Goal: Task Accomplishment & Management: Complete application form

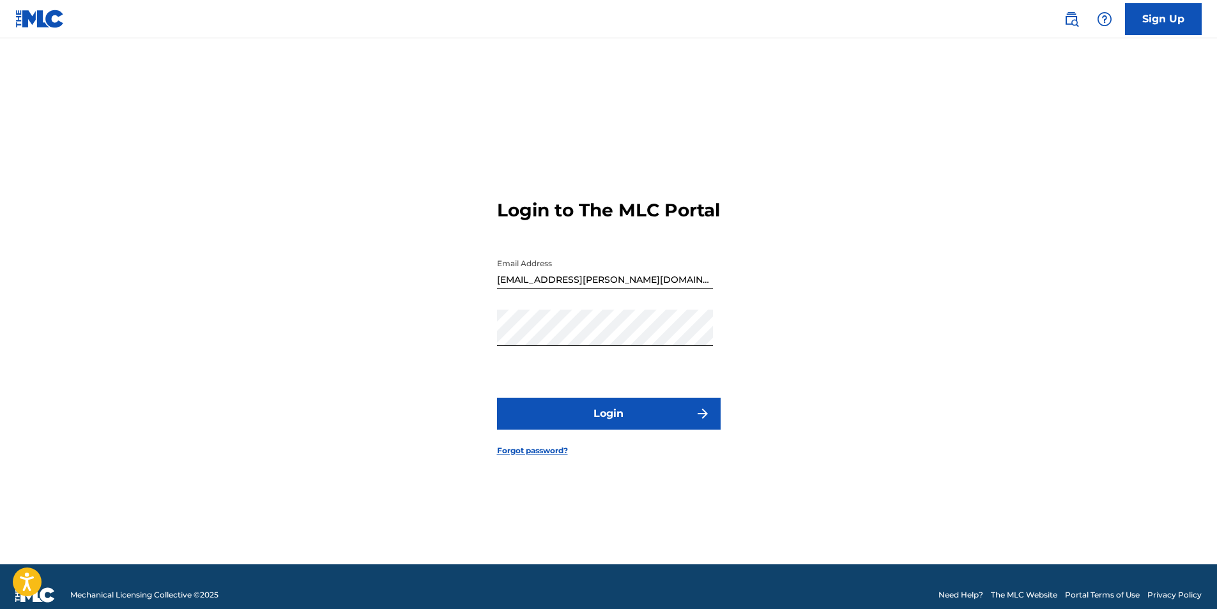
click at [618, 426] on button "Login" at bounding box center [609, 414] width 224 height 32
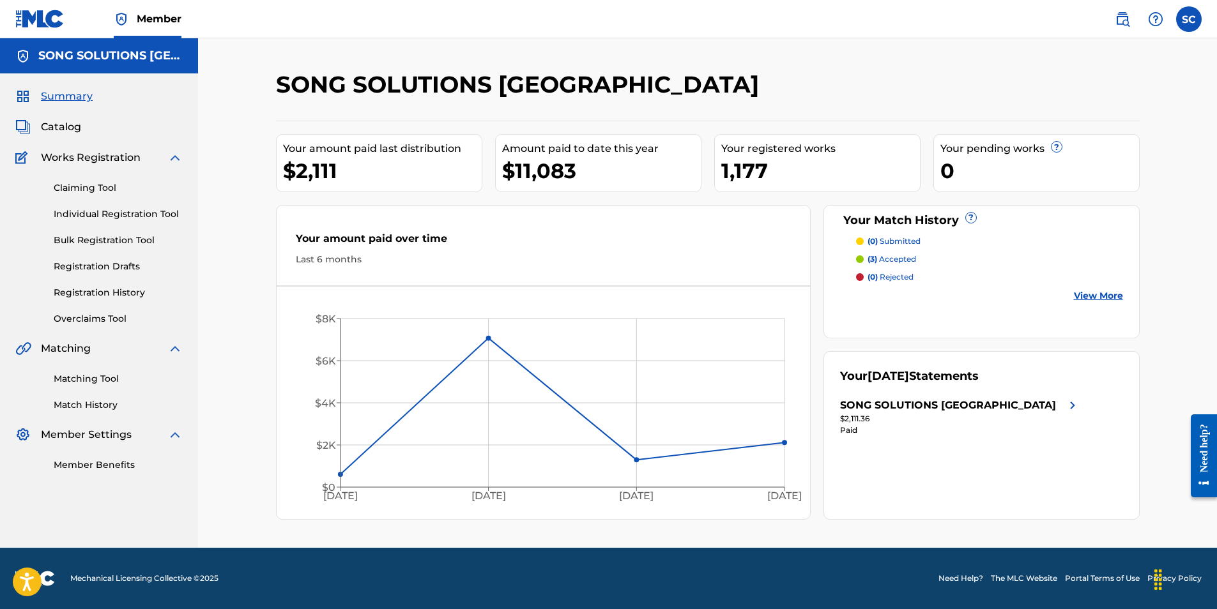
click at [110, 214] on link "Individual Registration Tool" at bounding box center [118, 214] width 129 height 13
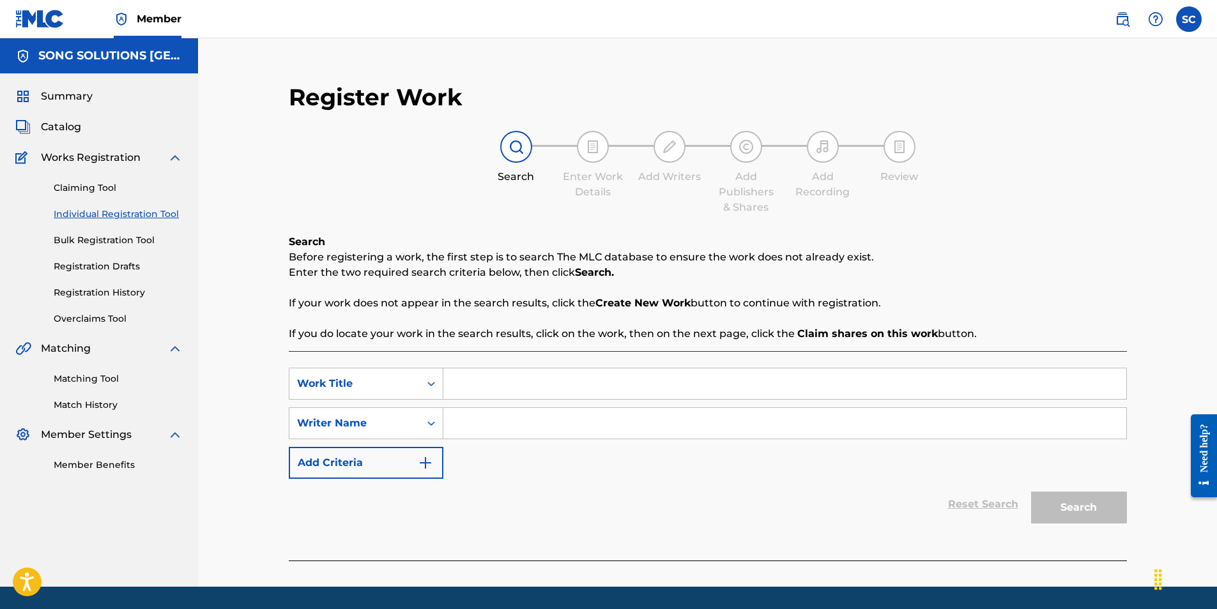
click at [522, 386] on input "Search Form" at bounding box center [784, 384] width 683 height 31
click at [512, 388] on input "surrender" at bounding box center [784, 384] width 683 height 31
type input "surrender"
click at [457, 517] on div "Reset Search Search" at bounding box center [708, 504] width 838 height 51
click at [489, 415] on input "Search Form" at bounding box center [784, 423] width 683 height 31
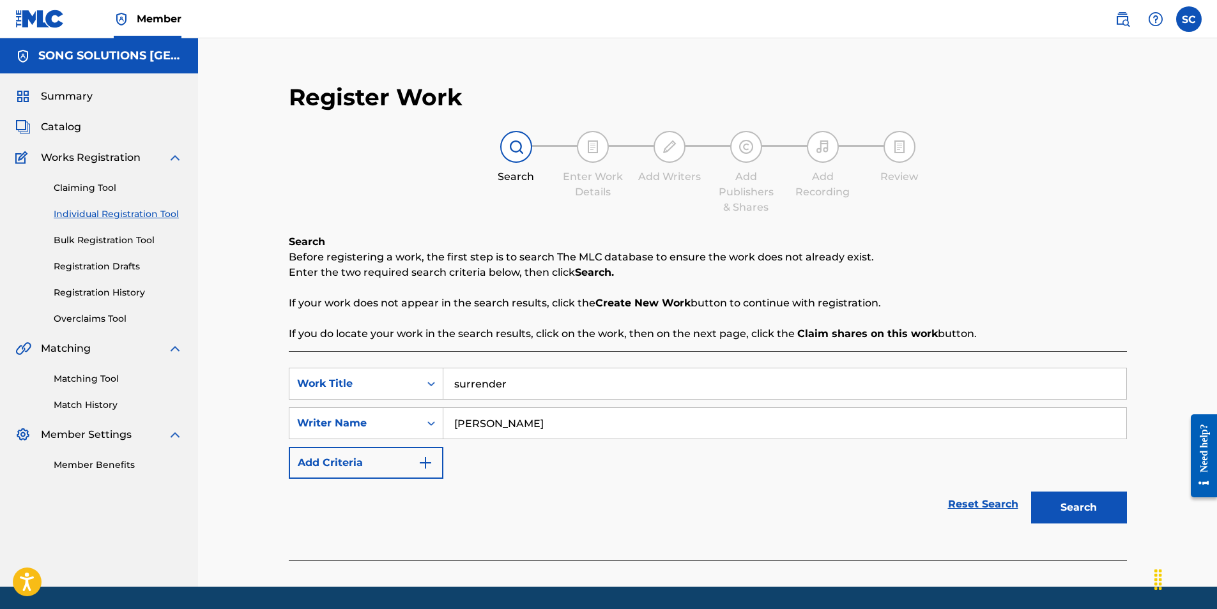
type input "[PERSON_NAME]"
click at [1031, 492] on button "Search" at bounding box center [1079, 508] width 96 height 32
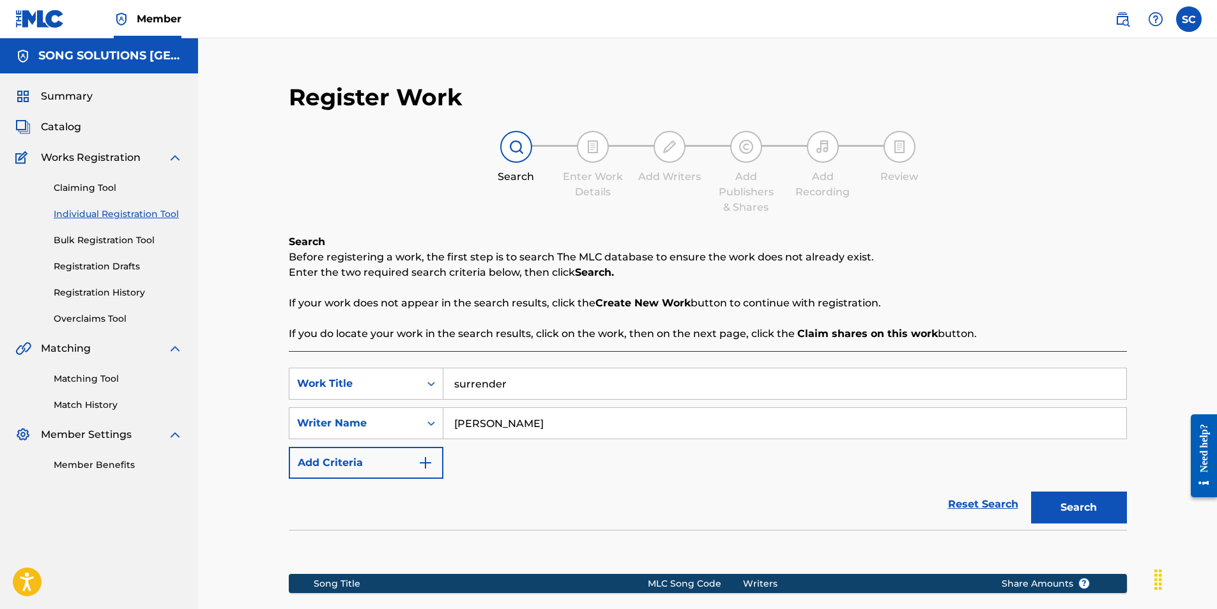
click at [448, 516] on div "Reset Search Search" at bounding box center [708, 504] width 838 height 51
click at [1096, 504] on button "Search" at bounding box center [1079, 508] width 96 height 32
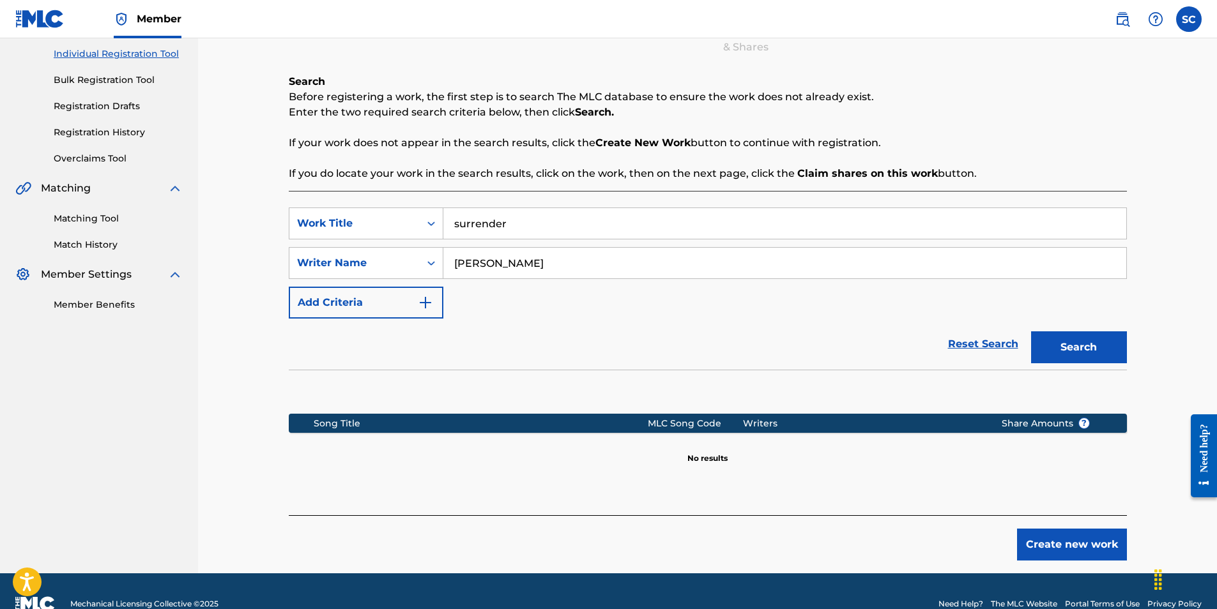
scroll to position [186, 0]
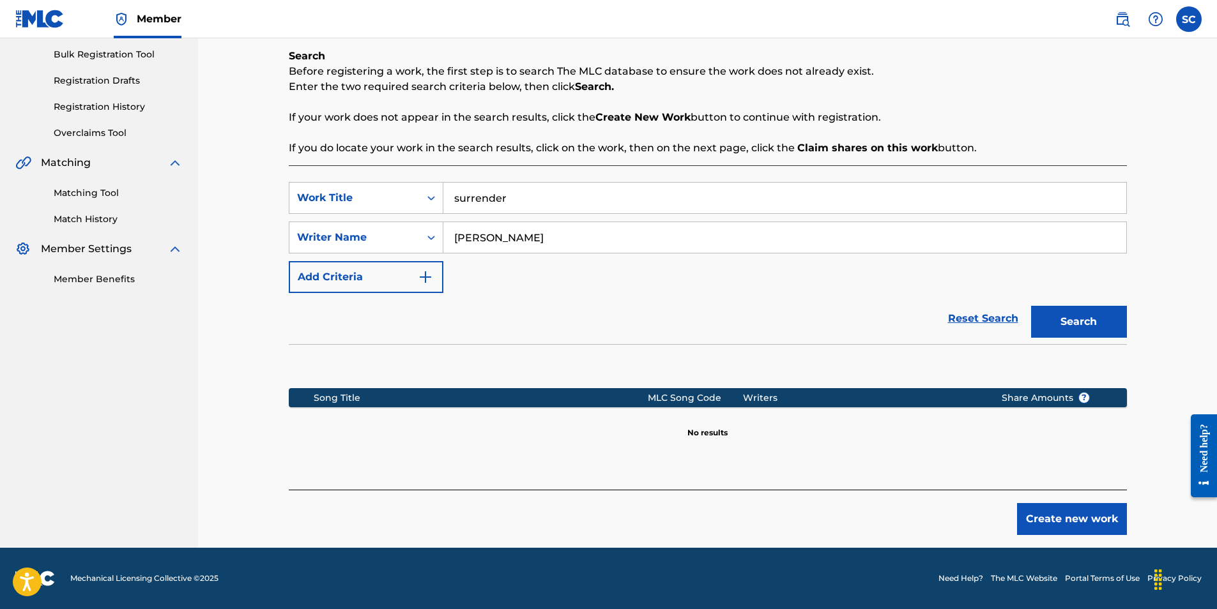
click at [1080, 514] on button "Create new work" at bounding box center [1072, 519] width 110 height 32
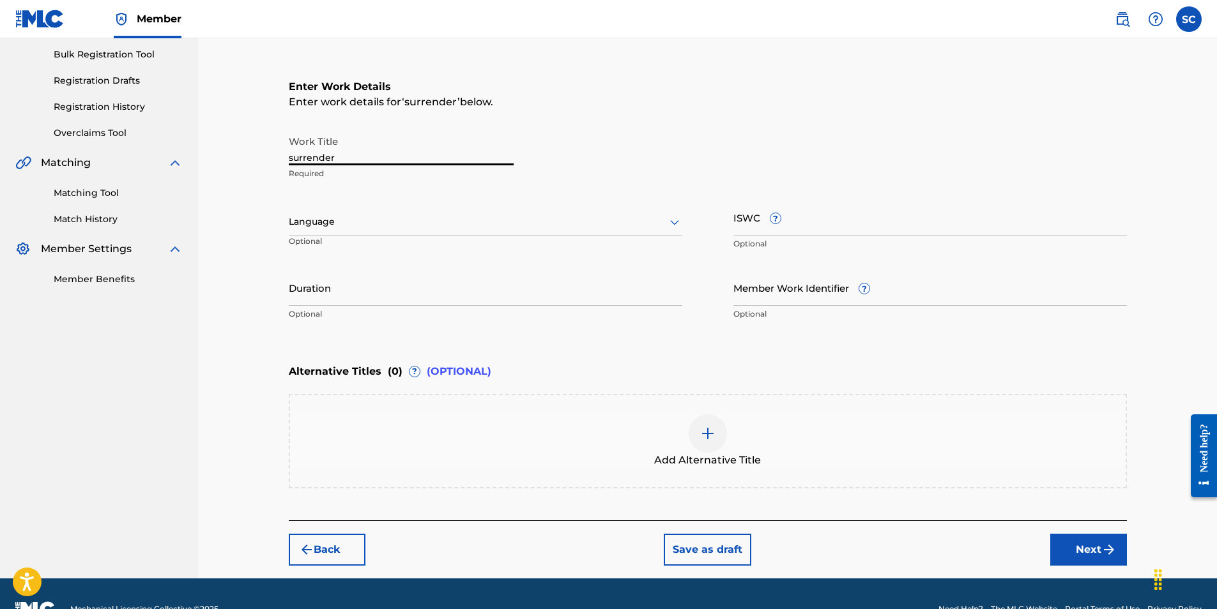
drag, startPoint x: 332, startPoint y: 157, endPoint x: 250, endPoint y: 149, distance: 82.1
click at [250, 149] on div "Register Work Search Enter Work Details Add Writers Add Publishers & Shares Add…" at bounding box center [707, 215] width 1019 height 726
type input "Surrender"
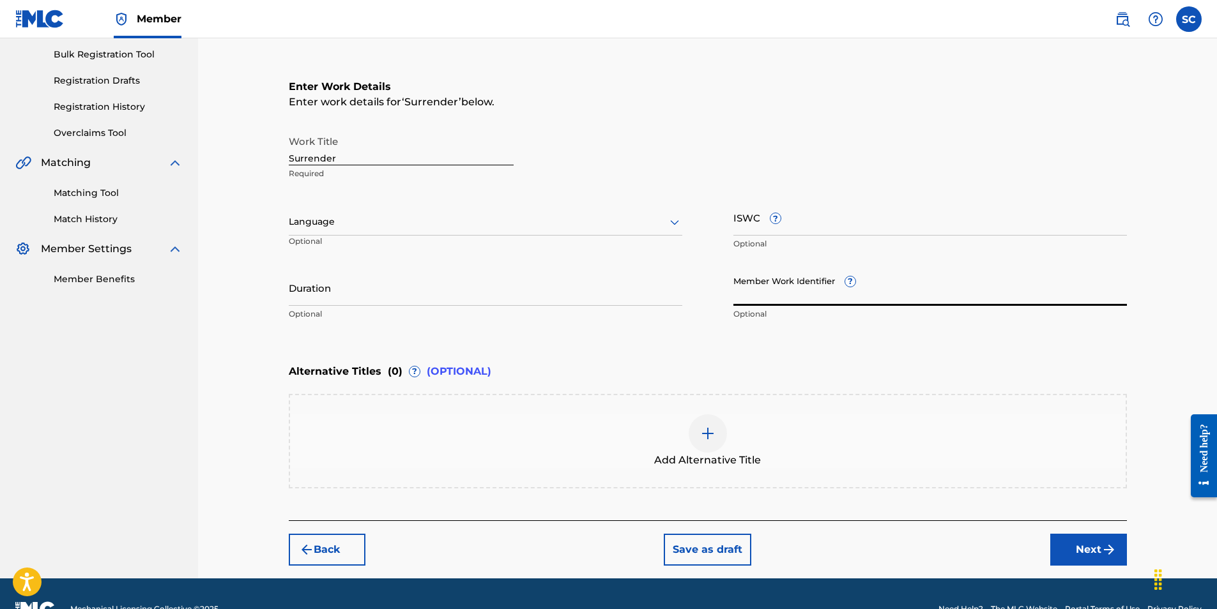
click at [751, 295] on input "Member Work Identifier ?" at bounding box center [930, 288] width 394 height 36
type input "886857"
click at [1083, 548] on button "Next" at bounding box center [1088, 550] width 77 height 32
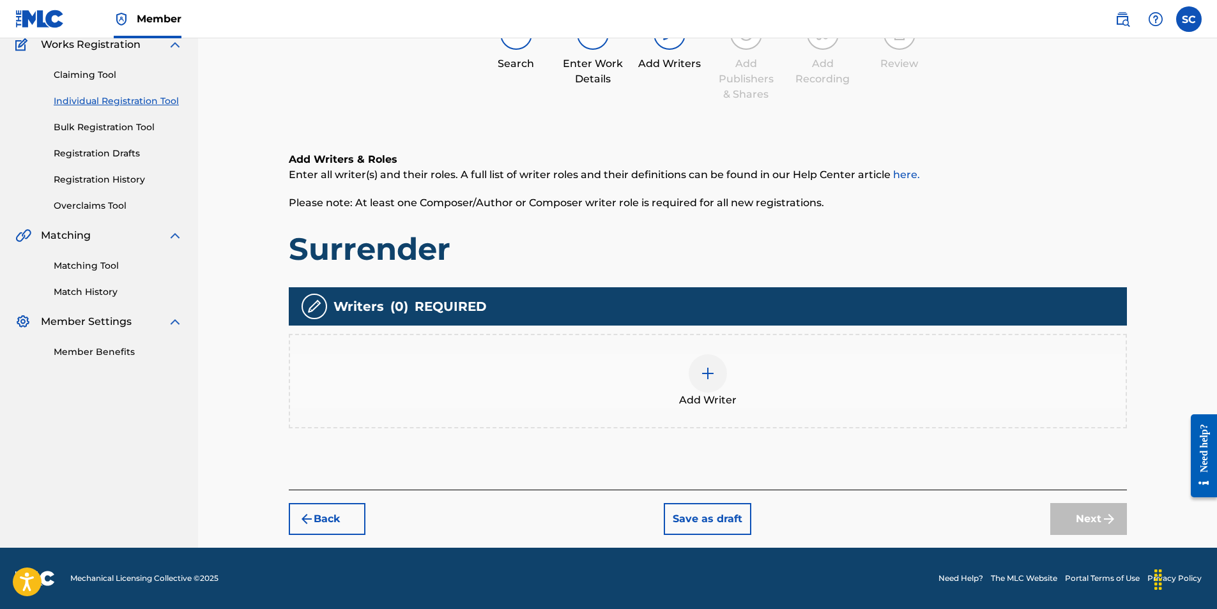
scroll to position [57, 0]
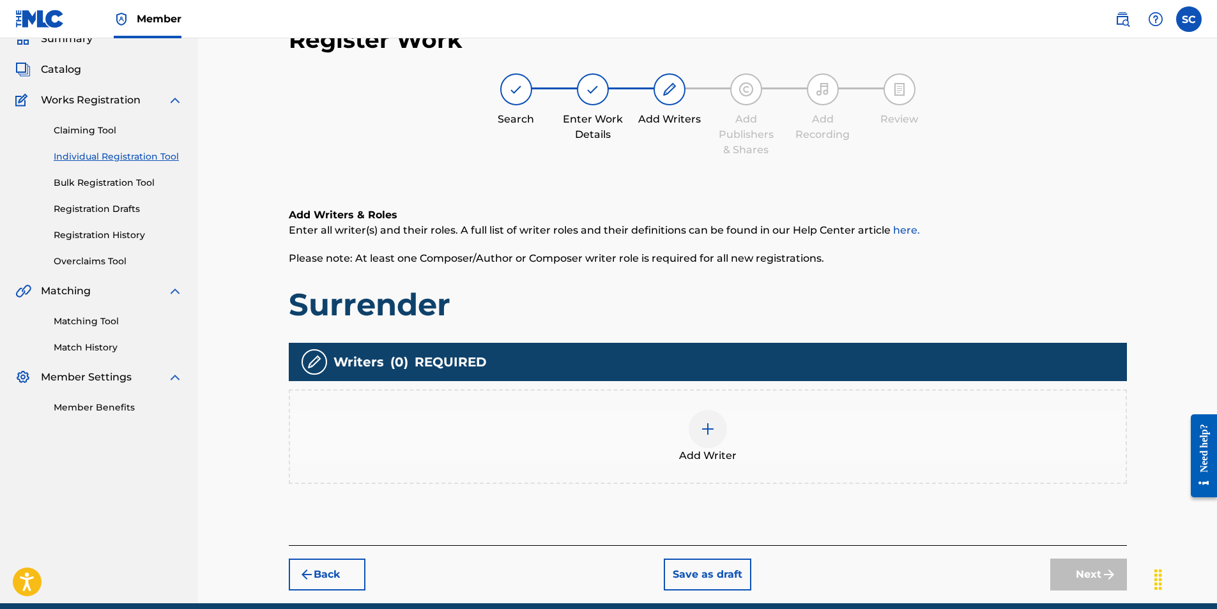
click at [707, 430] on img at bounding box center [707, 429] width 15 height 15
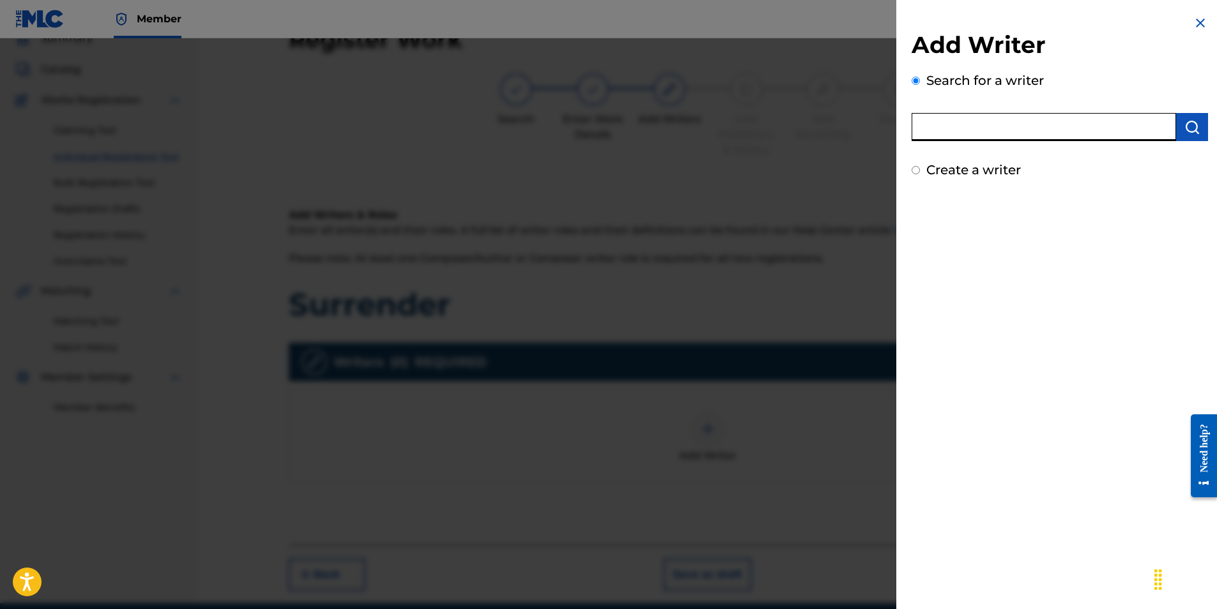
click at [1001, 128] on input "text" at bounding box center [1044, 127] width 264 height 28
type input "[PERSON_NAME]"
click at [1187, 128] on img "submit" at bounding box center [1191, 126] width 15 height 15
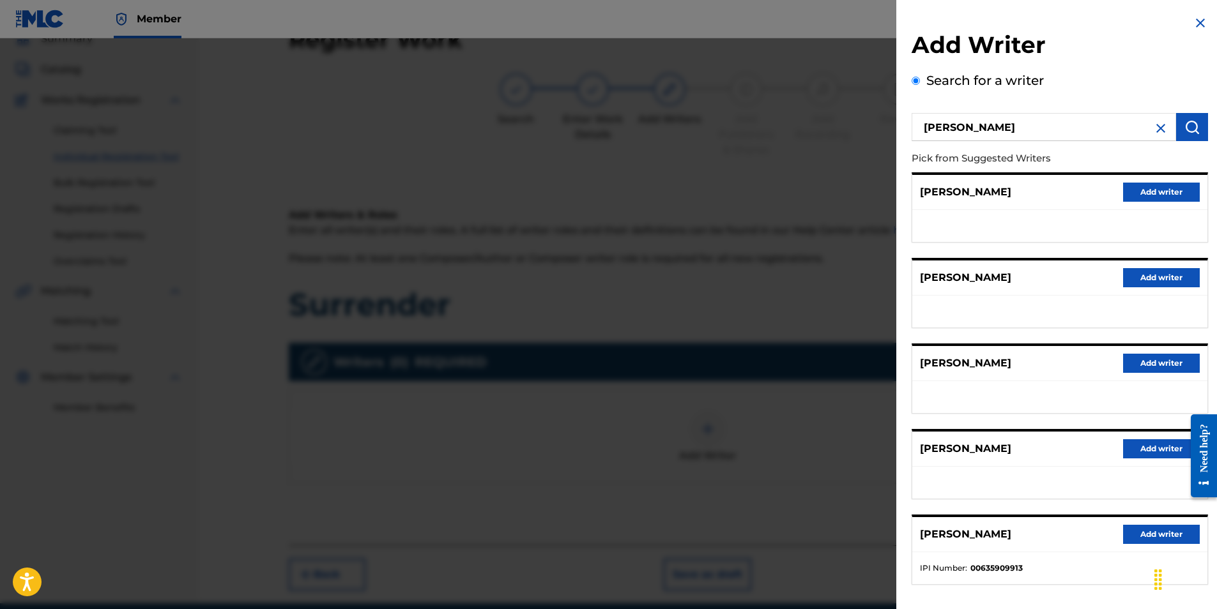
click at [1163, 537] on button "Add writer" at bounding box center [1161, 534] width 77 height 19
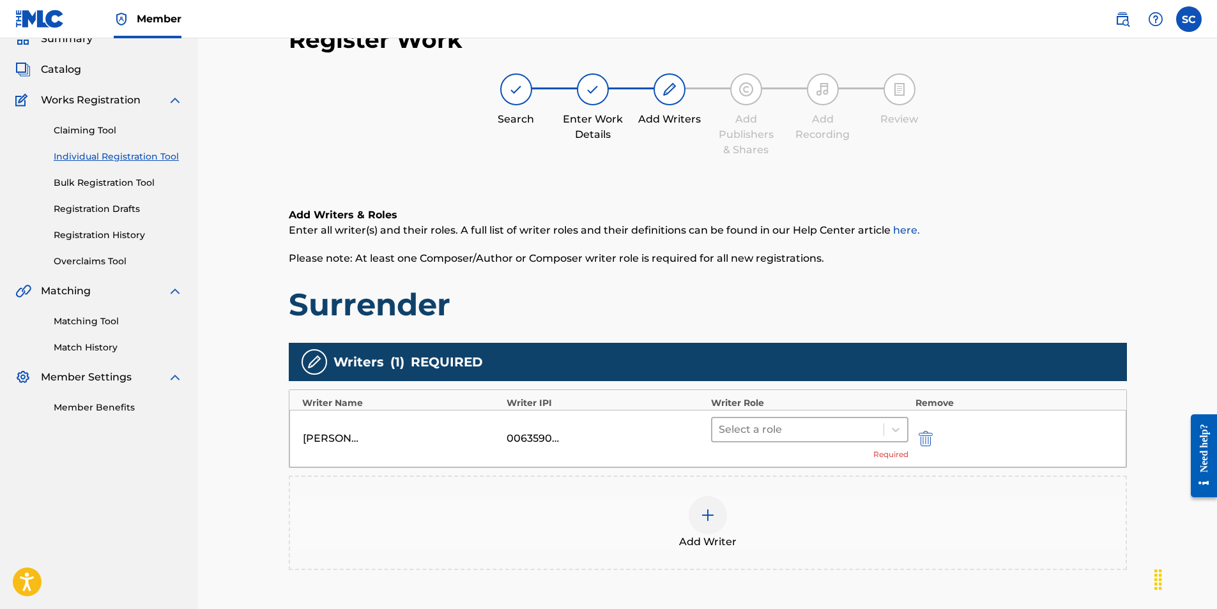
click at [782, 434] on div at bounding box center [798, 430] width 159 height 18
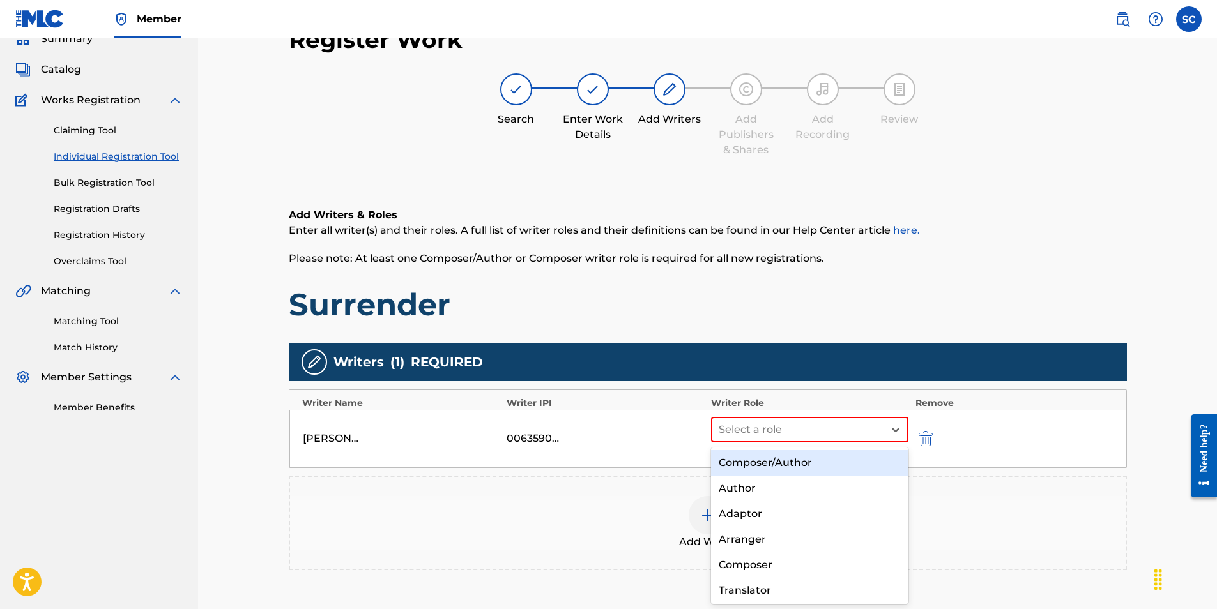
click at [765, 469] on div "Composer/Author" at bounding box center [810, 463] width 198 height 26
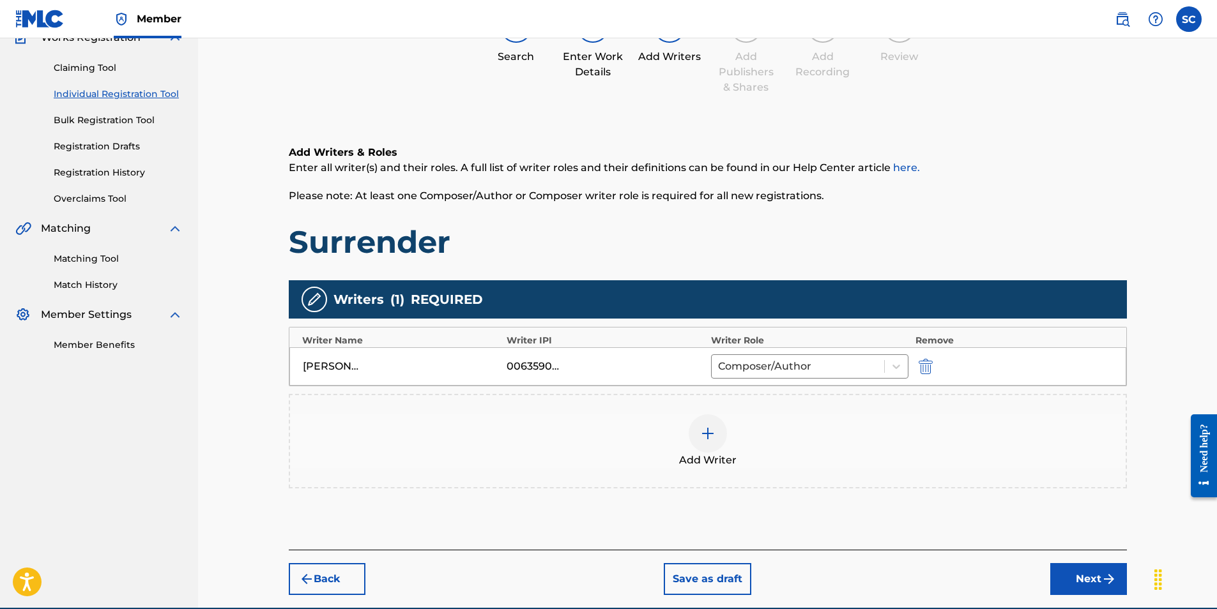
scroll to position [180, 0]
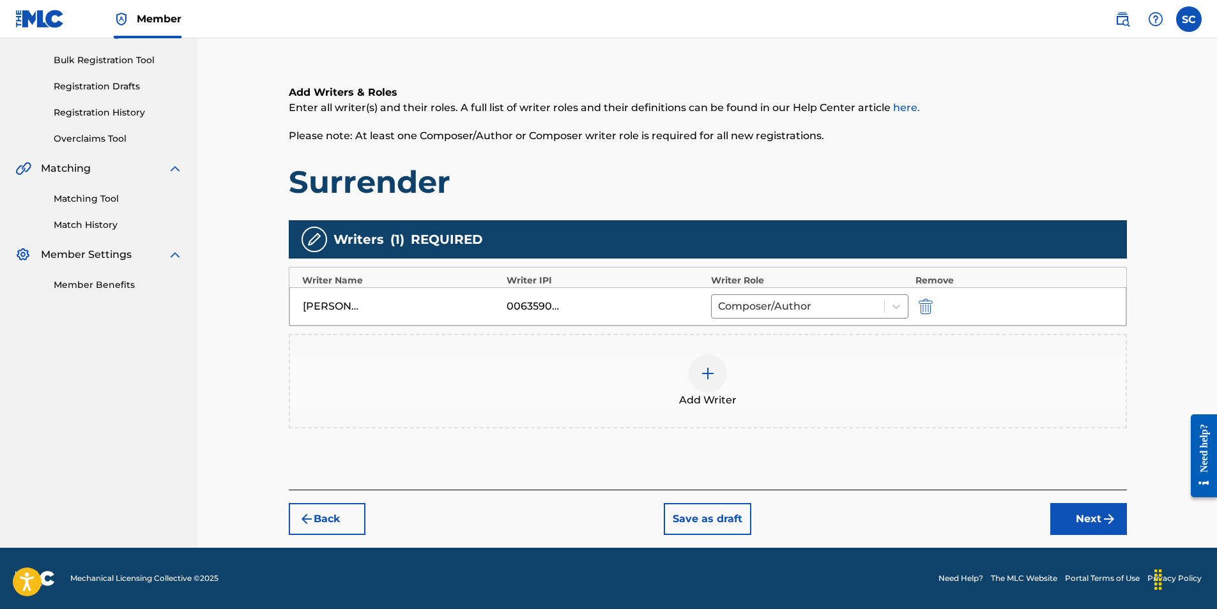
click at [1067, 522] on button "Next" at bounding box center [1088, 519] width 77 height 32
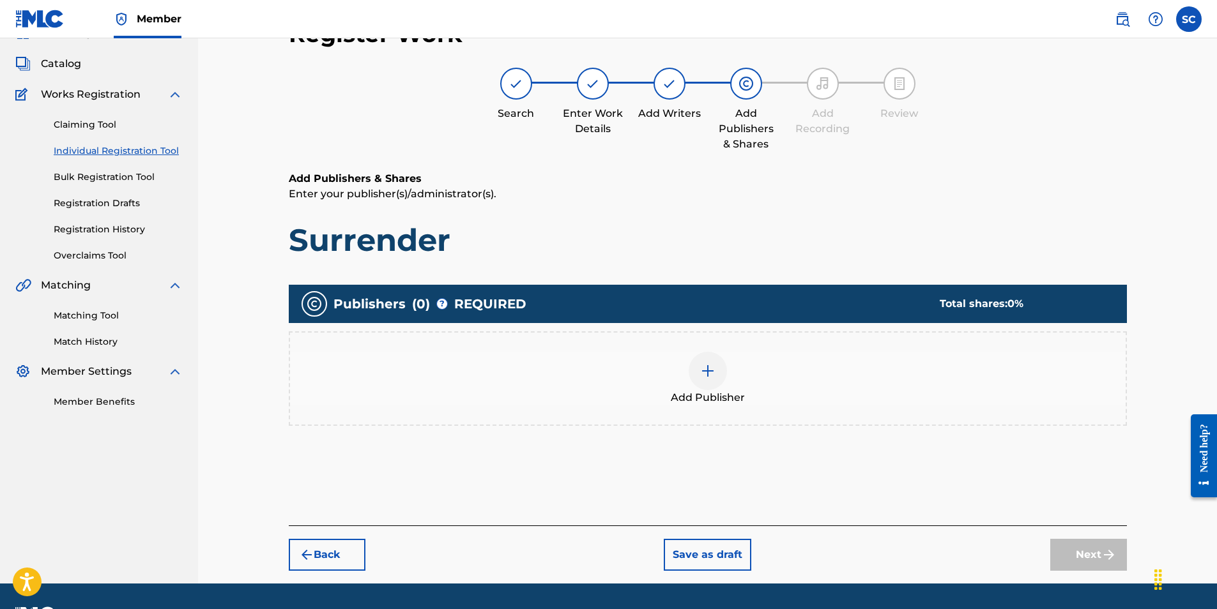
scroll to position [57, 0]
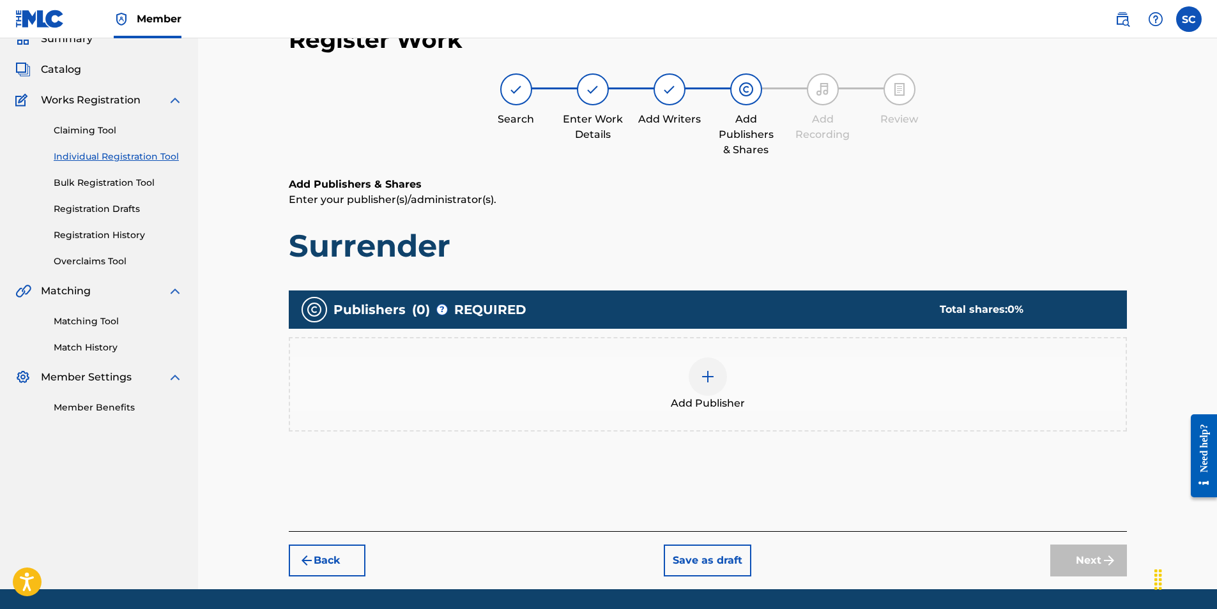
click at [710, 376] on img at bounding box center [707, 376] width 15 height 15
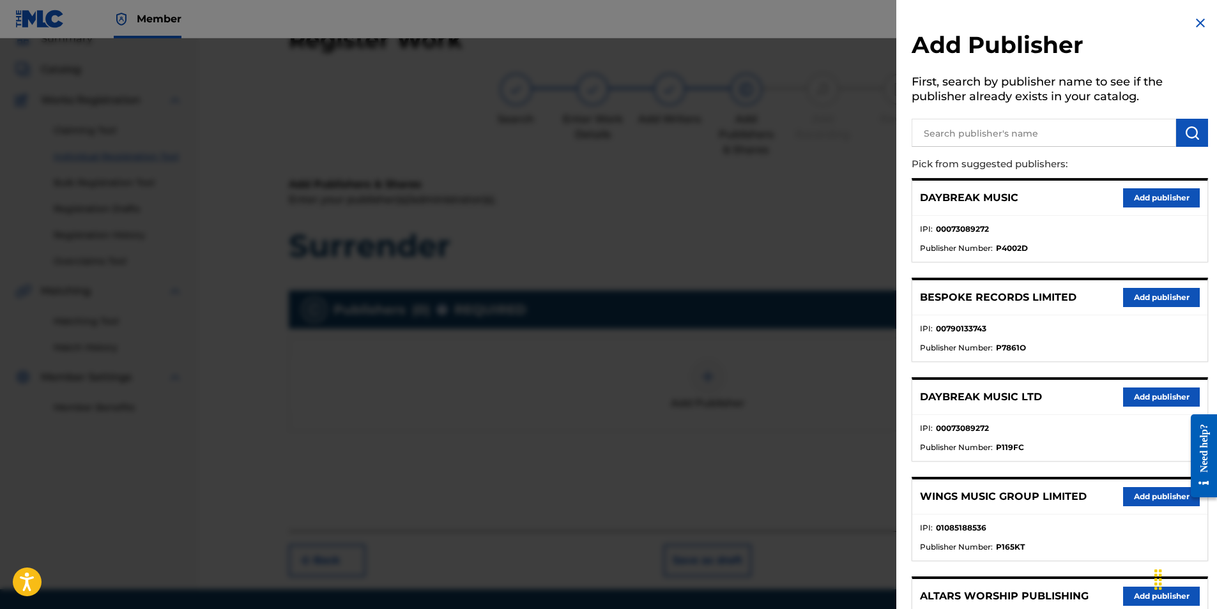
click at [1153, 397] on button "Add publisher" at bounding box center [1161, 397] width 77 height 19
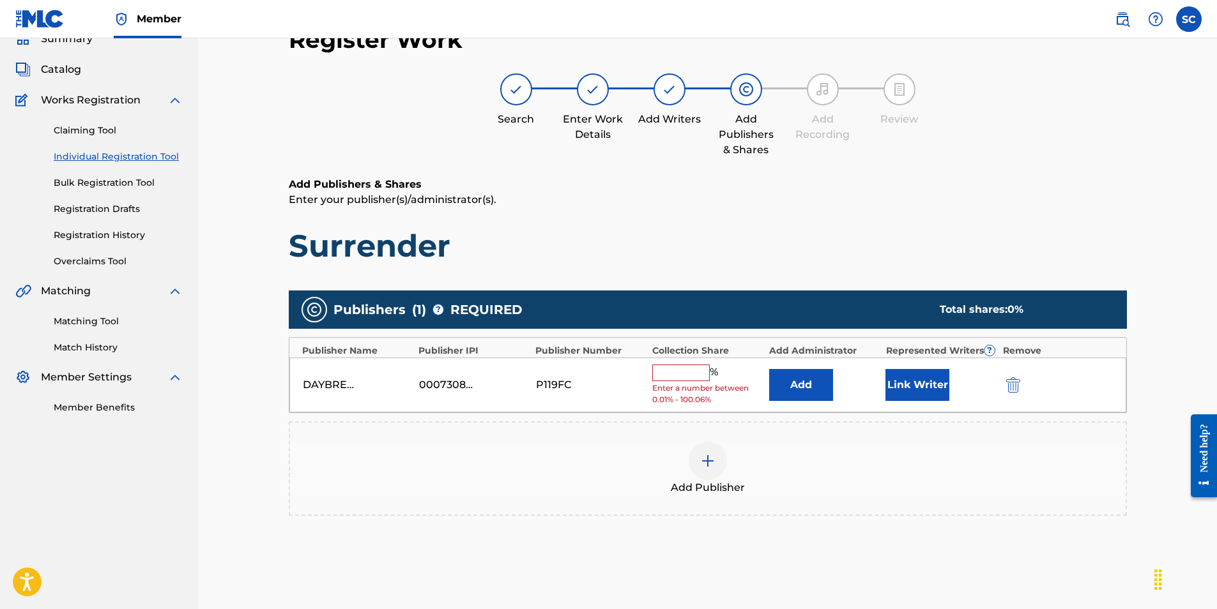
click at [661, 372] on input "text" at bounding box center [680, 373] width 57 height 17
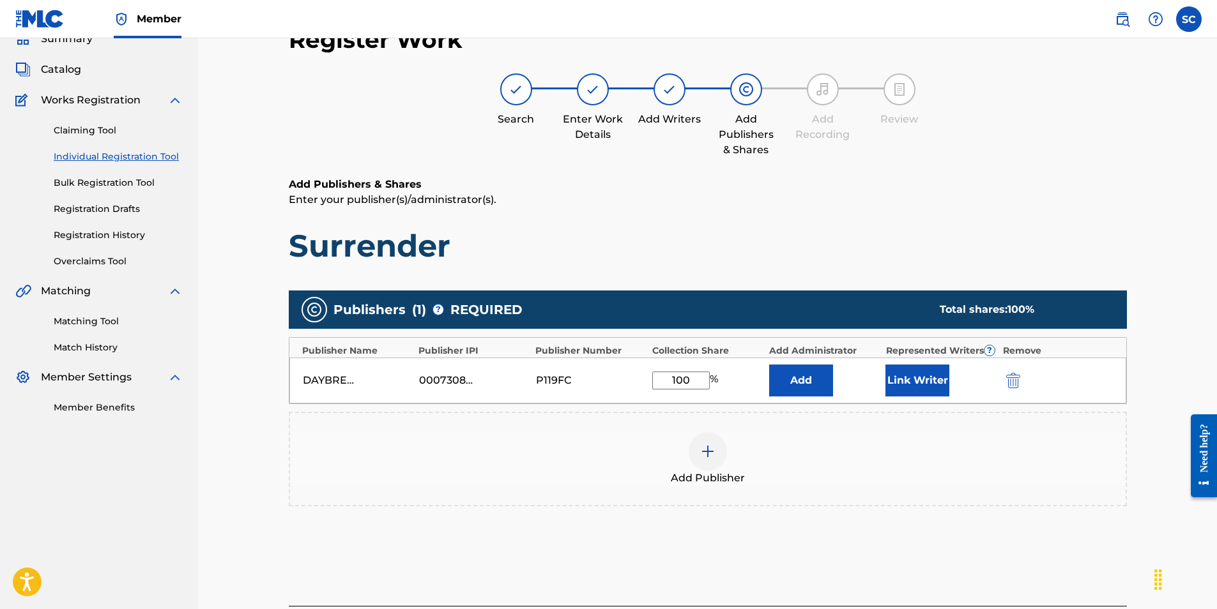
type input "100"
click at [810, 381] on button "Add" at bounding box center [801, 381] width 64 height 32
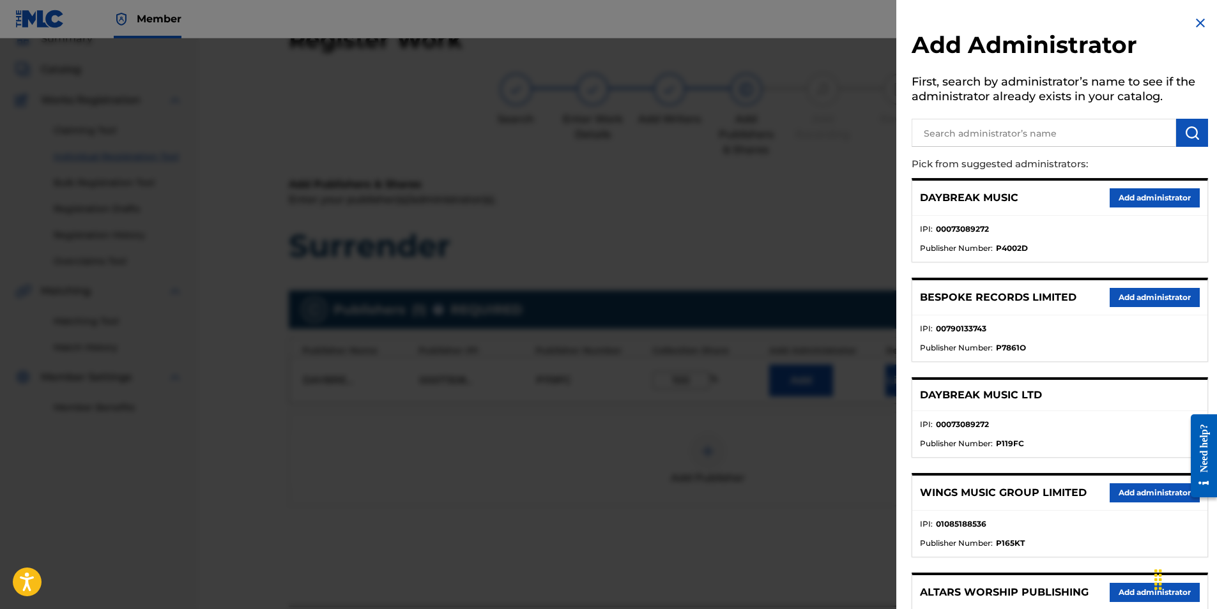
click at [974, 135] on input "text" at bounding box center [1044, 133] width 264 height 28
type input "song solutions"
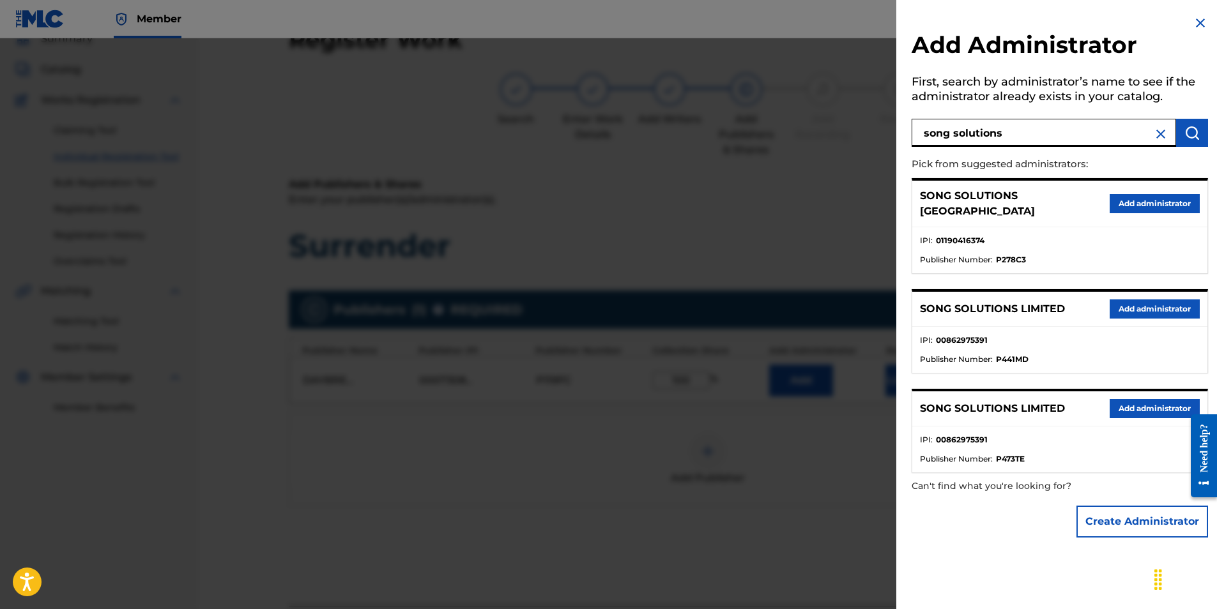
click at [1157, 200] on button "Add administrator" at bounding box center [1155, 203] width 90 height 19
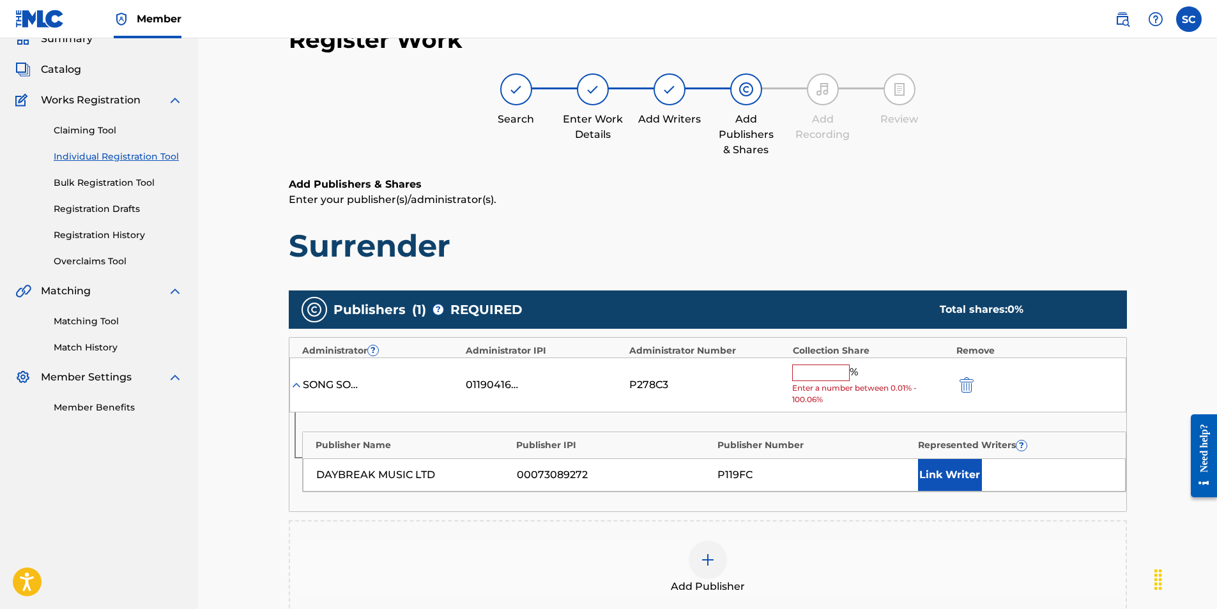
click at [818, 376] on input "text" at bounding box center [820, 373] width 57 height 17
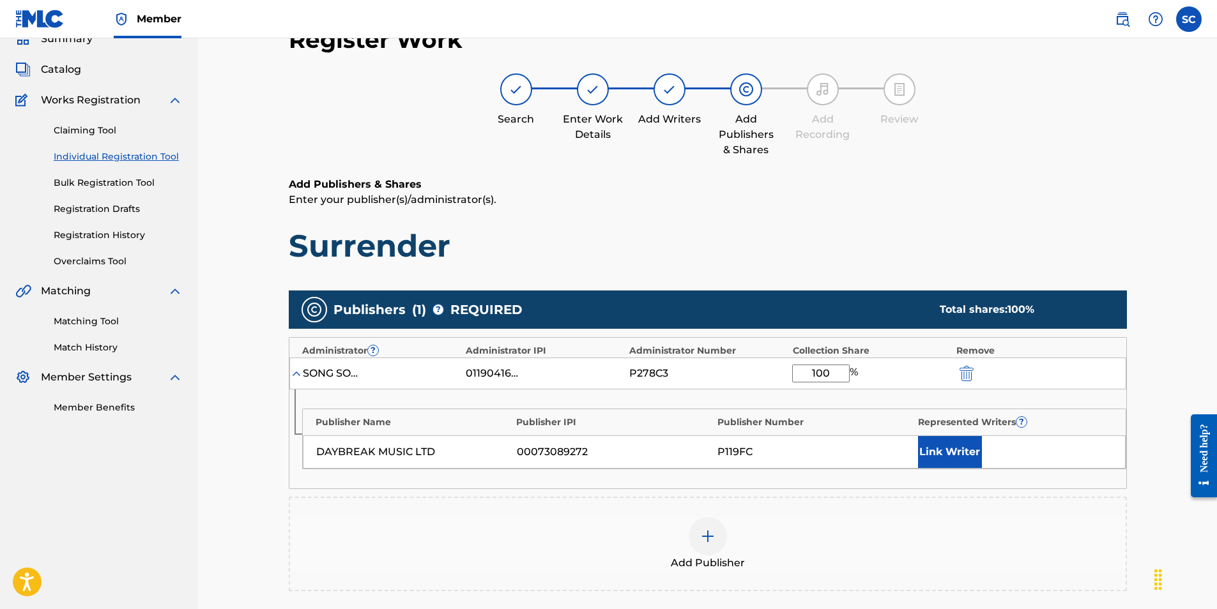
type input "100"
click at [970, 456] on button "Link Writer" at bounding box center [950, 452] width 64 height 32
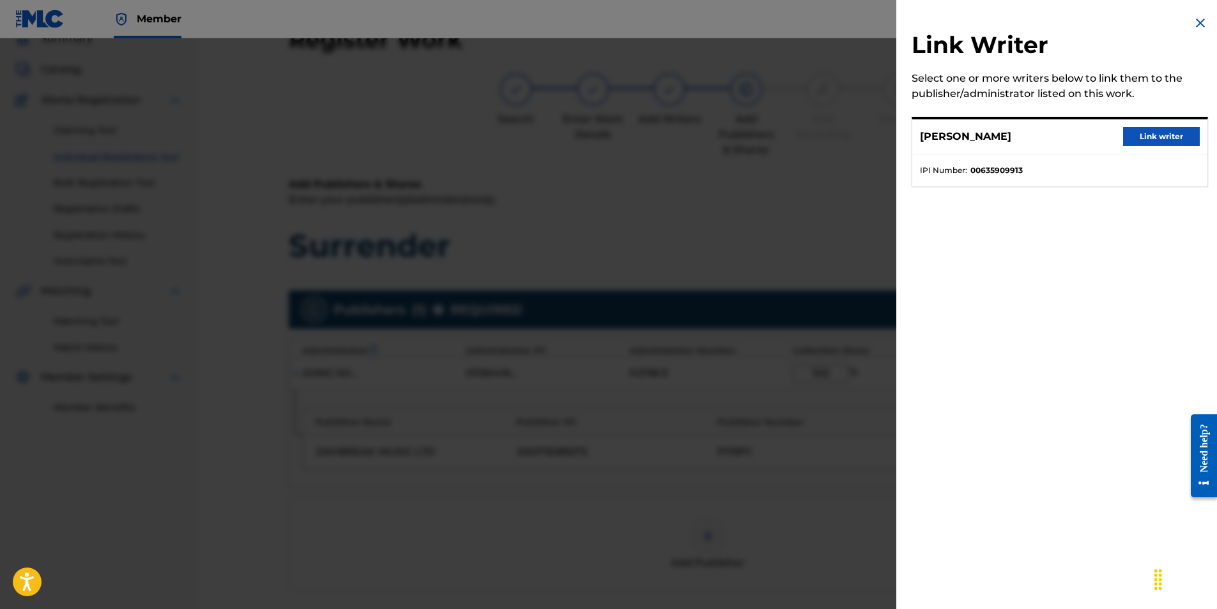
click at [1156, 133] on button "Link writer" at bounding box center [1161, 136] width 77 height 19
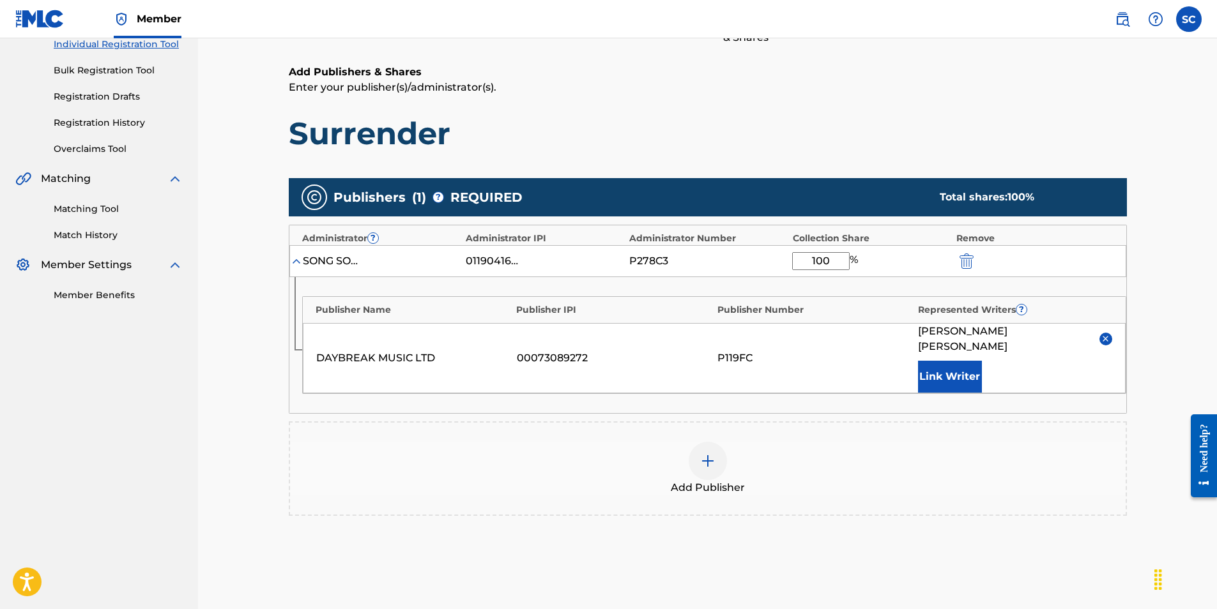
scroll to position [249, 0]
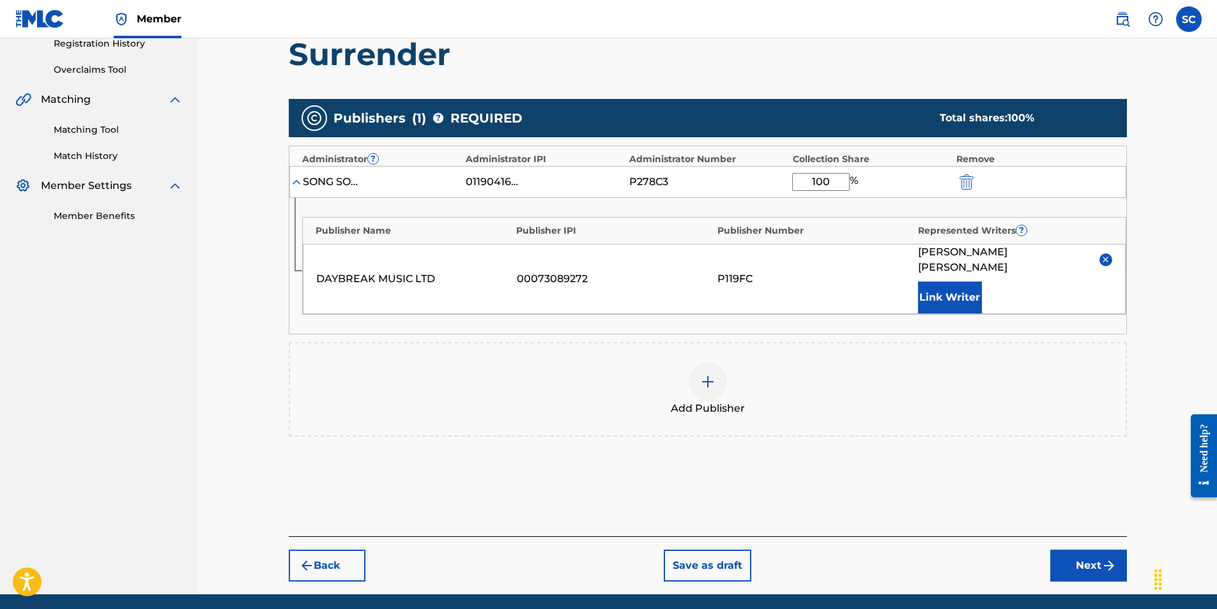
click at [1082, 550] on button "Next" at bounding box center [1088, 566] width 77 height 32
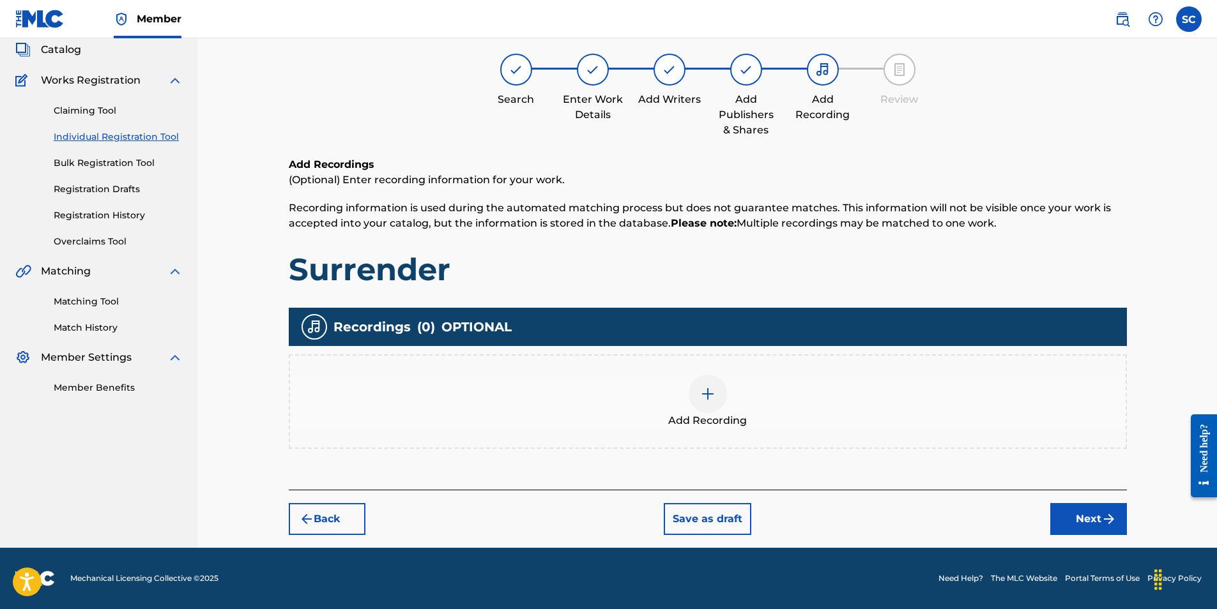
scroll to position [57, 0]
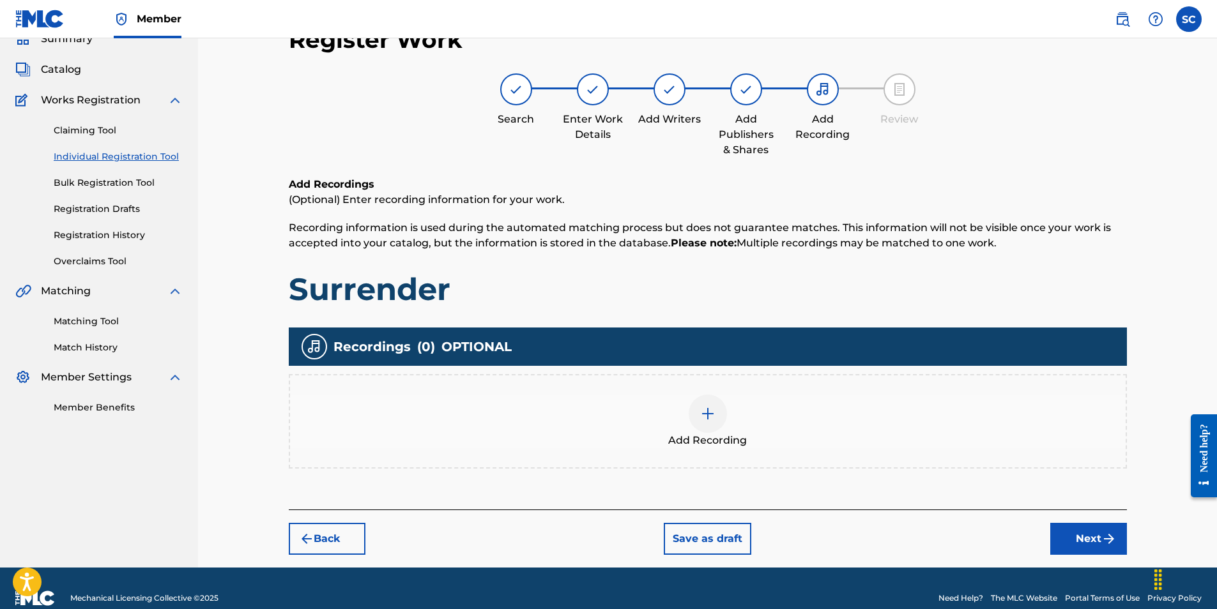
click at [705, 414] on img at bounding box center [707, 413] width 15 height 15
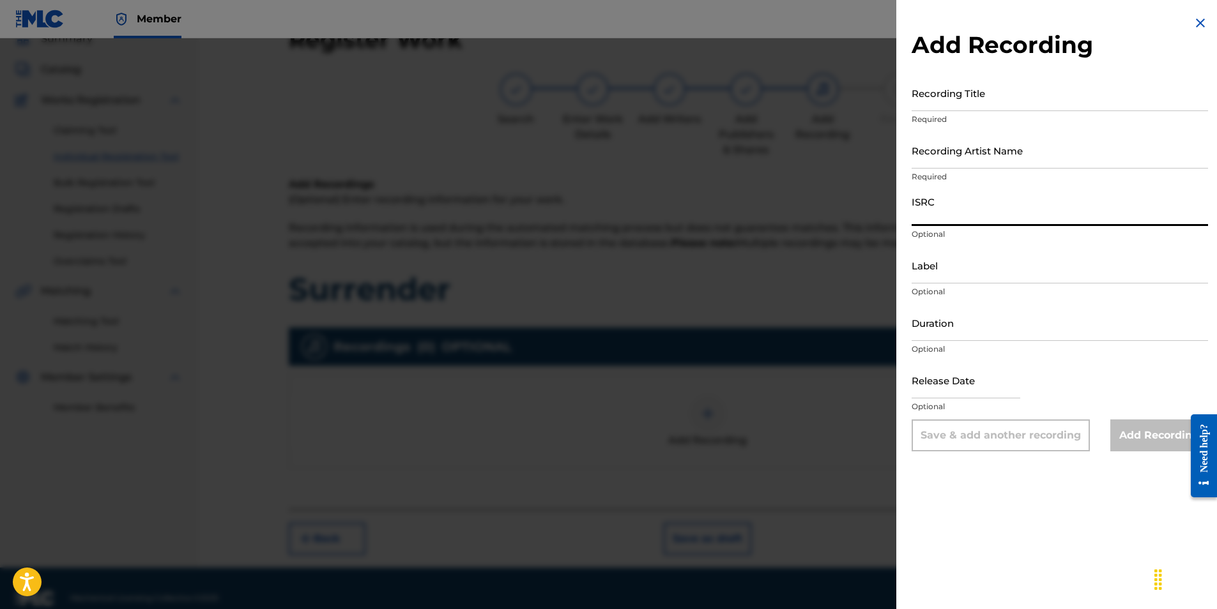
click at [941, 217] on input "ISRC" at bounding box center [1060, 208] width 296 height 36
paste input "GBDPR1001530"
type input "GBDPR1001530"
click at [930, 99] on input "Recording Title" at bounding box center [1060, 93] width 296 height 36
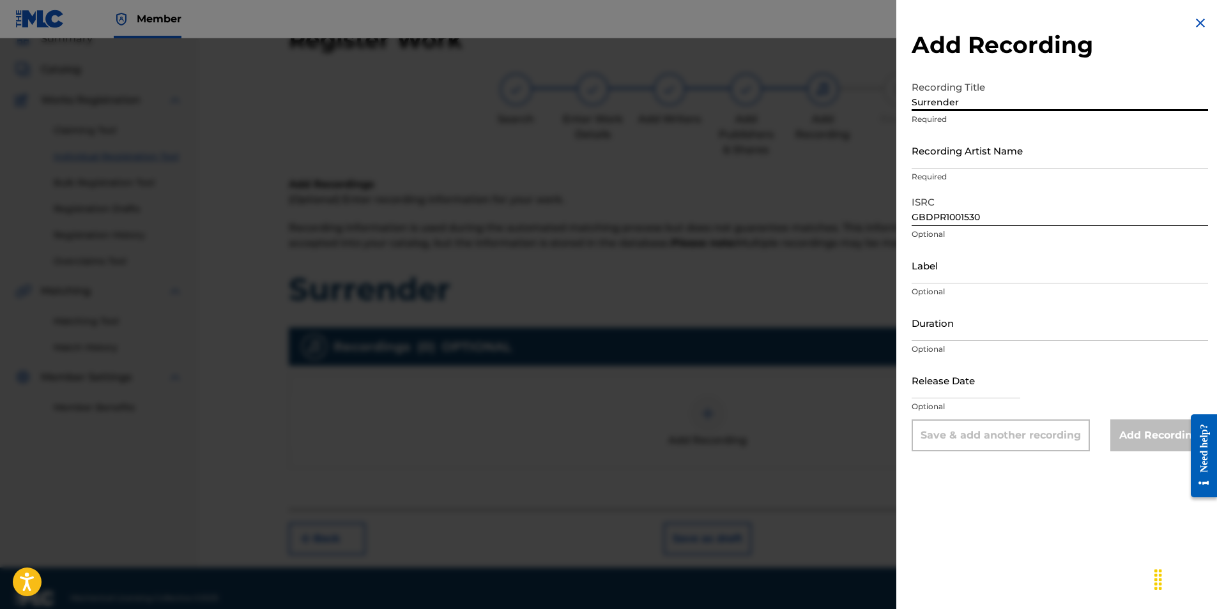
type input "Surrender"
click at [935, 157] on input "Recording Artist Name" at bounding box center [1060, 150] width 296 height 36
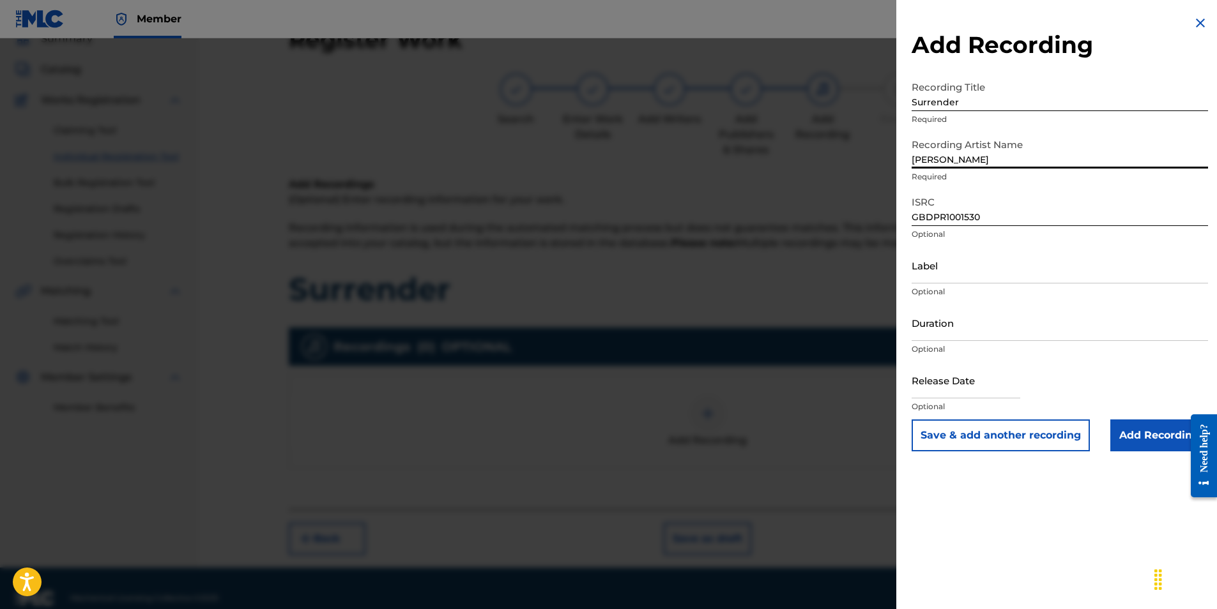
type input "[PERSON_NAME]"
click at [907, 209] on div "Add Recording Recording Title Surrender Required Recording Artist Name [PERSON_…" at bounding box center [1059, 233] width 327 height 467
click at [916, 264] on input "Label" at bounding box center [1060, 265] width 296 height 36
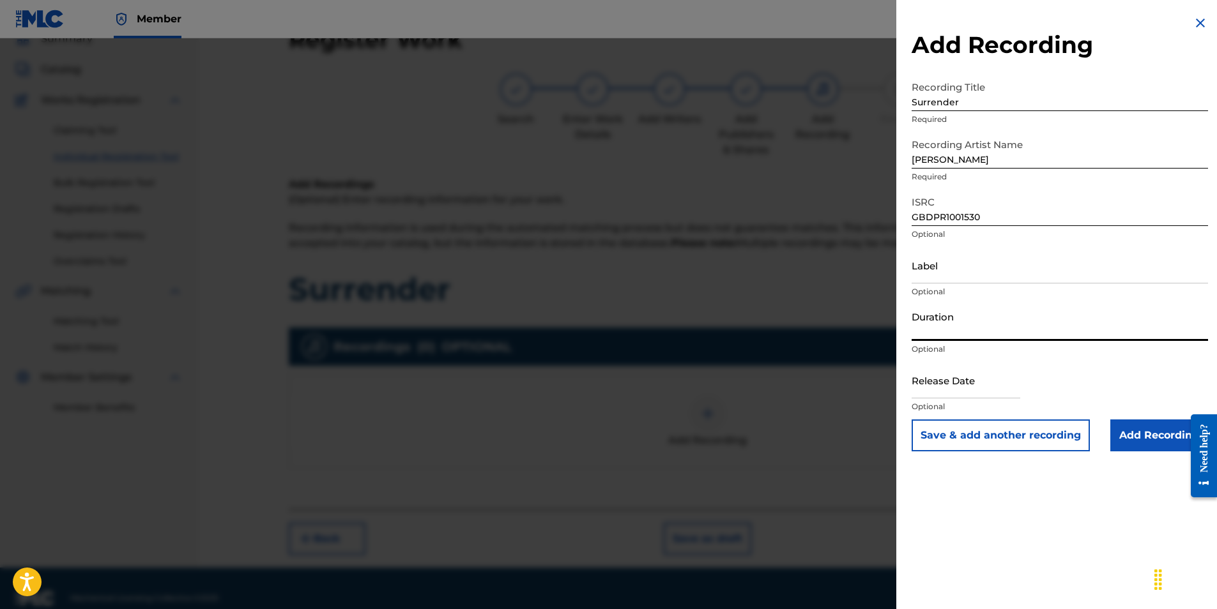
click at [929, 326] on input "Duration" at bounding box center [1060, 323] width 296 height 36
type input "03:44"
click at [918, 383] on input "text" at bounding box center [966, 380] width 109 height 36
select select "7"
select select "2025"
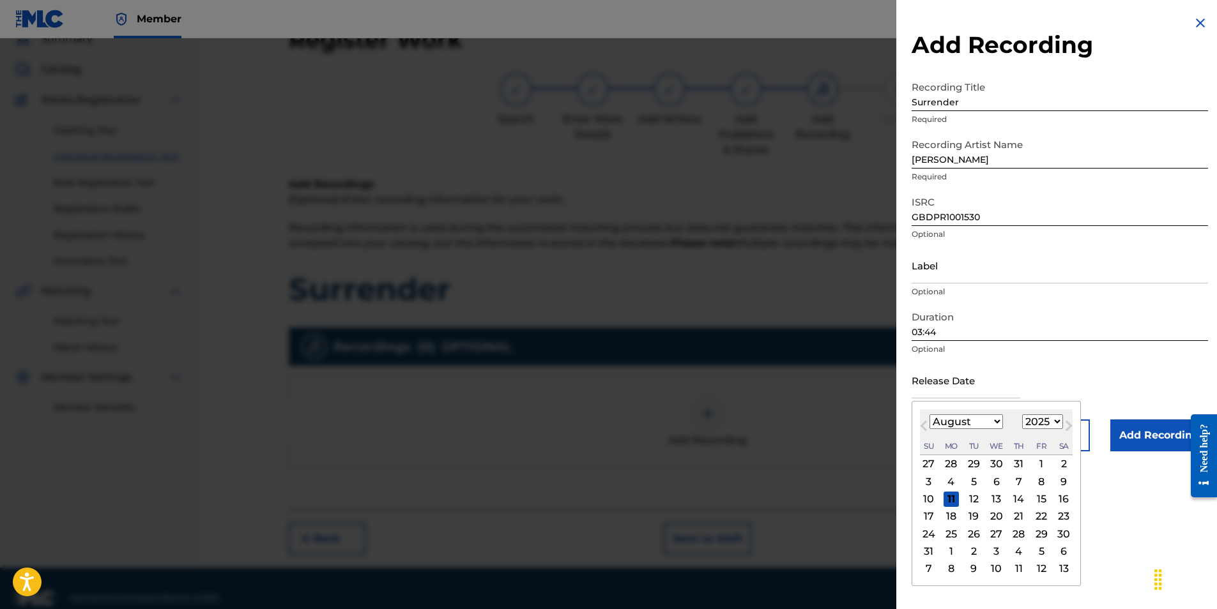
click at [915, 407] on div "Previous Month Next Month August [DATE] February March April May June July Augu…" at bounding box center [996, 493] width 169 height 185
click at [1059, 422] on button "Next Month" at bounding box center [1069, 428] width 20 height 20
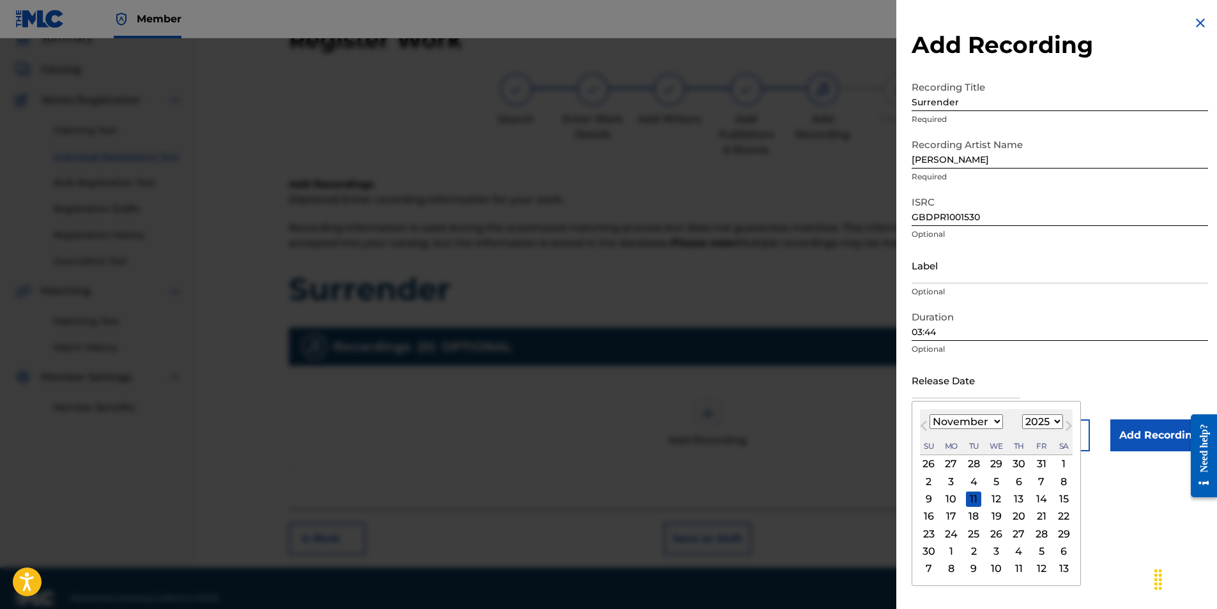
select select "11"
click at [1057, 419] on select "1900 1901 1902 1903 1904 1905 1906 1907 1908 1909 1910 1911 1912 1913 1914 1915…" at bounding box center [1042, 422] width 41 height 15
select select "2010"
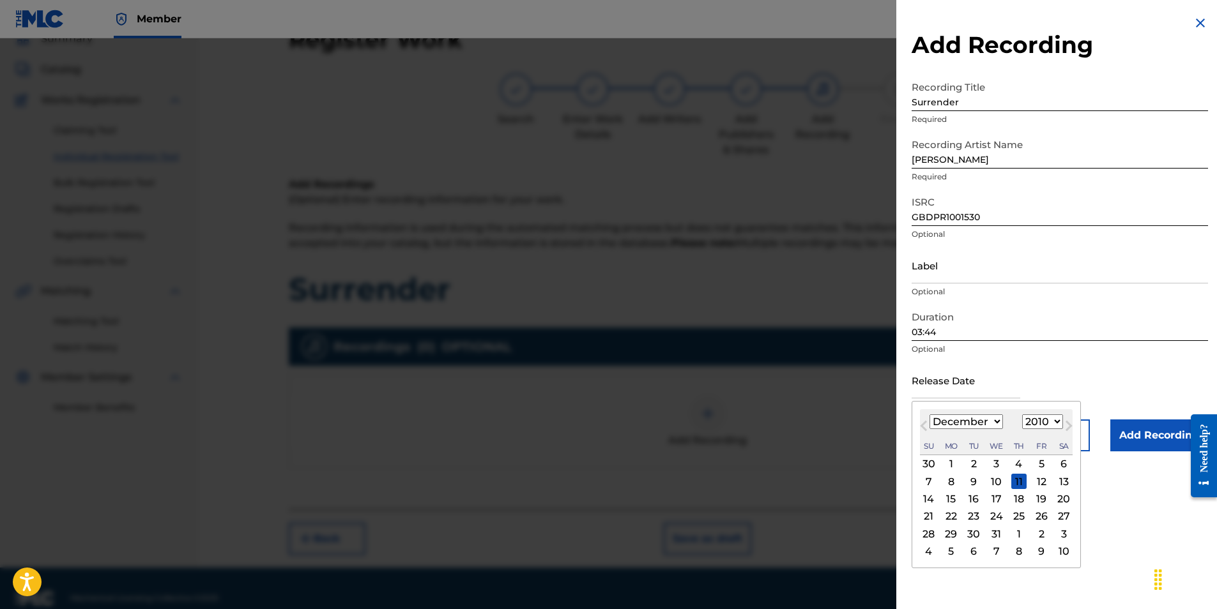
click at [1022, 415] on select "1900 1901 1902 1903 1904 1905 1906 1907 1908 1909 1910 1911 1912 1913 1914 1915…" at bounding box center [1042, 422] width 41 height 15
click at [997, 418] on select "January February March April May June July August September October November De…" at bounding box center [966, 422] width 73 height 15
select select "2"
click at [930, 415] on select "January February March April May June July August September October November De…" at bounding box center [966, 422] width 73 height 15
click at [994, 481] on div "10" at bounding box center [996, 481] width 15 height 15
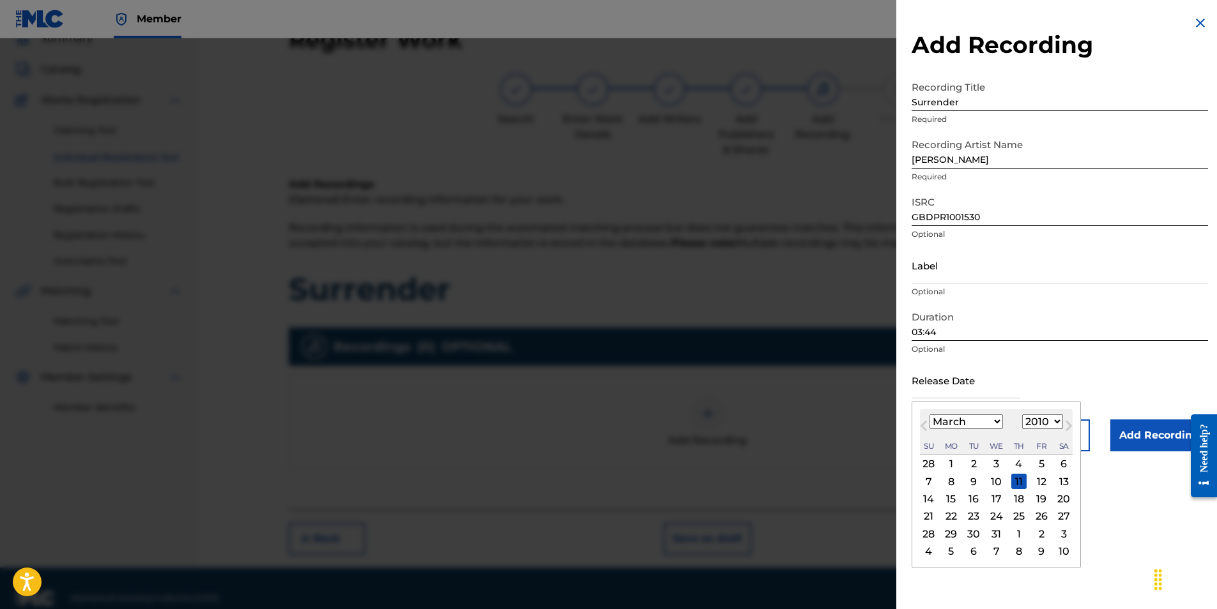
type input "[DATE]"
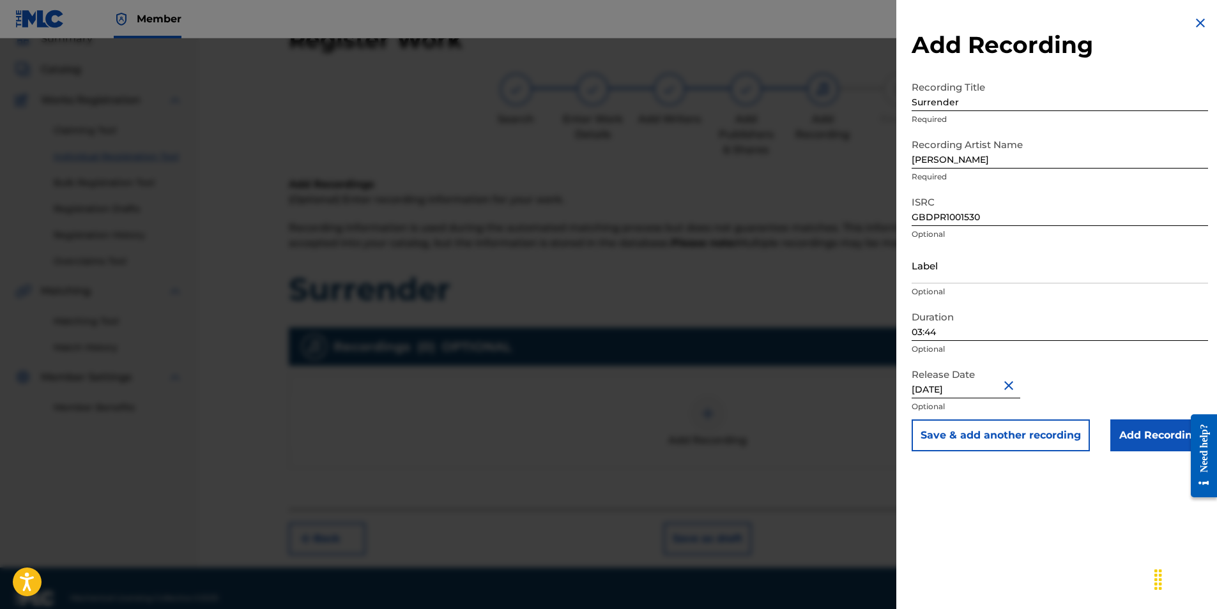
click at [1158, 434] on input "Add Recording" at bounding box center [1159, 436] width 98 height 32
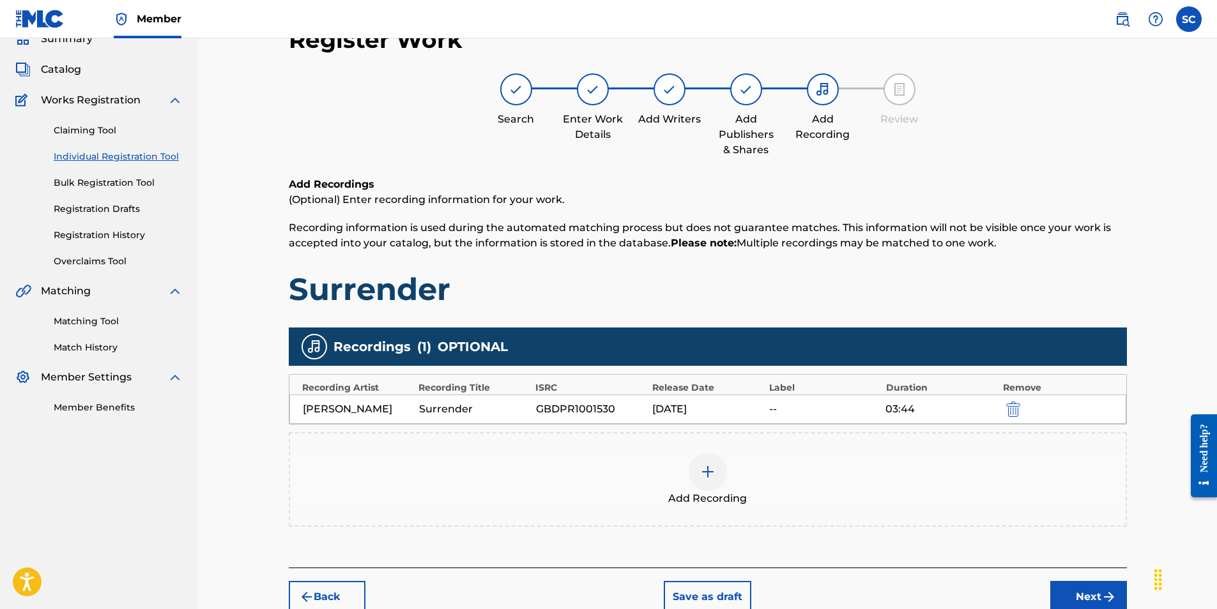
scroll to position [135, 0]
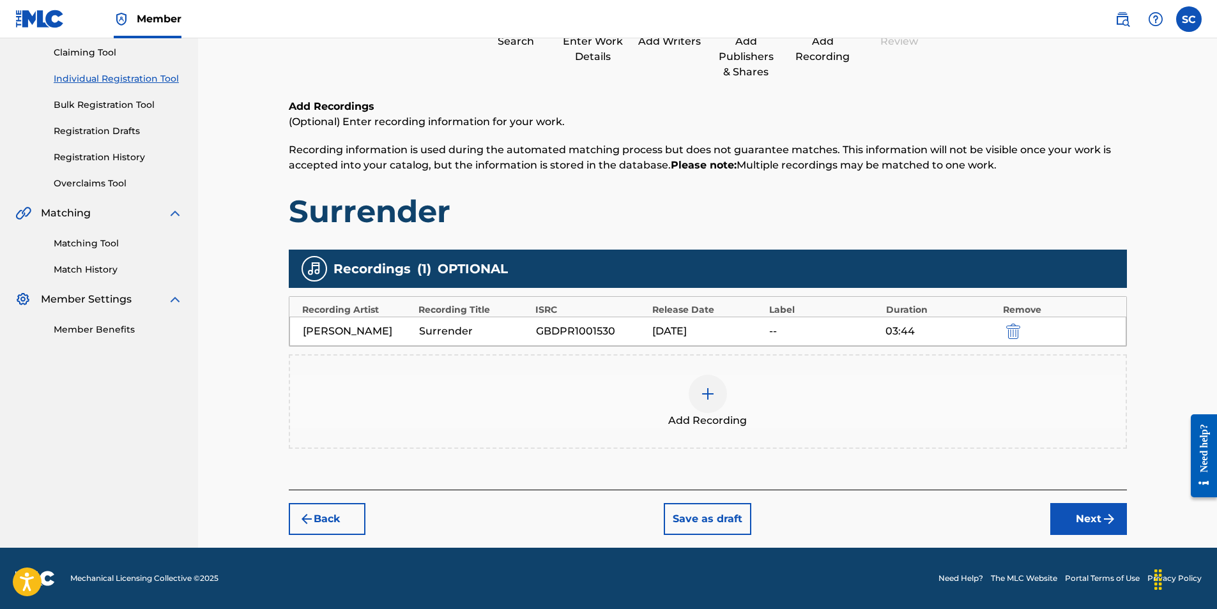
click at [1079, 521] on button "Next" at bounding box center [1088, 519] width 77 height 32
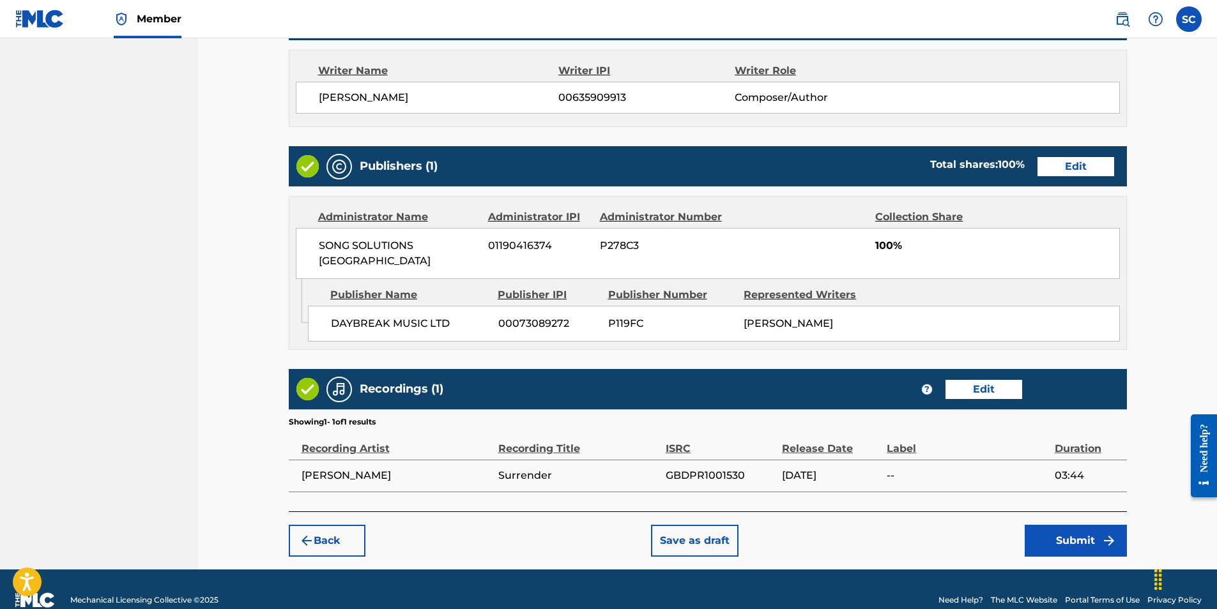
scroll to position [554, 0]
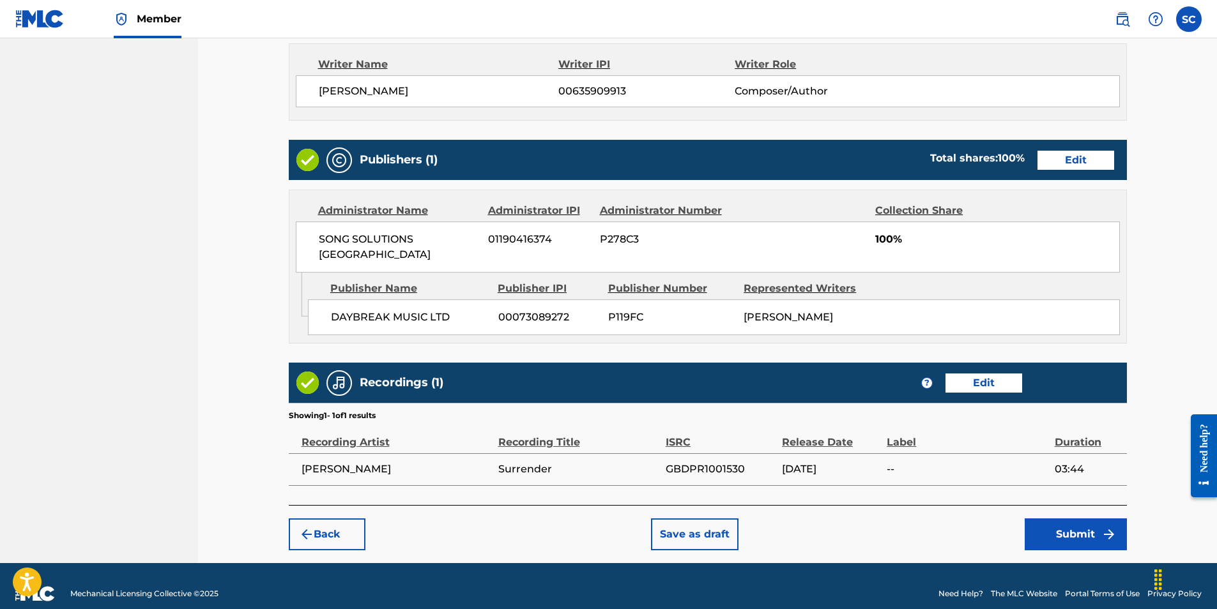
click at [1081, 519] on button "Submit" at bounding box center [1076, 535] width 102 height 32
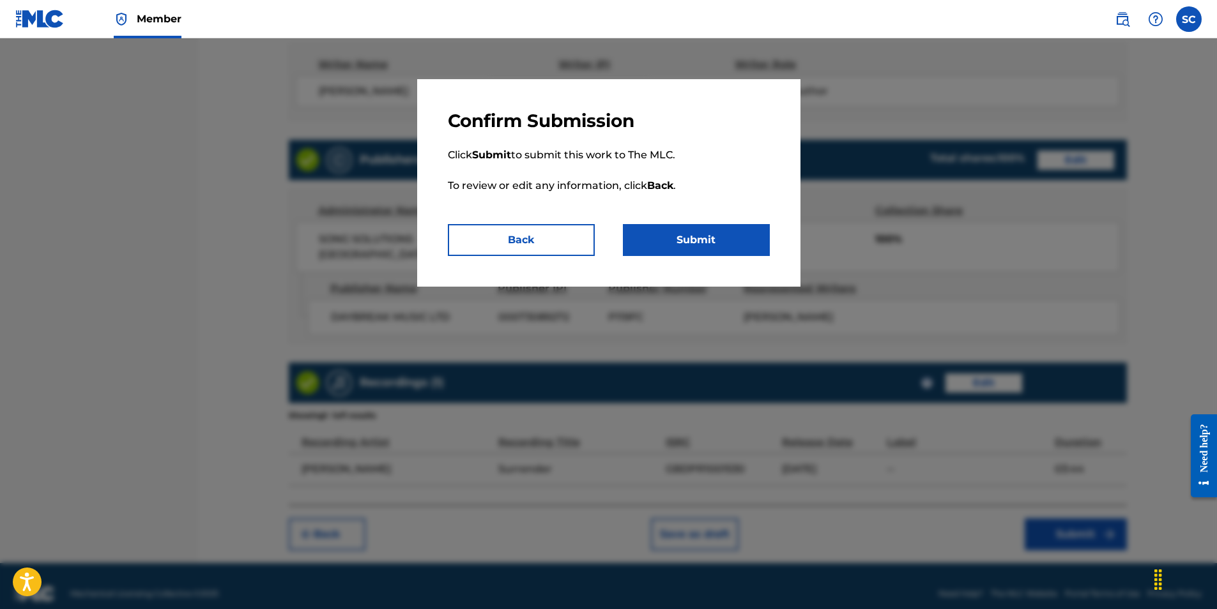
click at [691, 240] on button "Submit" at bounding box center [696, 240] width 147 height 32
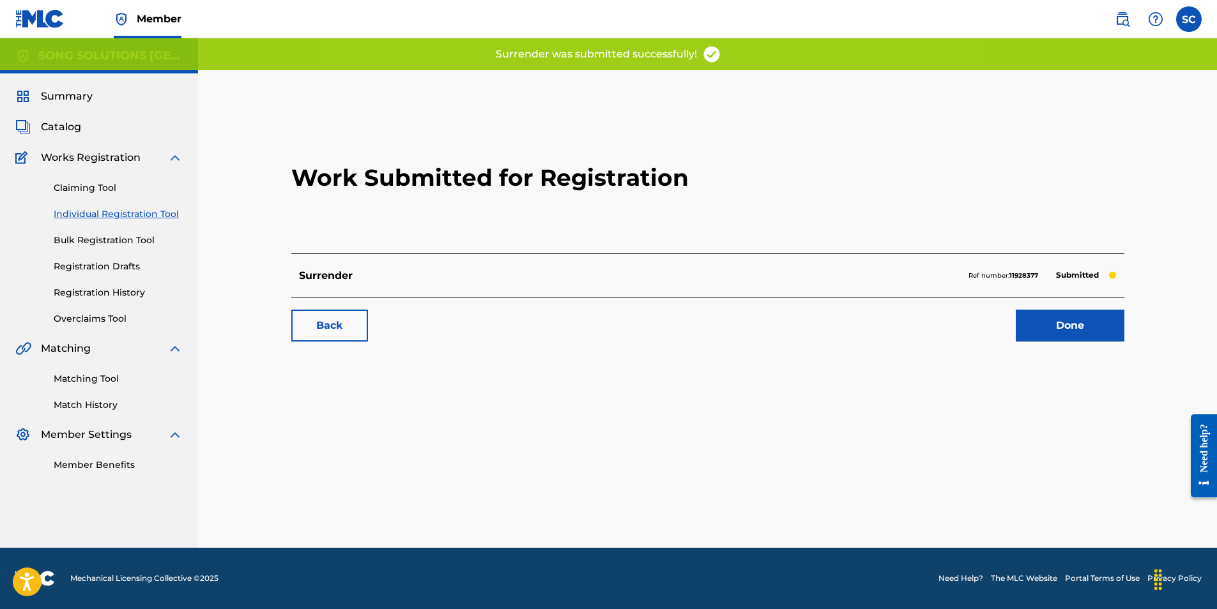
click at [1071, 326] on link "Done" at bounding box center [1070, 326] width 109 height 32
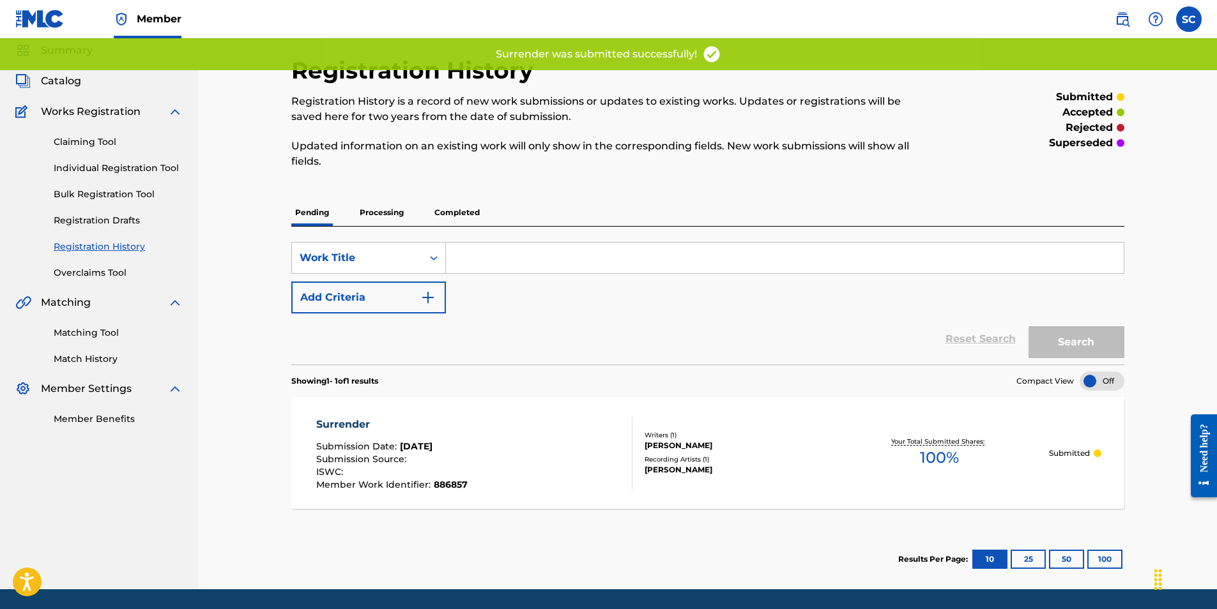
scroll to position [88, 0]
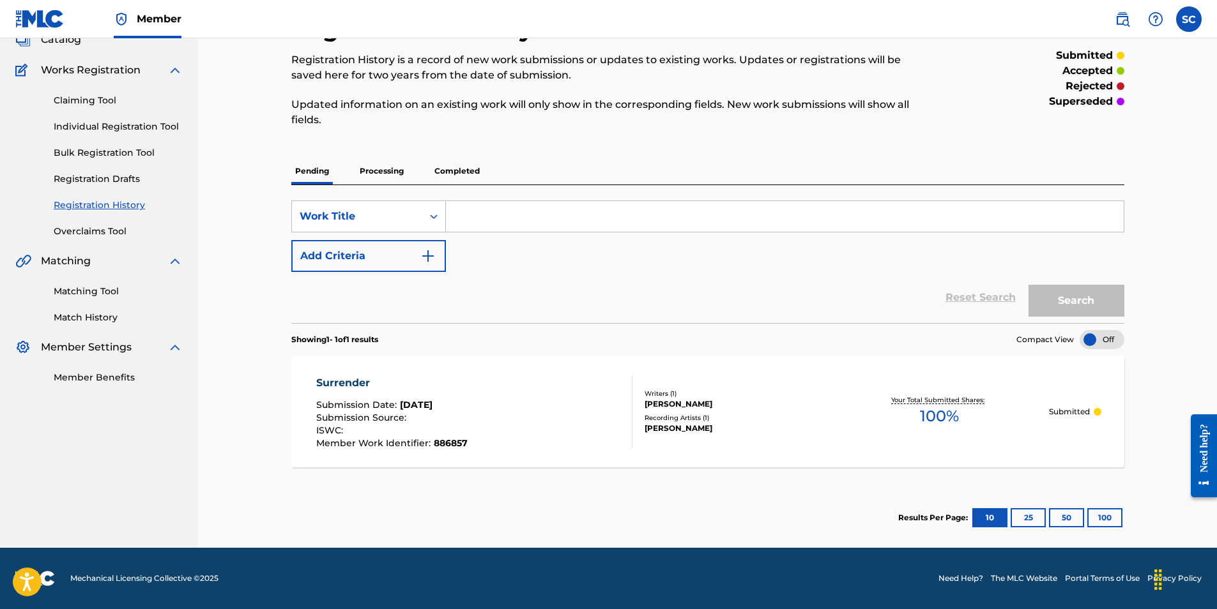
click at [76, 127] on link "Individual Registration Tool" at bounding box center [118, 126] width 129 height 13
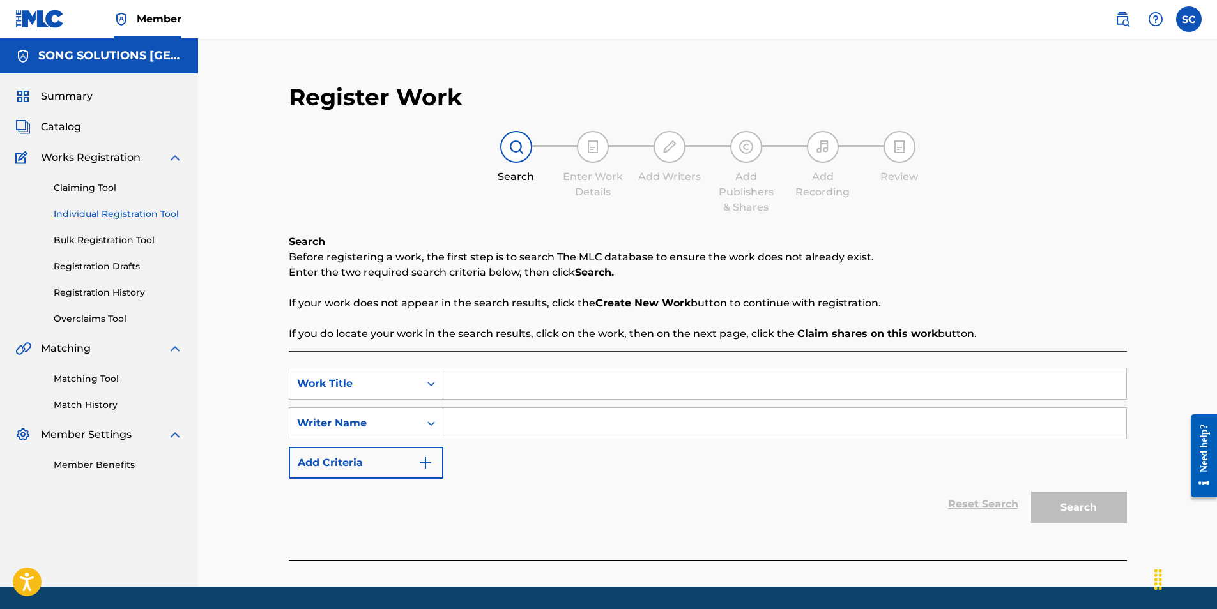
click at [505, 379] on input "Search Form" at bounding box center [784, 384] width 683 height 31
type input "no greater love"
click at [513, 458] on div "SearchWithCriteria2f730e86-d577-4d66-9d0c-300b286dd609 Work Title no greater lo…" at bounding box center [708, 423] width 838 height 111
click at [512, 412] on input "Search Form" at bounding box center [784, 423] width 683 height 31
type input "[PERSON_NAME]"
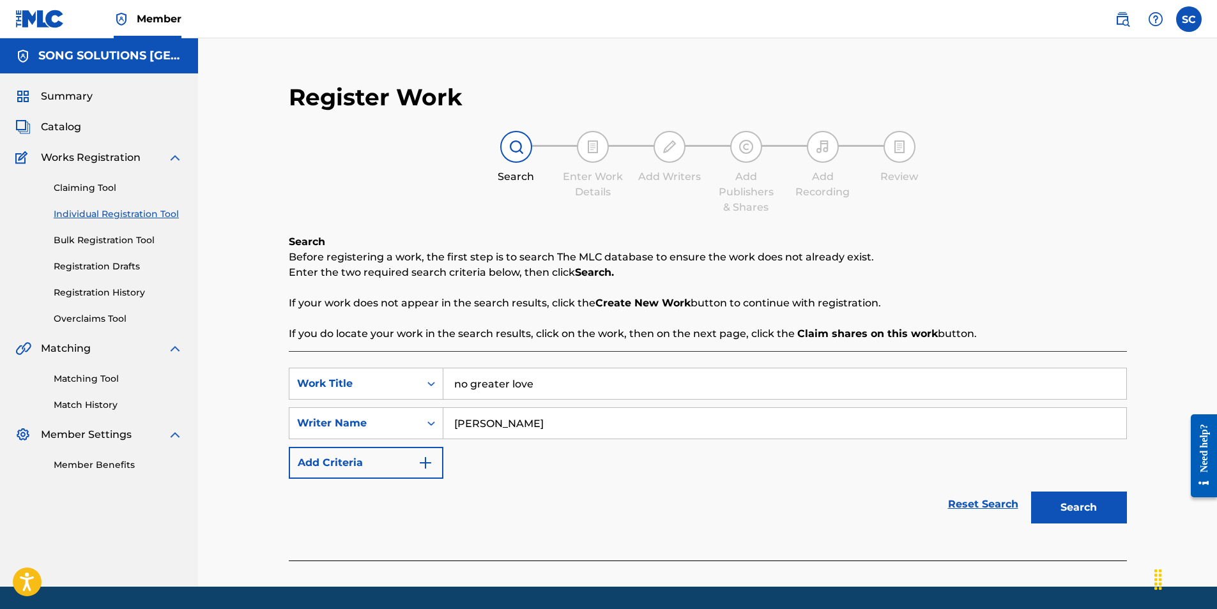
click at [1031, 492] on button "Search" at bounding box center [1079, 508] width 96 height 32
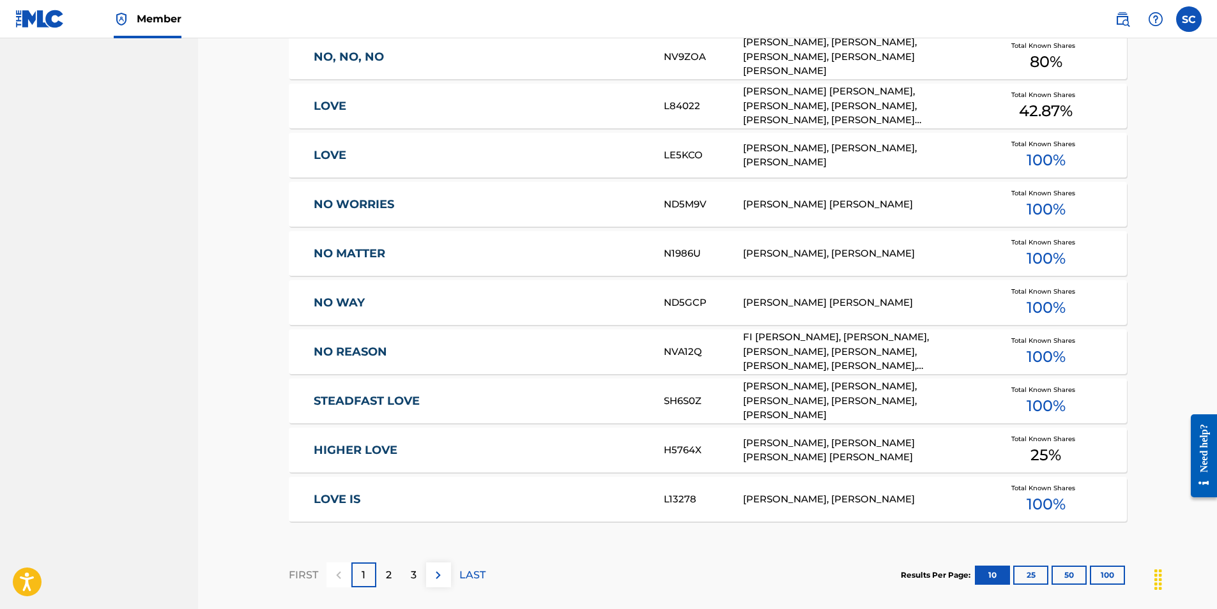
scroll to position [724, 0]
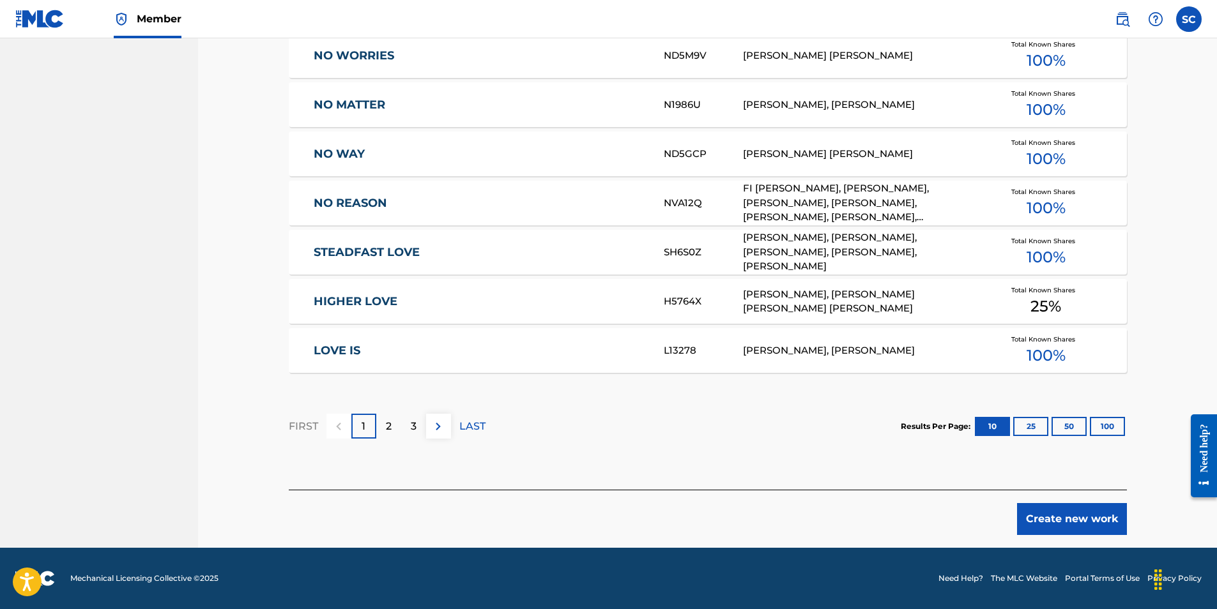
click at [1046, 520] on button "Create new work" at bounding box center [1072, 519] width 110 height 32
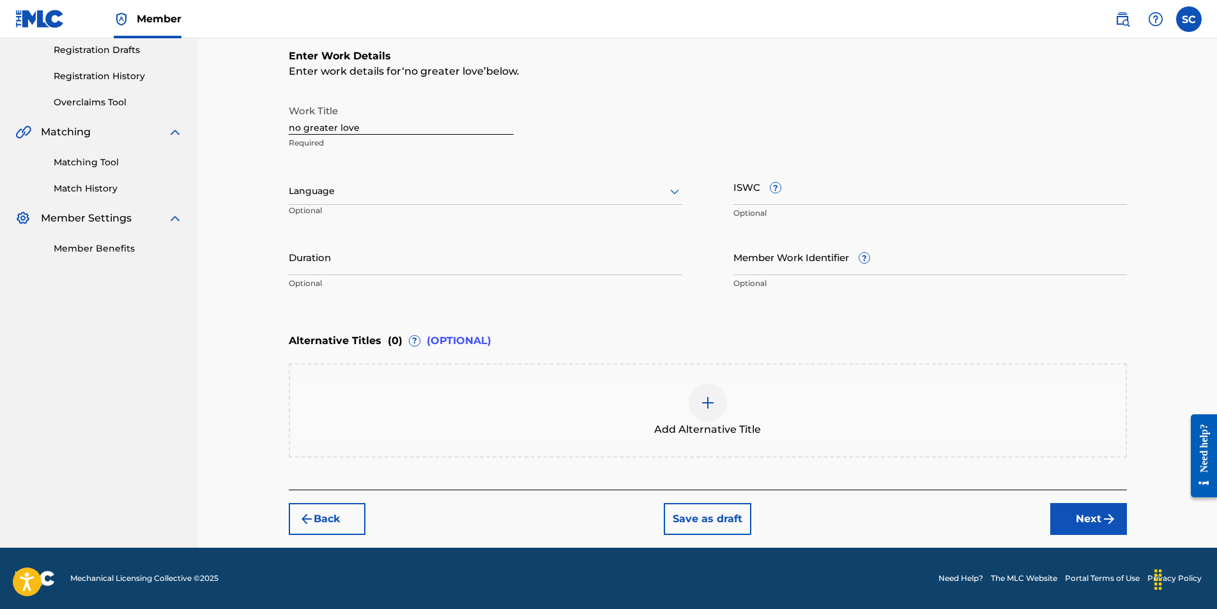
scroll to position [0, 0]
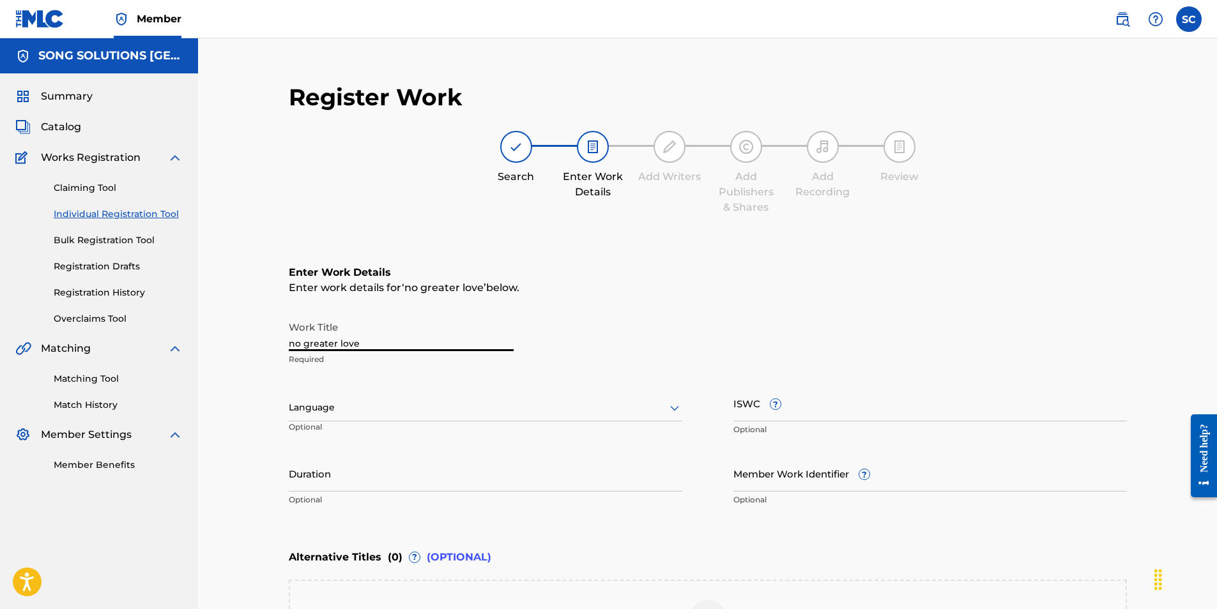
drag, startPoint x: 360, startPoint y: 348, endPoint x: 111, endPoint y: 325, distance: 250.3
click at [111, 325] on main "SONG SOLUTIONS USA Summary Catalog Works Registration Claiming Tool Individual …" at bounding box center [608, 401] width 1217 height 726
type input "NO GREATER LOVE"
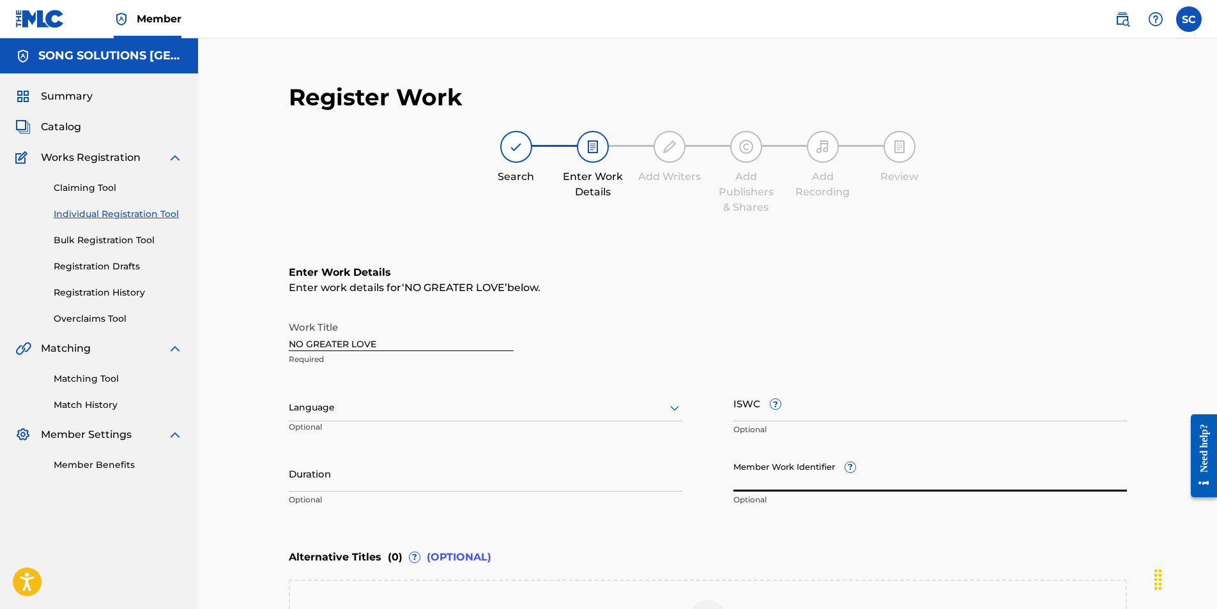
click at [753, 483] on input "Member Work Identifier ?" at bounding box center [930, 474] width 394 height 36
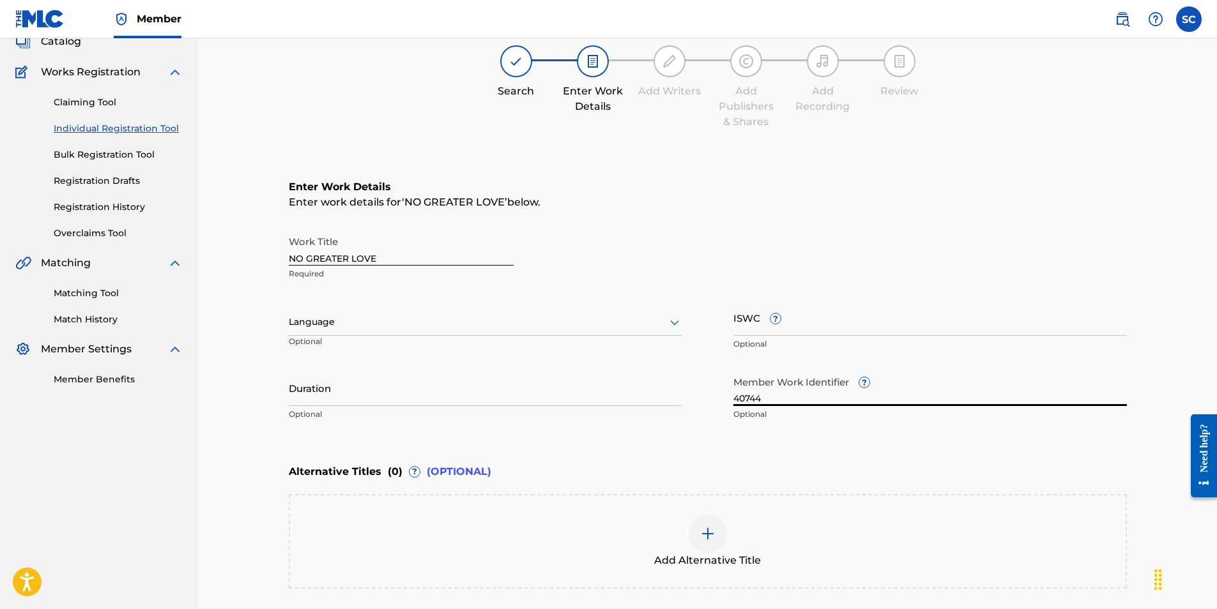
scroll to position [217, 0]
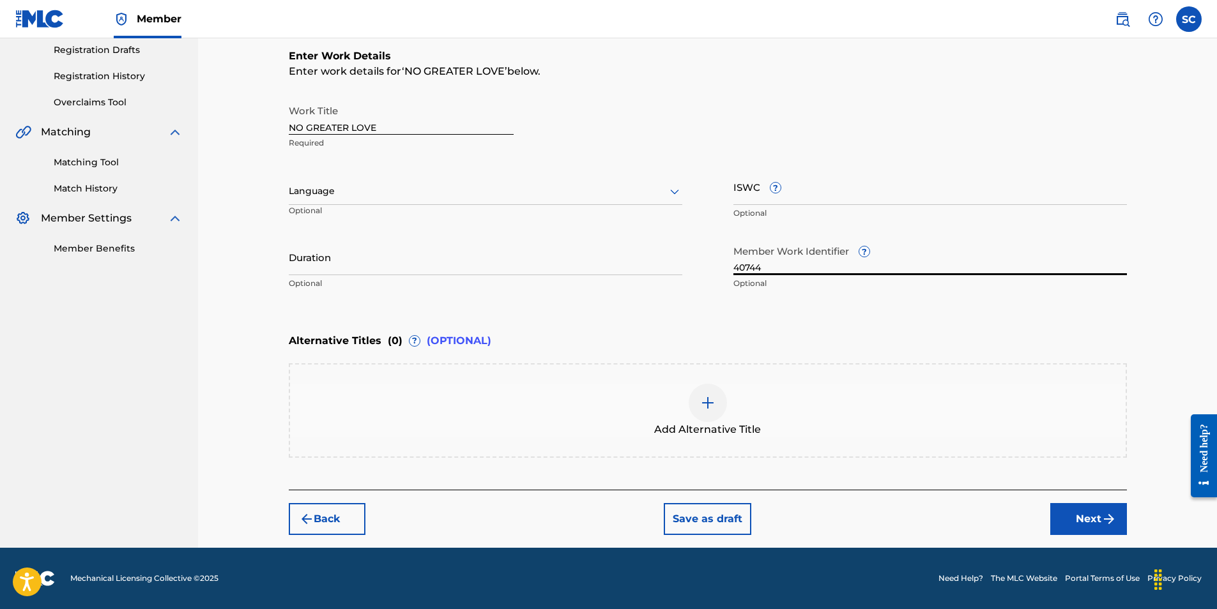
type input "40744"
click at [1094, 522] on button "Next" at bounding box center [1088, 519] width 77 height 32
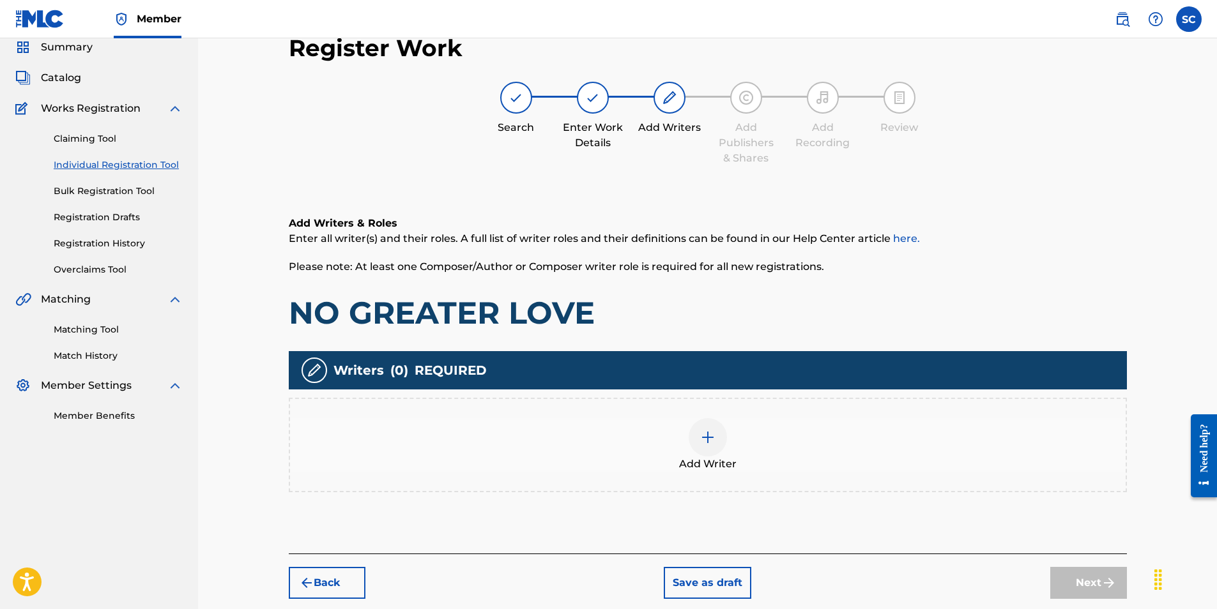
scroll to position [57, 0]
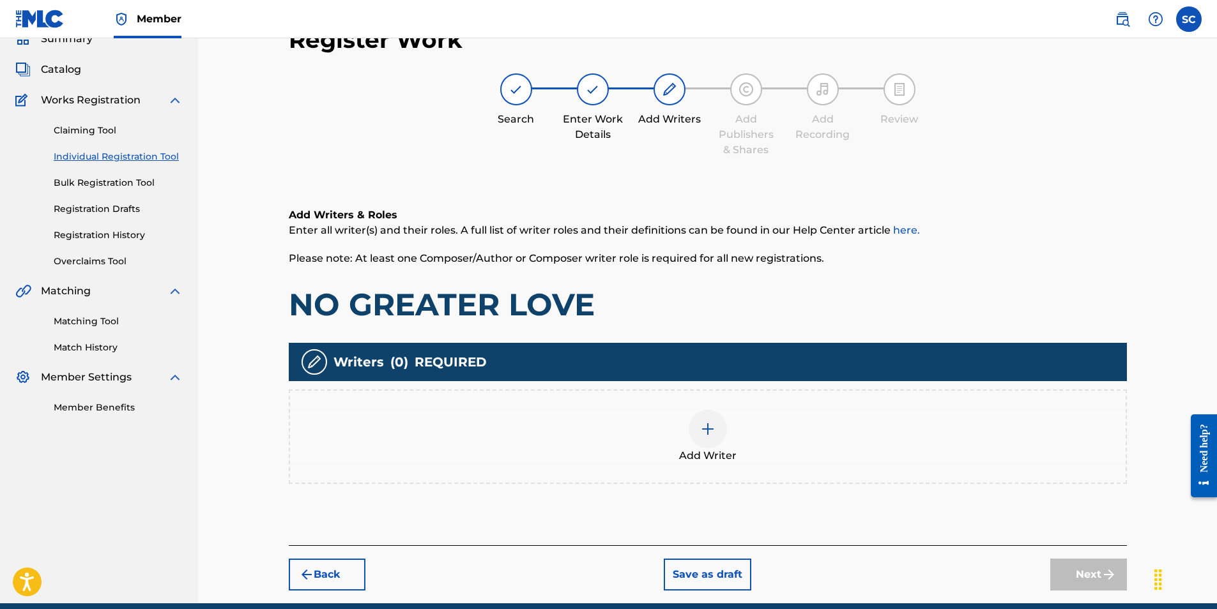
click at [706, 428] on img at bounding box center [707, 429] width 15 height 15
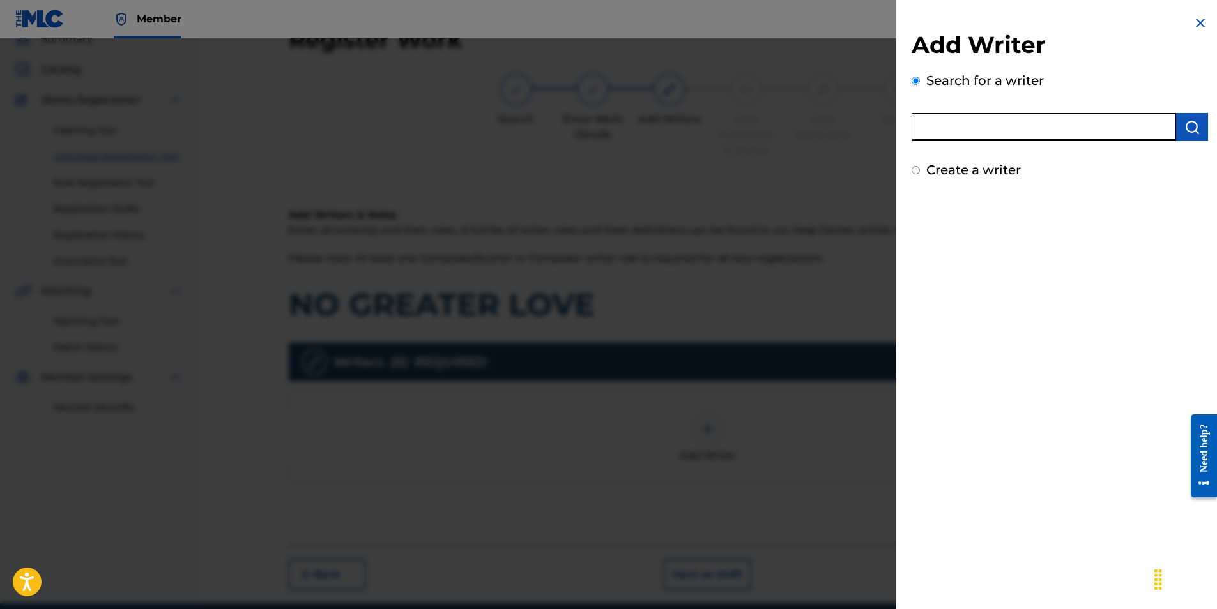
click at [938, 123] on input "text" at bounding box center [1044, 127] width 264 height 28
type input "[PERSON_NAME]"
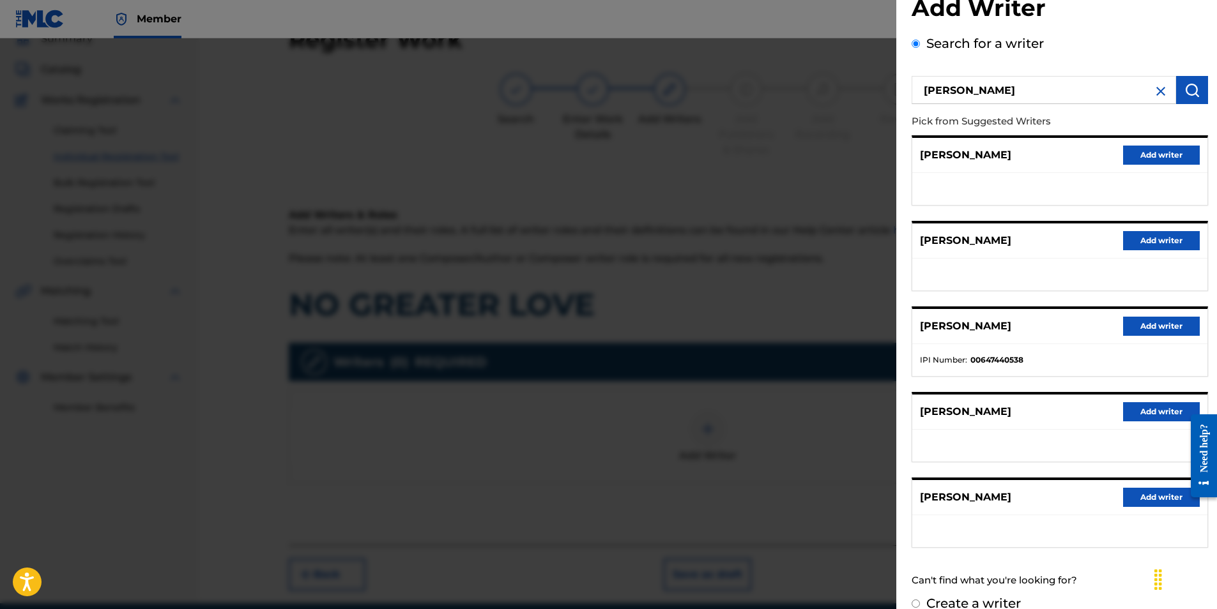
scroll to position [56, 0]
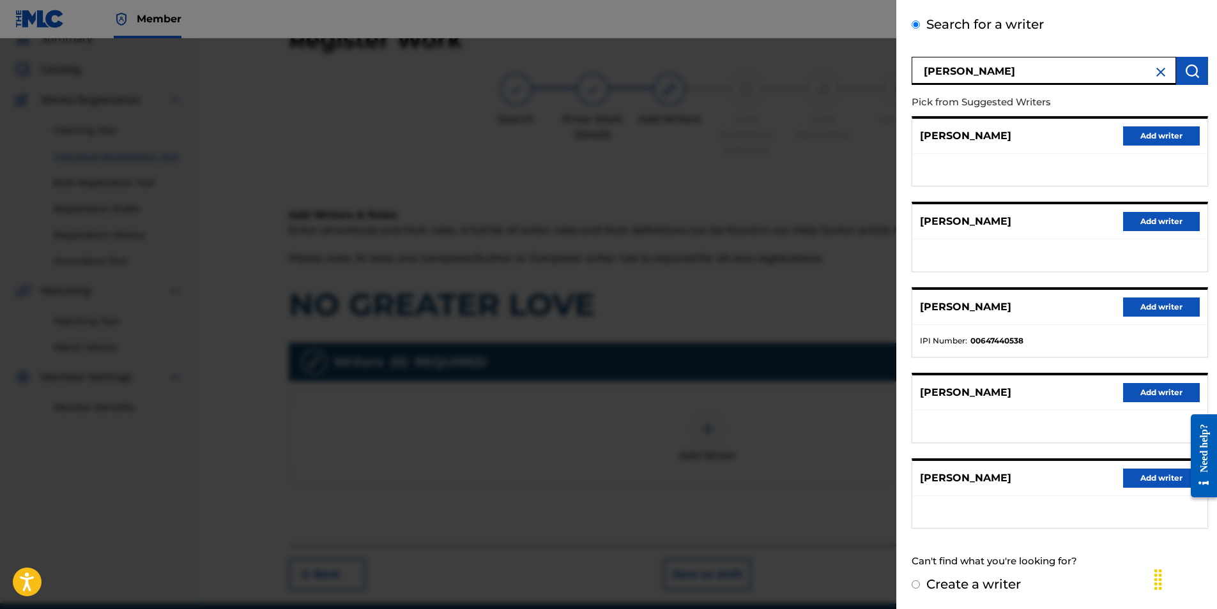
click at [1142, 483] on button "Add writer" at bounding box center [1161, 478] width 77 height 19
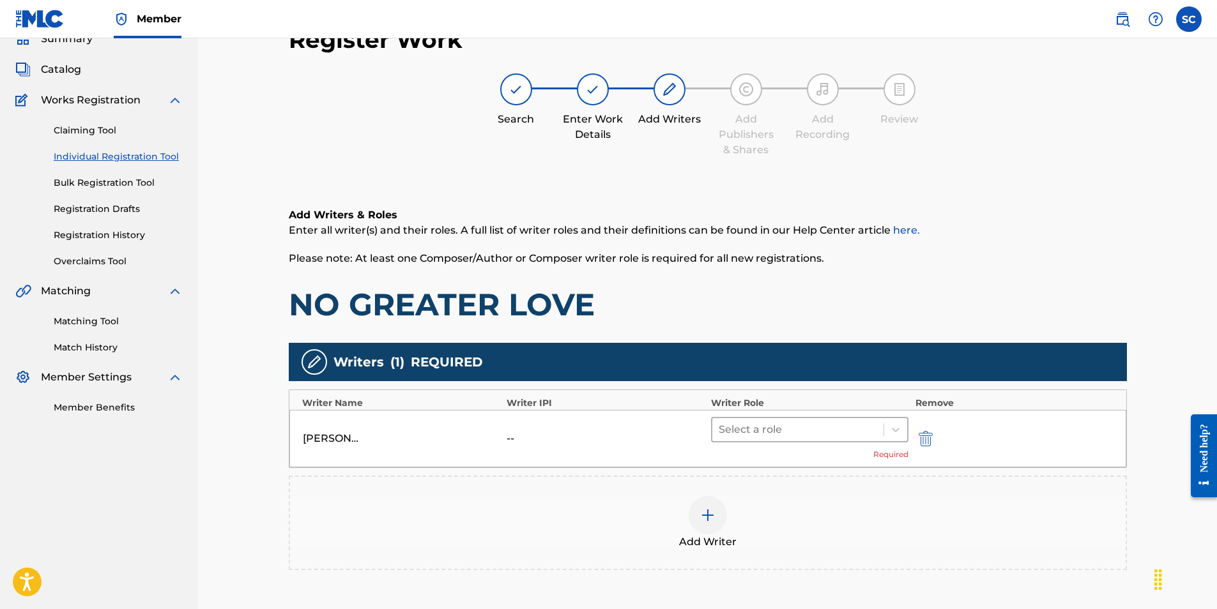
click at [772, 438] on div at bounding box center [798, 430] width 159 height 18
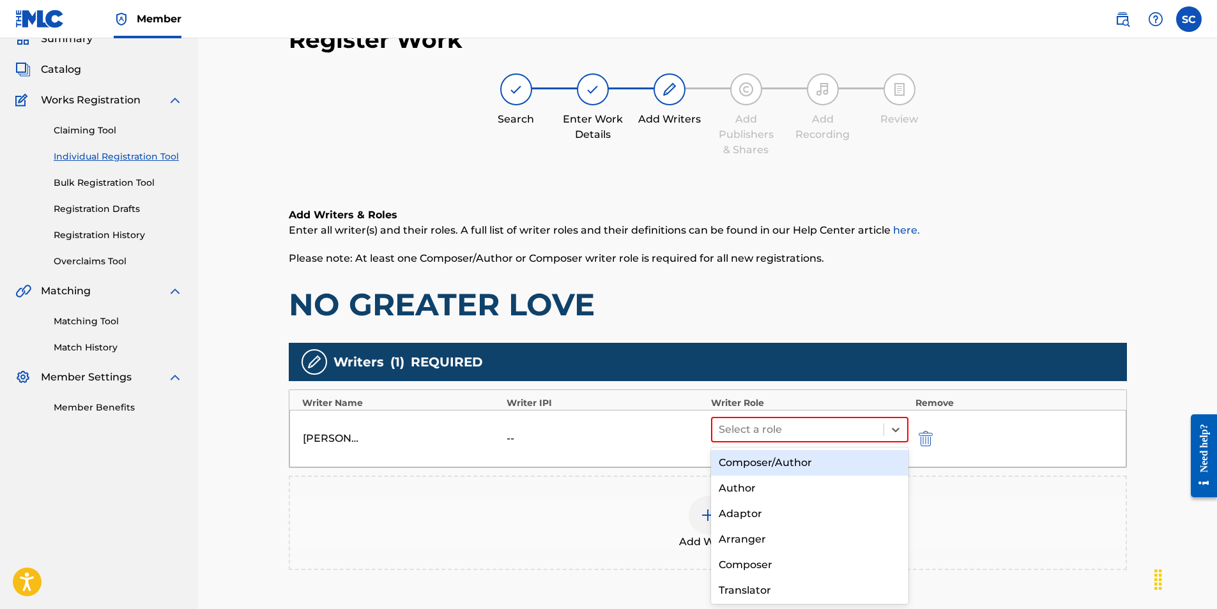
click at [762, 461] on div "Composer/Author" at bounding box center [810, 463] width 198 height 26
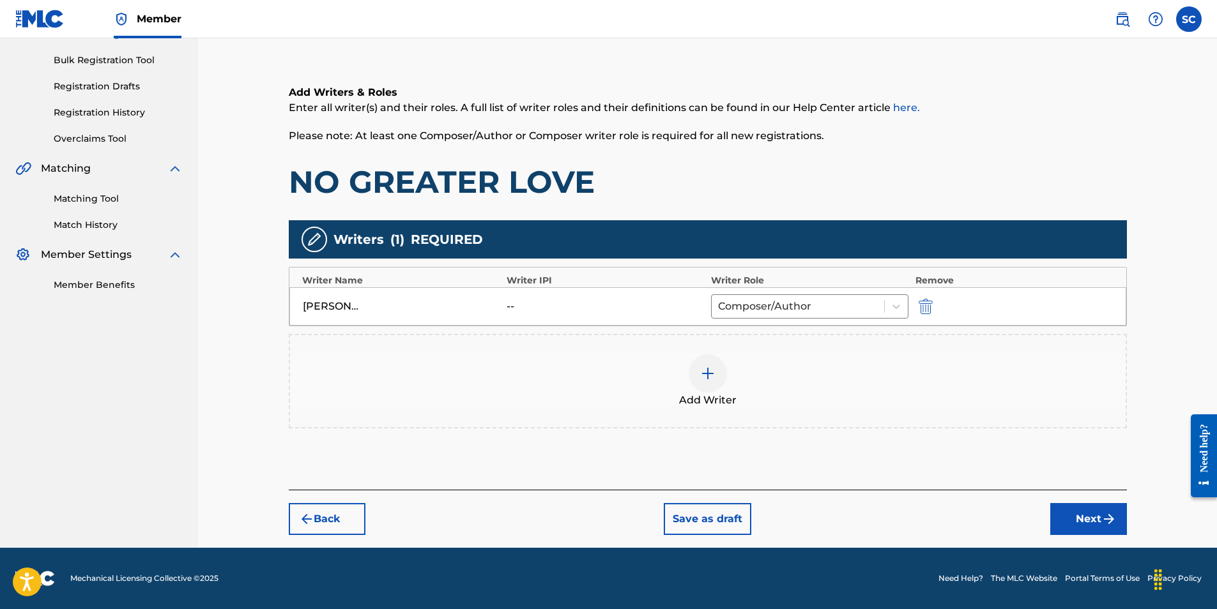
click at [1085, 517] on button "Next" at bounding box center [1088, 519] width 77 height 32
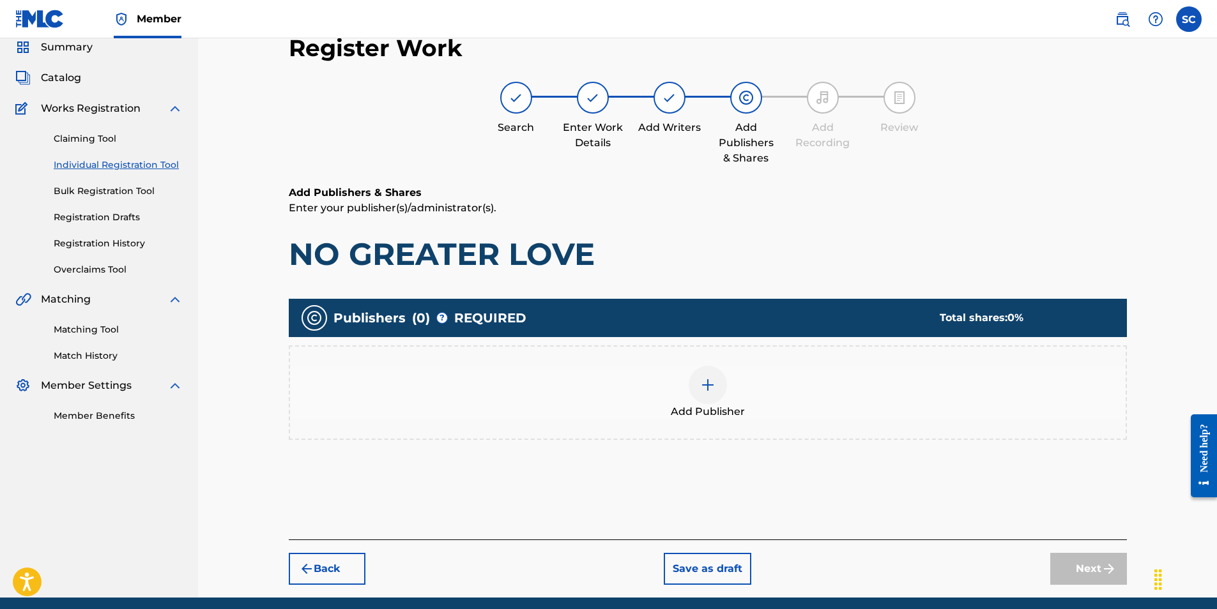
scroll to position [57, 0]
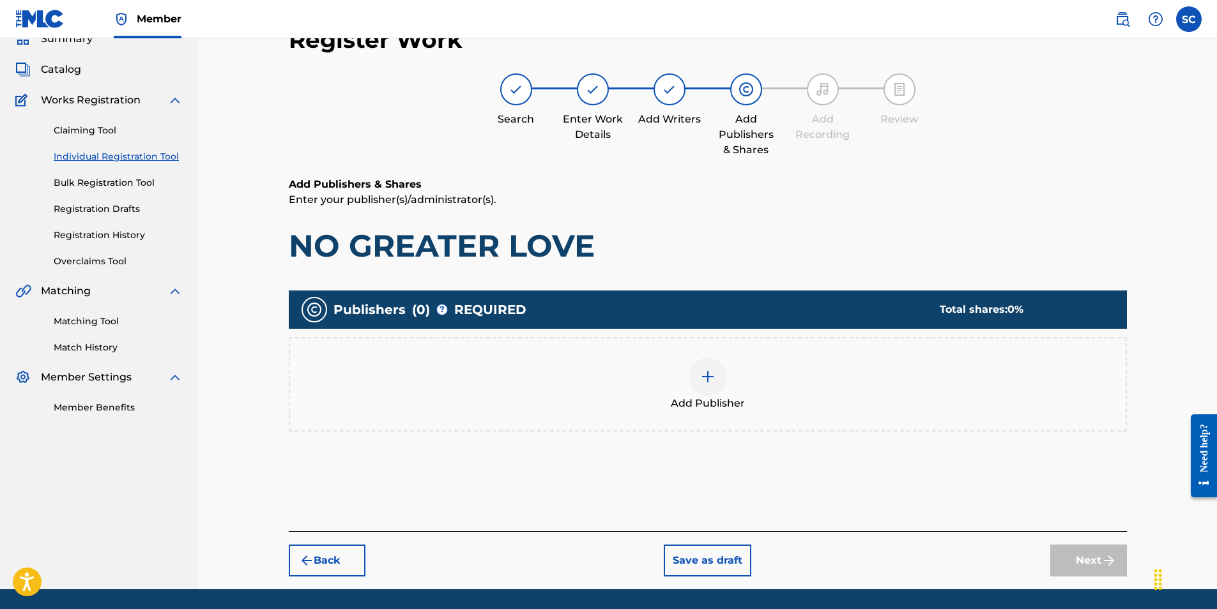
click at [705, 378] on img at bounding box center [707, 376] width 15 height 15
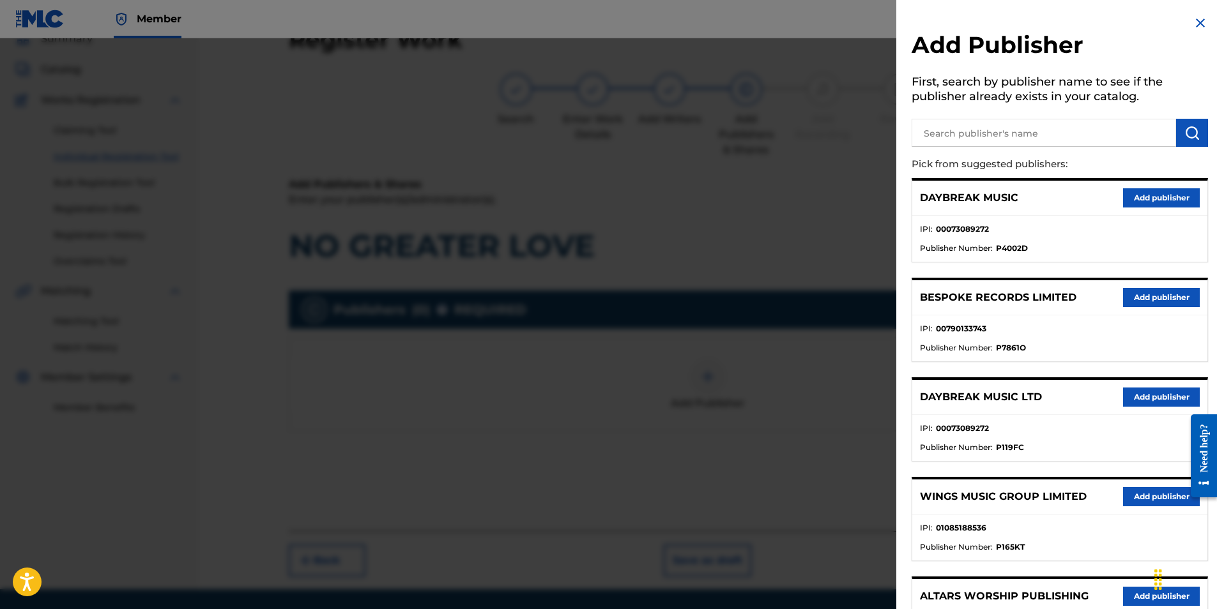
click at [1145, 397] on button "Add publisher" at bounding box center [1161, 397] width 77 height 19
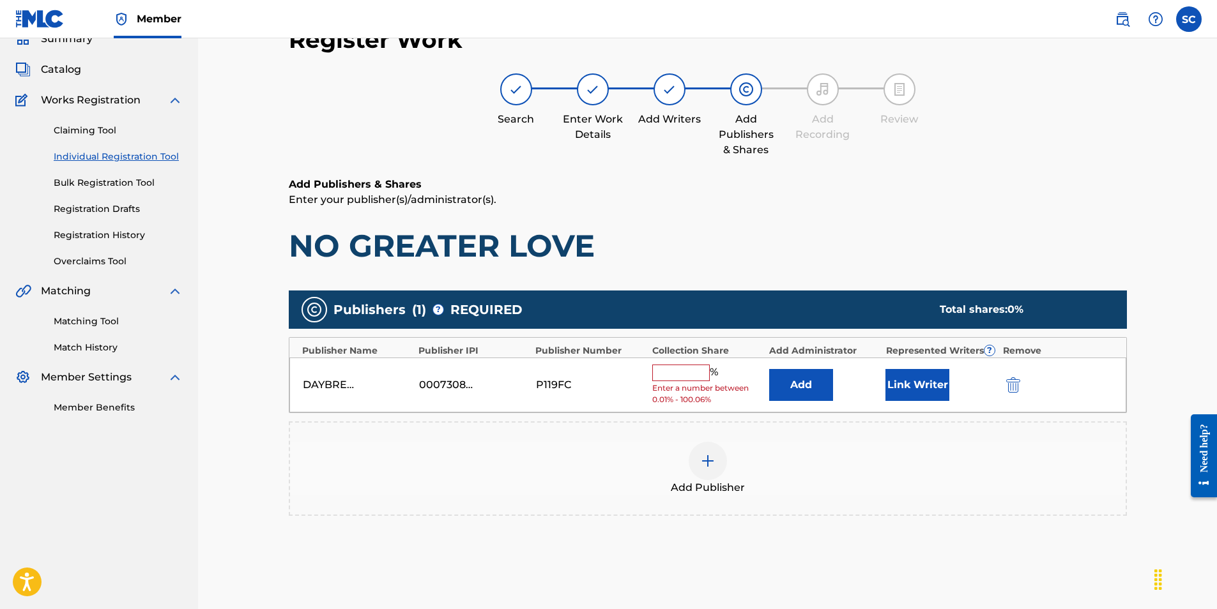
click at [678, 375] on input "text" at bounding box center [680, 373] width 57 height 17
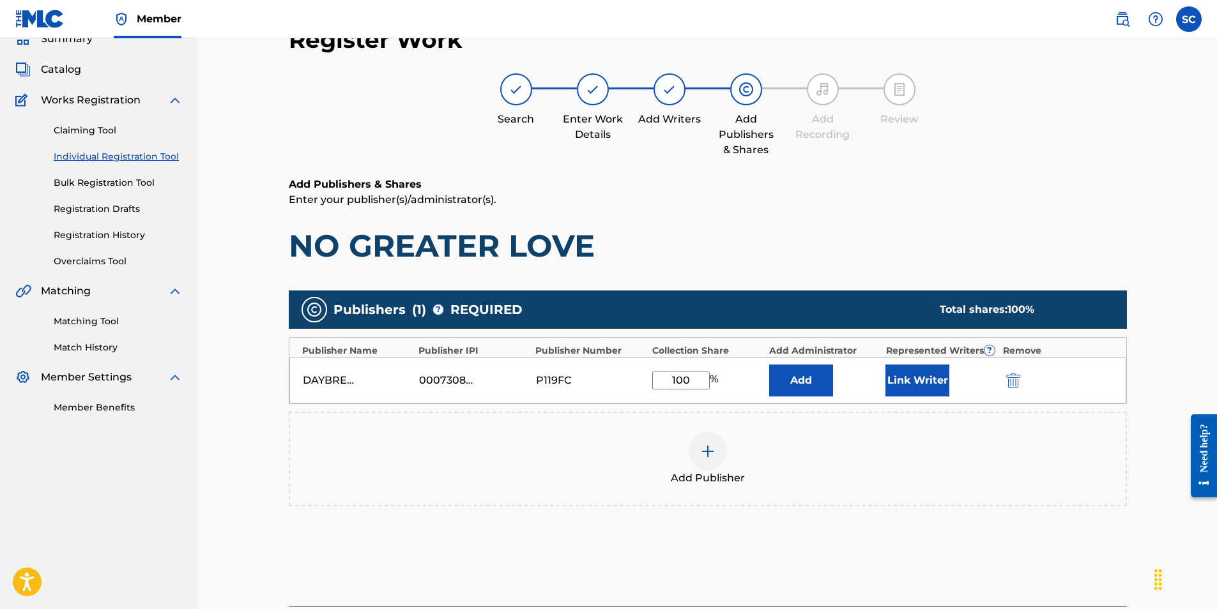
type input "100"
click at [822, 377] on button "Add" at bounding box center [801, 381] width 64 height 32
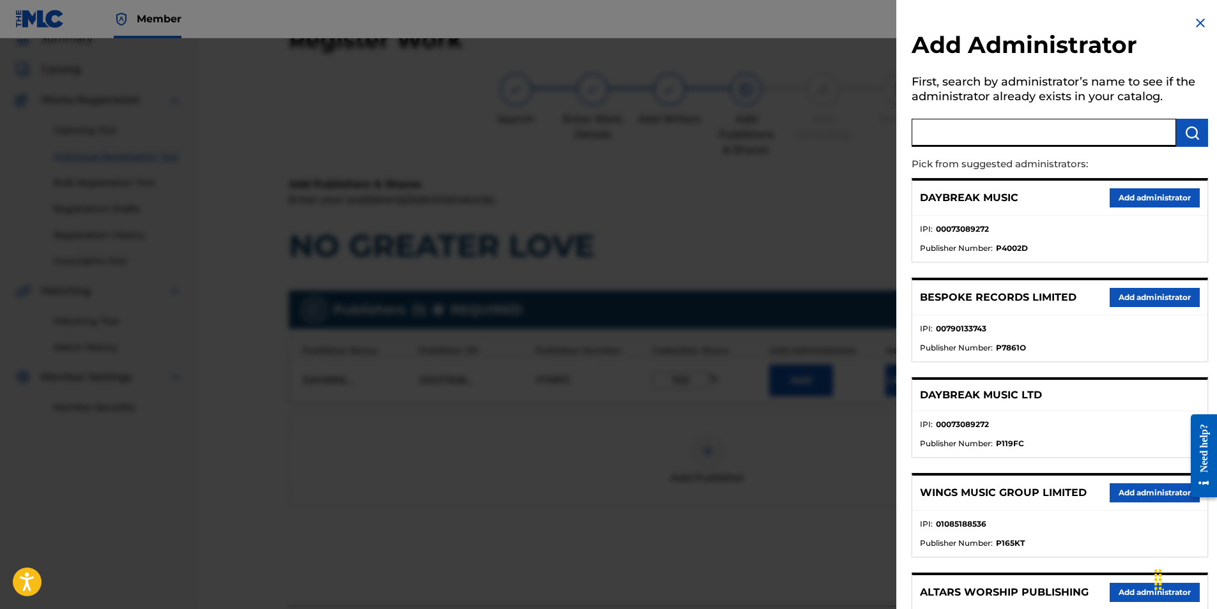
click at [938, 128] on input "text" at bounding box center [1044, 133] width 264 height 28
type input "SONG SOLUTIONS"
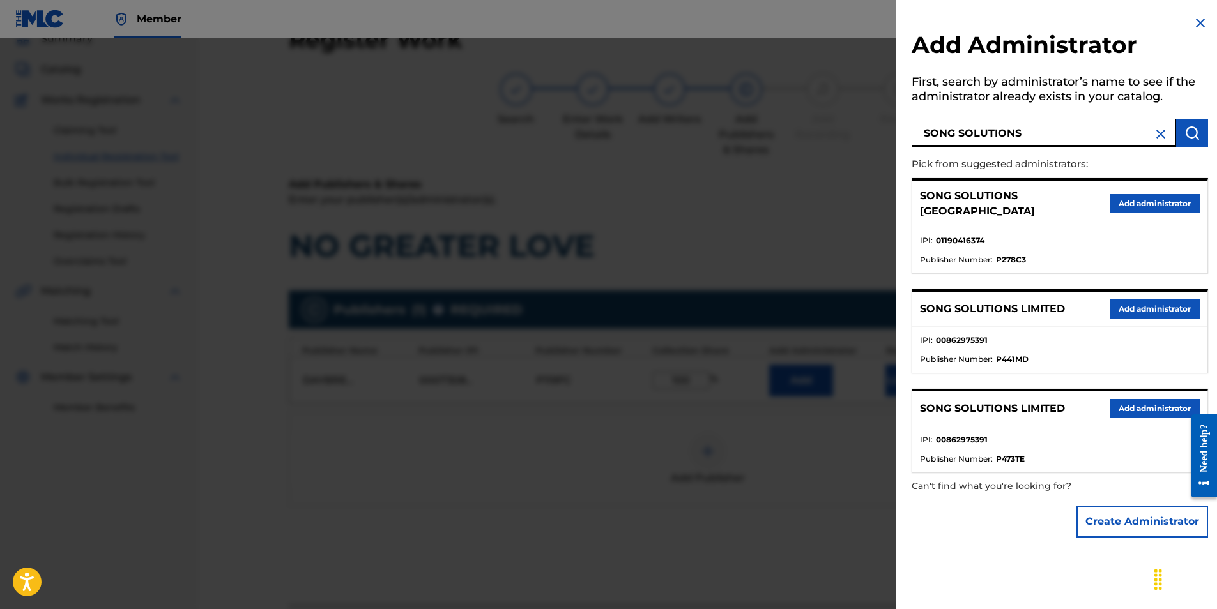
click at [1134, 199] on button "Add administrator" at bounding box center [1155, 203] width 90 height 19
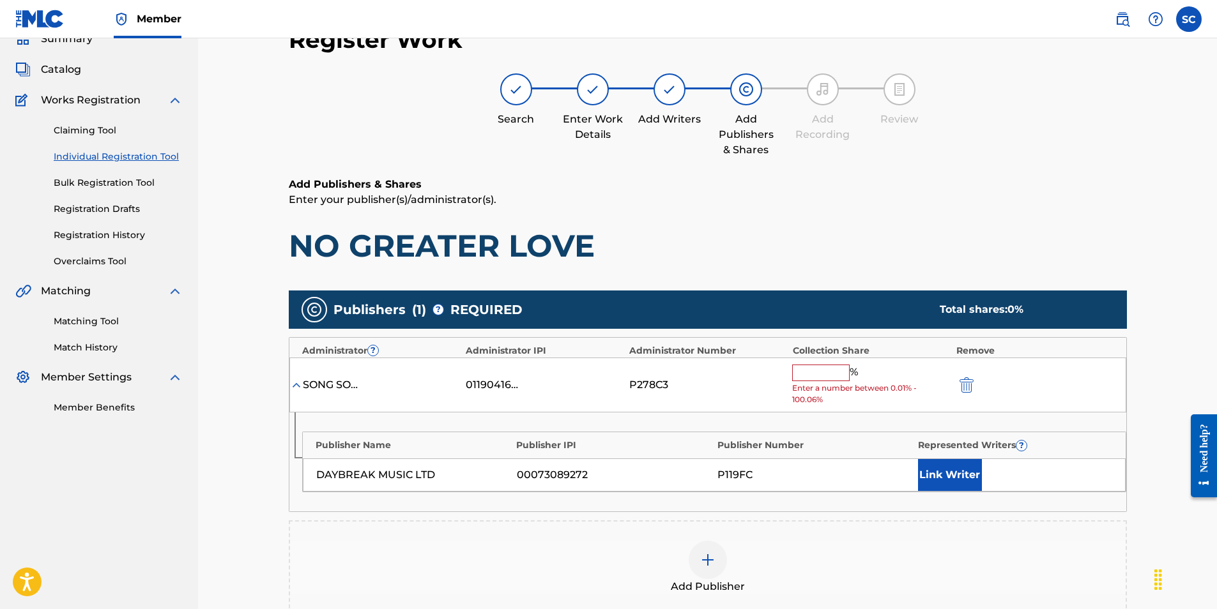
click at [803, 374] on input "text" at bounding box center [820, 373] width 57 height 17
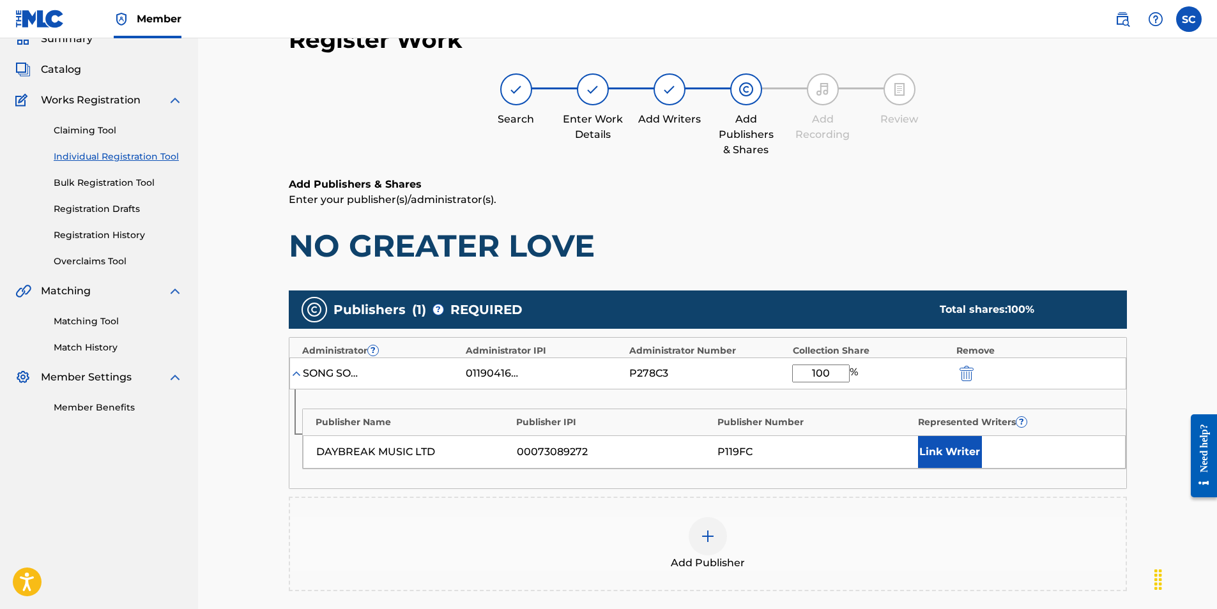
type input "100"
click at [942, 450] on button "Link Writer" at bounding box center [950, 452] width 64 height 32
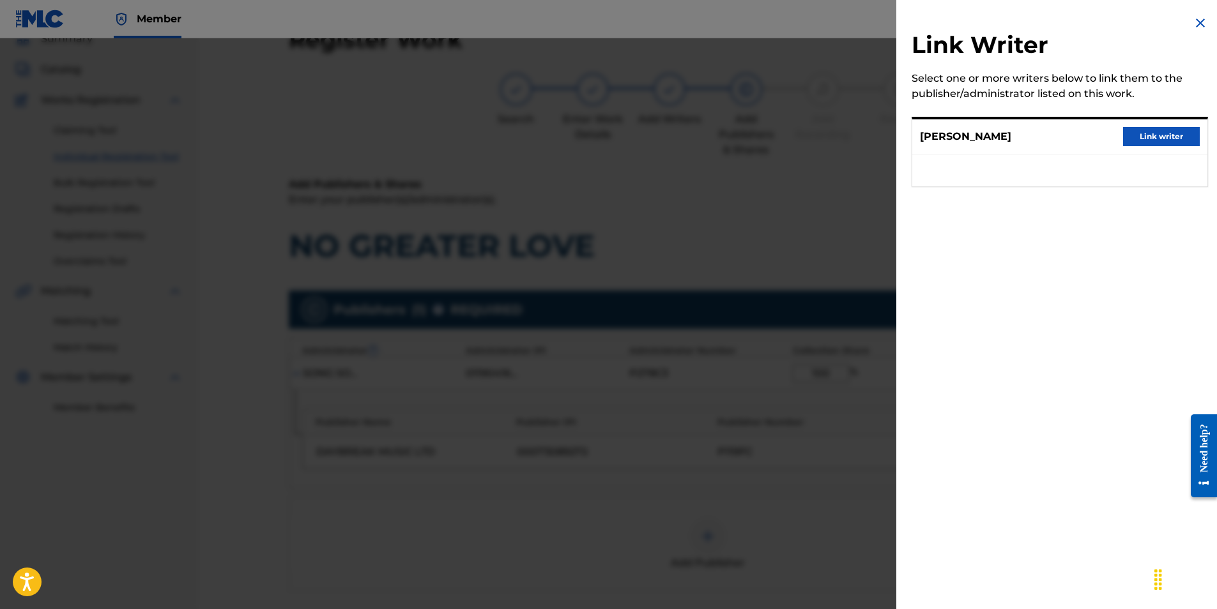
click at [1147, 130] on button "Link writer" at bounding box center [1161, 136] width 77 height 19
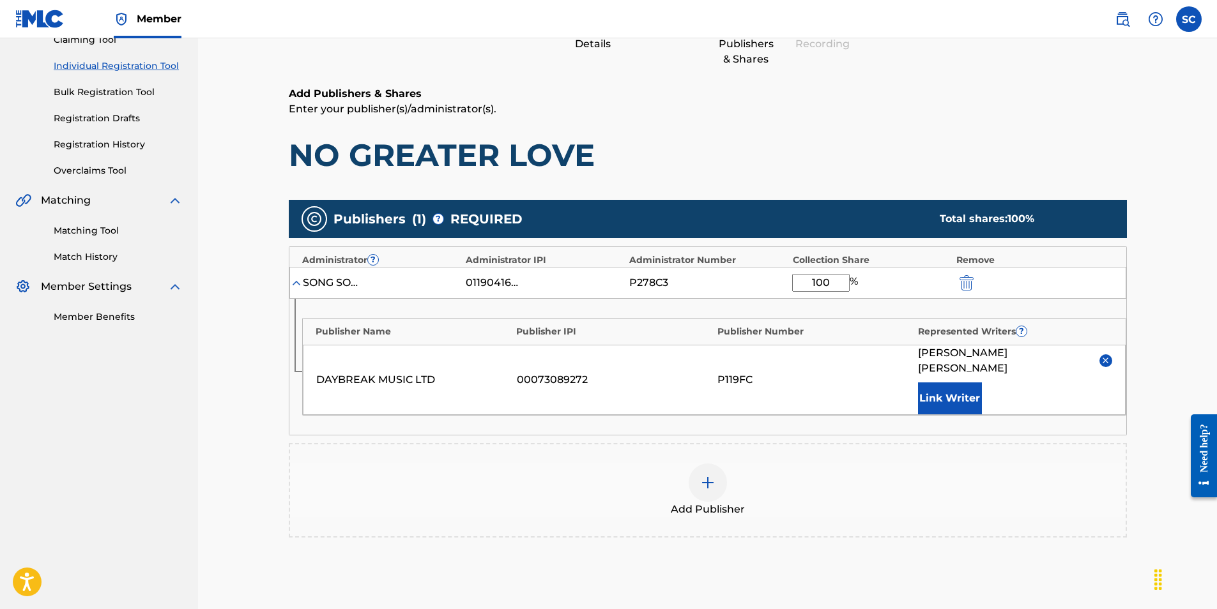
scroll to position [280, 0]
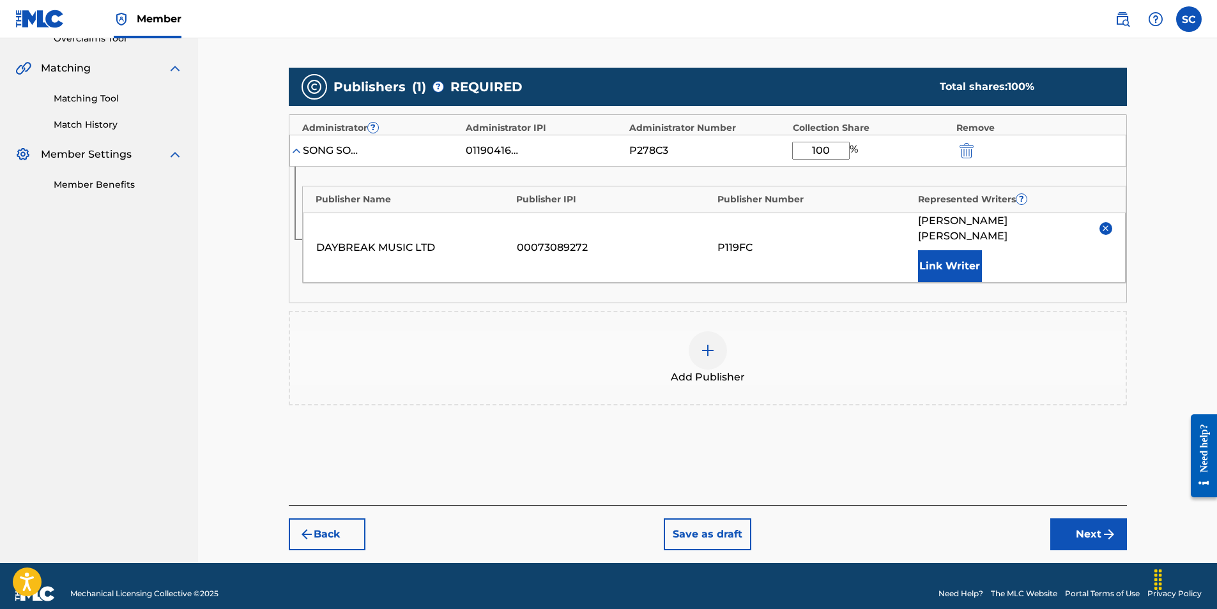
click at [1082, 519] on button "Next" at bounding box center [1088, 535] width 77 height 32
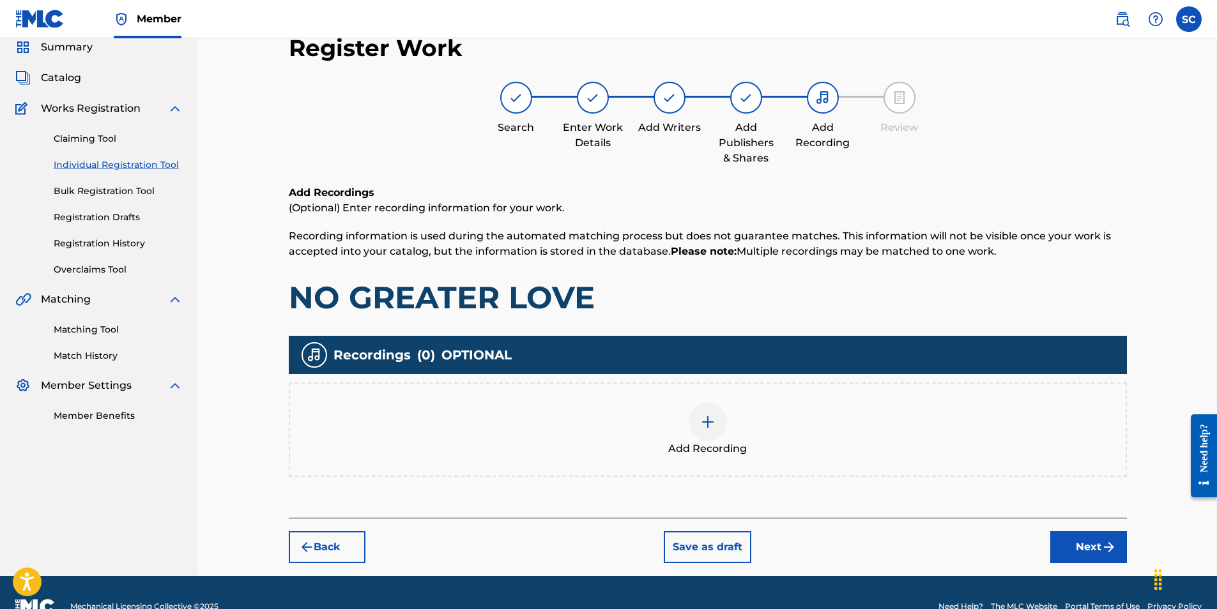
scroll to position [57, 0]
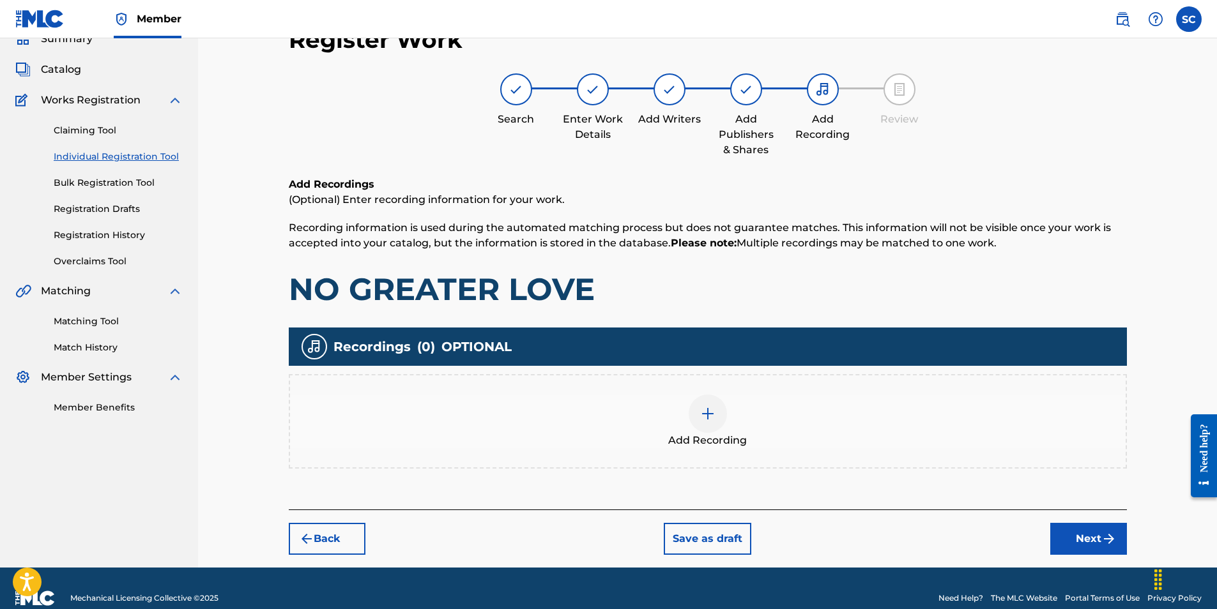
click at [710, 416] on img at bounding box center [707, 413] width 15 height 15
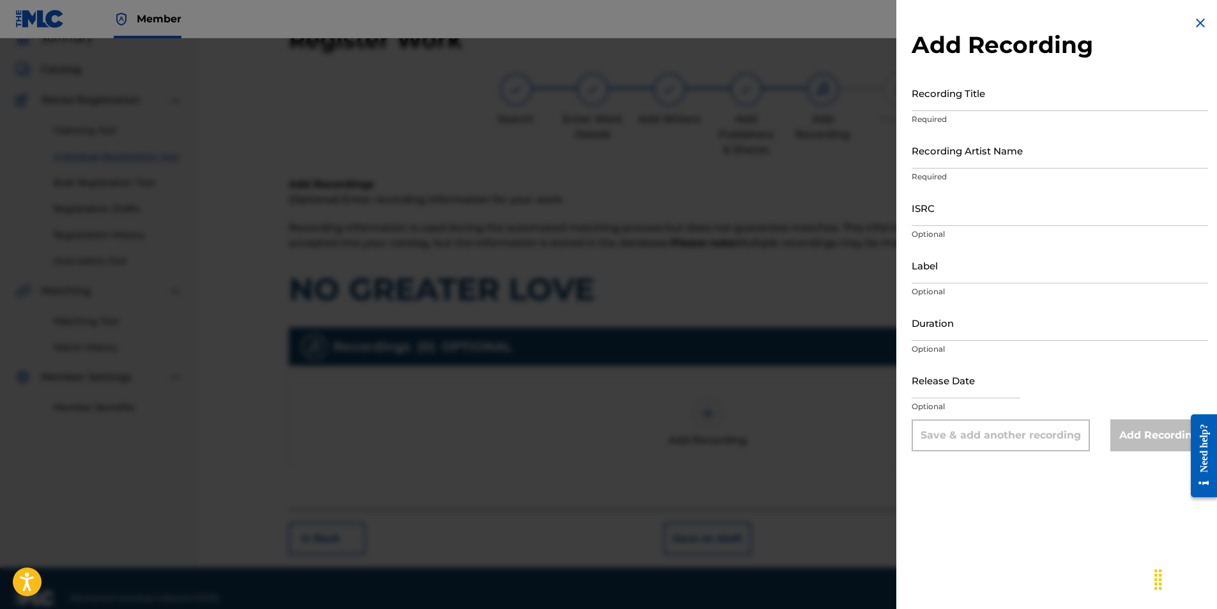
click at [954, 205] on input "ISRC" at bounding box center [1060, 208] width 296 height 36
paste input "GBDPR0500166"
type input "GBDPR0500166"
click at [922, 93] on input "Recording Title" at bounding box center [1060, 93] width 296 height 36
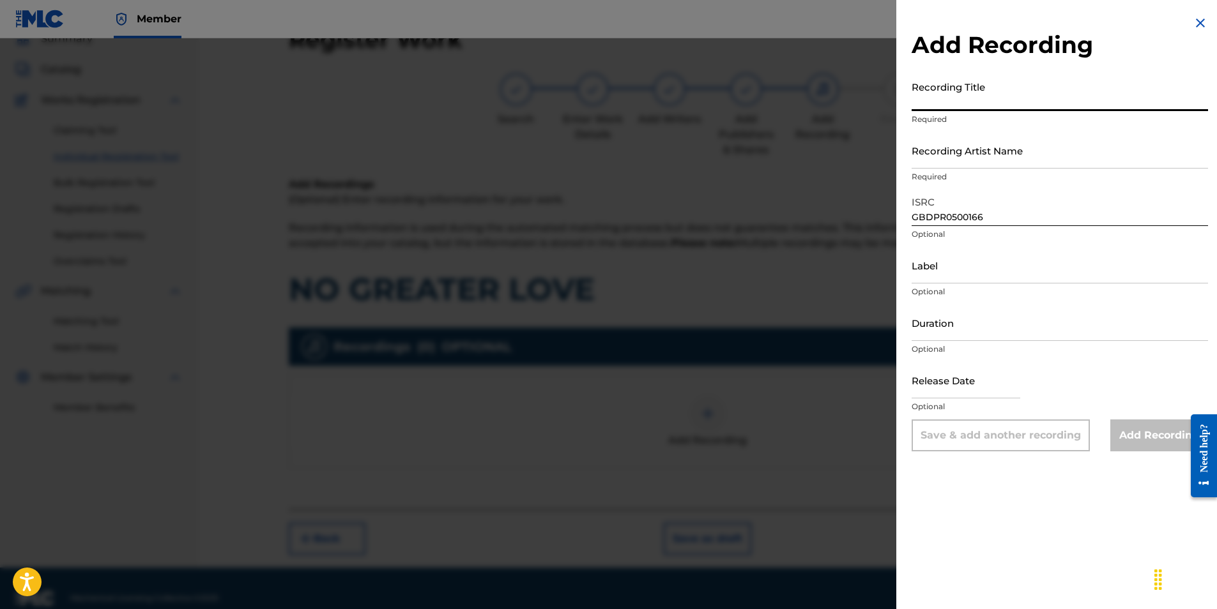
click at [923, 89] on input "Recording Title" at bounding box center [1060, 93] width 296 height 36
type input "NO GREATER LOVE"
click at [936, 161] on input "Recording Artist Name" at bounding box center [1060, 150] width 296 height 36
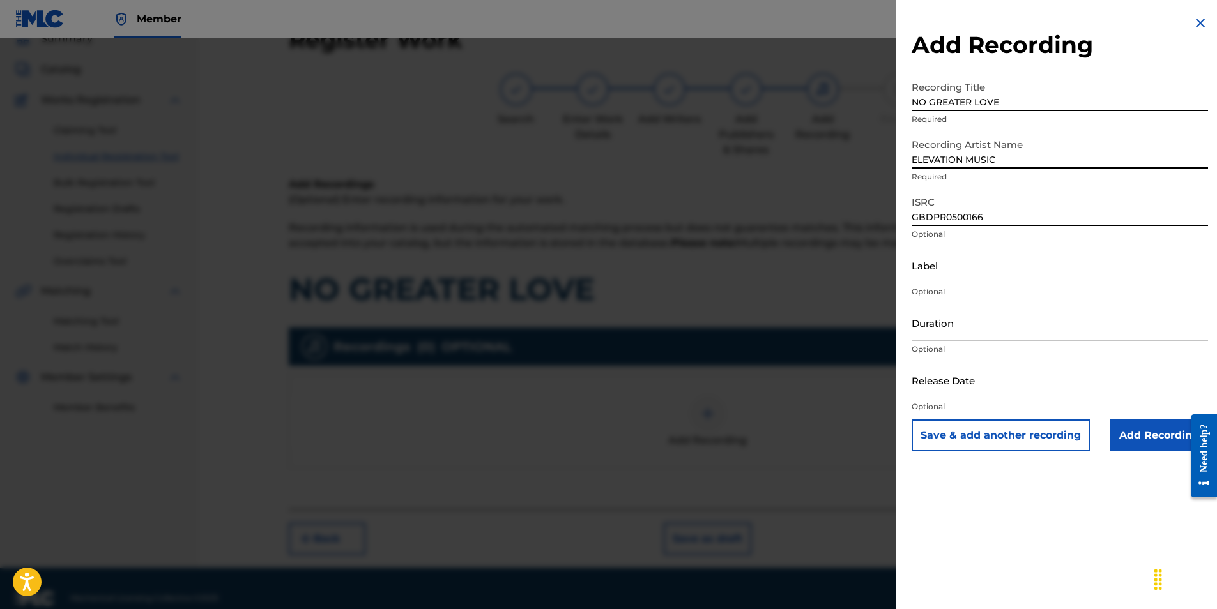
type input "ELEVATION MUSIC"
click at [898, 227] on div "Add Recording Recording Title NO GREATER LOVE Required Recording Artist Name EL…" at bounding box center [1059, 233] width 327 height 467
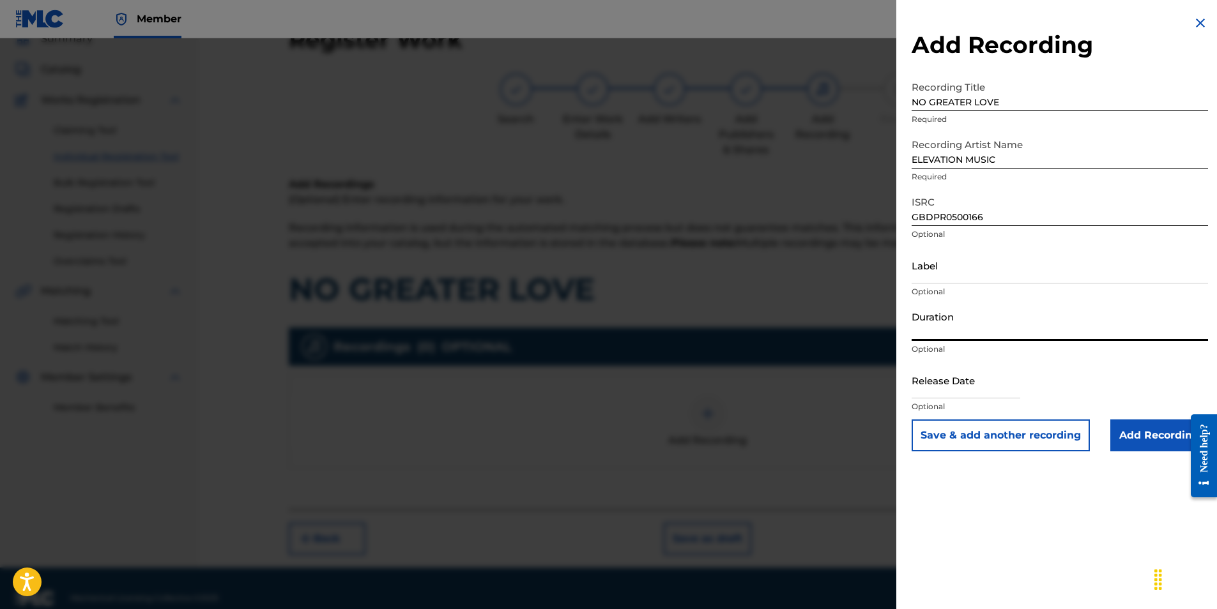
click at [933, 321] on input "Duration" at bounding box center [1060, 323] width 296 height 36
type input "03:45"
select select "7"
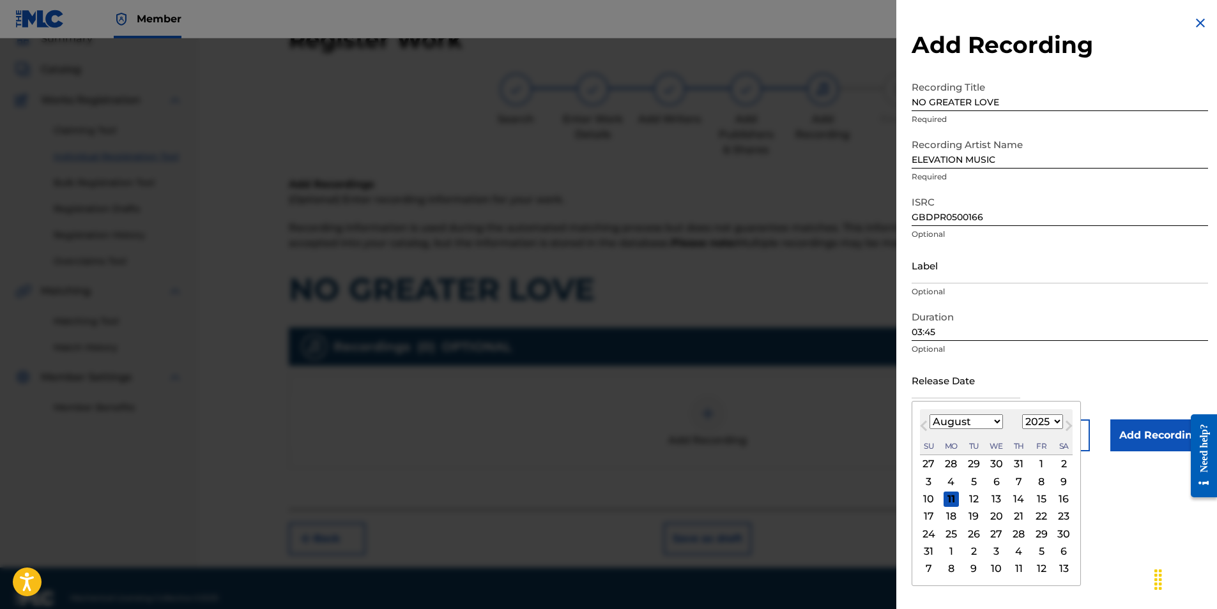
click at [925, 378] on input "text" at bounding box center [966, 380] width 109 height 36
click at [915, 408] on div "Previous Month Next Month August [DATE] February March April May June July Augu…" at bounding box center [996, 493] width 169 height 185
click at [1054, 422] on select "1900 1901 1902 1903 1904 1905 1906 1907 1908 1909 1910 1911 1912 1913 1914 1915…" at bounding box center [1042, 422] width 41 height 15
select select "2005"
click at [1022, 415] on select "1900 1901 1902 1903 1904 1905 1906 1907 1908 1909 1910 1911 1912 1913 1914 1915…" at bounding box center [1042, 422] width 41 height 15
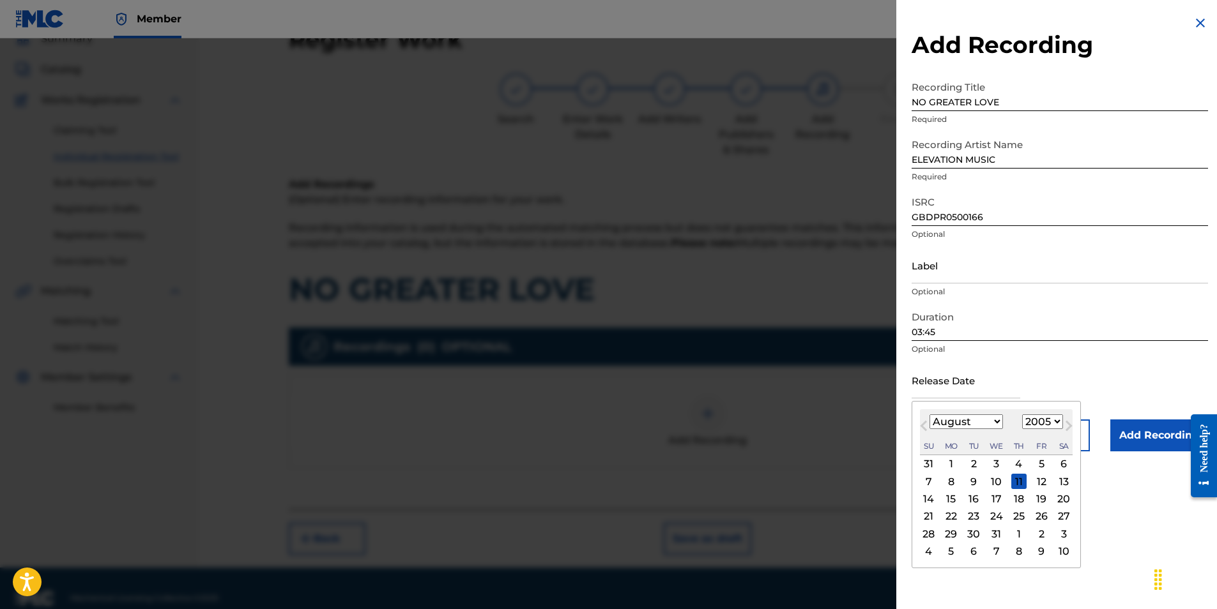
click at [970, 481] on div "9" at bounding box center [973, 481] width 15 height 15
type input "[DATE]"
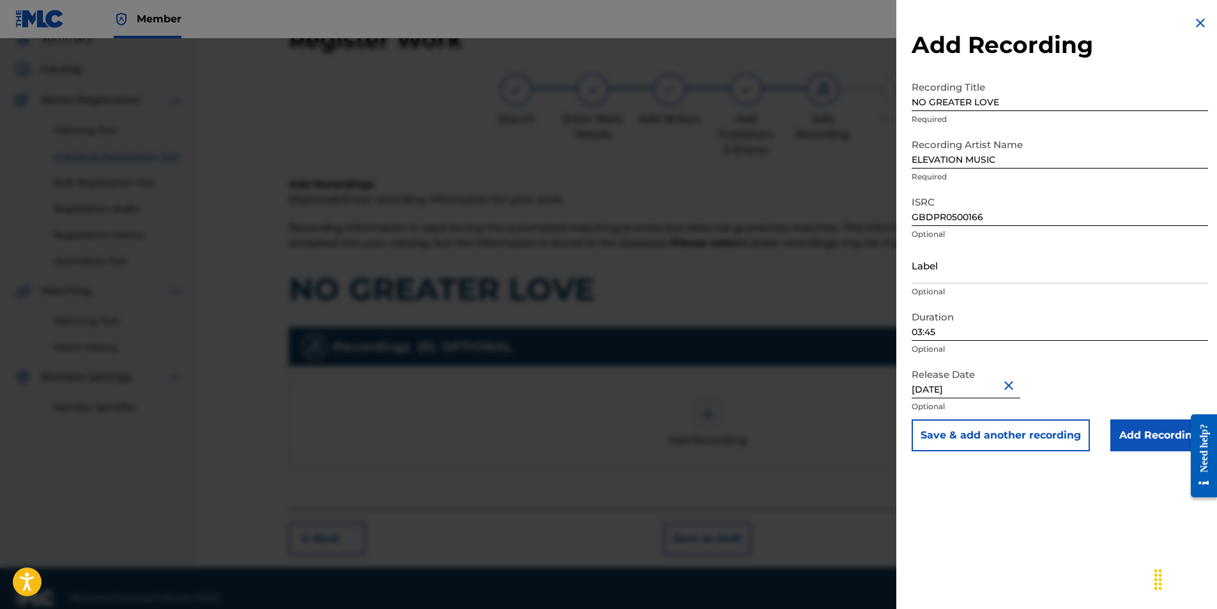
click at [1136, 440] on input "Add Recording" at bounding box center [1159, 436] width 98 height 32
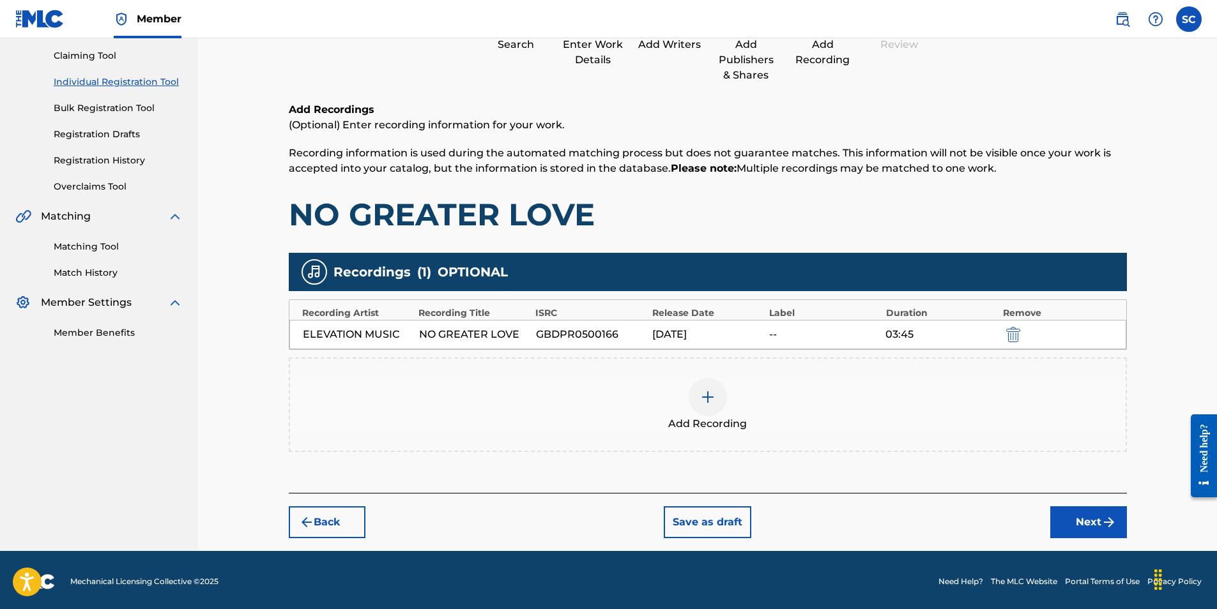
scroll to position [135, 0]
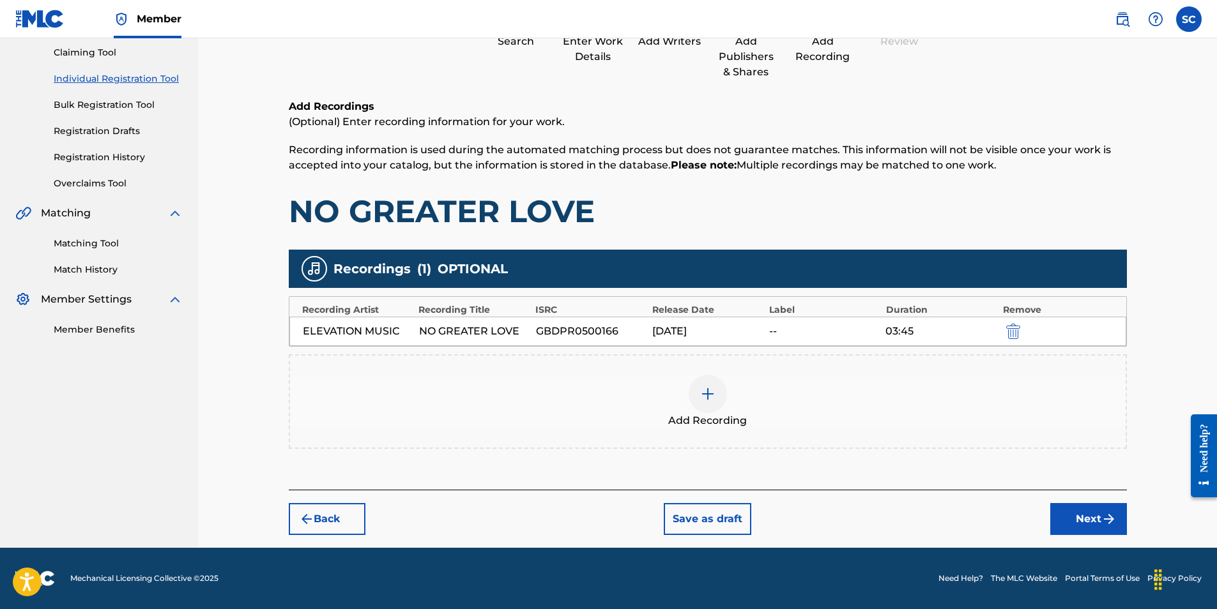
click at [1087, 524] on button "Next" at bounding box center [1088, 519] width 77 height 32
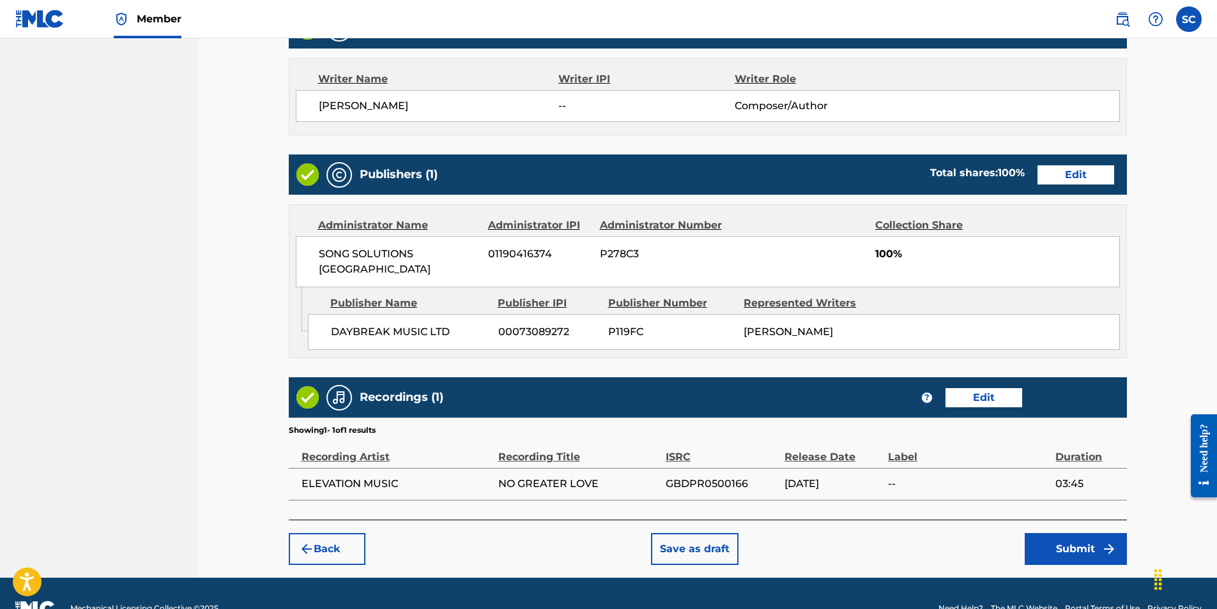
scroll to position [554, 0]
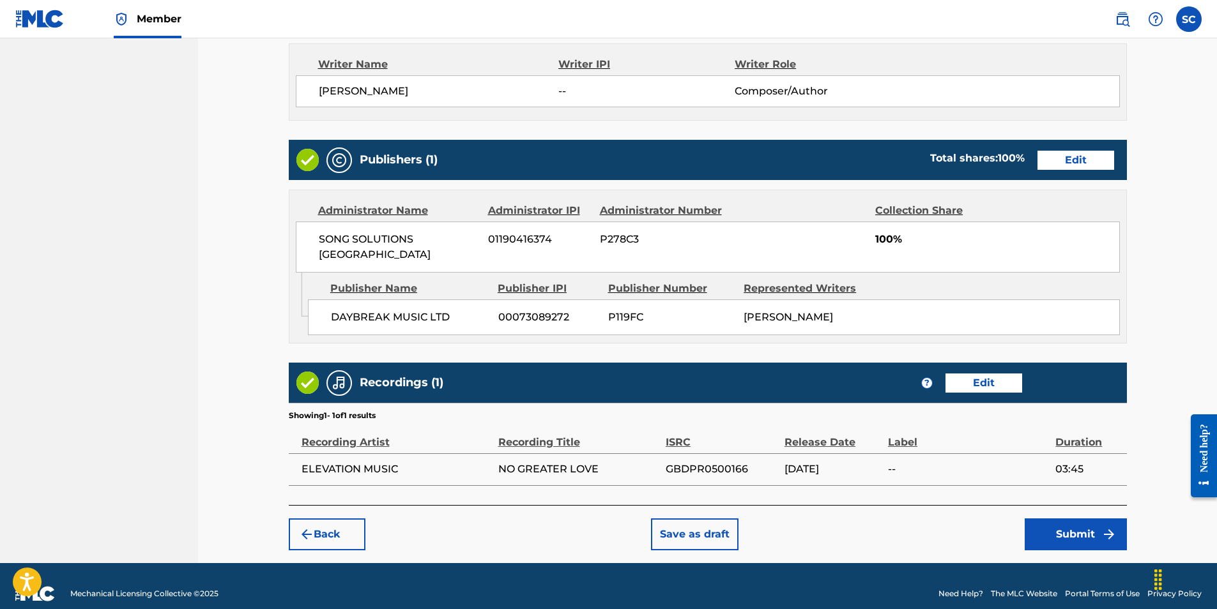
click at [1078, 524] on button "Submit" at bounding box center [1076, 535] width 102 height 32
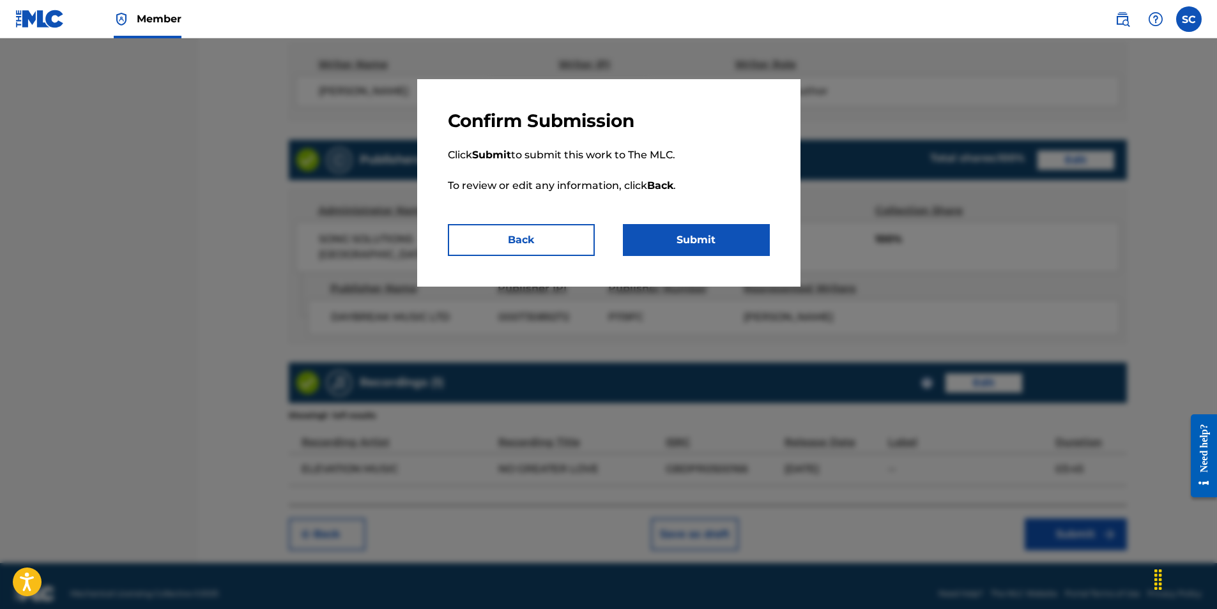
click at [693, 238] on button "Submit" at bounding box center [696, 240] width 147 height 32
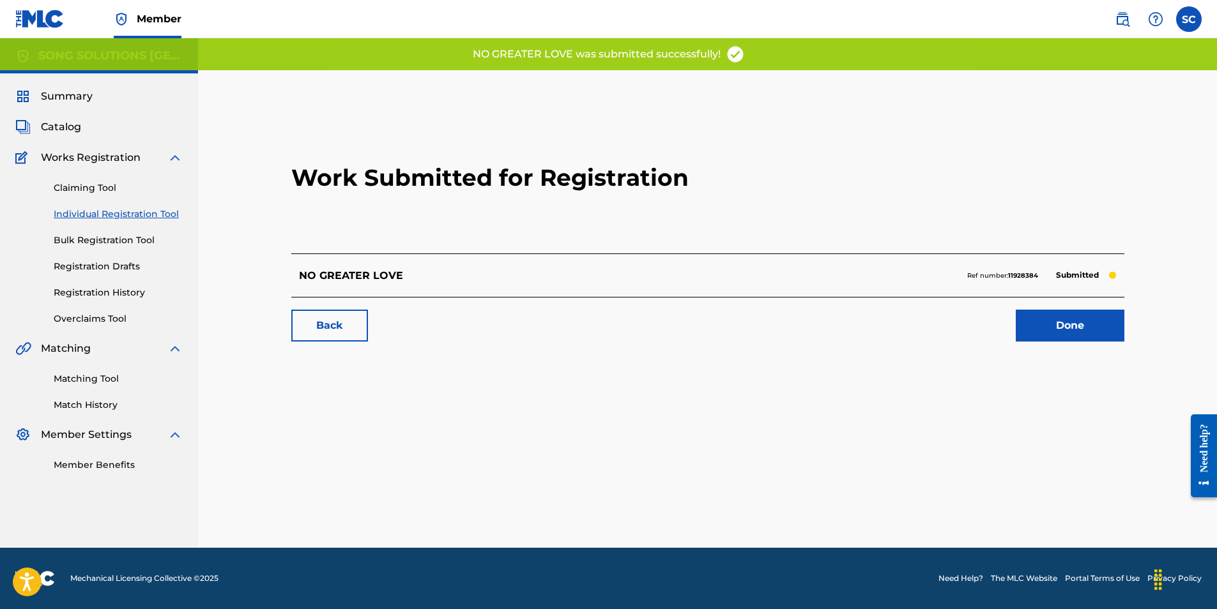
click at [1055, 325] on link "Done" at bounding box center [1070, 326] width 109 height 32
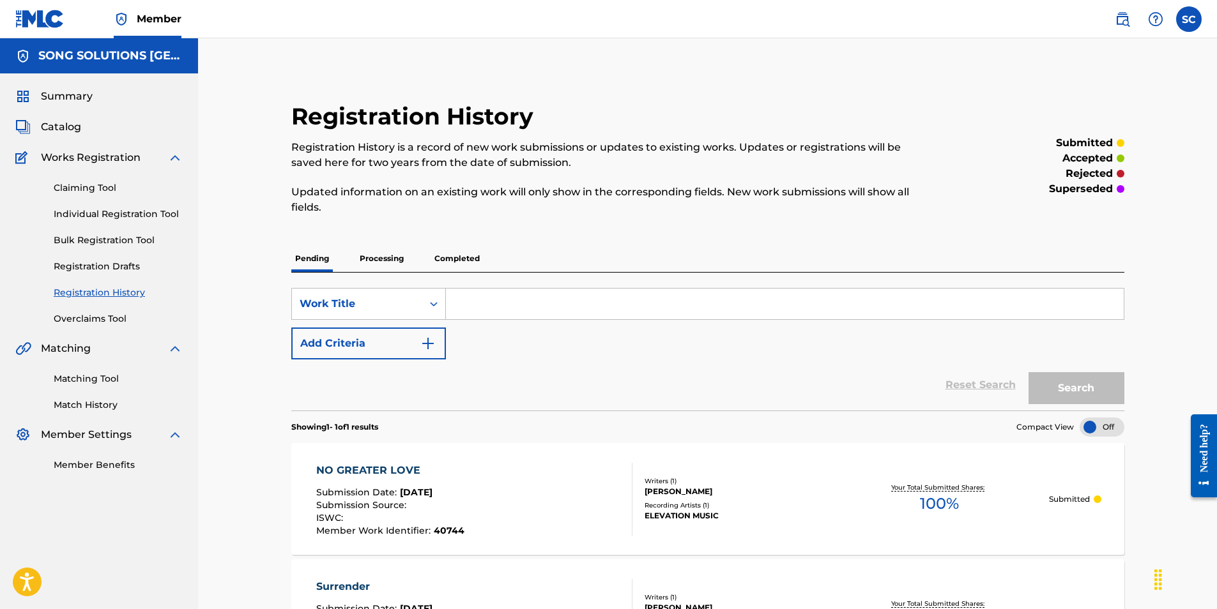
click at [500, 307] on input "Search Form" at bounding box center [785, 304] width 678 height 31
click at [112, 217] on link "Individual Registration Tool" at bounding box center [118, 214] width 129 height 13
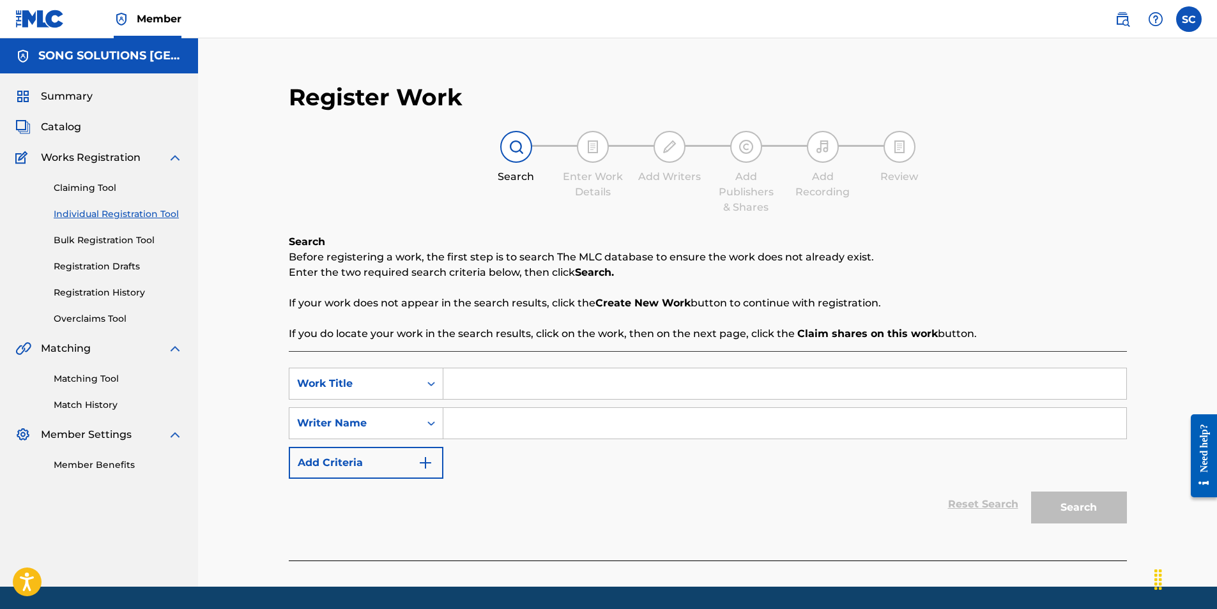
click at [480, 387] on input "Search Form" at bounding box center [784, 384] width 683 height 31
type input "FATHER OF MERCY"
click at [516, 421] on input "Search Form" at bounding box center [784, 423] width 683 height 31
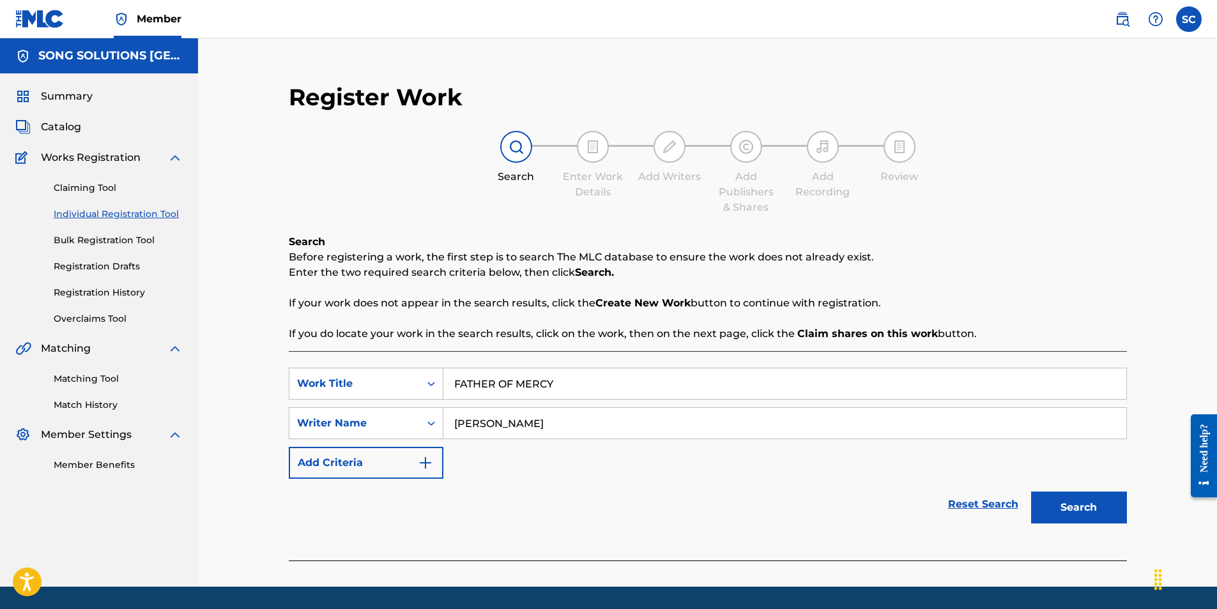
type input "[PERSON_NAME]"
click at [1031, 492] on button "Search" at bounding box center [1079, 508] width 96 height 32
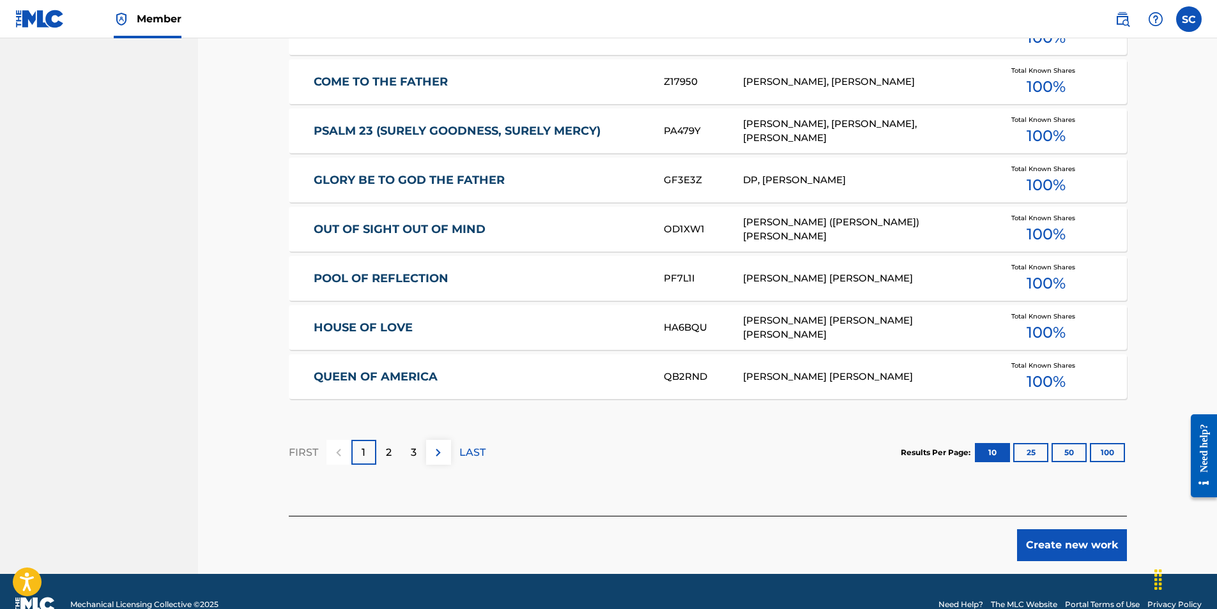
scroll to position [724, 0]
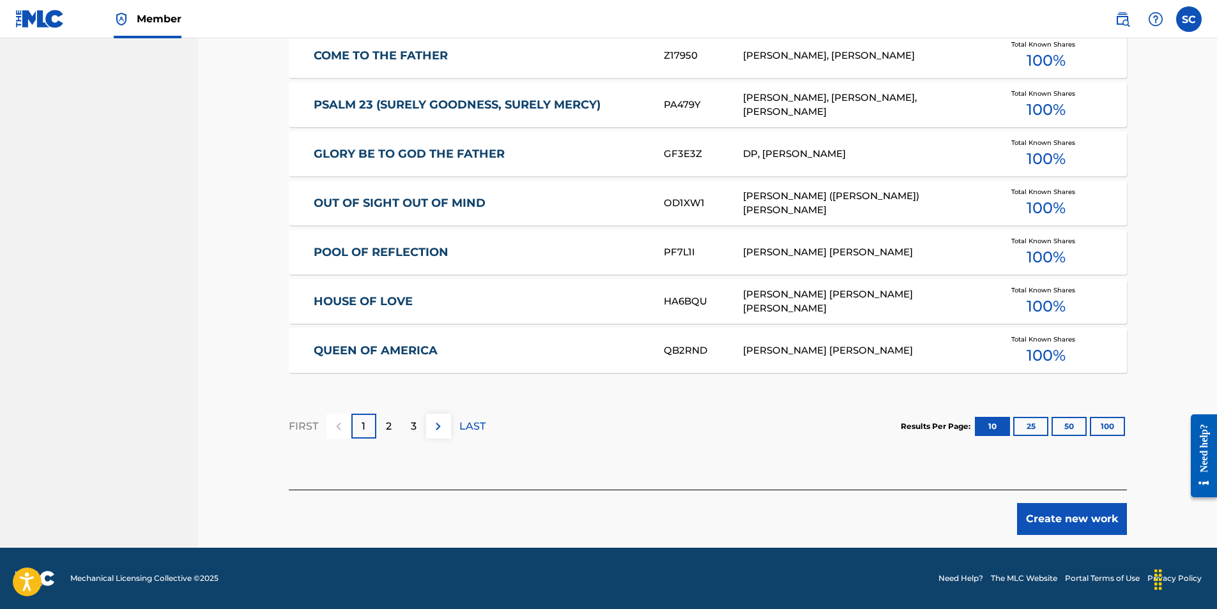
click at [1102, 427] on button "100" at bounding box center [1107, 426] width 35 height 19
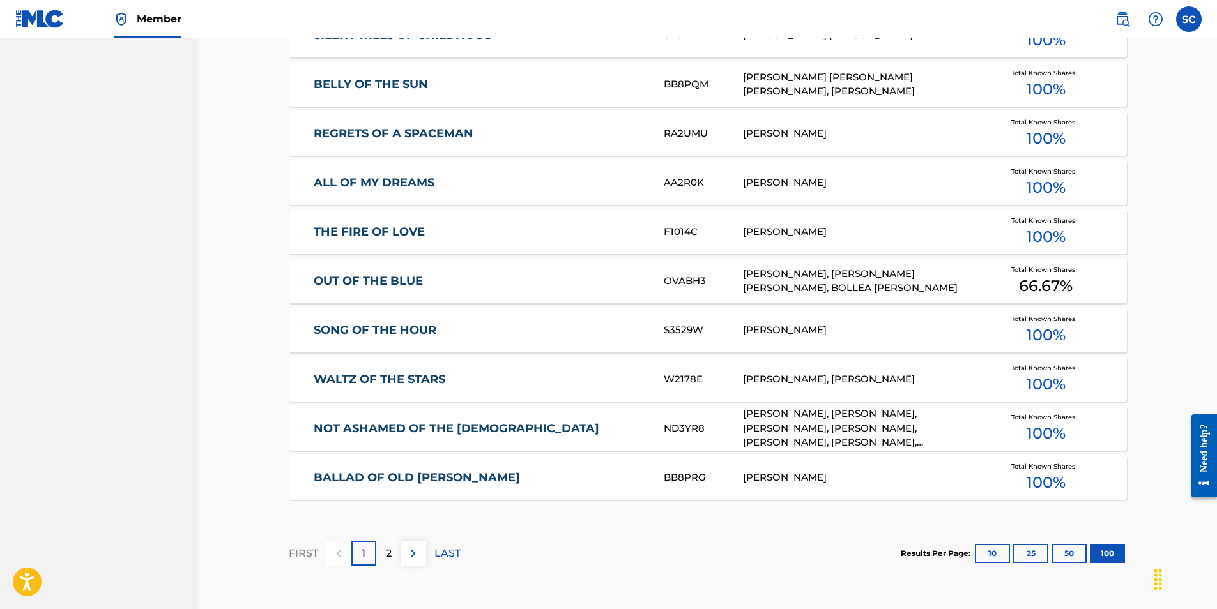
scroll to position [5151, 0]
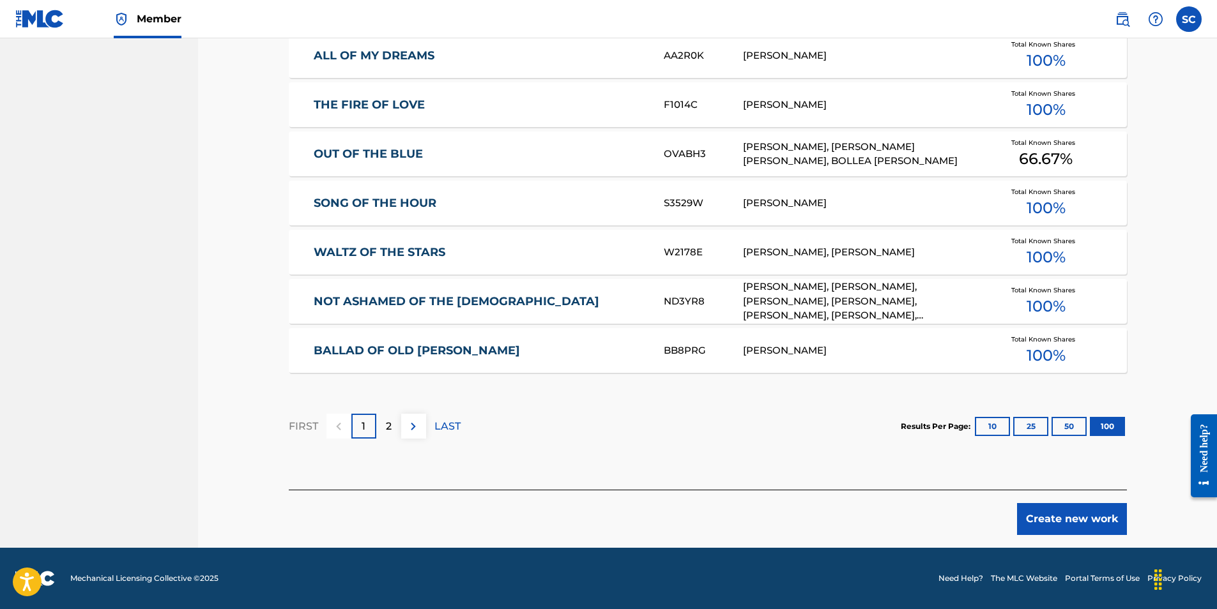
click at [1085, 518] on button "Create new work" at bounding box center [1072, 519] width 110 height 32
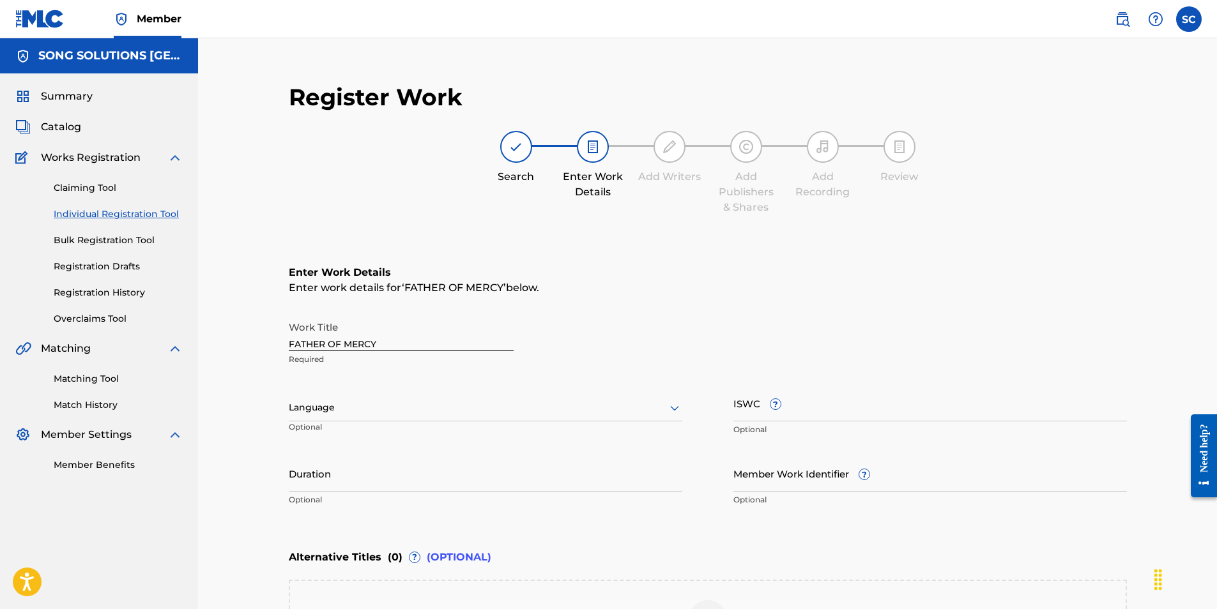
click at [758, 476] on input "Member Work Identifier ?" at bounding box center [930, 474] width 394 height 36
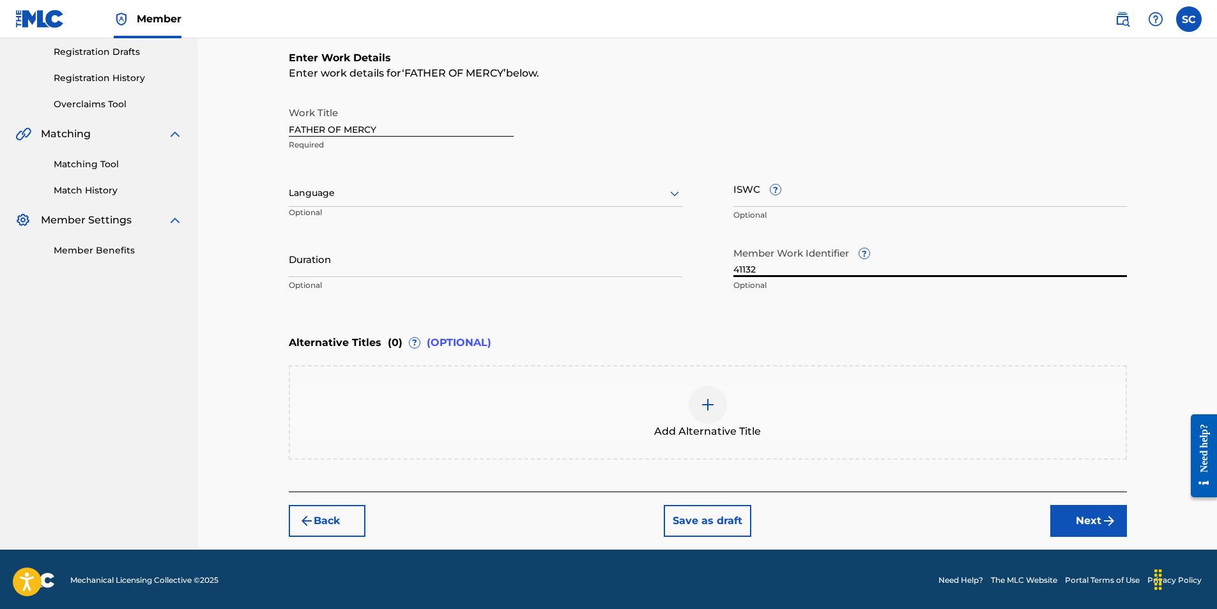
scroll to position [217, 0]
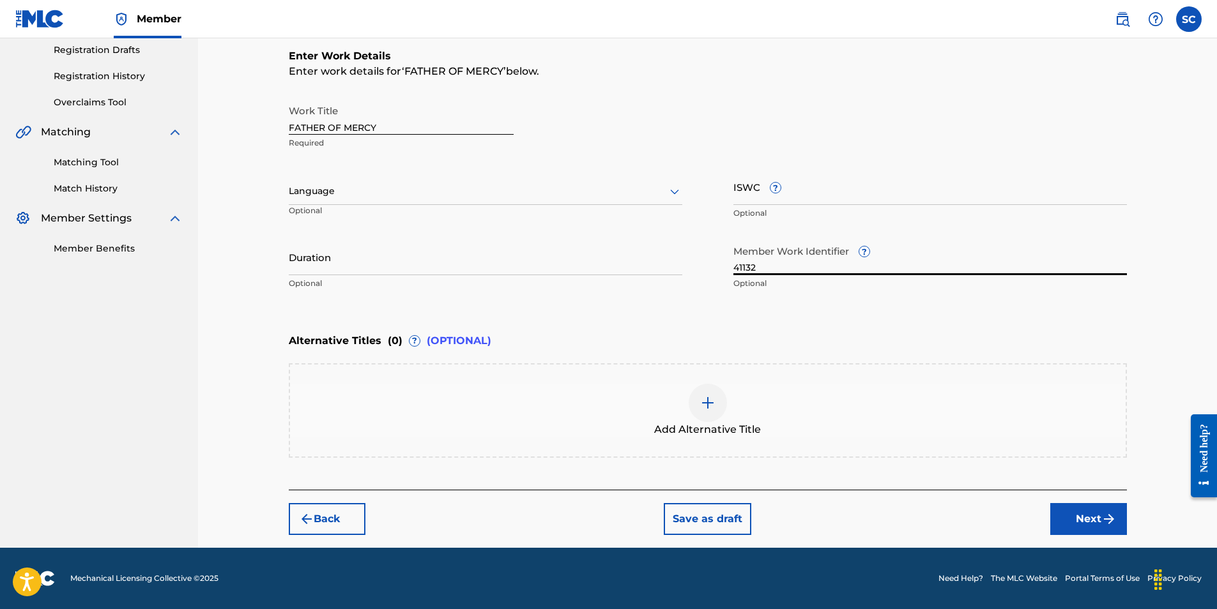
type input "41132"
click at [1091, 519] on button "Next" at bounding box center [1088, 519] width 77 height 32
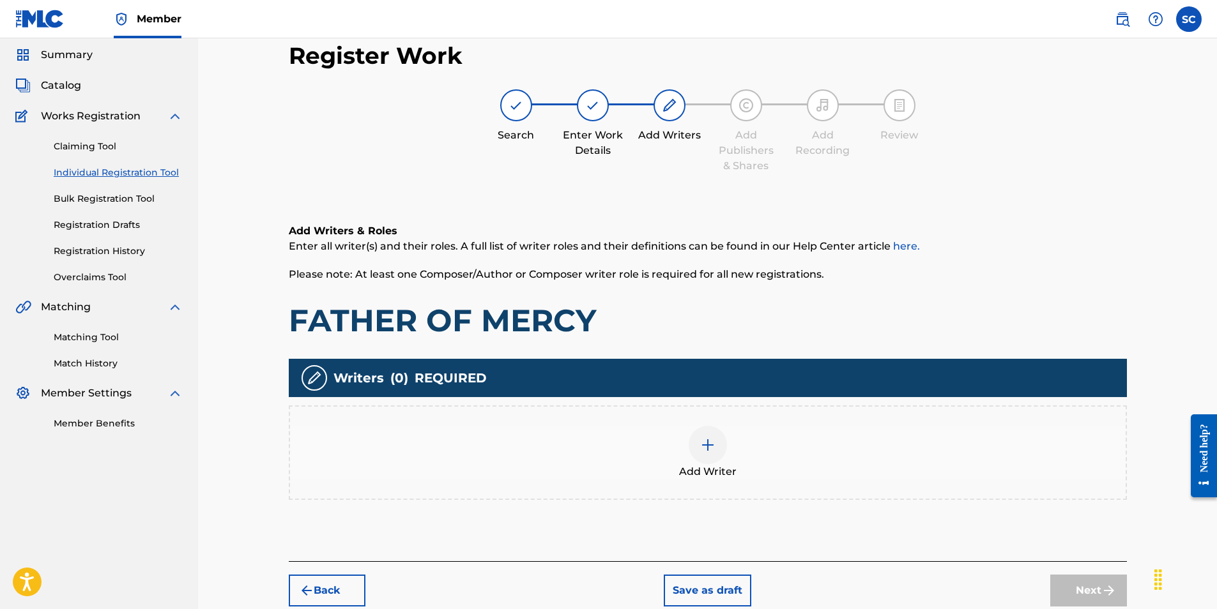
scroll to position [57, 0]
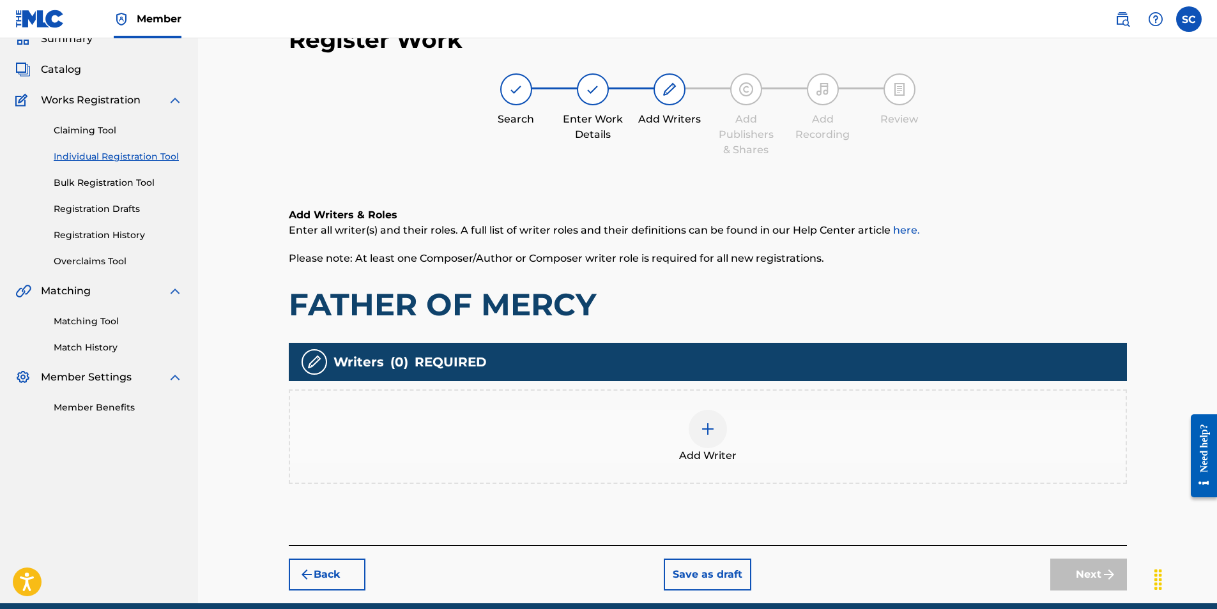
click at [704, 431] on img at bounding box center [707, 429] width 15 height 15
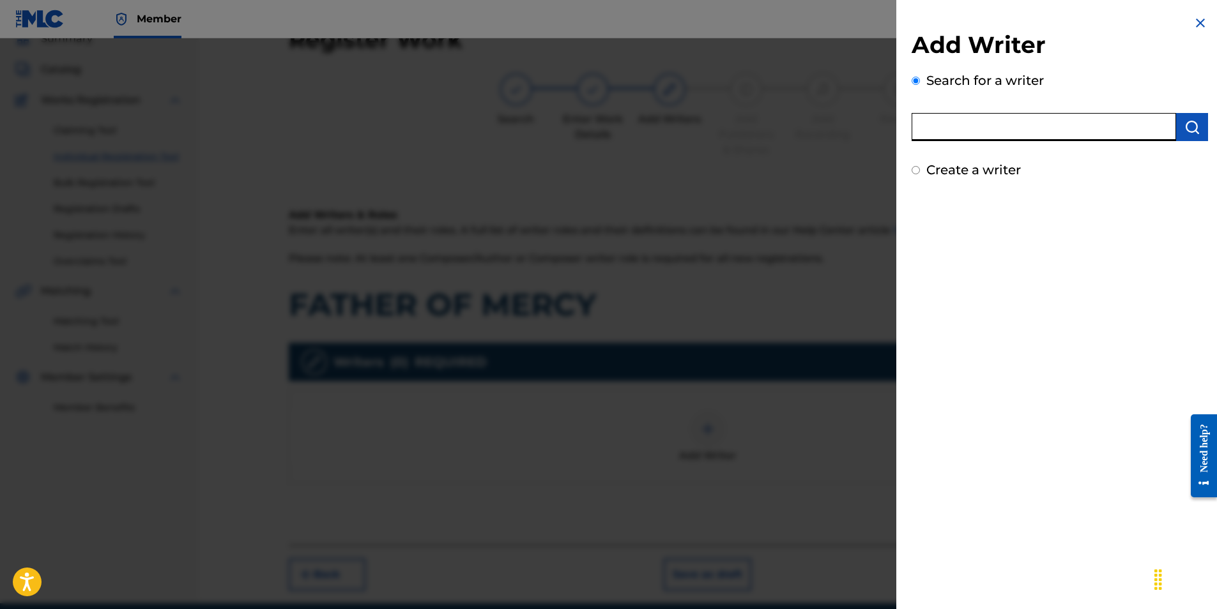
click at [933, 125] on input "text" at bounding box center [1044, 127] width 264 height 28
type input "[PERSON_NAME]"
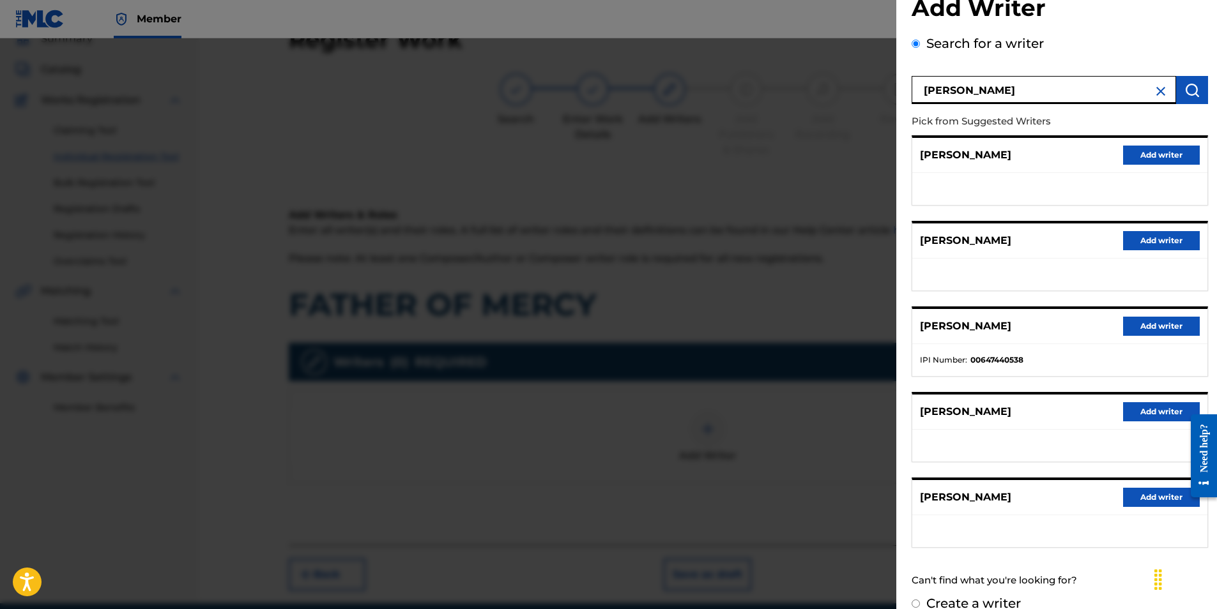
scroll to position [56, 0]
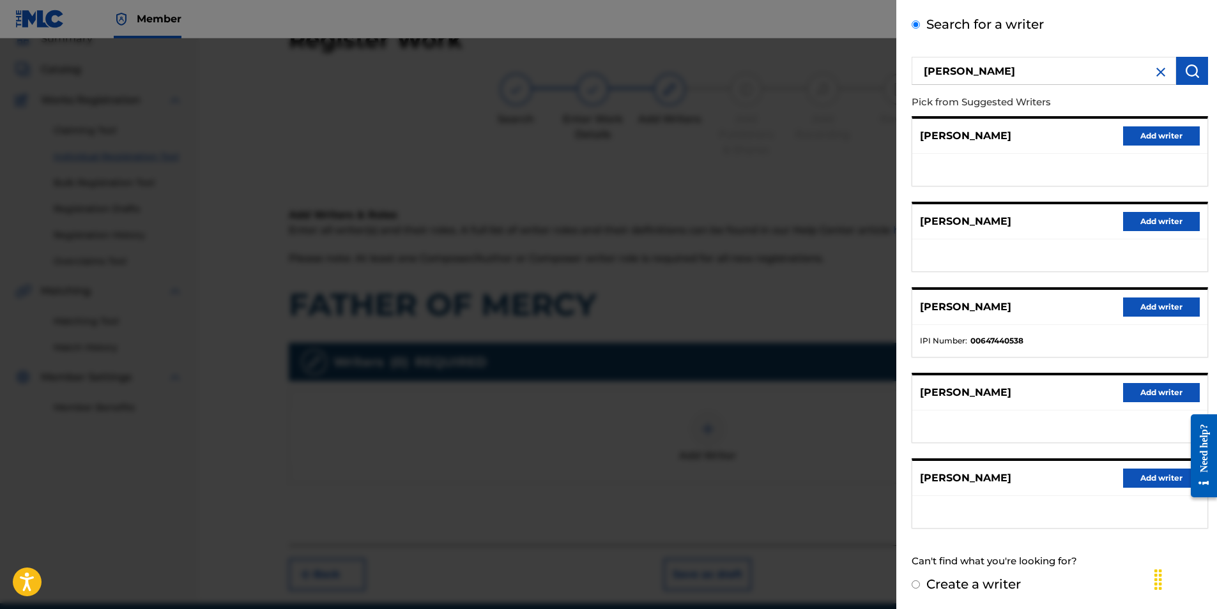
click at [1154, 478] on button "Add writer" at bounding box center [1161, 478] width 77 height 19
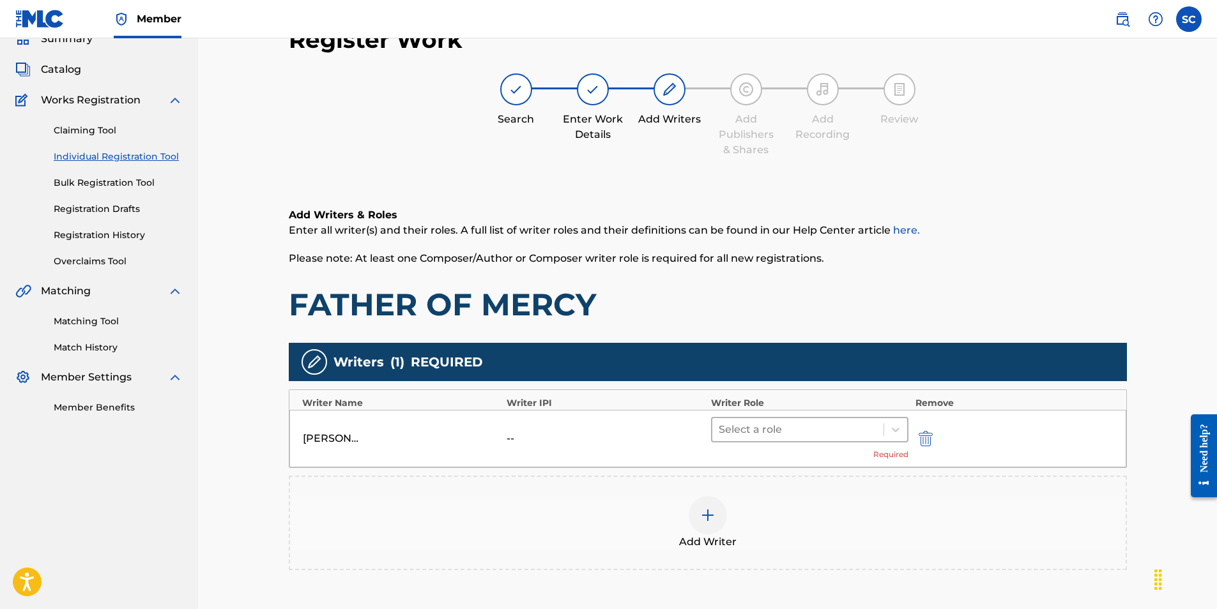
click at [772, 429] on div at bounding box center [798, 430] width 159 height 18
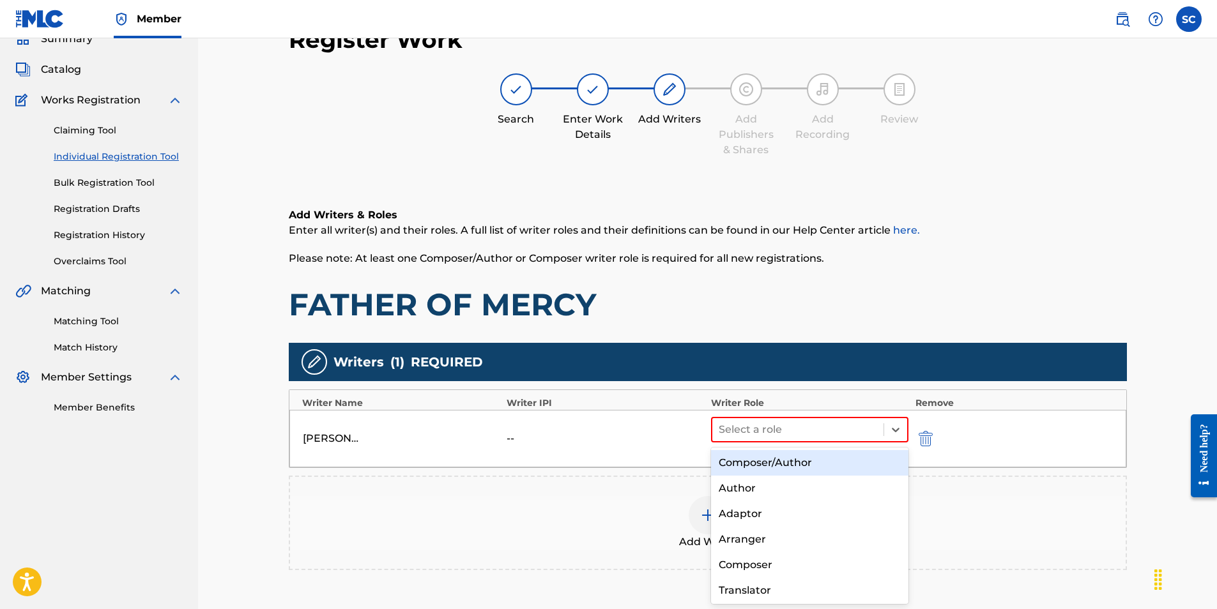
click at [757, 464] on div "Composer/Author" at bounding box center [810, 463] width 198 height 26
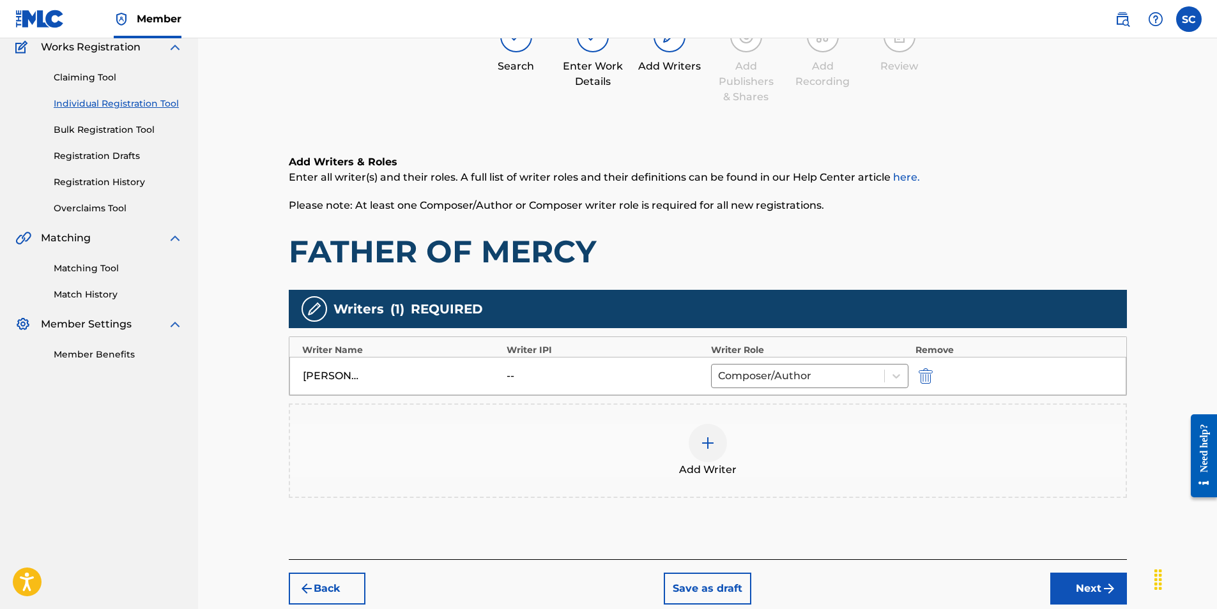
scroll to position [180, 0]
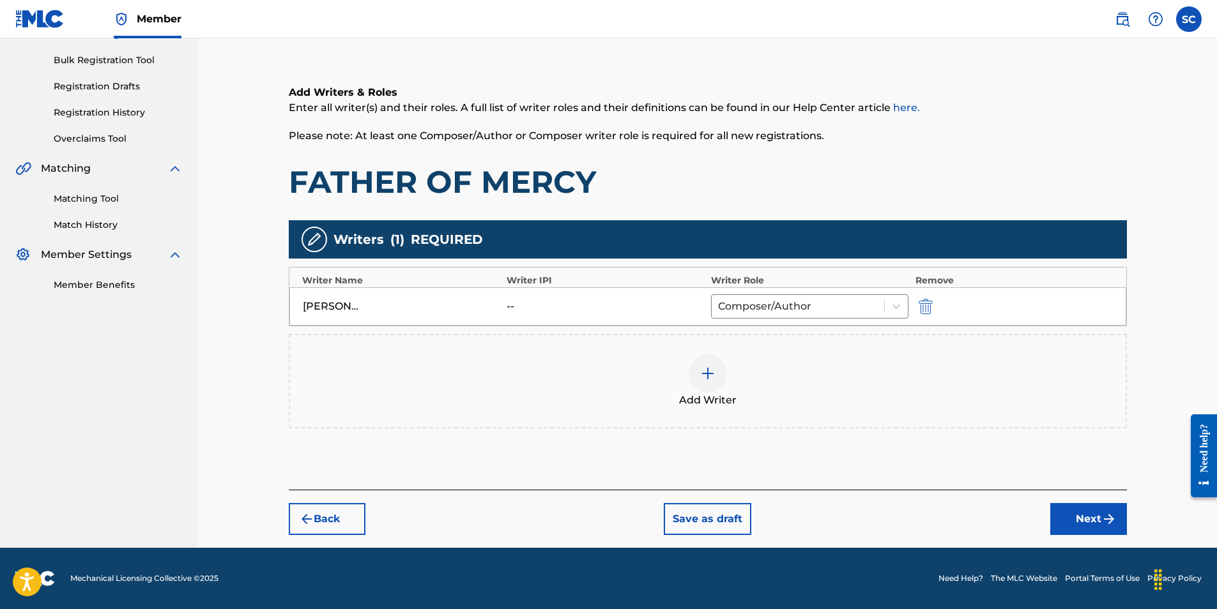
click at [1081, 525] on button "Next" at bounding box center [1088, 519] width 77 height 32
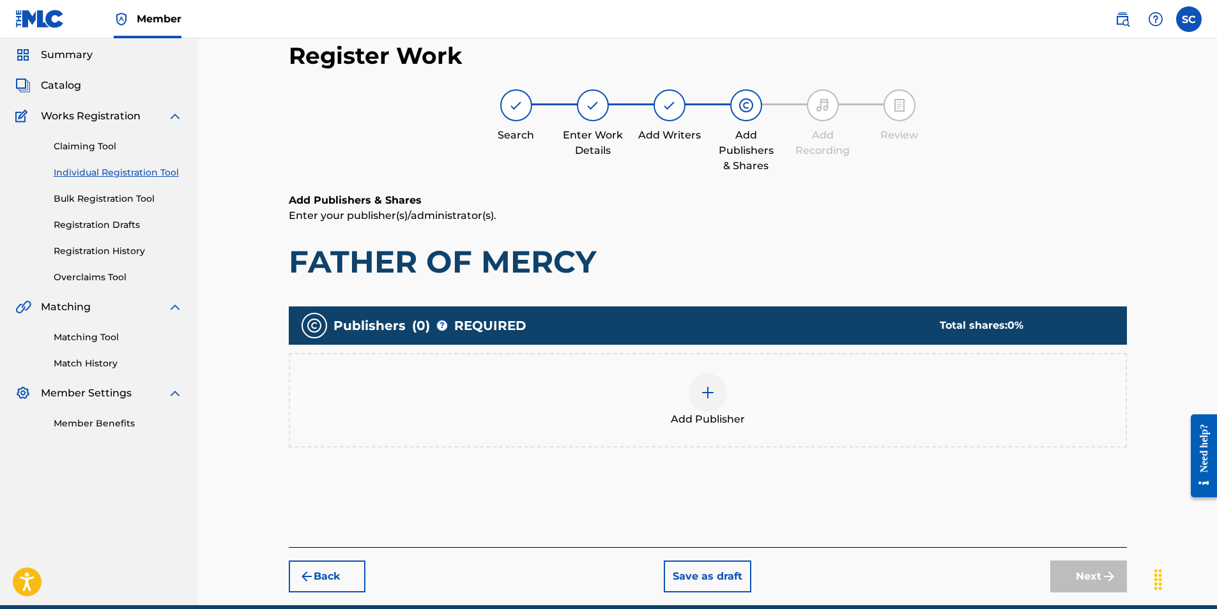
scroll to position [57, 0]
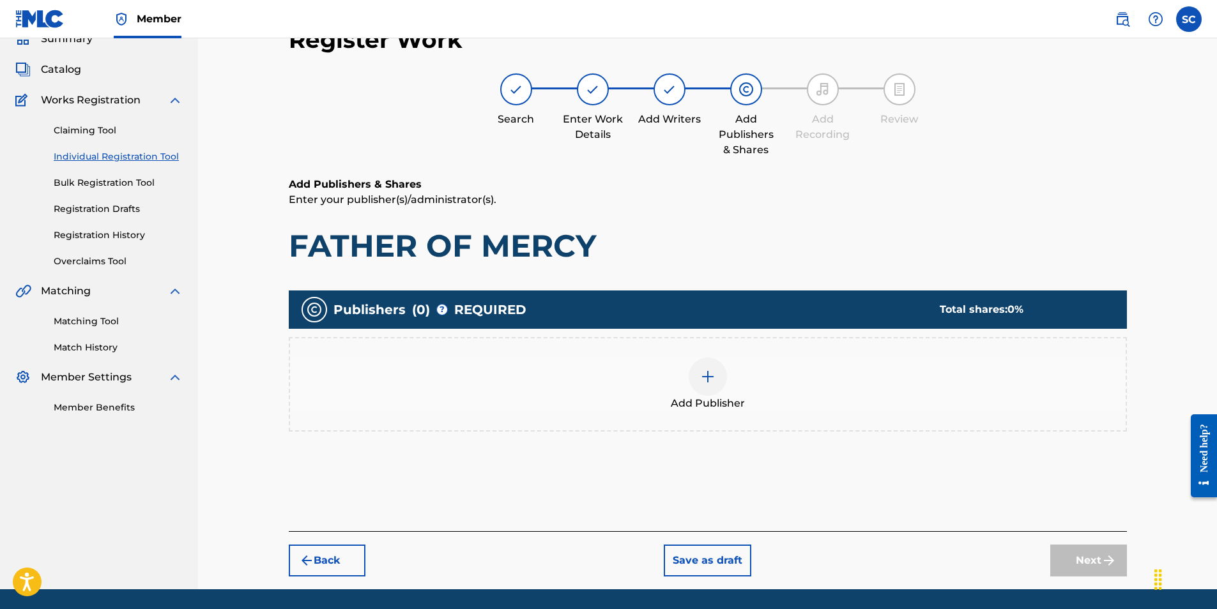
click at [705, 376] on img at bounding box center [707, 376] width 15 height 15
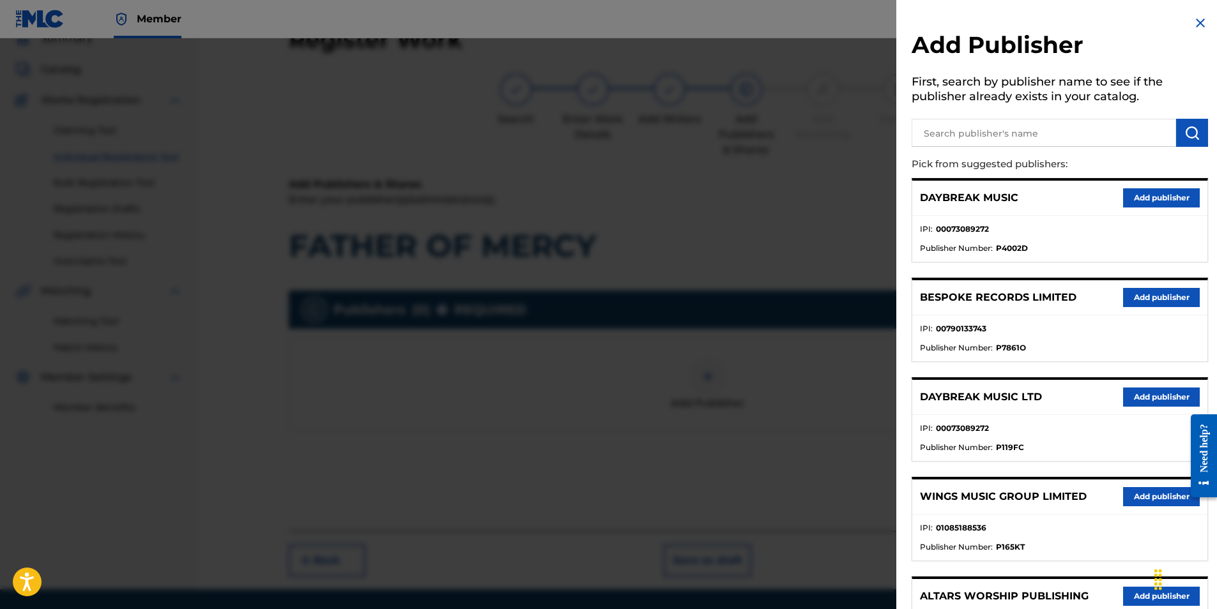
click at [1167, 397] on button "Add publisher" at bounding box center [1161, 397] width 77 height 19
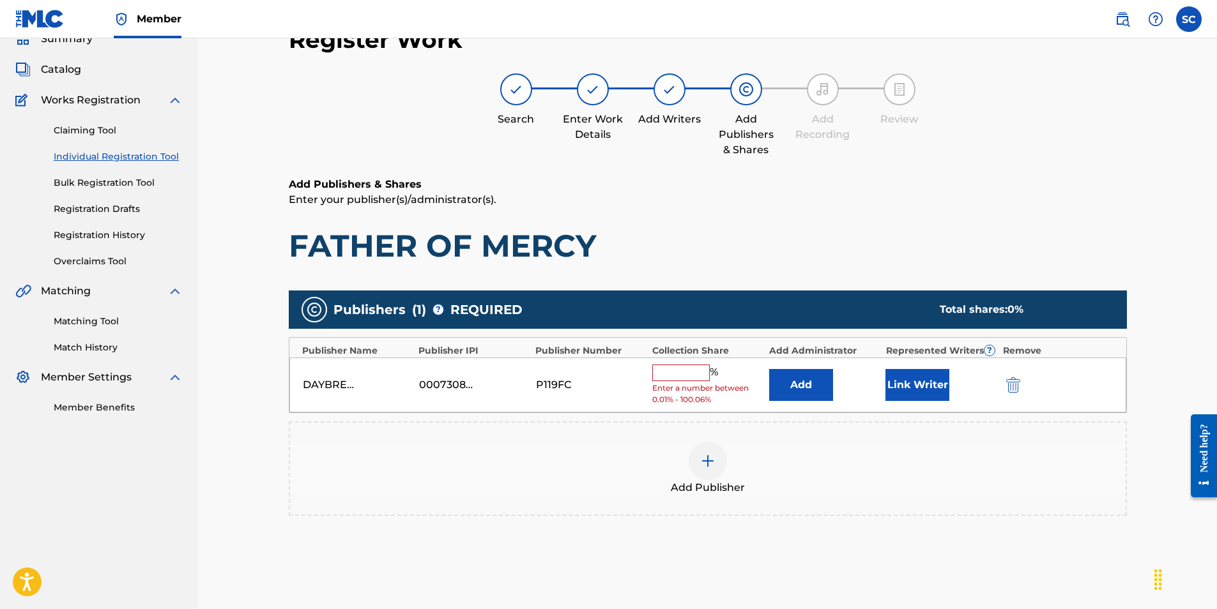
click at [666, 376] on input "text" at bounding box center [680, 373] width 57 height 17
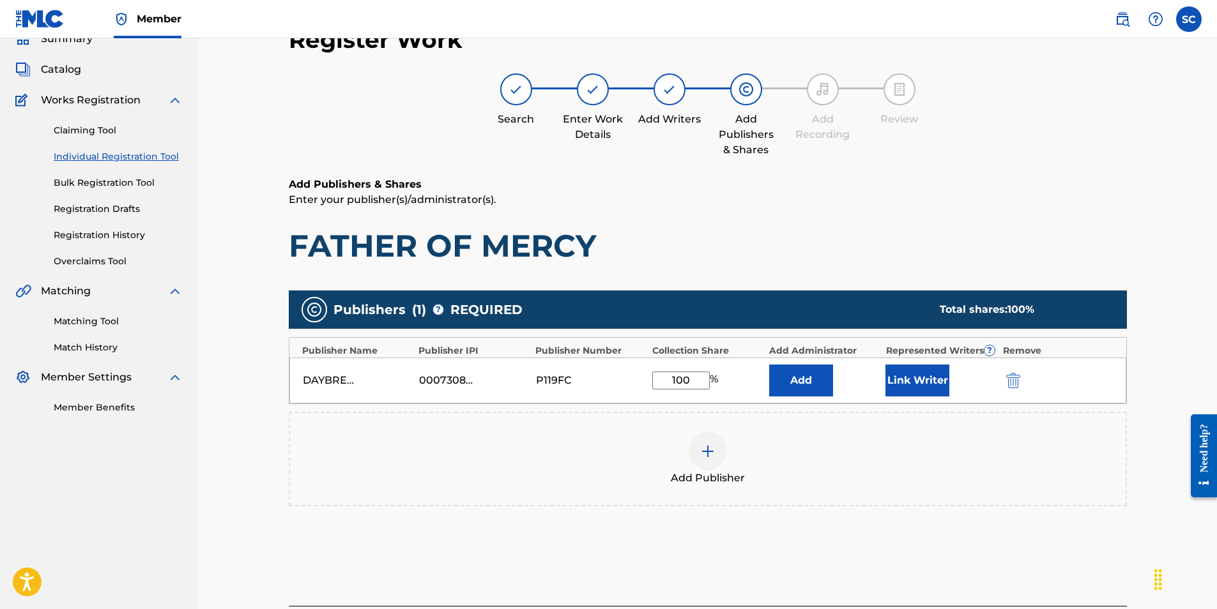
type input "100"
click at [783, 382] on button "Add" at bounding box center [801, 381] width 64 height 32
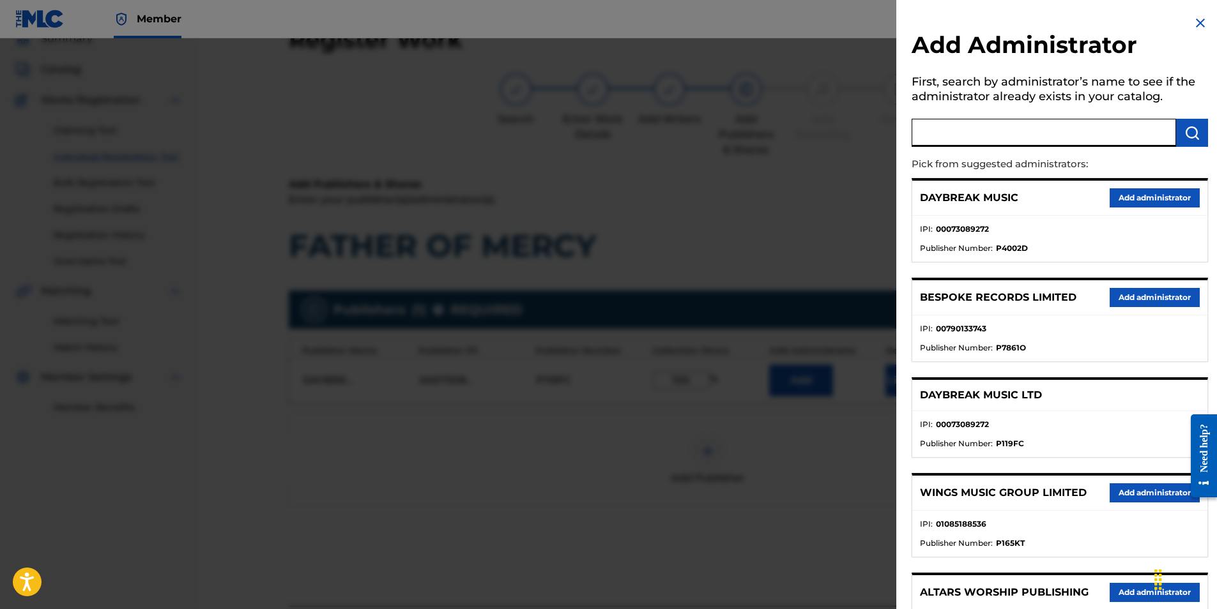
click at [956, 127] on input "text" at bounding box center [1044, 133] width 264 height 28
type input "SONG SOLUTIONS"
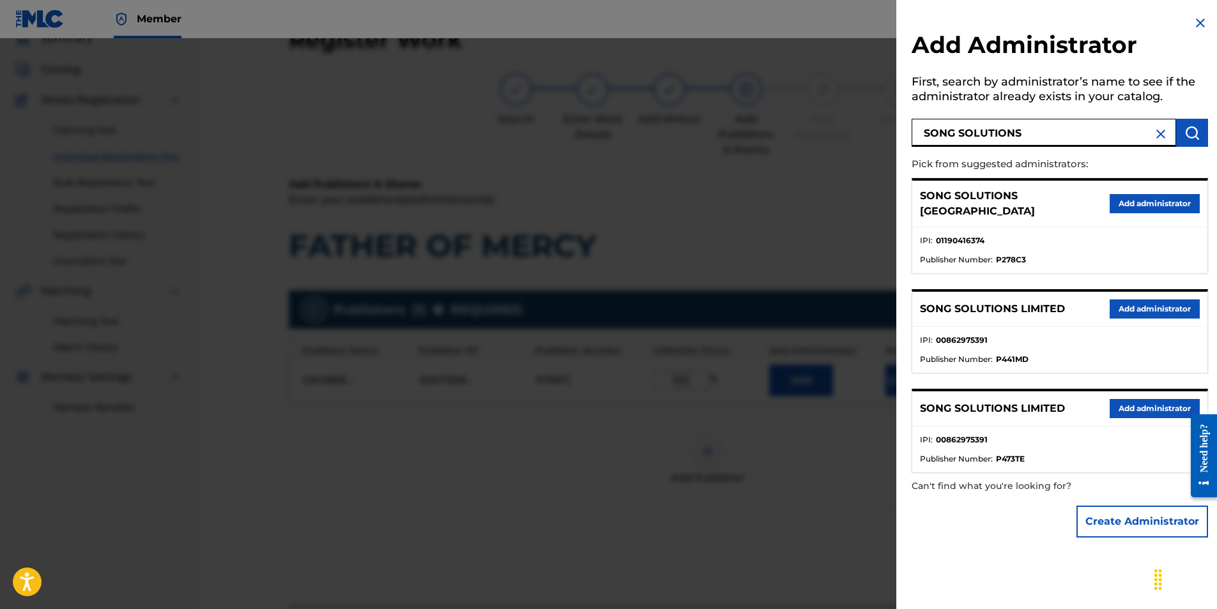
click at [1167, 197] on button "Add administrator" at bounding box center [1155, 203] width 90 height 19
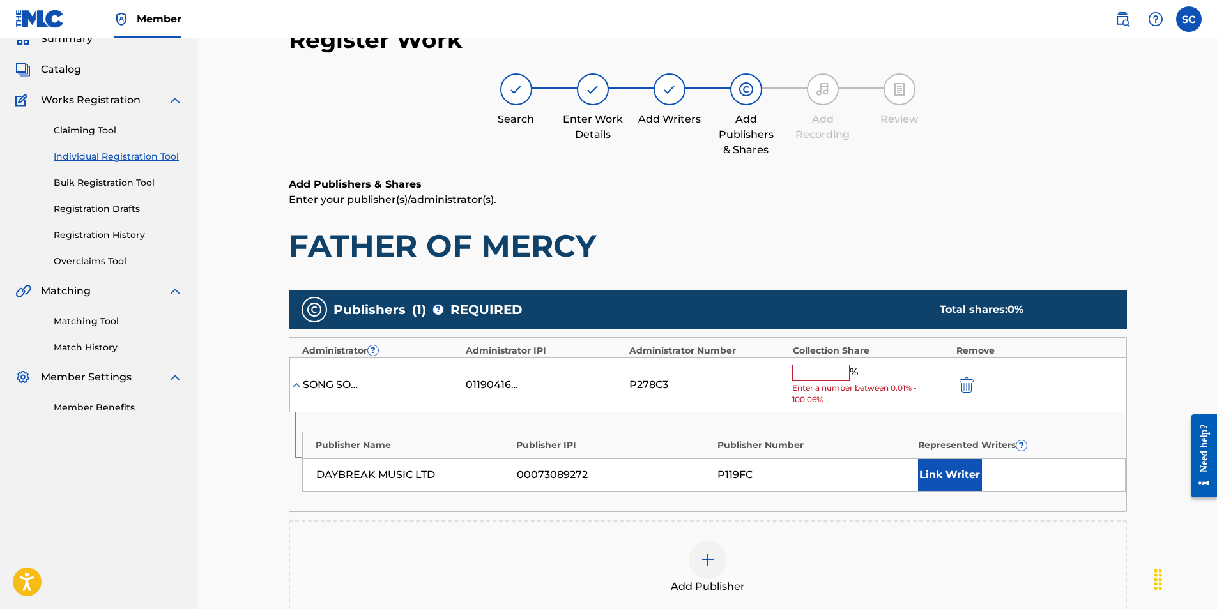
click at [834, 367] on input "text" at bounding box center [820, 373] width 57 height 17
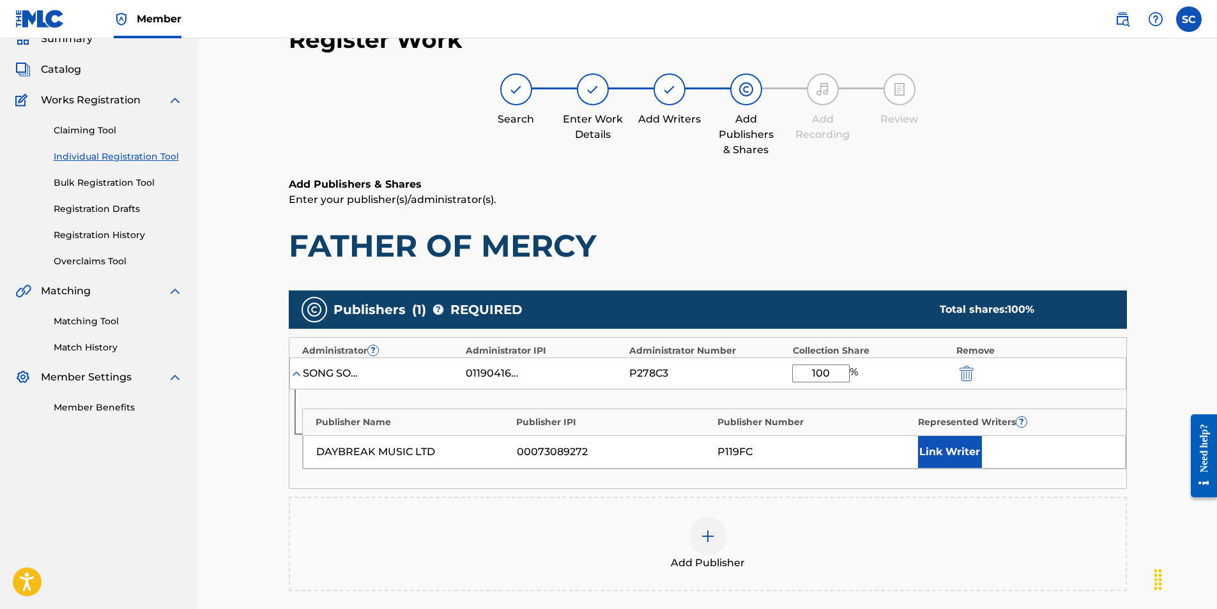
type input "100"
click at [938, 448] on button "Link Writer" at bounding box center [950, 452] width 64 height 32
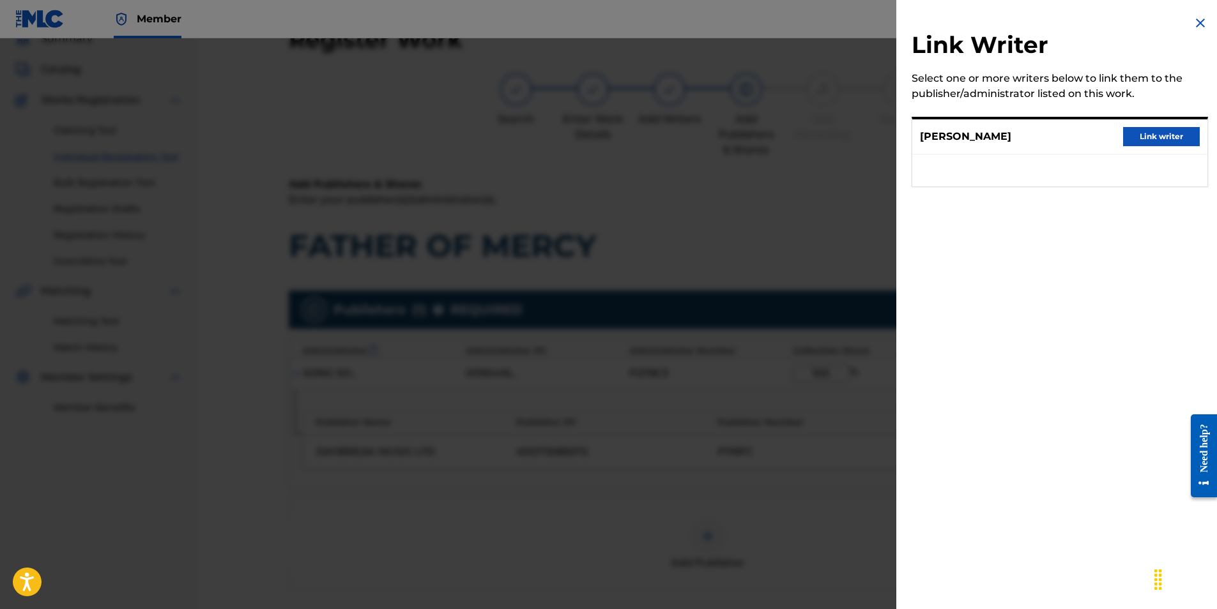
click at [1161, 137] on button "Link writer" at bounding box center [1161, 136] width 77 height 19
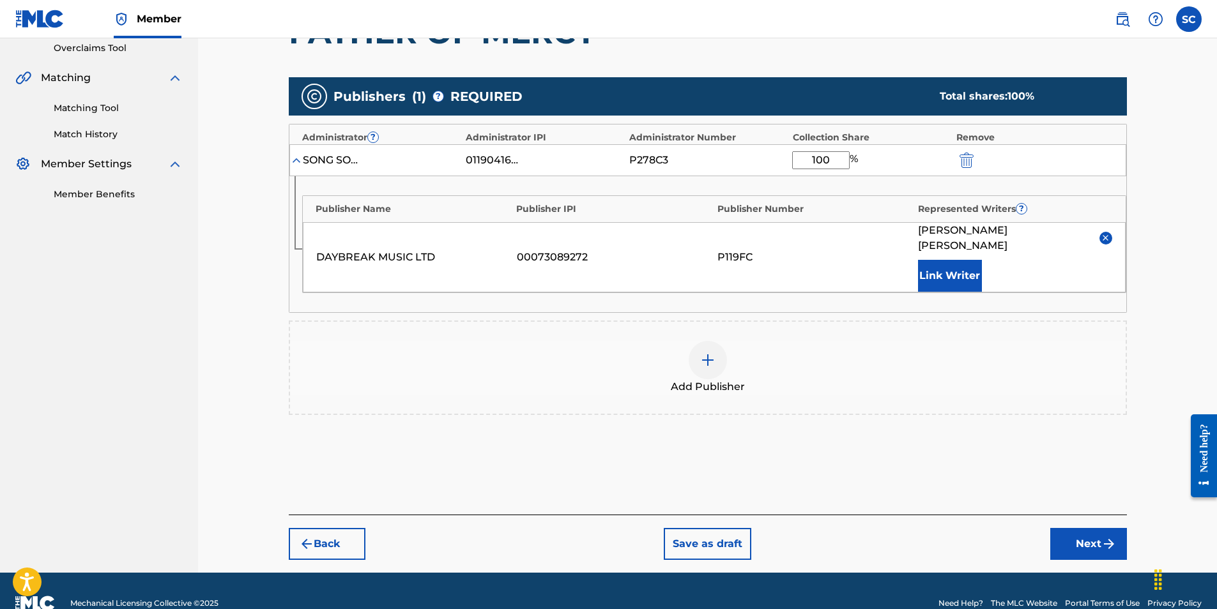
scroll to position [280, 0]
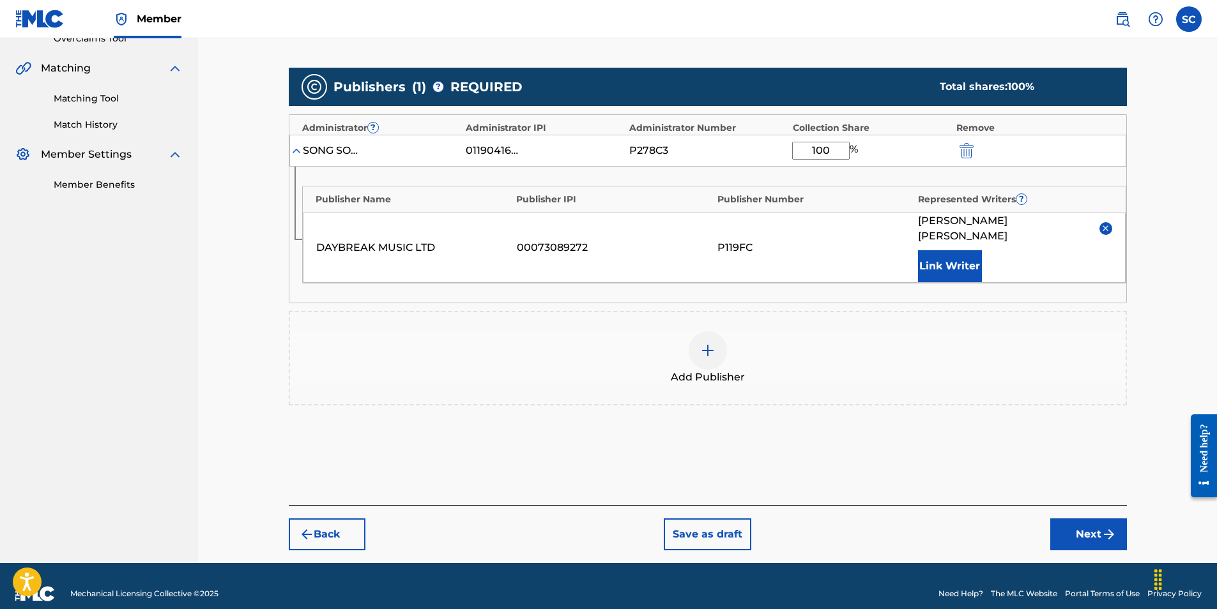
click at [1086, 521] on button "Next" at bounding box center [1088, 535] width 77 height 32
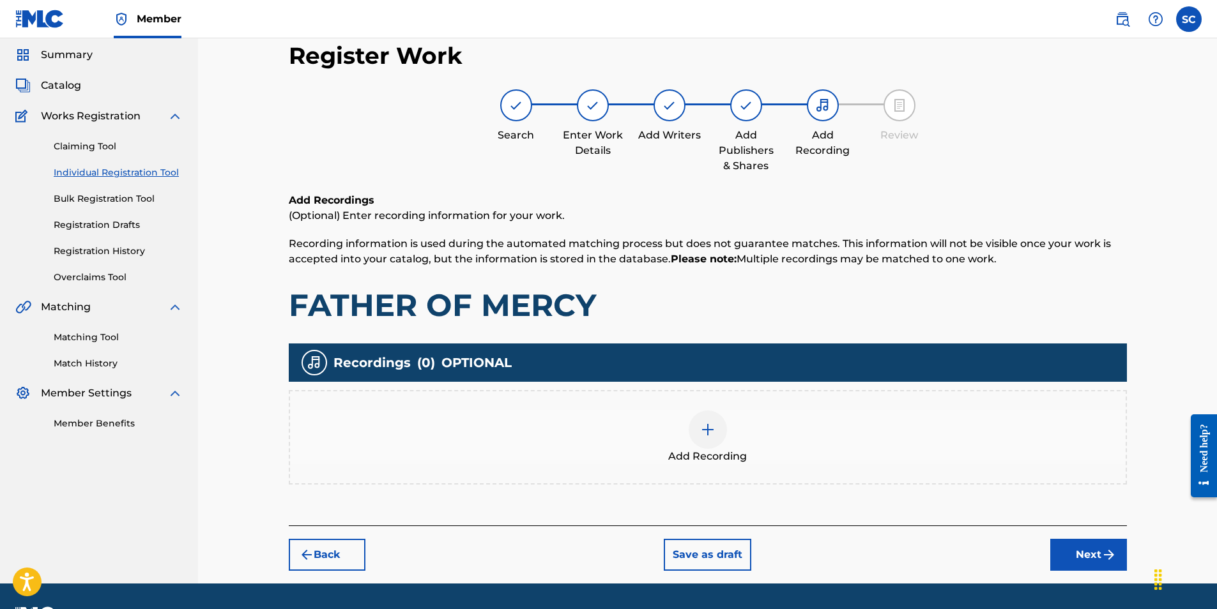
scroll to position [57, 0]
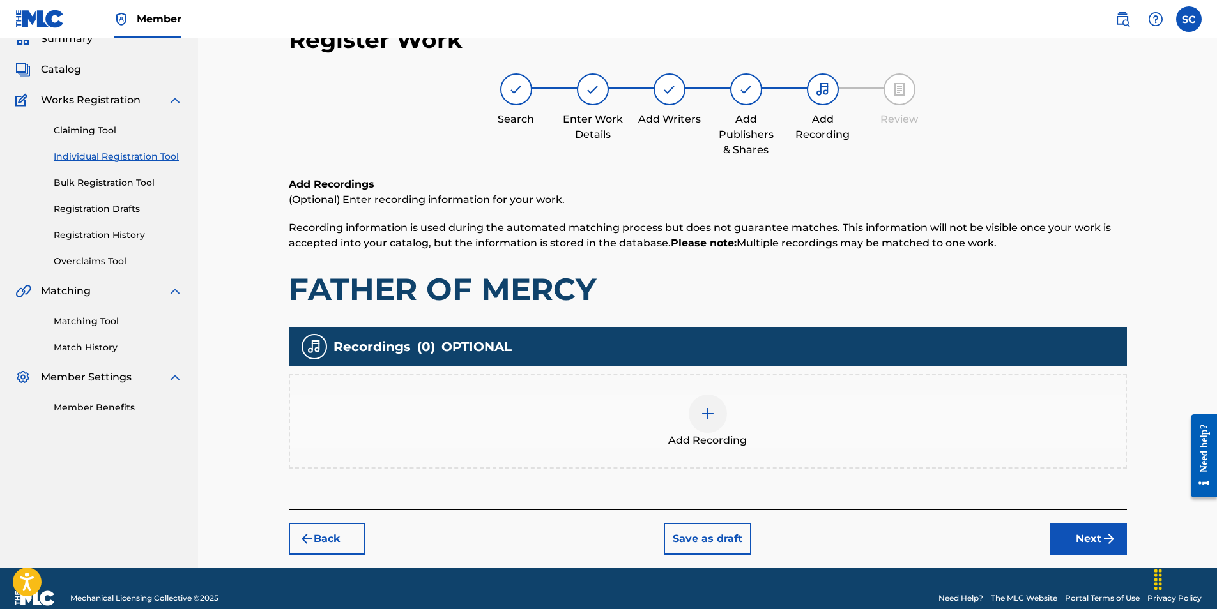
click at [707, 418] on img at bounding box center [707, 413] width 15 height 15
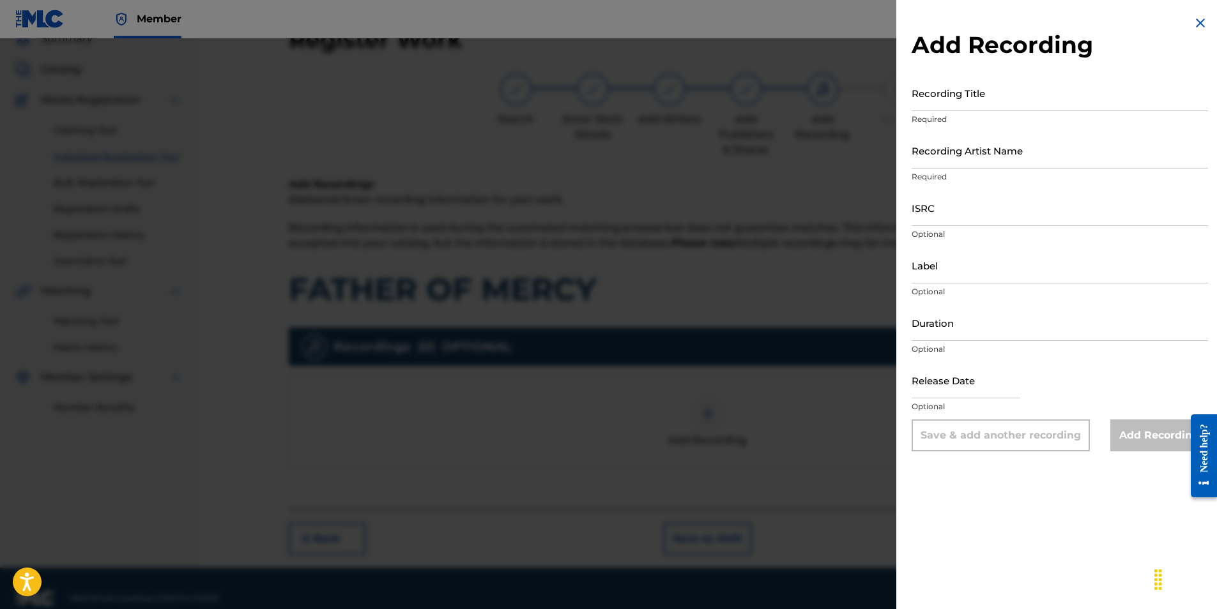
click at [952, 213] on input "ISRC" at bounding box center [1060, 208] width 296 height 36
paste input "GBDPR0500167"
type input "GBDPR0500167"
click at [948, 97] on input "Recording Title" at bounding box center [1060, 93] width 296 height 36
type input "FATHER OF MERCY"
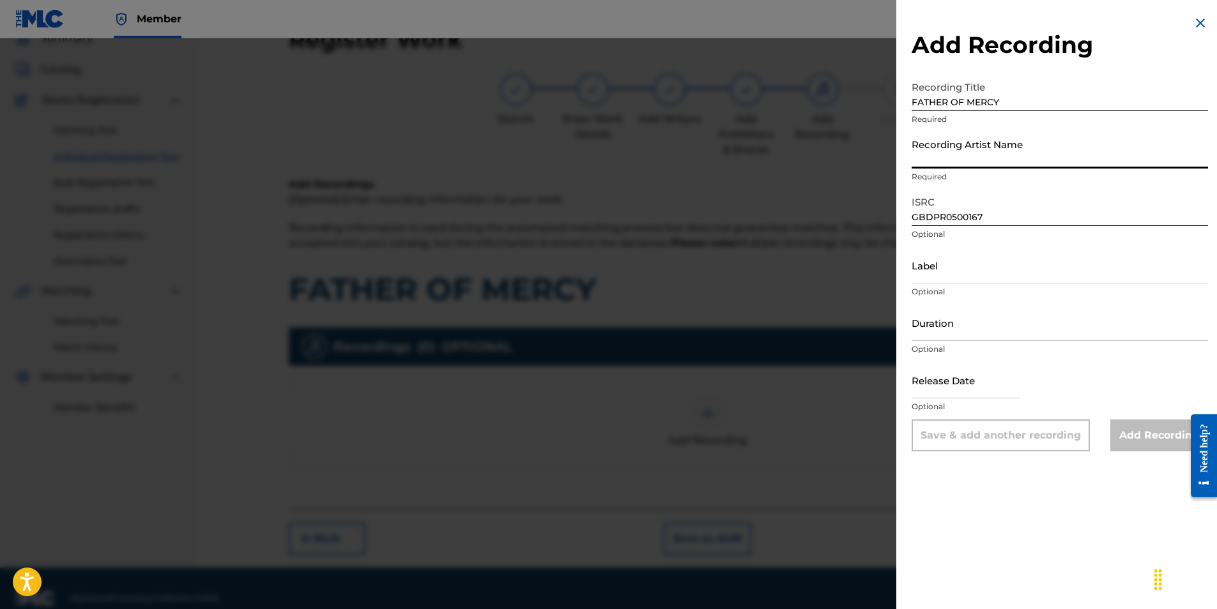
click at [952, 155] on input "Recording Artist Name" at bounding box center [1060, 150] width 296 height 36
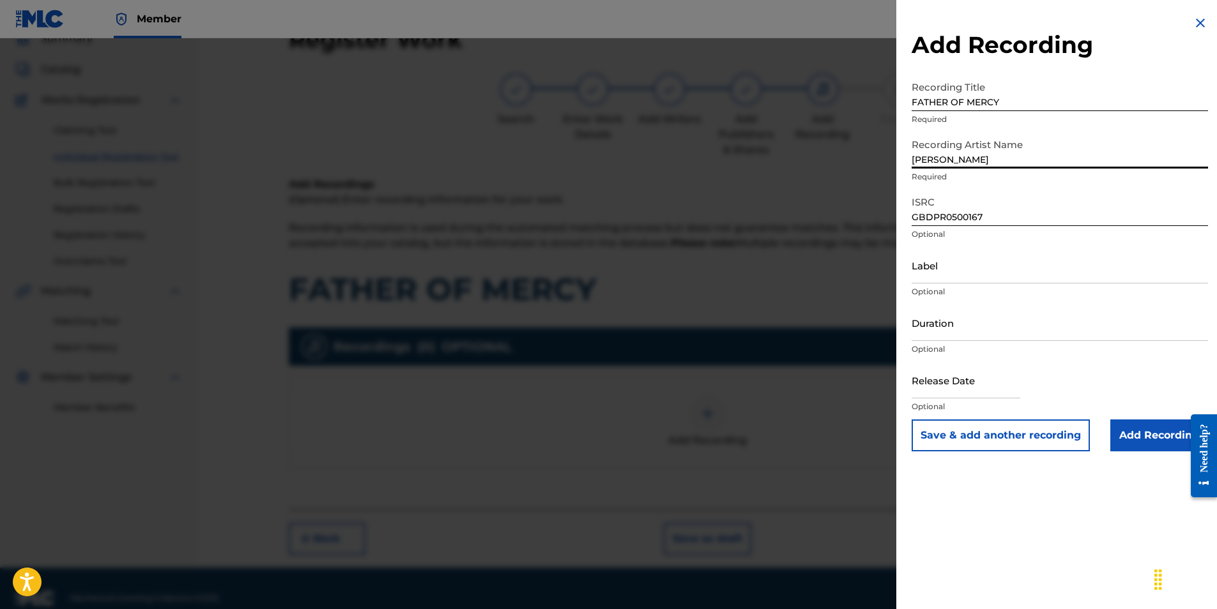
type input "[PERSON_NAME]"
click at [903, 258] on div "Add Recording Recording Title FATHER OF MERCY Required Recording Artist Name [P…" at bounding box center [1059, 233] width 327 height 467
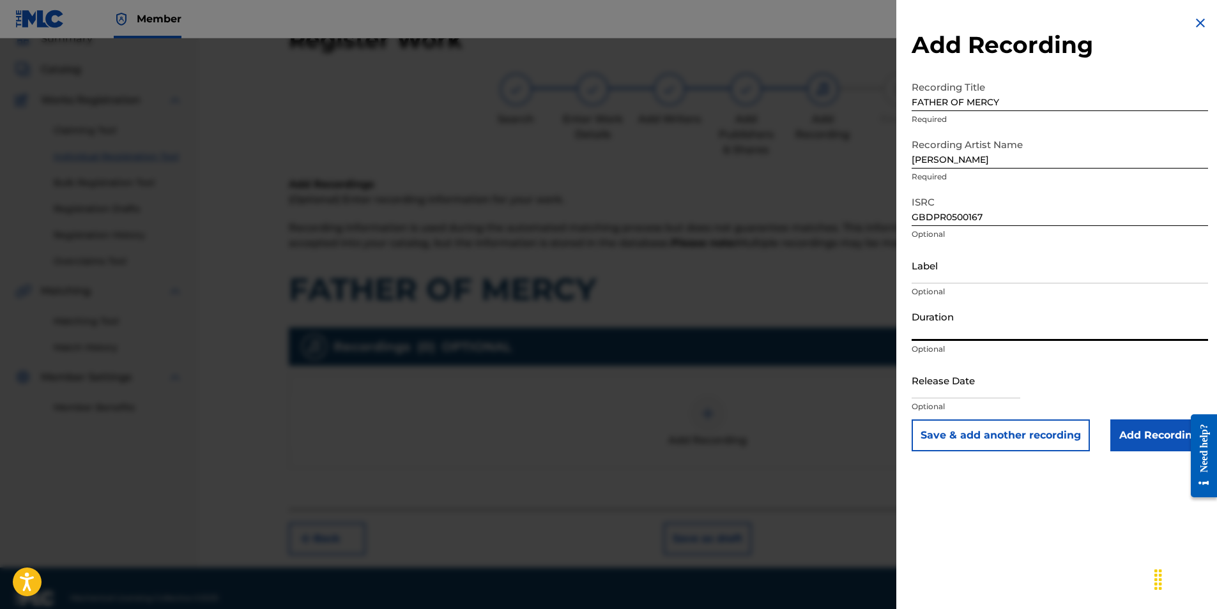
click at [941, 328] on input "Duration" at bounding box center [1060, 323] width 296 height 36
type input "03:40"
select select "7"
select select "2025"
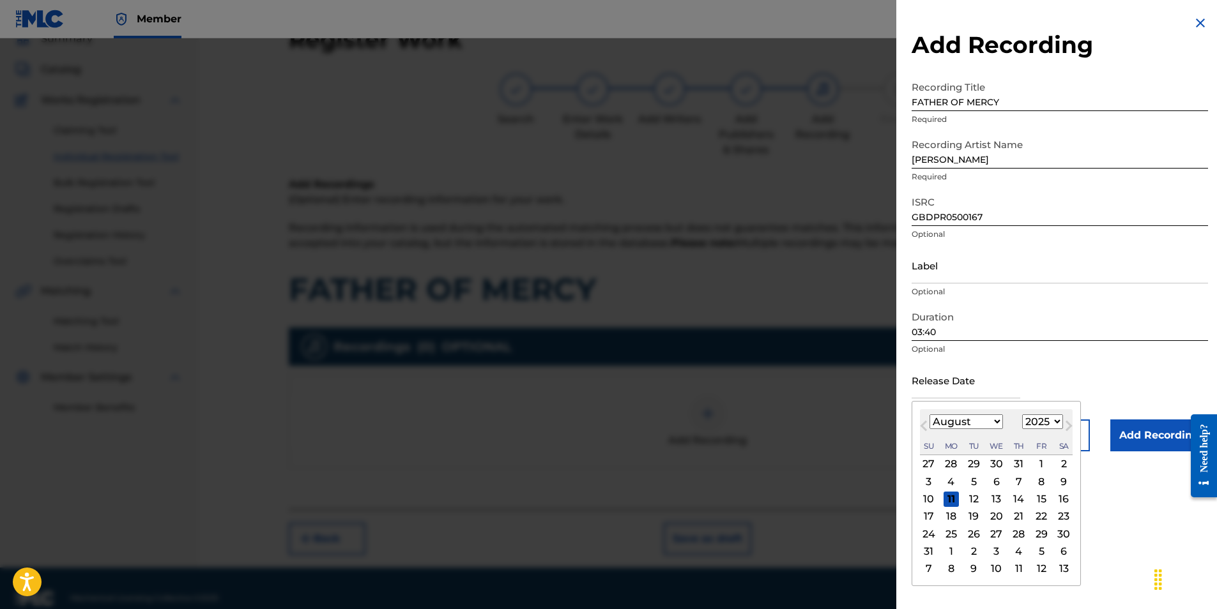
click at [942, 383] on input "text" at bounding box center [966, 380] width 109 height 36
type input "[DATE]"
select select "2025"
click at [898, 443] on div "Add Recording Recording Title FATHER OF MERCY Required Recording Artist Name [P…" at bounding box center [1059, 233] width 327 height 467
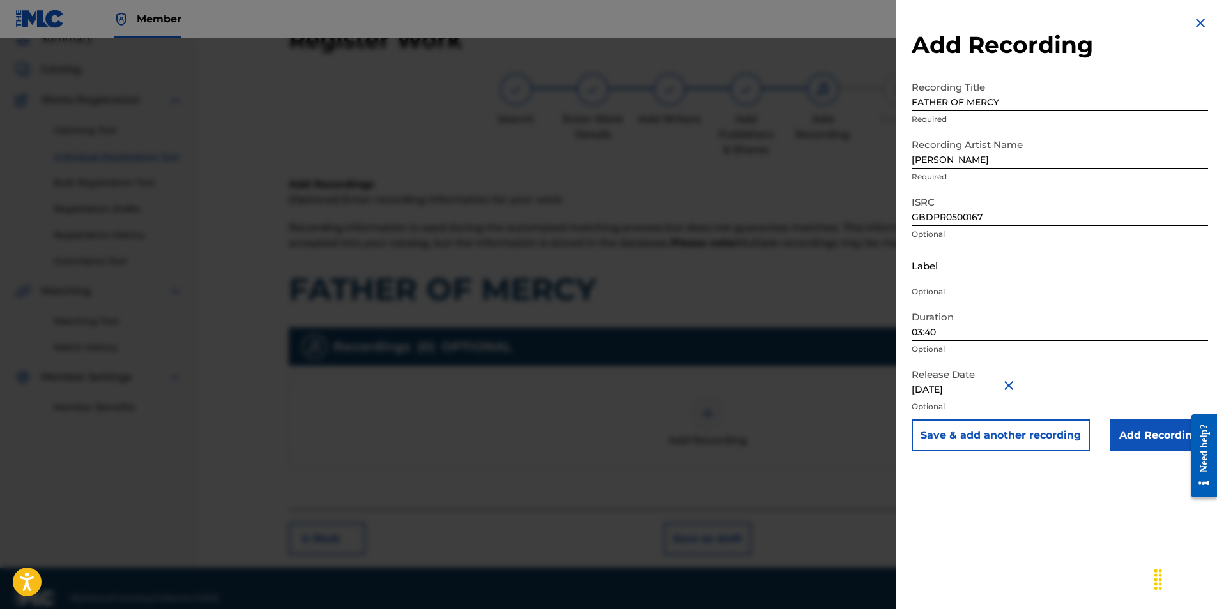
click at [1133, 431] on input "Add Recording" at bounding box center [1159, 436] width 98 height 32
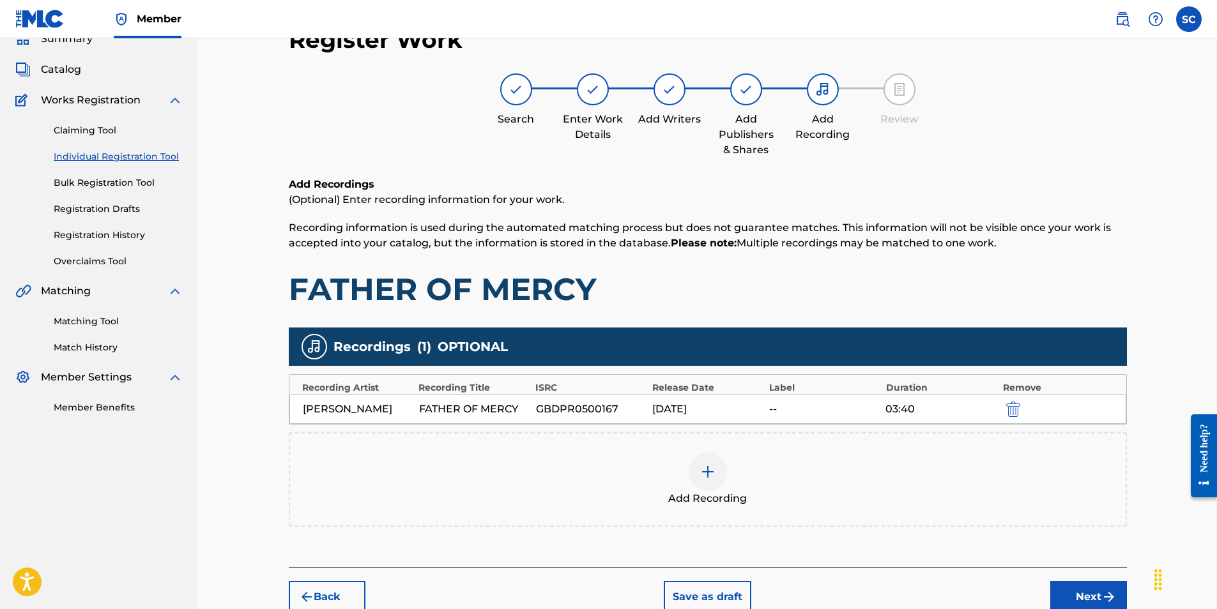
click at [1077, 596] on button "Next" at bounding box center [1088, 597] width 77 height 32
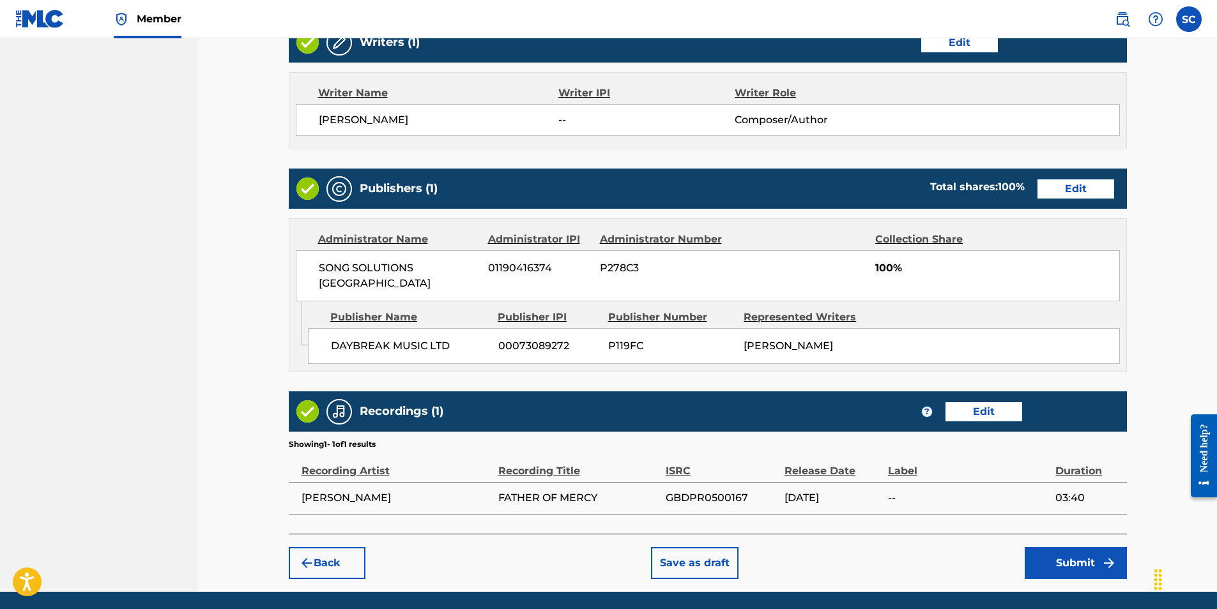
scroll to position [554, 0]
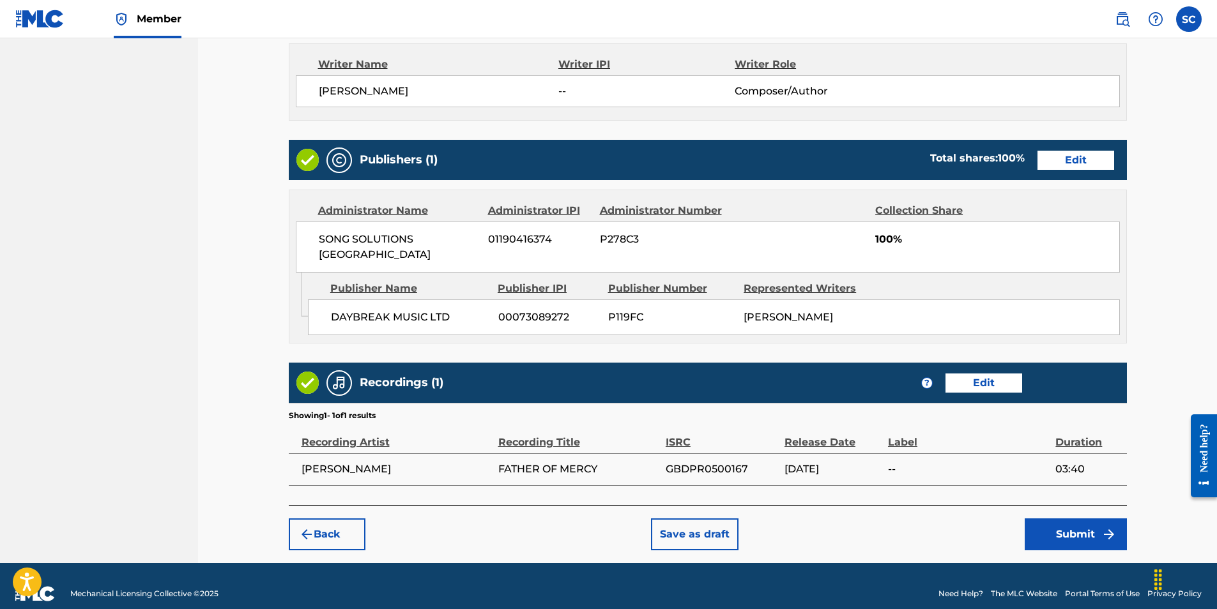
click at [1074, 522] on button "Submit" at bounding box center [1076, 535] width 102 height 32
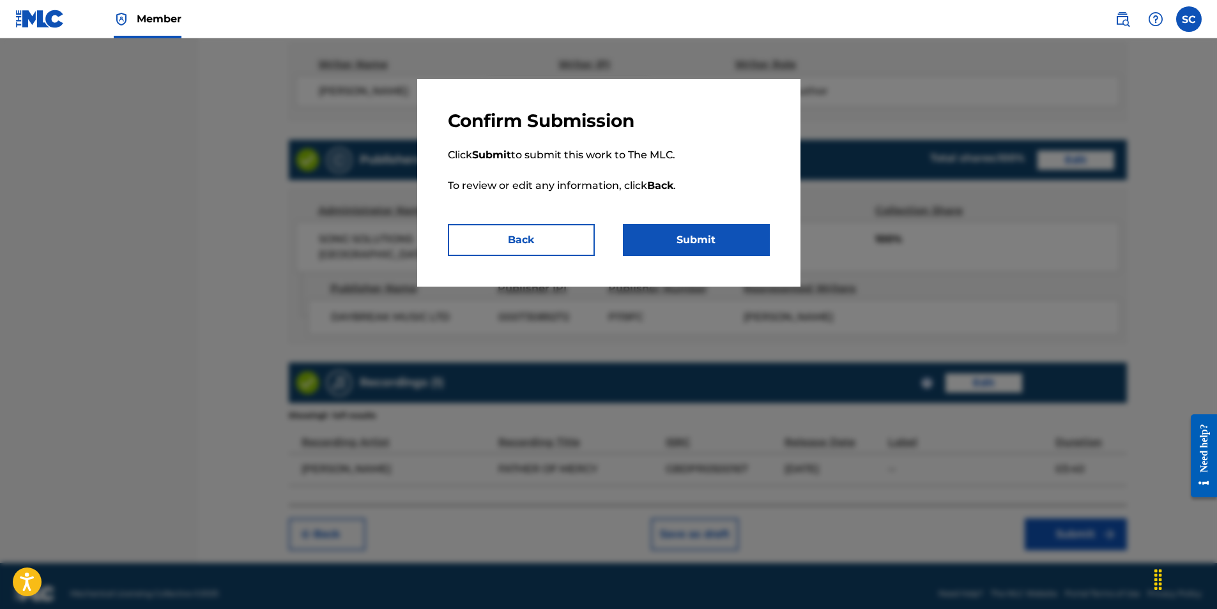
click at [716, 231] on button "Submit" at bounding box center [696, 240] width 147 height 32
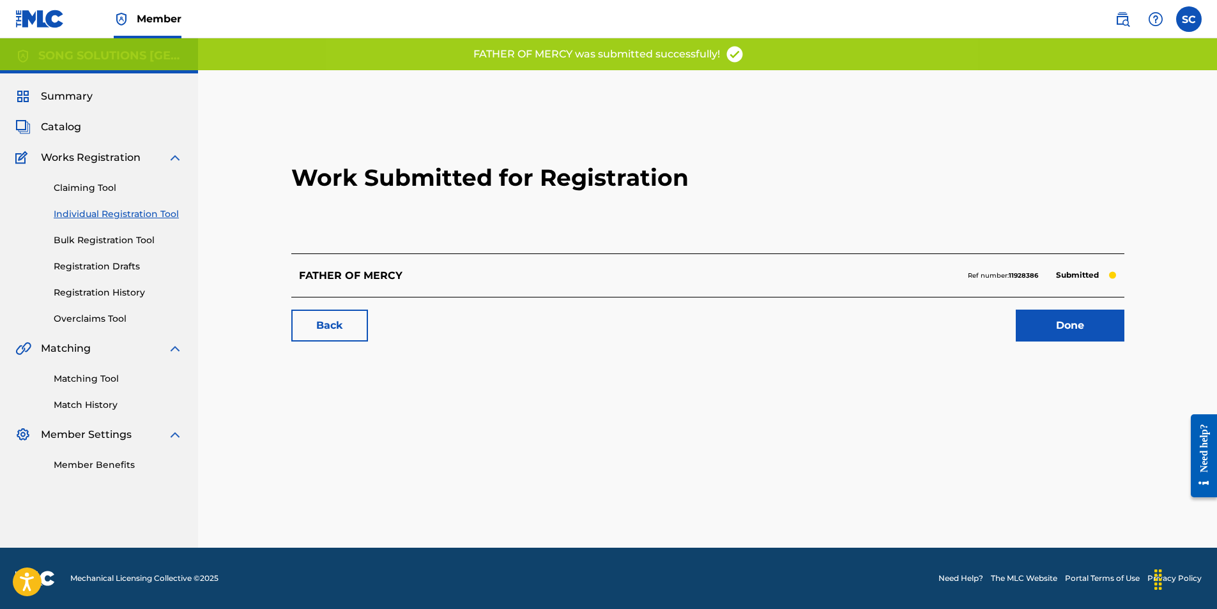
click at [1042, 334] on link "Done" at bounding box center [1070, 326] width 109 height 32
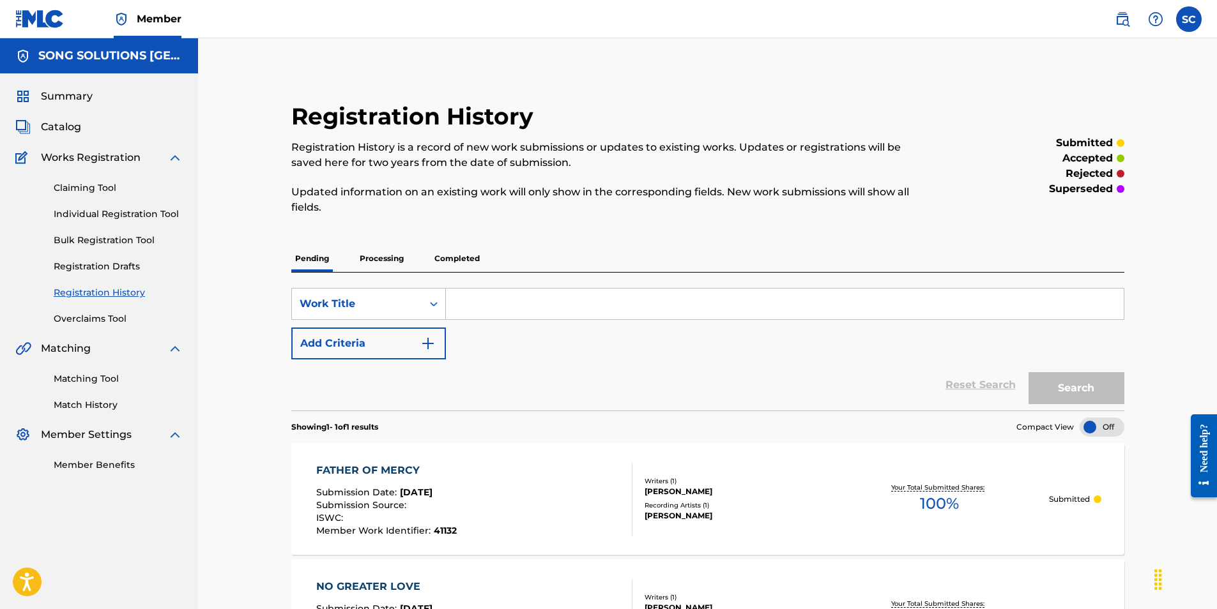
click at [114, 214] on link "Individual Registration Tool" at bounding box center [118, 214] width 129 height 13
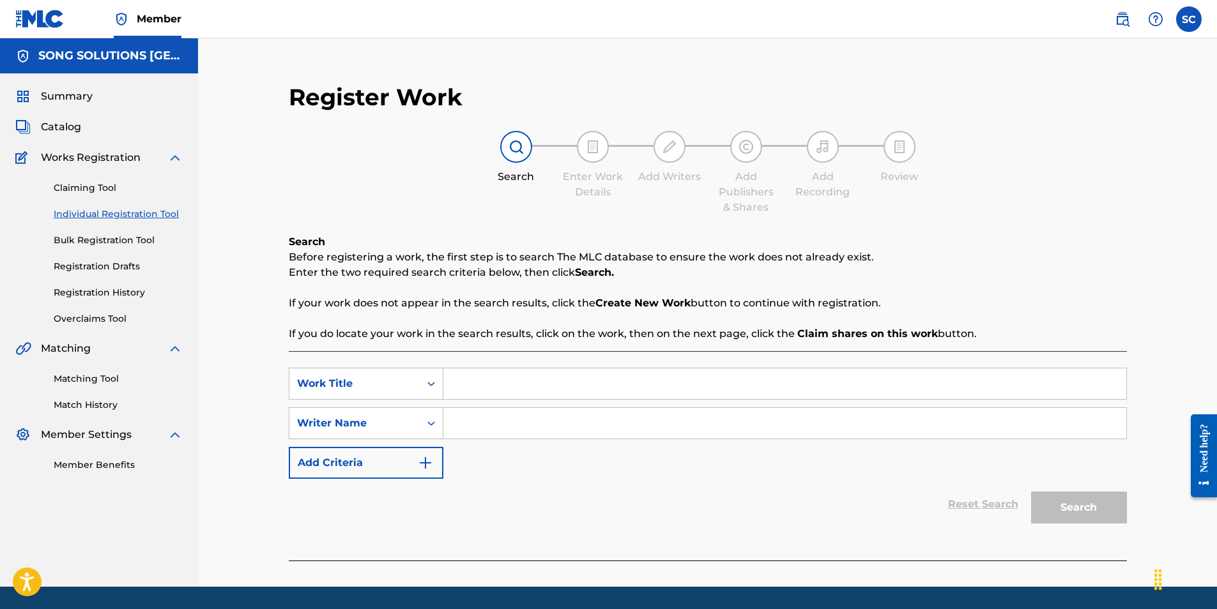
click at [509, 380] on input "Search Form" at bounding box center [784, 384] width 683 height 31
type input "REALIGN"
click at [573, 437] on input "Search Form" at bounding box center [784, 423] width 683 height 31
click at [533, 424] on input "Search Form" at bounding box center [784, 423] width 683 height 31
type input "[PERSON_NAME]"
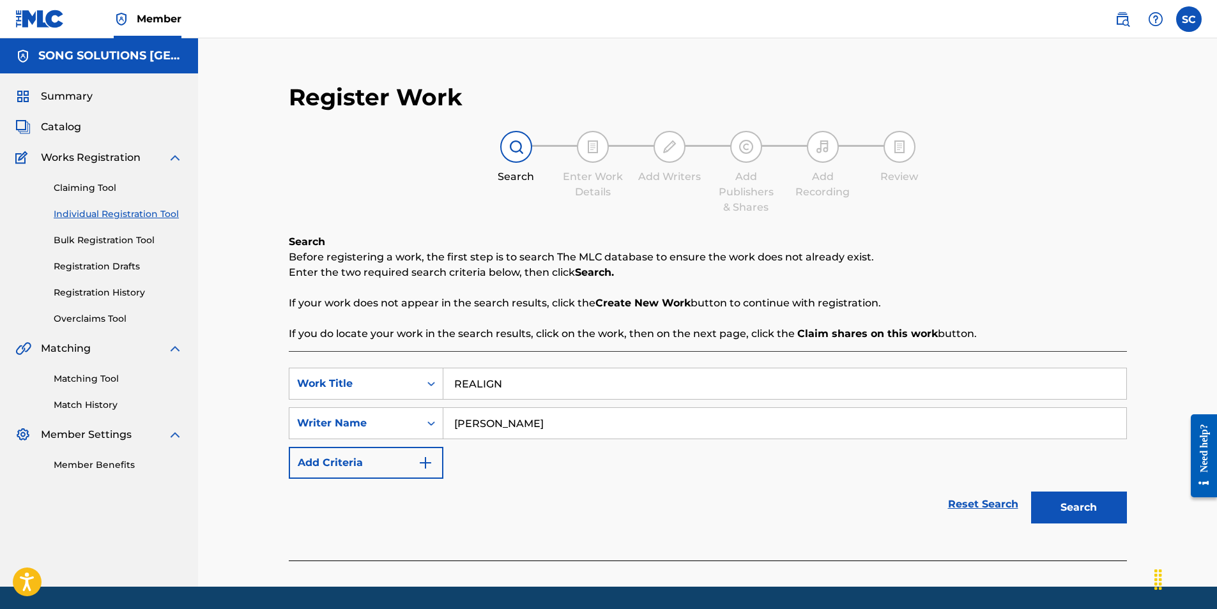
click at [1031, 492] on button "Search" at bounding box center [1079, 508] width 96 height 32
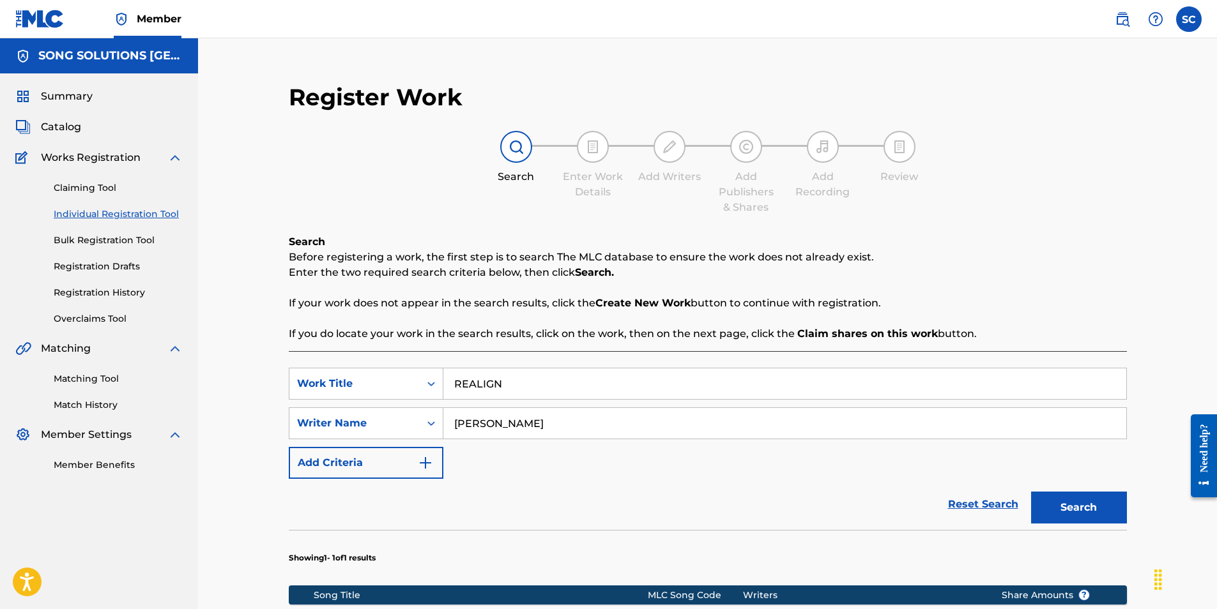
click at [1082, 505] on button "Search" at bounding box center [1079, 508] width 96 height 32
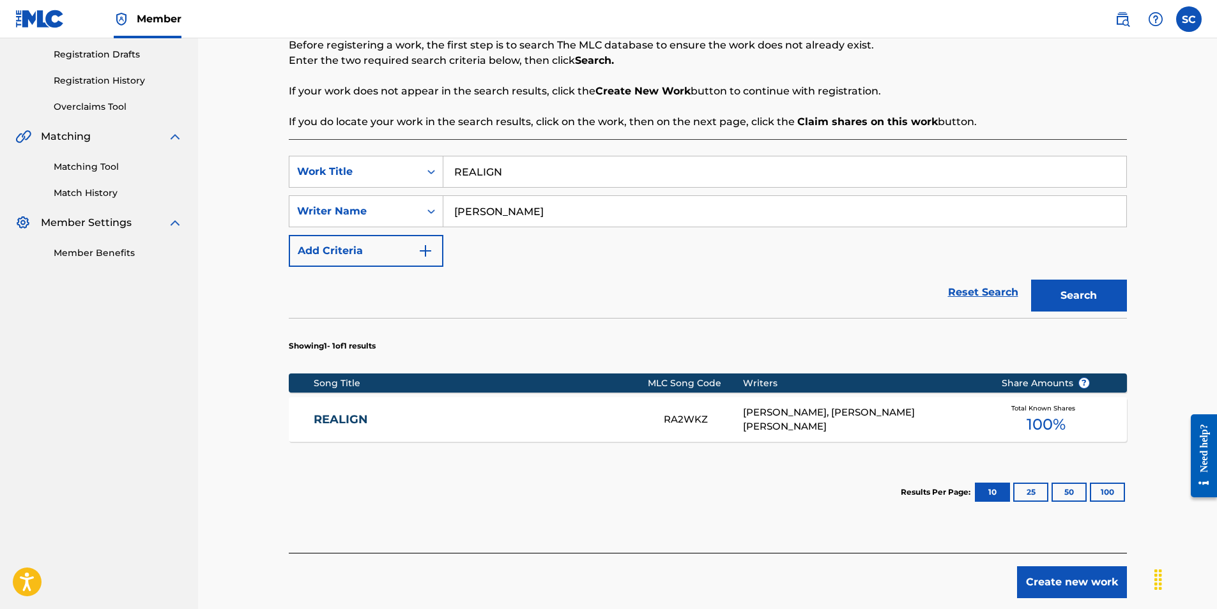
scroll to position [211, 0]
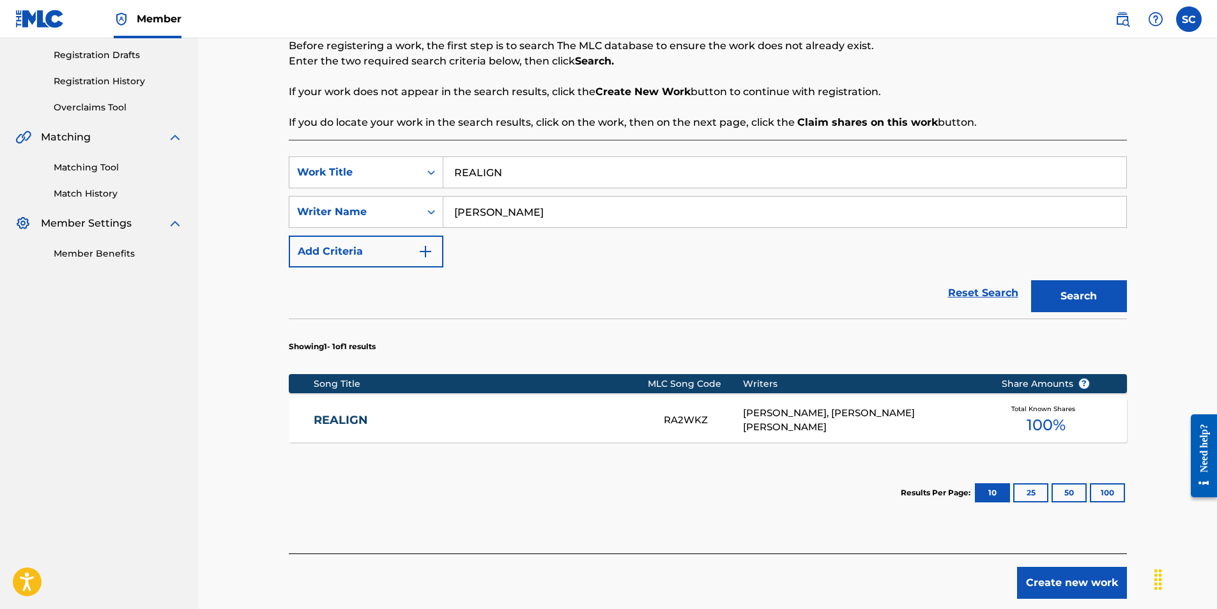
click at [1047, 579] on button "Create new work" at bounding box center [1072, 583] width 110 height 32
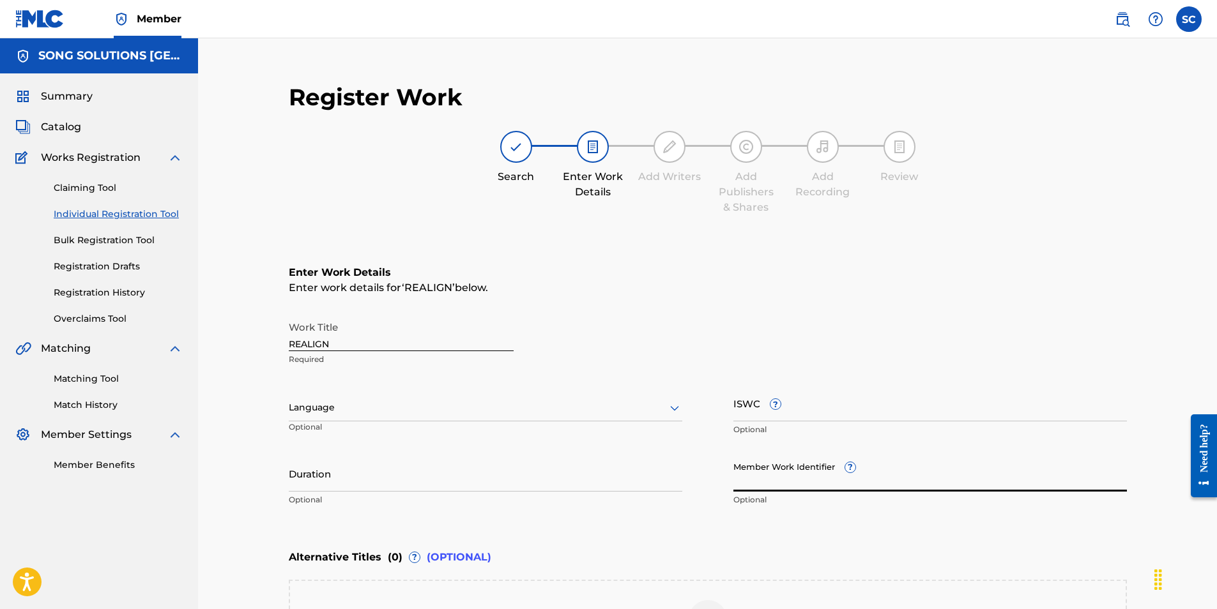
click at [756, 484] on input "Member Work Identifier ?" at bounding box center [930, 474] width 394 height 36
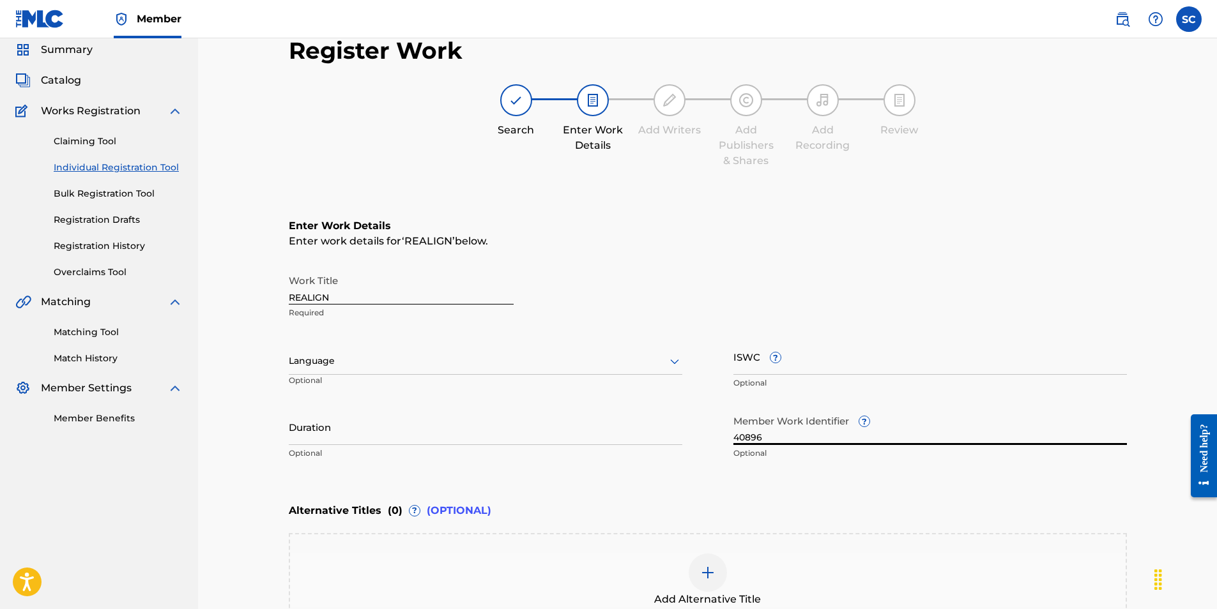
scroll to position [192, 0]
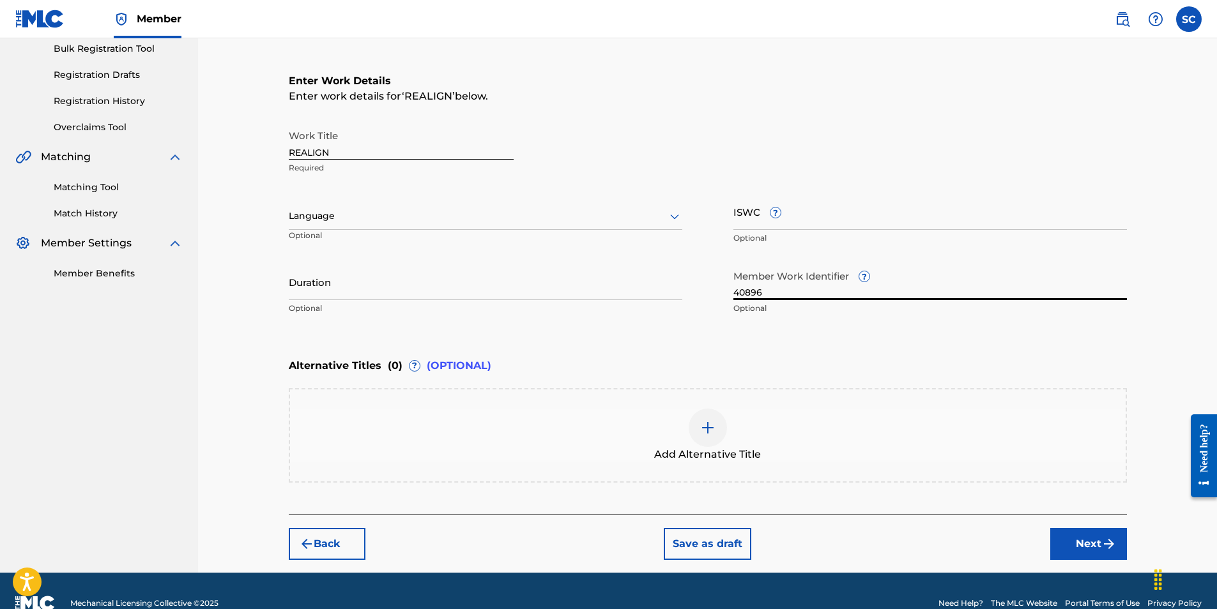
type input "40896"
click at [1091, 537] on button "Next" at bounding box center [1088, 544] width 77 height 32
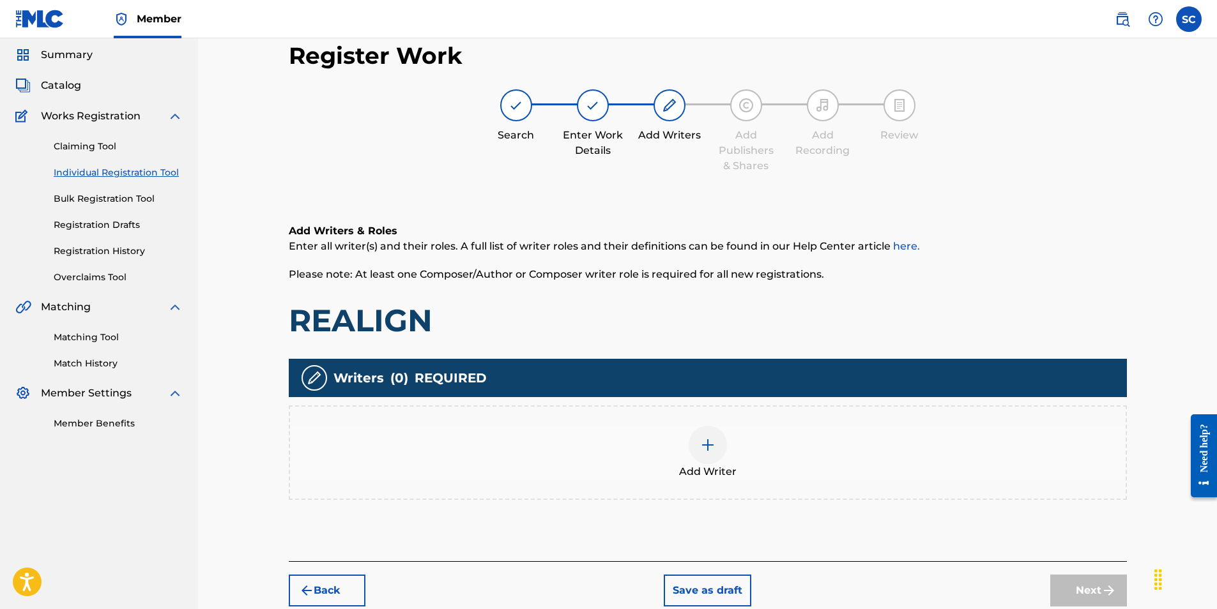
scroll to position [57, 0]
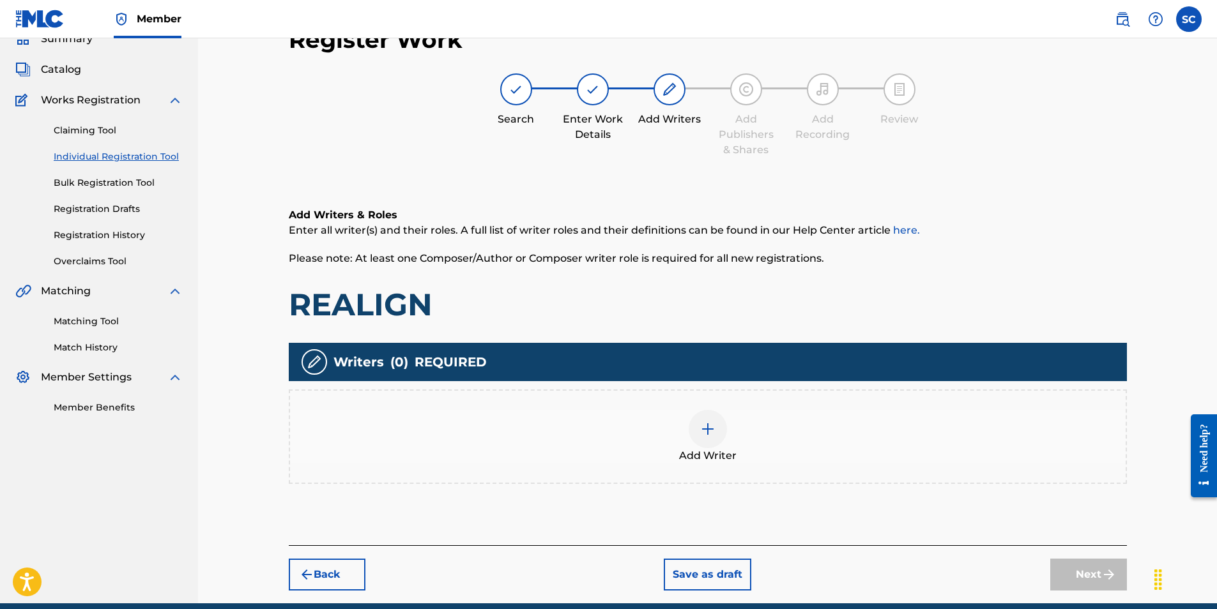
click at [708, 433] on img at bounding box center [707, 429] width 15 height 15
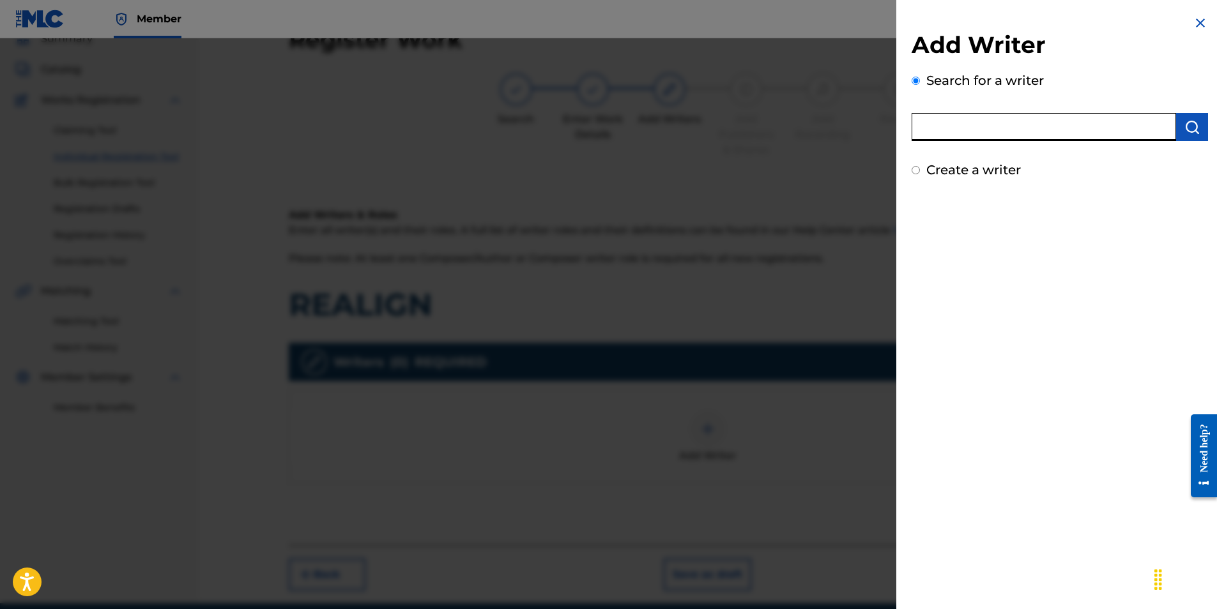
click at [945, 122] on input "text" at bounding box center [1044, 127] width 264 height 28
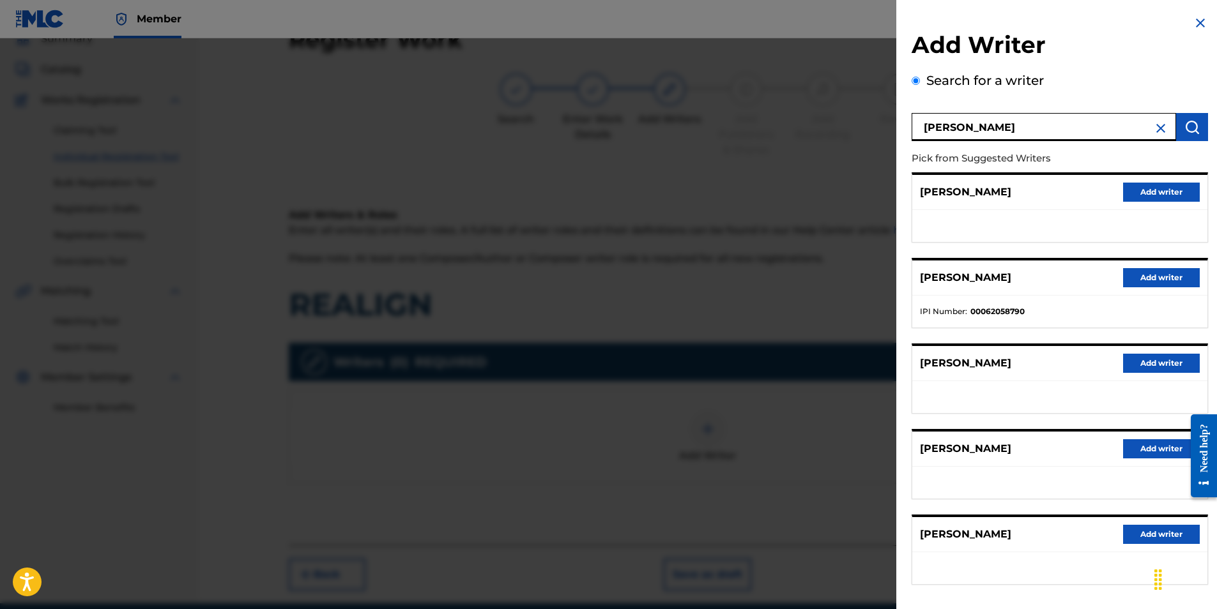
click at [954, 125] on input "[PERSON_NAME]" at bounding box center [1044, 127] width 264 height 28
type input "[PERSON_NAME]"
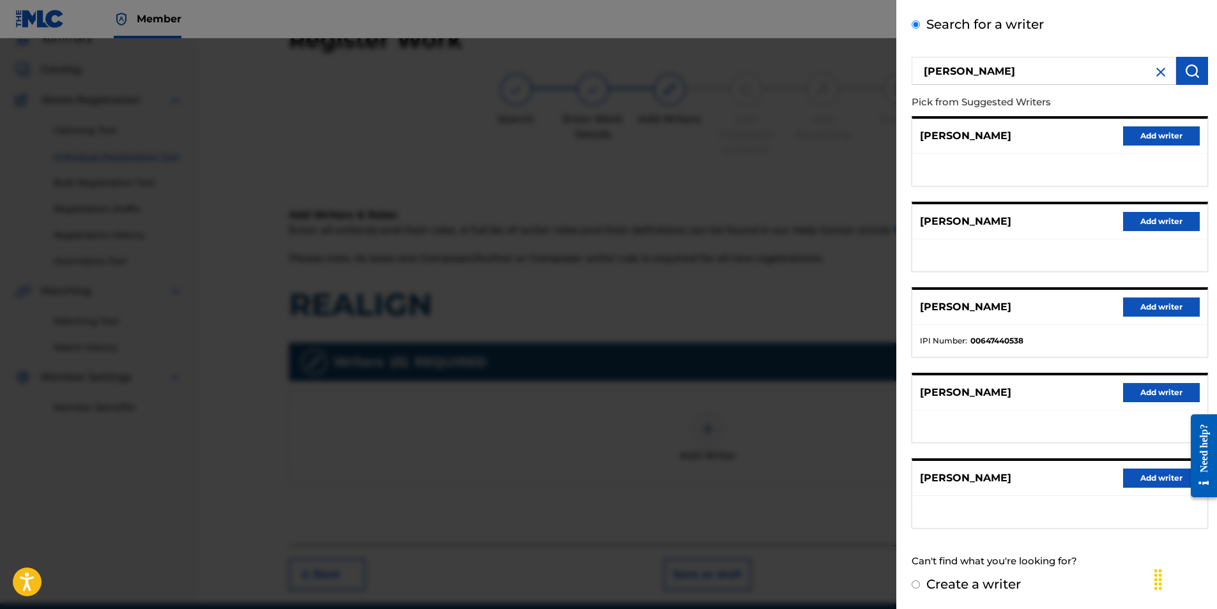
click at [1165, 480] on button "Add writer" at bounding box center [1161, 478] width 77 height 19
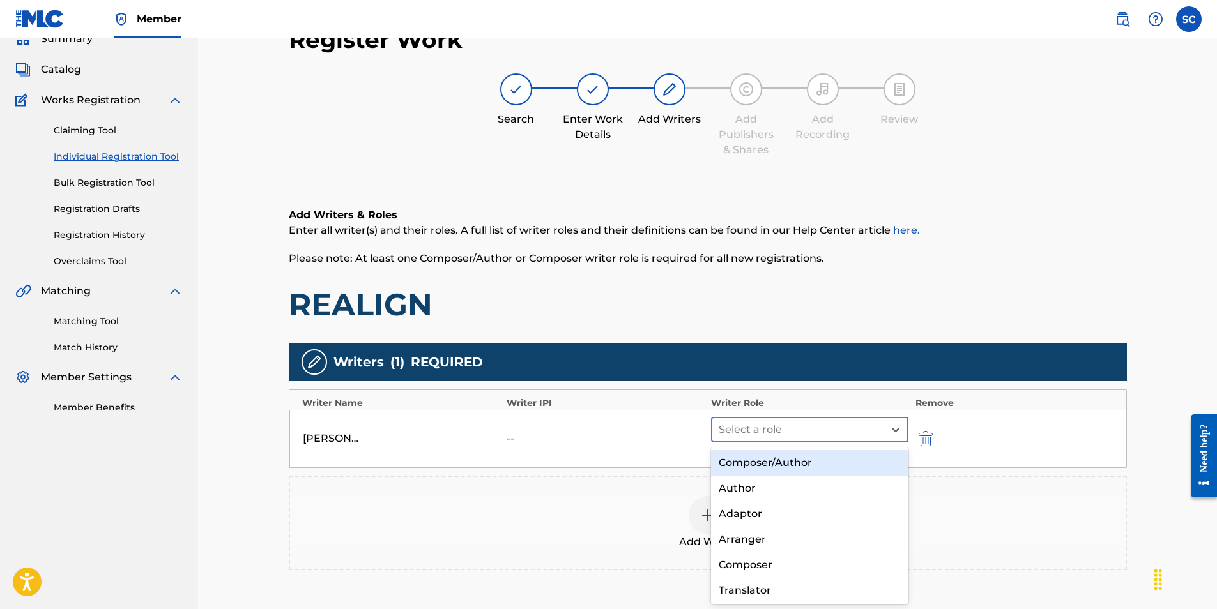
click at [754, 434] on div at bounding box center [798, 430] width 159 height 18
click at [770, 468] on div "Composer/Author" at bounding box center [810, 463] width 198 height 26
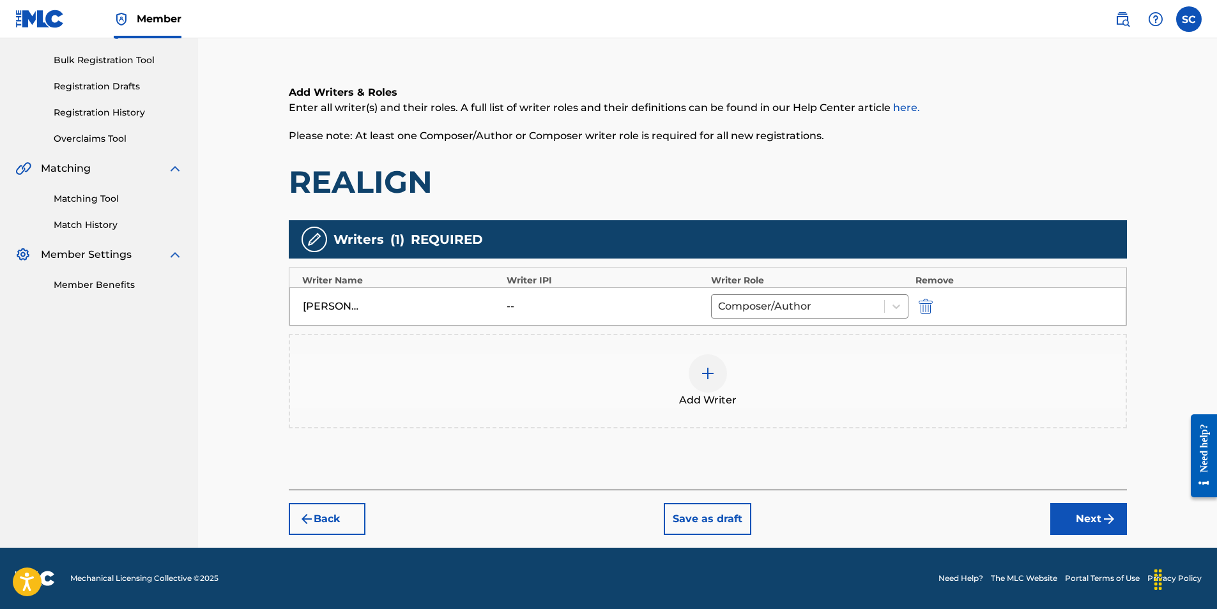
click at [1093, 522] on button "Next" at bounding box center [1088, 519] width 77 height 32
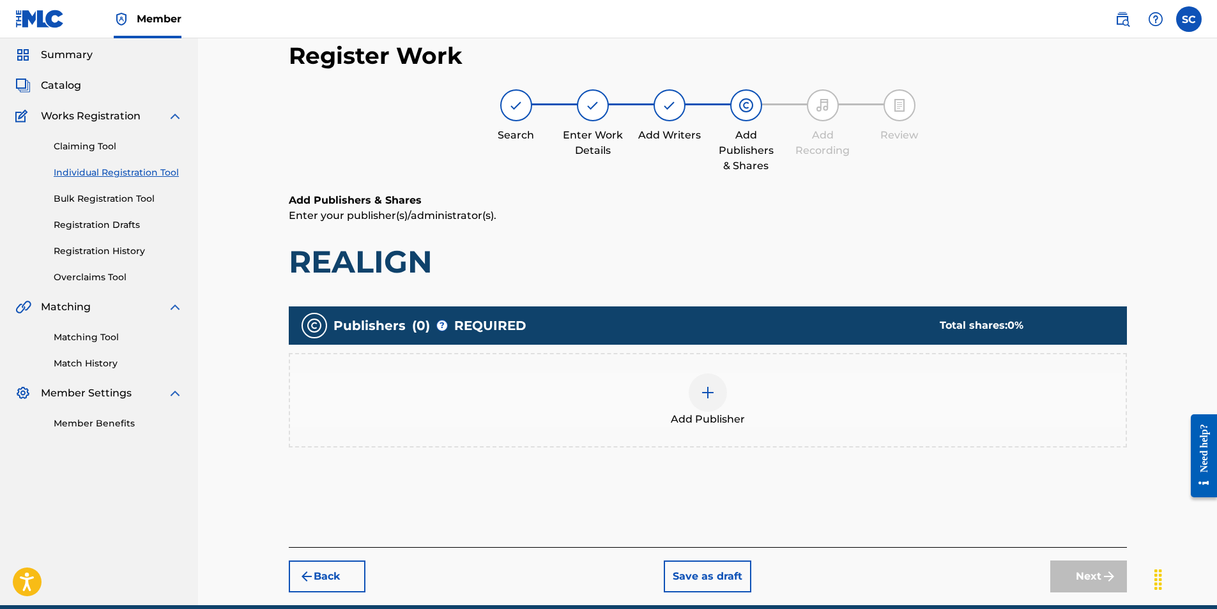
scroll to position [57, 0]
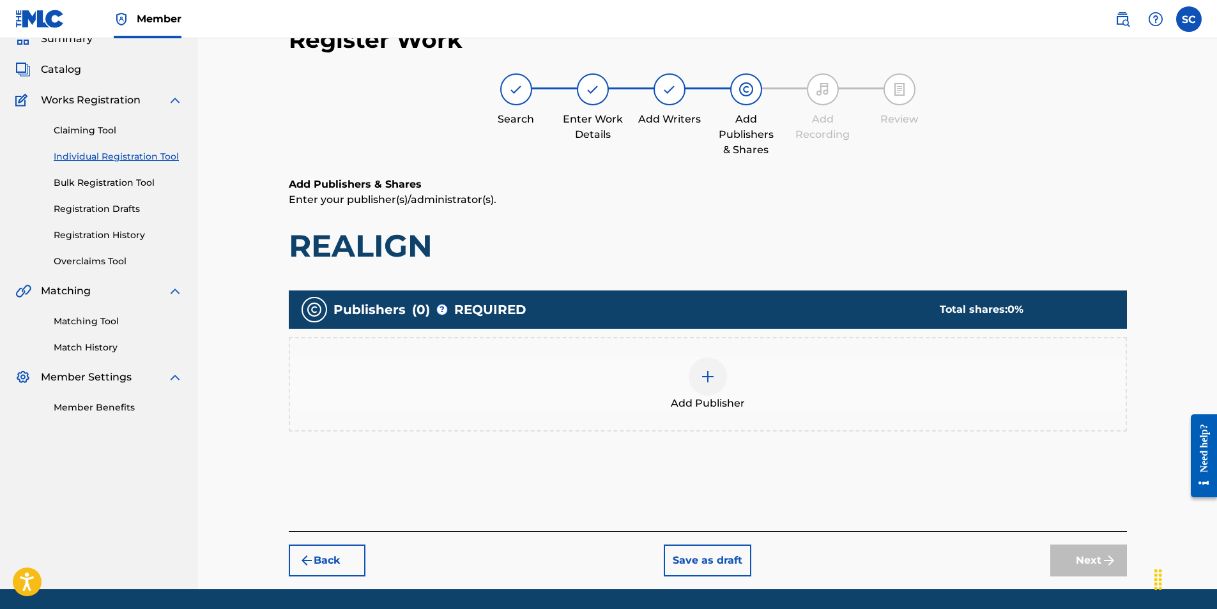
click at [704, 372] on img at bounding box center [707, 376] width 15 height 15
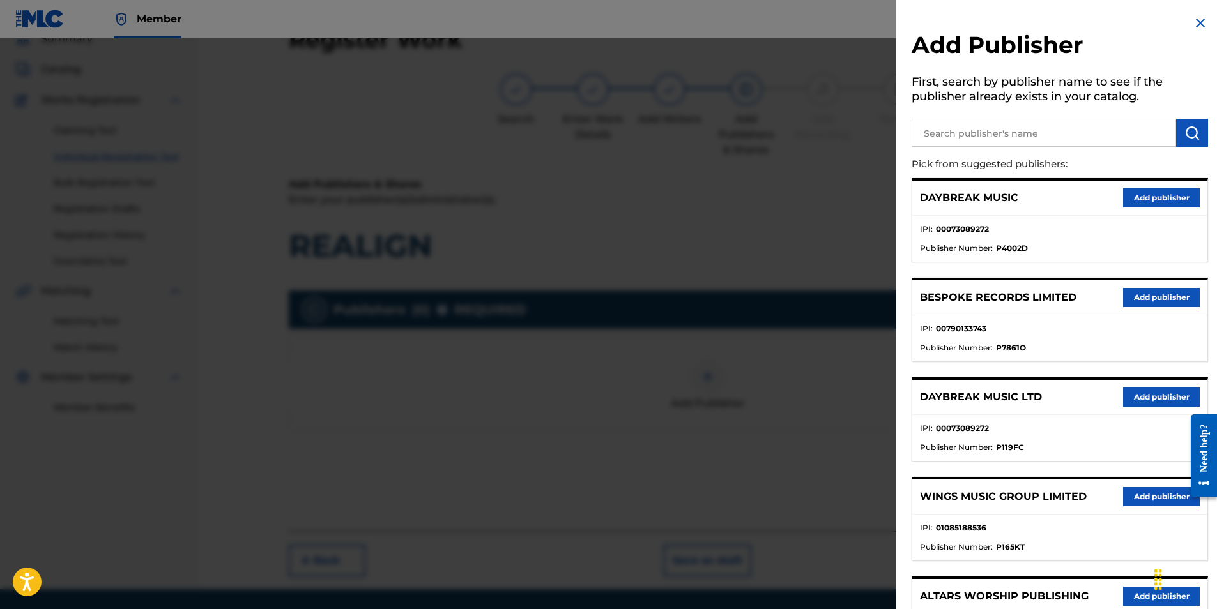
click at [1128, 393] on button "Add publisher" at bounding box center [1161, 397] width 77 height 19
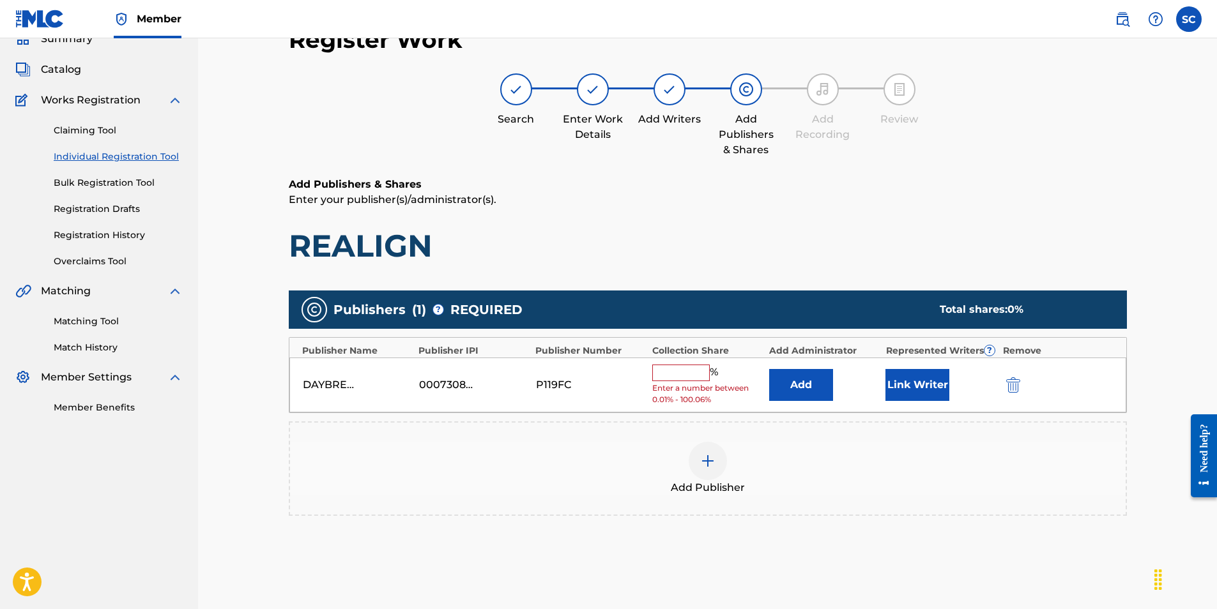
click at [693, 371] on input "text" at bounding box center [680, 373] width 57 height 17
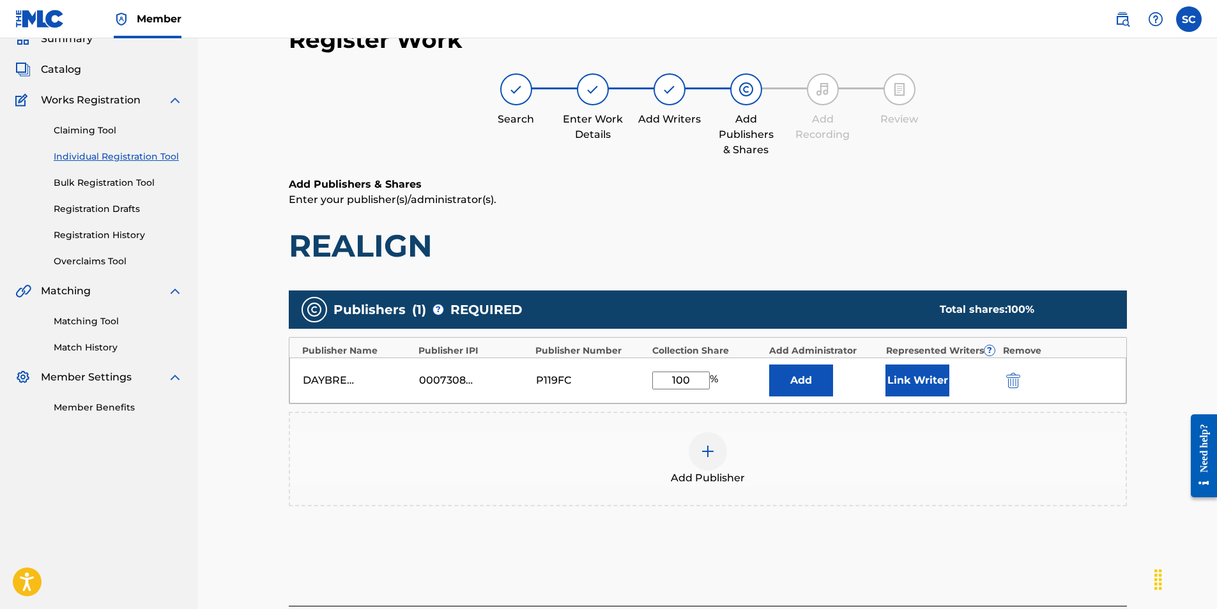
type input "100"
click at [806, 379] on button "Add" at bounding box center [801, 381] width 64 height 32
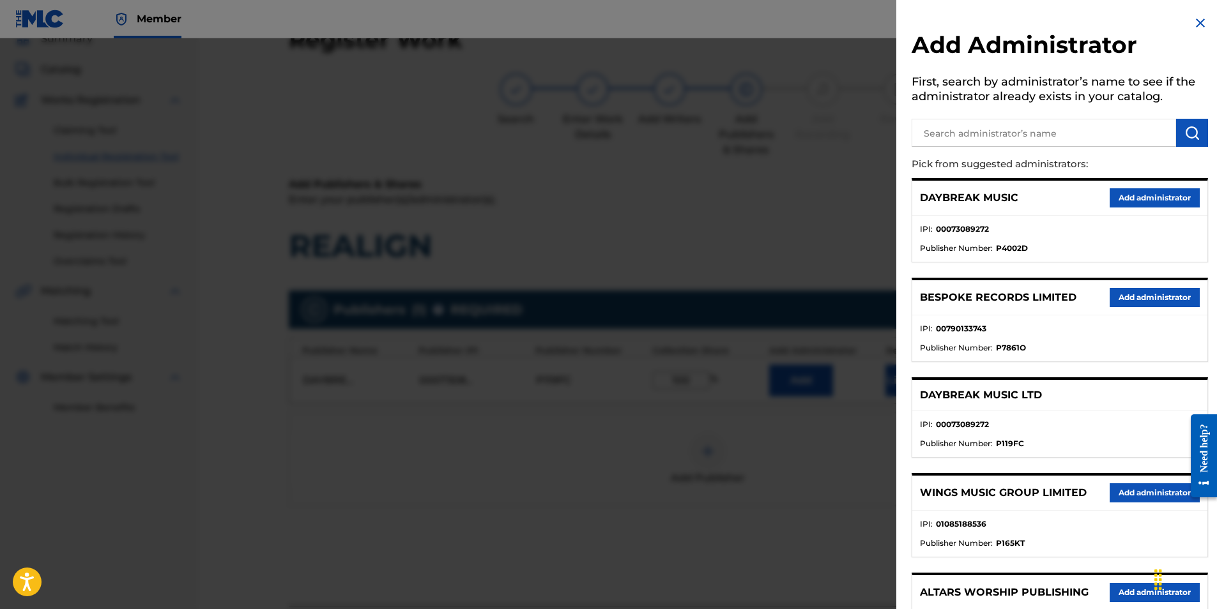
click at [976, 139] on input "text" at bounding box center [1044, 133] width 264 height 28
type input "SONG SOLUTIONS"
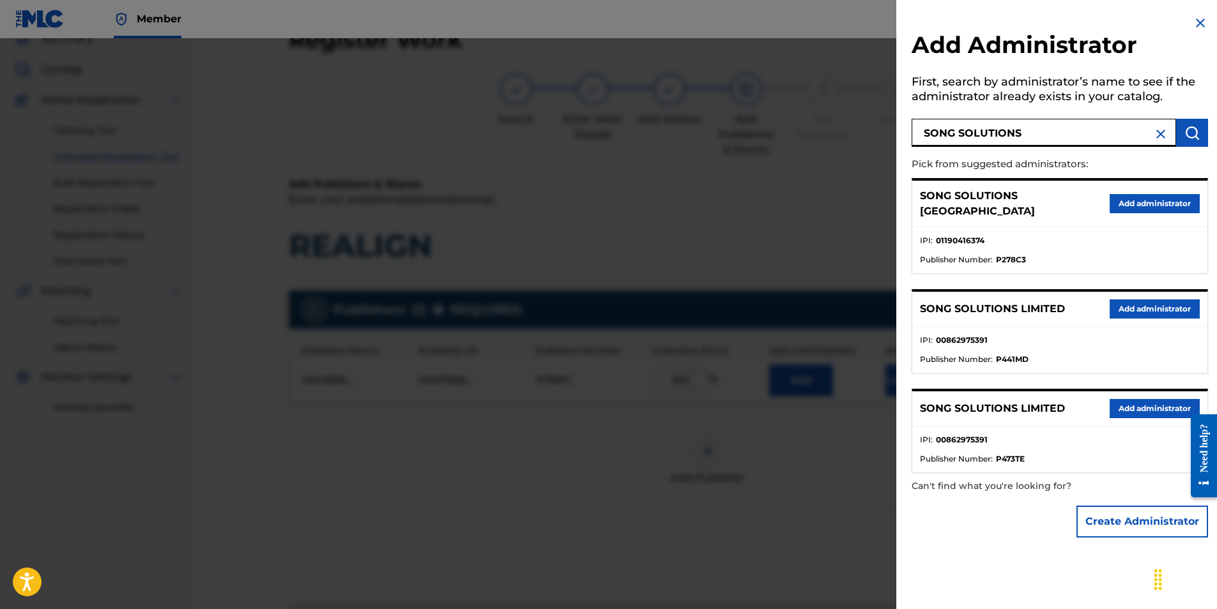
click at [1150, 194] on button "Add administrator" at bounding box center [1155, 203] width 90 height 19
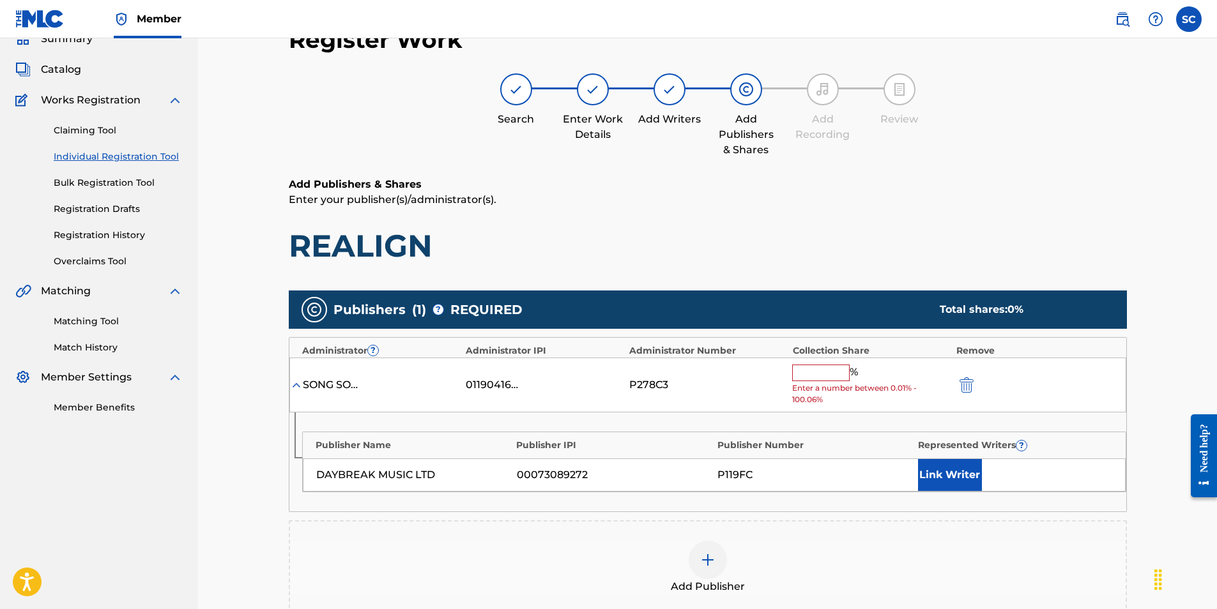
click at [822, 373] on input "text" at bounding box center [820, 373] width 57 height 17
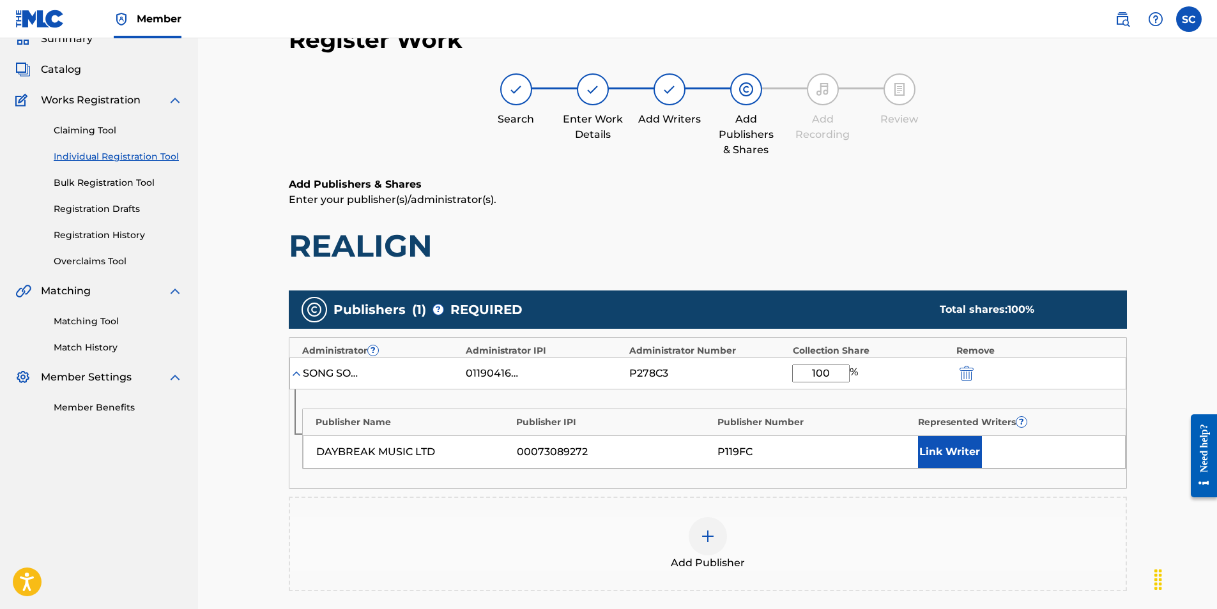
type input "100"
click at [941, 452] on button "Link Writer" at bounding box center [950, 452] width 64 height 32
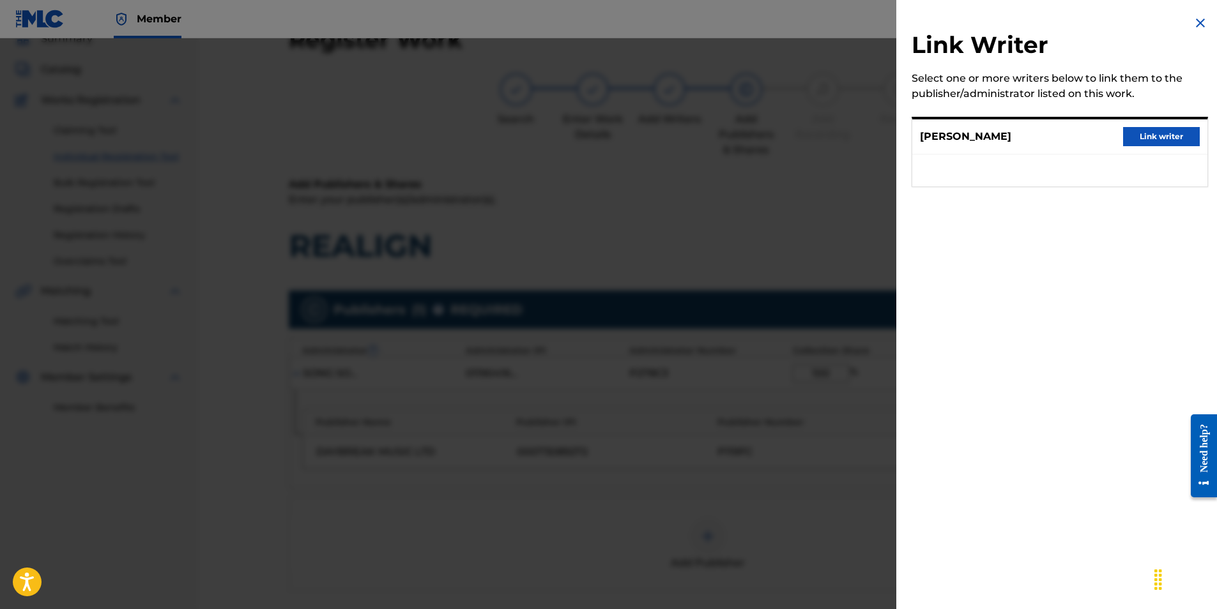
click at [1144, 134] on button "Link writer" at bounding box center [1161, 136] width 77 height 19
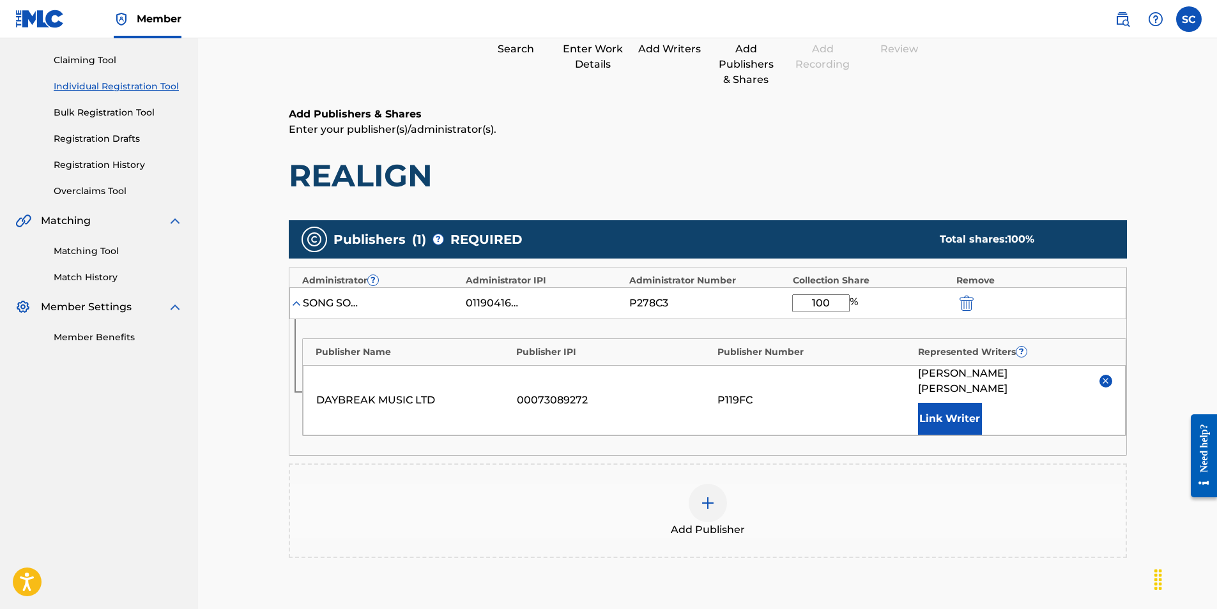
scroll to position [280, 0]
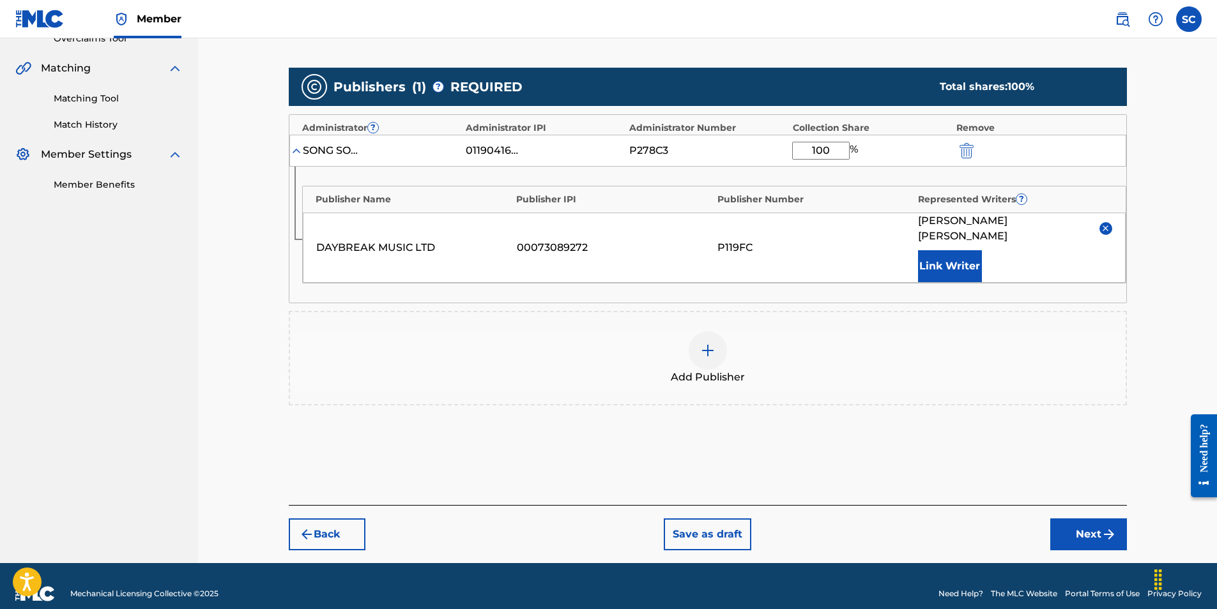
click at [1096, 519] on button "Next" at bounding box center [1088, 535] width 77 height 32
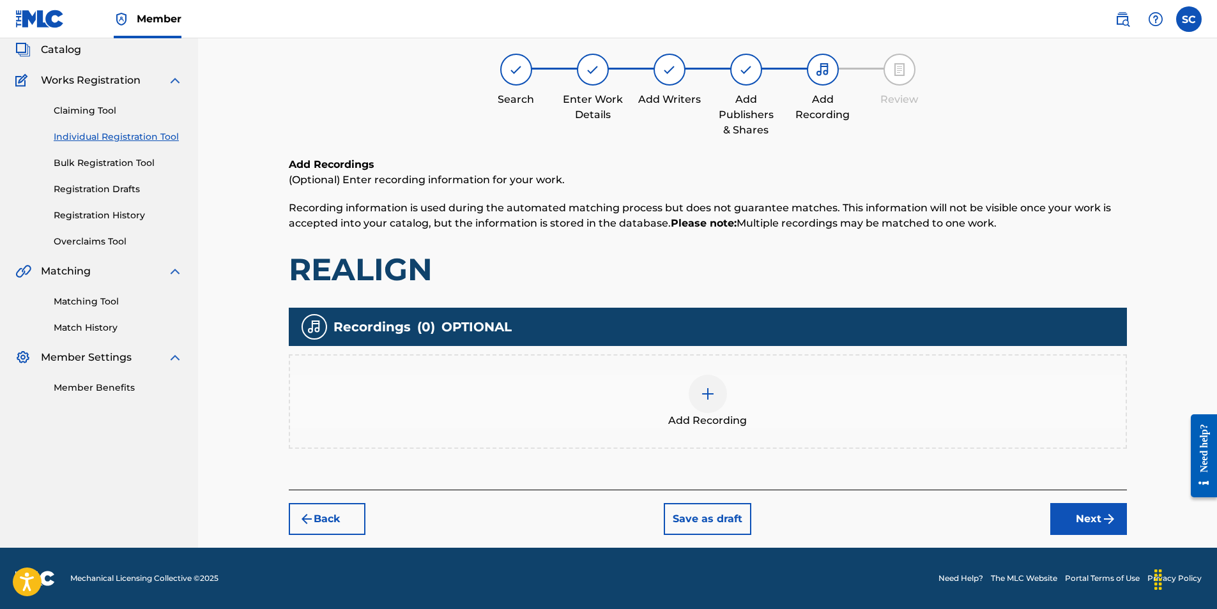
scroll to position [57, 0]
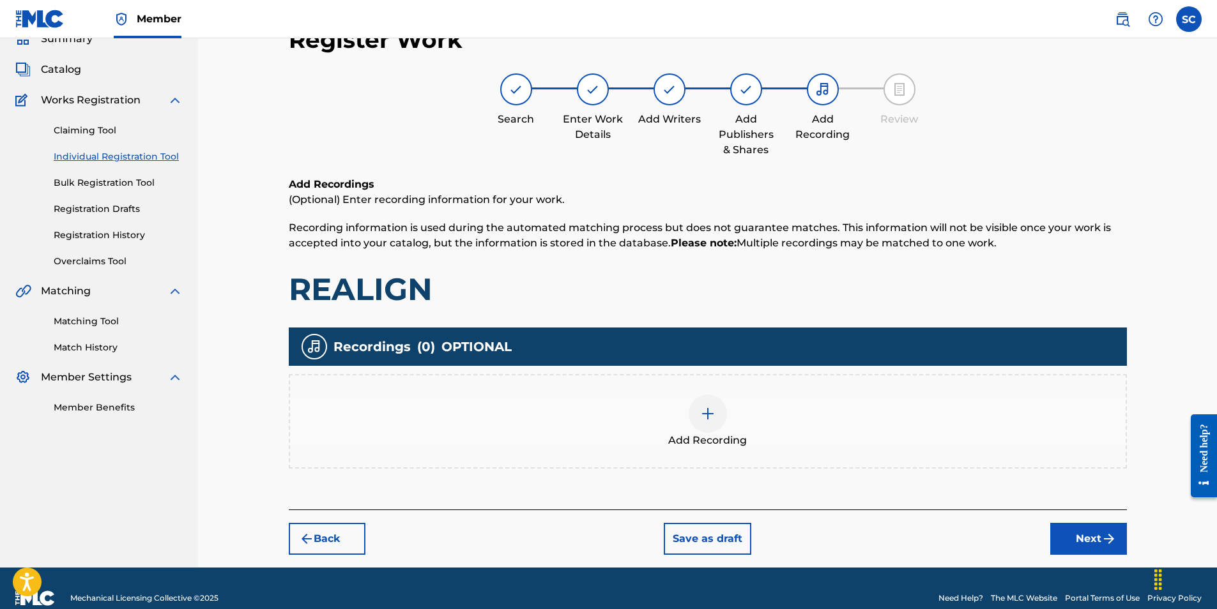
click at [707, 418] on img at bounding box center [707, 413] width 15 height 15
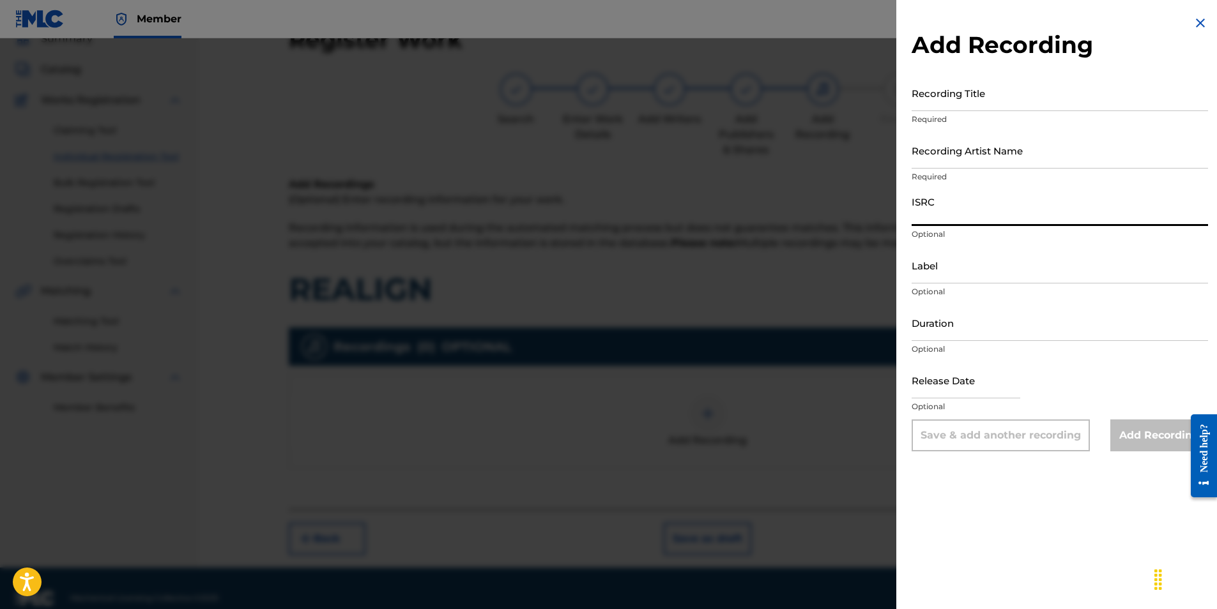
click at [928, 205] on input "ISRC" at bounding box center [1060, 208] width 296 height 36
paste input "GBDPR0500168"
type input "GBDPR0500168"
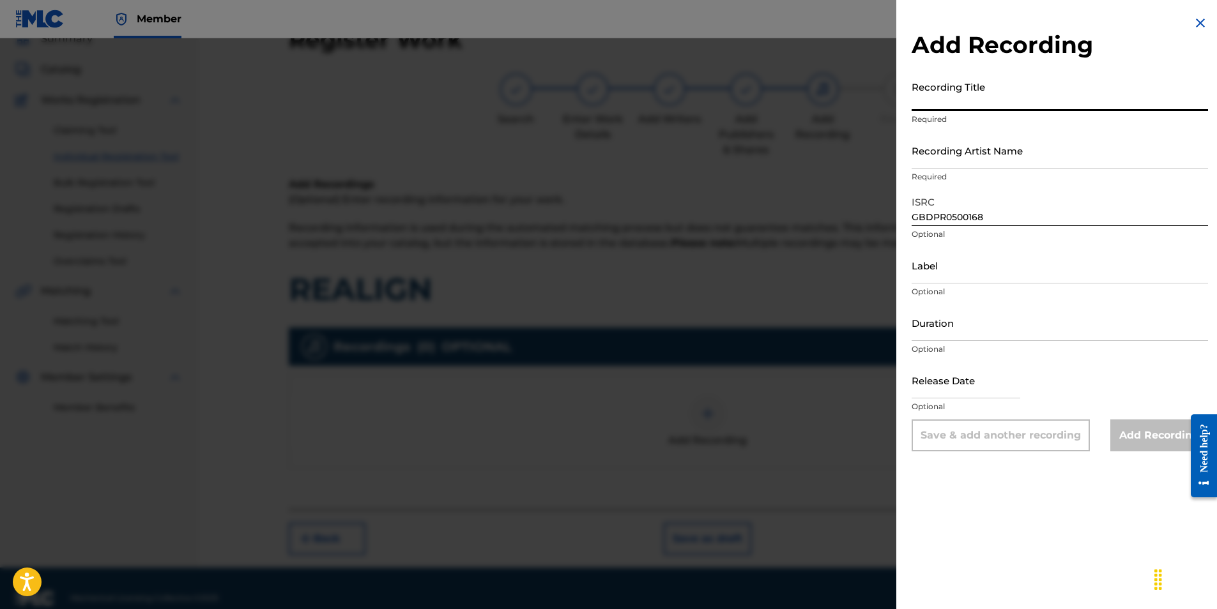
click at [965, 95] on input "Recording Title" at bounding box center [1060, 93] width 296 height 36
type input "REALIGN"
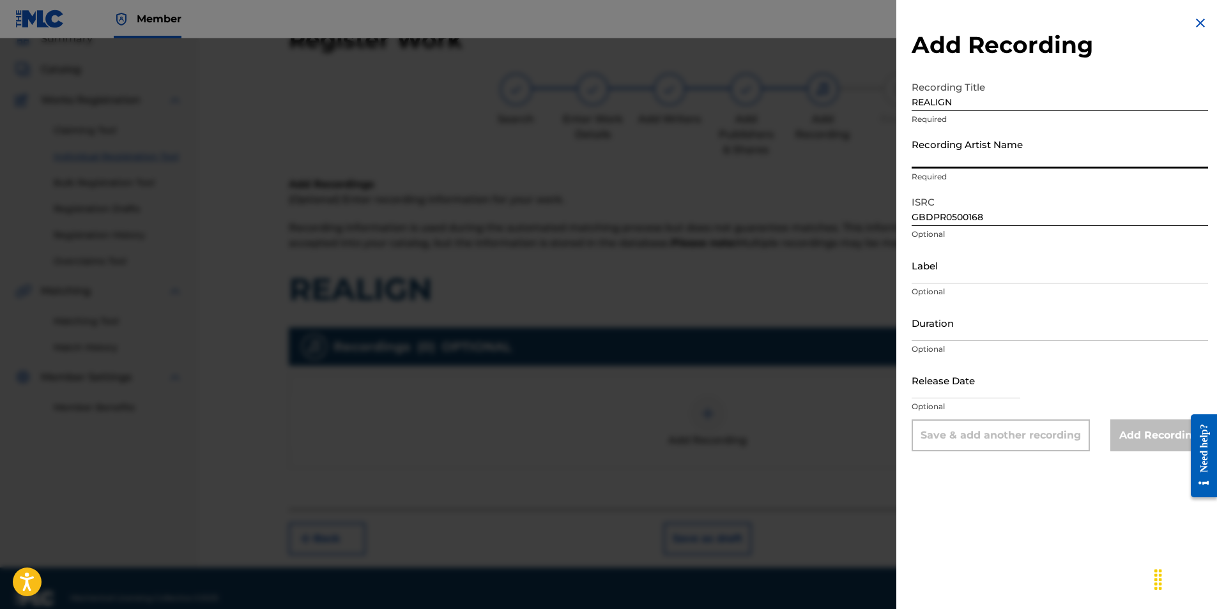
click at [934, 155] on input "Recording Artist Name" at bounding box center [1060, 150] width 296 height 36
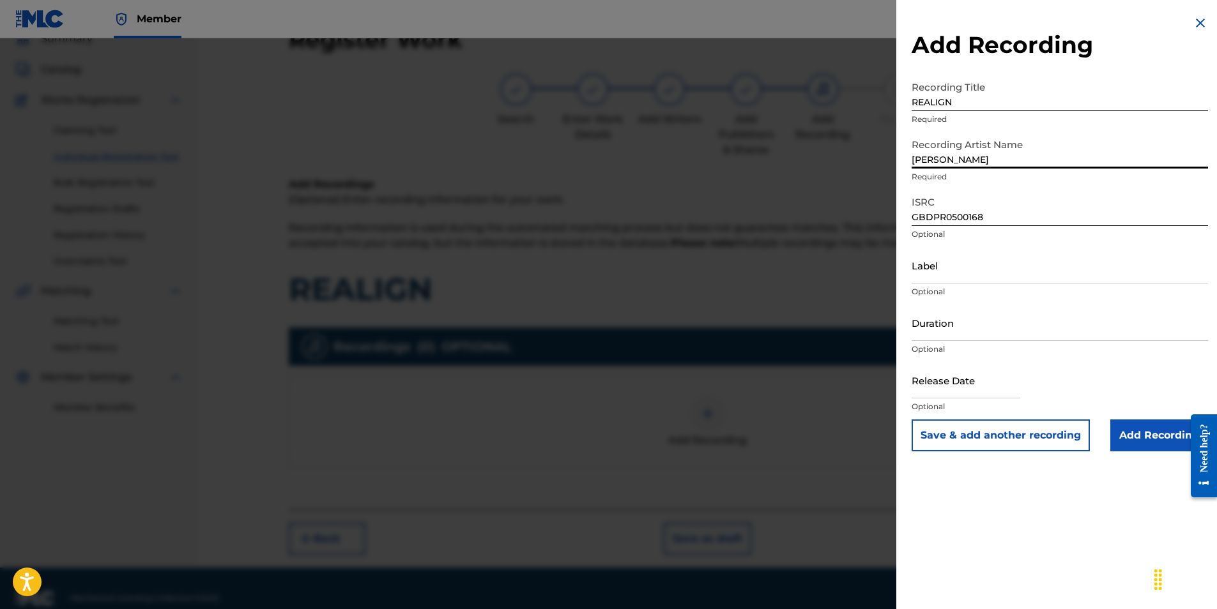
type input "[PERSON_NAME]"
click at [900, 207] on div "Add Recording Recording Title REALIGN Required Recording Artist Name [PERSON_NA…" at bounding box center [1059, 233] width 327 height 467
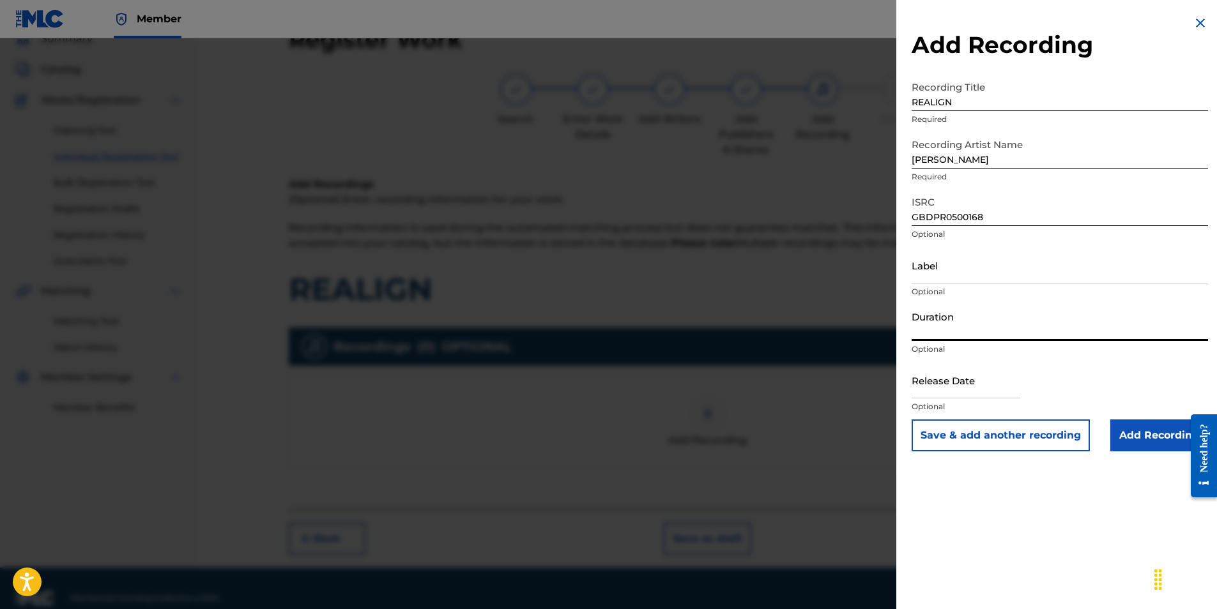
click at [941, 330] on input "Duration" at bounding box center [1060, 323] width 296 height 36
type input "05:10"
select select "7"
select select "2025"
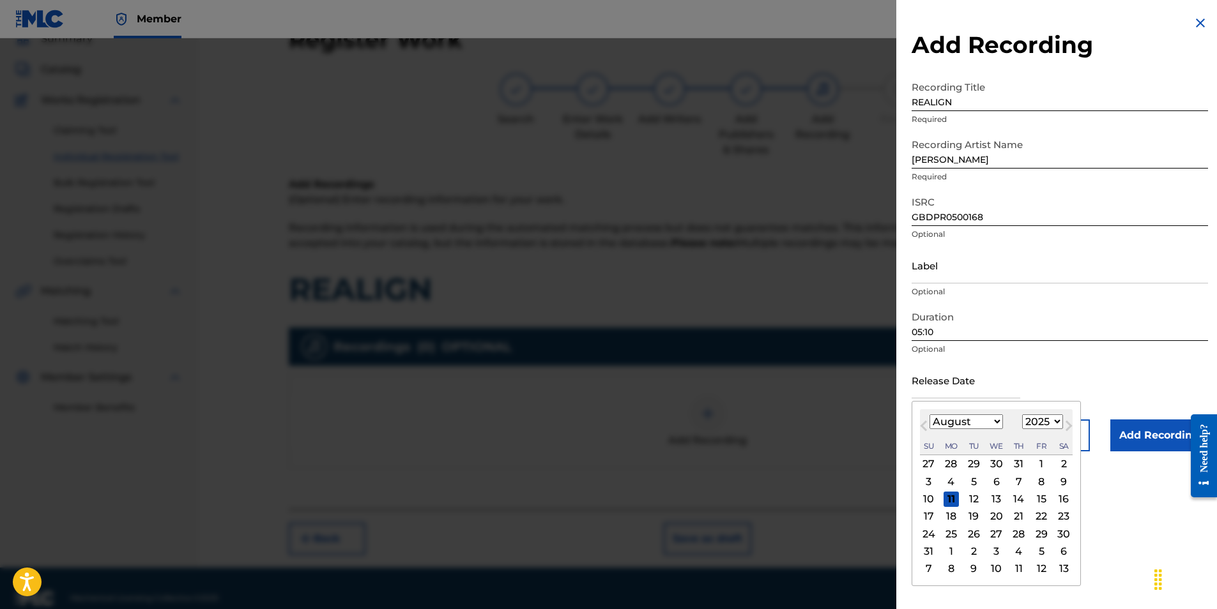
click at [925, 376] on input "text" at bounding box center [966, 380] width 109 height 36
type input "[DATE]"
select select "2025"
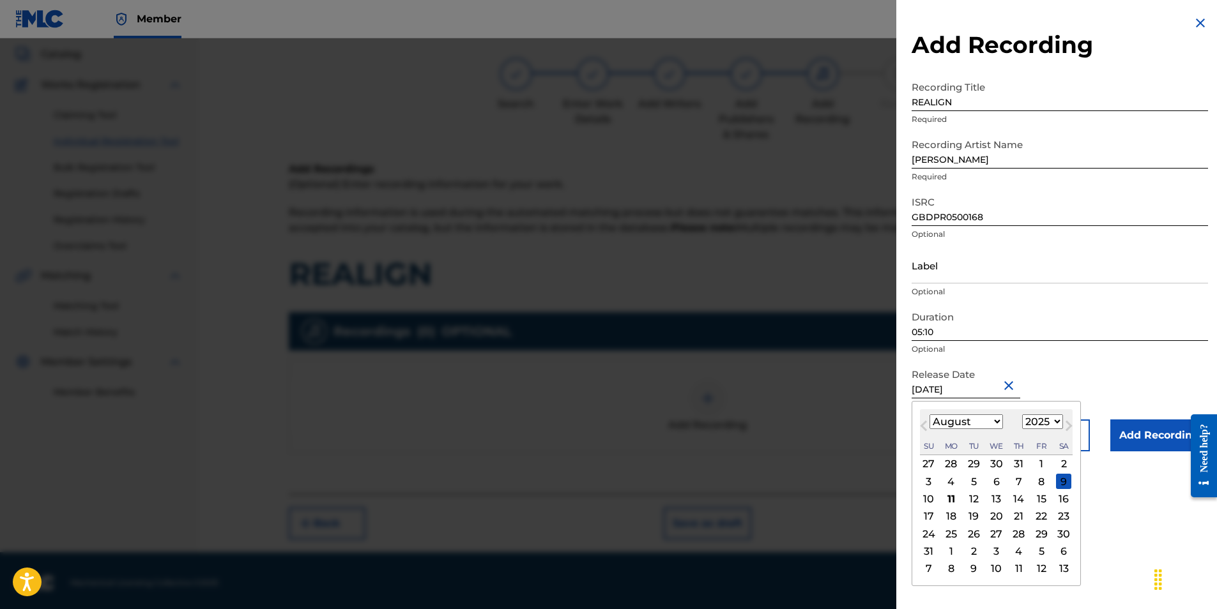
scroll to position [77, 0]
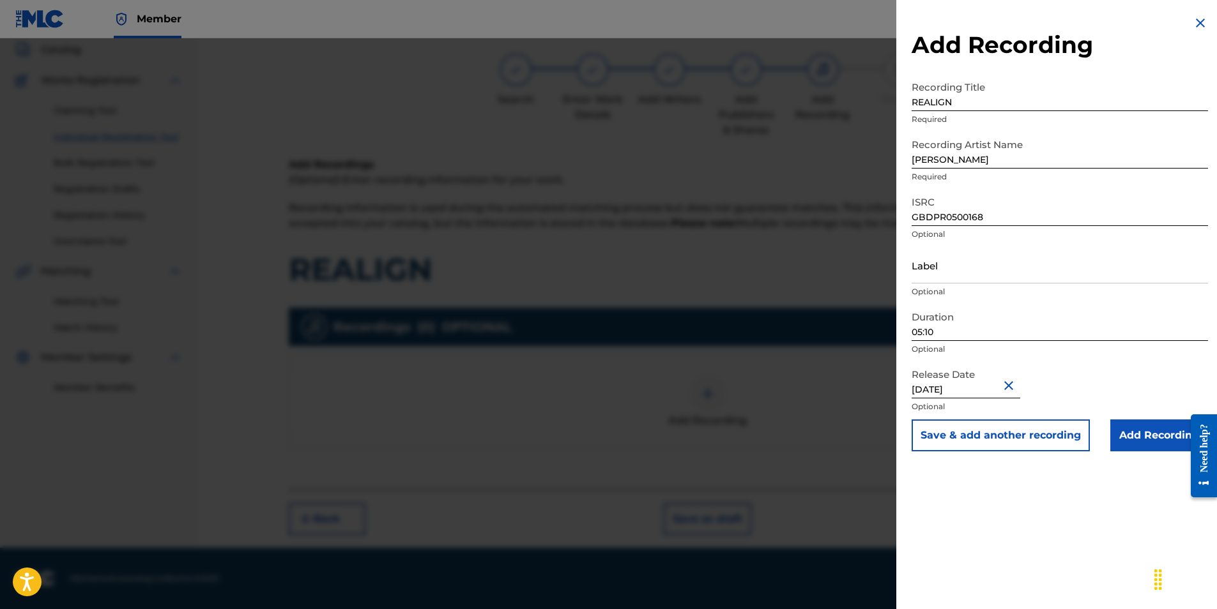
click at [1105, 397] on div "Release Date [DATE] Optional" at bounding box center [1060, 390] width 296 height 57
click at [1145, 438] on input "Add Recording" at bounding box center [1159, 436] width 98 height 32
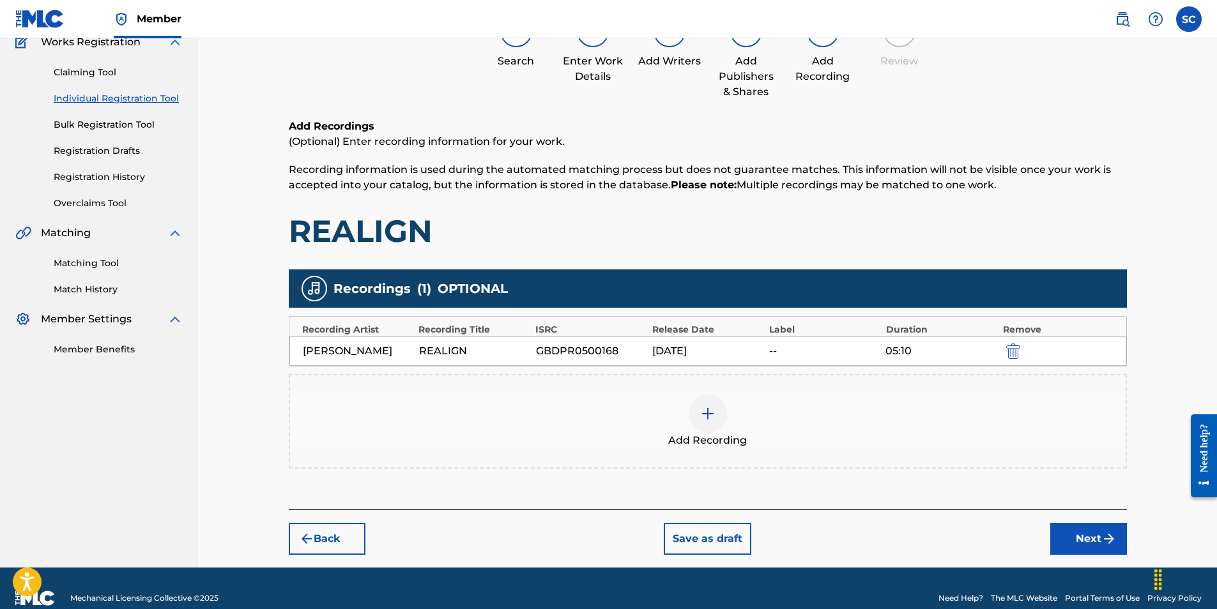
scroll to position [135, 0]
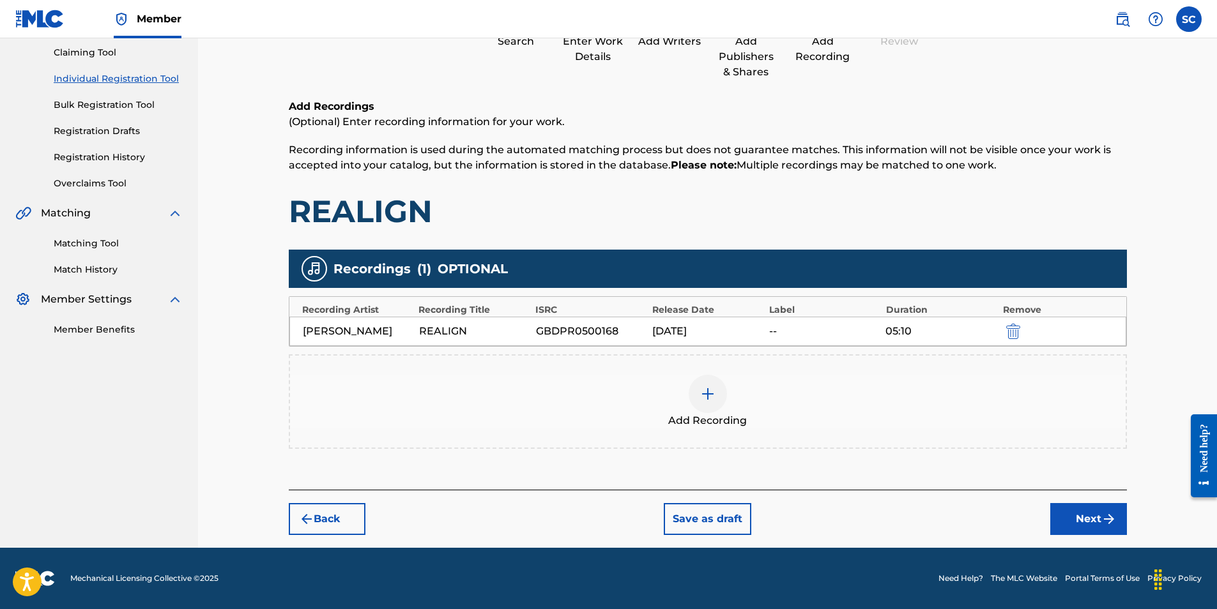
click at [1092, 520] on button "Next" at bounding box center [1088, 519] width 77 height 32
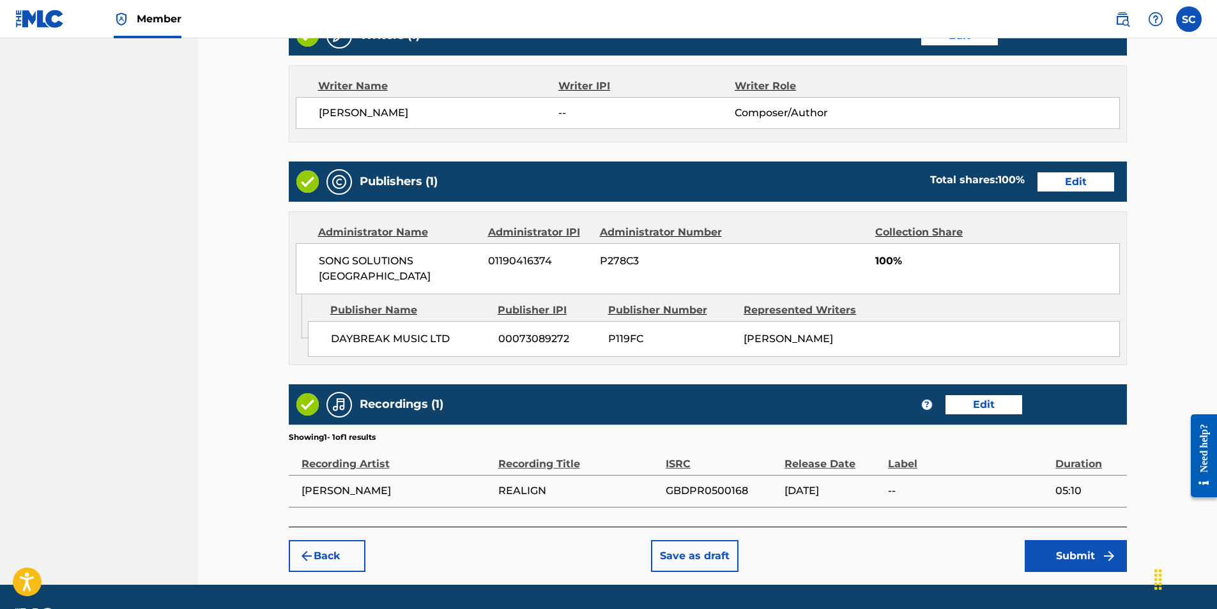
scroll to position [554, 0]
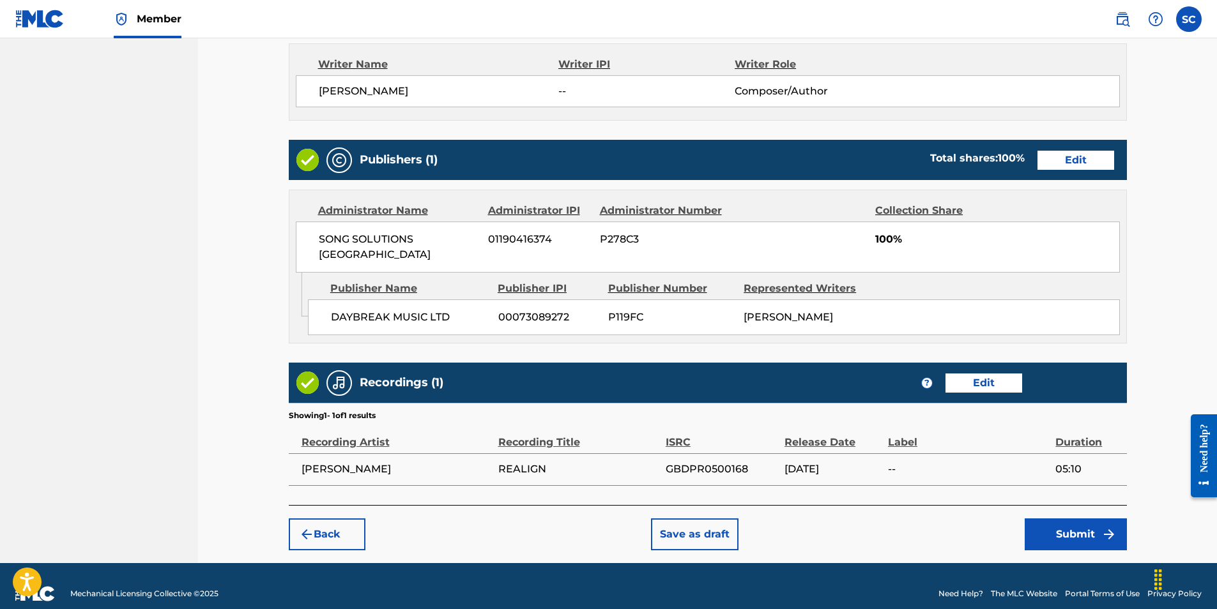
click at [1082, 521] on button "Submit" at bounding box center [1076, 535] width 102 height 32
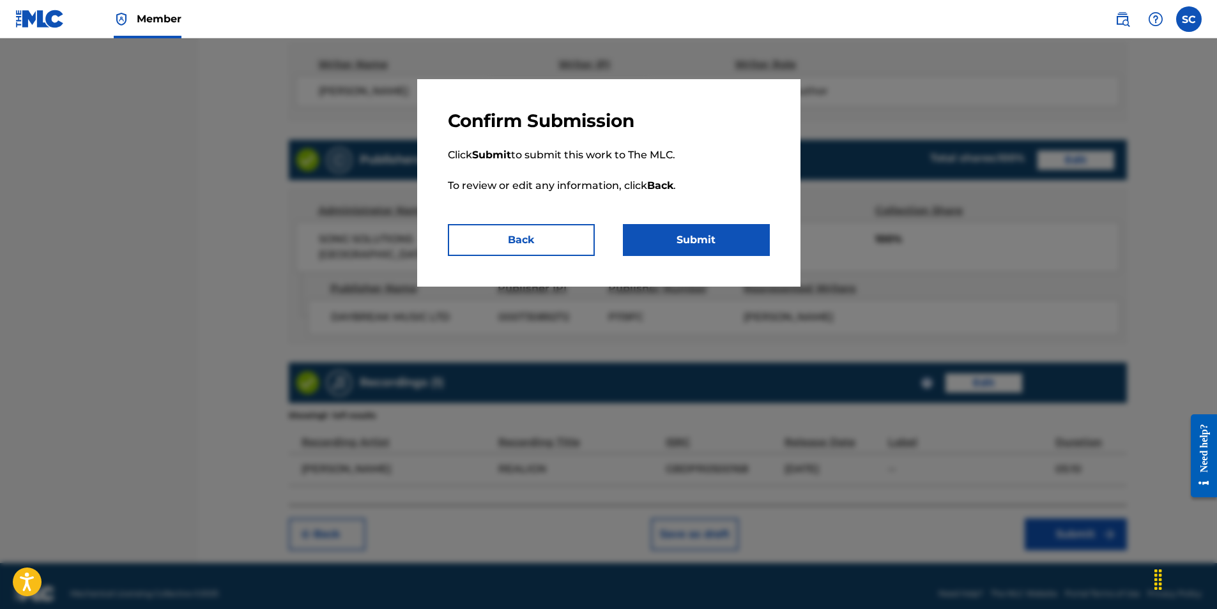
click at [710, 243] on button "Submit" at bounding box center [696, 240] width 147 height 32
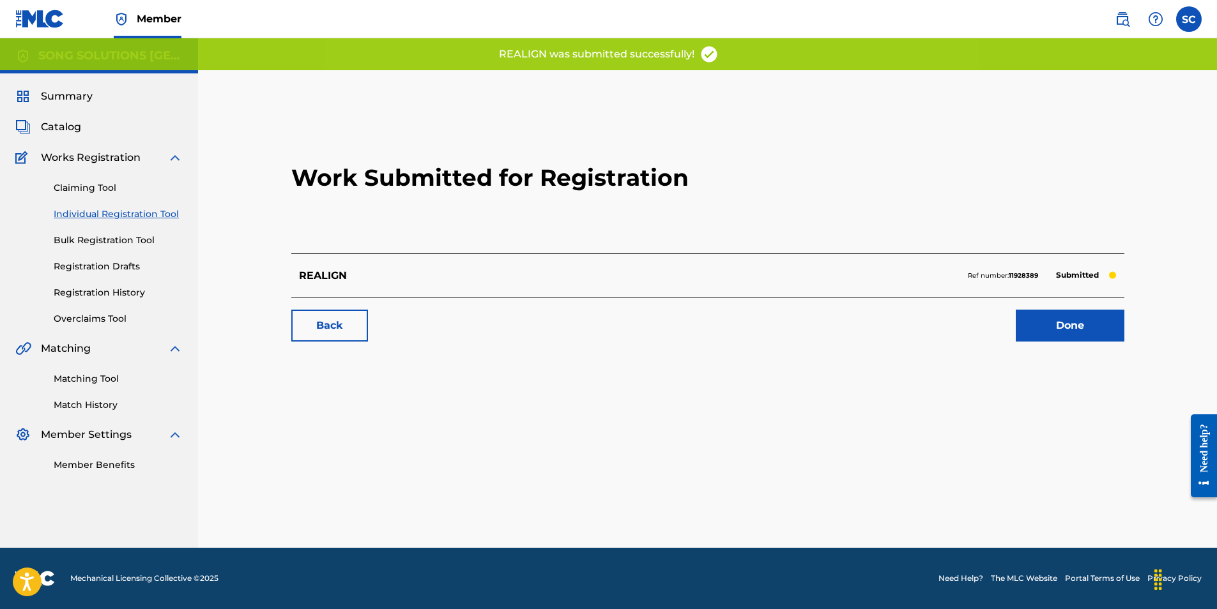
click at [1077, 329] on link "Done" at bounding box center [1070, 326] width 109 height 32
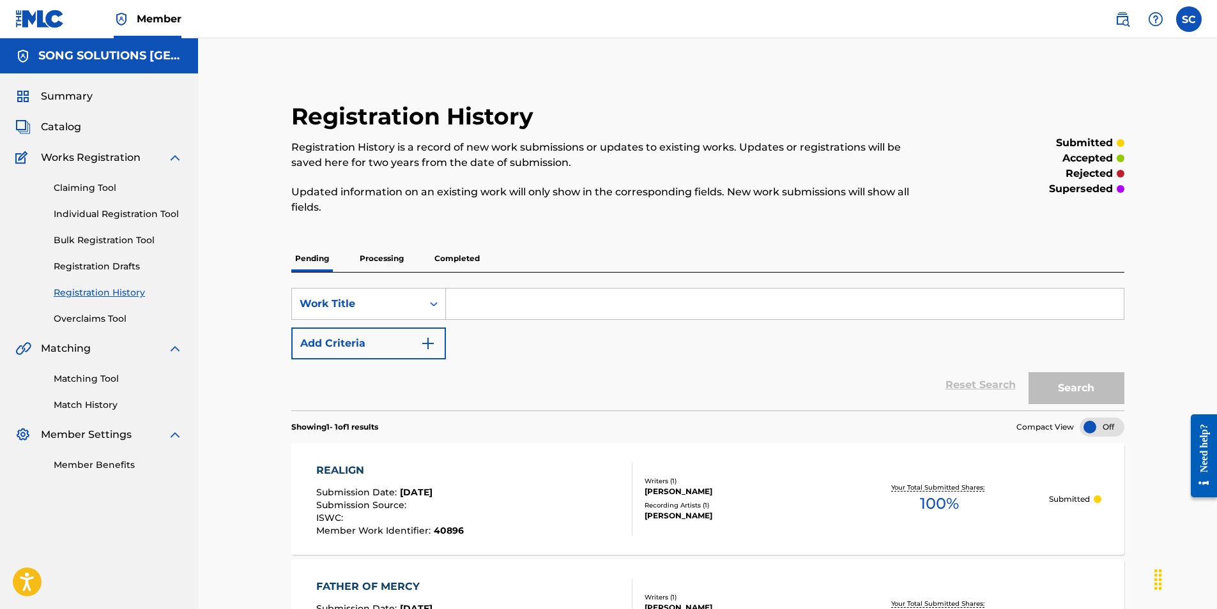
click at [102, 217] on link "Individual Registration Tool" at bounding box center [118, 214] width 129 height 13
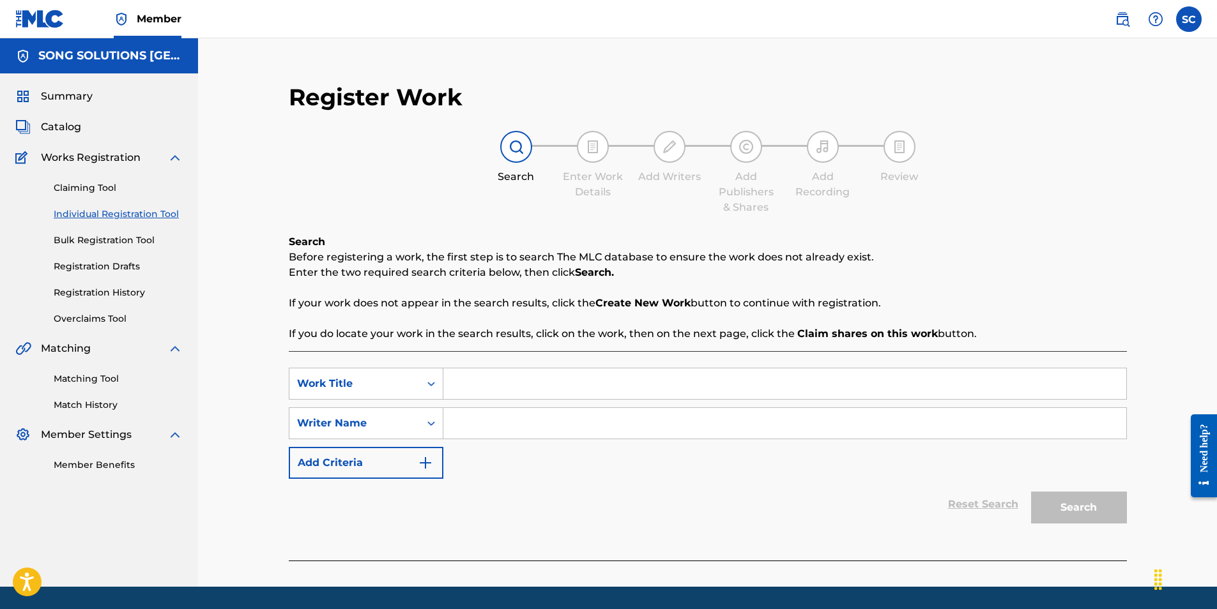
click at [98, 293] on link "Registration History" at bounding box center [118, 292] width 129 height 13
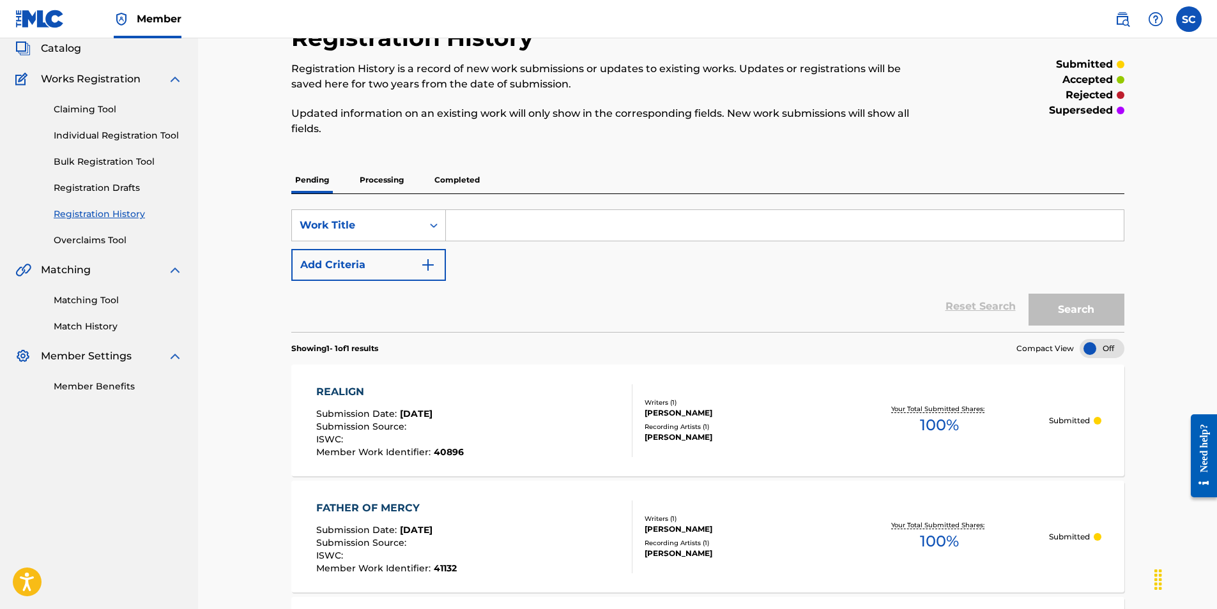
scroll to position [128, 0]
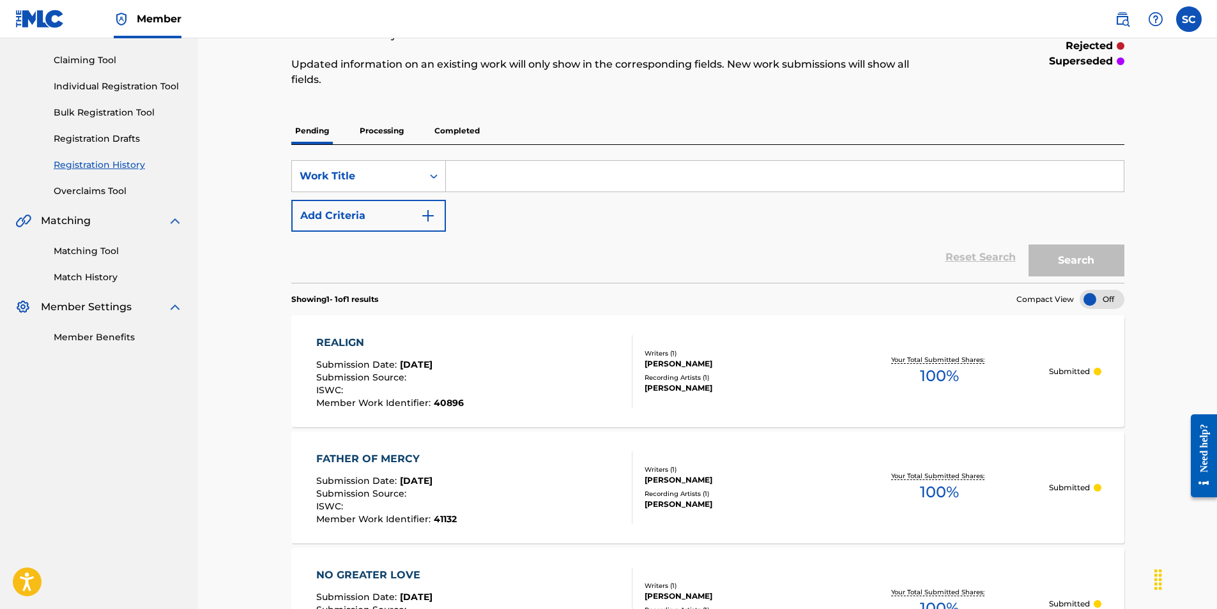
click at [337, 338] on div "REALIGN" at bounding box center [390, 342] width 148 height 15
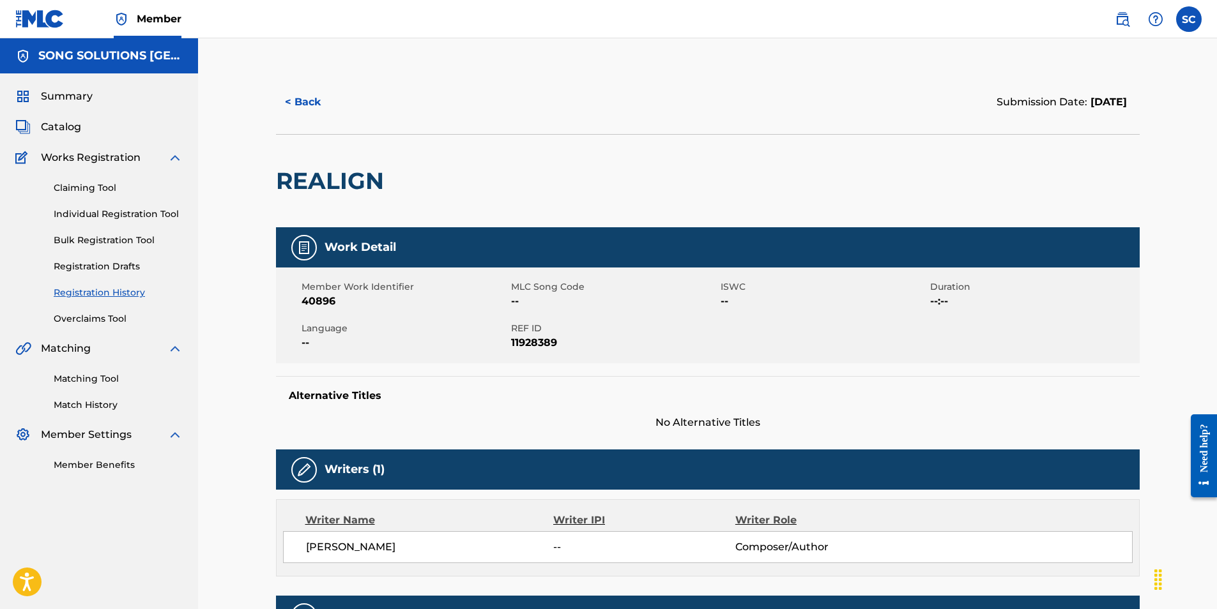
click at [121, 213] on link "Individual Registration Tool" at bounding box center [118, 214] width 129 height 13
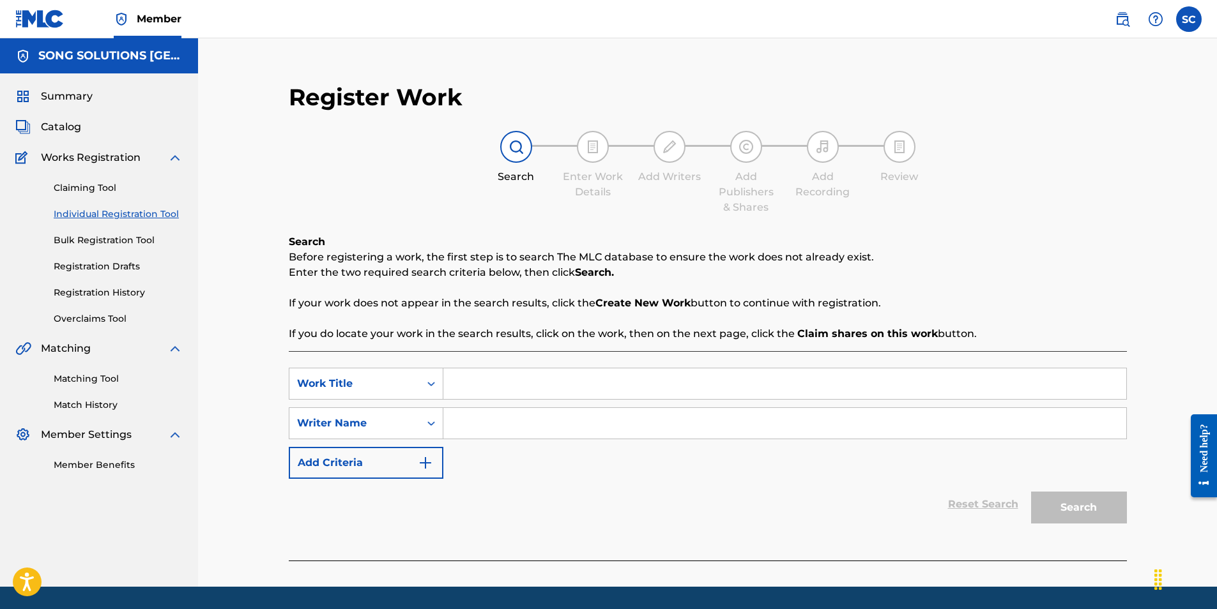
click at [487, 392] on input "Search Form" at bounding box center [784, 384] width 683 height 31
type input "FREE INDEED"
click at [535, 420] on input "Search Form" at bounding box center [784, 423] width 683 height 31
type input "[PERSON_NAME]"
click at [1031, 492] on button "Search" at bounding box center [1079, 508] width 96 height 32
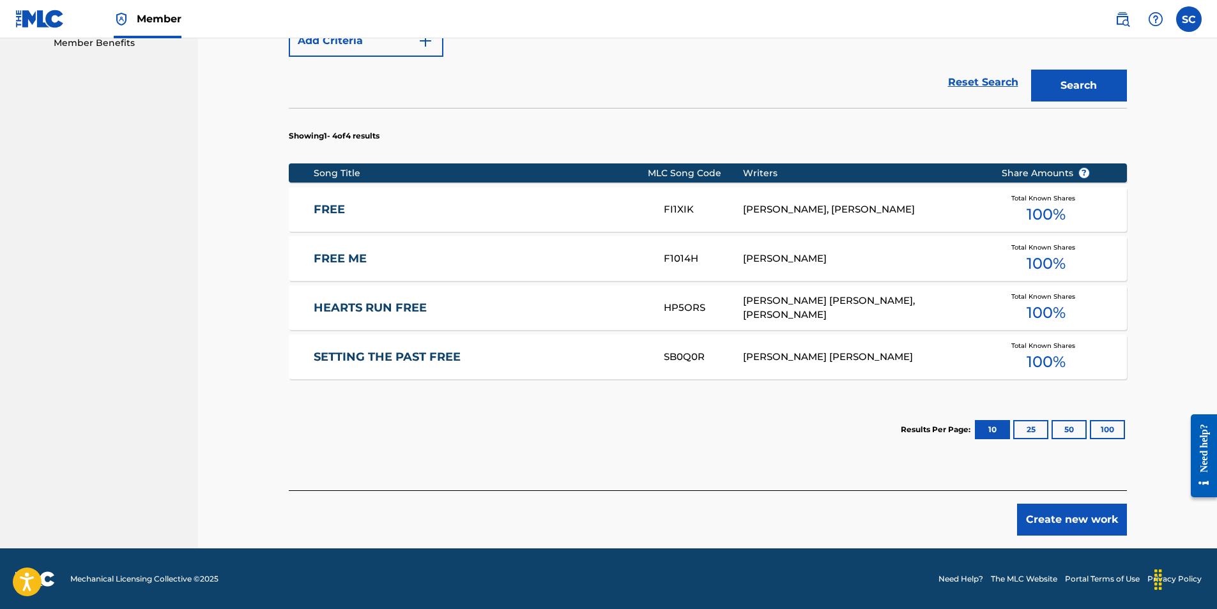
scroll to position [423, 0]
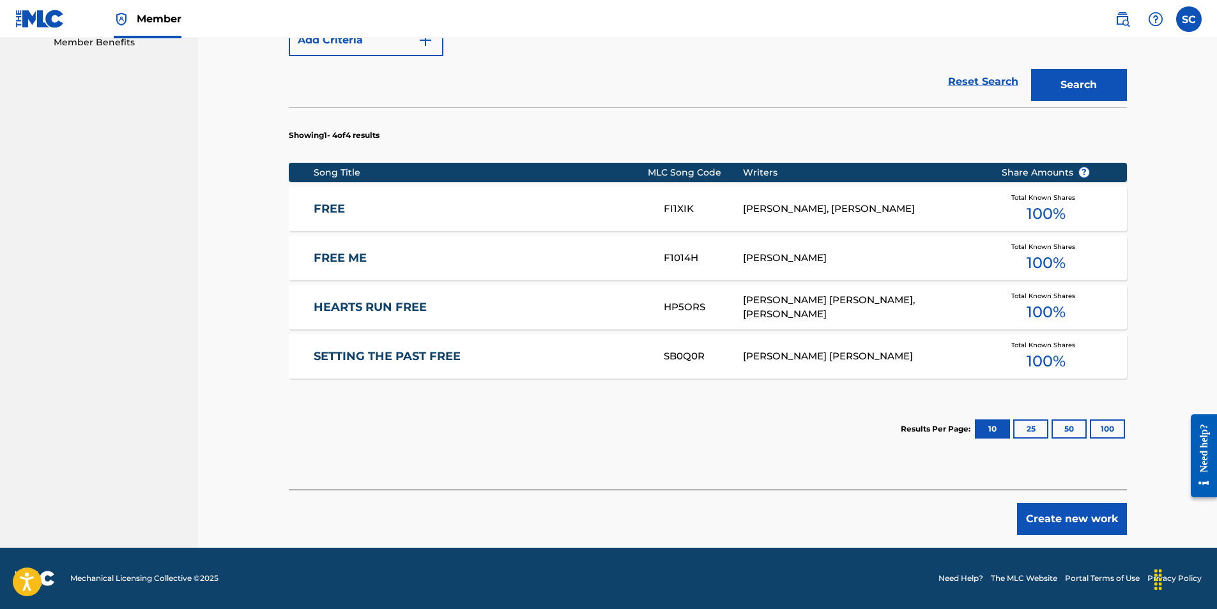
click at [1062, 517] on button "Create new work" at bounding box center [1072, 519] width 110 height 32
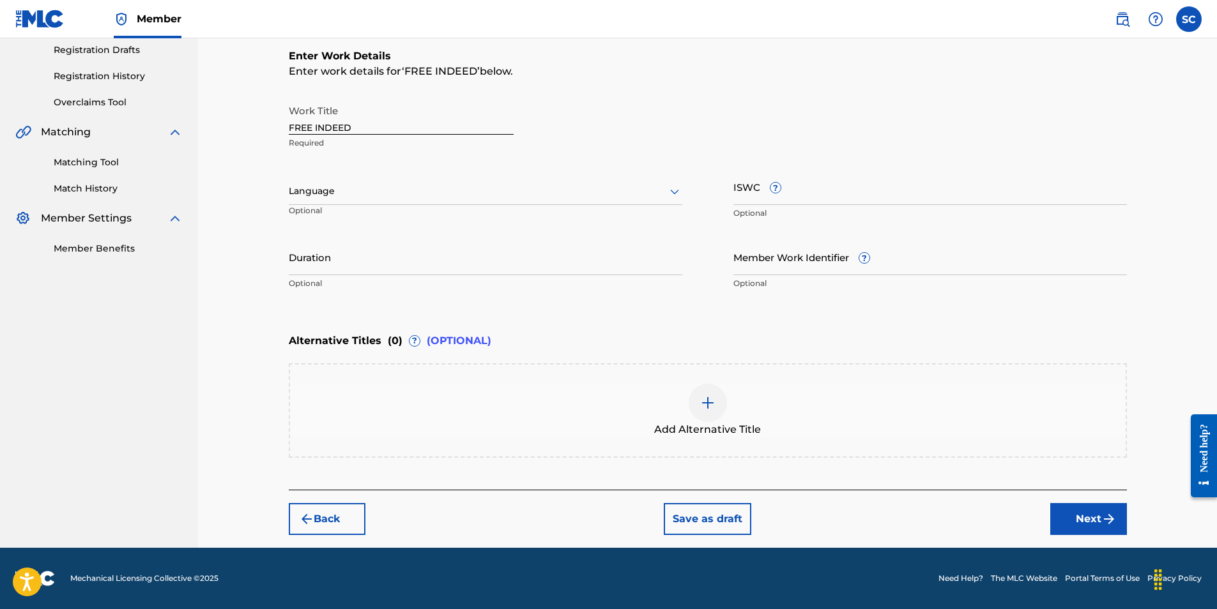
scroll to position [0, 0]
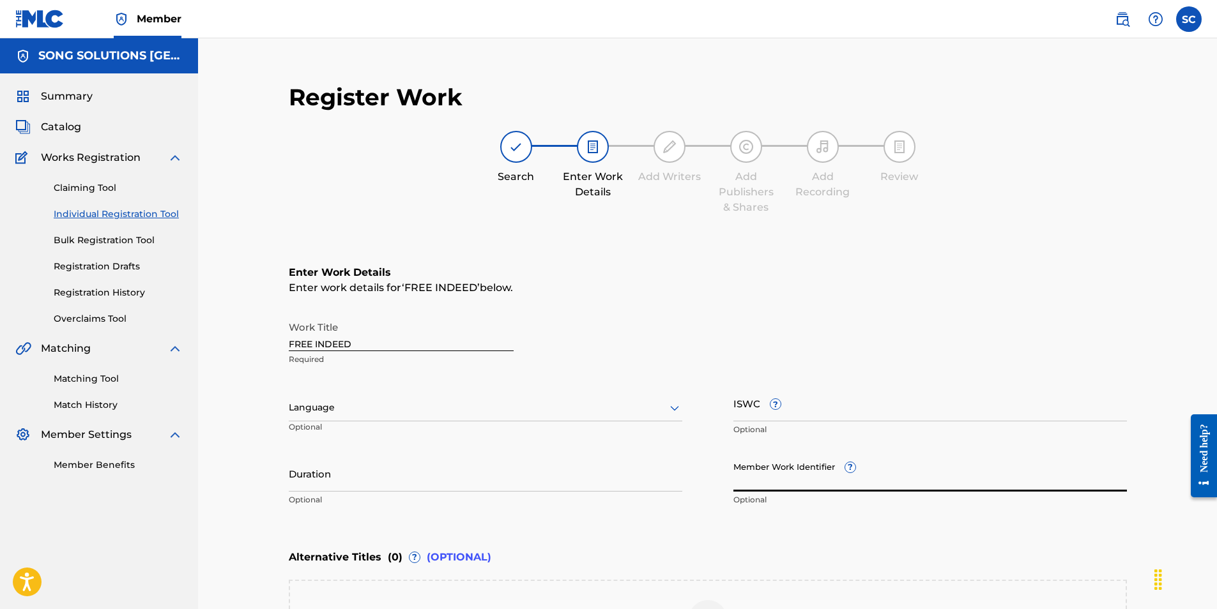
click at [755, 478] on input "Member Work Identifier ?" at bounding box center [930, 474] width 394 height 36
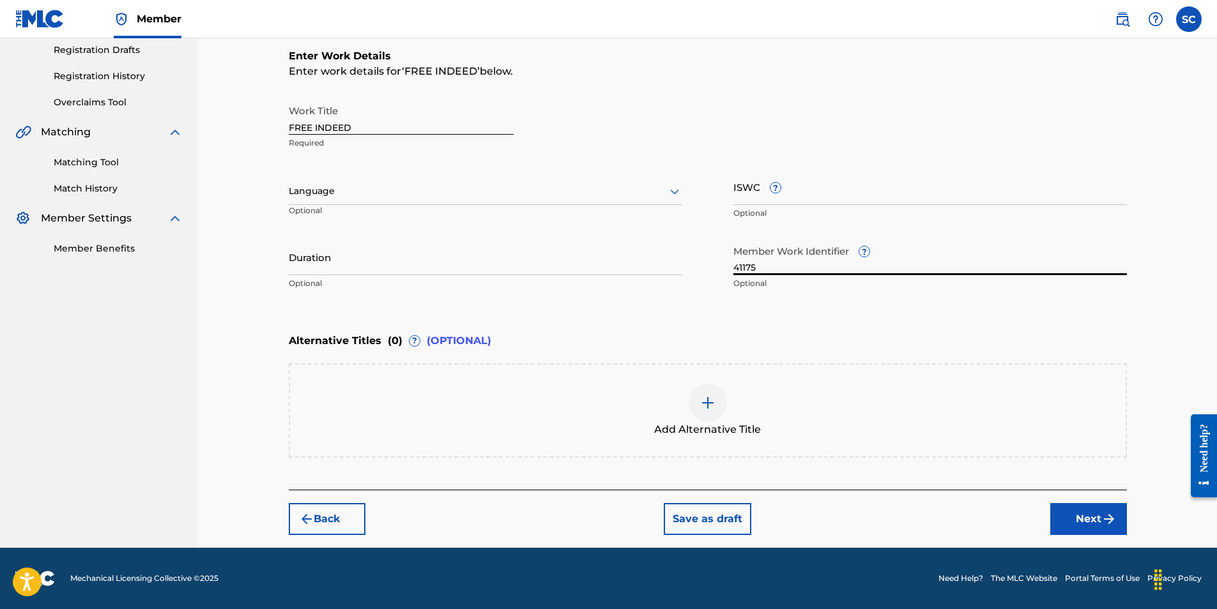
type input "41175"
click at [1085, 520] on button "Next" at bounding box center [1088, 519] width 77 height 32
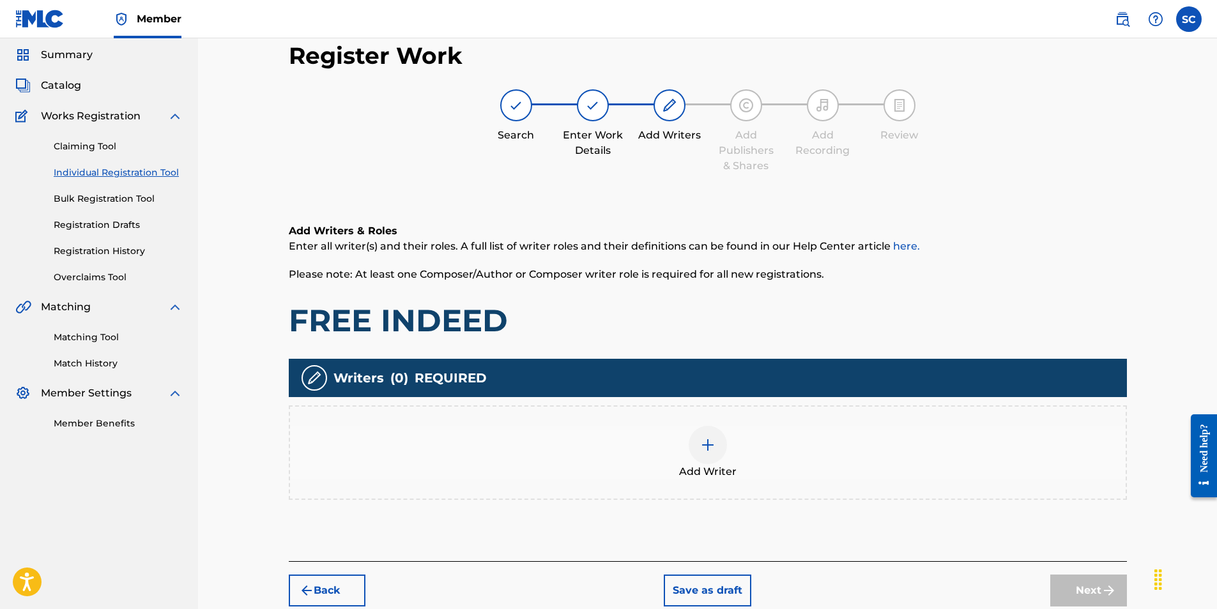
scroll to position [57, 0]
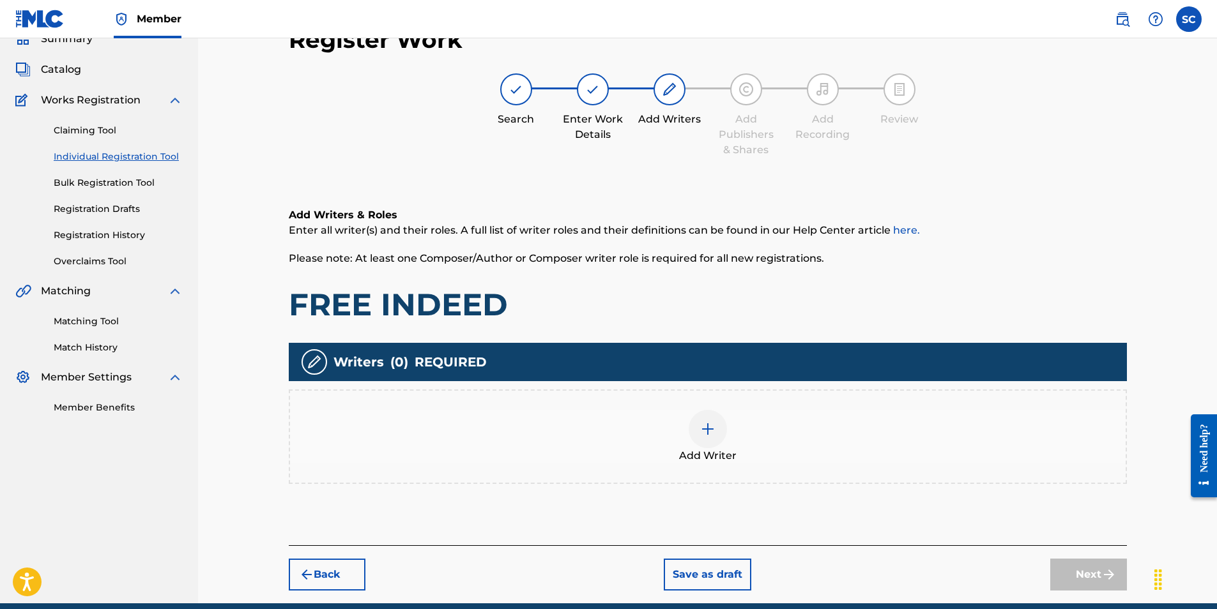
click at [707, 429] on img at bounding box center [707, 429] width 15 height 15
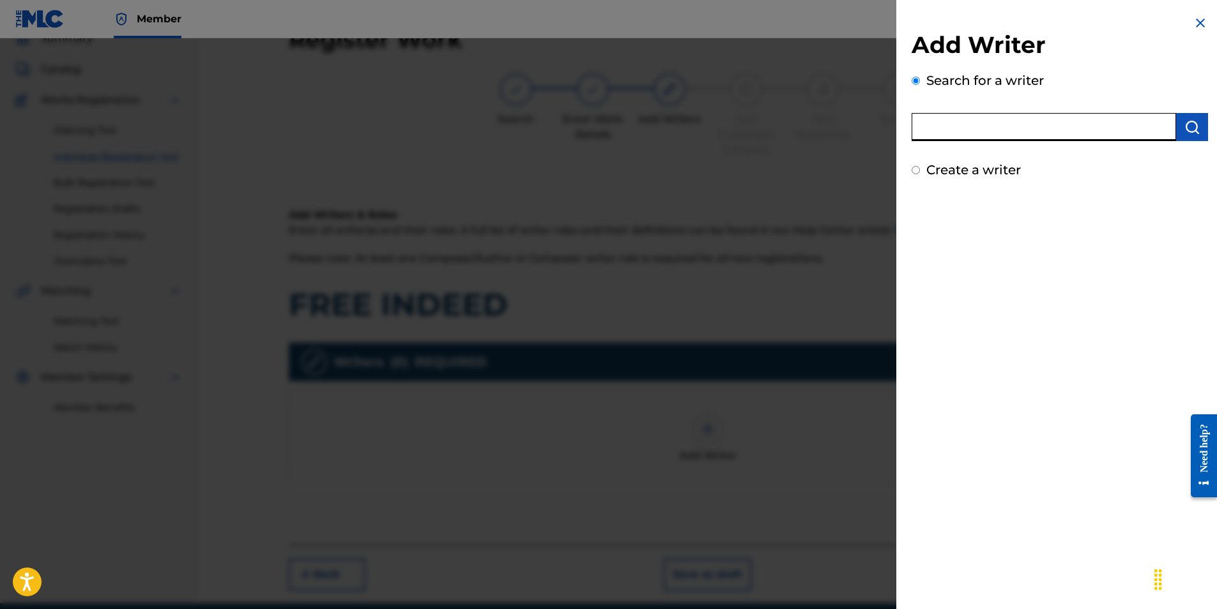
click at [977, 118] on input "text" at bounding box center [1044, 127] width 264 height 28
click at [945, 130] on input "text" at bounding box center [1044, 127] width 264 height 28
click at [980, 128] on input "text" at bounding box center [1044, 127] width 264 height 28
type input "[PERSON_NAME]"
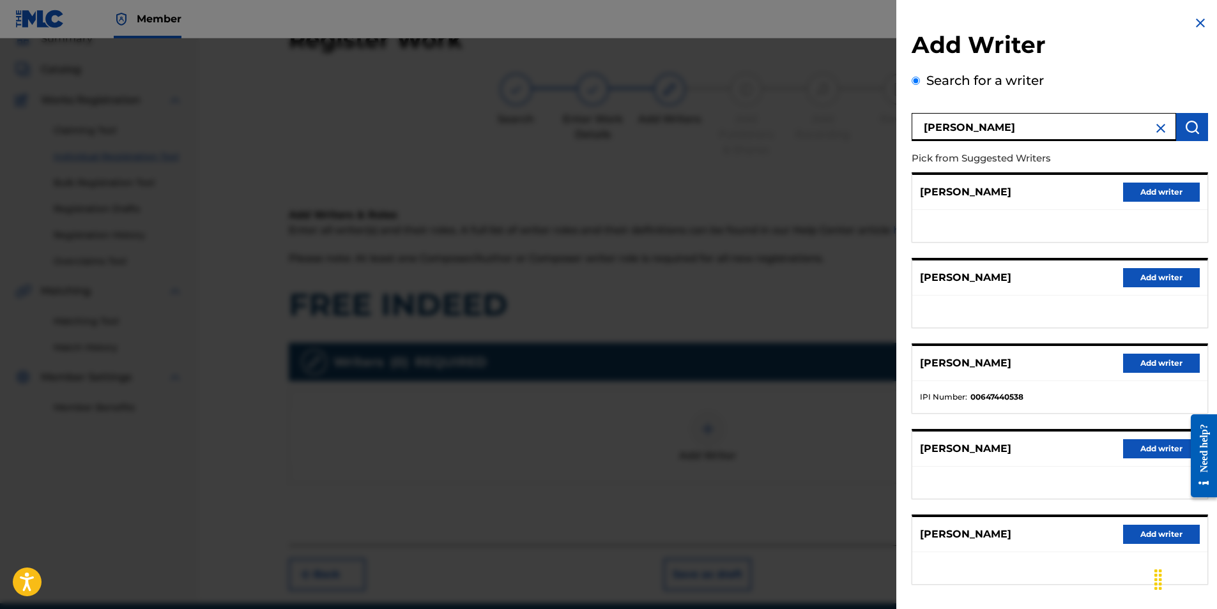
click at [1141, 535] on button "Add writer" at bounding box center [1161, 534] width 77 height 19
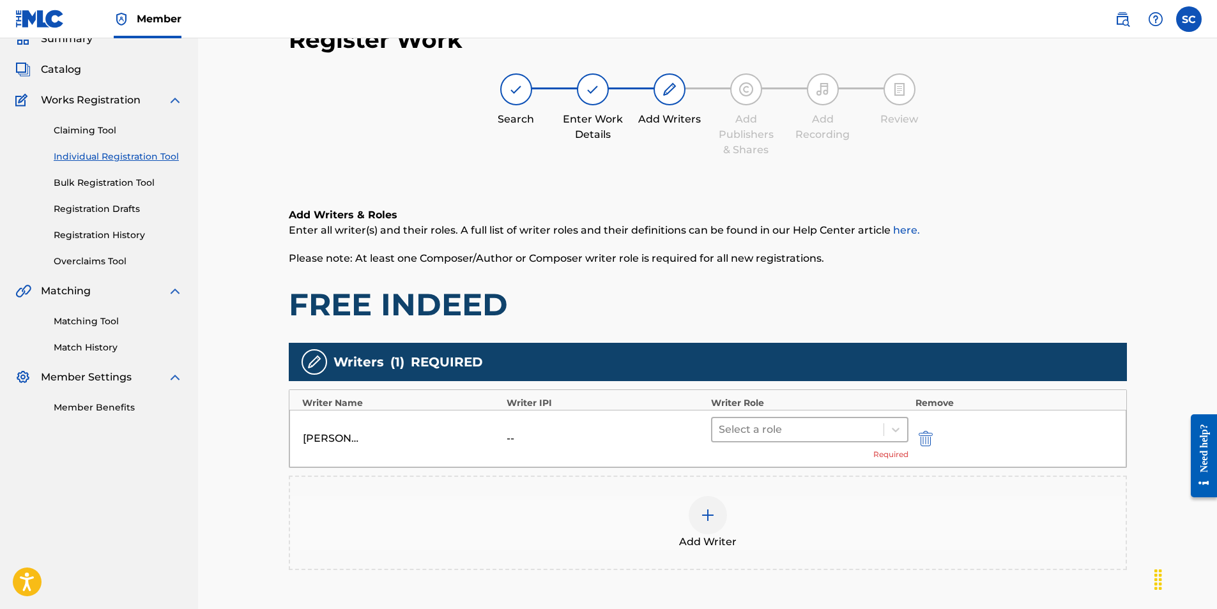
click at [760, 429] on div at bounding box center [798, 430] width 159 height 18
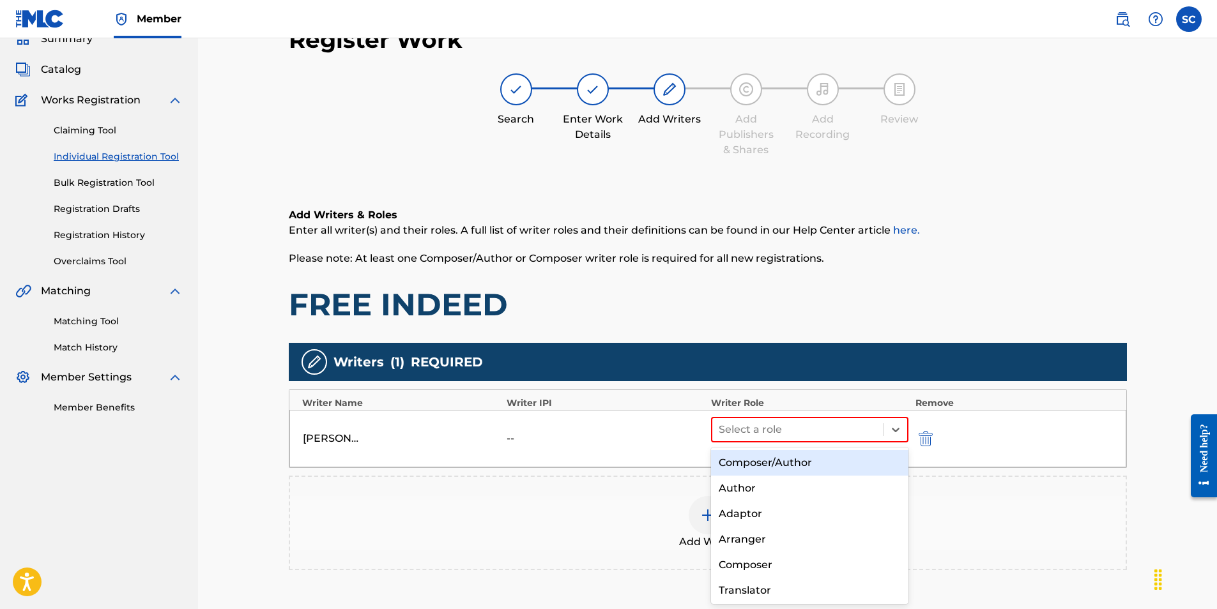
click at [737, 463] on div "Composer/Author" at bounding box center [810, 463] width 198 height 26
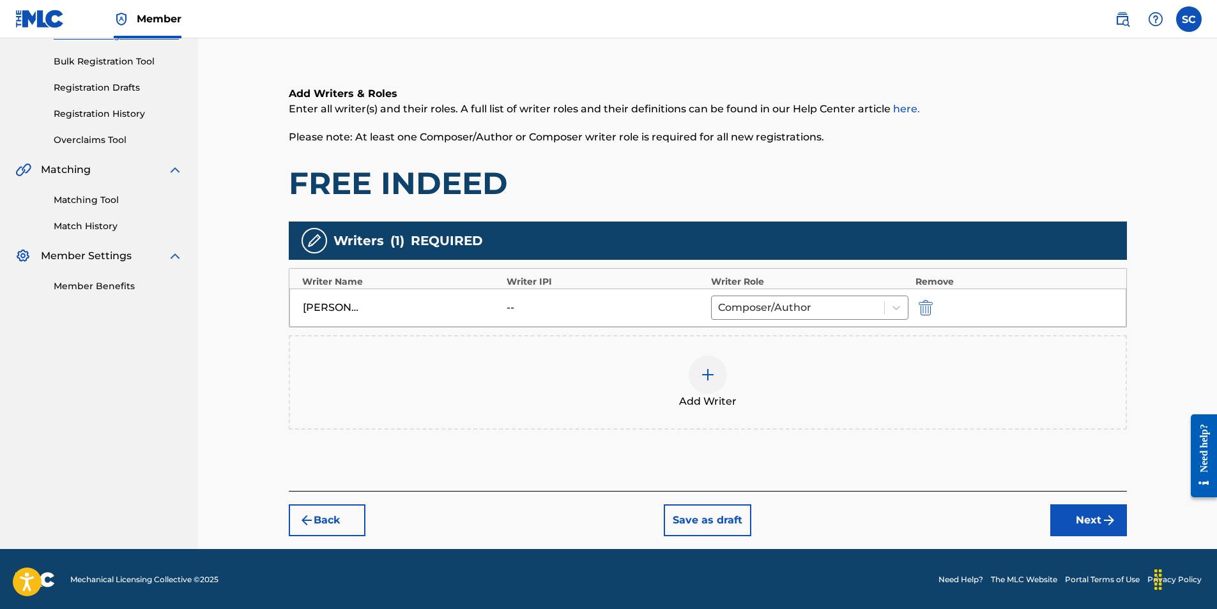
scroll to position [180, 0]
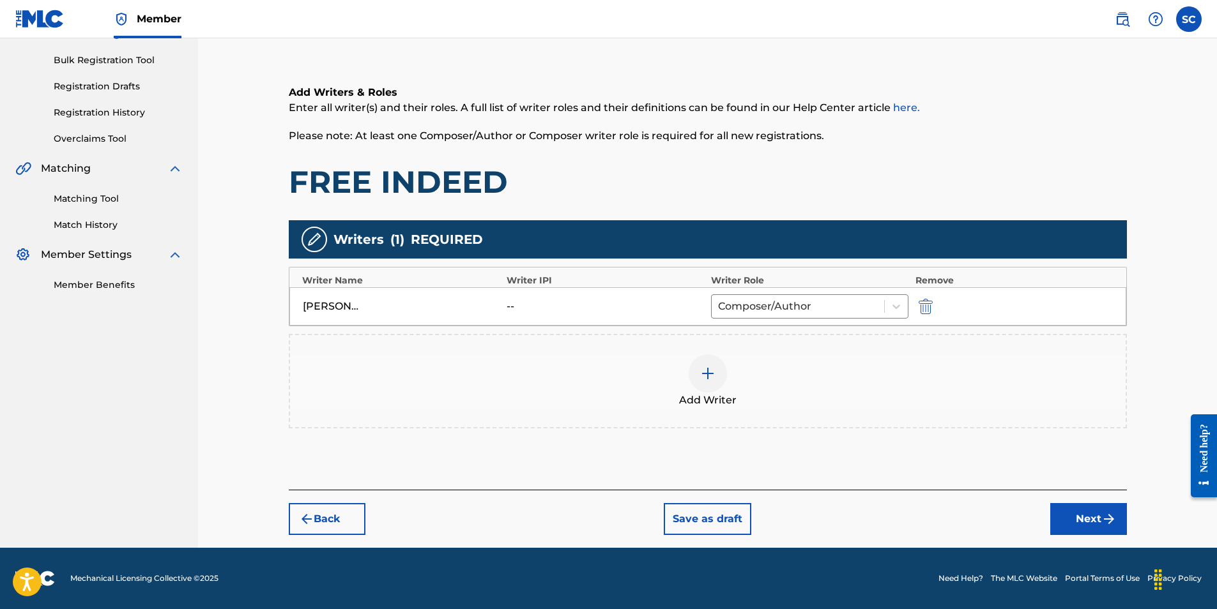
click at [1088, 521] on button "Next" at bounding box center [1088, 519] width 77 height 32
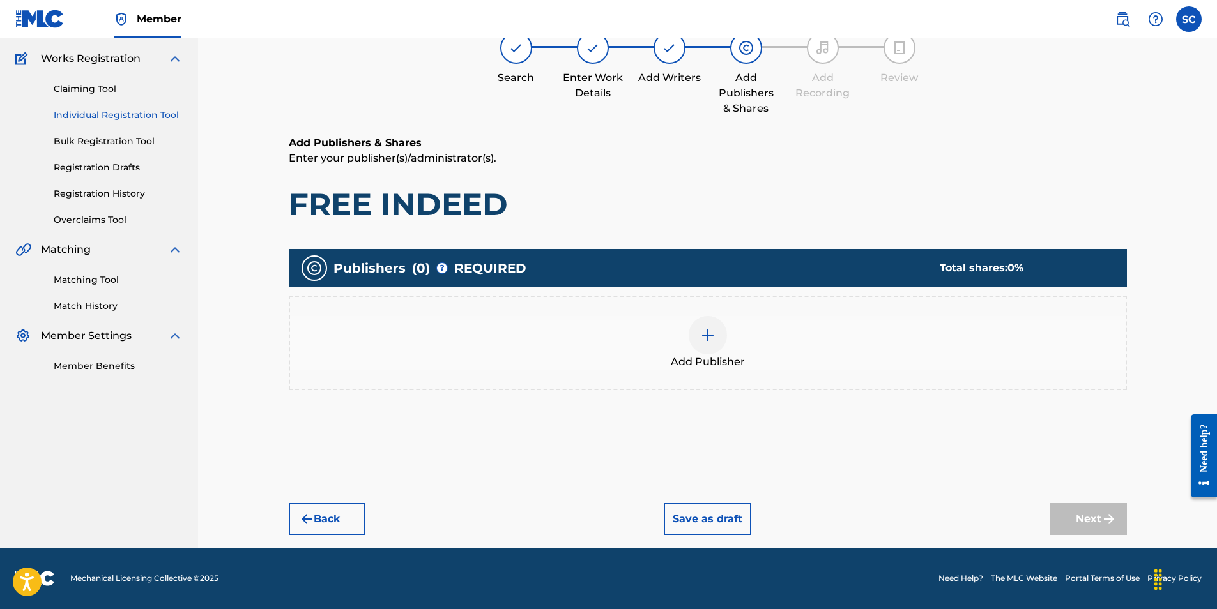
scroll to position [57, 0]
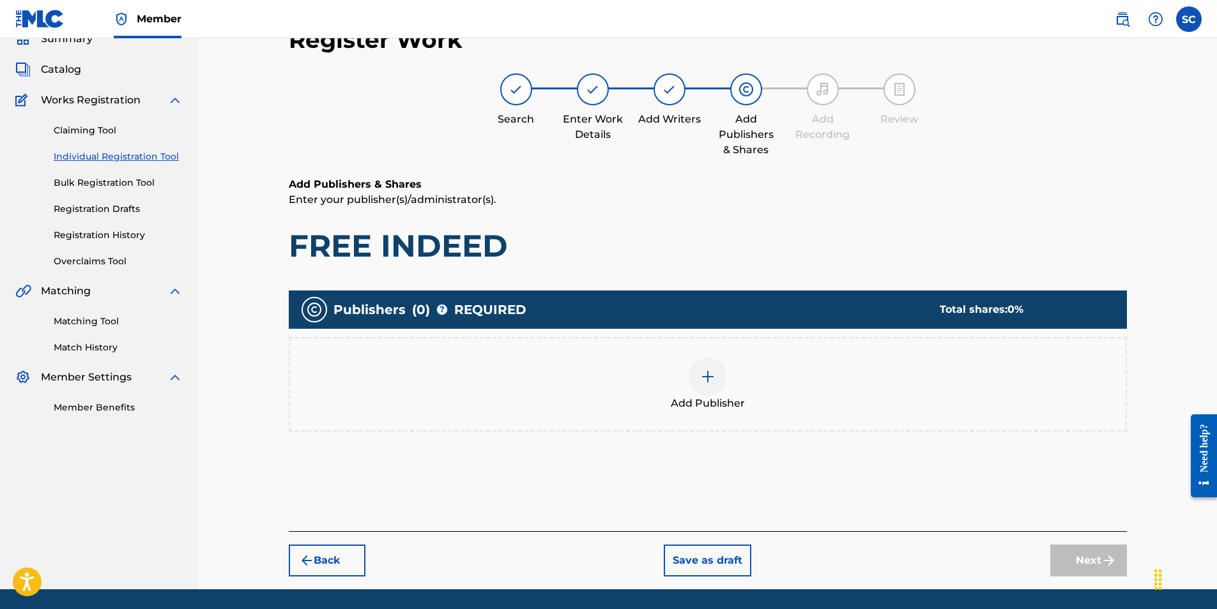
click at [701, 378] on img at bounding box center [707, 376] width 15 height 15
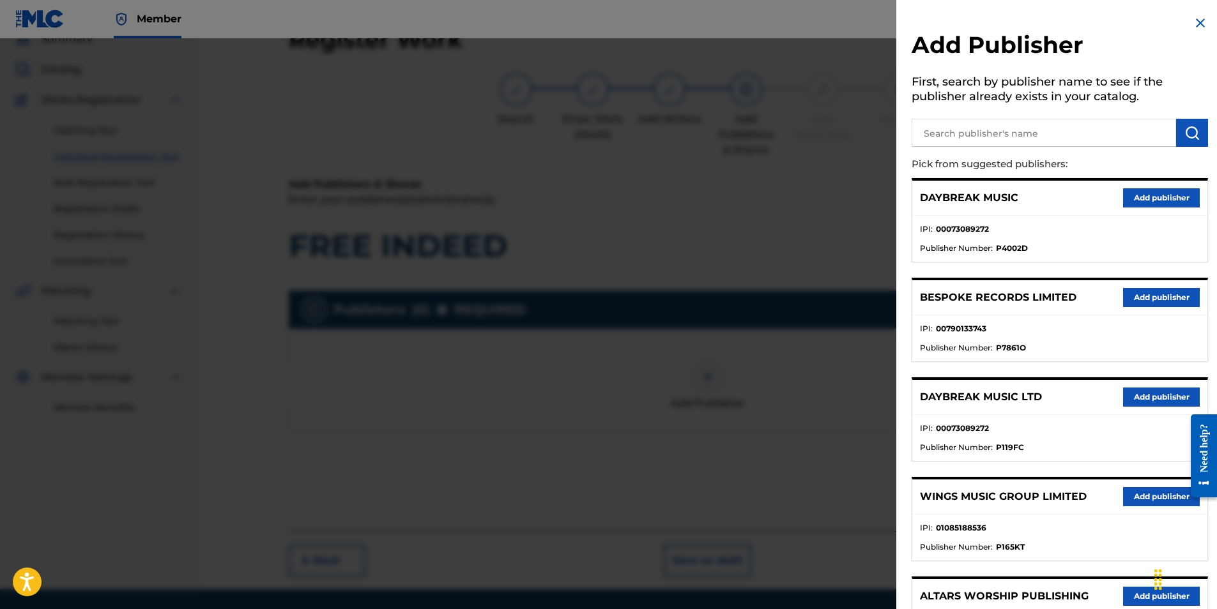
click at [1156, 392] on button "Add publisher" at bounding box center [1161, 397] width 77 height 19
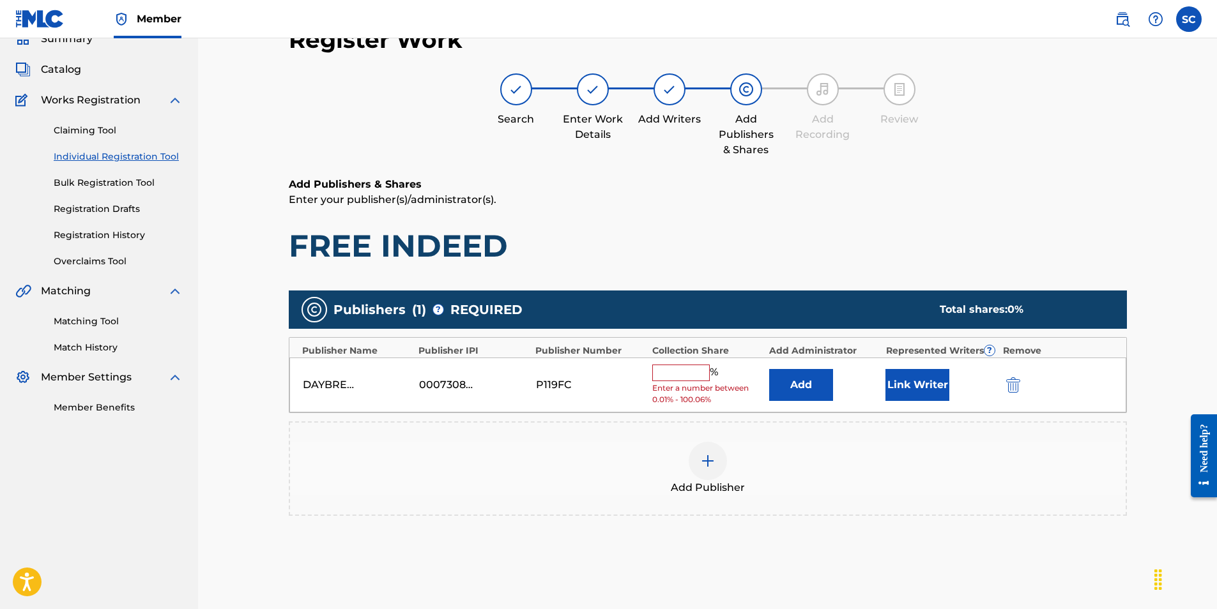
click at [679, 368] on input "text" at bounding box center [680, 373] width 57 height 17
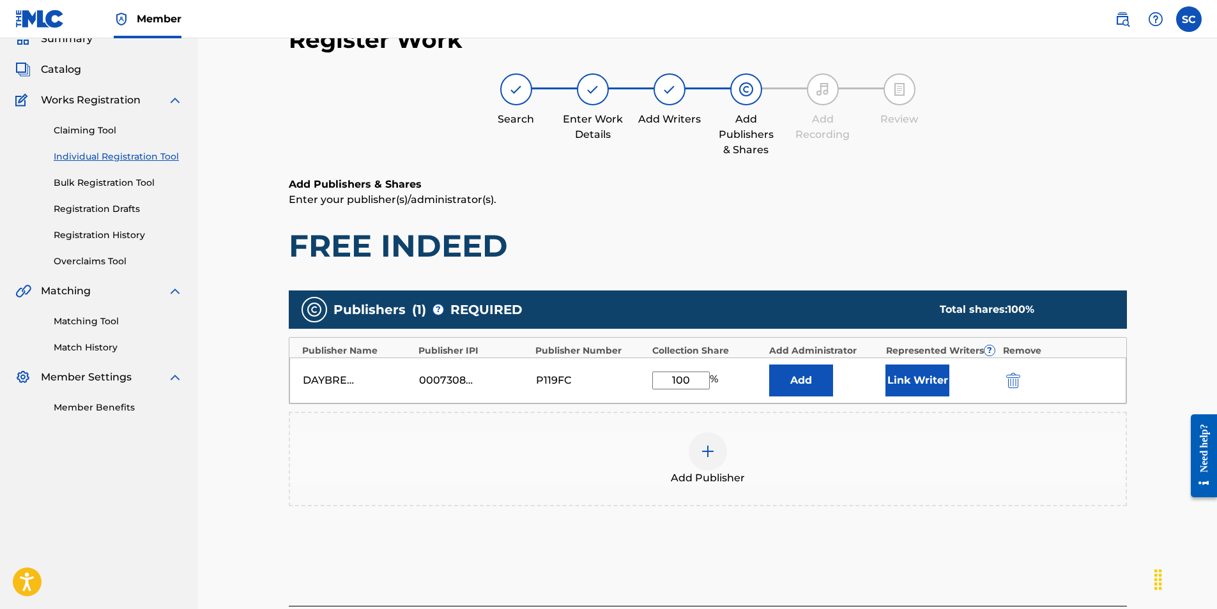
type input "100"
click at [822, 385] on button "Add" at bounding box center [801, 381] width 64 height 32
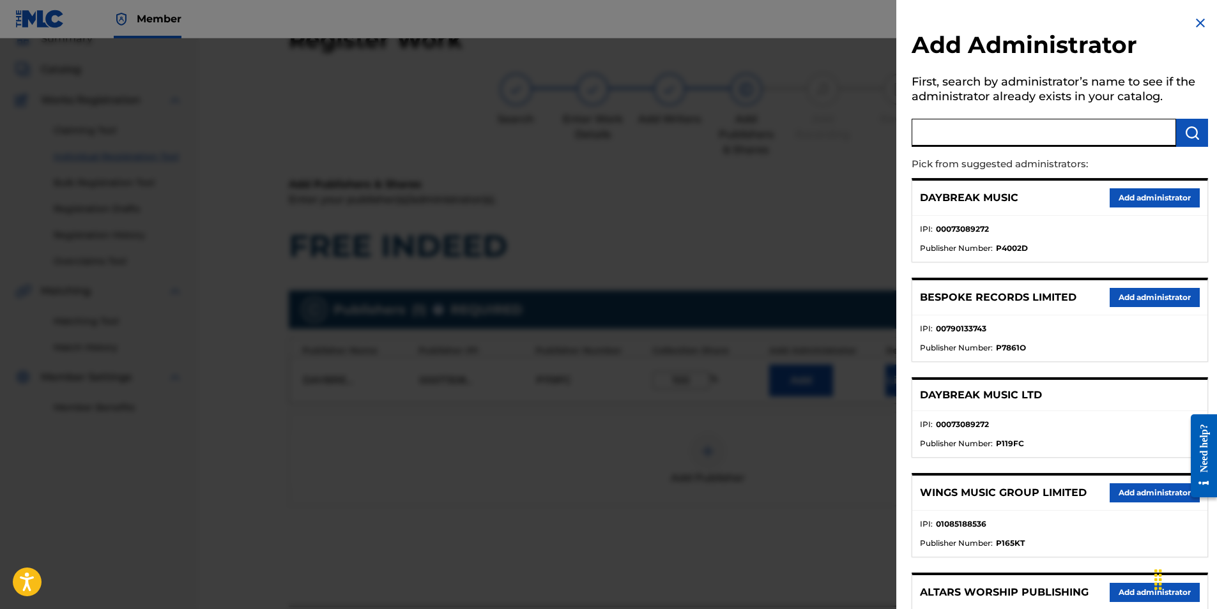
click at [955, 136] on input "text" at bounding box center [1044, 133] width 264 height 28
type input "SONG SOLUTIONS"
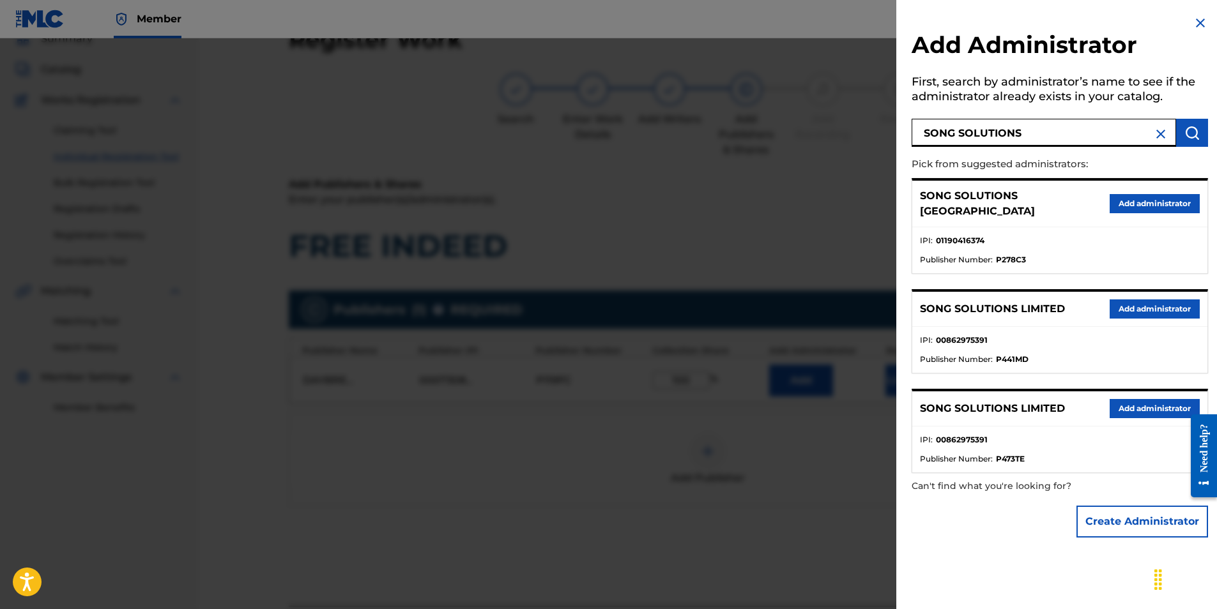
click at [1165, 194] on button "Add administrator" at bounding box center [1155, 203] width 90 height 19
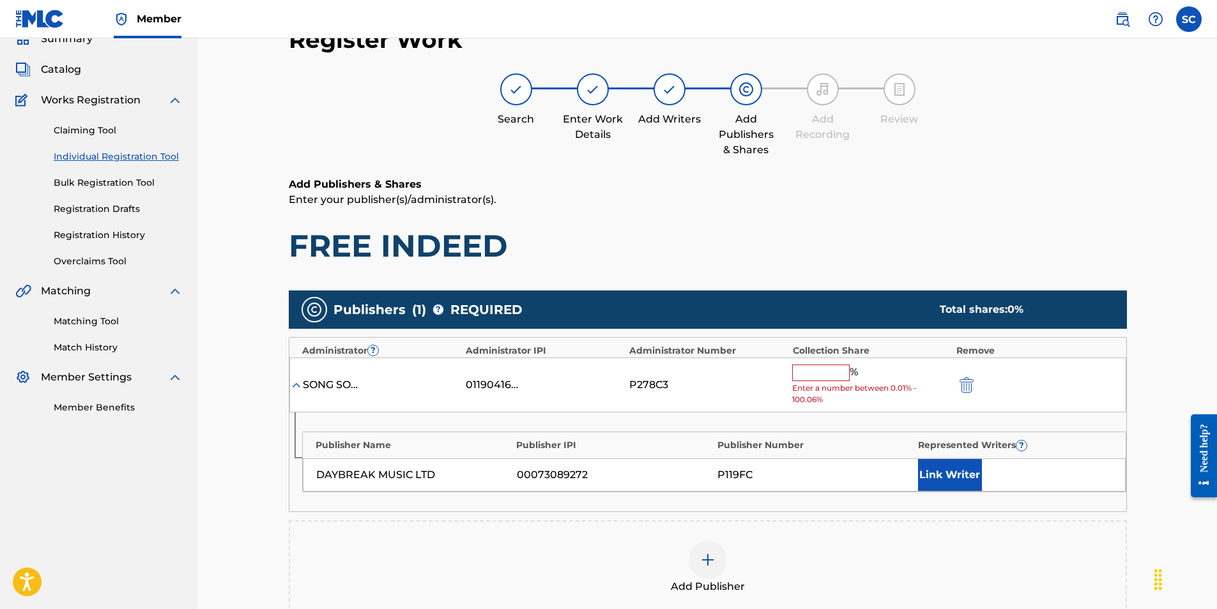
click at [822, 370] on input "text" at bounding box center [820, 373] width 57 height 17
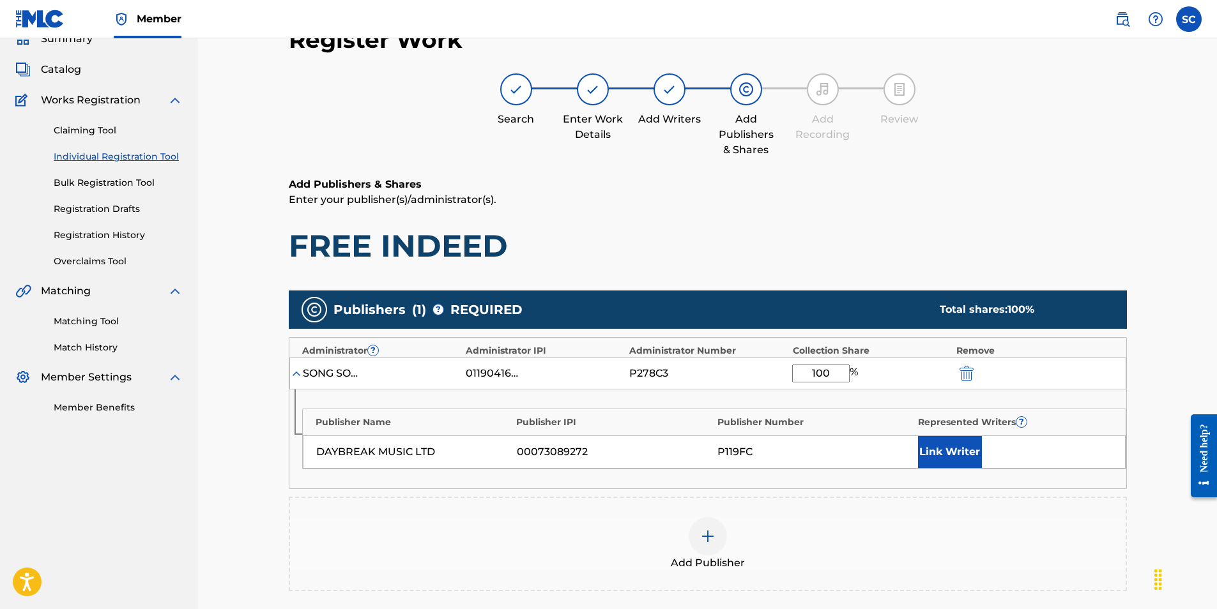
type input "100"
click at [942, 446] on button "Link Writer" at bounding box center [950, 452] width 64 height 32
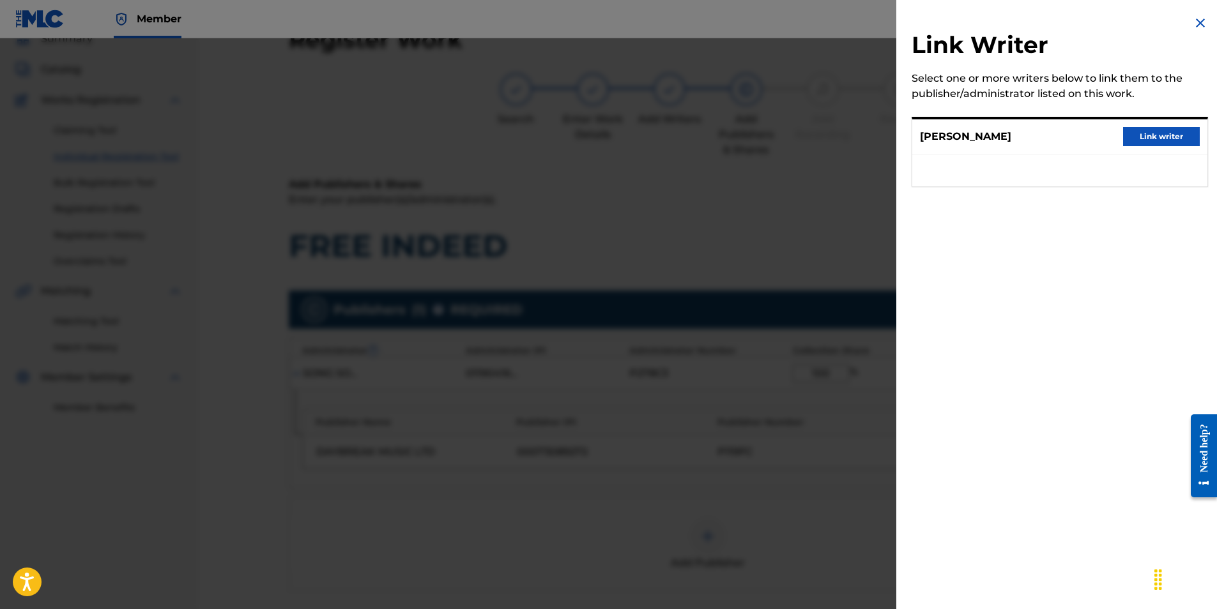
click at [1137, 134] on button "Link writer" at bounding box center [1161, 136] width 77 height 19
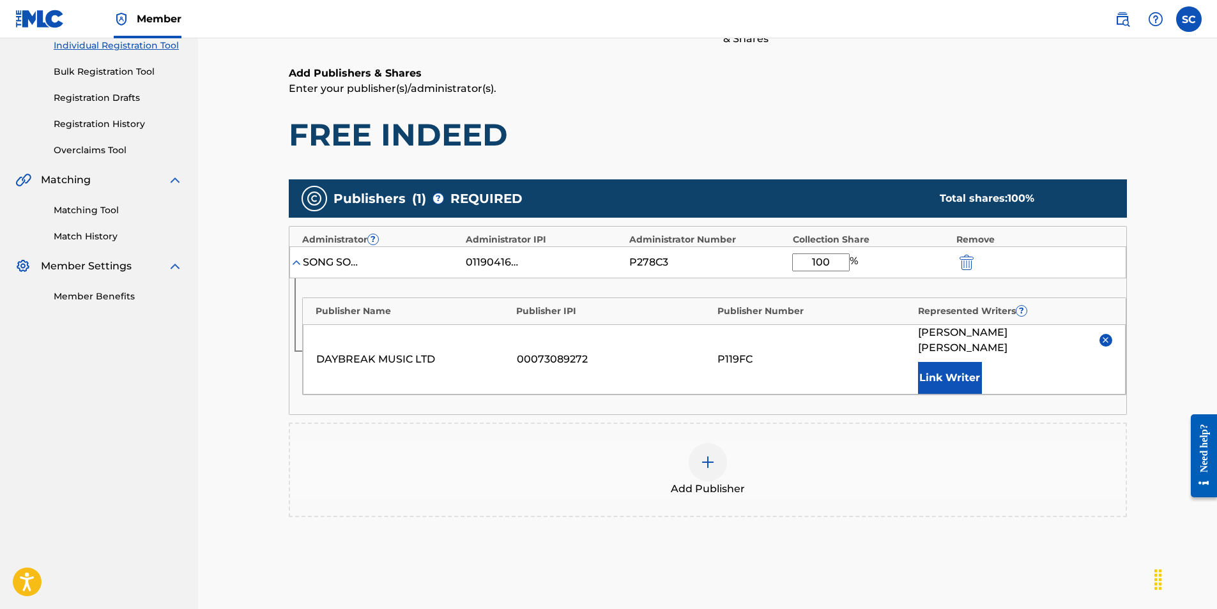
scroll to position [280, 0]
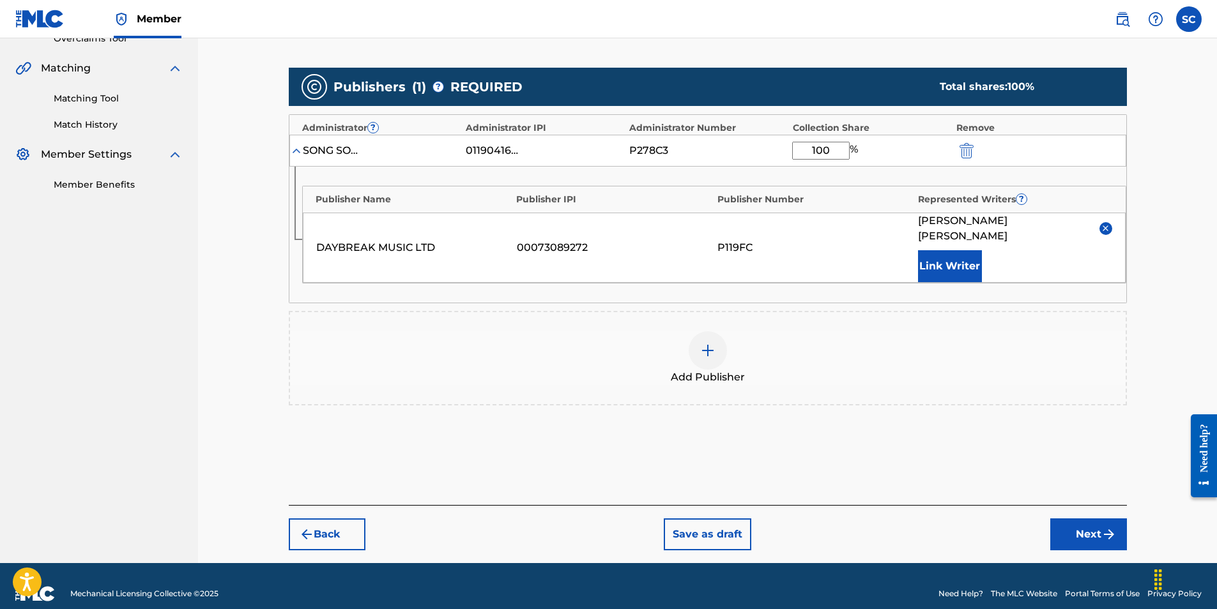
click at [1085, 519] on button "Next" at bounding box center [1088, 535] width 77 height 32
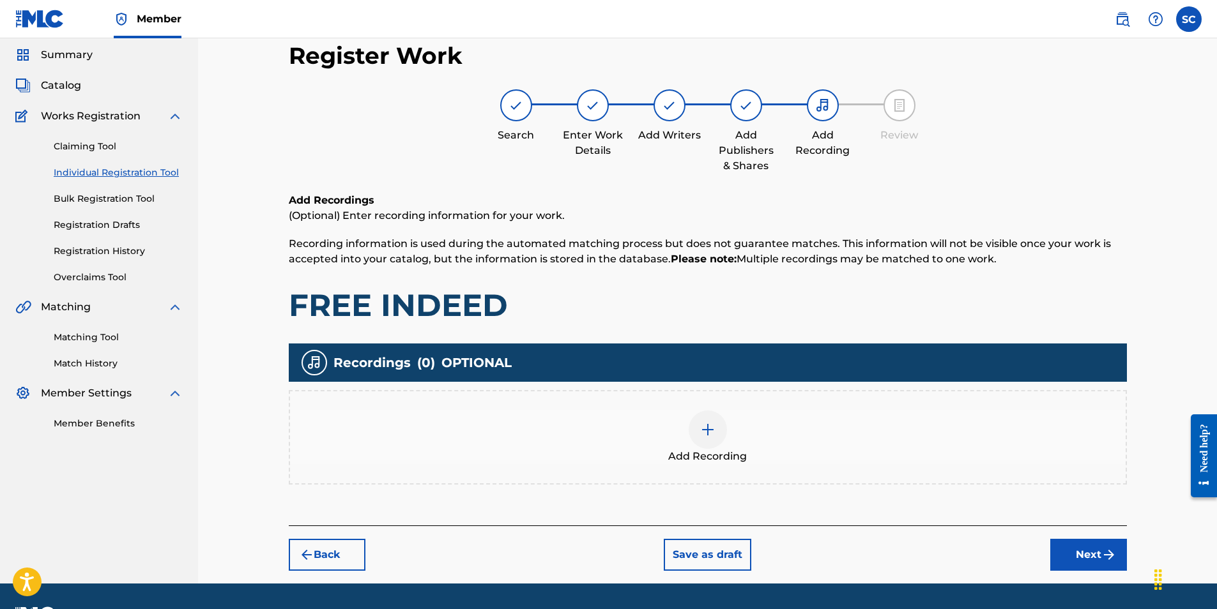
scroll to position [57, 0]
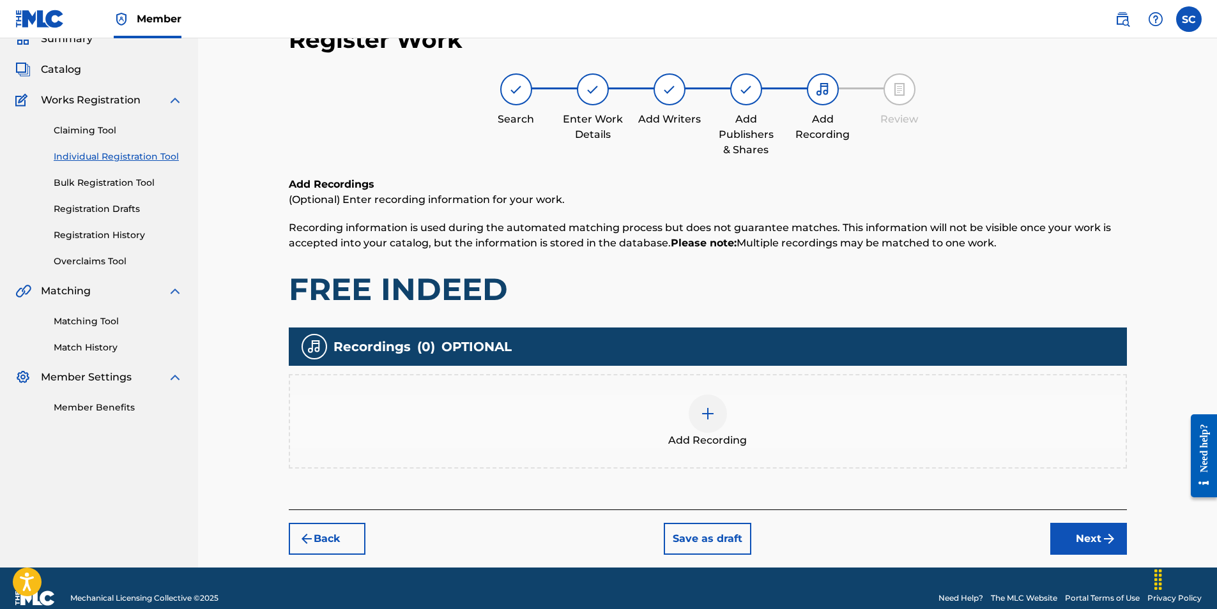
click at [709, 409] on img at bounding box center [707, 413] width 15 height 15
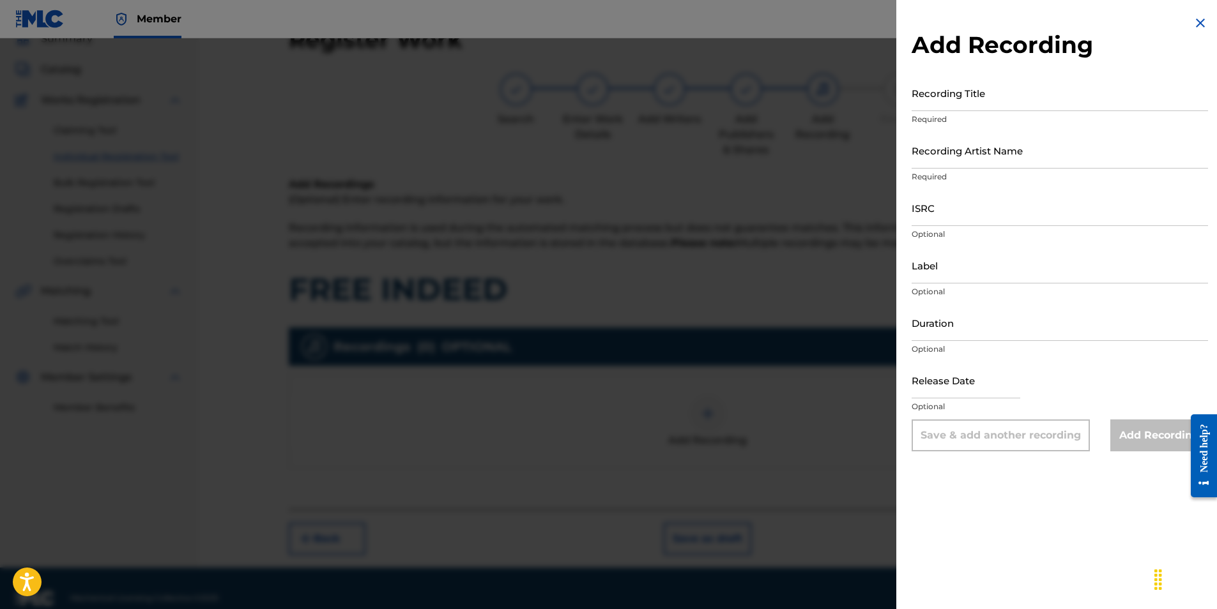
click at [924, 100] on input "Recording Title" at bounding box center [1060, 93] width 296 height 36
type input "FREE INDEED"
click at [921, 215] on input "ISRC" at bounding box center [1060, 208] width 296 height 36
paste input "GBDPR0500169"
type input "GBDPR0500169"
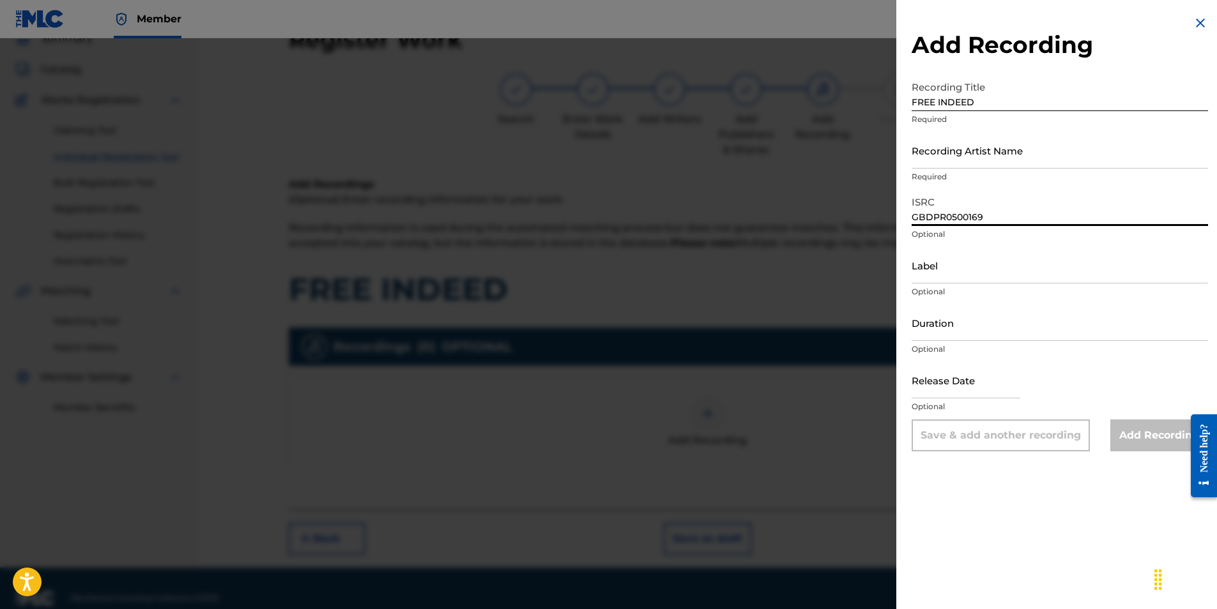
click at [948, 157] on input "Recording Artist Name" at bounding box center [1060, 150] width 296 height 36
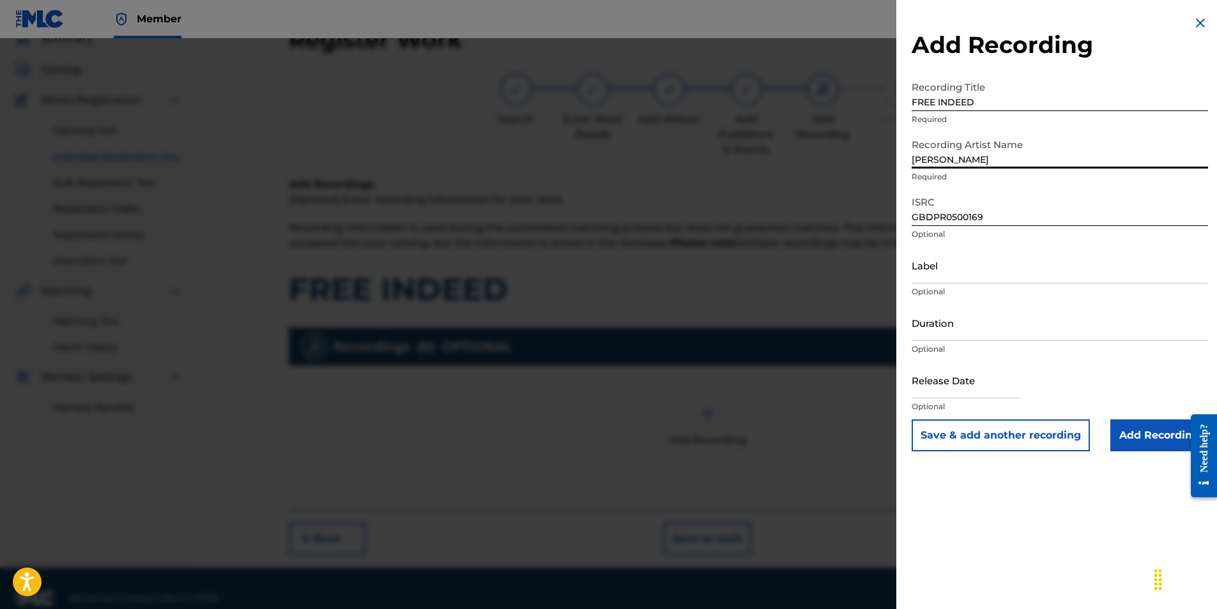
type input "[PERSON_NAME]"
type input "05:10"
type input "[DATE]"
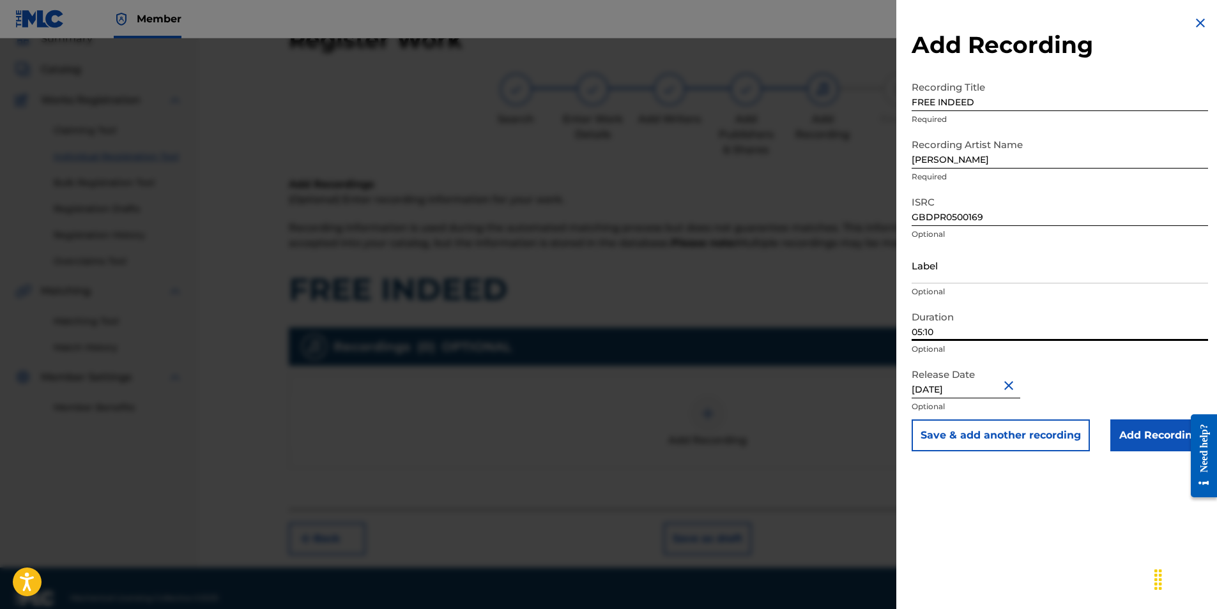
drag, startPoint x: 933, startPoint y: 331, endPoint x: 904, endPoint y: 332, distance: 28.8
click at [904, 332] on div "Add Recording Recording Title FREE INDEED Required Recording Artist Name [PERSO…" at bounding box center [1059, 233] width 327 height 467
type input "04:21"
click at [1162, 433] on input "Add Recording" at bounding box center [1159, 436] width 98 height 32
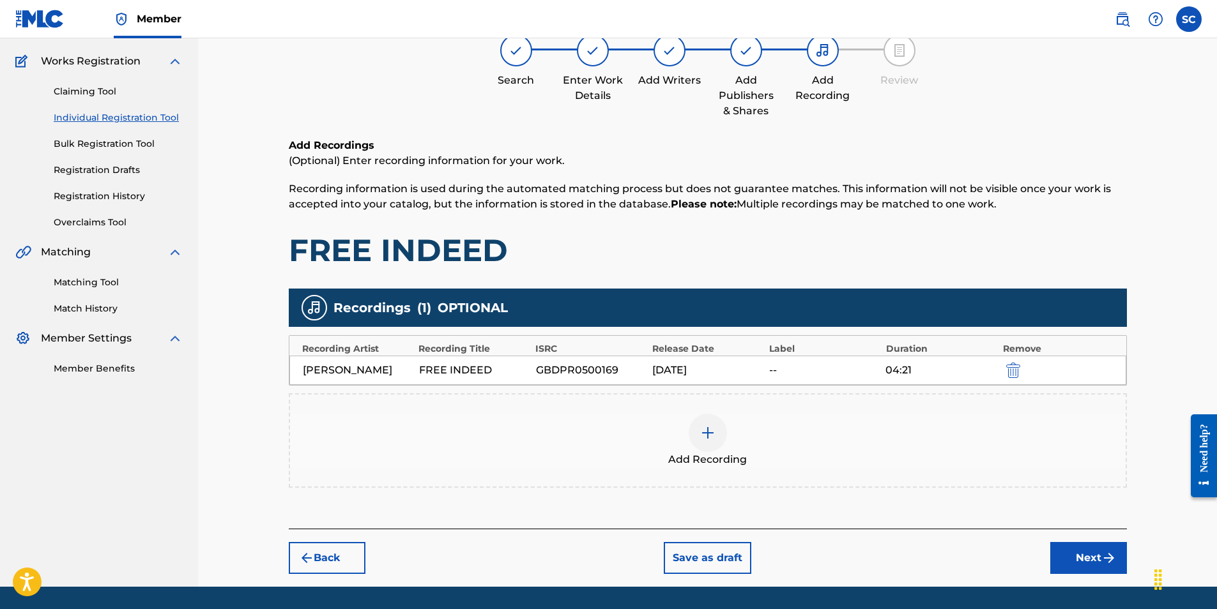
scroll to position [135, 0]
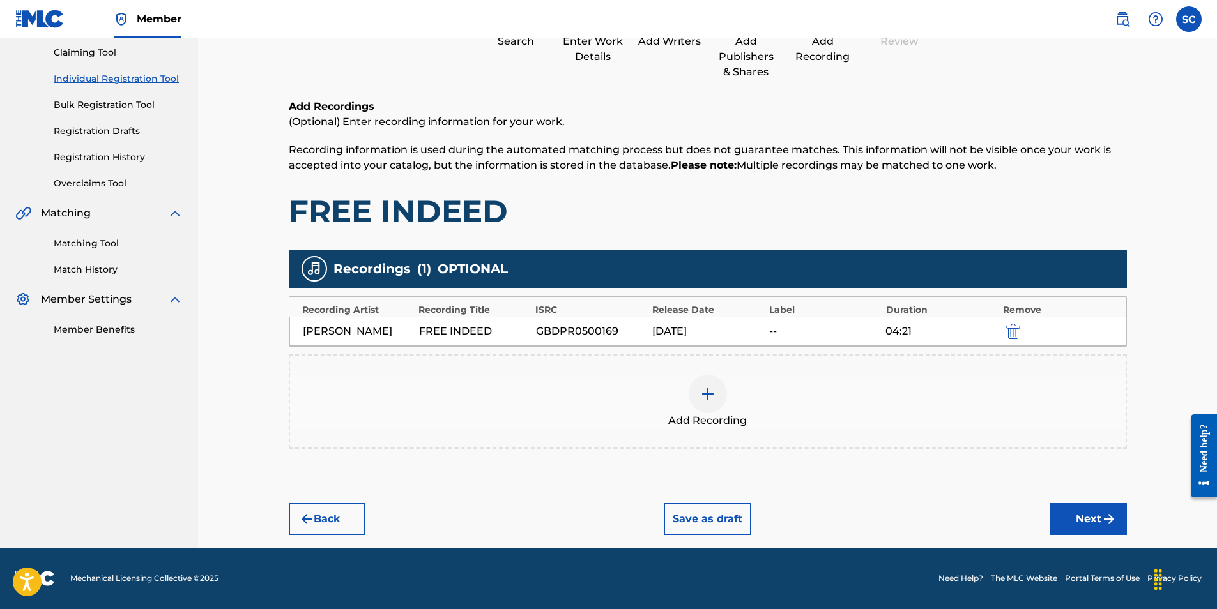
click at [1071, 512] on button "Next" at bounding box center [1088, 519] width 77 height 32
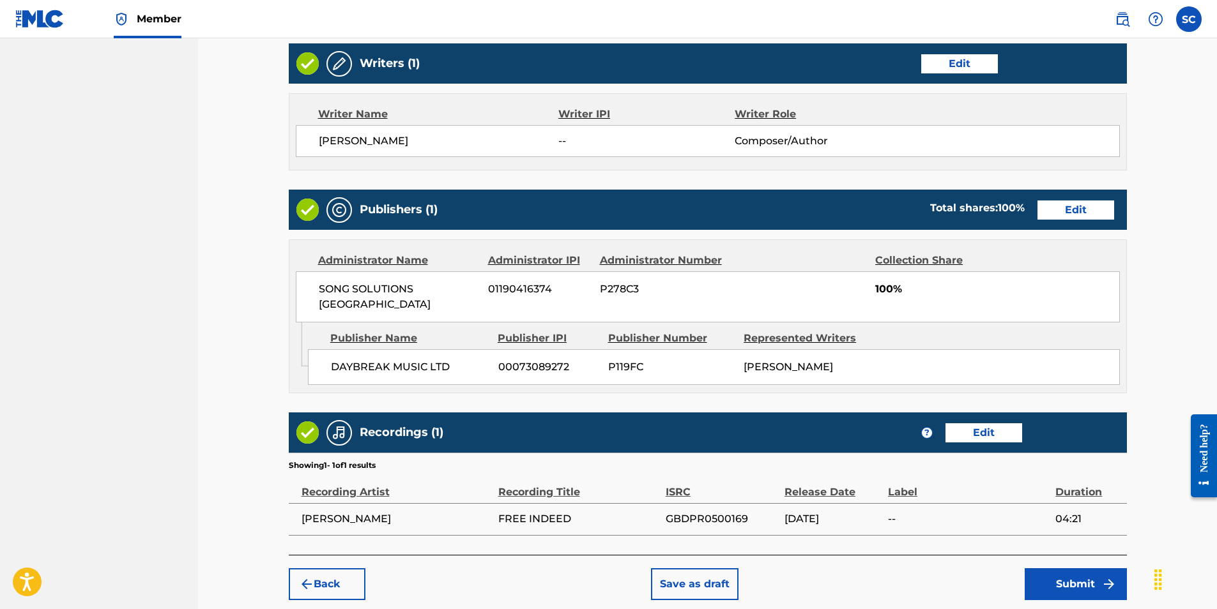
scroll to position [554, 0]
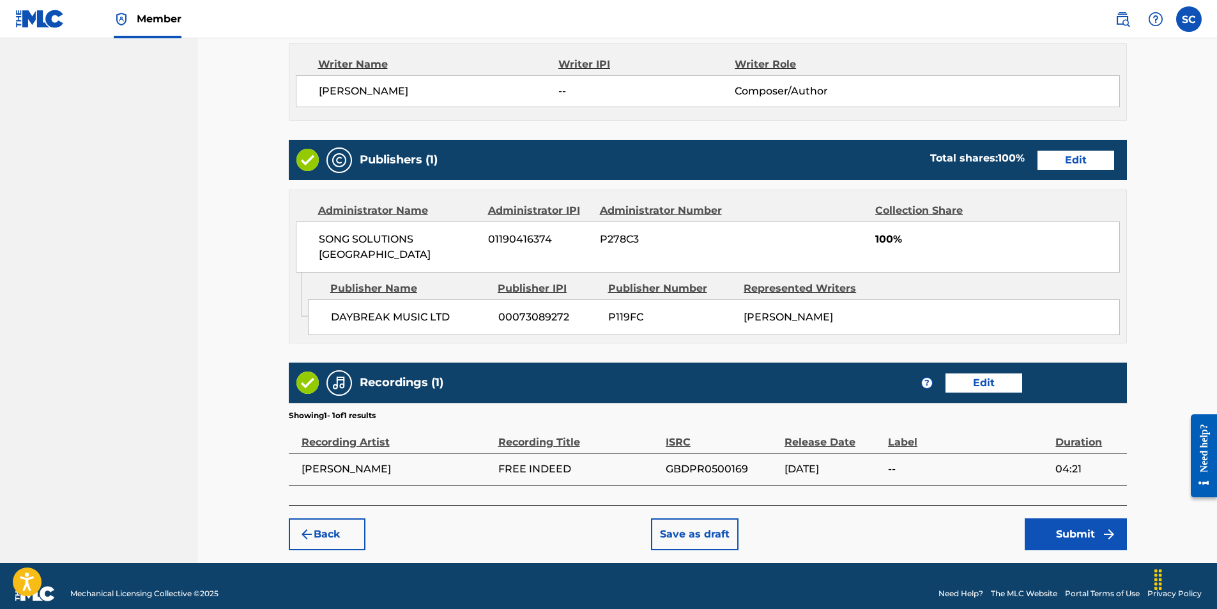
click at [1078, 519] on button "Submit" at bounding box center [1076, 535] width 102 height 32
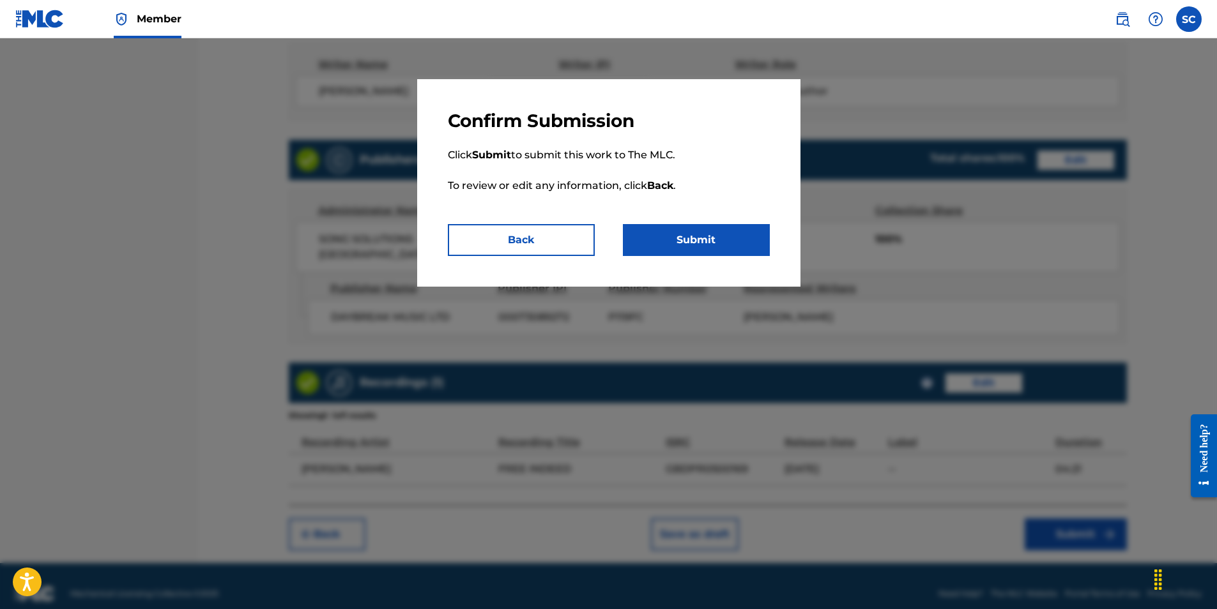
click at [715, 243] on button "Submit" at bounding box center [696, 240] width 147 height 32
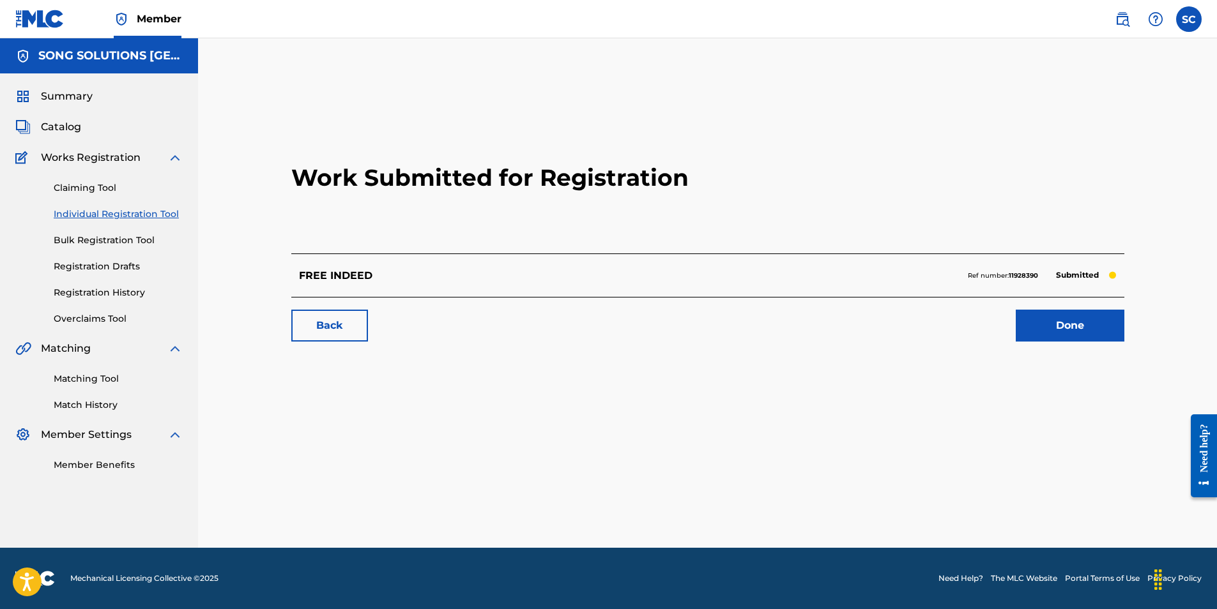
click at [1066, 325] on link "Done" at bounding box center [1070, 326] width 109 height 32
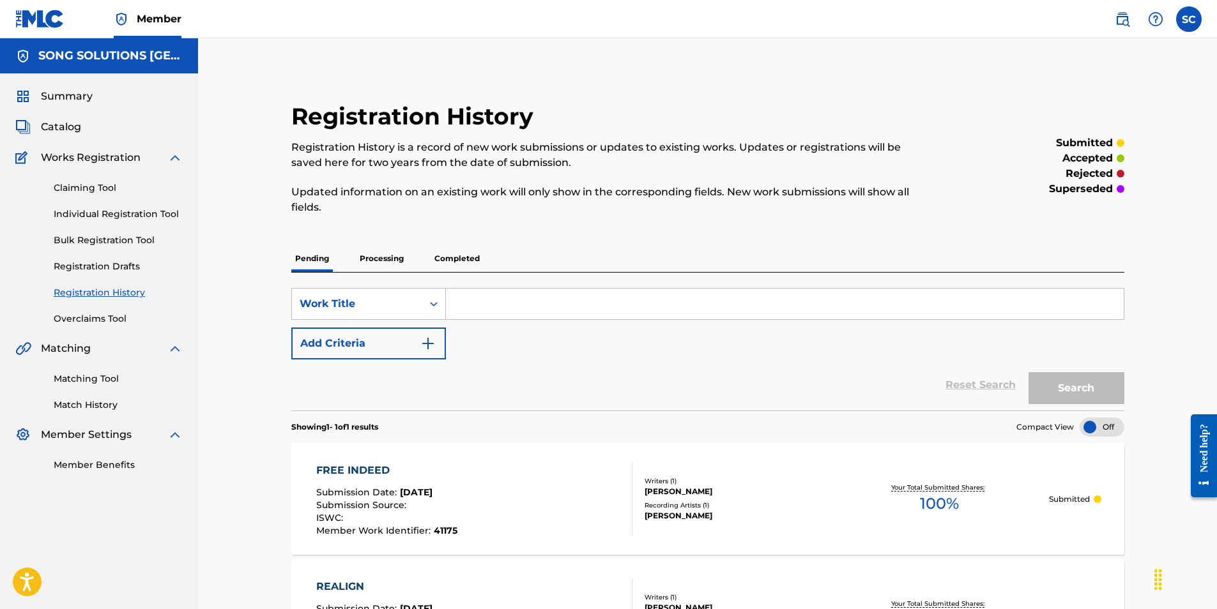
click at [93, 221] on div "Claiming Tool Individual Registration Tool Bulk Registration Tool Registration …" at bounding box center [98, 245] width 167 height 160
click at [97, 213] on link "Individual Registration Tool" at bounding box center [118, 214] width 129 height 13
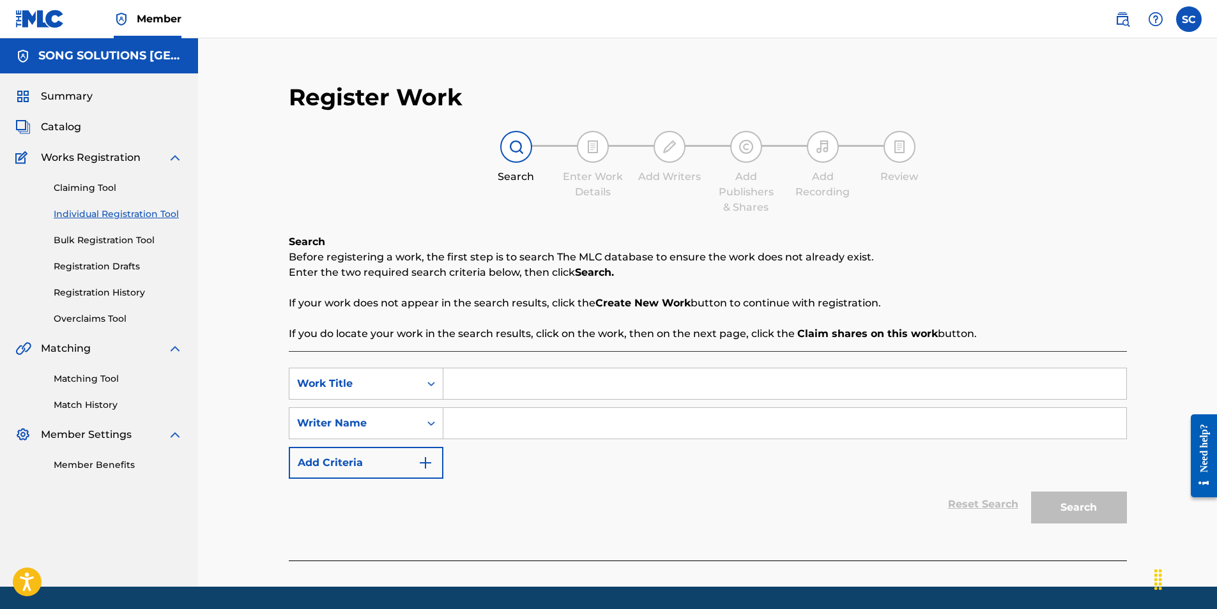
click at [482, 373] on input "Search Form" at bounding box center [784, 384] width 683 height 31
type input "OUR [DEMOGRAPHIC_DATA] REIGNS"
click at [481, 417] on input "Search Form" at bounding box center [784, 423] width 683 height 31
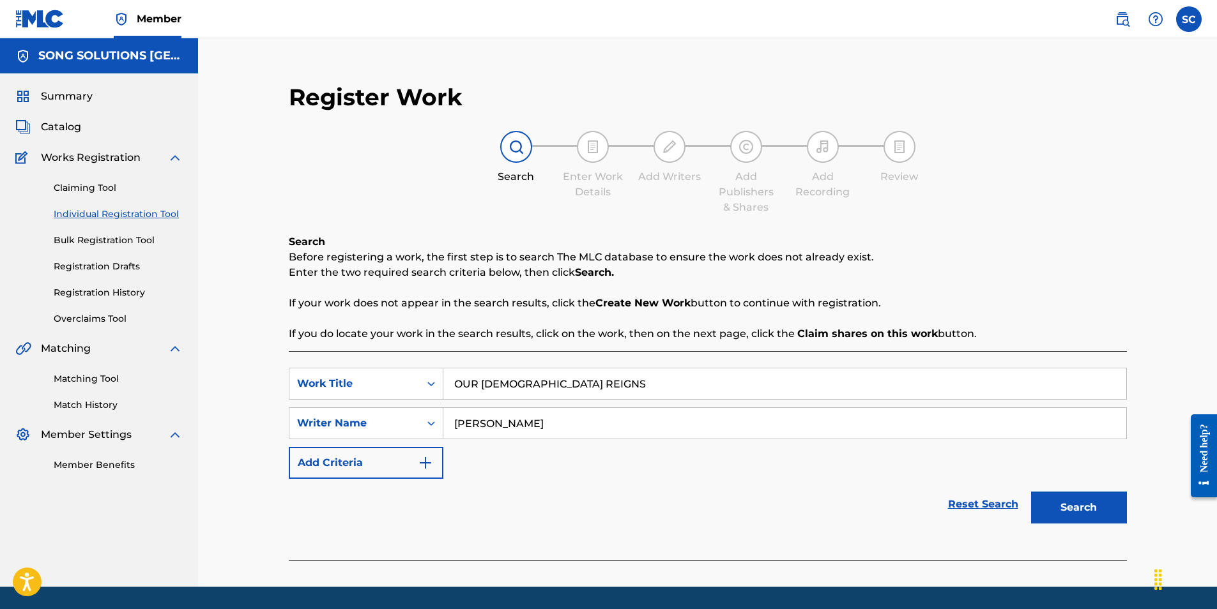
type input "[PERSON_NAME]"
click at [1064, 511] on button "Search" at bounding box center [1079, 508] width 96 height 32
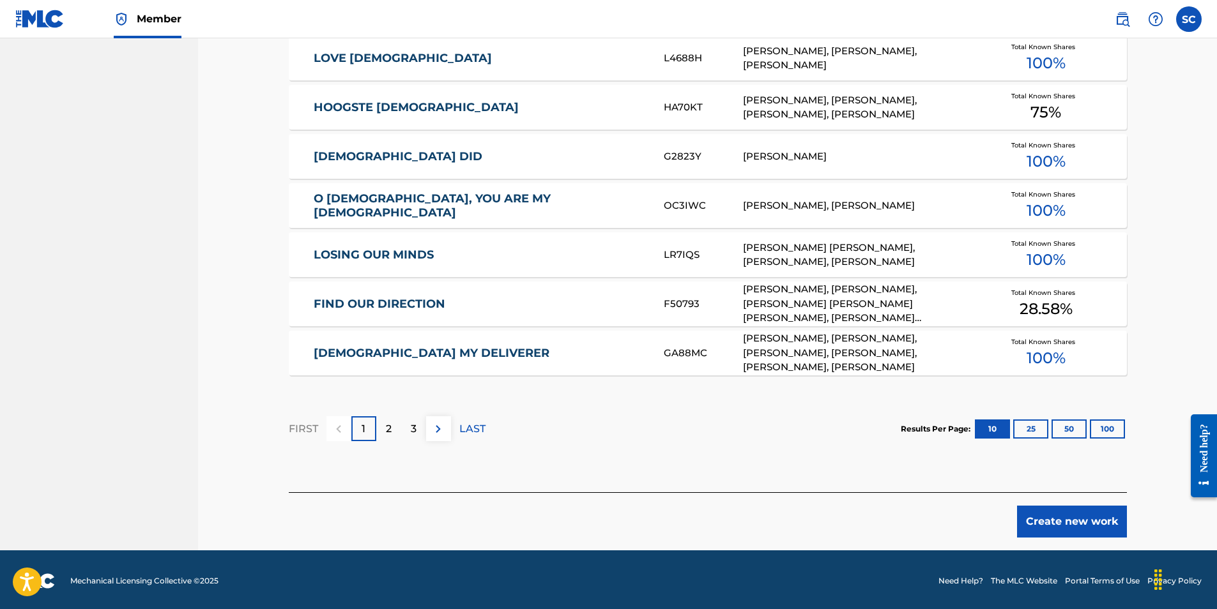
scroll to position [724, 0]
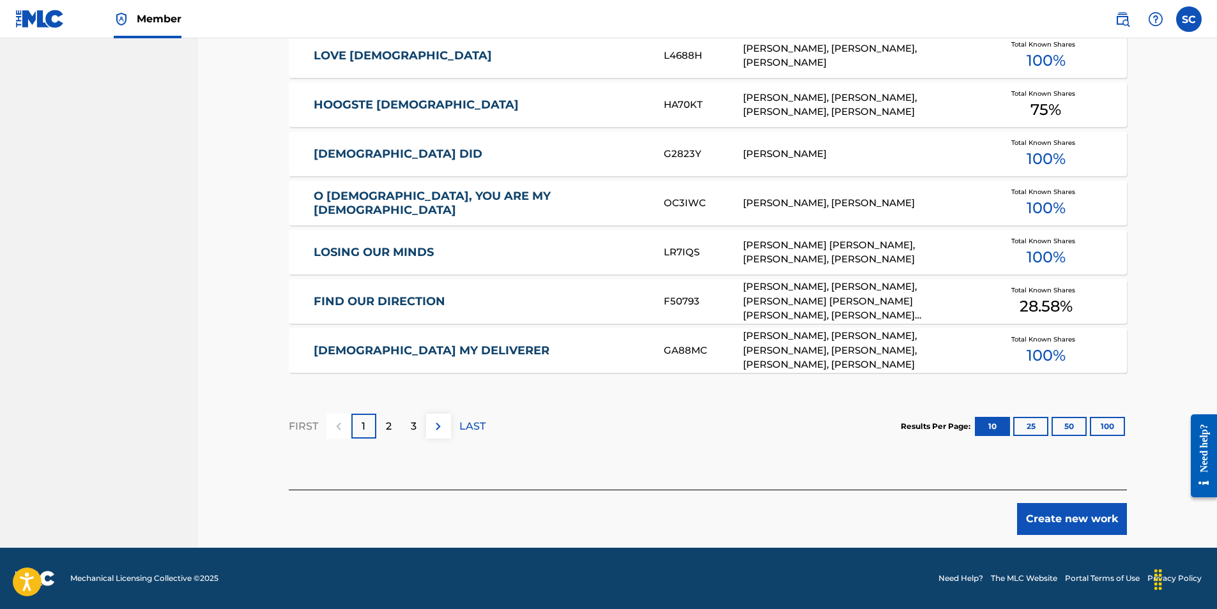
click at [1098, 521] on button "Create new work" at bounding box center [1072, 519] width 110 height 32
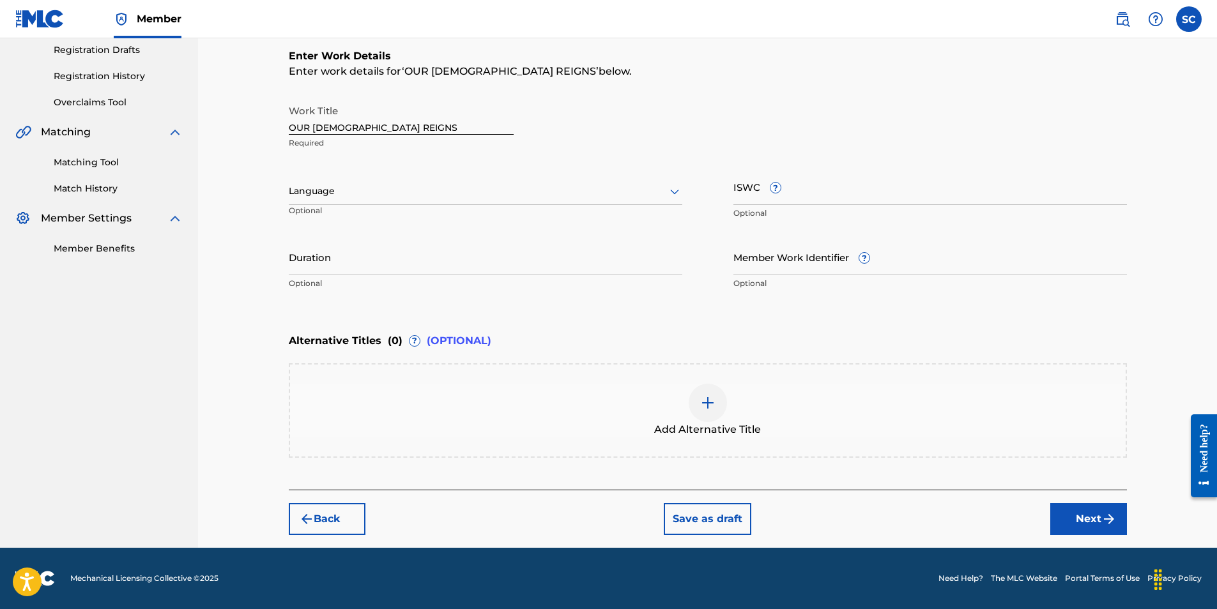
scroll to position [0, 0]
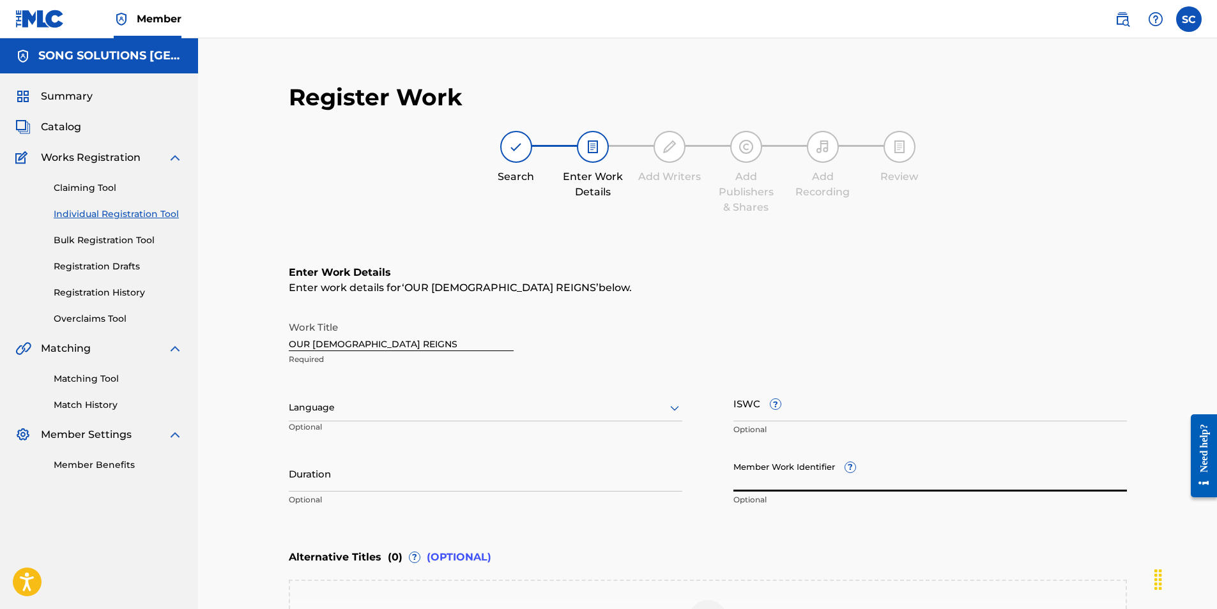
click at [747, 480] on input "Member Work Identifier ?" at bounding box center [930, 474] width 394 height 36
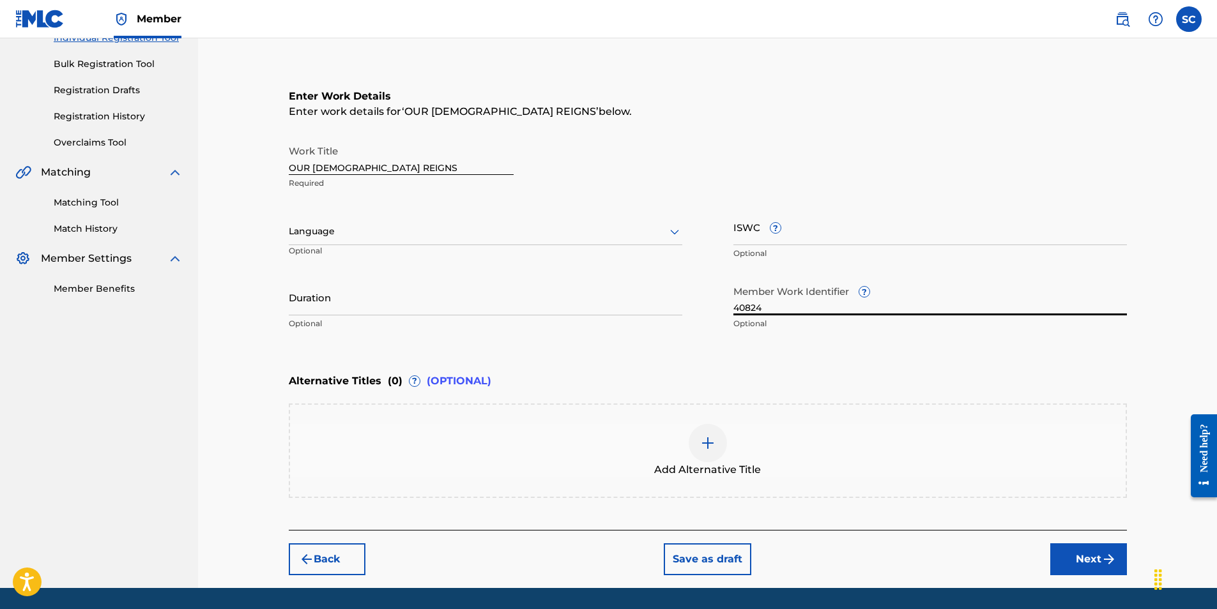
scroll to position [192, 0]
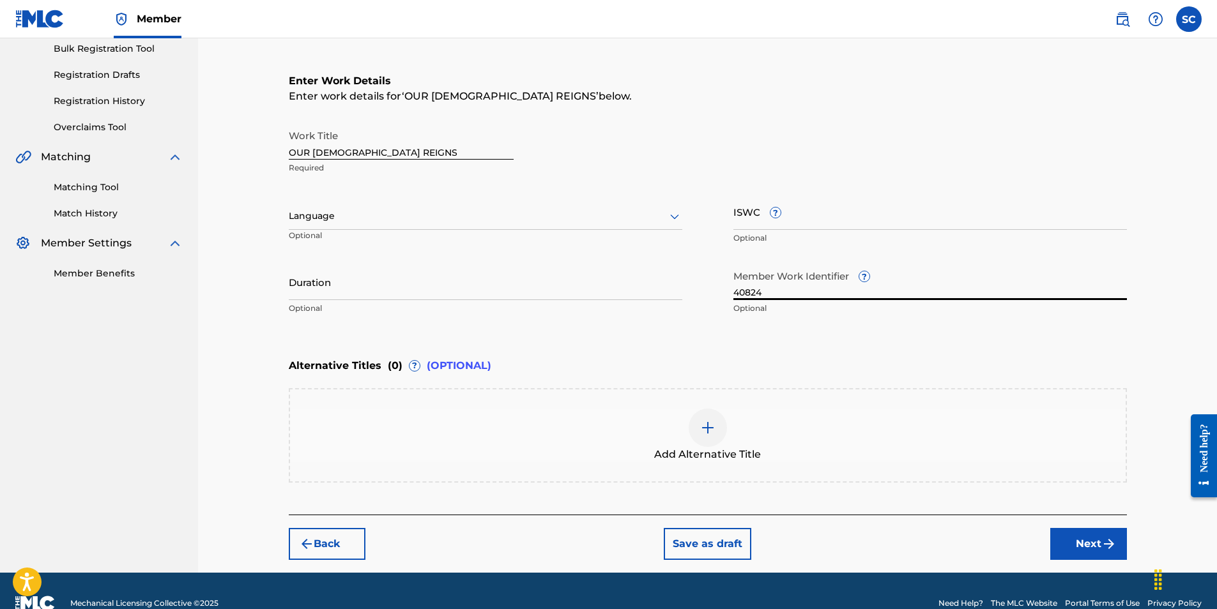
type input "40824"
click at [1080, 541] on button "Next" at bounding box center [1088, 544] width 77 height 32
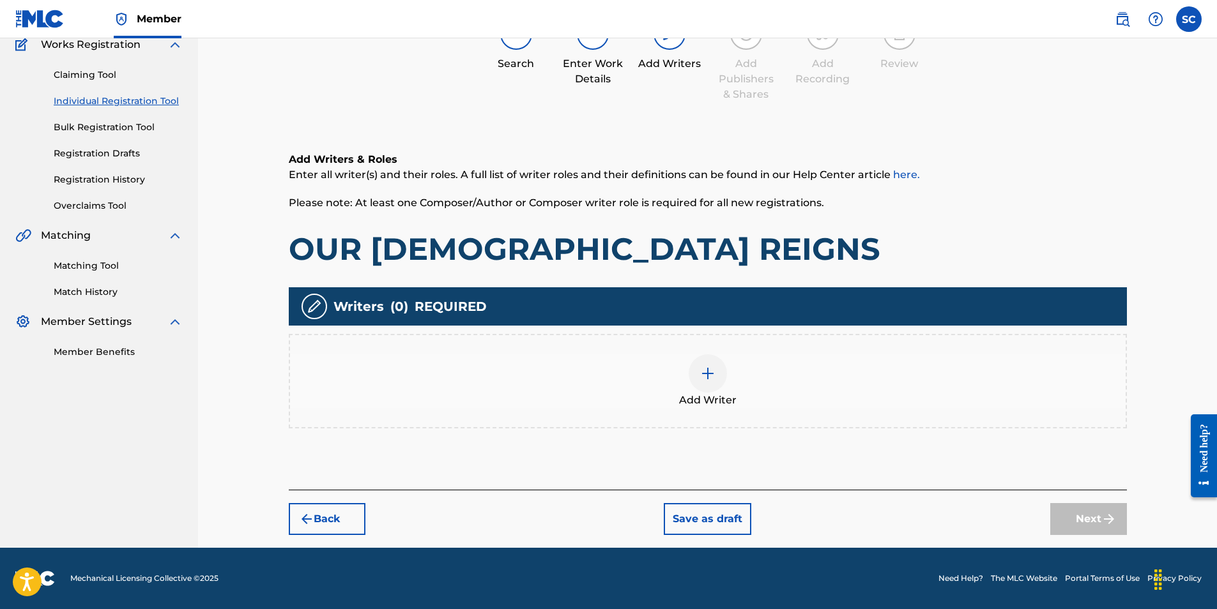
scroll to position [57, 0]
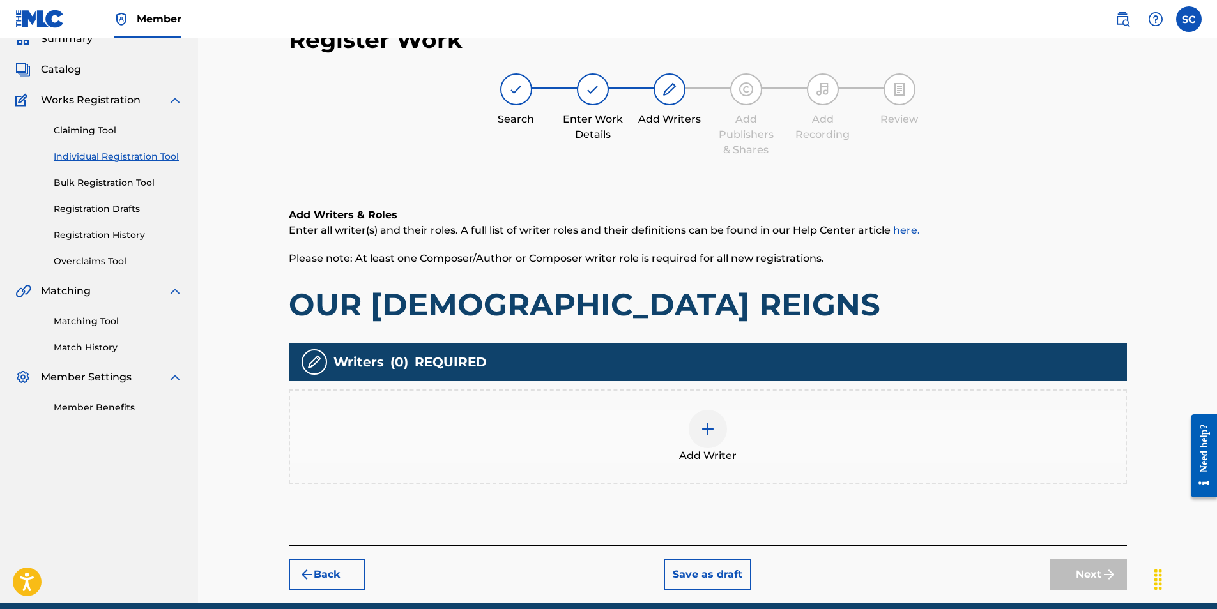
click at [701, 429] on img at bounding box center [707, 429] width 15 height 15
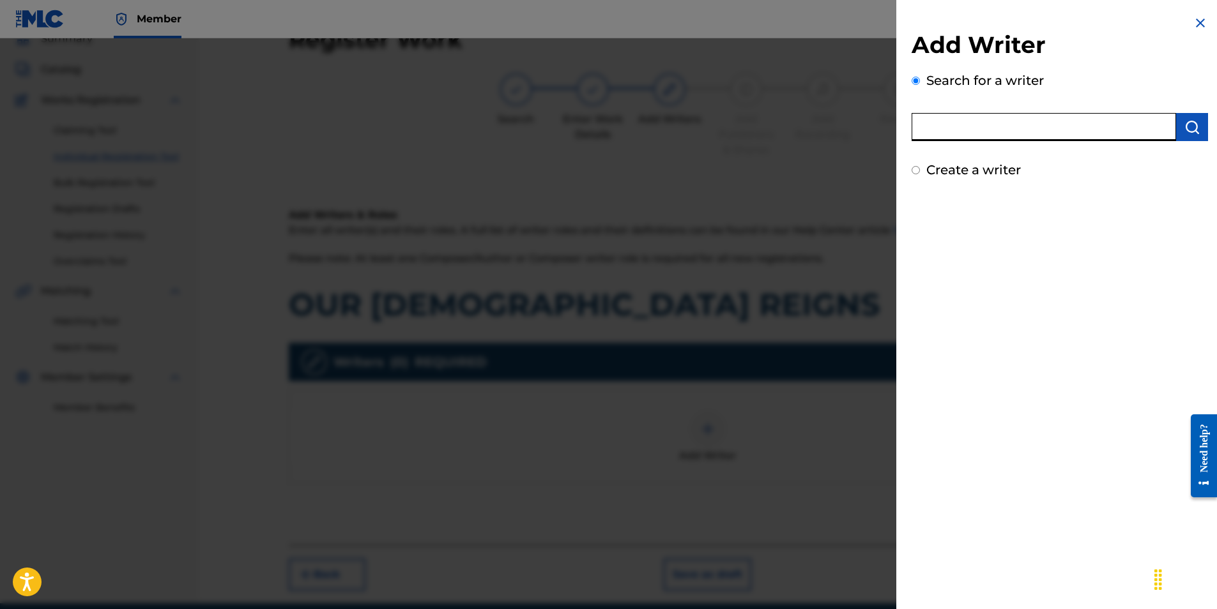
click at [954, 123] on input "text" at bounding box center [1044, 127] width 264 height 28
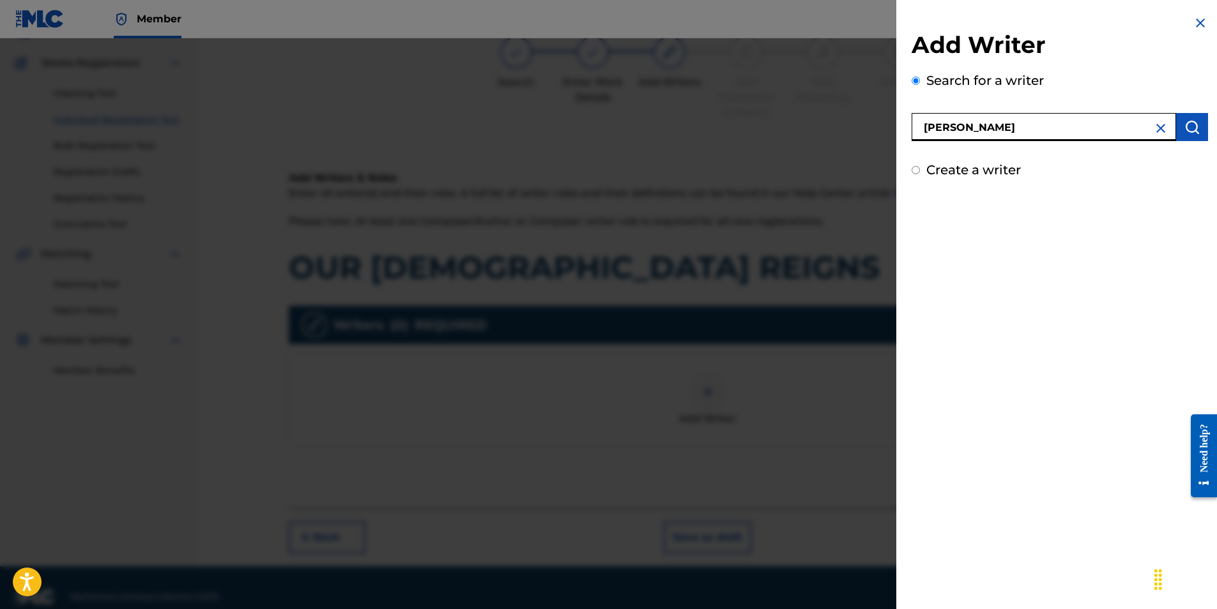
scroll to position [113, 0]
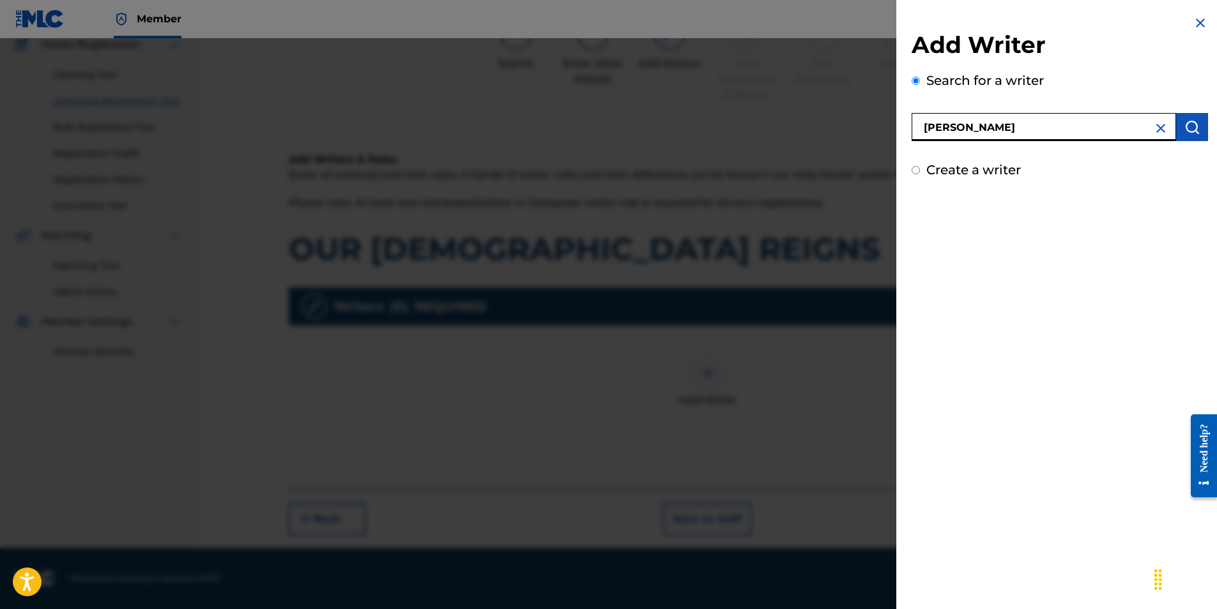
type input "[PERSON_NAME]"
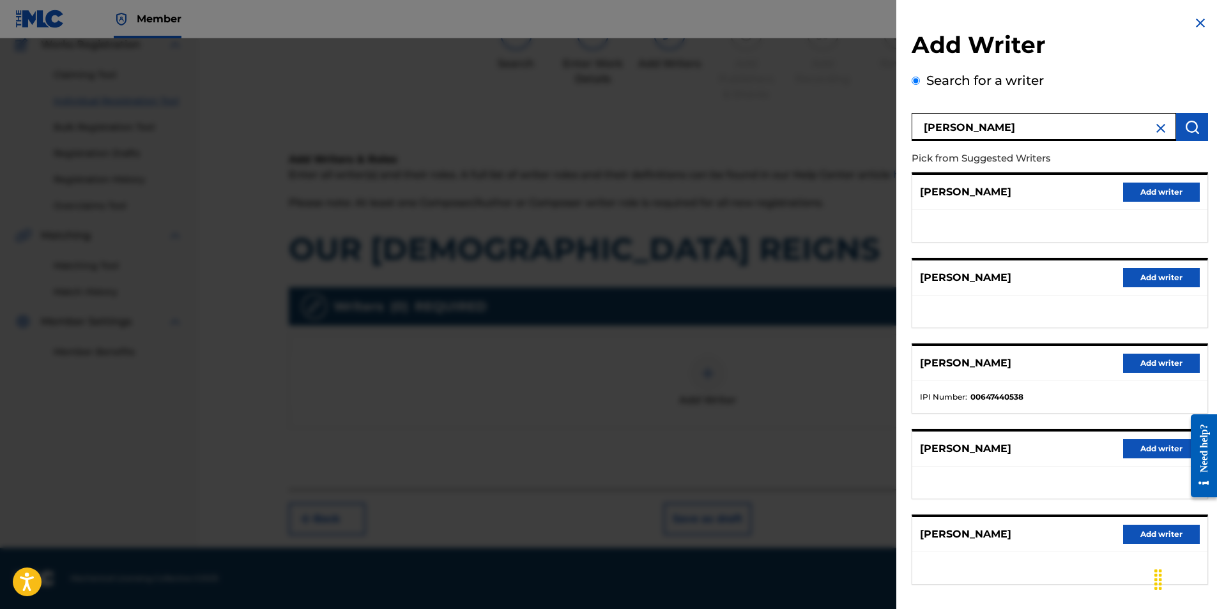
click at [1156, 530] on button "Add writer" at bounding box center [1161, 534] width 77 height 19
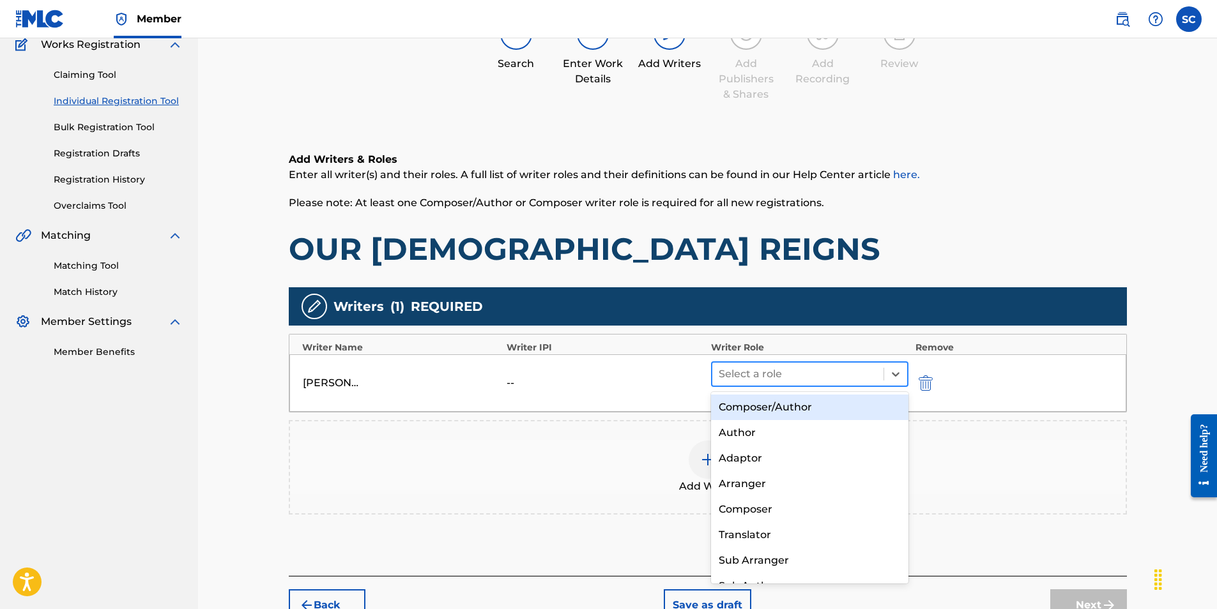
click at [770, 377] on div at bounding box center [798, 374] width 159 height 18
click at [772, 411] on div "Composer/Author" at bounding box center [810, 408] width 198 height 26
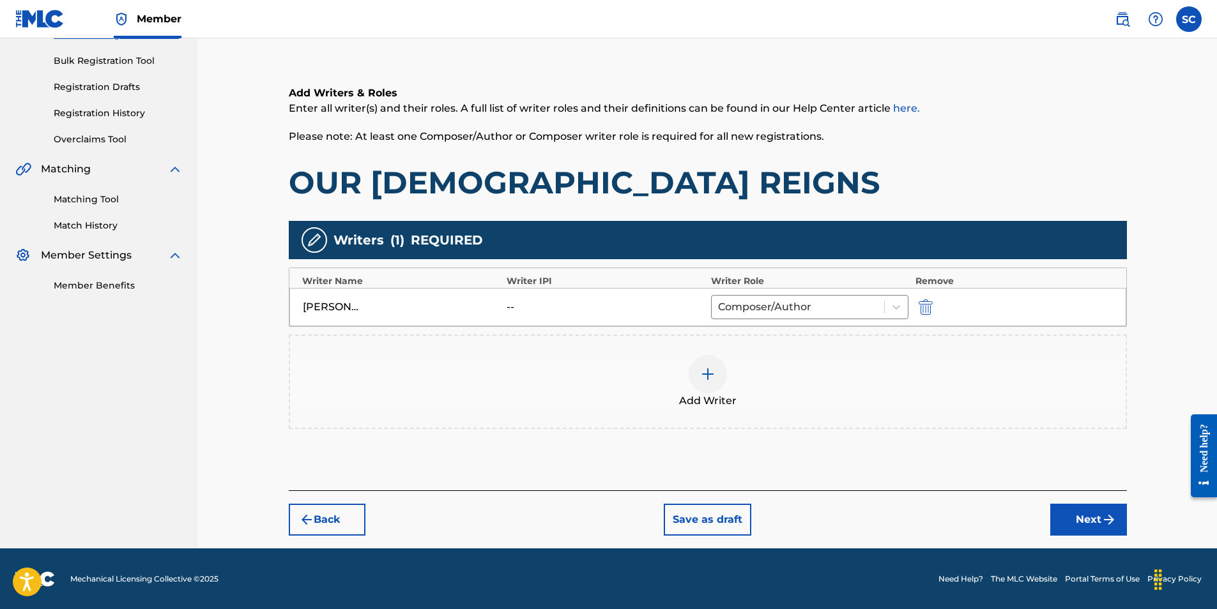
scroll to position [180, 0]
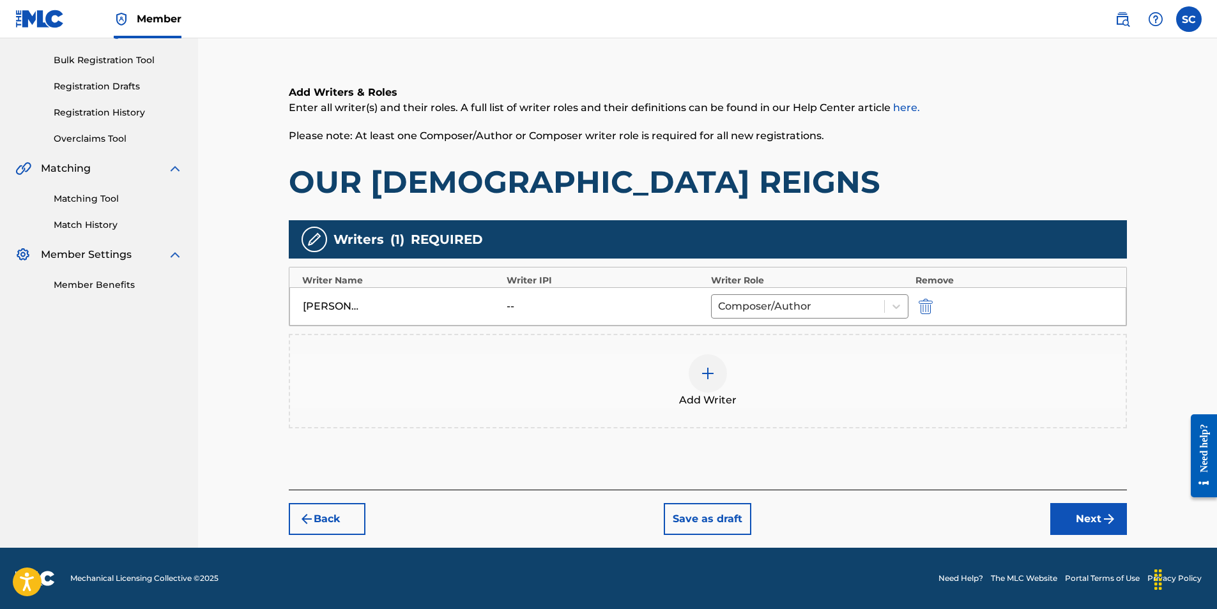
click at [1080, 523] on button "Next" at bounding box center [1088, 519] width 77 height 32
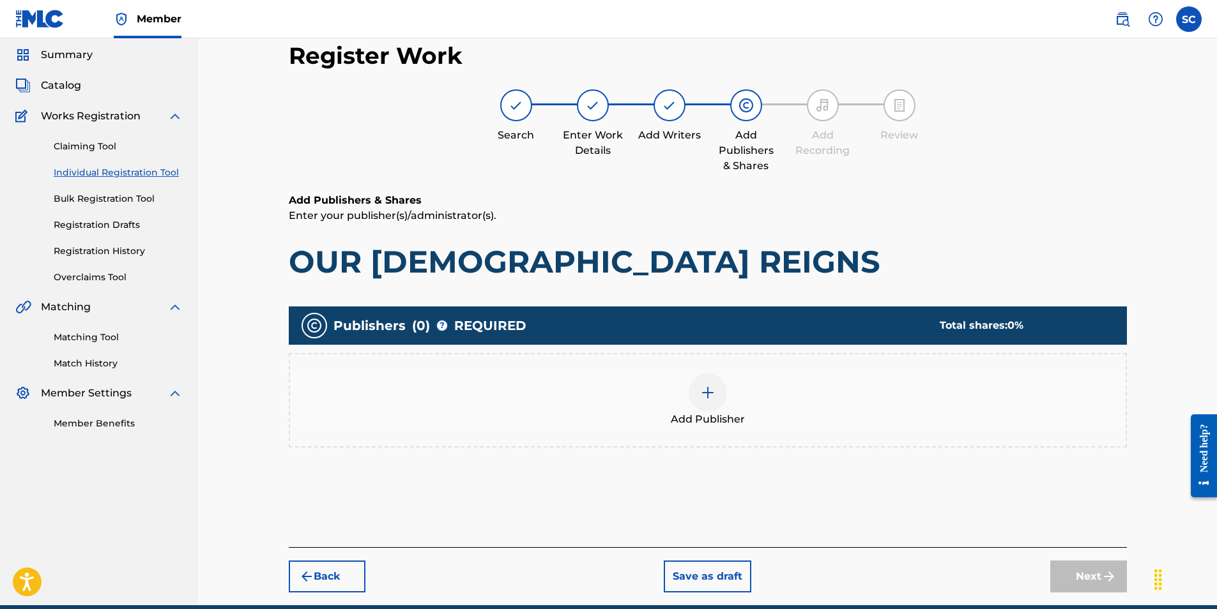
scroll to position [57, 0]
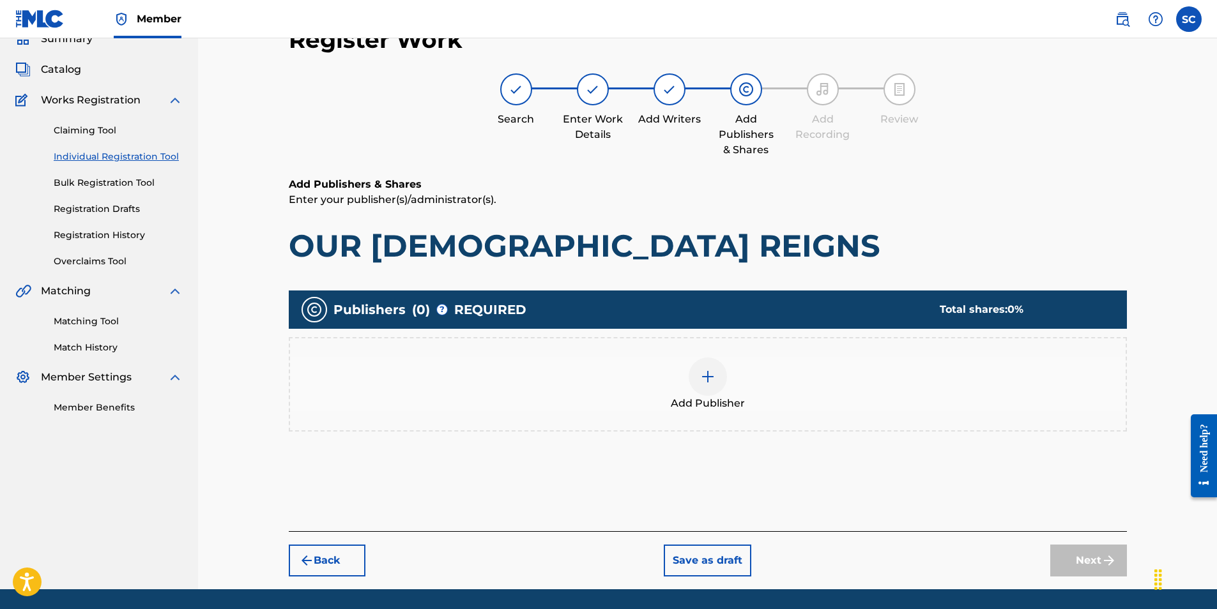
click at [706, 379] on img at bounding box center [707, 376] width 15 height 15
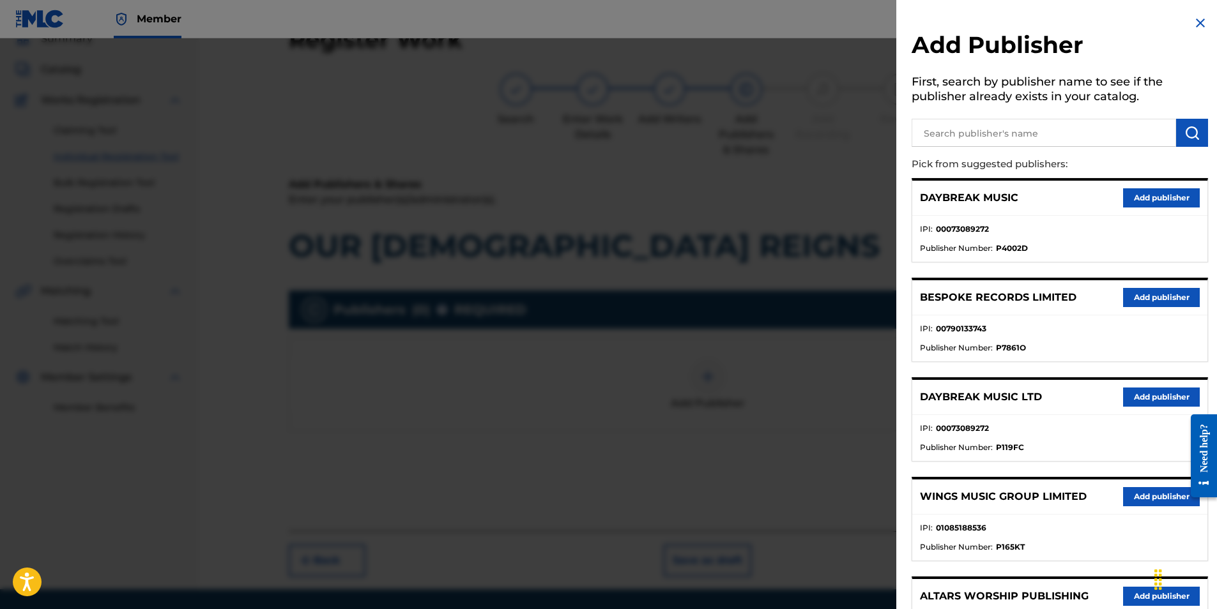
click at [1141, 395] on button "Add publisher" at bounding box center [1161, 397] width 77 height 19
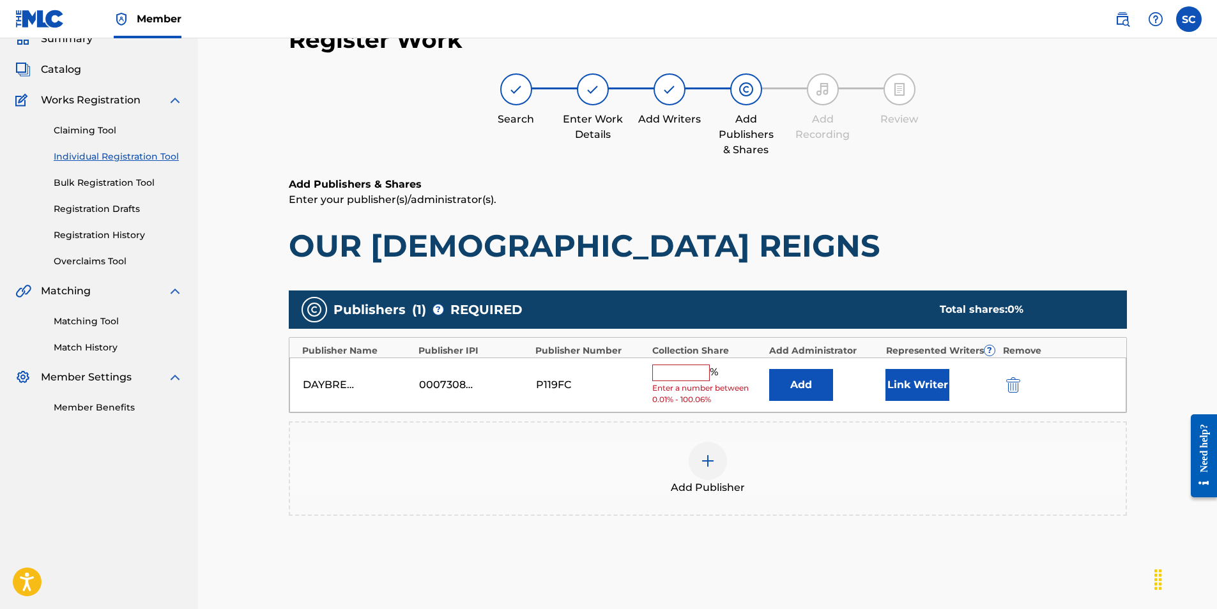
click at [678, 381] on input "text" at bounding box center [680, 373] width 57 height 17
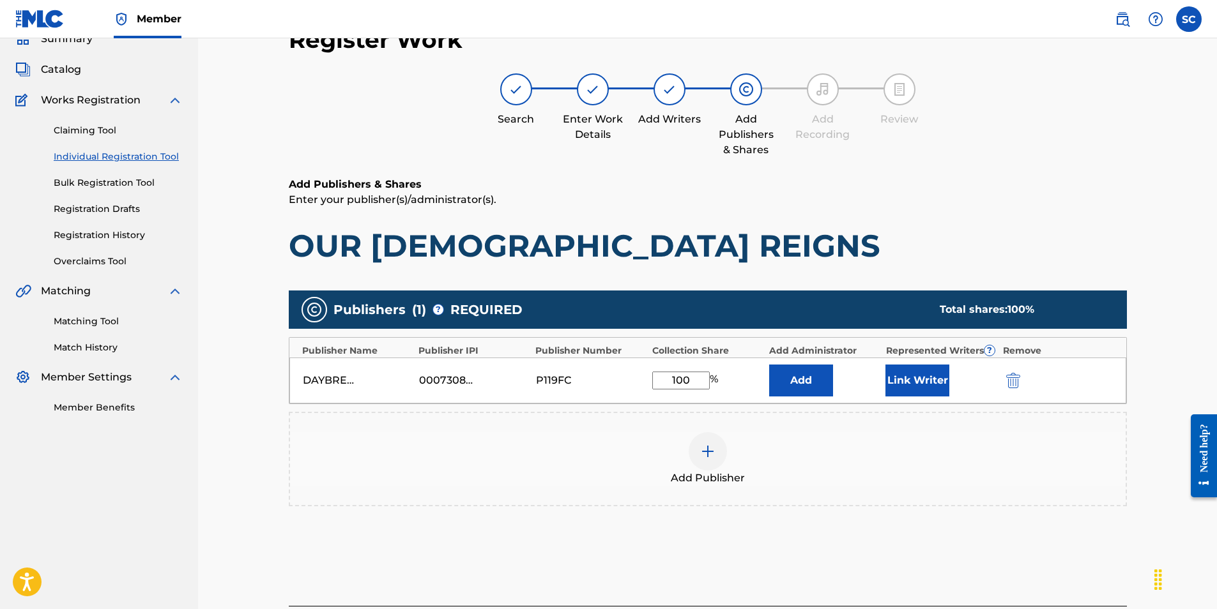
type input "100"
click at [802, 383] on button "Add" at bounding box center [801, 381] width 64 height 32
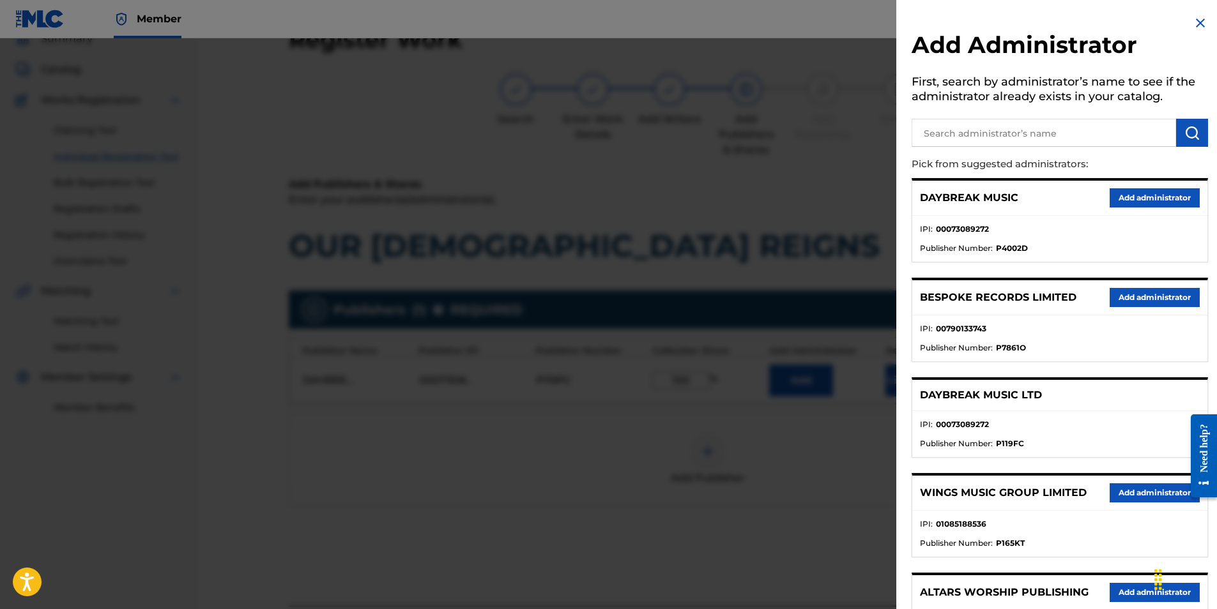
click at [956, 132] on input "text" at bounding box center [1044, 133] width 264 height 28
type input "SONG SOLUTIONS"
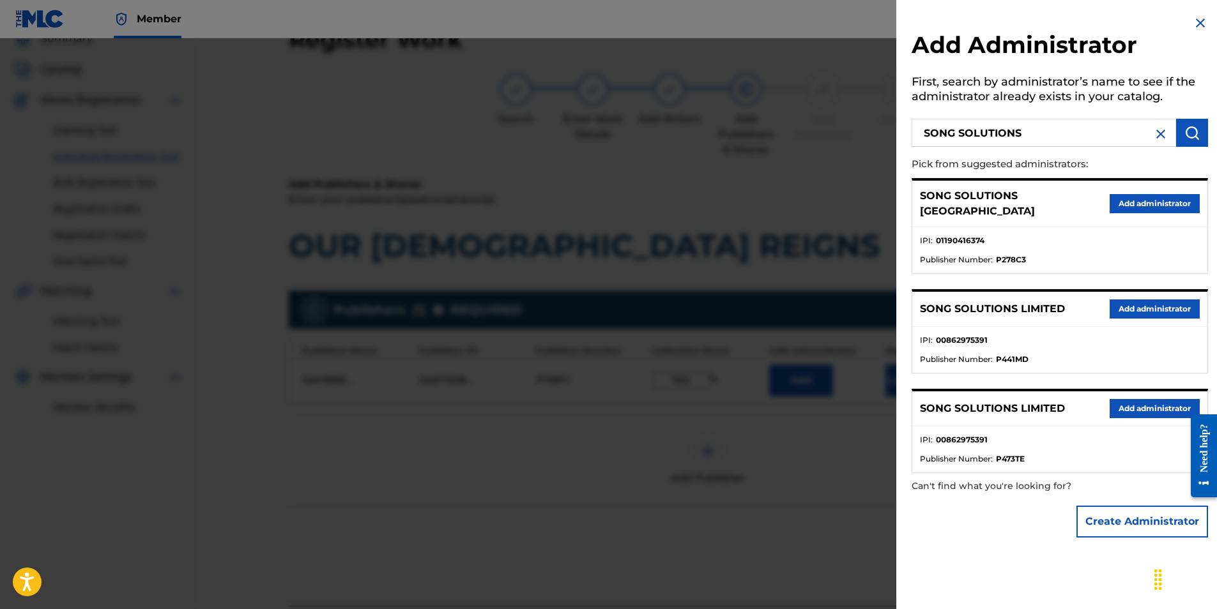
click at [1134, 197] on button "Add administrator" at bounding box center [1155, 203] width 90 height 19
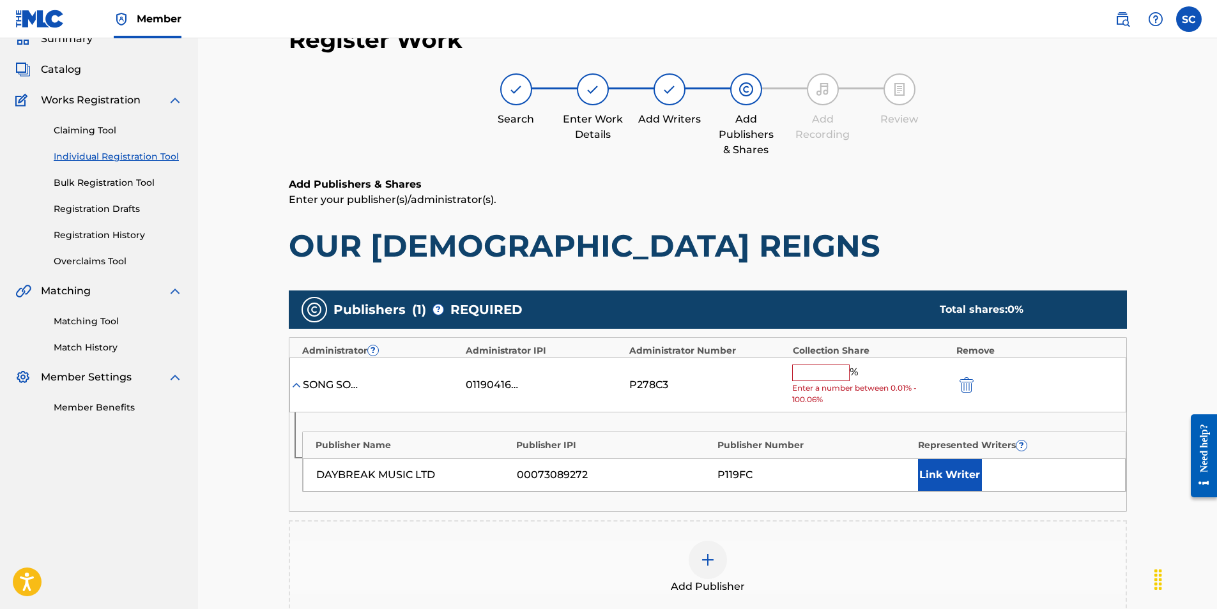
click at [808, 371] on input "text" at bounding box center [820, 373] width 57 height 17
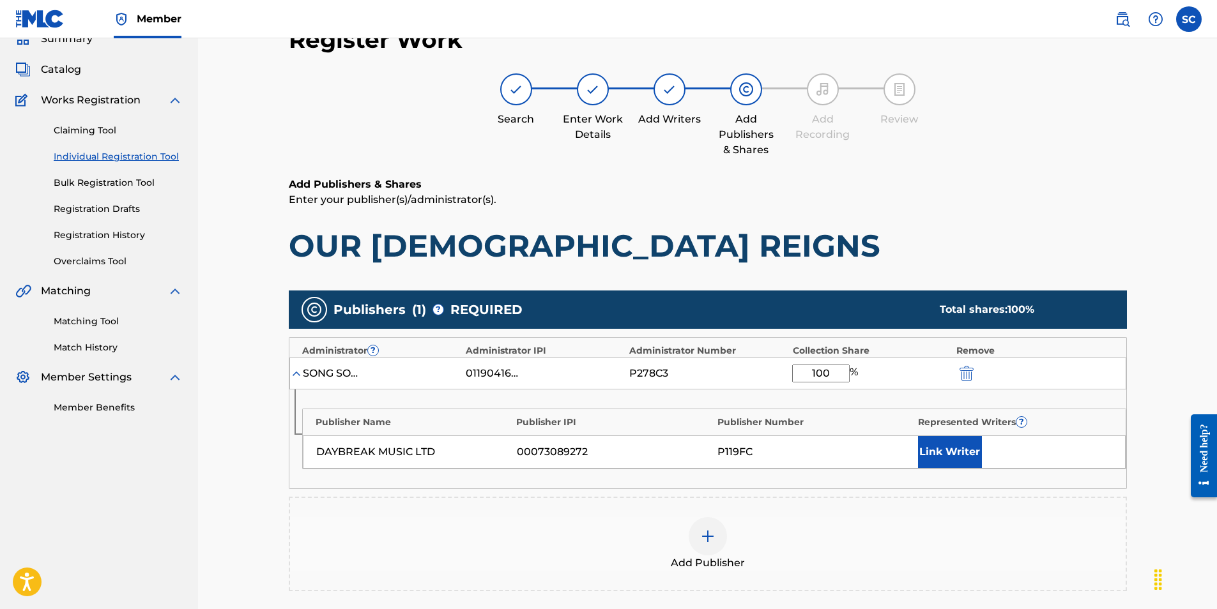
type input "100"
click at [943, 453] on button "Link Writer" at bounding box center [950, 452] width 64 height 32
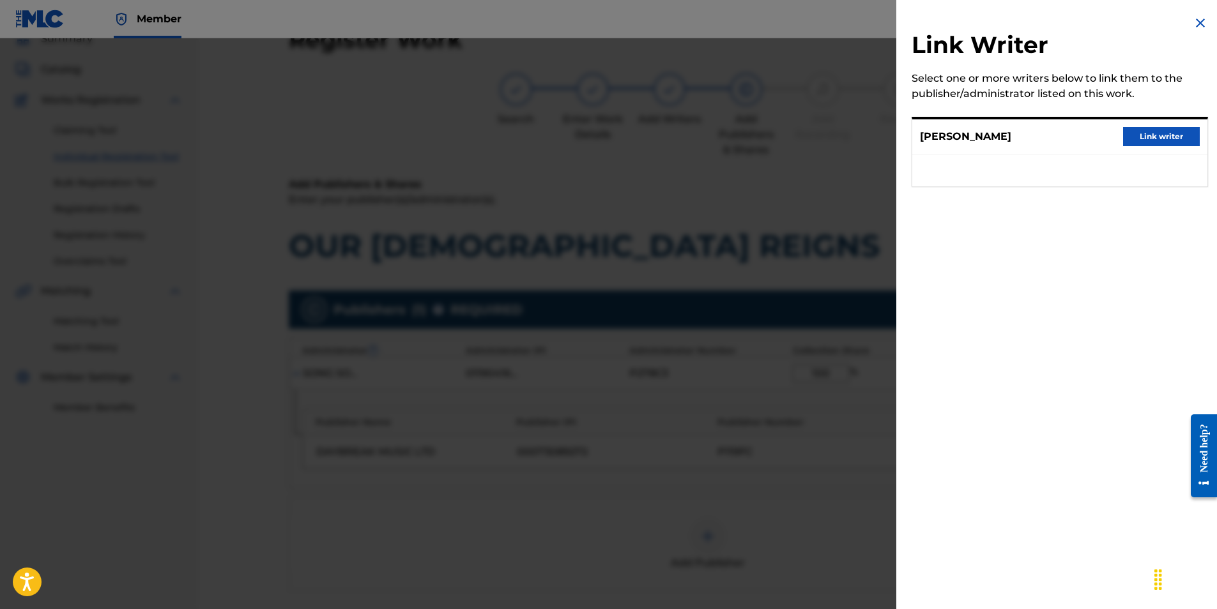
click at [1125, 135] on button "Link writer" at bounding box center [1161, 136] width 77 height 19
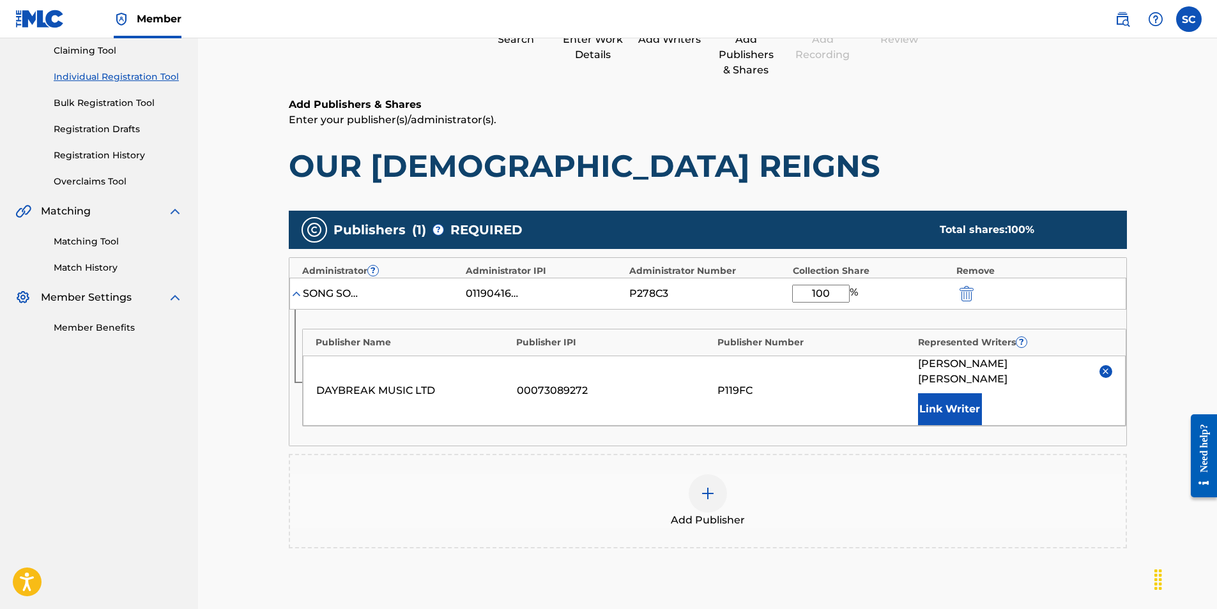
scroll to position [280, 0]
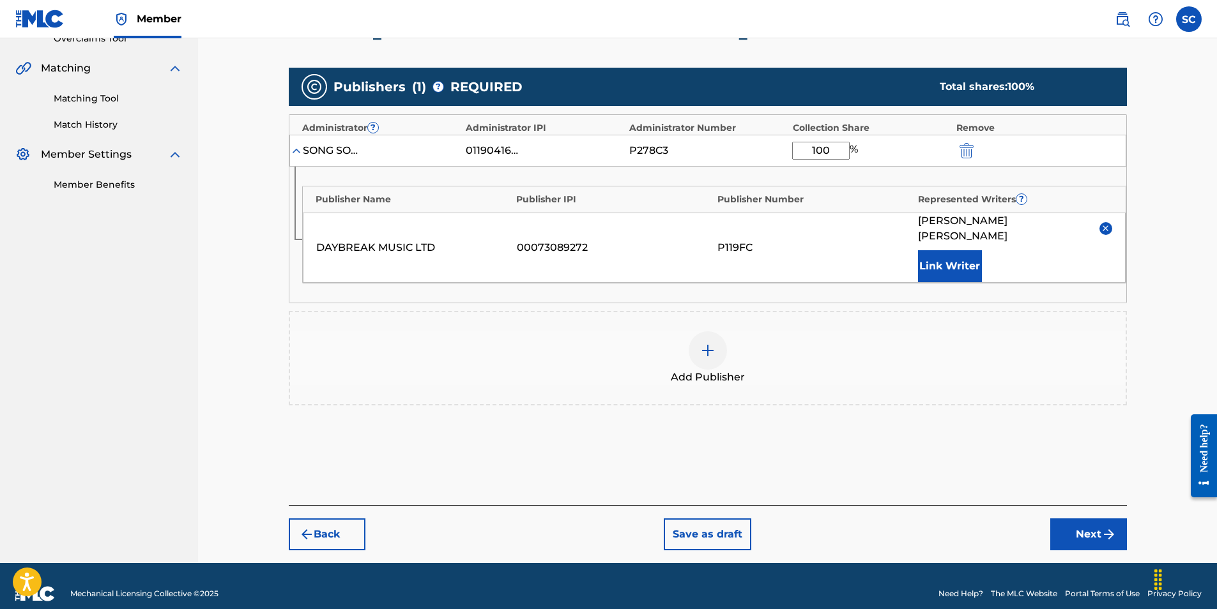
click at [1081, 519] on button "Next" at bounding box center [1088, 535] width 77 height 32
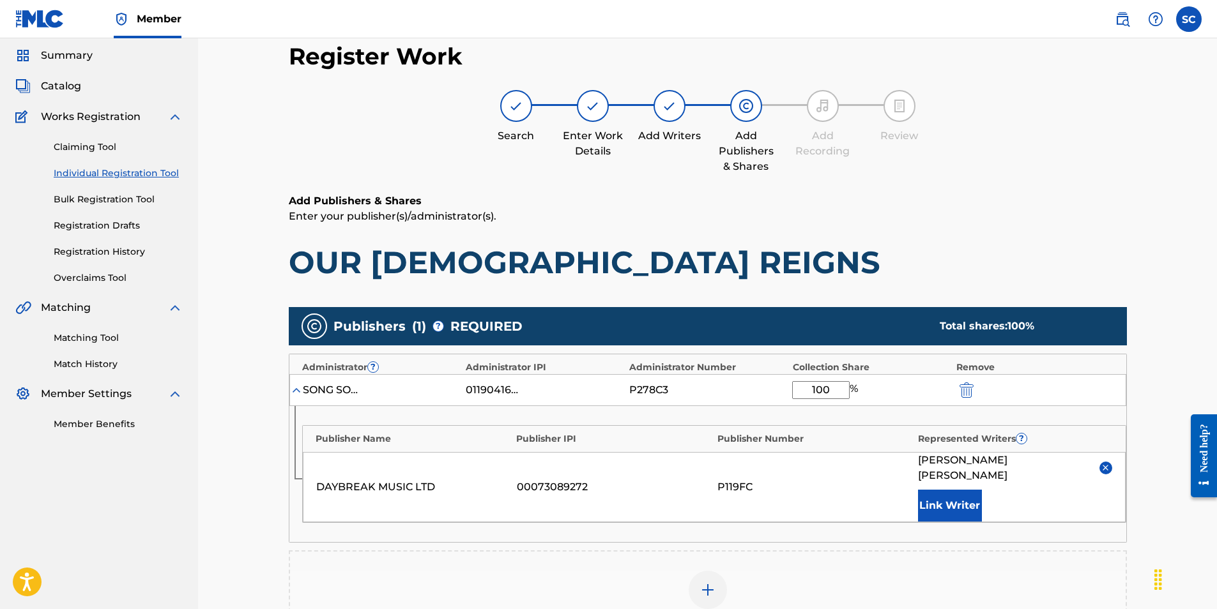
scroll to position [57, 0]
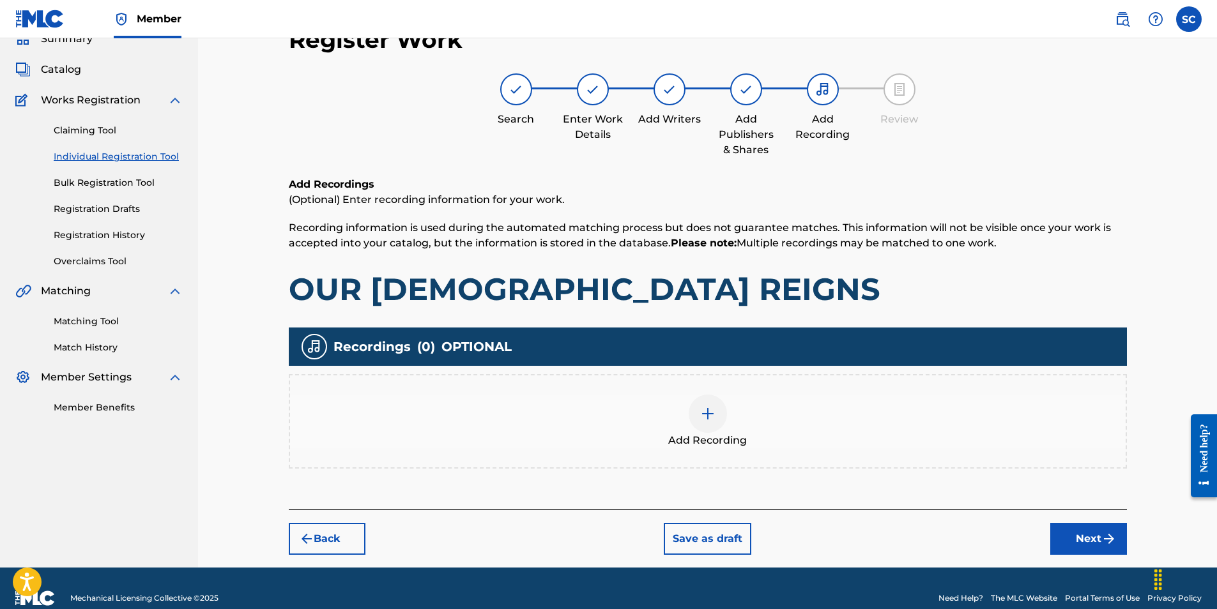
click at [705, 415] on img at bounding box center [707, 413] width 15 height 15
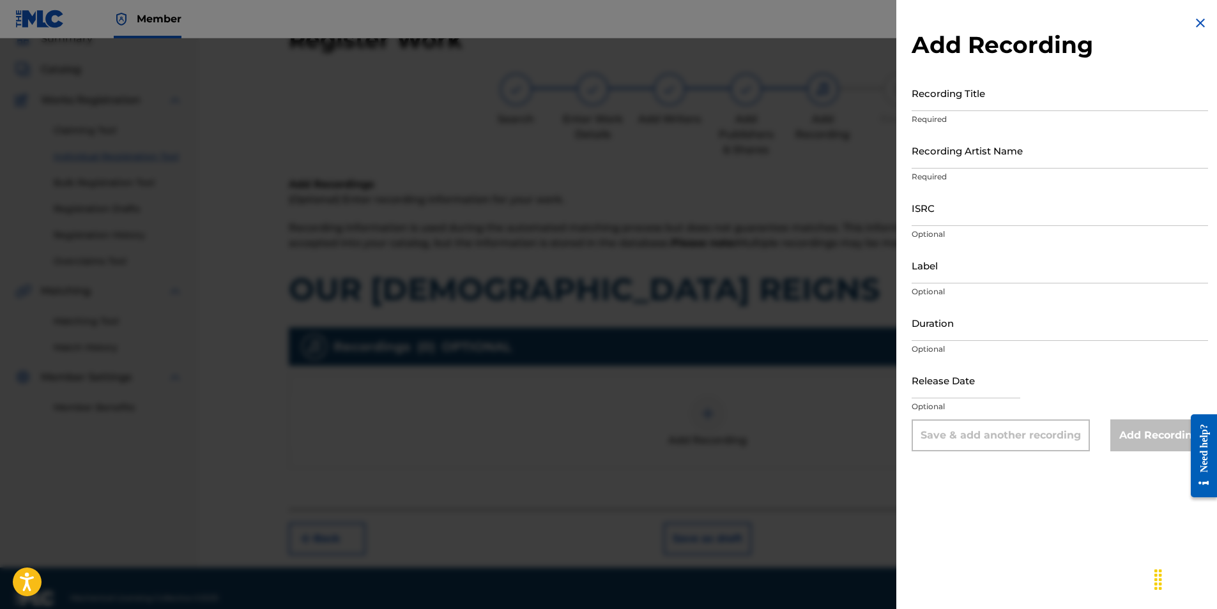
click at [949, 210] on input "ISRC" at bounding box center [1060, 208] width 296 height 36
paste input "GBDPR0500170"
type input "GBDPR0500170"
click at [927, 92] on input "Recording Title" at bounding box center [1060, 93] width 296 height 36
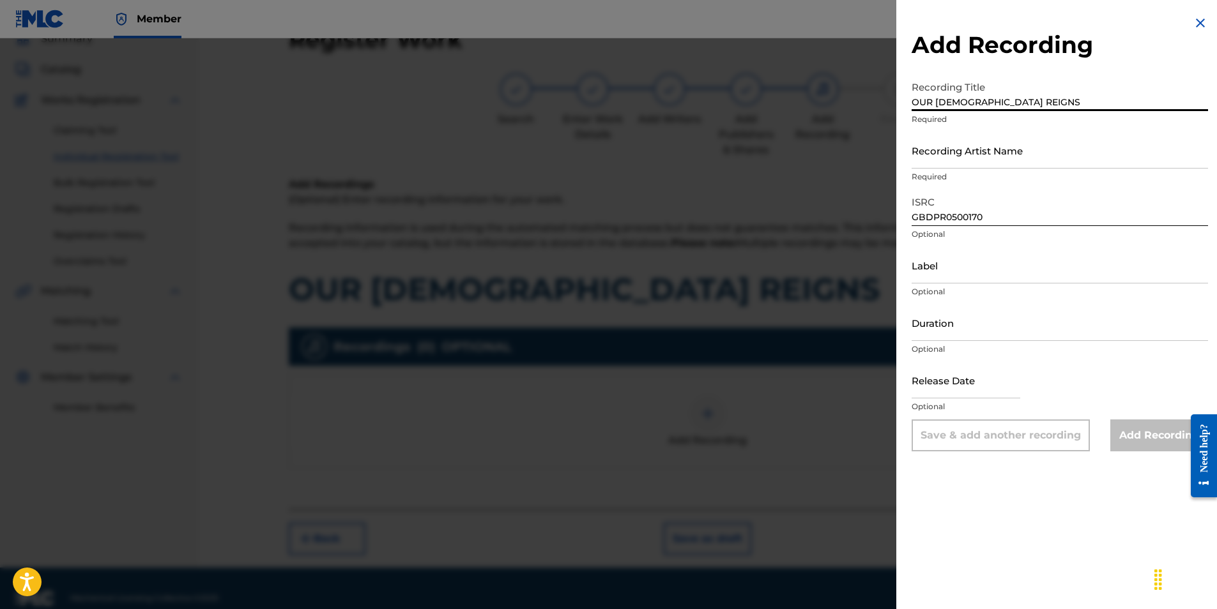
type input "OUR [DEMOGRAPHIC_DATA] REIGNS"
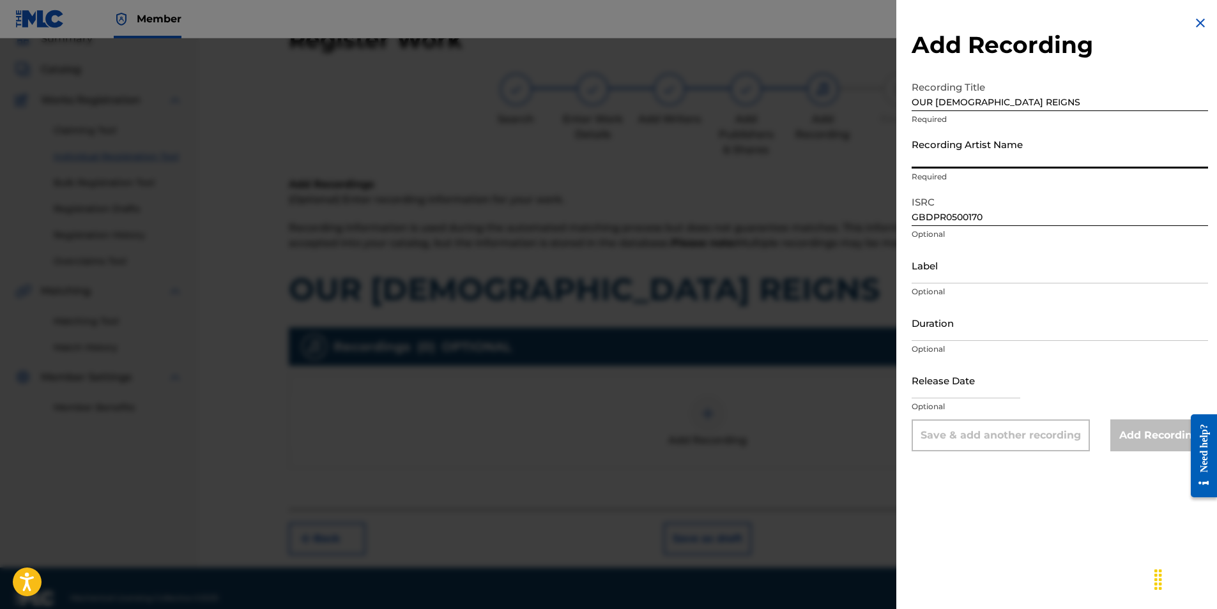
click at [937, 150] on input "Recording Artist Name" at bounding box center [1060, 150] width 296 height 36
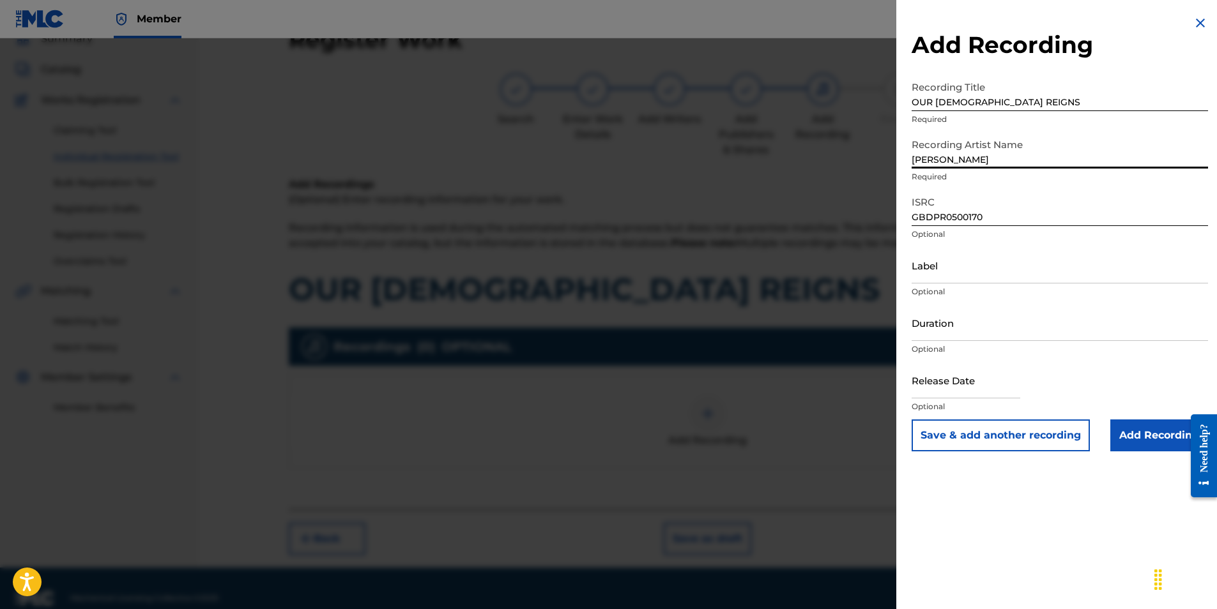
type input "[PERSON_NAME]"
click at [901, 134] on div "Add Recording Recording Title OUR [DEMOGRAPHIC_DATA] REIGNS Required Recording …" at bounding box center [1059, 233] width 327 height 467
click at [930, 320] on input "Duration" at bounding box center [1060, 323] width 296 height 36
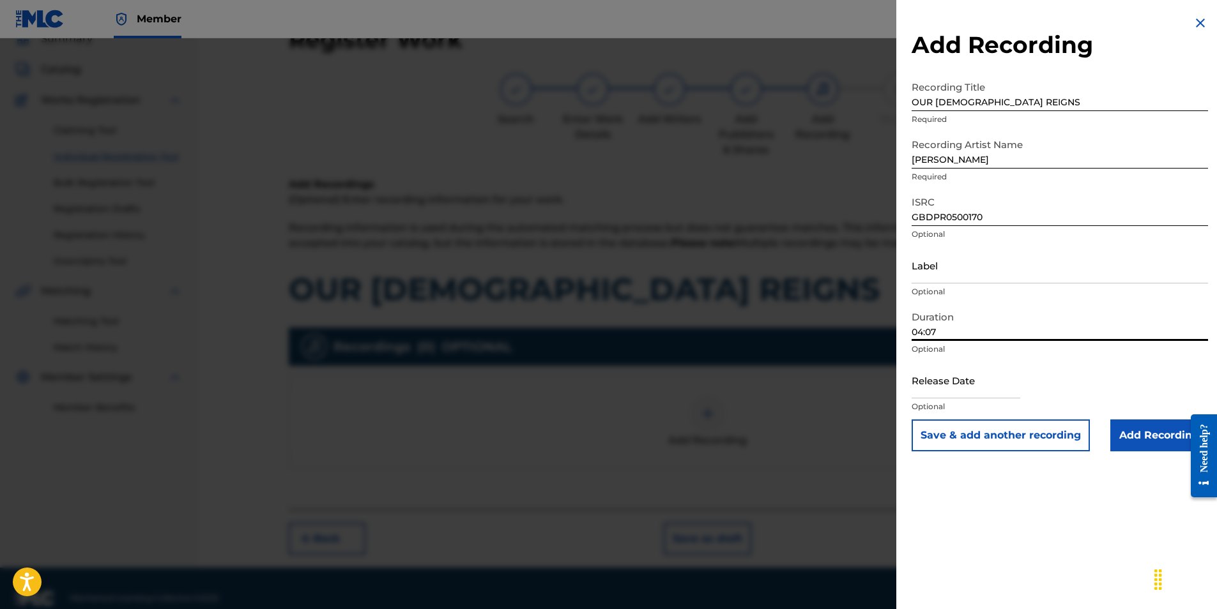
type input "04:07"
select select "7"
select select "2025"
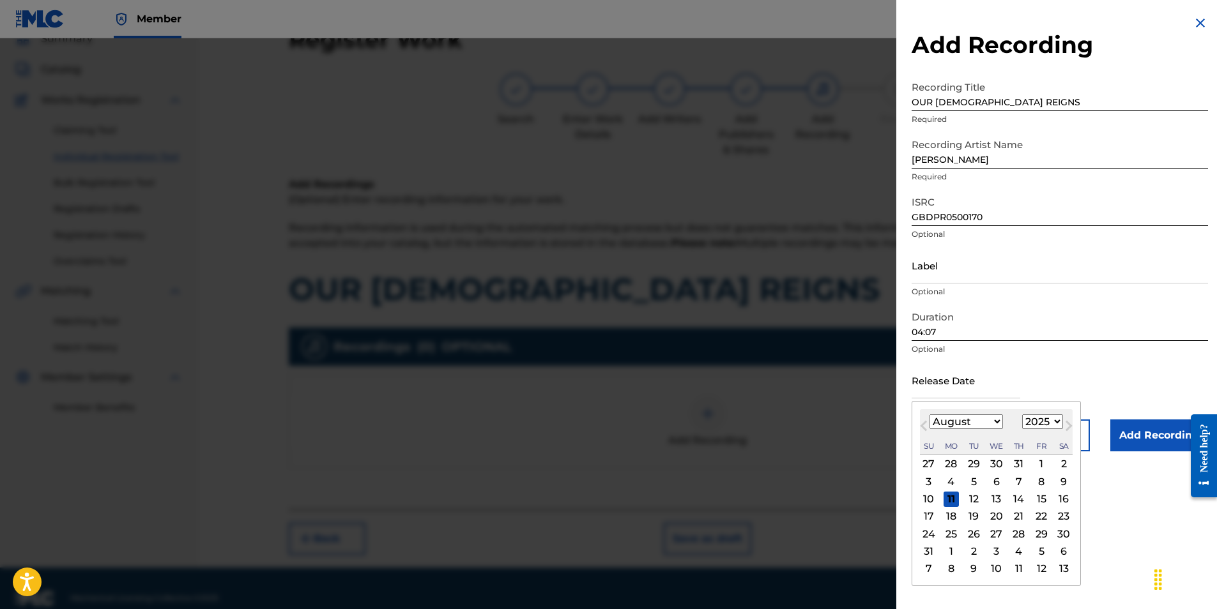
click at [928, 386] on input "text" at bounding box center [966, 380] width 109 height 36
type input "[DATE]"
select select "2025"
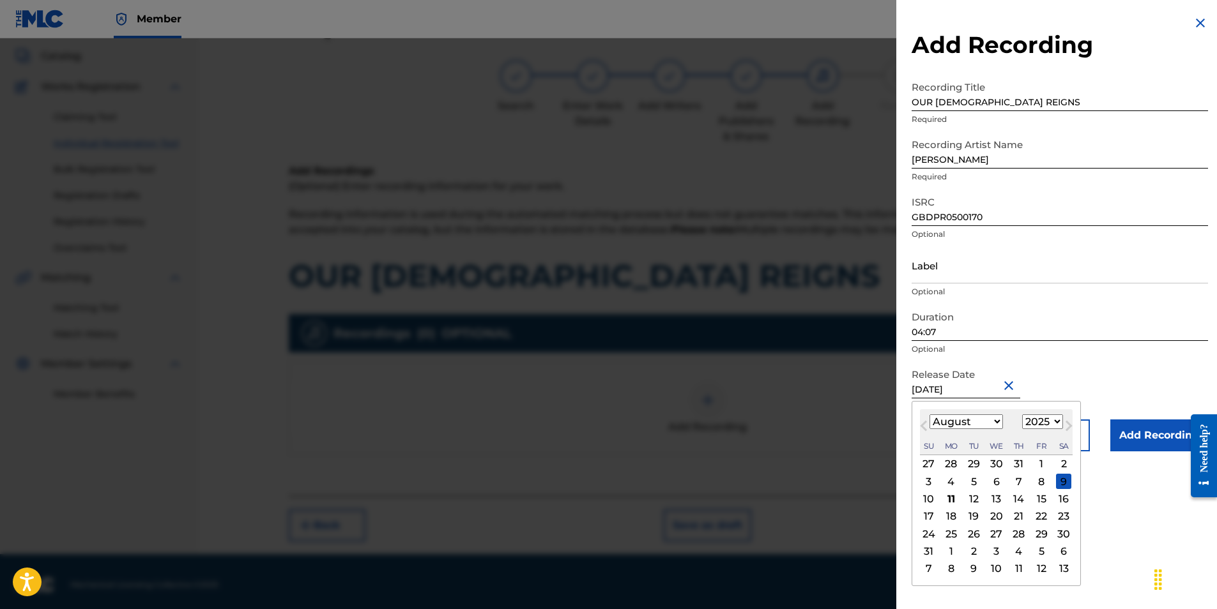
scroll to position [77, 0]
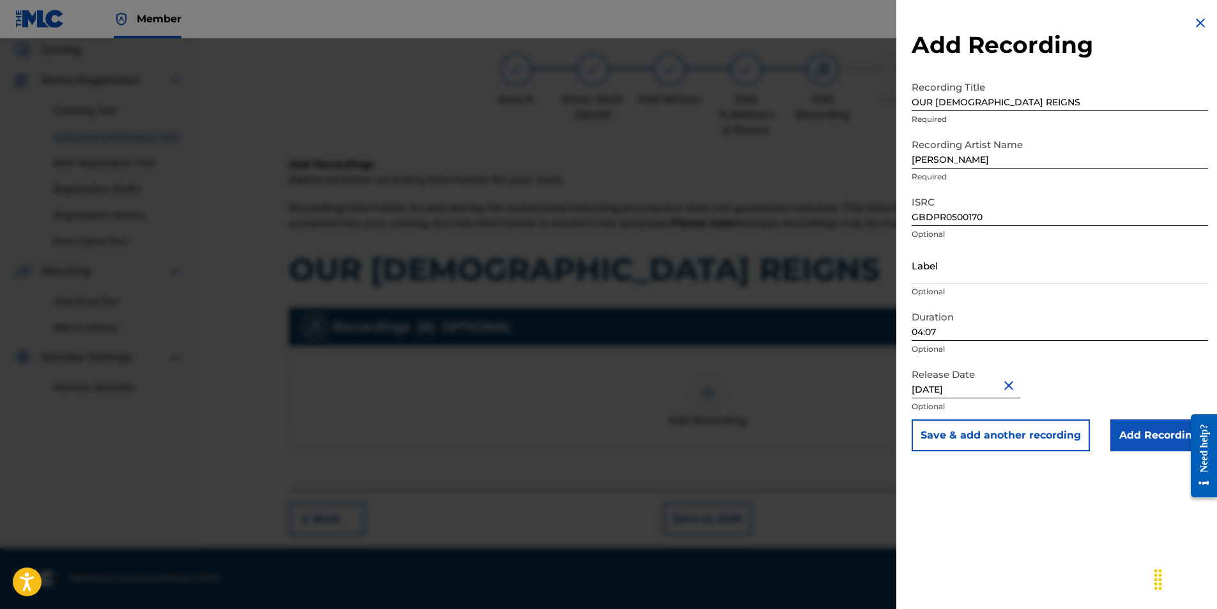
click at [1136, 436] on input "Add Recording" at bounding box center [1159, 436] width 98 height 32
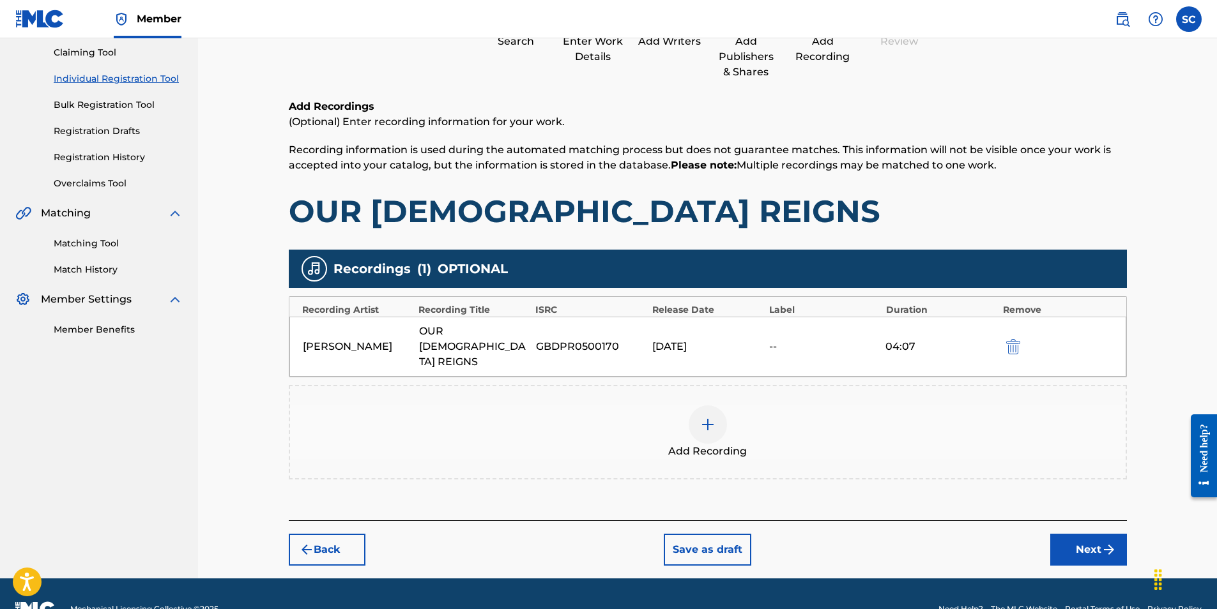
click at [1073, 534] on button "Next" at bounding box center [1088, 550] width 77 height 32
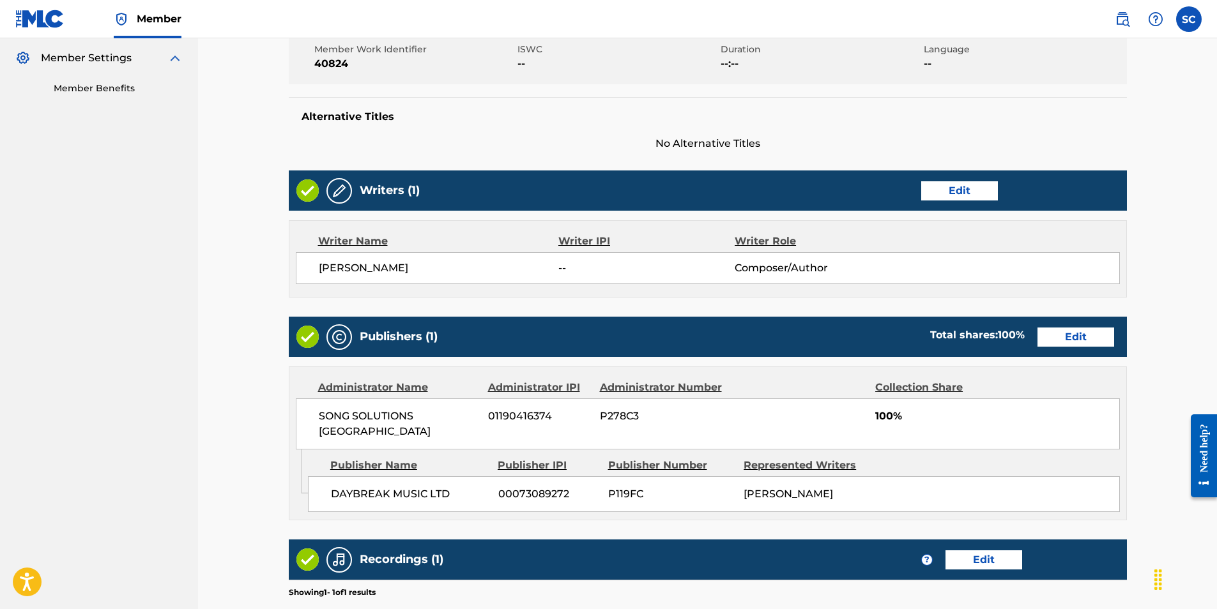
scroll to position [554, 0]
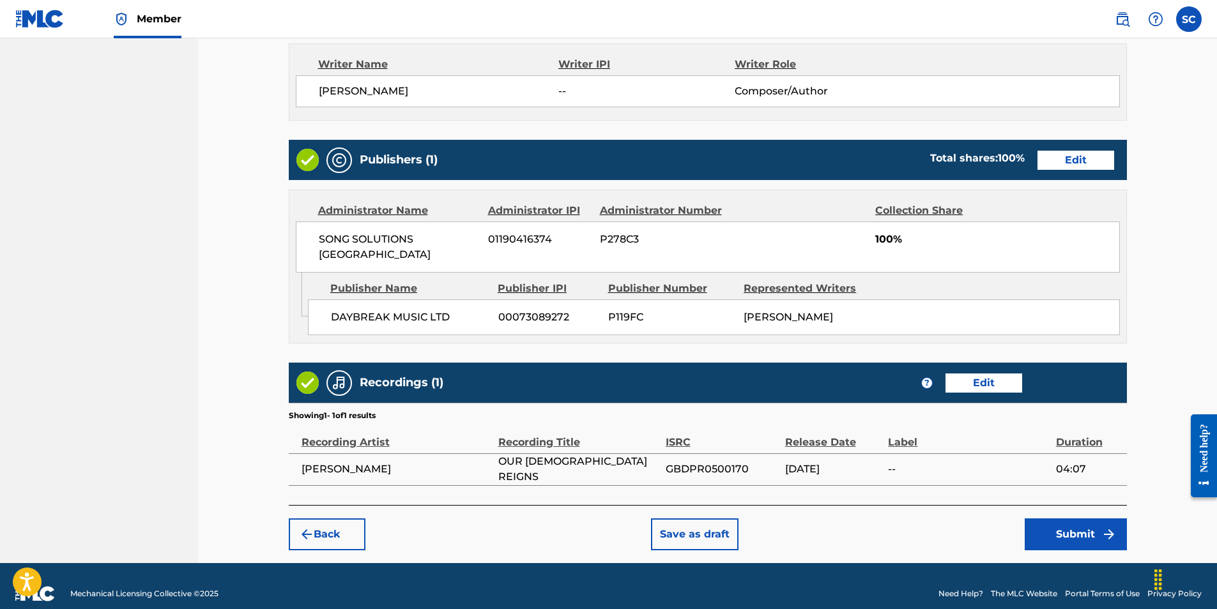
click at [1087, 520] on button "Submit" at bounding box center [1076, 535] width 102 height 32
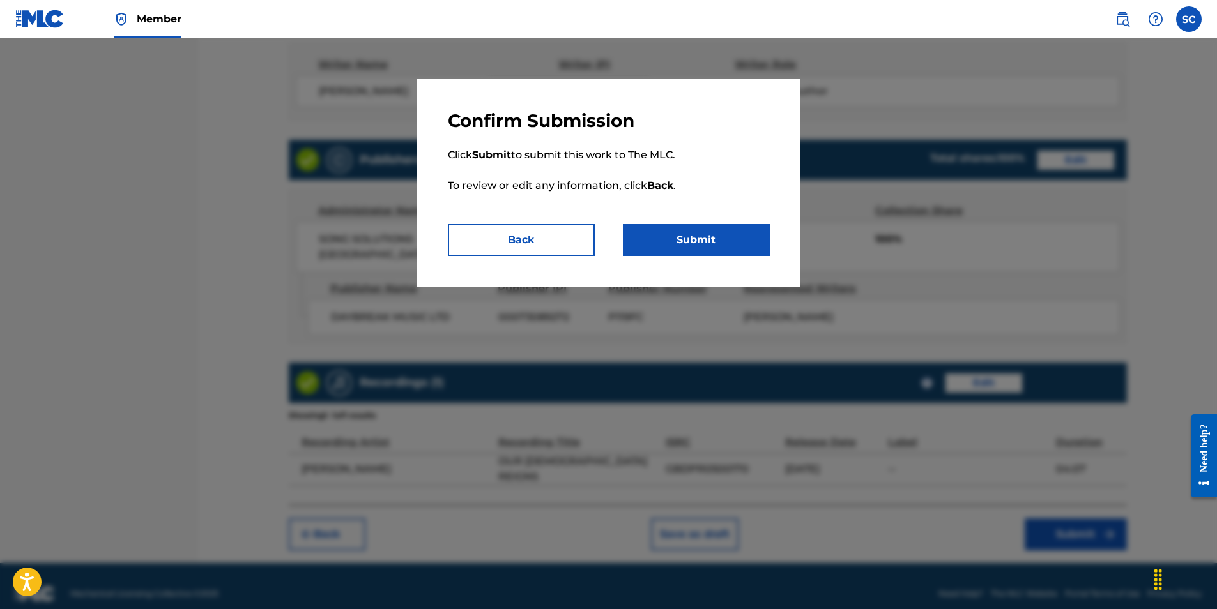
click at [720, 242] on button "Submit" at bounding box center [696, 240] width 147 height 32
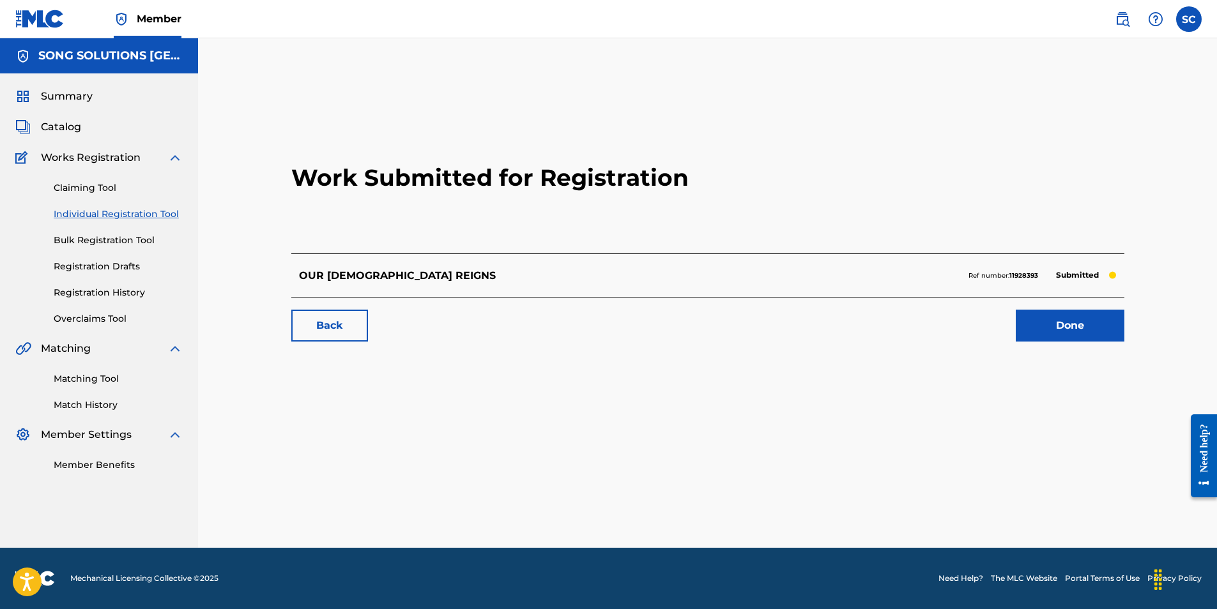
click at [1084, 328] on link "Done" at bounding box center [1070, 326] width 109 height 32
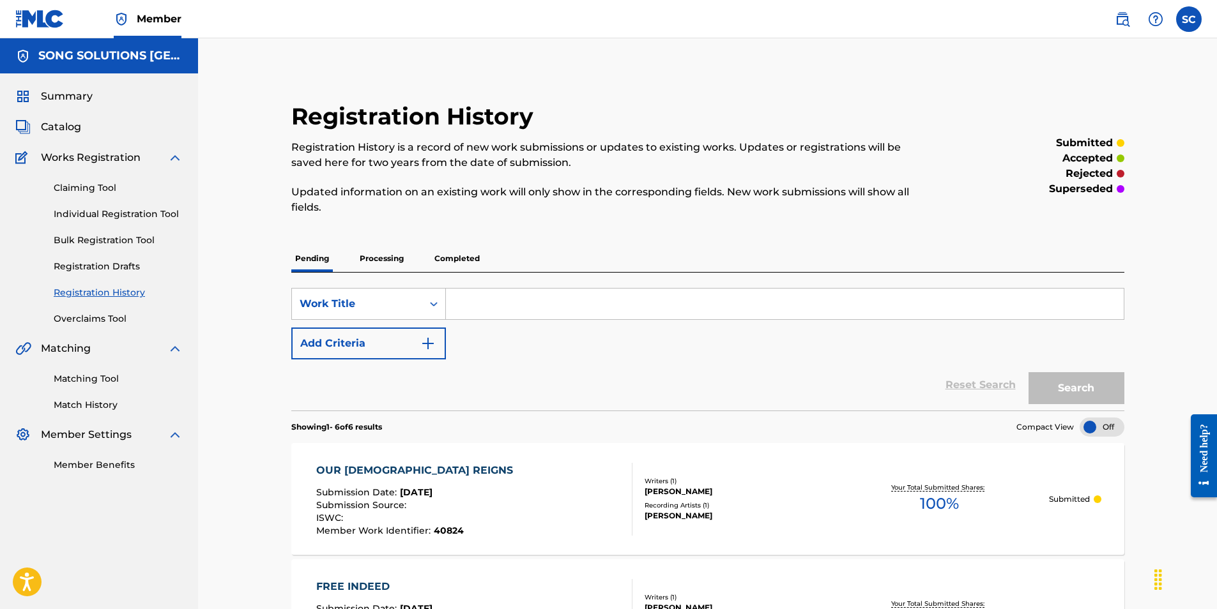
click at [103, 216] on link "Individual Registration Tool" at bounding box center [118, 214] width 129 height 13
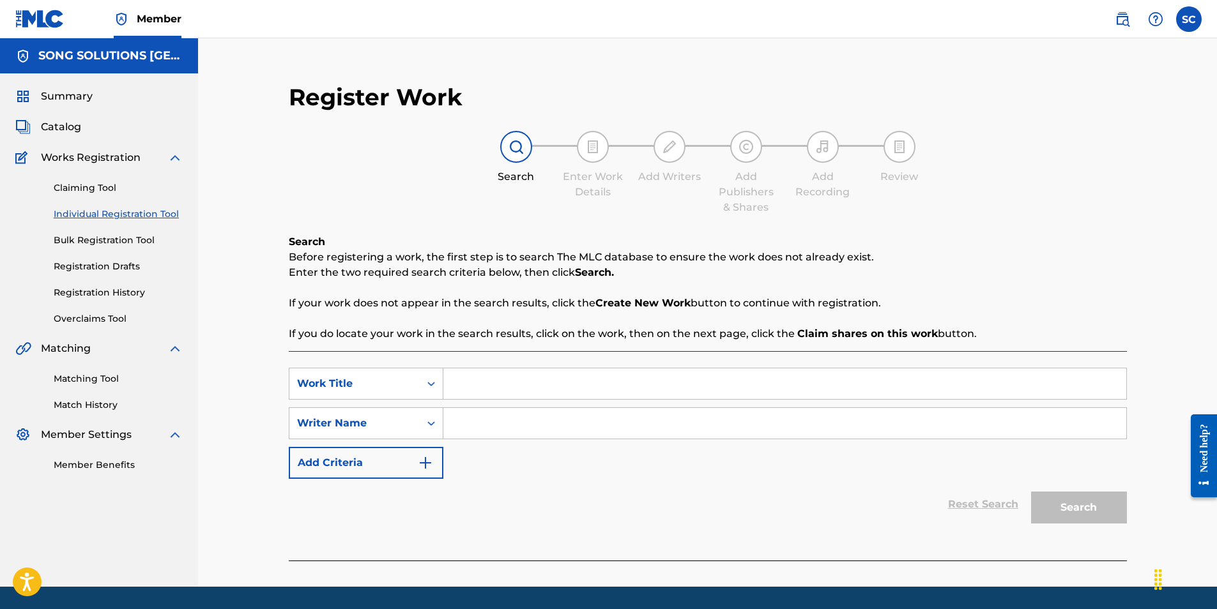
click at [519, 385] on input "Search Form" at bounding box center [784, 384] width 683 height 31
type input "FATHER TAKE ME DEEPER"
click at [509, 411] on input "Search Form" at bounding box center [784, 423] width 683 height 31
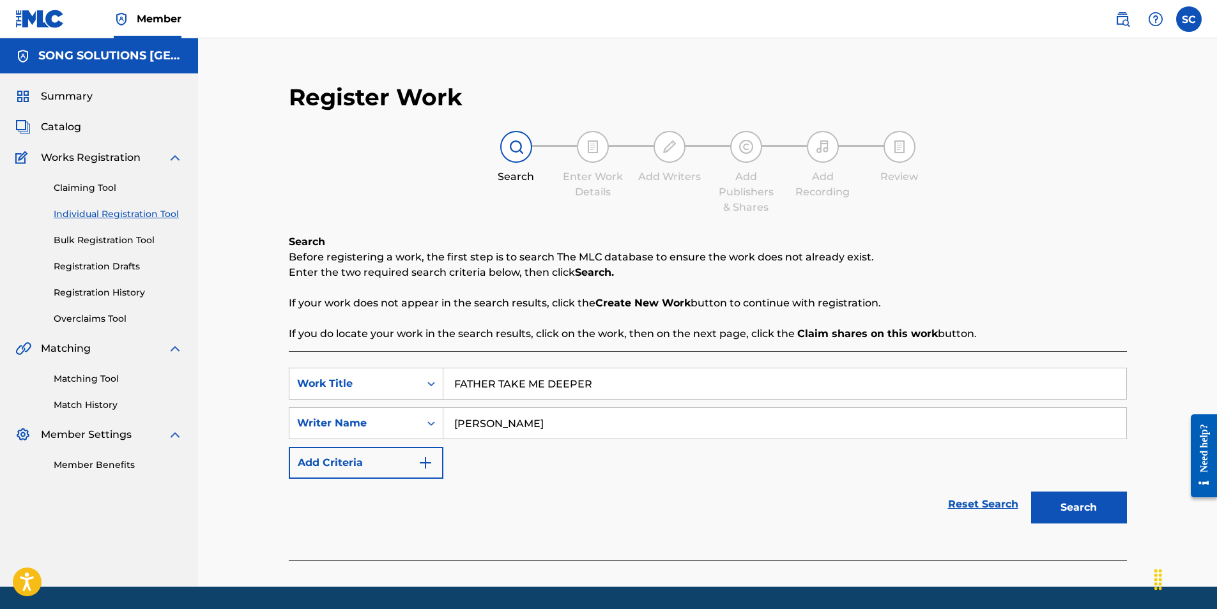
type input "[PERSON_NAME]"
click at [1031, 492] on button "Search" at bounding box center [1079, 508] width 96 height 32
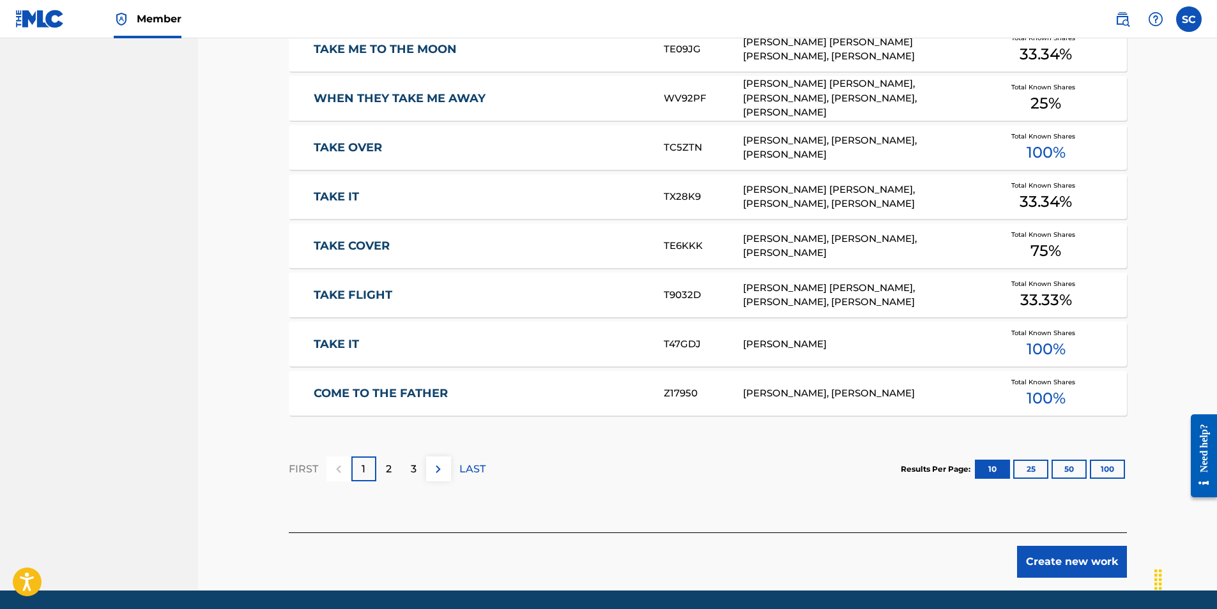
scroll to position [724, 0]
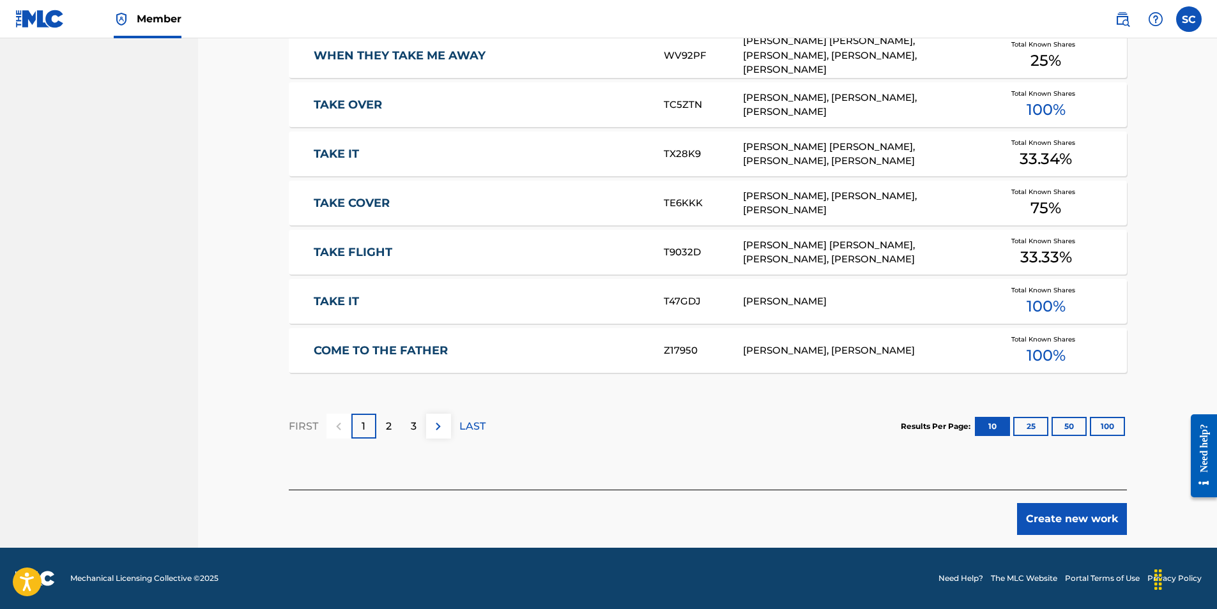
click at [1062, 519] on button "Create new work" at bounding box center [1072, 519] width 110 height 32
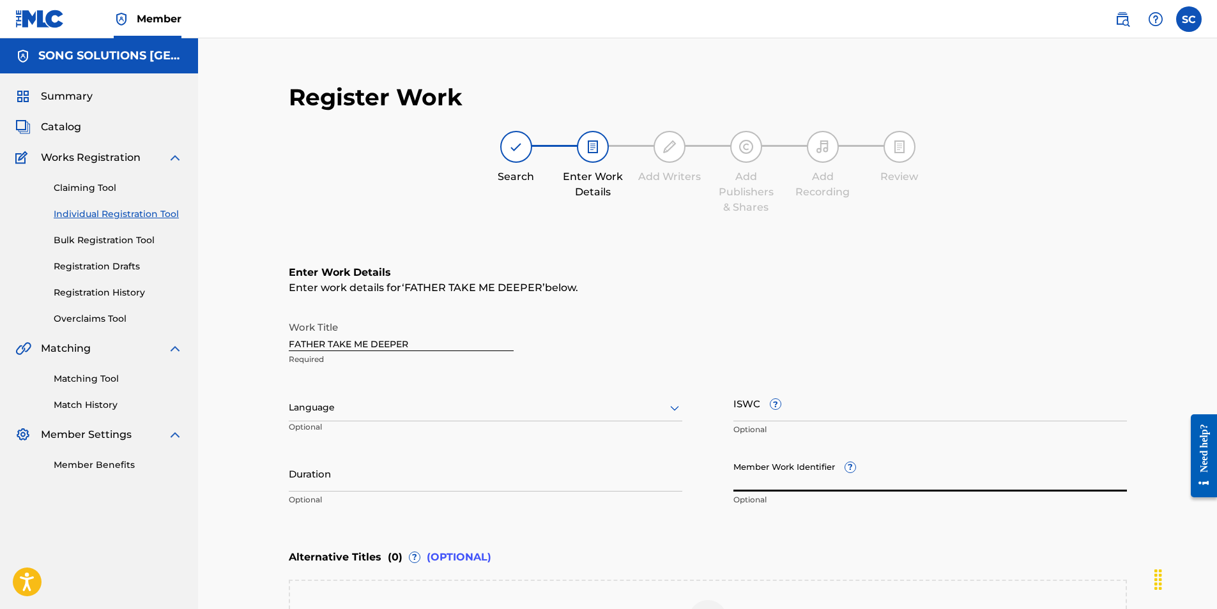
click at [747, 486] on input "Member Work Identifier ?" at bounding box center [930, 474] width 394 height 36
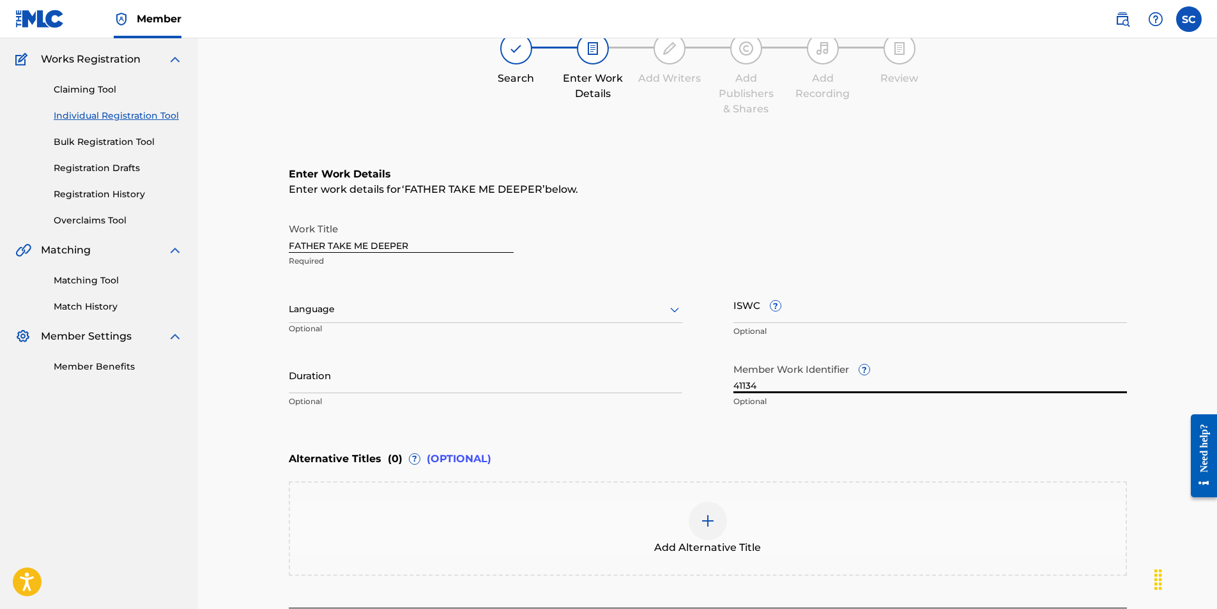
scroll to position [217, 0]
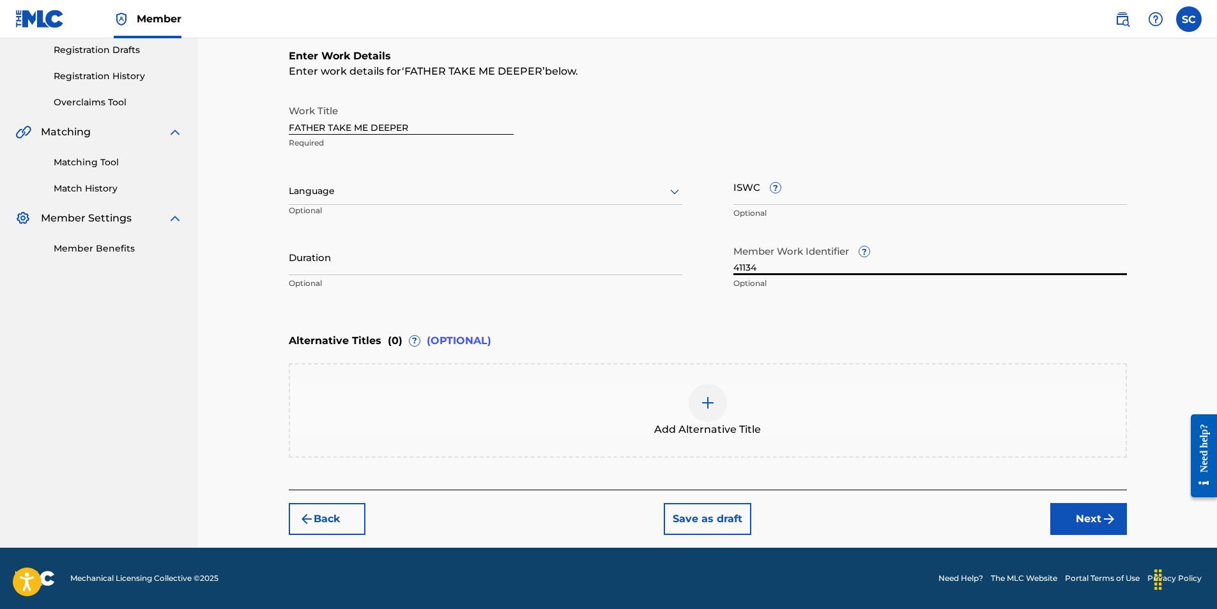
type input "41134"
click at [1089, 523] on button "Next" at bounding box center [1088, 519] width 77 height 32
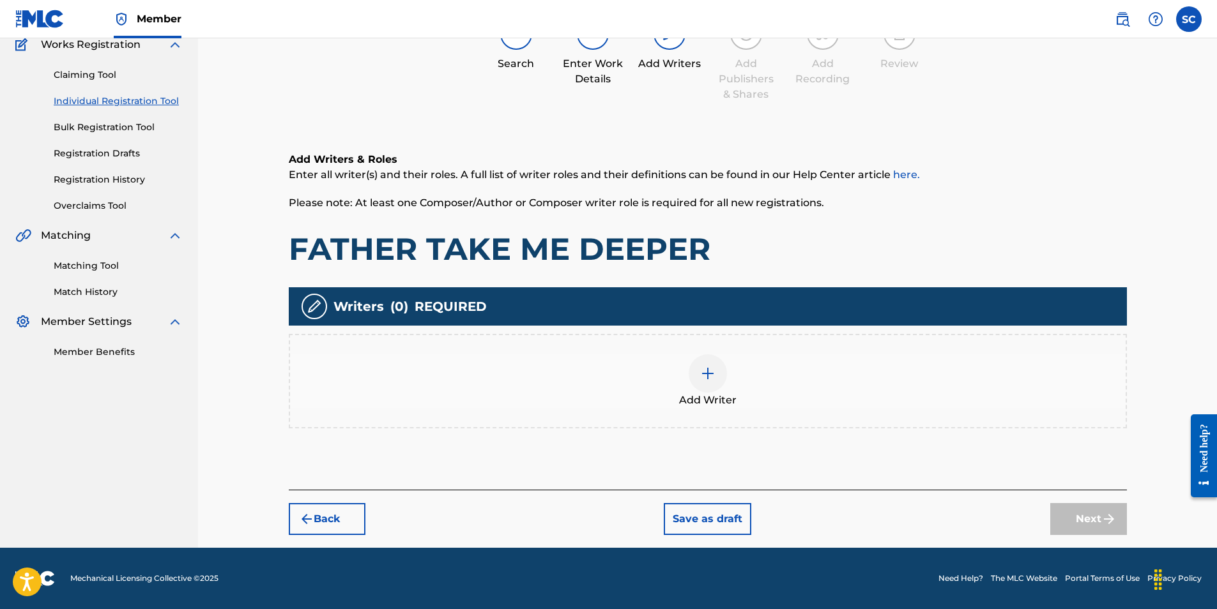
scroll to position [57, 0]
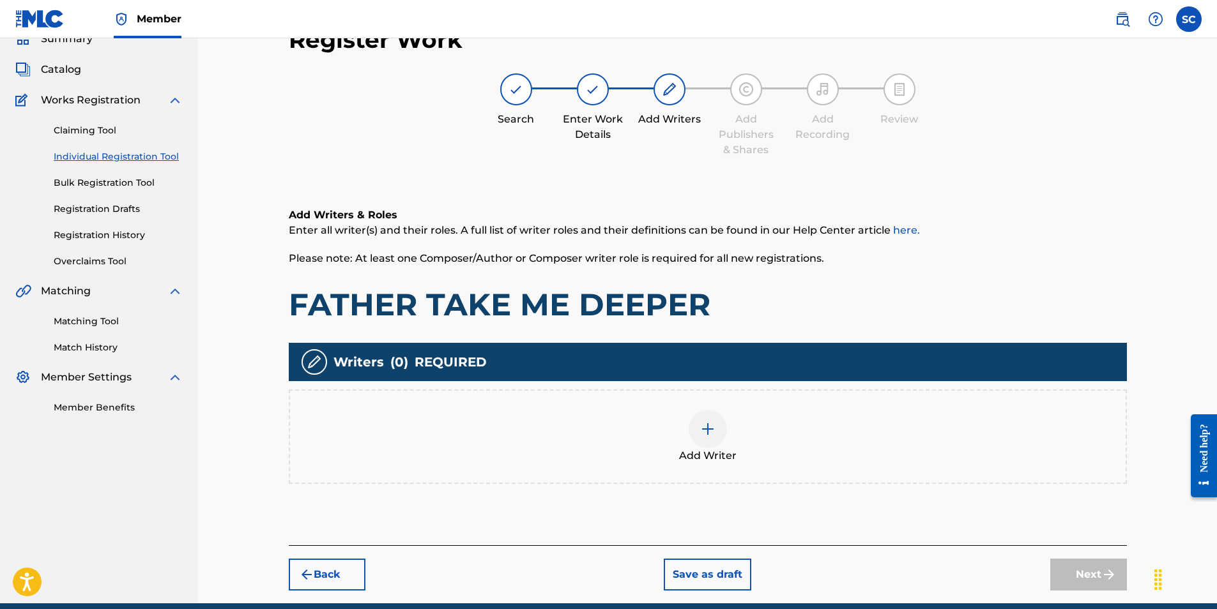
click at [708, 431] on img at bounding box center [707, 429] width 15 height 15
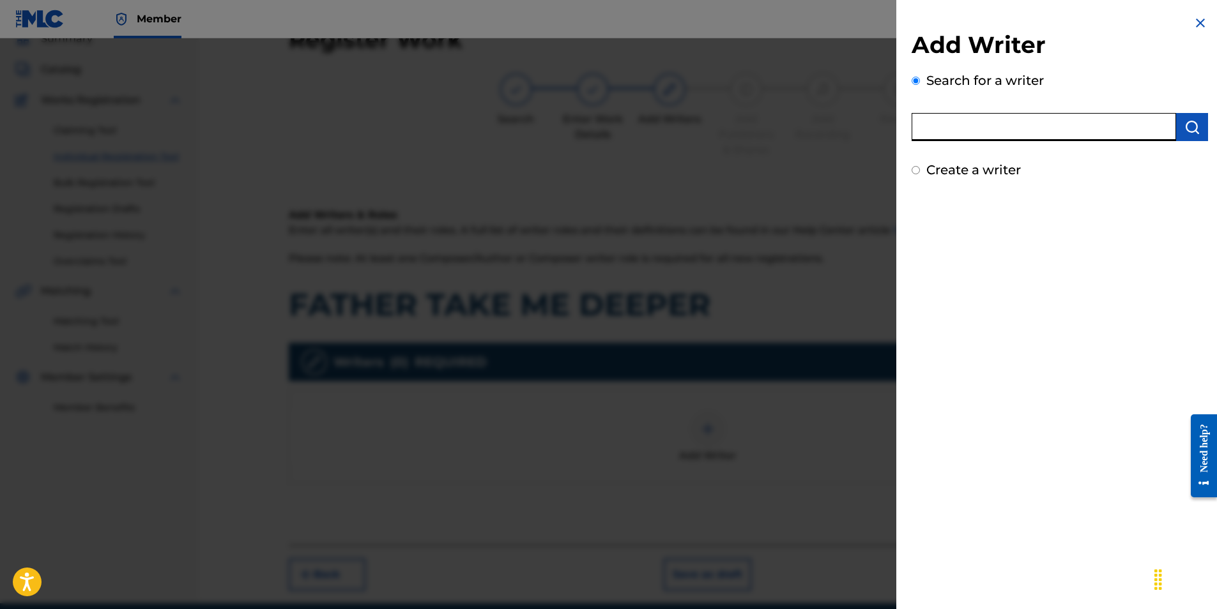
click at [963, 123] on input "text" at bounding box center [1044, 127] width 264 height 28
type input "[PERSON_NAME]"
click at [1187, 123] on img "submit" at bounding box center [1191, 126] width 15 height 15
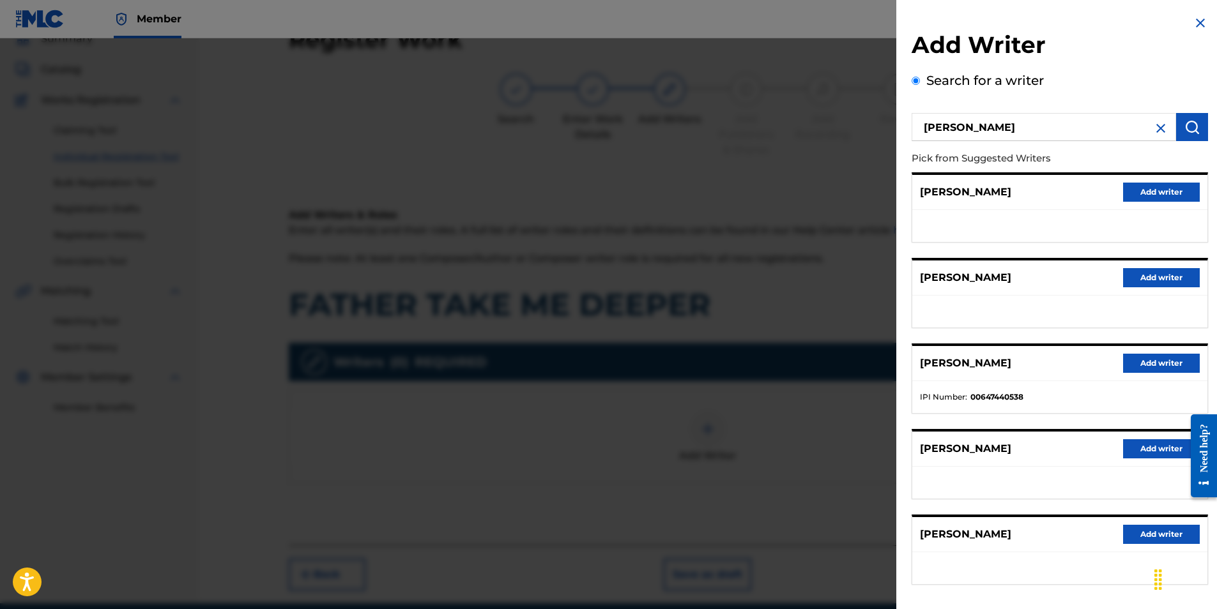
click at [1163, 533] on button "Add writer" at bounding box center [1161, 534] width 77 height 19
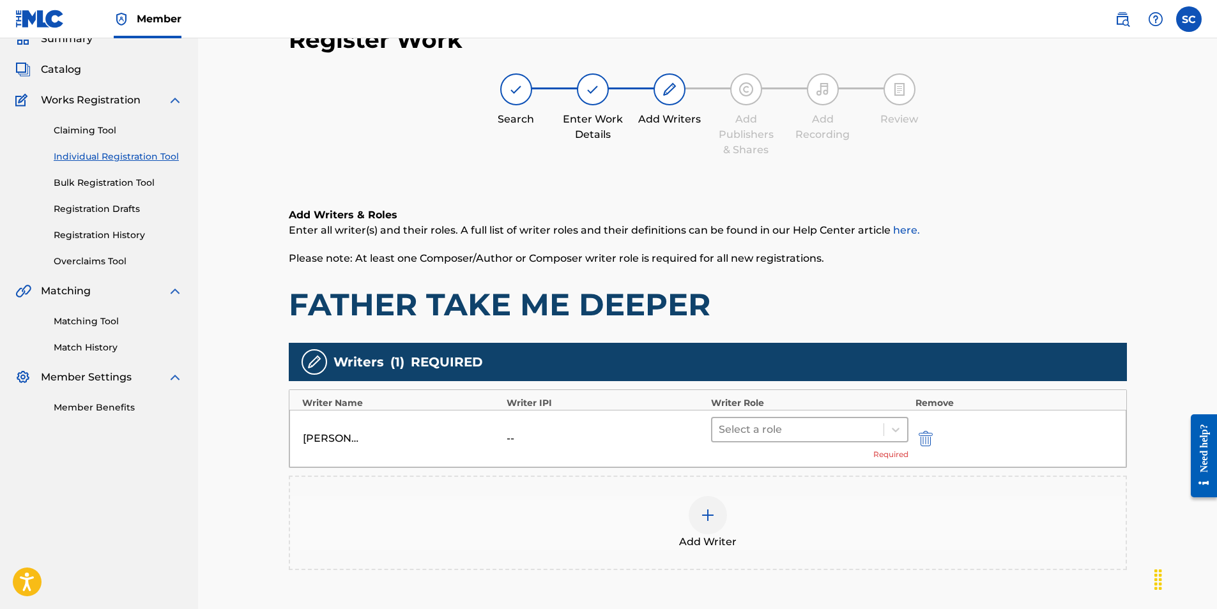
click at [814, 434] on div at bounding box center [798, 430] width 159 height 18
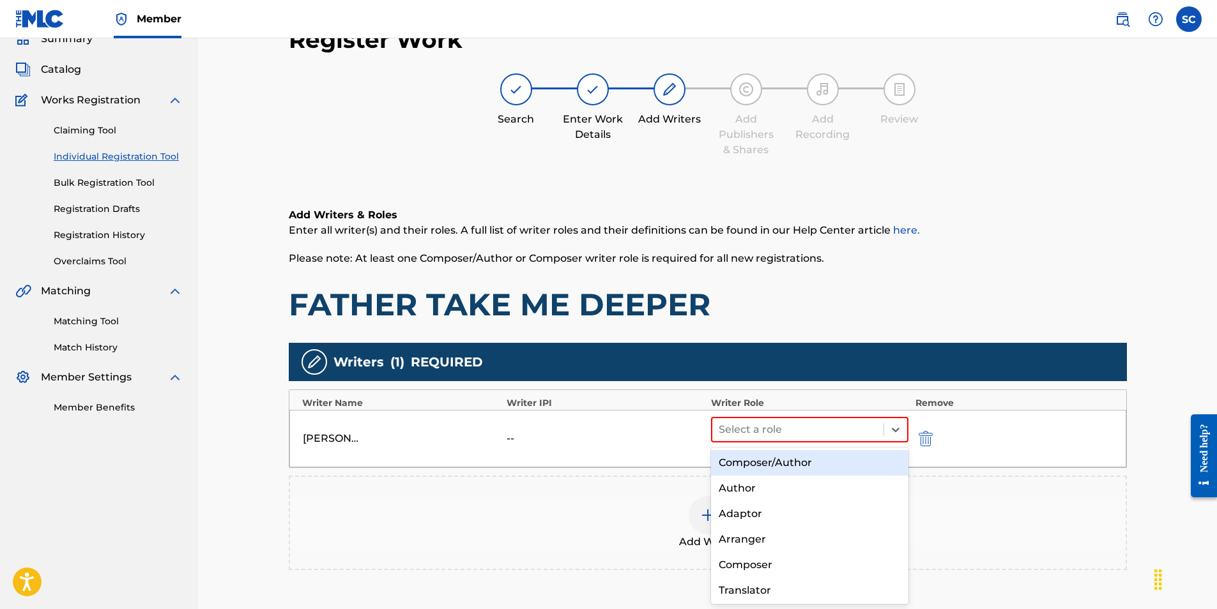
click at [786, 467] on div "Composer/Author" at bounding box center [810, 463] width 198 height 26
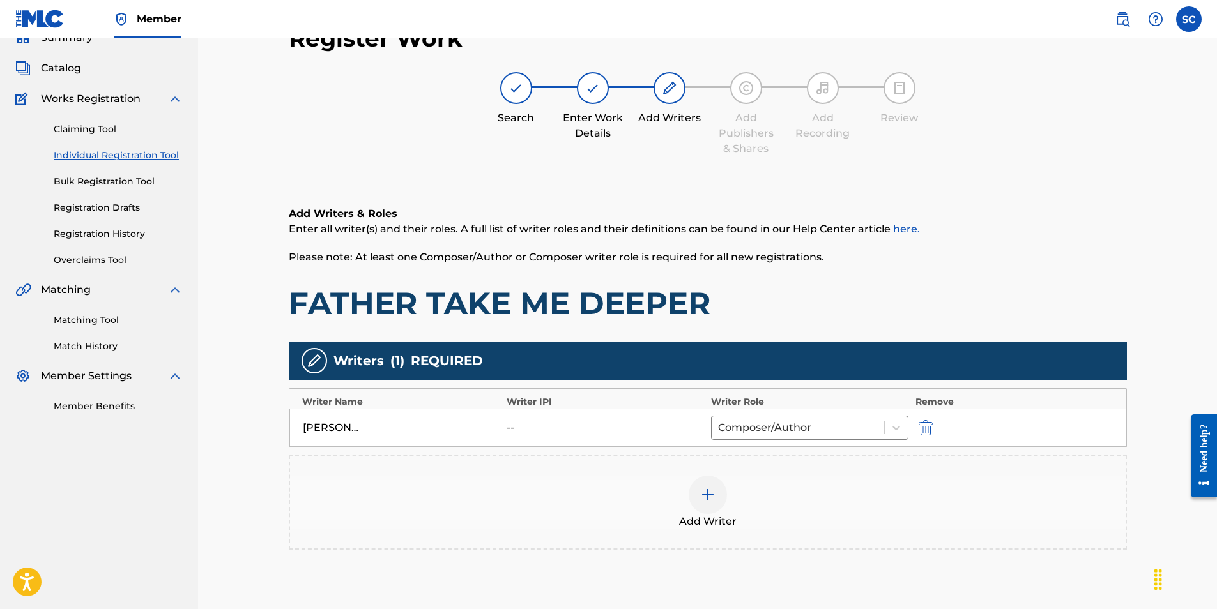
scroll to position [180, 0]
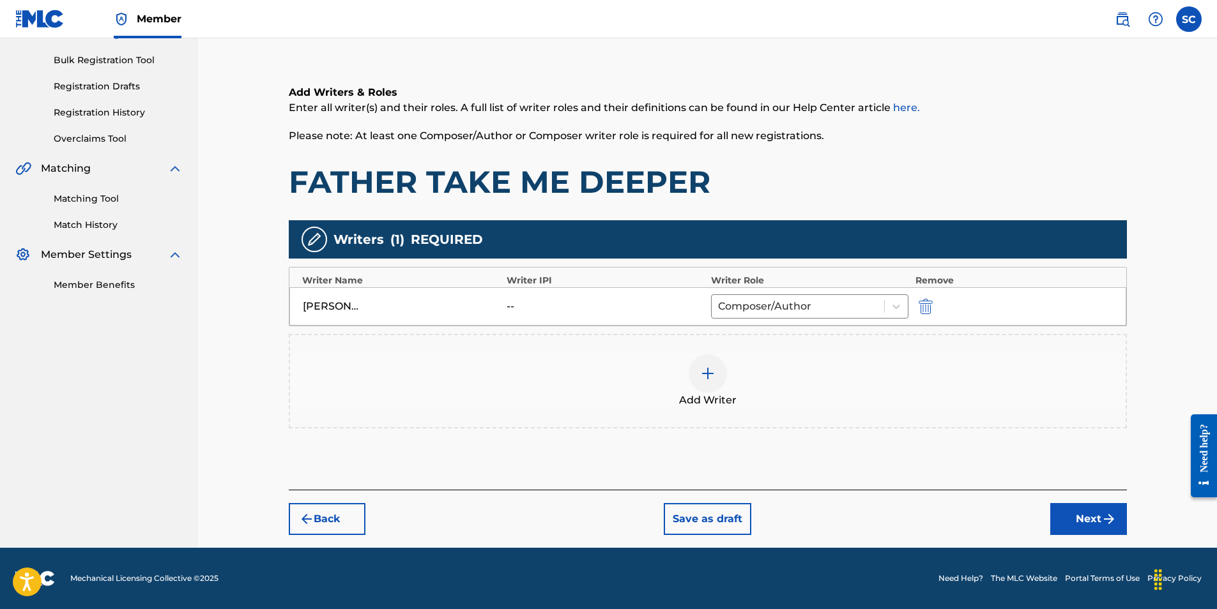
click at [1078, 521] on button "Next" at bounding box center [1088, 519] width 77 height 32
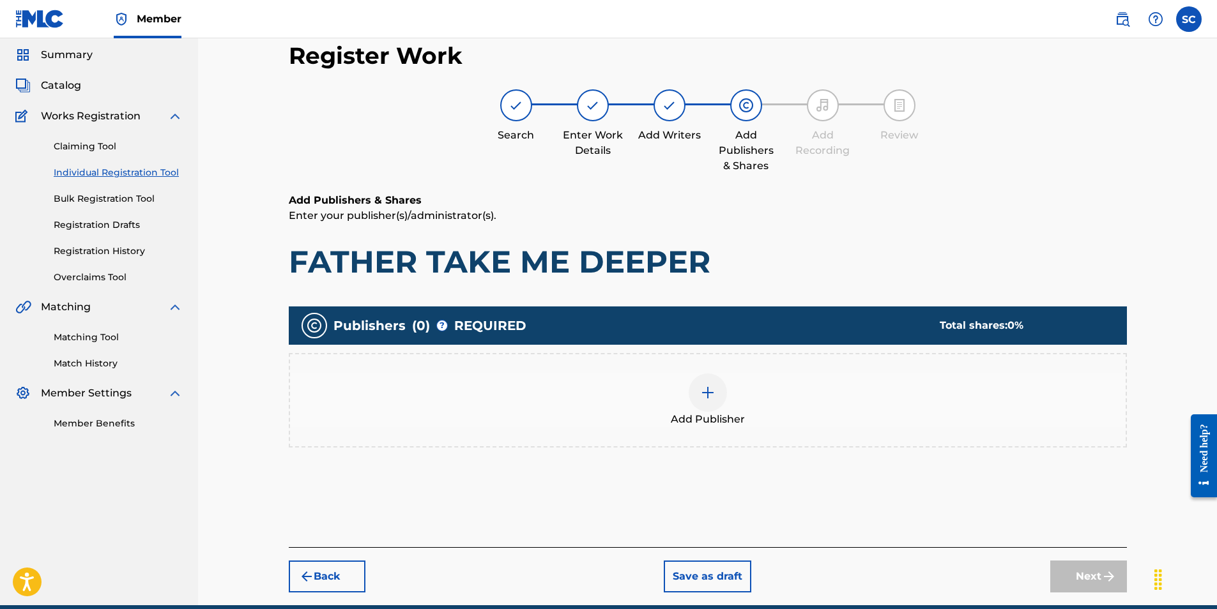
scroll to position [57, 0]
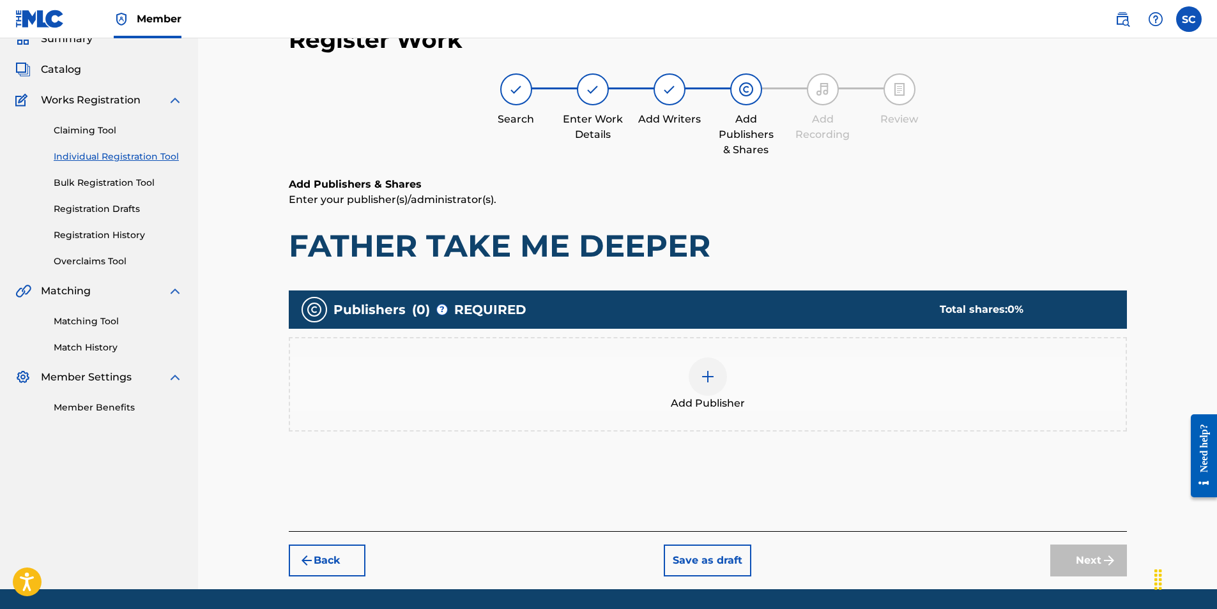
click at [708, 379] on img at bounding box center [707, 376] width 15 height 15
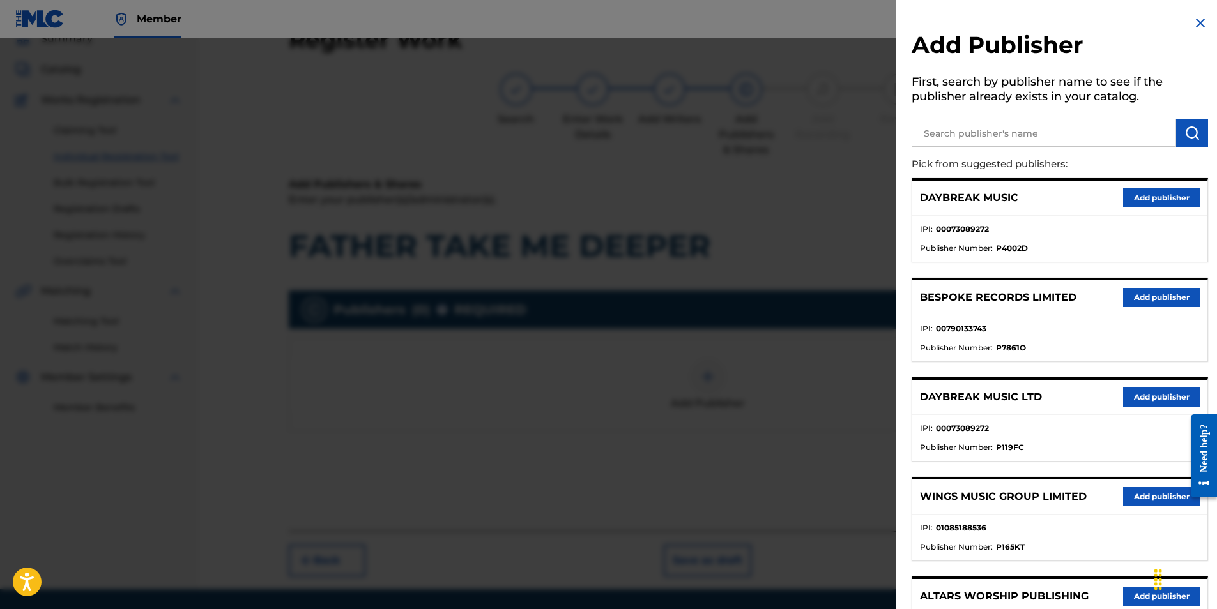
click at [1164, 395] on button "Add publisher" at bounding box center [1161, 397] width 77 height 19
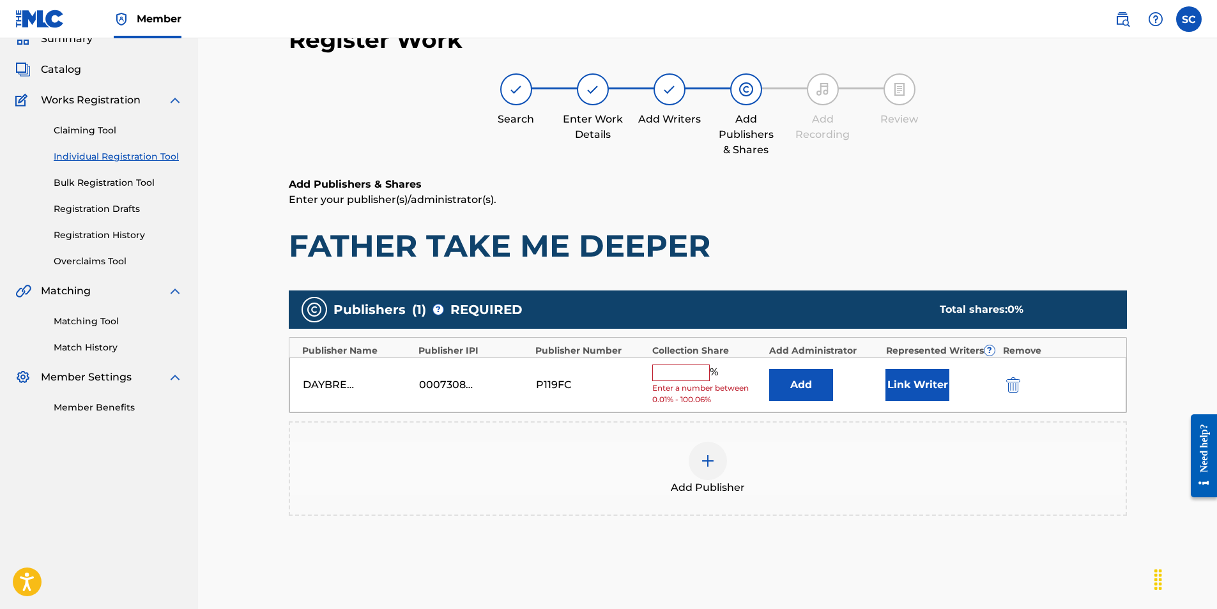
click at [685, 370] on input "text" at bounding box center [680, 373] width 57 height 17
type input "100"
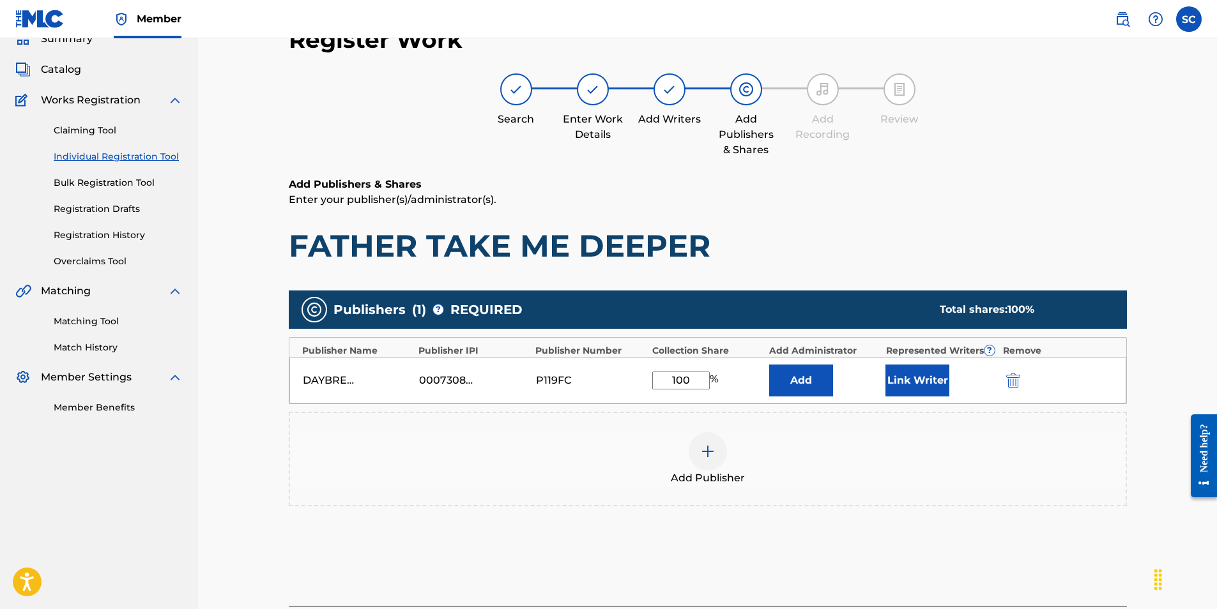
click at [790, 376] on button "Add" at bounding box center [801, 381] width 64 height 32
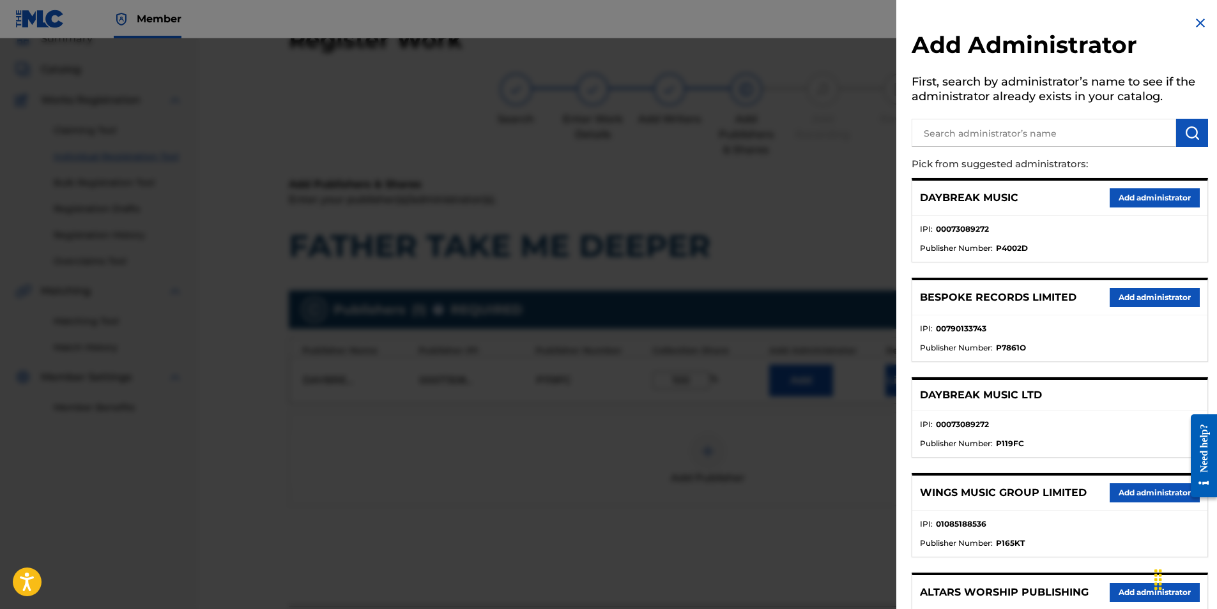
click at [955, 135] on input "text" at bounding box center [1044, 133] width 264 height 28
type input "SONG SOLUTIONS"
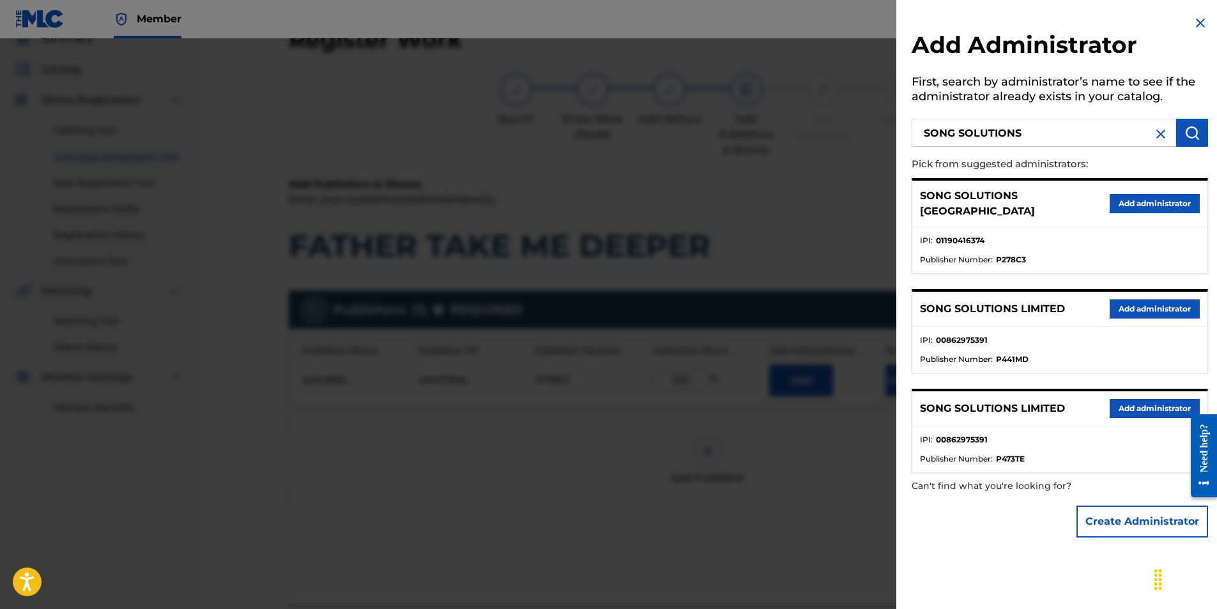
click at [1145, 203] on button "Add administrator" at bounding box center [1155, 203] width 90 height 19
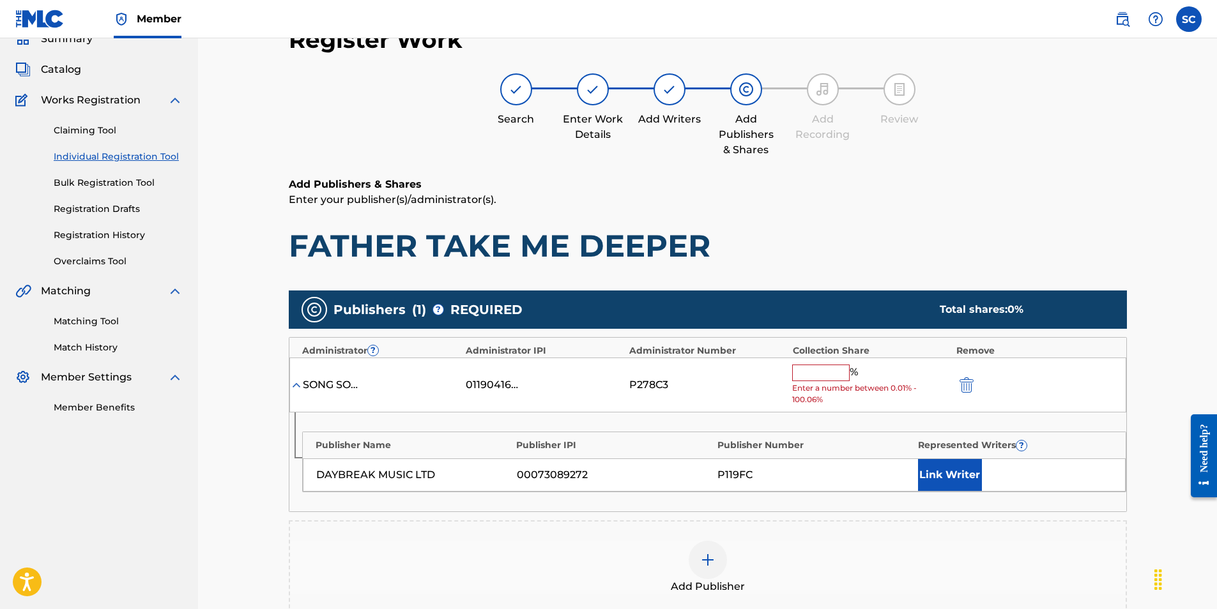
click at [820, 369] on input "text" at bounding box center [820, 373] width 57 height 17
click at [820, 375] on input "text" at bounding box center [820, 373] width 57 height 17
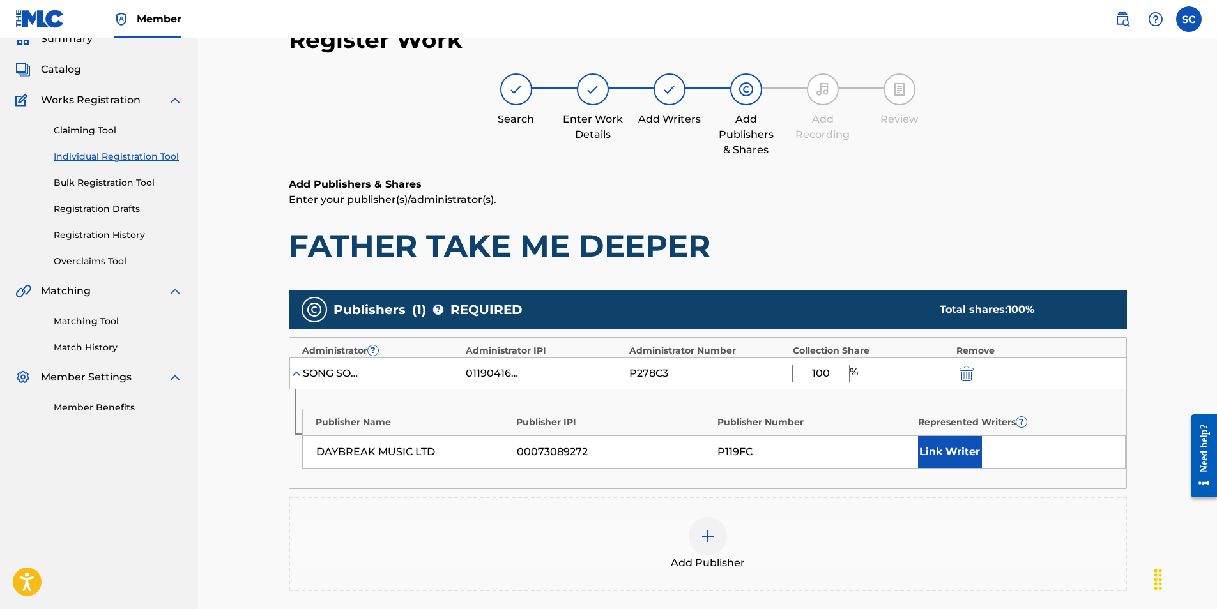
type input "100"
click at [937, 450] on button "Link Writer" at bounding box center [950, 452] width 64 height 32
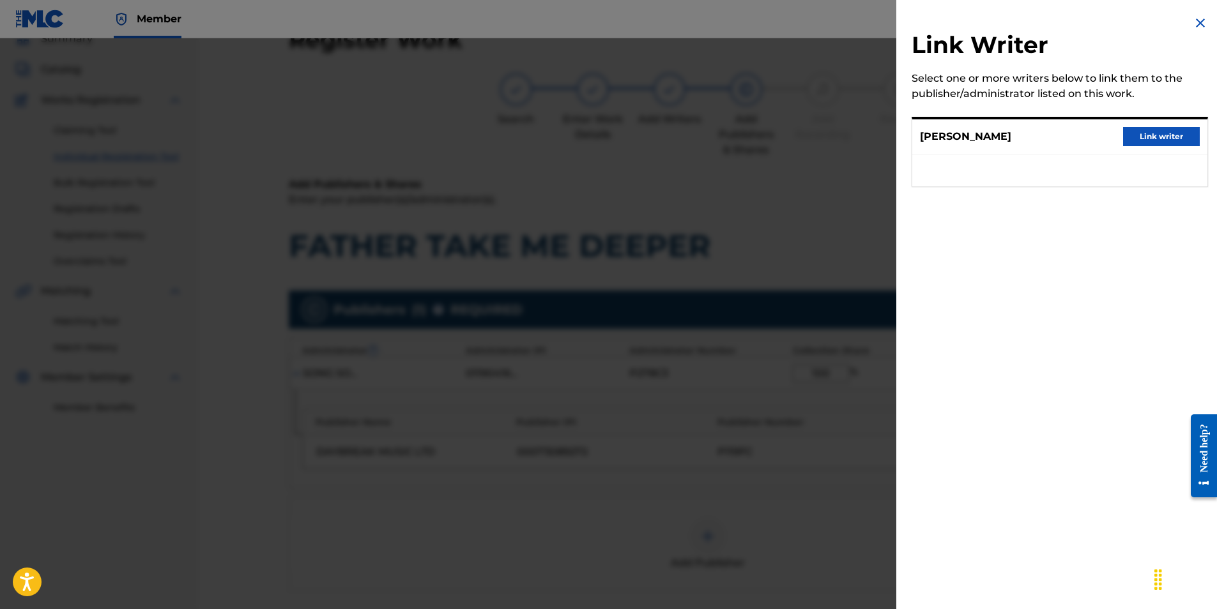
click at [1142, 131] on button "Link writer" at bounding box center [1161, 136] width 77 height 19
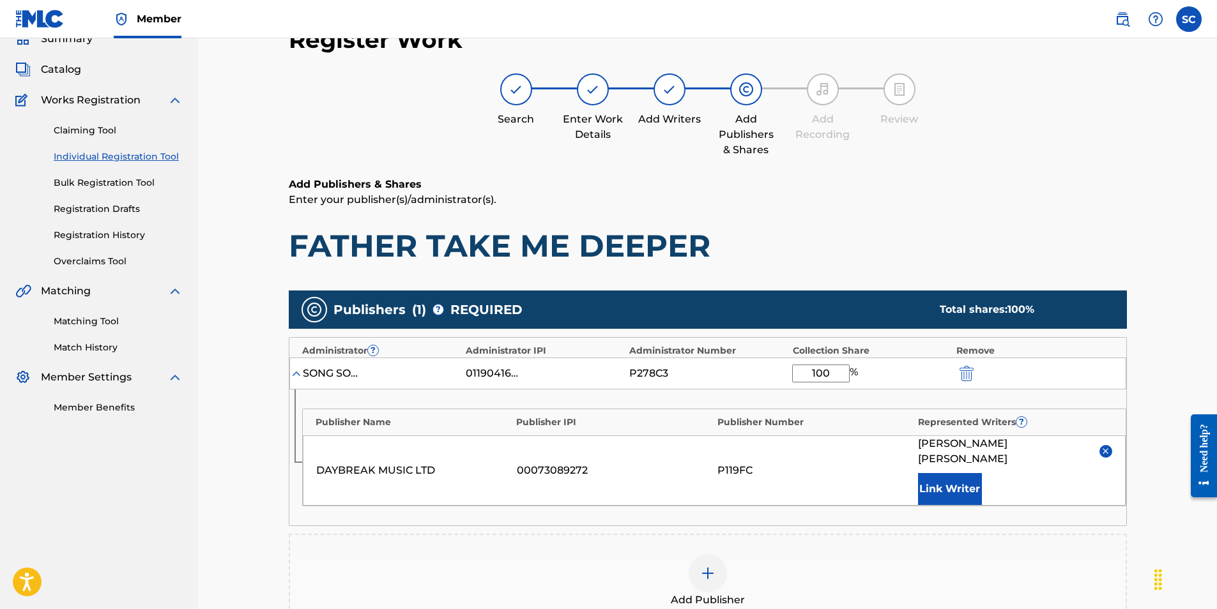
scroll to position [280, 0]
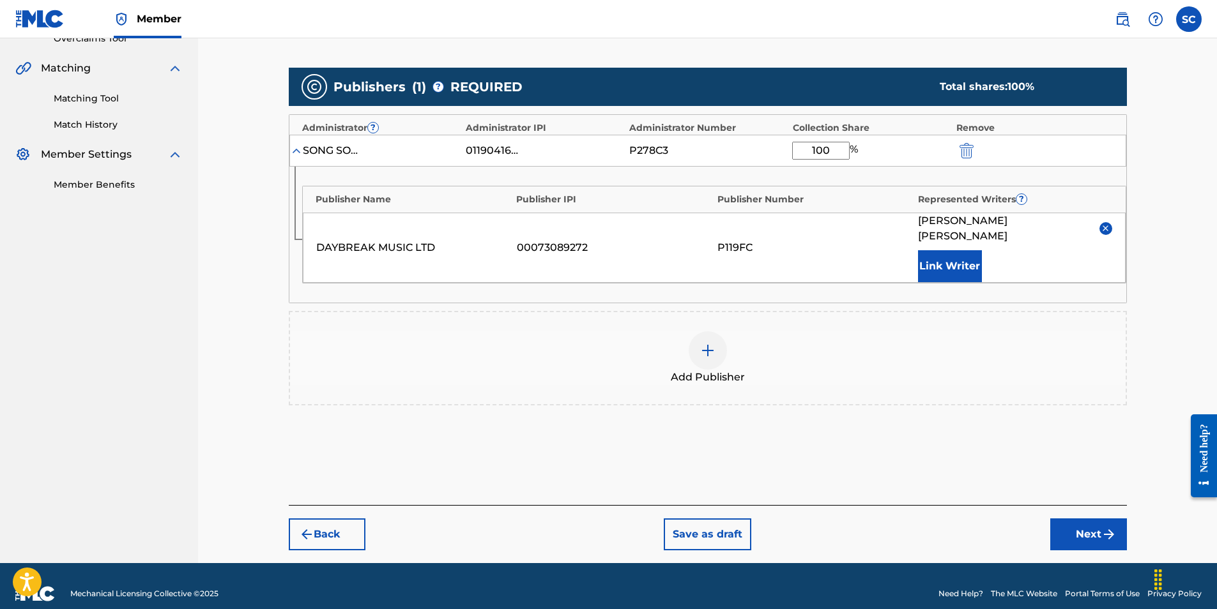
click at [1086, 519] on button "Next" at bounding box center [1088, 535] width 77 height 32
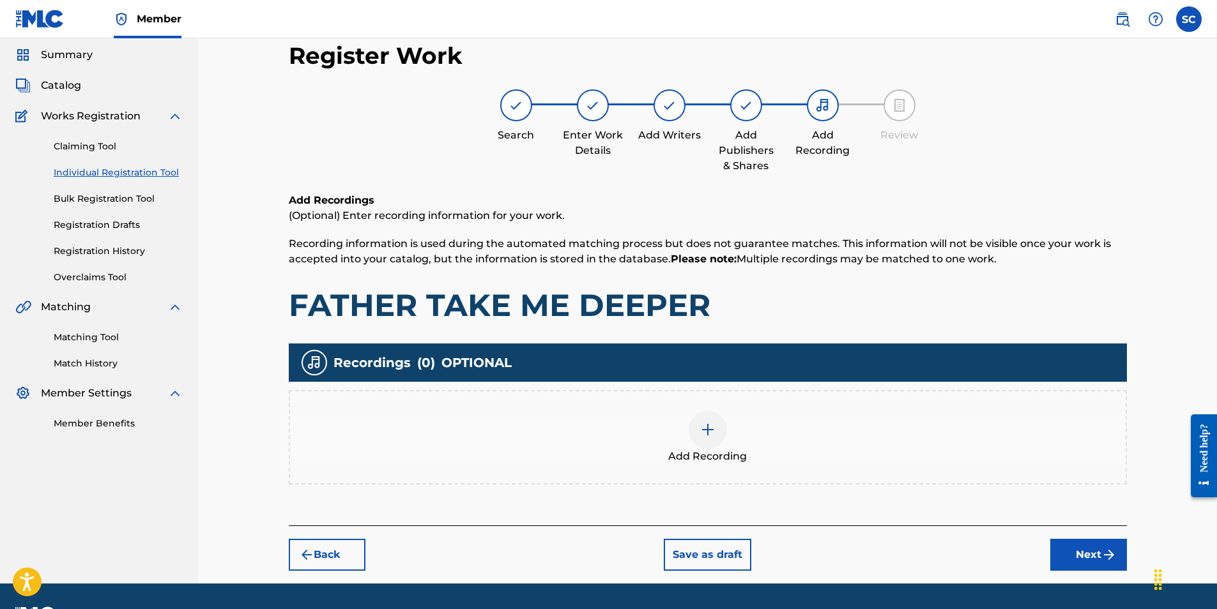
scroll to position [57, 0]
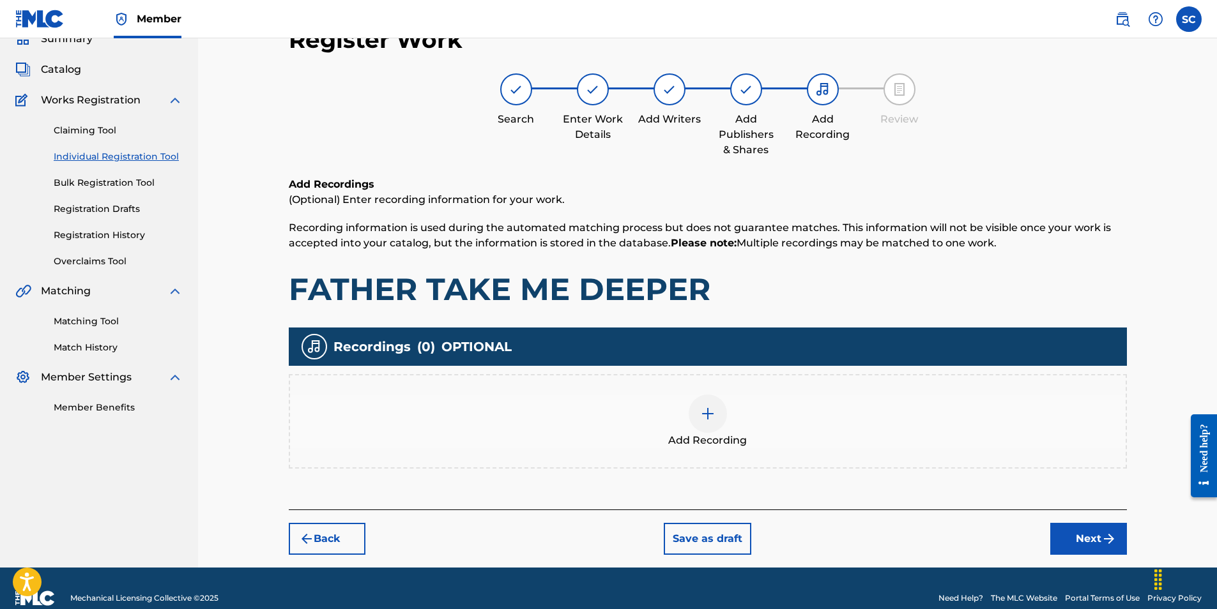
click at [708, 414] on img at bounding box center [707, 413] width 15 height 15
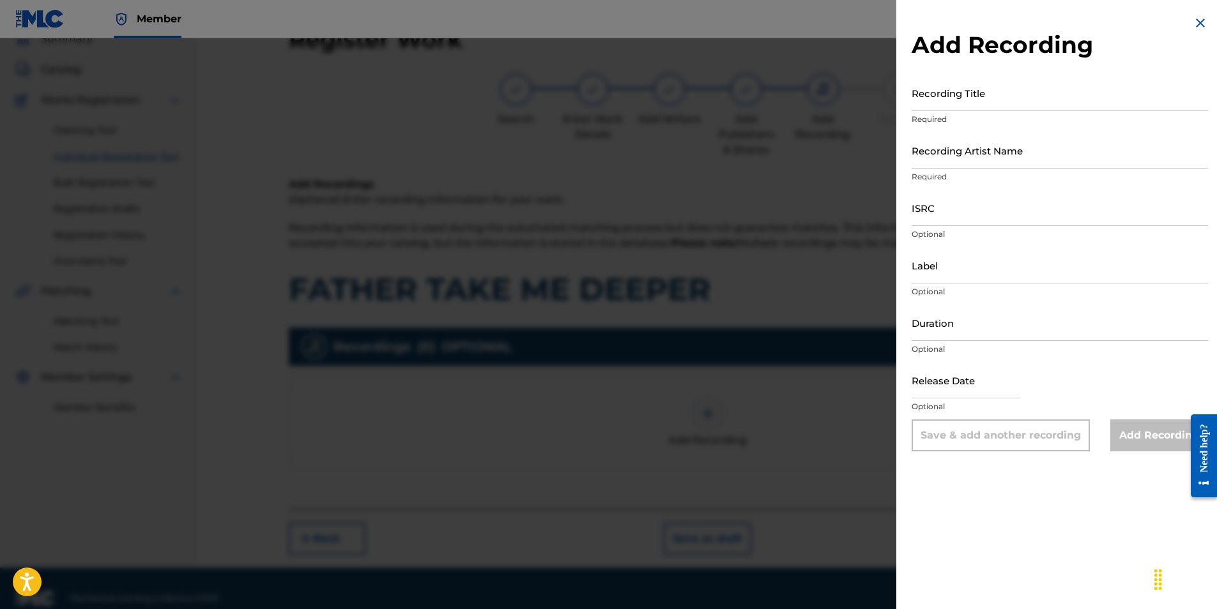
click at [937, 211] on input "ISRC" at bounding box center [1060, 208] width 296 height 36
paste input "GBDPR0500171"
type input "GBDPR0500171"
click at [934, 100] on input "Recording Title" at bounding box center [1060, 93] width 296 height 36
type input "FATHER TAKE ME DEEPER"
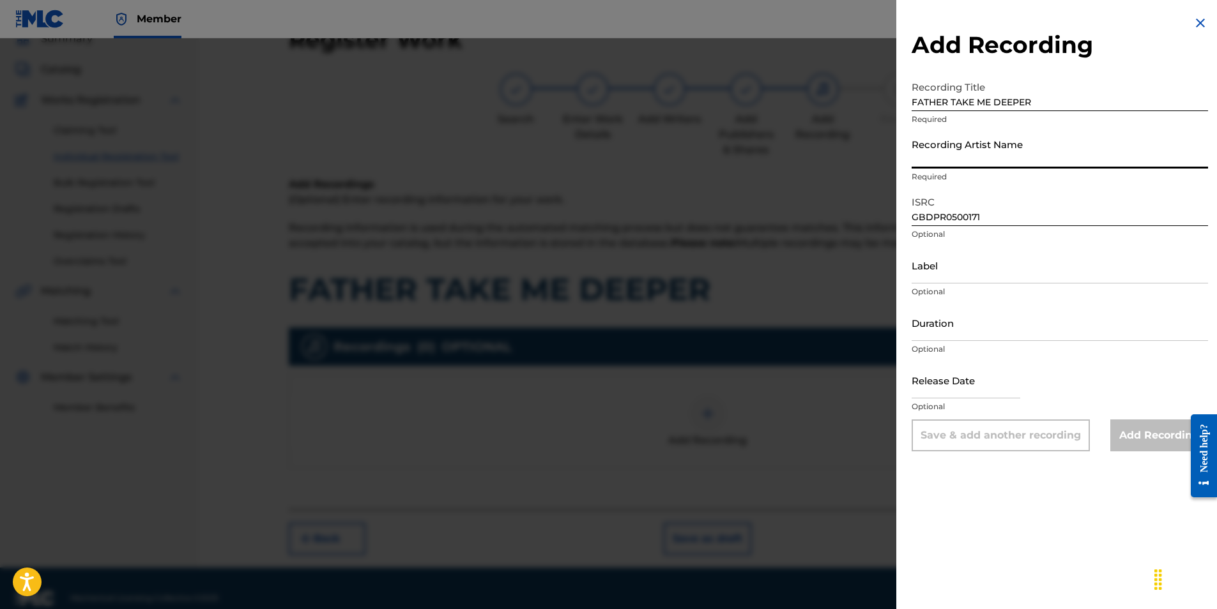
click at [968, 153] on input "Recording Artist Name" at bounding box center [1060, 150] width 296 height 36
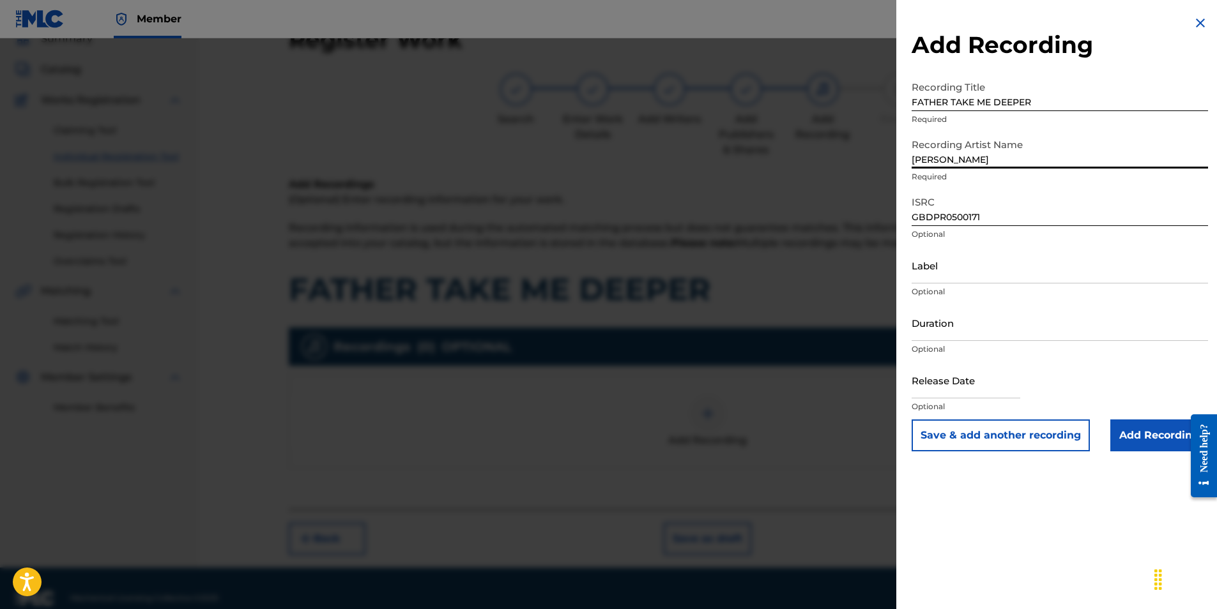
type input "[PERSON_NAME]"
click at [901, 183] on div "Add Recording Recording Title FATHER TAKE ME DEEPER Required Recording Artist N…" at bounding box center [1059, 233] width 327 height 467
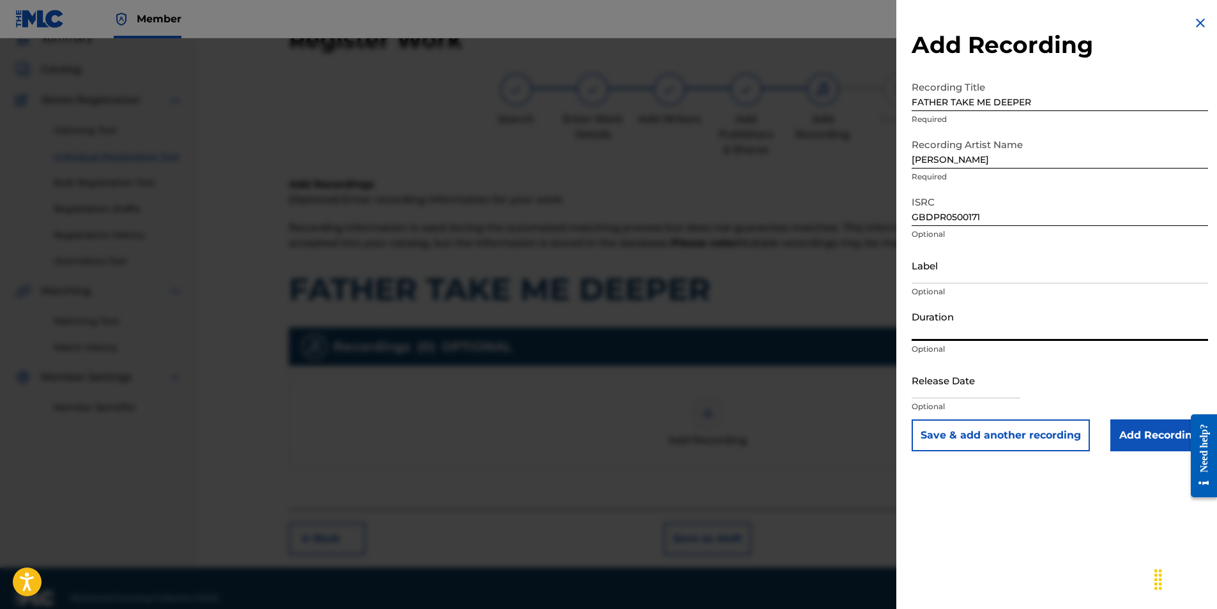
click at [940, 323] on input "Duration" at bounding box center [1060, 323] width 296 height 36
type input "04:05"
click at [898, 387] on div "Add Recording Recording Title FATHER TAKE ME DEEPER Required Recording Artist N…" at bounding box center [1059, 233] width 327 height 467
select select "7"
select select "2025"
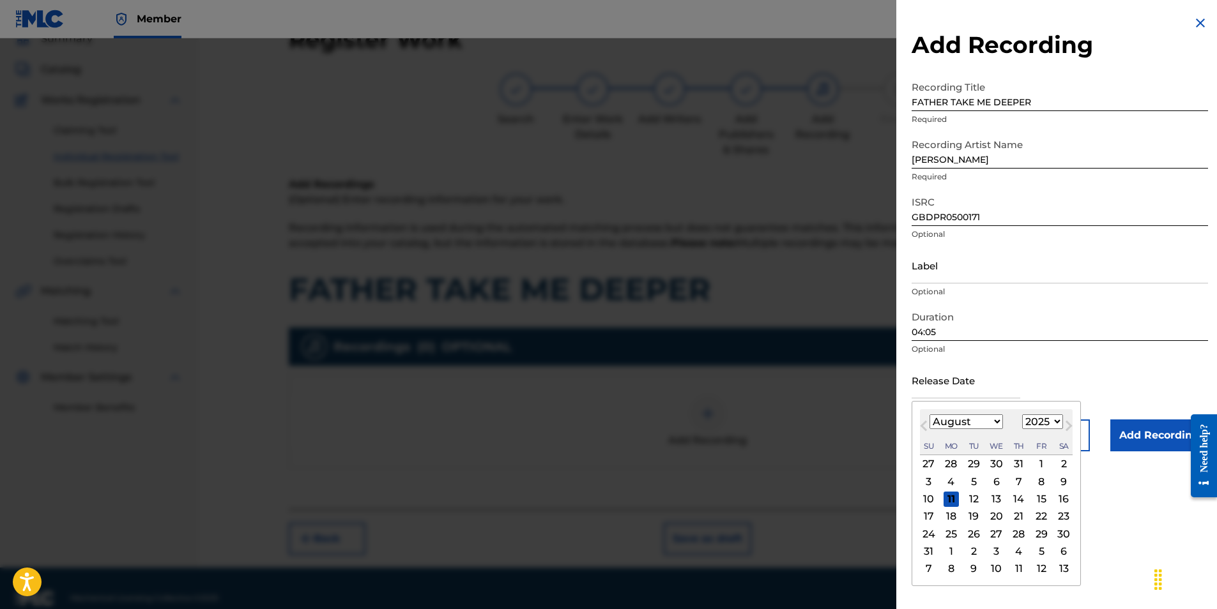
click at [940, 387] on input "text" at bounding box center [966, 380] width 109 height 36
type input "[DATE]"
select select "2025"
click at [900, 484] on div "Add Recording Recording Title FATHER TAKE ME DEEPER Required Recording Artist N…" at bounding box center [1059, 304] width 327 height 609
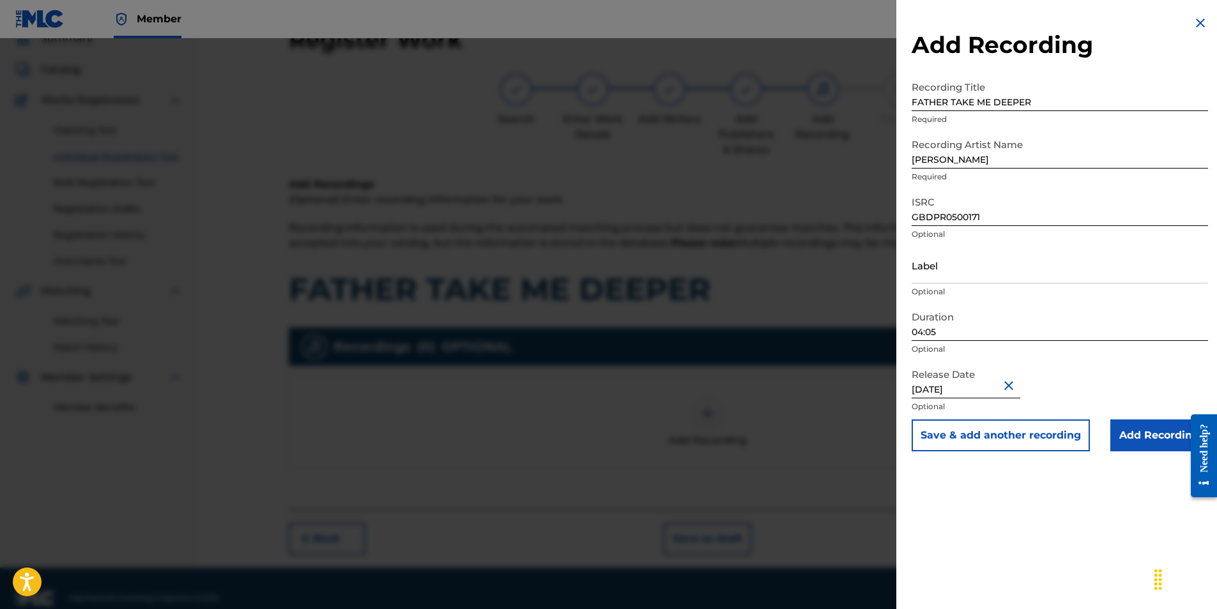
click at [1134, 438] on input "Add Recording" at bounding box center [1159, 436] width 98 height 32
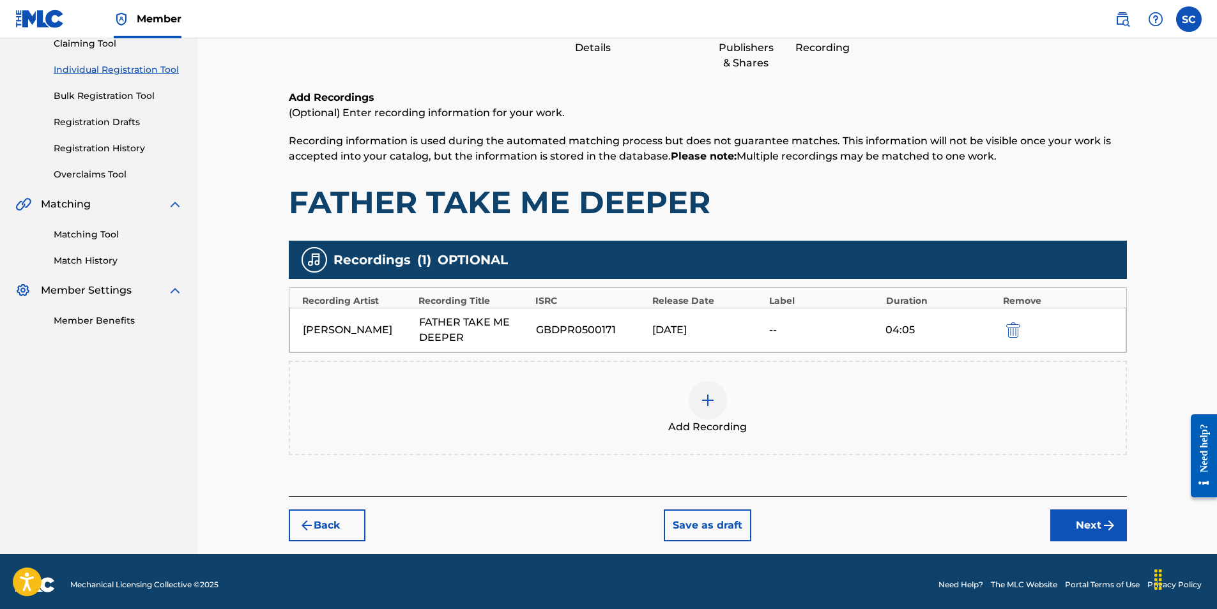
scroll to position [151, 0]
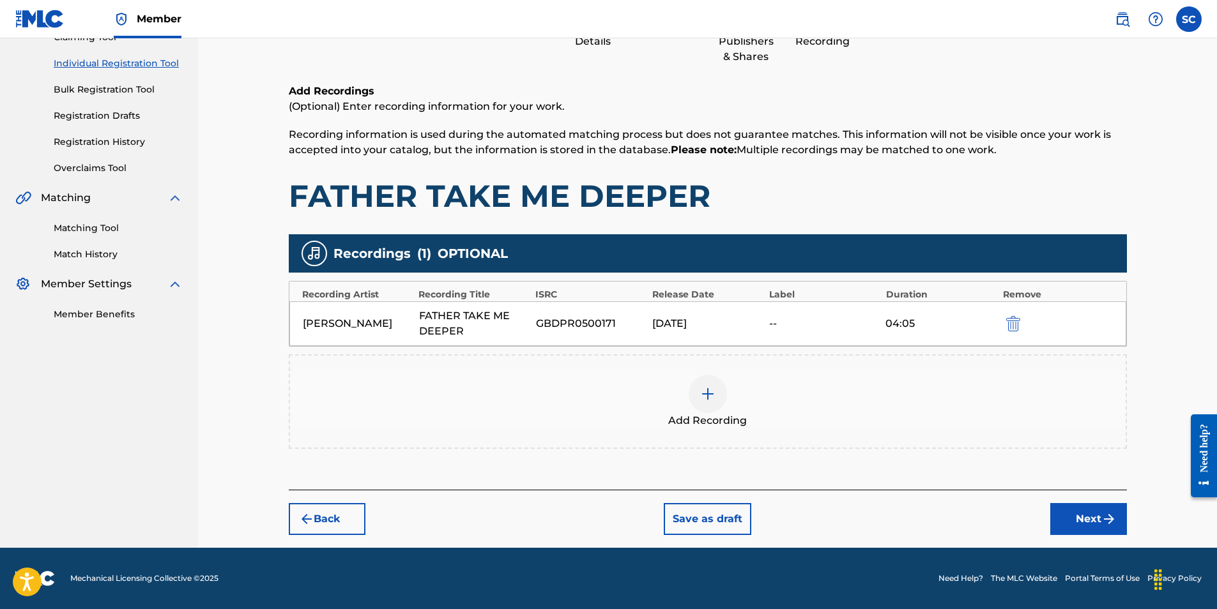
click at [1081, 518] on button "Next" at bounding box center [1088, 519] width 77 height 32
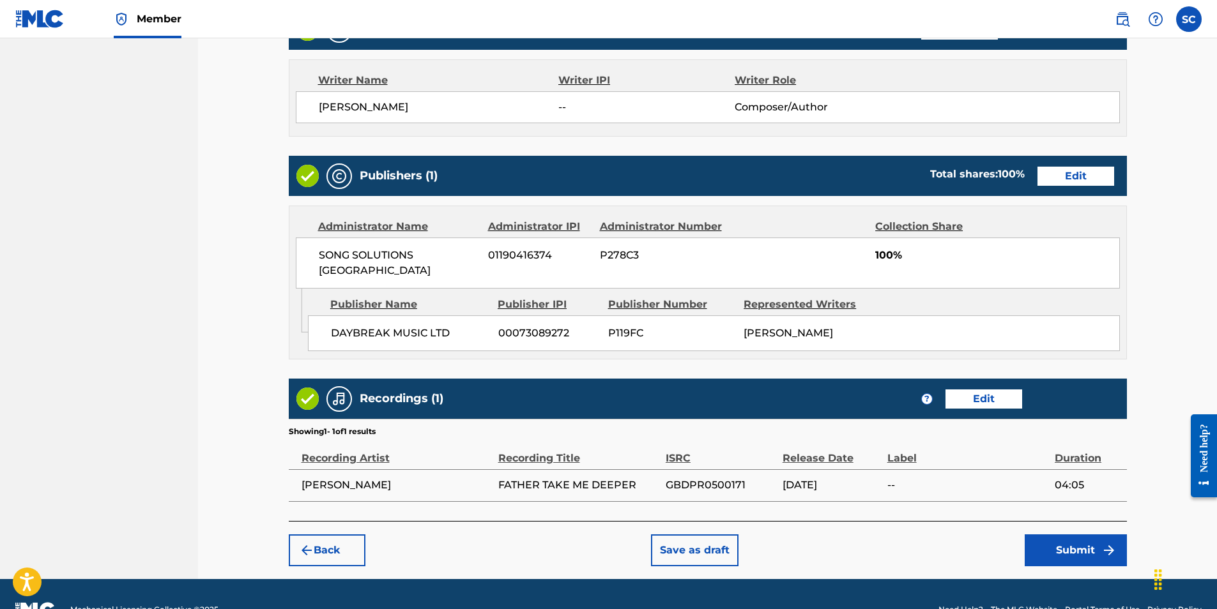
scroll to position [554, 0]
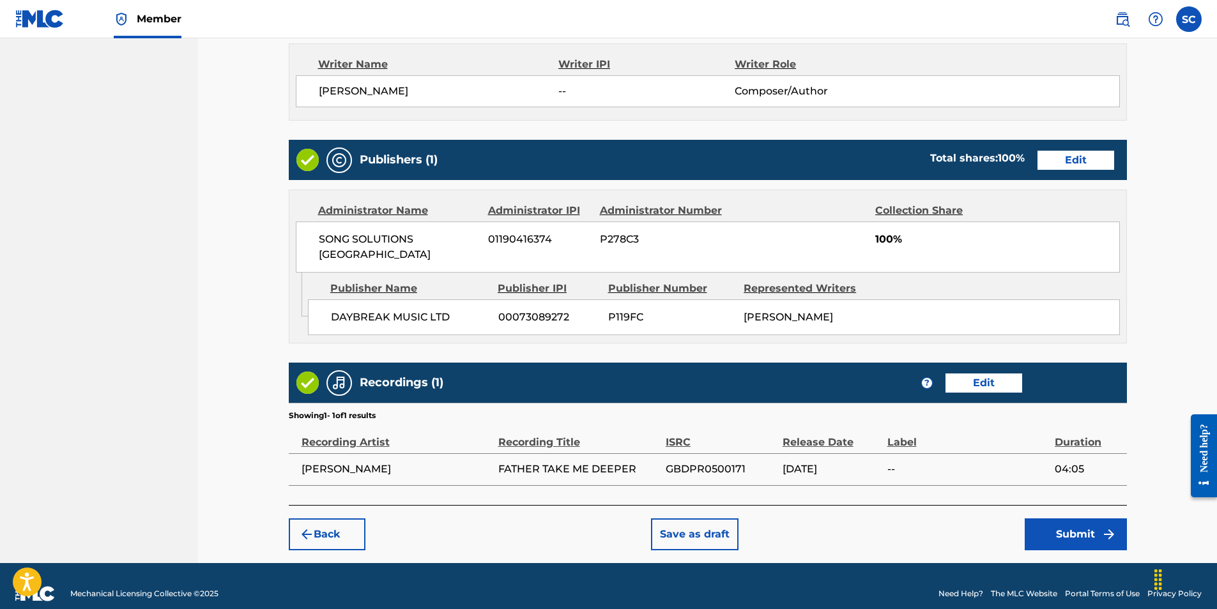
click at [1080, 520] on button "Submit" at bounding box center [1076, 535] width 102 height 32
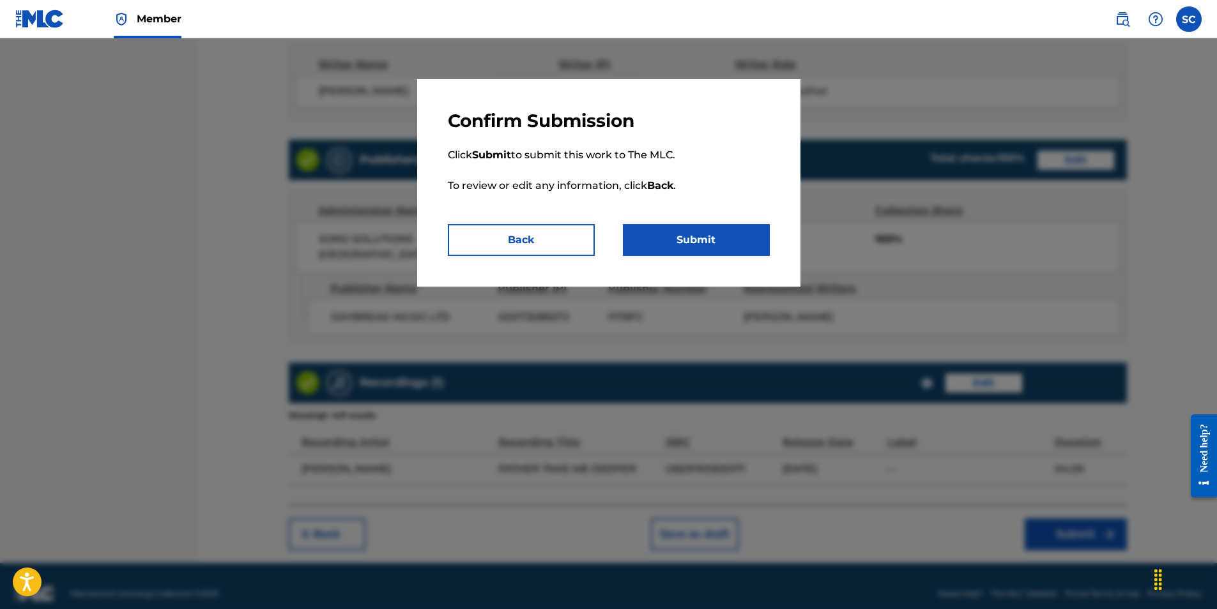
click at [705, 238] on button "Submit" at bounding box center [696, 240] width 147 height 32
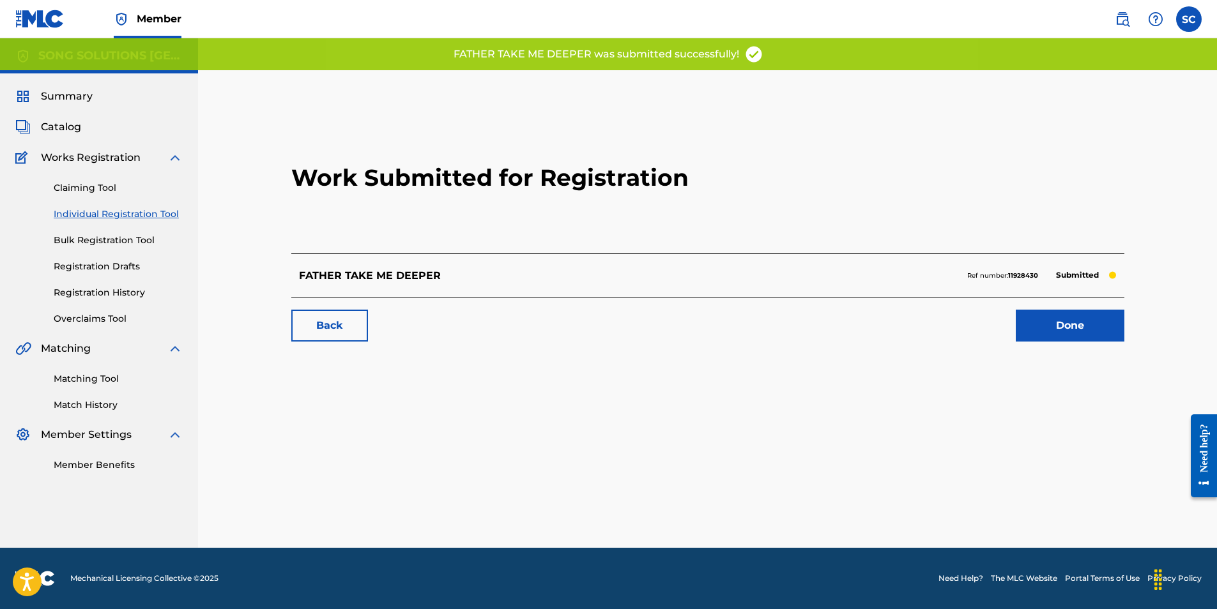
click at [1069, 328] on link "Done" at bounding box center [1070, 326] width 109 height 32
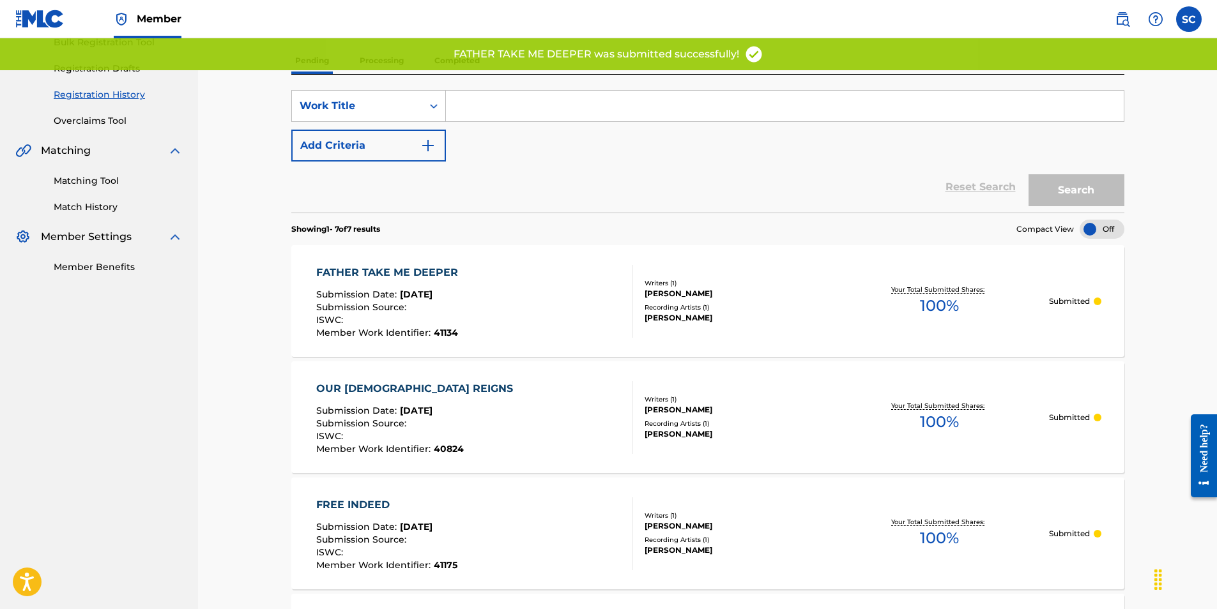
scroll to position [82, 0]
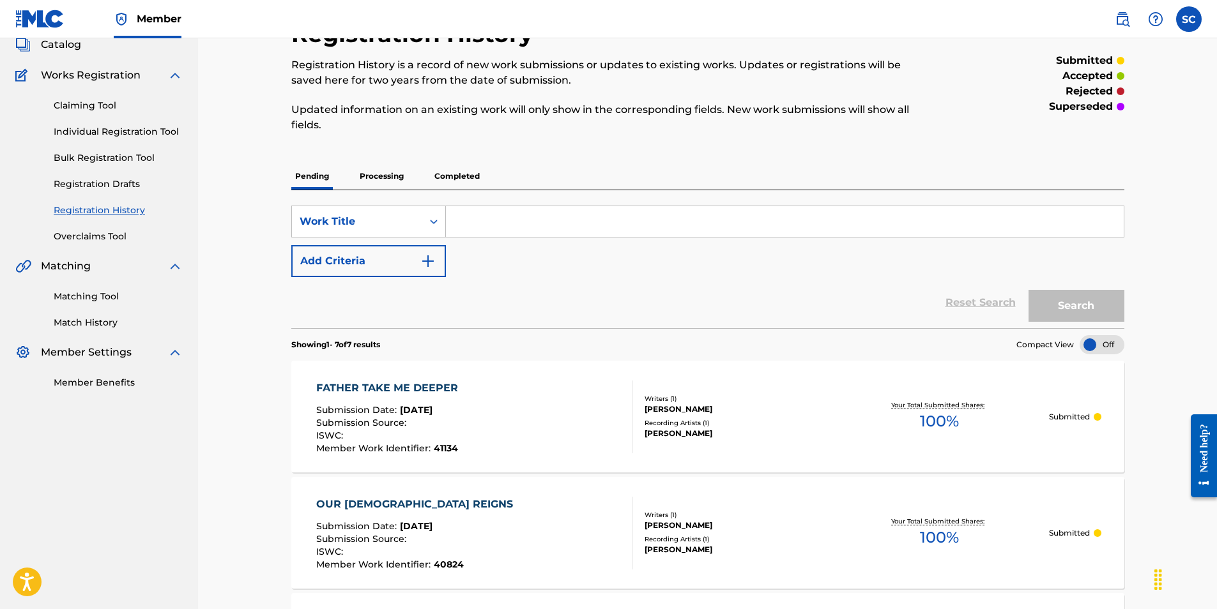
click at [126, 135] on link "Individual Registration Tool" at bounding box center [118, 131] width 129 height 13
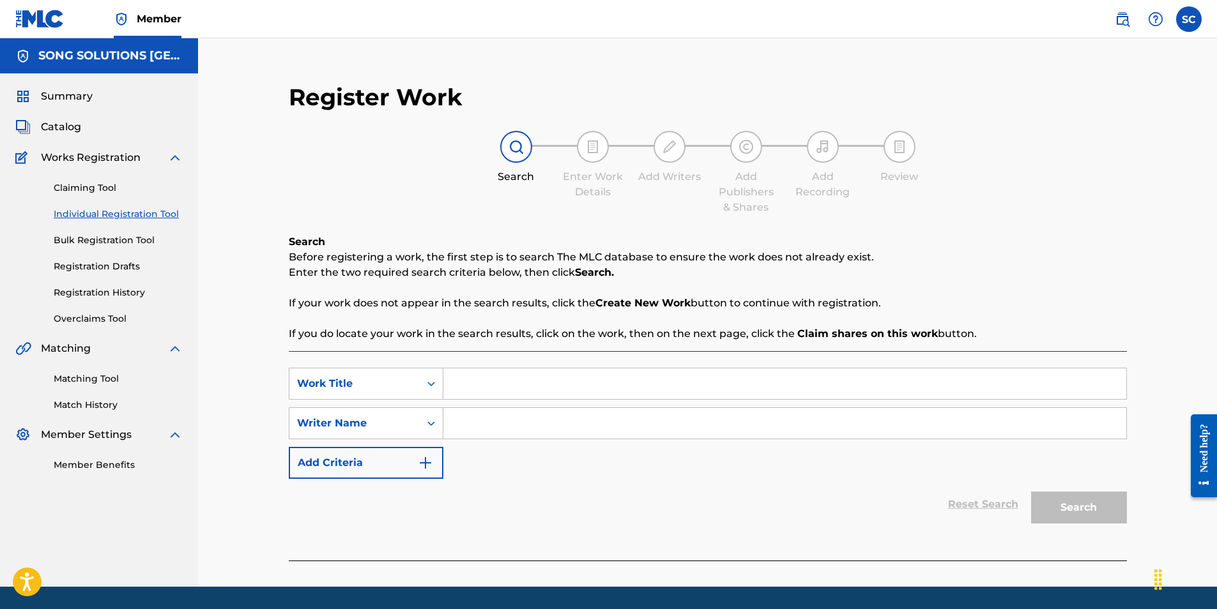
click at [479, 385] on input "Search Form" at bounding box center [784, 384] width 683 height 31
click at [551, 383] on input "Search Form" at bounding box center [784, 384] width 683 height 31
type input "MERCY FLOWS"
click at [541, 425] on input "Search Form" at bounding box center [784, 423] width 683 height 31
type input "[PERSON_NAME]"
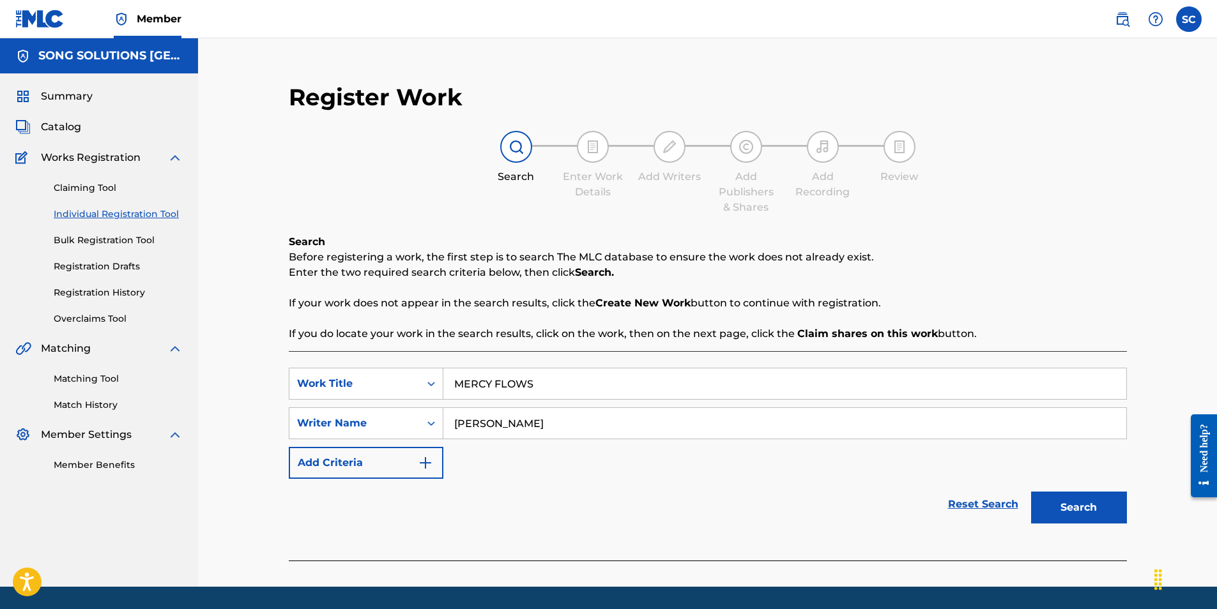
click at [1031, 492] on button "Search" at bounding box center [1079, 508] width 96 height 32
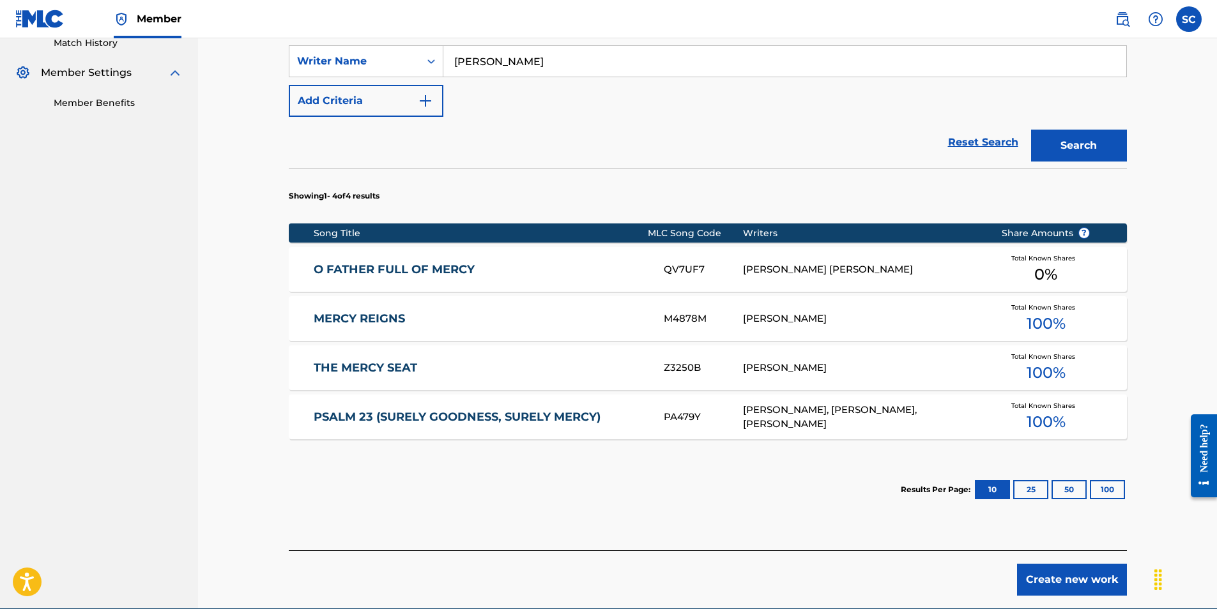
scroll to position [383, 0]
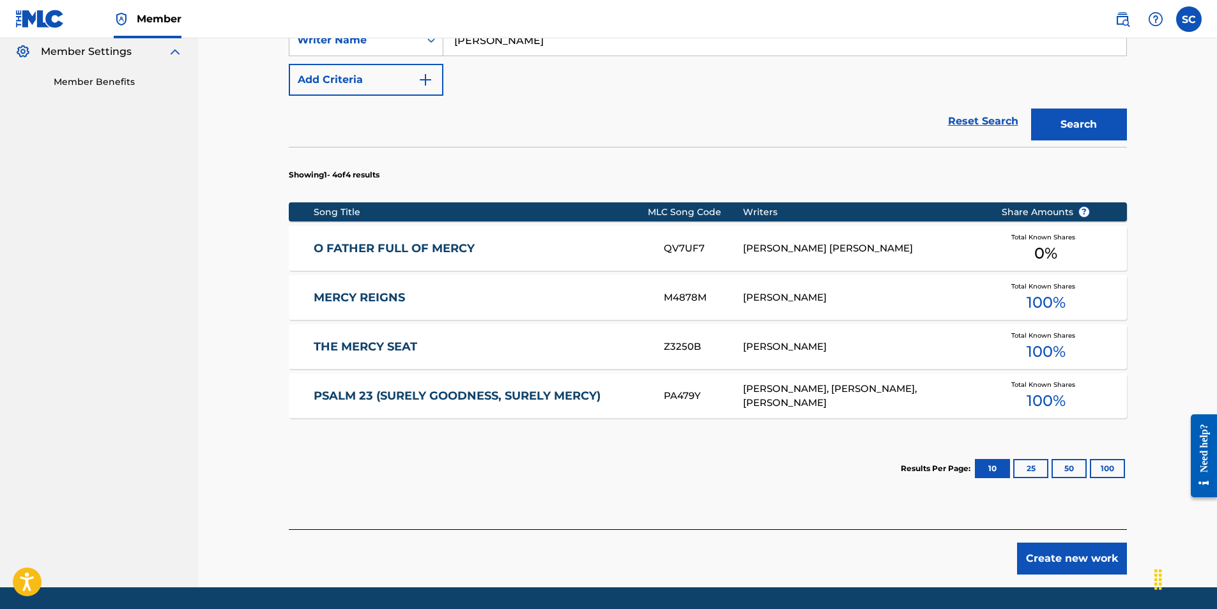
click at [1082, 565] on button "Create new work" at bounding box center [1072, 559] width 110 height 32
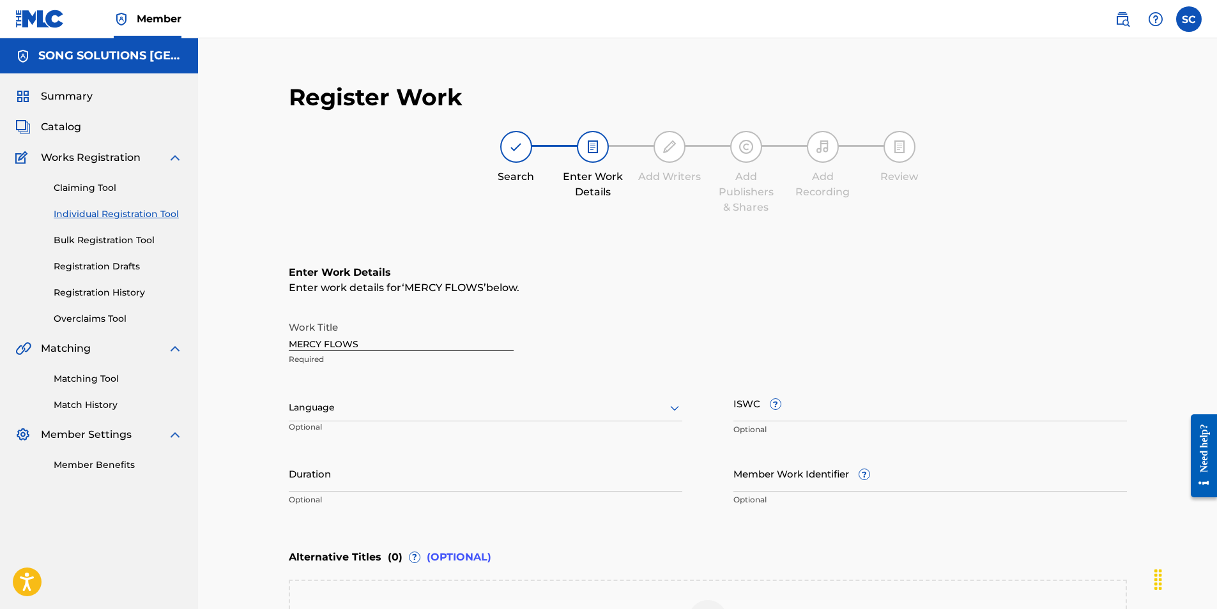
click at [757, 482] on input "Member Work Identifier ?" at bounding box center [930, 474] width 394 height 36
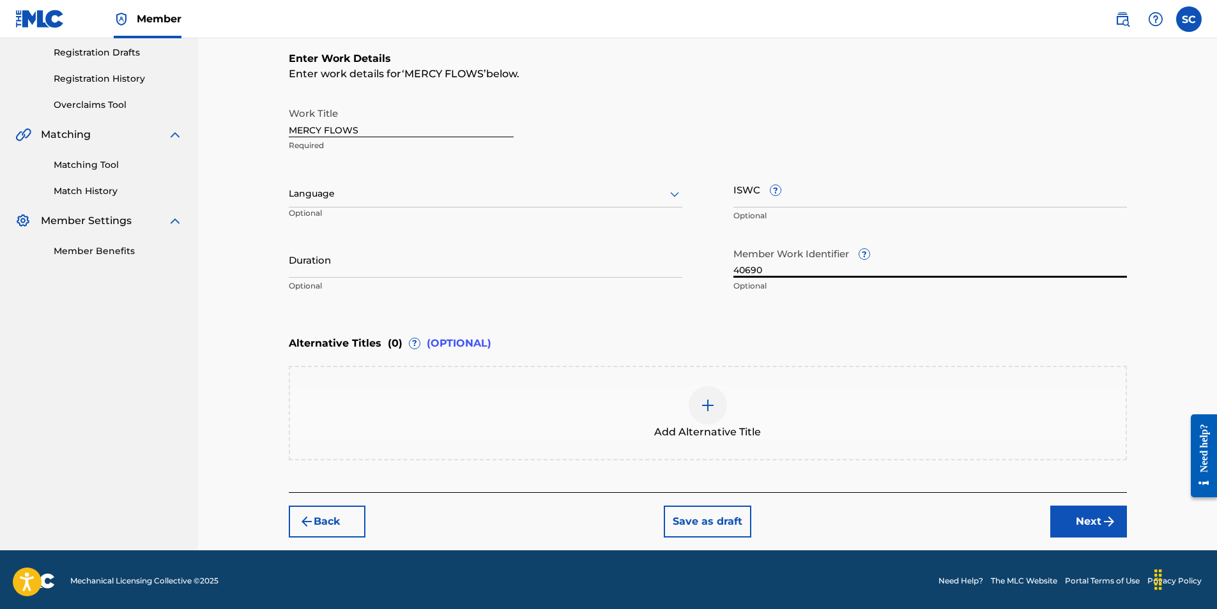
scroll to position [217, 0]
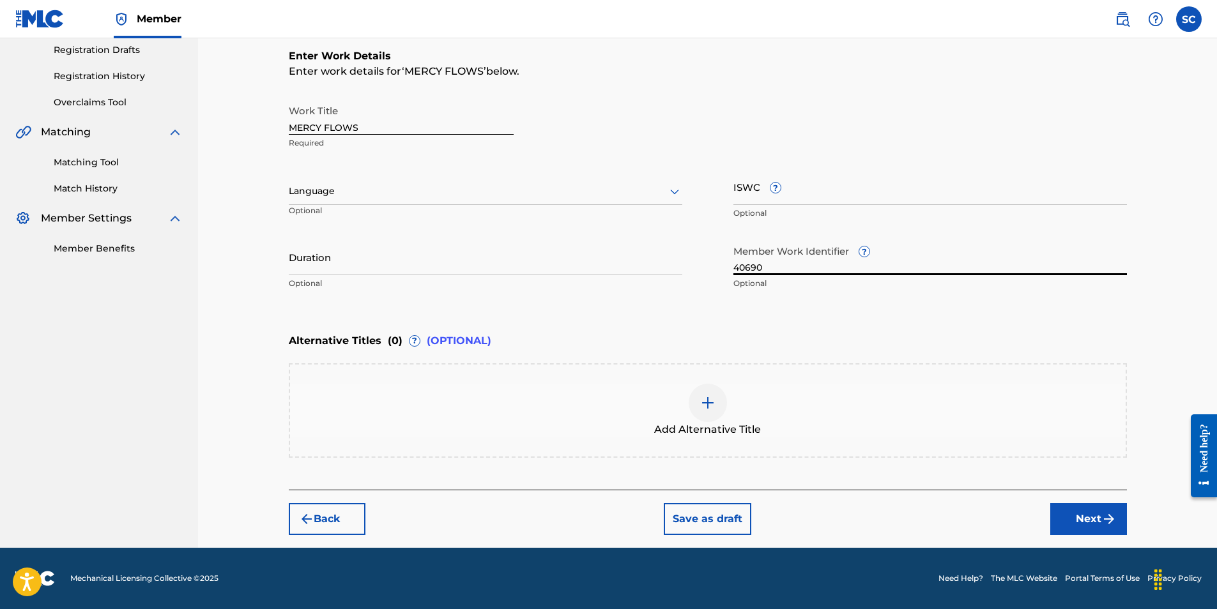
type input "40690"
click at [1082, 516] on button "Next" at bounding box center [1088, 519] width 77 height 32
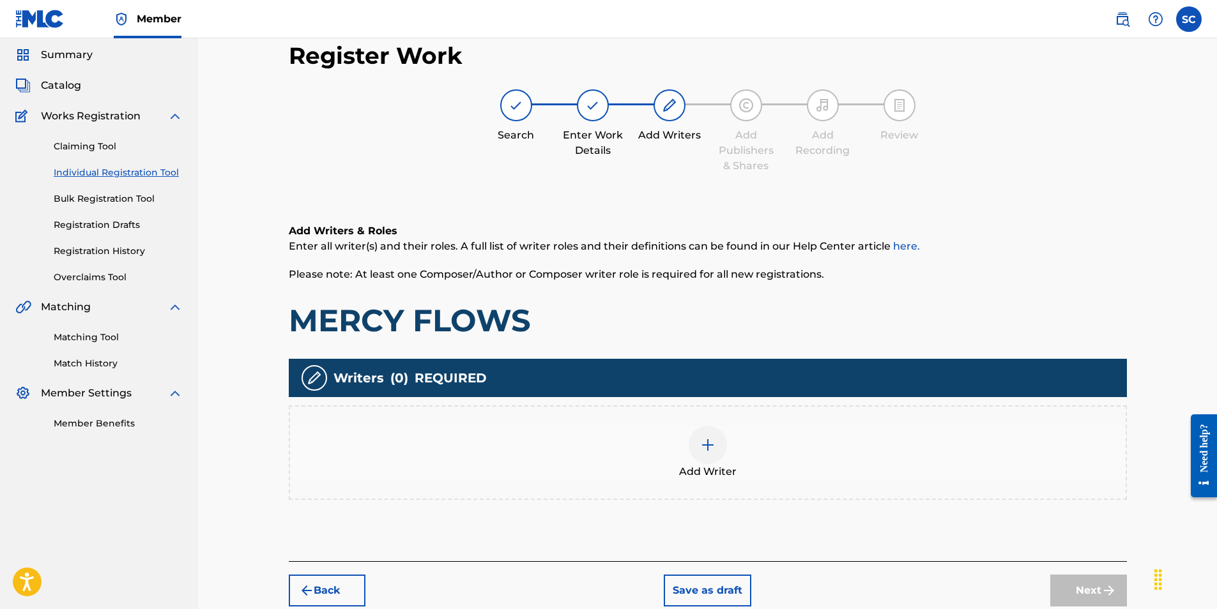
scroll to position [57, 0]
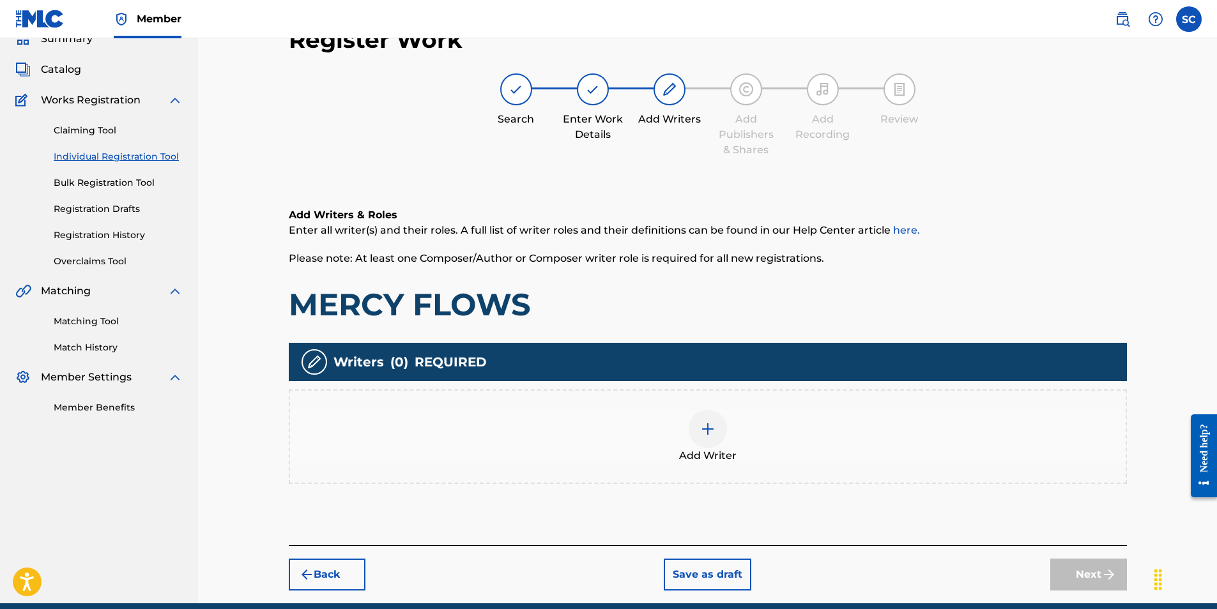
click at [711, 429] on img at bounding box center [707, 429] width 15 height 15
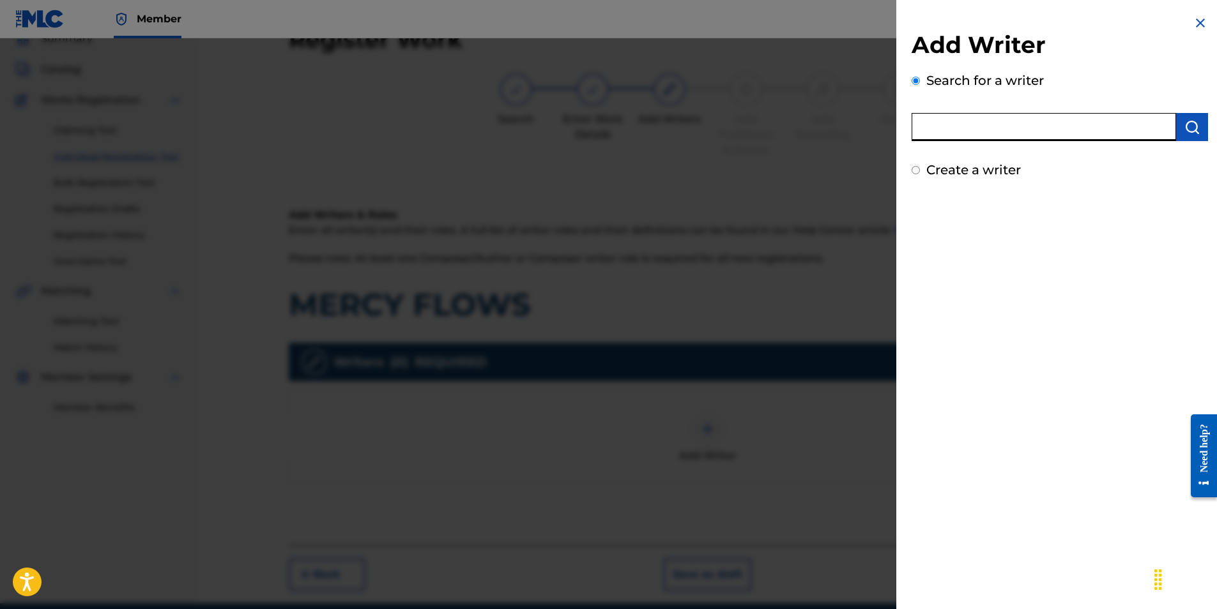
click at [951, 129] on input "text" at bounding box center [1044, 127] width 264 height 28
type input "[PERSON_NAME]"
click at [1190, 123] on img "submit" at bounding box center [1191, 126] width 15 height 15
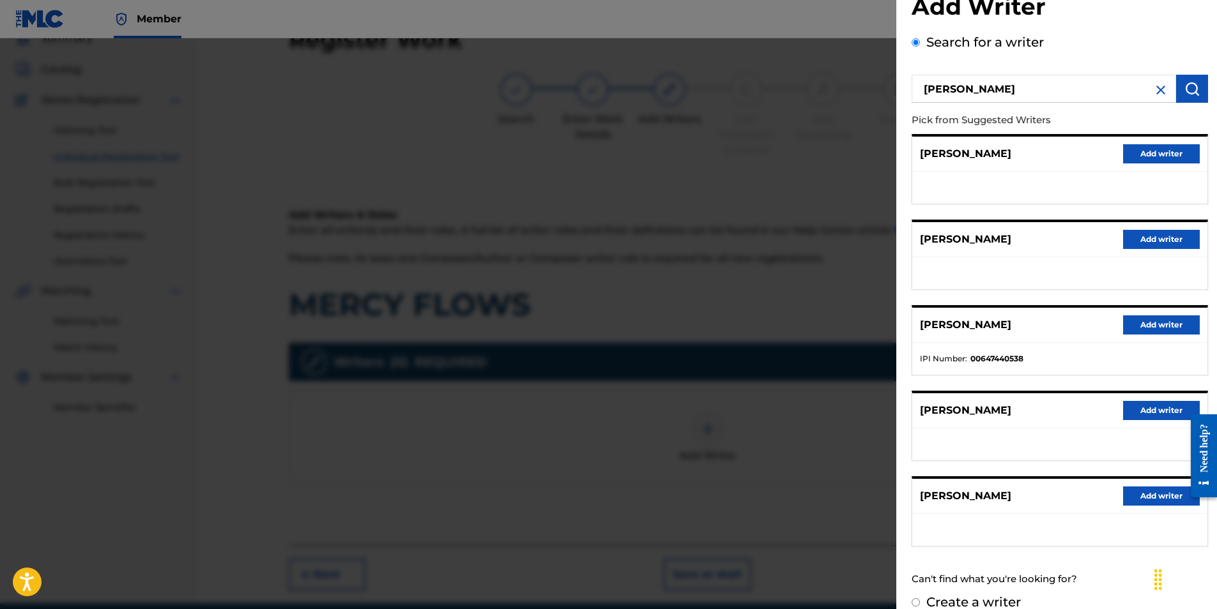
scroll to position [56, 0]
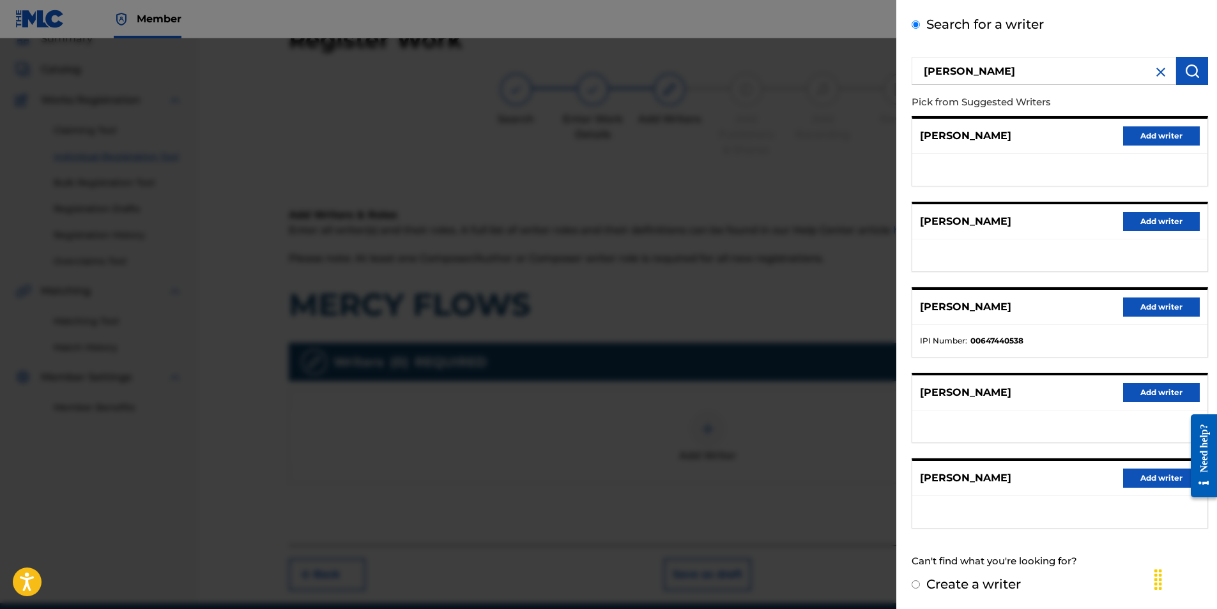
click at [1145, 476] on button "Add writer" at bounding box center [1161, 478] width 77 height 19
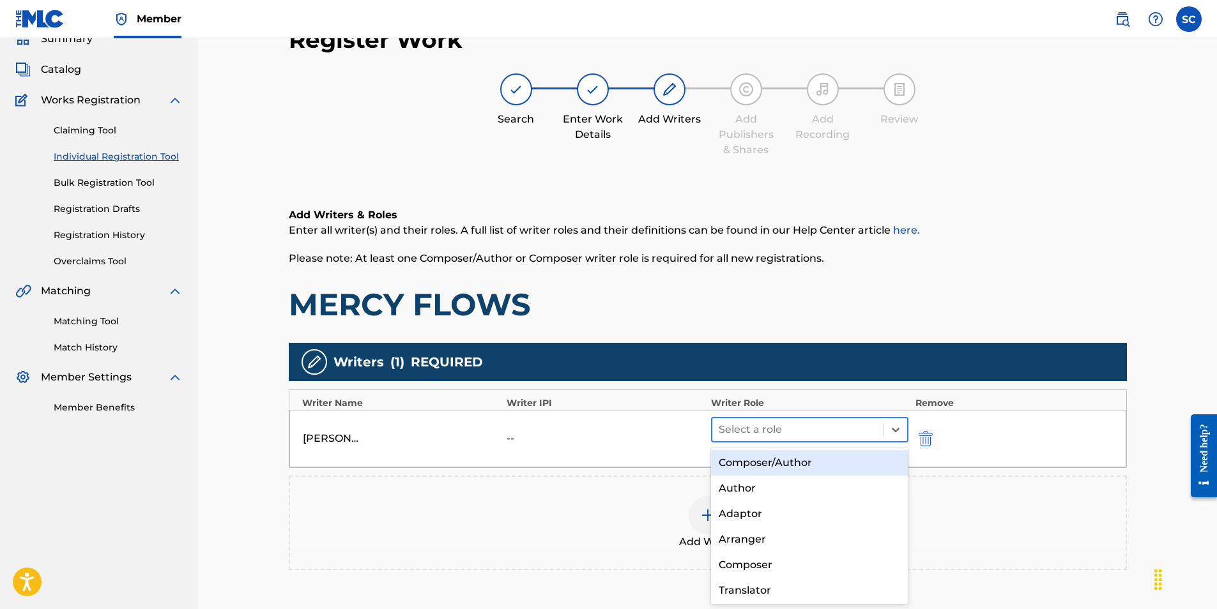
click at [767, 434] on div at bounding box center [798, 430] width 159 height 18
click at [771, 464] on div "Composer/Author" at bounding box center [810, 463] width 198 height 26
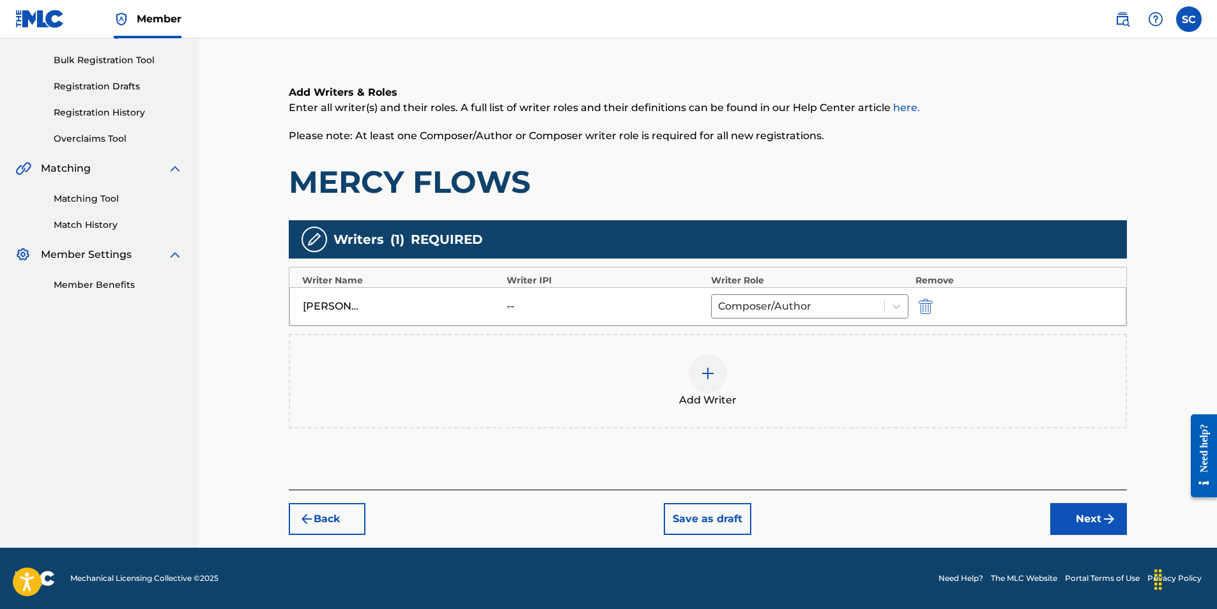
click at [1080, 521] on button "Next" at bounding box center [1088, 519] width 77 height 32
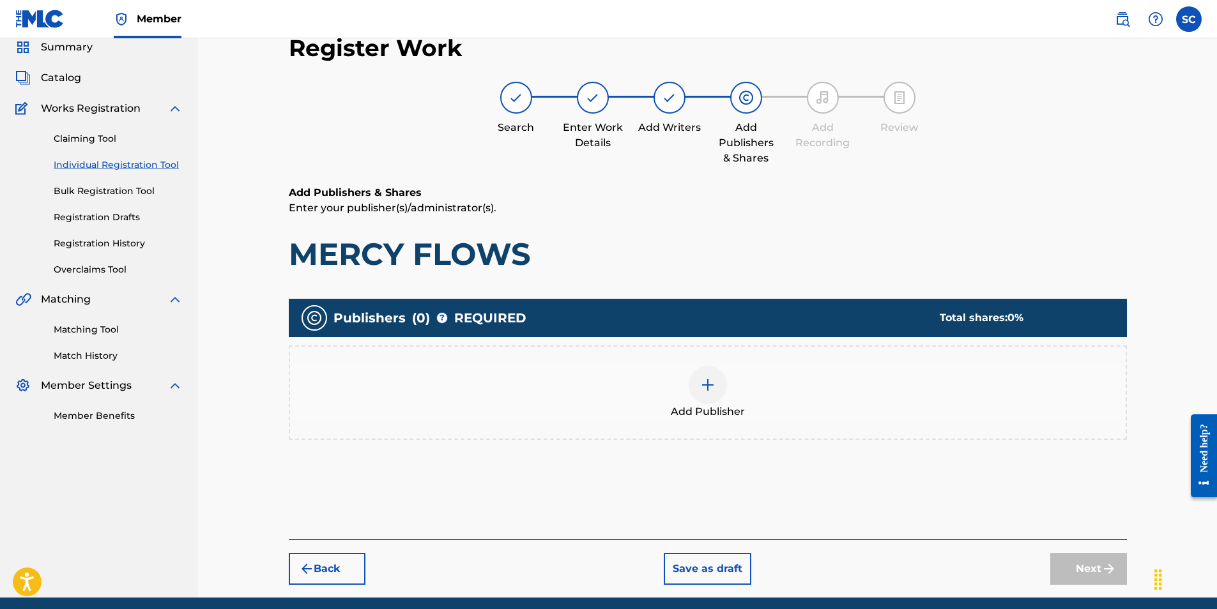
scroll to position [57, 0]
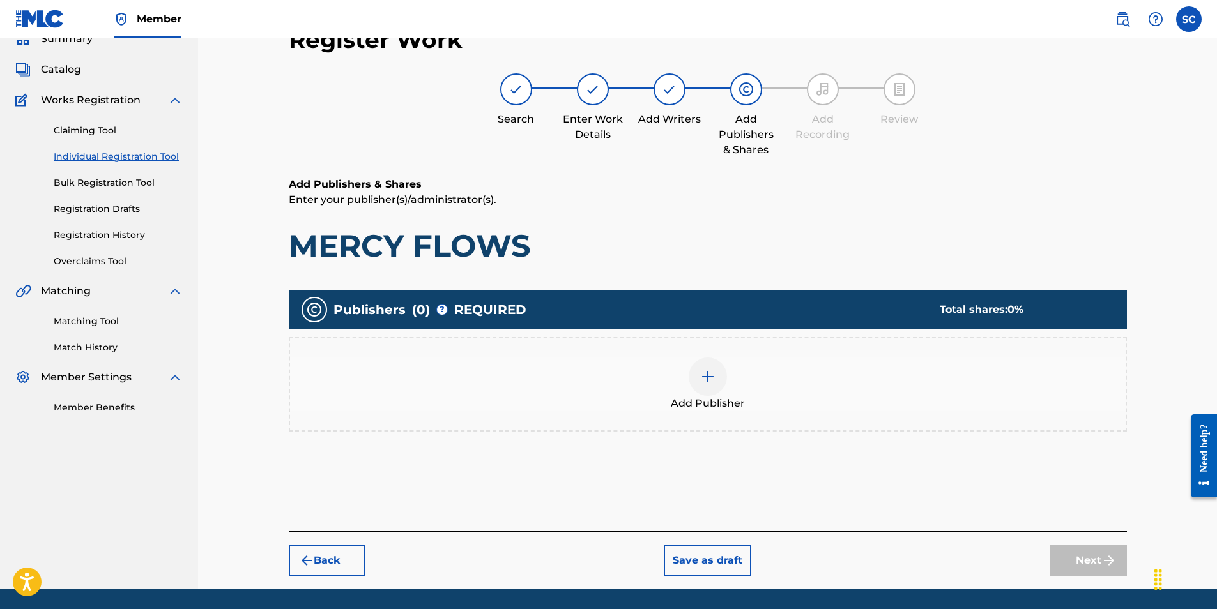
click at [703, 384] on img at bounding box center [707, 376] width 15 height 15
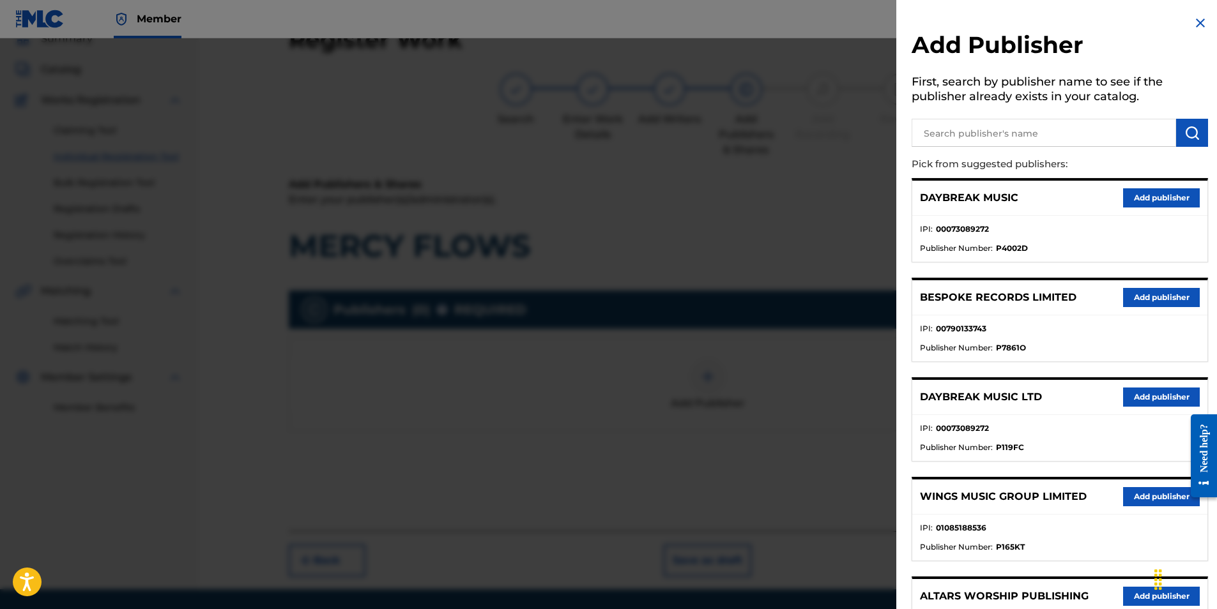
click at [1156, 392] on button "Add publisher" at bounding box center [1161, 397] width 77 height 19
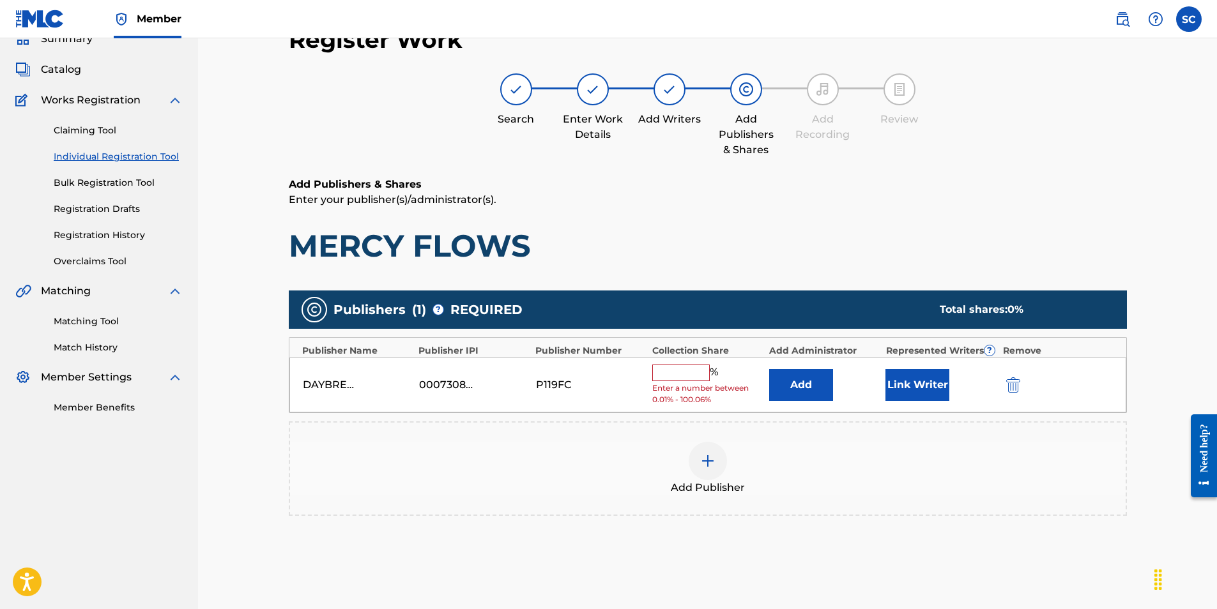
click at [681, 371] on input "text" at bounding box center [680, 373] width 57 height 17
type input "100"
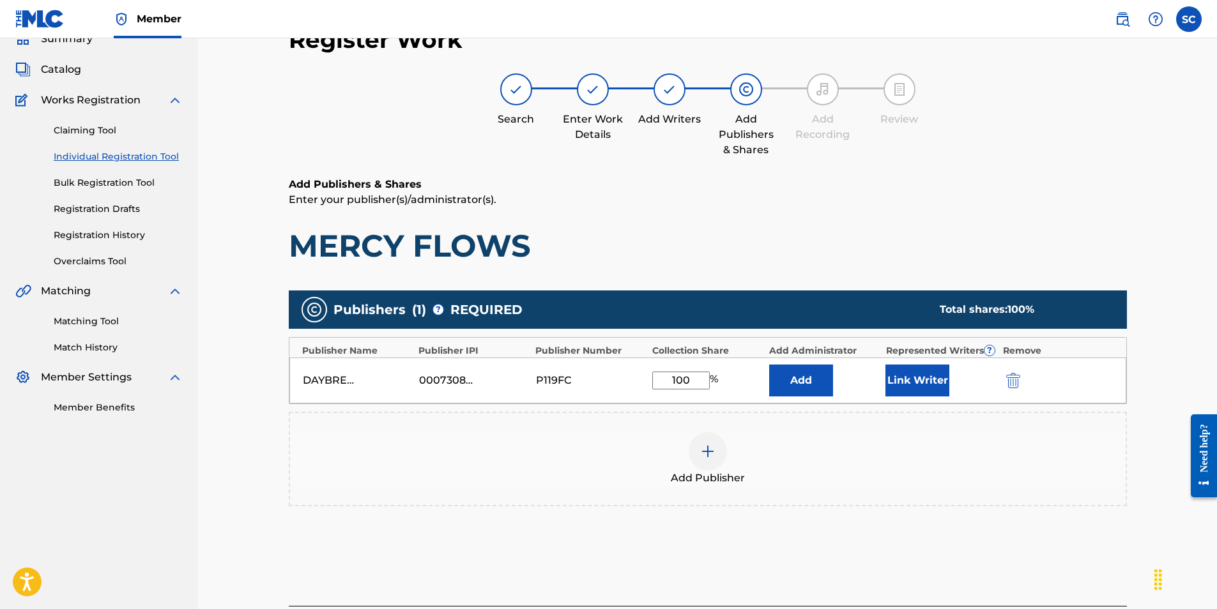
click at [798, 376] on button "Add" at bounding box center [801, 381] width 64 height 32
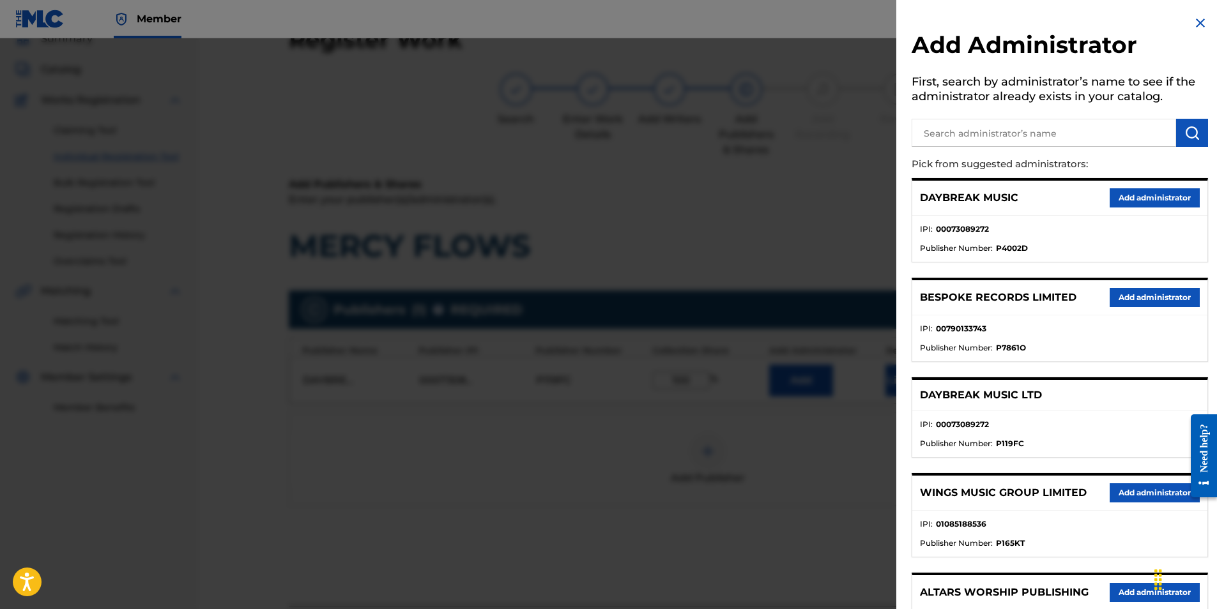
click at [937, 132] on input "text" at bounding box center [1044, 133] width 264 height 28
type input "SONG SOLUTIONS"
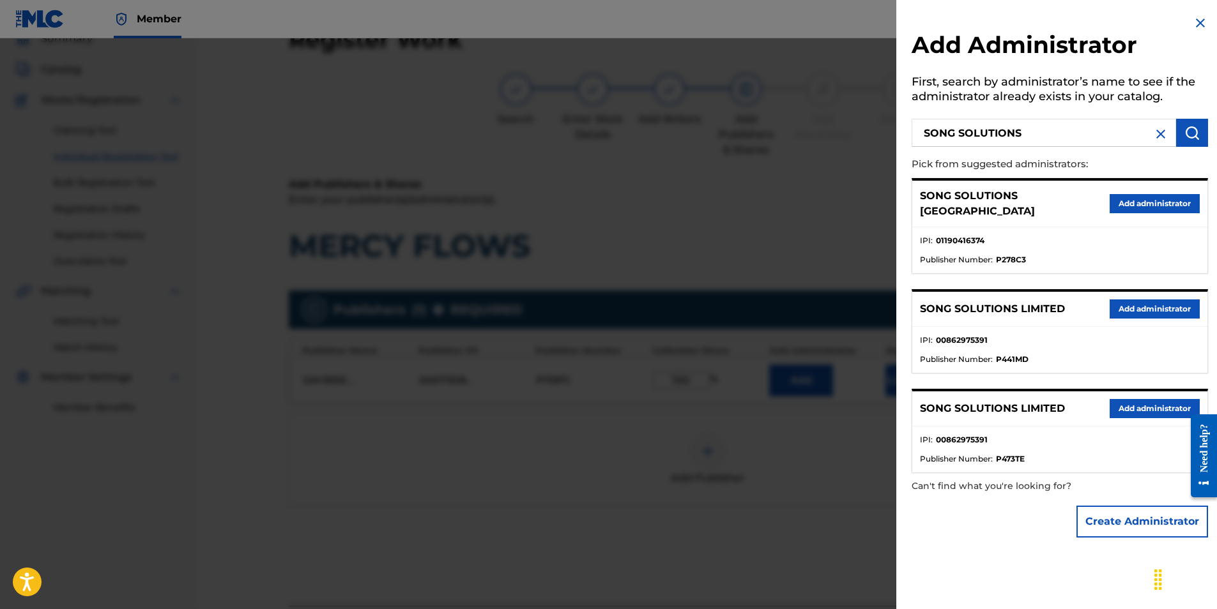
click at [1142, 196] on button "Add administrator" at bounding box center [1155, 203] width 90 height 19
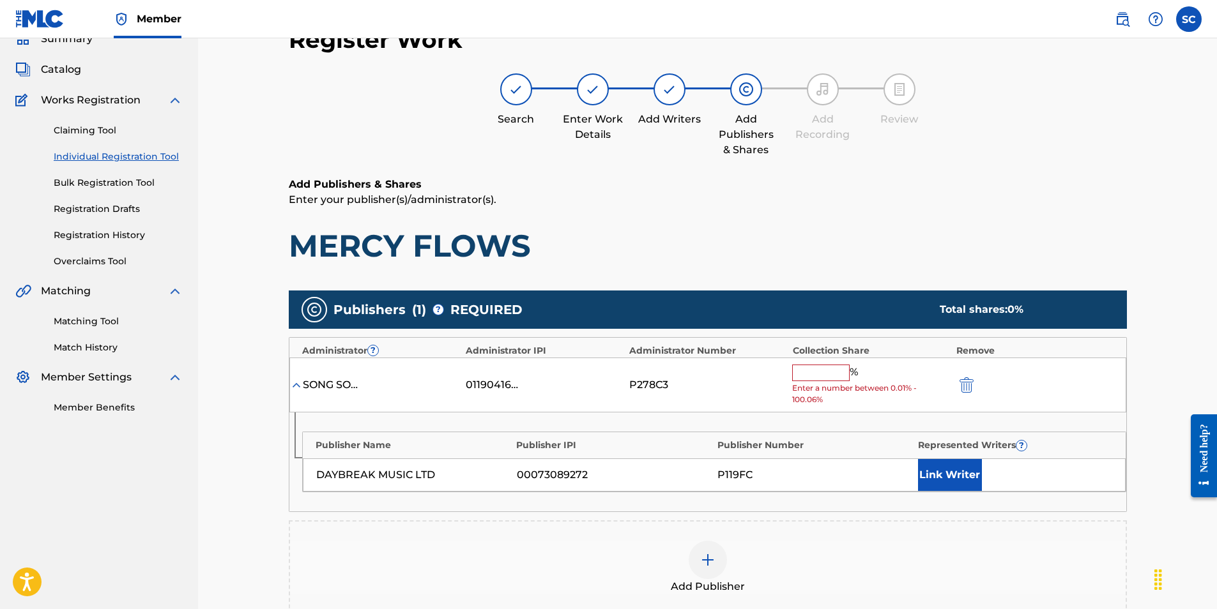
click at [821, 374] on input "text" at bounding box center [820, 373] width 57 height 17
type input "100"
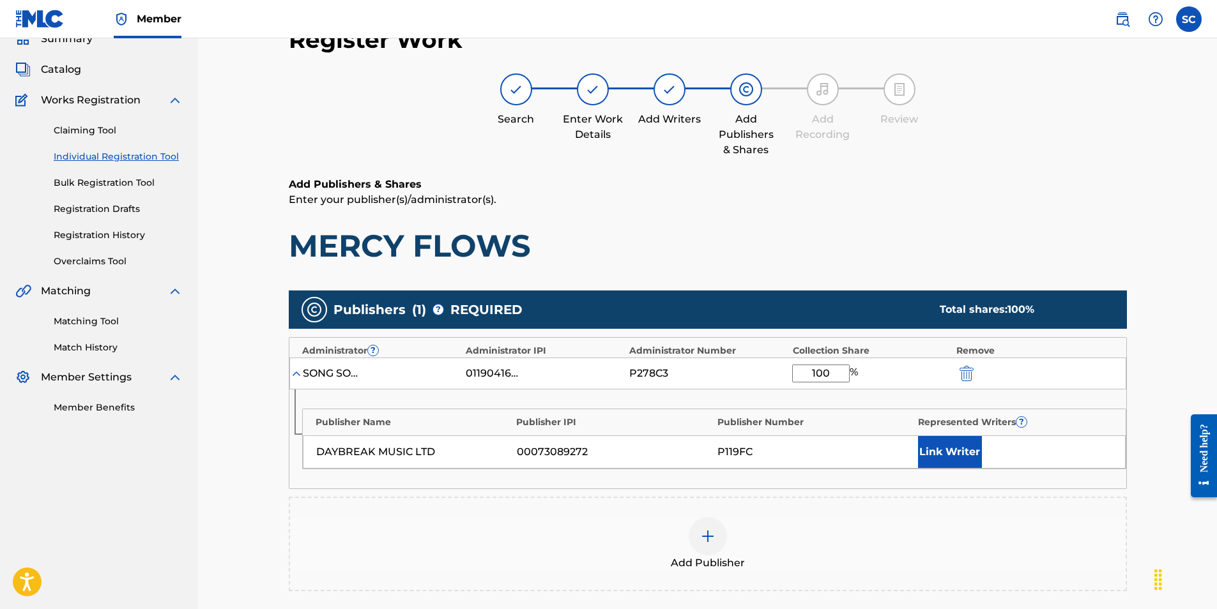
click at [942, 455] on button "Link Writer" at bounding box center [950, 452] width 64 height 32
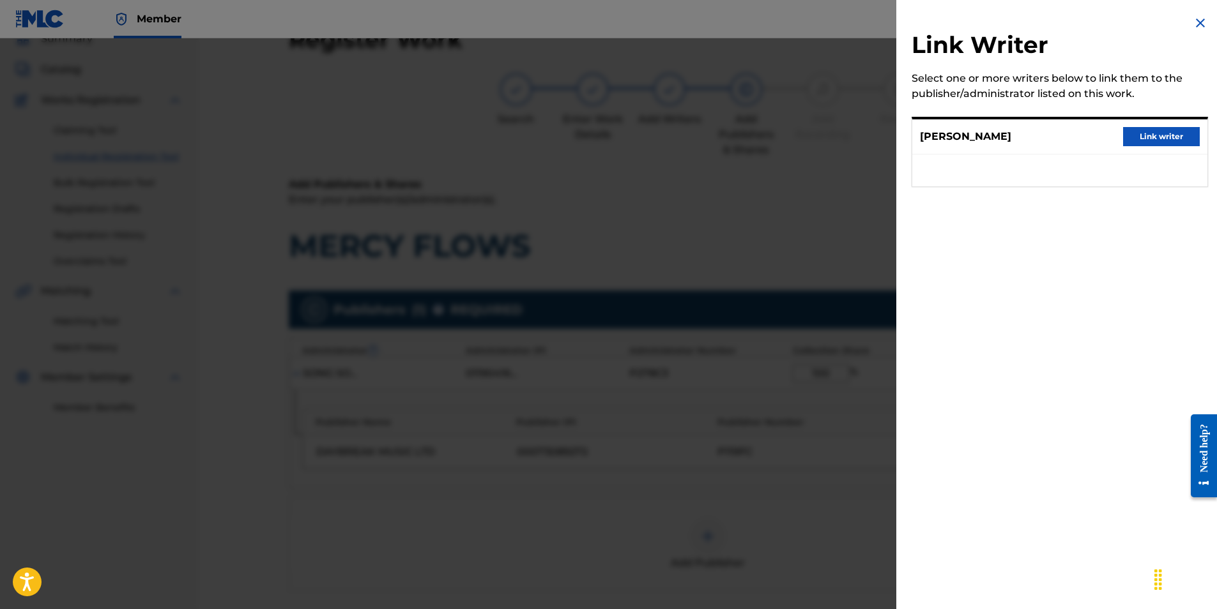
click at [1146, 133] on button "Link writer" at bounding box center [1161, 136] width 77 height 19
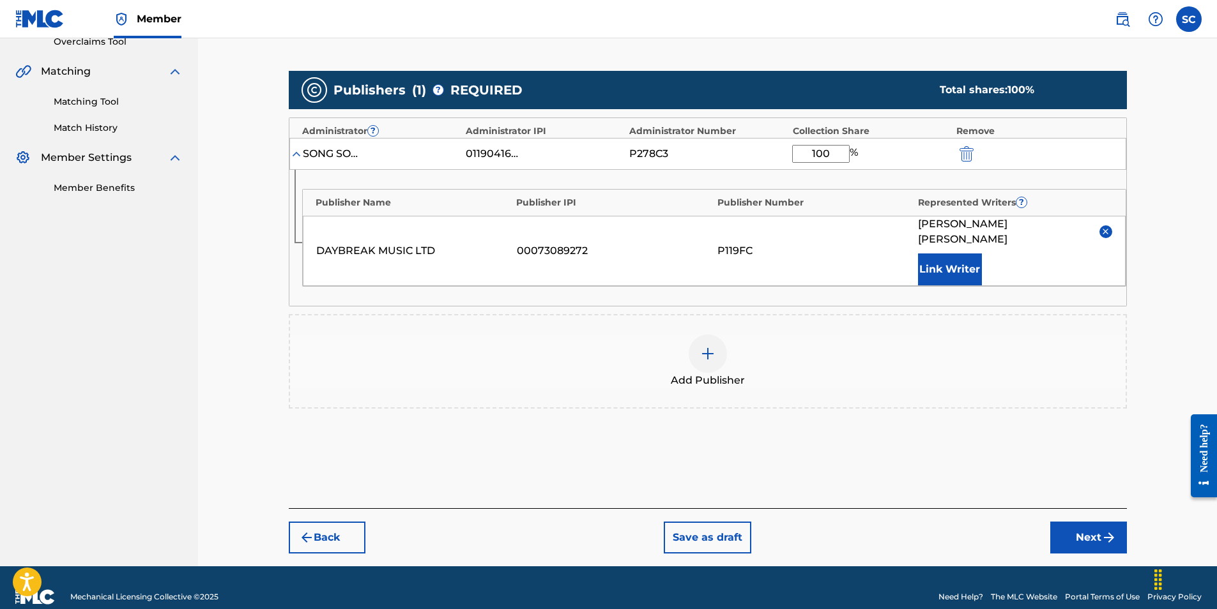
scroll to position [280, 0]
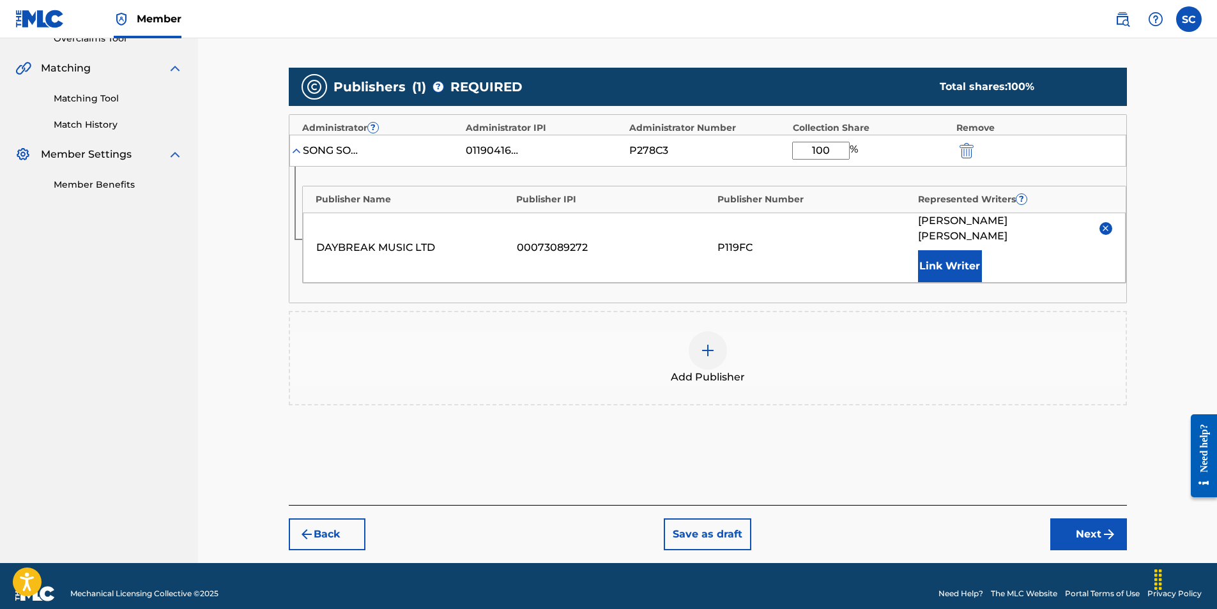
click at [1085, 519] on button "Next" at bounding box center [1088, 535] width 77 height 32
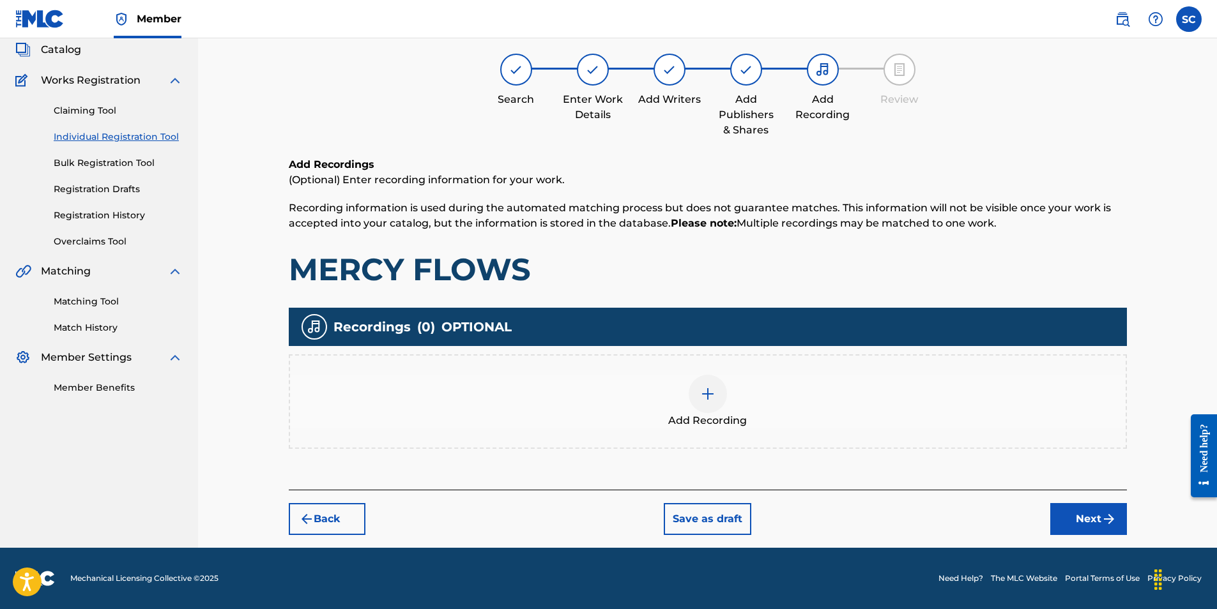
scroll to position [57, 0]
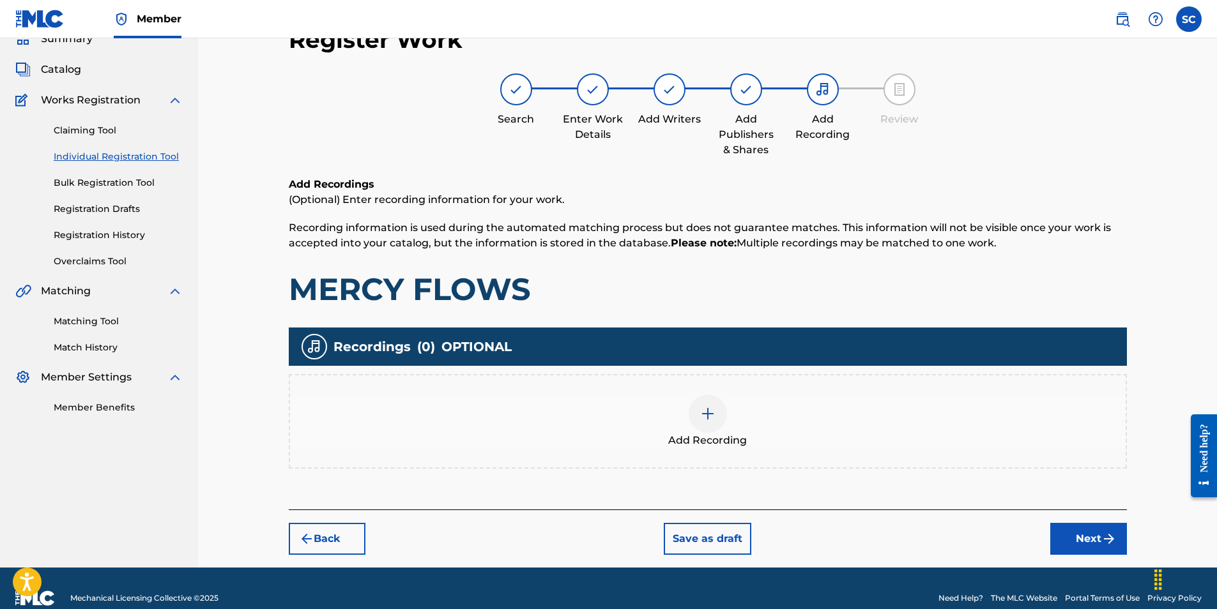
click at [707, 414] on img at bounding box center [707, 413] width 15 height 15
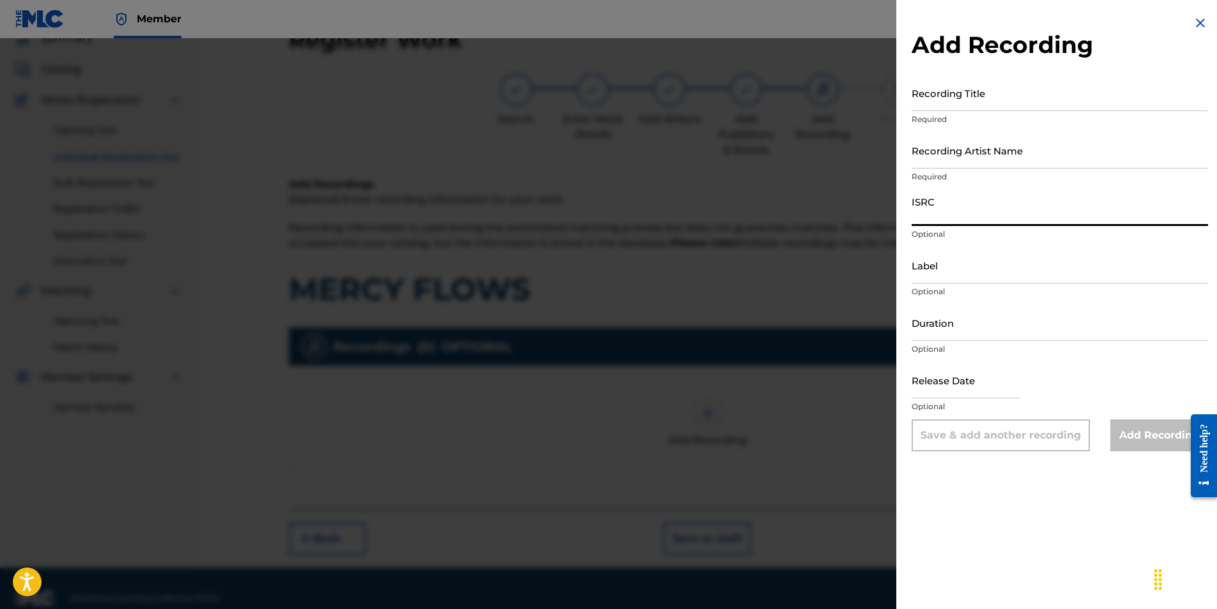
click at [935, 210] on input "ISRC" at bounding box center [1060, 208] width 296 height 36
paste input "GBDPR0500172"
type input "GBDPR0500172"
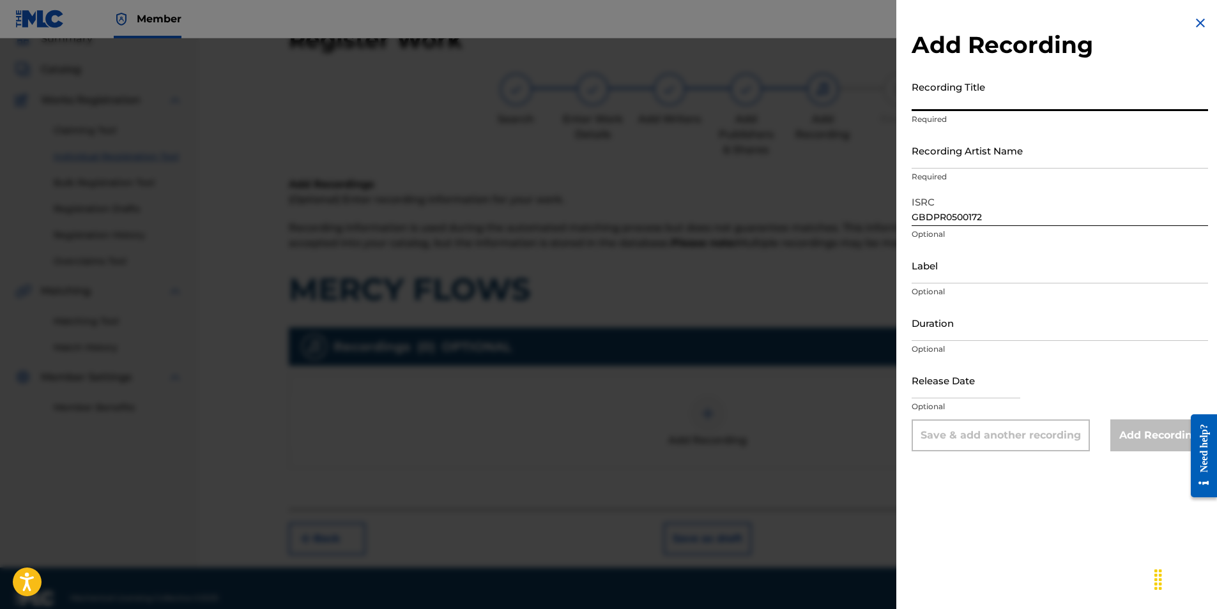
click at [939, 98] on input "Recording Title" at bounding box center [1060, 93] width 296 height 36
type input "MERCY FLOWS"
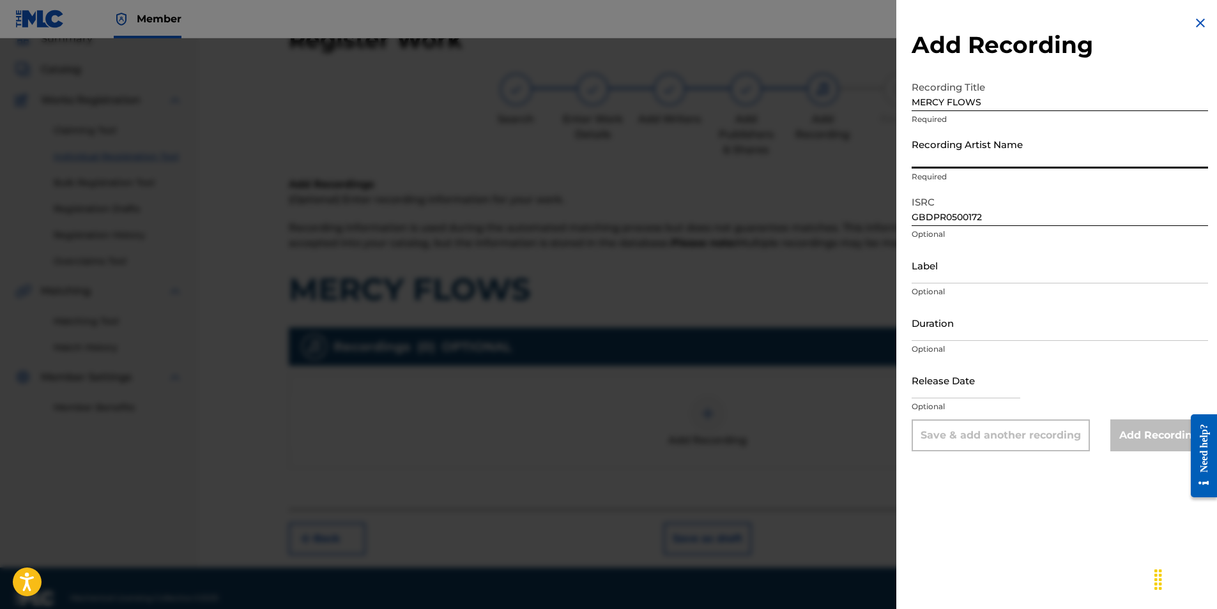
click at [922, 160] on input "Recording Artist Name" at bounding box center [1060, 150] width 296 height 36
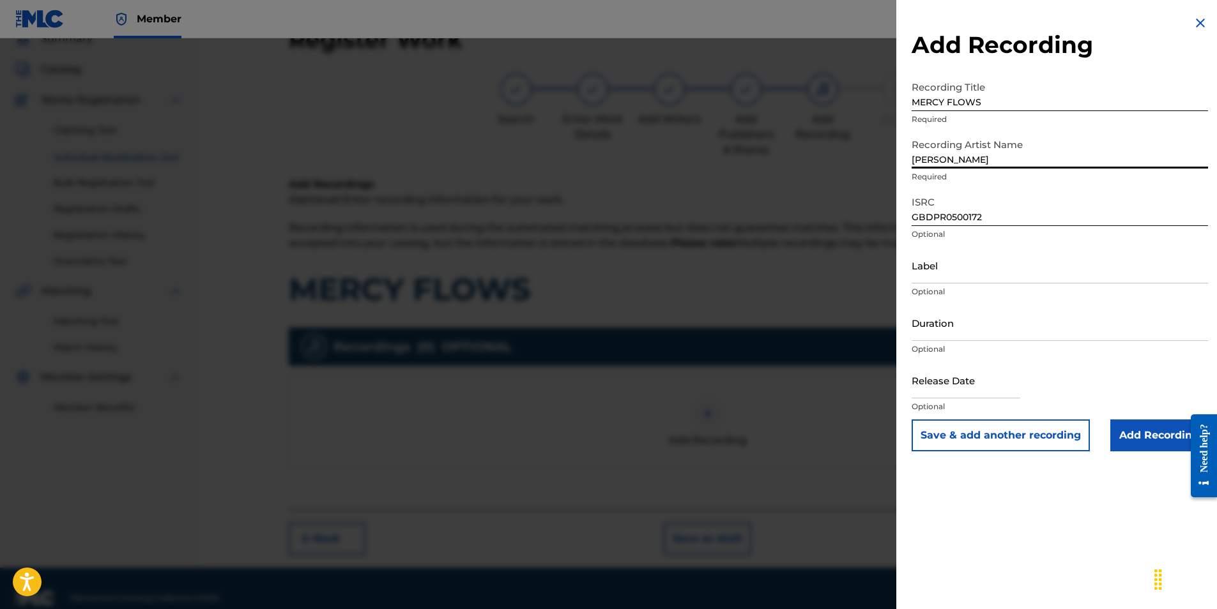
type input "[PERSON_NAME]"
click at [908, 193] on div "Add Recording Recording Title MERCY FLOWS Required Recording Artist Name [PERSO…" at bounding box center [1059, 233] width 327 height 467
click at [928, 156] on input "[PERSON_NAME]" at bounding box center [1060, 150] width 296 height 36
type input "04:05"
type input "[DATE]"
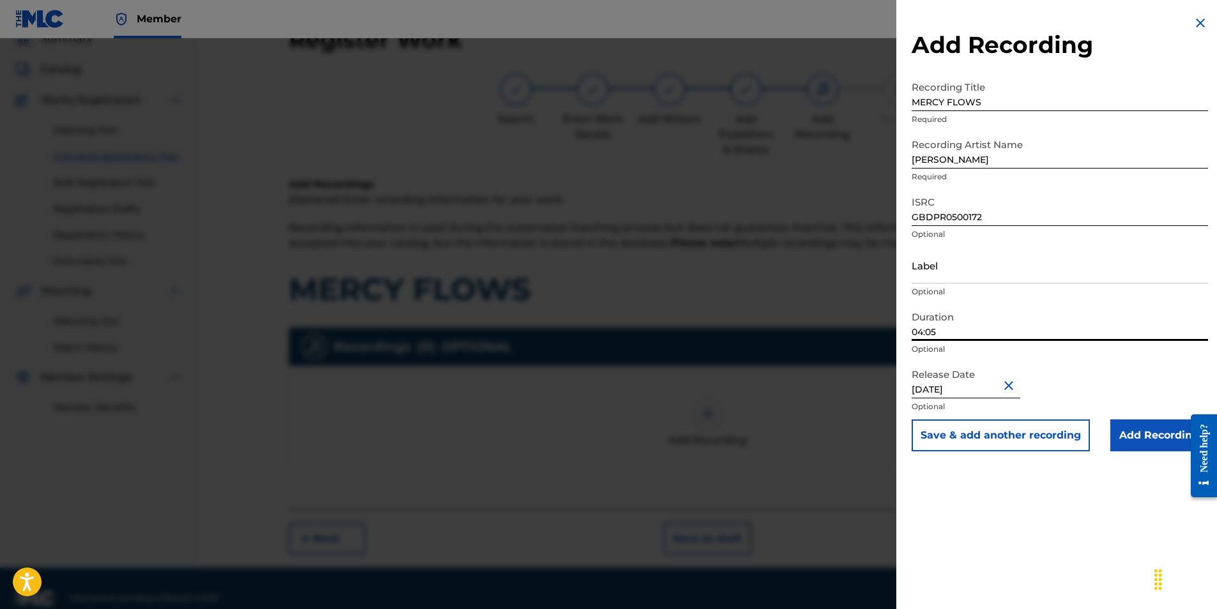
drag, startPoint x: 951, startPoint y: 332, endPoint x: 874, endPoint y: 325, distance: 77.6
click at [874, 325] on div "Add Recording Recording Title MERCY FLOWS Required Recording Artist Name [PERSO…" at bounding box center [608, 323] width 1217 height 571
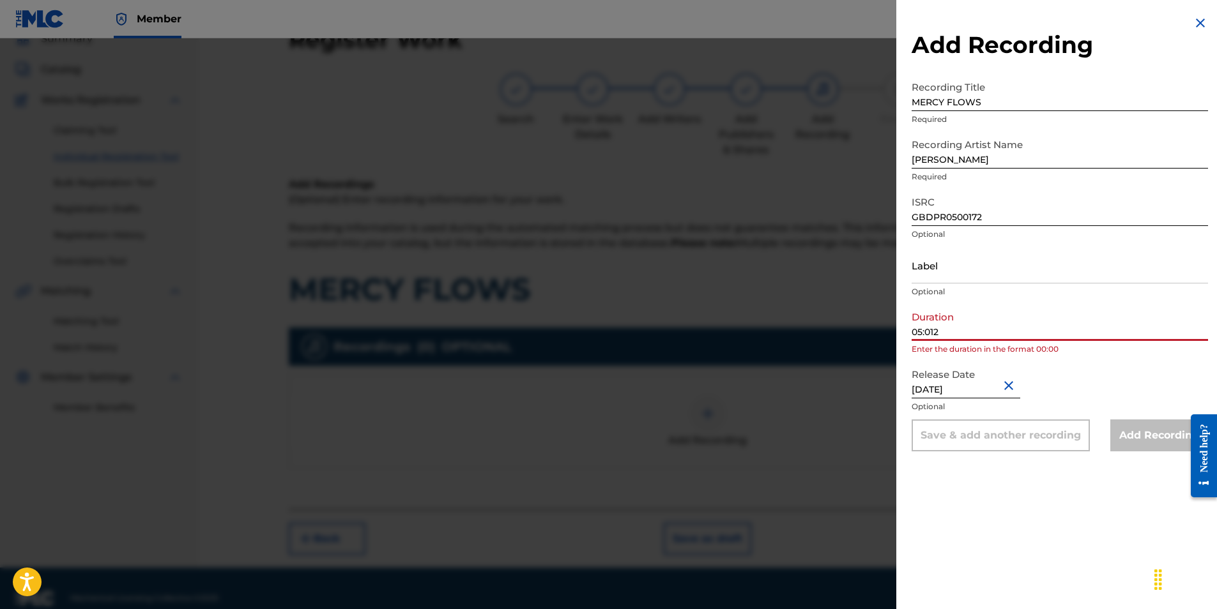
click at [930, 327] on input "05:012" at bounding box center [1060, 323] width 296 height 36
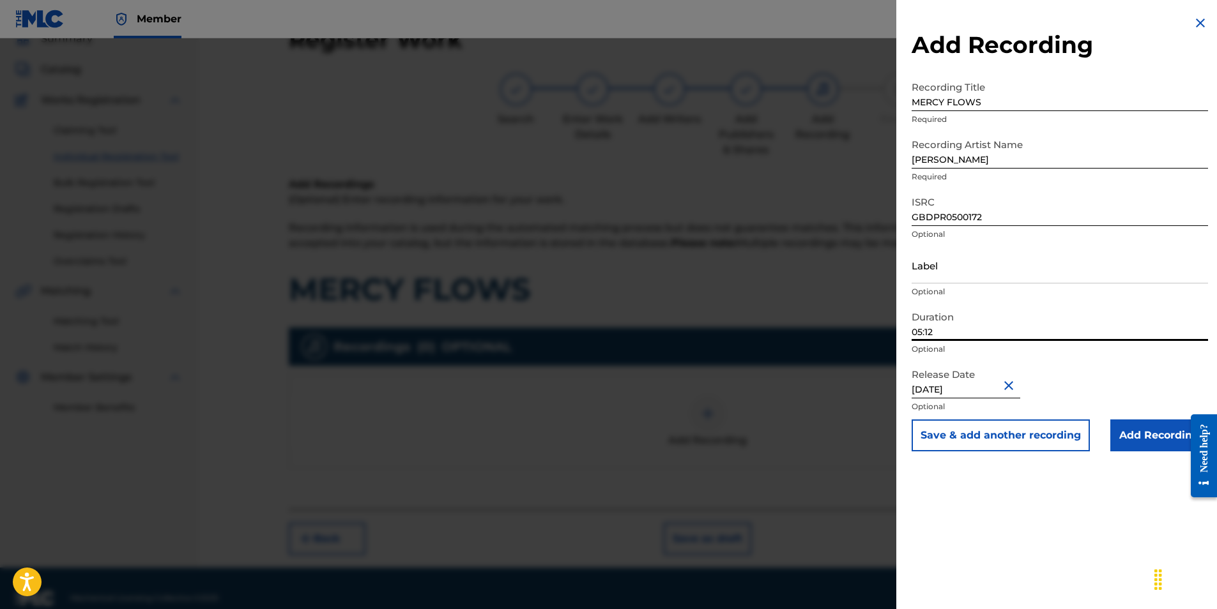
type input "05:12"
click at [905, 374] on div "Add Recording Recording Title MERCY FLOWS Required Recording Artist Name [PERSO…" at bounding box center [1059, 233] width 327 height 467
click at [1117, 440] on input "Add Recording" at bounding box center [1159, 436] width 98 height 32
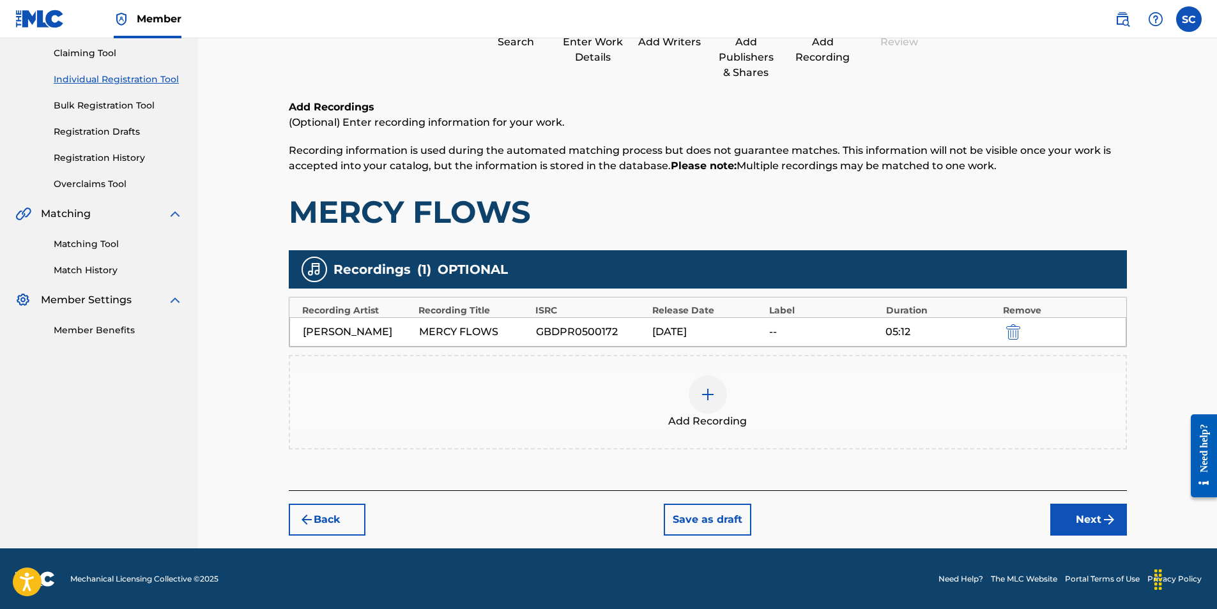
scroll to position [135, 0]
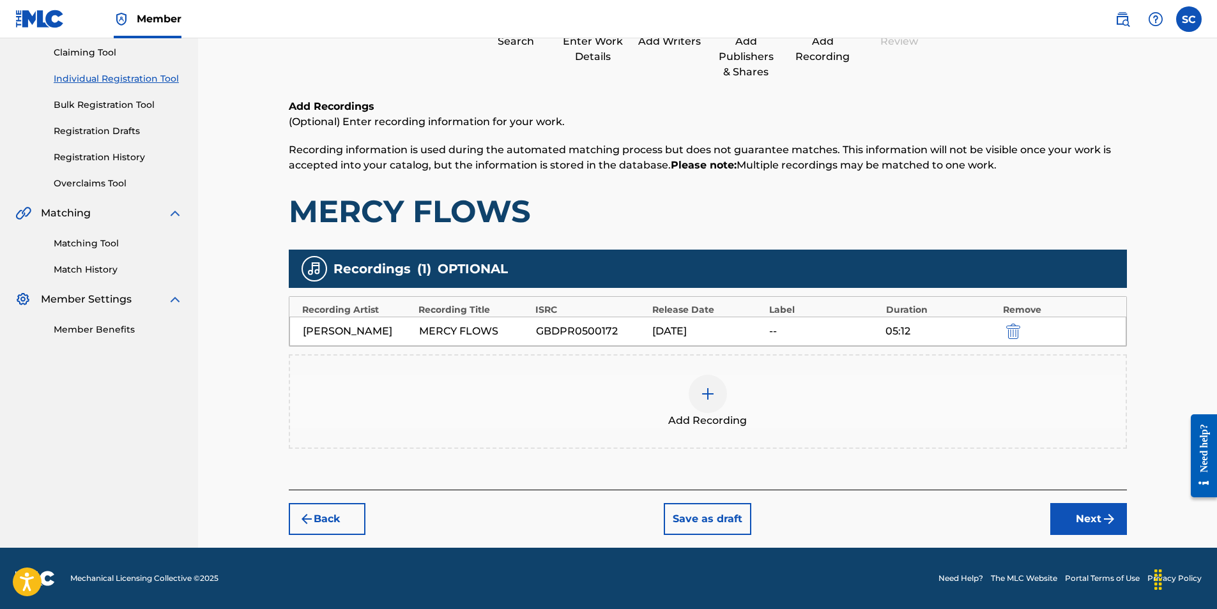
click at [1081, 516] on button "Next" at bounding box center [1088, 519] width 77 height 32
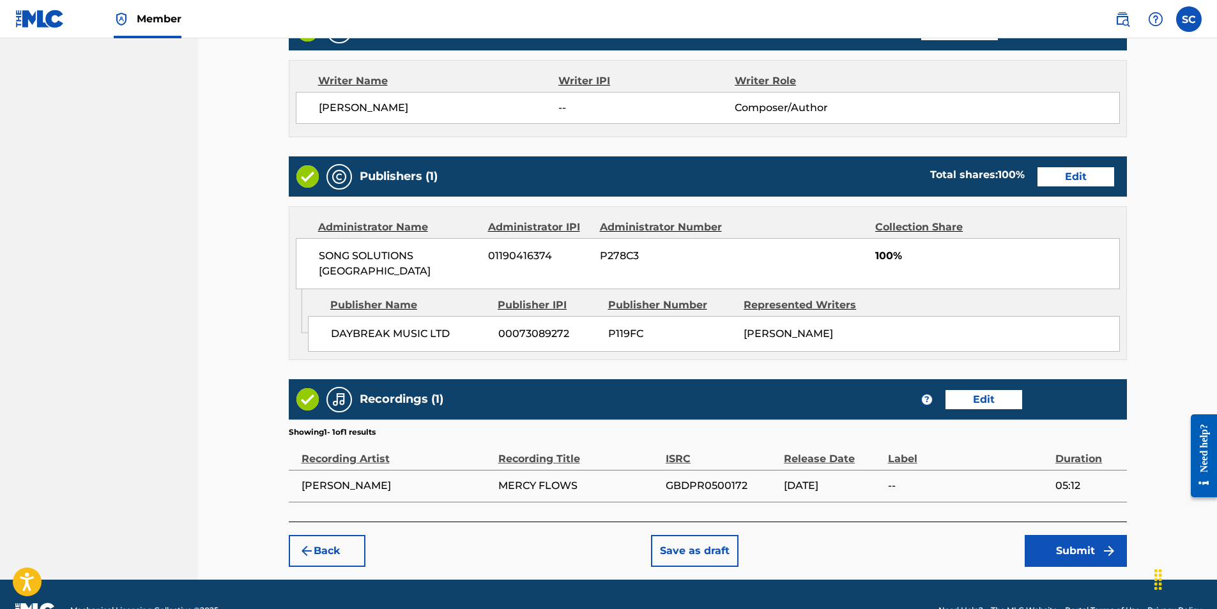
scroll to position [554, 0]
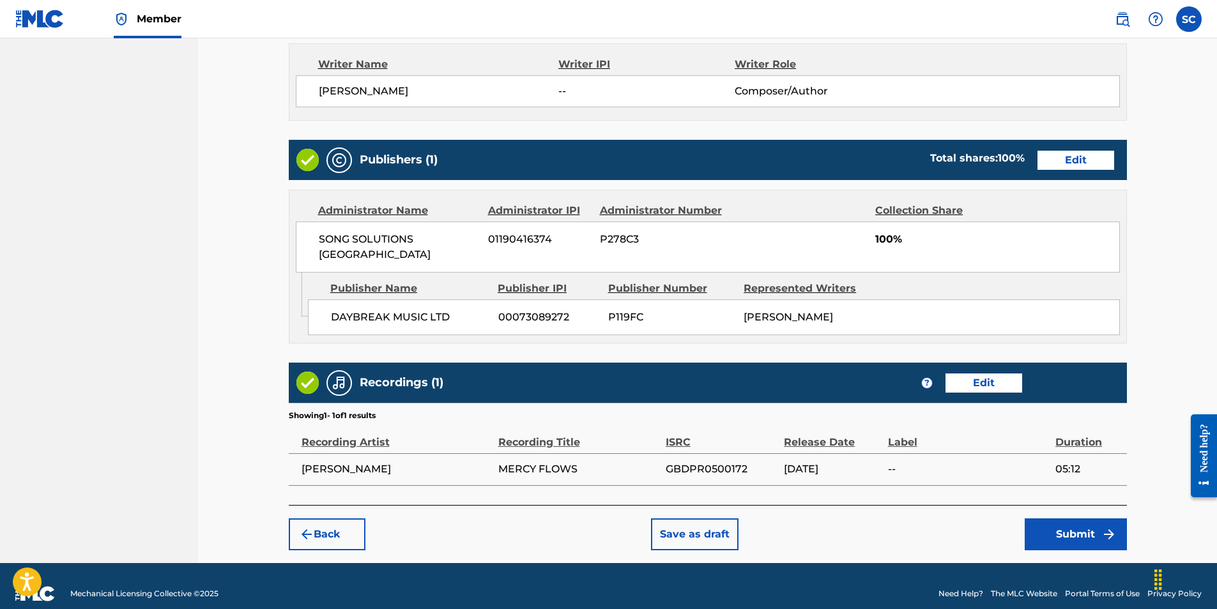
click at [1079, 519] on button "Submit" at bounding box center [1076, 535] width 102 height 32
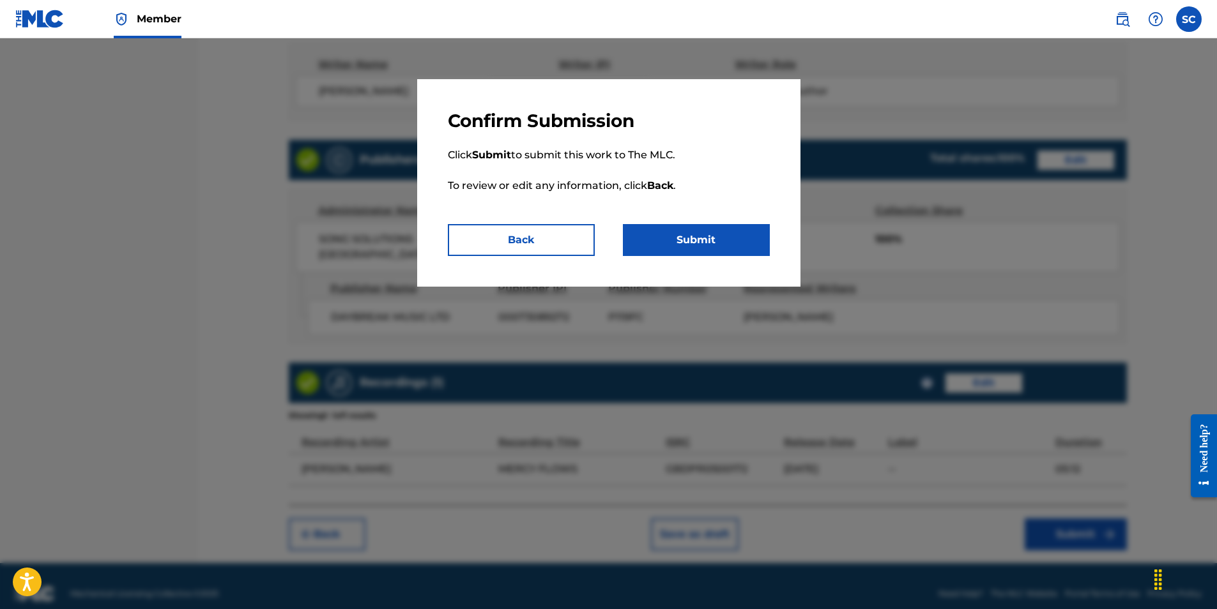
click at [719, 242] on button "Submit" at bounding box center [696, 240] width 147 height 32
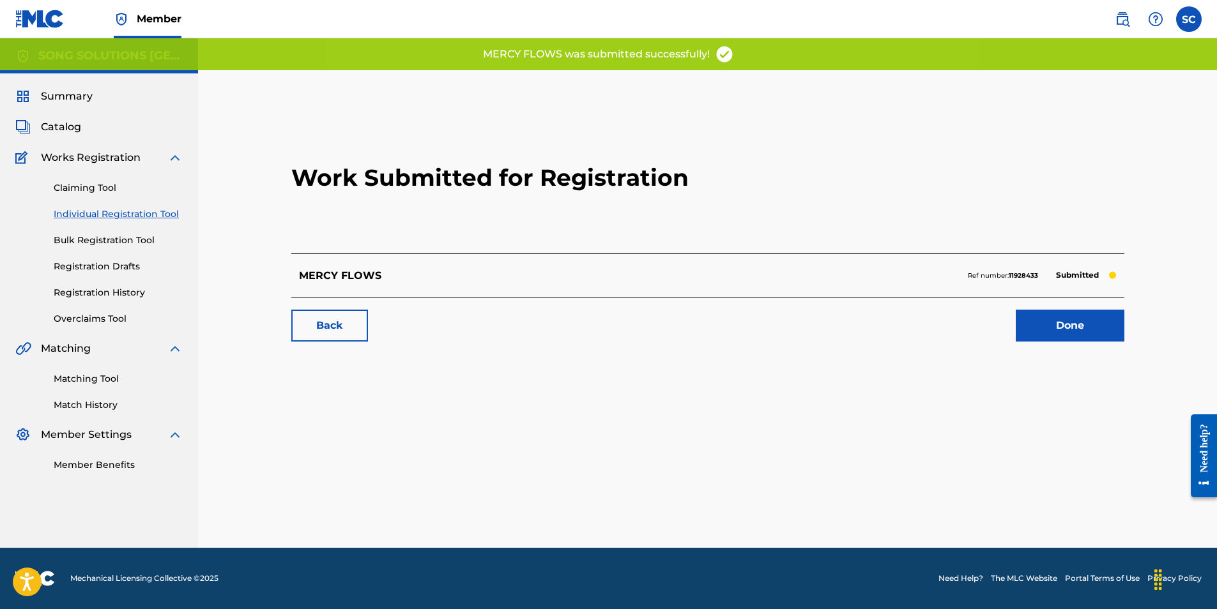
click at [1071, 326] on link "Done" at bounding box center [1070, 326] width 109 height 32
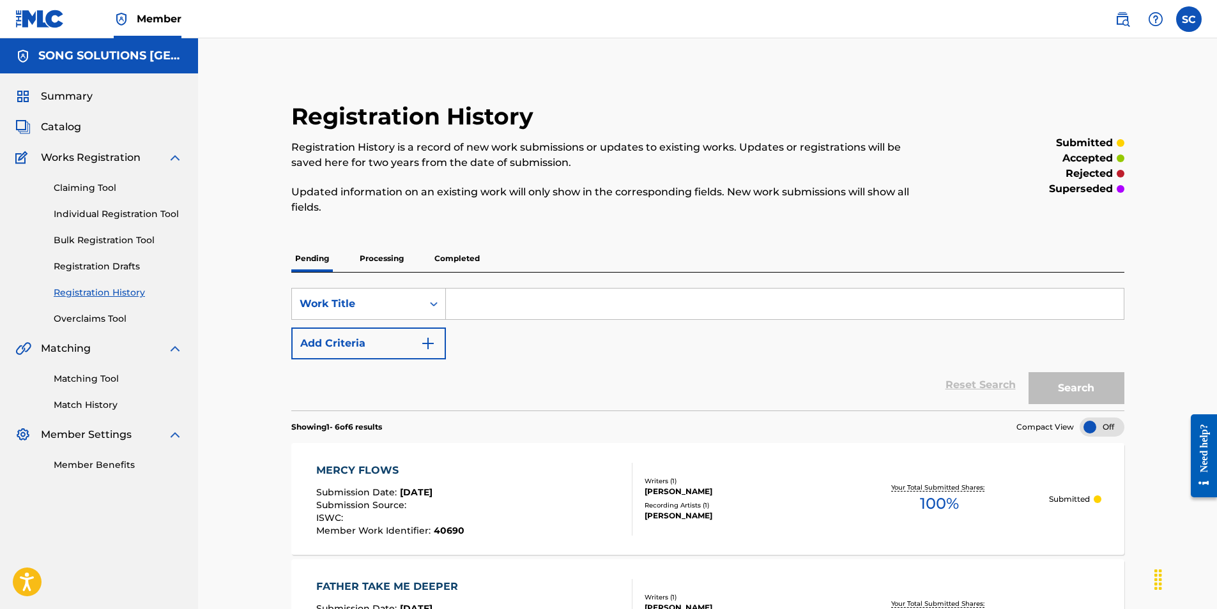
click at [91, 212] on link "Individual Registration Tool" at bounding box center [118, 214] width 129 height 13
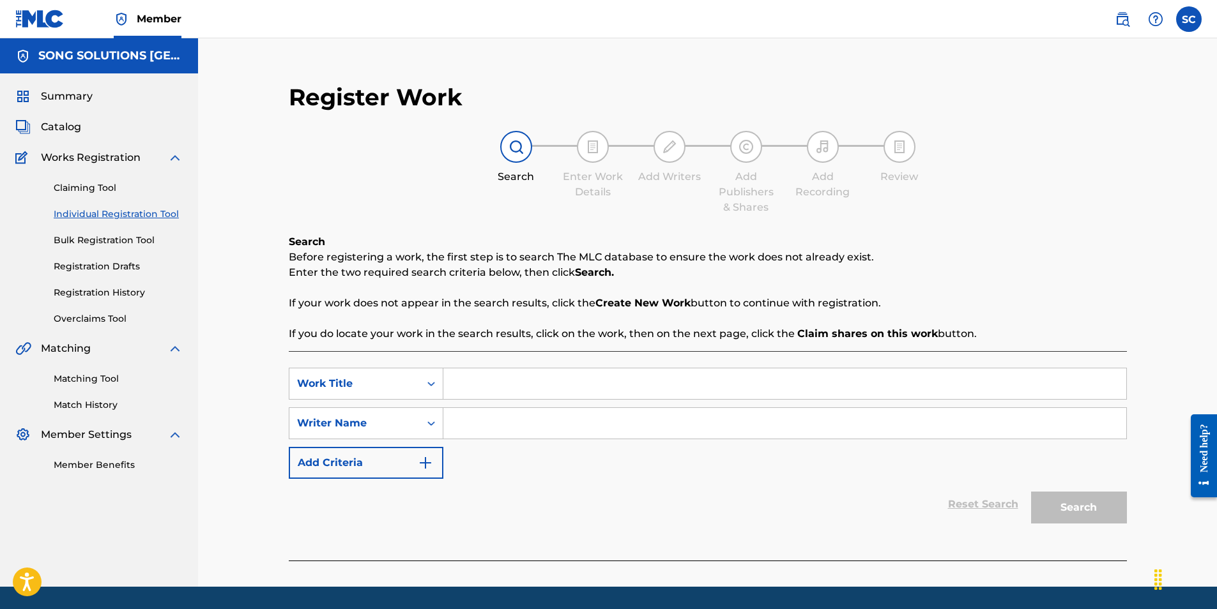
click at [484, 385] on input "Search Form" at bounding box center [784, 384] width 683 height 31
type input "I WILL LISTEN"
click at [505, 417] on input "Search Form" at bounding box center [784, 423] width 683 height 31
click at [1031, 492] on button "Search" at bounding box center [1079, 508] width 96 height 32
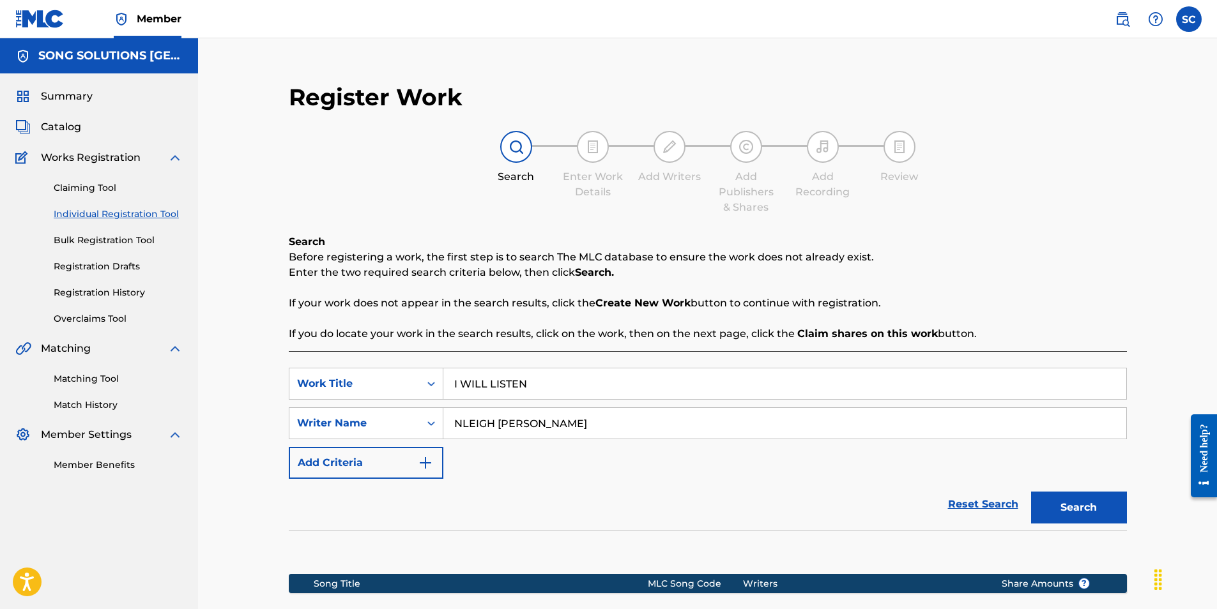
click at [463, 422] on input "NLEIGH [PERSON_NAME]" at bounding box center [784, 423] width 683 height 31
type input "[PERSON_NAME]"
click at [1031, 492] on button "Search" at bounding box center [1079, 508] width 96 height 32
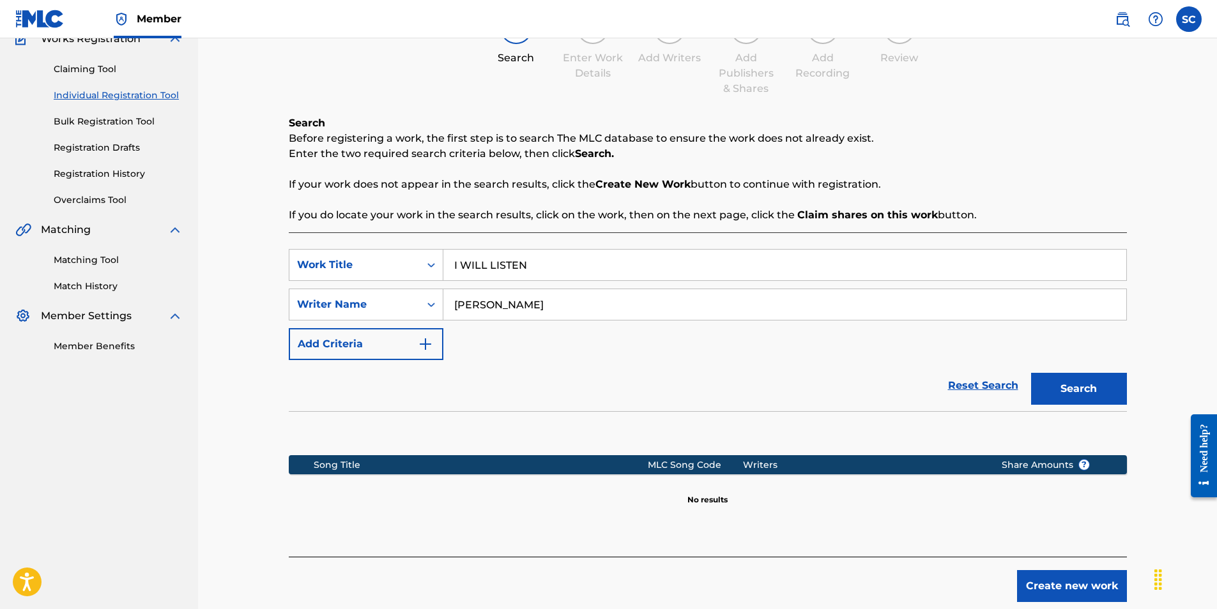
scroll to position [186, 0]
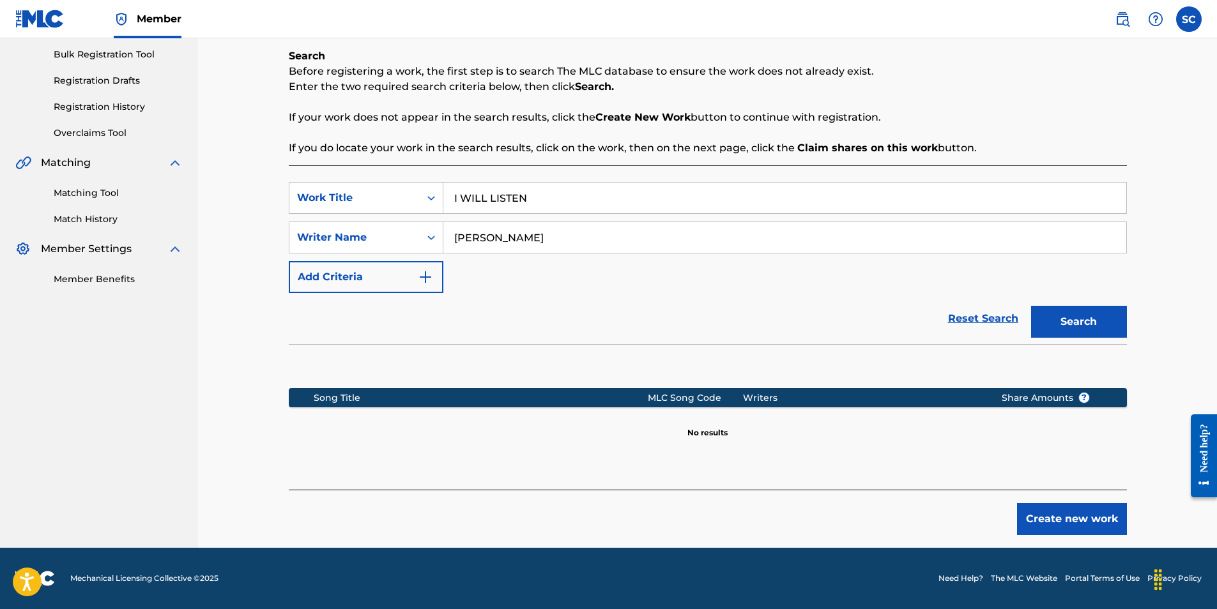
click at [1064, 517] on button "Create new work" at bounding box center [1072, 519] width 110 height 32
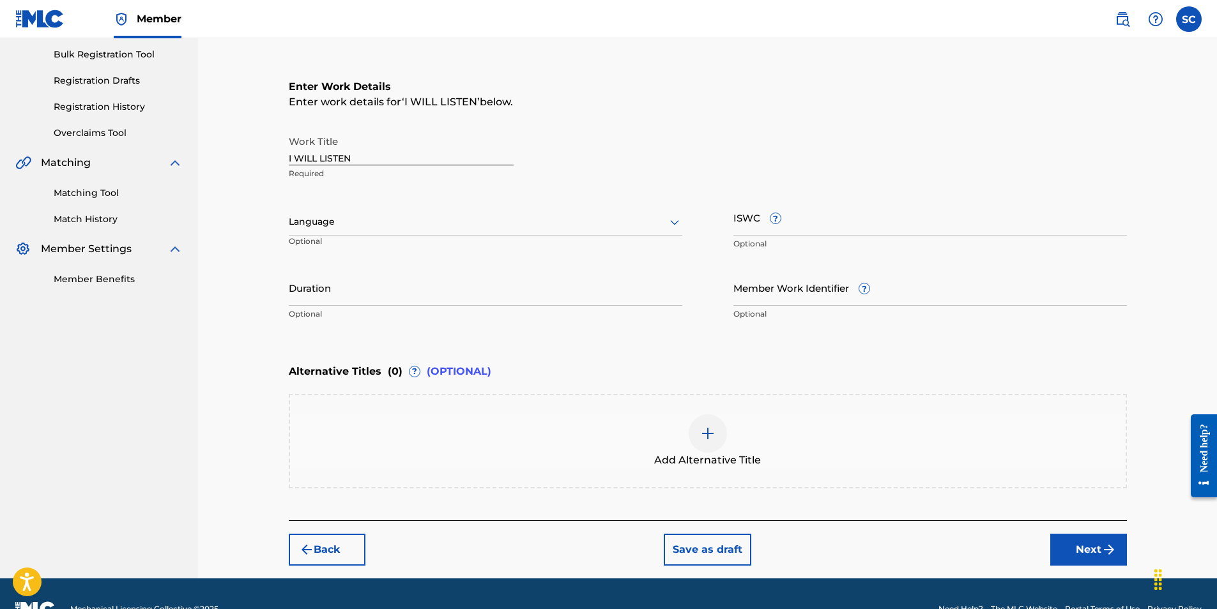
scroll to position [0, 0]
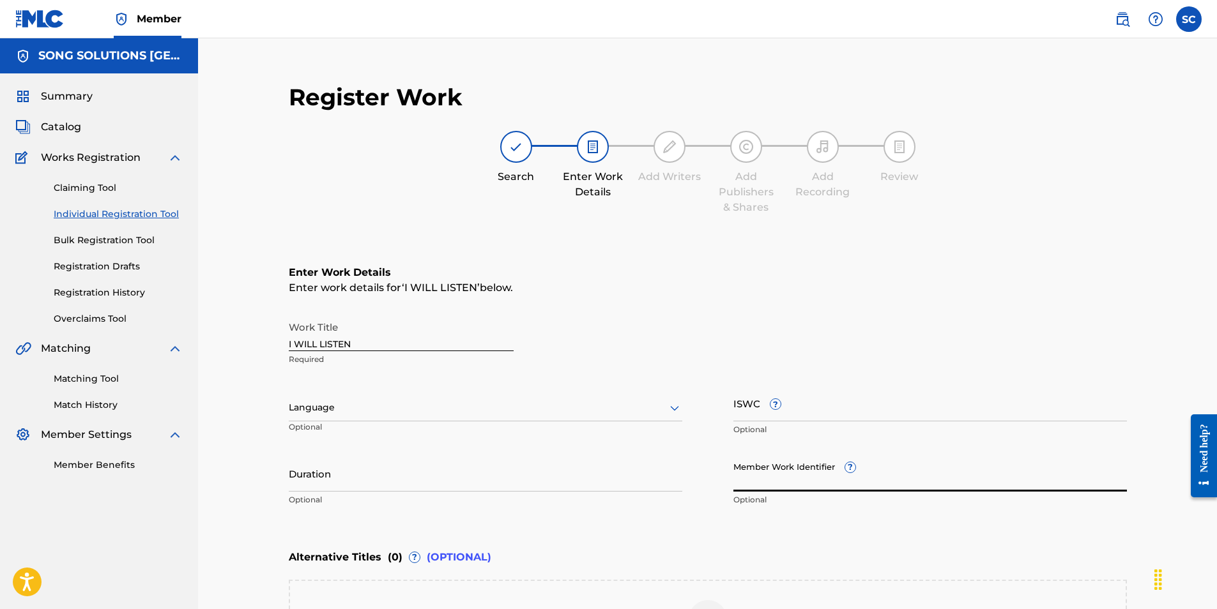
click at [748, 486] on input "Member Work Identifier ?" at bounding box center [930, 474] width 394 height 36
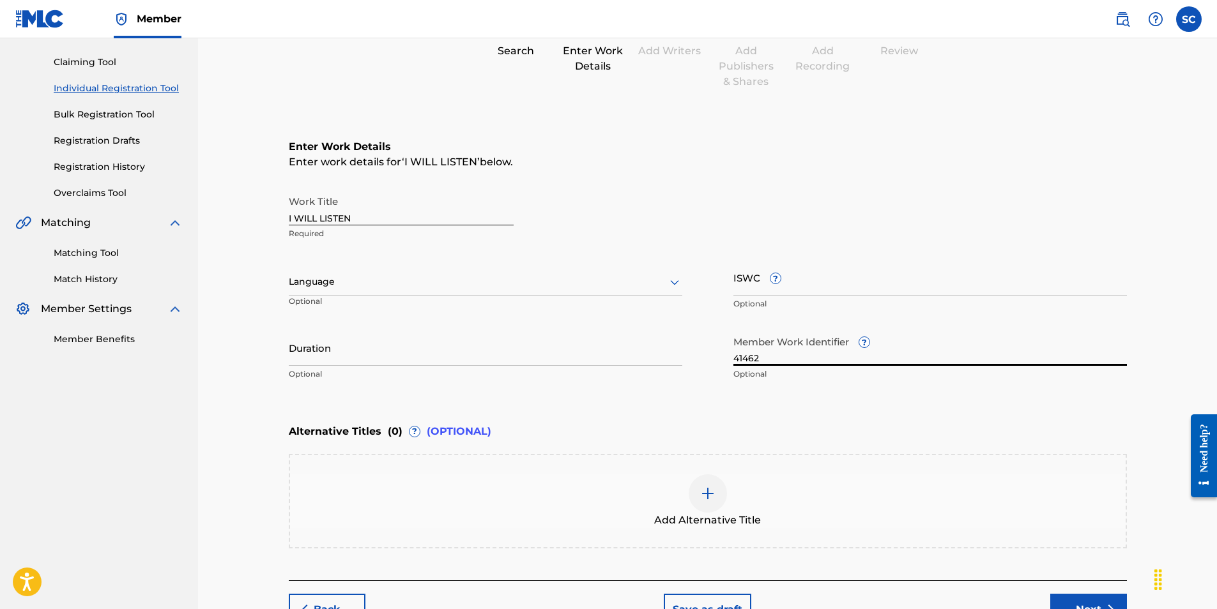
scroll to position [192, 0]
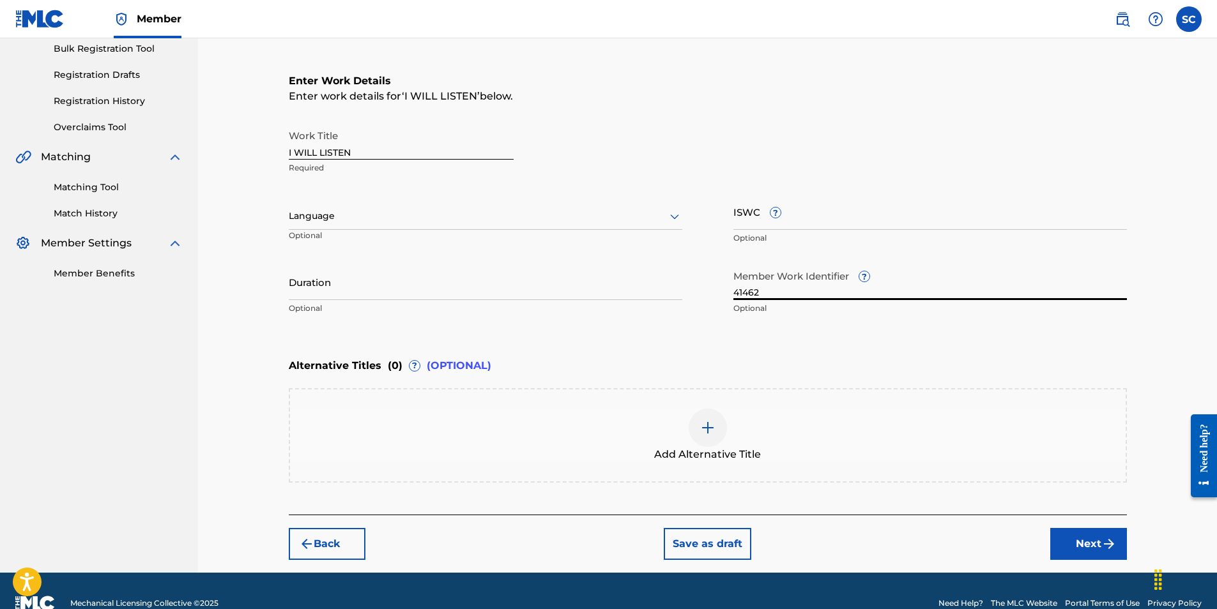
type input "41462"
click at [1090, 543] on button "Next" at bounding box center [1088, 544] width 77 height 32
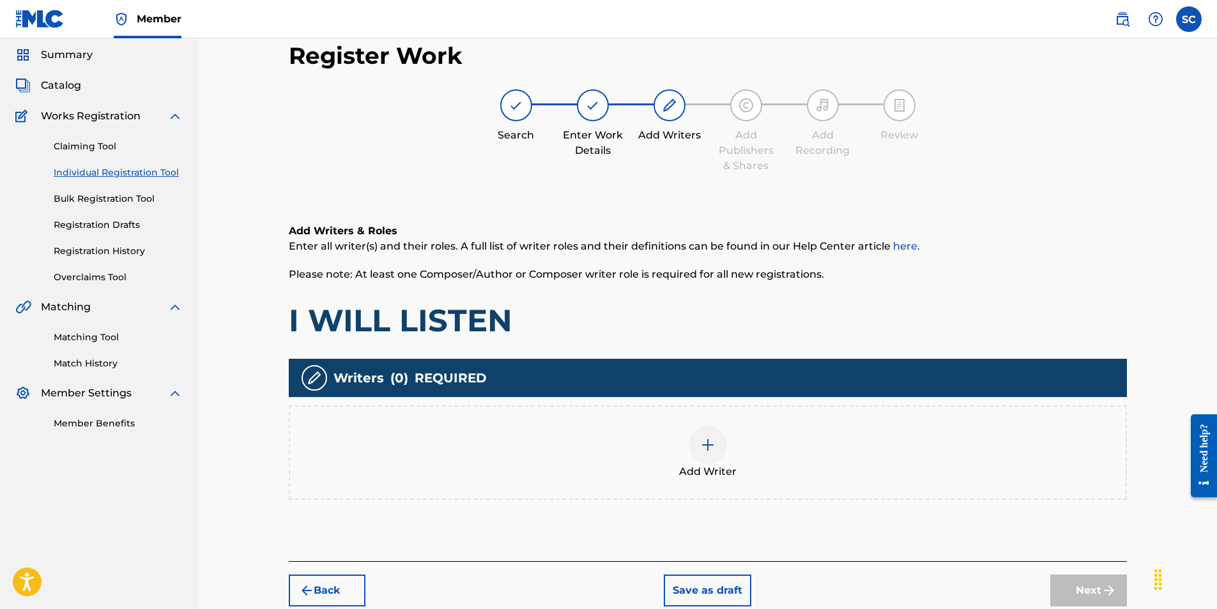
scroll to position [57, 0]
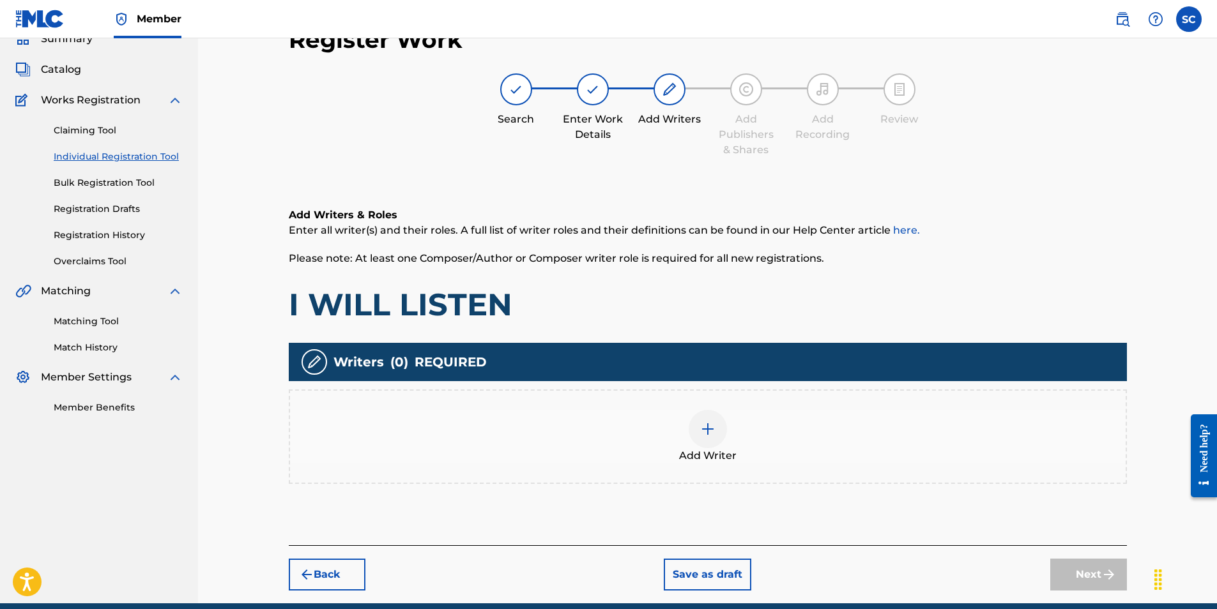
click at [707, 429] on img at bounding box center [707, 429] width 15 height 15
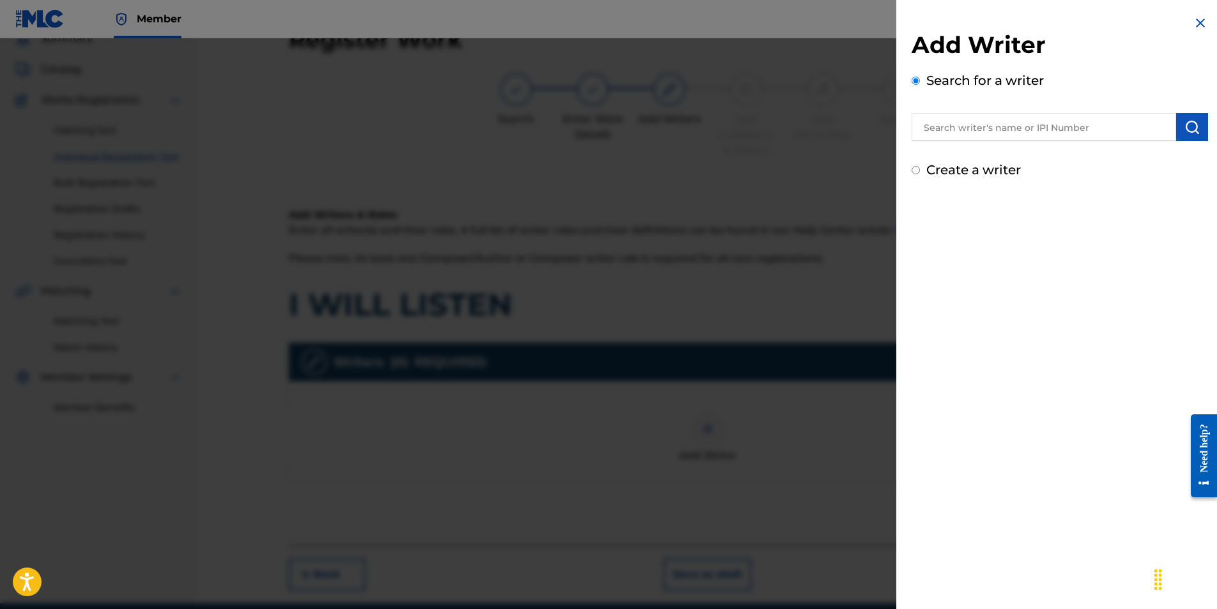
click at [955, 127] on input "text" at bounding box center [1044, 127] width 264 height 28
type input "[PERSON_NAME]"
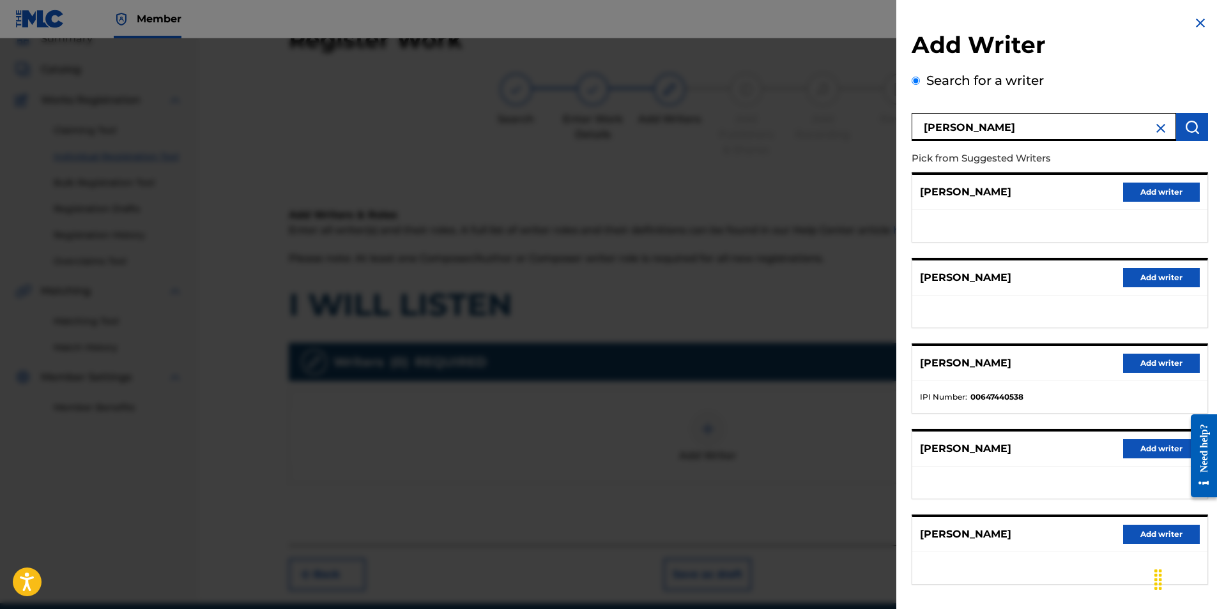
click at [1152, 535] on button "Add writer" at bounding box center [1161, 534] width 77 height 19
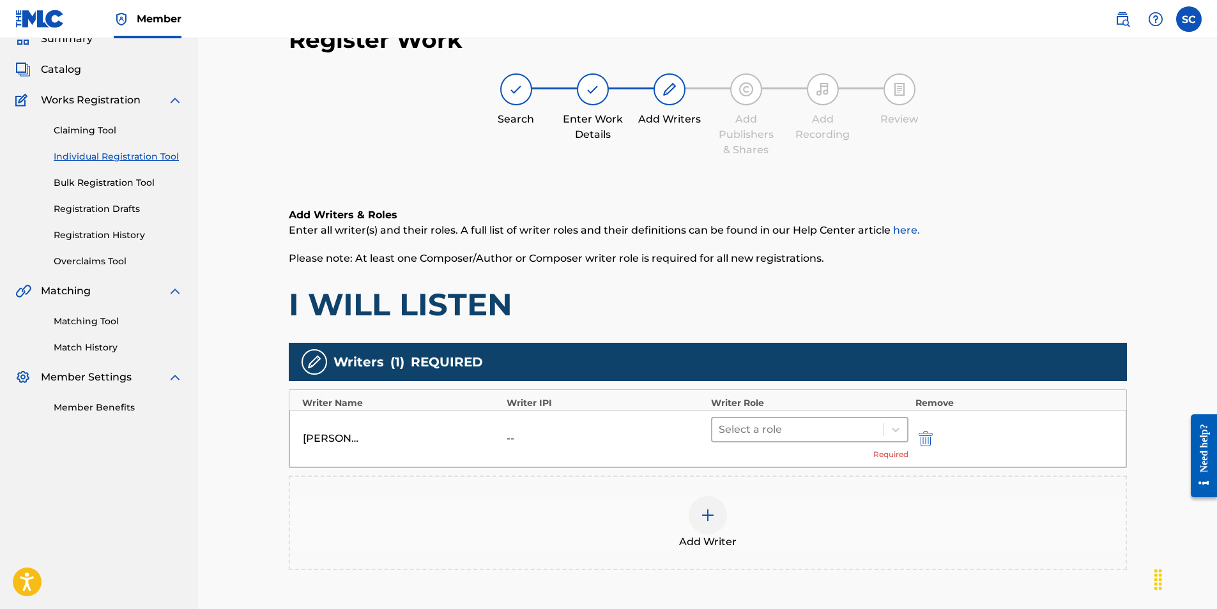
click at [778, 422] on div at bounding box center [798, 430] width 159 height 18
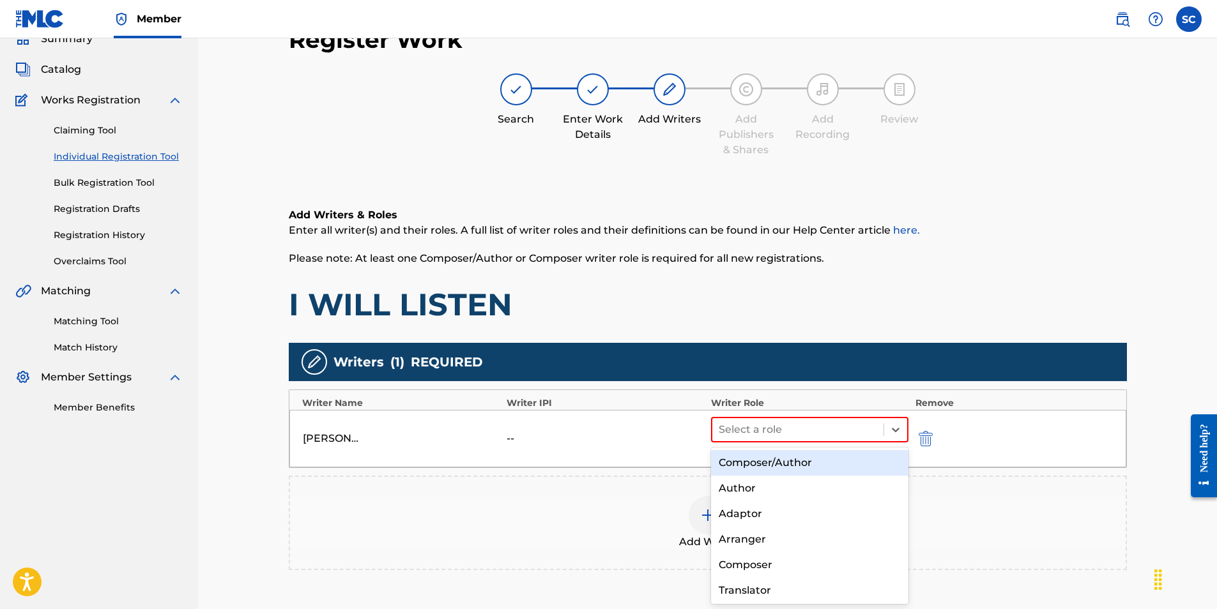
click at [770, 459] on div "Composer/Author" at bounding box center [810, 463] width 198 height 26
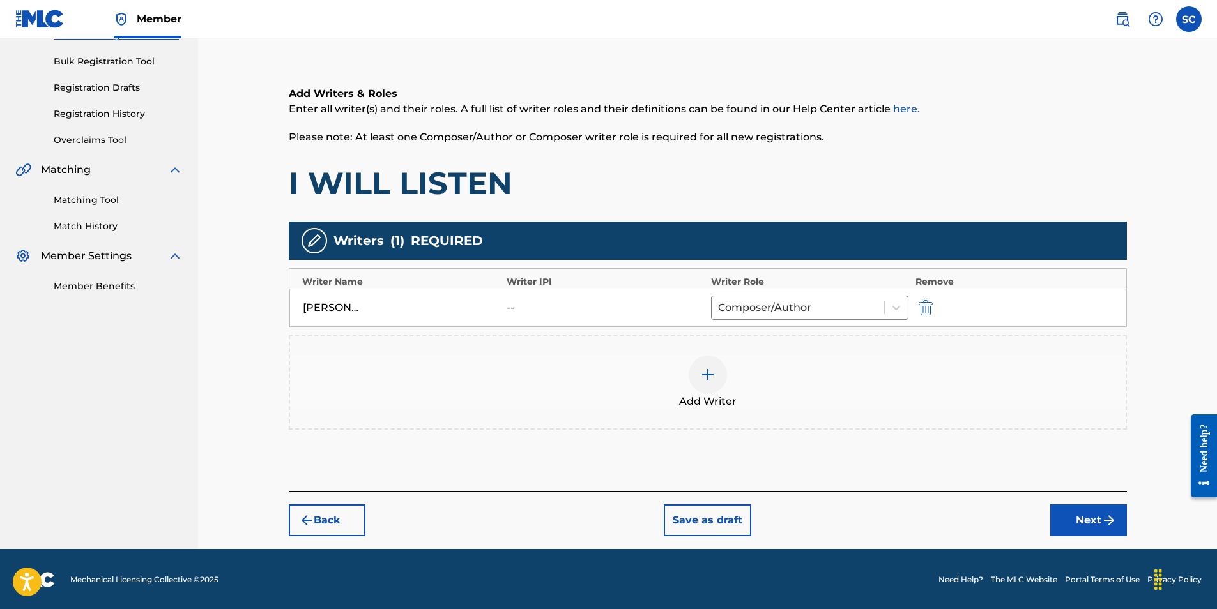
scroll to position [180, 0]
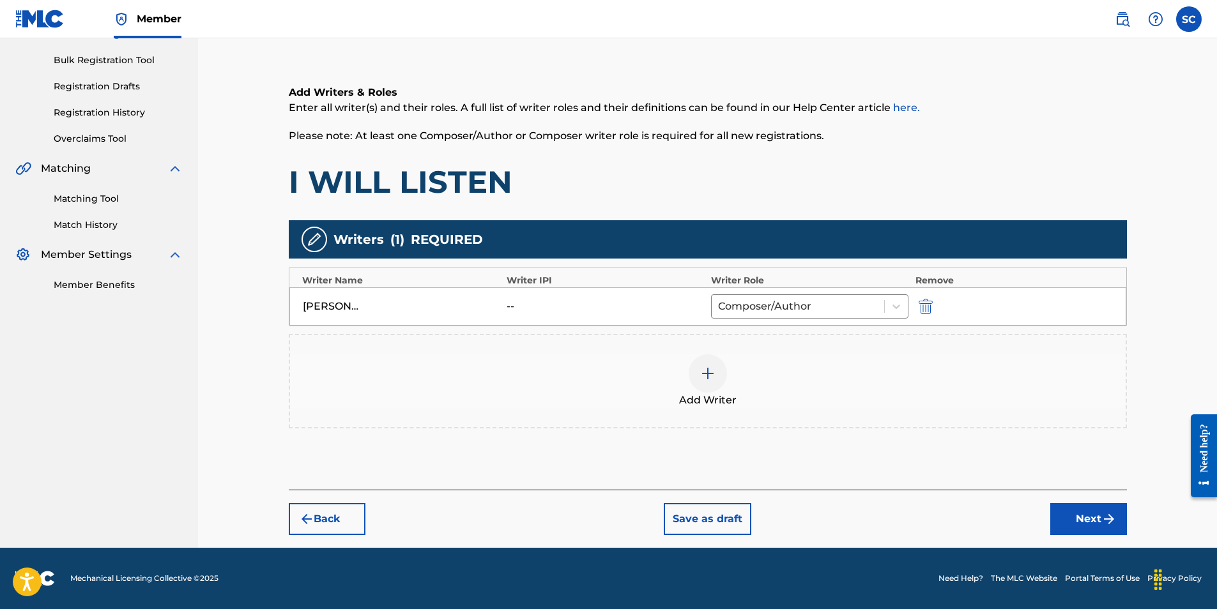
click at [1084, 519] on button "Next" at bounding box center [1088, 519] width 77 height 32
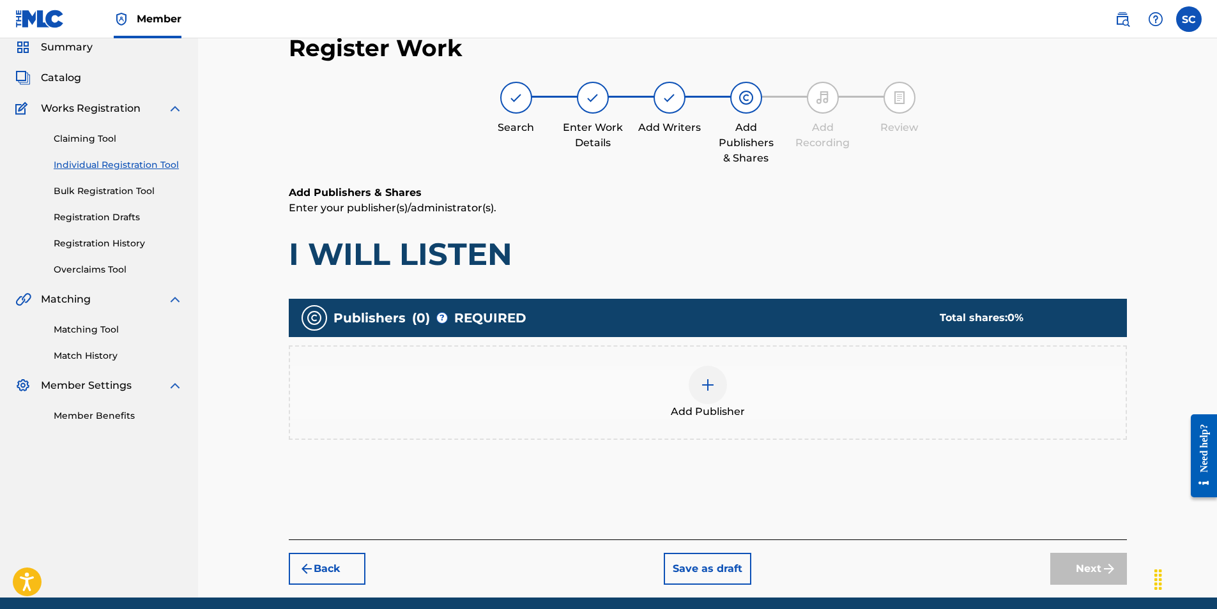
scroll to position [57, 0]
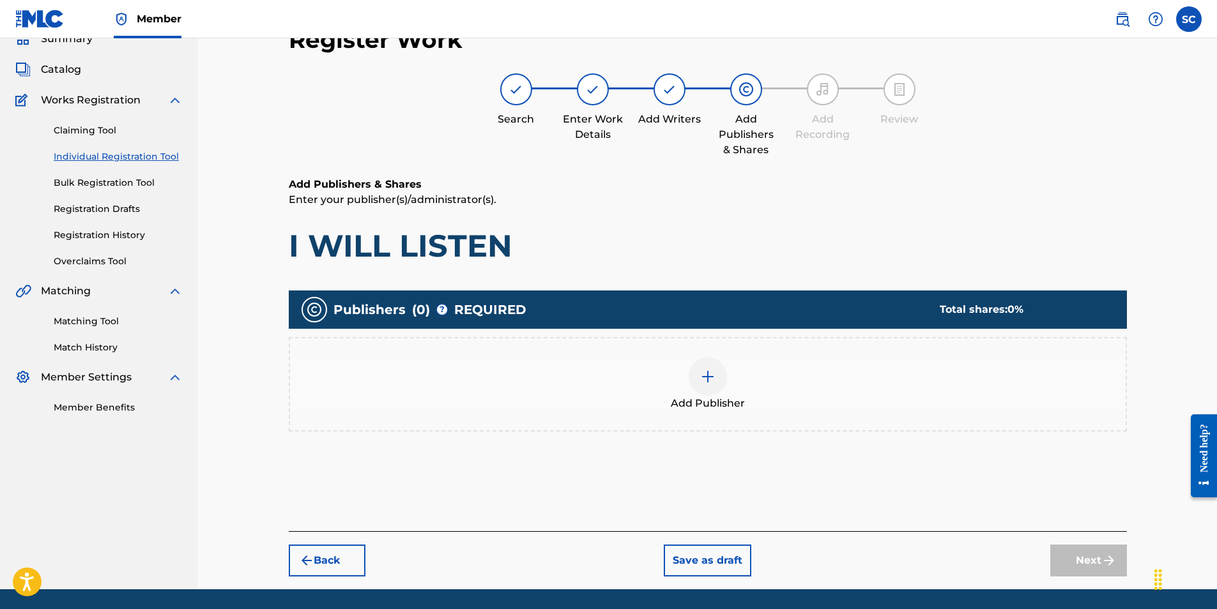
click at [707, 381] on img at bounding box center [707, 376] width 15 height 15
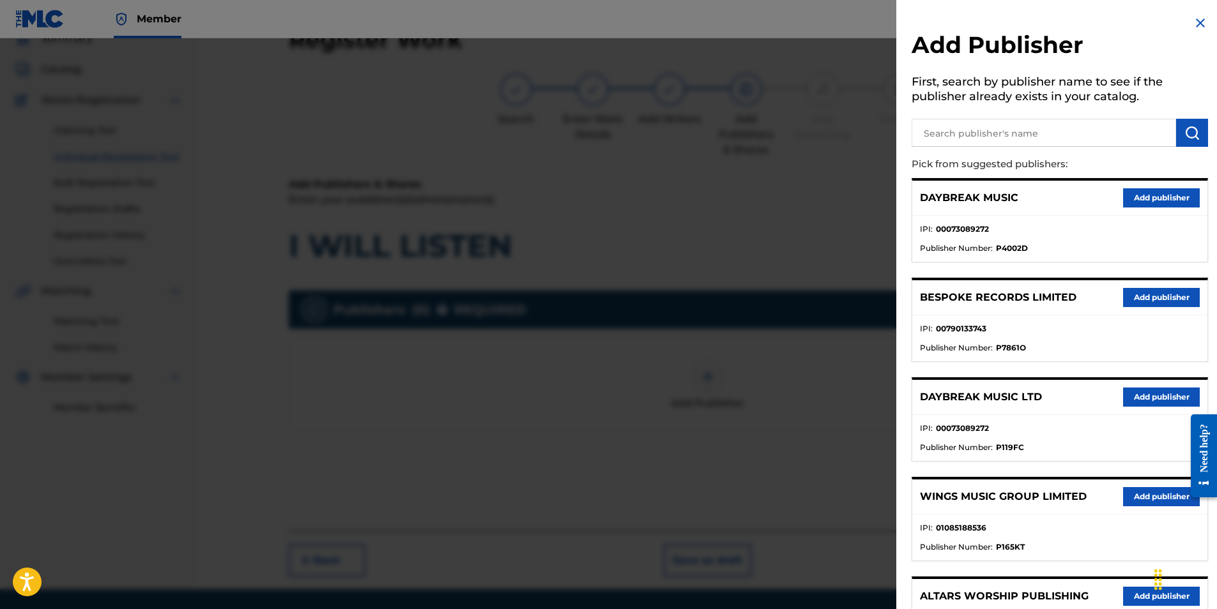
click at [1142, 392] on button "Add publisher" at bounding box center [1161, 397] width 77 height 19
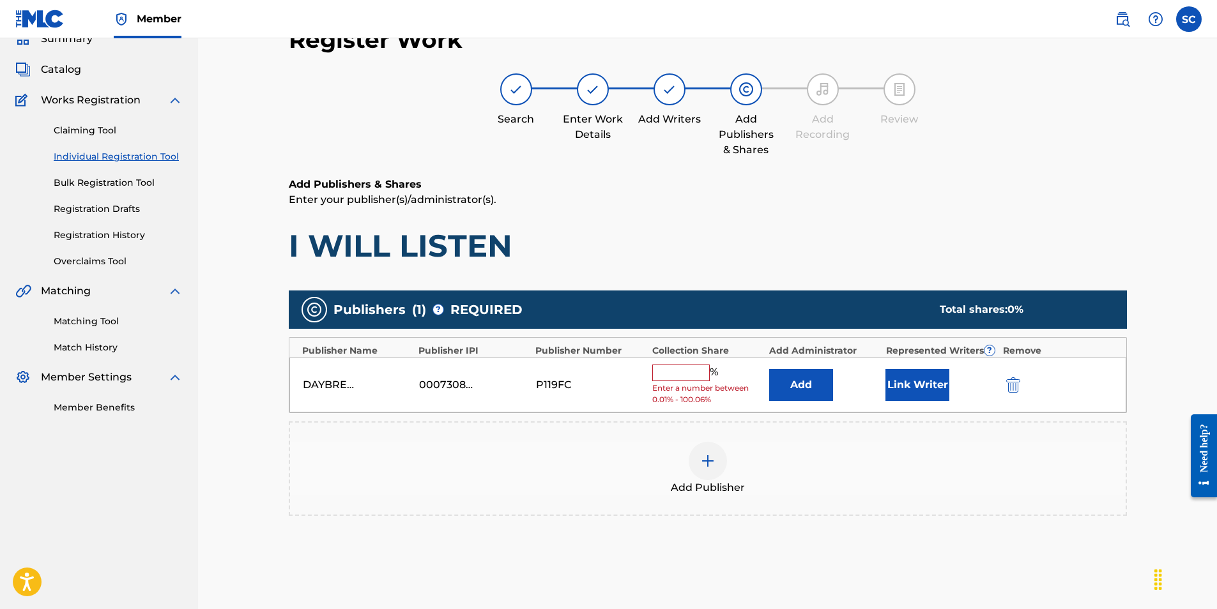
click at [668, 374] on input "text" at bounding box center [680, 373] width 57 height 17
type input "100"
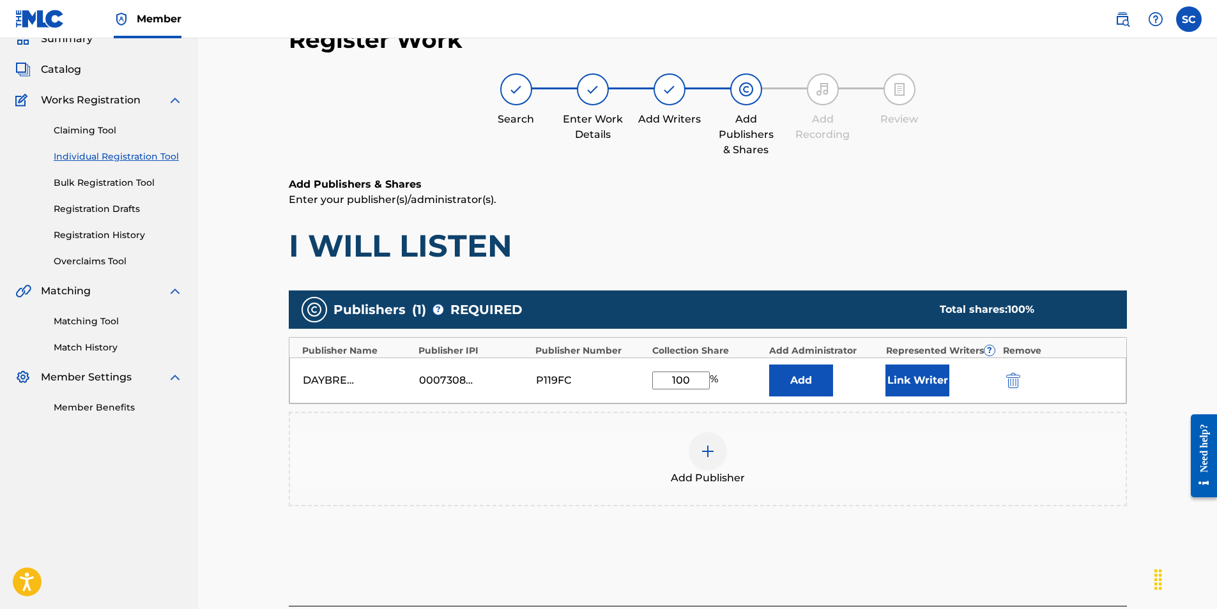
click at [805, 379] on button "Add" at bounding box center [801, 381] width 64 height 32
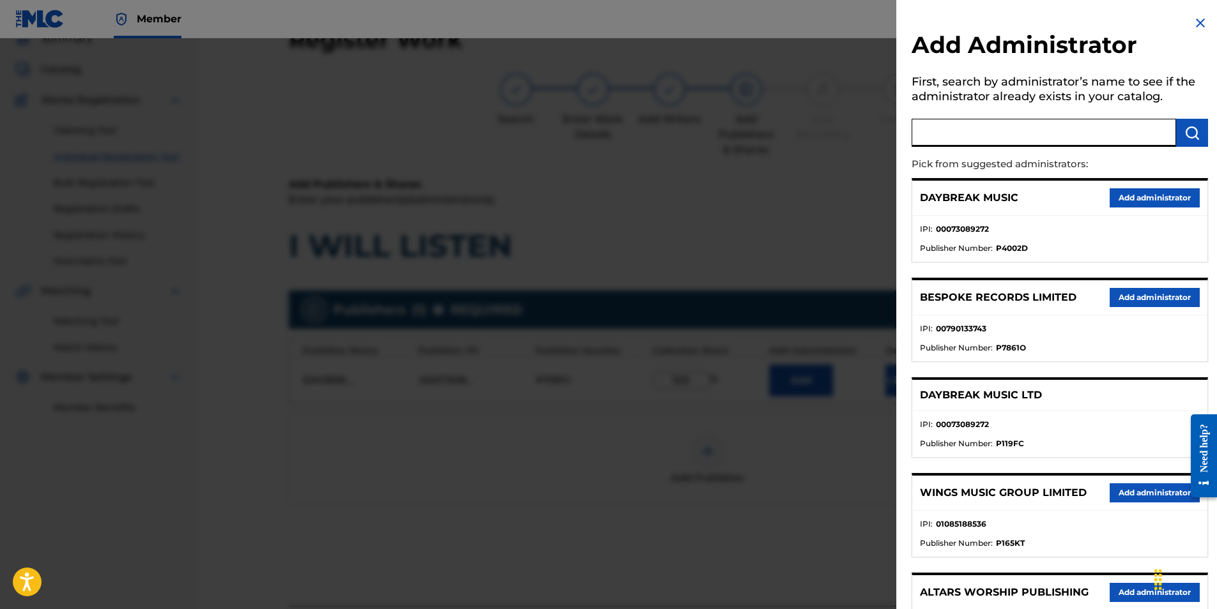
click at [957, 131] on input "text" at bounding box center [1044, 133] width 264 height 28
type input "SONG SOLUTIONS"
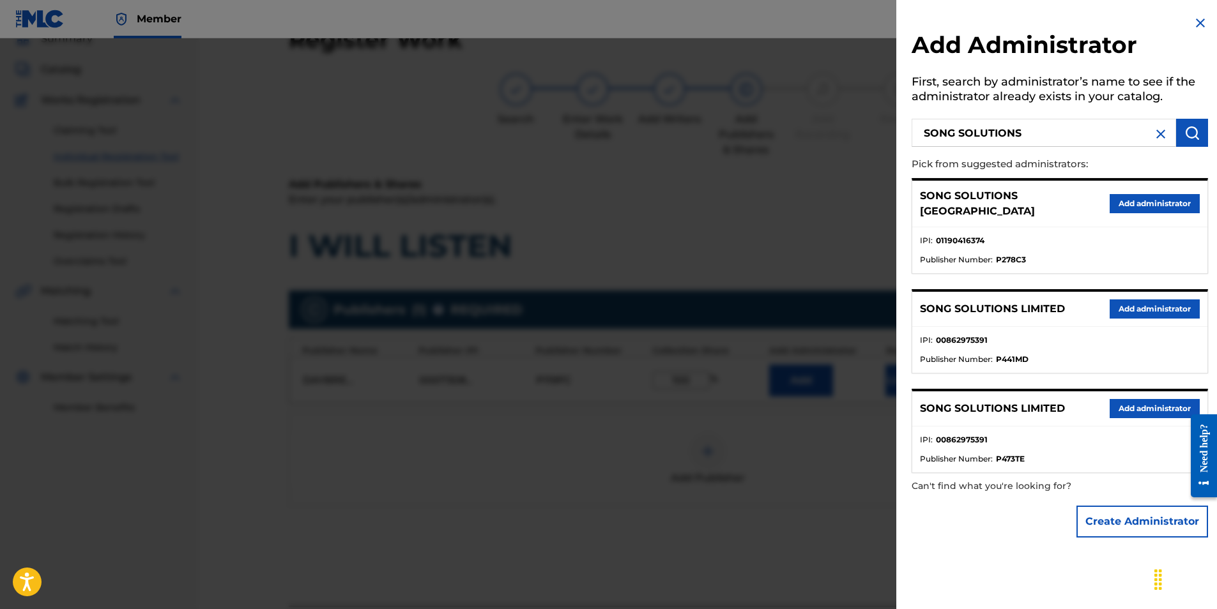
click at [1160, 195] on button "Add administrator" at bounding box center [1155, 203] width 90 height 19
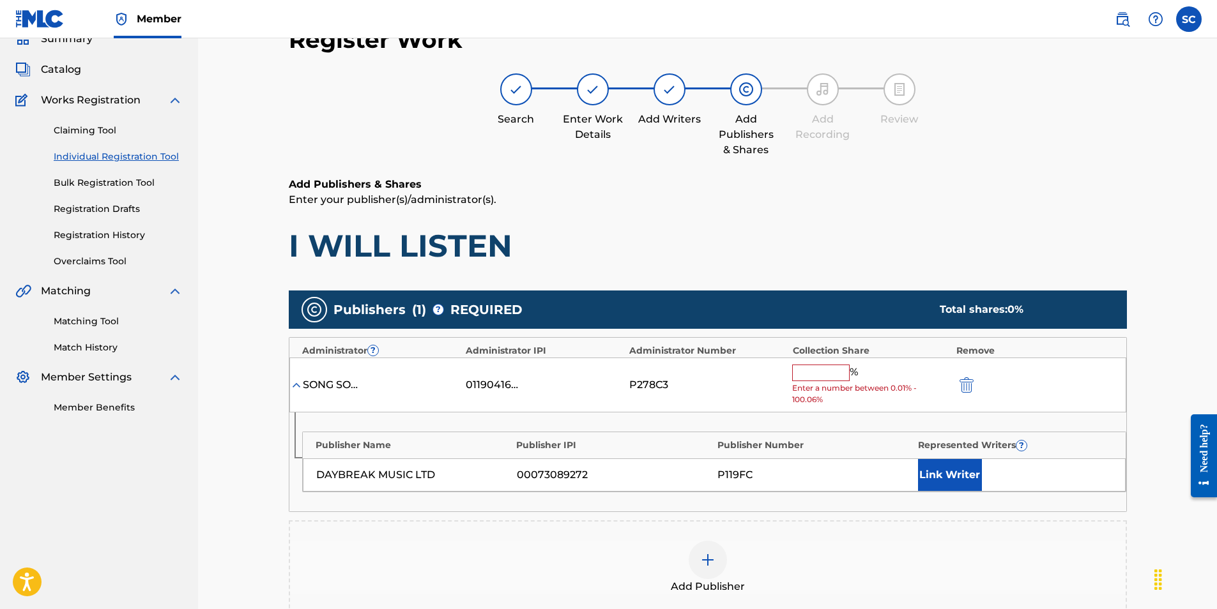
click at [808, 374] on input "text" at bounding box center [820, 373] width 57 height 17
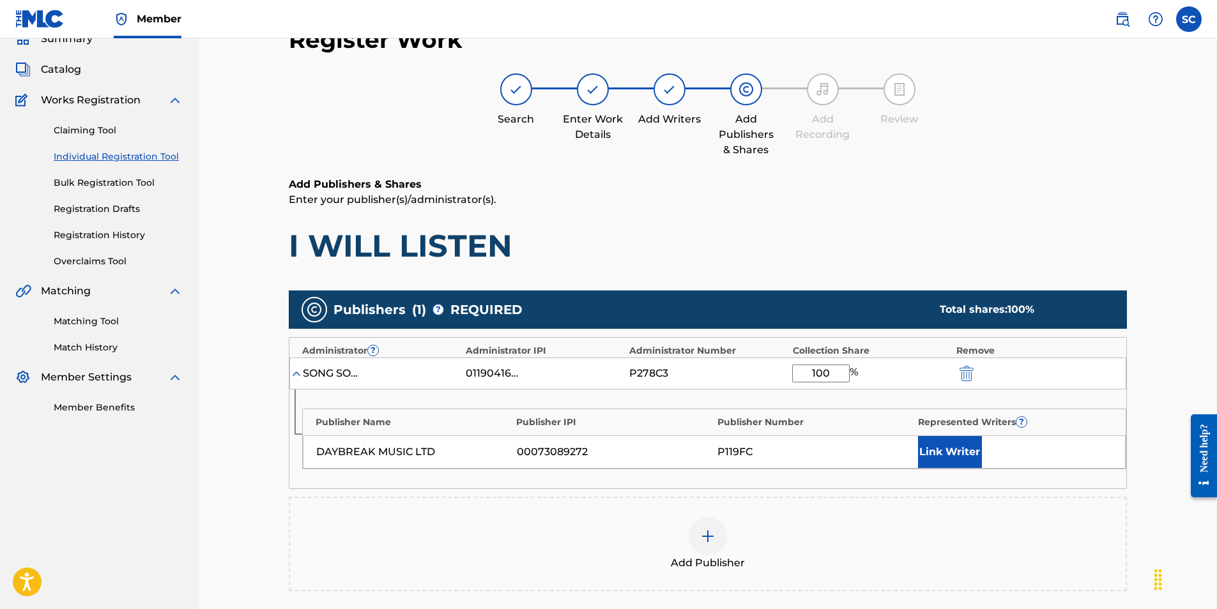
type input "100"
click at [941, 453] on button "Link Writer" at bounding box center [950, 452] width 64 height 32
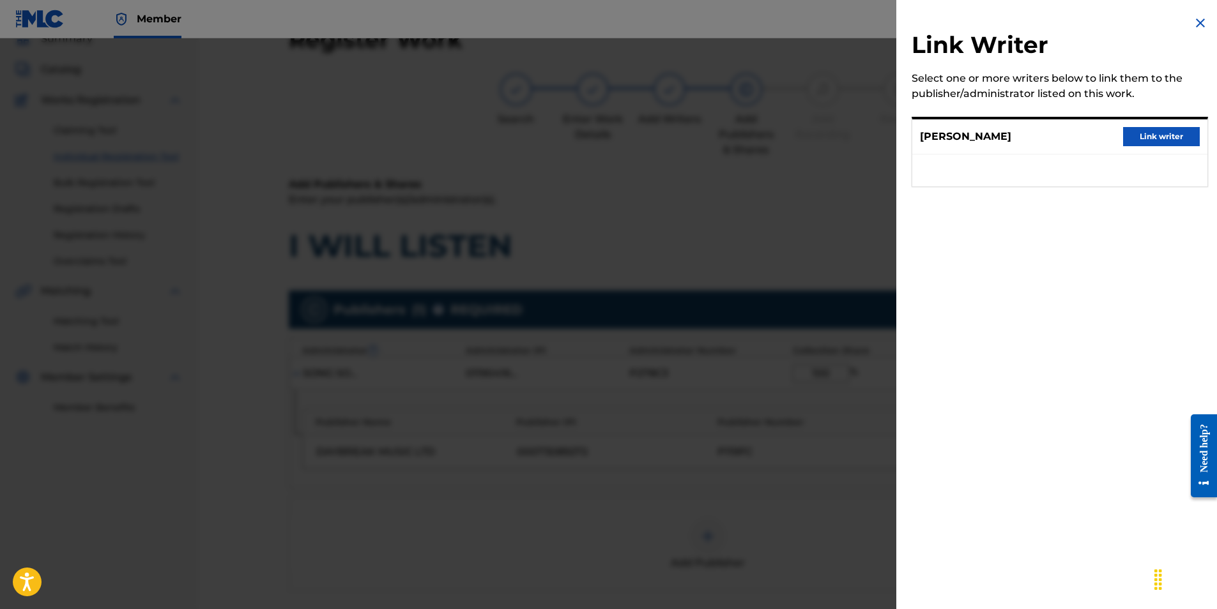
click at [1151, 134] on button "Link writer" at bounding box center [1161, 136] width 77 height 19
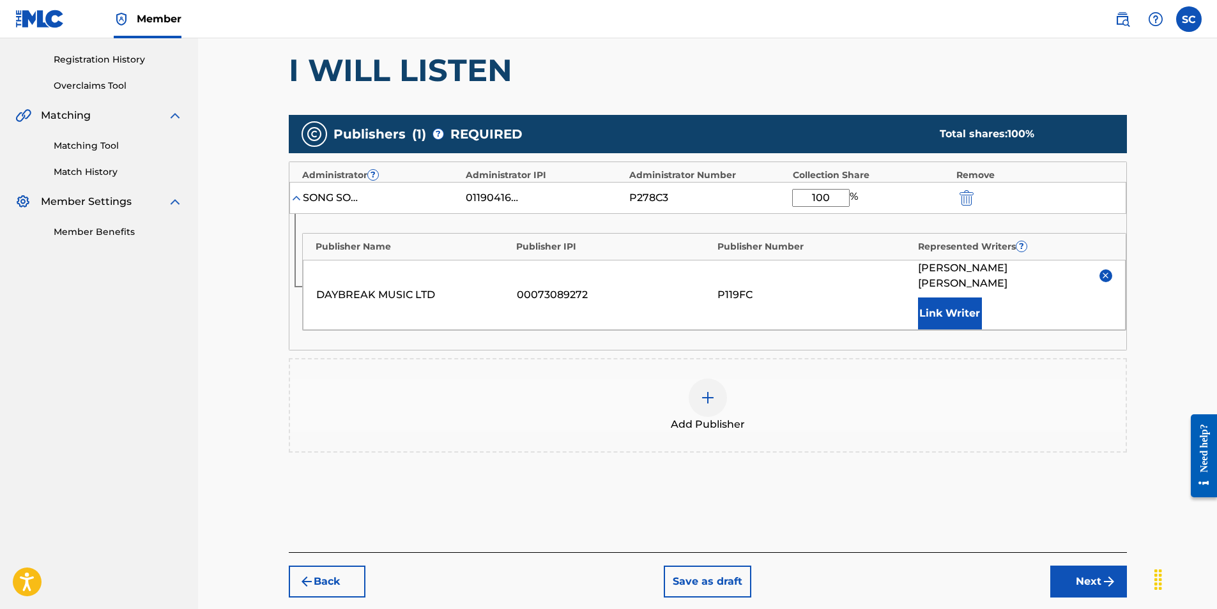
scroll to position [249, 0]
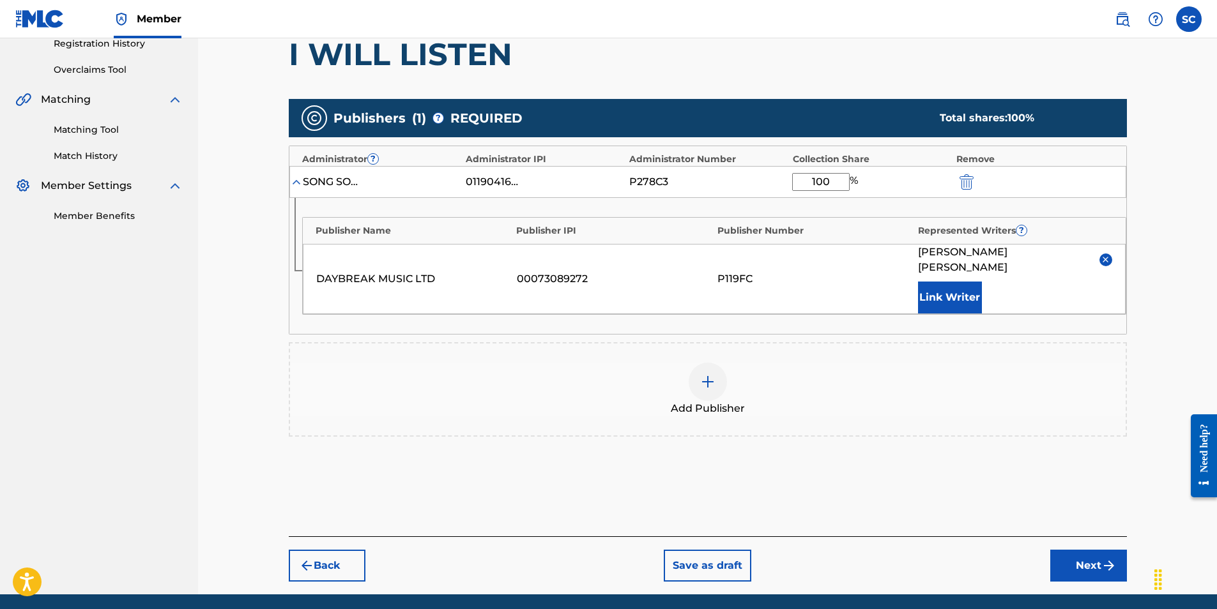
click at [1085, 552] on button "Next" at bounding box center [1088, 566] width 77 height 32
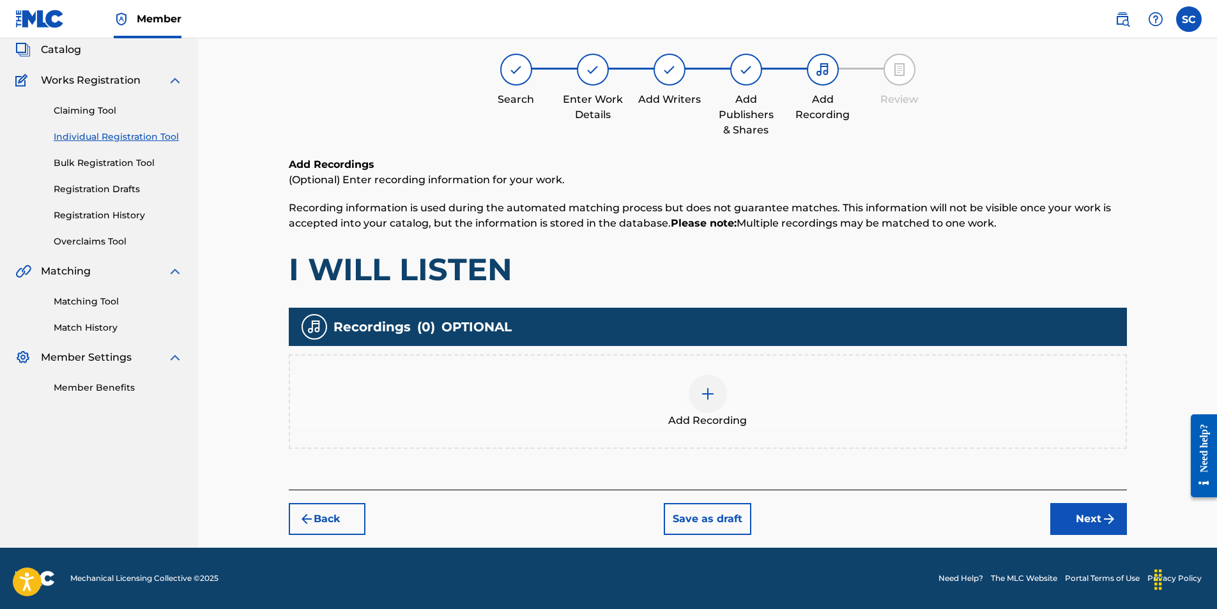
scroll to position [57, 0]
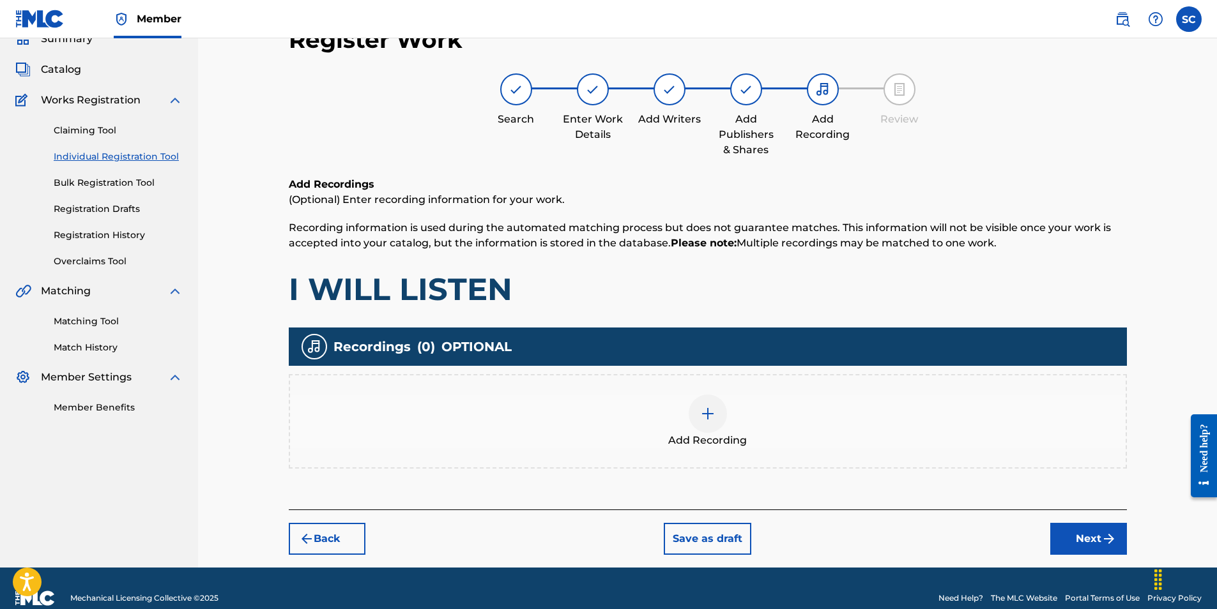
click at [711, 415] on img at bounding box center [707, 413] width 15 height 15
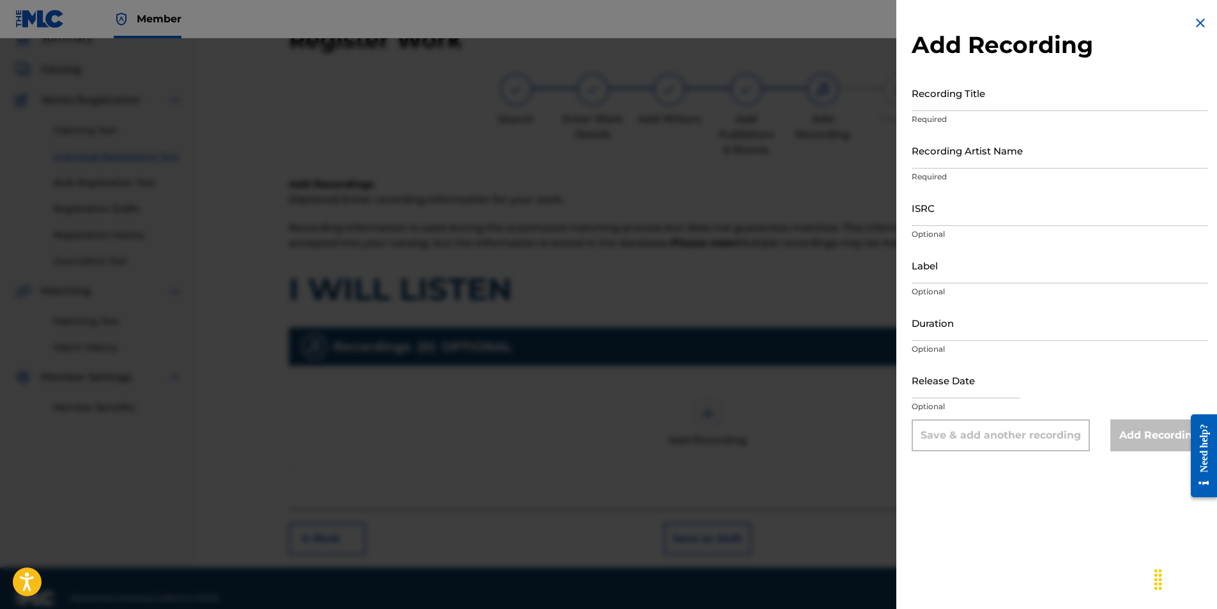
click at [919, 209] on input "ISRC" at bounding box center [1060, 208] width 296 height 36
paste input "GBDPR0500173"
type input "GBDPR0500173"
click at [941, 102] on input "Recording Title" at bounding box center [1060, 93] width 296 height 36
type input "I WILL LISTEN"
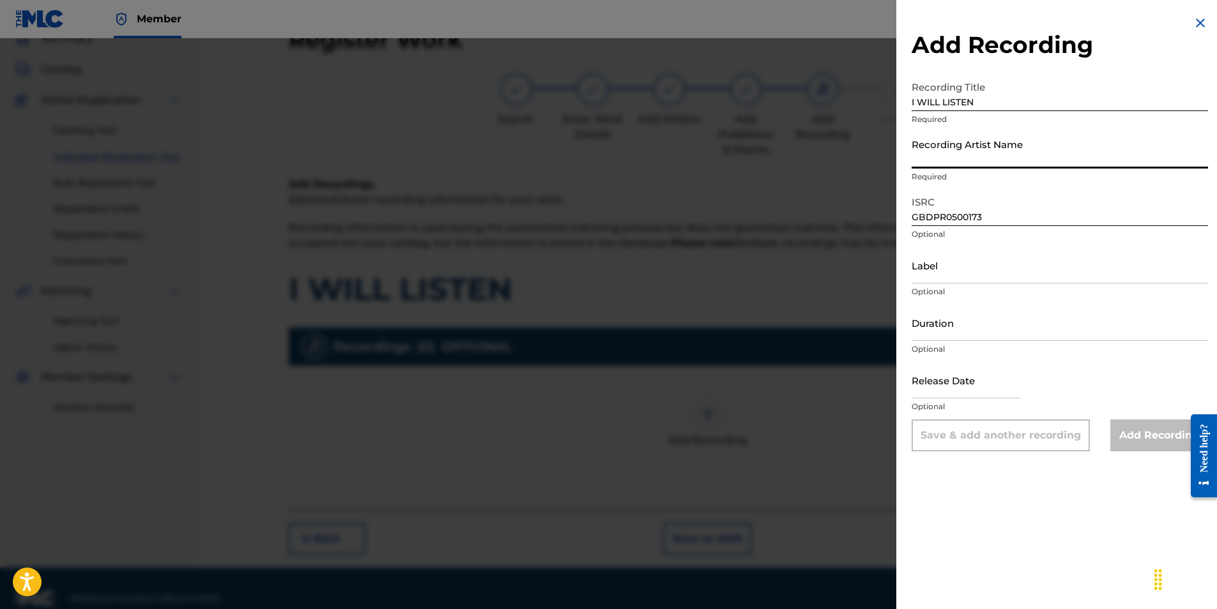
click at [945, 160] on input "Recording Artist Name" at bounding box center [1060, 150] width 296 height 36
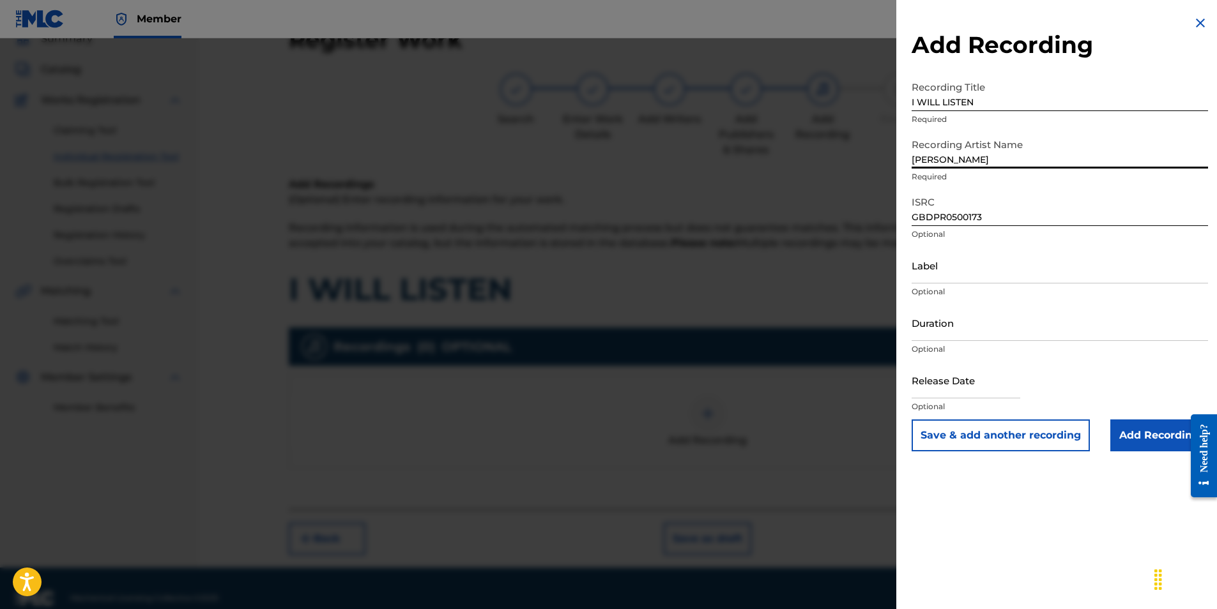
type input "[PERSON_NAME]"
type input "05:12"
type input "[DATE]"
type input "[PERSON_NAME]"
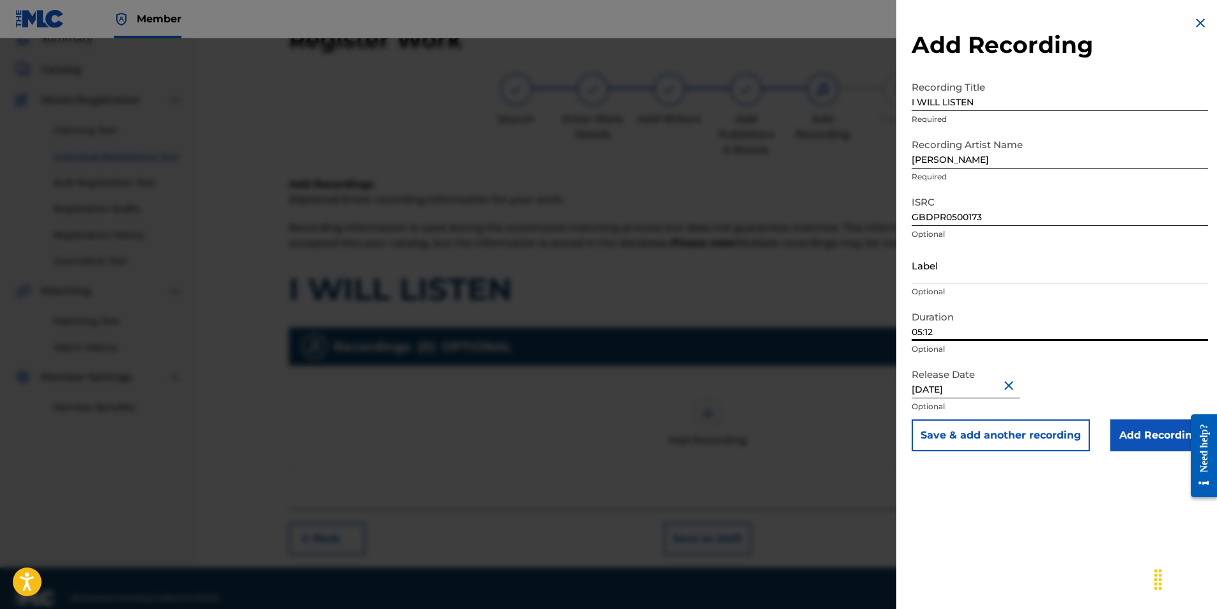
drag, startPoint x: 949, startPoint y: 326, endPoint x: 901, endPoint y: 327, distance: 47.9
click at [901, 327] on div "Add Recording Recording Title I WILL LISTEN Required Recording Artist Name [PER…" at bounding box center [1059, 233] width 327 height 467
type input "04:05"
click at [904, 417] on div "Add Recording Recording Title I WILL LISTEN Required Recording Artist Name [PER…" at bounding box center [1059, 233] width 327 height 467
click at [1137, 434] on input "Add Recording" at bounding box center [1159, 436] width 98 height 32
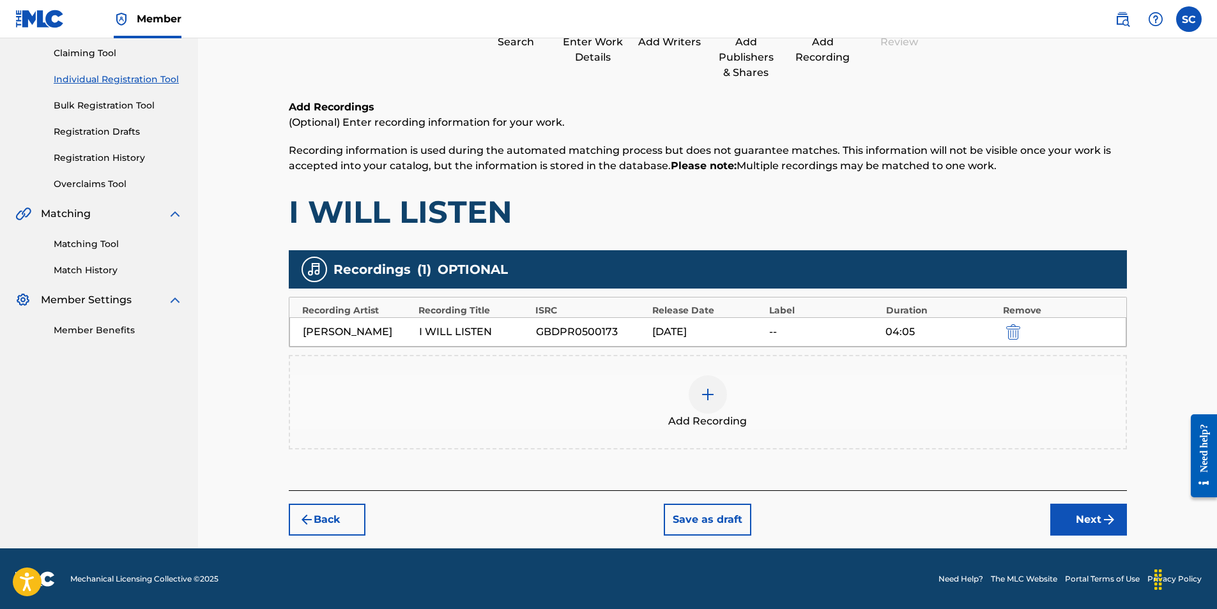
scroll to position [135, 0]
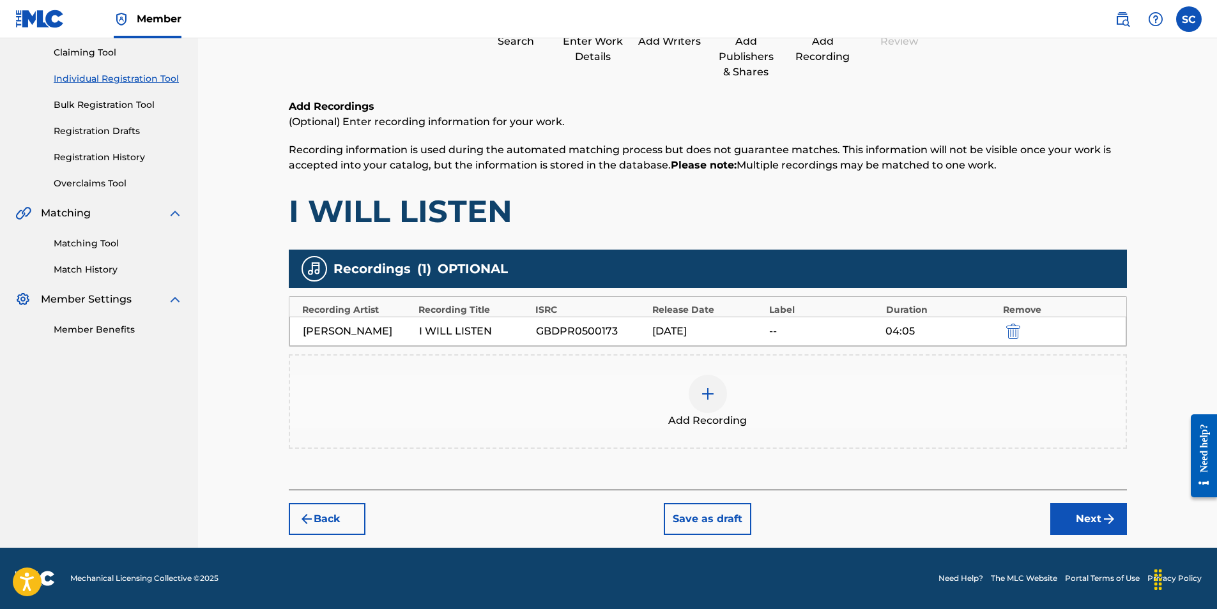
click at [1082, 519] on button "Next" at bounding box center [1088, 519] width 77 height 32
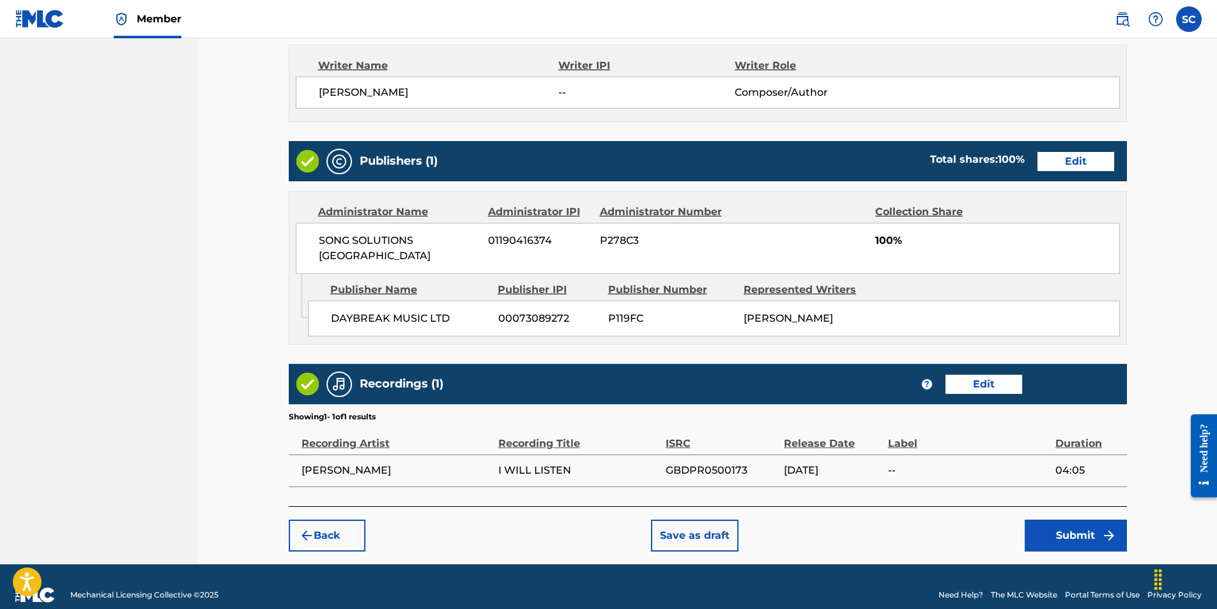
scroll to position [554, 0]
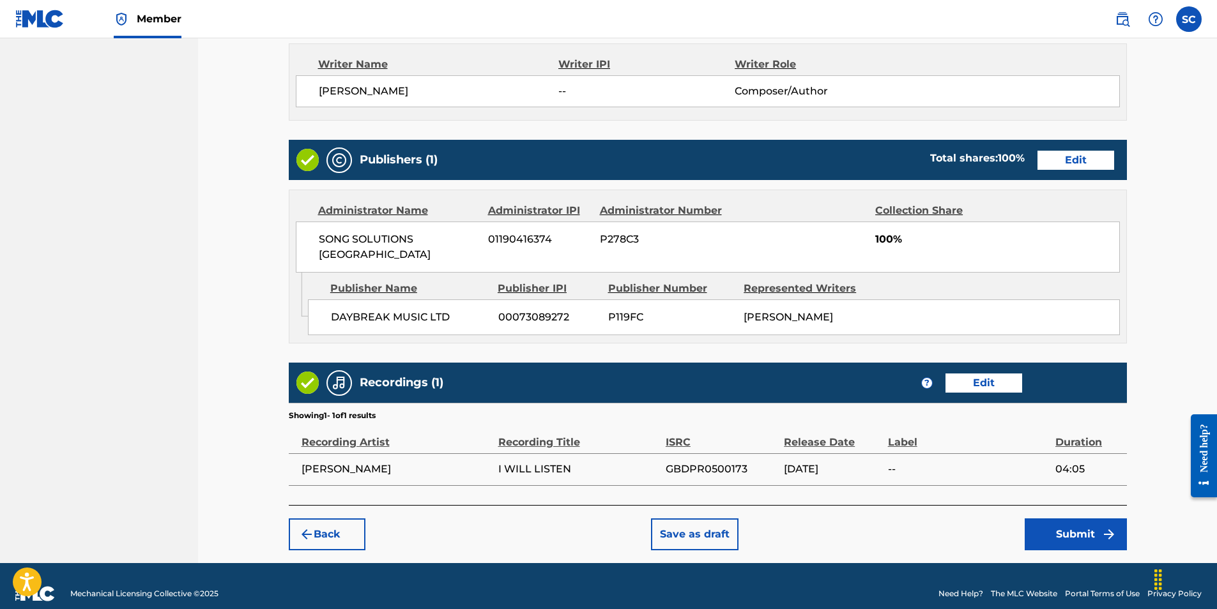
click at [1081, 519] on button "Submit" at bounding box center [1076, 535] width 102 height 32
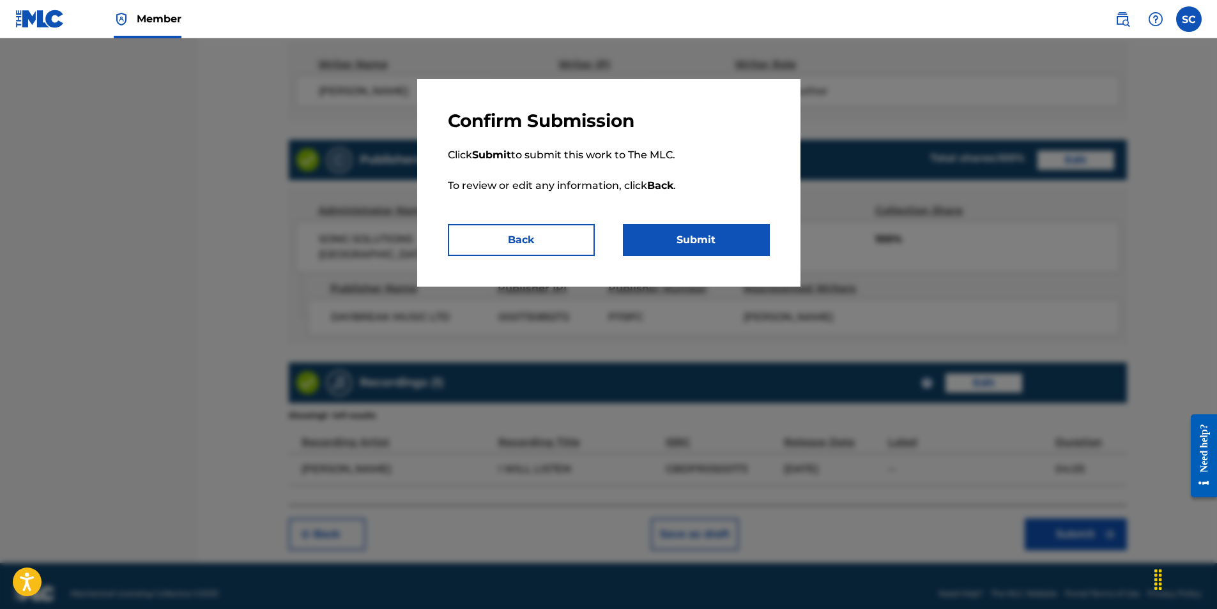
click at [723, 240] on button "Submit" at bounding box center [696, 240] width 147 height 32
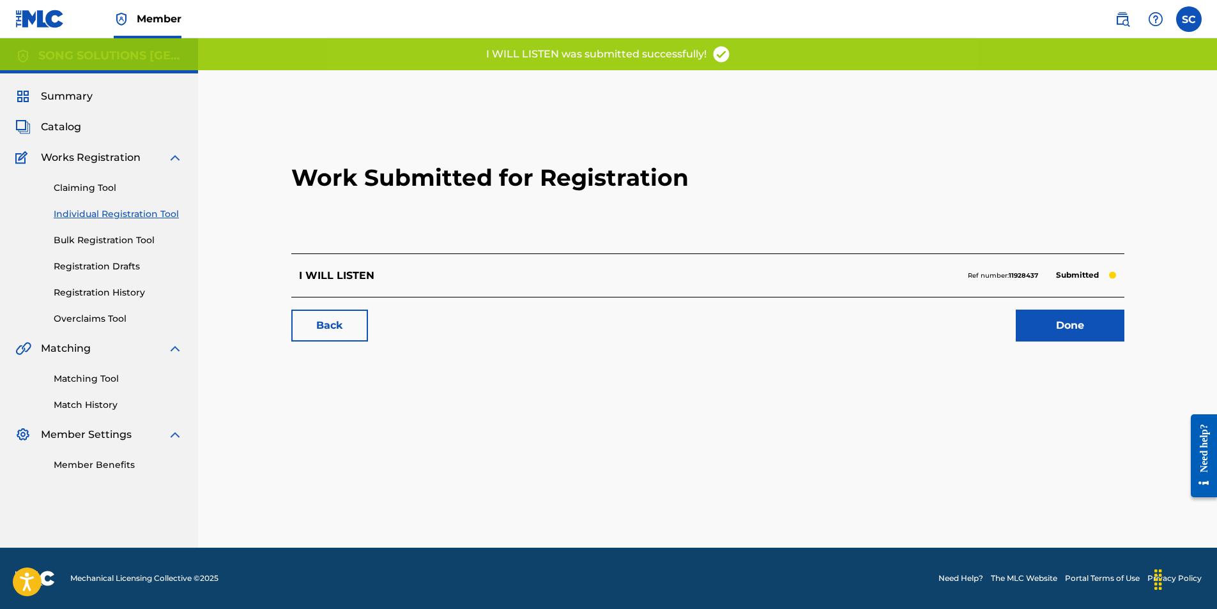
click at [1071, 328] on link "Done" at bounding box center [1070, 326] width 109 height 32
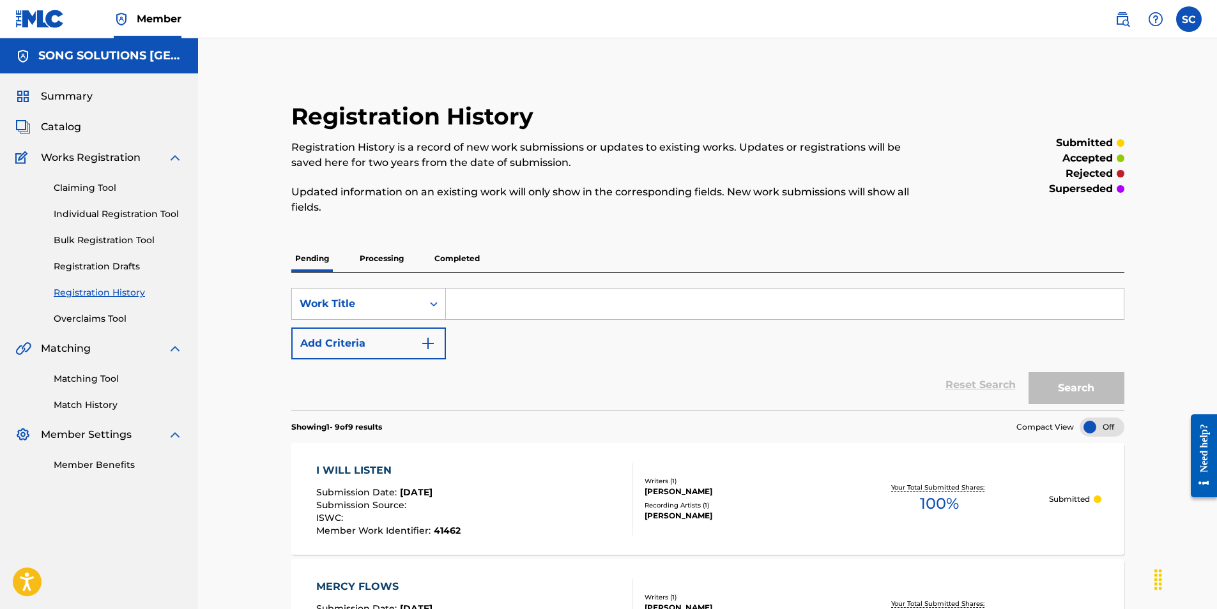
click at [101, 213] on link "Individual Registration Tool" at bounding box center [118, 214] width 129 height 13
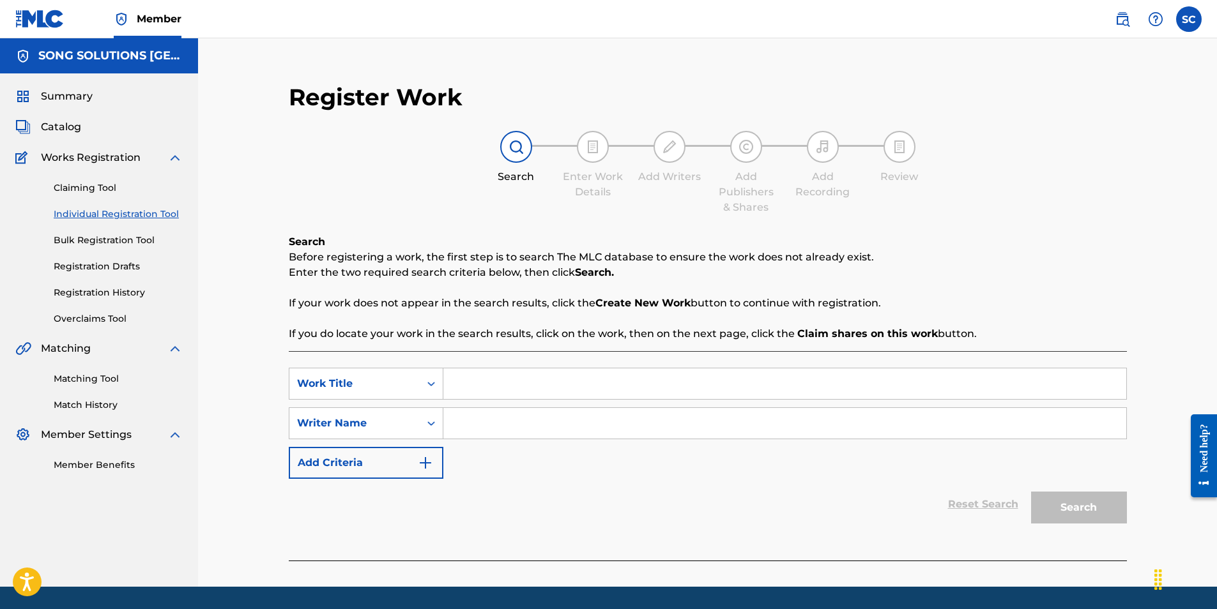
click at [492, 383] on input "Search Form" at bounding box center [784, 384] width 683 height 31
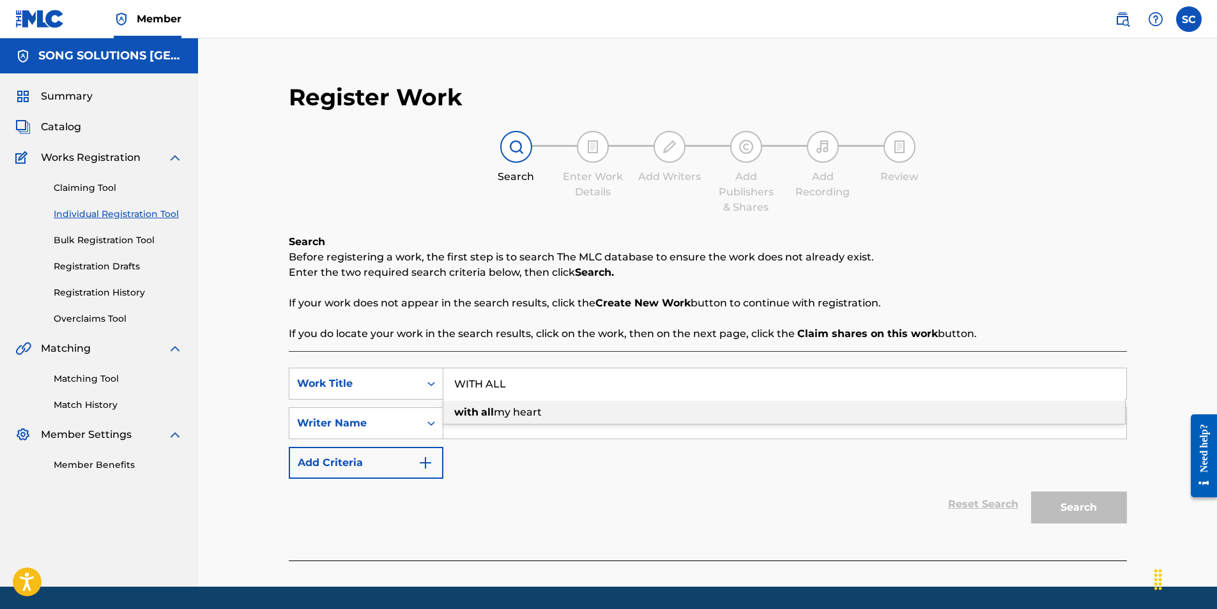
click at [495, 407] on span "my heart" at bounding box center [518, 412] width 48 height 12
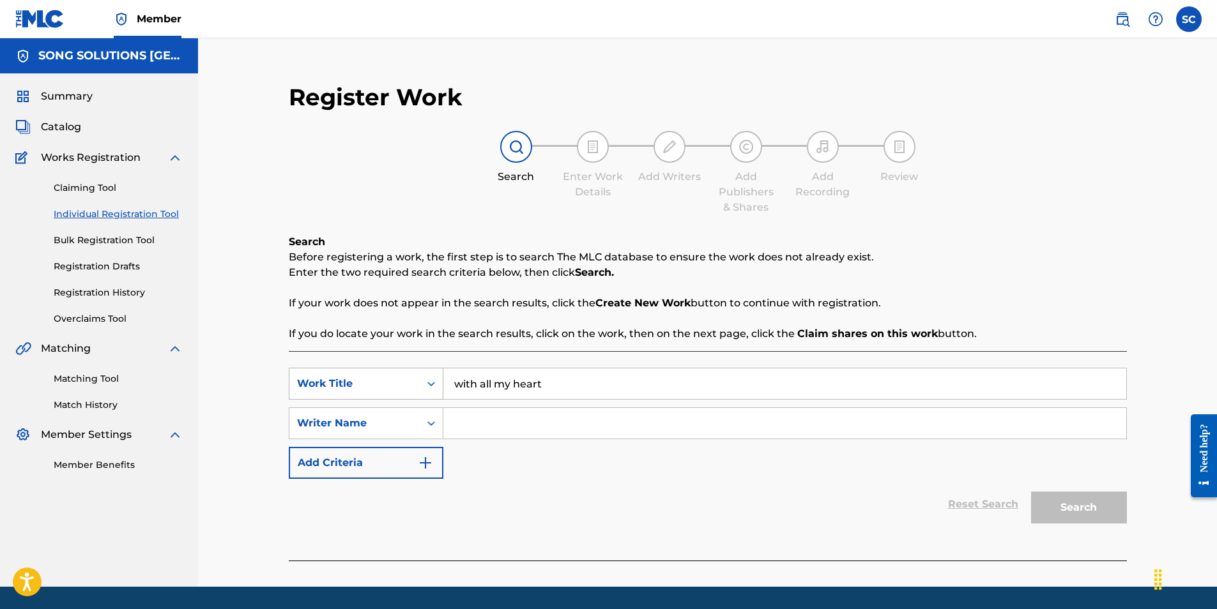
drag, startPoint x: 584, startPoint y: 383, endPoint x: 305, endPoint y: 386, distance: 279.2
click at [305, 386] on div "SearchWithCriteria2f730e86-d577-4d66-9d0c-300b286dd609 Work Title with all my h…" at bounding box center [708, 384] width 838 height 32
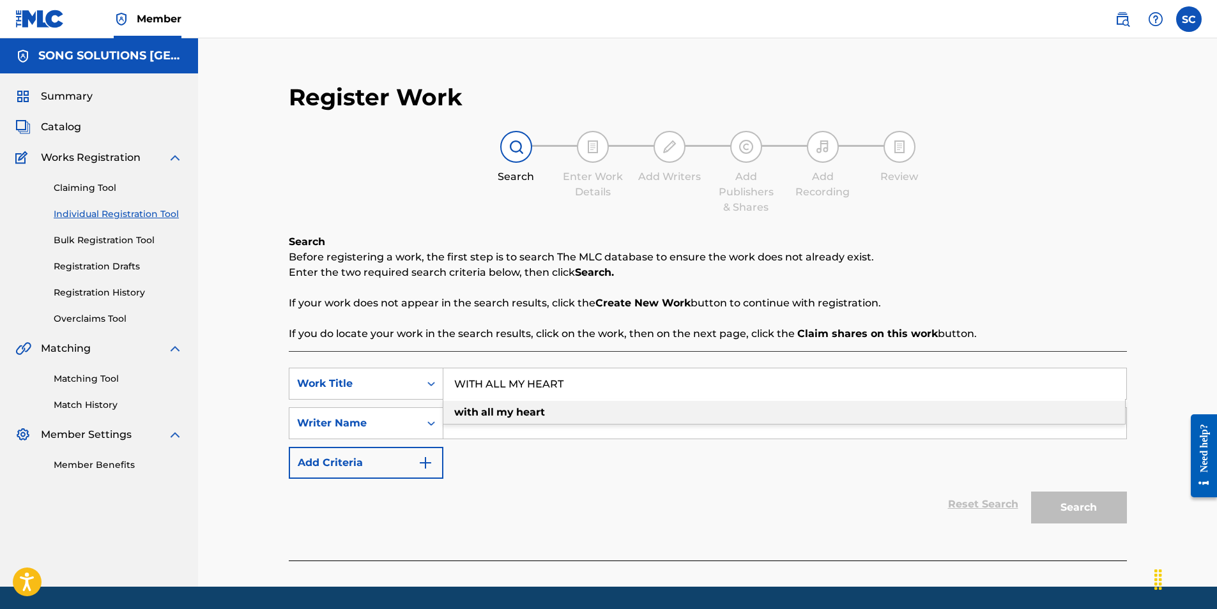
type input "WITH ALL MY HEART"
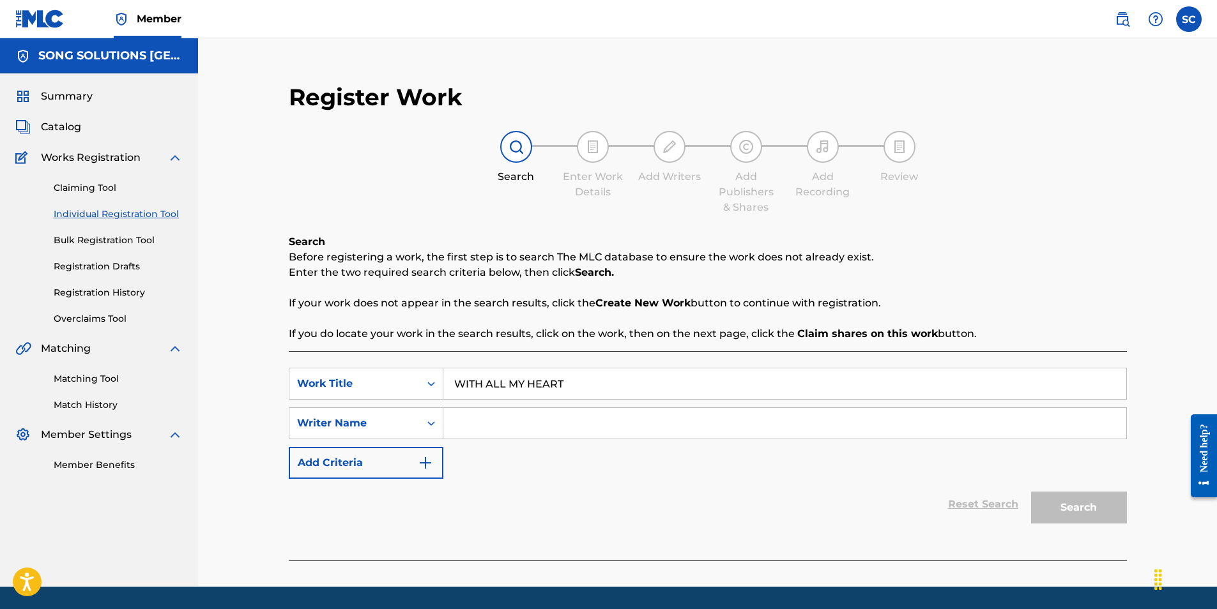
click at [526, 472] on div "SearchWithCriteria2f730e86-d577-4d66-9d0c-300b286dd609 Work Title WITH ALL MY H…" at bounding box center [708, 423] width 838 height 111
click at [474, 422] on input "Search Form" at bounding box center [784, 423] width 683 height 31
type input "[PERSON_NAME]"
click at [1031, 492] on button "Search" at bounding box center [1079, 508] width 96 height 32
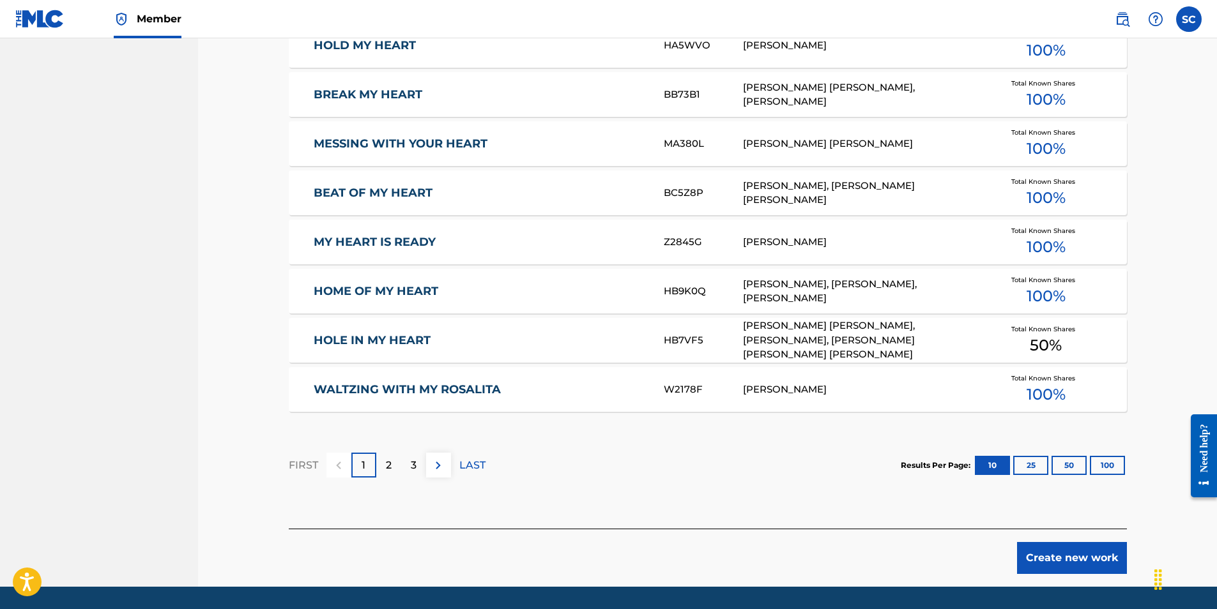
scroll to position [703, 0]
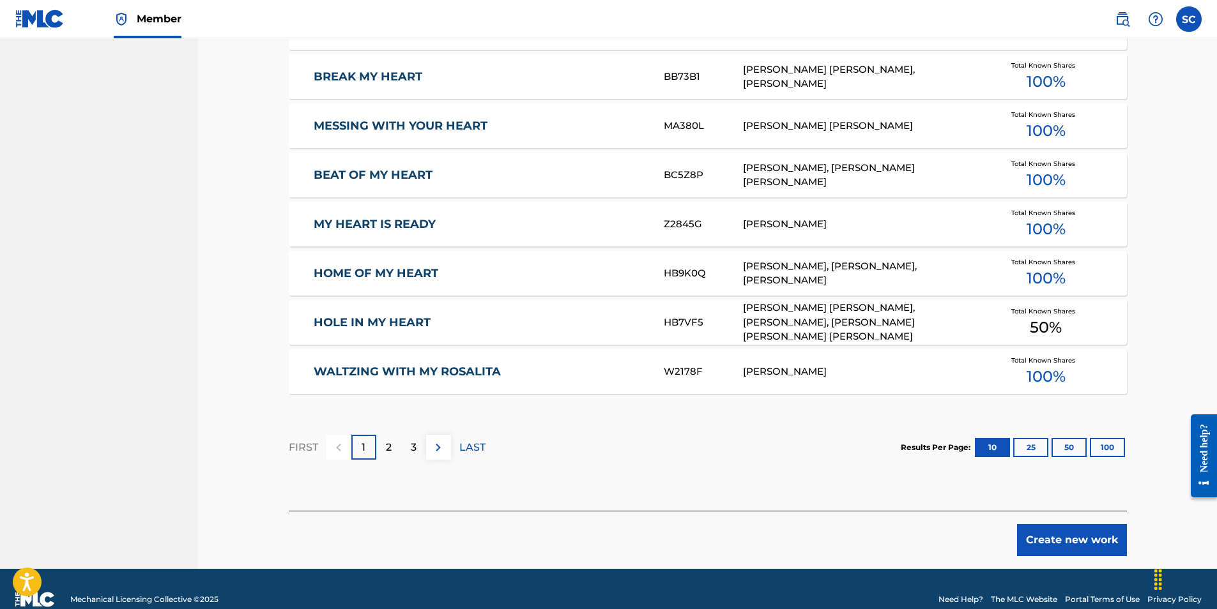
click at [1062, 537] on button "Create new work" at bounding box center [1072, 541] width 110 height 32
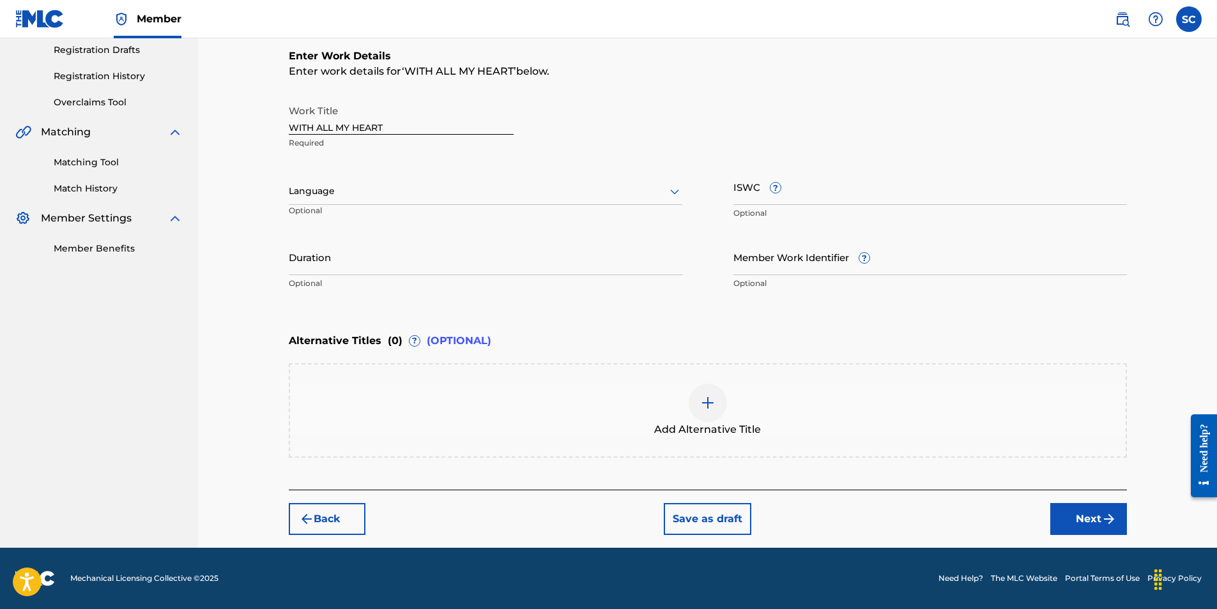
scroll to position [0, 0]
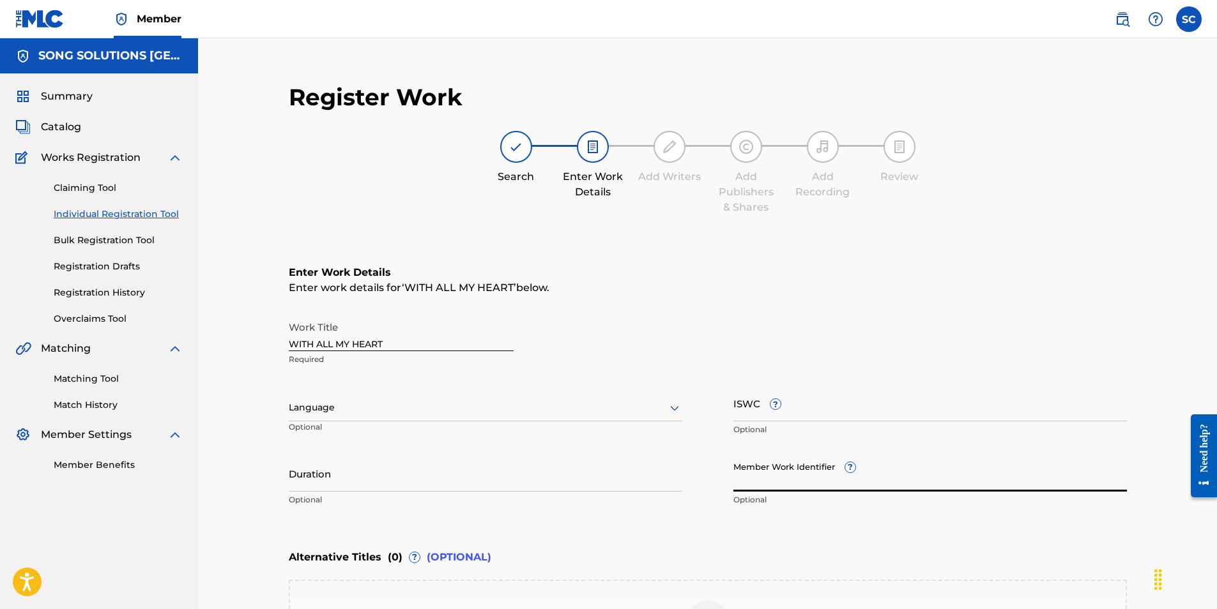
click at [748, 484] on input "Member Work Identifier ?" at bounding box center [930, 474] width 394 height 36
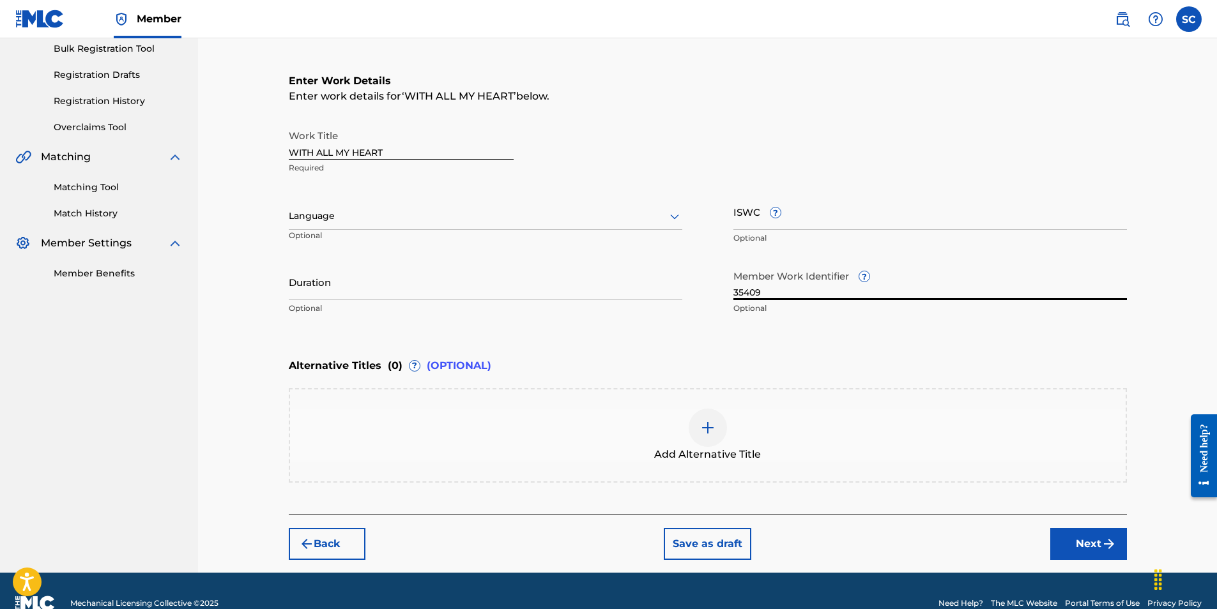
scroll to position [217, 0]
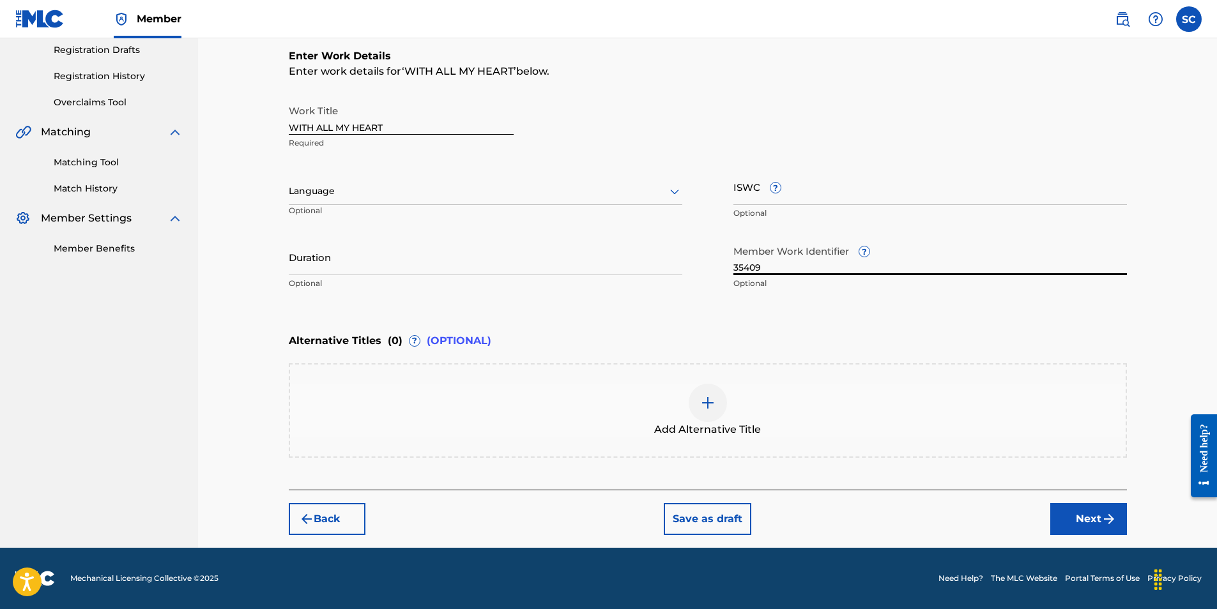
type input "35409"
click at [1091, 517] on button "Next" at bounding box center [1088, 519] width 77 height 32
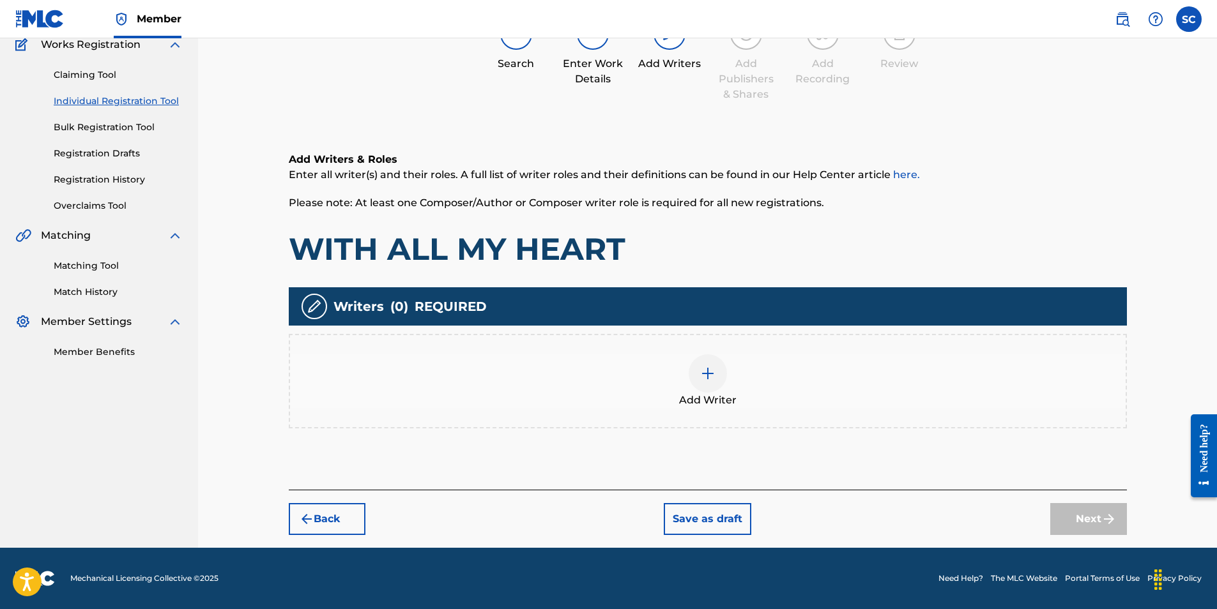
scroll to position [57, 0]
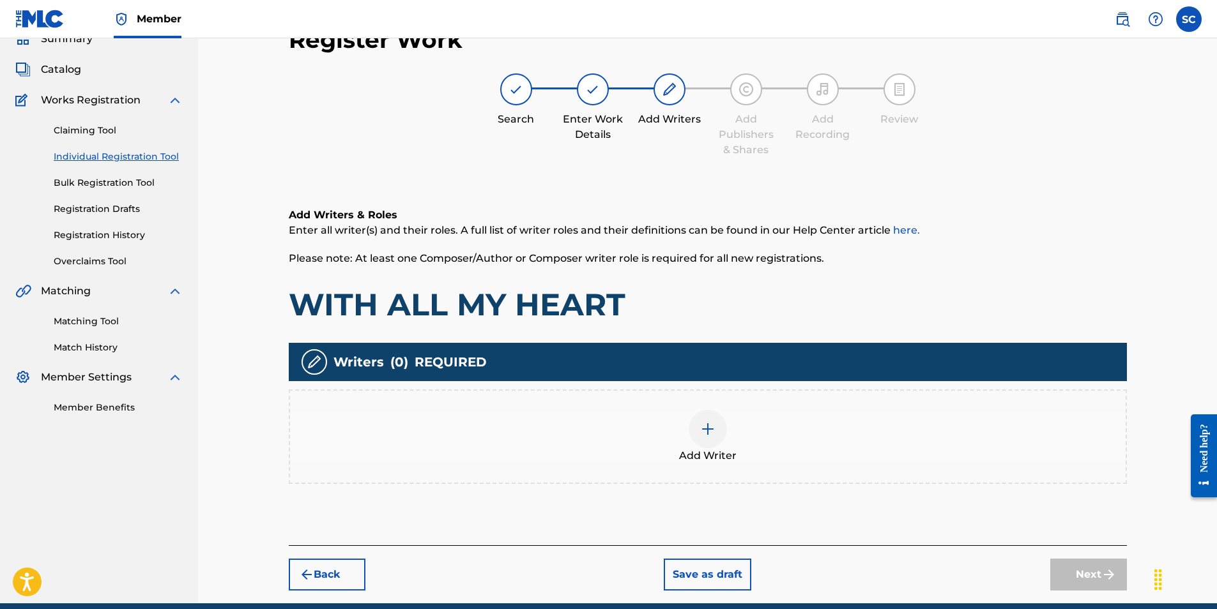
click at [706, 431] on img at bounding box center [707, 429] width 15 height 15
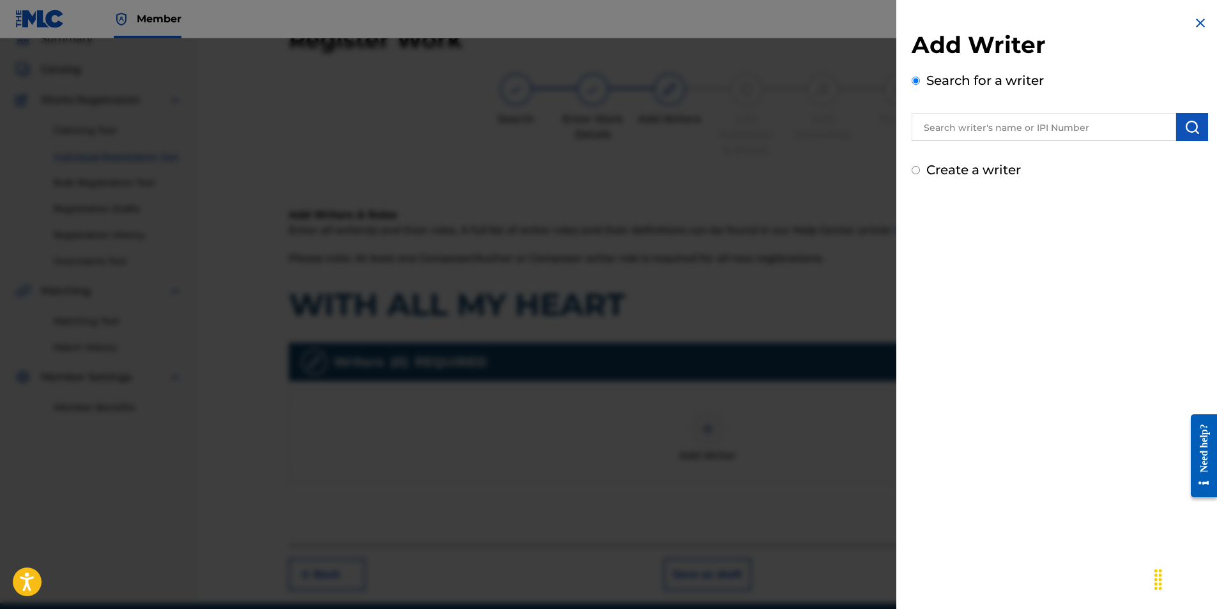
click at [955, 130] on input "text" at bounding box center [1044, 127] width 264 height 28
type input "[PERSON_NAME]"
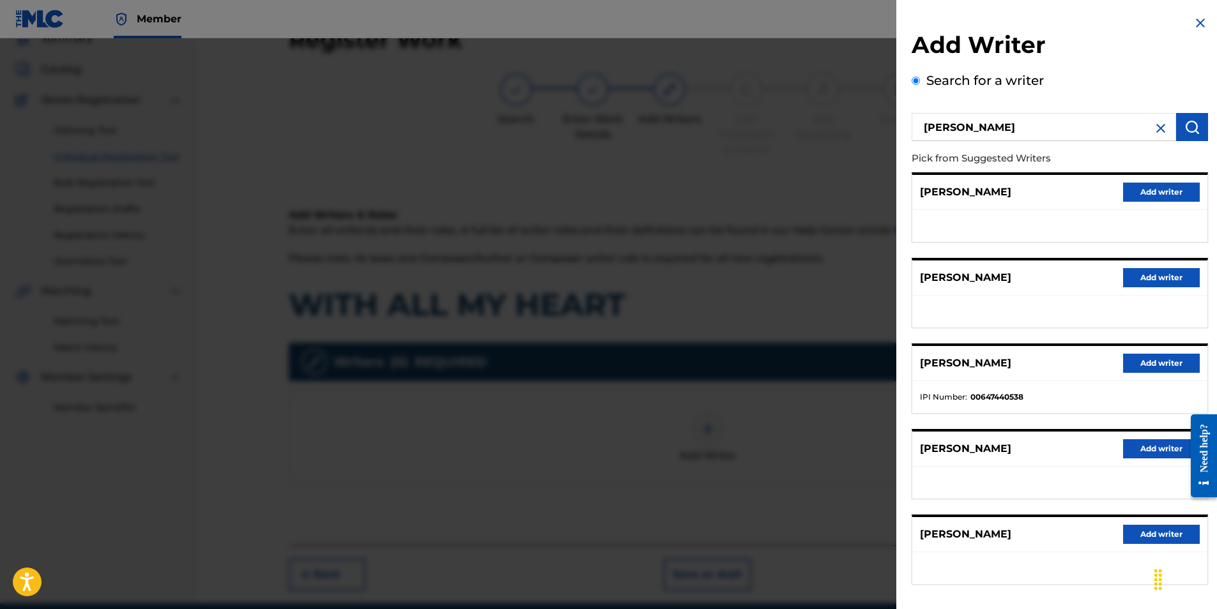
click at [1155, 532] on button "Add writer" at bounding box center [1161, 534] width 77 height 19
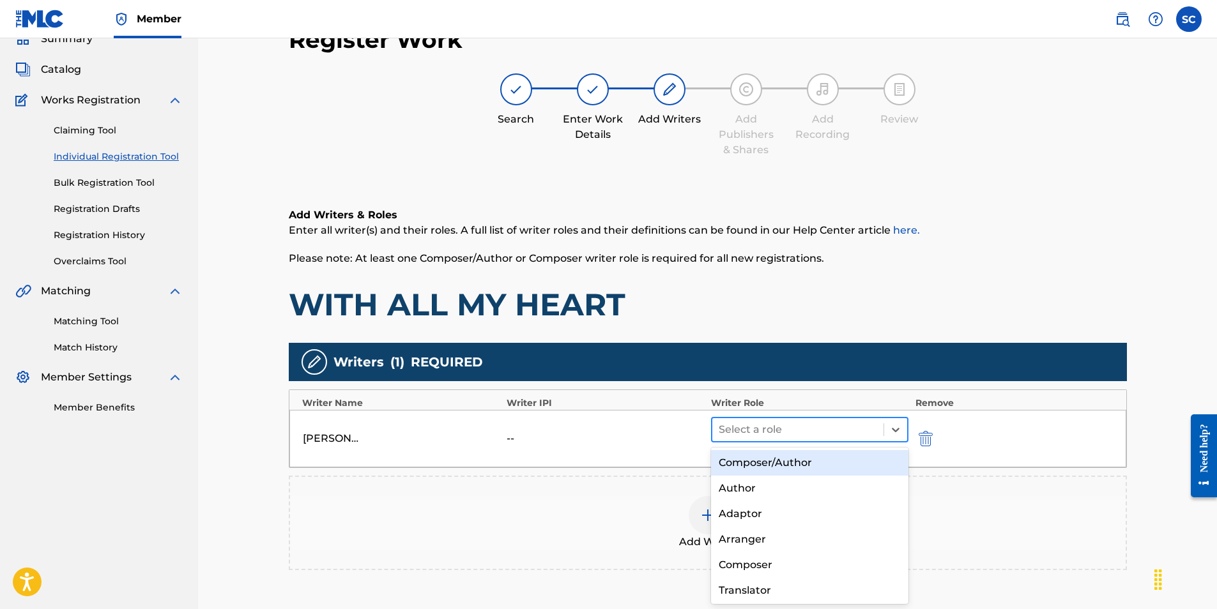
click at [774, 432] on div at bounding box center [798, 430] width 159 height 18
click at [776, 462] on div "Composer/Author" at bounding box center [810, 463] width 198 height 26
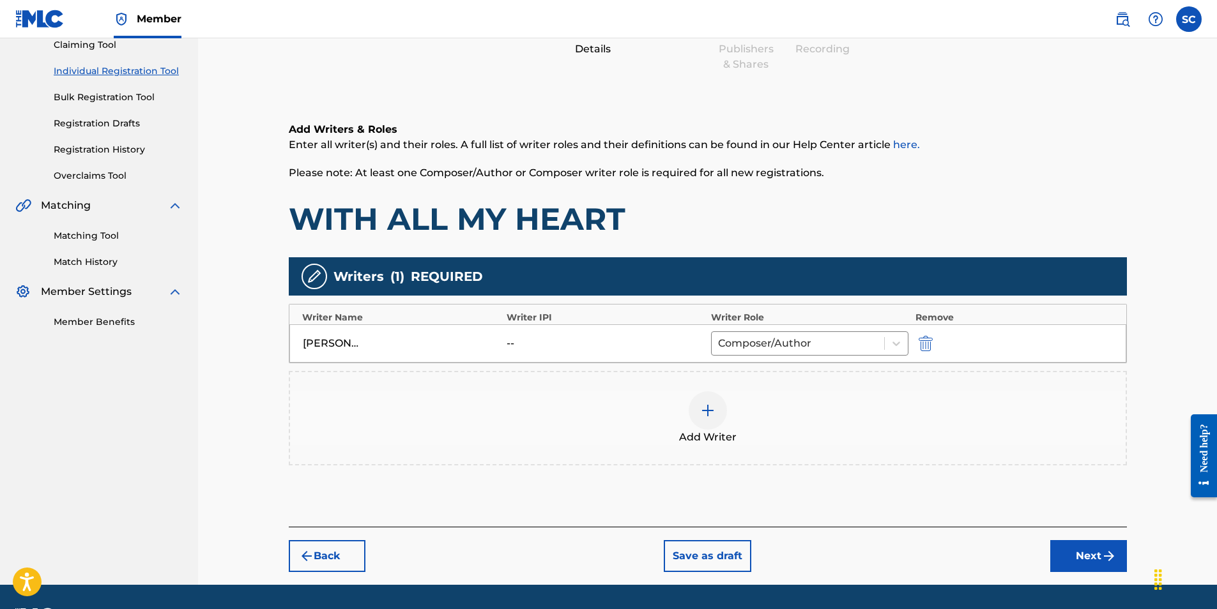
scroll to position [180, 0]
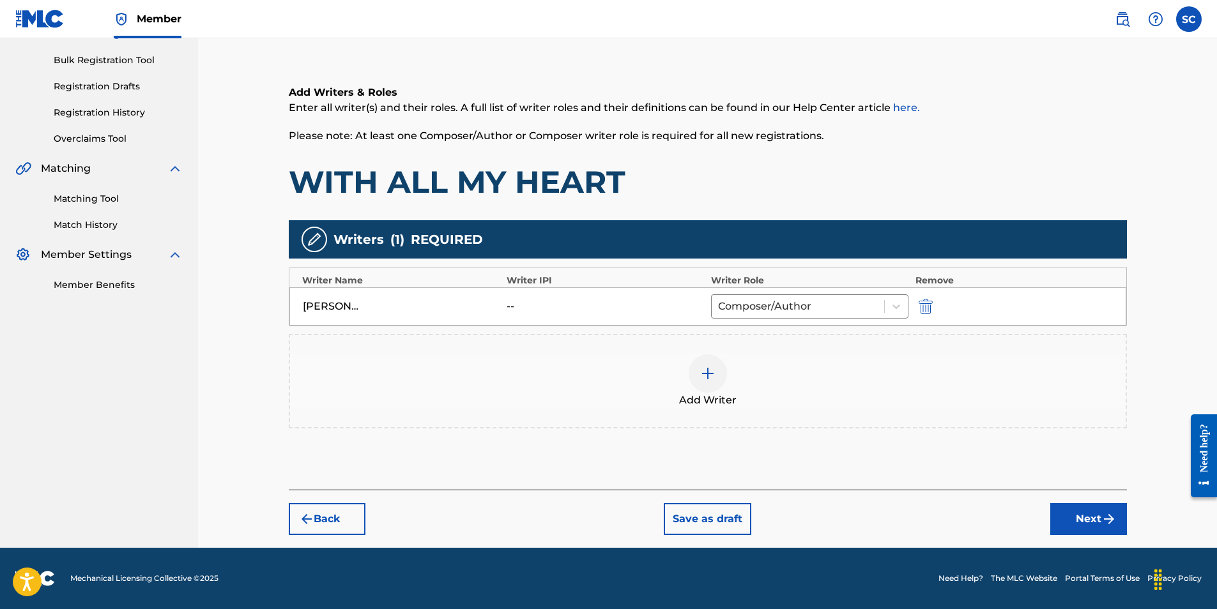
click at [1072, 517] on button "Next" at bounding box center [1088, 519] width 77 height 32
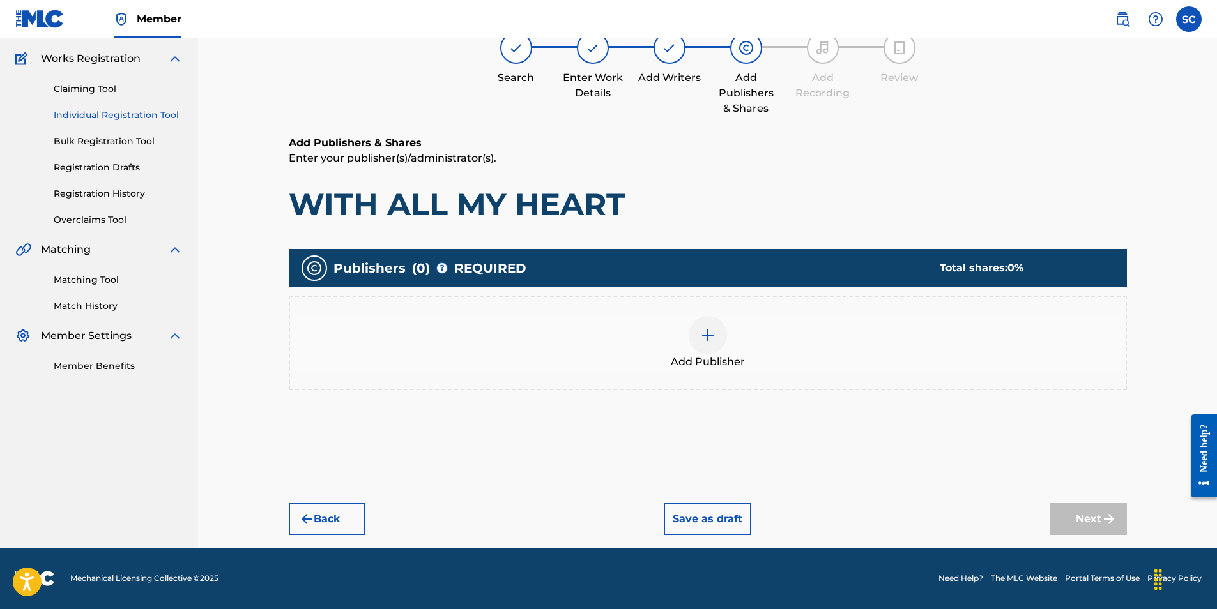
scroll to position [57, 0]
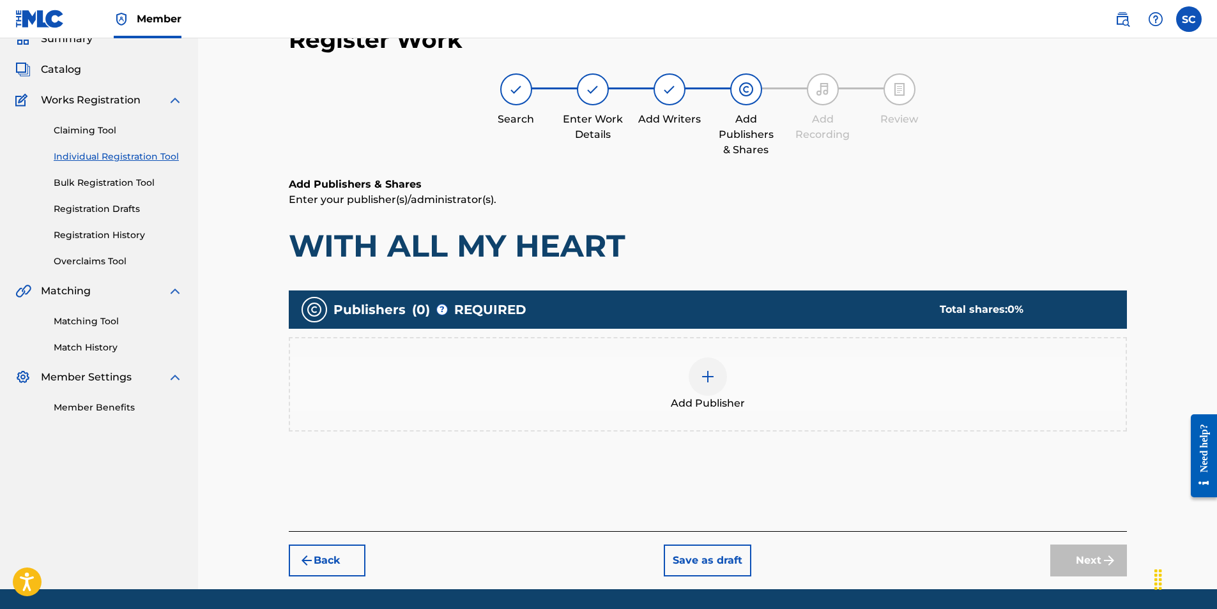
click at [704, 375] on img at bounding box center [707, 376] width 15 height 15
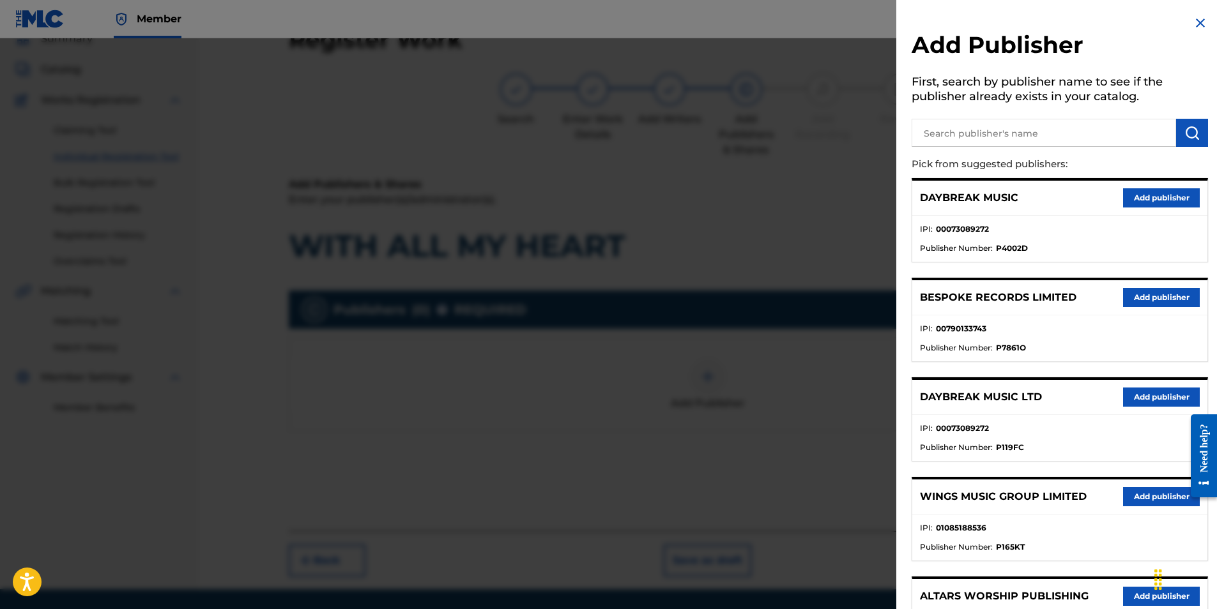
click at [1161, 394] on button "Add publisher" at bounding box center [1161, 397] width 77 height 19
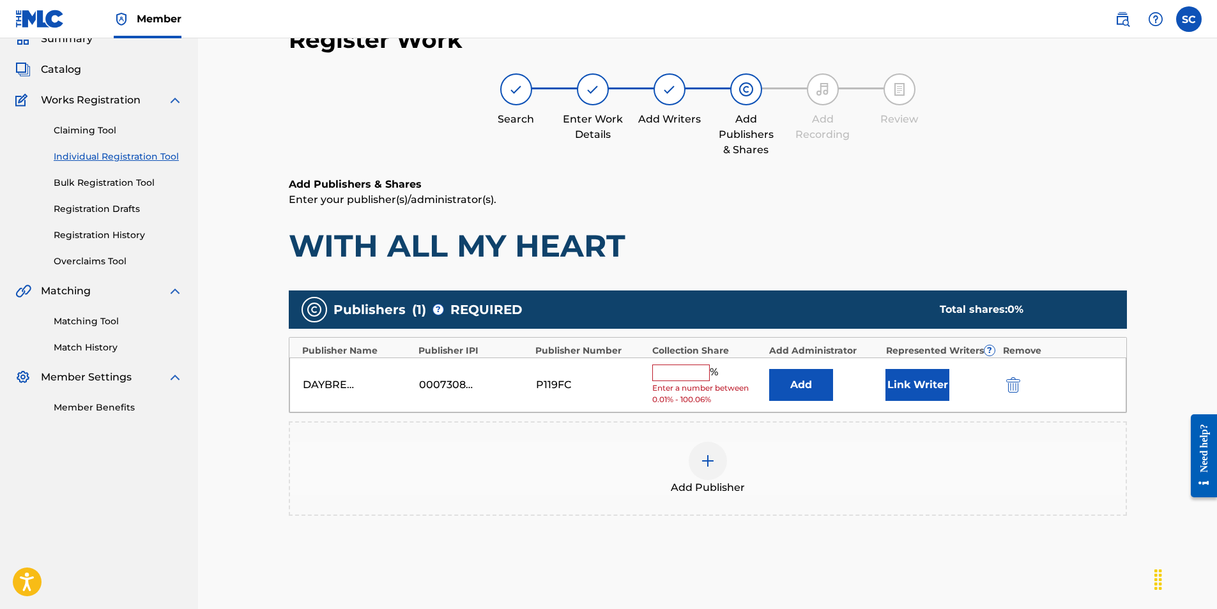
click at [673, 371] on input "text" at bounding box center [680, 373] width 57 height 17
type input "100"
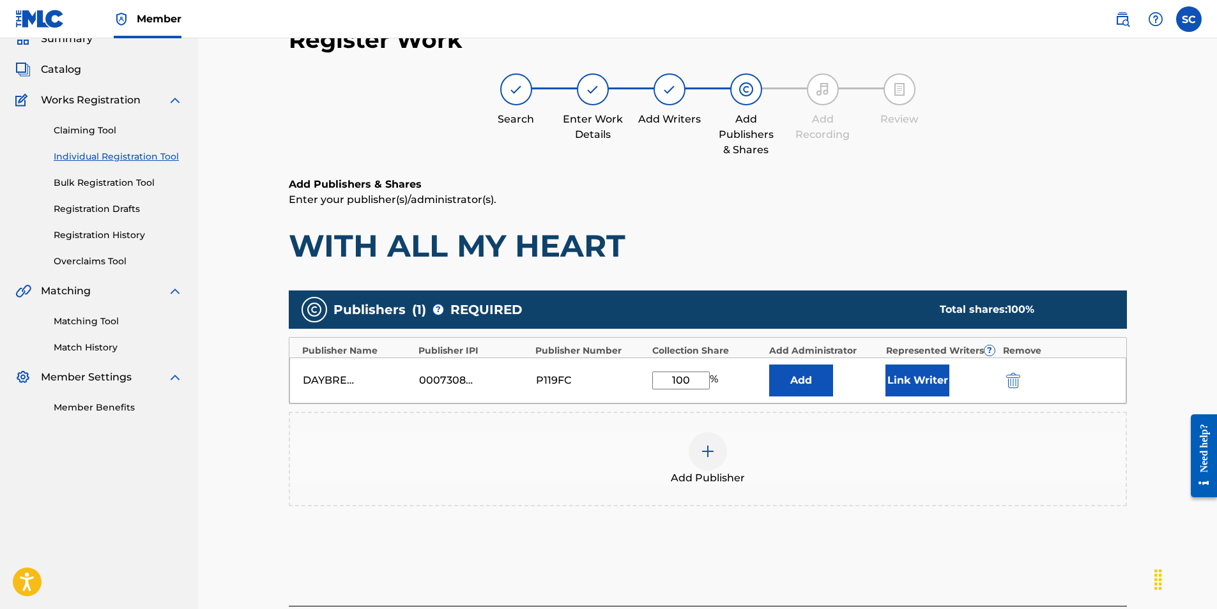
click at [809, 374] on button "Add" at bounding box center [801, 381] width 64 height 32
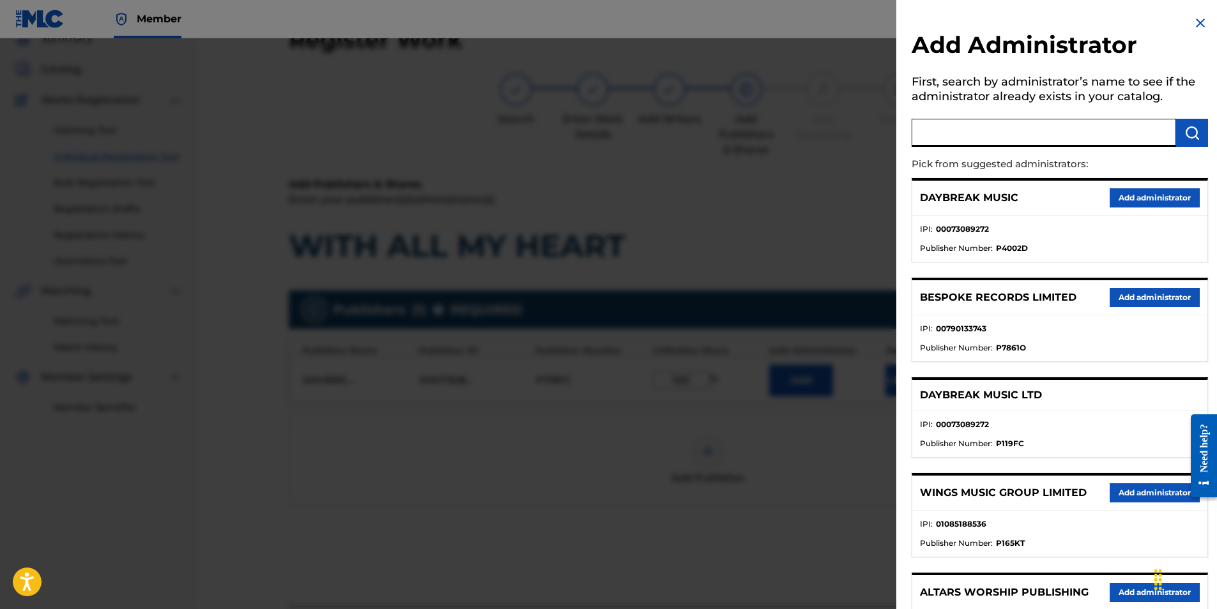
click at [947, 129] on input "text" at bounding box center [1044, 133] width 264 height 28
type input "SONG SOLUTIONS"
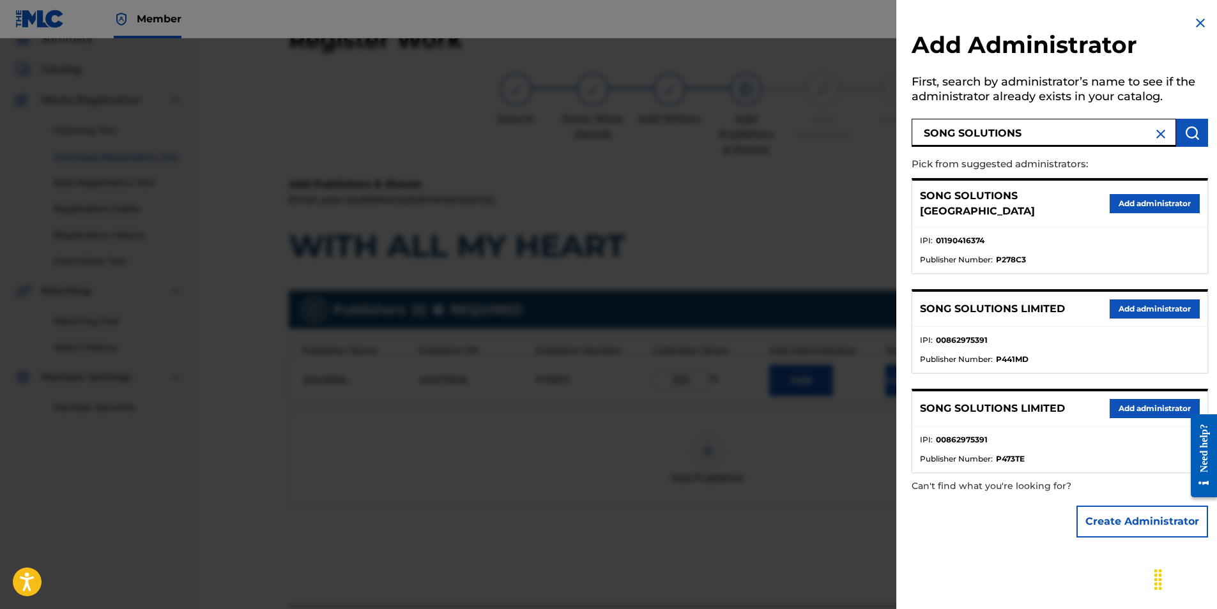
click at [1151, 199] on button "Add administrator" at bounding box center [1155, 203] width 90 height 19
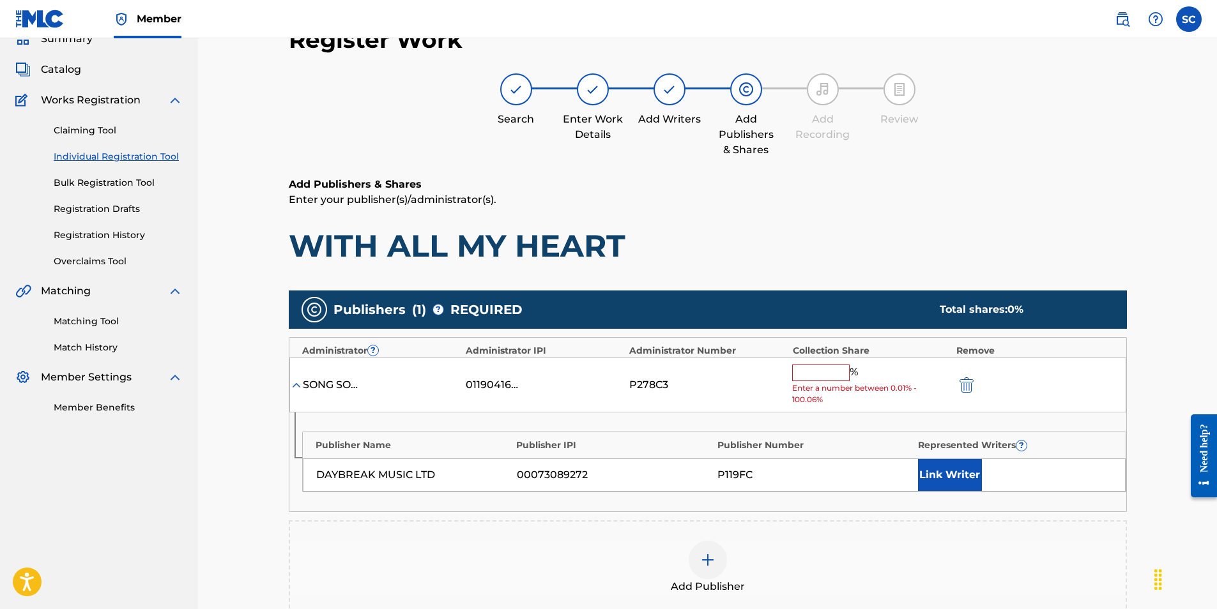
click at [815, 373] on input "text" at bounding box center [820, 373] width 57 height 17
type input "100"
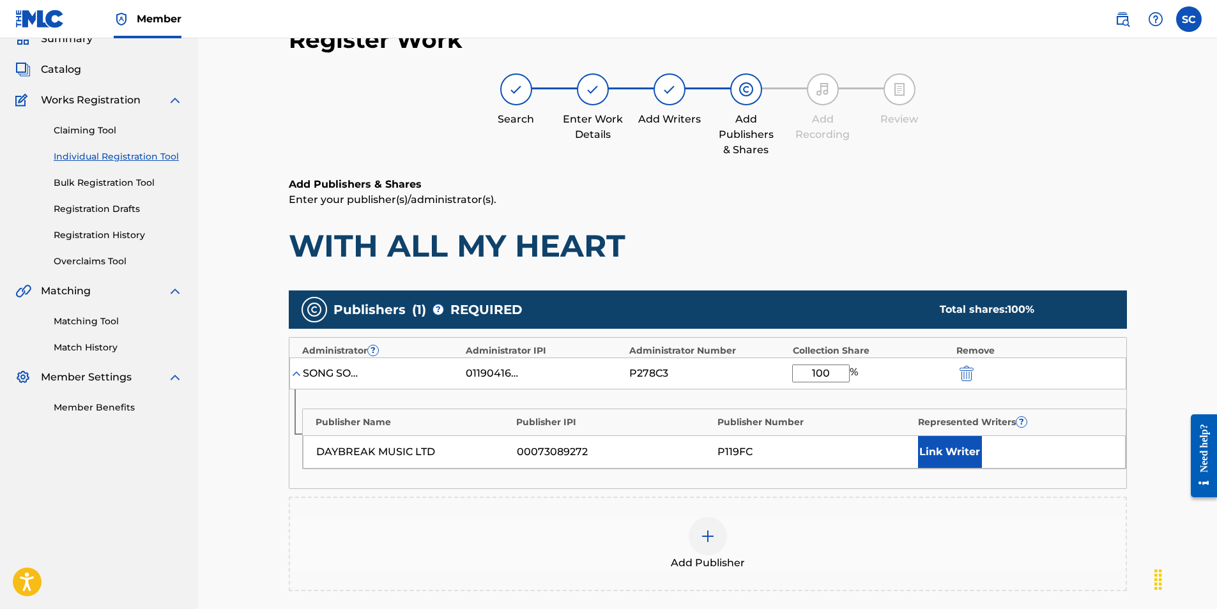
click at [952, 454] on button "Link Writer" at bounding box center [950, 452] width 64 height 32
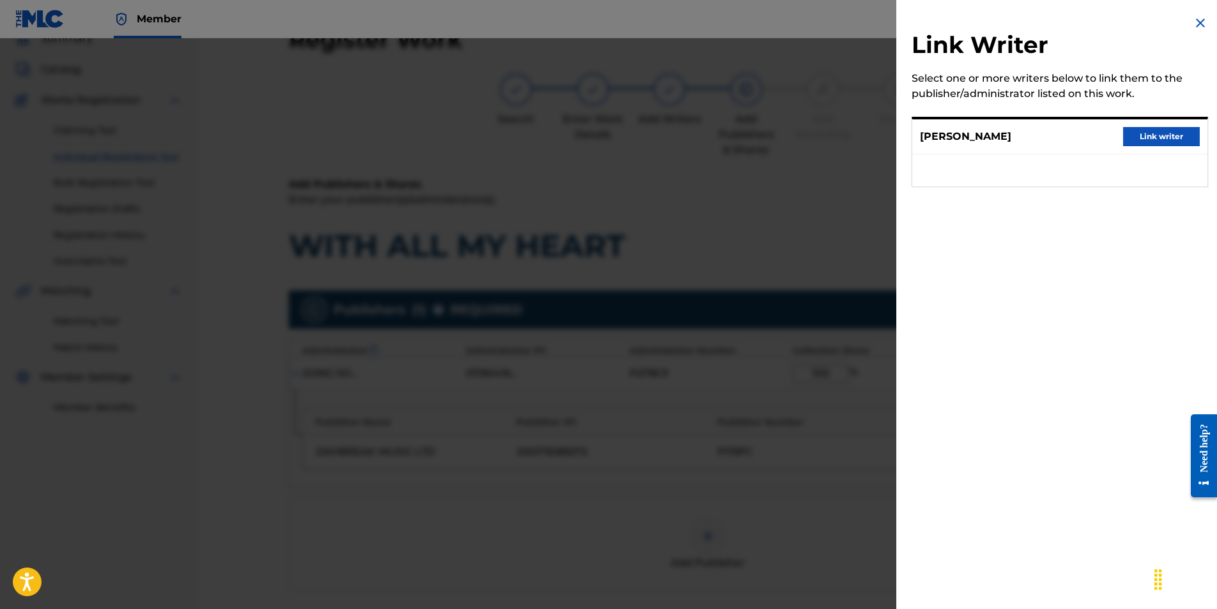
click at [1133, 136] on button "Link writer" at bounding box center [1161, 136] width 77 height 19
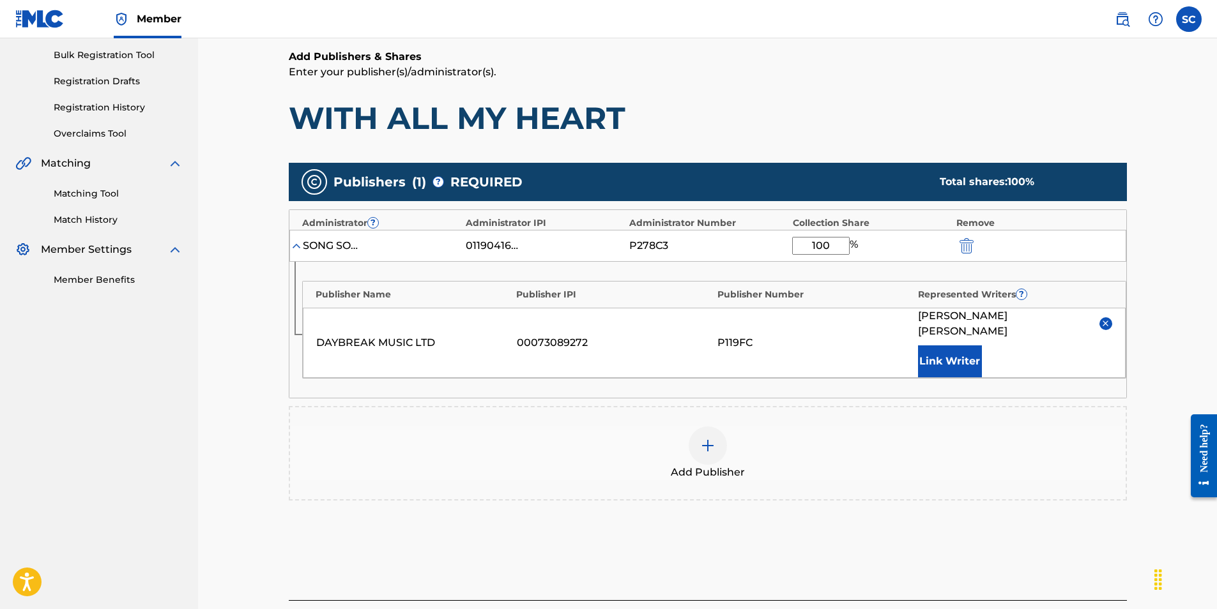
scroll to position [280, 0]
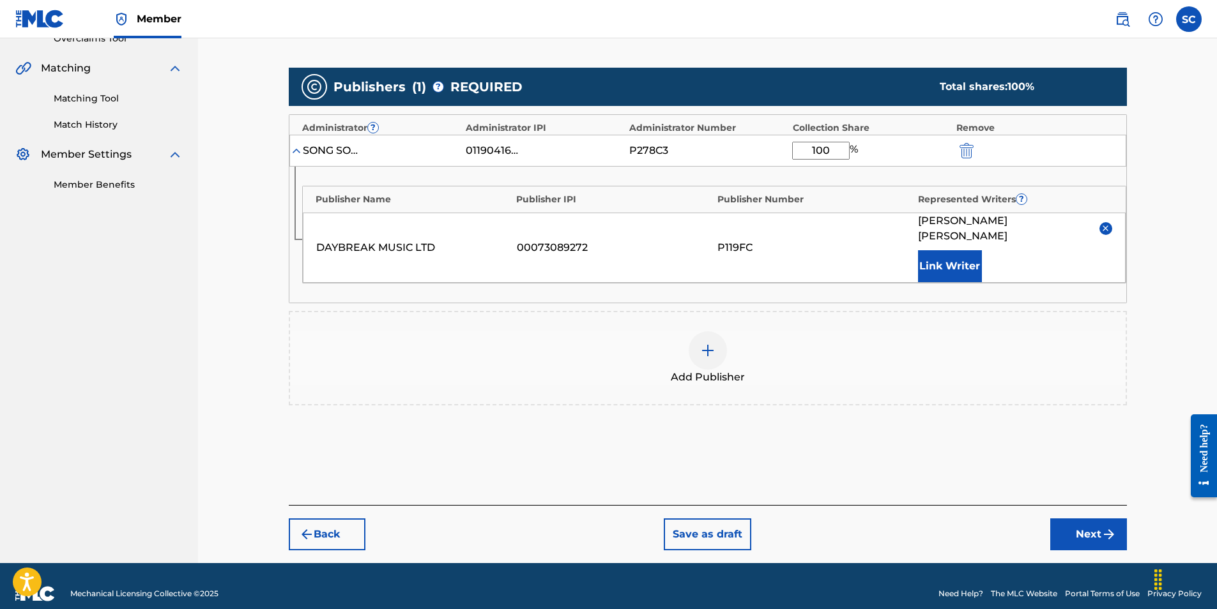
click at [1081, 519] on button "Next" at bounding box center [1088, 535] width 77 height 32
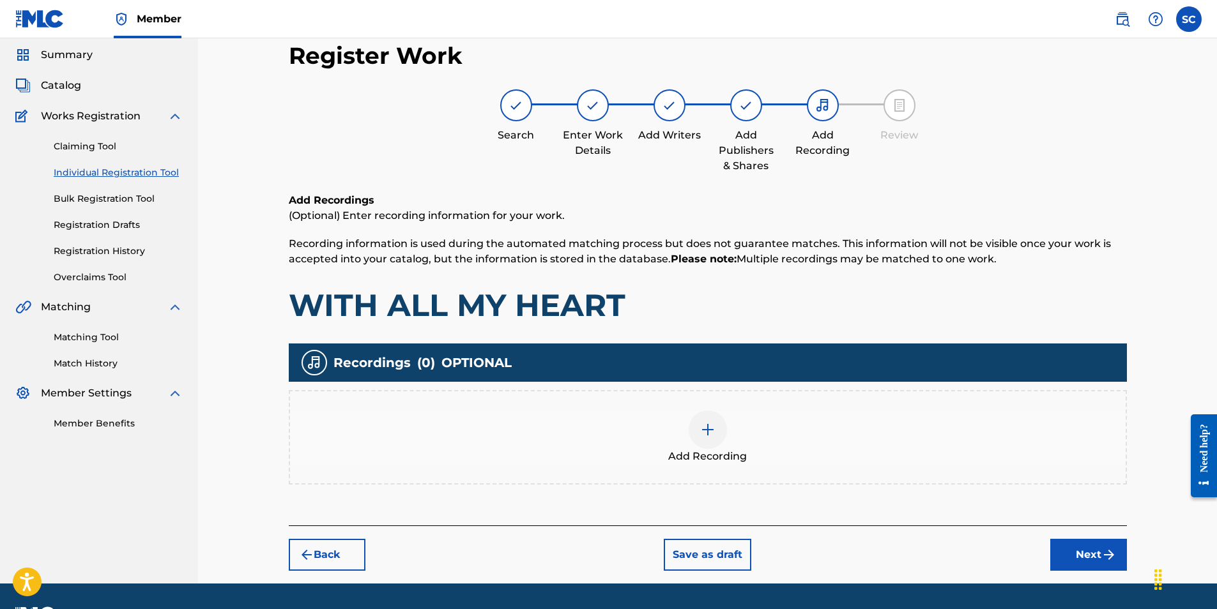
scroll to position [57, 0]
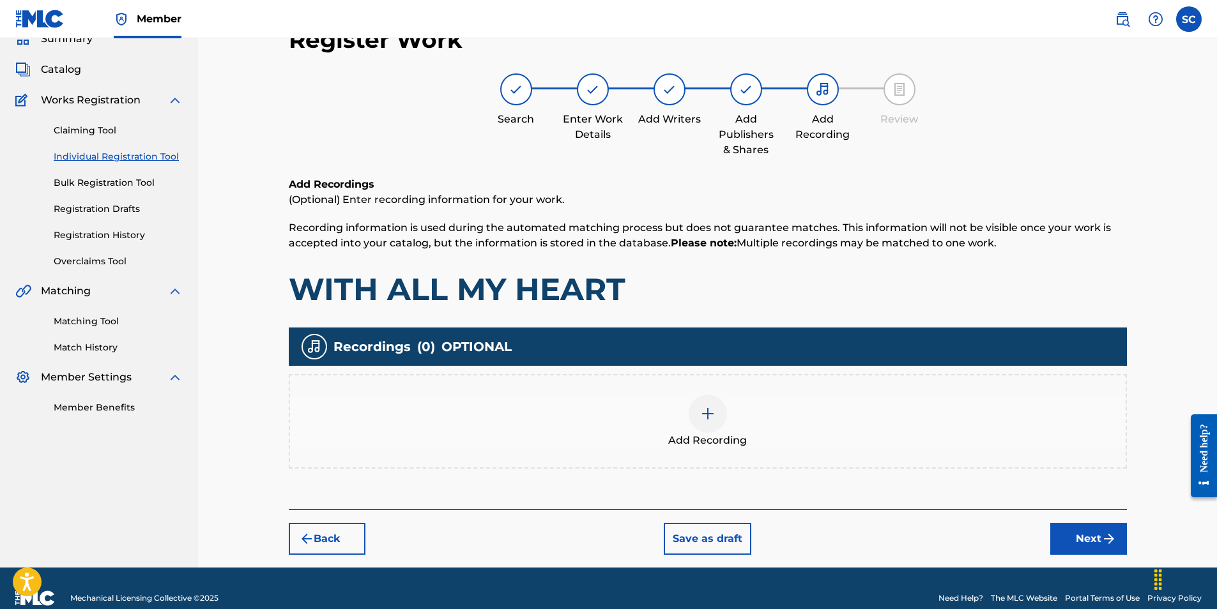
click at [706, 414] on img at bounding box center [707, 413] width 15 height 15
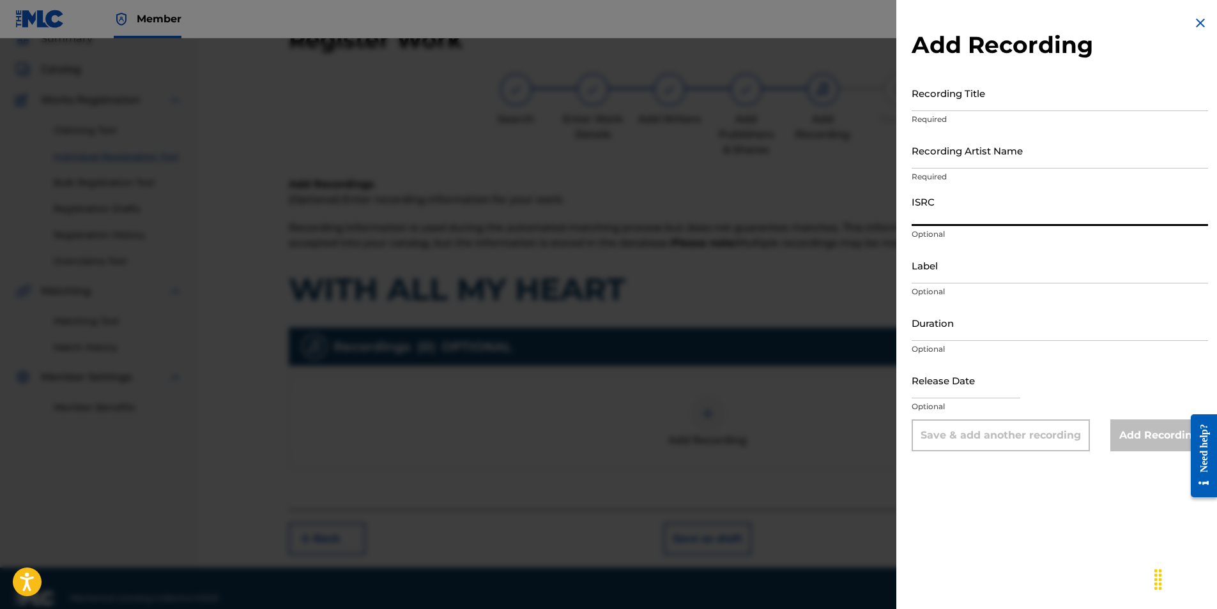
click at [930, 211] on input "ISRC" at bounding box center [1060, 208] width 296 height 36
paste input "GBDPR0500174"
type input "GBDPR0500174"
click at [938, 97] on input "Recording Title" at bounding box center [1060, 93] width 296 height 36
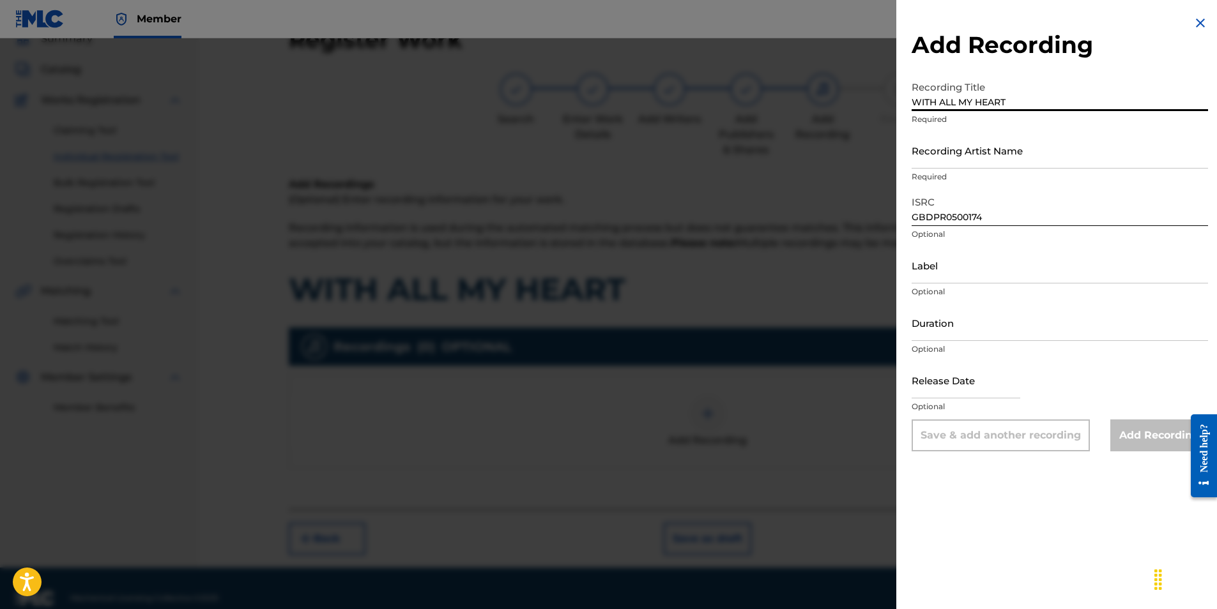
type input "WITH ALL MY HEART"
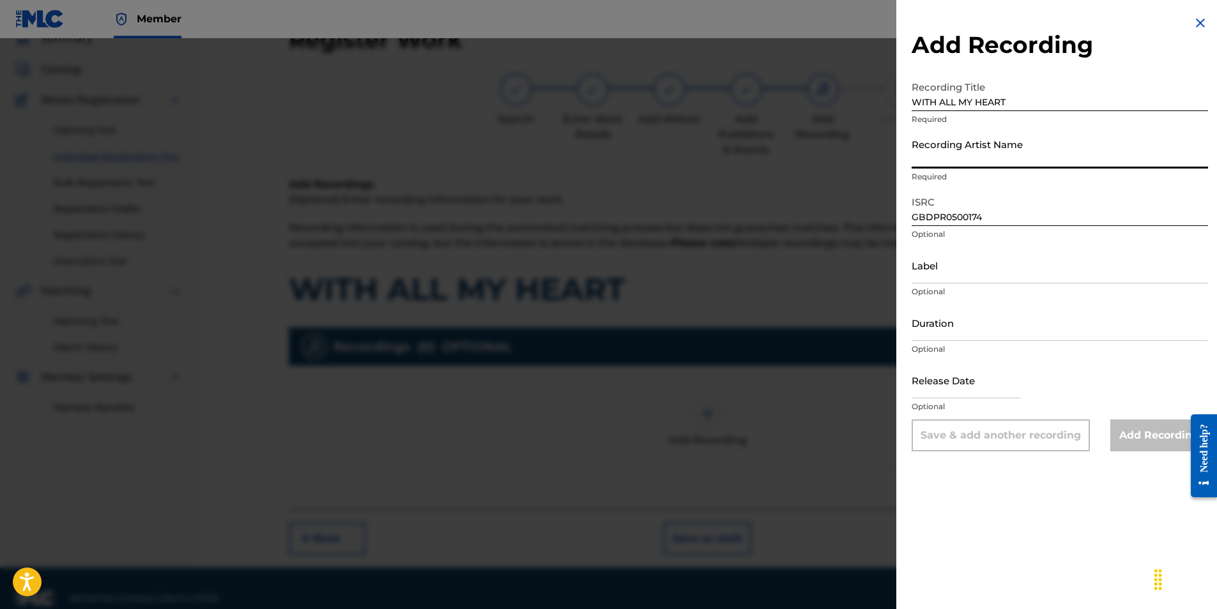
click at [949, 149] on input "Recording Artist Name" at bounding box center [1060, 150] width 296 height 36
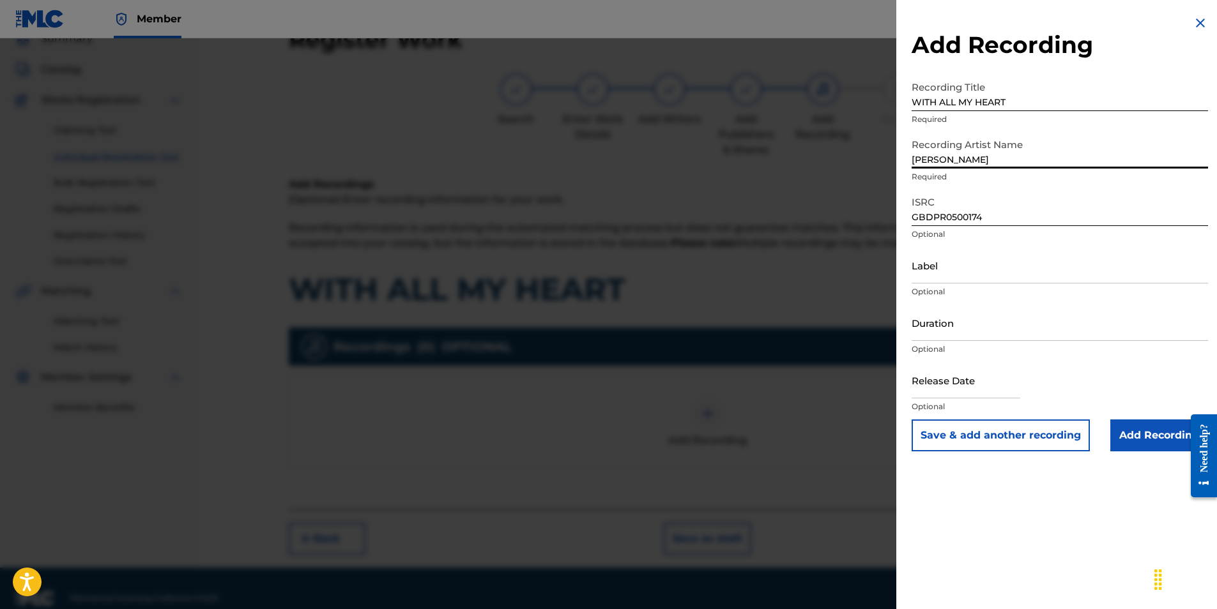
type input "[PERSON_NAME]"
type input "04:05"
type input "[DATE]"
type input "[PERSON_NAME]"
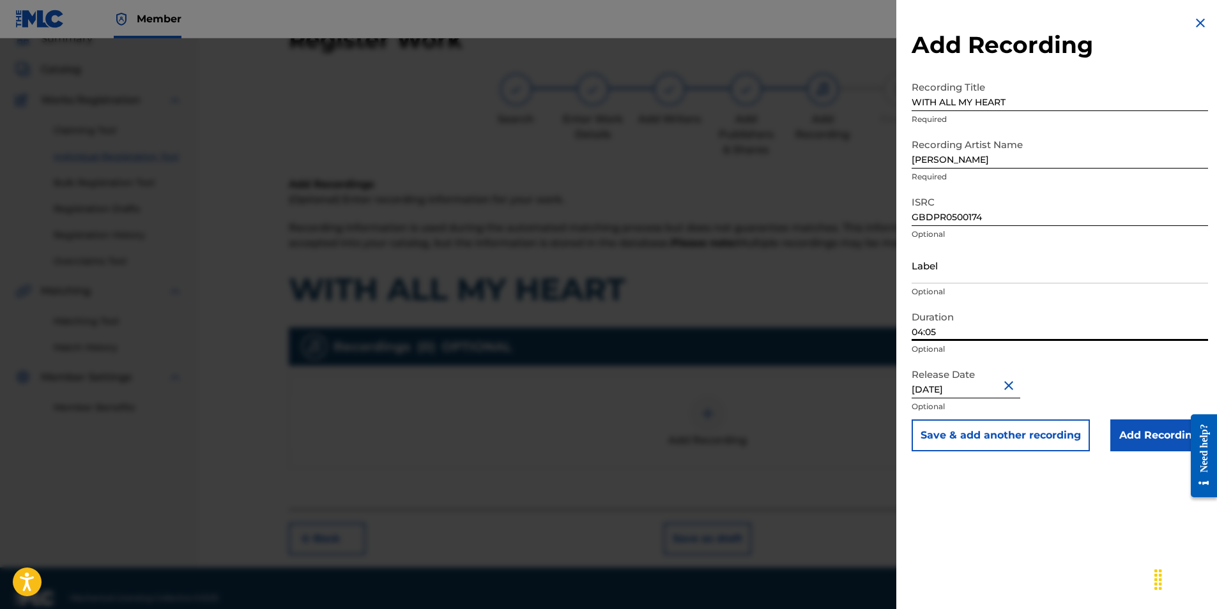
drag, startPoint x: 960, startPoint y: 329, endPoint x: 896, endPoint y: 323, distance: 64.2
click at [896, 323] on div "Add Recording Recording Title WITH ALL MY HEART Required Recording Artist Name …" at bounding box center [608, 323] width 1217 height 571
type input "04:37"
click at [902, 365] on div "Add Recording Recording Title WITH ALL MY HEART Required Recording Artist Name …" at bounding box center [1059, 233] width 327 height 467
click at [1143, 438] on input "Add Recording" at bounding box center [1159, 436] width 98 height 32
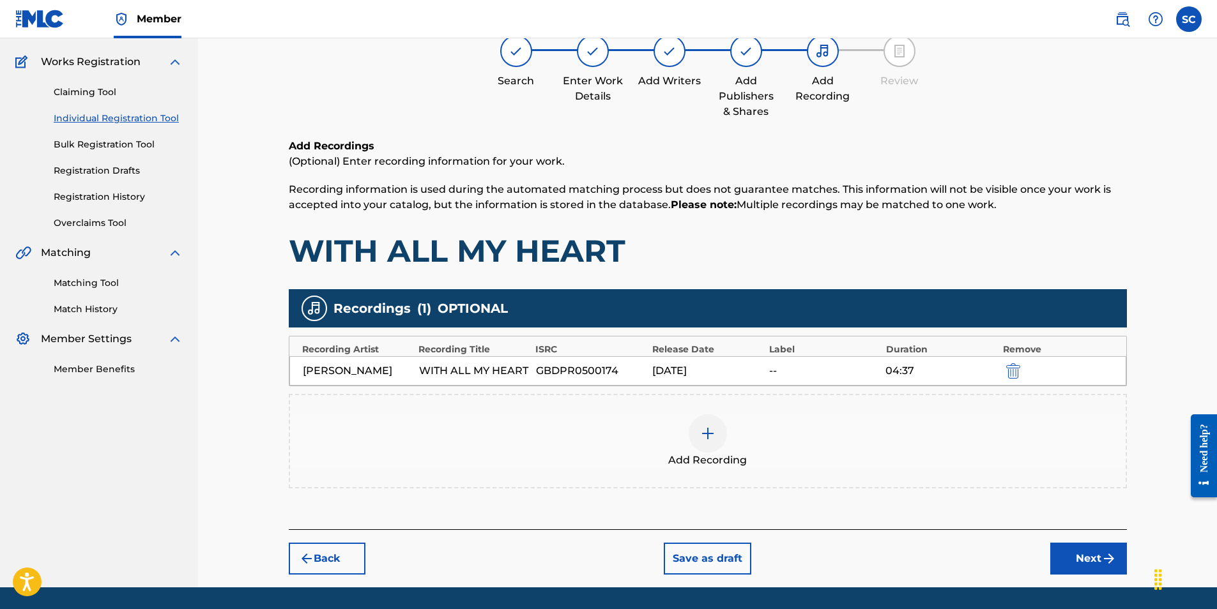
scroll to position [135, 0]
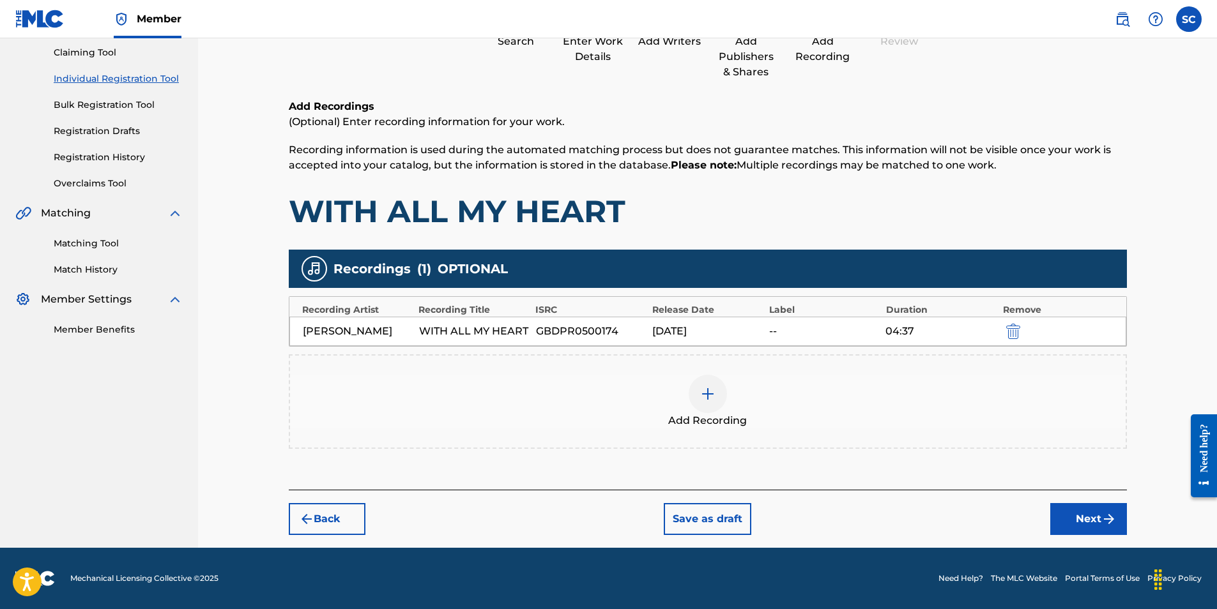
click at [1092, 518] on button "Next" at bounding box center [1088, 519] width 77 height 32
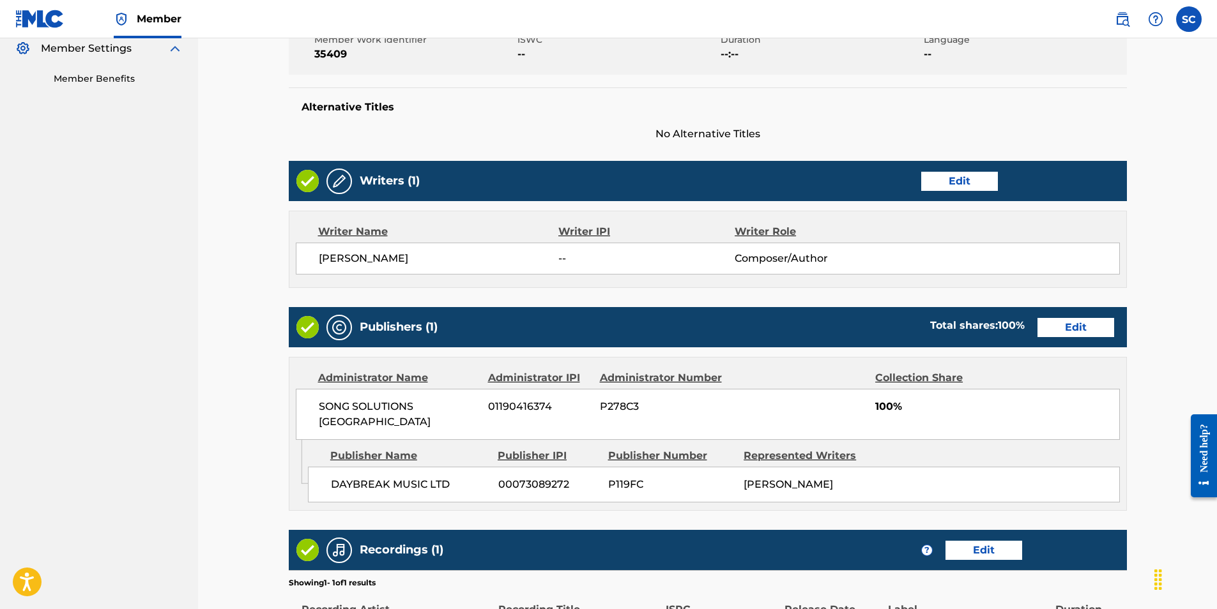
scroll to position [505, 0]
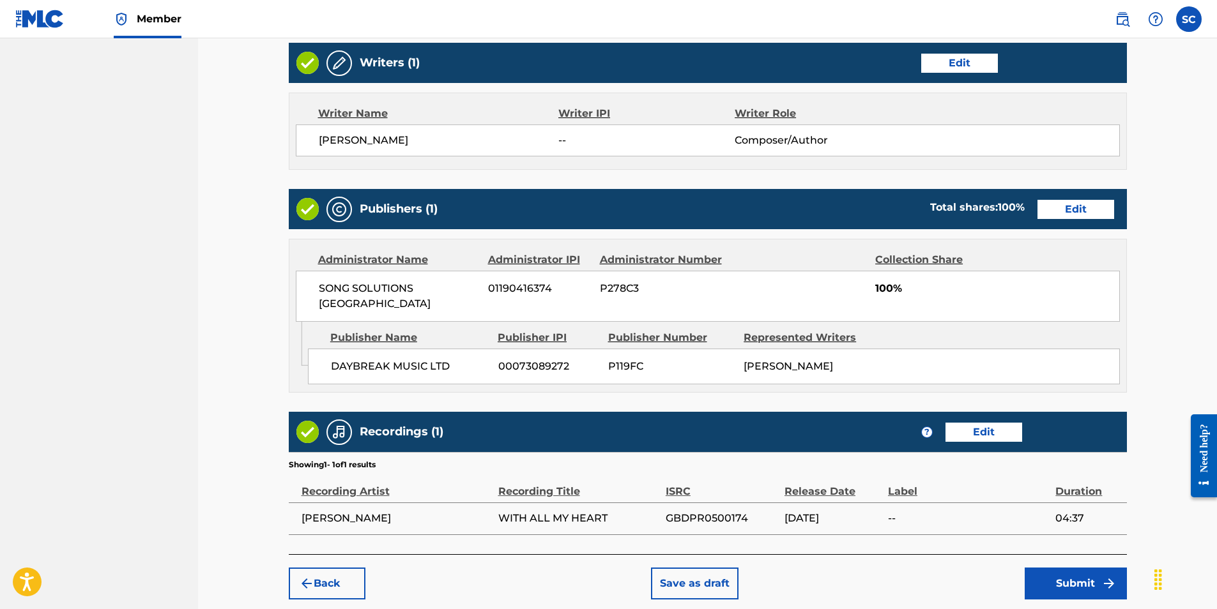
click at [1072, 568] on button "Submit" at bounding box center [1076, 584] width 102 height 32
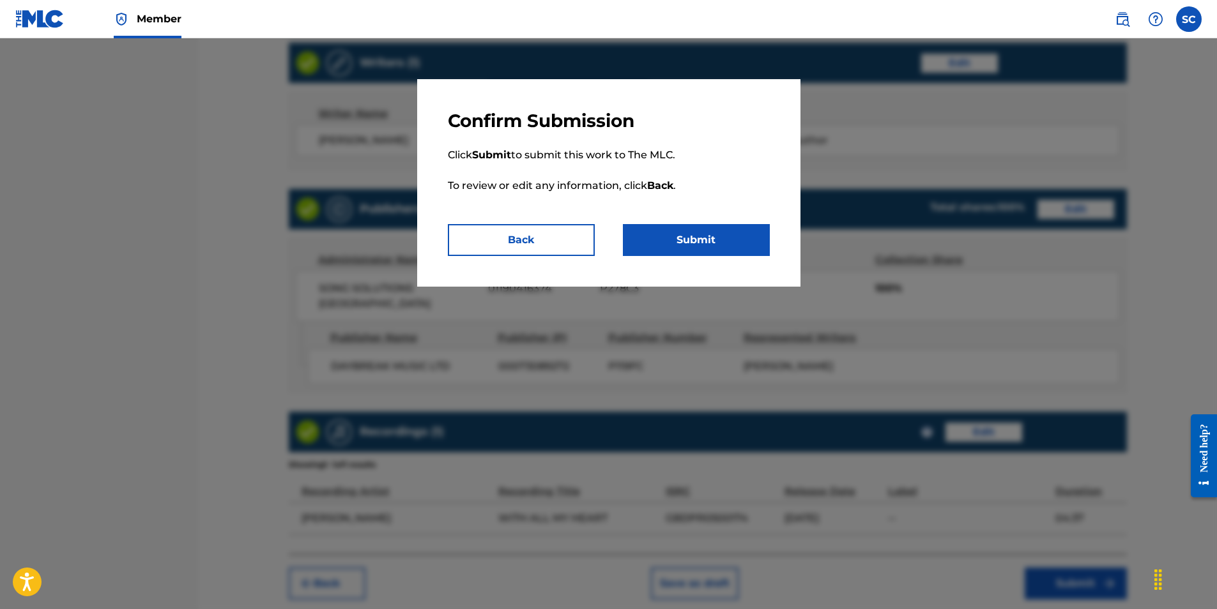
click at [696, 236] on button "Submit" at bounding box center [696, 240] width 147 height 32
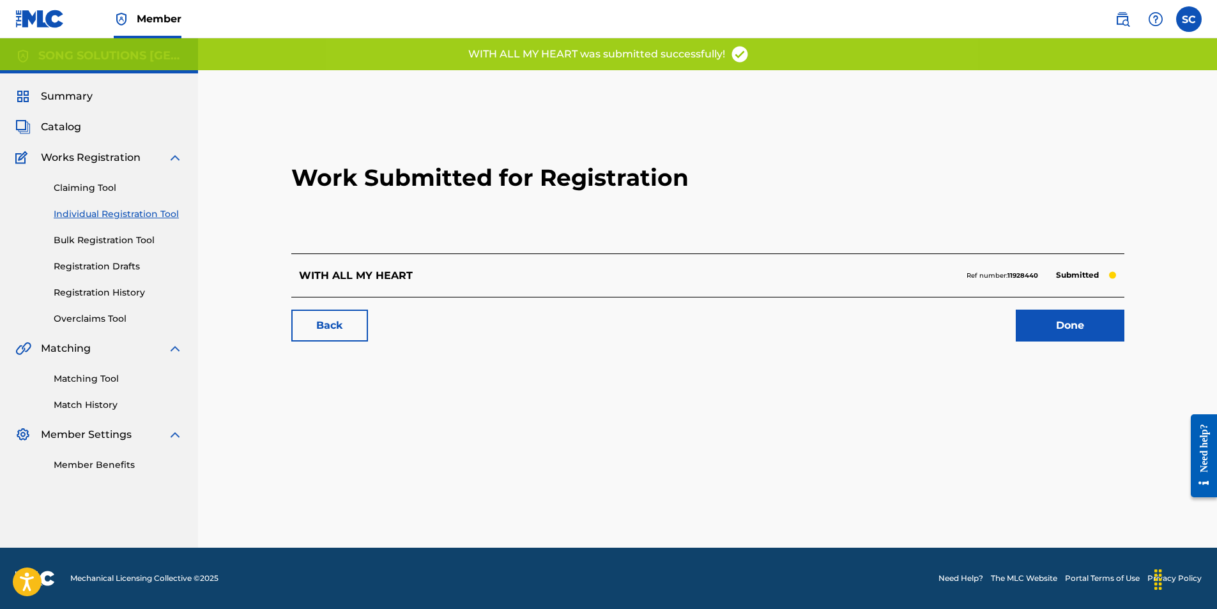
click at [1072, 325] on link "Done" at bounding box center [1070, 326] width 109 height 32
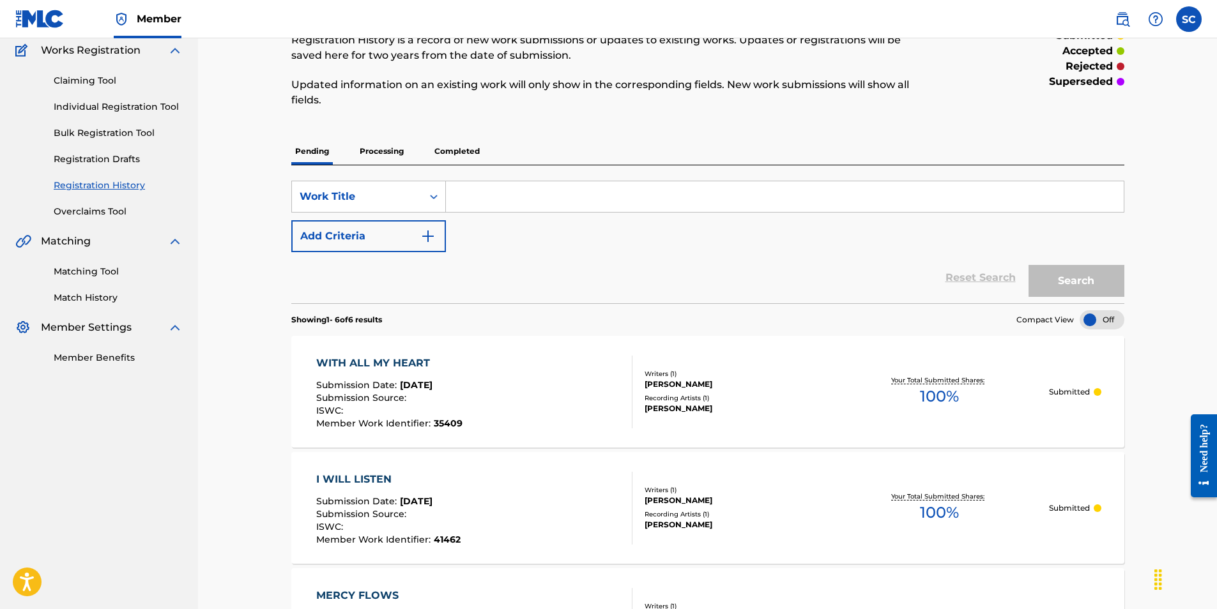
scroll to position [48, 0]
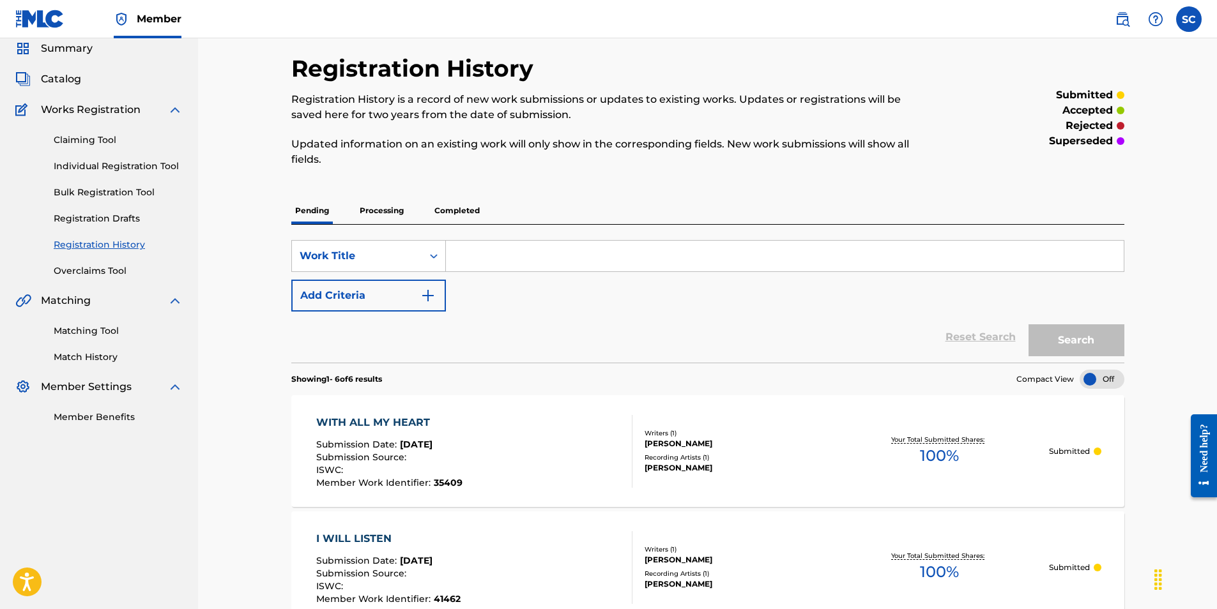
click at [142, 167] on link "Individual Registration Tool" at bounding box center [118, 166] width 129 height 13
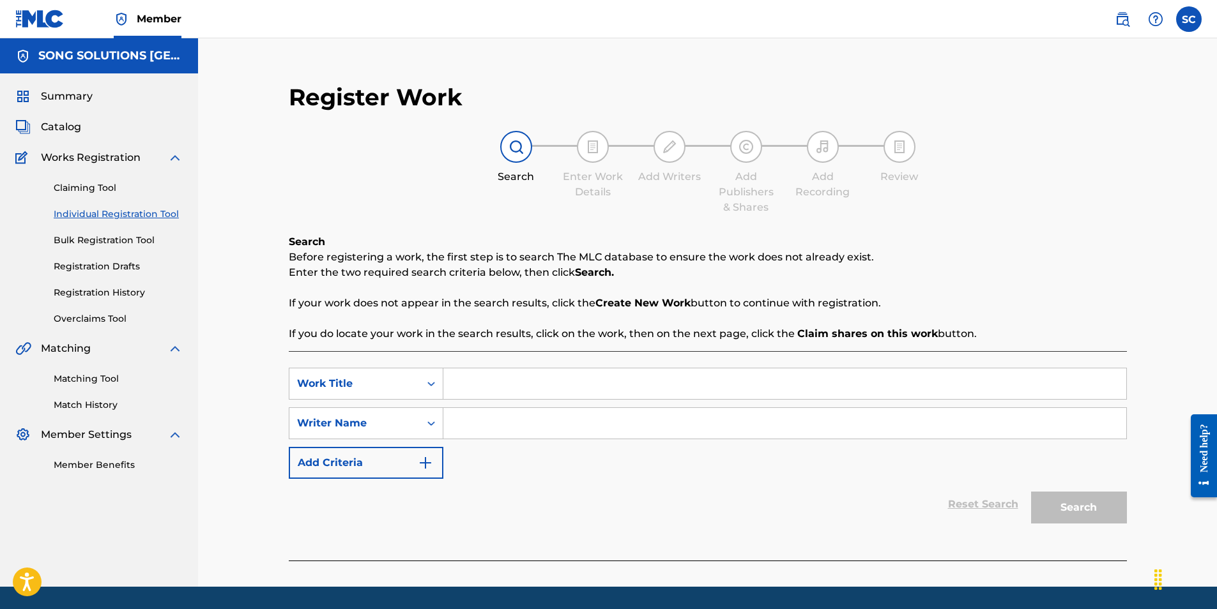
click at [486, 385] on input "Search Form" at bounding box center [784, 384] width 683 height 31
type input "FAITHFUL [DEMOGRAPHIC_DATA]"
click at [502, 415] on input "Search Form" at bounding box center [784, 423] width 683 height 31
type input "[PERSON_NAME]"
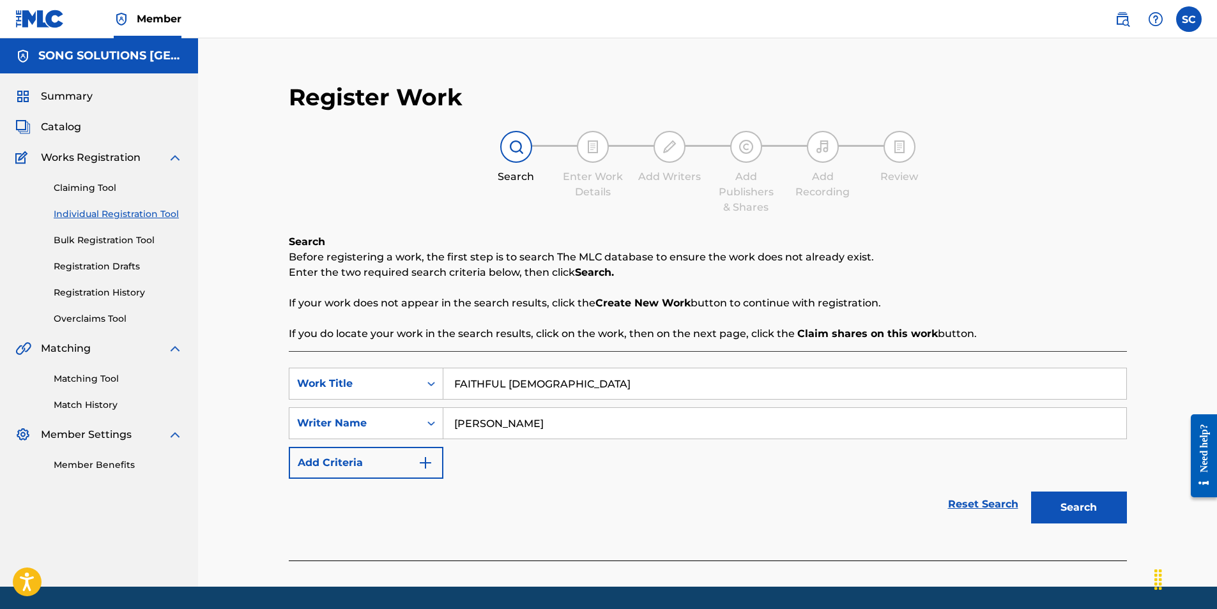
click at [1079, 501] on button "Search" at bounding box center [1079, 508] width 96 height 32
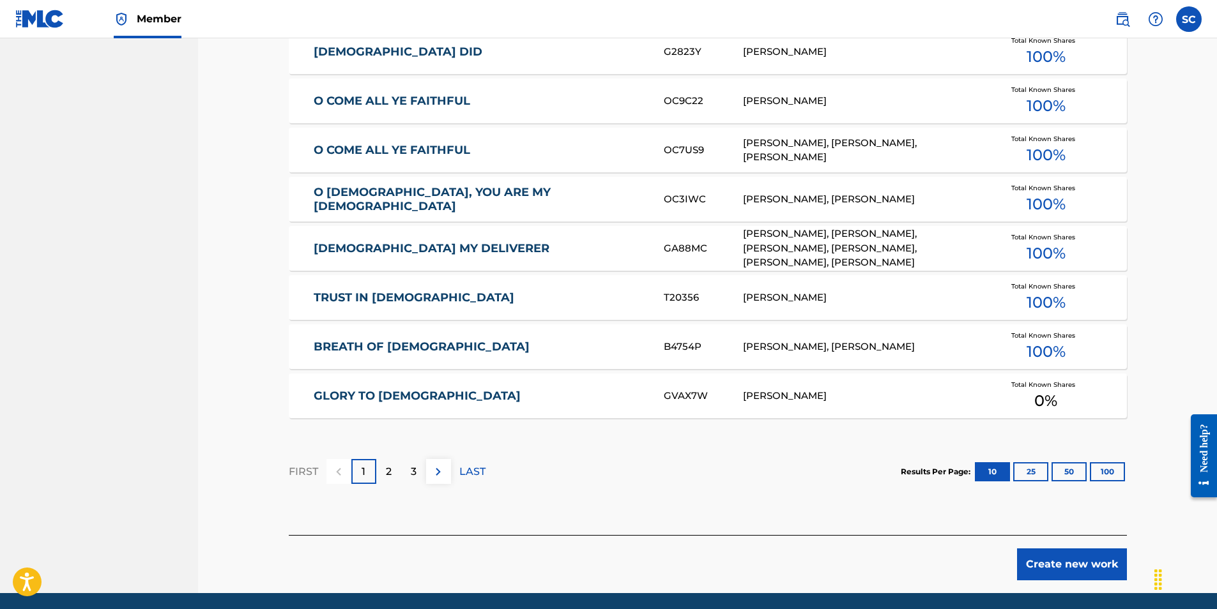
scroll to position [724, 0]
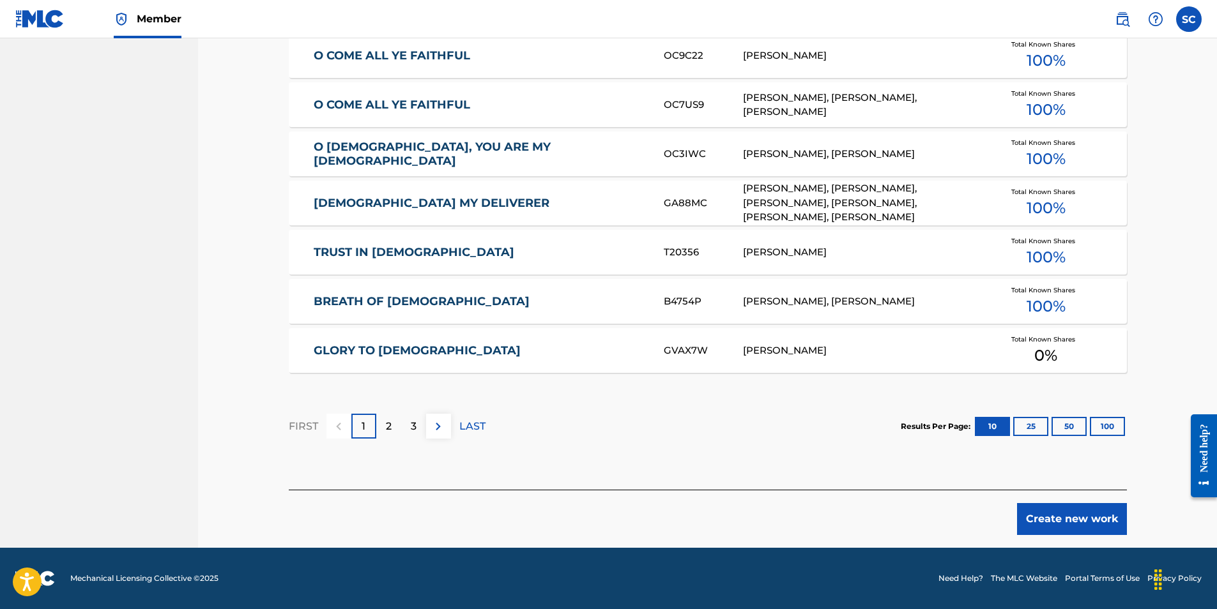
click at [1093, 519] on button "Create new work" at bounding box center [1072, 519] width 110 height 32
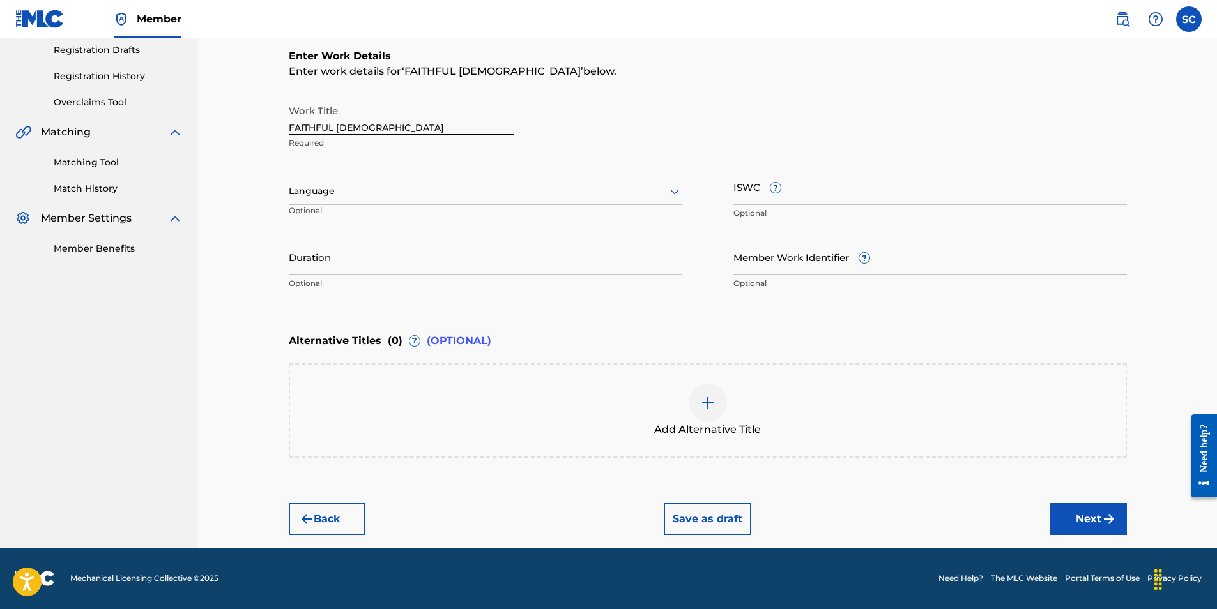
scroll to position [0, 0]
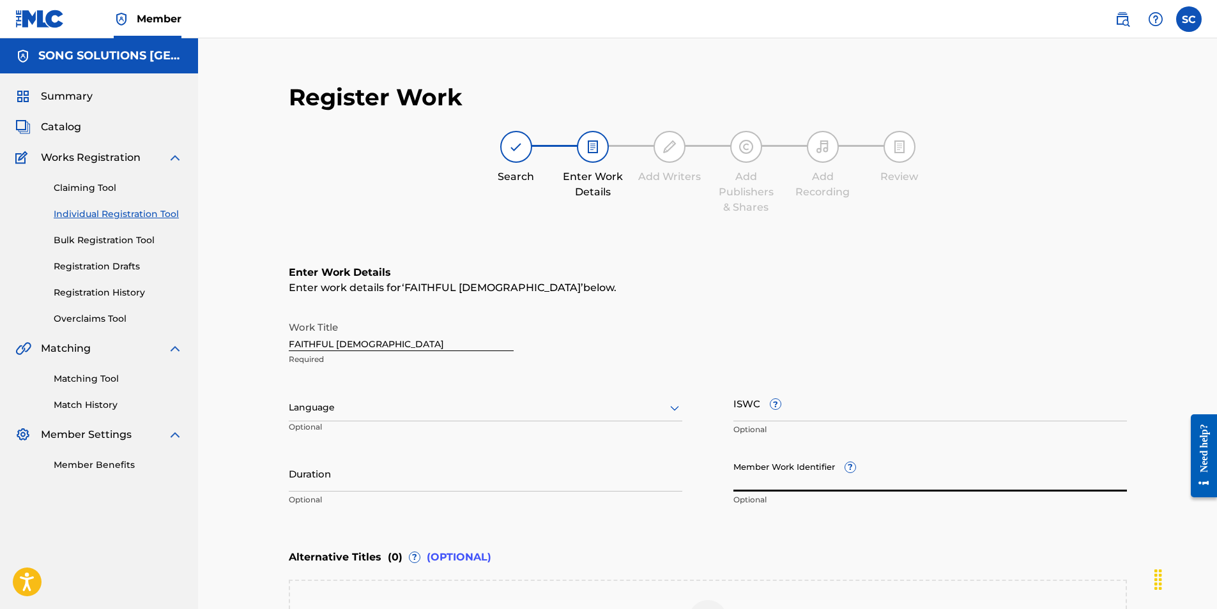
click at [755, 486] on input "Member Work Identifier ?" at bounding box center [930, 474] width 394 height 36
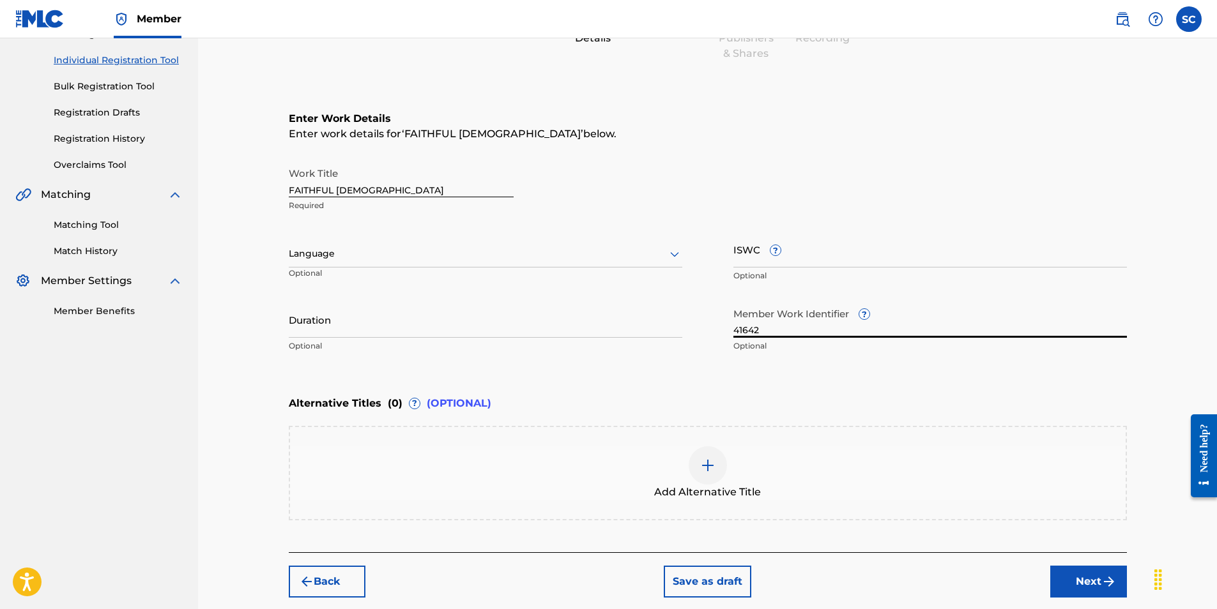
scroll to position [192, 0]
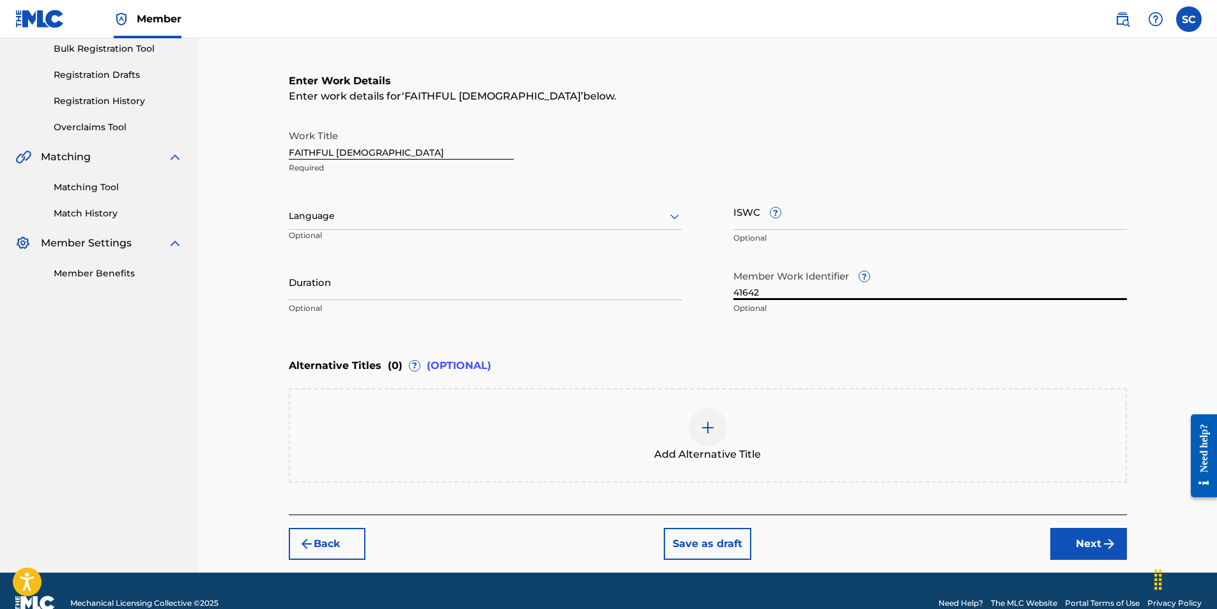
type input "41642"
click at [1098, 544] on button "Next" at bounding box center [1088, 544] width 77 height 32
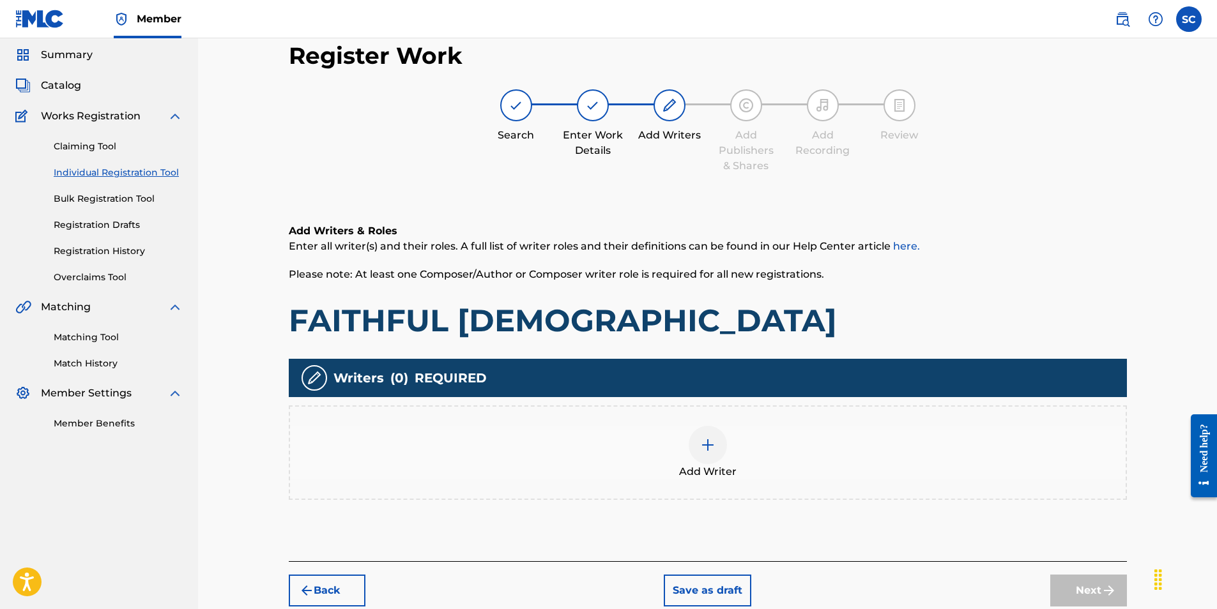
scroll to position [57, 0]
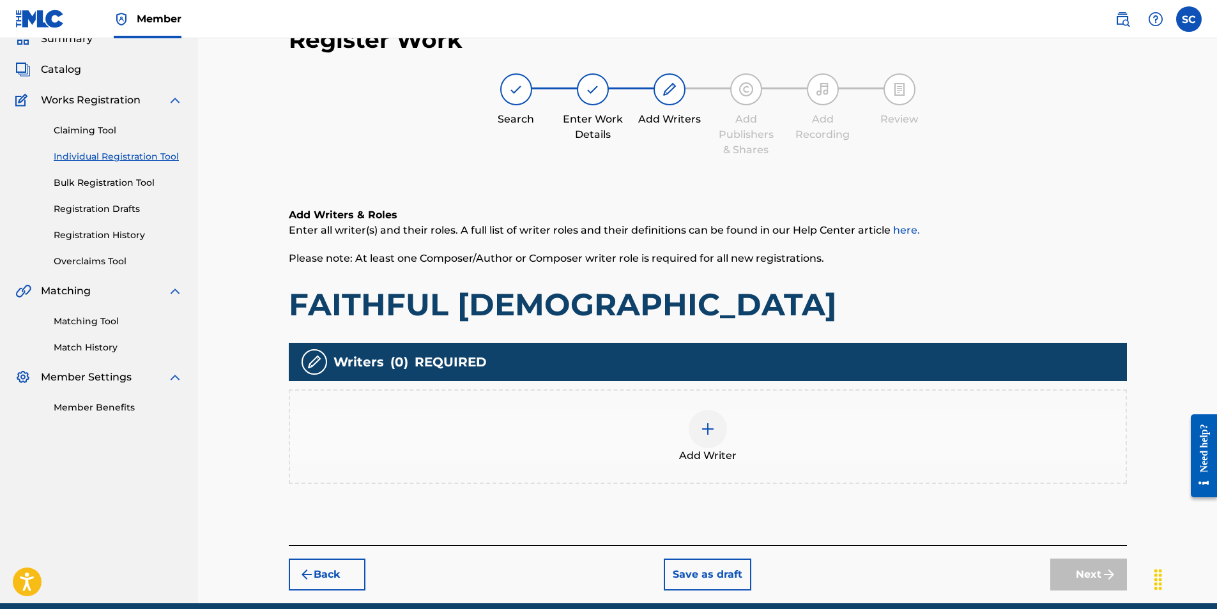
click at [713, 431] on img at bounding box center [707, 429] width 15 height 15
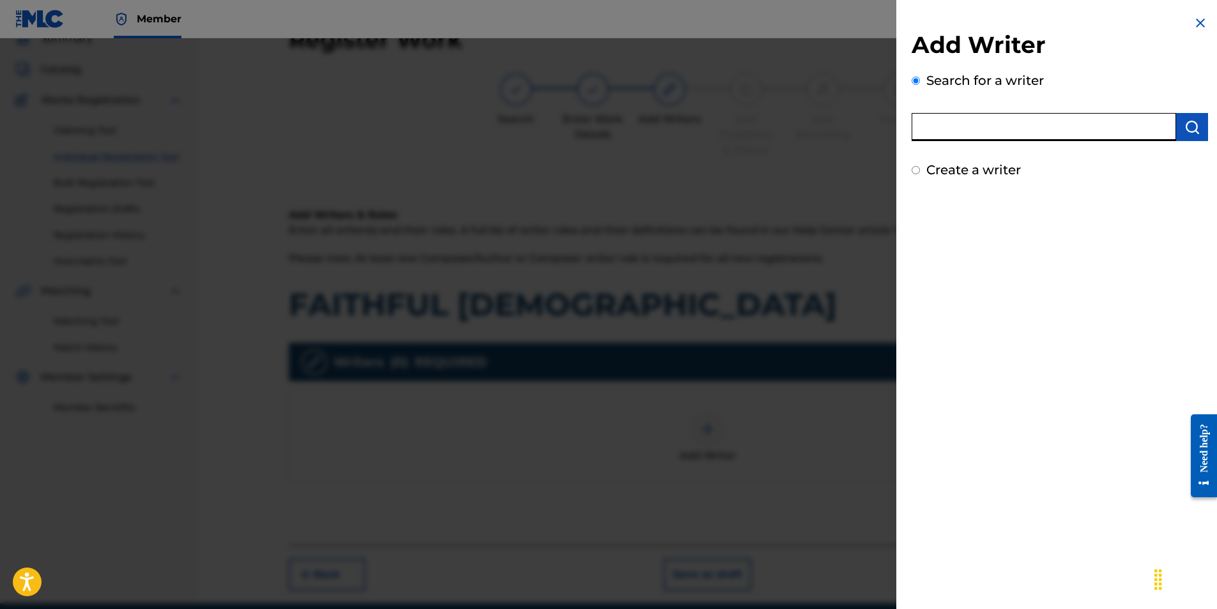
click at [948, 123] on input "text" at bounding box center [1044, 127] width 264 height 28
type input "[PERSON_NAME]"
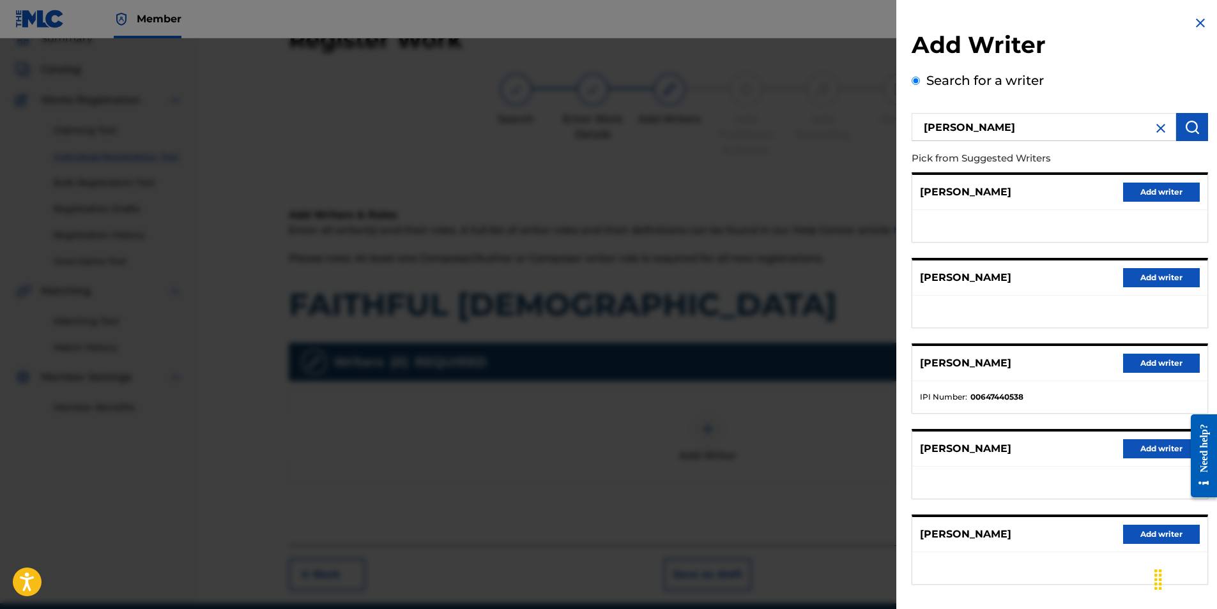
click at [1162, 532] on button "Add writer" at bounding box center [1161, 534] width 77 height 19
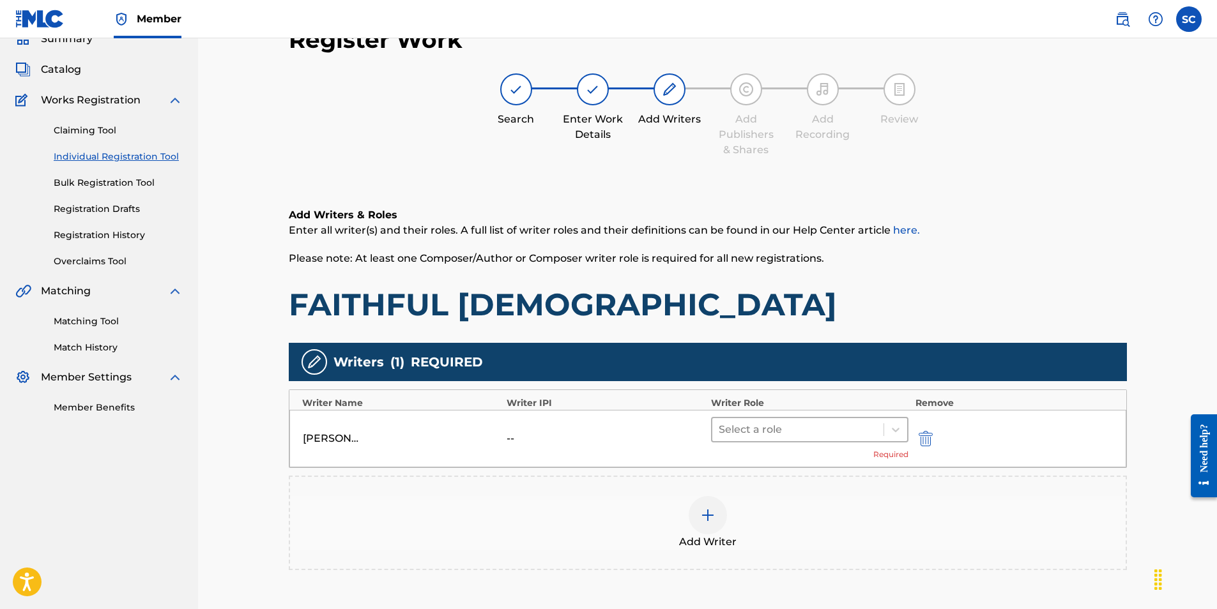
click at [781, 427] on div at bounding box center [798, 430] width 159 height 18
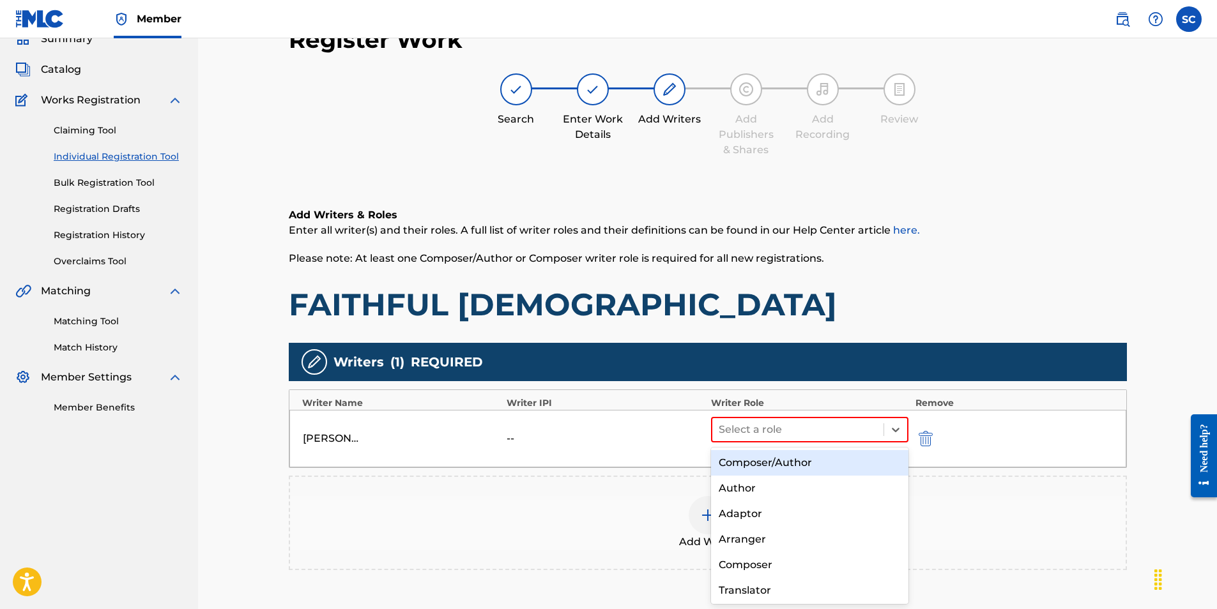
click at [781, 459] on div "Composer/Author" at bounding box center [810, 463] width 198 height 26
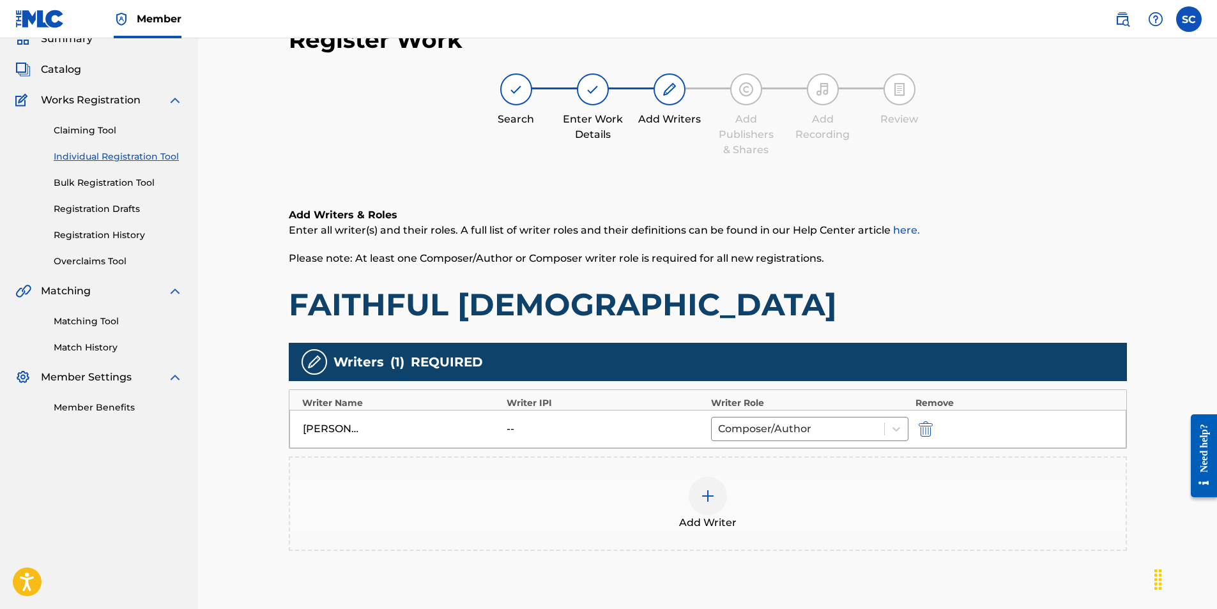
scroll to position [180, 0]
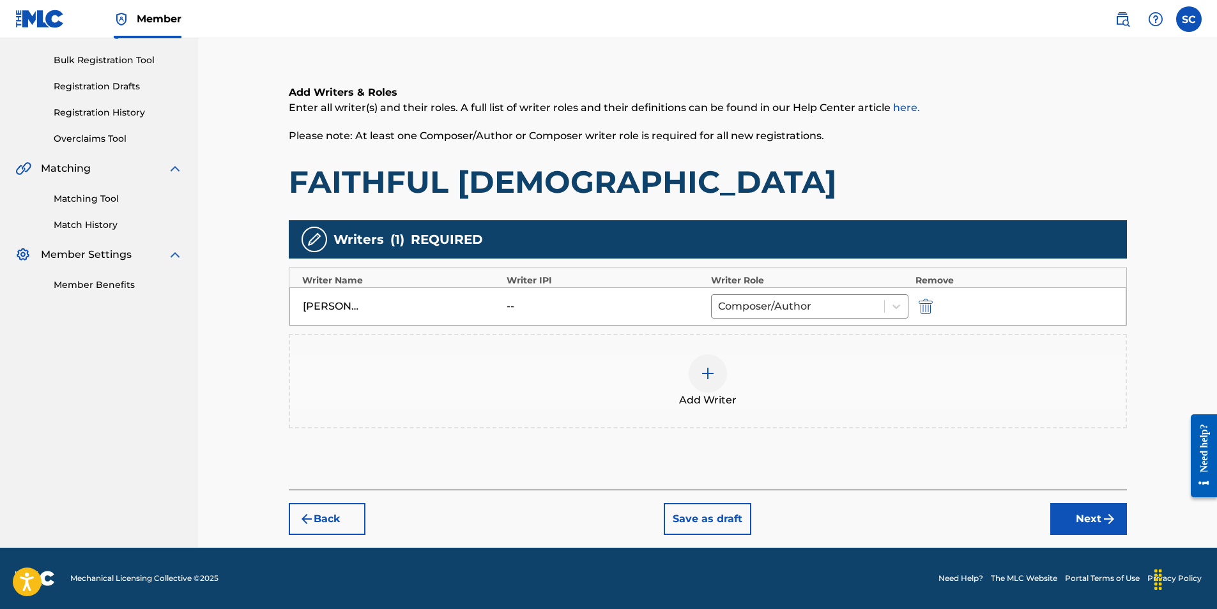
click at [1075, 525] on button "Next" at bounding box center [1088, 519] width 77 height 32
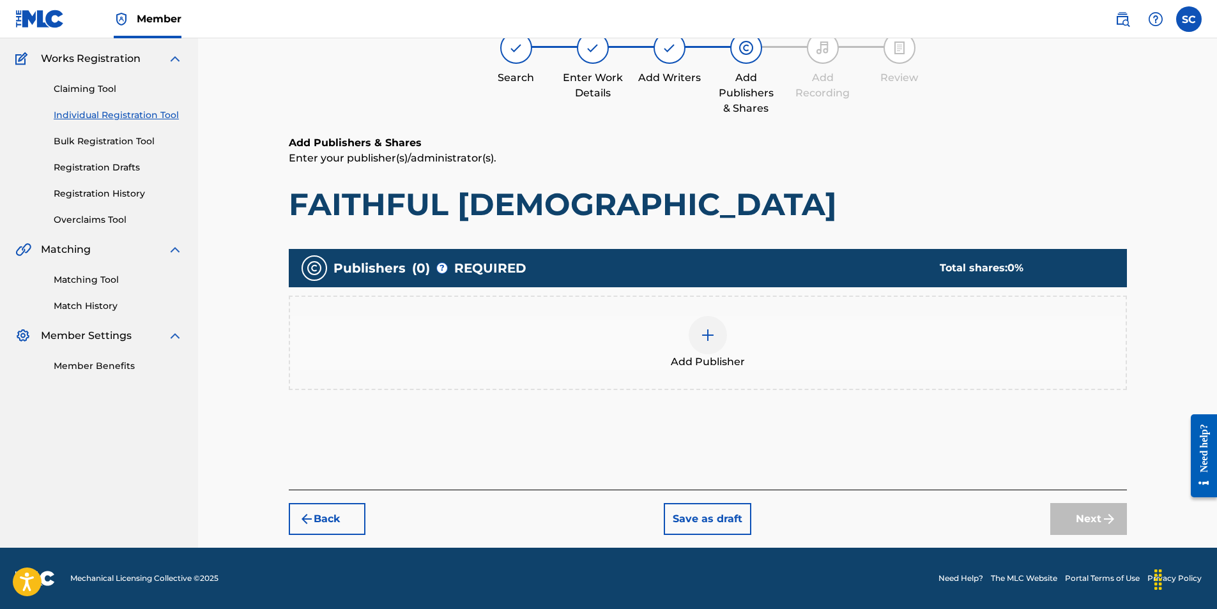
scroll to position [57, 0]
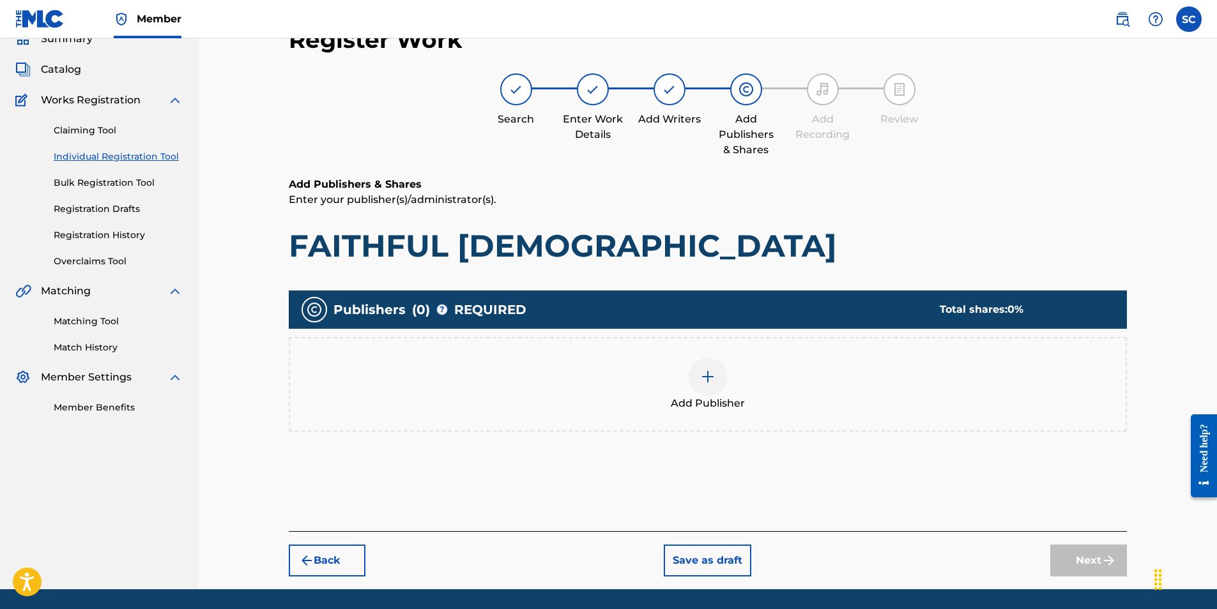
click at [706, 369] on img at bounding box center [707, 376] width 15 height 15
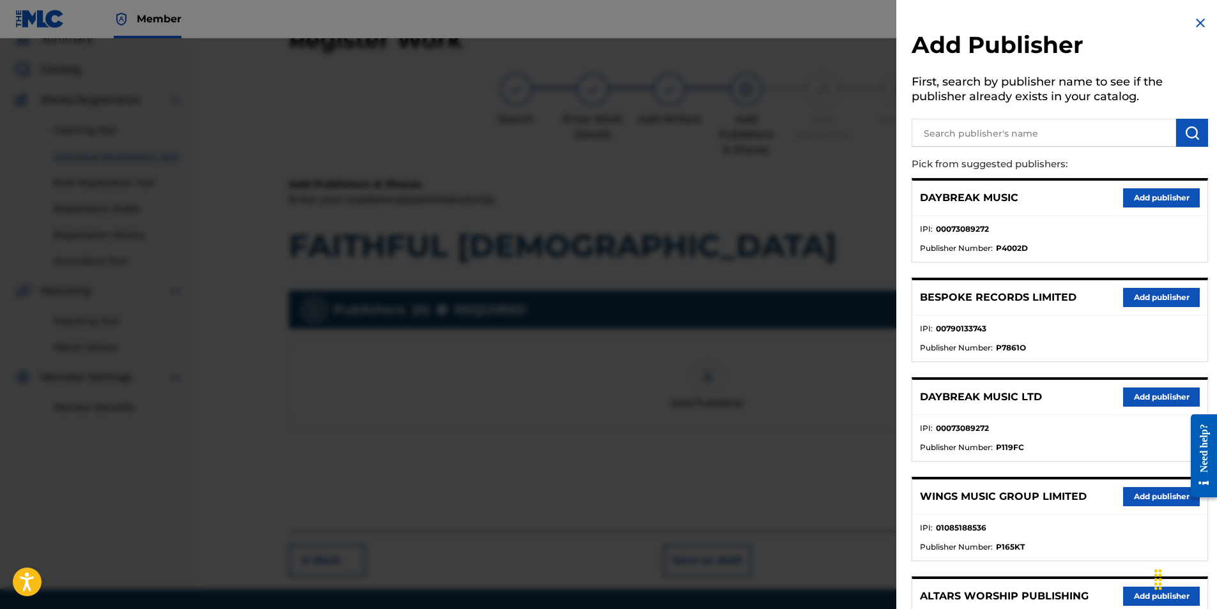
click at [1147, 395] on button "Add publisher" at bounding box center [1161, 397] width 77 height 19
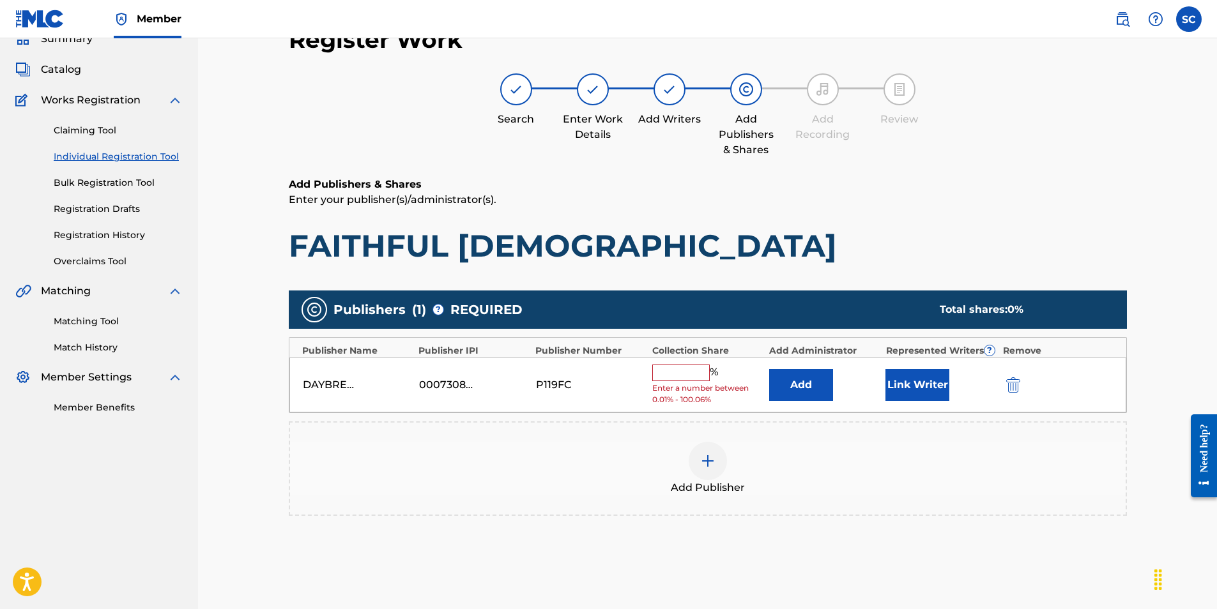
click at [677, 369] on input "text" at bounding box center [680, 373] width 57 height 17
type input "100"
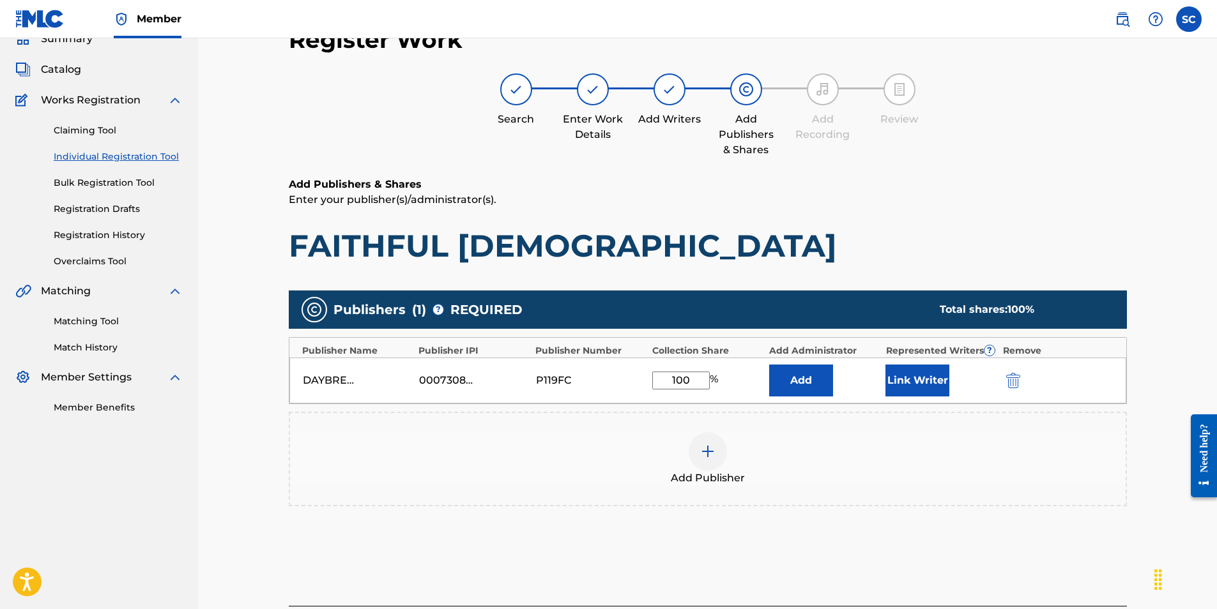
click at [789, 387] on button "Add" at bounding box center [801, 381] width 64 height 32
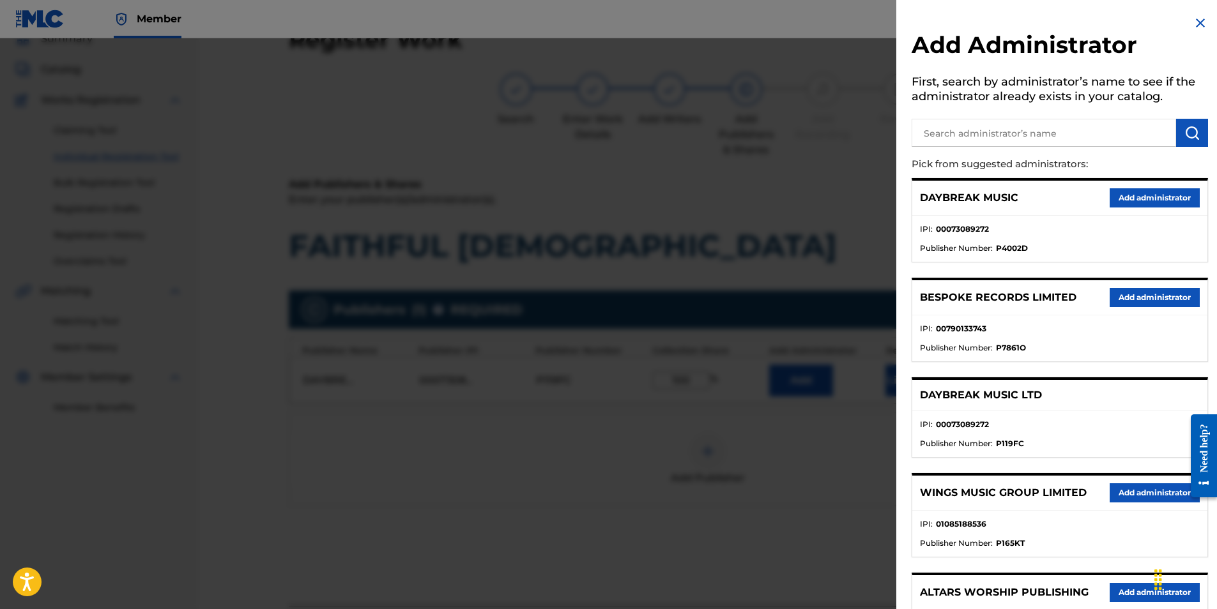
click at [969, 124] on input "text" at bounding box center [1044, 133] width 264 height 28
type input "SONG SOLUTIONS"
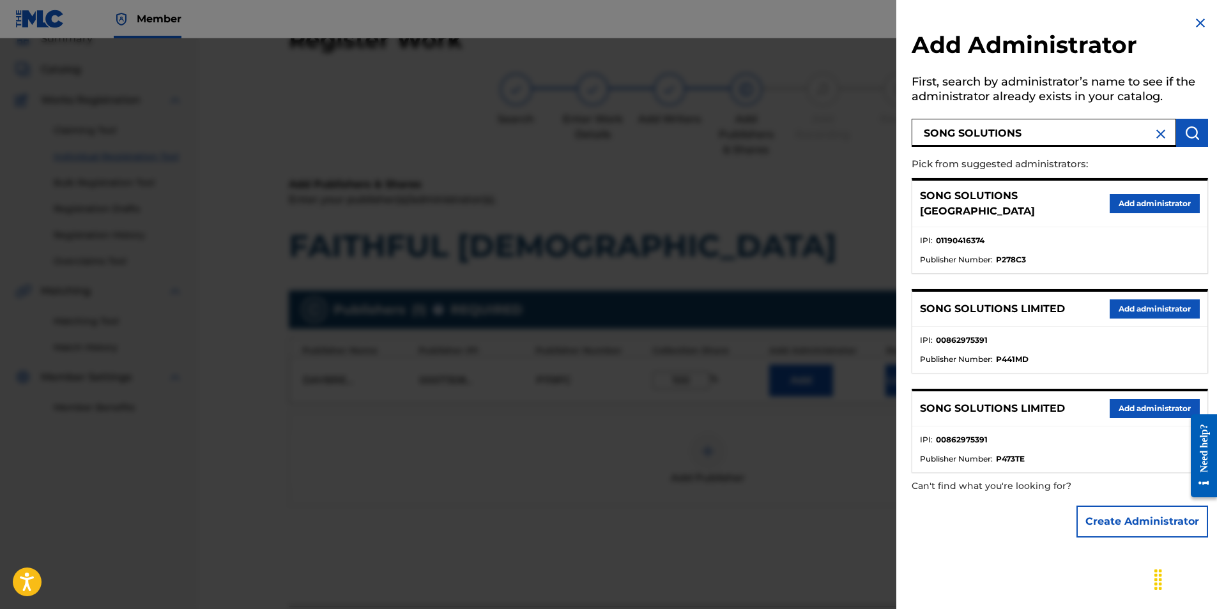
click at [1144, 199] on button "Add administrator" at bounding box center [1155, 203] width 90 height 19
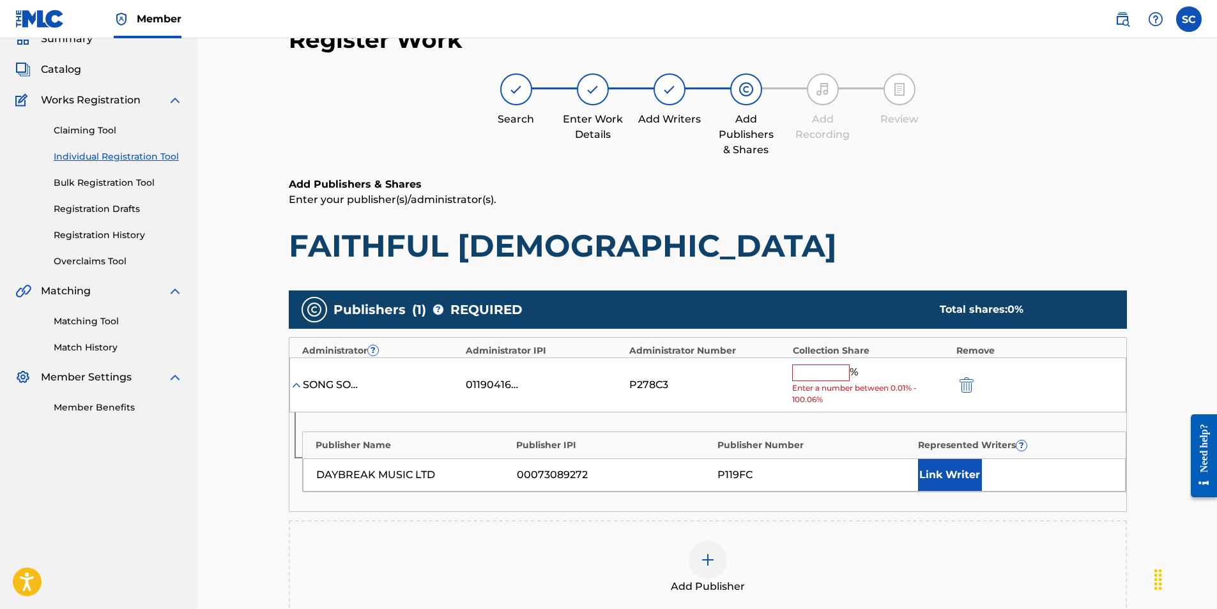
click at [798, 375] on input "text" at bounding box center [820, 373] width 57 height 17
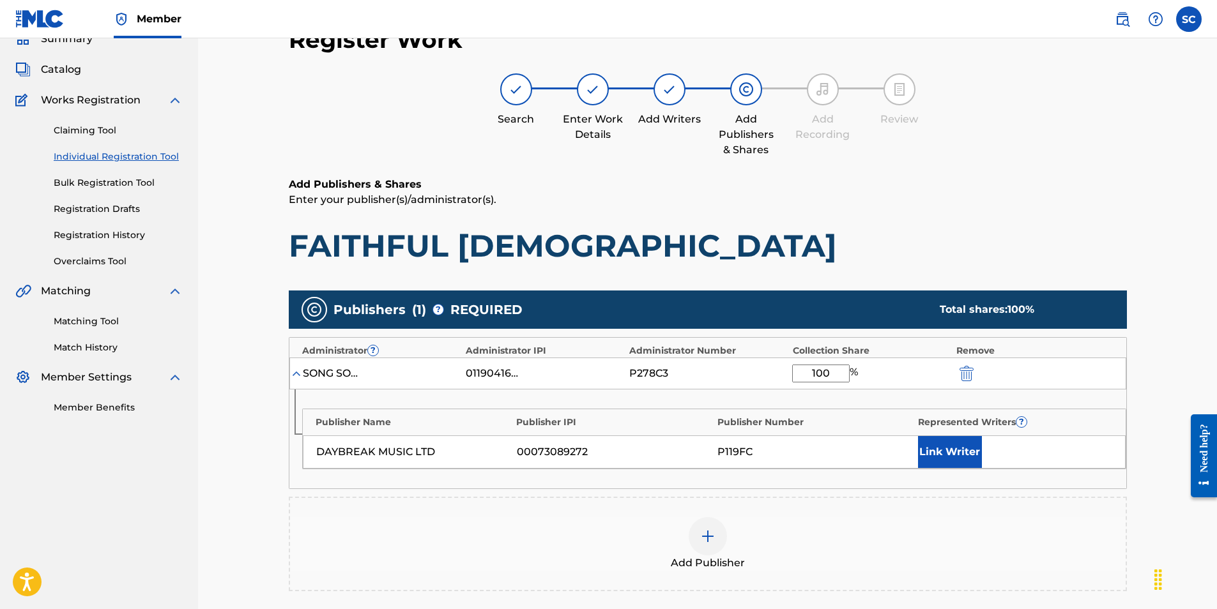
type input "100"
click at [948, 452] on button "Link Writer" at bounding box center [950, 452] width 64 height 32
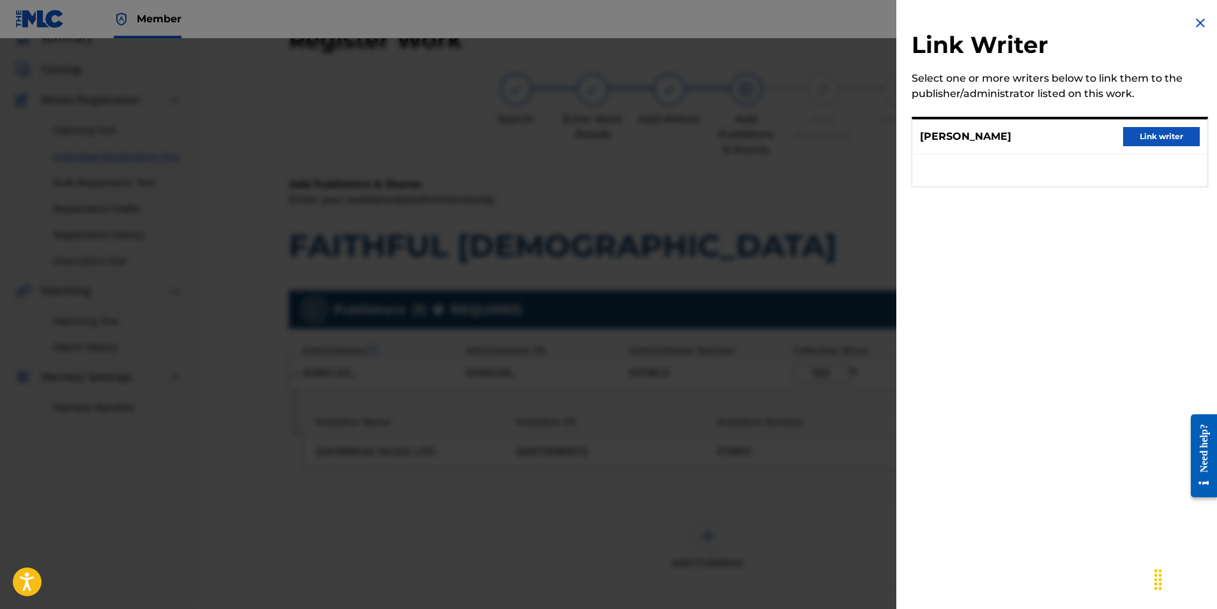
click at [1137, 135] on button "Link writer" at bounding box center [1161, 136] width 77 height 19
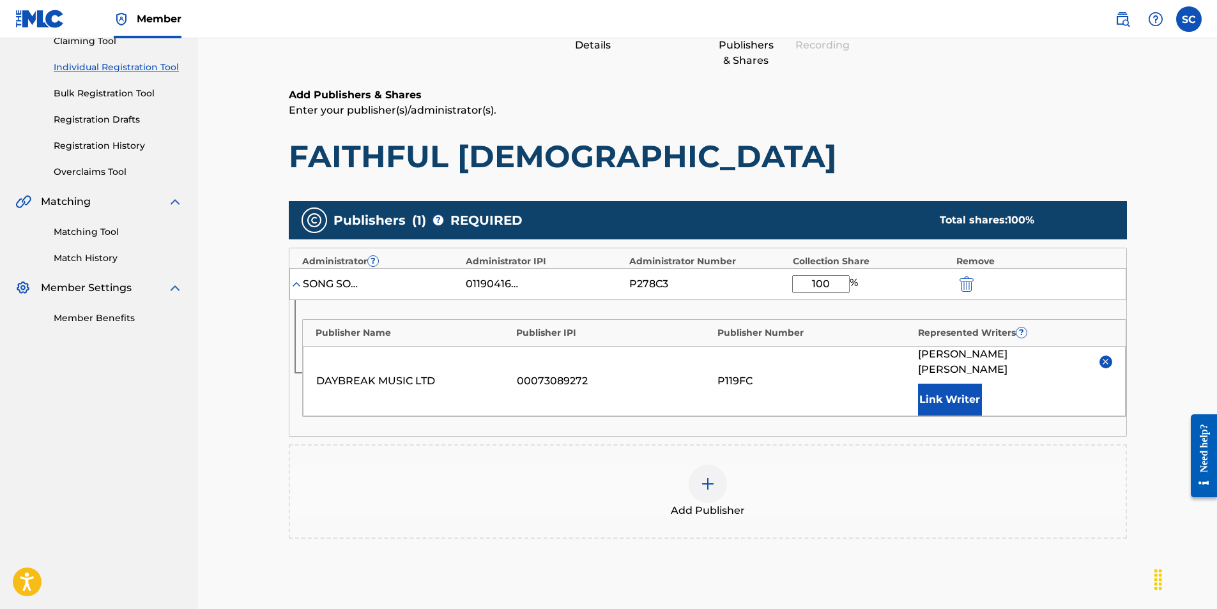
scroll to position [280, 0]
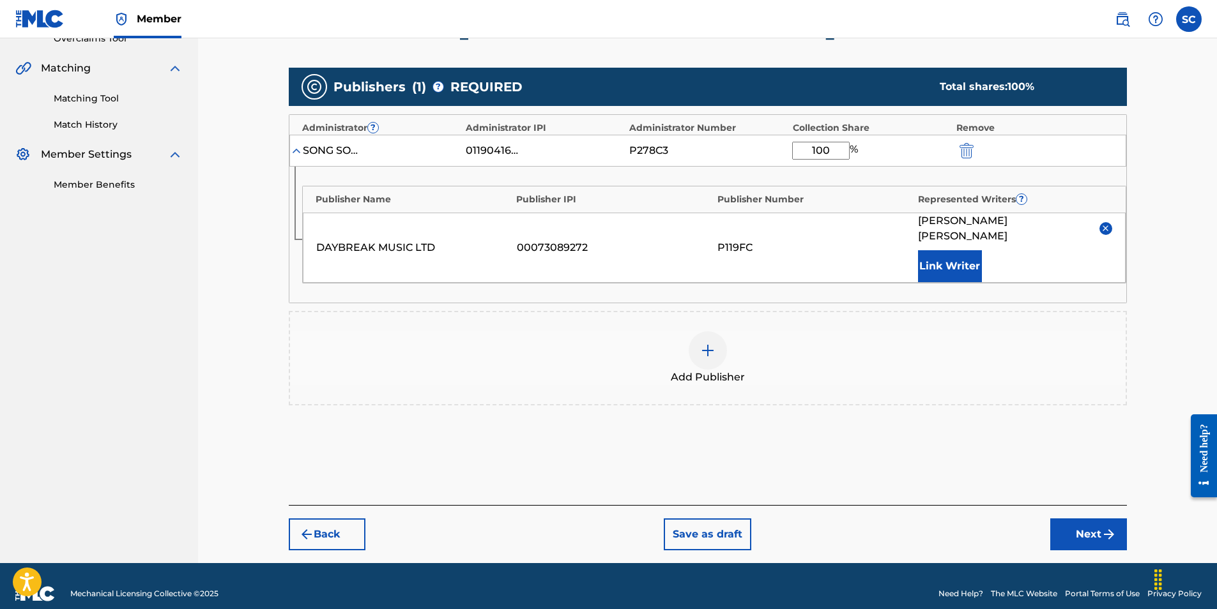
click at [1071, 519] on button "Next" at bounding box center [1088, 535] width 77 height 32
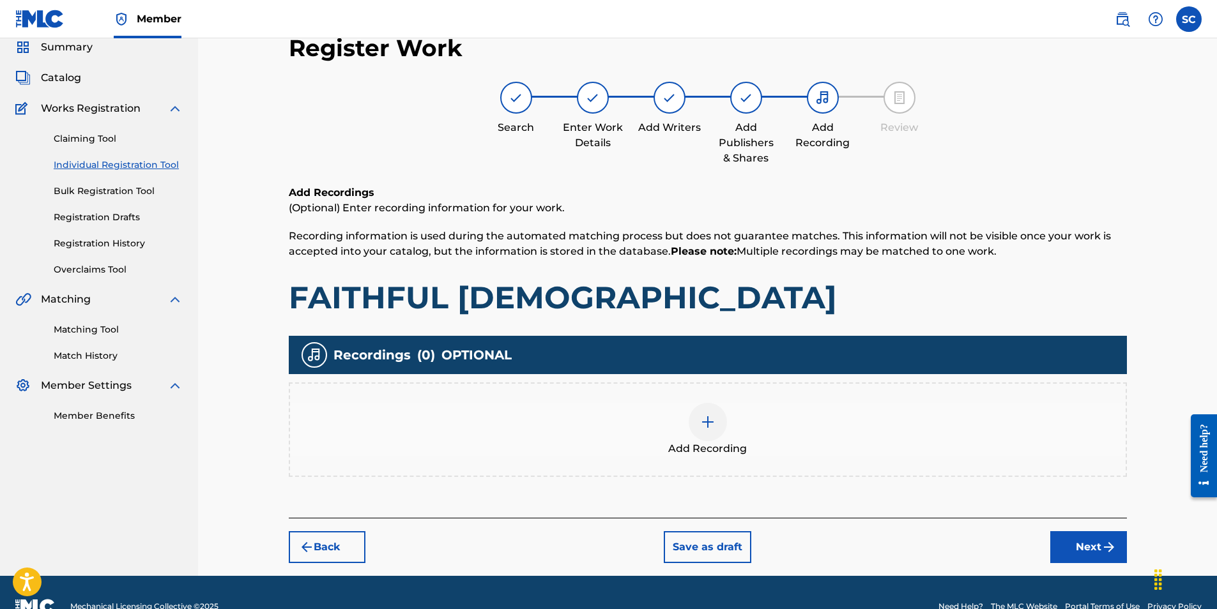
scroll to position [57, 0]
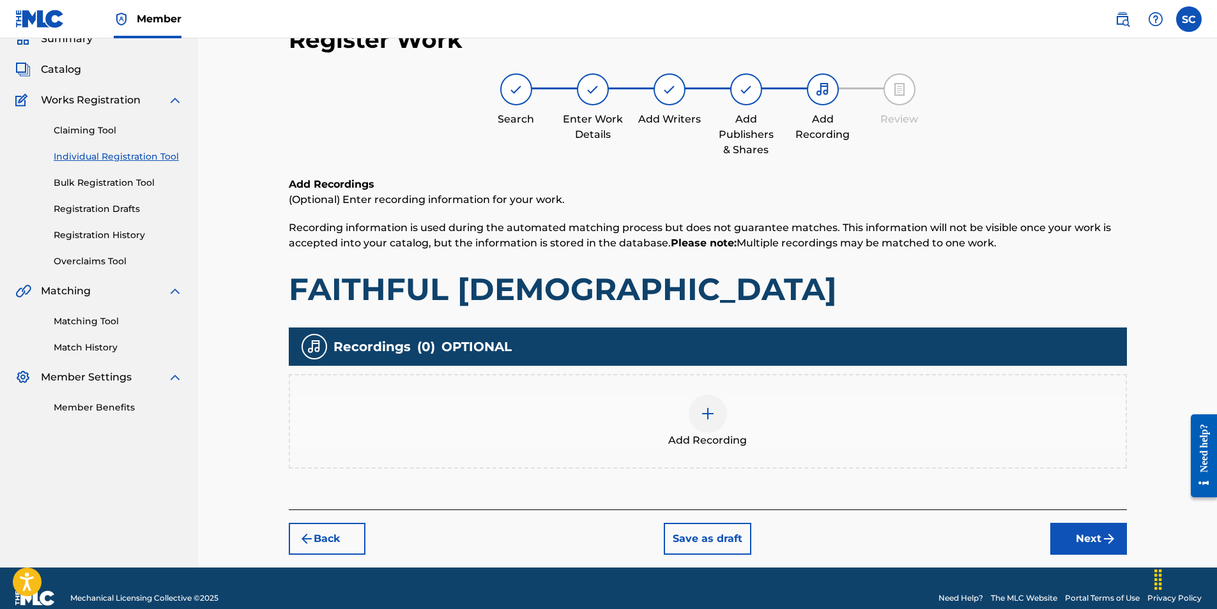
click at [707, 415] on img at bounding box center [707, 413] width 15 height 15
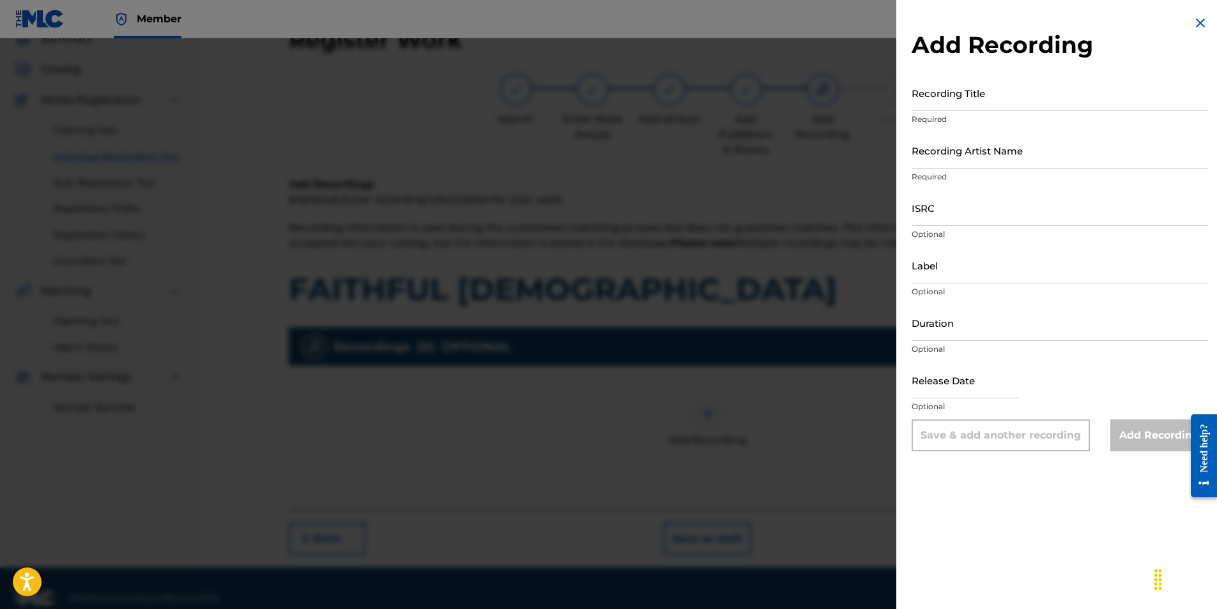
click at [930, 208] on input "ISRC" at bounding box center [1060, 208] width 296 height 36
paste input "GBDPR0500175"
type input "GBDPR0500175"
click at [931, 101] on input "Recording Title" at bounding box center [1060, 93] width 296 height 36
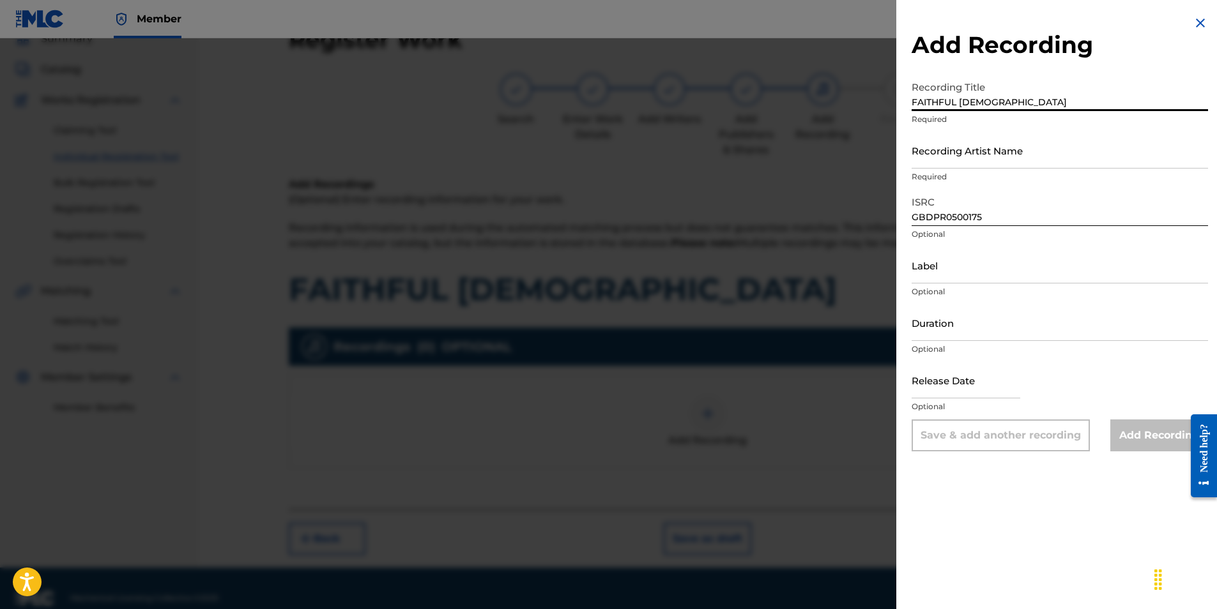
type input "FAITHFUL [DEMOGRAPHIC_DATA]"
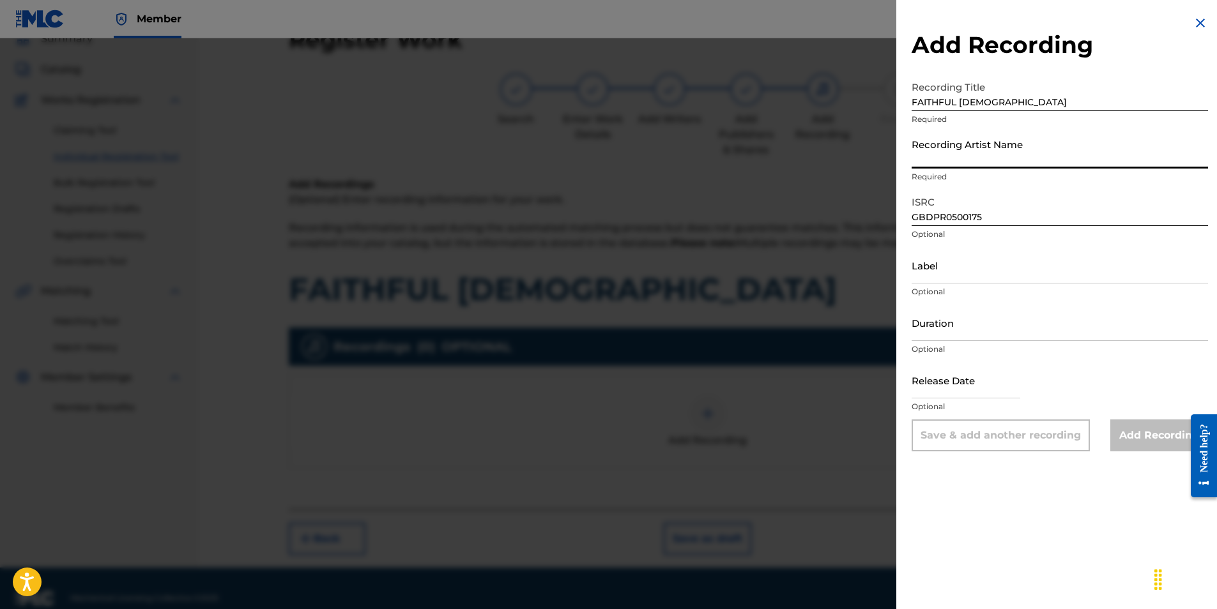
click at [941, 160] on input "Recording Artist Name" at bounding box center [1060, 150] width 296 height 36
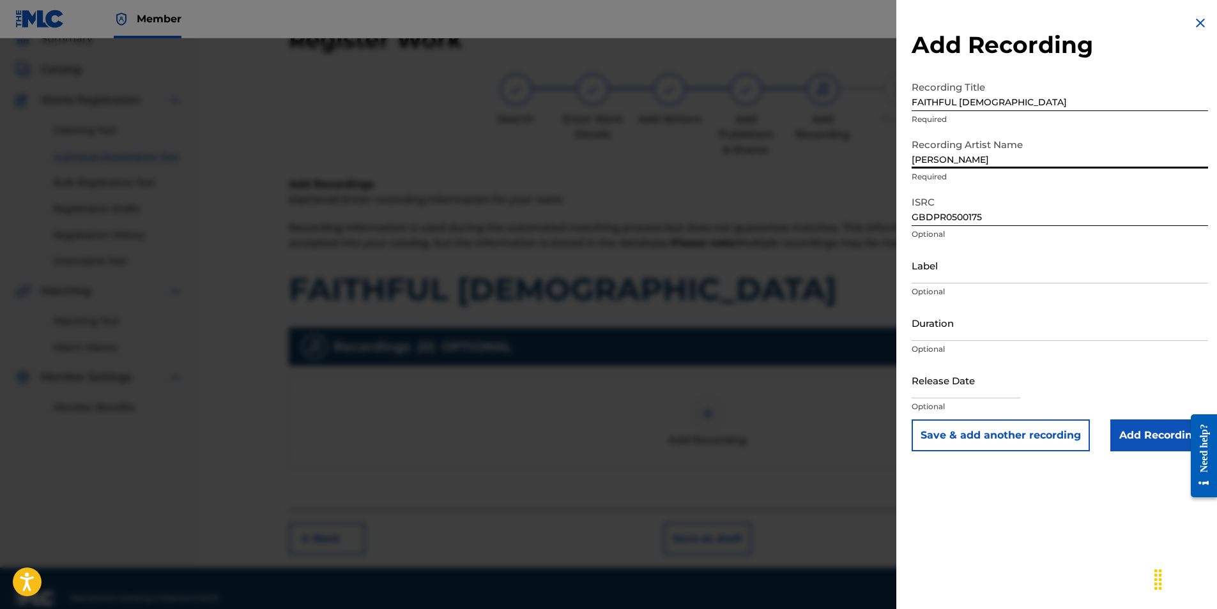
type input "[PERSON_NAME]"
type input "04:37"
type input "[DATE]"
type input "[PERSON_NAME]"
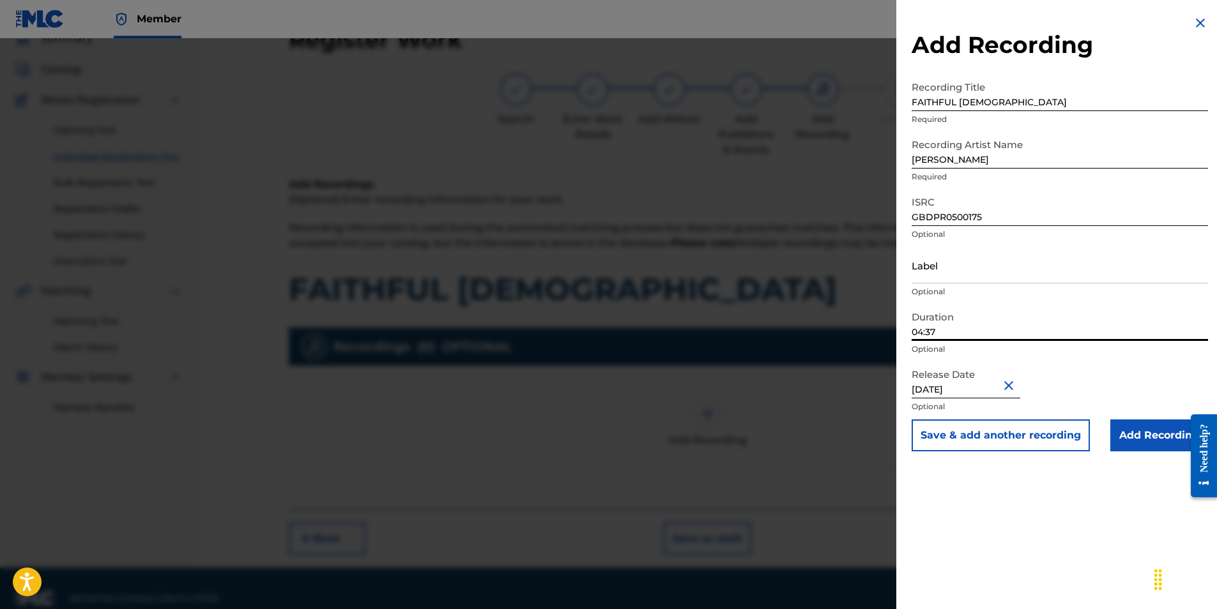
drag, startPoint x: 975, startPoint y: 336, endPoint x: 869, endPoint y: 323, distance: 106.3
click at [869, 323] on div "Add Recording Recording Title FAITHFUL [DEMOGRAPHIC_DATA] Required Recording Ar…" at bounding box center [608, 323] width 1217 height 571
type input "03:55"
click at [1119, 374] on div "Release Date [DATE] Optional" at bounding box center [1060, 390] width 296 height 57
click at [1151, 434] on input "Add Recording" at bounding box center [1159, 436] width 98 height 32
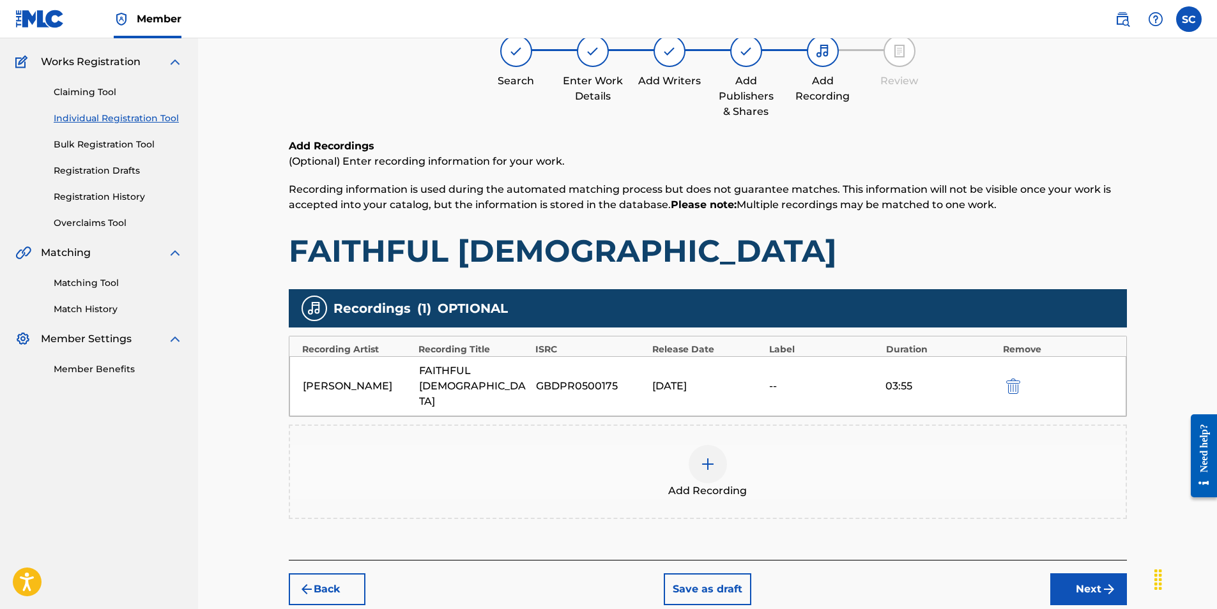
scroll to position [135, 0]
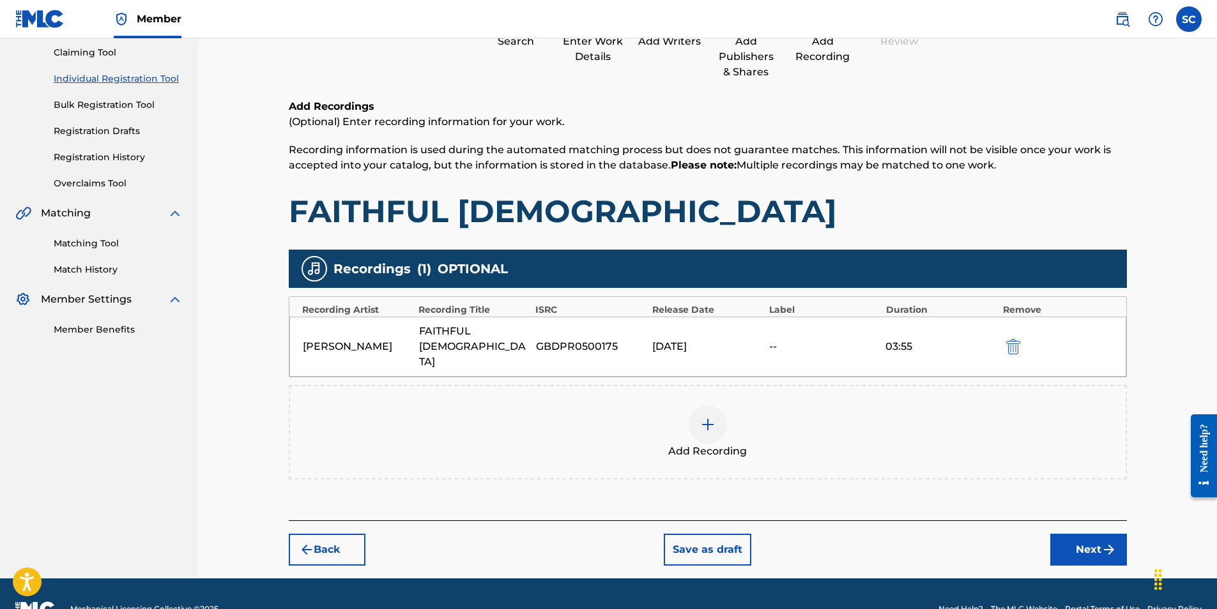
click at [1091, 534] on button "Next" at bounding box center [1088, 550] width 77 height 32
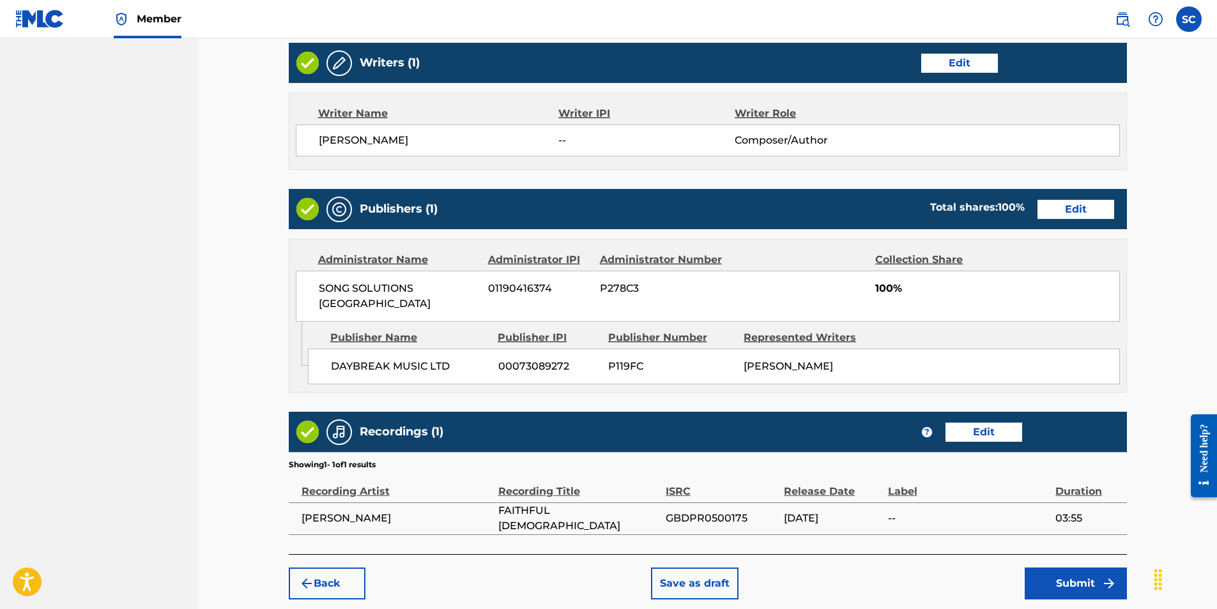
scroll to position [554, 0]
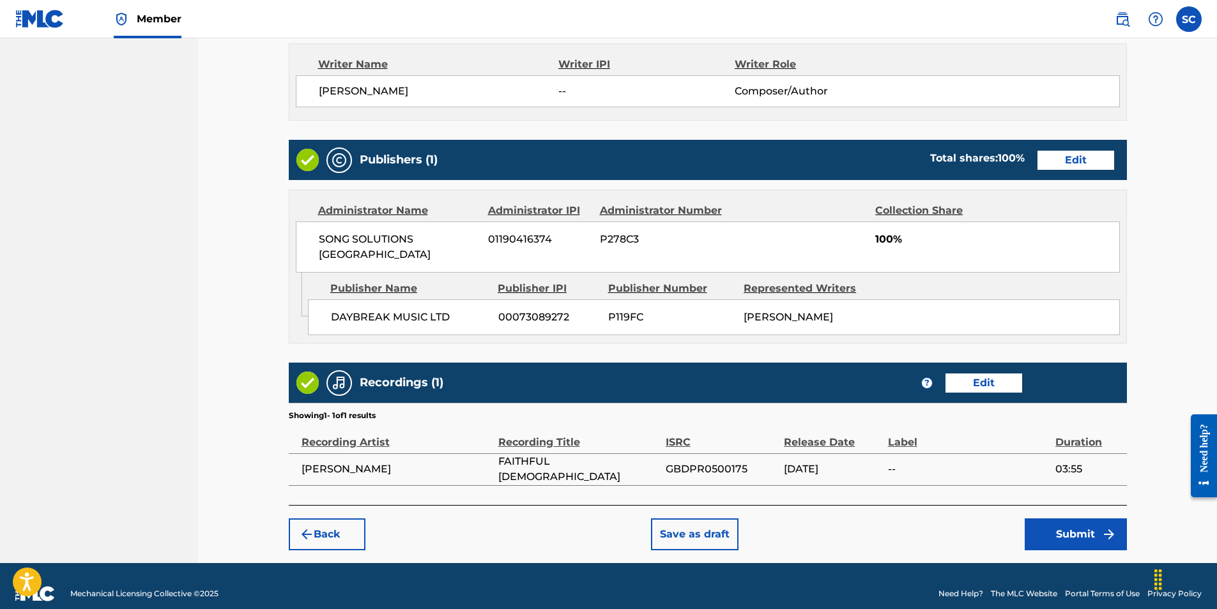
click at [1078, 519] on button "Submit" at bounding box center [1076, 535] width 102 height 32
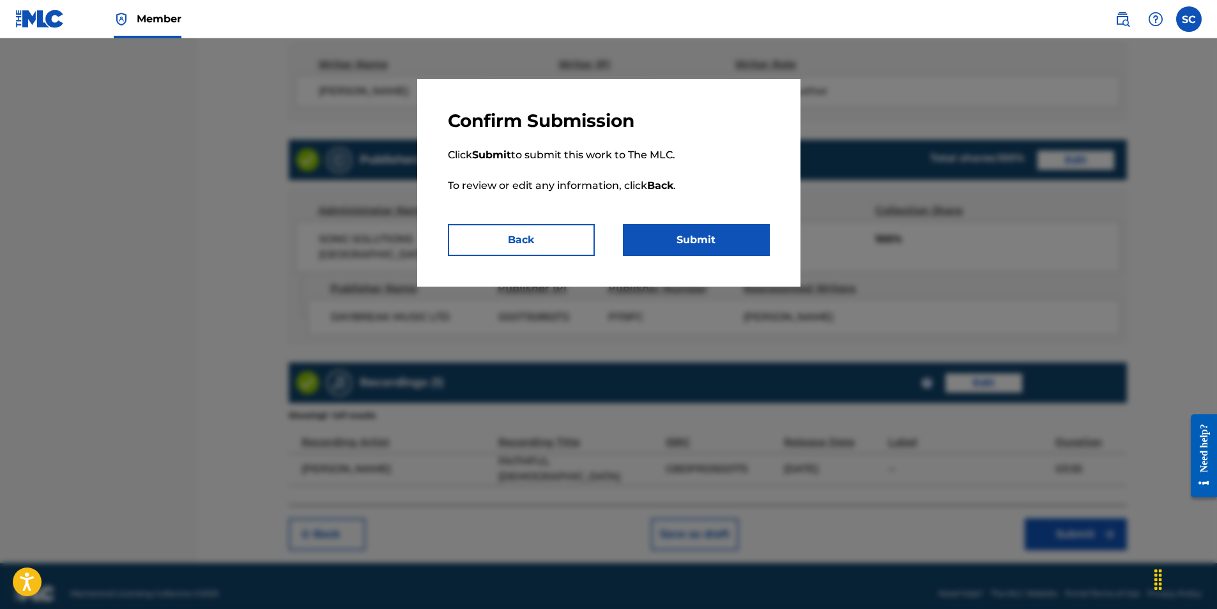
click at [706, 243] on button "Submit" at bounding box center [696, 240] width 147 height 32
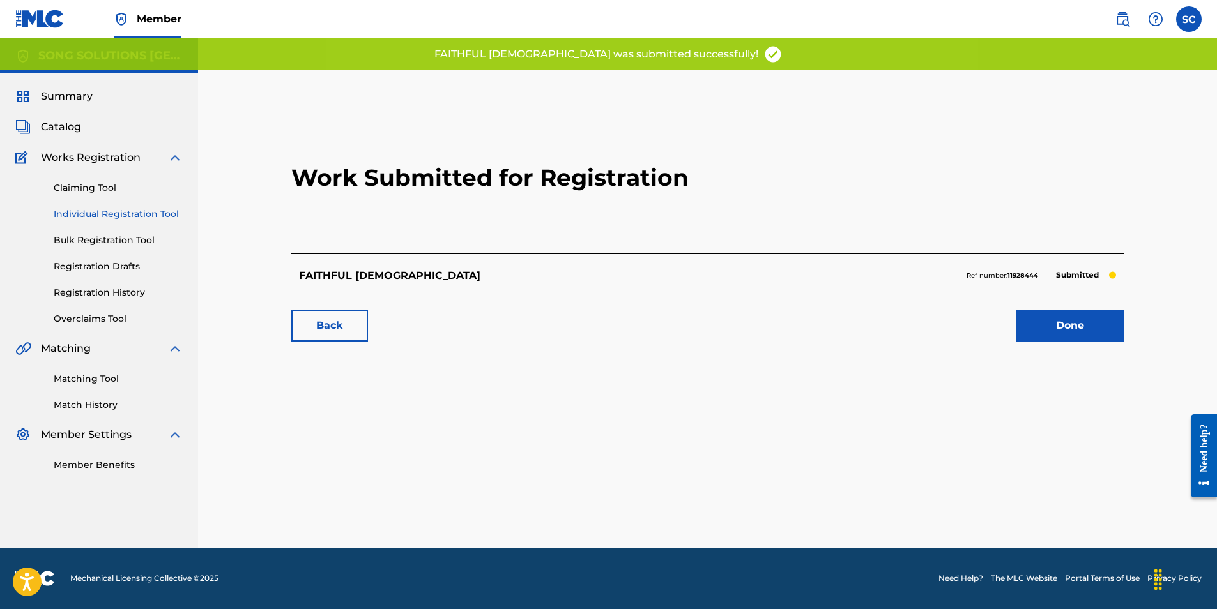
click at [1067, 329] on link "Done" at bounding box center [1070, 326] width 109 height 32
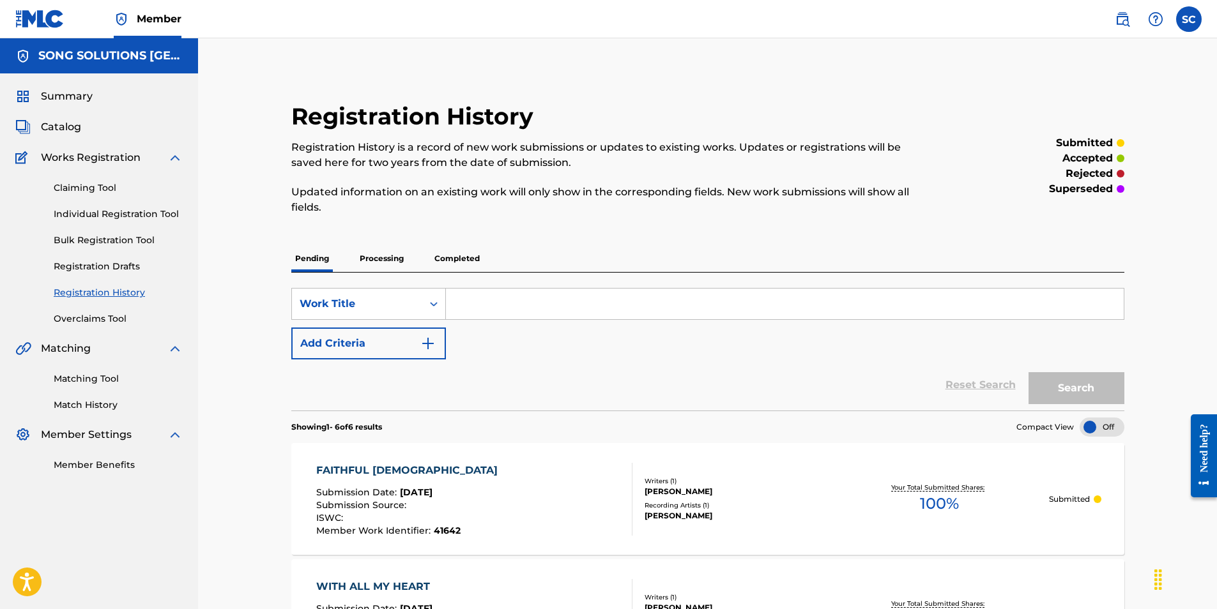
click at [114, 211] on link "Individual Registration Tool" at bounding box center [118, 214] width 129 height 13
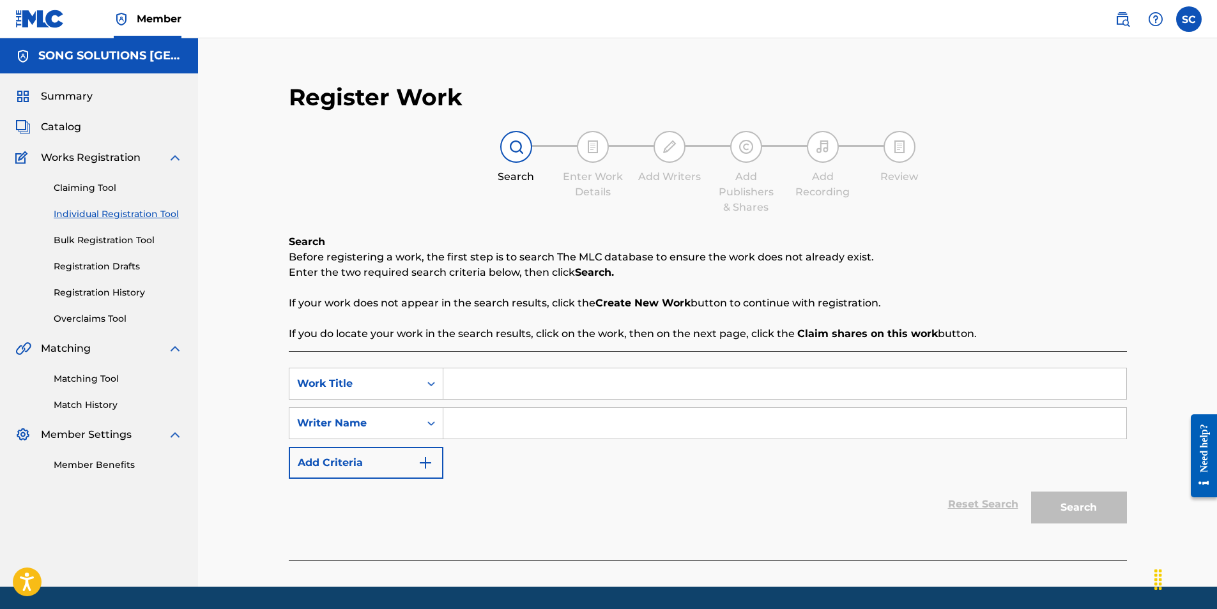
click at [105, 295] on link "Registration History" at bounding box center [118, 292] width 129 height 13
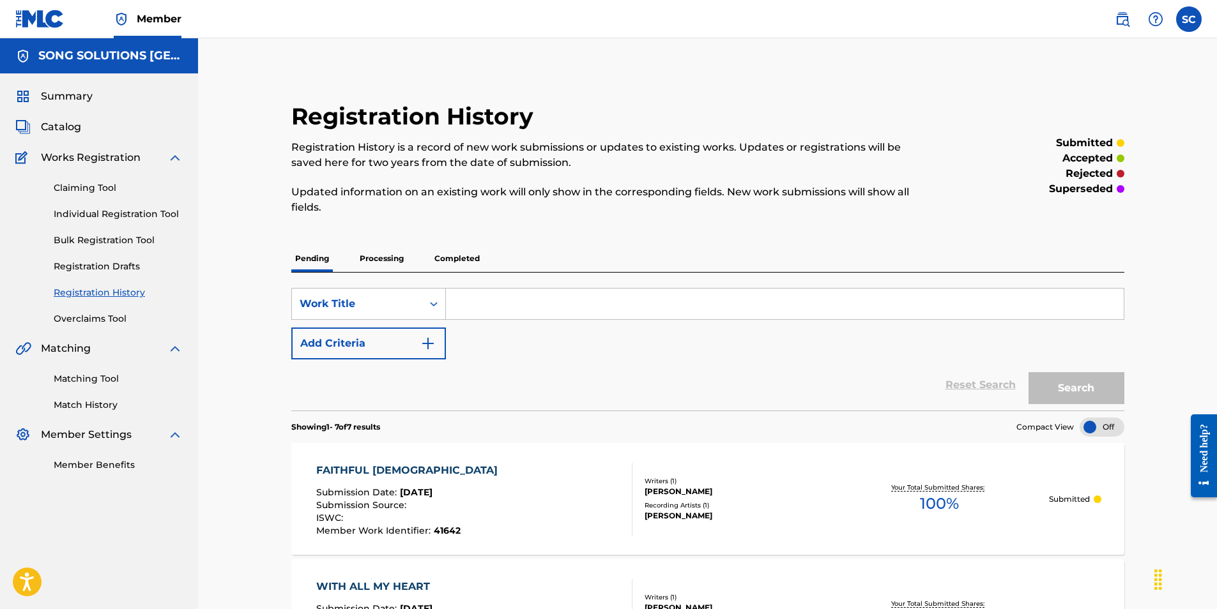
click at [98, 212] on link "Individual Registration Tool" at bounding box center [118, 214] width 129 height 13
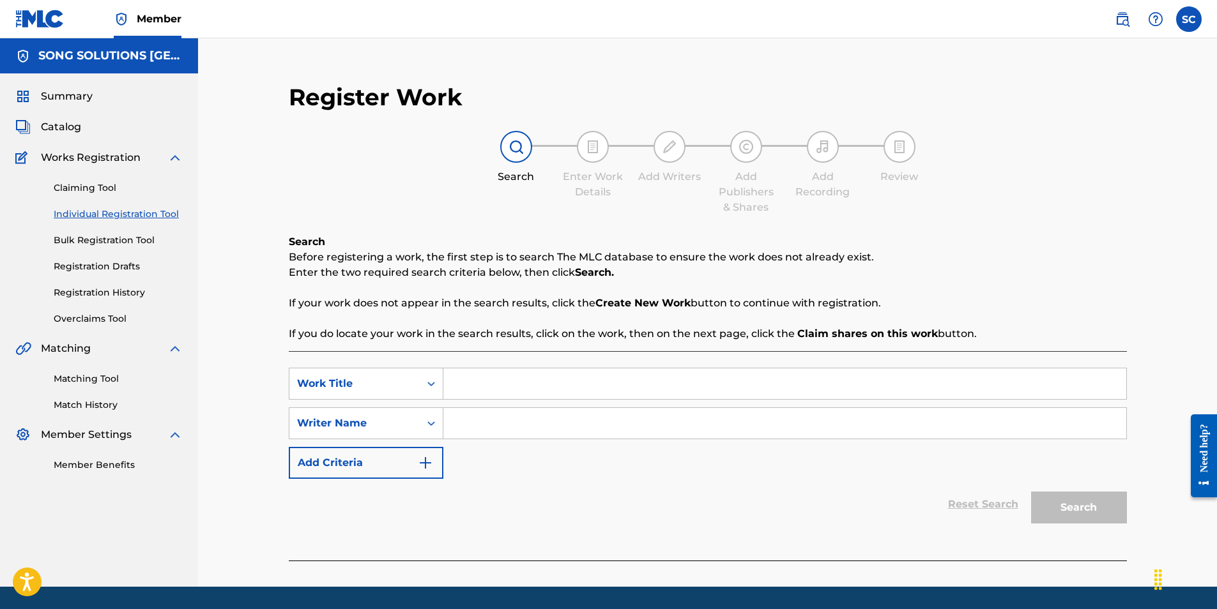
click at [531, 382] on input "Search Form" at bounding box center [784, 384] width 683 height 31
type input "A BETTER DAY HAS COME"
click at [544, 425] on input "Search Form" at bounding box center [784, 423] width 683 height 31
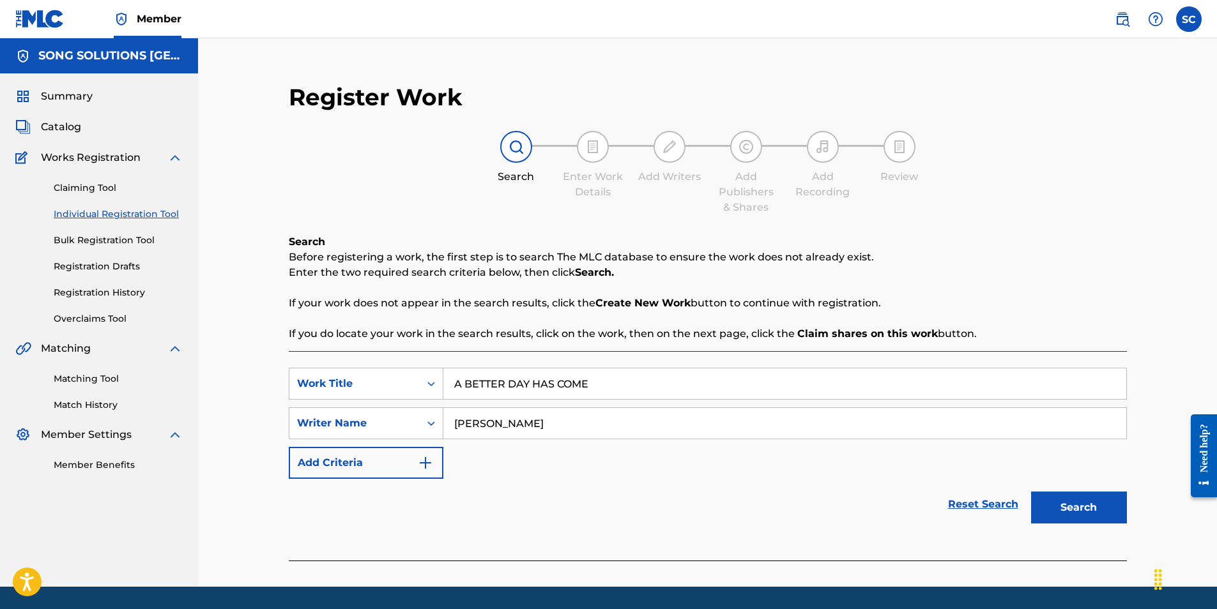
type input "[PERSON_NAME]"
click at [1031, 492] on button "Search" at bounding box center [1079, 508] width 96 height 32
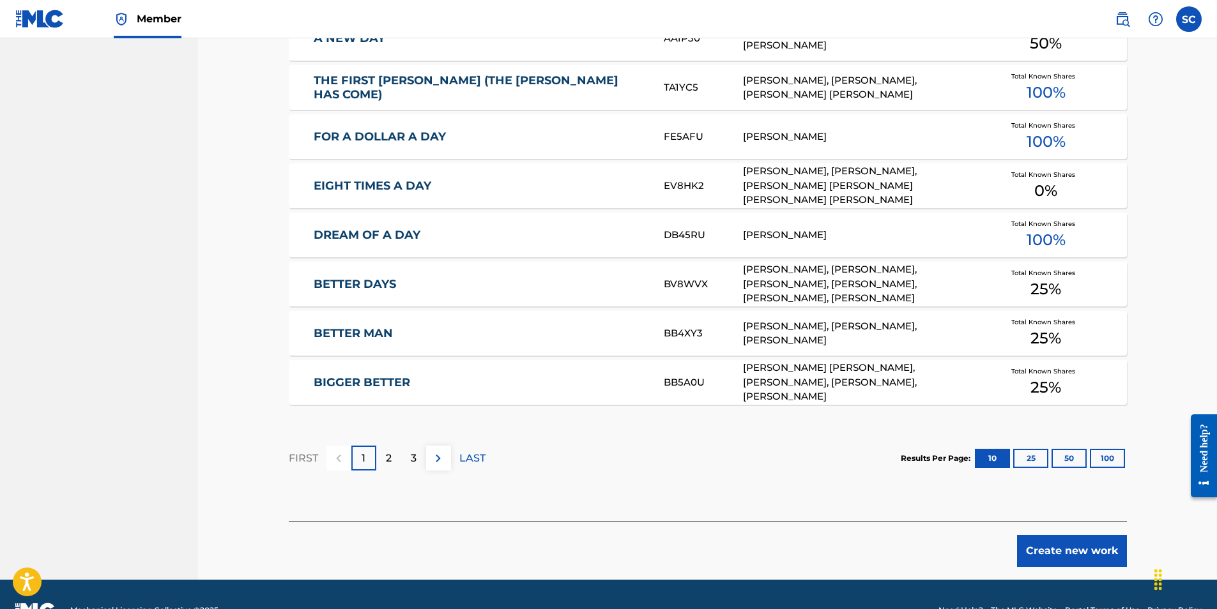
scroll to position [724, 0]
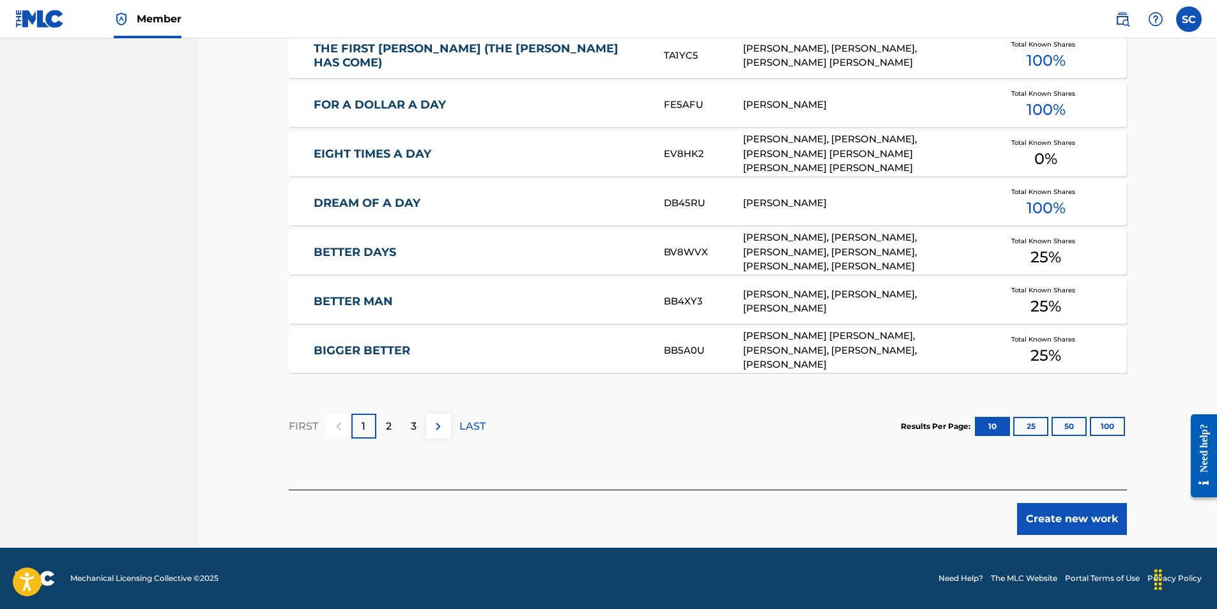
click at [1043, 522] on button "Create new work" at bounding box center [1072, 519] width 110 height 32
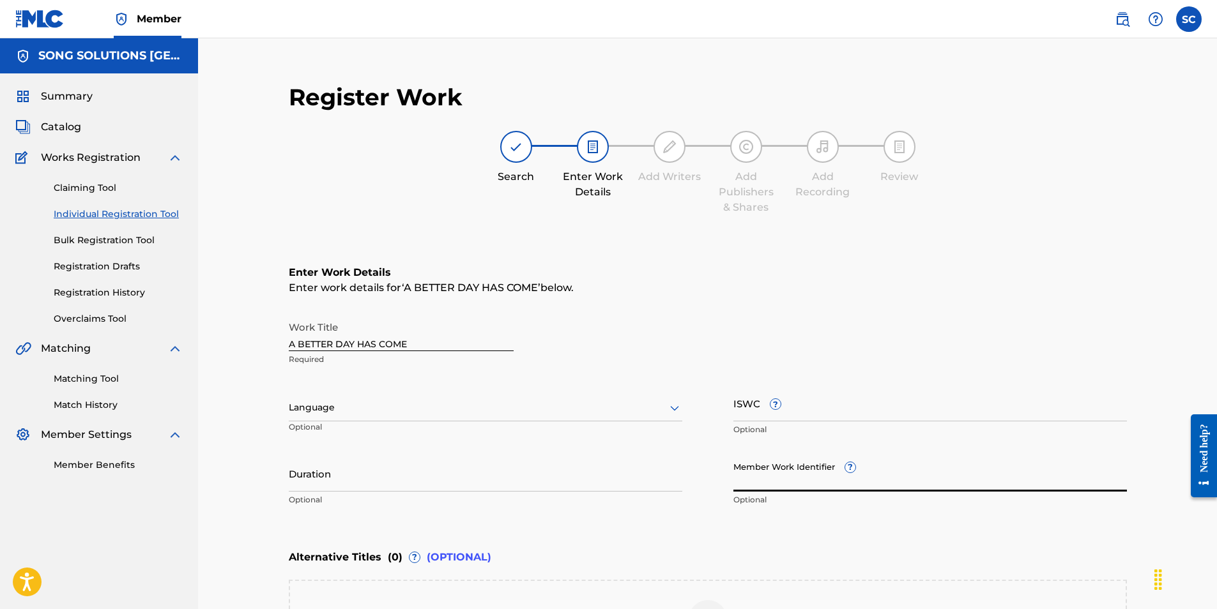
click at [753, 486] on input "Member Work Identifier ?" at bounding box center [930, 474] width 394 height 36
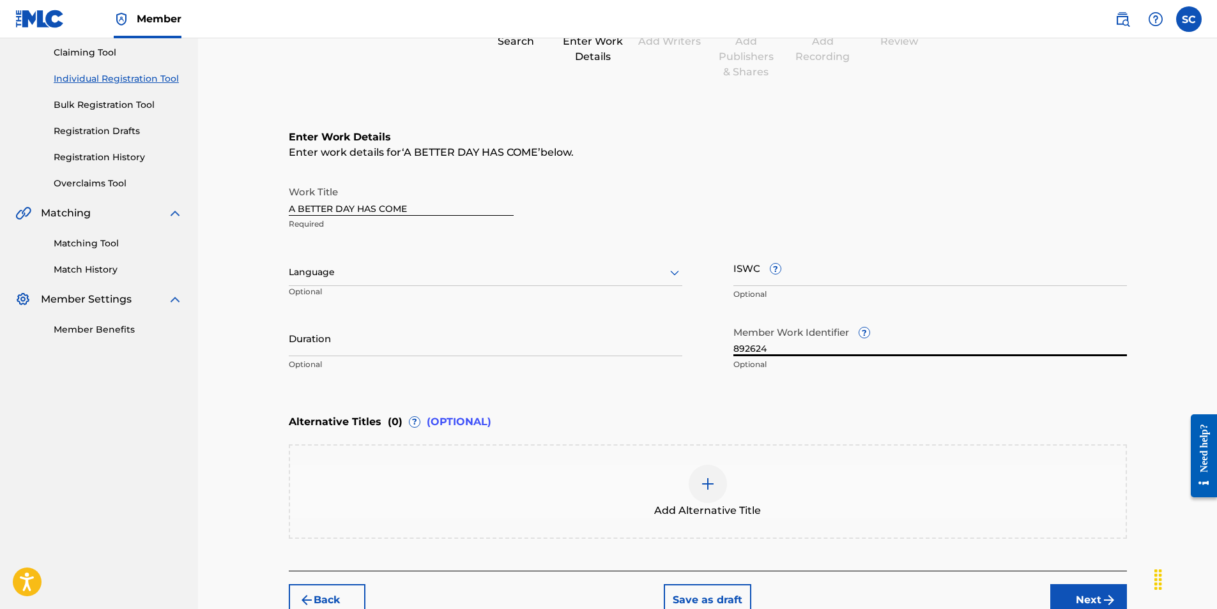
scroll to position [217, 0]
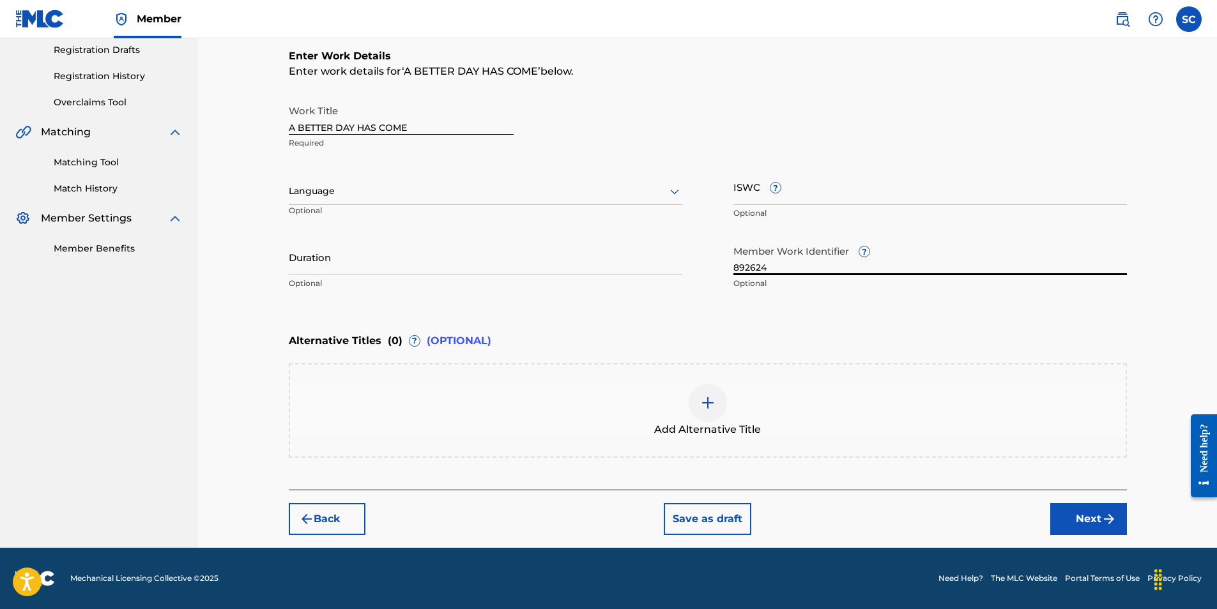
type input "892624"
click at [1090, 519] on button "Next" at bounding box center [1088, 519] width 77 height 32
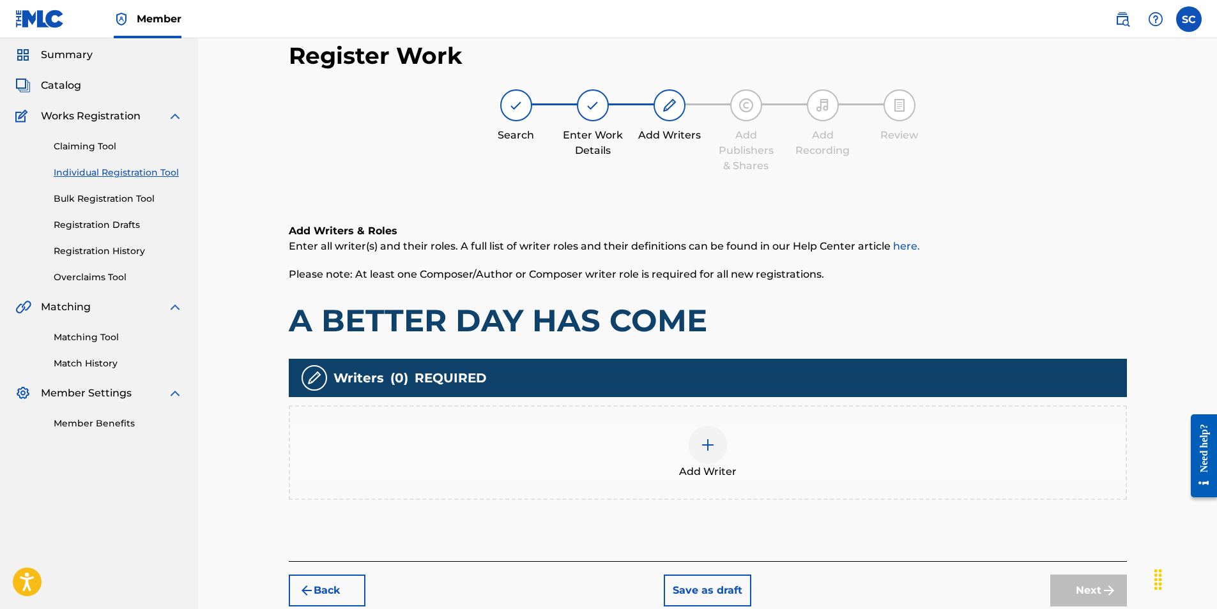
scroll to position [57, 0]
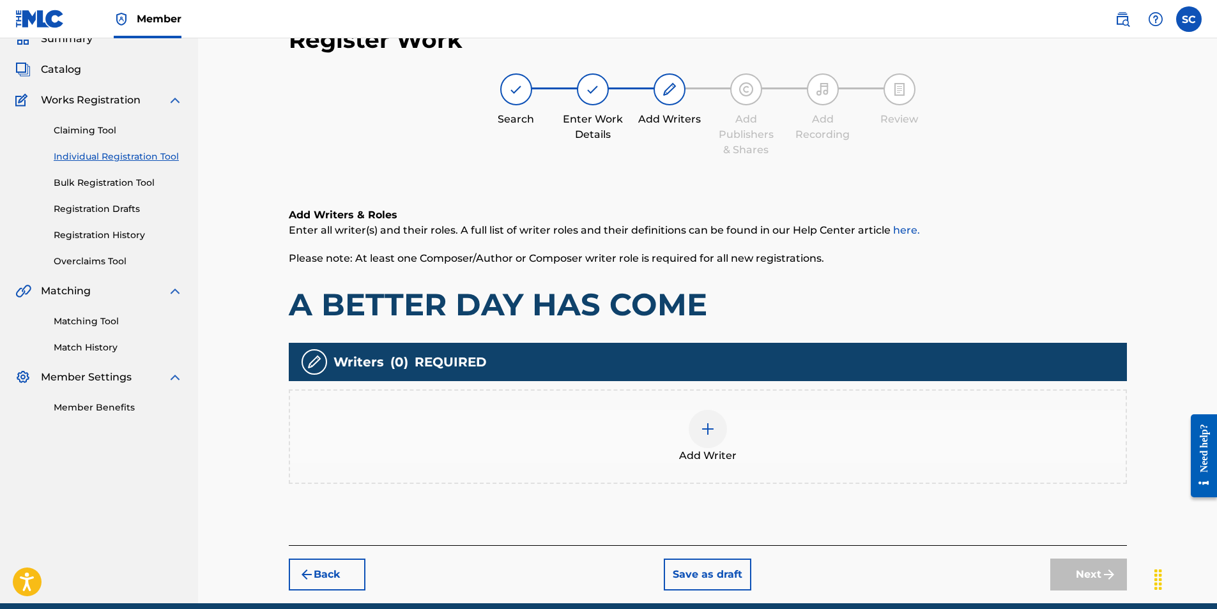
click at [705, 432] on img at bounding box center [707, 429] width 15 height 15
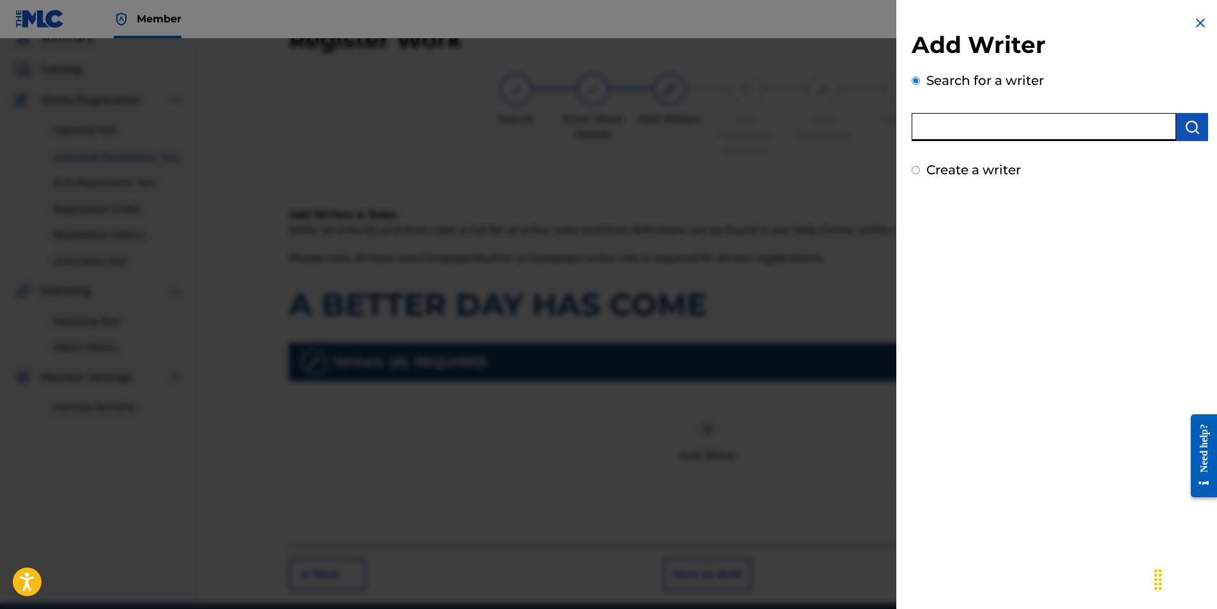
click at [975, 128] on input "text" at bounding box center [1044, 127] width 264 height 28
type input "[PERSON_NAME]"
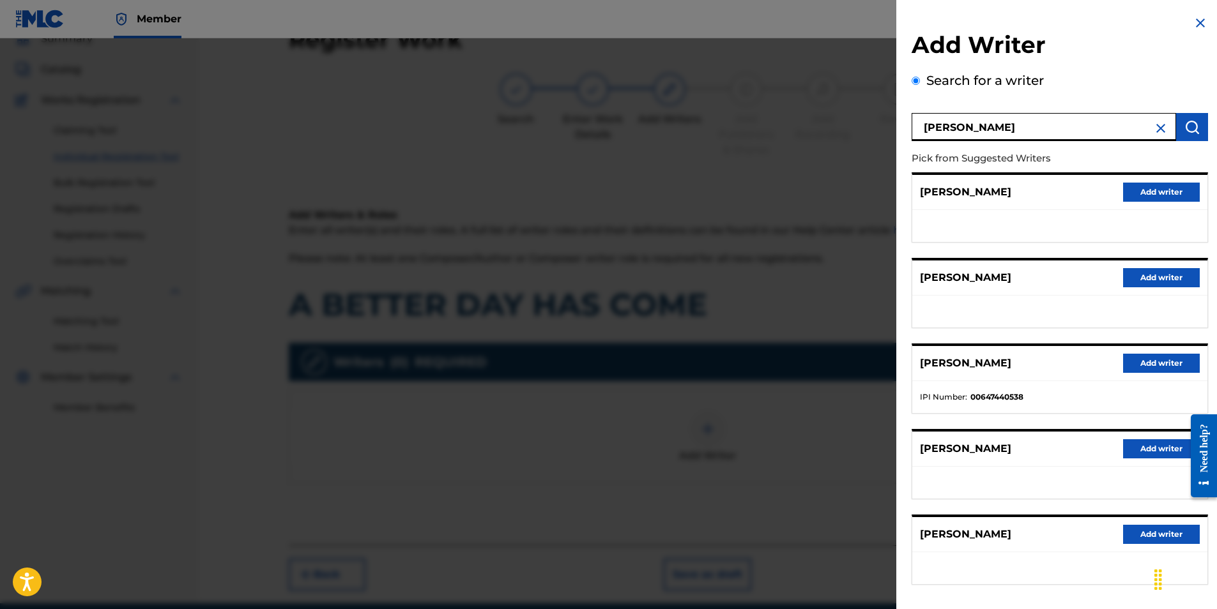
click at [1166, 531] on button "Add writer" at bounding box center [1161, 534] width 77 height 19
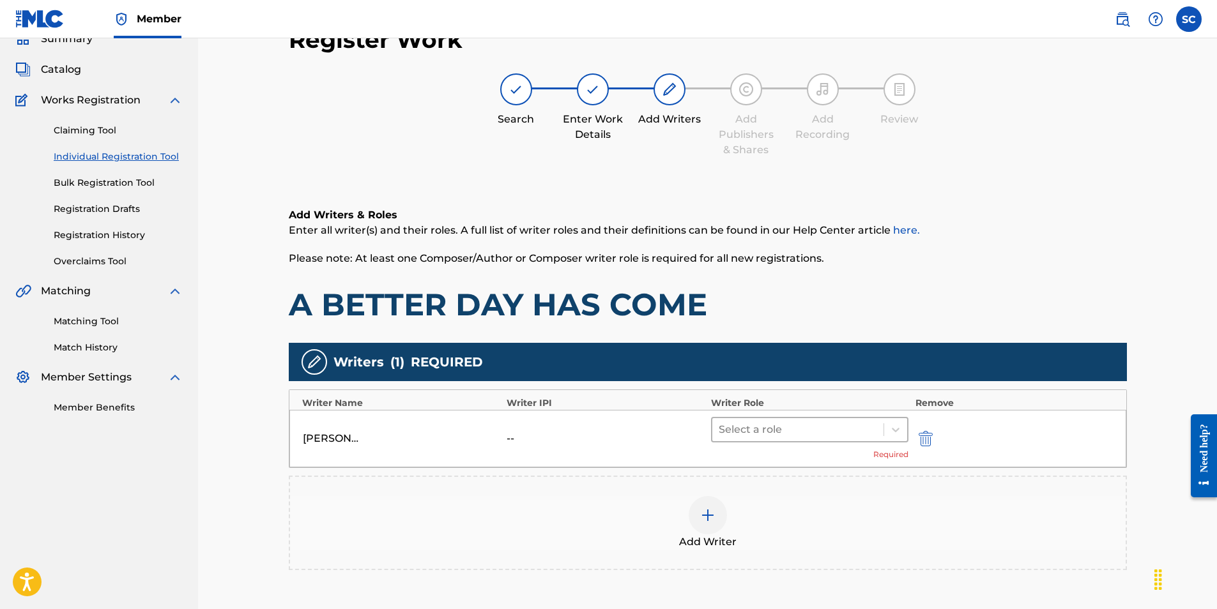
click at [770, 428] on div at bounding box center [798, 430] width 159 height 18
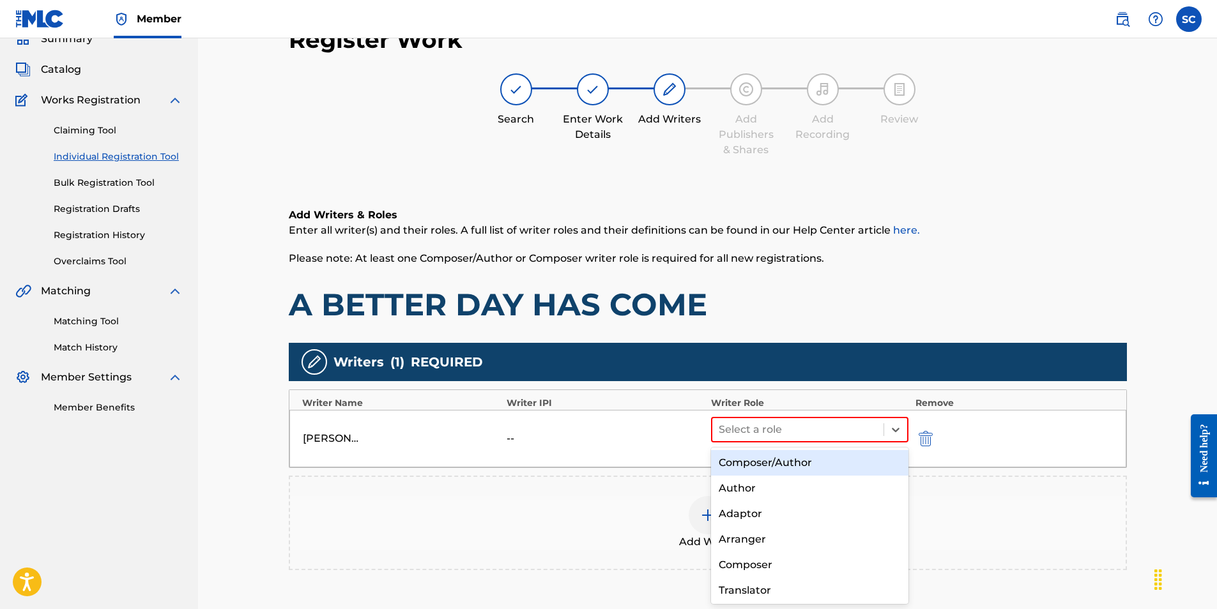
click at [777, 466] on div "Composer/Author" at bounding box center [810, 463] width 198 height 26
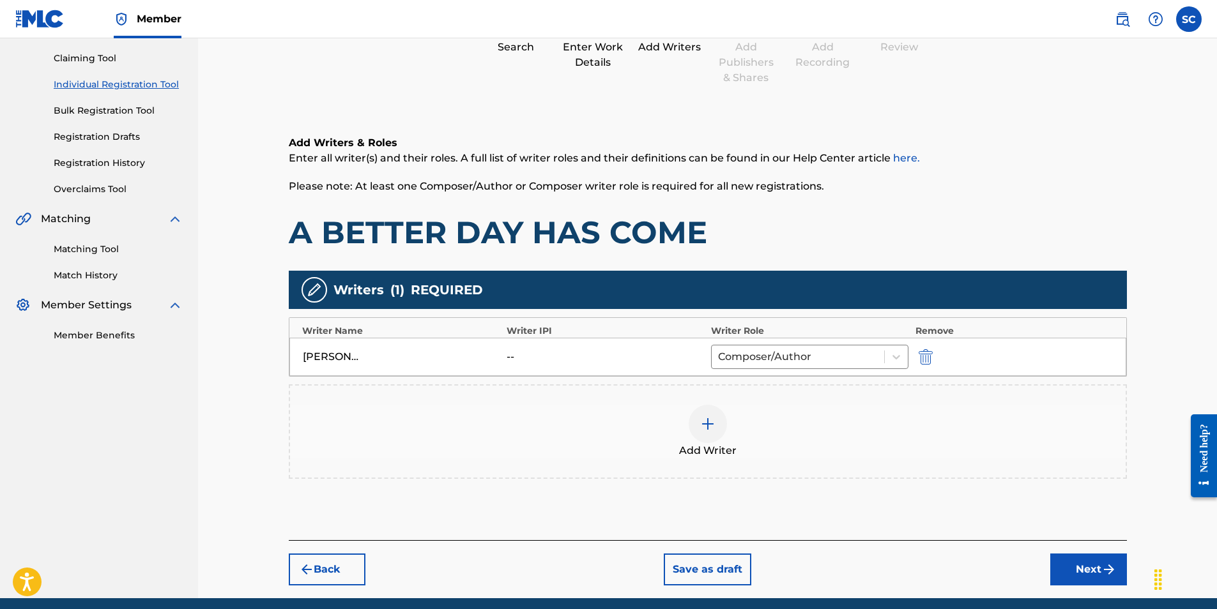
scroll to position [180, 0]
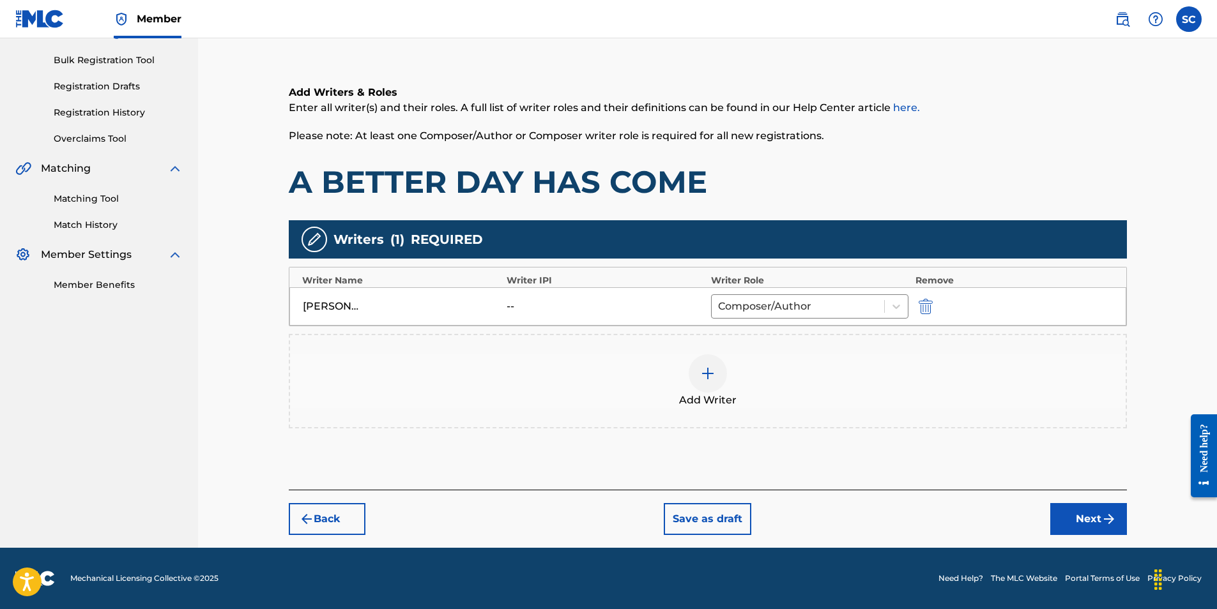
click at [1081, 522] on button "Next" at bounding box center [1088, 519] width 77 height 32
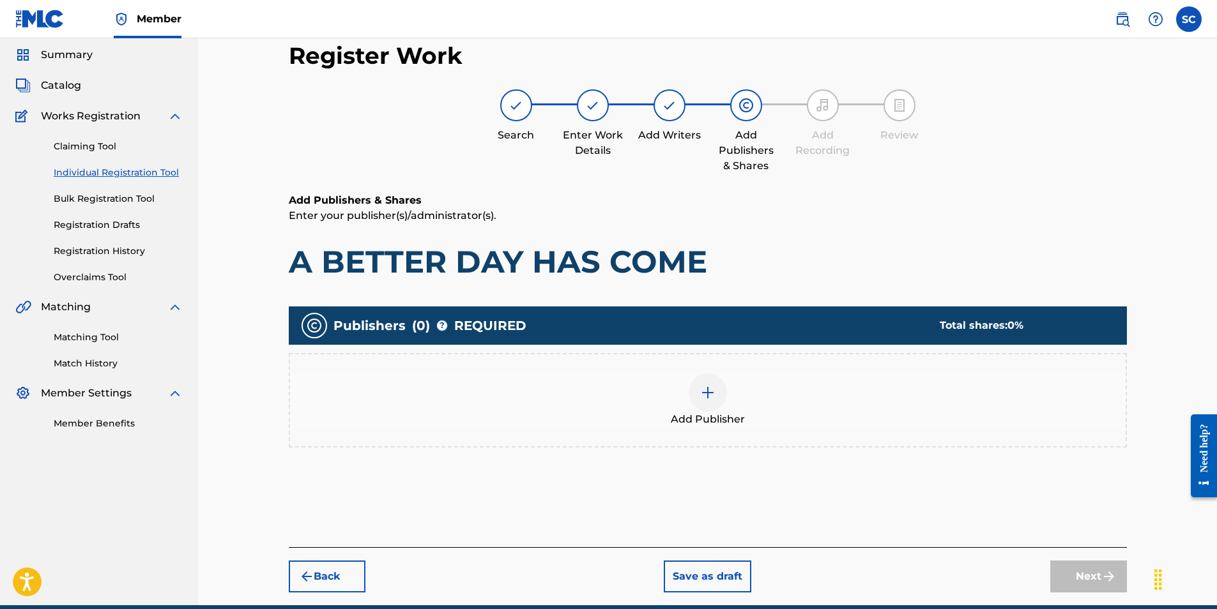
scroll to position [57, 0]
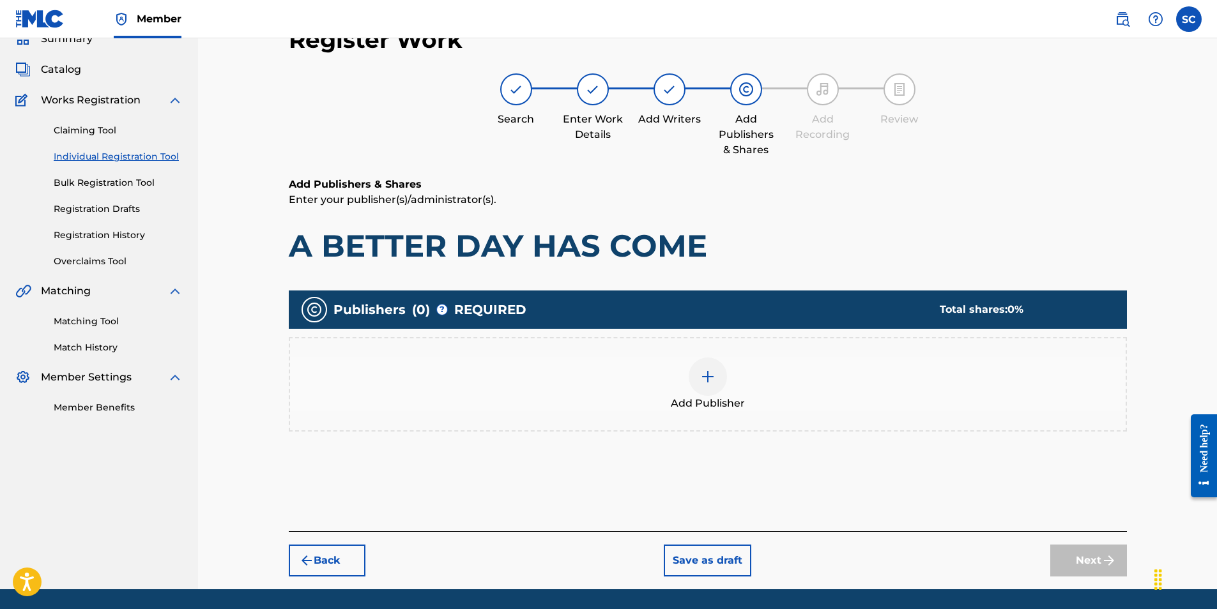
click at [705, 381] on img at bounding box center [707, 376] width 15 height 15
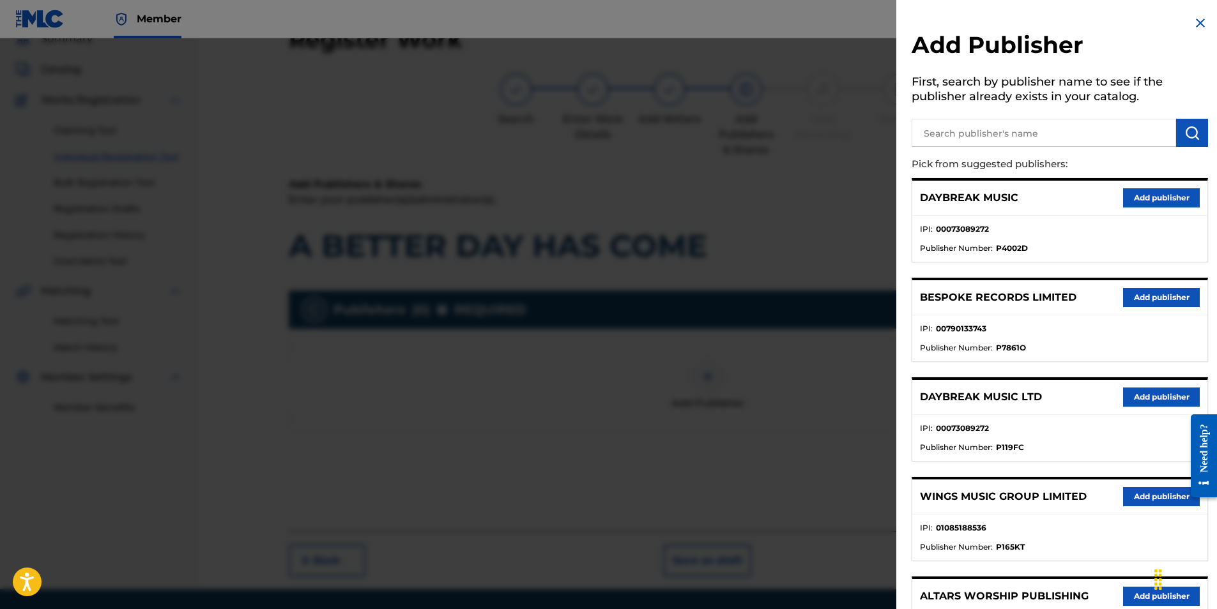
click at [1152, 397] on button "Add publisher" at bounding box center [1161, 397] width 77 height 19
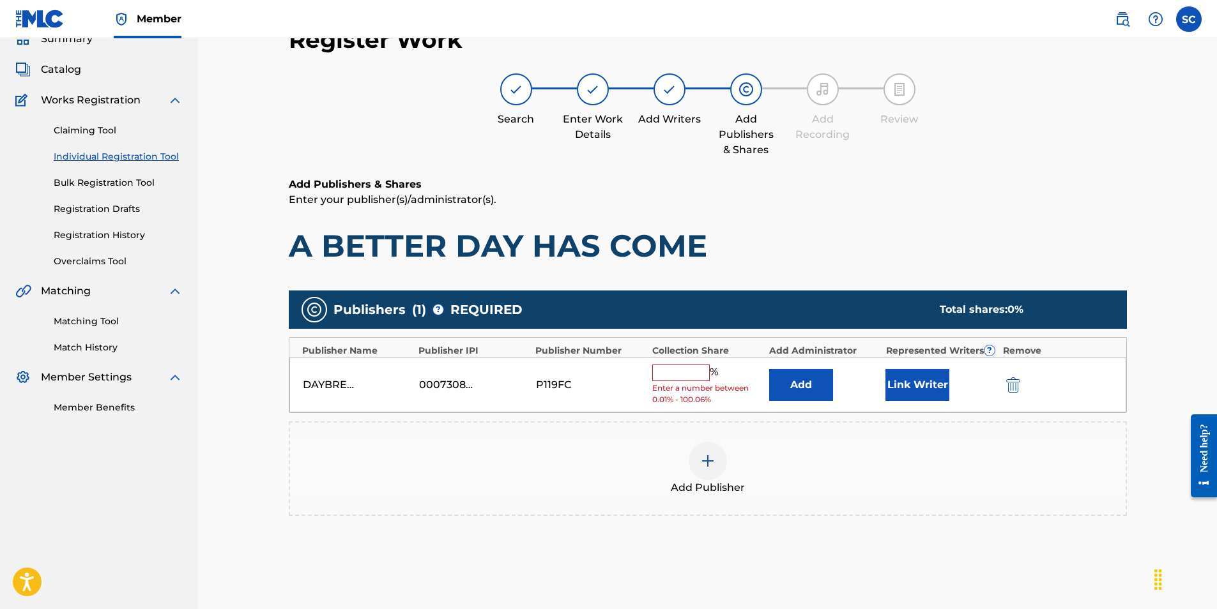
click at [668, 374] on input "text" at bounding box center [680, 373] width 57 height 17
type input "100"
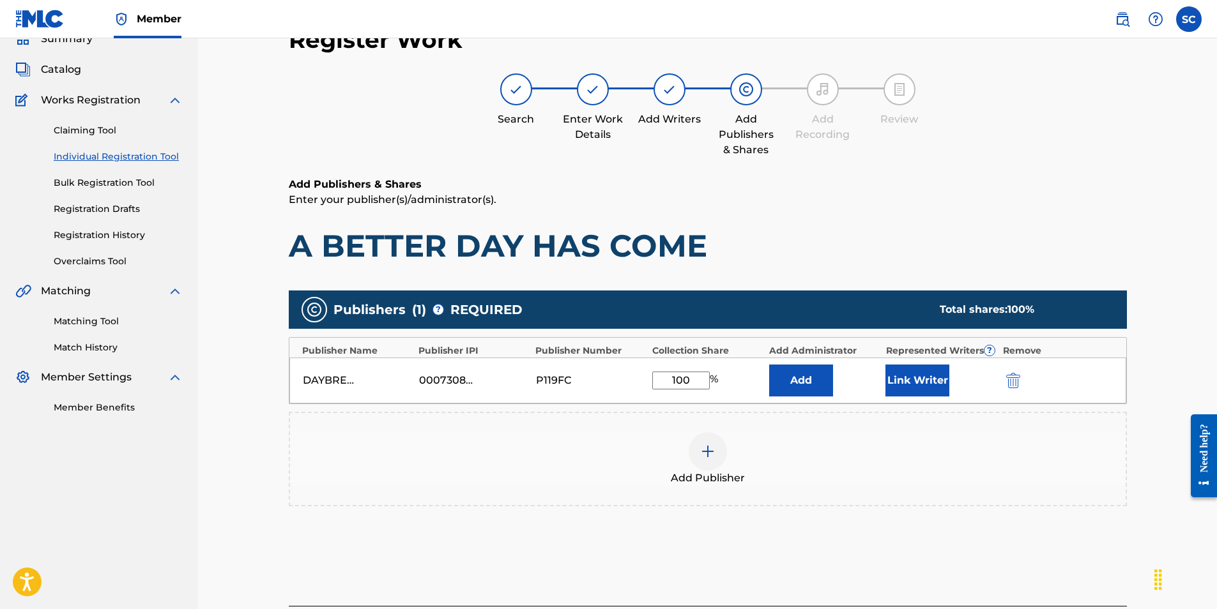
click at [802, 385] on button "Add" at bounding box center [801, 381] width 64 height 32
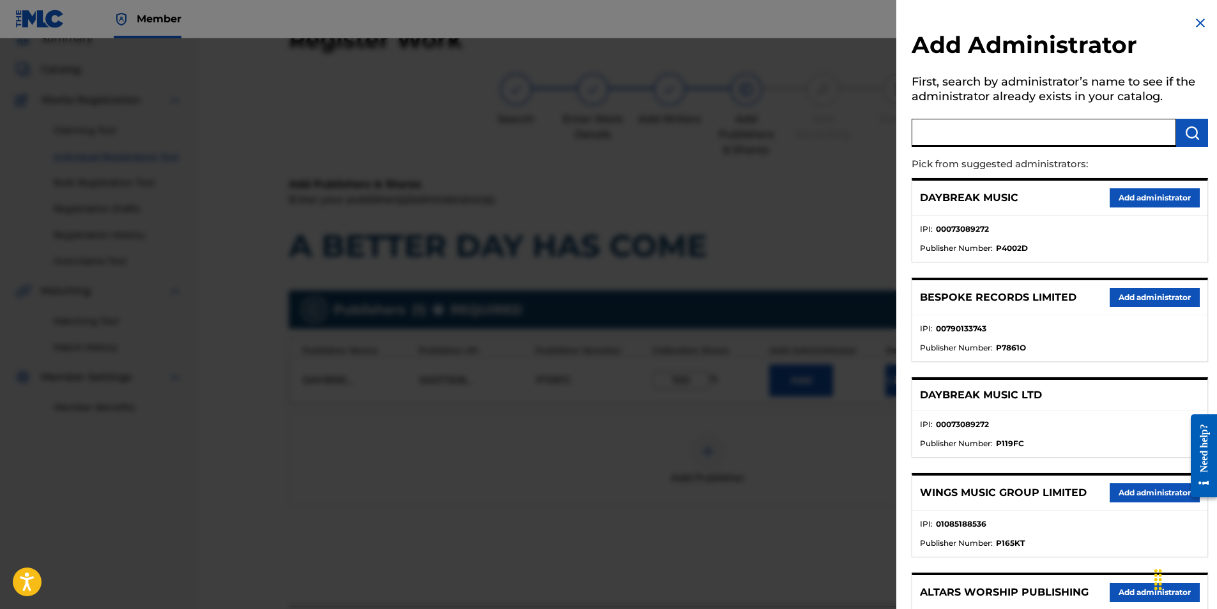
click at [971, 123] on input "text" at bounding box center [1044, 133] width 264 height 28
type input "SONG SOLUTIONS"
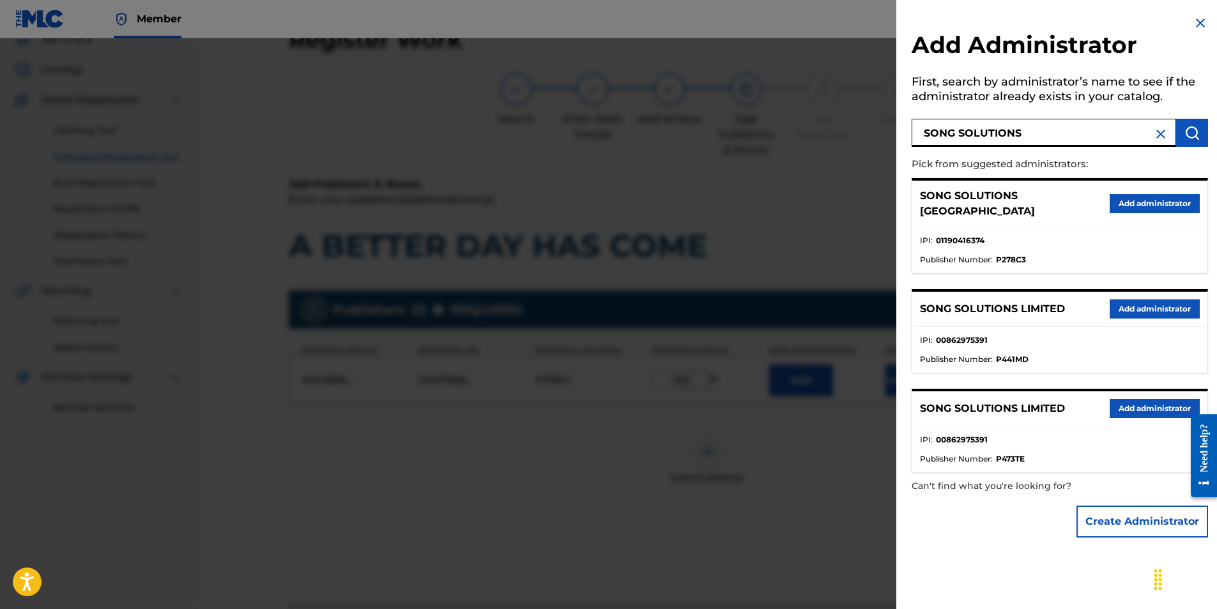
click at [1150, 200] on button "Add administrator" at bounding box center [1155, 203] width 90 height 19
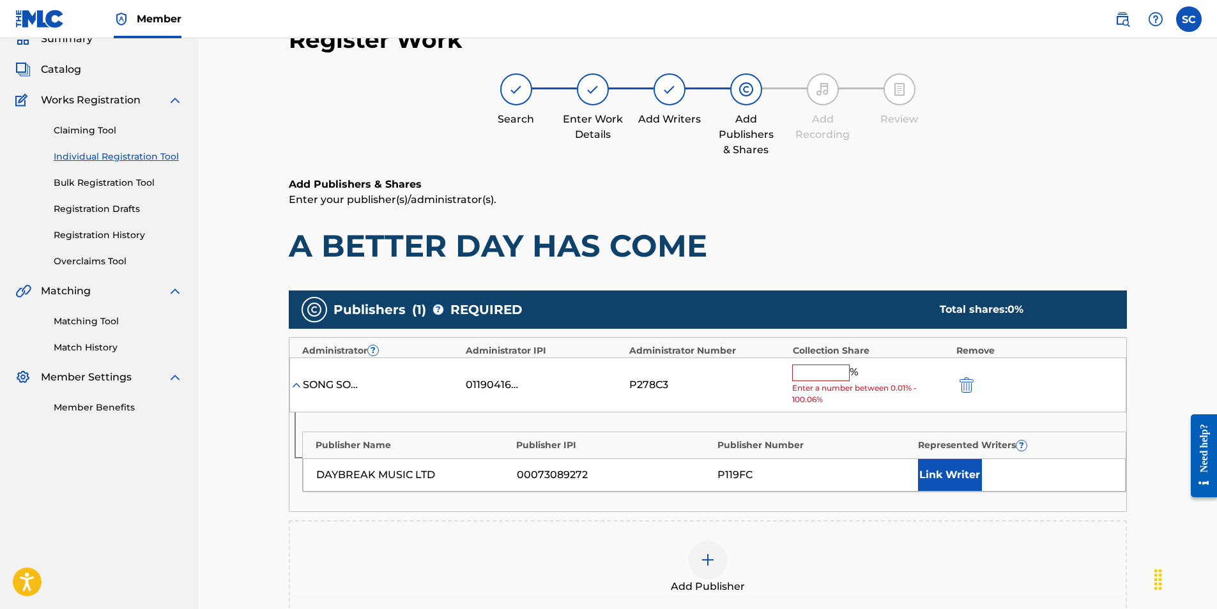
click at [815, 380] on input "text" at bounding box center [820, 373] width 57 height 17
type input "100"
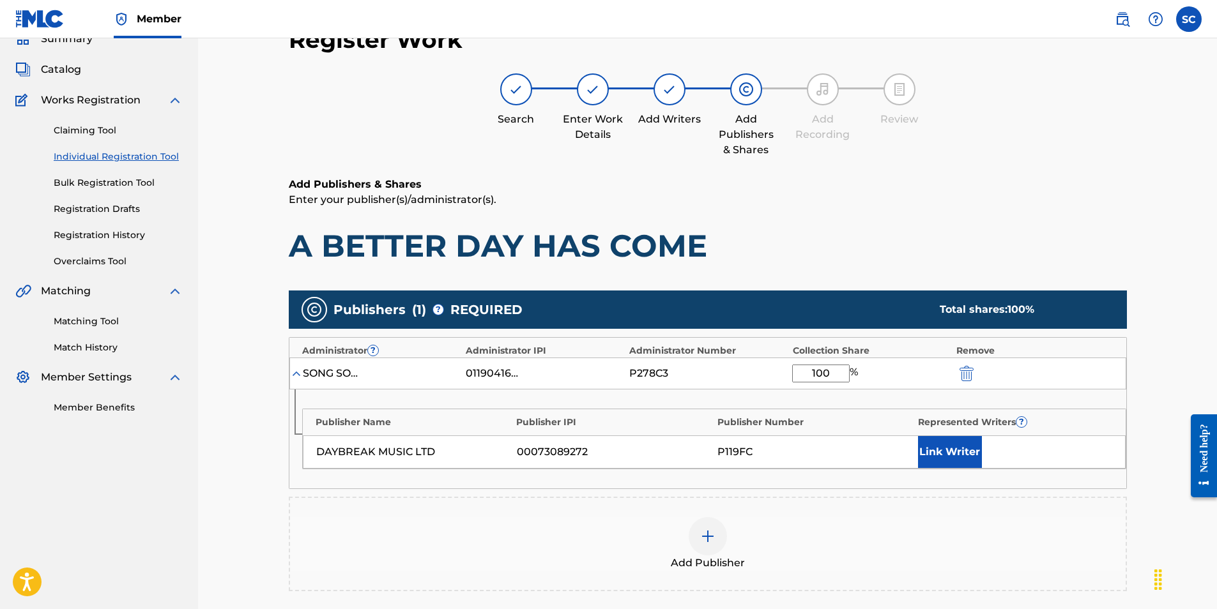
click at [952, 456] on button "Link Writer" at bounding box center [950, 452] width 64 height 32
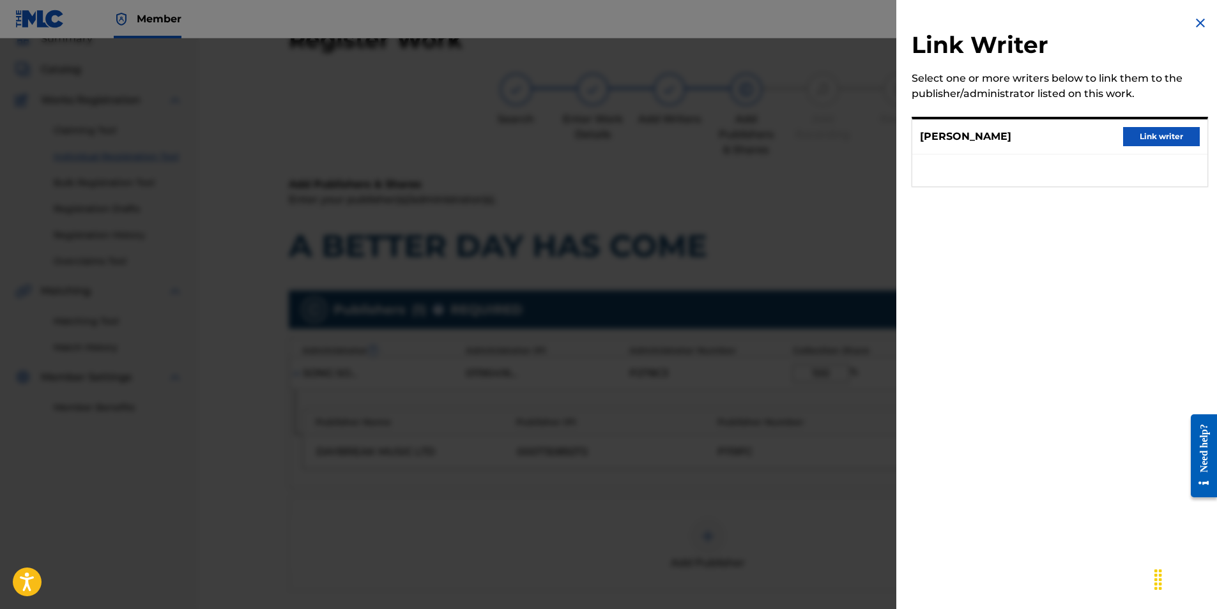
click at [1158, 140] on button "Link writer" at bounding box center [1161, 136] width 77 height 19
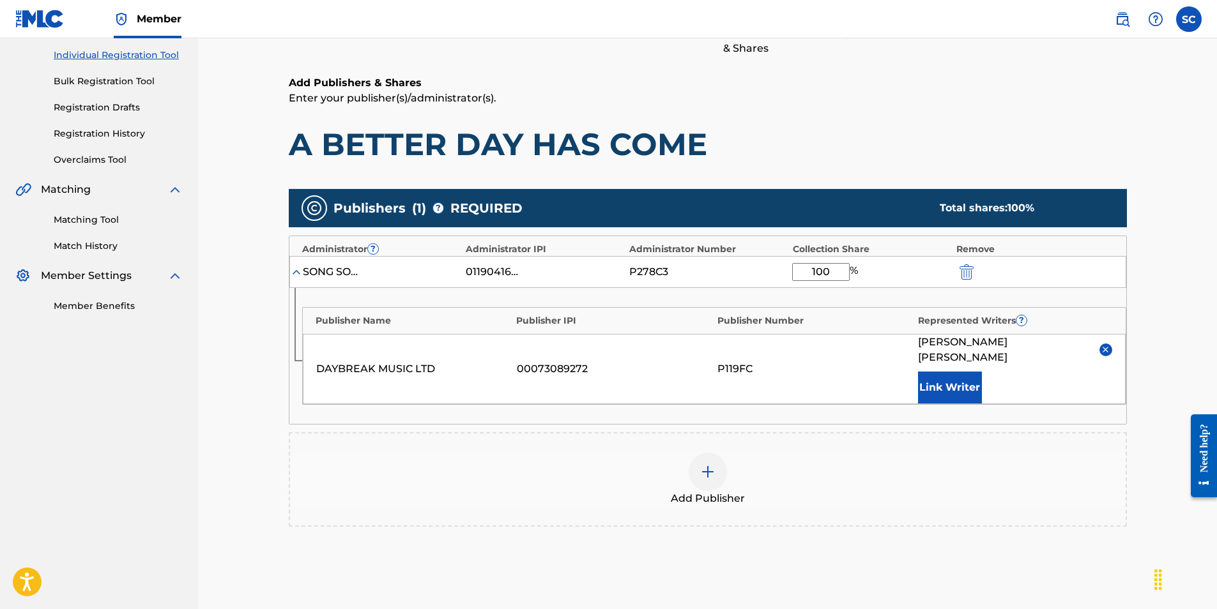
scroll to position [280, 0]
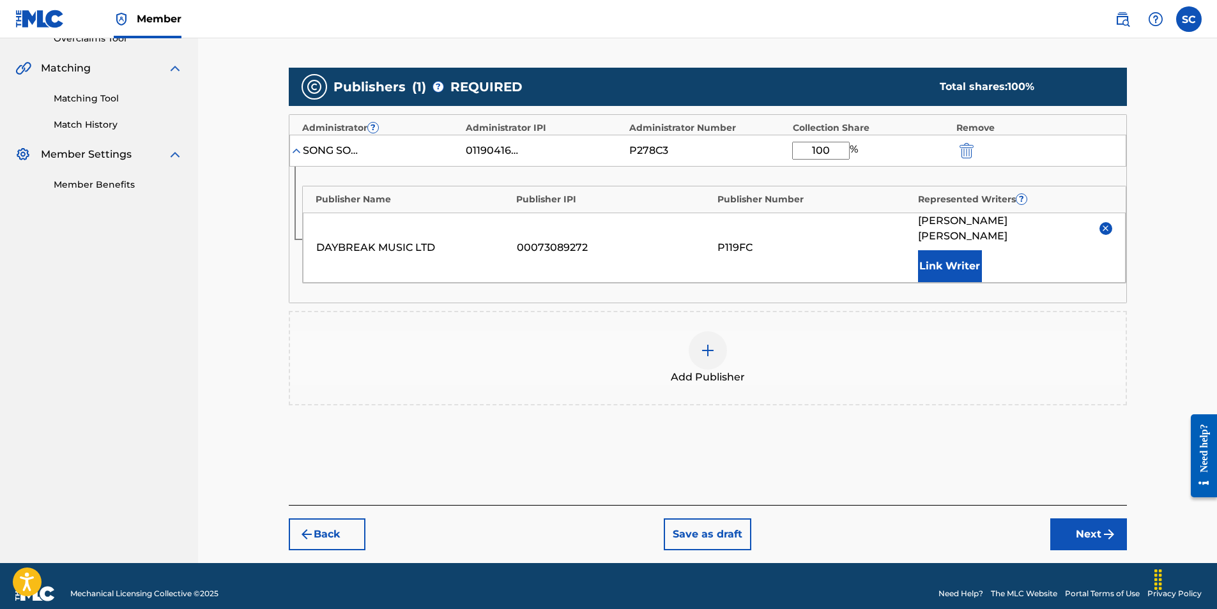
click at [1089, 519] on button "Next" at bounding box center [1088, 535] width 77 height 32
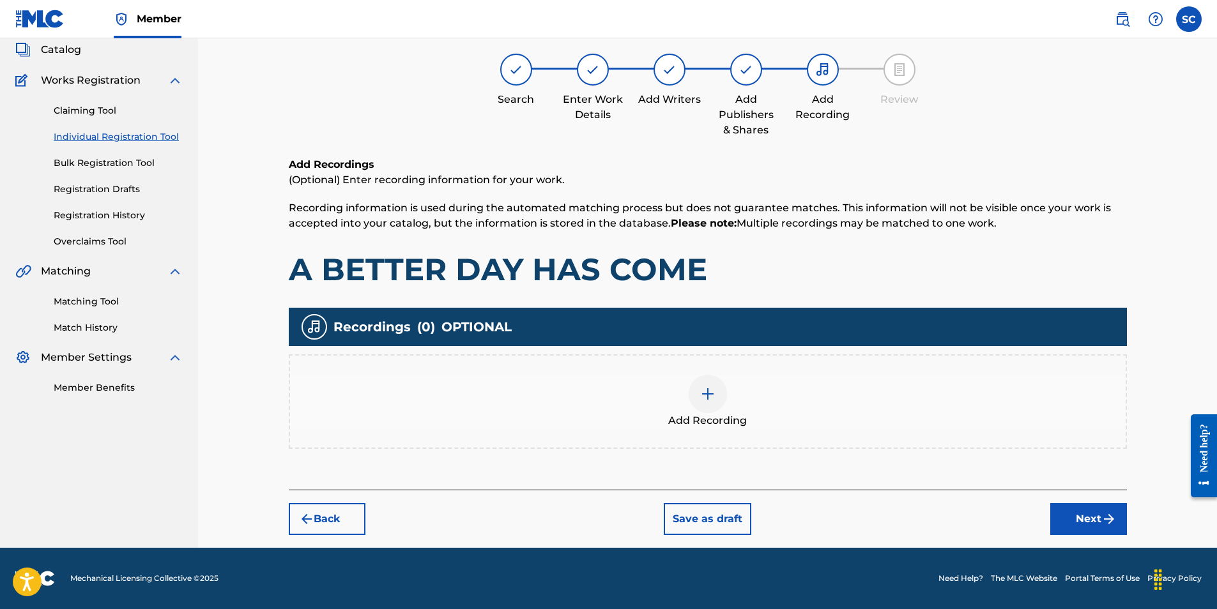
scroll to position [57, 0]
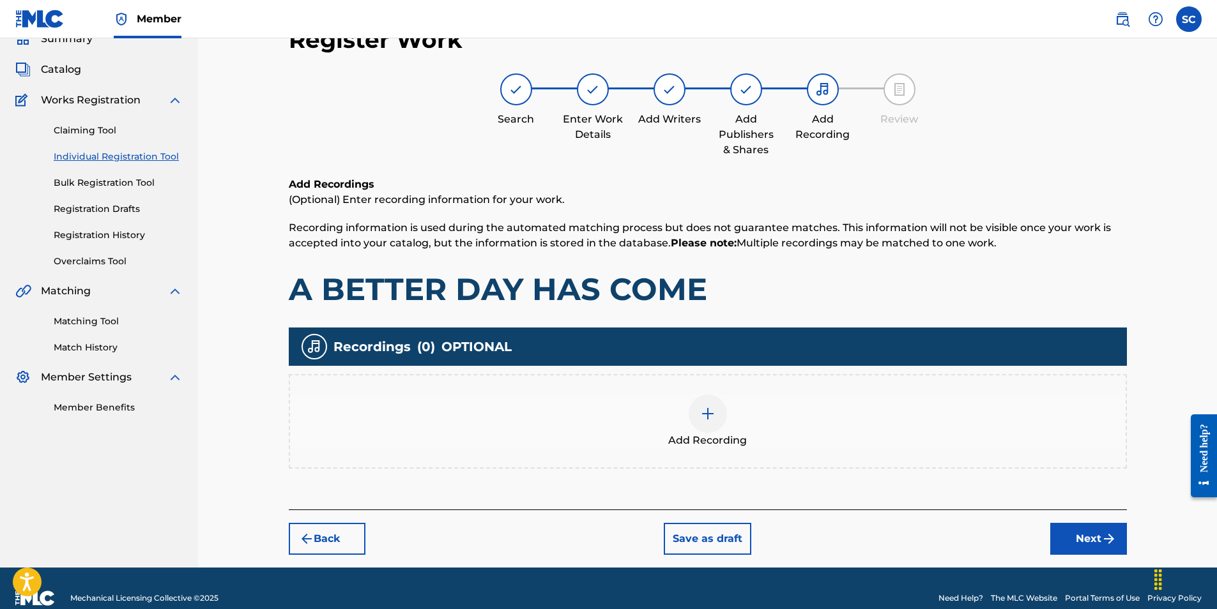
click at [707, 417] on img at bounding box center [707, 413] width 15 height 15
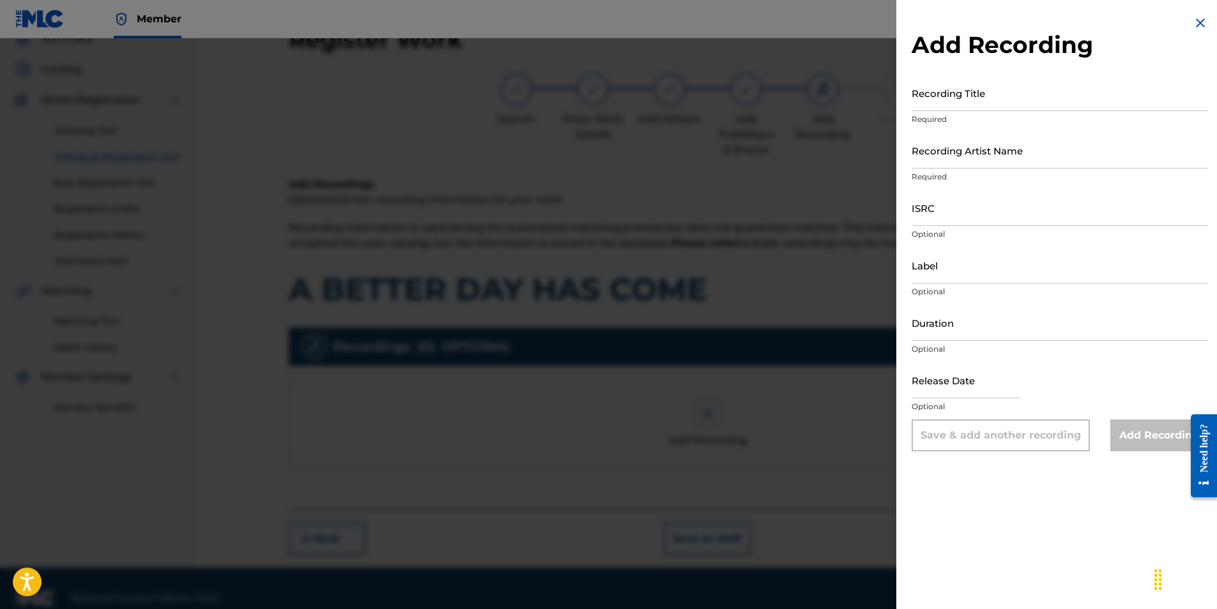
click at [931, 210] on input "ISRC" at bounding box center [1060, 208] width 296 height 36
paste input "GBDPR1001800"
type input "GBDPR1001800"
click at [937, 98] on input "Recording Title" at bounding box center [1060, 93] width 296 height 36
type input "A BETTER DAY HAS COME"
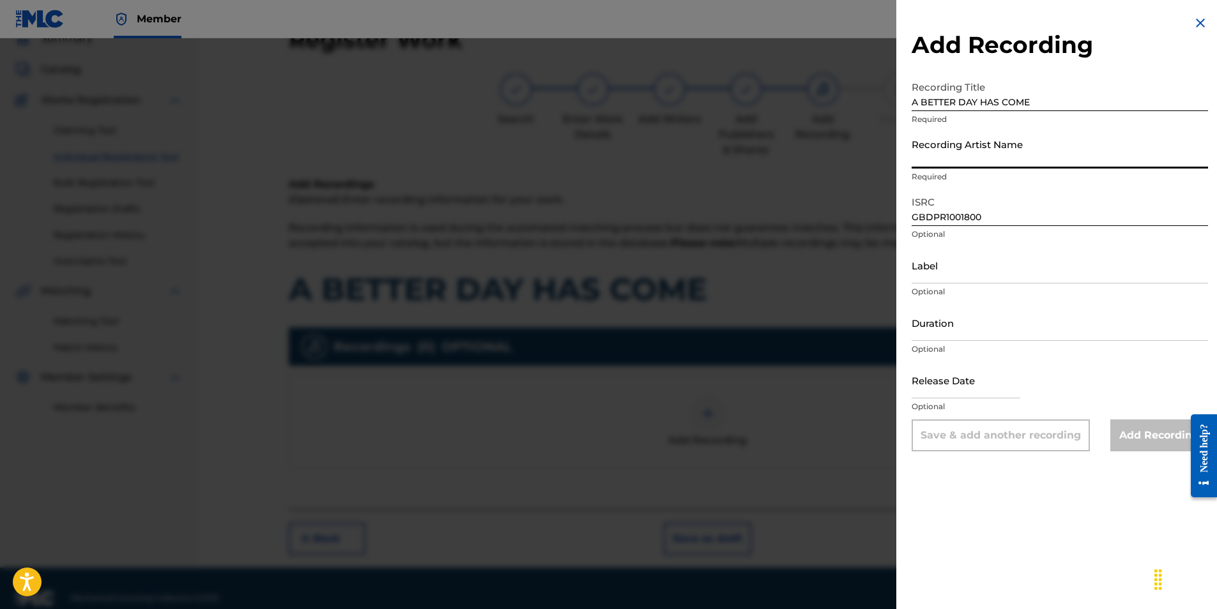
click at [934, 153] on input "Recording Artist Name" at bounding box center [1060, 150] width 296 height 36
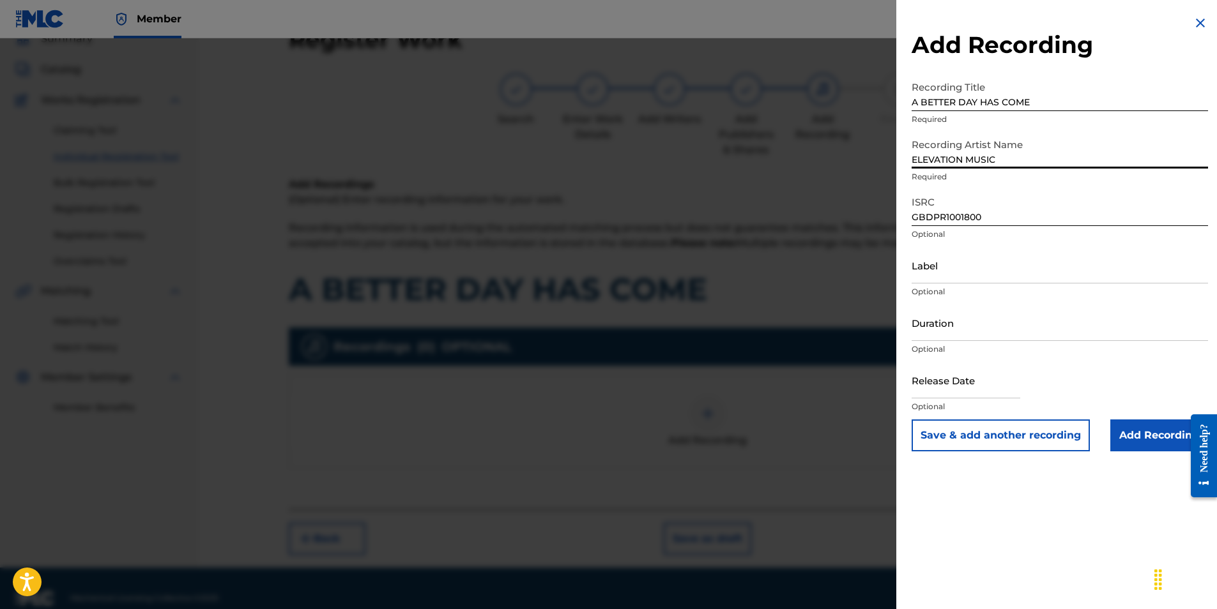
type input "ELEVATION MUSIC"
click at [905, 164] on div "Add Recording Recording Title A BETTER DAY HAS COME Required Recording Artist N…" at bounding box center [1059, 233] width 327 height 467
click at [940, 327] on input "Duration" at bounding box center [1060, 323] width 296 height 36
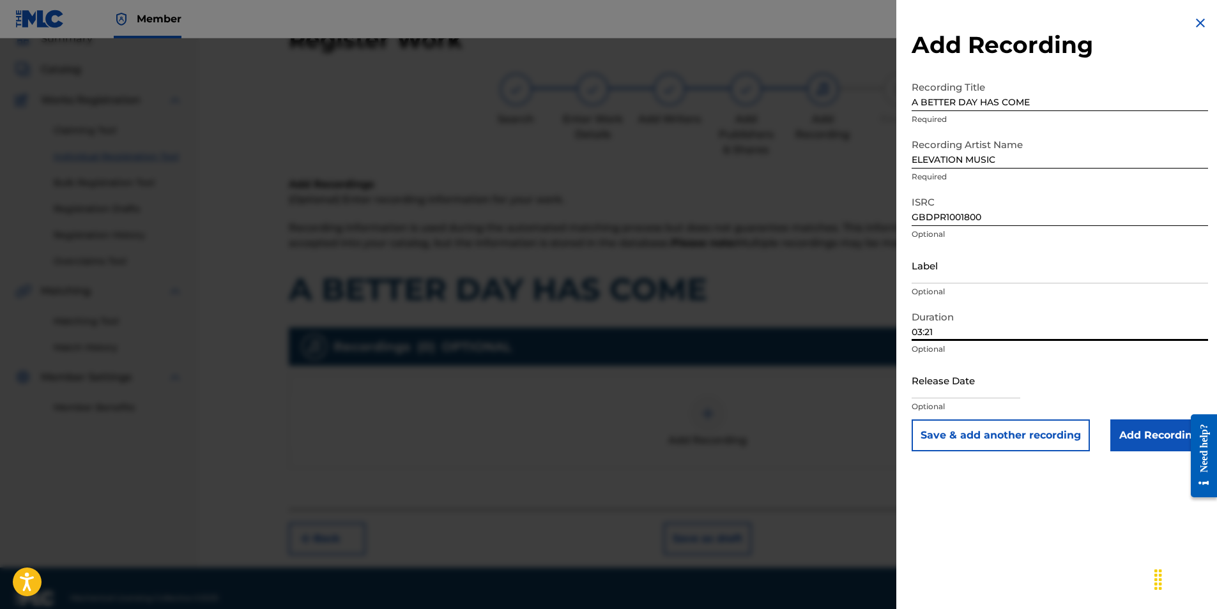
type input "03:21"
select select "7"
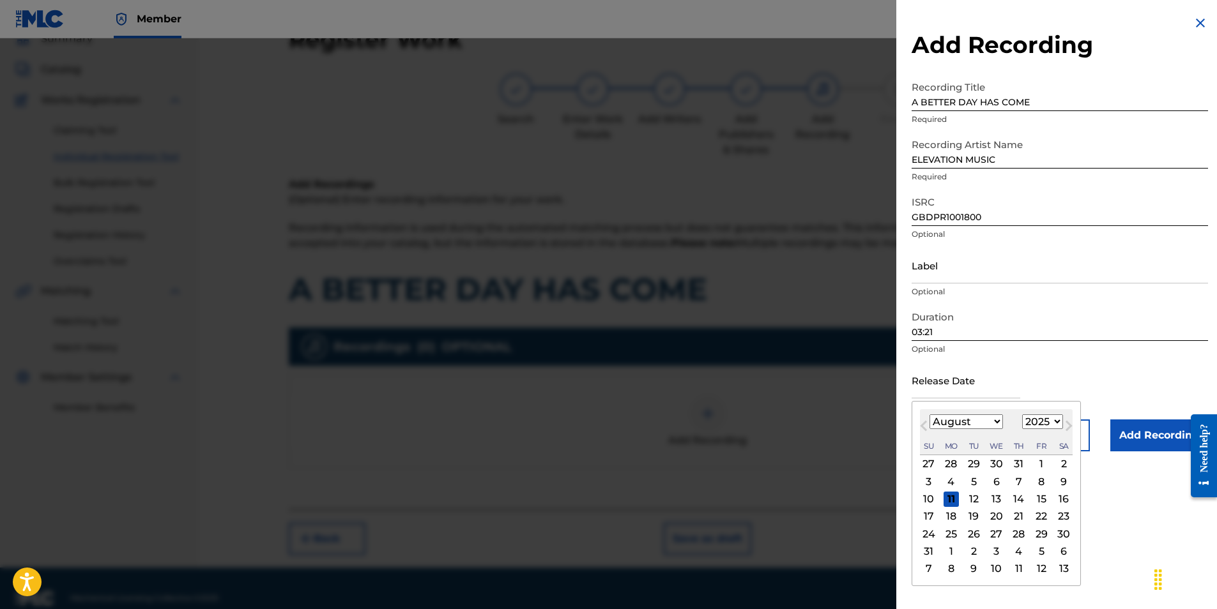
click at [918, 387] on input "text" at bounding box center [966, 380] width 109 height 36
click at [916, 410] on div "Previous Month Next Month August [DATE] February March April May June July Augu…" at bounding box center [996, 493] width 169 height 185
click at [1056, 420] on select "1900 1901 1902 1903 1904 1905 1906 1907 1908 1909 1910 1911 1912 1913 1914 1915…" at bounding box center [1042, 422] width 41 height 15
select select "2010"
click at [1022, 415] on select "1900 1901 1902 1903 1904 1905 1906 1907 1908 1909 1910 1911 1912 1913 1914 1915…" at bounding box center [1042, 422] width 41 height 15
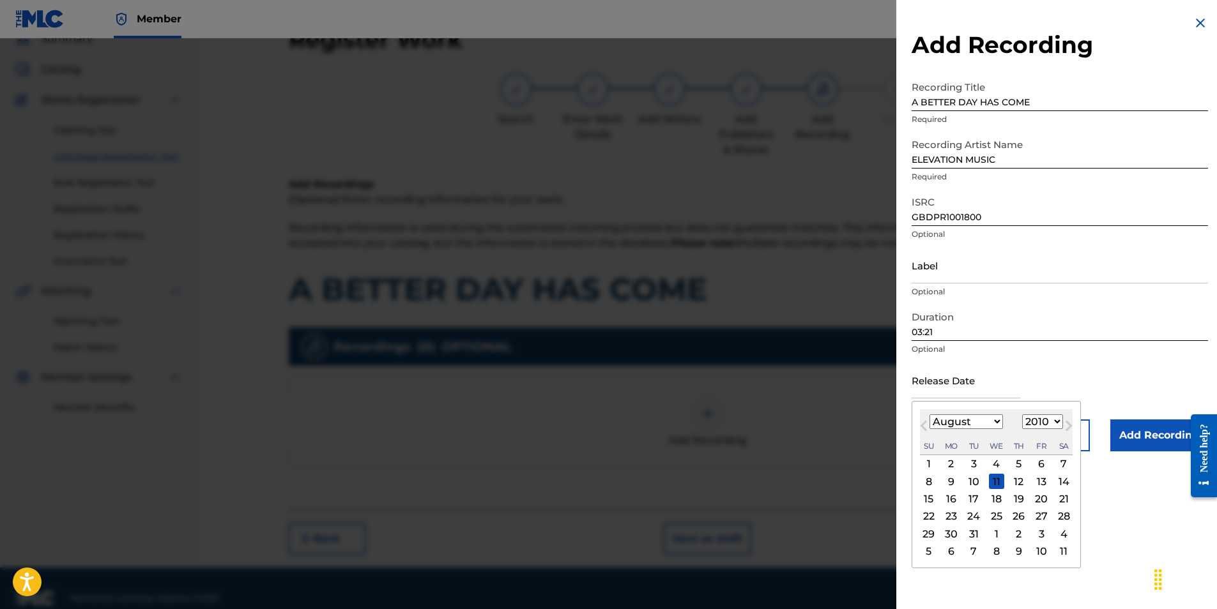
click at [995, 420] on select "January February March April May June July August September October November De…" at bounding box center [966, 422] width 73 height 15
select select "8"
click at [930, 415] on select "January February March April May June July August September October November De…" at bounding box center [966, 422] width 73 height 15
click at [1038, 480] on div "10" at bounding box center [1041, 481] width 15 height 15
type input "[DATE]"
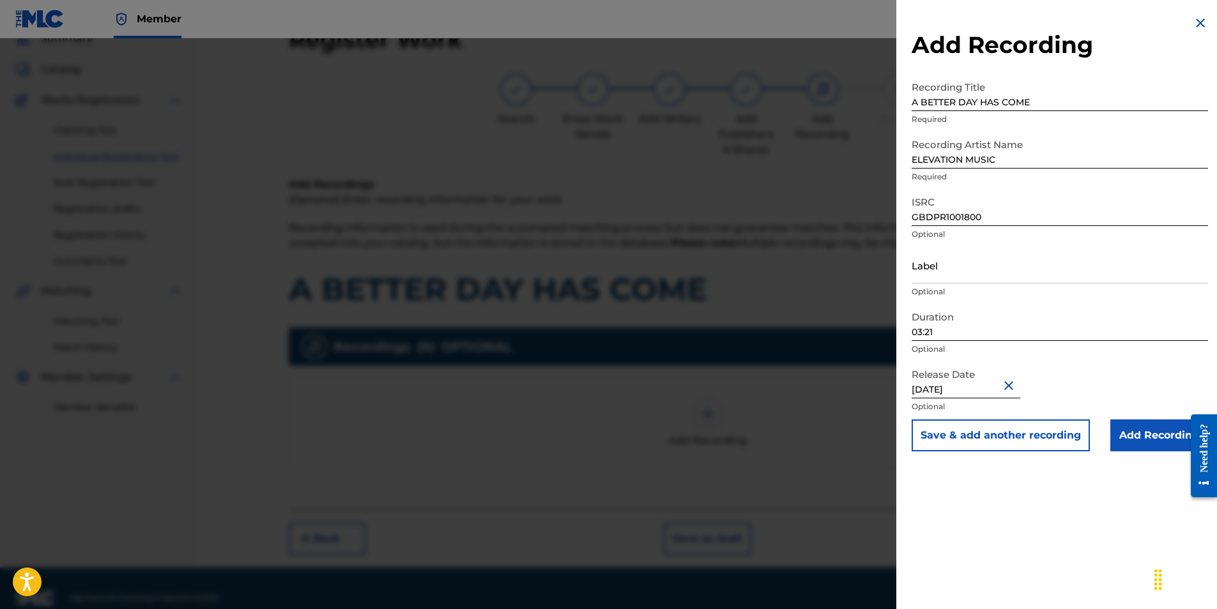
click at [1146, 436] on input "Add Recording" at bounding box center [1159, 436] width 98 height 32
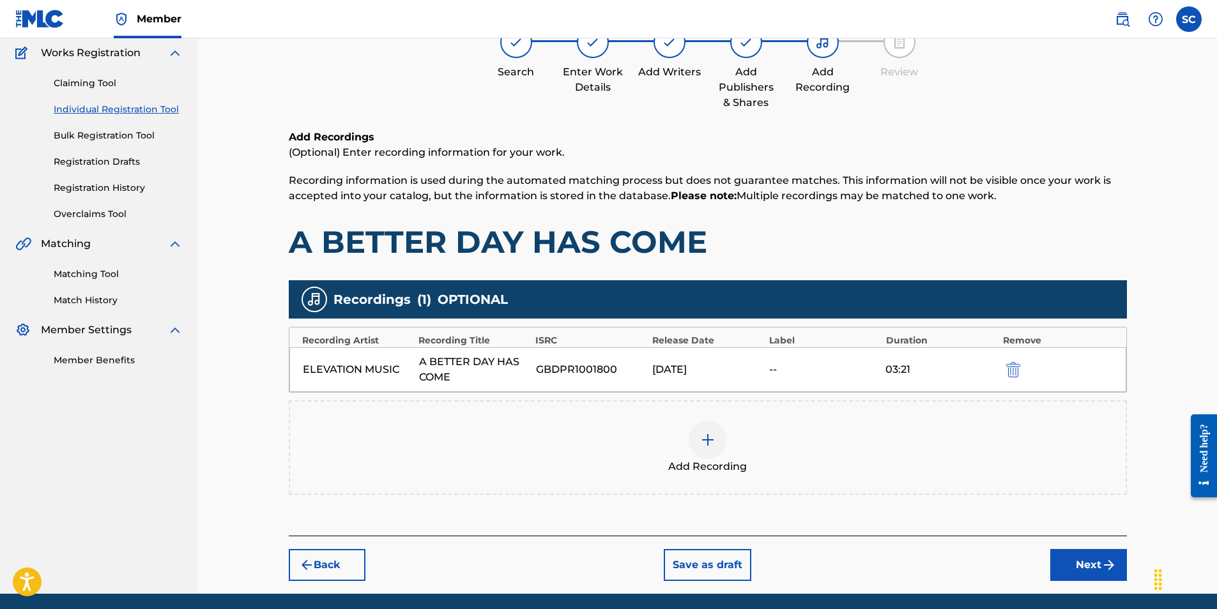
scroll to position [151, 0]
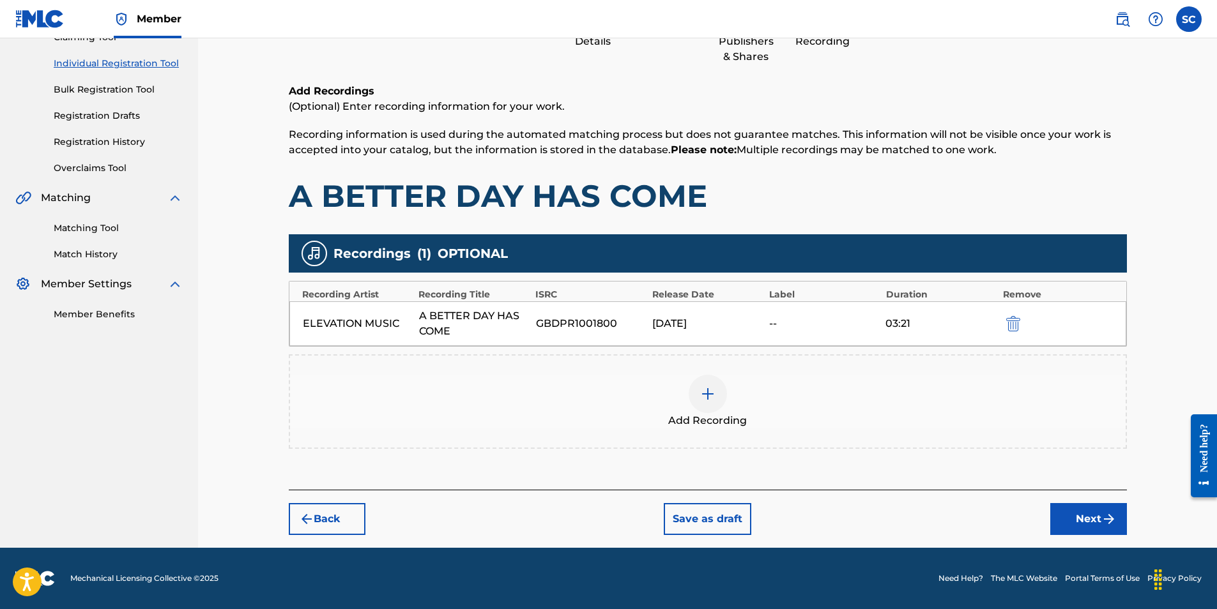
click at [1080, 515] on button "Next" at bounding box center [1088, 519] width 77 height 32
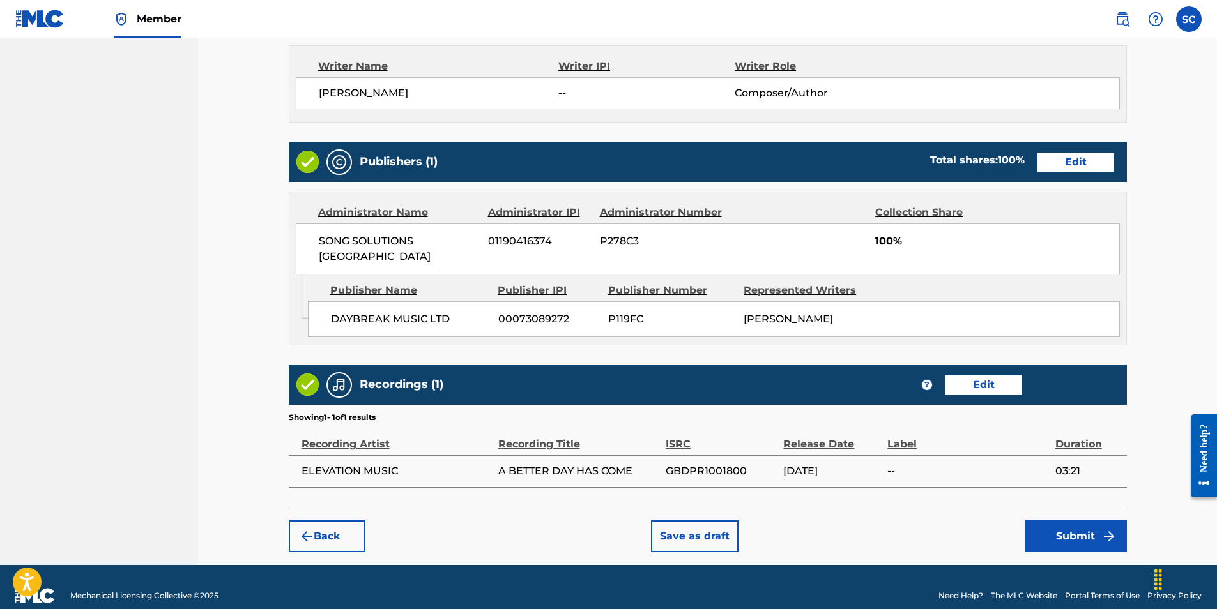
scroll to position [554, 0]
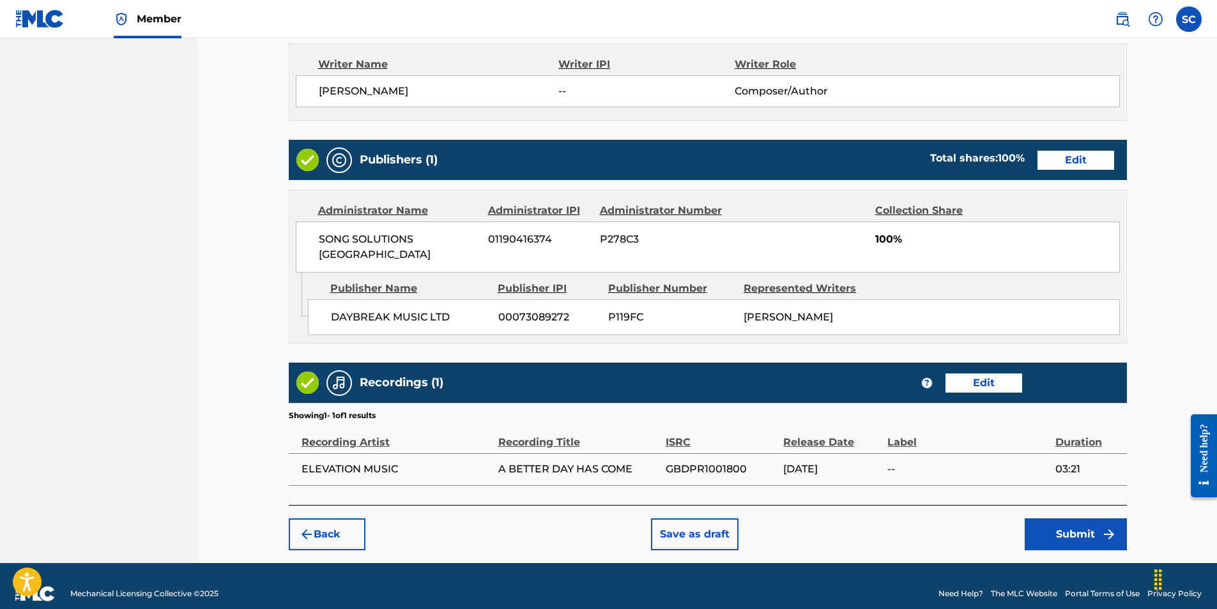
click at [1057, 520] on button "Submit" at bounding box center [1076, 535] width 102 height 32
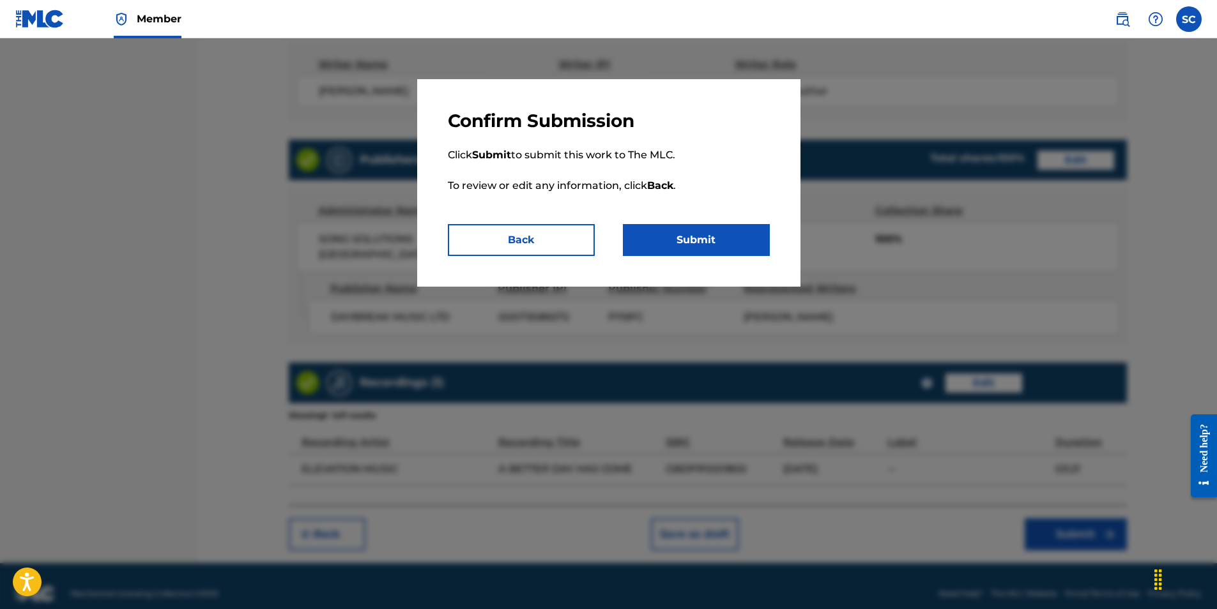
click at [682, 239] on button "Submit" at bounding box center [696, 240] width 147 height 32
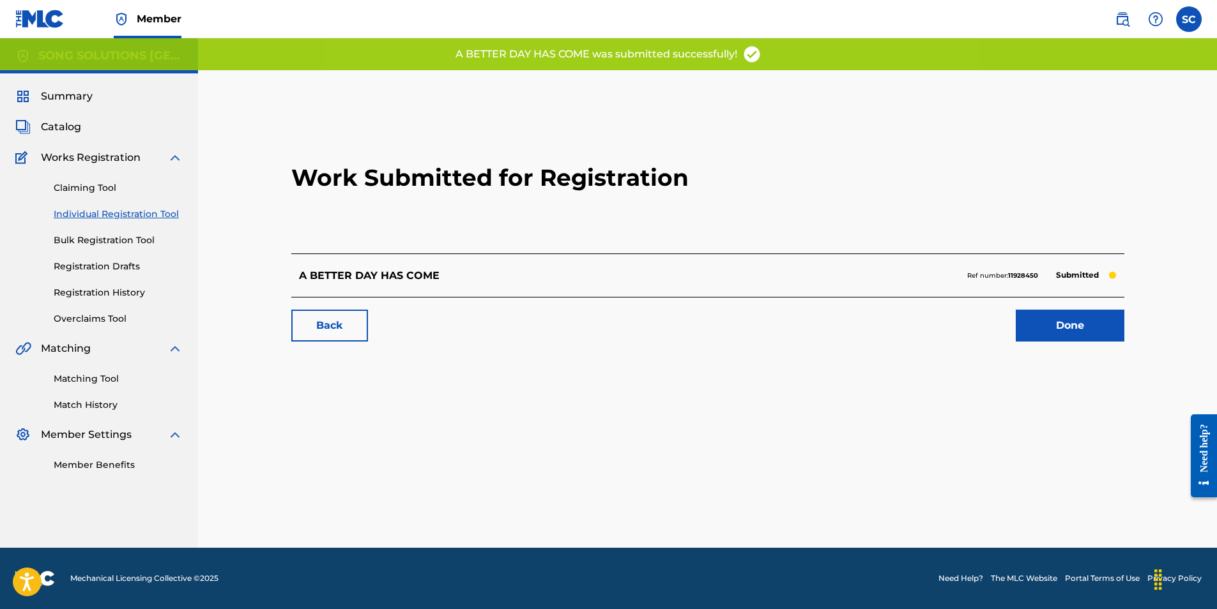
click at [1072, 332] on link "Done" at bounding box center [1070, 326] width 109 height 32
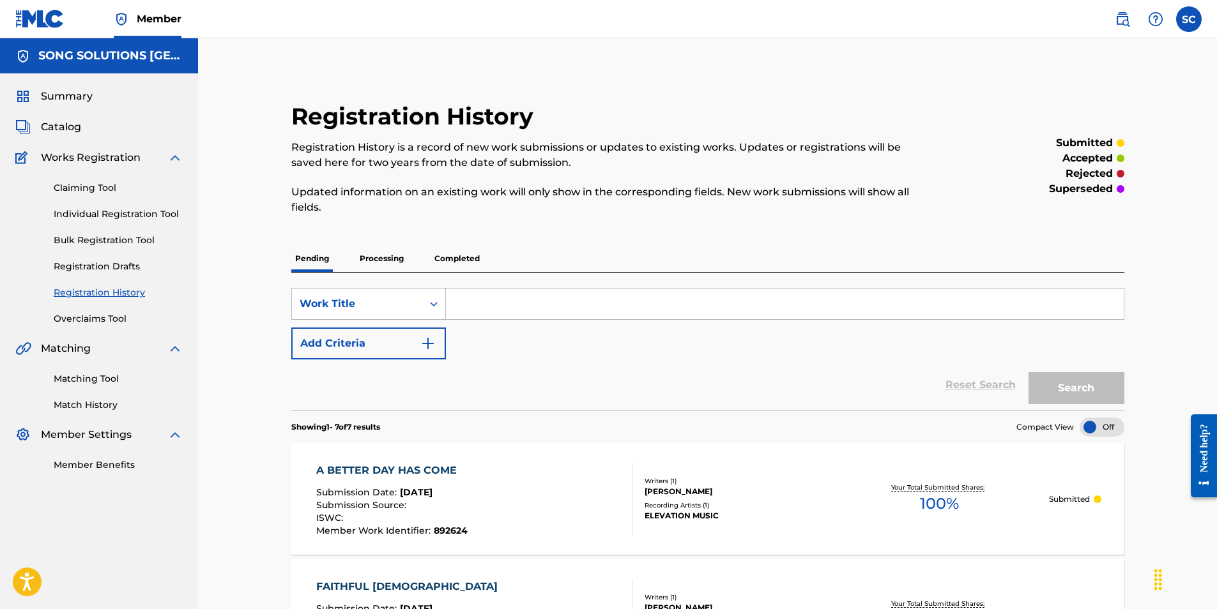
click at [90, 213] on link "Individual Registration Tool" at bounding box center [118, 214] width 129 height 13
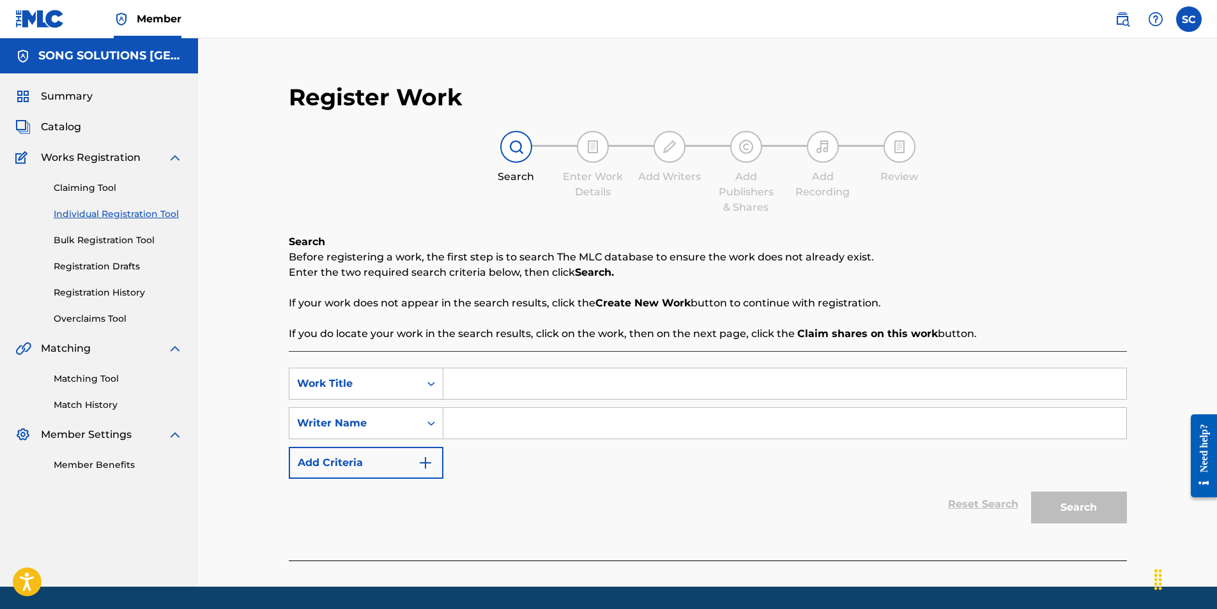
click at [537, 384] on input "Search Form" at bounding box center [784, 384] width 683 height 31
click at [516, 384] on input "Search Form" at bounding box center [784, 384] width 683 height 31
type input "ALL YOU HAVE TO DO"
click at [494, 429] on input "Search Form" at bounding box center [784, 423] width 683 height 31
type input "FIELD"
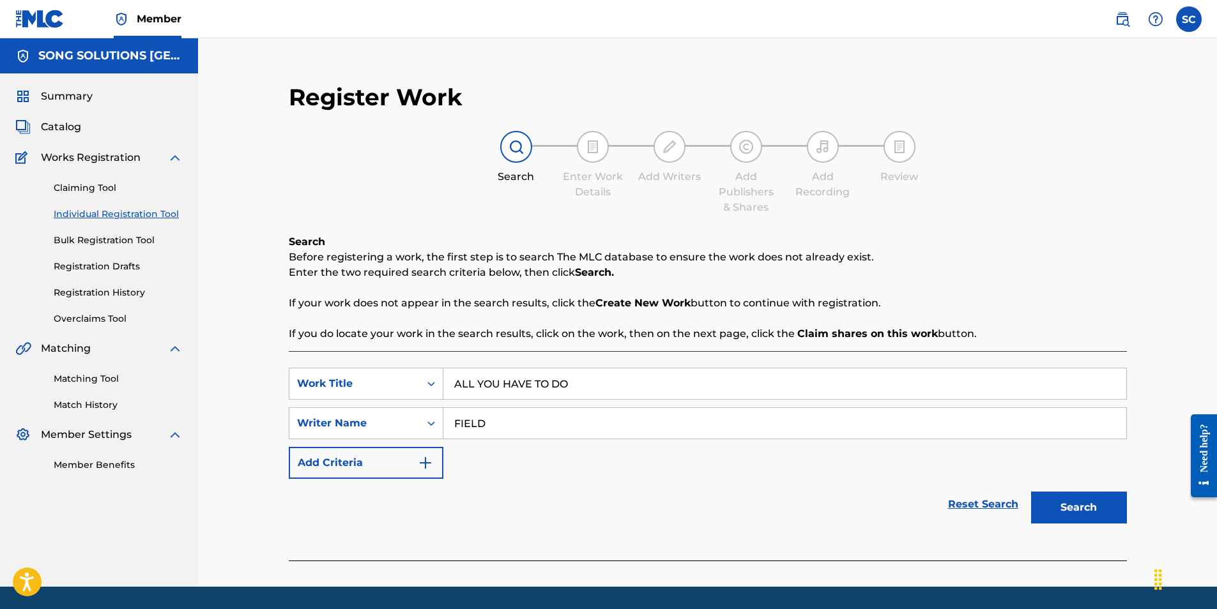
click at [1031, 492] on button "Search" at bounding box center [1079, 508] width 96 height 32
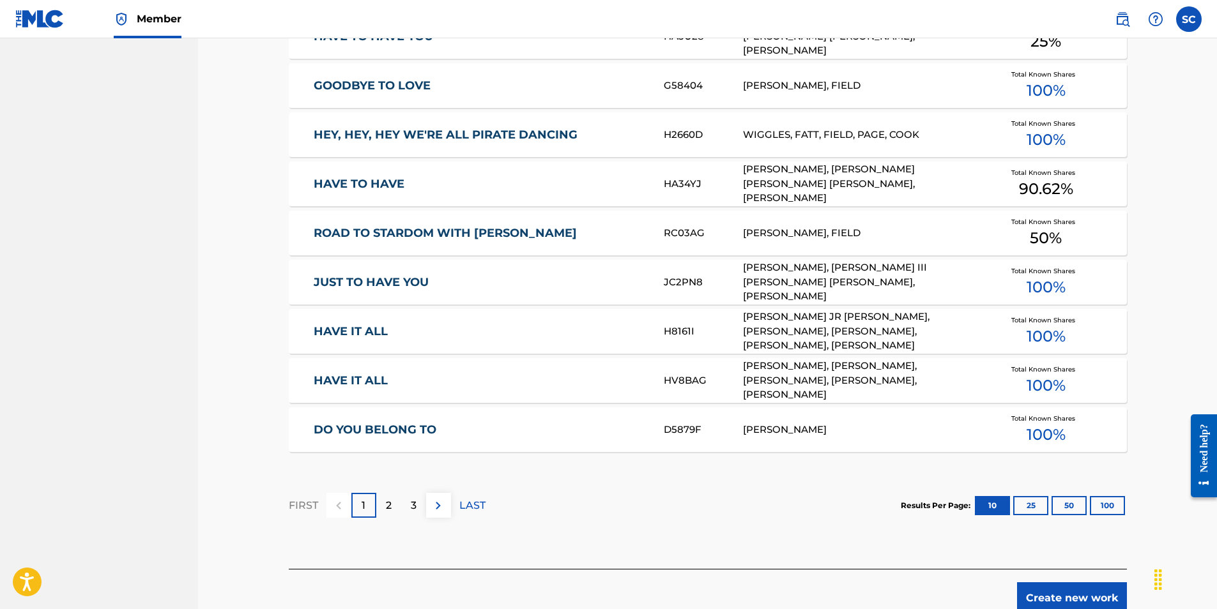
scroll to position [703, 0]
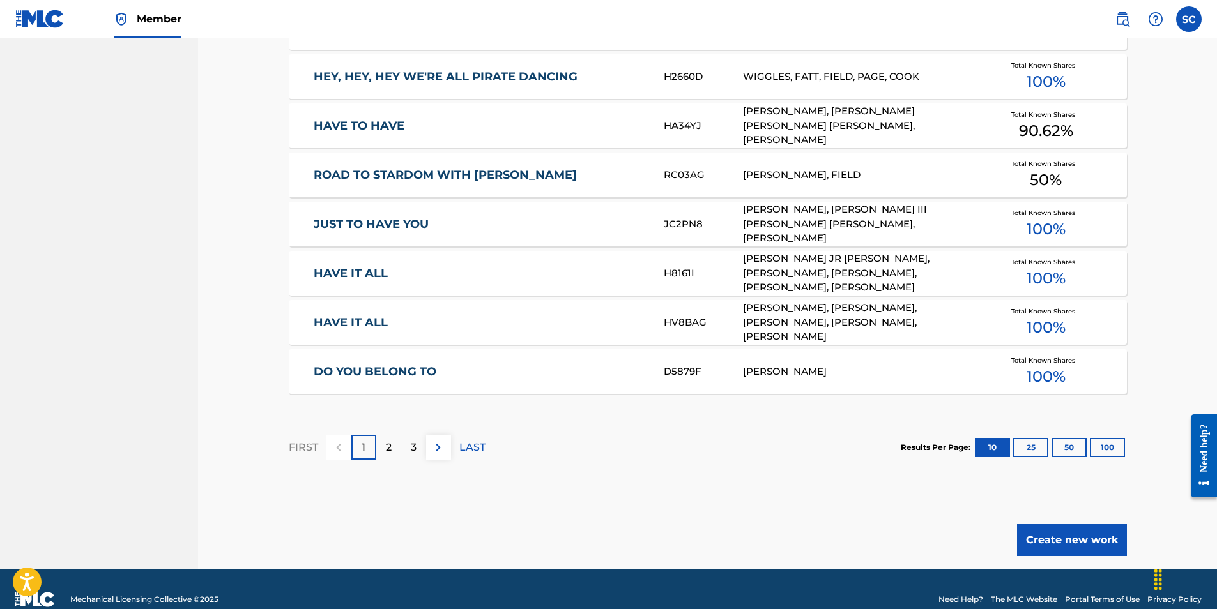
click at [1072, 537] on button "Create new work" at bounding box center [1072, 541] width 110 height 32
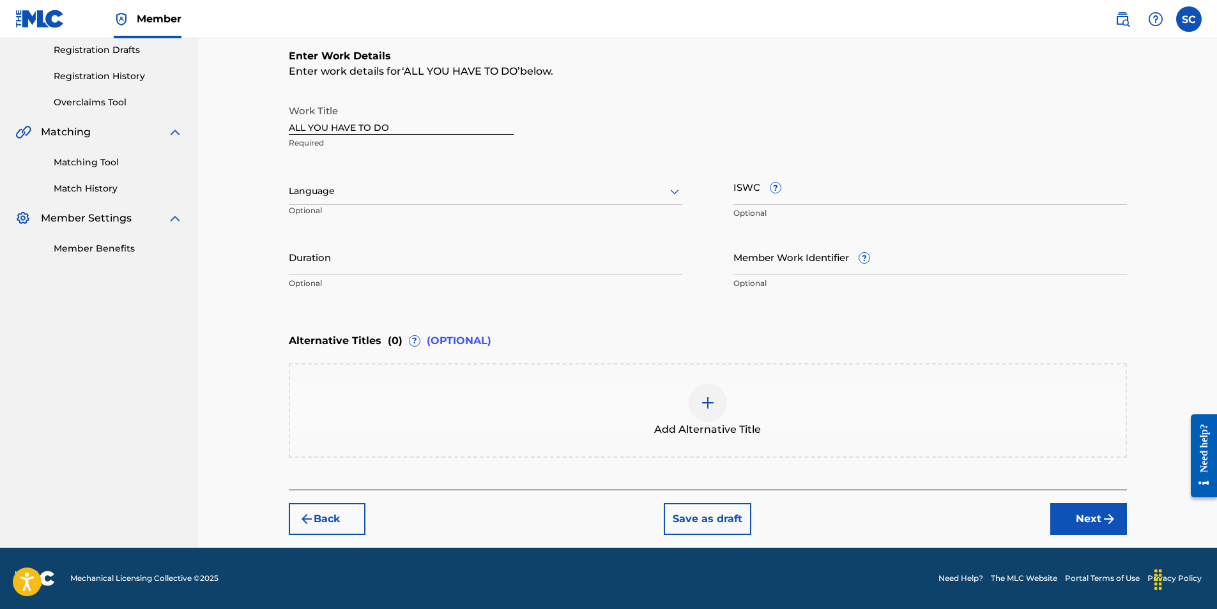
scroll to position [0, 0]
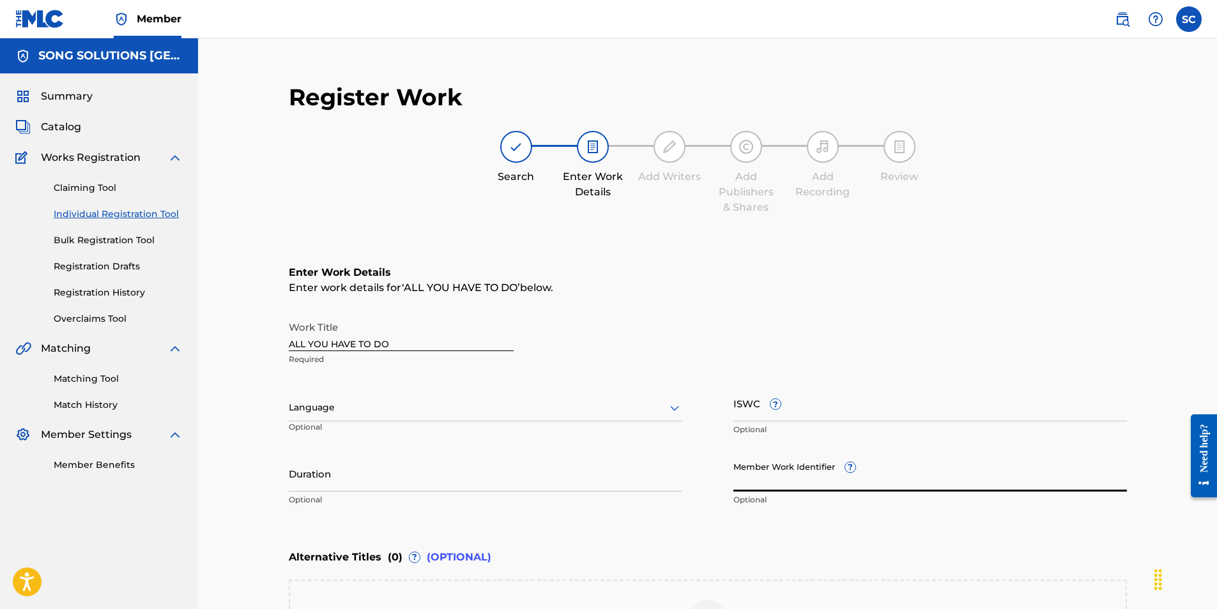
click at [742, 480] on input "Member Work Identifier ?" at bounding box center [930, 474] width 394 height 36
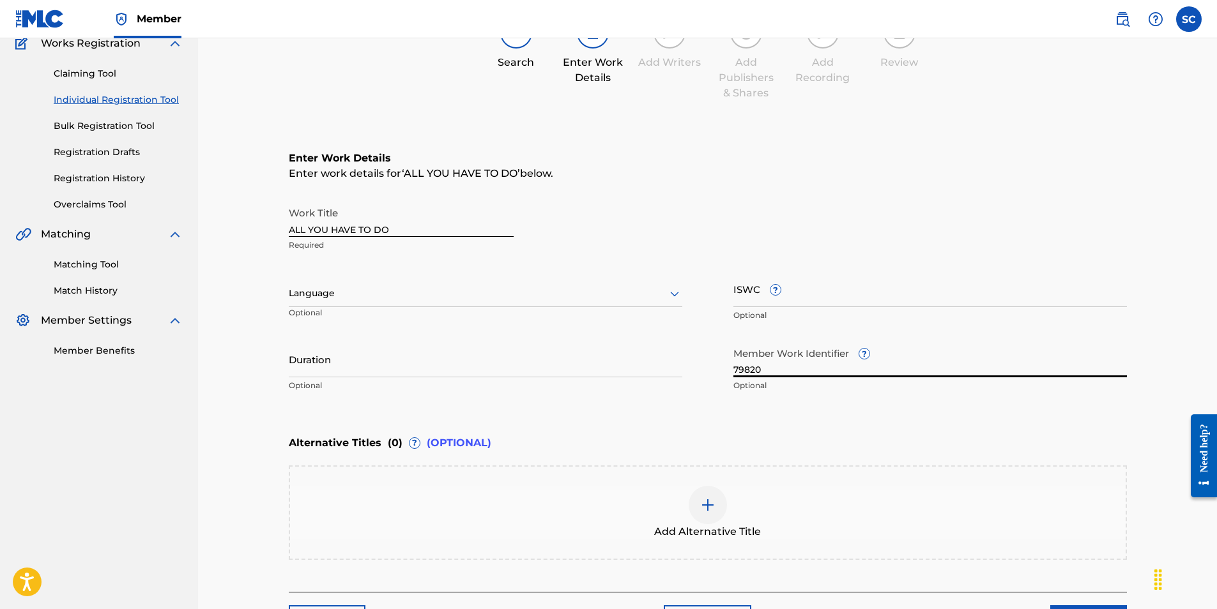
scroll to position [217, 0]
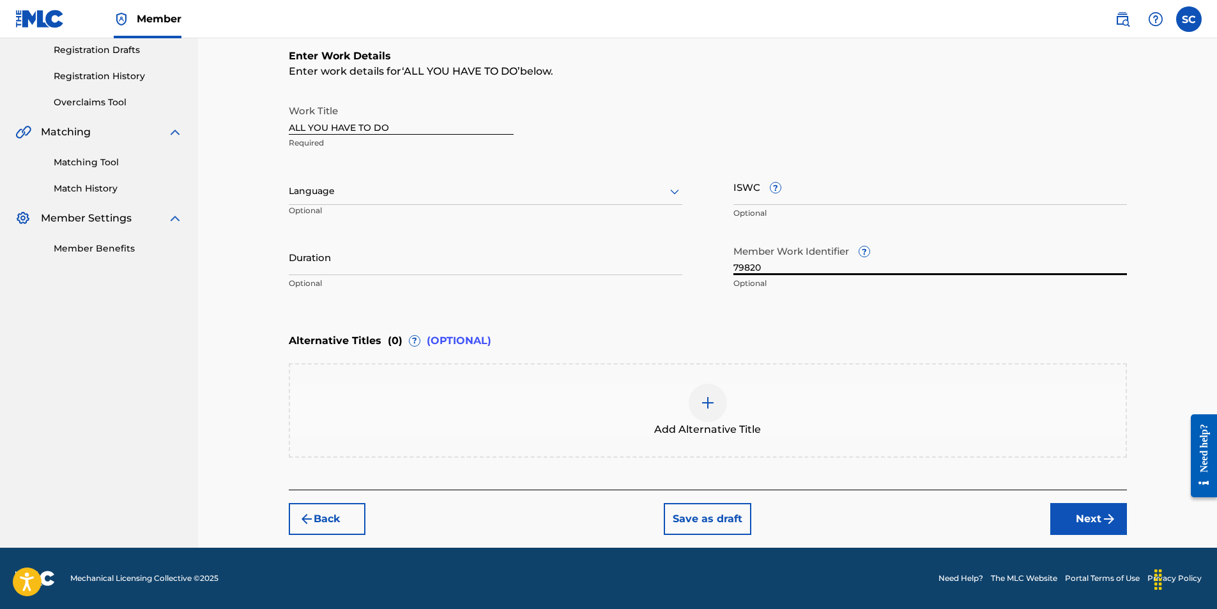
type input "79820"
click at [1096, 513] on button "Next" at bounding box center [1088, 519] width 77 height 32
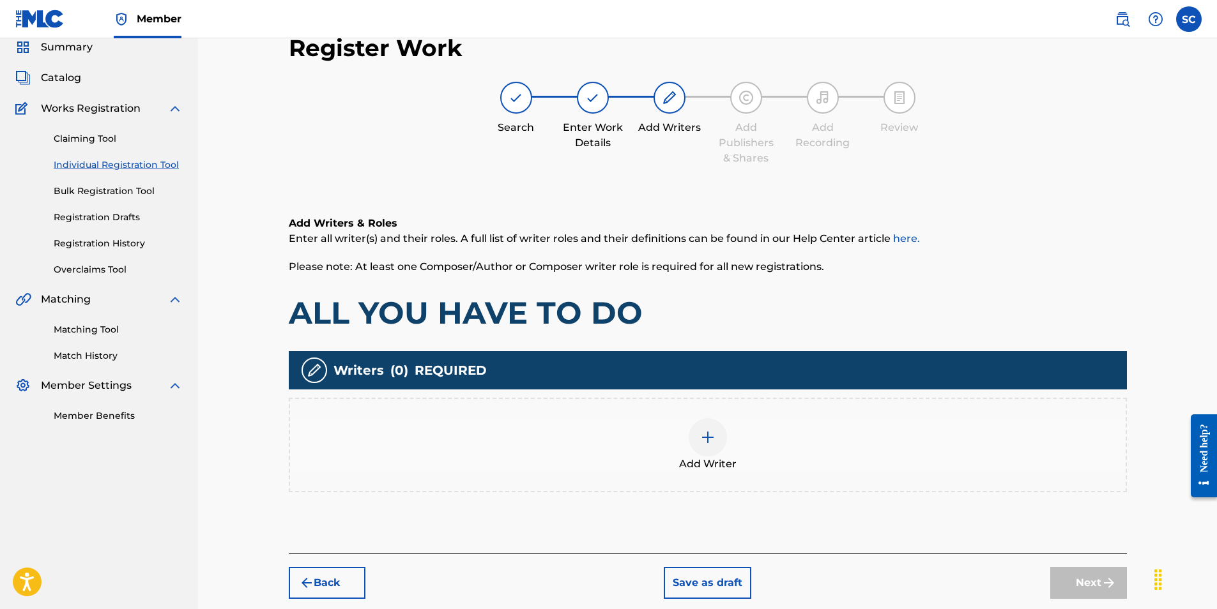
scroll to position [57, 0]
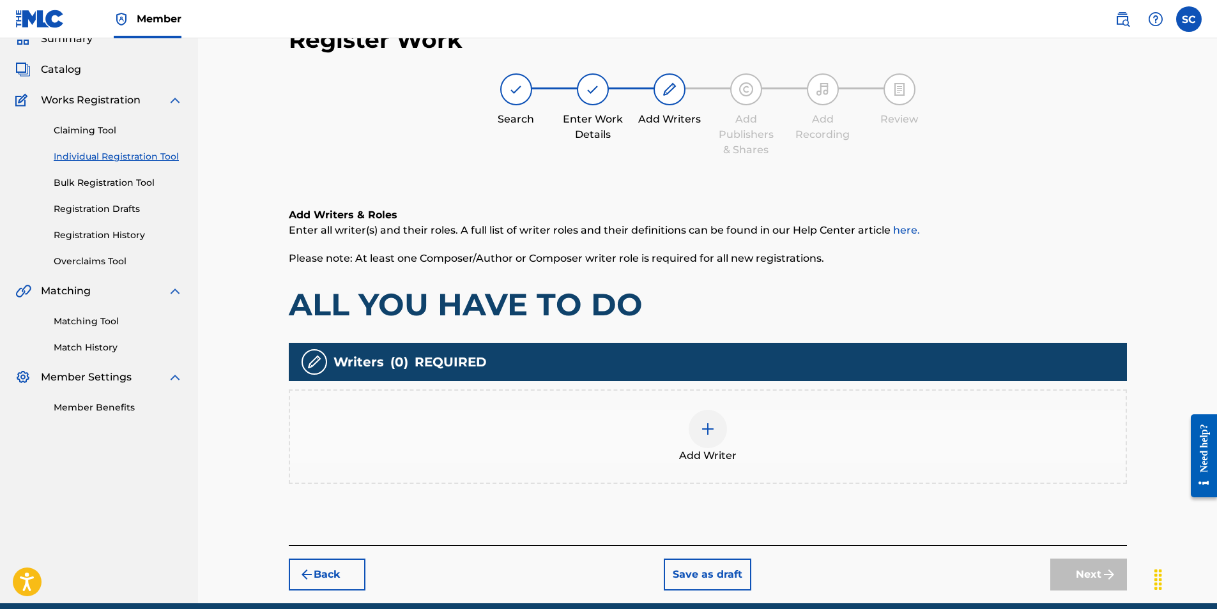
click at [705, 431] on img at bounding box center [707, 429] width 15 height 15
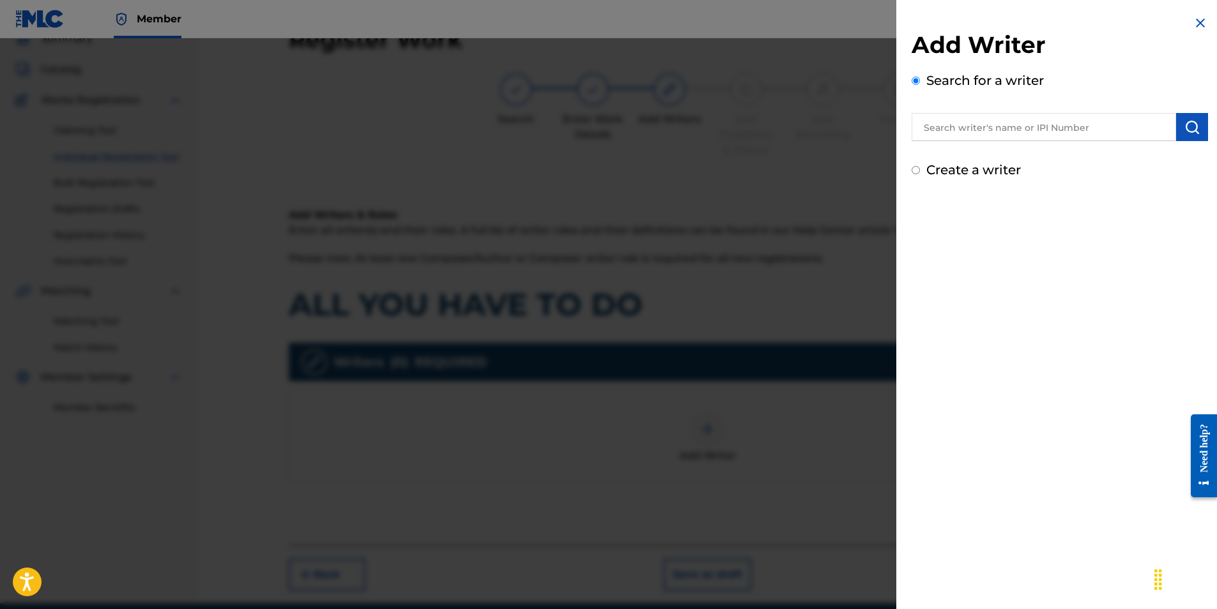
click at [1030, 128] on input "text" at bounding box center [1044, 127] width 264 height 28
type input "[PERSON_NAME]"
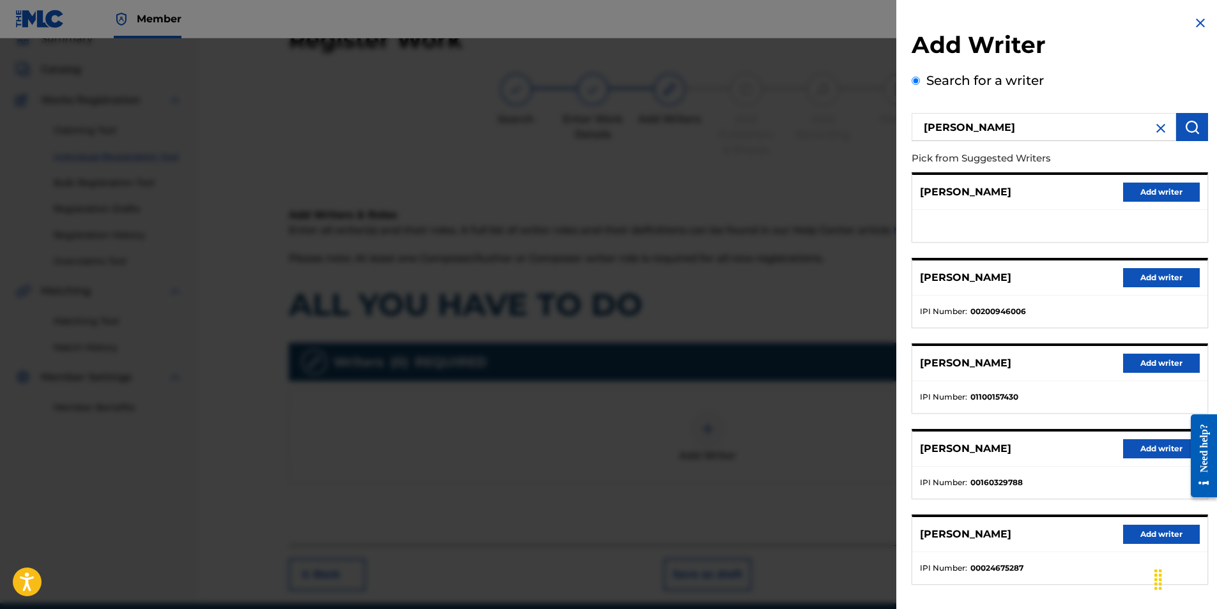
click at [1148, 537] on button "Add writer" at bounding box center [1161, 534] width 77 height 19
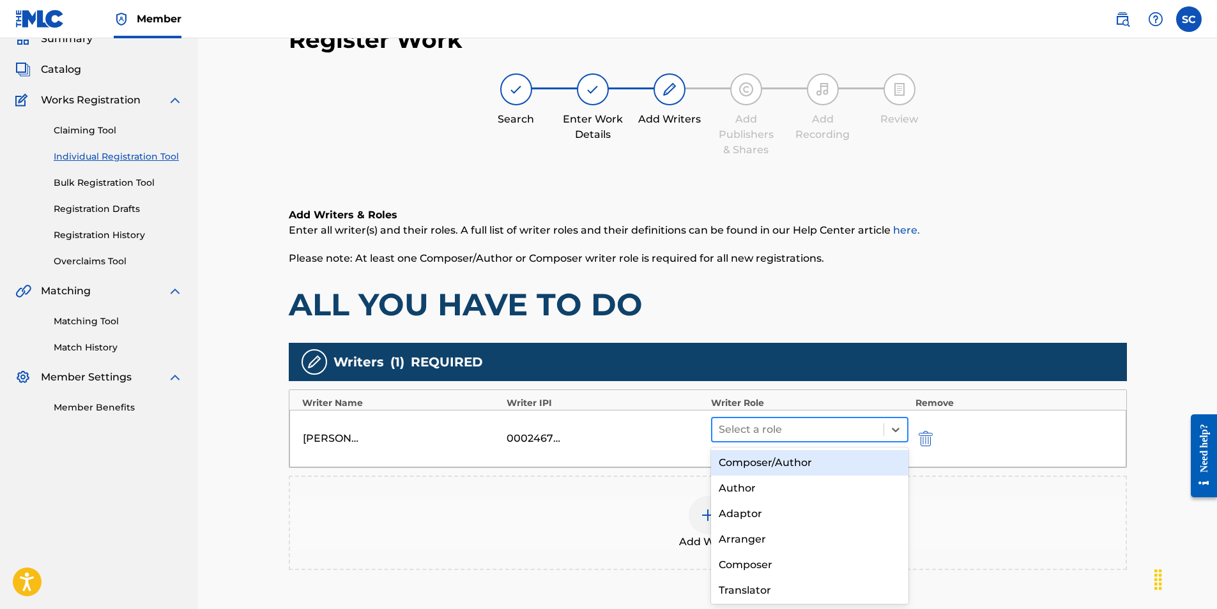
click at [737, 436] on div at bounding box center [798, 430] width 159 height 18
click at [758, 461] on div "Composer/Author" at bounding box center [810, 463] width 198 height 26
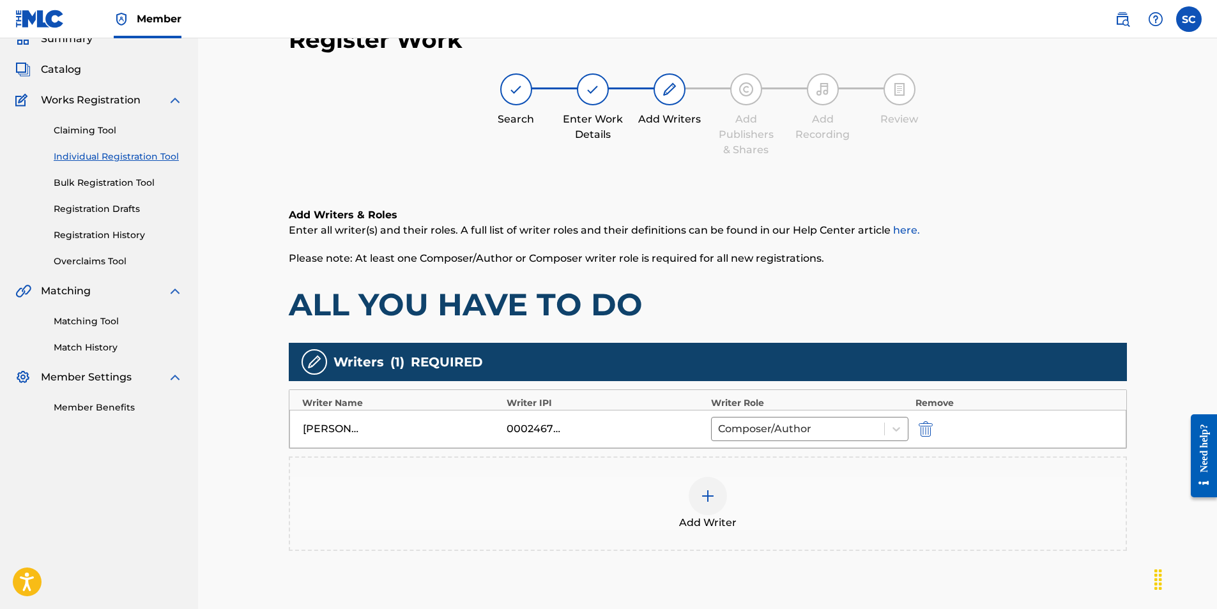
click at [705, 496] on img at bounding box center [707, 496] width 15 height 15
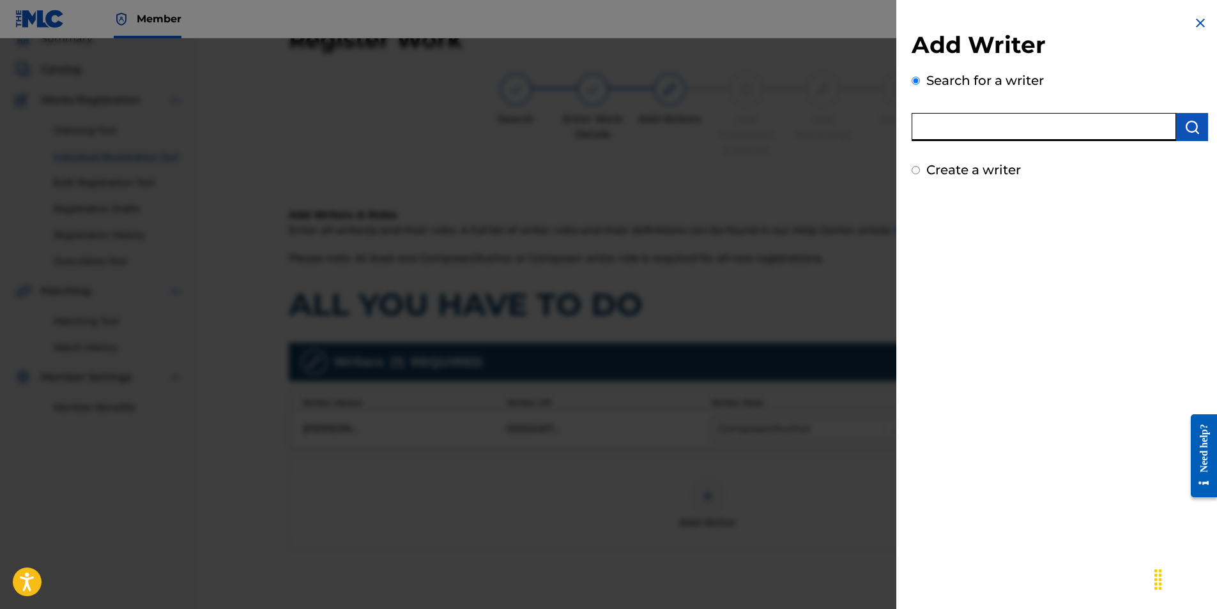
click at [969, 125] on input "text" at bounding box center [1044, 127] width 264 height 28
type input "[PERSON_NAME]"
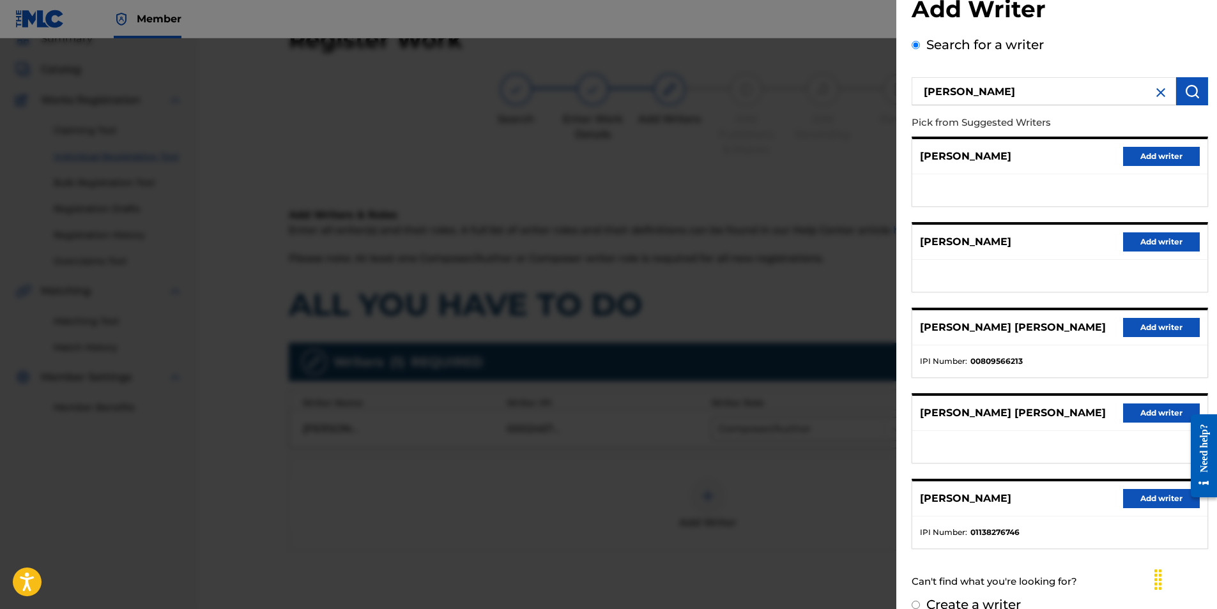
scroll to position [56, 0]
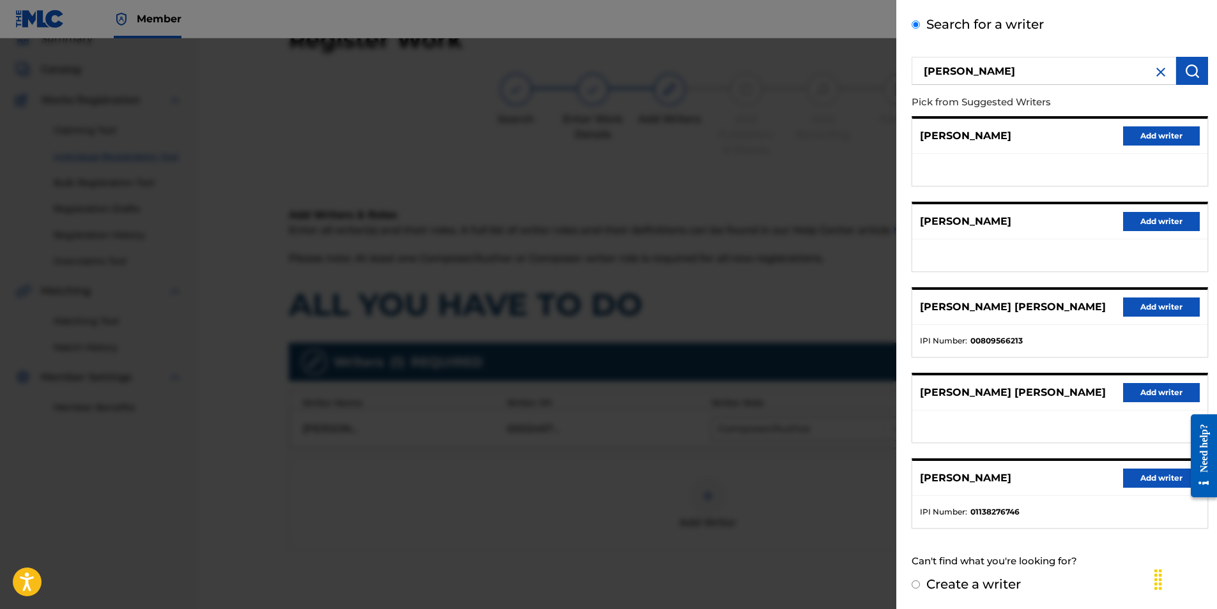
click at [982, 587] on label "Create a writer" at bounding box center [973, 584] width 95 height 15
radio input "true"
click at [920, 587] on input "Create a writer" at bounding box center [916, 585] width 8 height 8
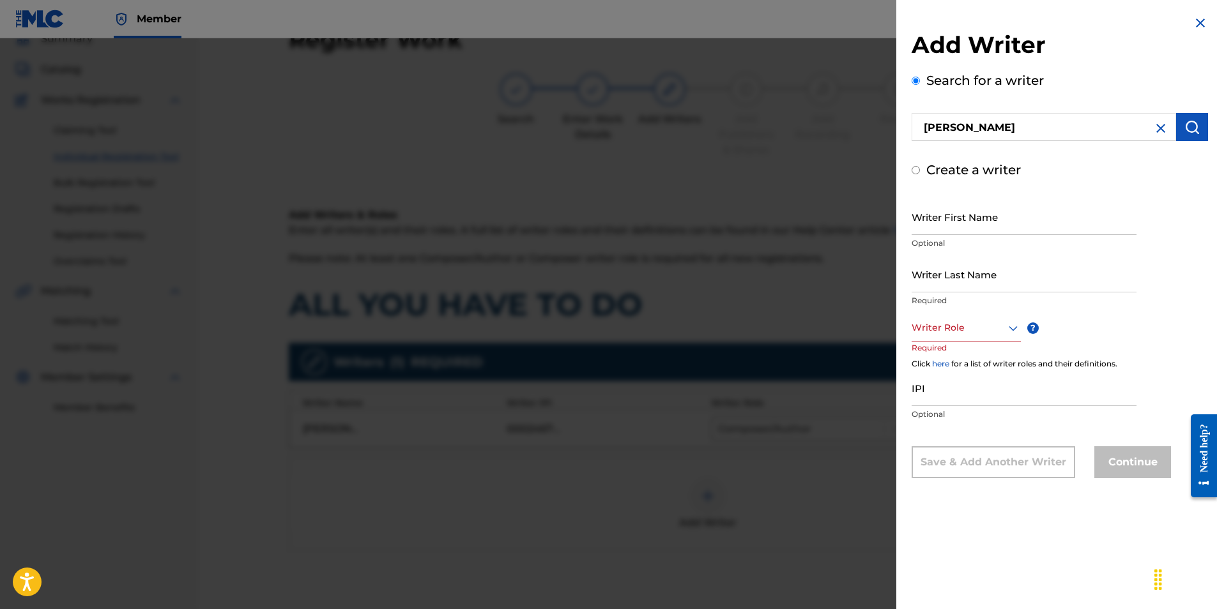
radio input "false"
radio input "true"
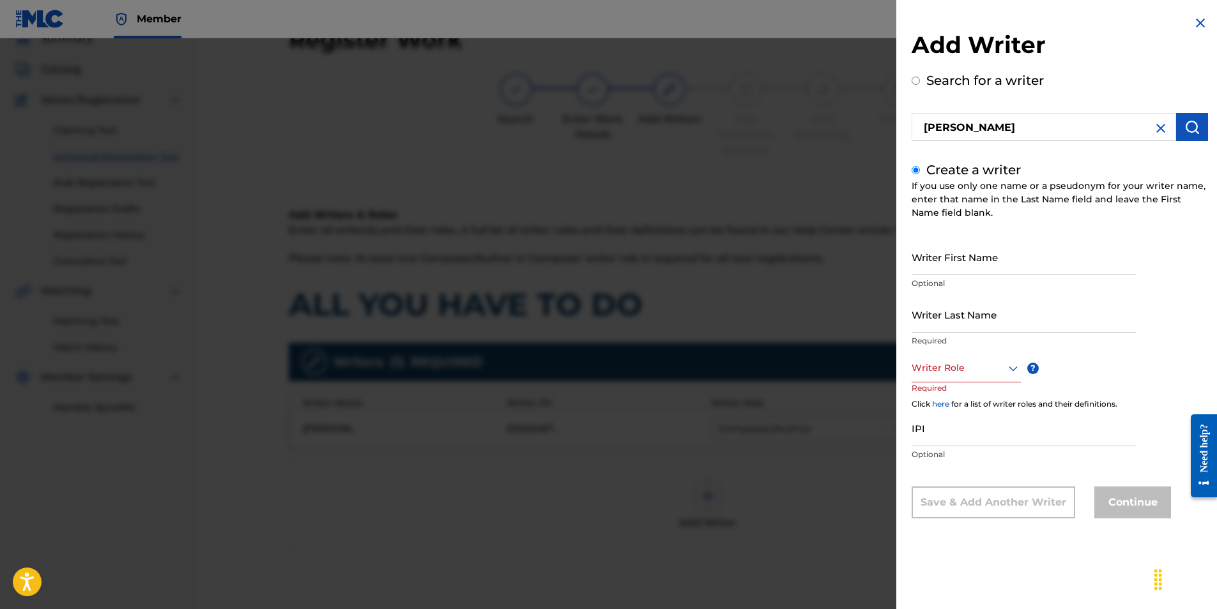
click at [971, 255] on input "Writer First Name" at bounding box center [1024, 257] width 225 height 36
type input "[PERSON_NAME]"
click at [940, 314] on input "Writer Last Name" at bounding box center [1024, 314] width 225 height 36
type input "[PERSON_NAME]"
click at [946, 362] on div at bounding box center [966, 368] width 109 height 16
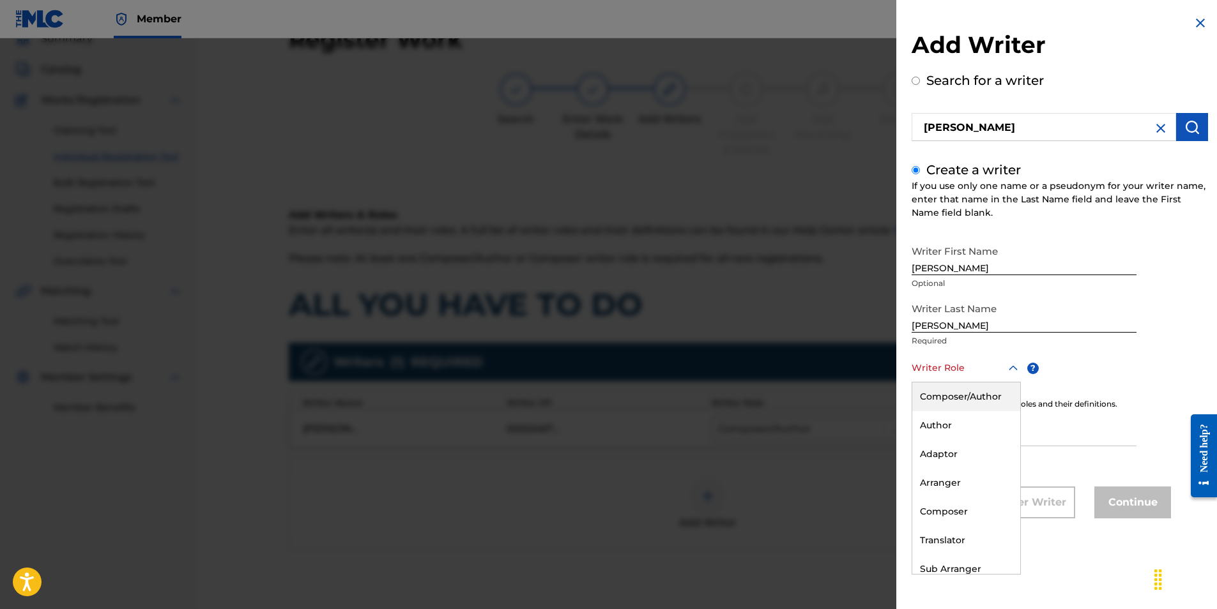
click at [942, 402] on div "Composer/Author" at bounding box center [966, 397] width 108 height 29
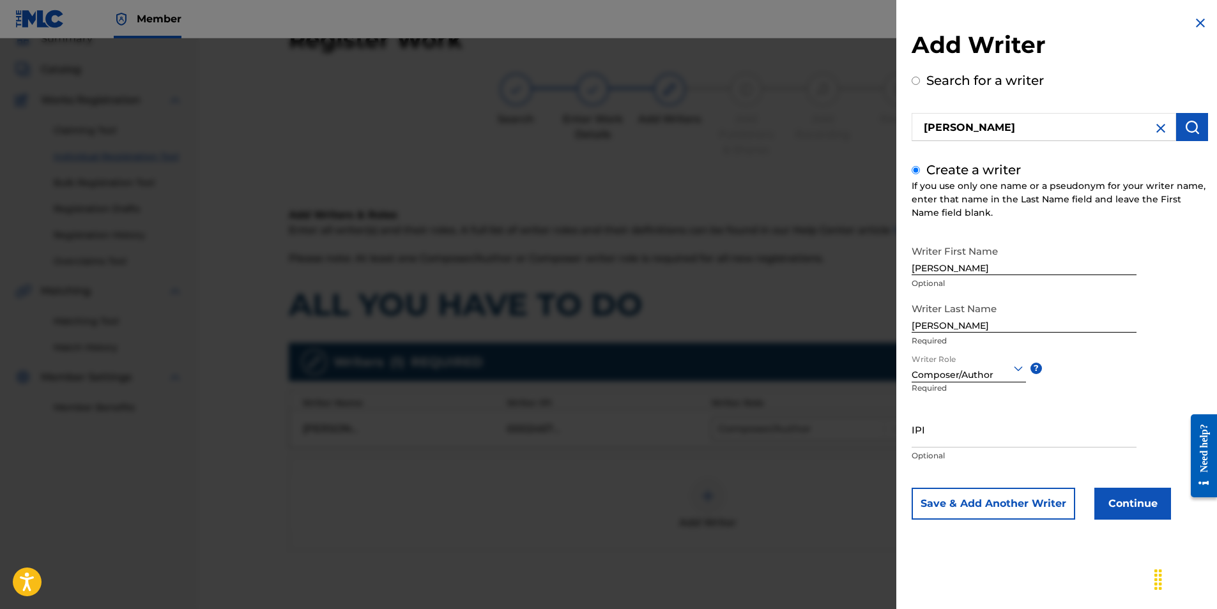
click at [1123, 502] on button "Continue" at bounding box center [1132, 504] width 77 height 32
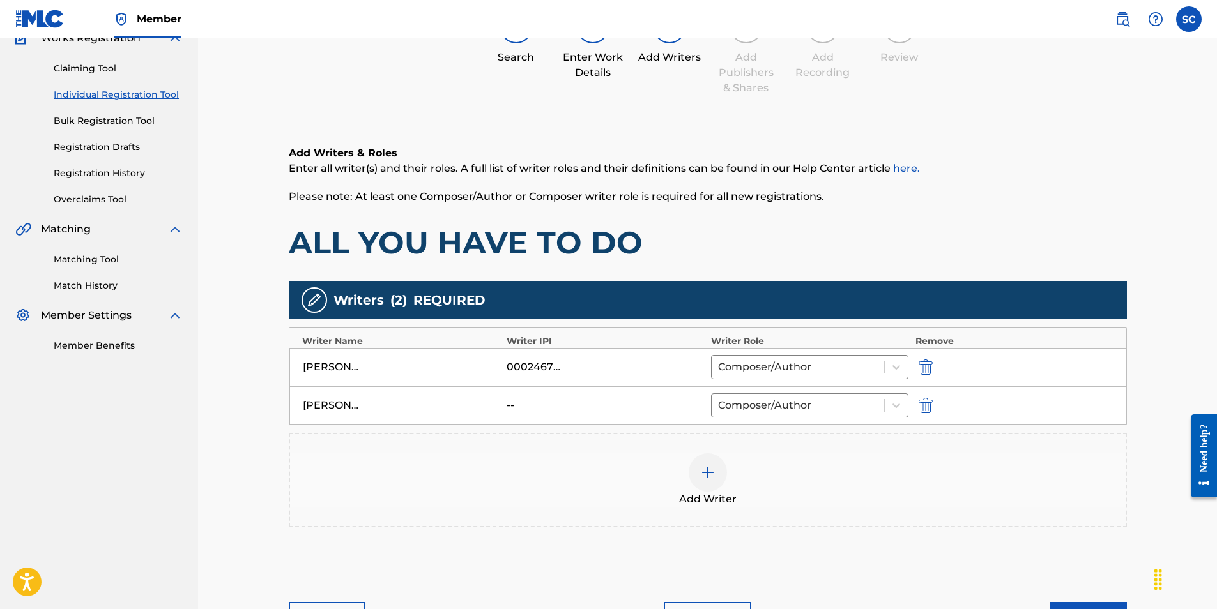
scroll to position [218, 0]
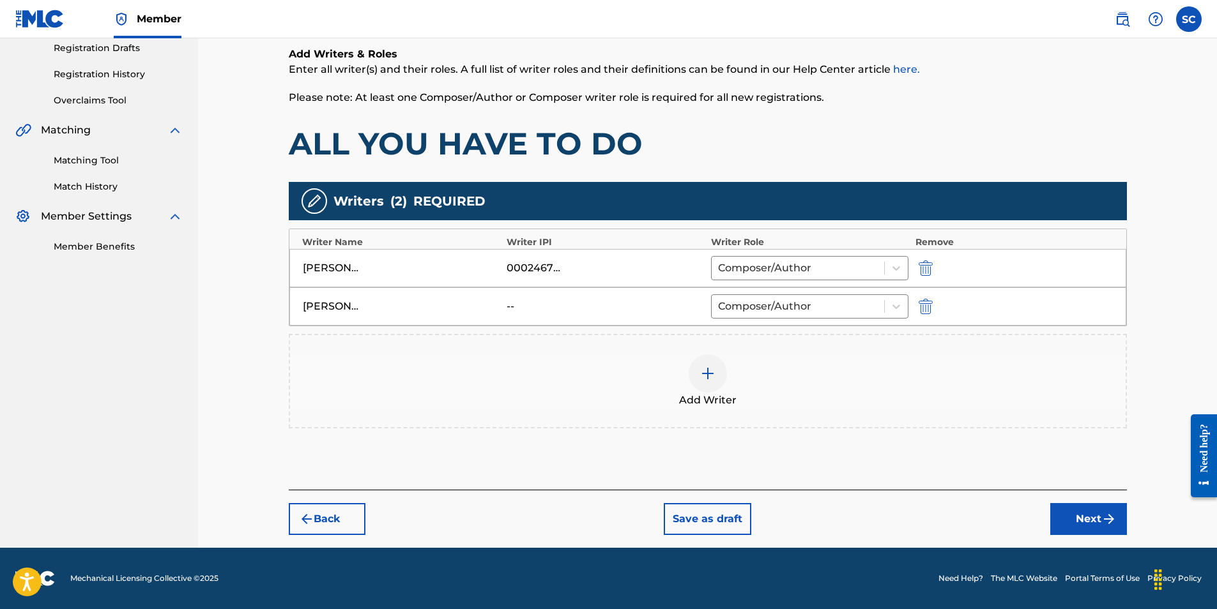
click at [1085, 523] on button "Next" at bounding box center [1088, 519] width 77 height 32
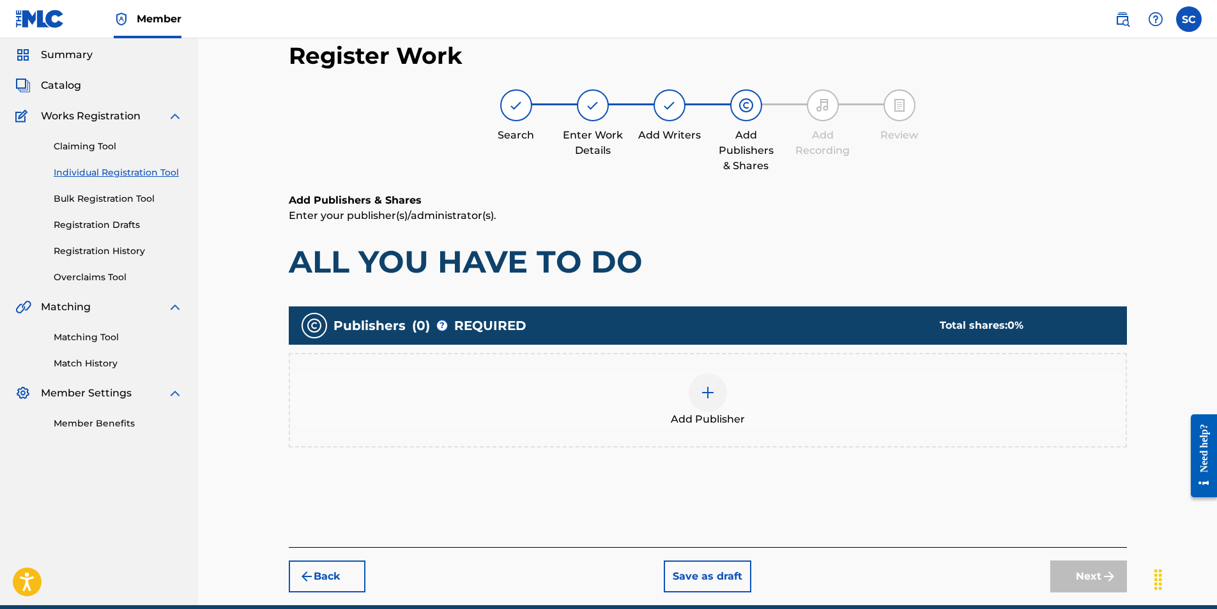
scroll to position [57, 0]
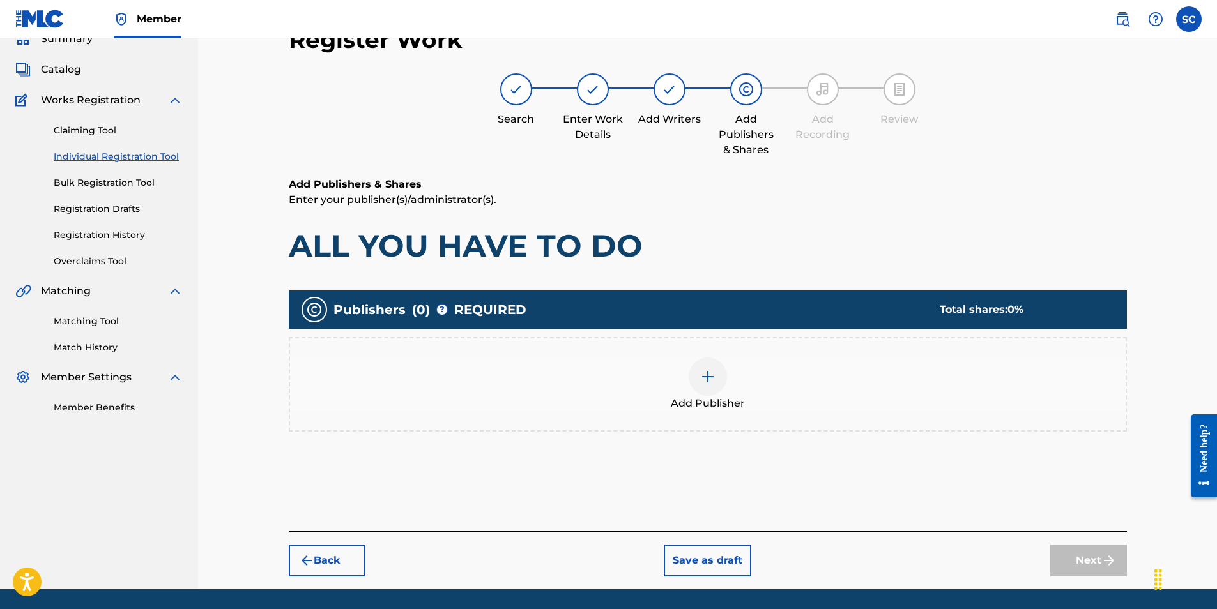
click at [708, 378] on img at bounding box center [707, 376] width 15 height 15
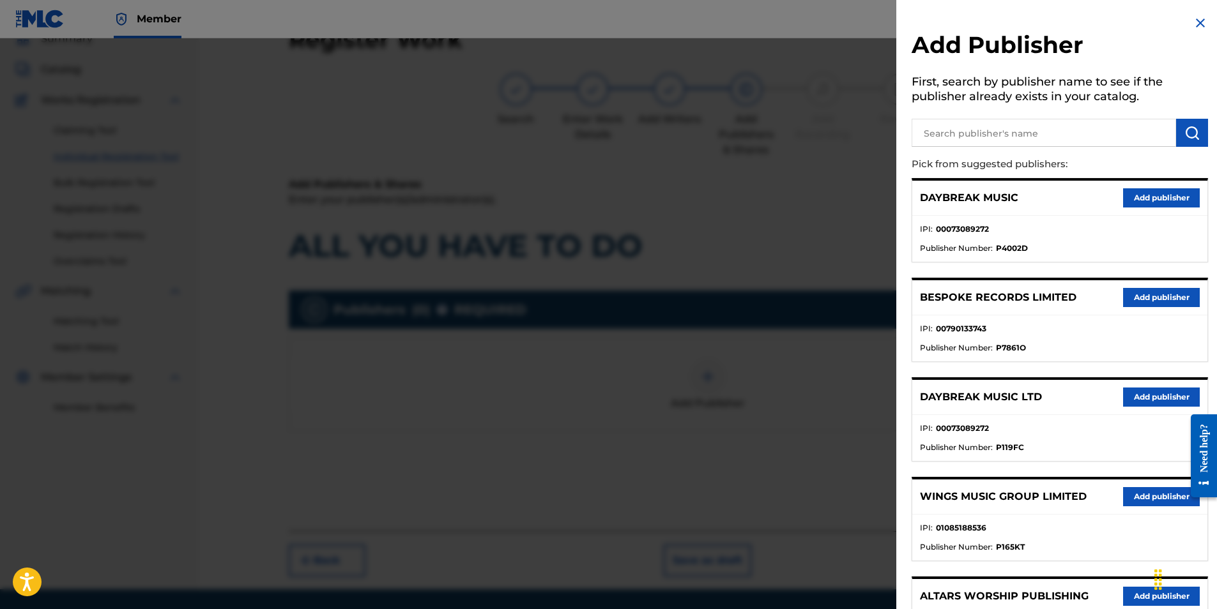
click at [1160, 401] on button "Add publisher" at bounding box center [1161, 397] width 77 height 19
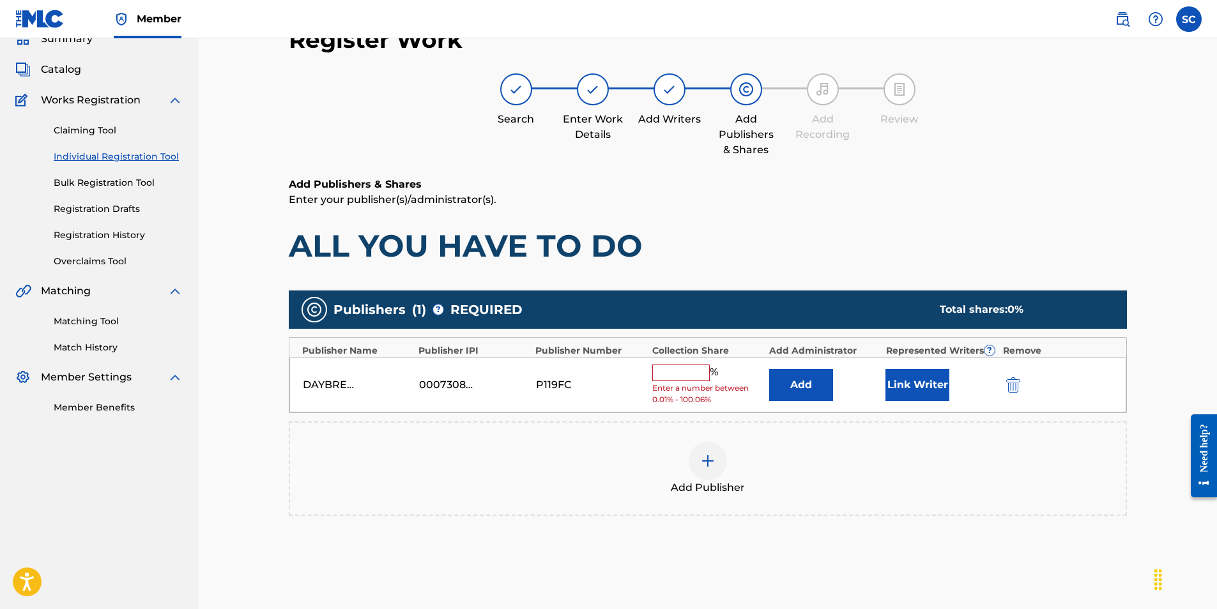
click at [690, 372] on input "text" at bounding box center [680, 373] width 57 height 17
type input "100"
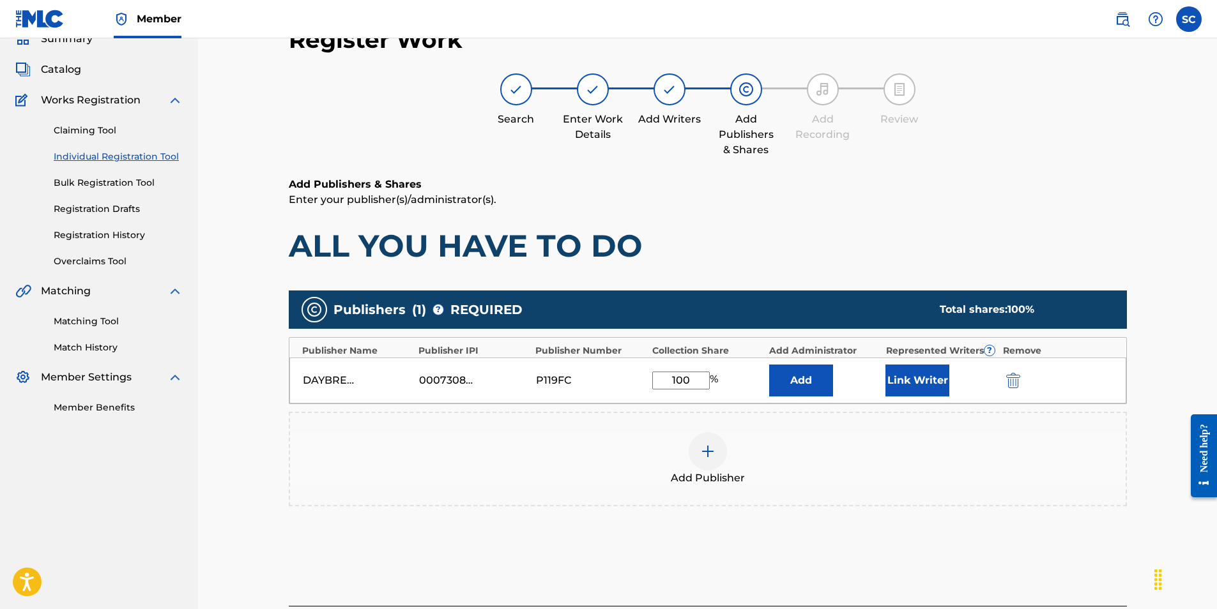
click at [814, 373] on button "Add" at bounding box center [801, 381] width 64 height 32
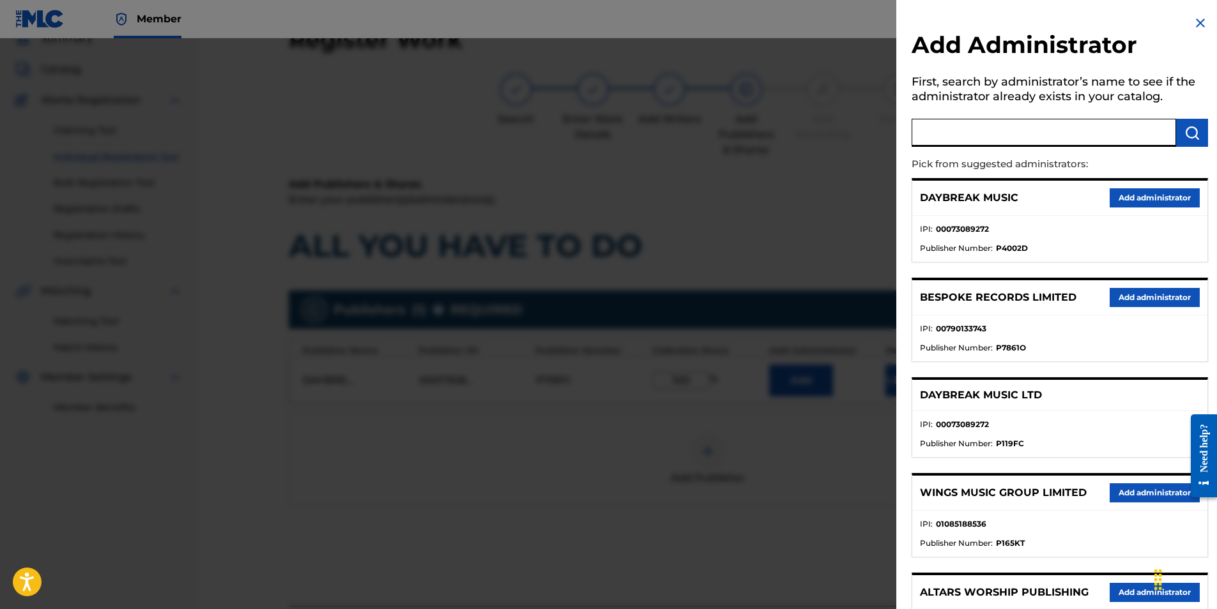
click at [936, 131] on input "text" at bounding box center [1044, 133] width 264 height 28
type input "SONG SOLUTIONS"
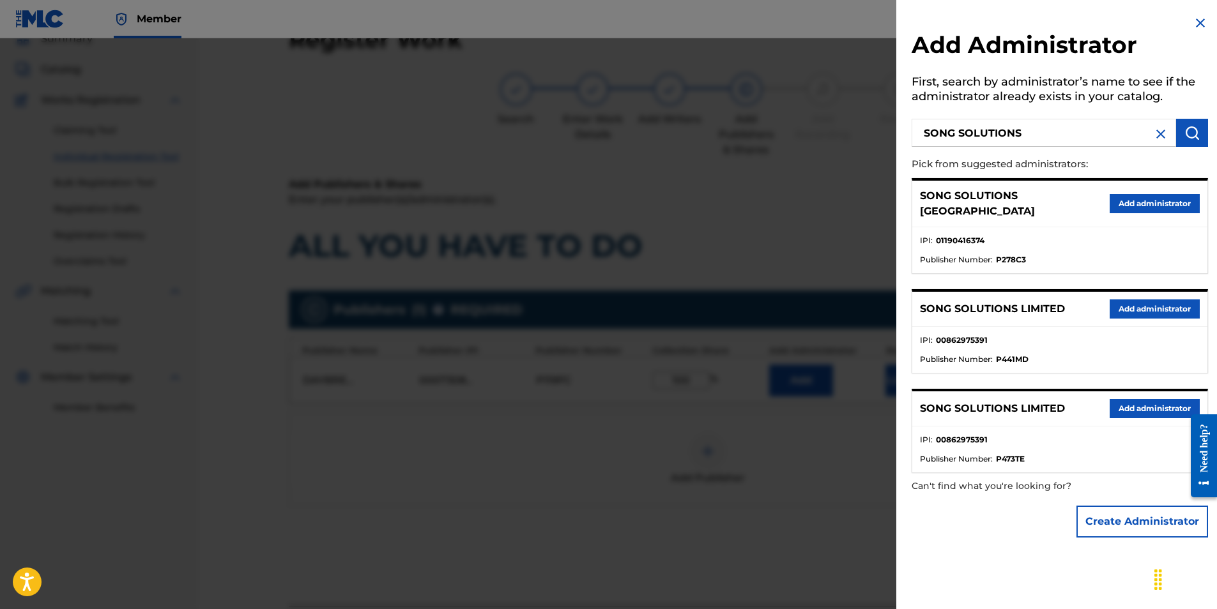
click at [1148, 194] on button "Add administrator" at bounding box center [1155, 203] width 90 height 19
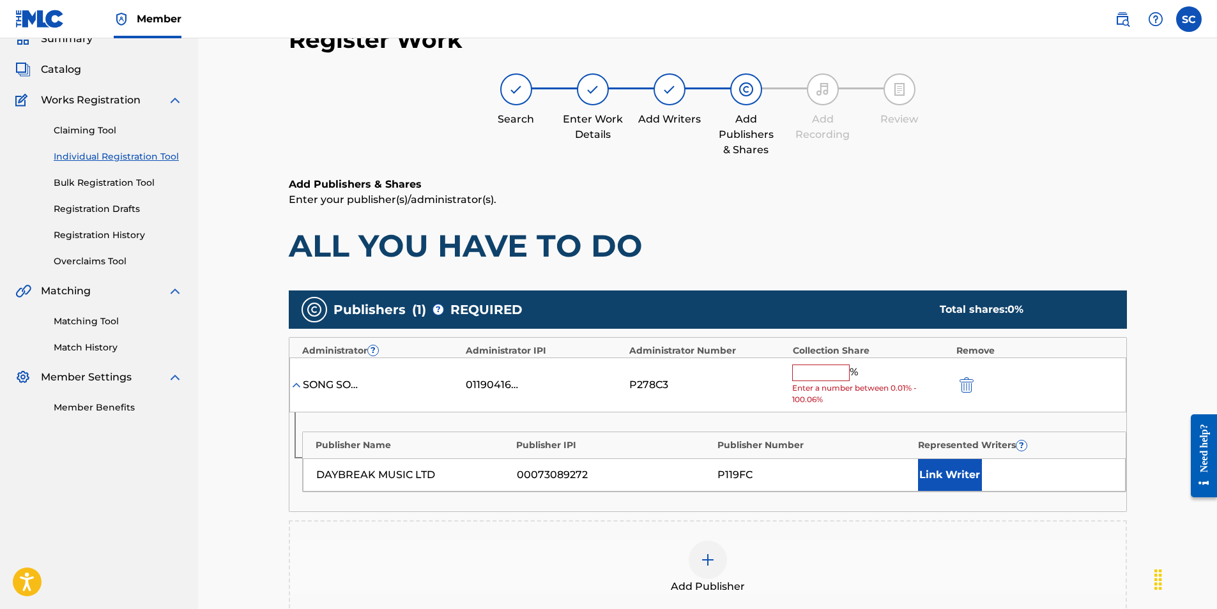
click at [813, 372] on input "text" at bounding box center [820, 373] width 57 height 17
type input "100"
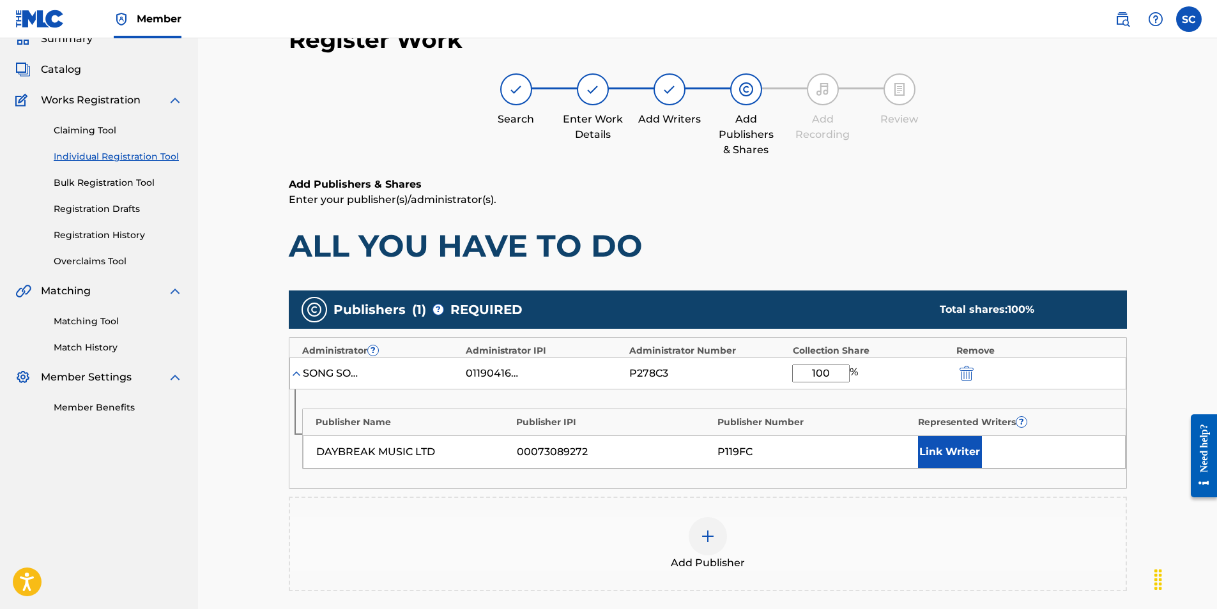
click at [940, 454] on button "Link Writer" at bounding box center [950, 452] width 64 height 32
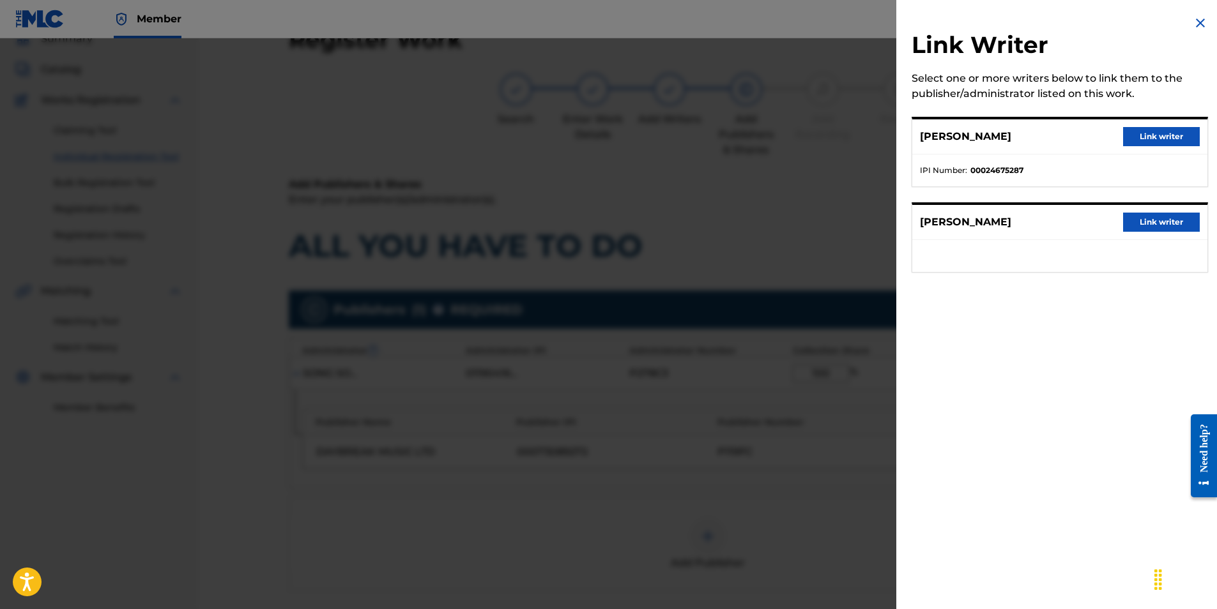
click at [1184, 139] on button "Link writer" at bounding box center [1161, 136] width 77 height 19
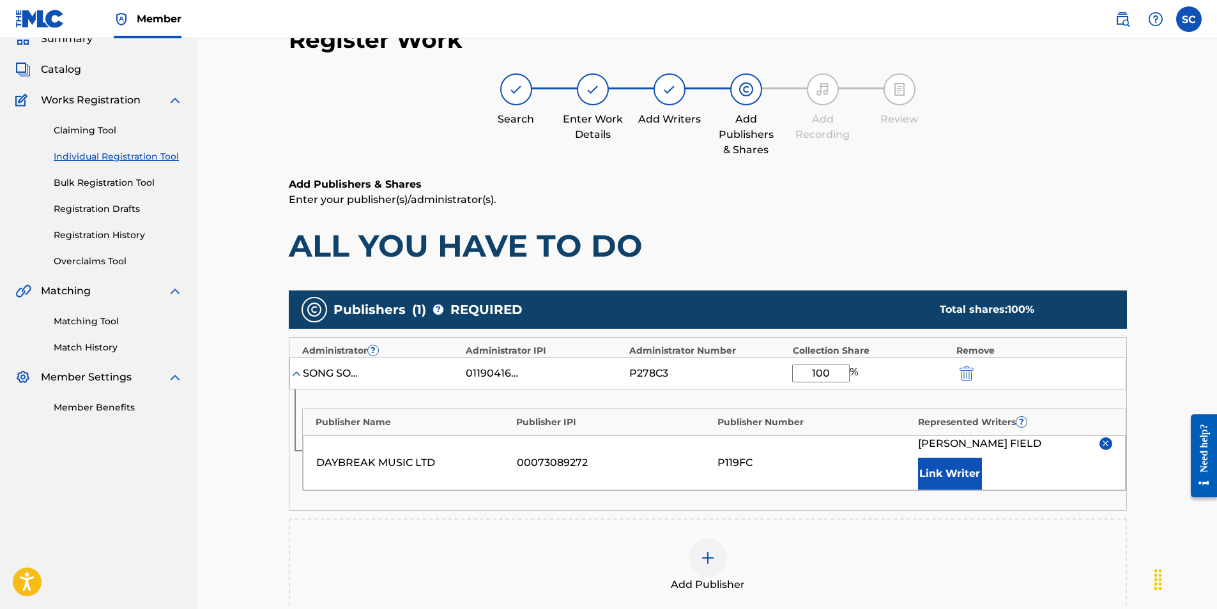
click at [954, 468] on button "Link Writer" at bounding box center [950, 474] width 64 height 32
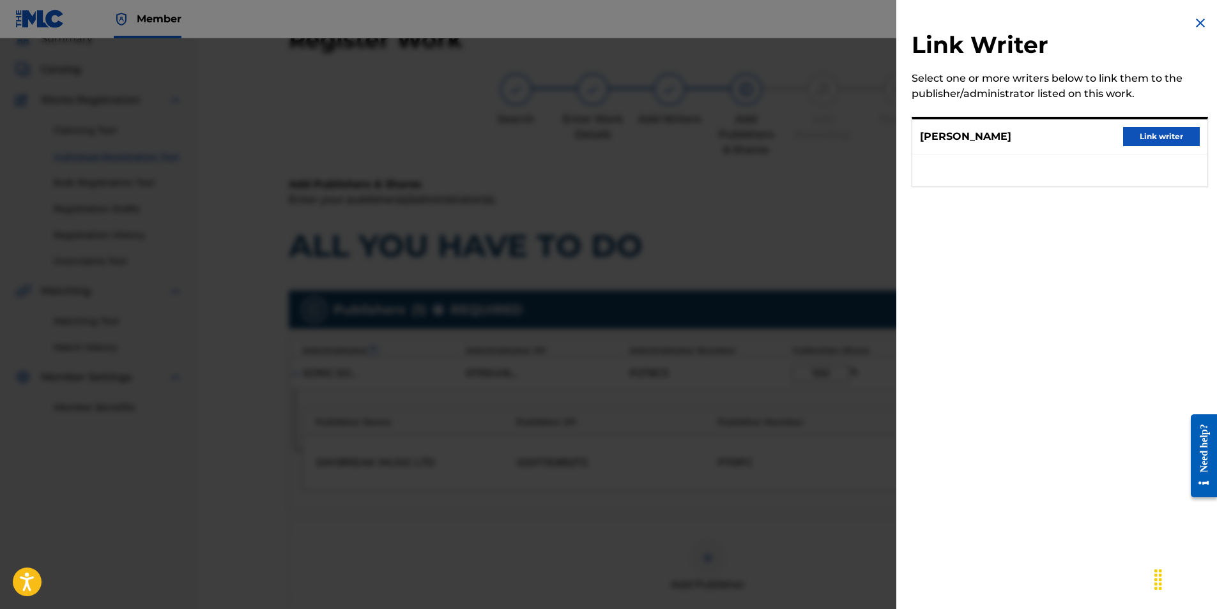
drag, startPoint x: 1153, startPoint y: 137, endPoint x: 880, endPoint y: 328, distance: 333.5
click at [1153, 139] on button "Link writer" at bounding box center [1161, 136] width 77 height 19
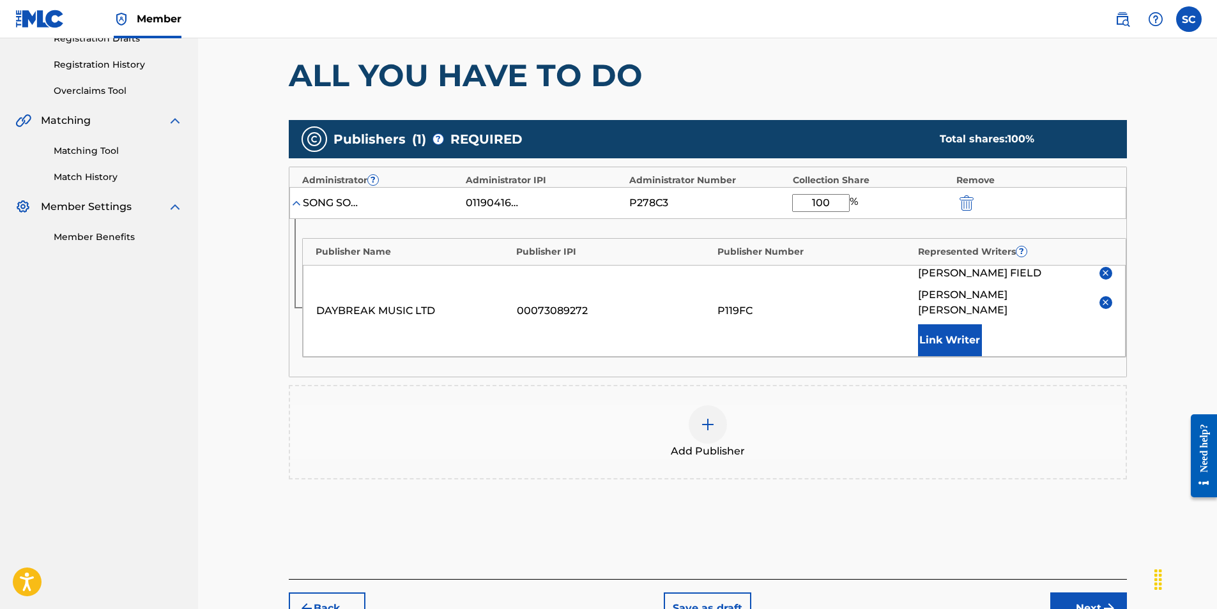
scroll to position [249, 0]
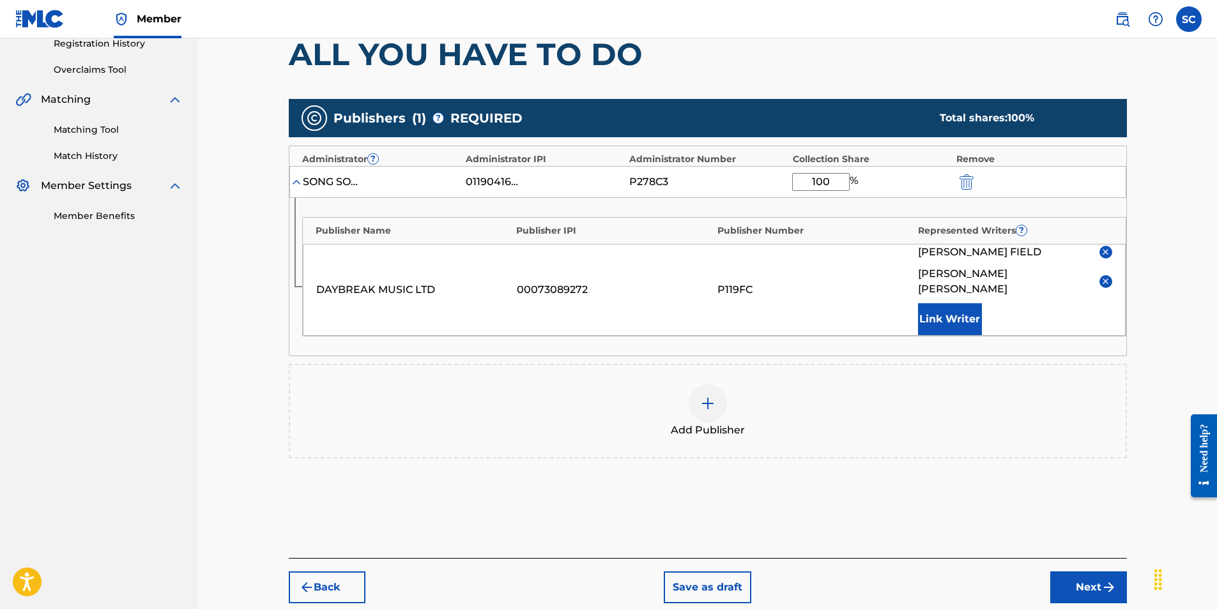
click at [1079, 574] on button "Next" at bounding box center [1088, 588] width 77 height 32
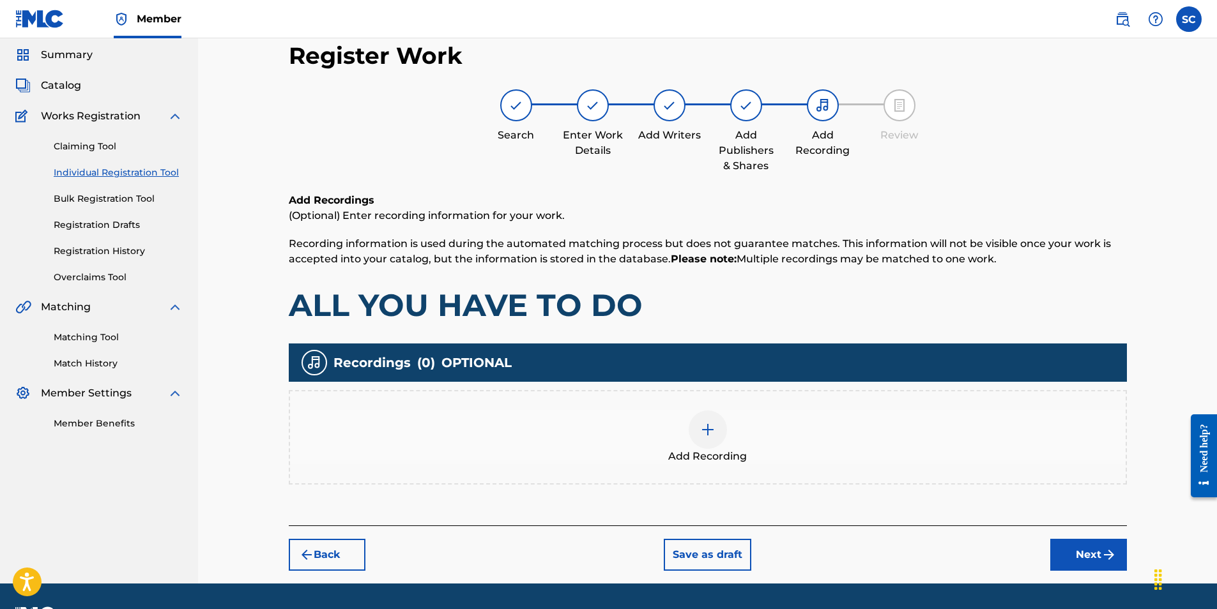
scroll to position [57, 0]
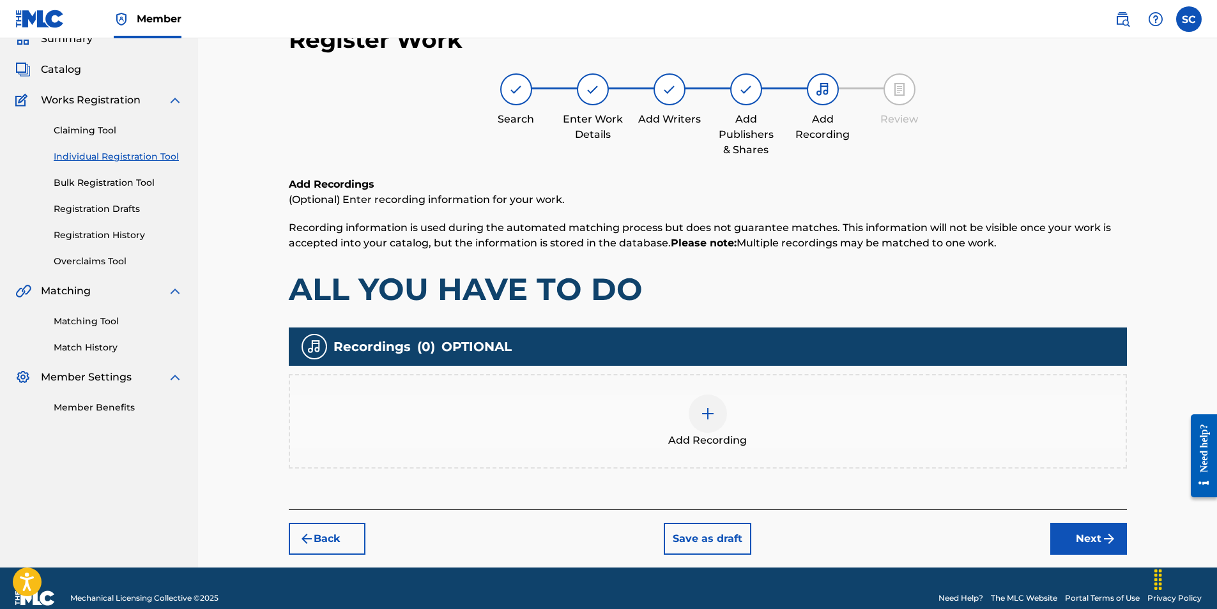
click at [705, 417] on img at bounding box center [707, 413] width 15 height 15
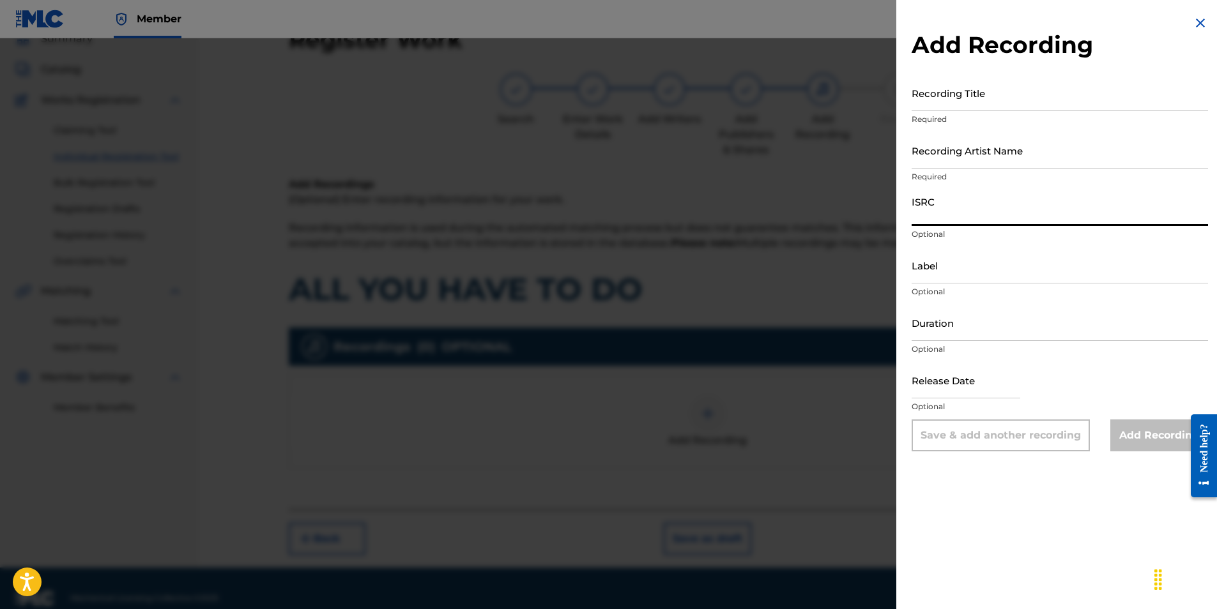
click at [929, 211] on input "ISRC" at bounding box center [1060, 208] width 296 height 36
paste input "GBDPR1302788"
type input "GBDPR1302788"
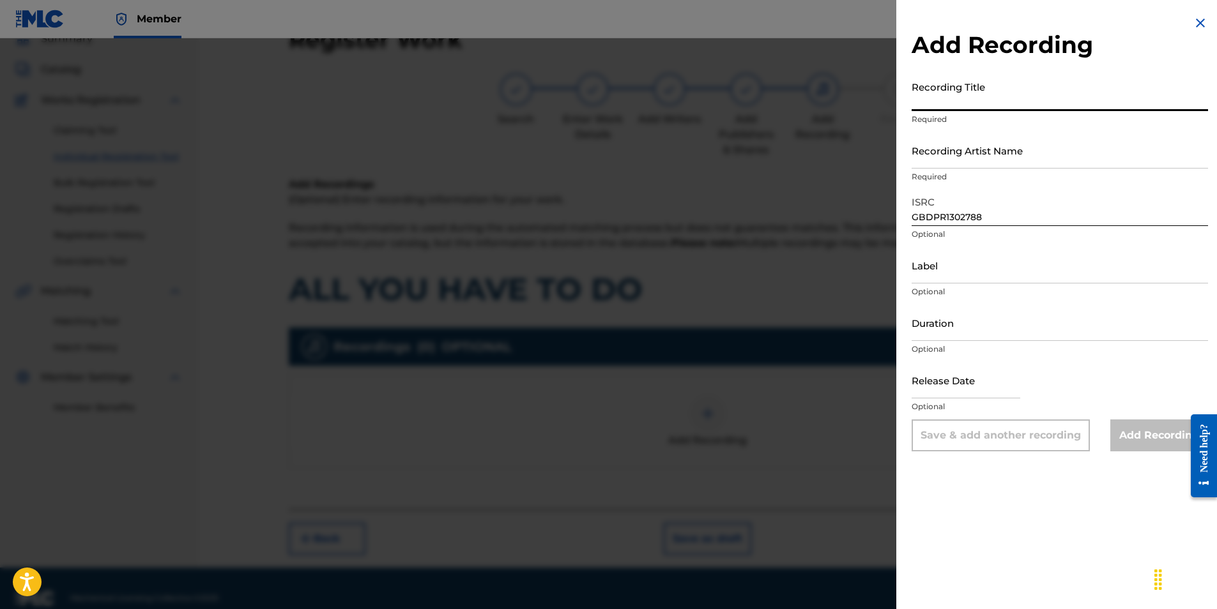
click at [938, 96] on input "Recording Title" at bounding box center [1060, 93] width 296 height 36
type input "ALL YOU HAVE TO DO"
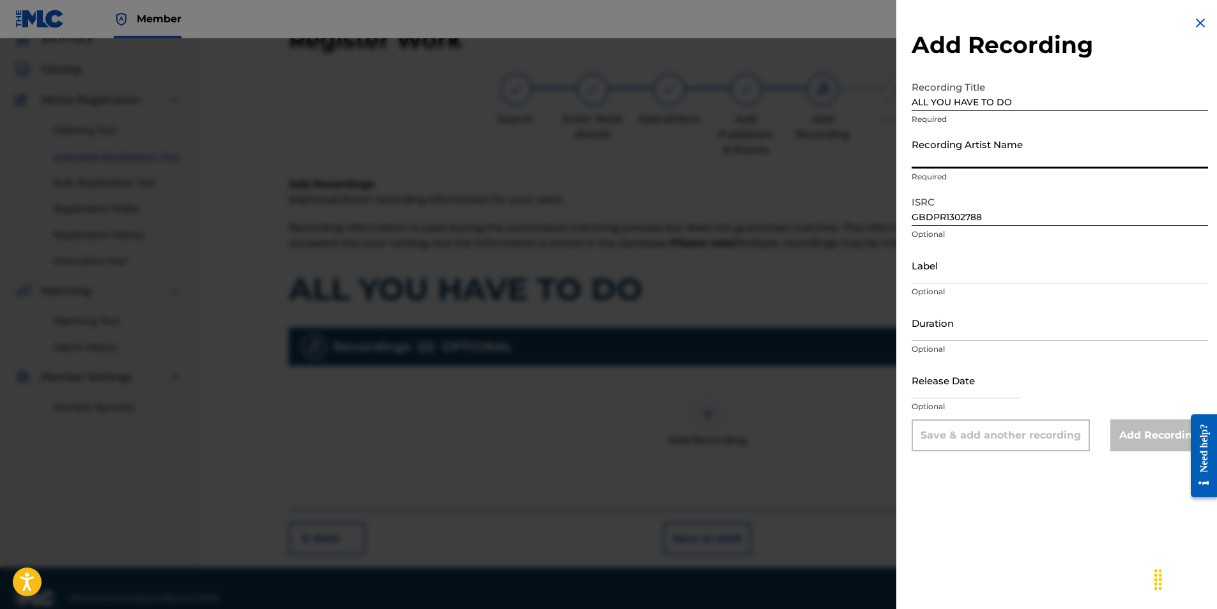
click at [954, 149] on input "Recording Artist Name" at bounding box center [1060, 150] width 296 height 36
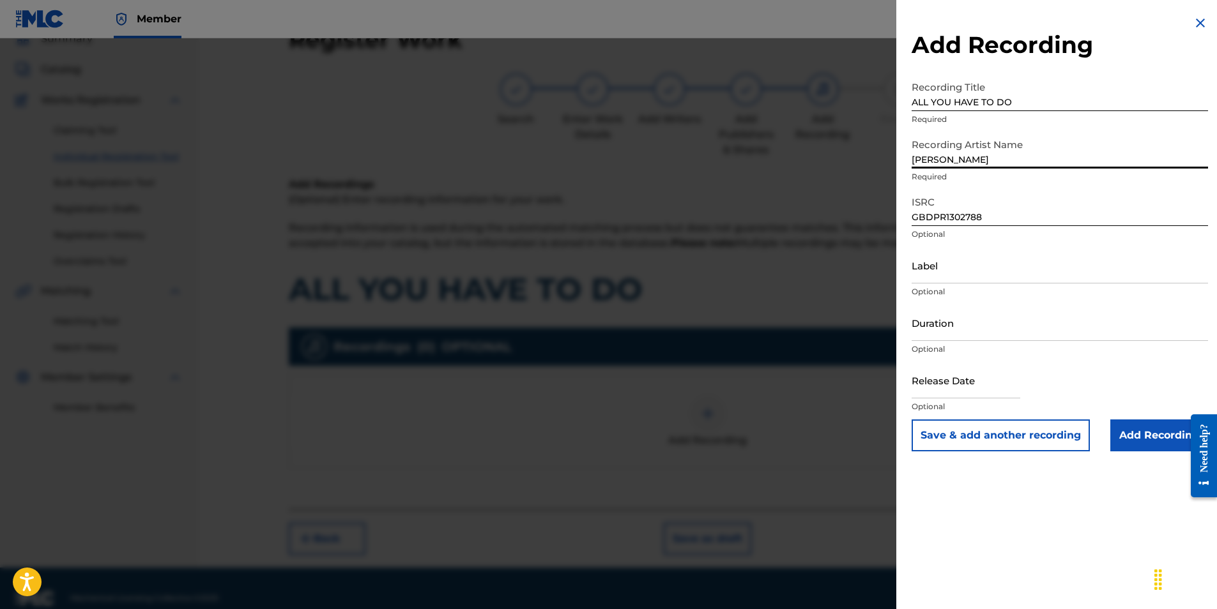
type input "[PERSON_NAME]"
click at [901, 192] on div "Add Recording Recording Title ALL YOU HAVE TO DO Required Recording Artist Name…" at bounding box center [1059, 233] width 327 height 467
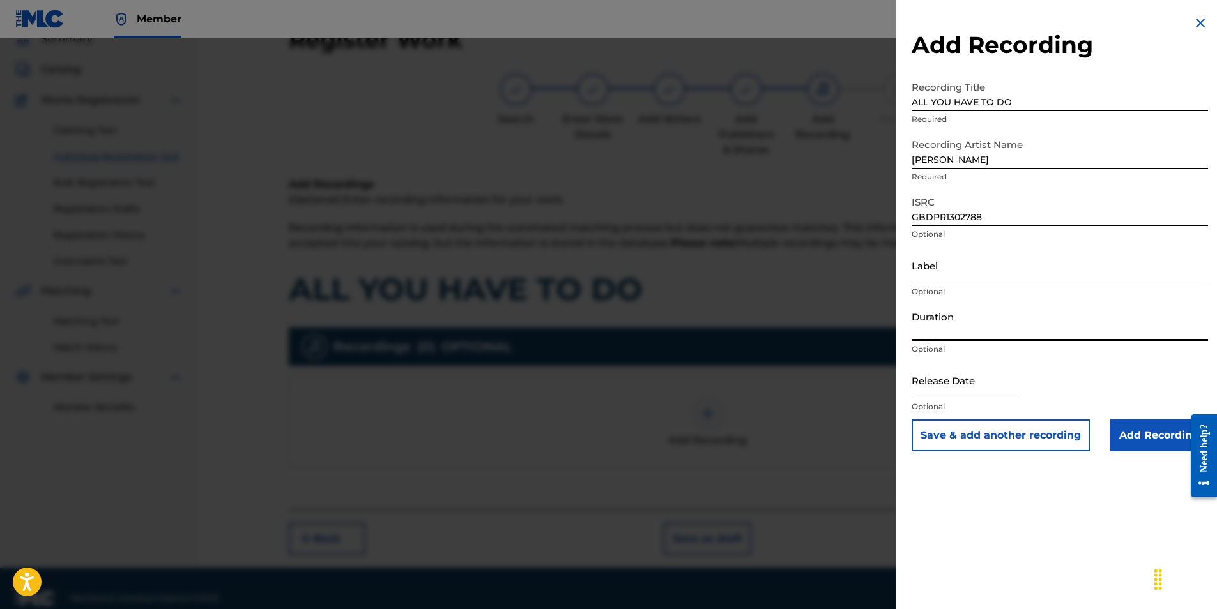
click at [930, 323] on input "Duration" at bounding box center [1060, 323] width 296 height 36
type input "02:24"
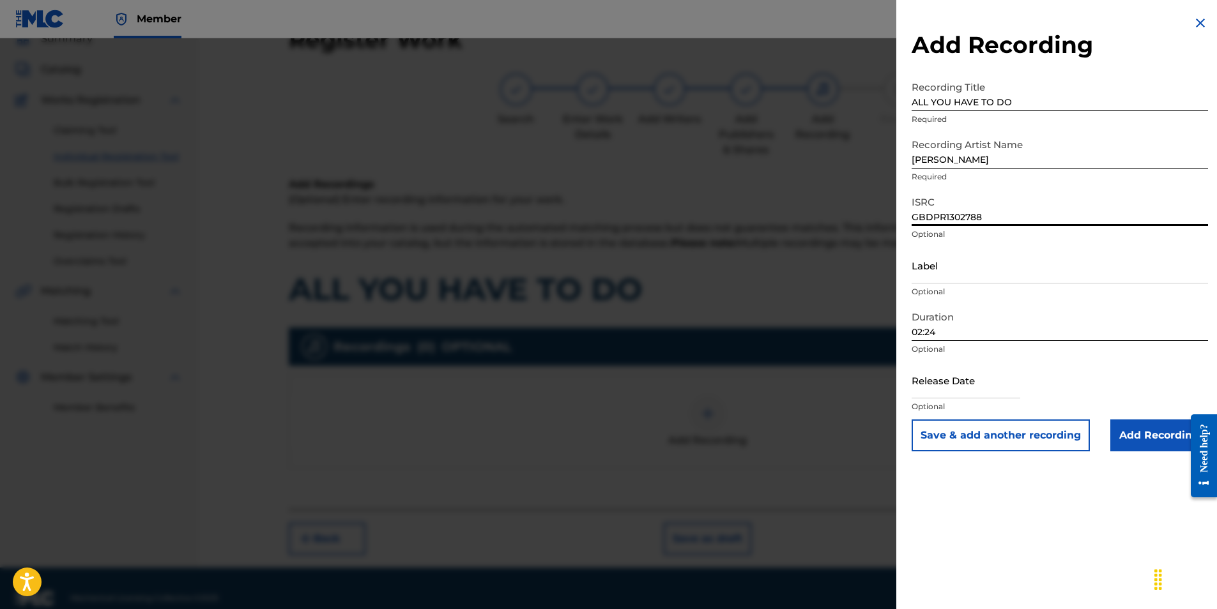
drag, startPoint x: 993, startPoint y: 220, endPoint x: 892, endPoint y: 220, distance: 100.9
click at [892, 220] on div "Add Recording Recording Title ALL YOU HAVE TO DO Required Recording Artist Name…" at bounding box center [608, 323] width 1217 height 571
click at [922, 383] on input "text" at bounding box center [966, 380] width 109 height 36
select select "7"
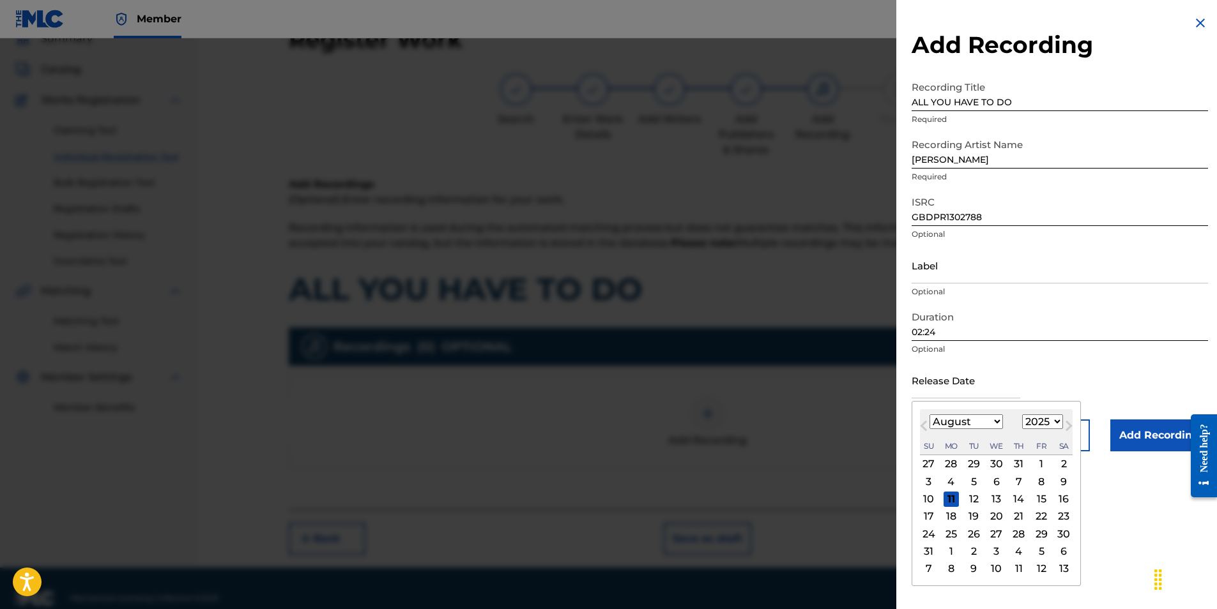
click at [922, 410] on div "August [DATE] February March April May June July August September October Novem…" at bounding box center [996, 433] width 153 height 46
click at [1054, 422] on select "1900 1901 1902 1903 1904 1905 1906 1907 1908 1909 1910 1911 1912 1913 1914 1915…" at bounding box center [1042, 422] width 41 height 15
select select "2013"
click at [1022, 415] on select "1900 1901 1902 1903 1904 1905 1906 1907 1908 1909 1910 1911 1912 1913 1914 1915…" at bounding box center [1042, 422] width 41 height 15
click at [996, 419] on select "January February March April May June July August September October November De…" at bounding box center [966, 422] width 73 height 15
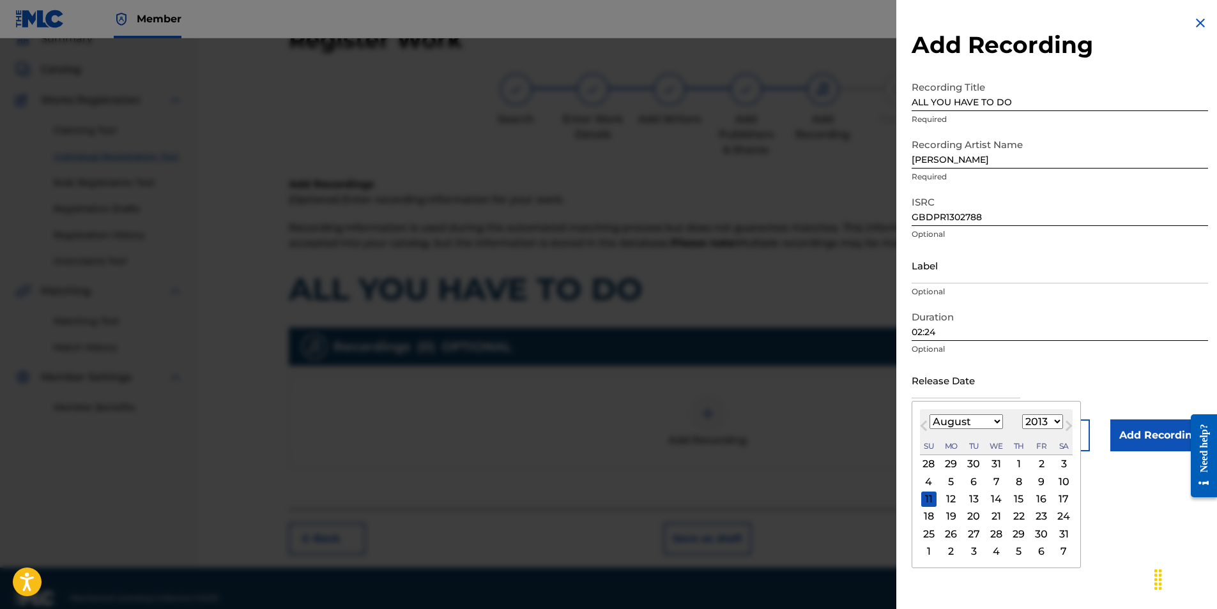
select select "6"
click at [930, 415] on select "January February March April May June July August September October November De…" at bounding box center [966, 422] width 73 height 15
click at [976, 516] on div "23" at bounding box center [973, 516] width 15 height 15
type input "[DATE]"
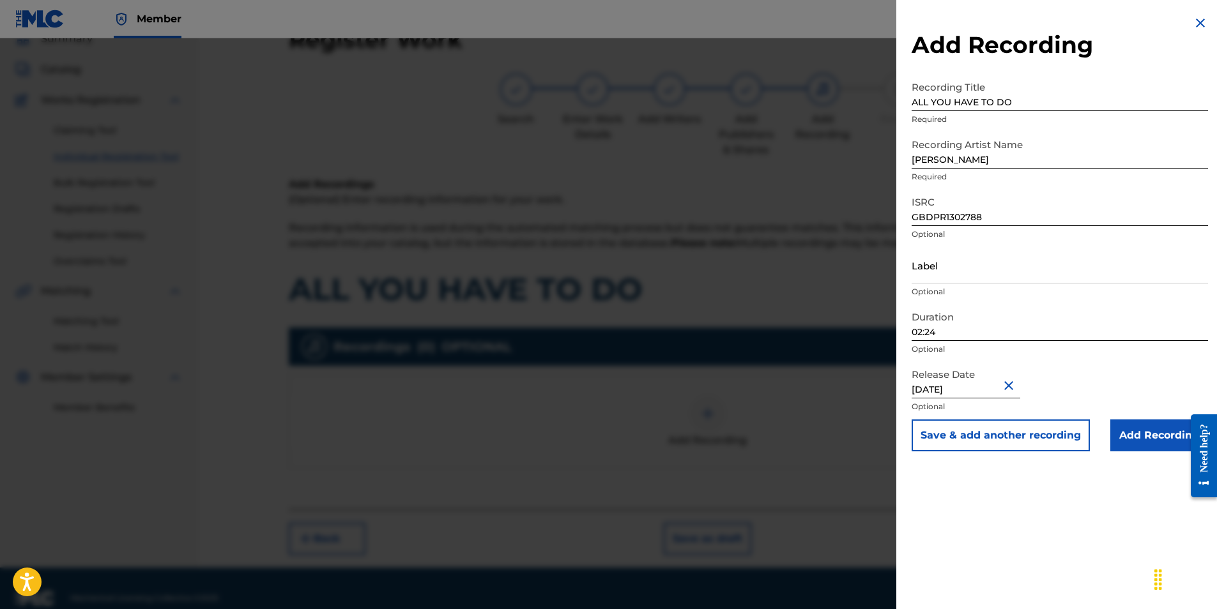
click at [1140, 434] on input "Add Recording" at bounding box center [1159, 436] width 98 height 32
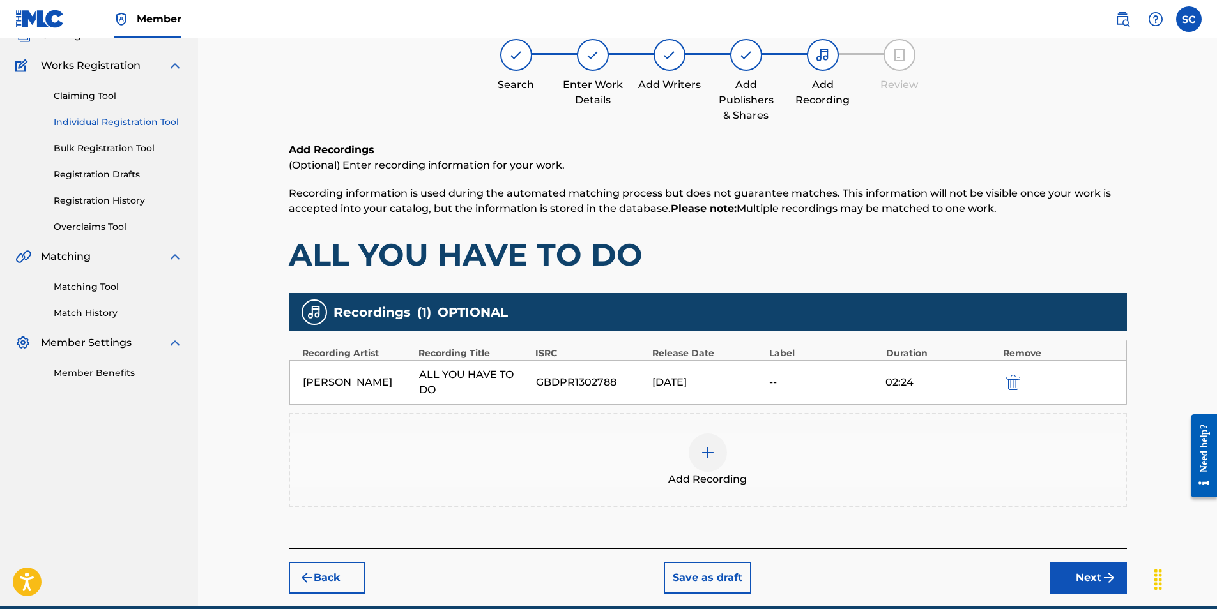
scroll to position [151, 0]
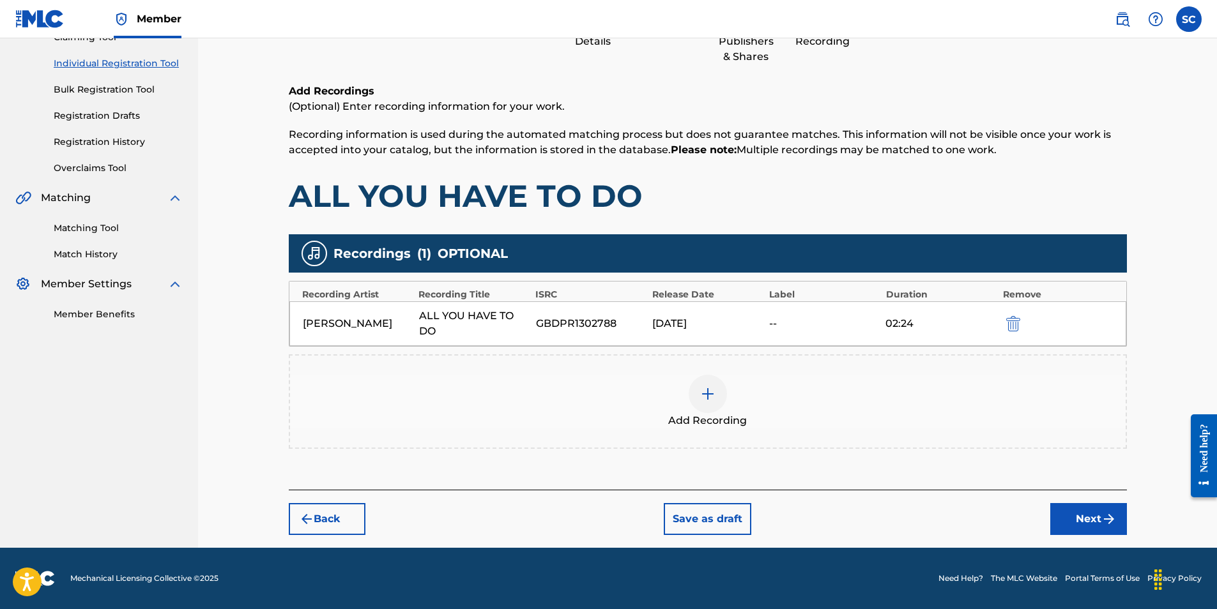
click at [1080, 523] on button "Next" at bounding box center [1088, 519] width 77 height 32
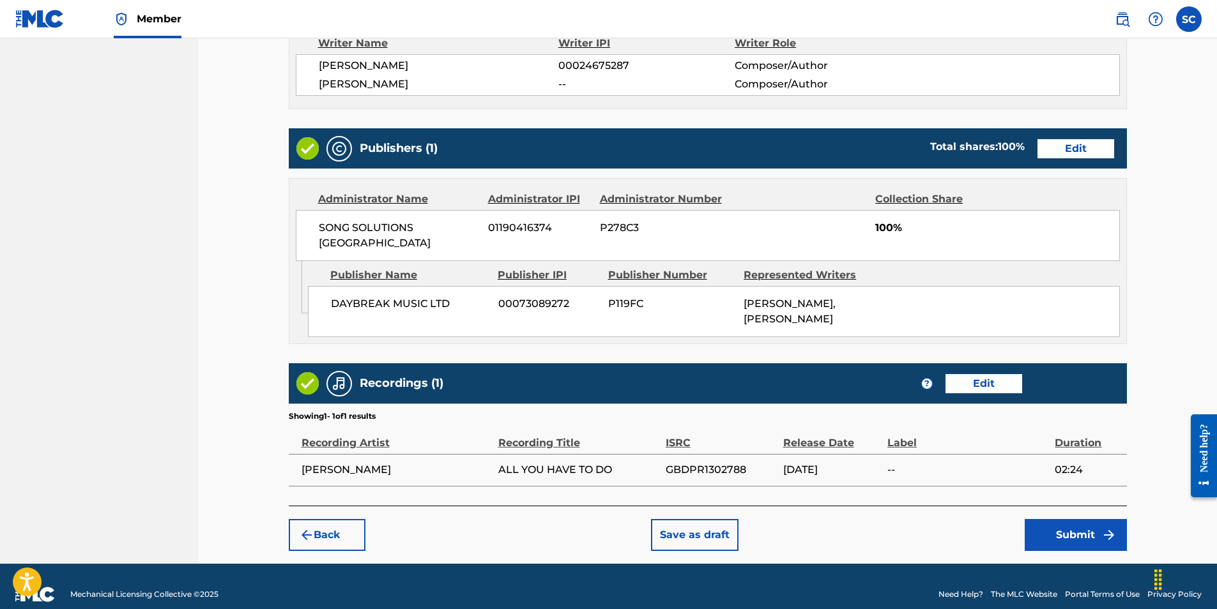
scroll to position [576, 0]
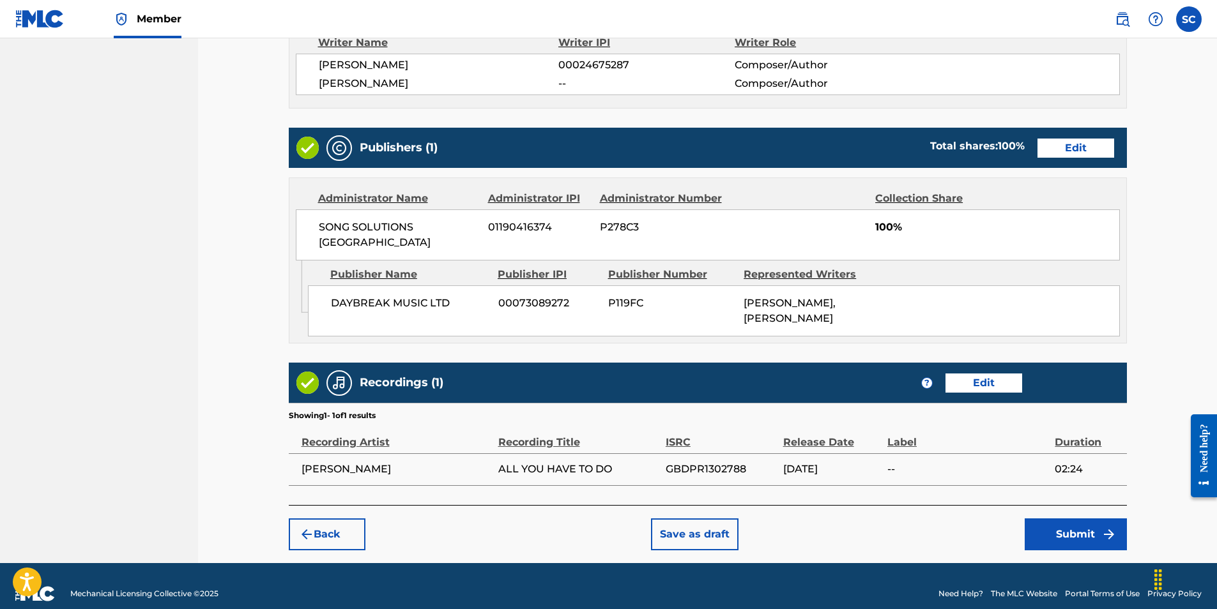
click at [1071, 519] on button "Submit" at bounding box center [1076, 535] width 102 height 32
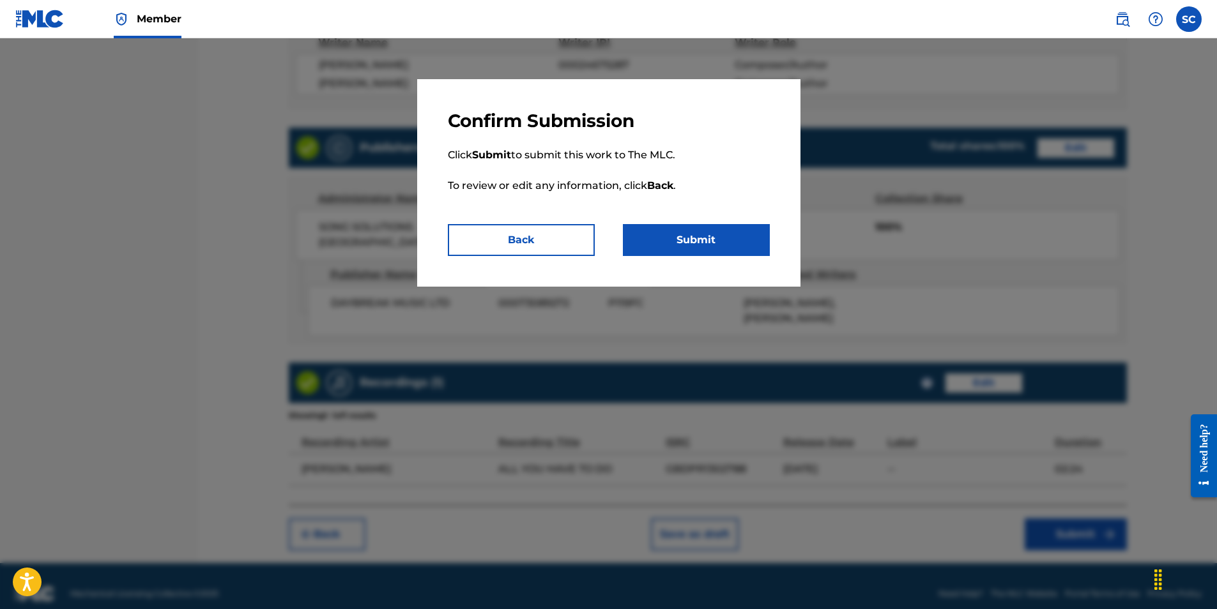
click at [703, 234] on button "Submit" at bounding box center [696, 240] width 147 height 32
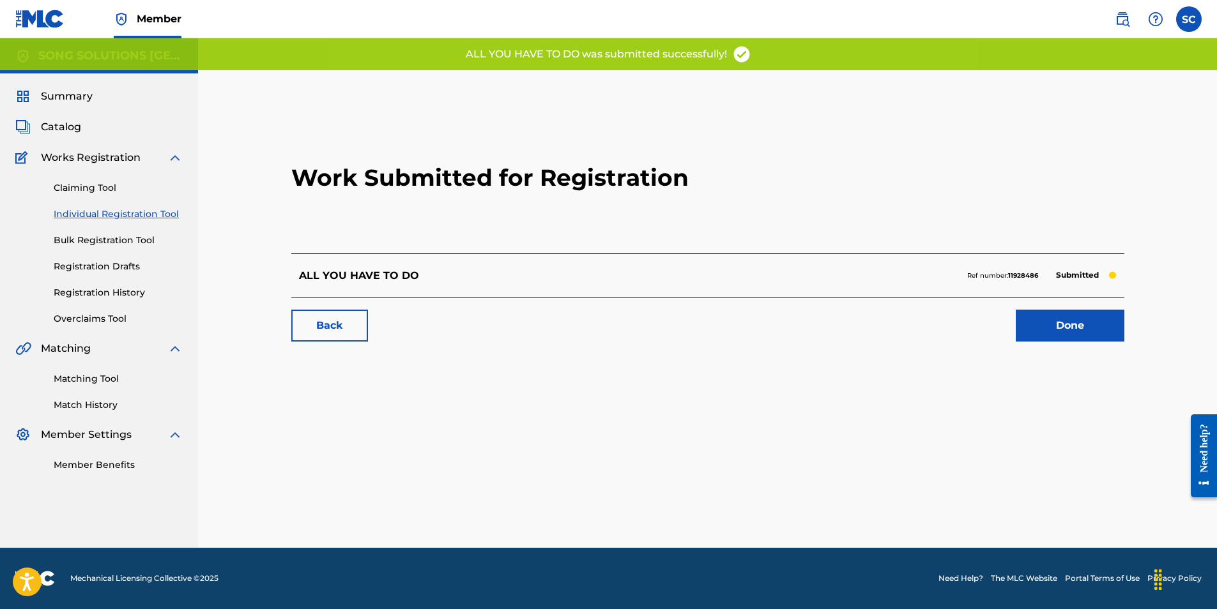
click at [1069, 322] on link "Done" at bounding box center [1070, 326] width 109 height 32
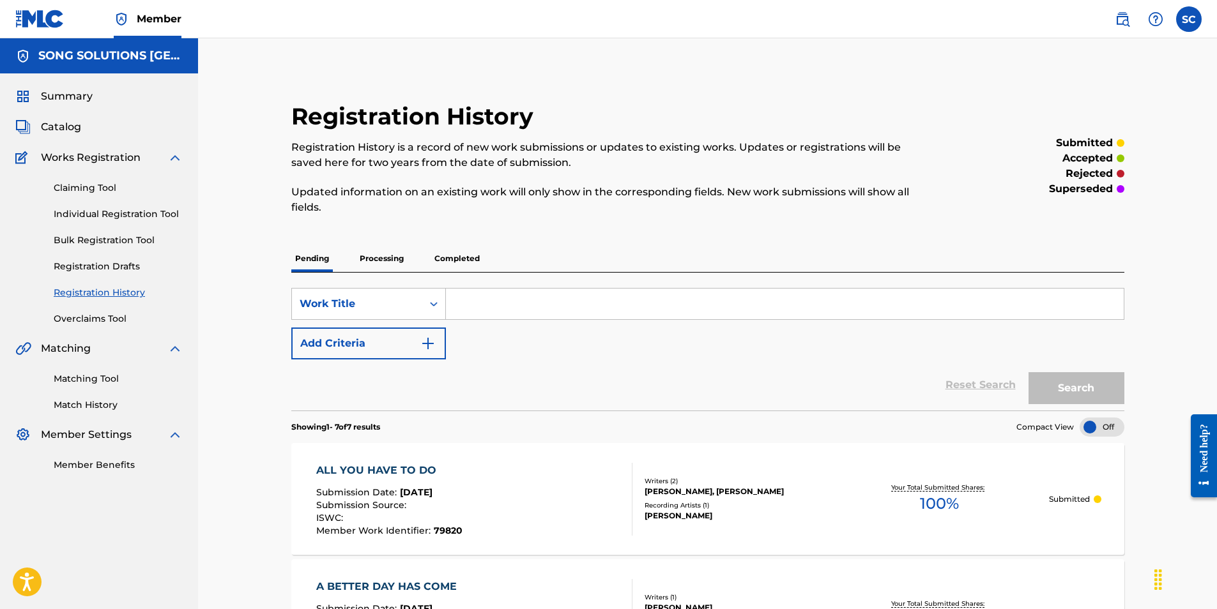
click at [93, 217] on link "Individual Registration Tool" at bounding box center [118, 214] width 129 height 13
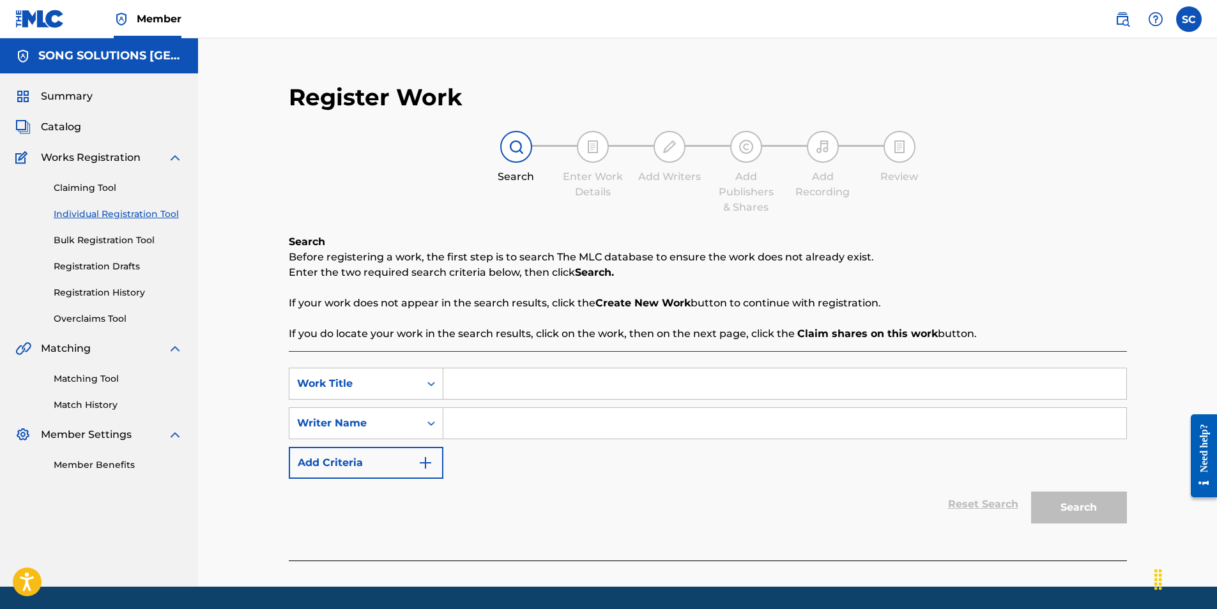
click at [517, 383] on input "Search Form" at bounding box center [784, 384] width 683 height 31
type input "MILLIONS OF PEOPLE"
click at [519, 420] on input "Search Form" at bounding box center [784, 423] width 683 height 31
click at [478, 425] on input "Search Form" at bounding box center [784, 423] width 683 height 31
type input "FIELD"
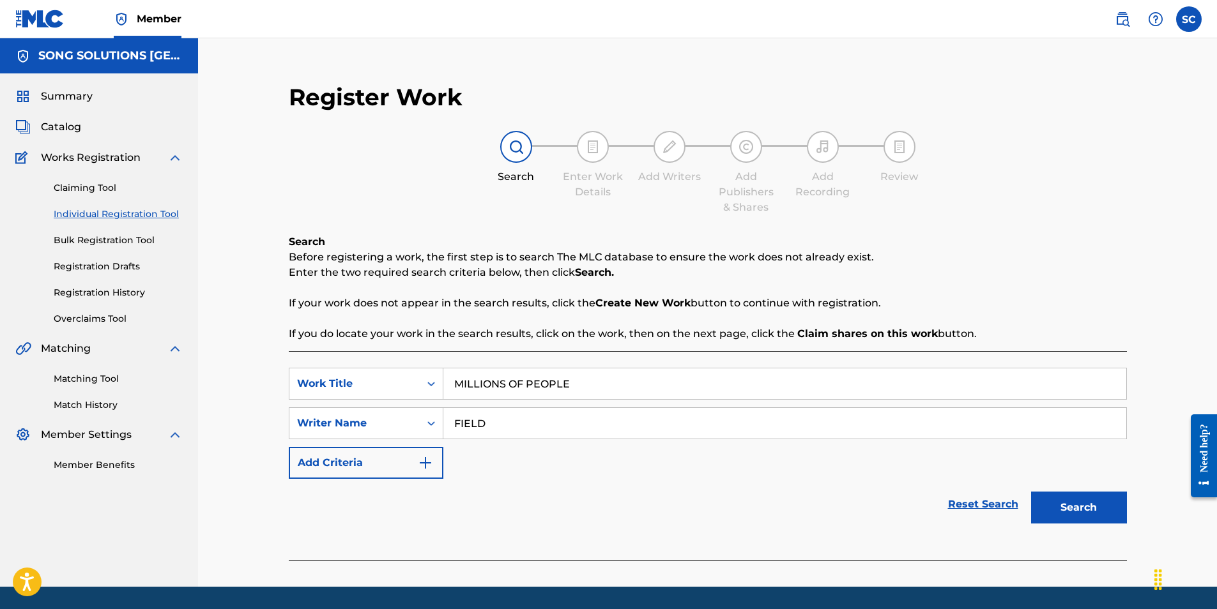
click at [1031, 492] on button "Search" at bounding box center [1079, 508] width 96 height 32
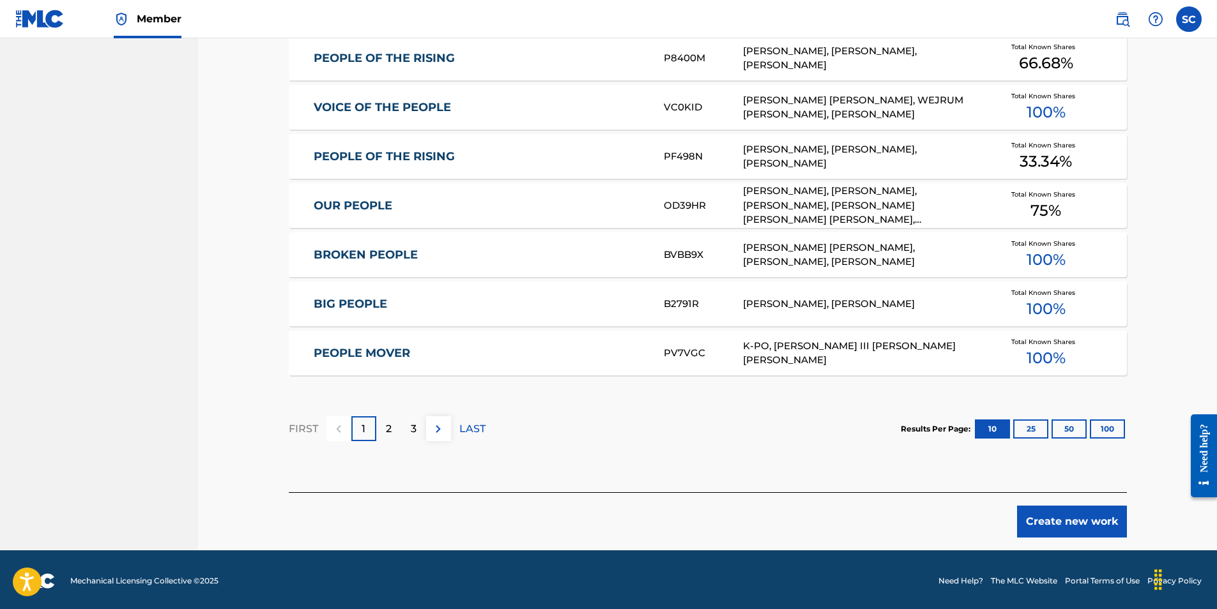
scroll to position [724, 0]
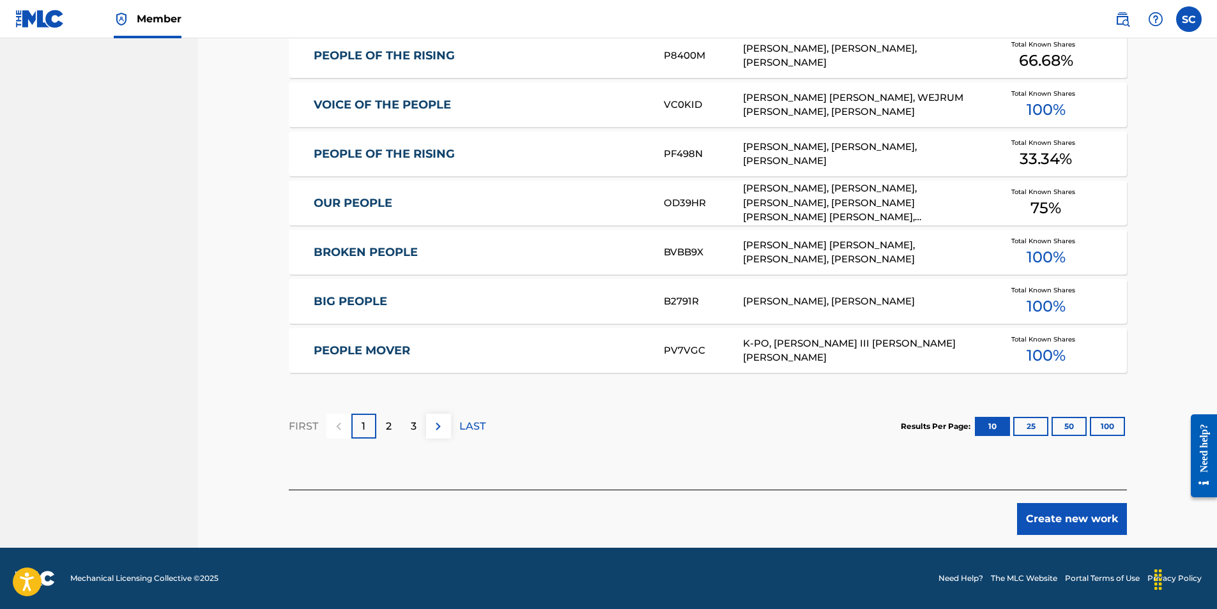
click at [1099, 513] on button "Create new work" at bounding box center [1072, 519] width 110 height 32
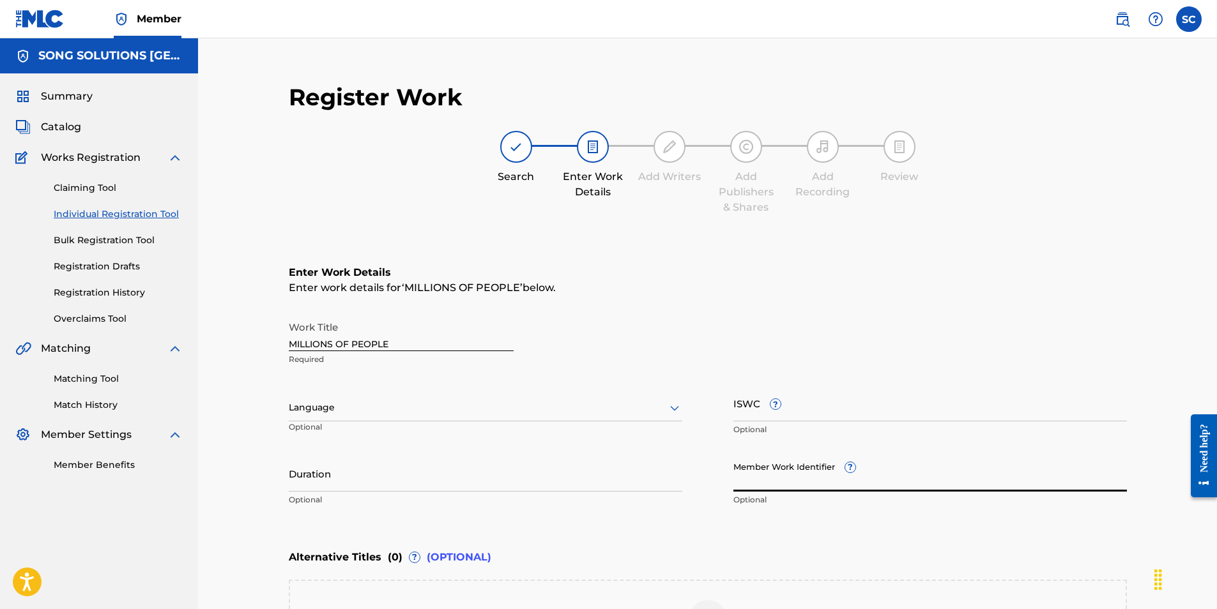
click at [752, 482] on input "Member Work Identifier ?" at bounding box center [930, 474] width 394 height 36
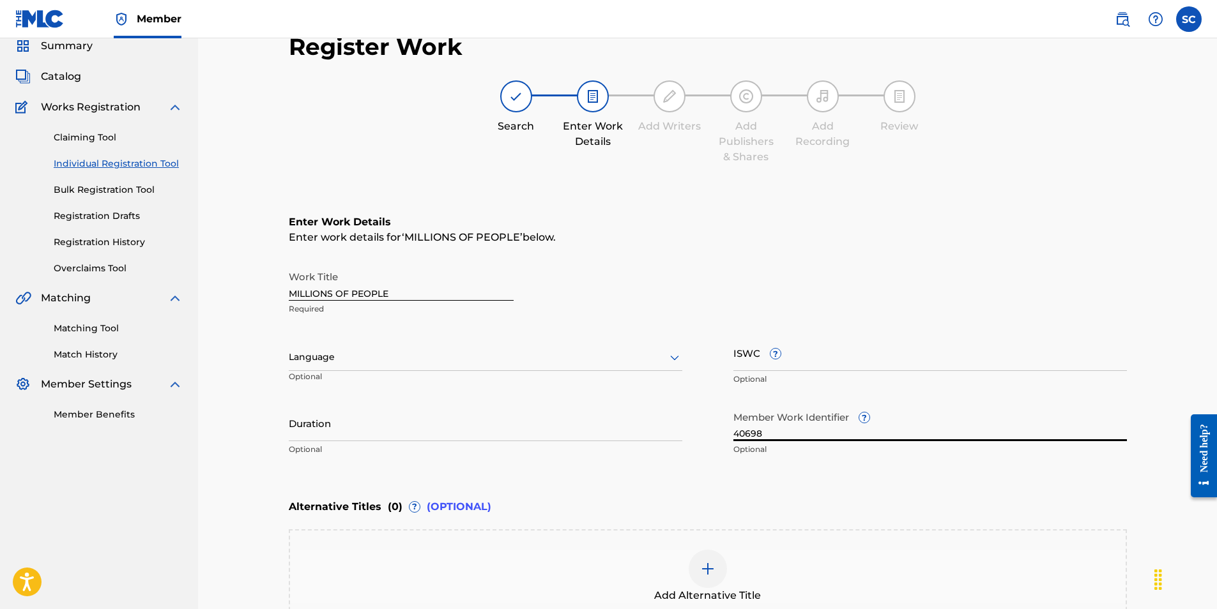
scroll to position [217, 0]
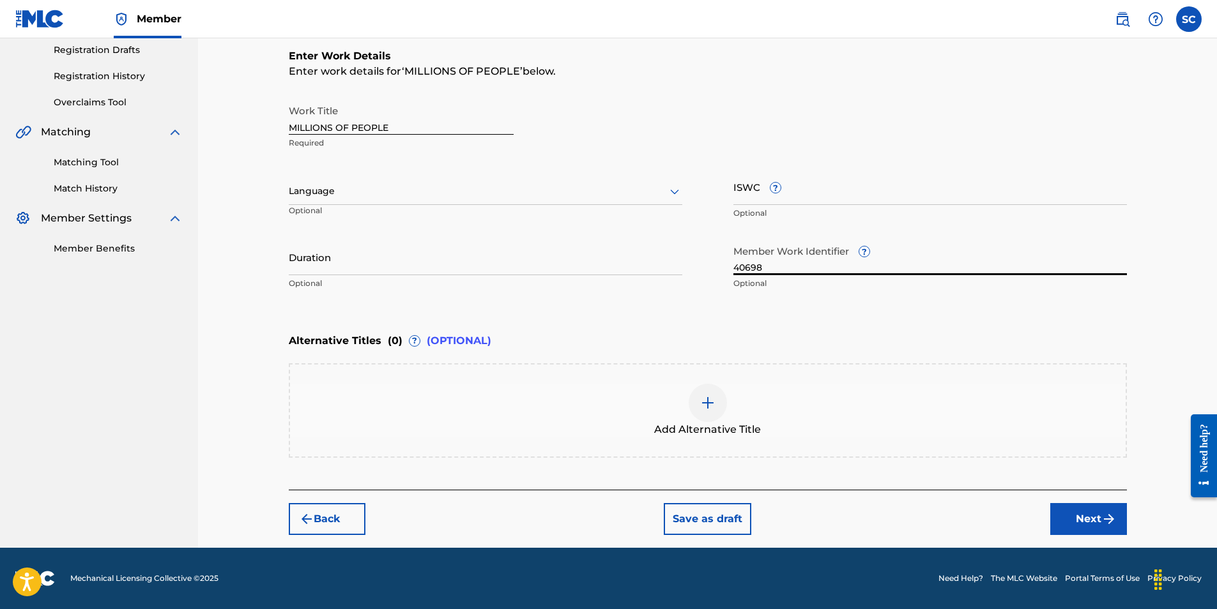
type input "40698"
click at [1093, 516] on button "Next" at bounding box center [1088, 519] width 77 height 32
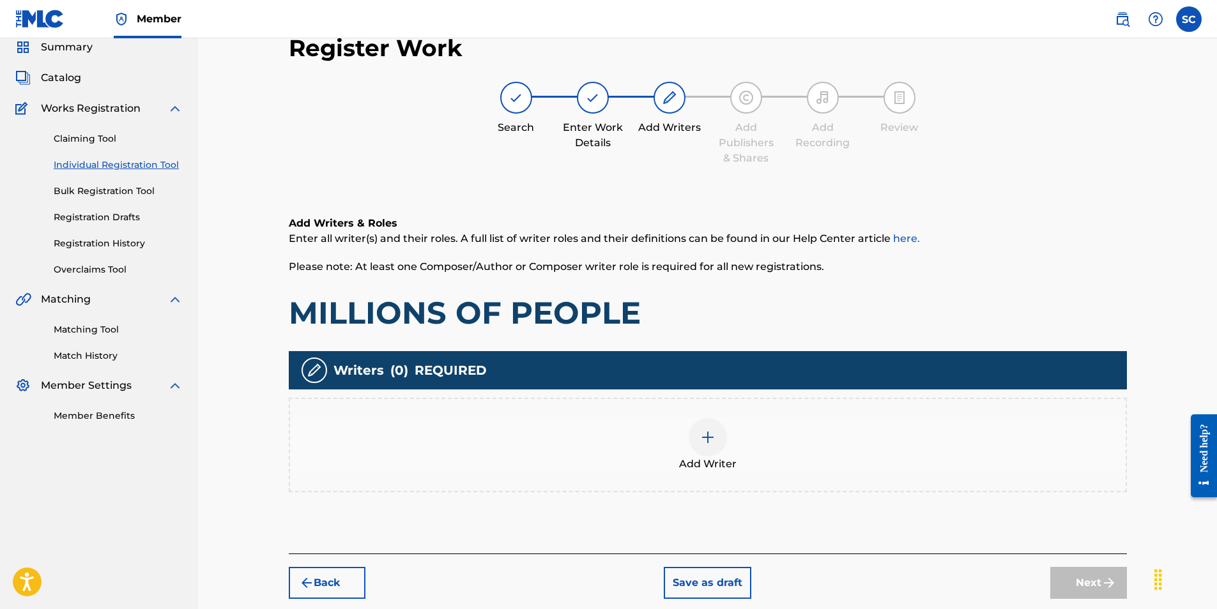
scroll to position [57, 0]
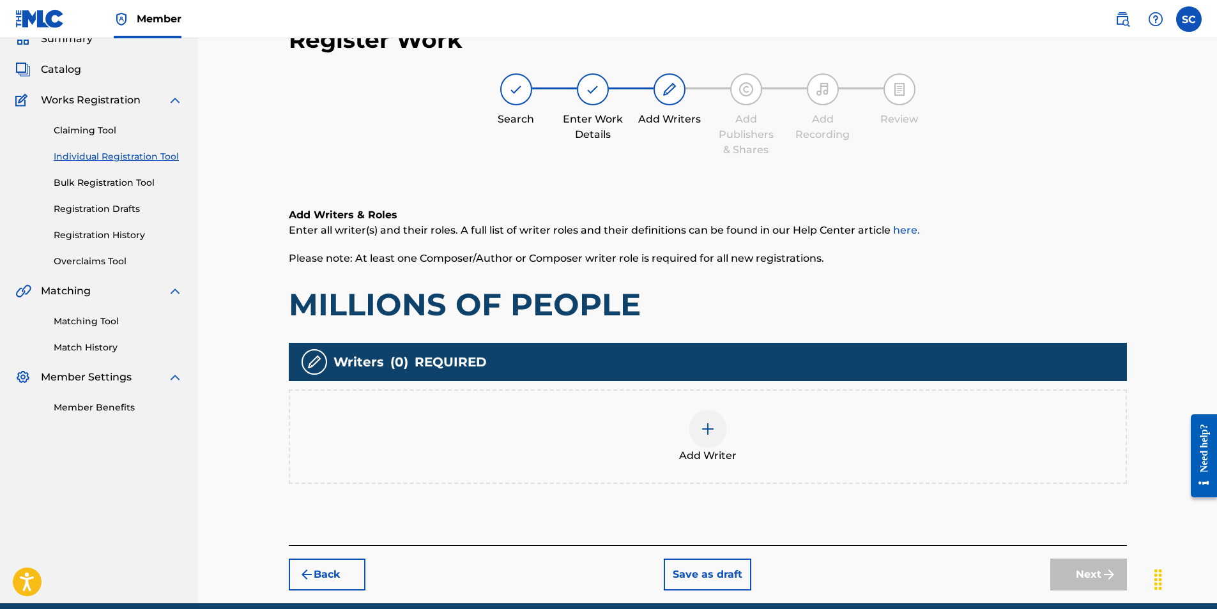
click at [712, 434] on img at bounding box center [707, 429] width 15 height 15
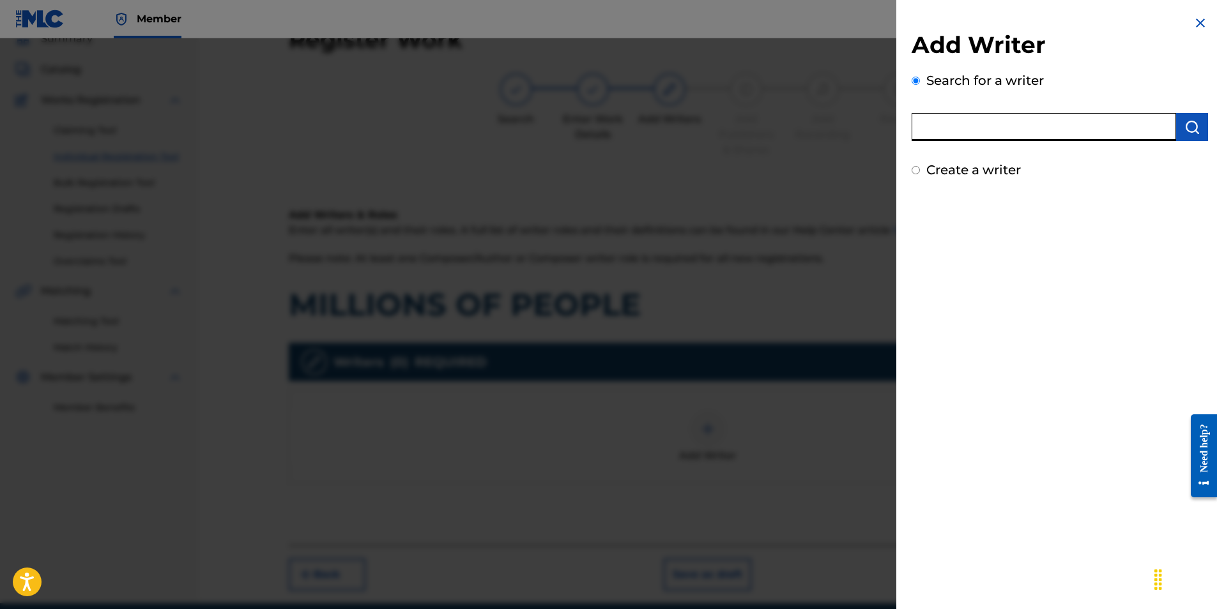
click at [1015, 132] on input "text" at bounding box center [1044, 127] width 264 height 28
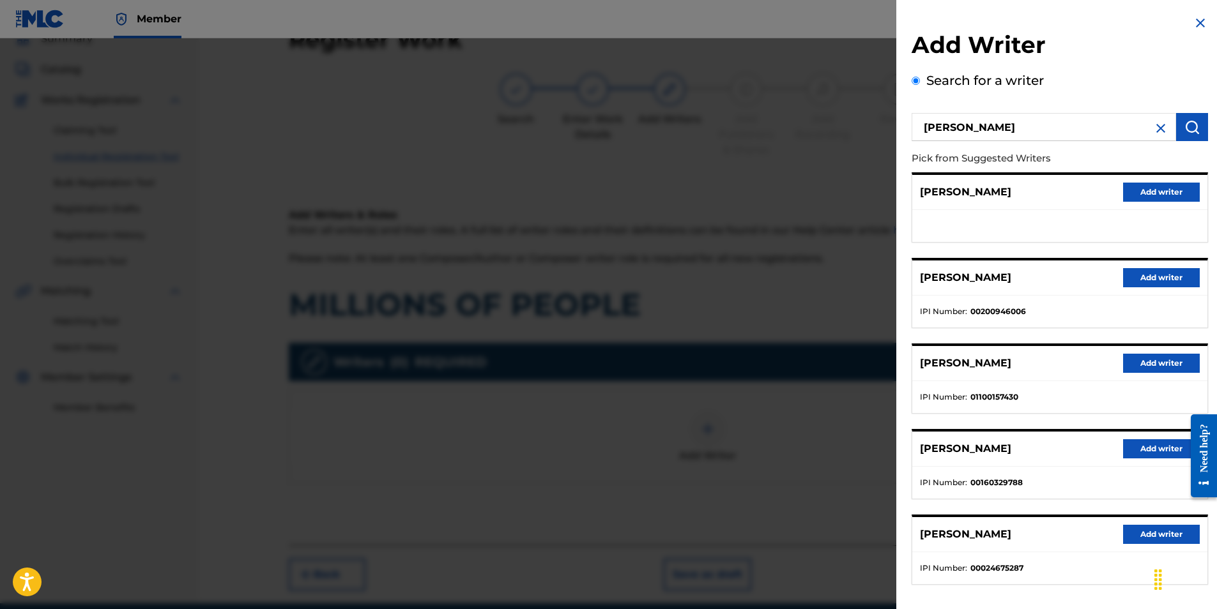
click at [1166, 532] on button "Add writer" at bounding box center [1161, 534] width 77 height 19
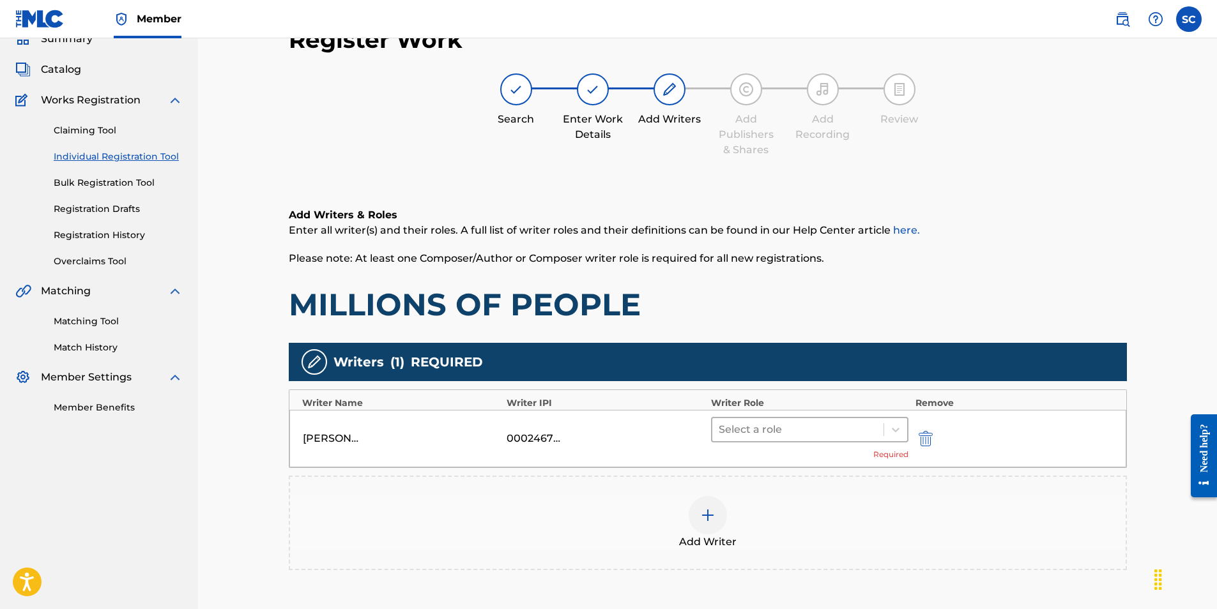
click at [761, 432] on div at bounding box center [798, 430] width 159 height 18
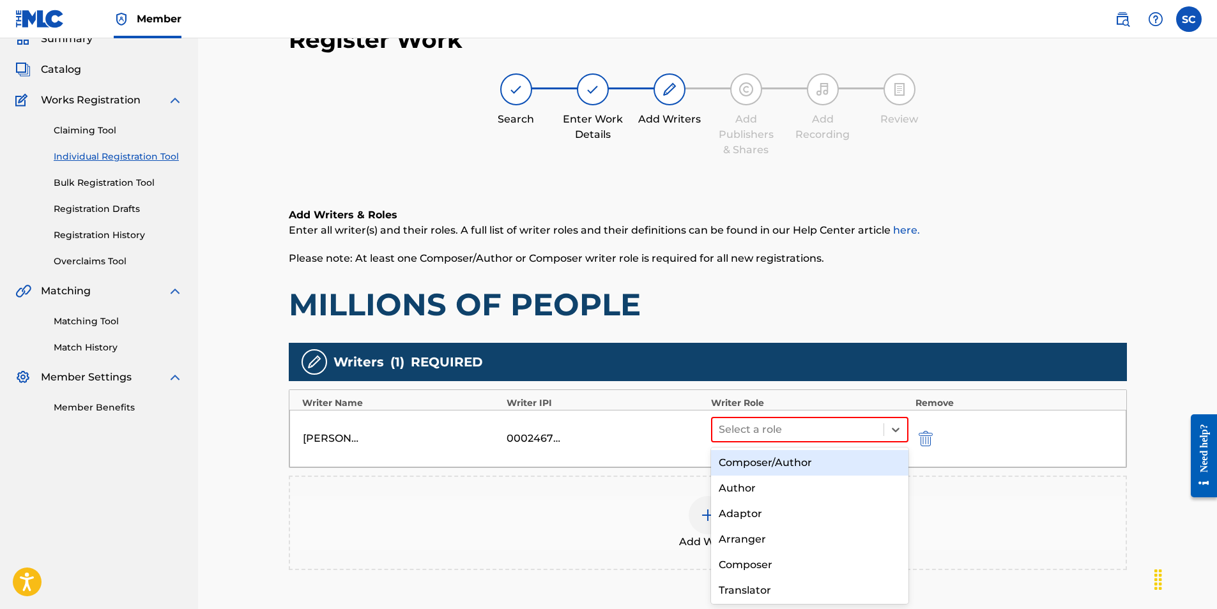
click at [771, 462] on div "Composer/Author" at bounding box center [810, 463] width 198 height 26
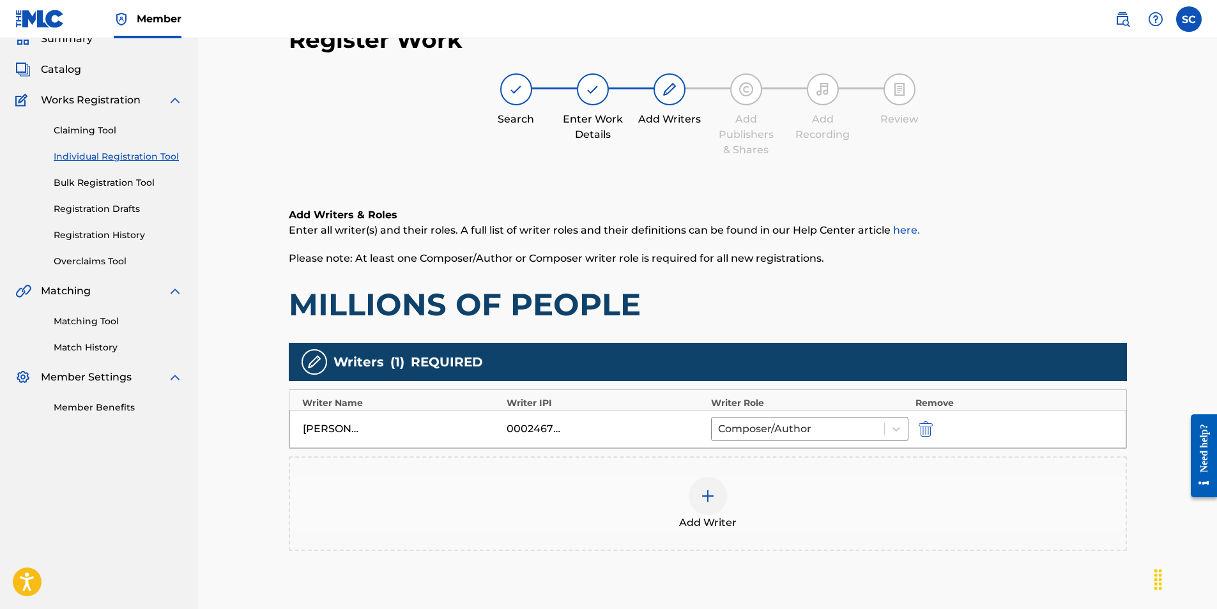
click at [708, 500] on img at bounding box center [707, 496] width 15 height 15
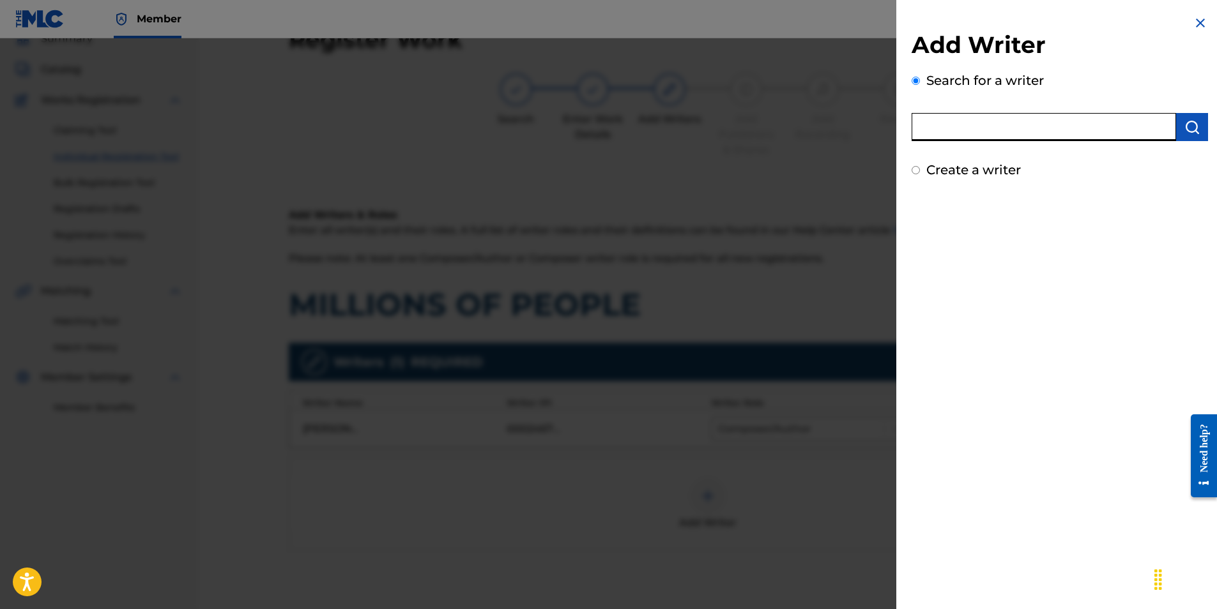
click at [967, 130] on input "text" at bounding box center [1044, 127] width 264 height 28
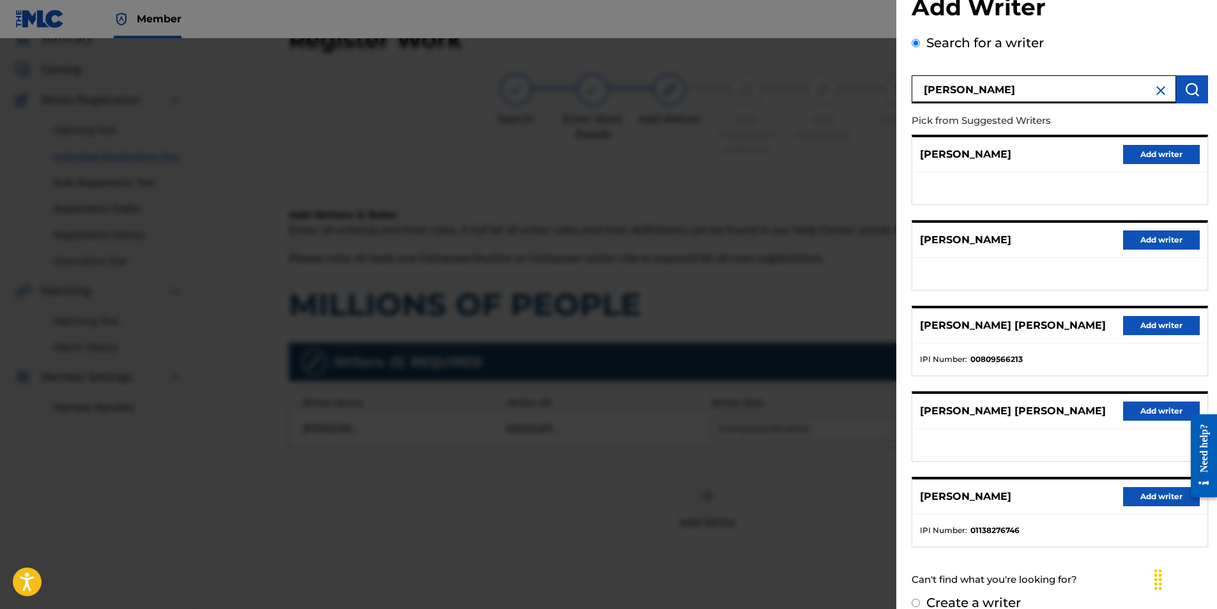
scroll to position [56, 0]
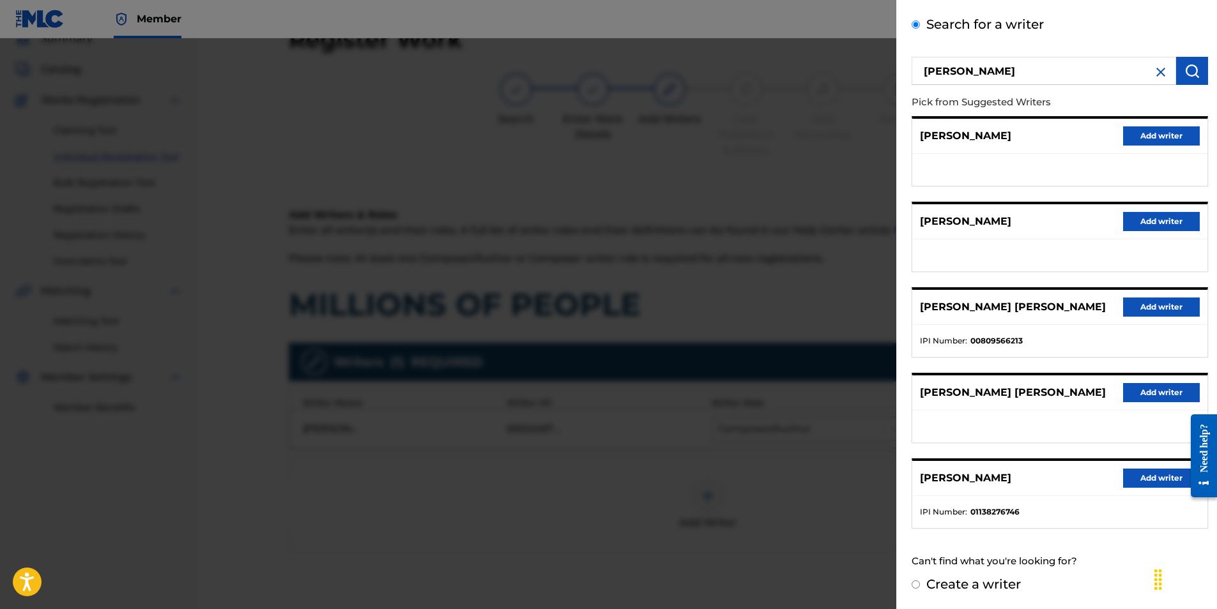
click at [961, 585] on label "Create a writer" at bounding box center [973, 584] width 95 height 15
click at [920, 585] on input "Create a writer" at bounding box center [916, 585] width 8 height 8
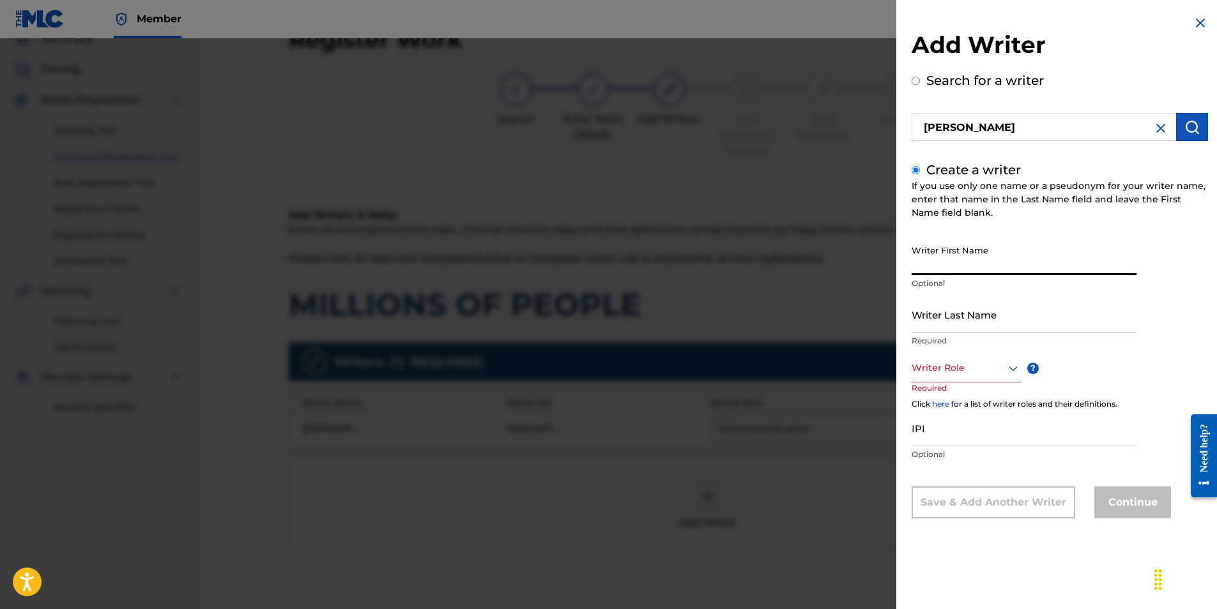
click at [974, 264] on input "Writer First Name" at bounding box center [1024, 257] width 225 height 36
click at [922, 326] on input "Writer Last Name" at bounding box center [1024, 314] width 225 height 36
click at [926, 376] on div "Writer Role" at bounding box center [966, 368] width 109 height 29
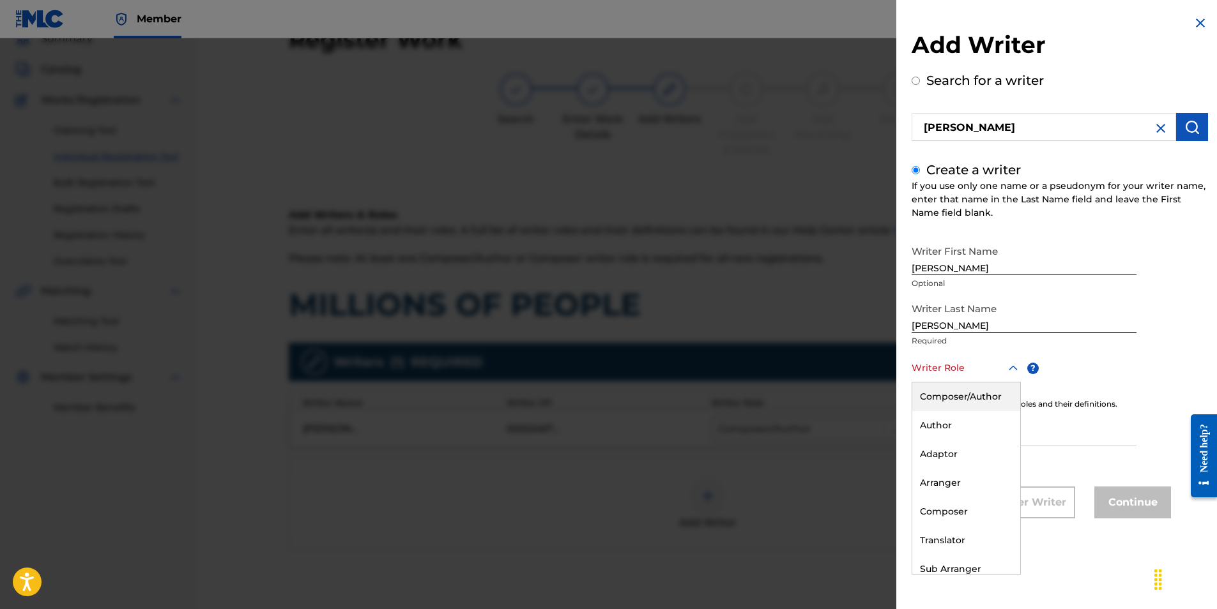
click at [938, 396] on div "Composer/Author" at bounding box center [966, 397] width 108 height 29
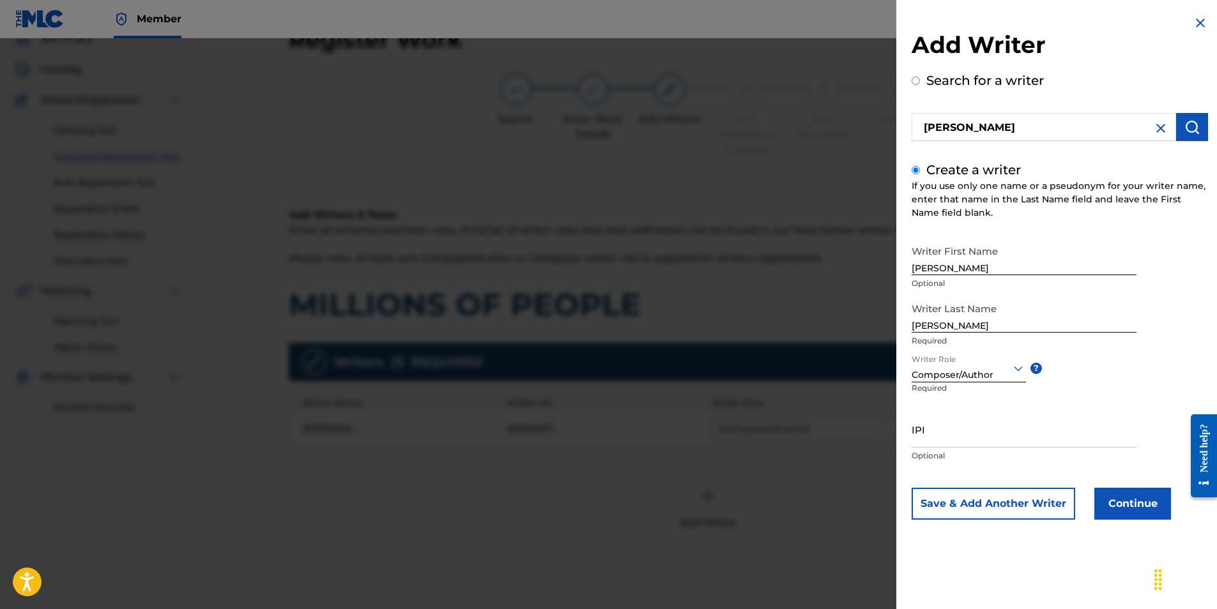
click at [1149, 508] on button "Continue" at bounding box center [1132, 504] width 77 height 32
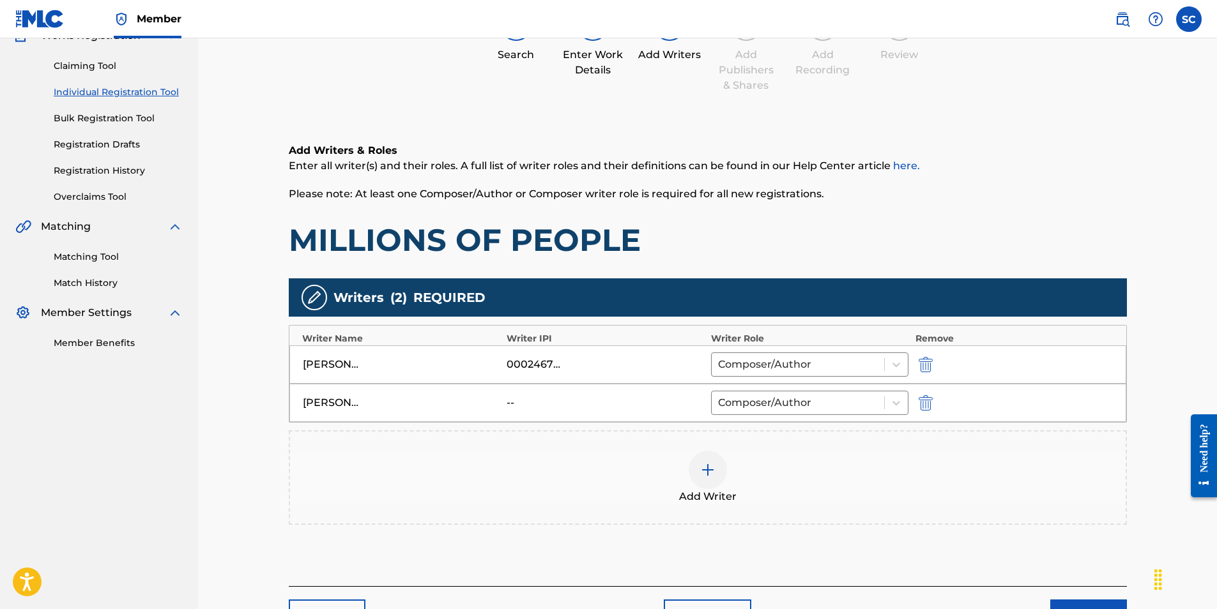
scroll to position [218, 0]
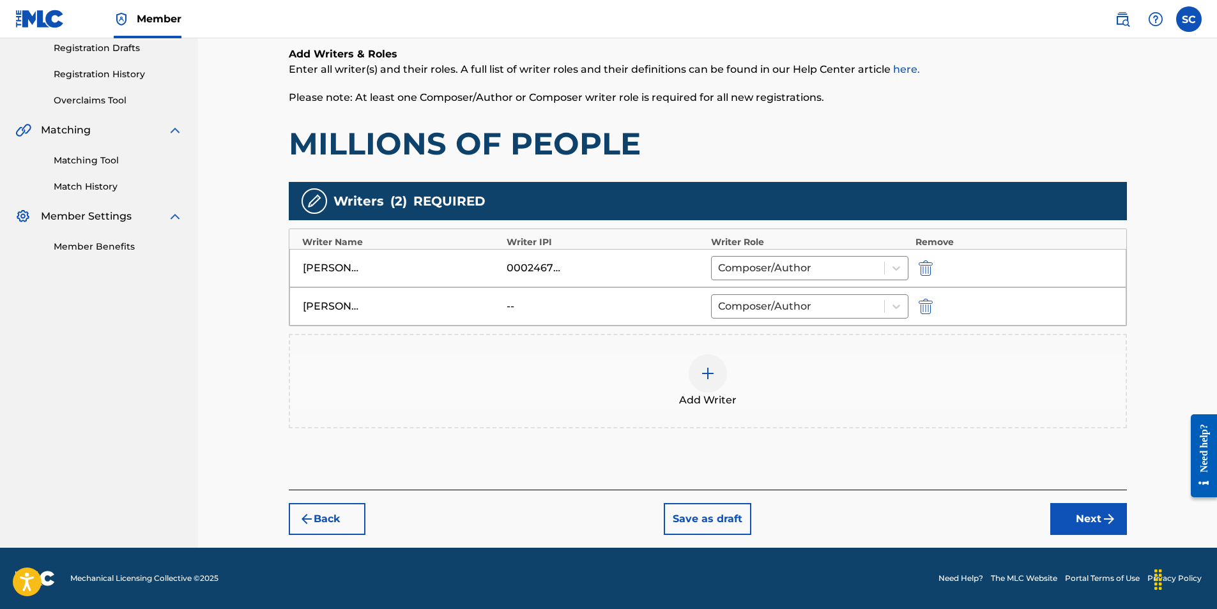
click at [1096, 521] on button "Next" at bounding box center [1088, 519] width 77 height 32
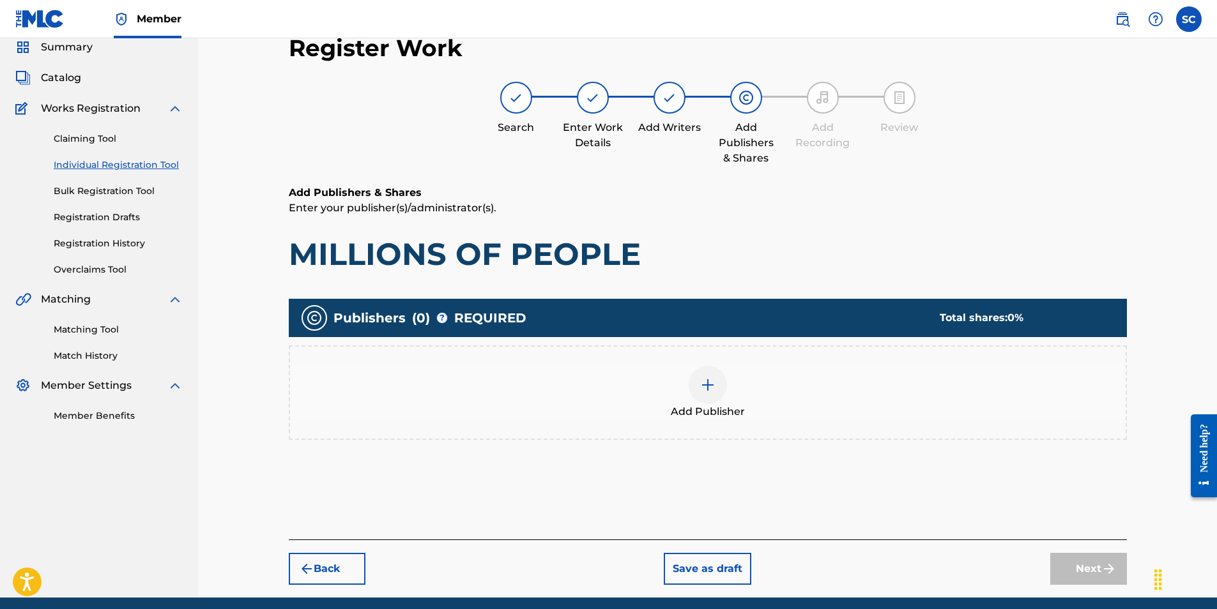
scroll to position [57, 0]
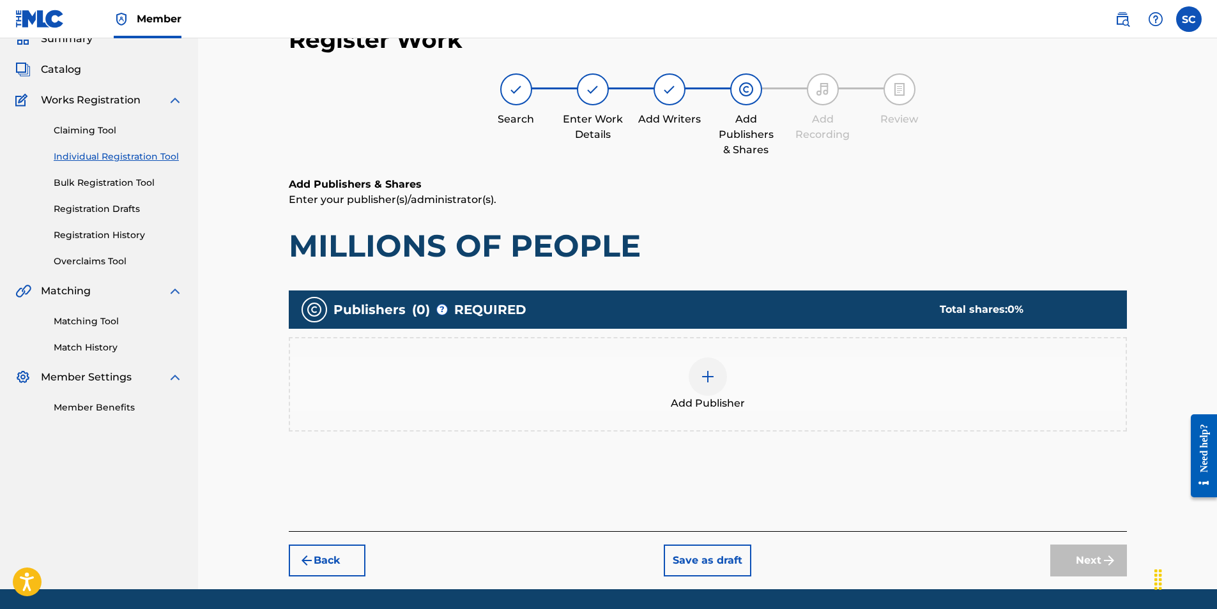
click at [705, 373] on img at bounding box center [707, 376] width 15 height 15
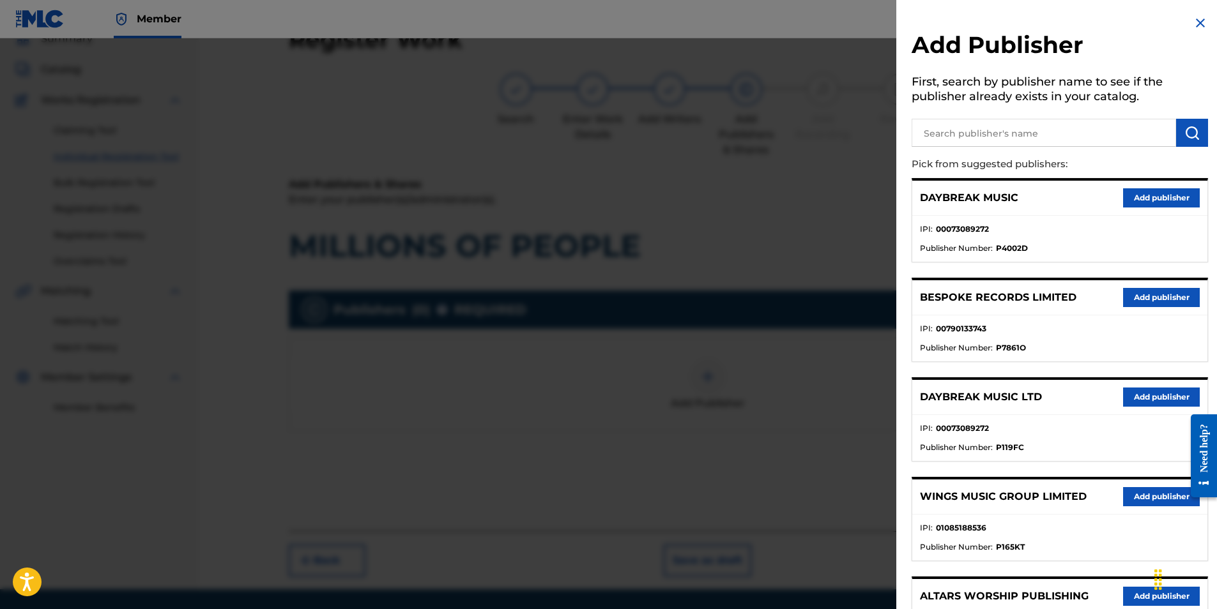
click at [1134, 395] on button "Add publisher" at bounding box center [1161, 397] width 77 height 19
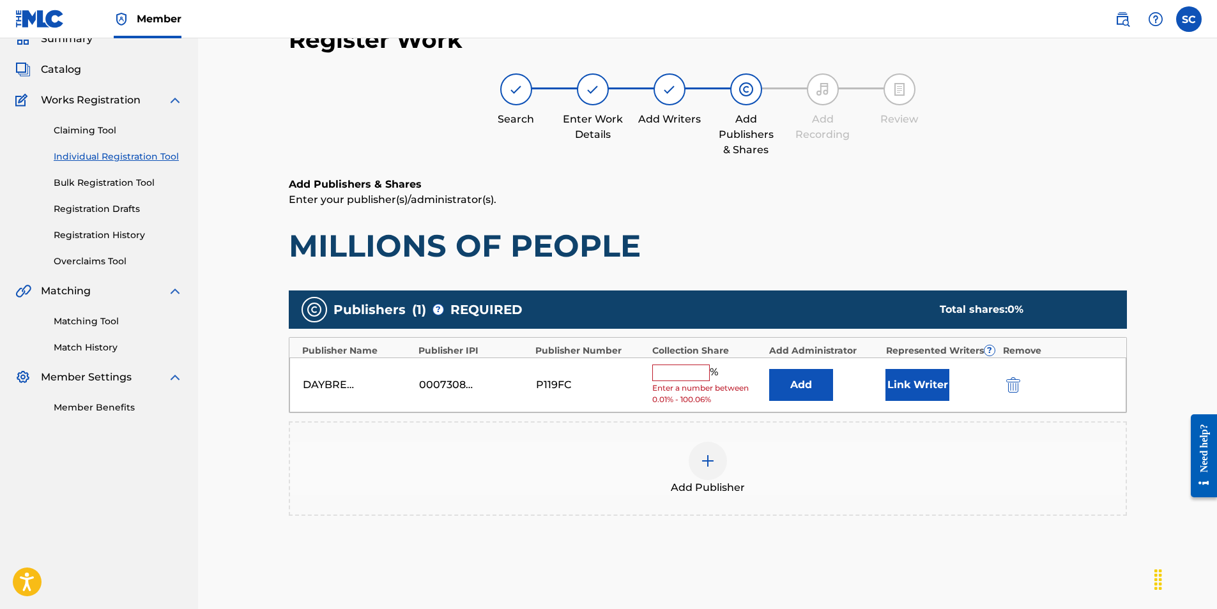
click at [685, 374] on input "text" at bounding box center [680, 373] width 57 height 17
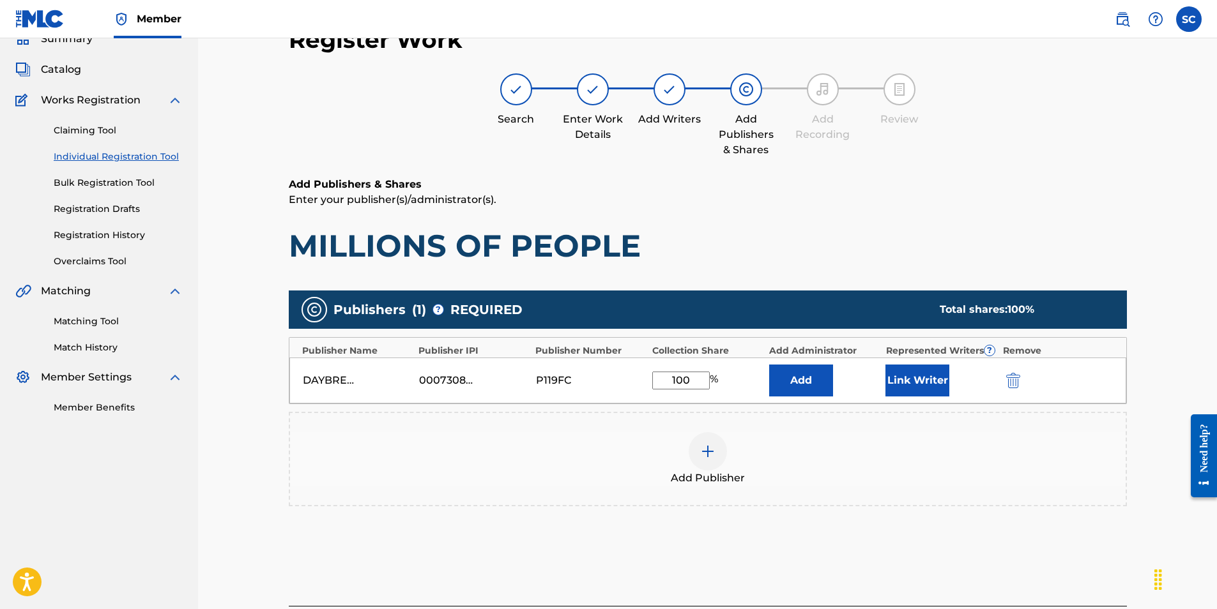
click at [811, 383] on button "Add" at bounding box center [801, 381] width 64 height 32
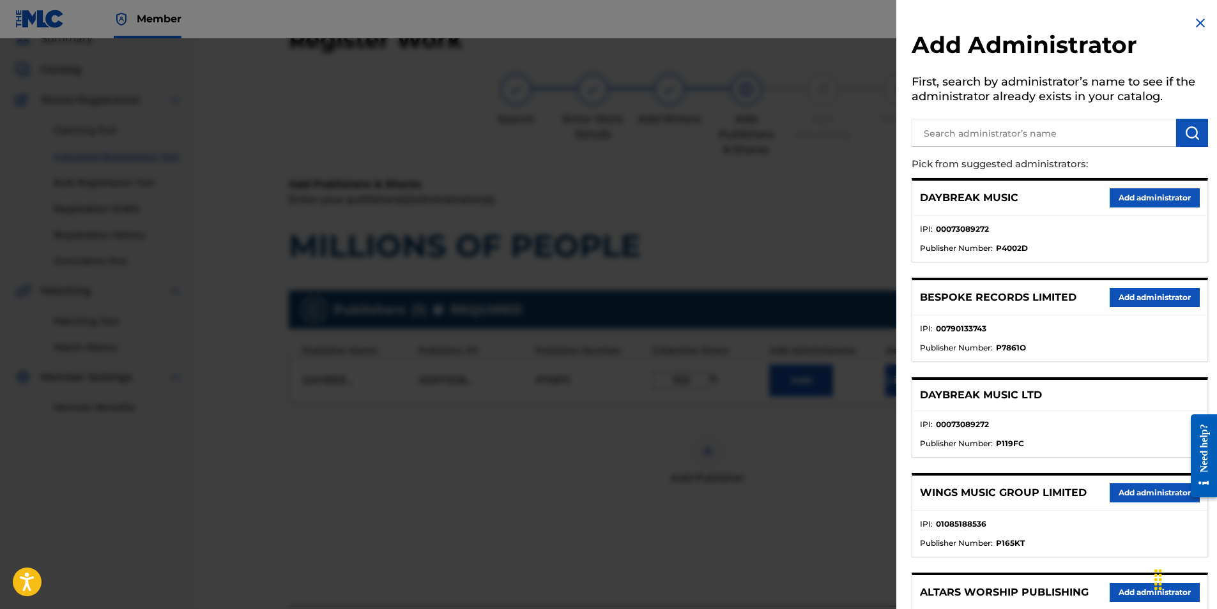
click at [954, 129] on input "text" at bounding box center [1044, 133] width 264 height 28
click at [1179, 134] on button "submit" at bounding box center [1192, 133] width 32 height 28
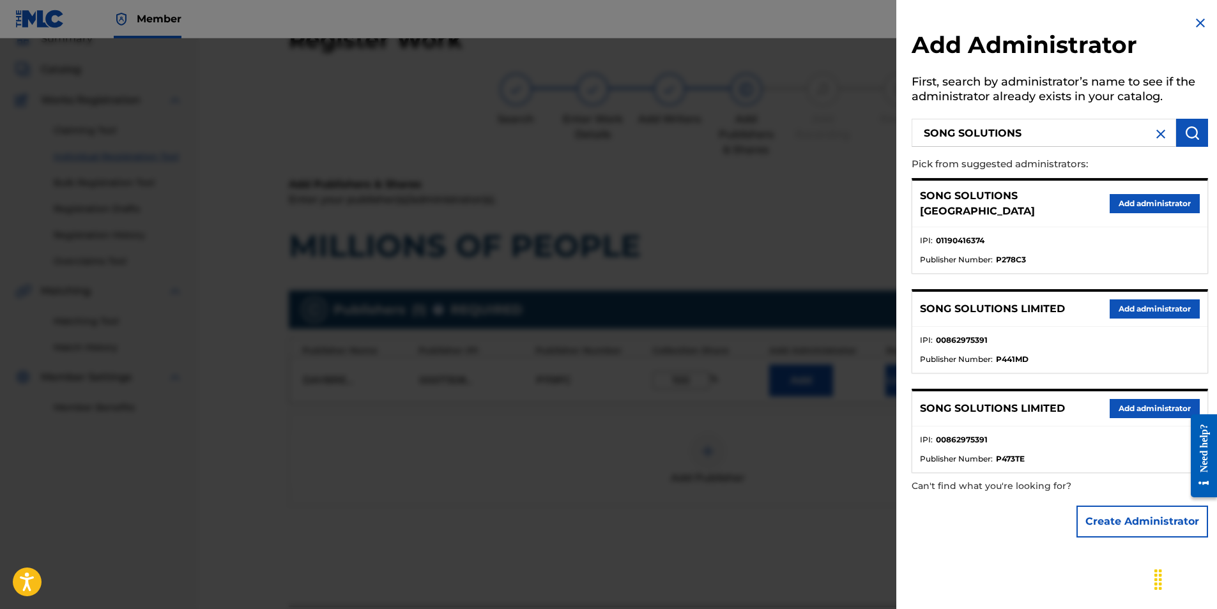
click at [1123, 196] on button "Add administrator" at bounding box center [1155, 203] width 90 height 19
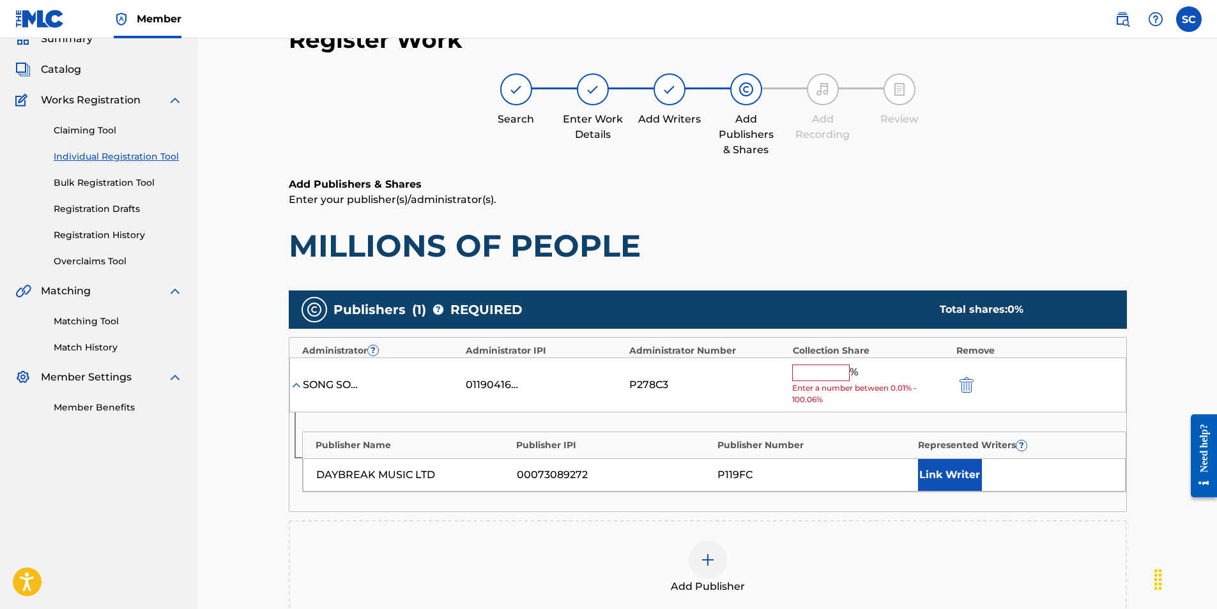
click at [813, 372] on input "text" at bounding box center [820, 373] width 57 height 17
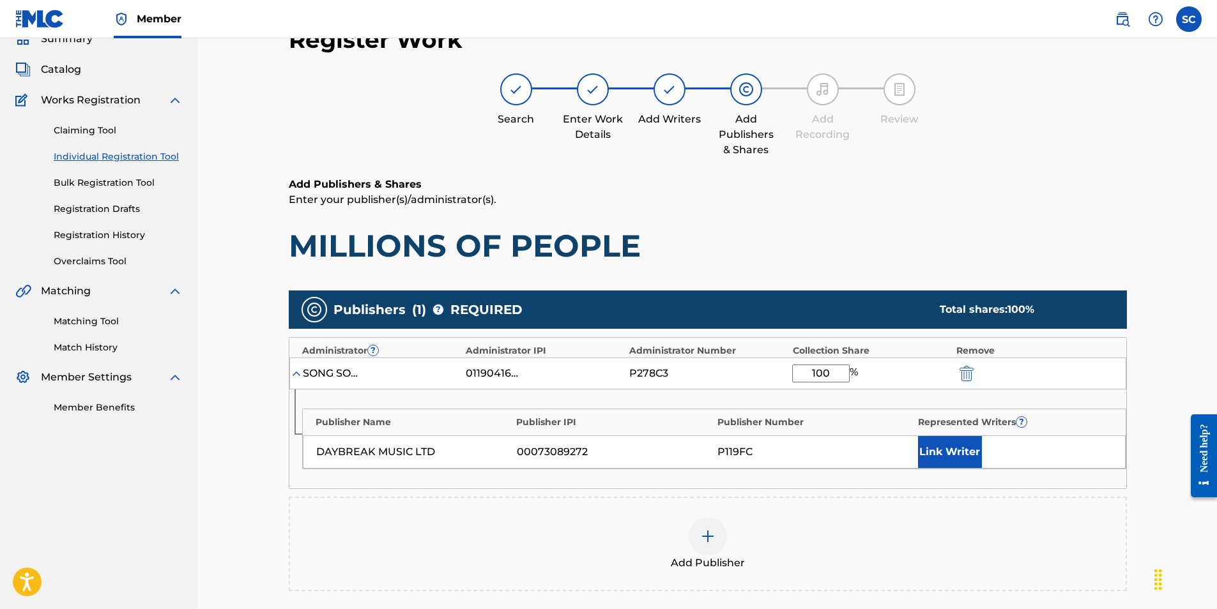
click at [935, 456] on button "Link Writer" at bounding box center [950, 452] width 64 height 32
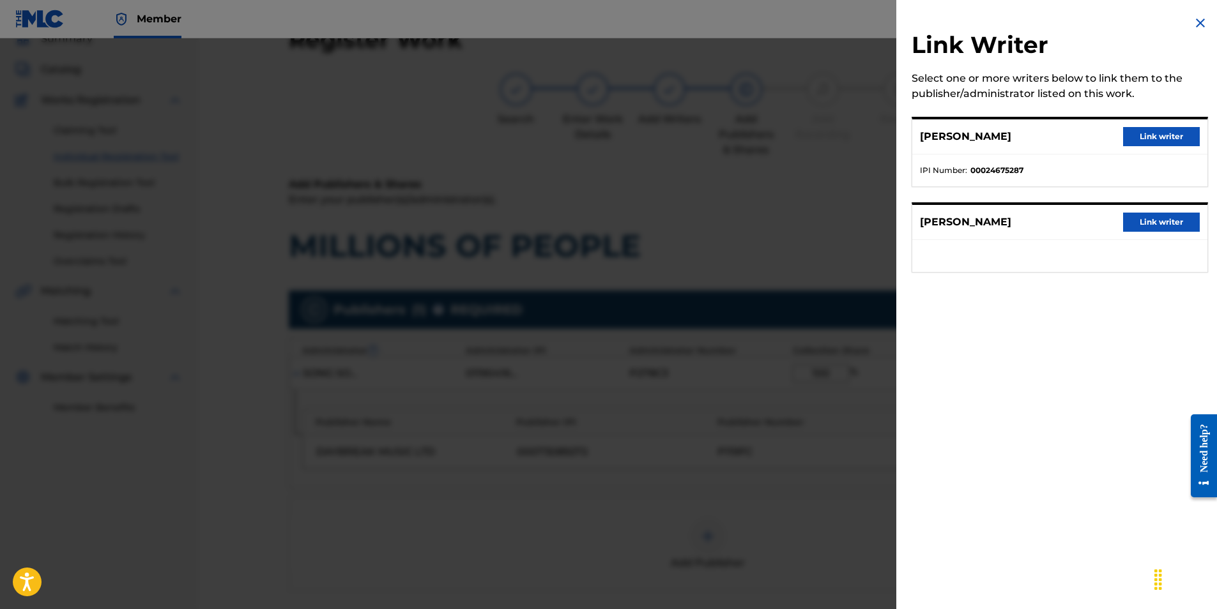
click at [1163, 135] on button "Link writer" at bounding box center [1161, 136] width 77 height 19
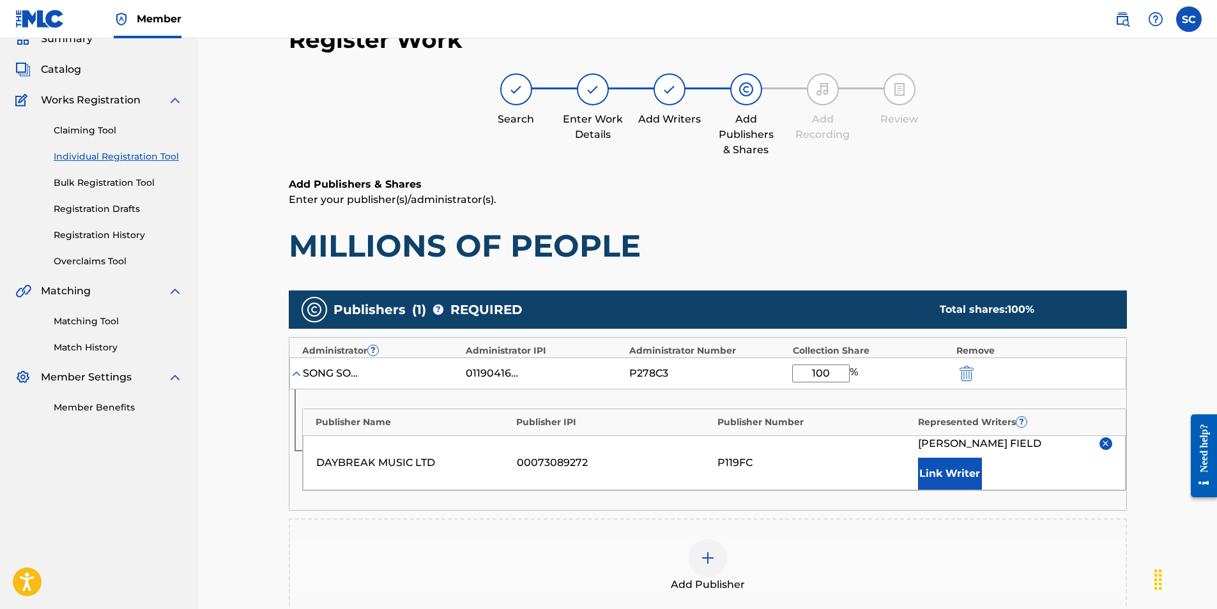
click at [958, 472] on button "Link Writer" at bounding box center [950, 474] width 64 height 32
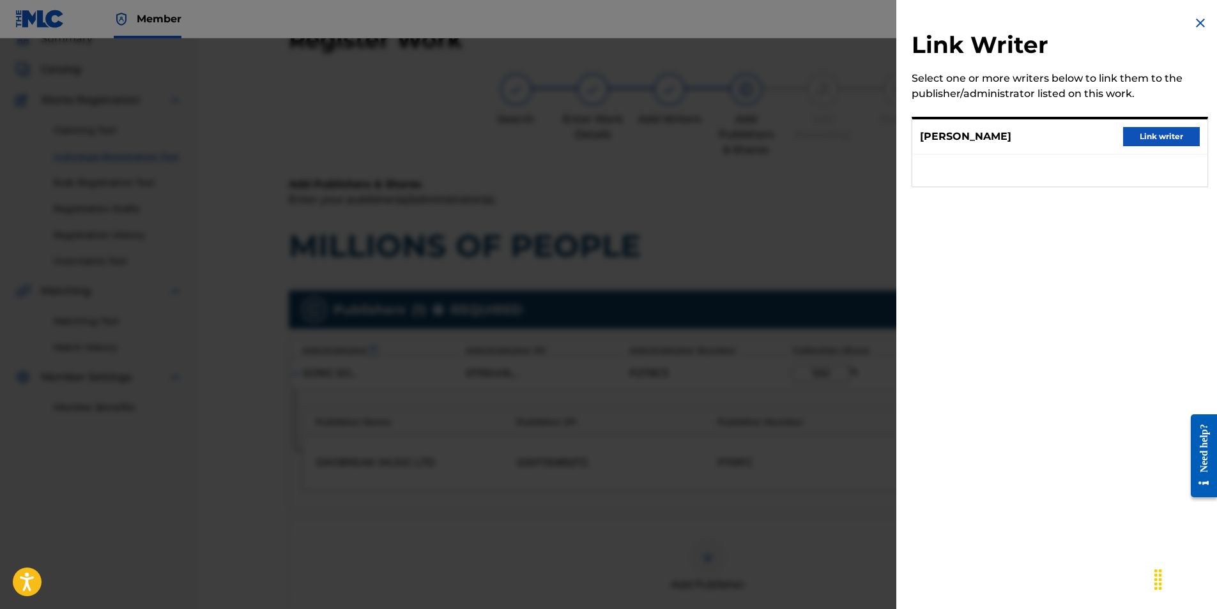
click at [1156, 130] on button "Link writer" at bounding box center [1161, 136] width 77 height 19
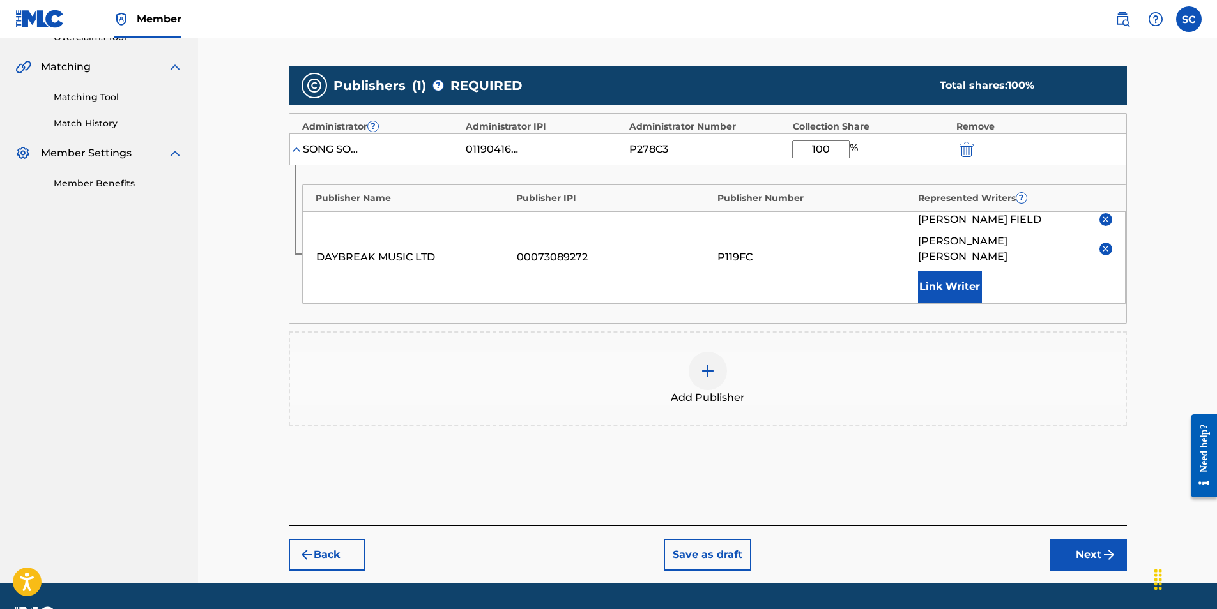
scroll to position [302, 0]
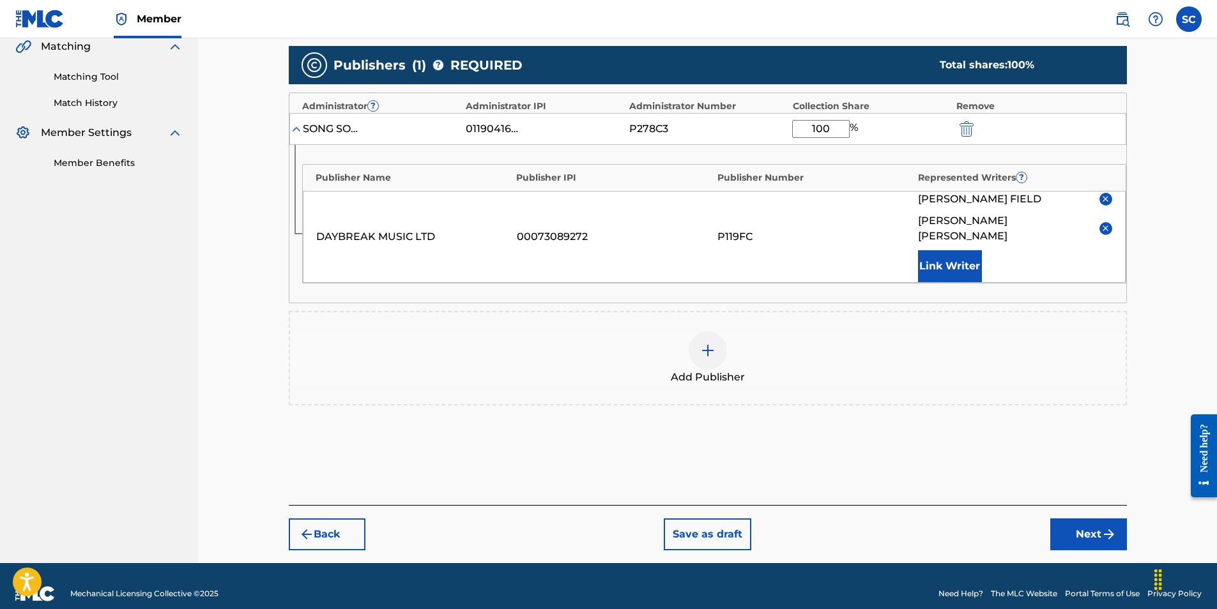
click at [1089, 519] on button "Next" at bounding box center [1088, 535] width 77 height 32
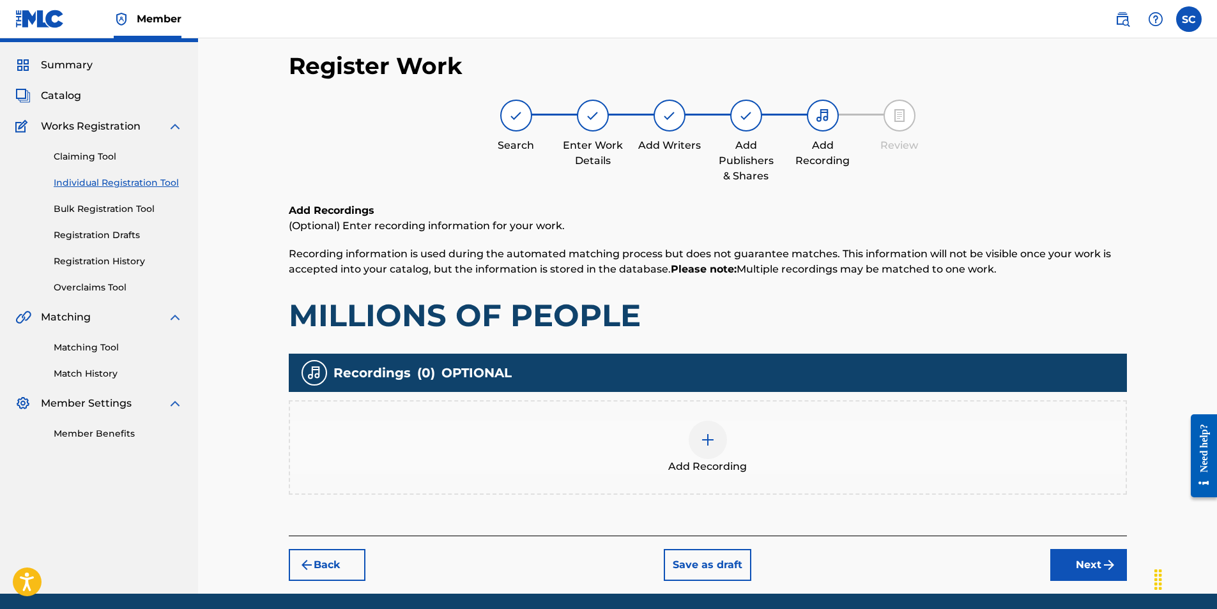
scroll to position [57, 0]
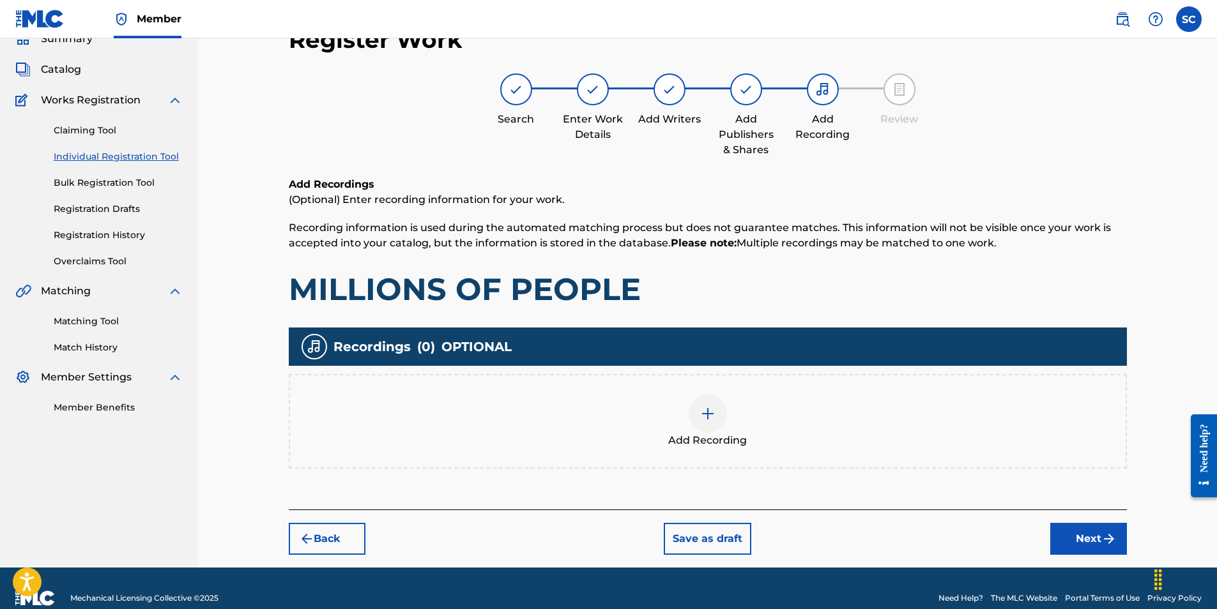
click at [708, 415] on img at bounding box center [707, 413] width 15 height 15
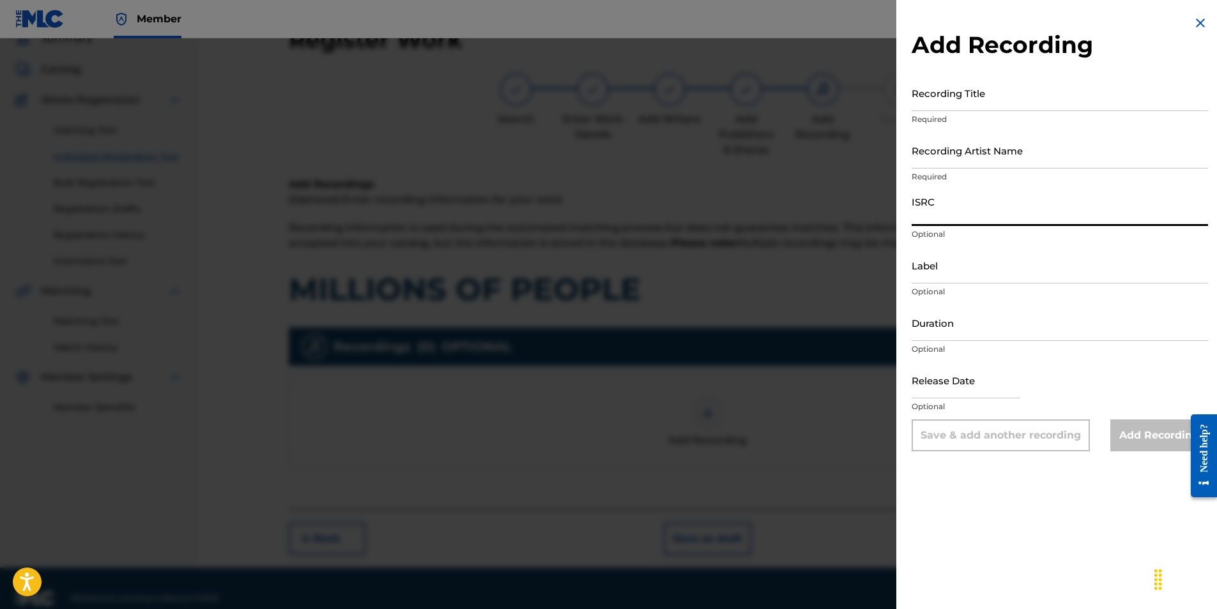
click at [942, 209] on input "ISRC" at bounding box center [1060, 208] width 296 height 36
paste input "GBDPR1302795"
click at [940, 94] on input "Recording Title" at bounding box center [1060, 93] width 296 height 36
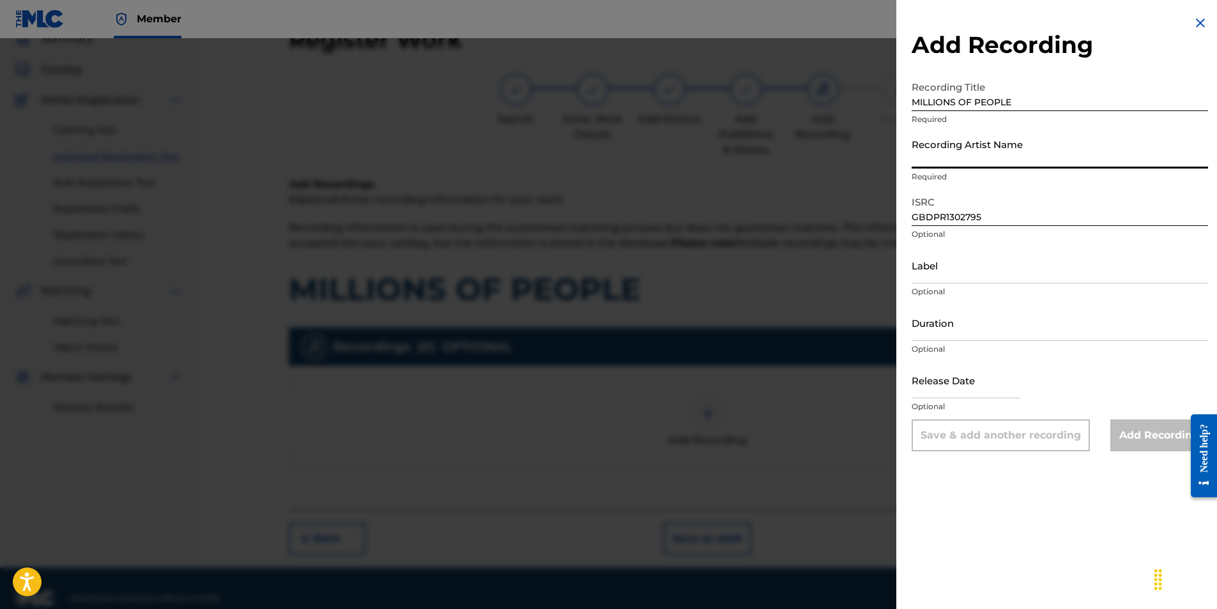
click at [961, 155] on input "Recording Artist Name" at bounding box center [1060, 150] width 296 height 36
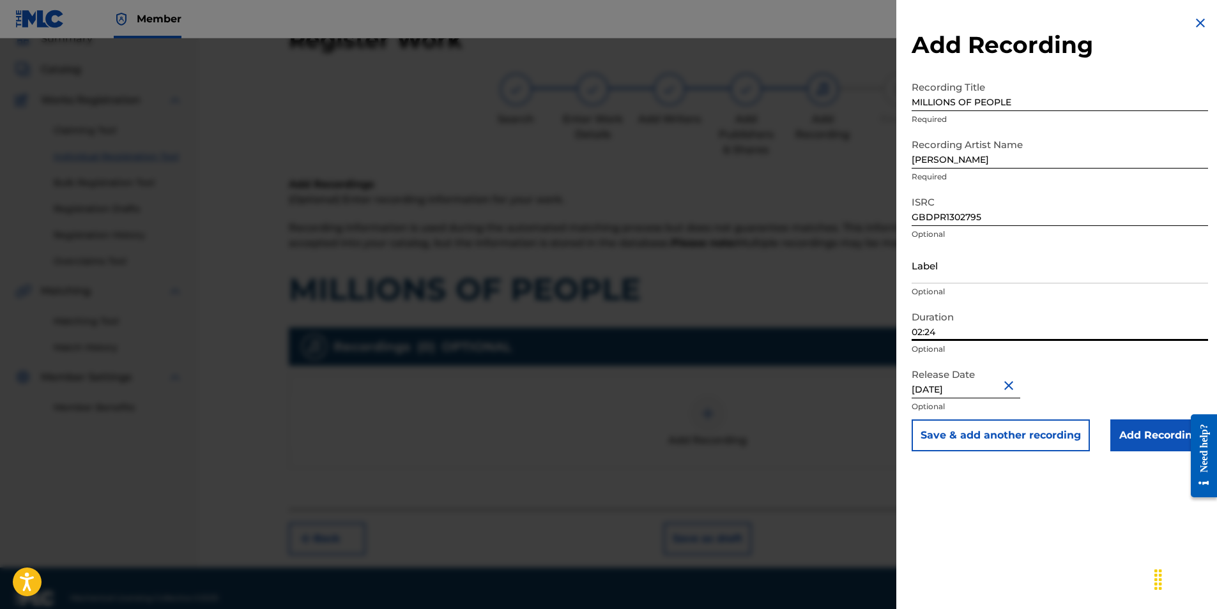
drag, startPoint x: 946, startPoint y: 333, endPoint x: 910, endPoint y: 329, distance: 36.6
click at [910, 329] on div "Add Recording Recording Title MILLIONS OF PEOPLE Required Recording Artist Name…" at bounding box center [1059, 233] width 327 height 467
click at [1131, 439] on input "Add Recording" at bounding box center [1159, 436] width 98 height 32
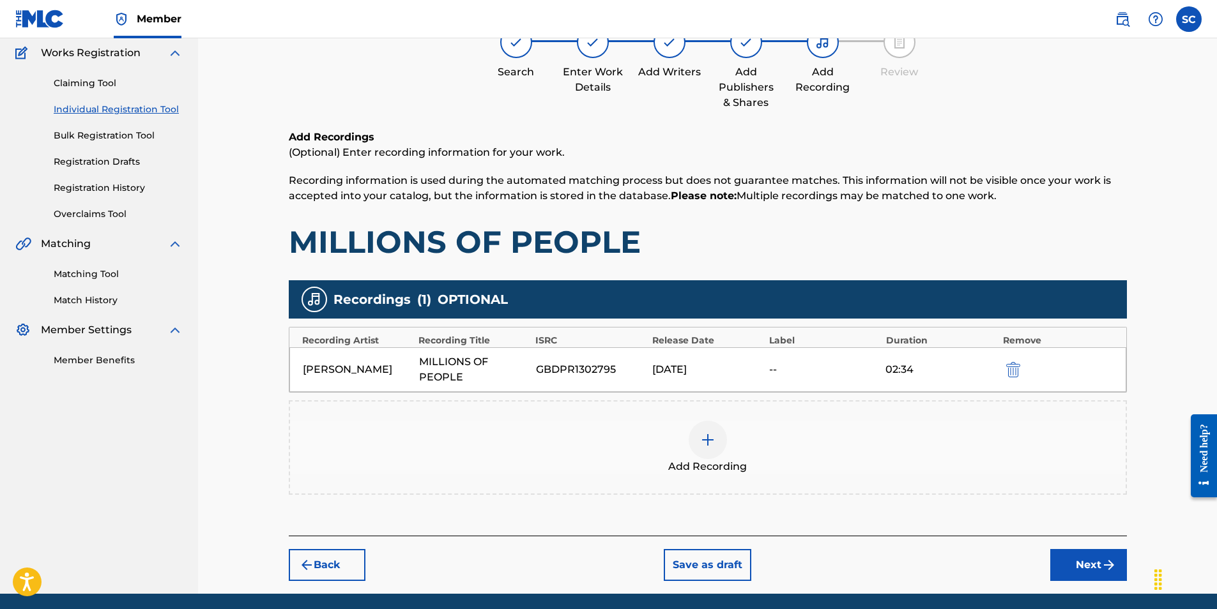
scroll to position [151, 0]
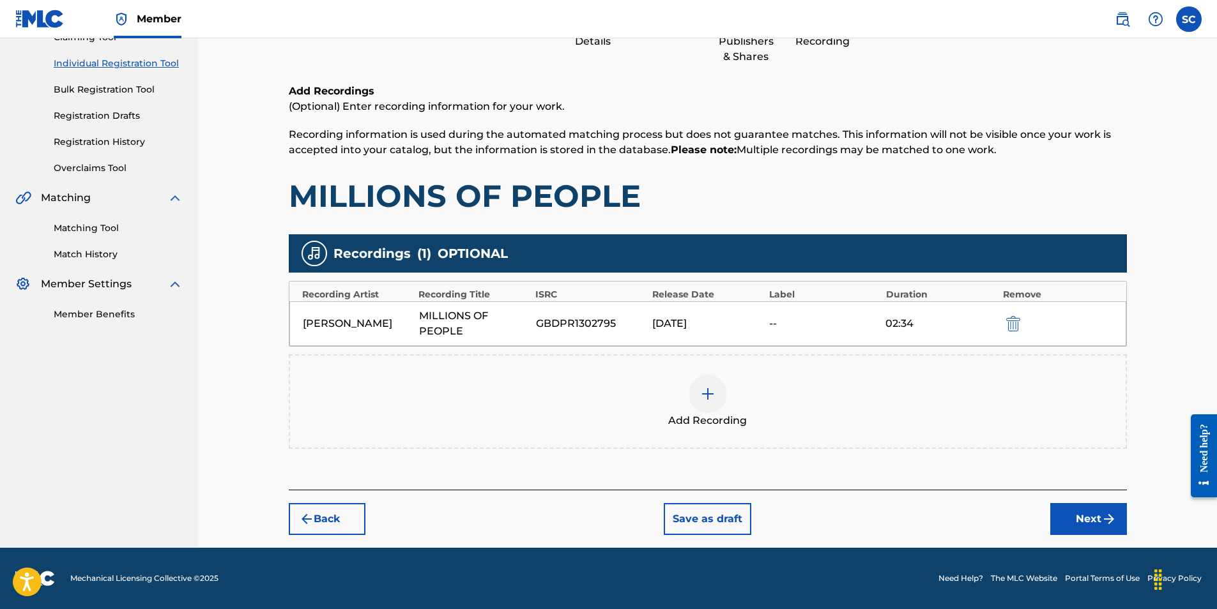
click at [1086, 519] on button "Next" at bounding box center [1088, 519] width 77 height 32
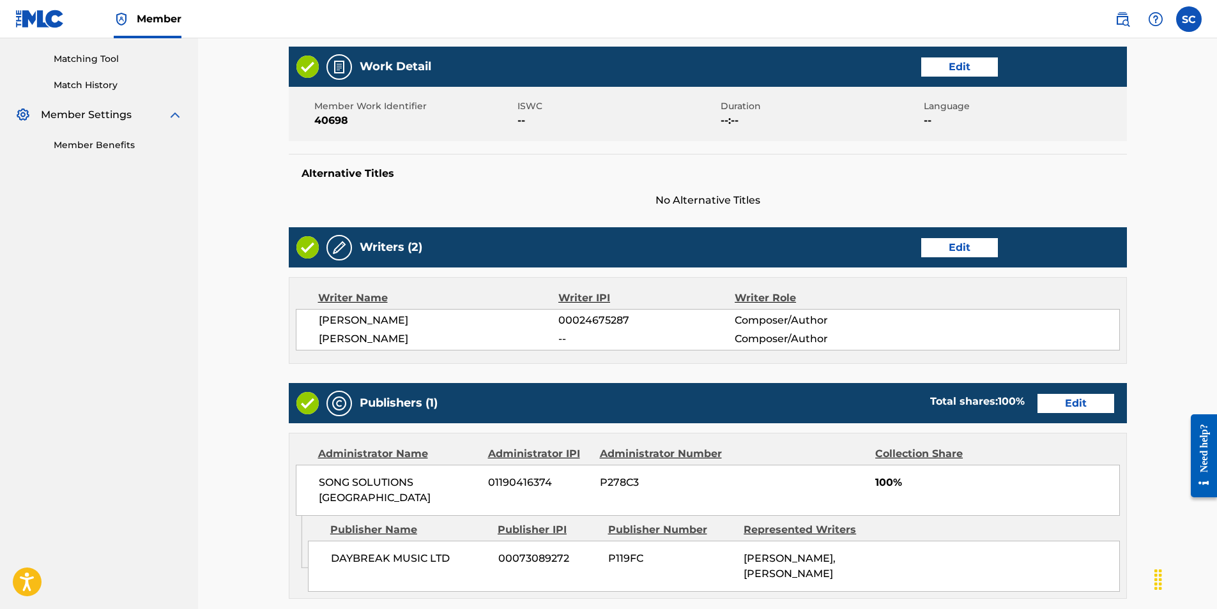
scroll to position [576, 0]
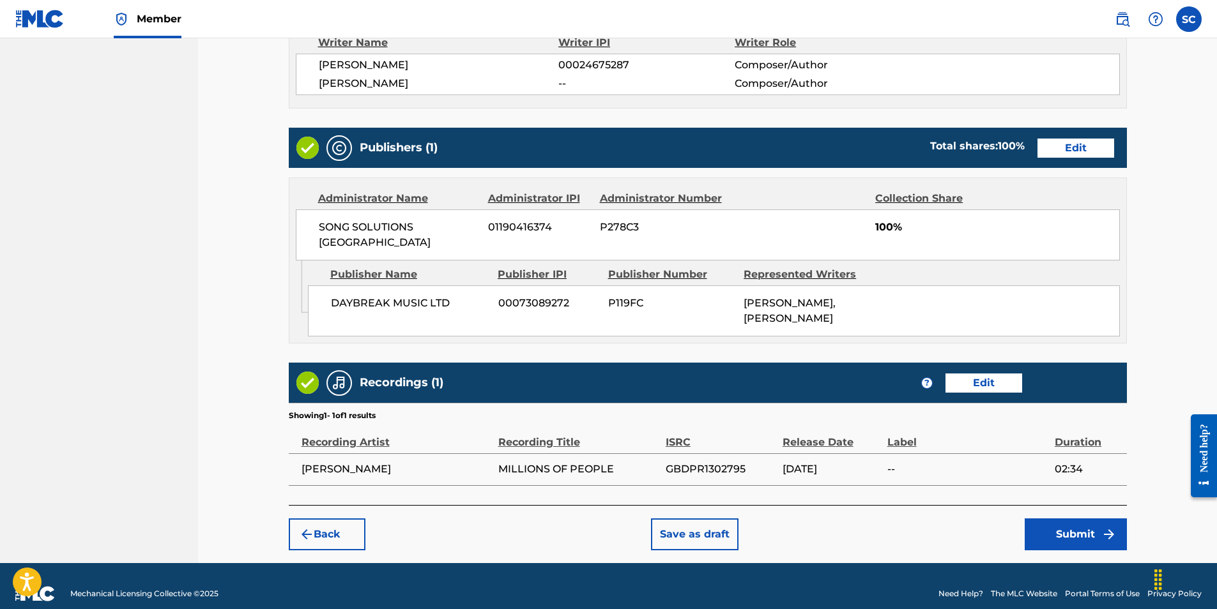
click at [1087, 519] on button "Submit" at bounding box center [1076, 535] width 102 height 32
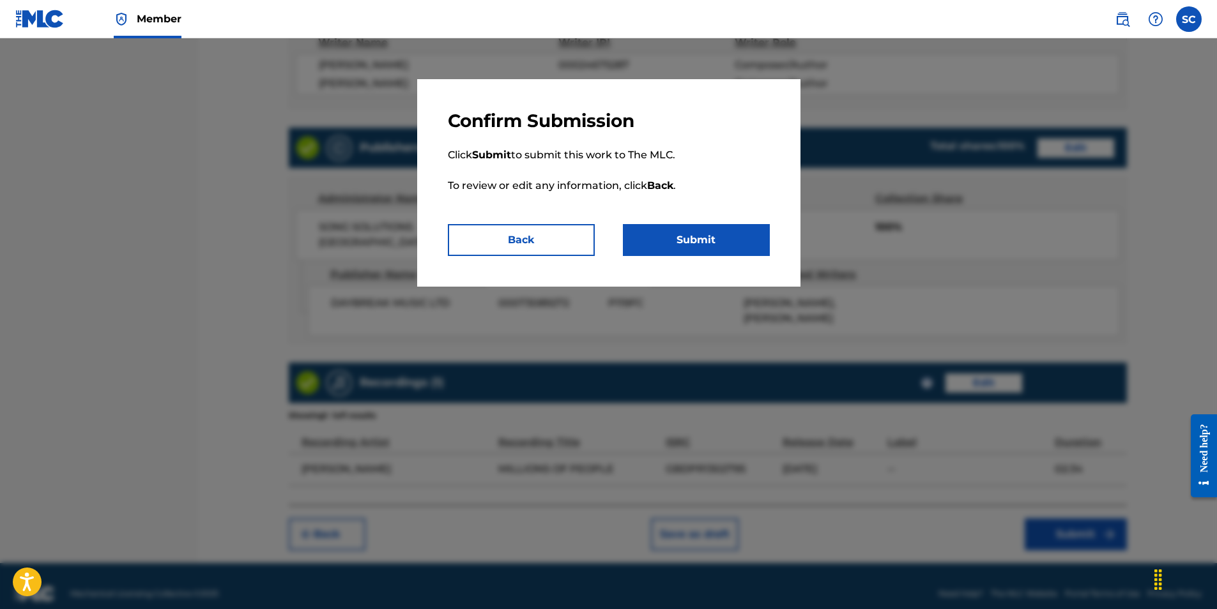
click at [708, 240] on button "Submit" at bounding box center [696, 240] width 147 height 32
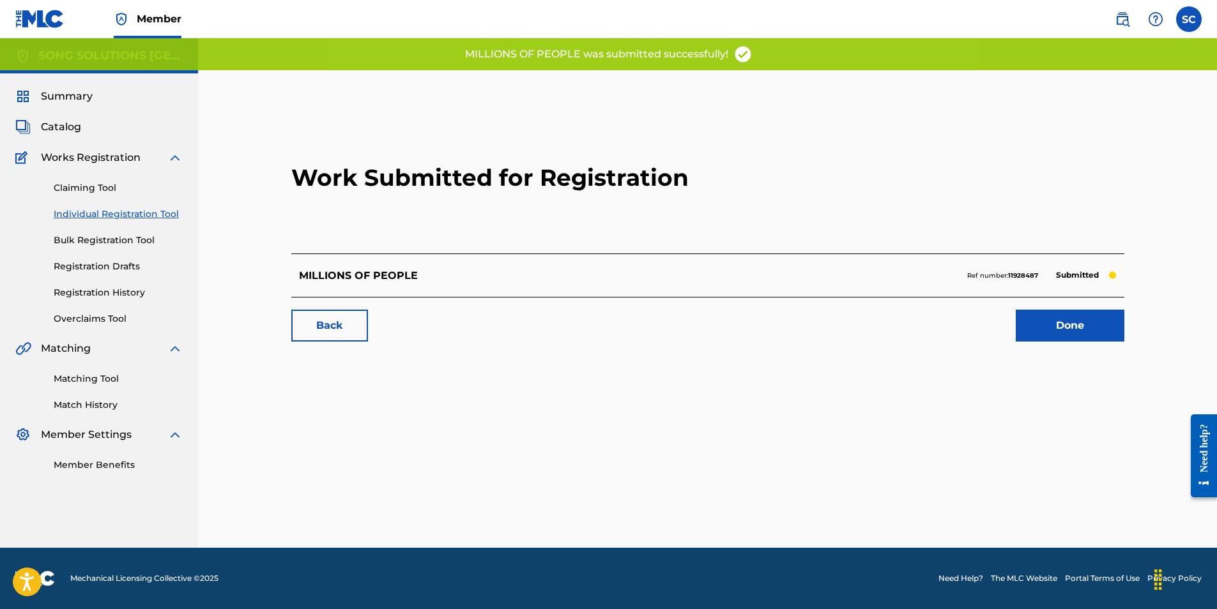
click at [1078, 325] on link "Done" at bounding box center [1070, 326] width 109 height 32
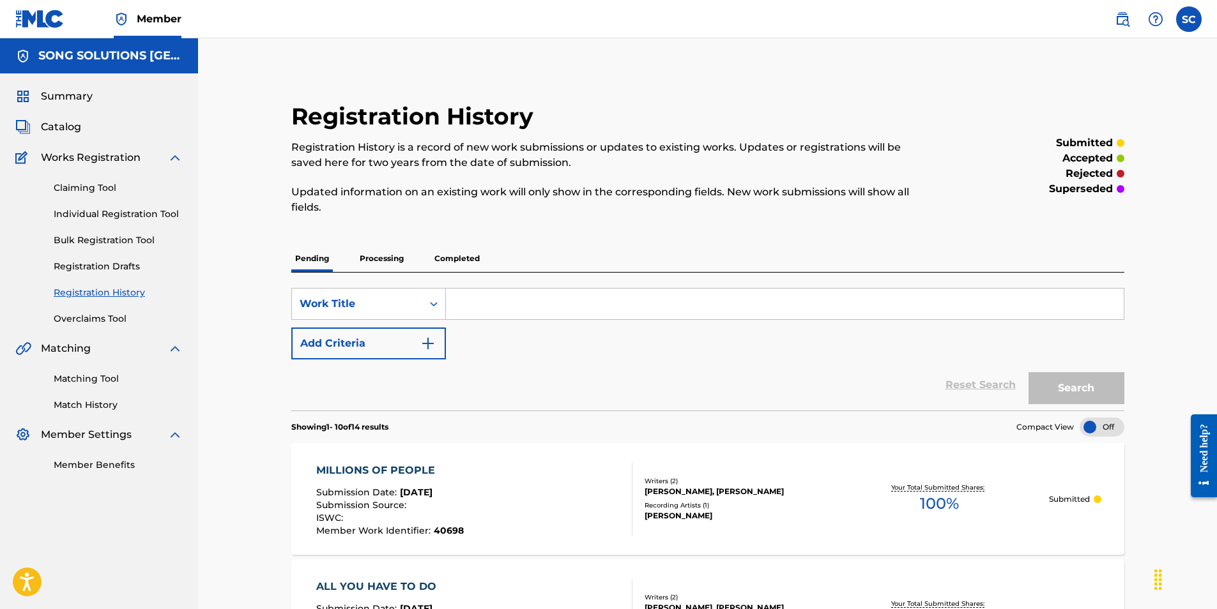
click at [92, 214] on link "Individual Registration Tool" at bounding box center [118, 214] width 129 height 13
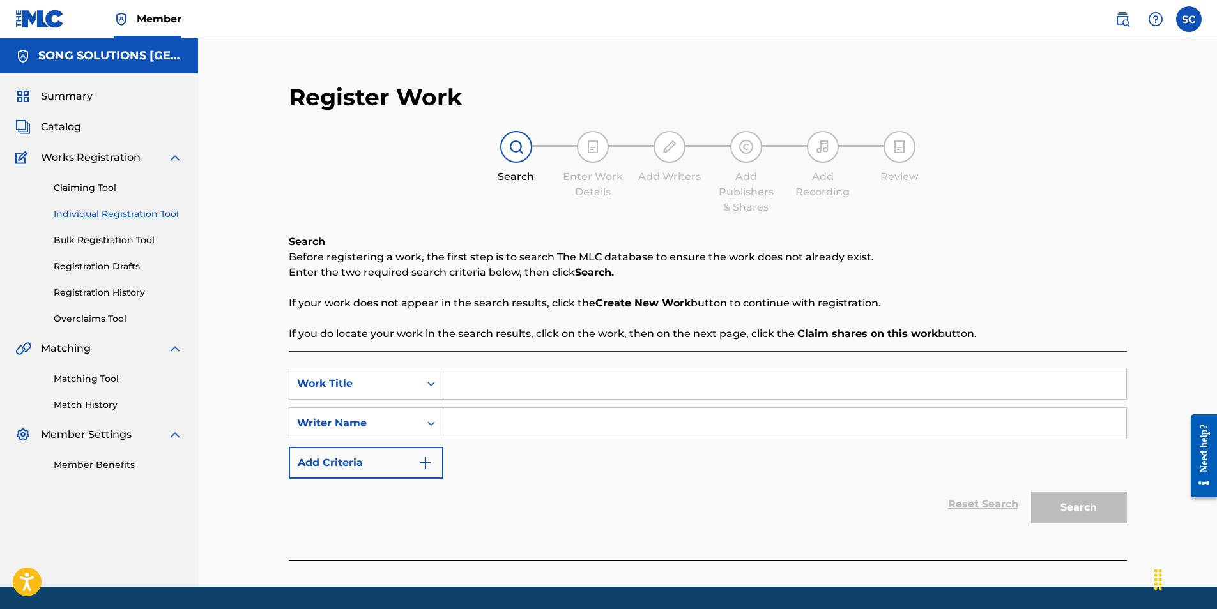
click at [563, 395] on input "Search Form" at bounding box center [784, 384] width 683 height 31
click at [498, 443] on div "SearchWithCriteria2f730e86-d577-4d66-9d0c-300b286dd609 Work Title ONLY [DEMOGRA…" at bounding box center [708, 423] width 838 height 111
click at [470, 417] on input "Search Form" at bounding box center [784, 423] width 683 height 31
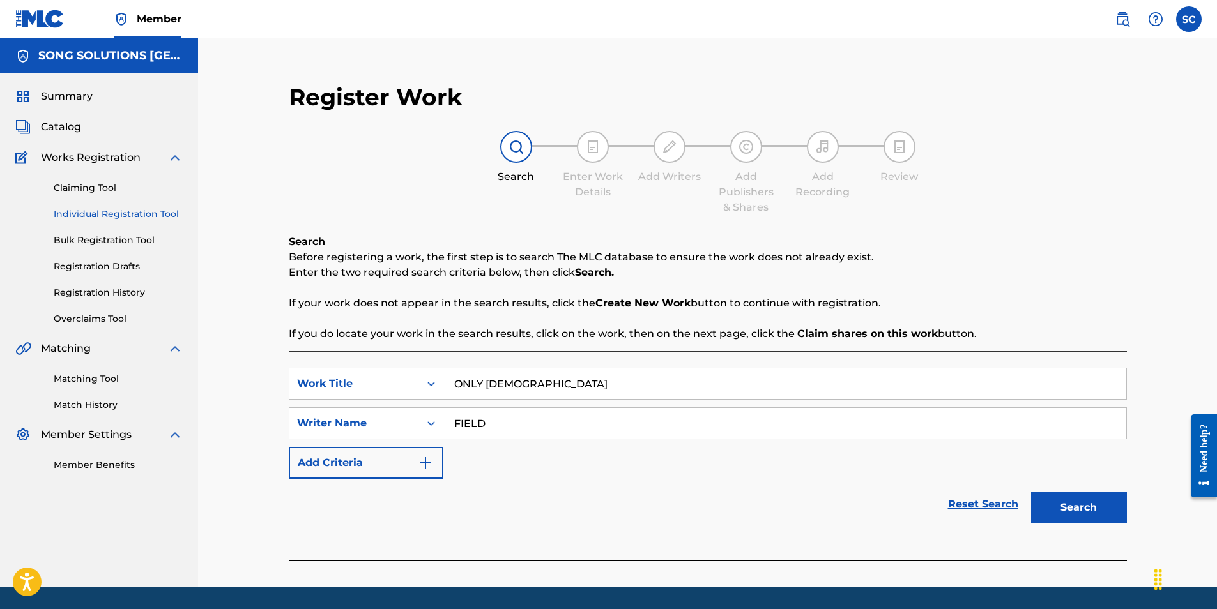
click at [1031, 492] on button "Search" at bounding box center [1079, 508] width 96 height 32
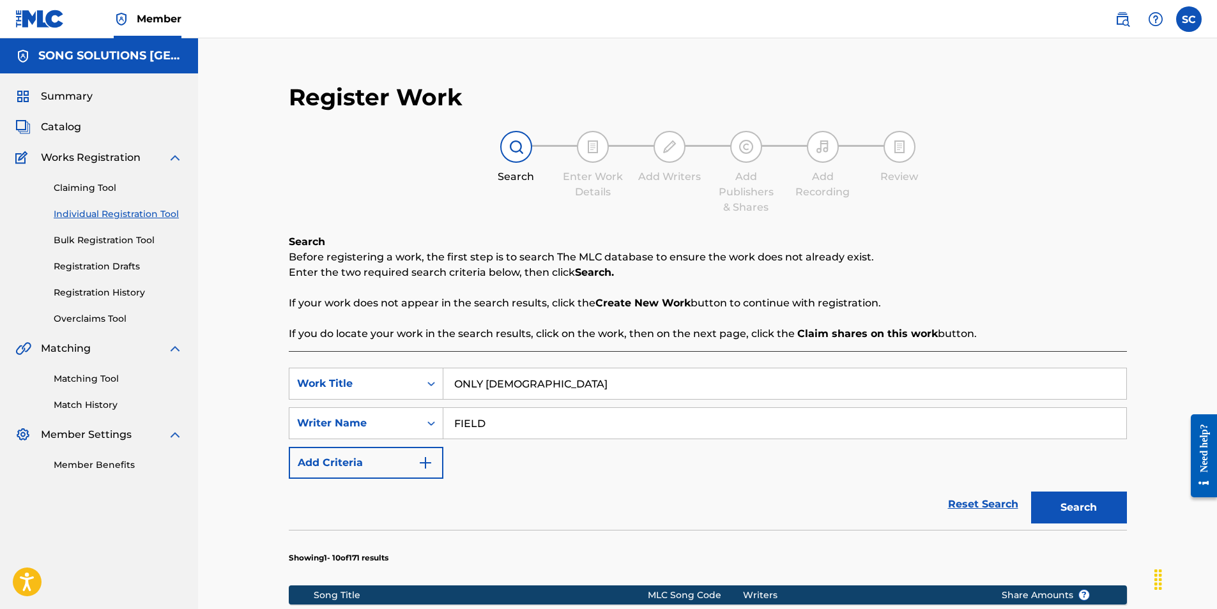
drag, startPoint x: 1110, startPoint y: 506, endPoint x: 1076, endPoint y: 506, distance: 33.2
click at [1110, 506] on button "Search" at bounding box center [1079, 508] width 96 height 32
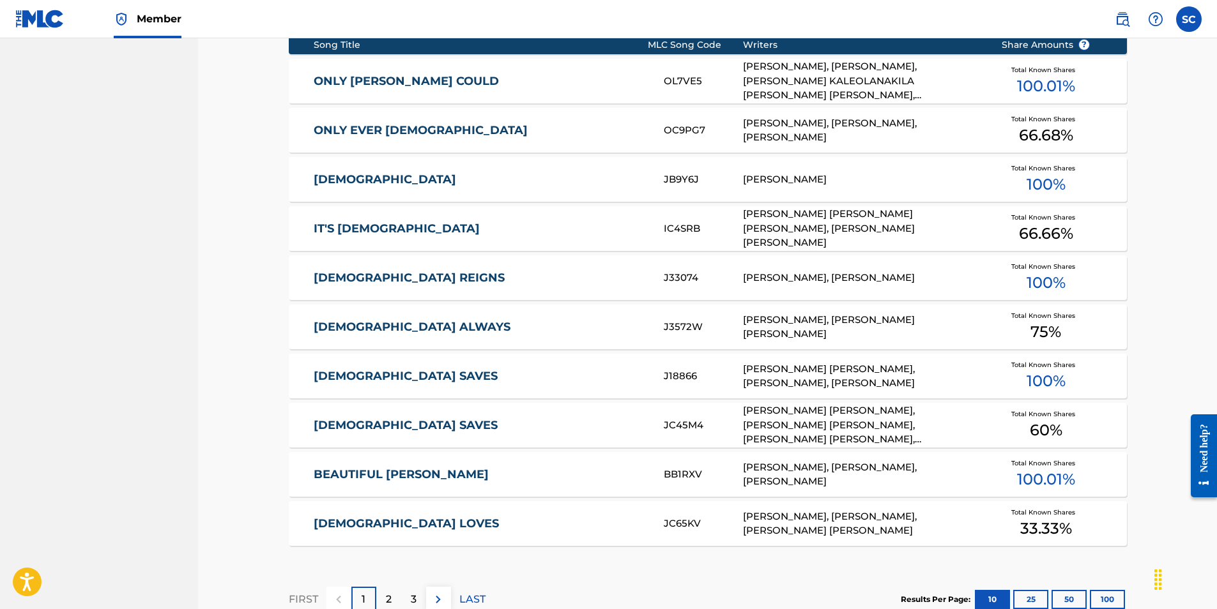
scroll to position [575, 0]
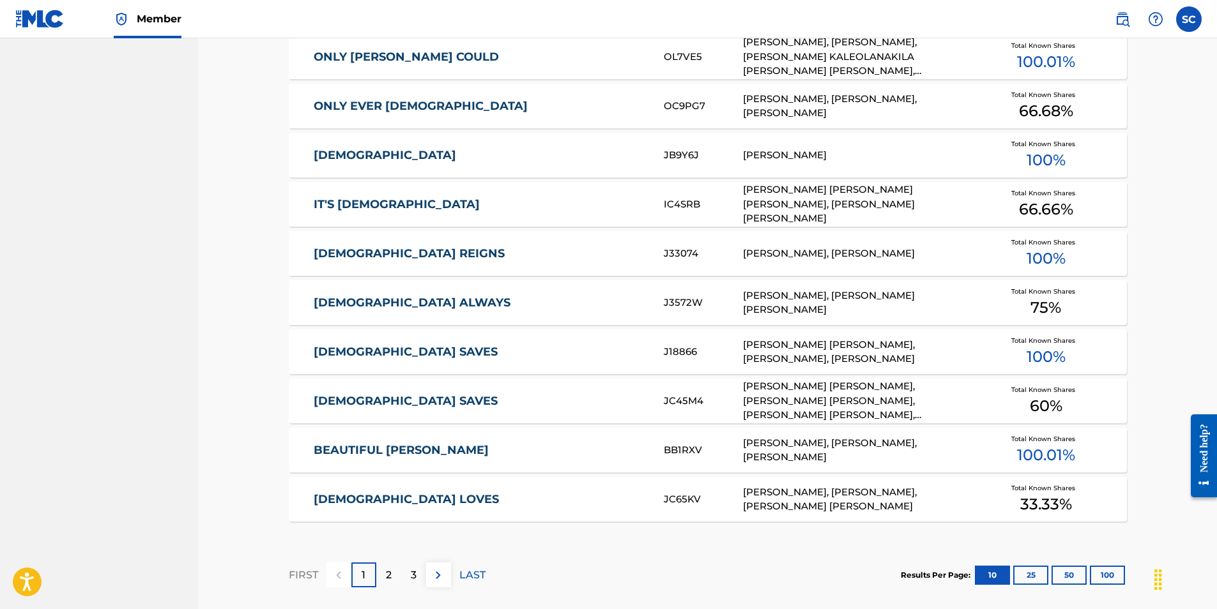
click at [1111, 576] on button "100" at bounding box center [1107, 575] width 35 height 19
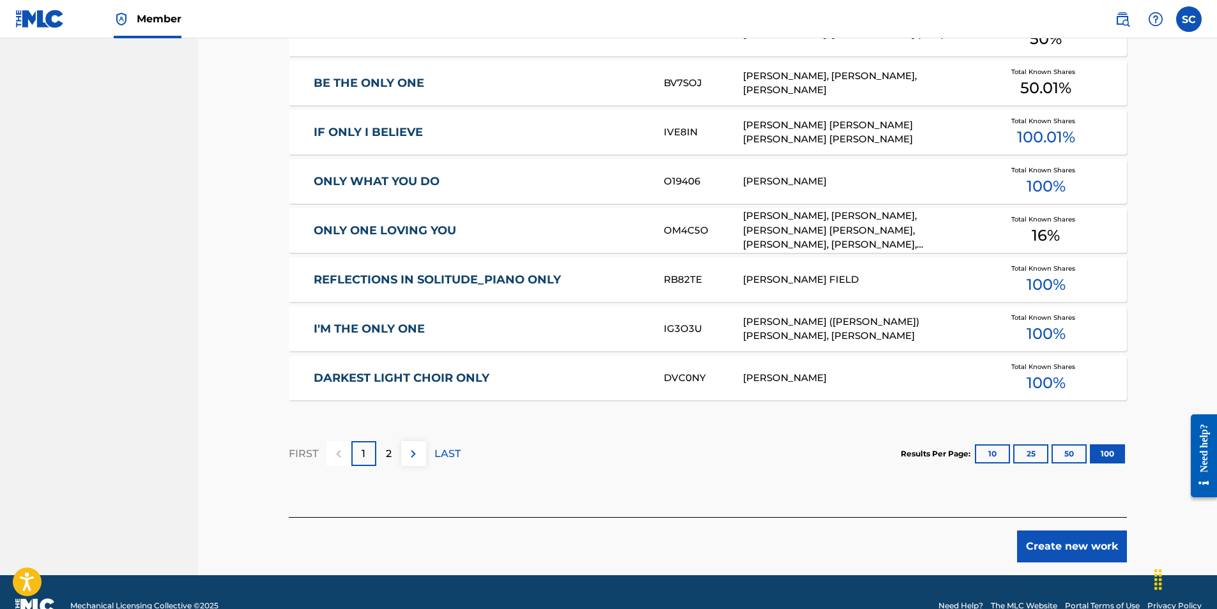
scroll to position [5151, 0]
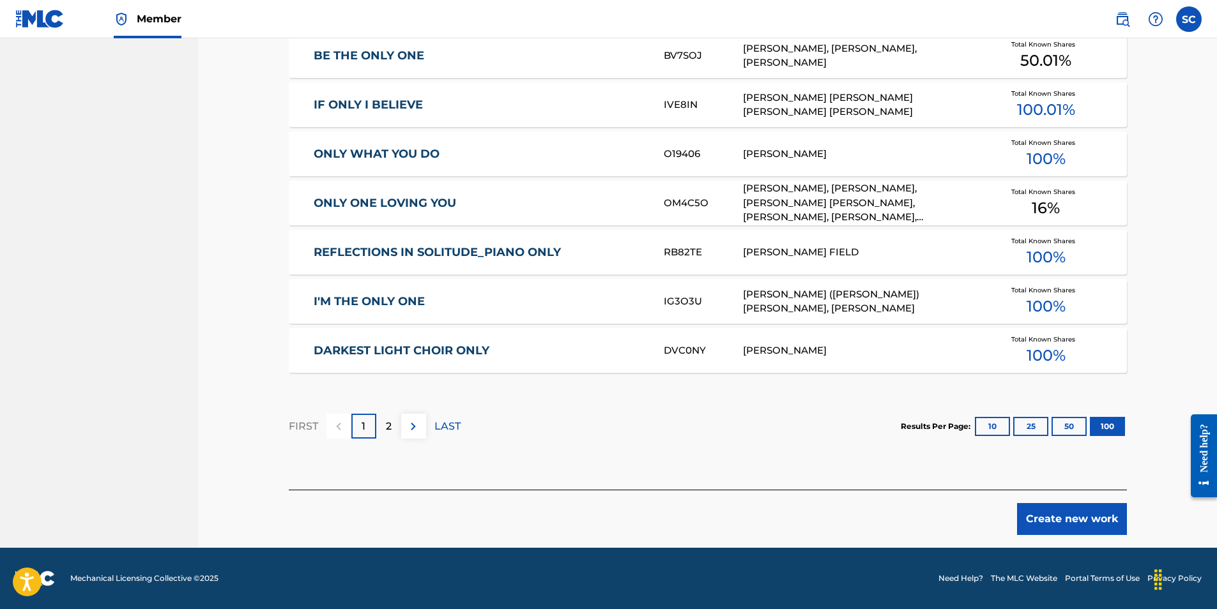
click at [1068, 519] on button "Create new work" at bounding box center [1072, 519] width 110 height 32
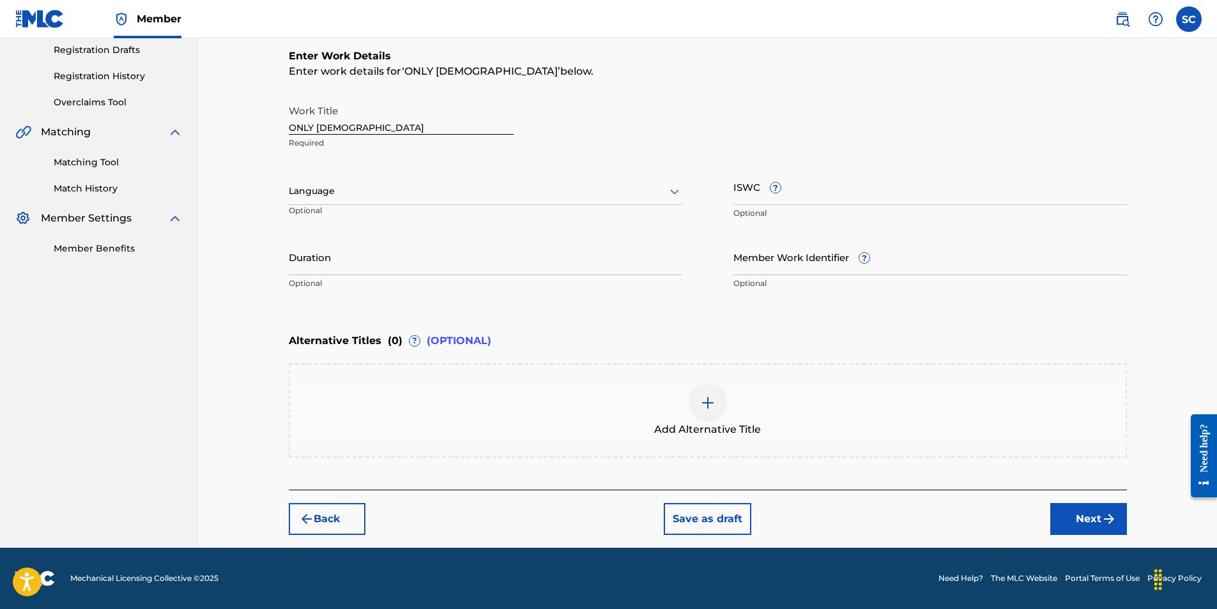
scroll to position [0, 0]
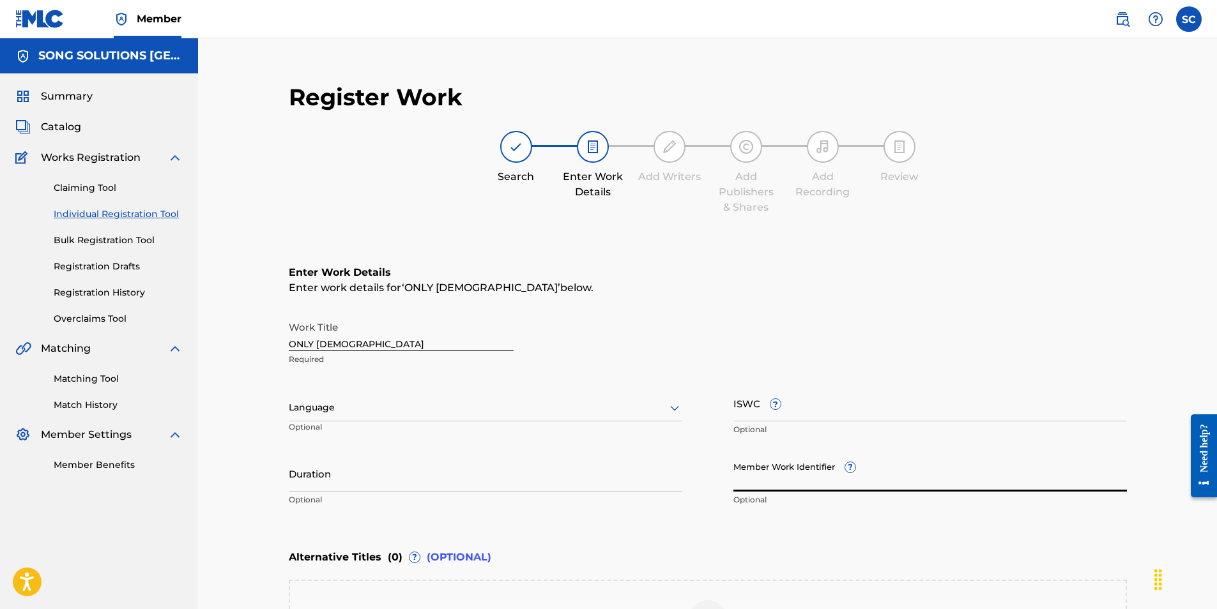
click at [781, 485] on input "Member Work Identifier ?" at bounding box center [930, 474] width 394 height 36
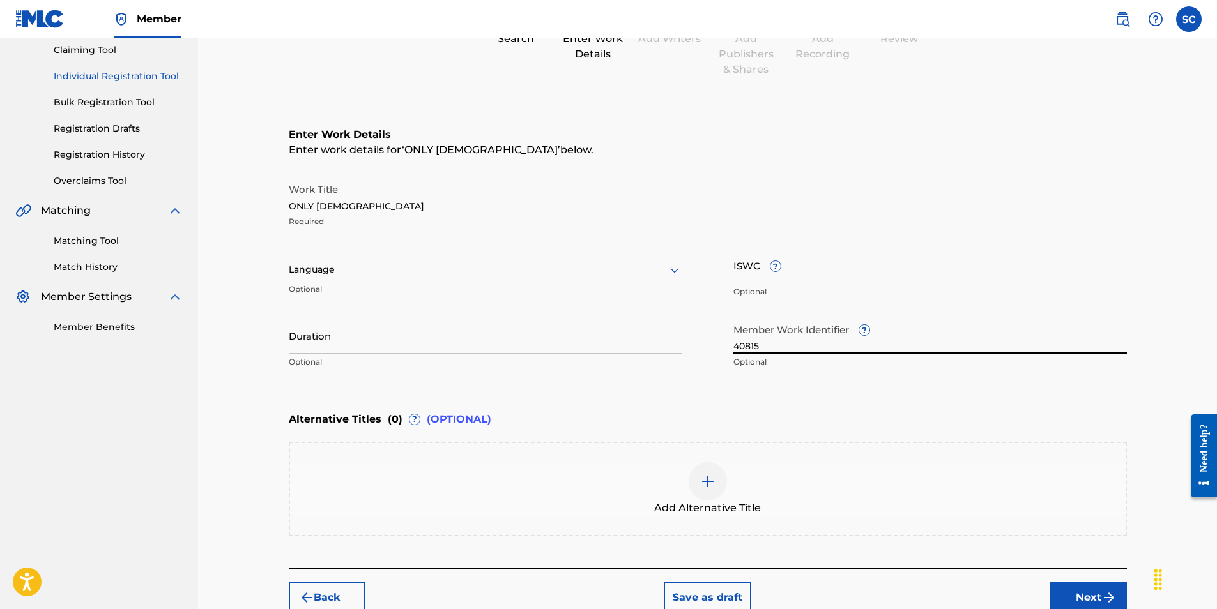
scroll to position [217, 0]
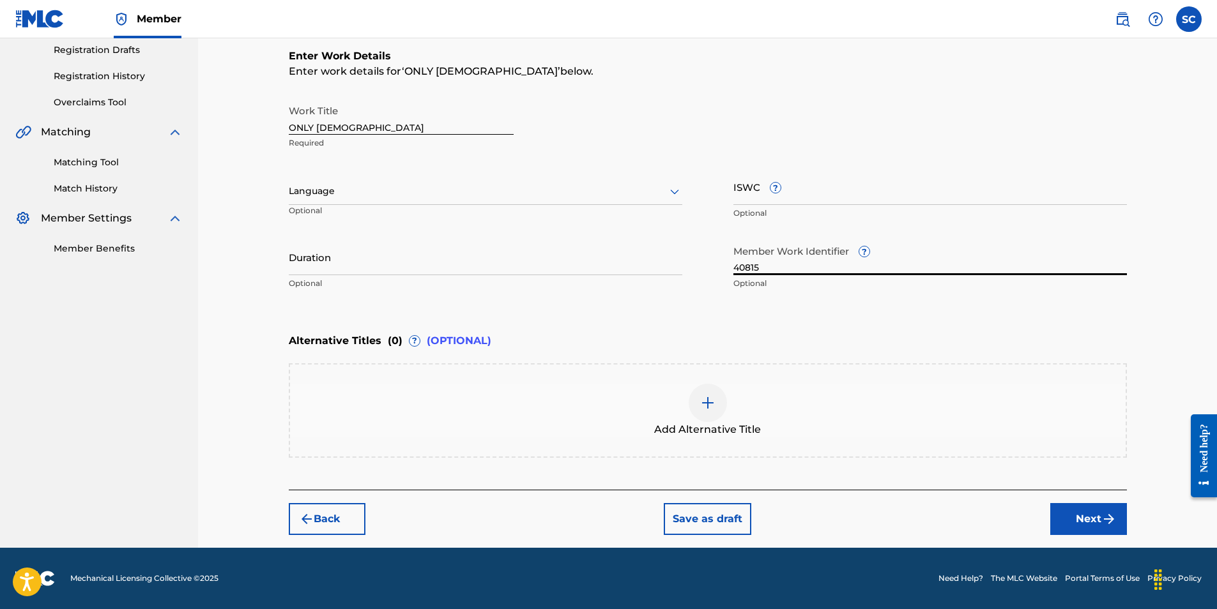
click at [1067, 516] on button "Next" at bounding box center [1088, 519] width 77 height 32
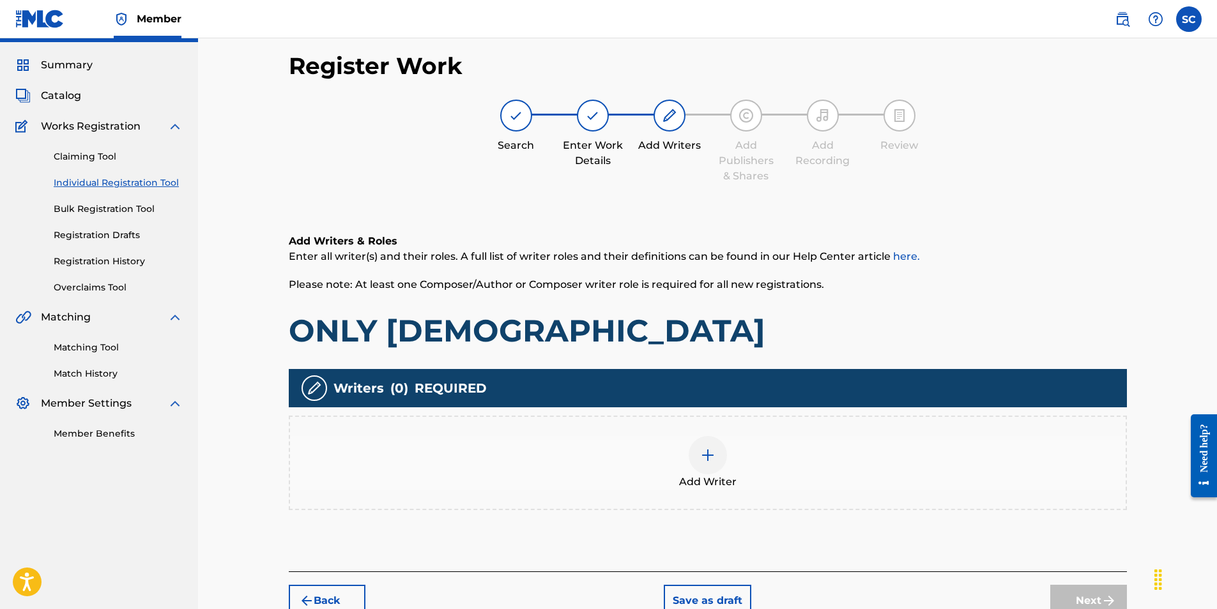
scroll to position [57, 0]
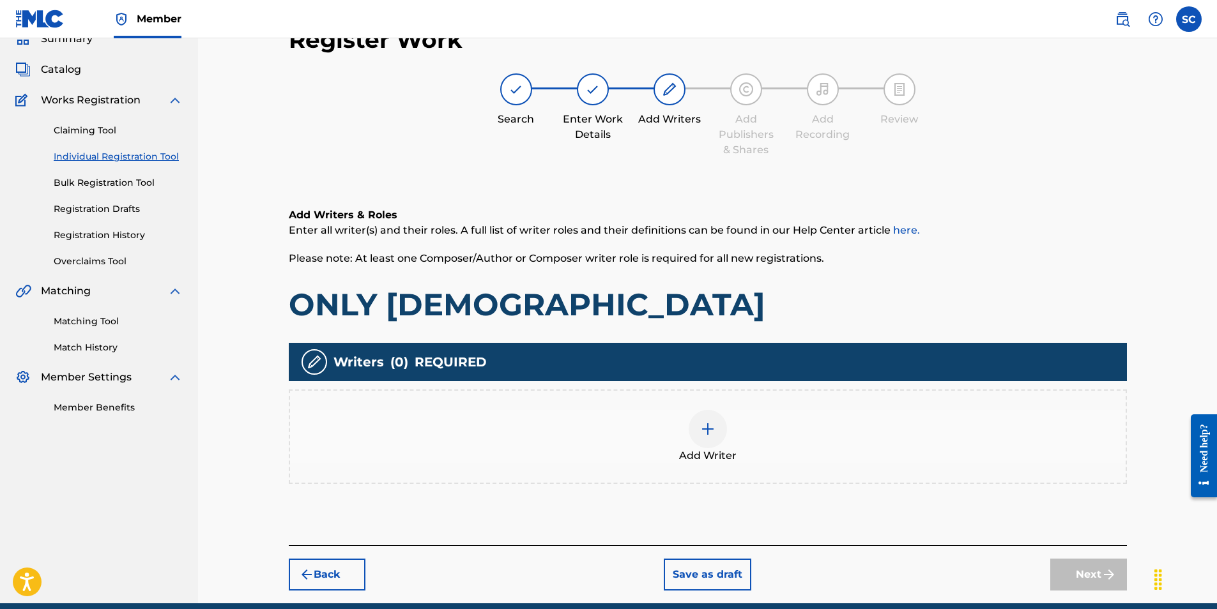
click at [703, 433] on img at bounding box center [707, 429] width 15 height 15
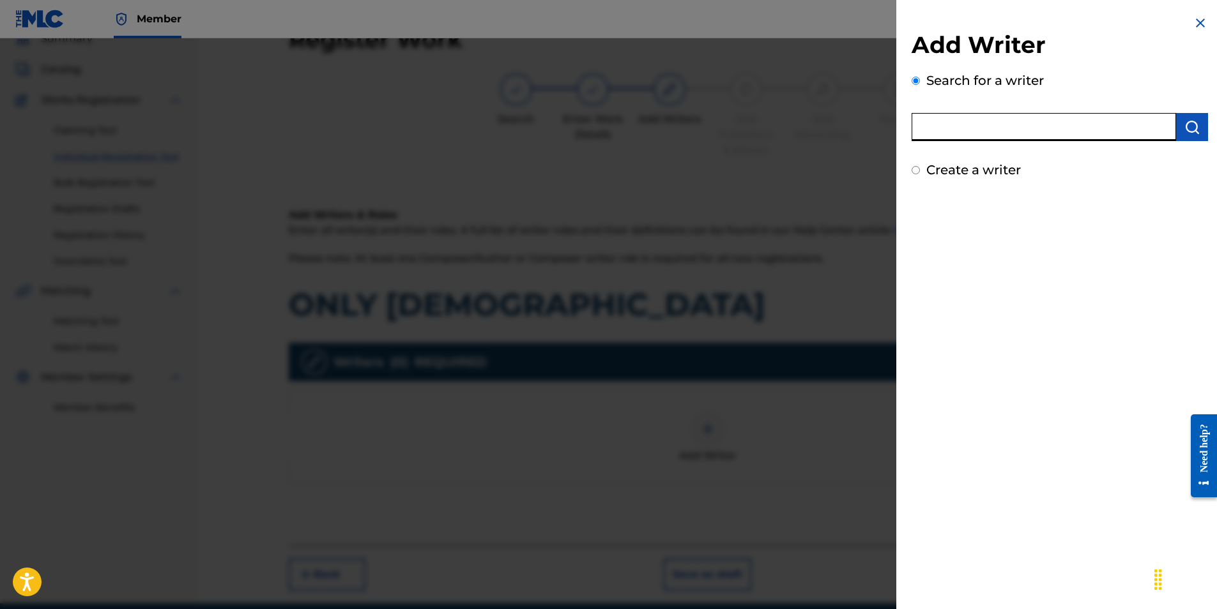
click at [977, 126] on input "text" at bounding box center [1044, 127] width 264 height 28
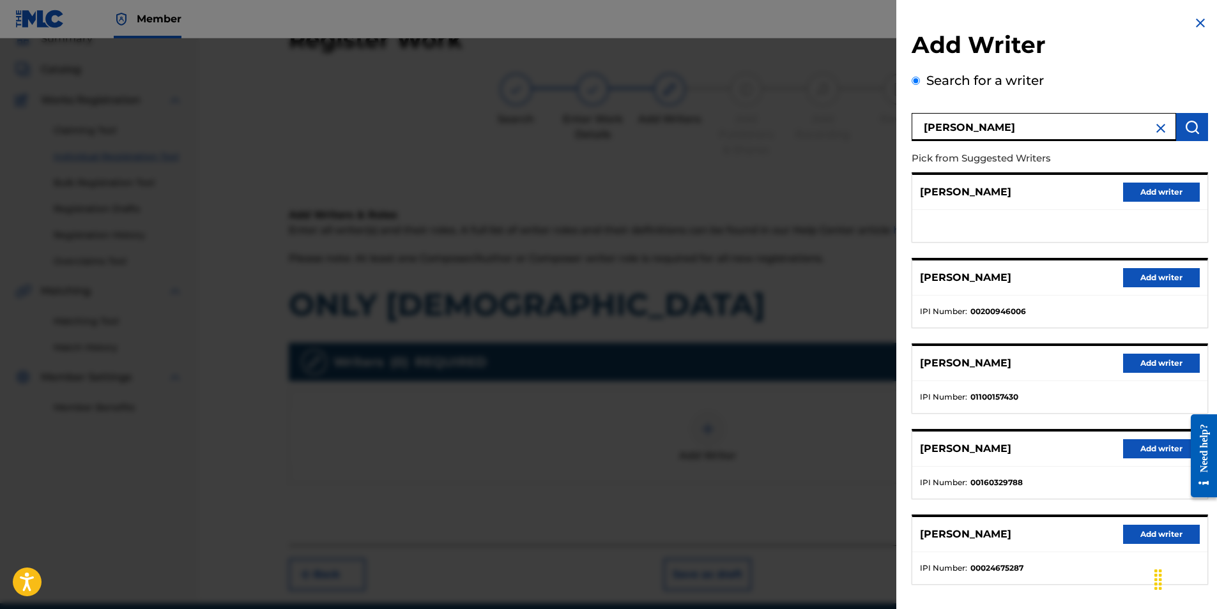
scroll to position [56, 0]
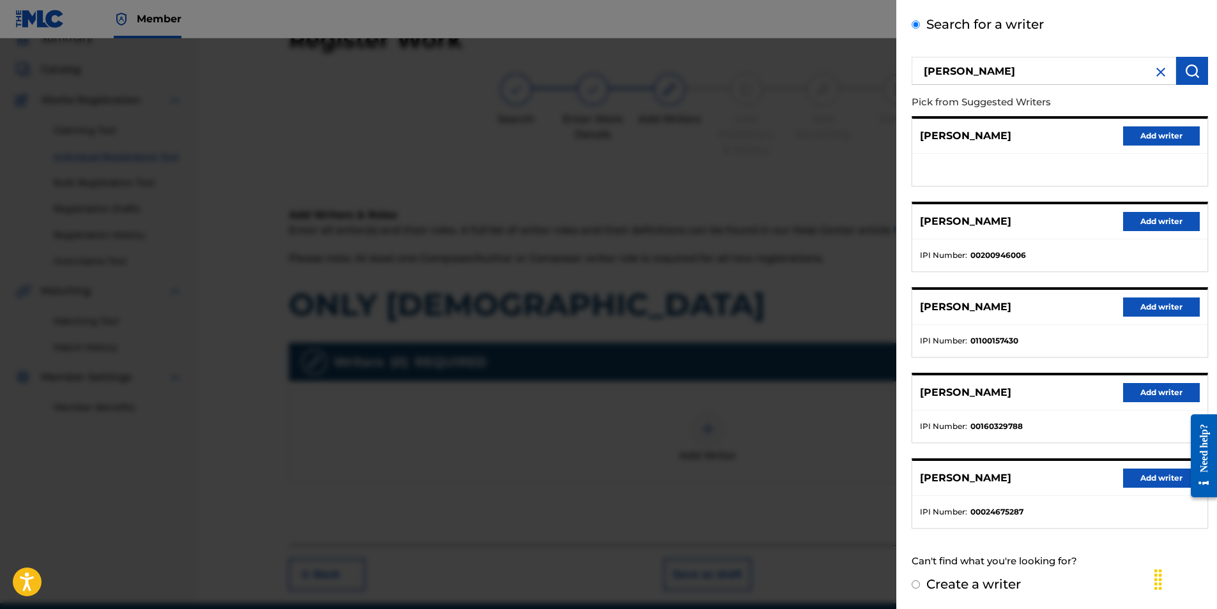
click at [1142, 483] on button "Add writer" at bounding box center [1161, 478] width 77 height 19
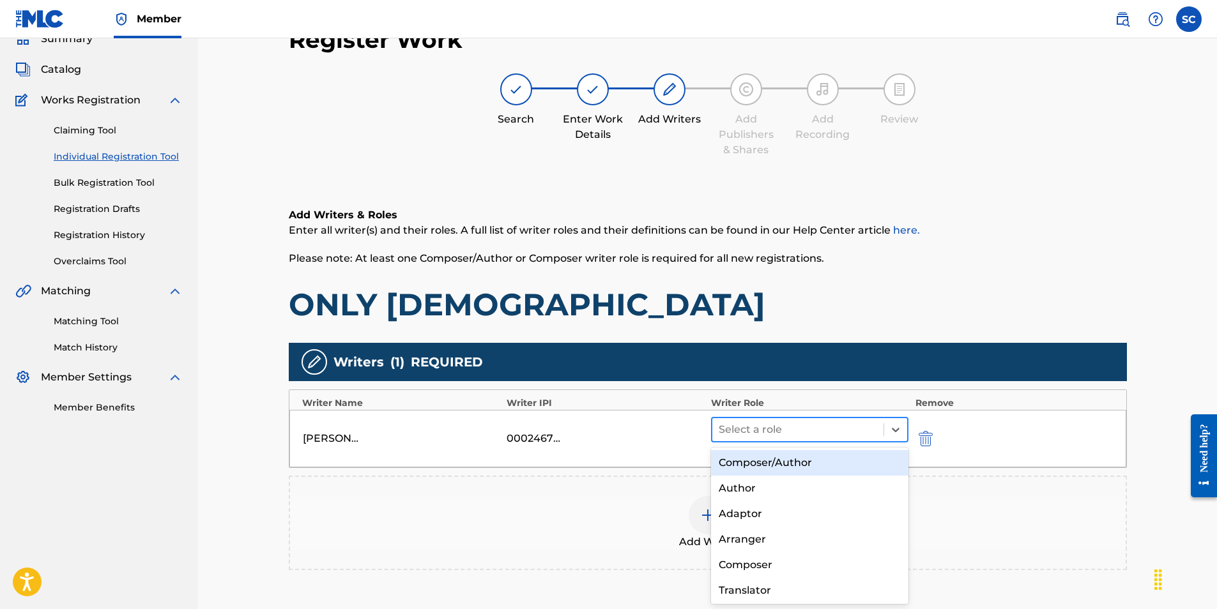
click at [770, 434] on div at bounding box center [798, 430] width 159 height 18
click at [768, 458] on div "Composer/Author" at bounding box center [810, 463] width 198 height 26
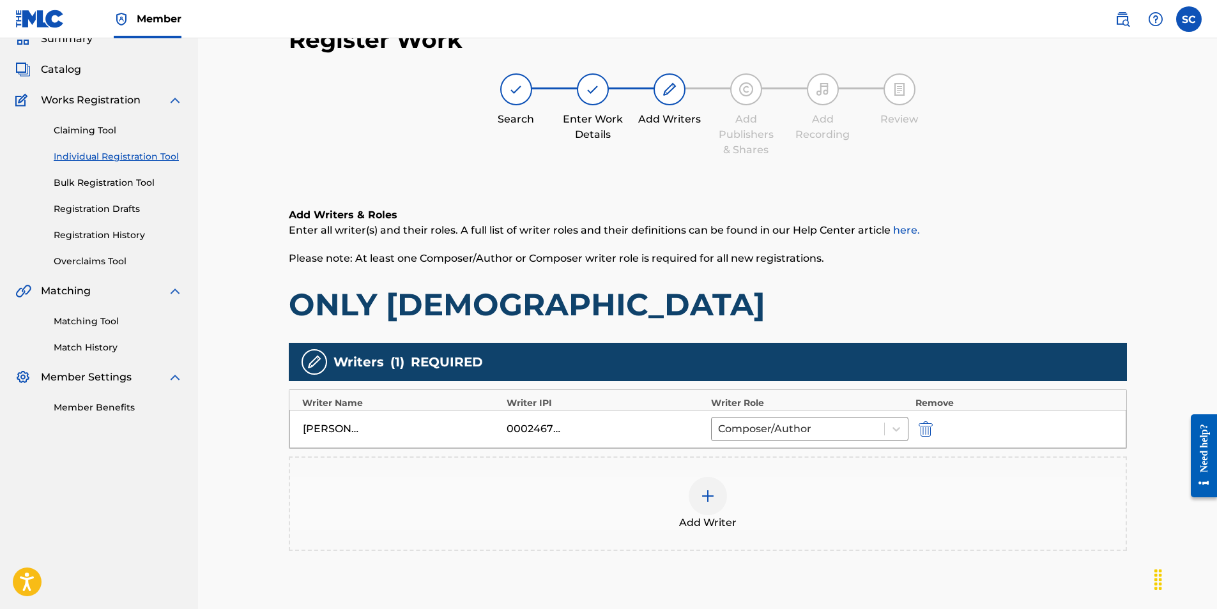
click at [707, 500] on img at bounding box center [707, 496] width 15 height 15
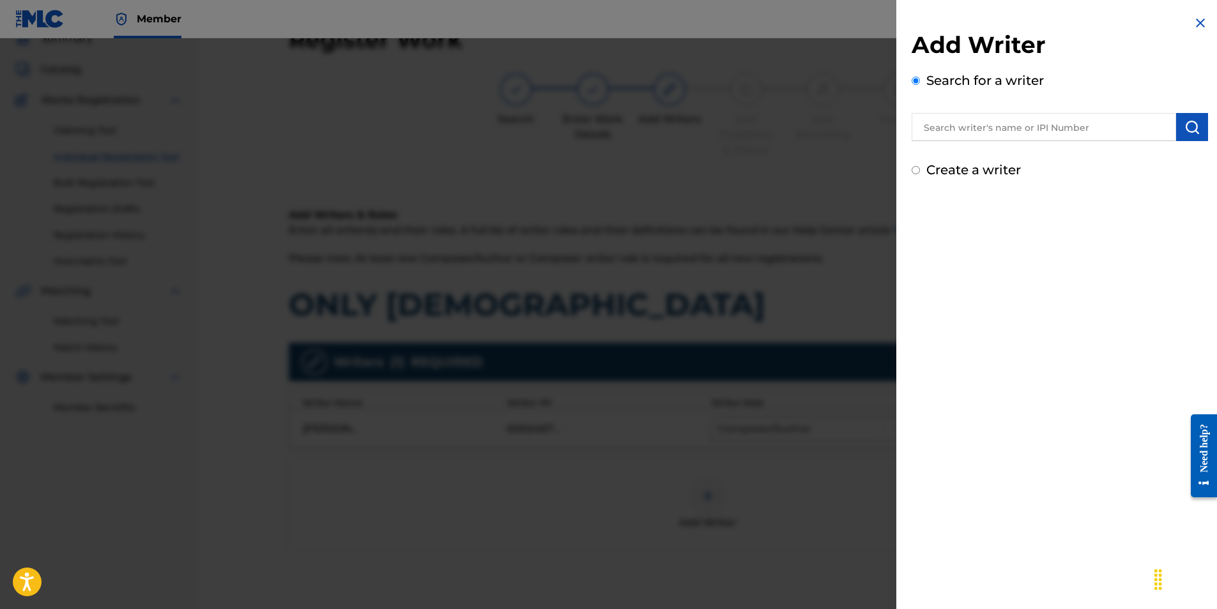
click at [967, 171] on label "Create a writer" at bounding box center [973, 169] width 95 height 15
click at [920, 171] on input "Create a writer" at bounding box center [916, 170] width 8 height 8
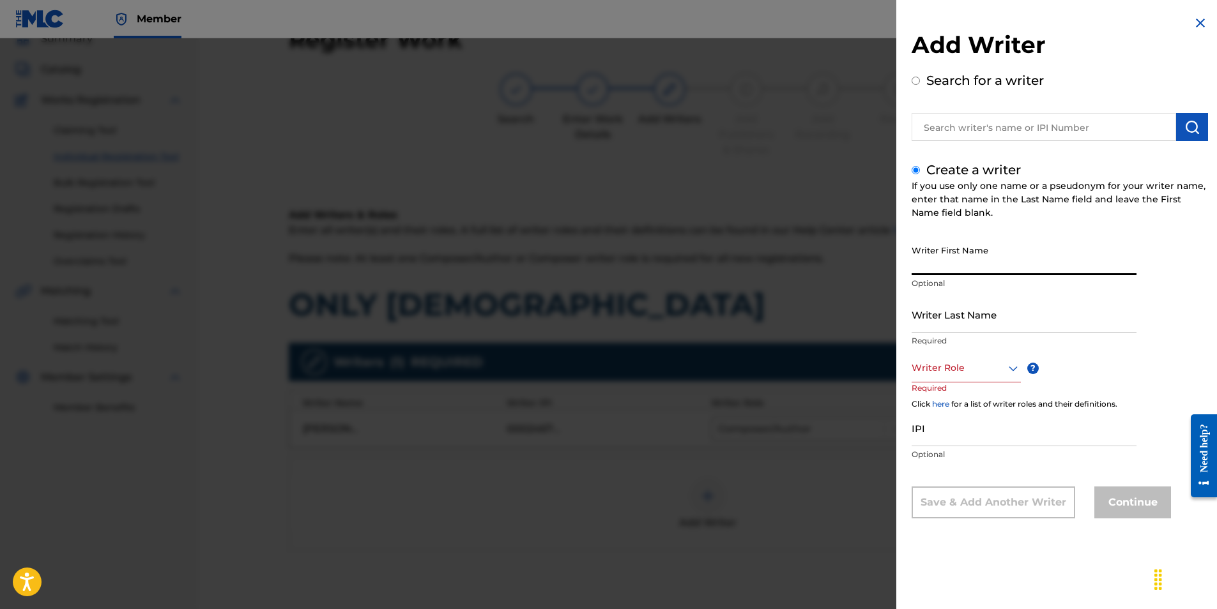
click at [922, 264] on input "Writer First Name" at bounding box center [1024, 257] width 225 height 36
click at [947, 365] on div at bounding box center [966, 368] width 109 height 16
click at [951, 402] on div "Composer/Author" at bounding box center [966, 397] width 108 height 29
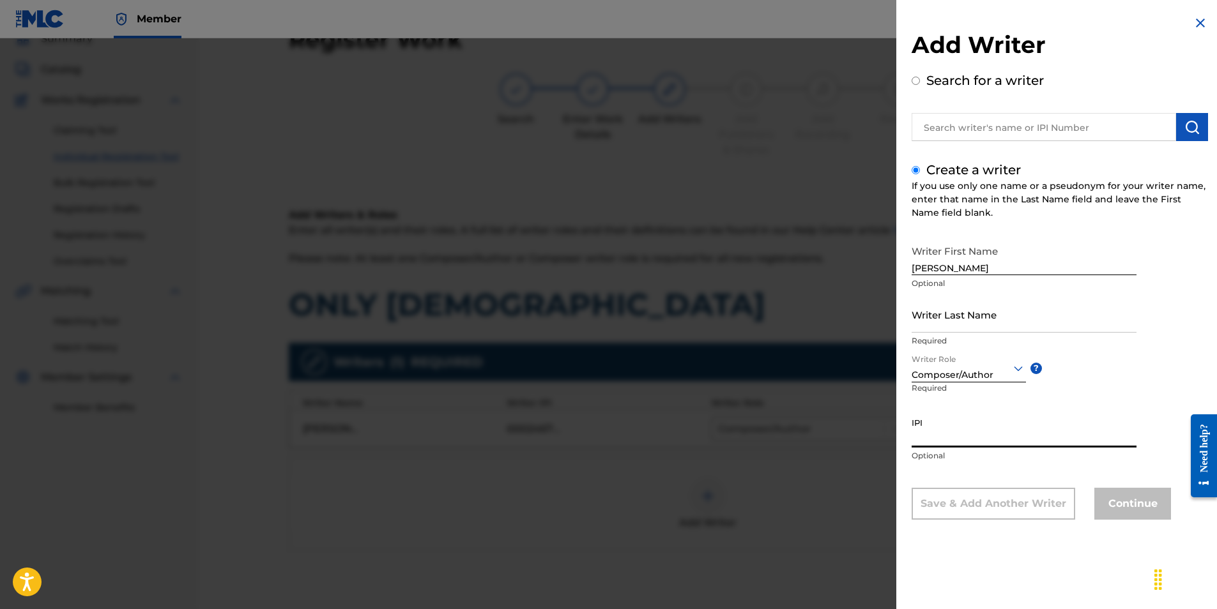
click at [963, 433] on input "IPI" at bounding box center [1024, 429] width 225 height 36
drag, startPoint x: 946, startPoint y: 268, endPoint x: 1029, endPoint y: 264, distance: 82.5
click at [1029, 264] on input "[PERSON_NAME]" at bounding box center [1024, 257] width 225 height 36
click at [930, 314] on input "Writer Last Name" at bounding box center [1024, 314] width 225 height 36
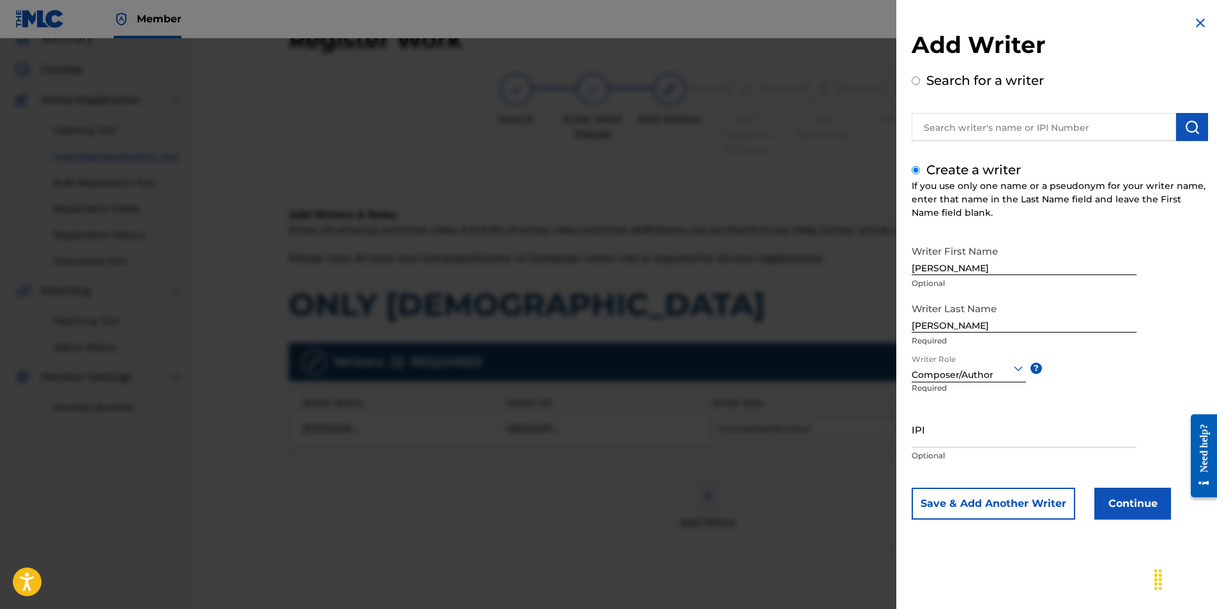
click at [995, 458] on p "Optional" at bounding box center [1024, 455] width 225 height 11
click at [1144, 502] on button "Continue" at bounding box center [1132, 504] width 77 height 32
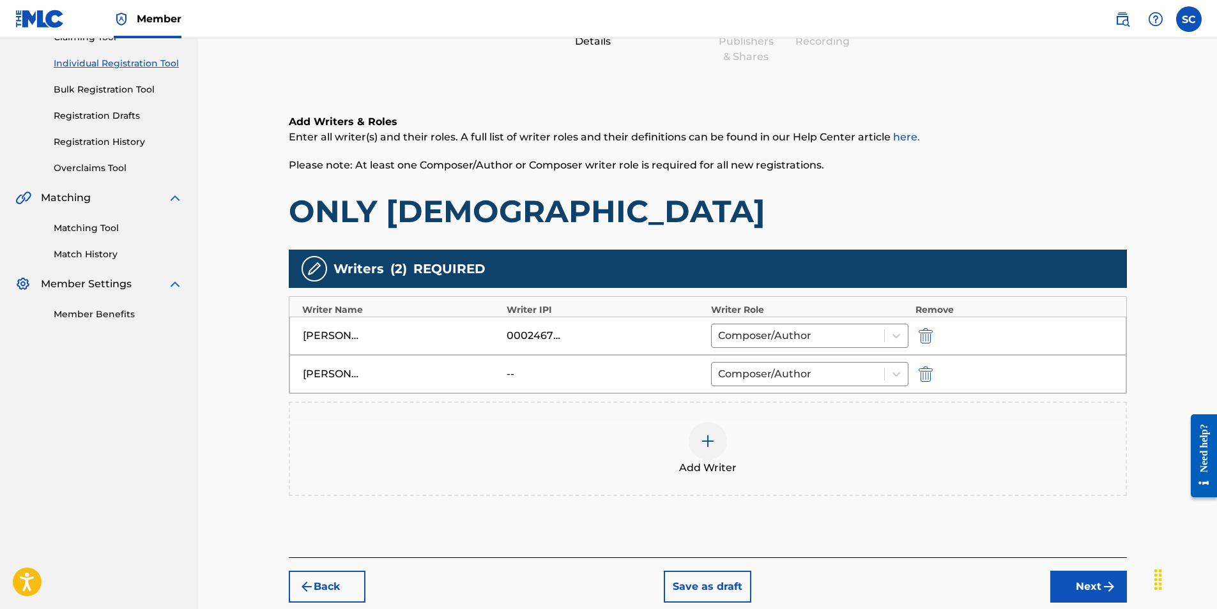
scroll to position [218, 0]
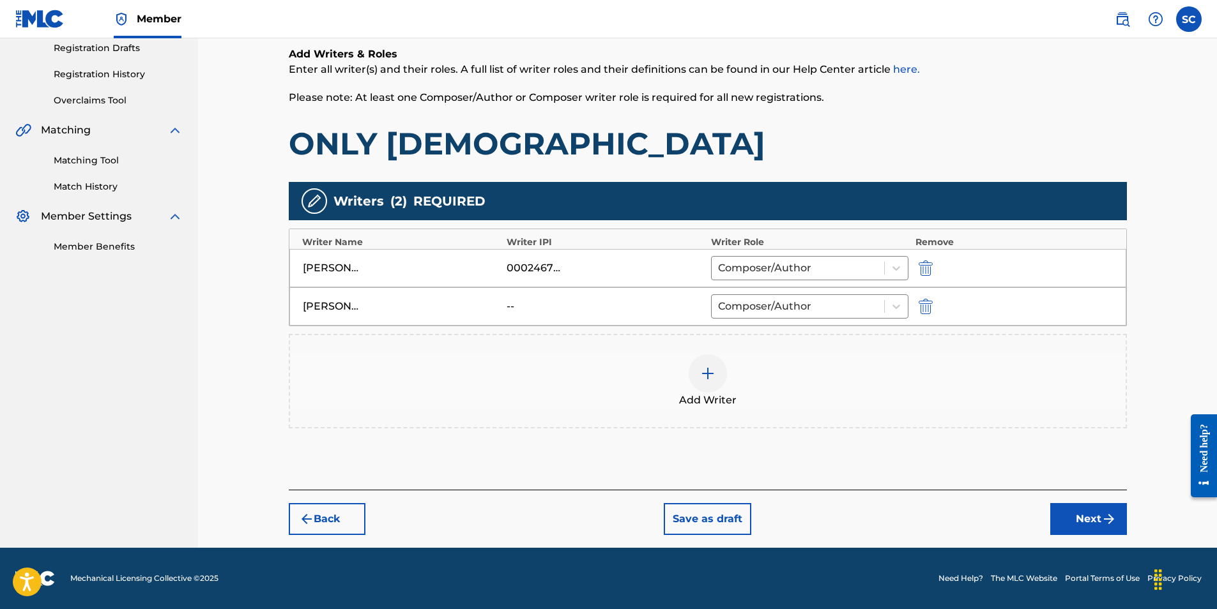
click at [1071, 517] on button "Next" at bounding box center [1088, 519] width 77 height 32
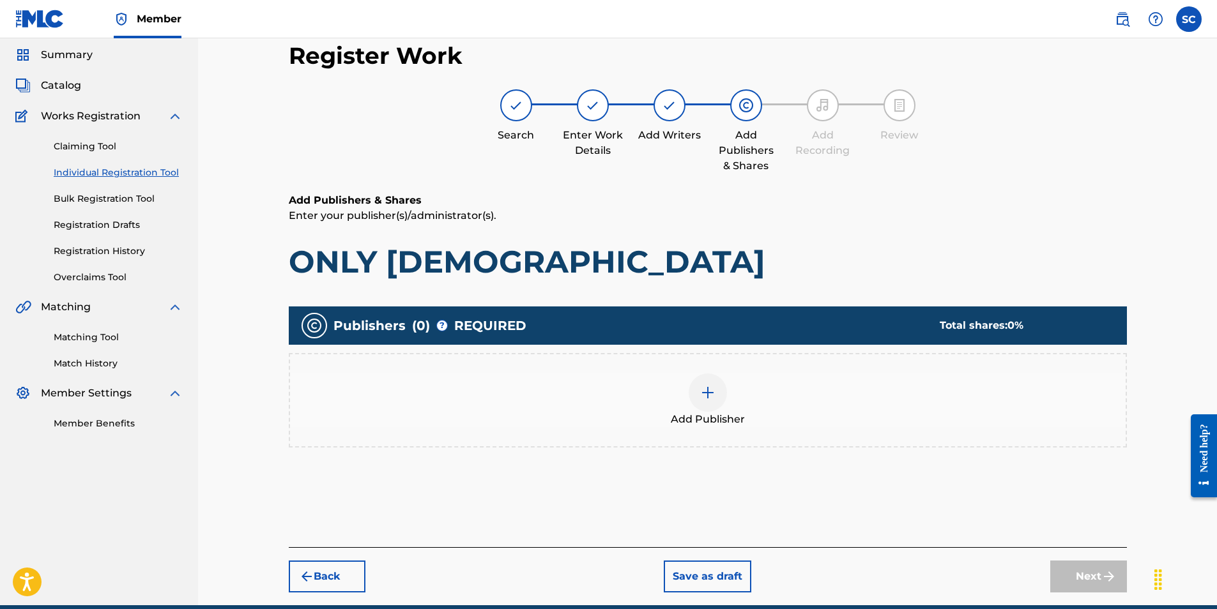
scroll to position [57, 0]
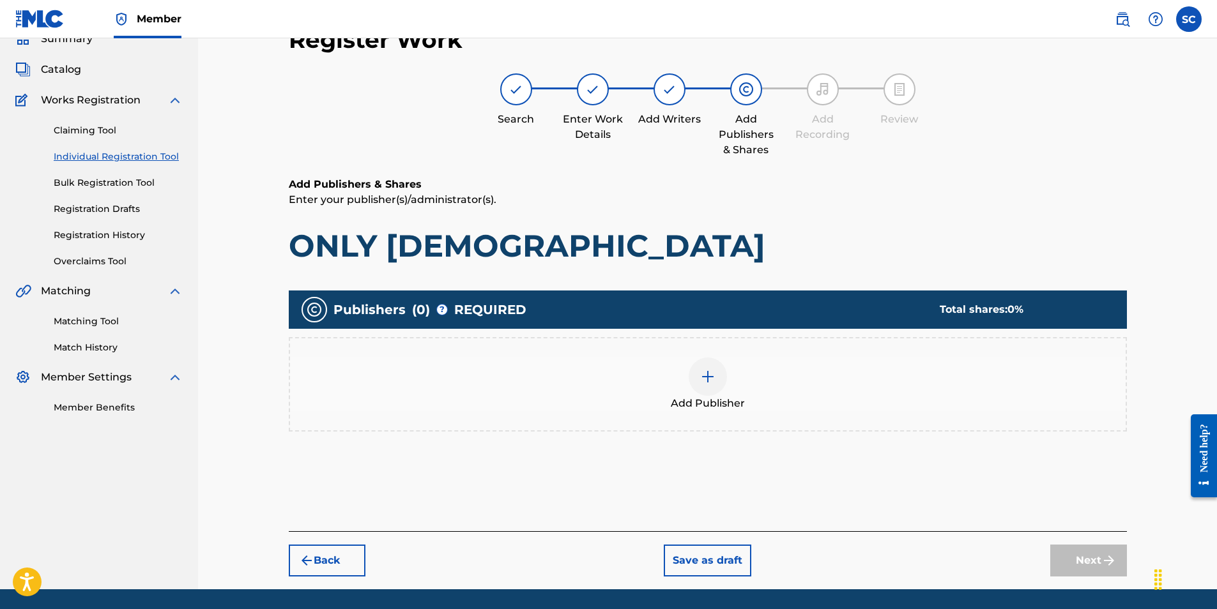
click at [706, 378] on img at bounding box center [707, 376] width 15 height 15
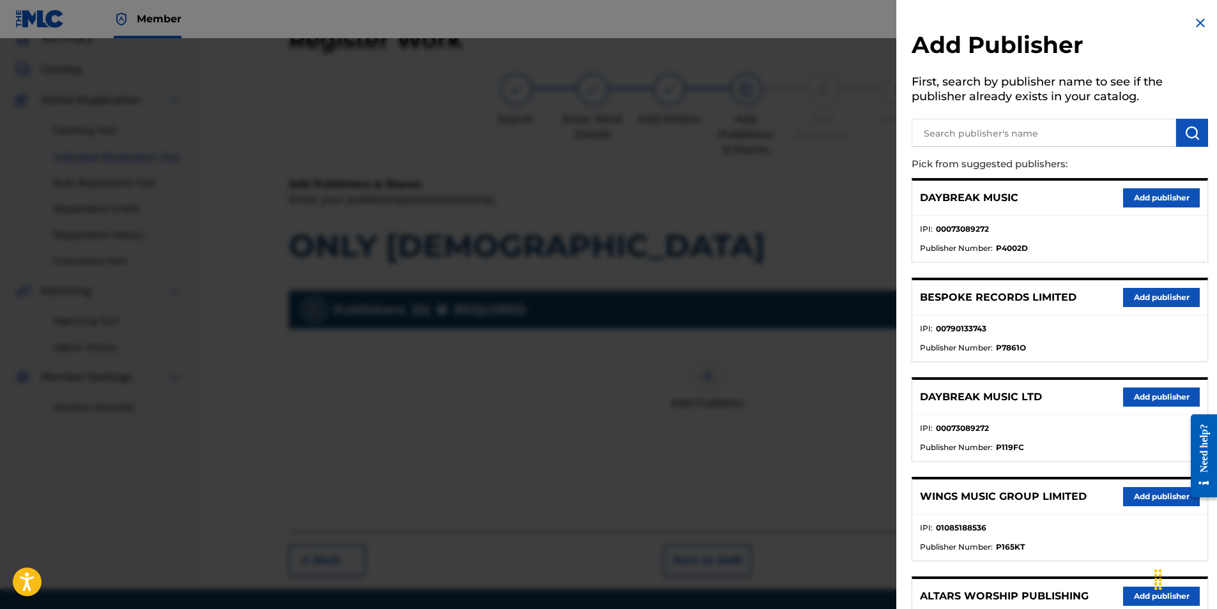
click at [1175, 391] on button "Add publisher" at bounding box center [1161, 397] width 77 height 19
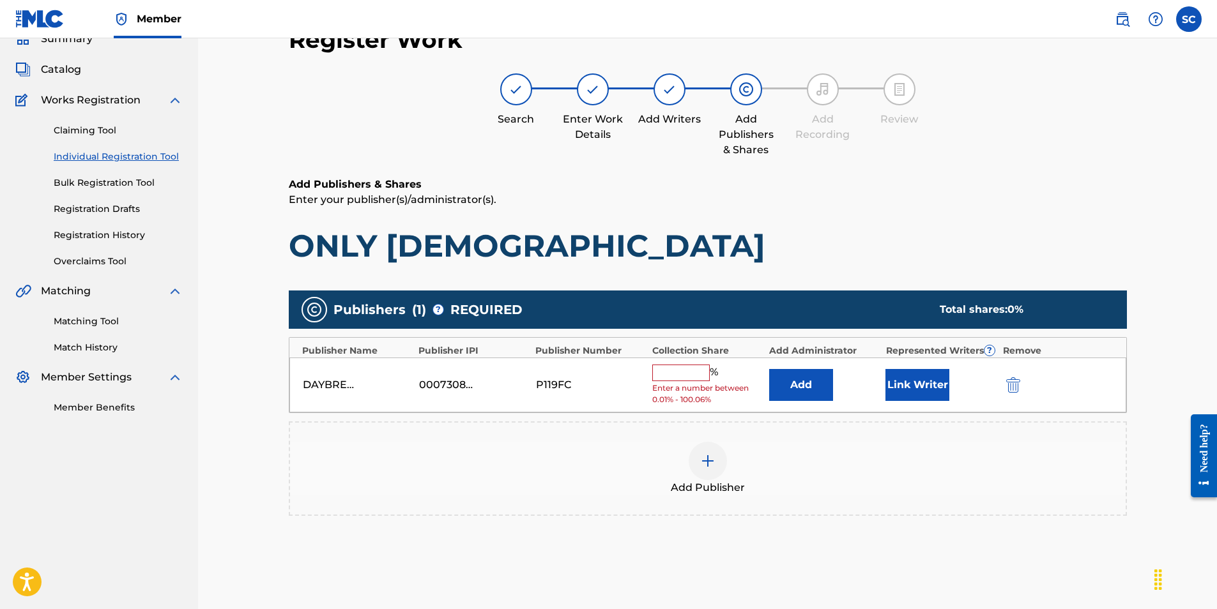
click at [680, 374] on input "text" at bounding box center [680, 373] width 57 height 17
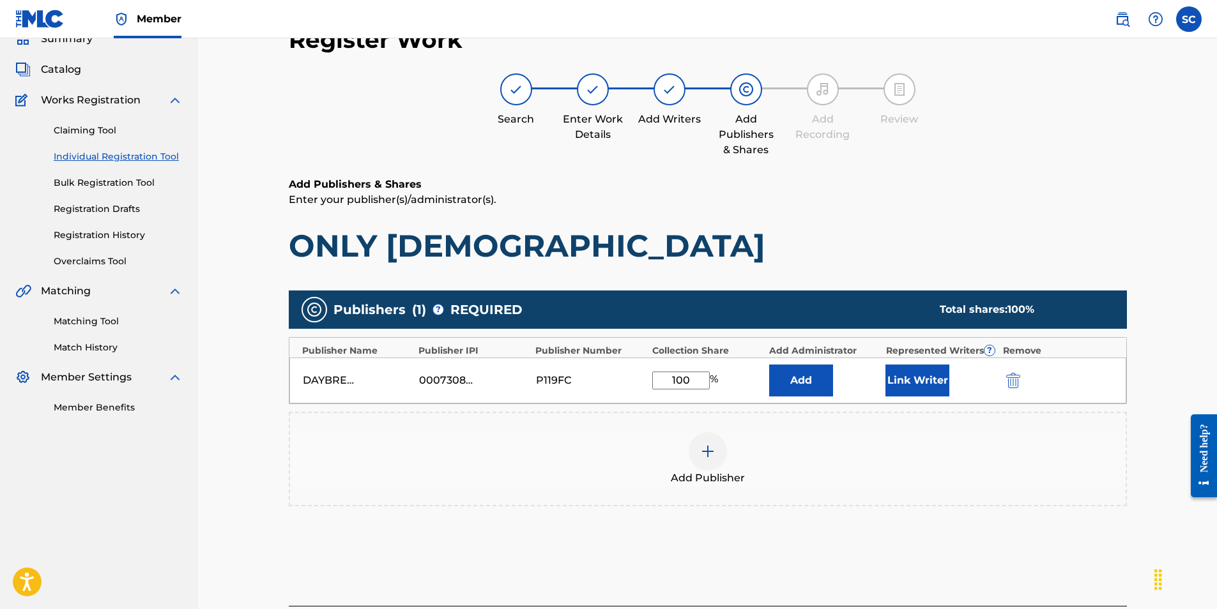
click at [808, 391] on button "Add" at bounding box center [801, 381] width 64 height 32
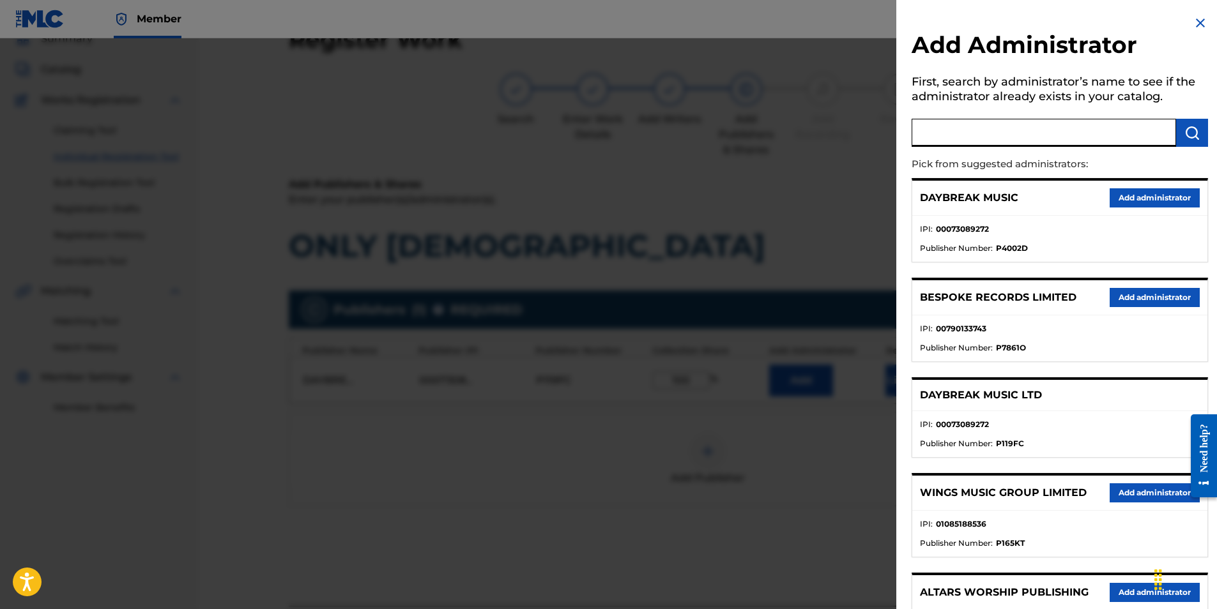
click at [960, 125] on input "text" at bounding box center [1044, 133] width 264 height 28
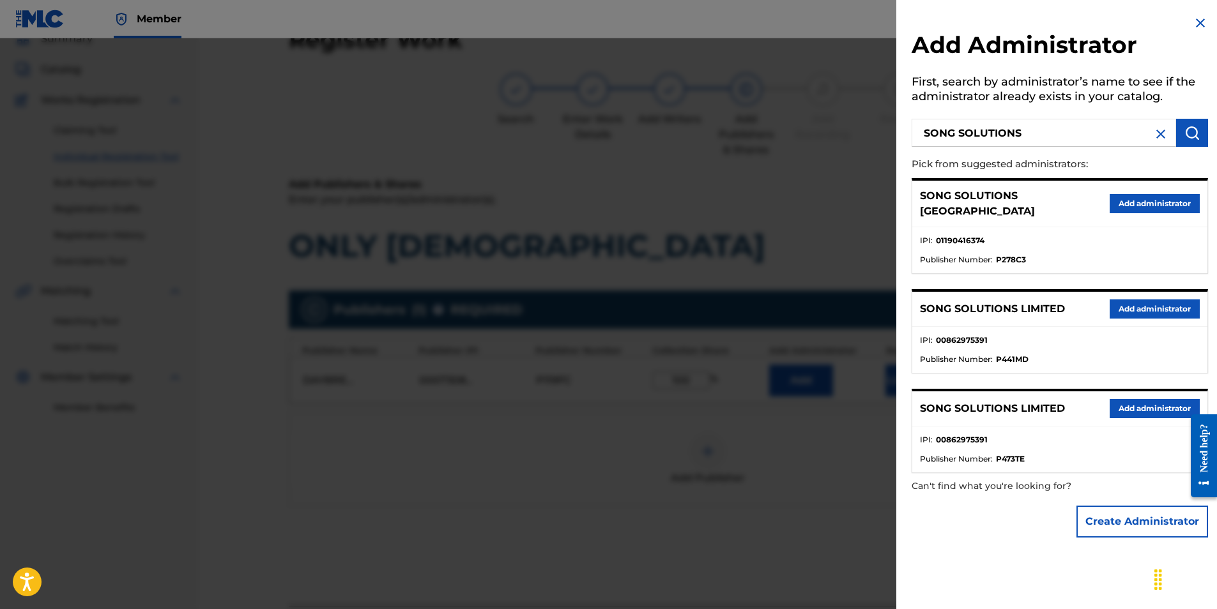
click at [1148, 197] on button "Add administrator" at bounding box center [1155, 203] width 90 height 19
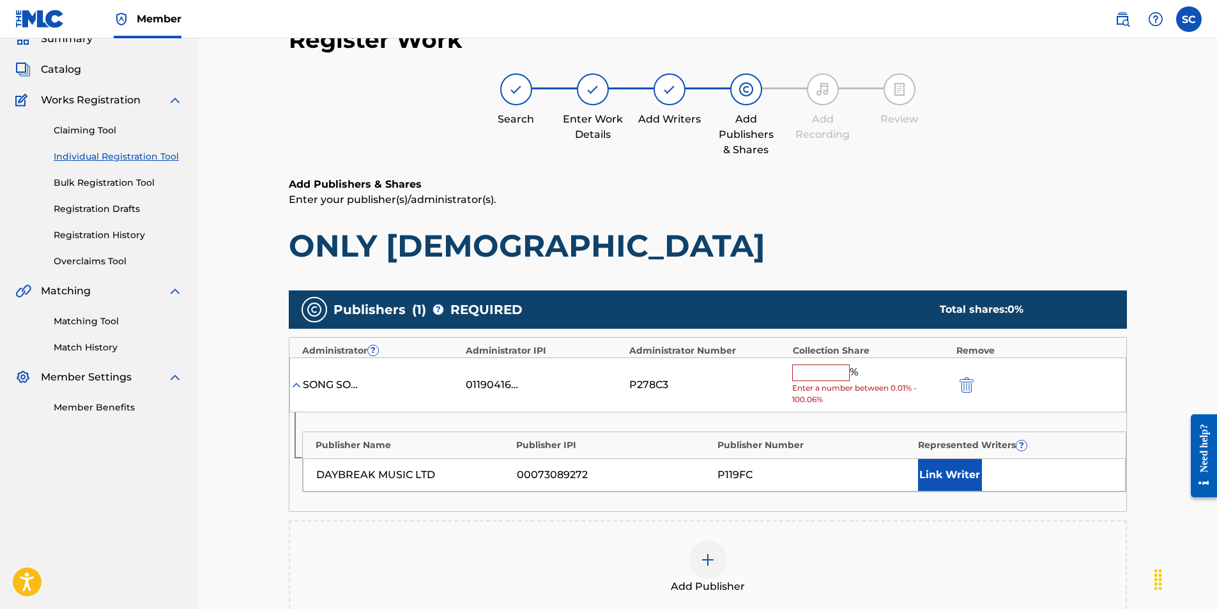
click at [809, 374] on input "text" at bounding box center [820, 373] width 57 height 17
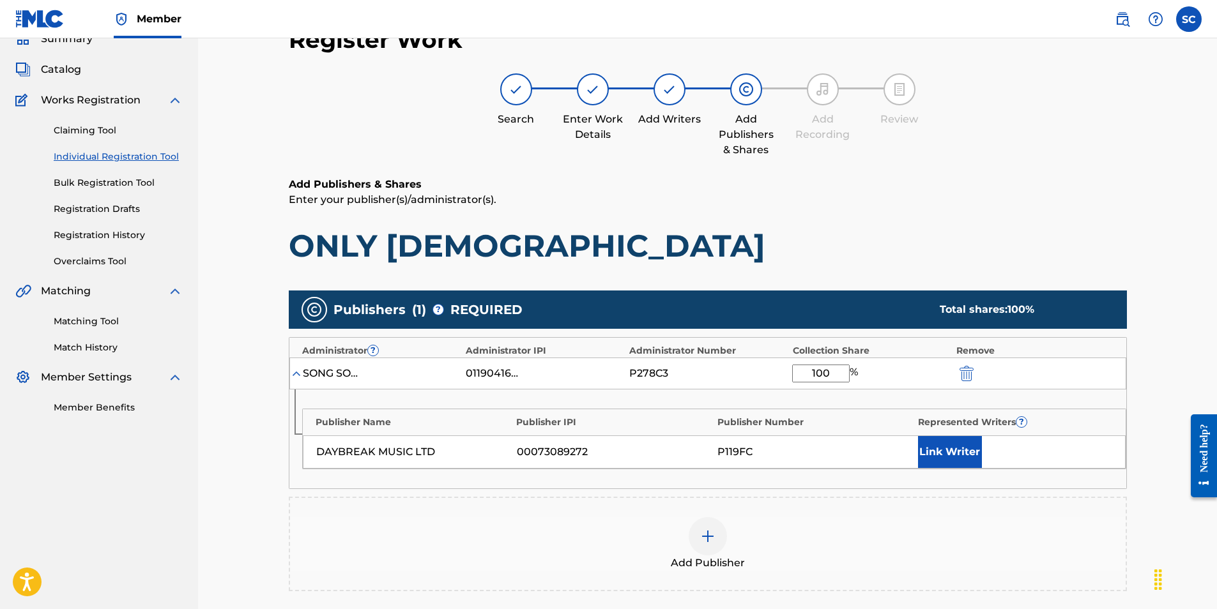
click at [944, 457] on button "Link Writer" at bounding box center [950, 452] width 64 height 32
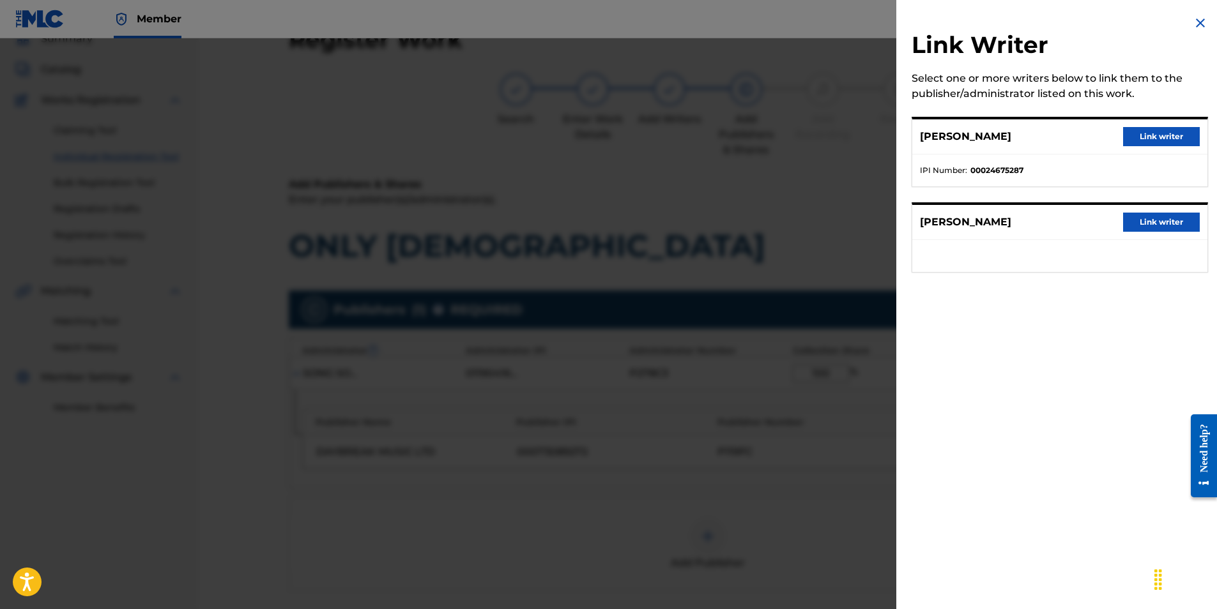
click at [1168, 135] on button "Link writer" at bounding box center [1161, 136] width 77 height 19
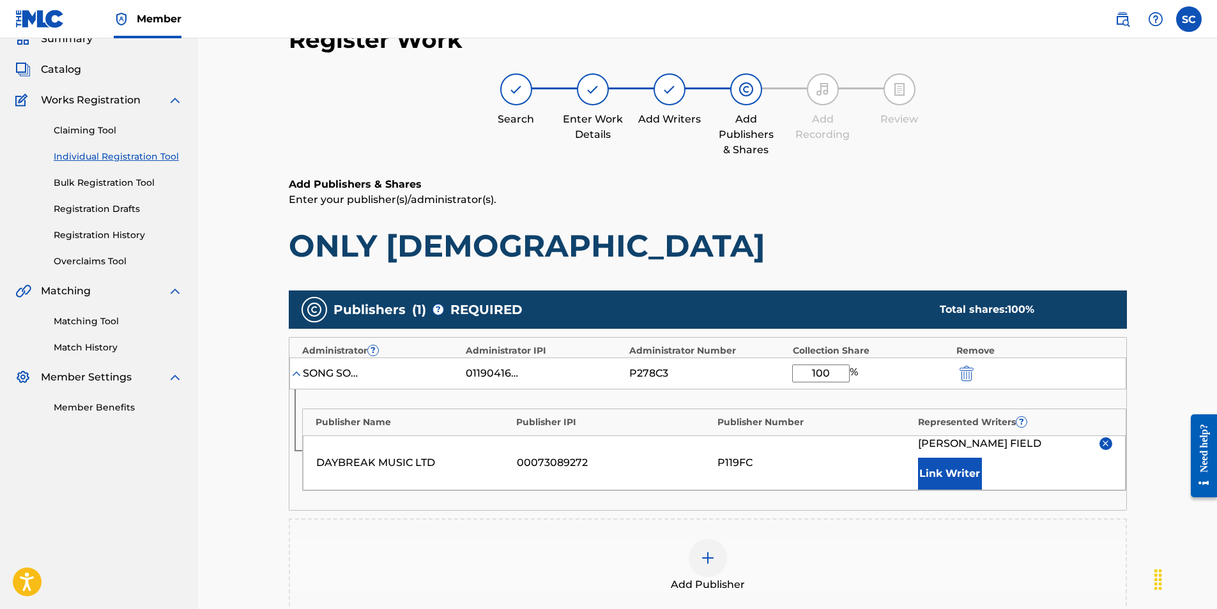
click at [945, 475] on button "Link Writer" at bounding box center [950, 474] width 64 height 32
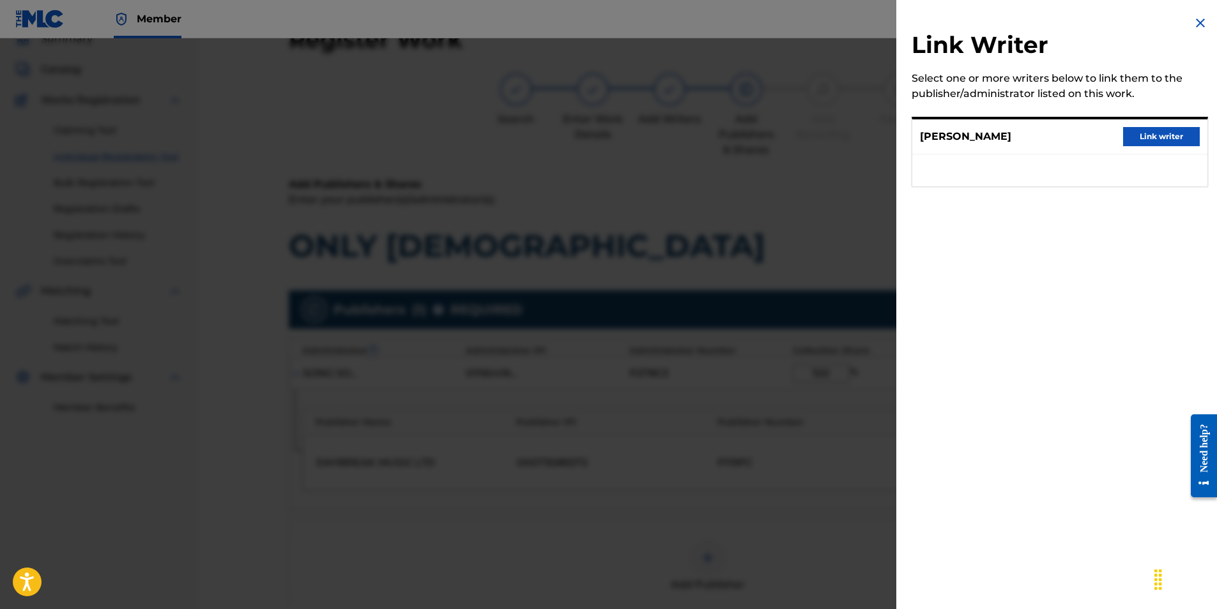
click at [1154, 131] on button "Link writer" at bounding box center [1161, 136] width 77 height 19
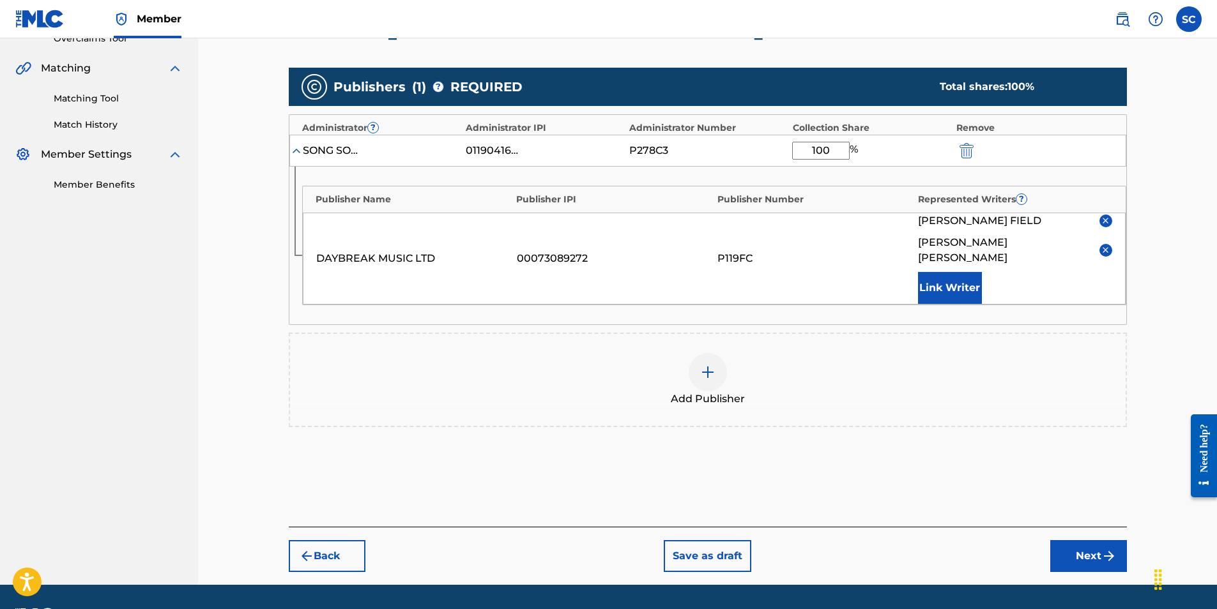
scroll to position [302, 0]
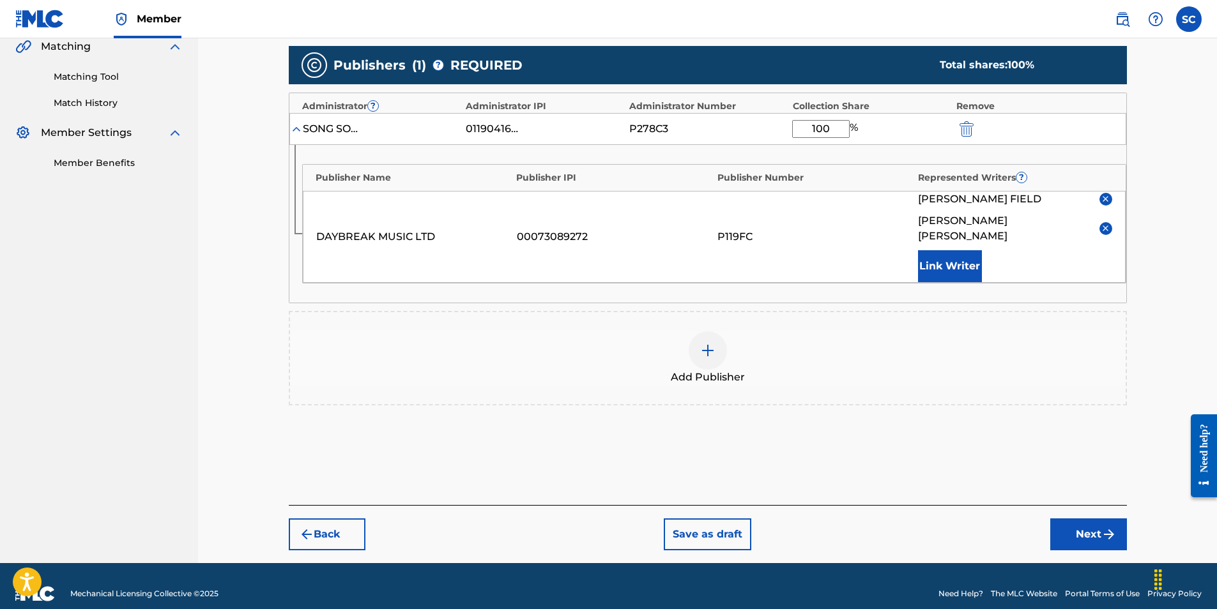
click at [1082, 519] on button "Next" at bounding box center [1088, 535] width 77 height 32
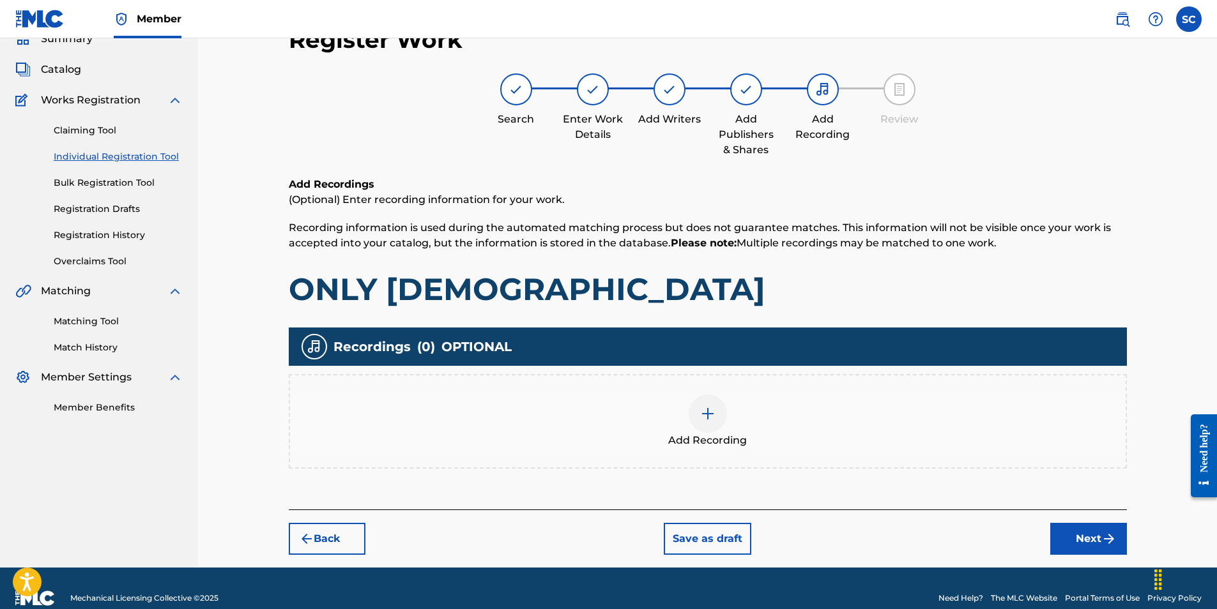
scroll to position [77, 0]
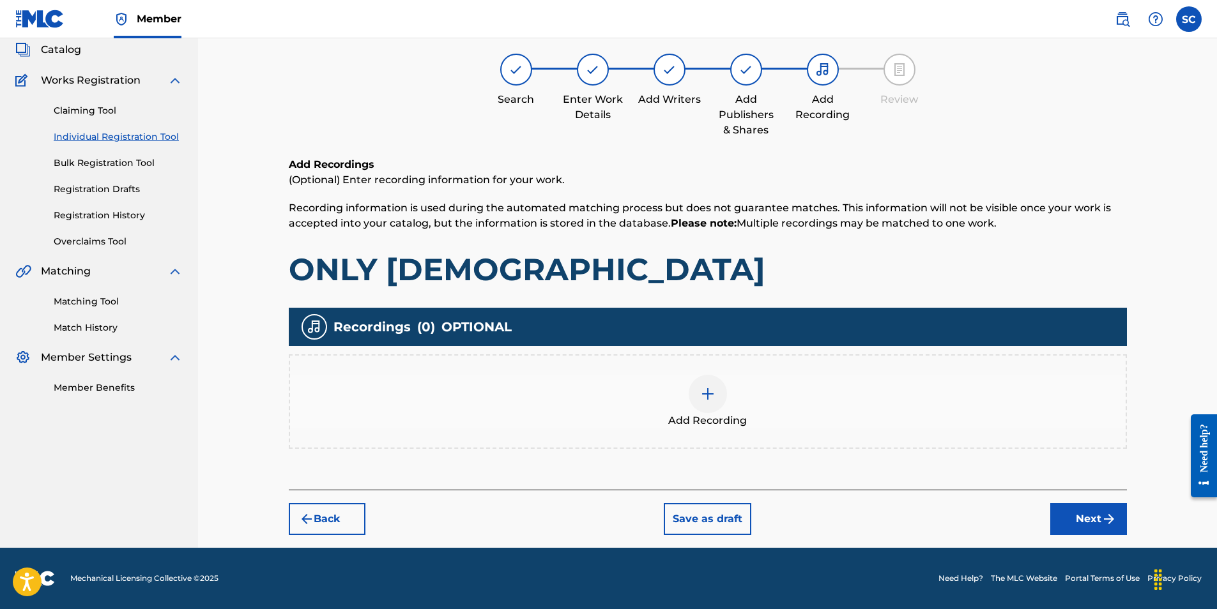
click at [706, 397] on img at bounding box center [707, 394] width 15 height 15
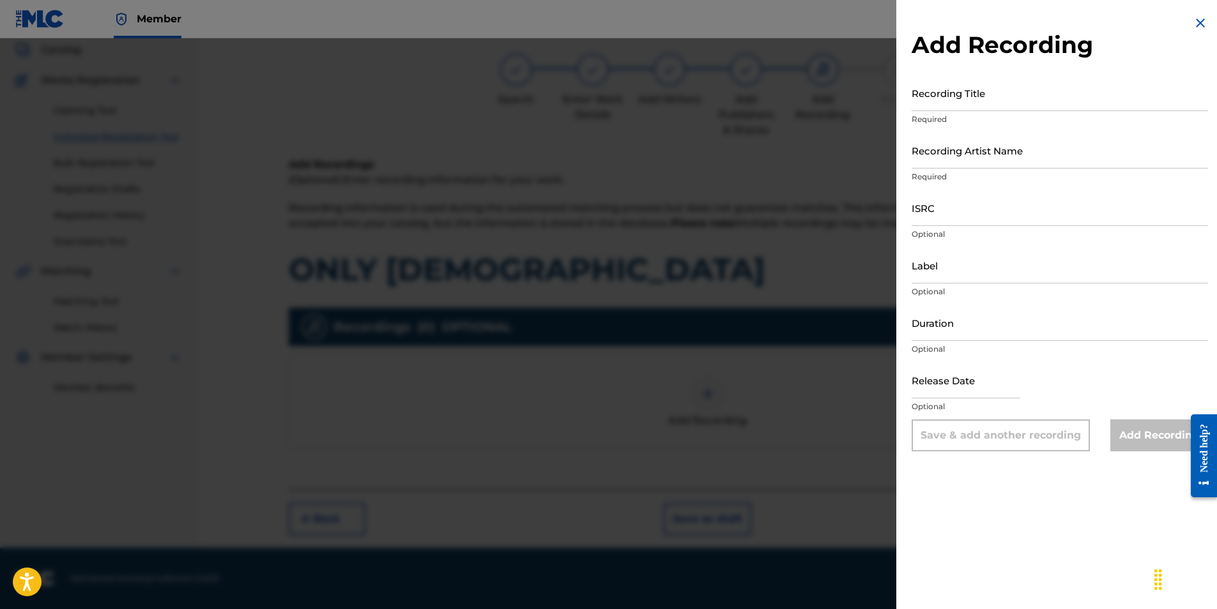
click at [931, 213] on input "ISRC" at bounding box center [1060, 208] width 296 height 36
paste input "GBDPR1302797"
click at [932, 98] on input "Recording Title" at bounding box center [1060, 93] width 296 height 36
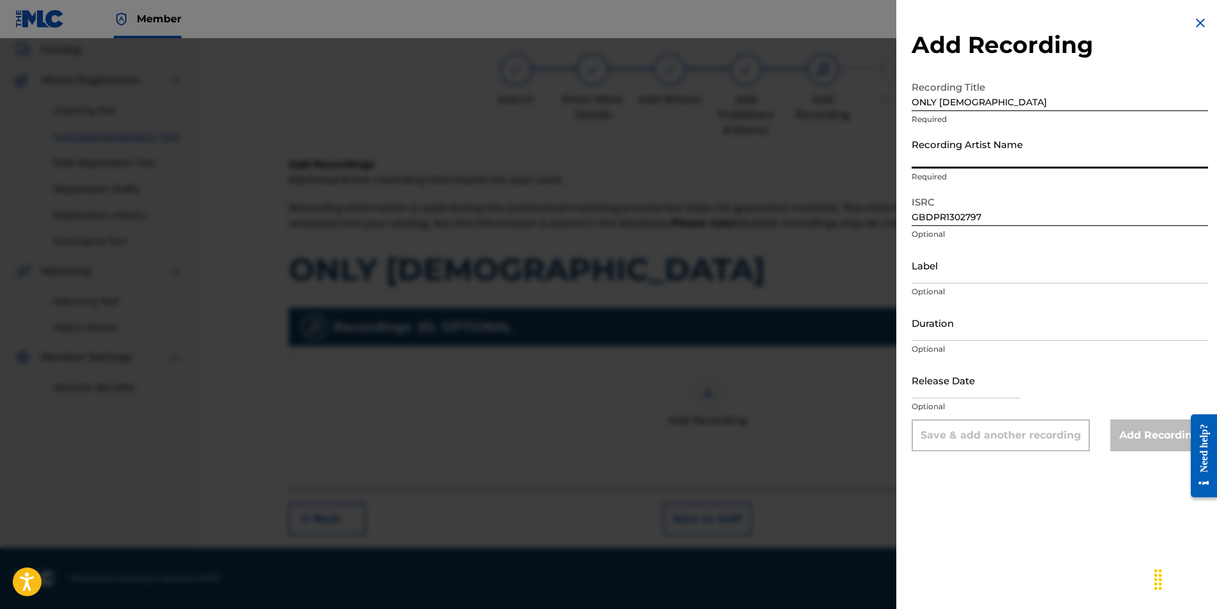
click at [956, 151] on input "Recording Artist Name" at bounding box center [1060, 150] width 296 height 36
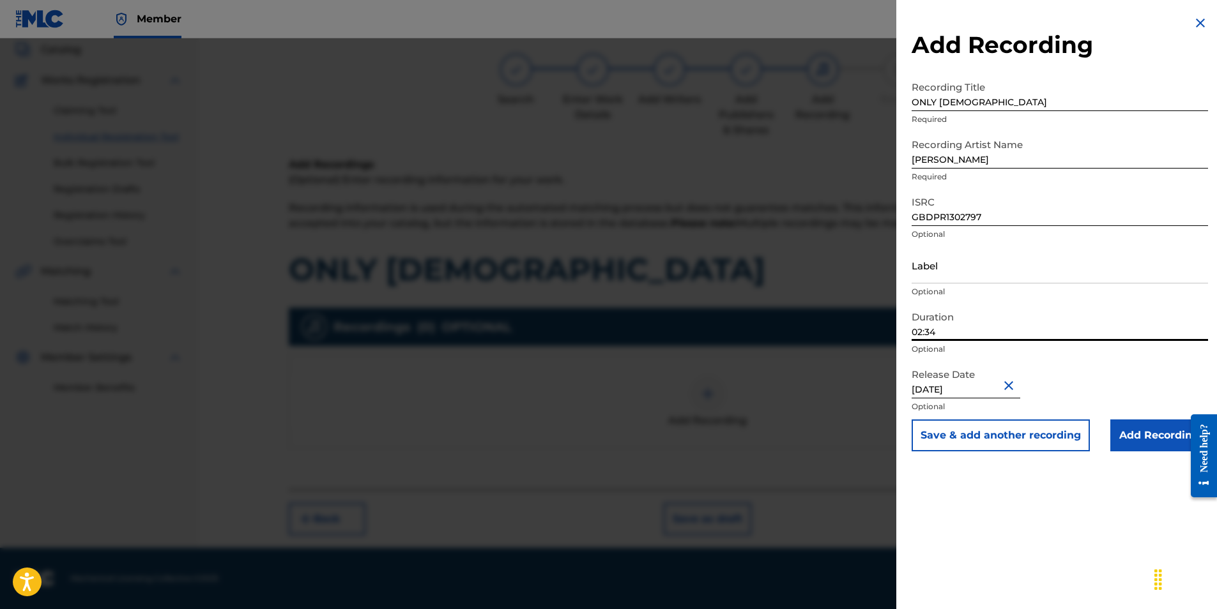
drag, startPoint x: 947, startPoint y: 335, endPoint x: 869, endPoint y: 323, distance: 78.8
click at [869, 323] on div "Add Recording Recording Title ONLY [PERSON_NAME] Required Recording Artist Name…" at bounding box center [608, 323] width 1217 height 571
click at [977, 516] on div "Add Recording Recording Title ONLY [PERSON_NAME] Required Recording Artist Name…" at bounding box center [1059, 304] width 327 height 609
click at [1135, 431] on input "Add Recording" at bounding box center [1159, 436] width 98 height 32
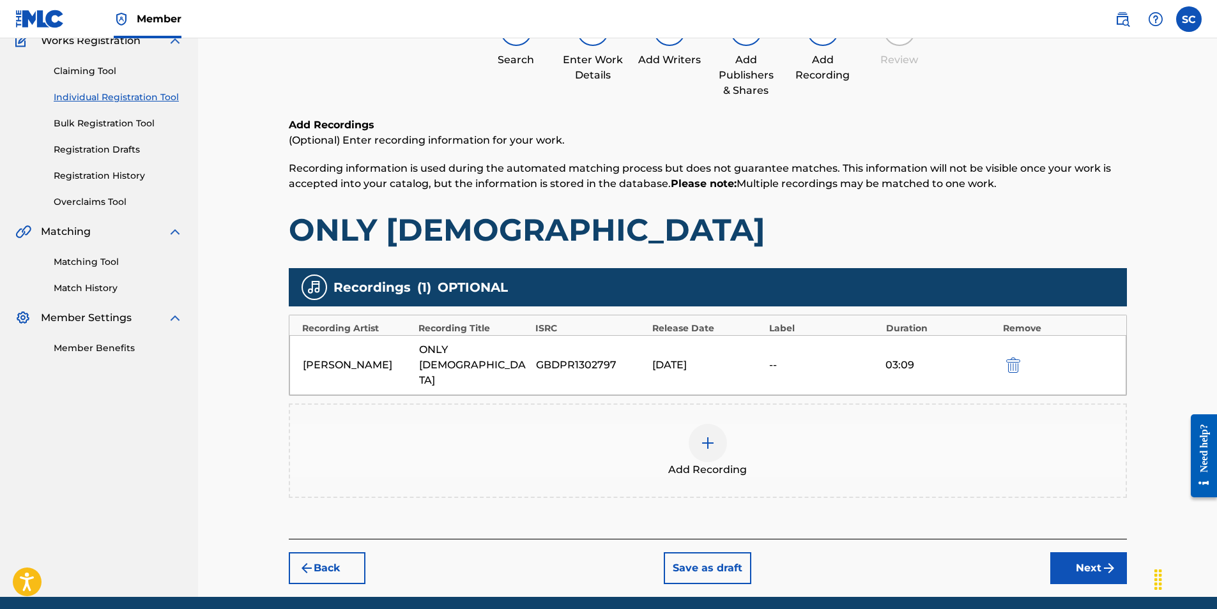
scroll to position [135, 0]
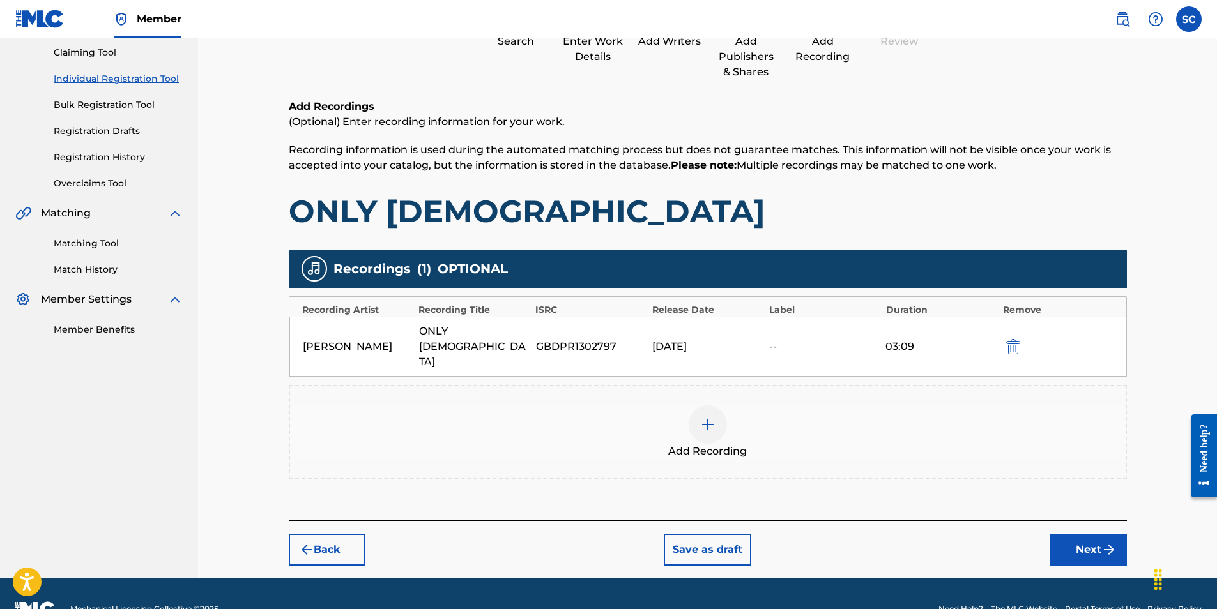
click at [1087, 534] on button "Next" at bounding box center [1088, 550] width 77 height 32
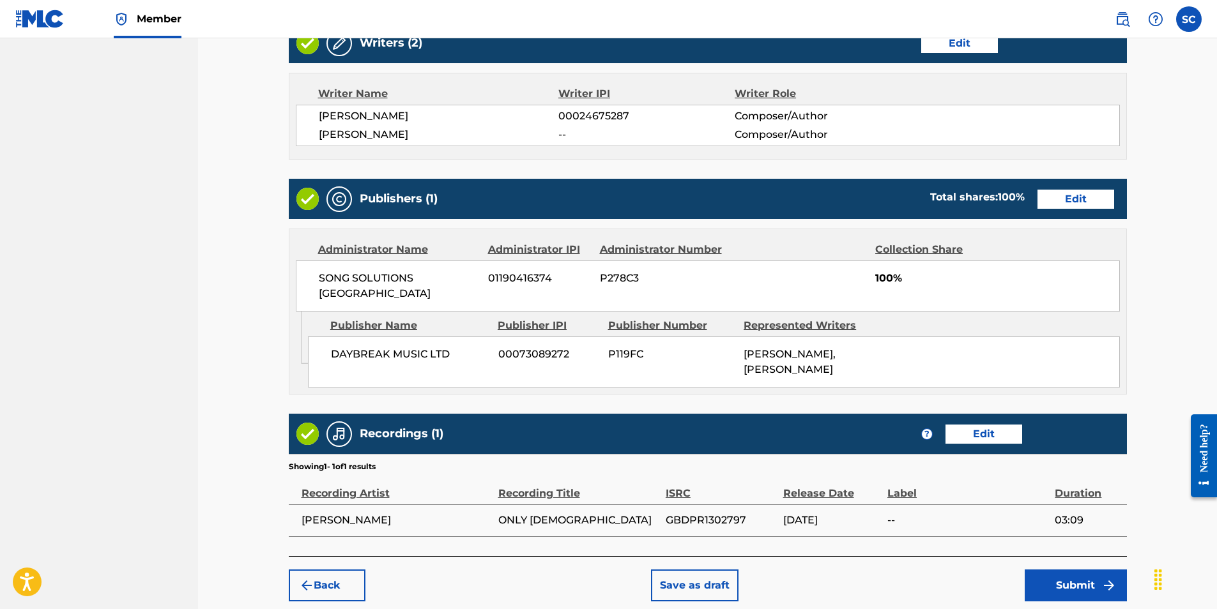
scroll to position [576, 0]
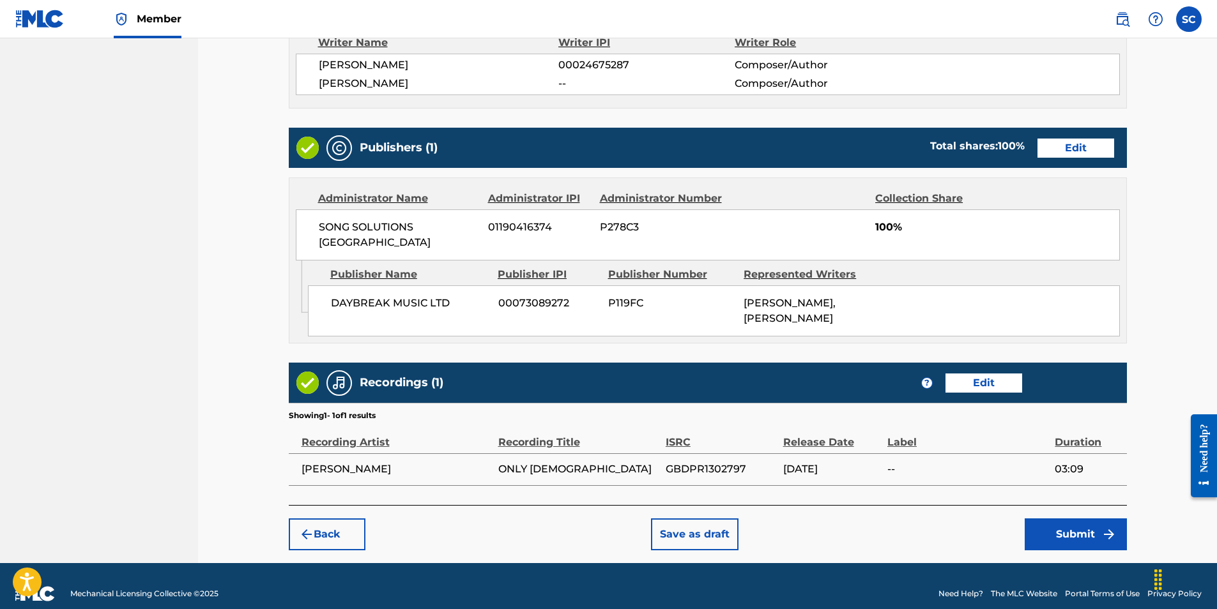
click at [1069, 523] on button "Submit" at bounding box center [1076, 535] width 102 height 32
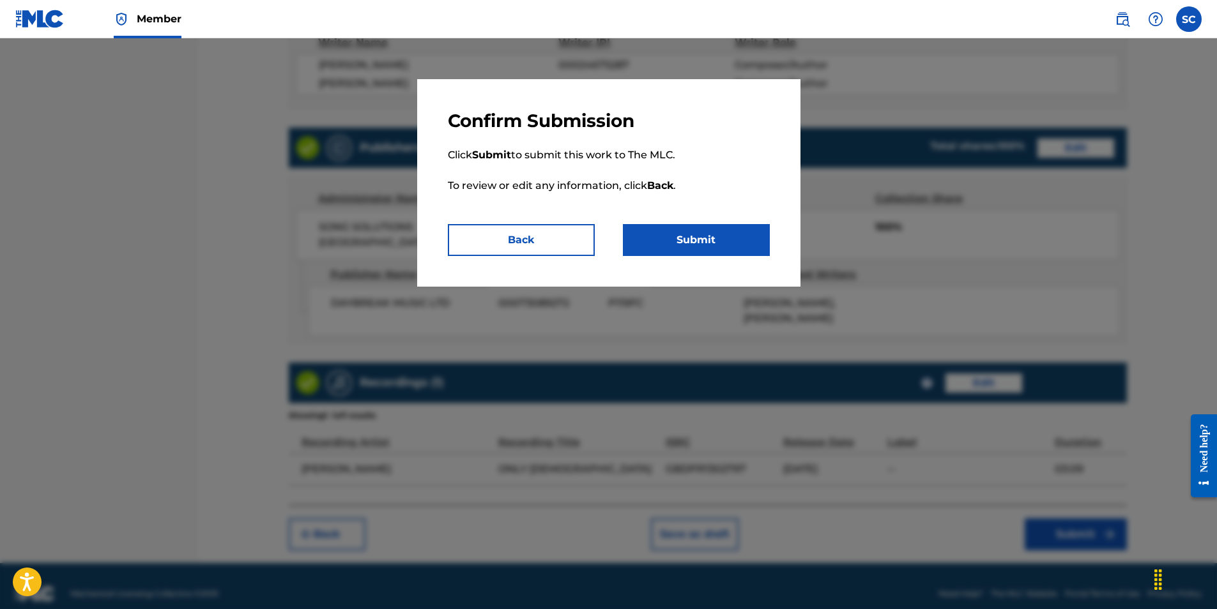
click at [705, 241] on button "Submit" at bounding box center [696, 240] width 147 height 32
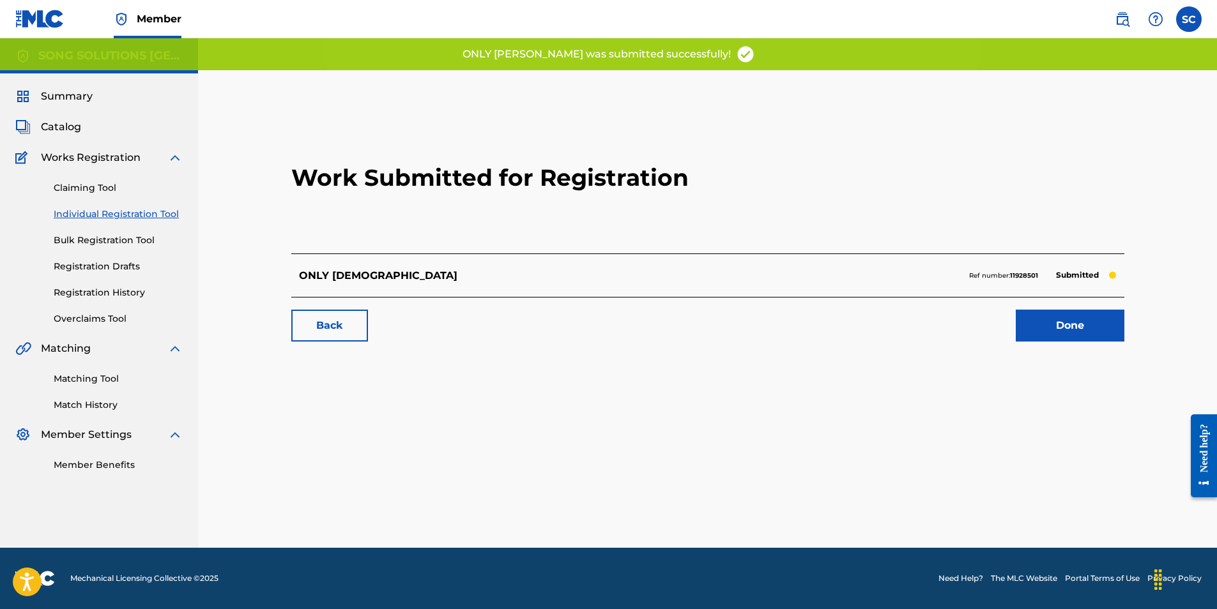
click at [1048, 326] on link "Done" at bounding box center [1070, 326] width 109 height 32
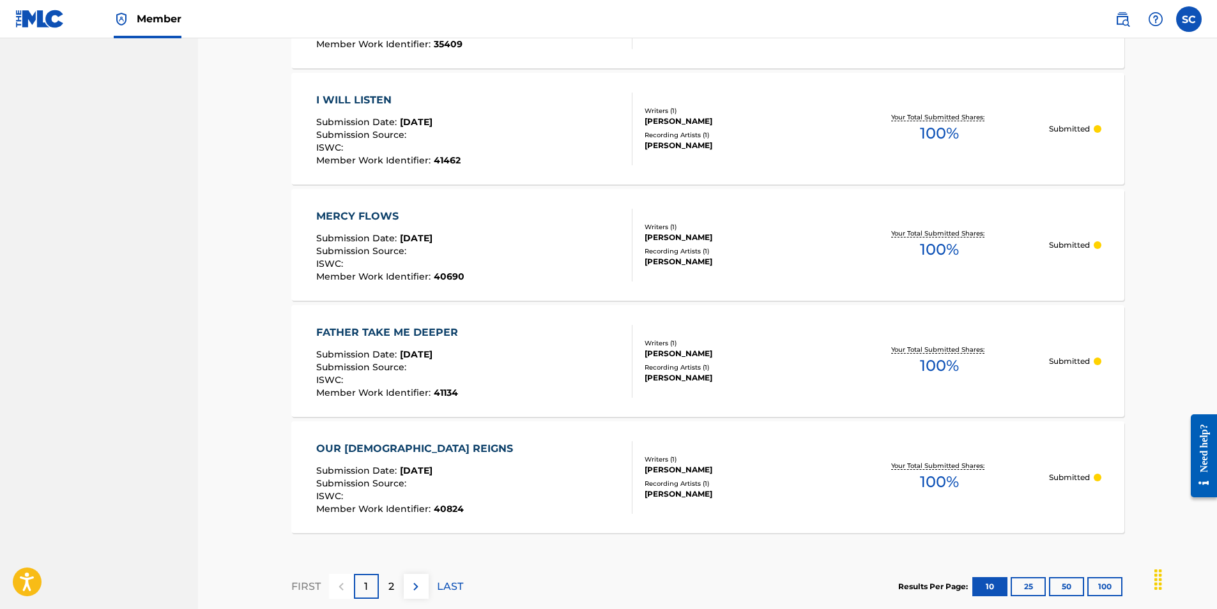
scroll to position [1140, 0]
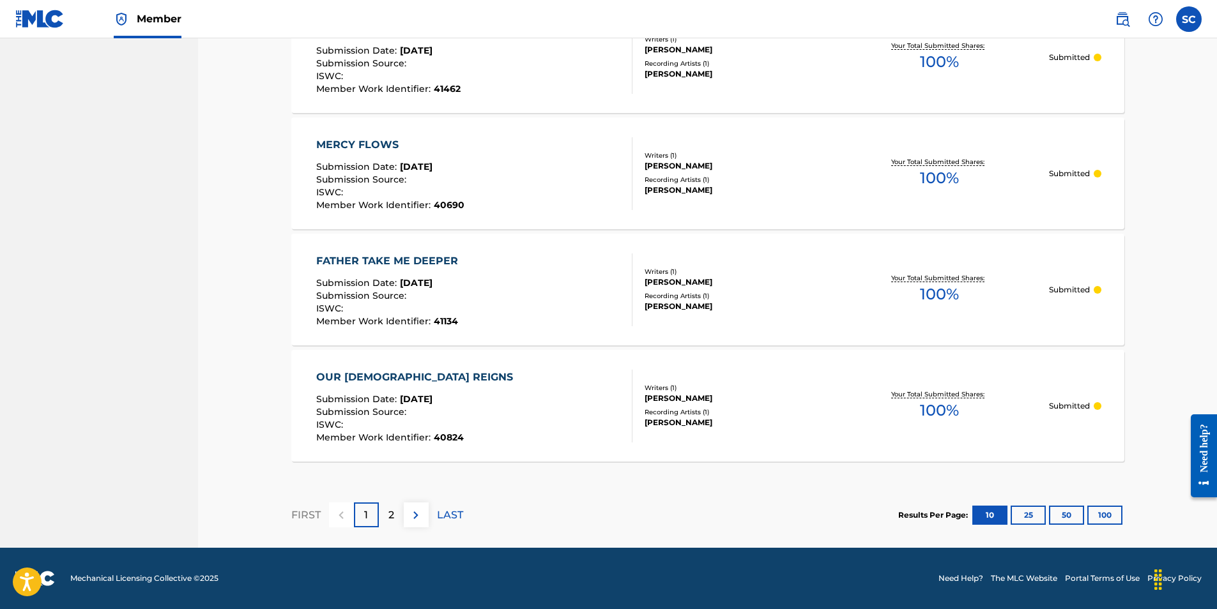
click at [1100, 517] on button "100" at bounding box center [1104, 515] width 35 height 19
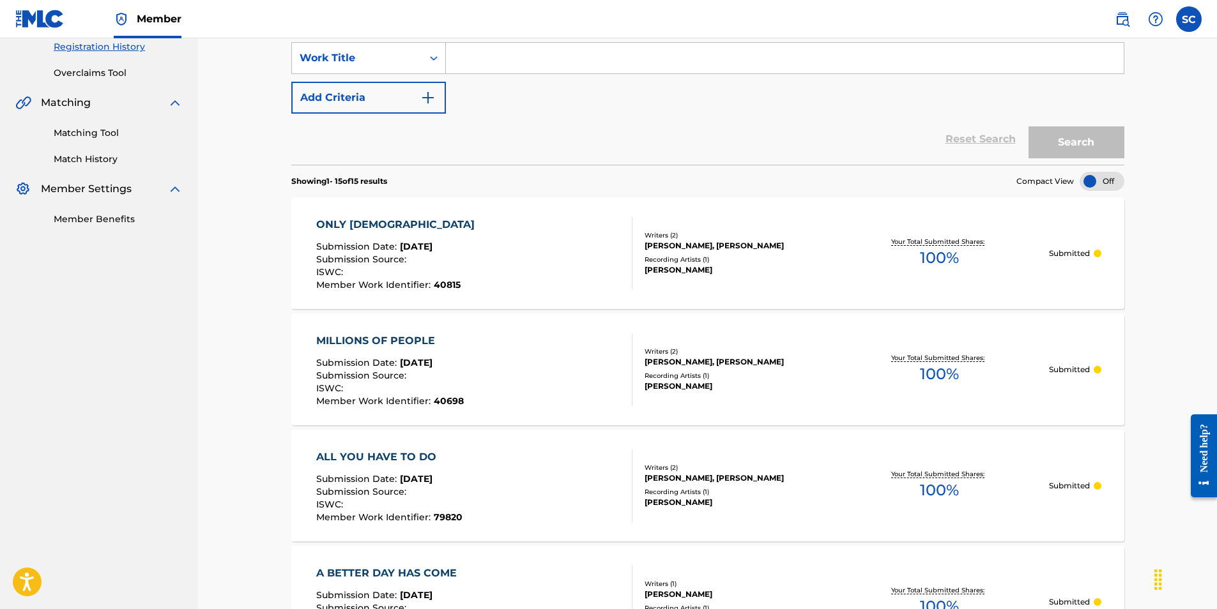
scroll to position [0, 0]
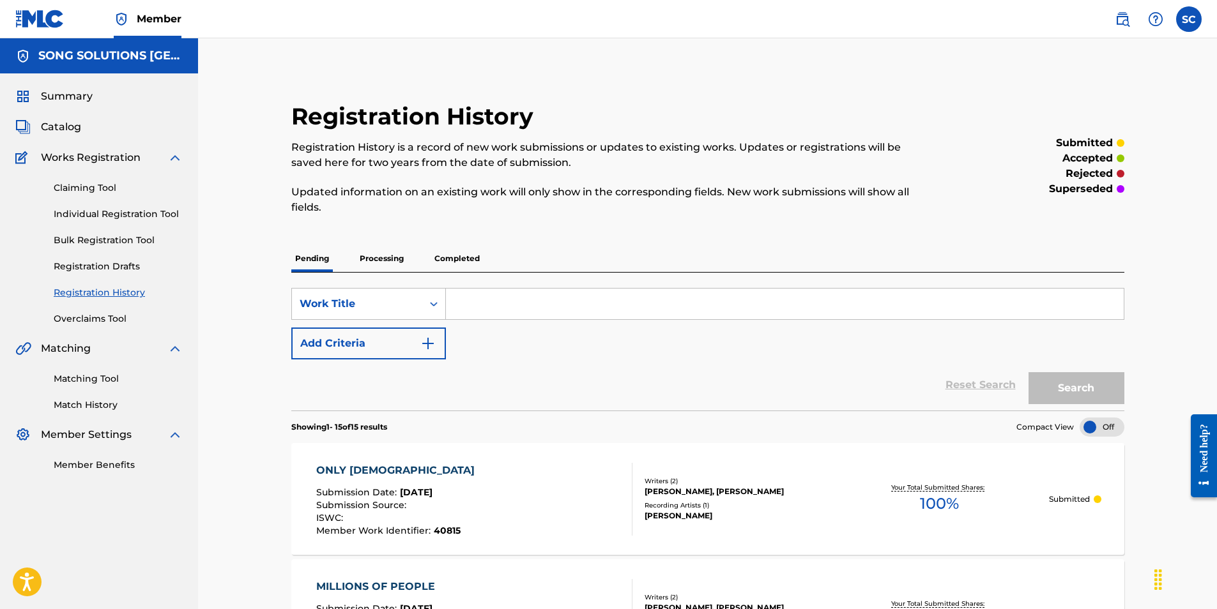
click at [100, 215] on link "Individual Registration Tool" at bounding box center [118, 214] width 129 height 13
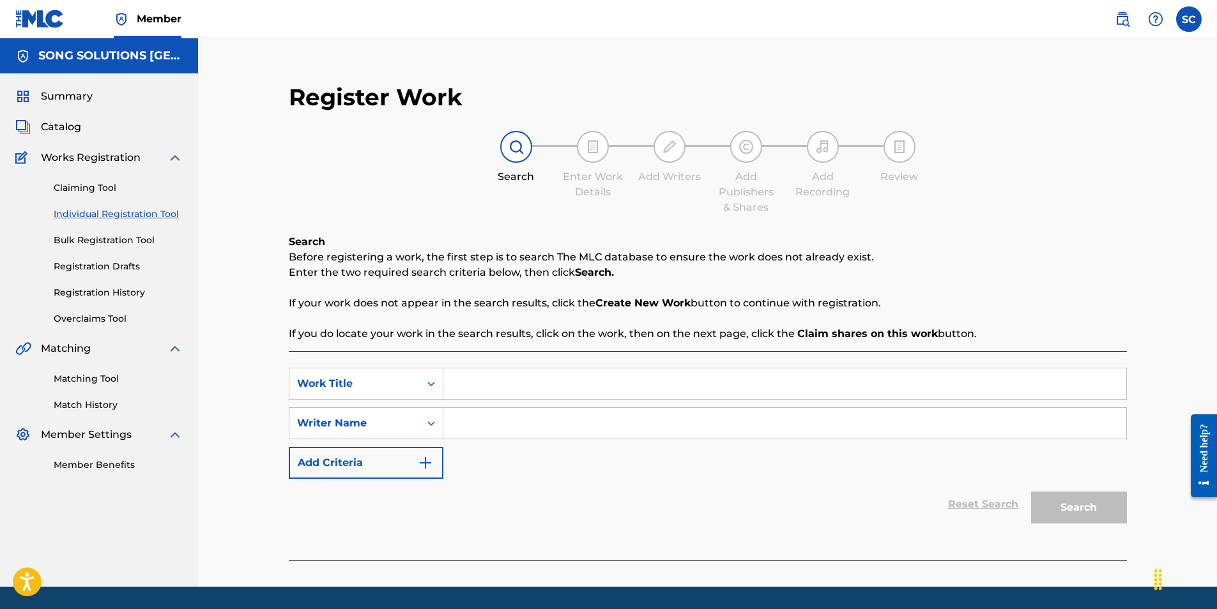
click at [532, 380] on input "Search Form" at bounding box center [784, 384] width 683 height 31
click at [531, 414] on input "Search Form" at bounding box center [784, 423] width 683 height 31
click at [406, 494] on div "Reset Search Search" at bounding box center [708, 504] width 838 height 51
click at [1098, 514] on button "Search" at bounding box center [1079, 508] width 96 height 32
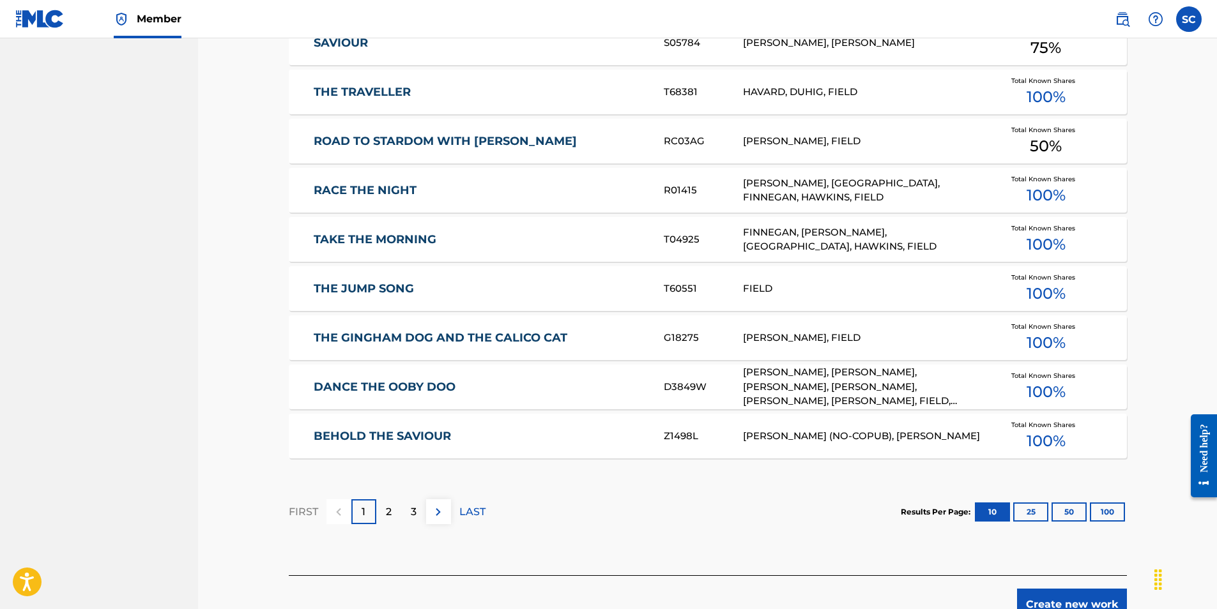
scroll to position [724, 0]
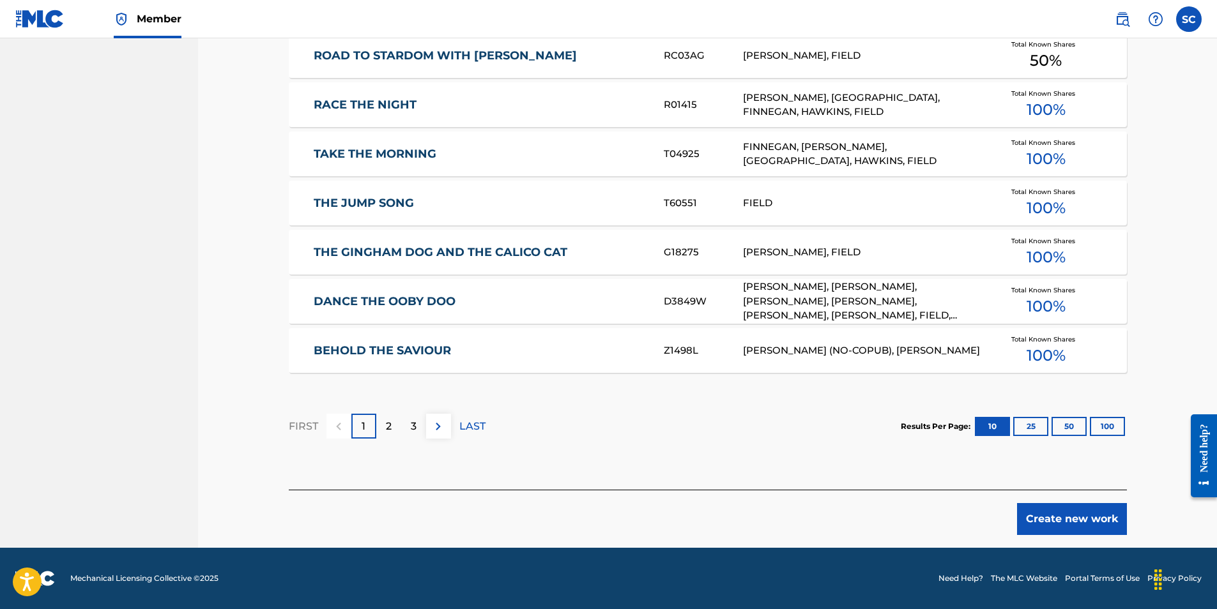
click at [1042, 526] on button "Create new work" at bounding box center [1072, 519] width 110 height 32
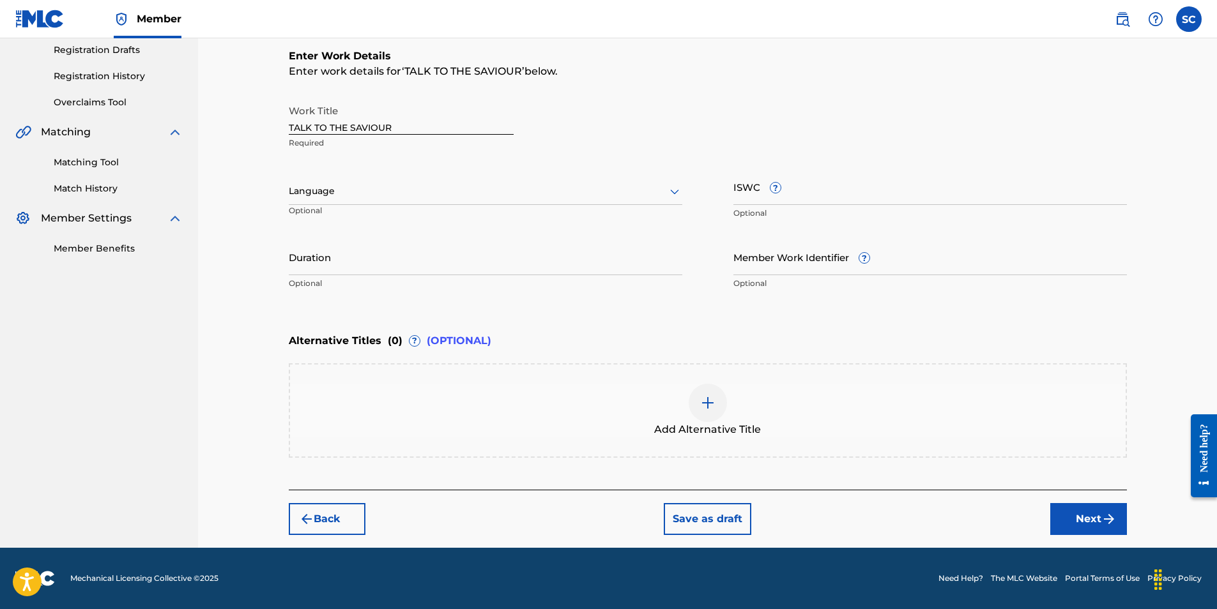
scroll to position [0, 0]
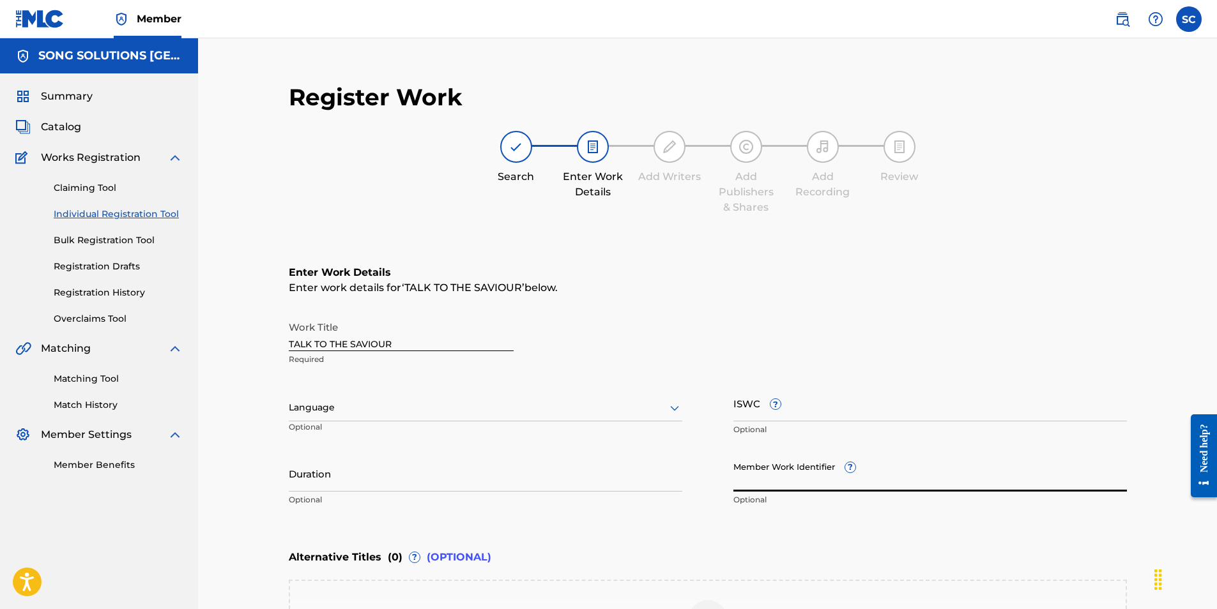
click at [764, 480] on input "Member Work Identifier ?" at bounding box center [930, 474] width 394 height 36
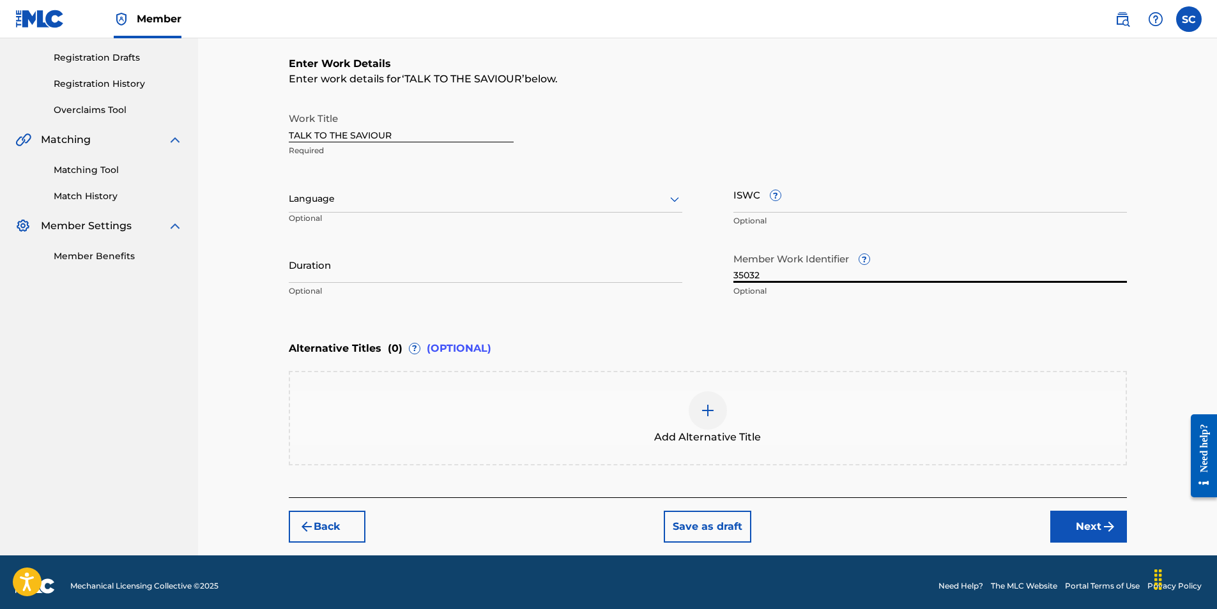
scroll to position [217, 0]
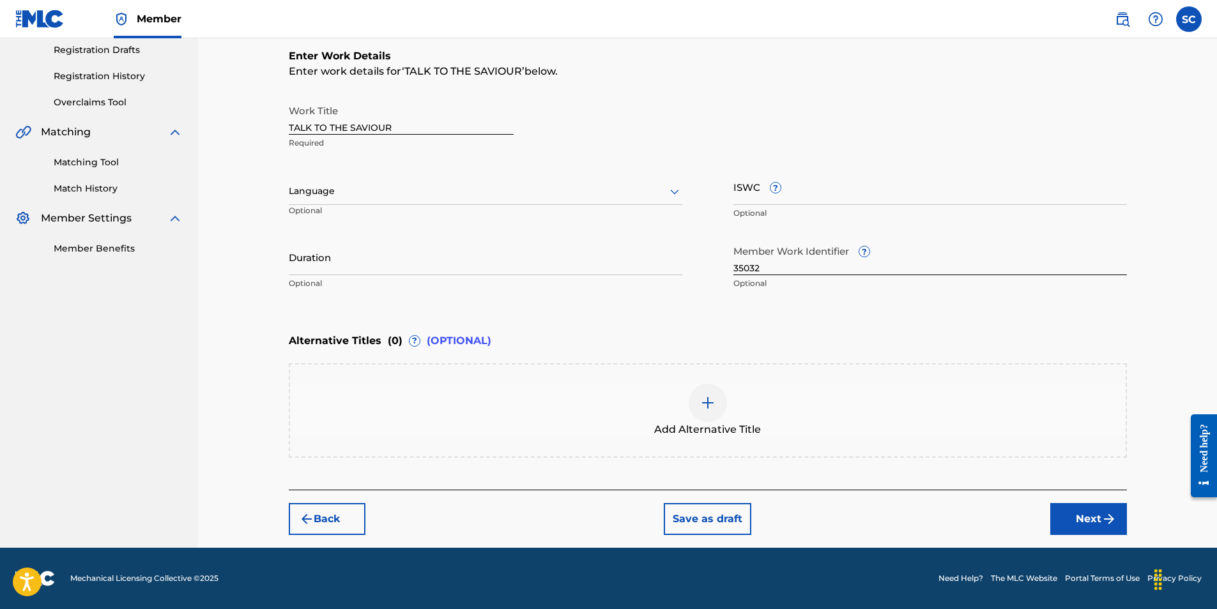
click at [1080, 526] on button "Next" at bounding box center [1088, 519] width 77 height 32
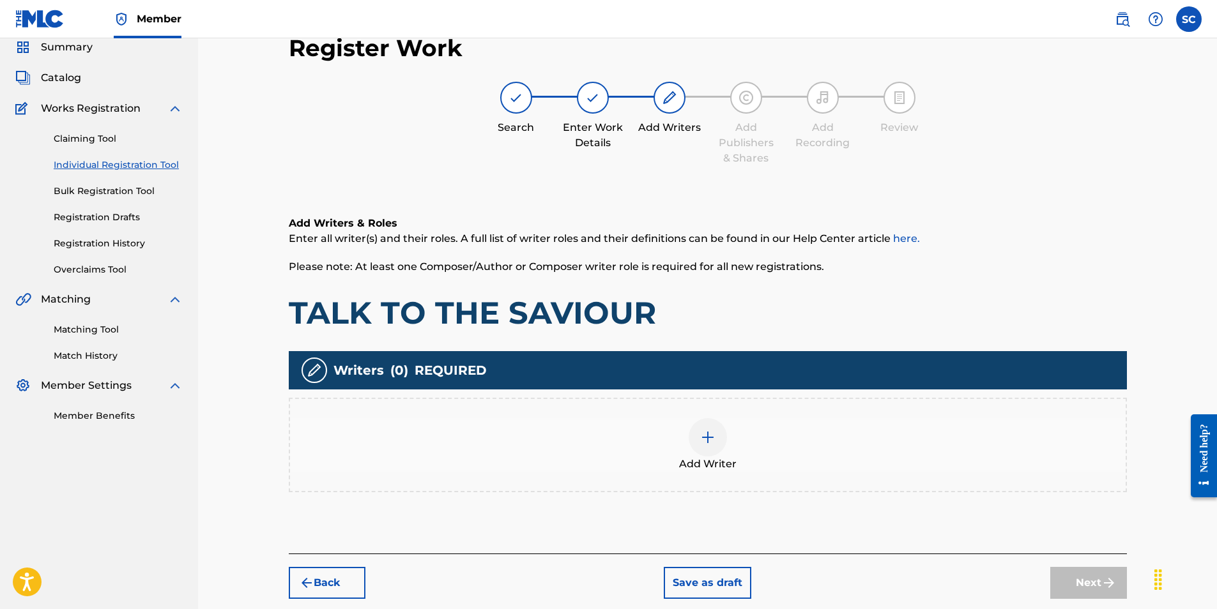
scroll to position [57, 0]
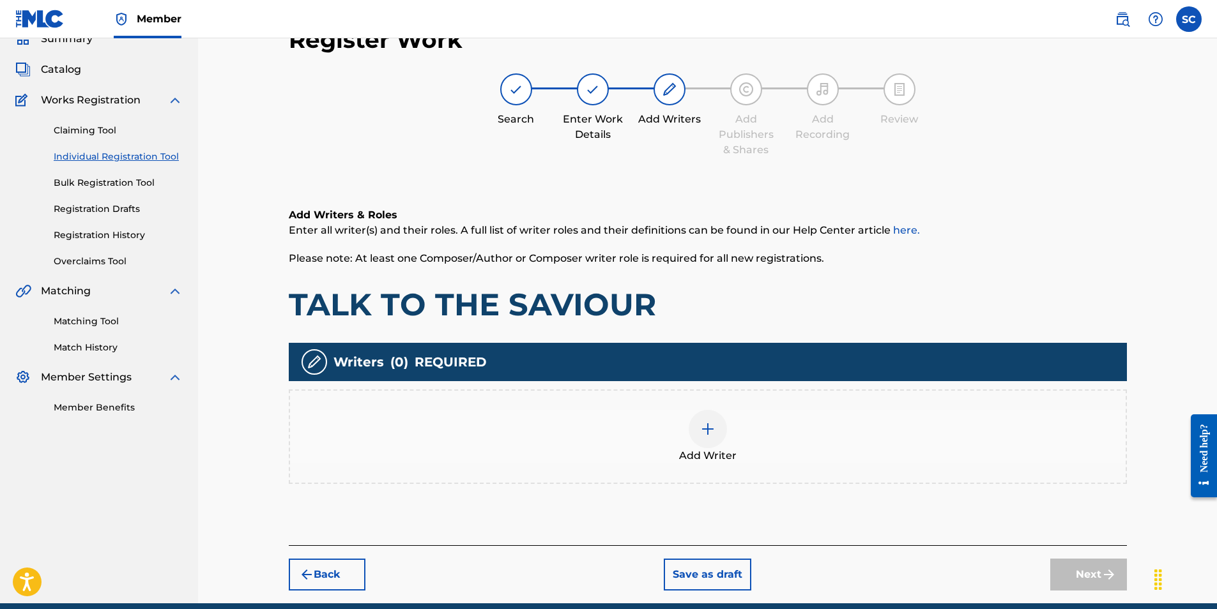
click at [710, 433] on img at bounding box center [707, 429] width 15 height 15
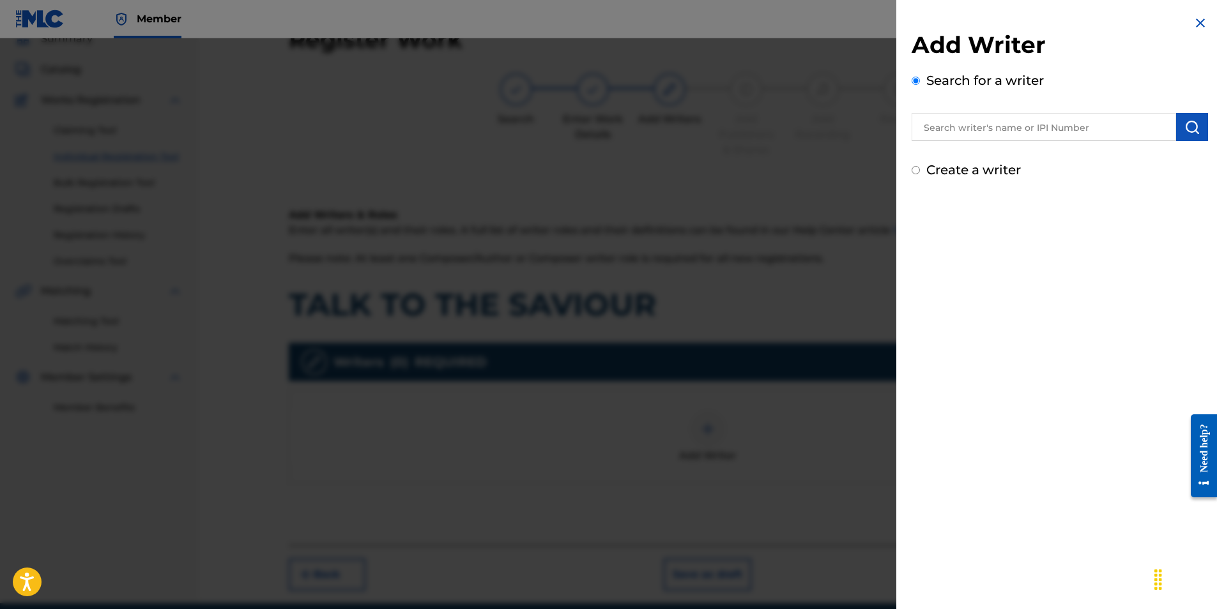
click at [978, 129] on input "text" at bounding box center [1044, 127] width 264 height 28
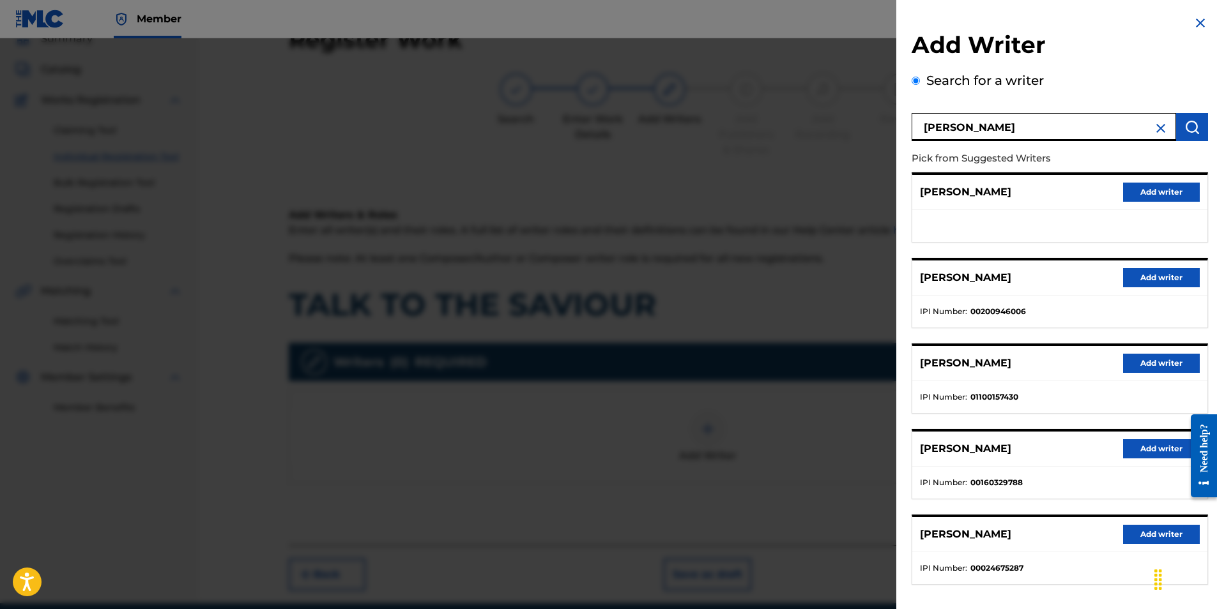
click at [1158, 540] on button "Add writer" at bounding box center [1161, 534] width 77 height 19
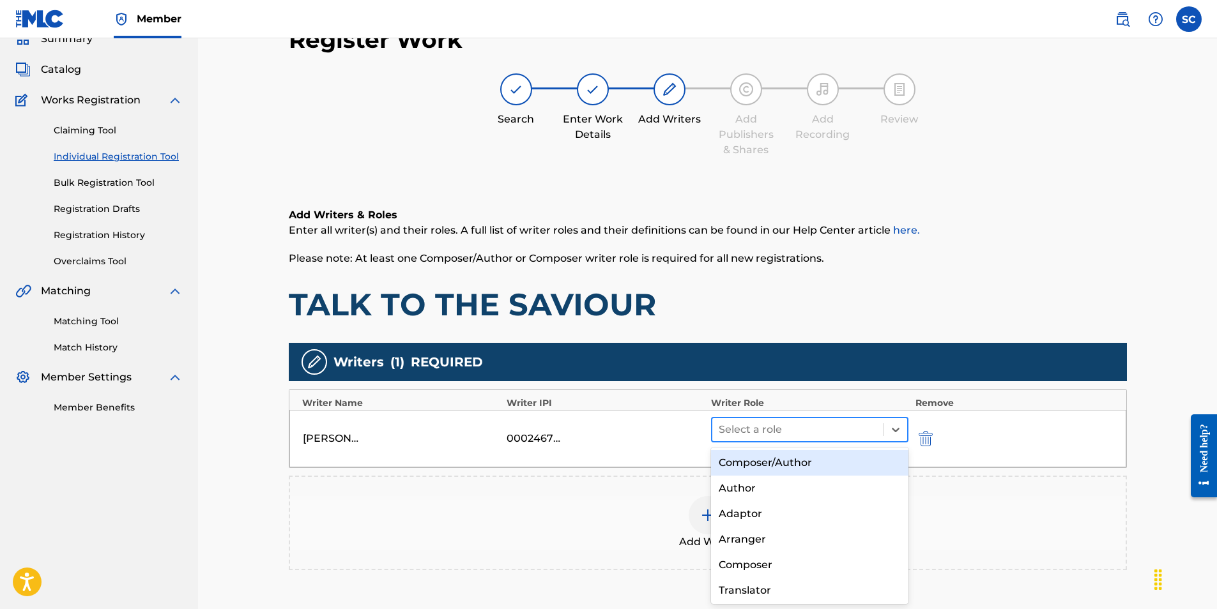
click at [754, 431] on div at bounding box center [798, 430] width 159 height 18
click at [769, 466] on div "Composer/Author" at bounding box center [810, 463] width 198 height 26
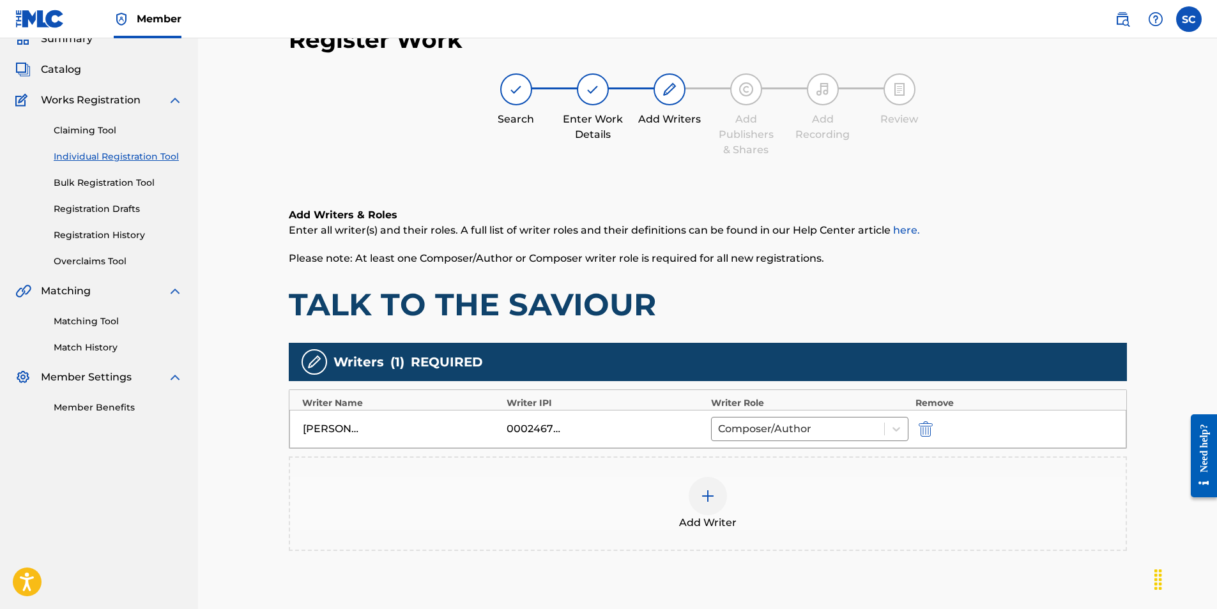
click at [702, 497] on img at bounding box center [707, 496] width 15 height 15
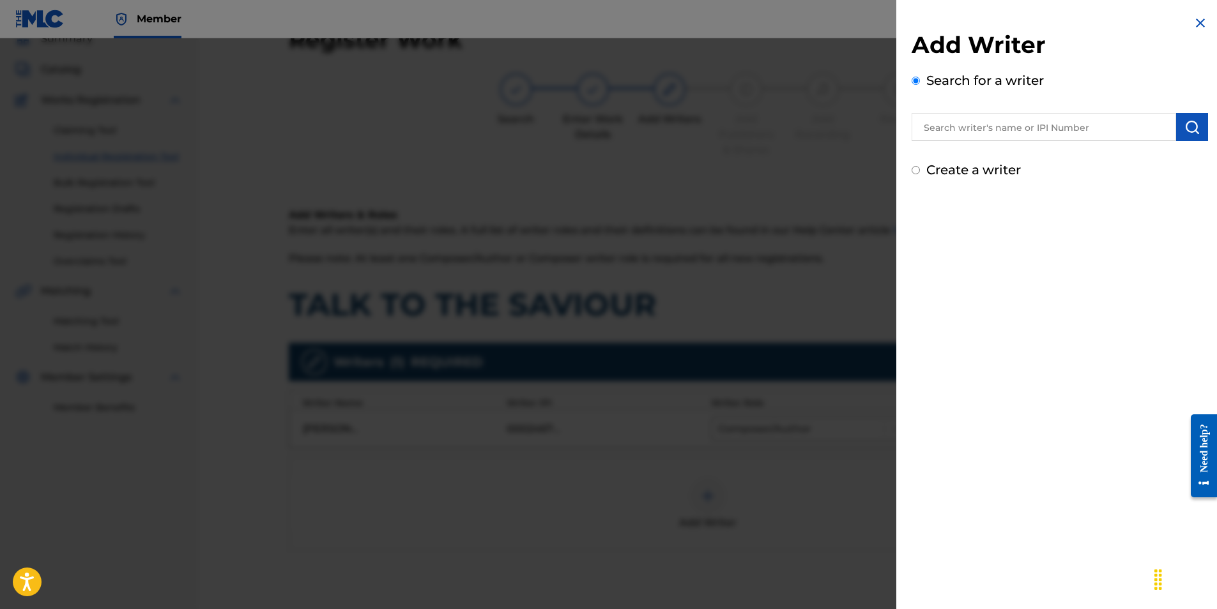
click at [940, 163] on label "Create a writer" at bounding box center [973, 169] width 95 height 15
click at [920, 166] on input "Create a writer" at bounding box center [916, 170] width 8 height 8
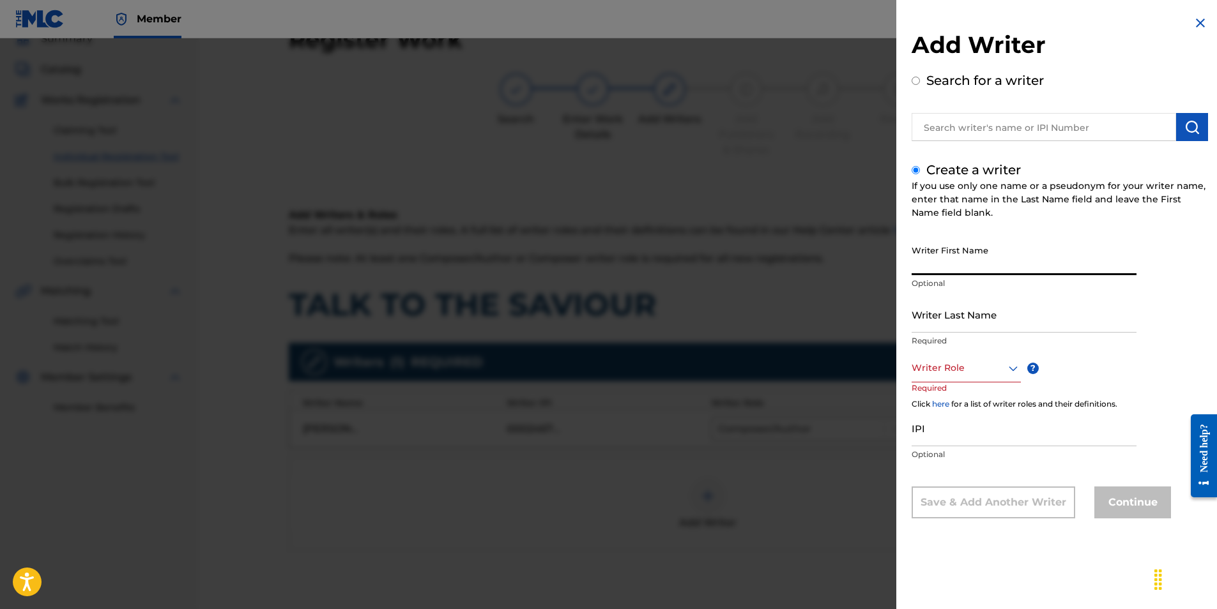
click at [930, 248] on input "Writer First Name" at bounding box center [1024, 257] width 225 height 36
click at [945, 319] on input "Writer Last Name" at bounding box center [1024, 314] width 225 height 36
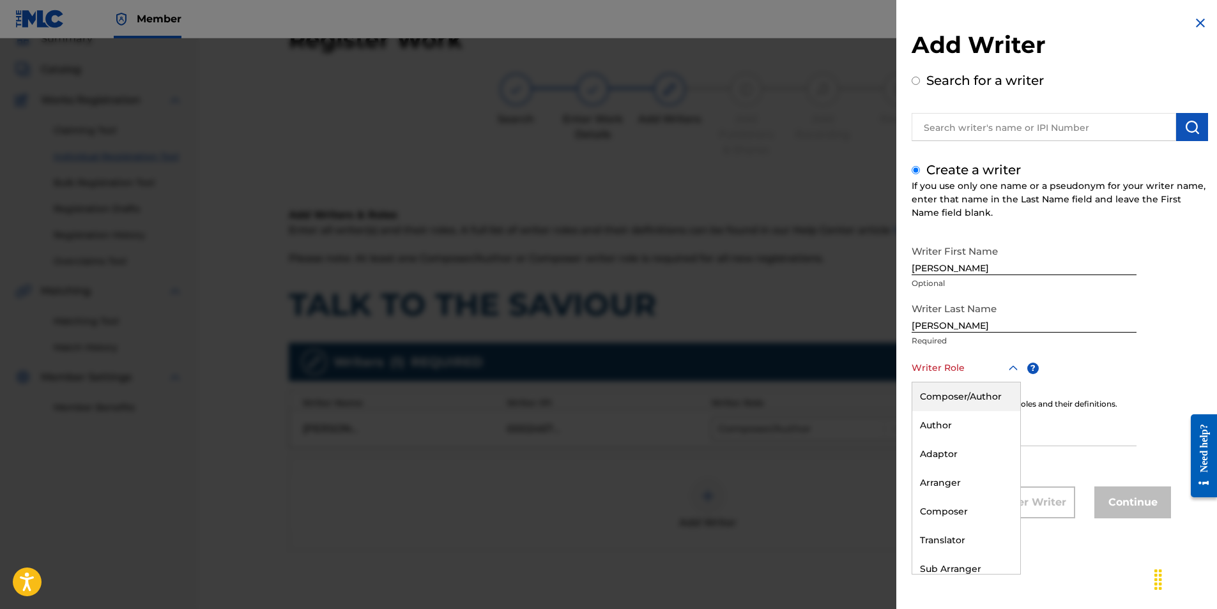
click at [949, 373] on div at bounding box center [966, 368] width 109 height 16
click at [949, 395] on div "Composer/Author" at bounding box center [966, 397] width 108 height 29
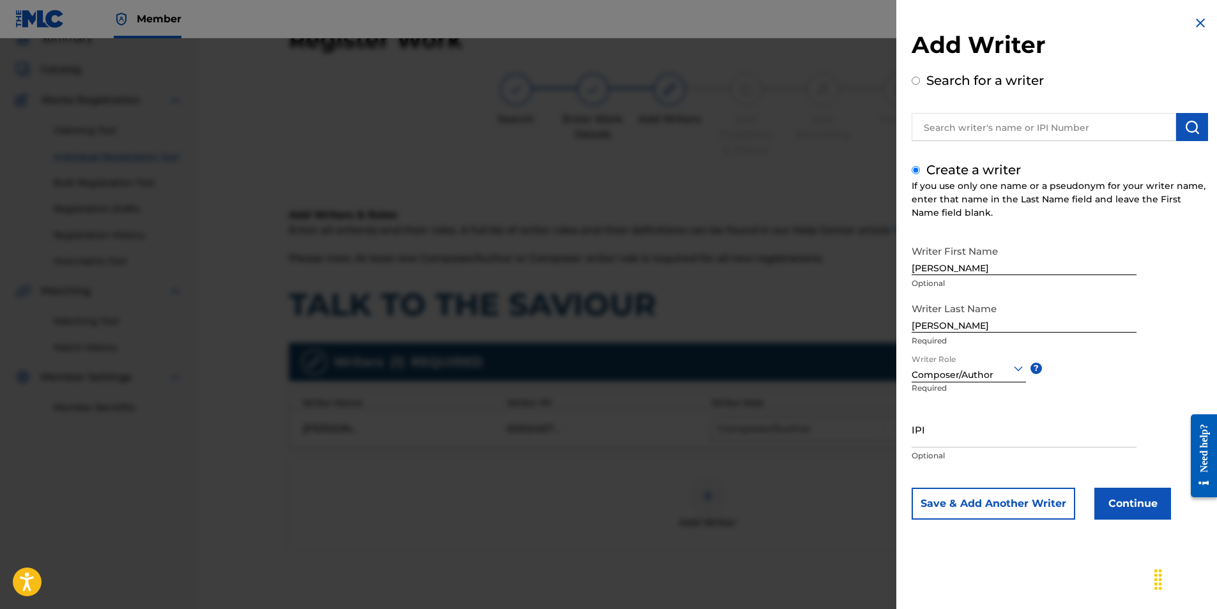
click at [1138, 508] on button "Continue" at bounding box center [1132, 504] width 77 height 32
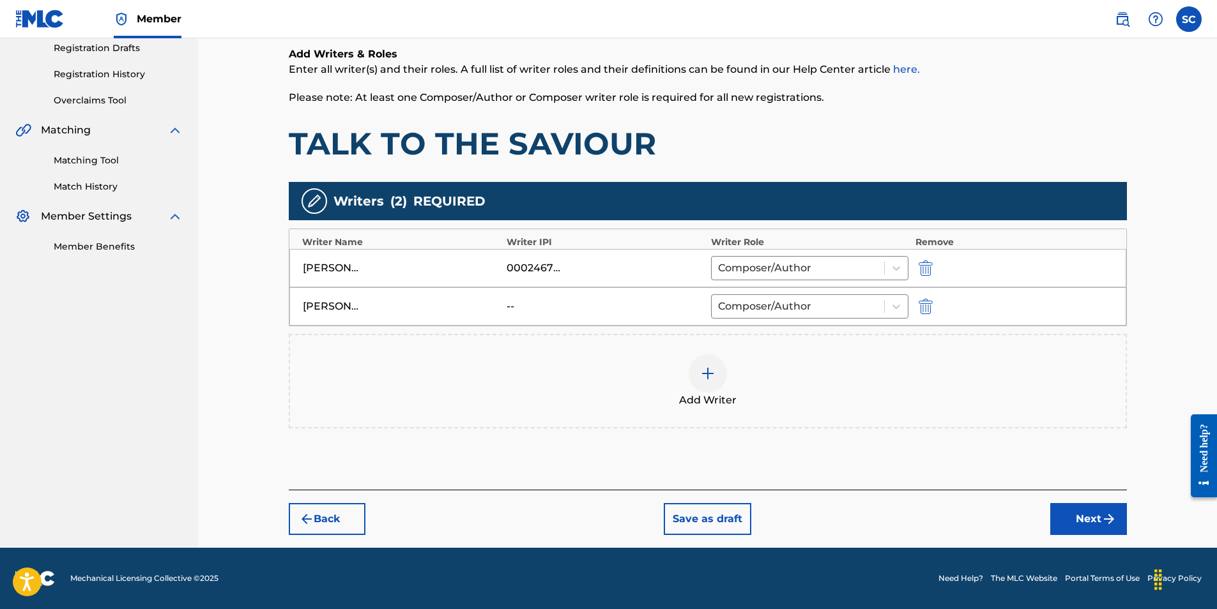
click at [1087, 523] on button "Next" at bounding box center [1088, 519] width 77 height 32
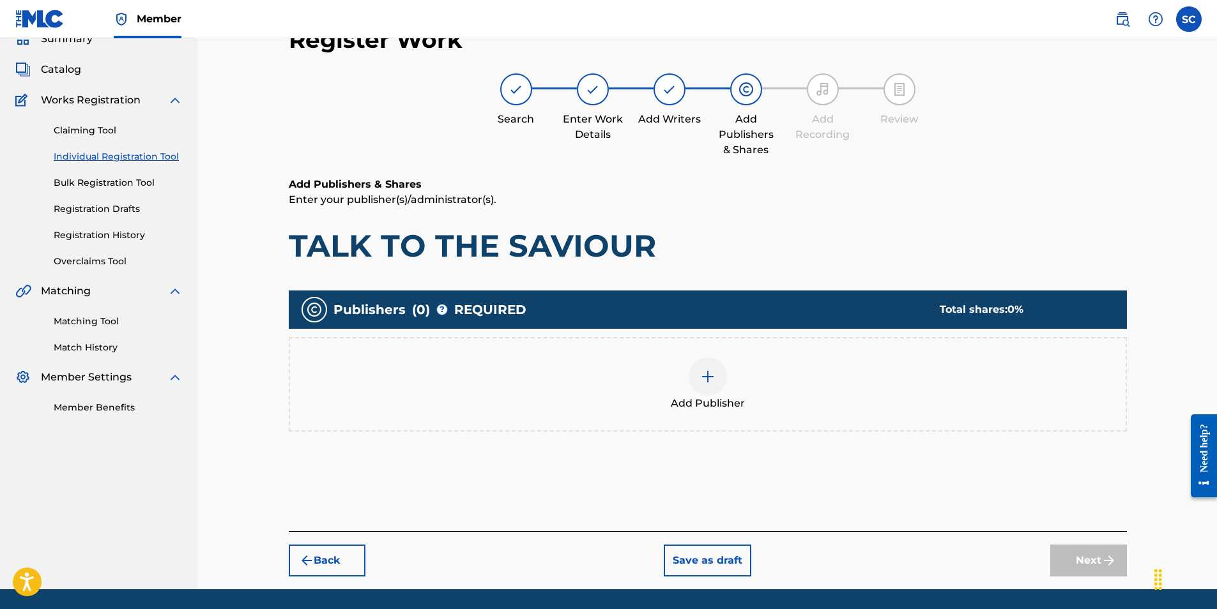
click at [710, 380] on img at bounding box center [707, 376] width 15 height 15
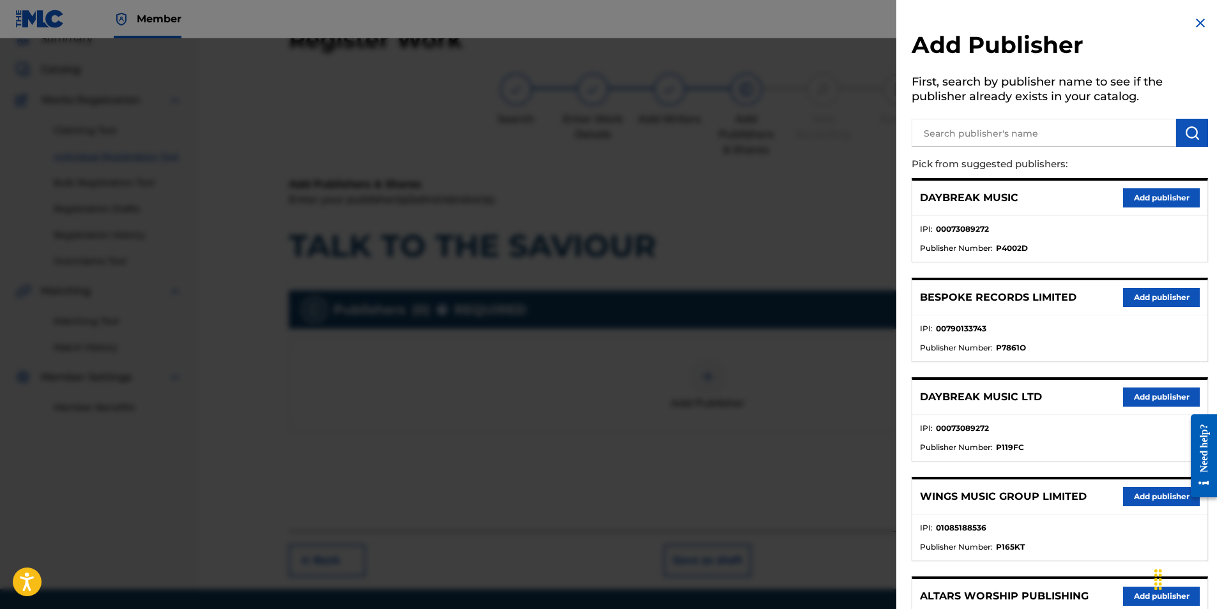
click at [1129, 400] on button "Add publisher" at bounding box center [1161, 397] width 77 height 19
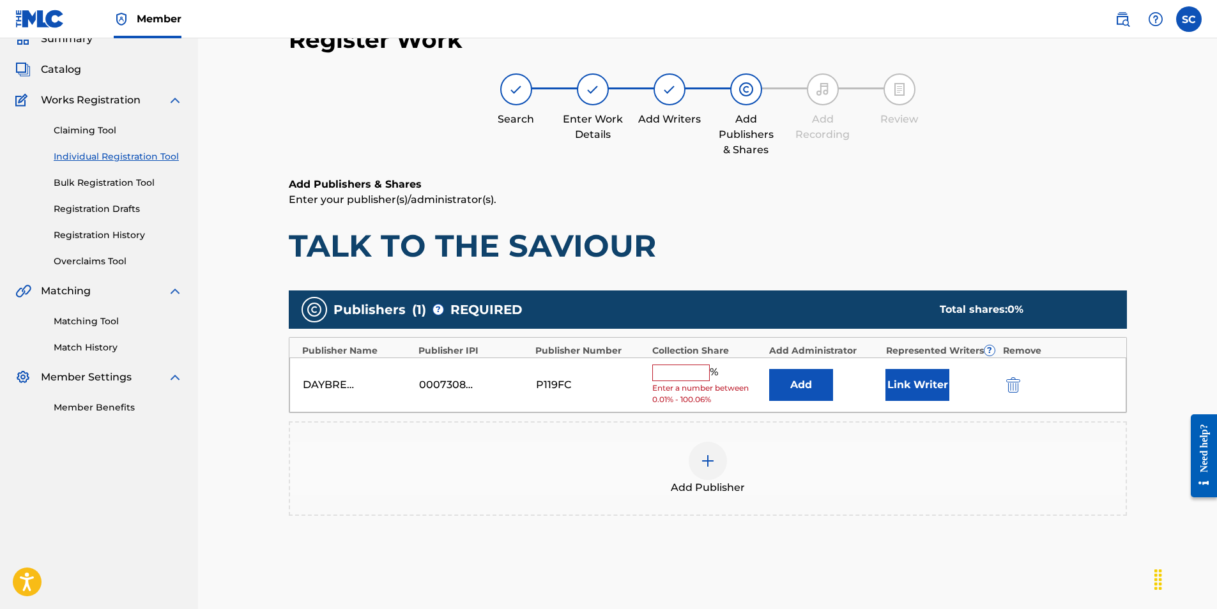
click at [685, 373] on input "text" at bounding box center [680, 373] width 57 height 17
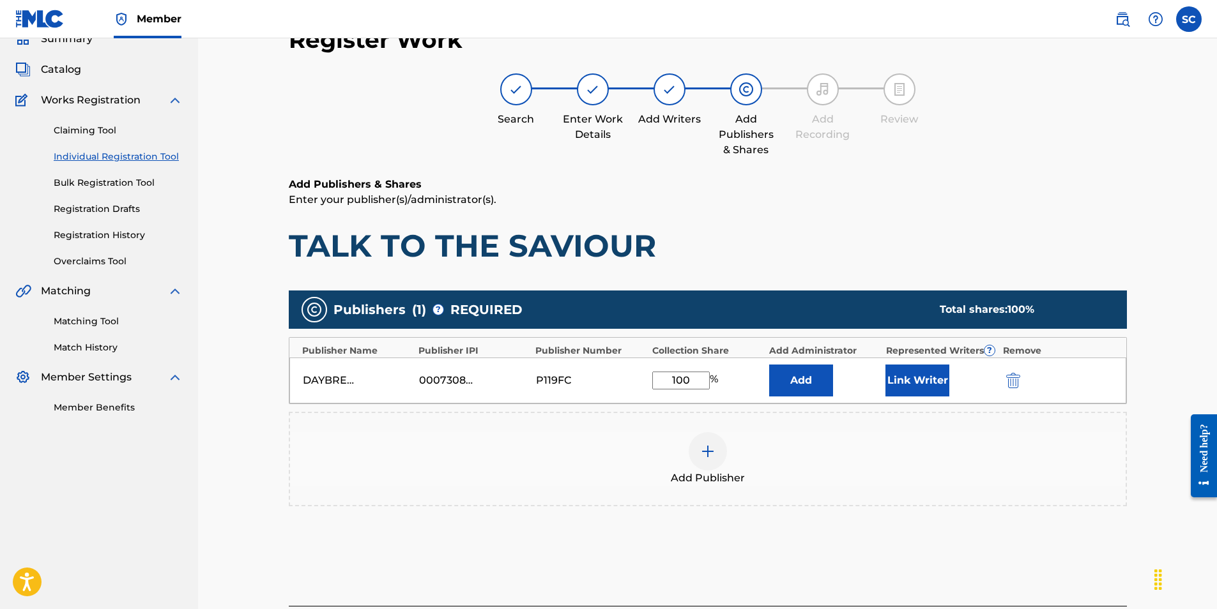
click at [804, 379] on button "Add" at bounding box center [801, 381] width 64 height 32
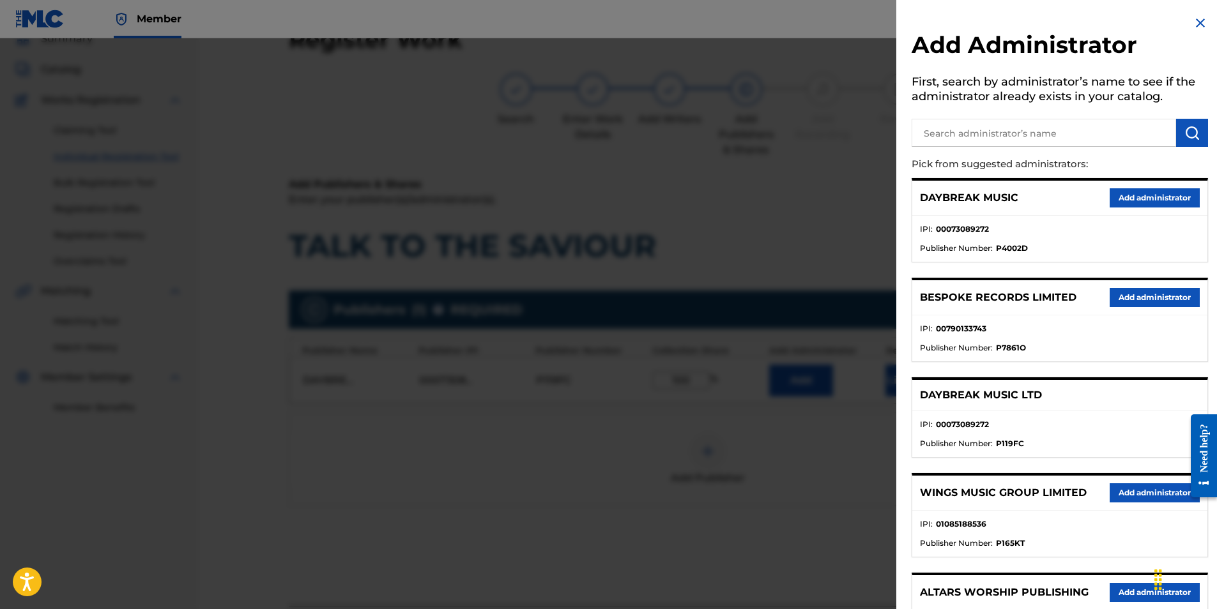
click at [946, 136] on input "text" at bounding box center [1044, 133] width 264 height 28
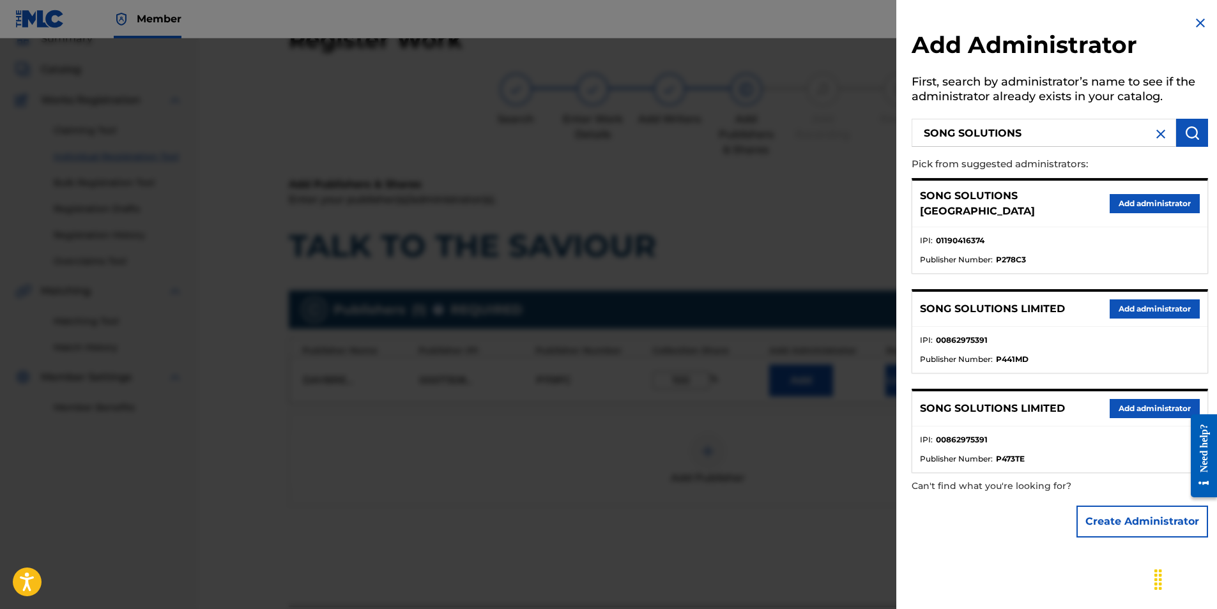
click at [1152, 199] on button "Add administrator" at bounding box center [1155, 203] width 90 height 19
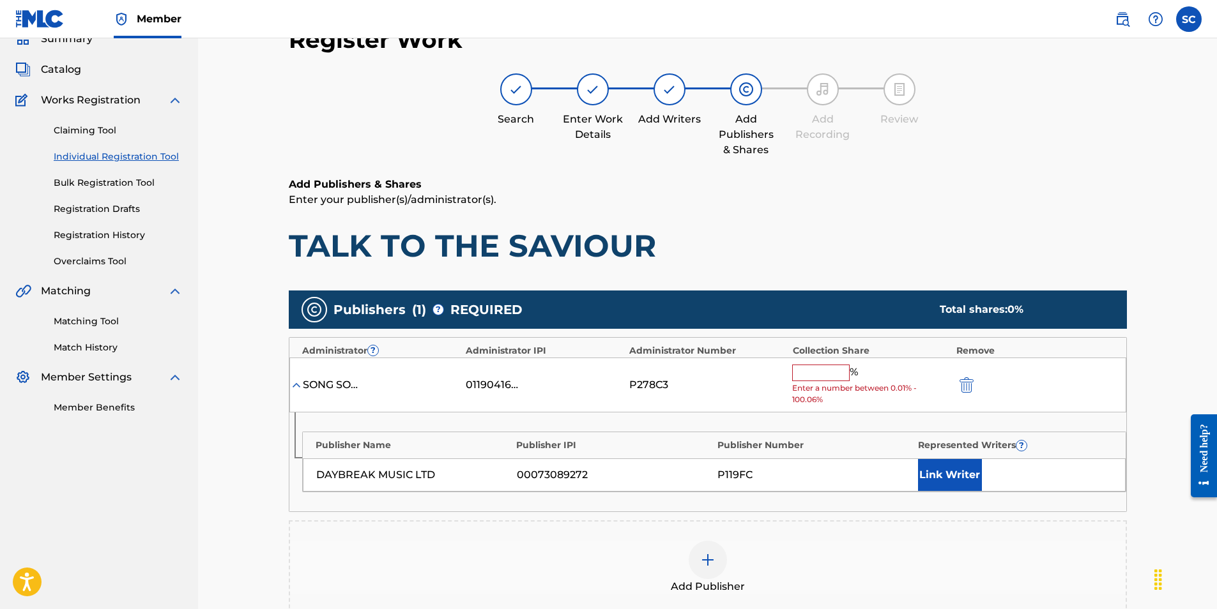
click at [815, 371] on input "text" at bounding box center [820, 373] width 57 height 17
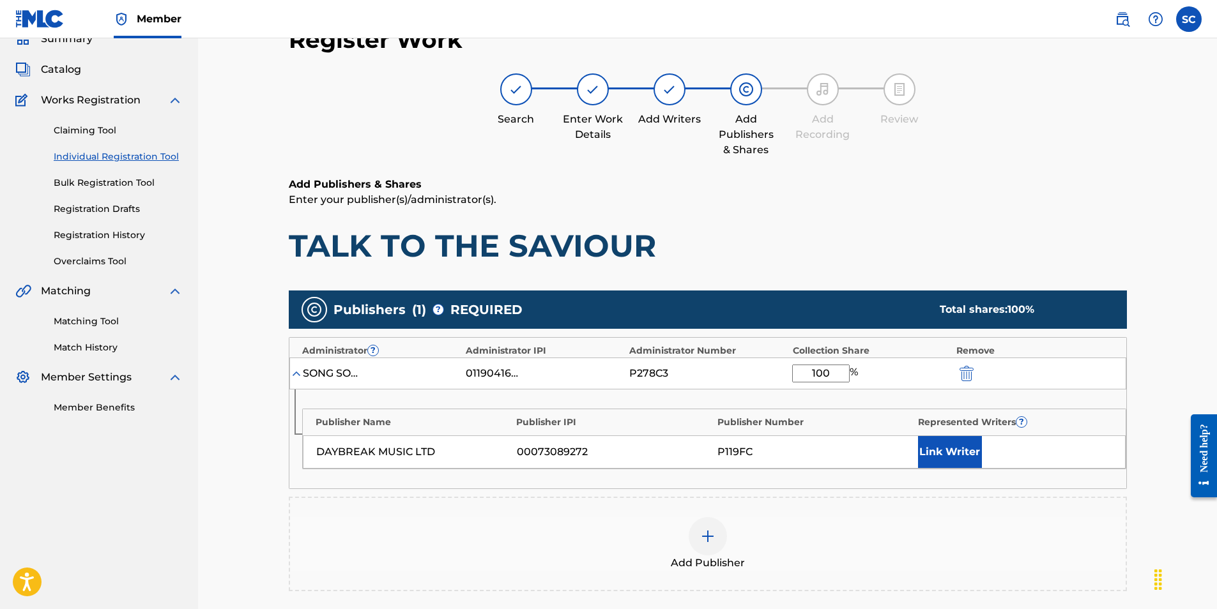
click at [937, 457] on button "Link Writer" at bounding box center [950, 452] width 64 height 32
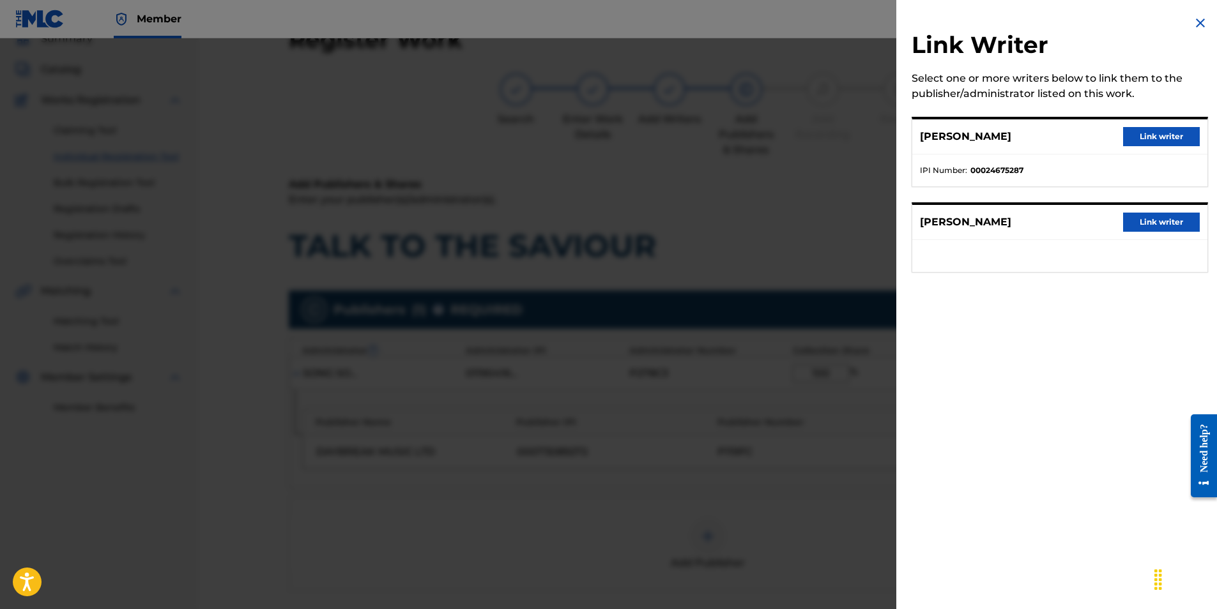
click at [1163, 128] on div "[PERSON_NAME] Link writer" at bounding box center [1059, 136] width 295 height 35
click at [1163, 135] on button "Link writer" at bounding box center [1161, 136] width 77 height 19
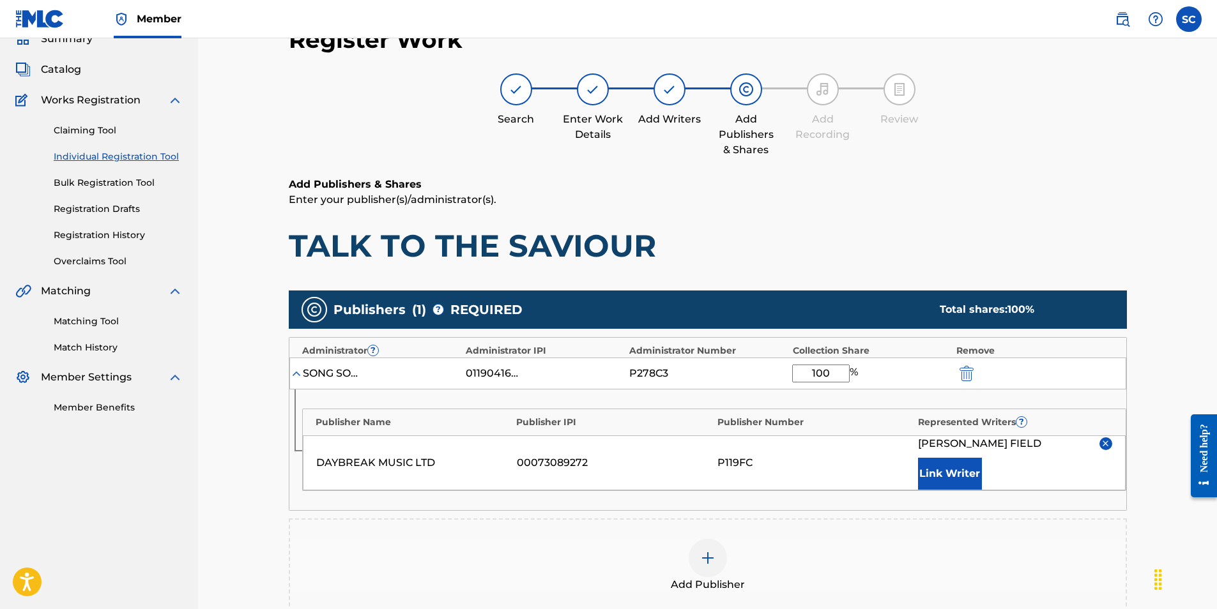
click at [936, 479] on button "Link Writer" at bounding box center [950, 474] width 64 height 32
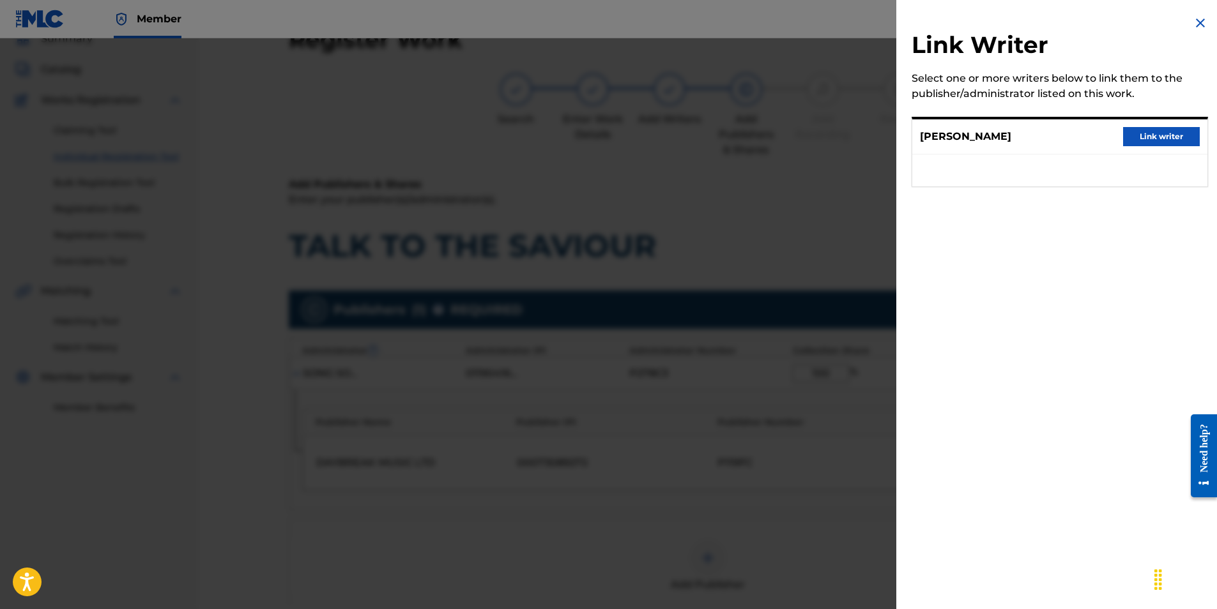
click at [1158, 132] on button "Link writer" at bounding box center [1161, 136] width 77 height 19
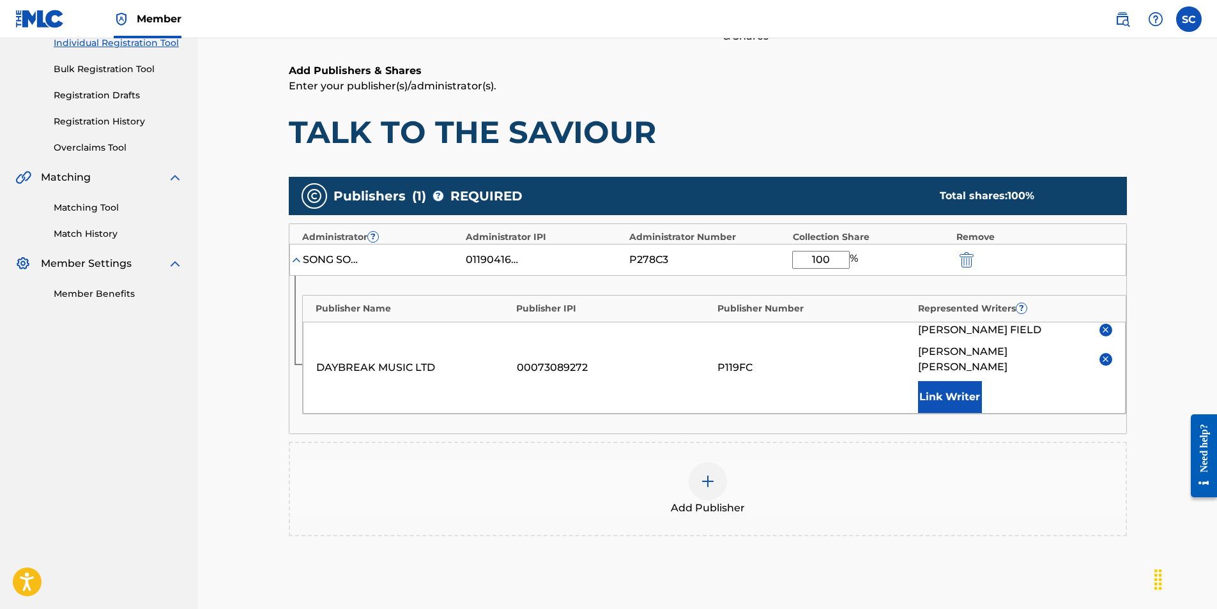
scroll to position [302, 0]
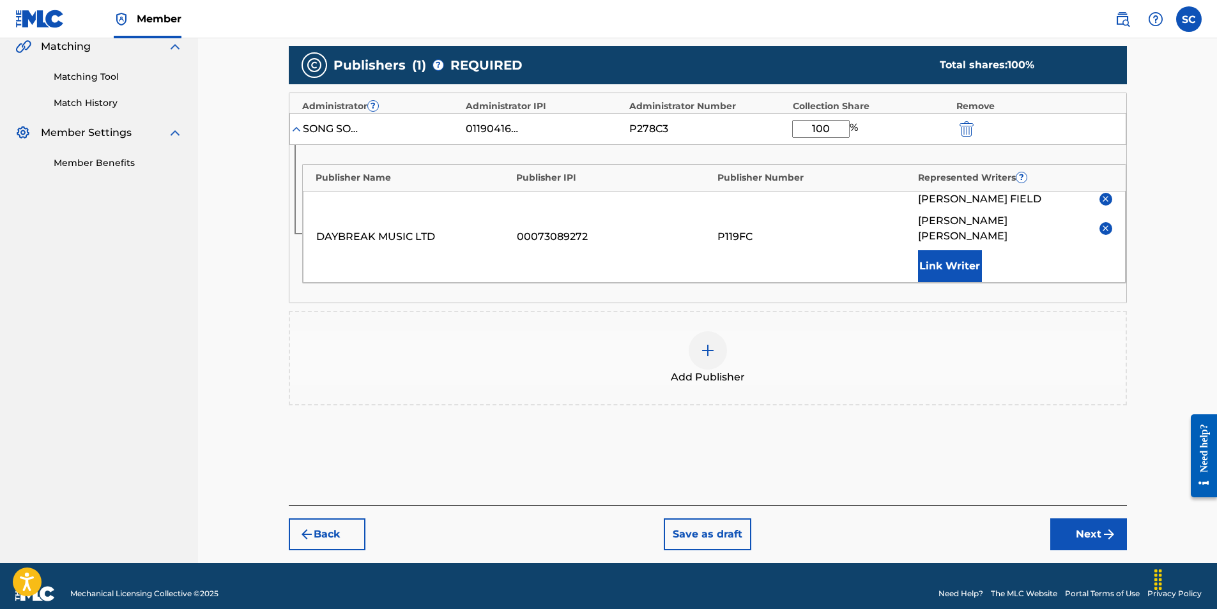
click at [1095, 521] on button "Next" at bounding box center [1088, 535] width 77 height 32
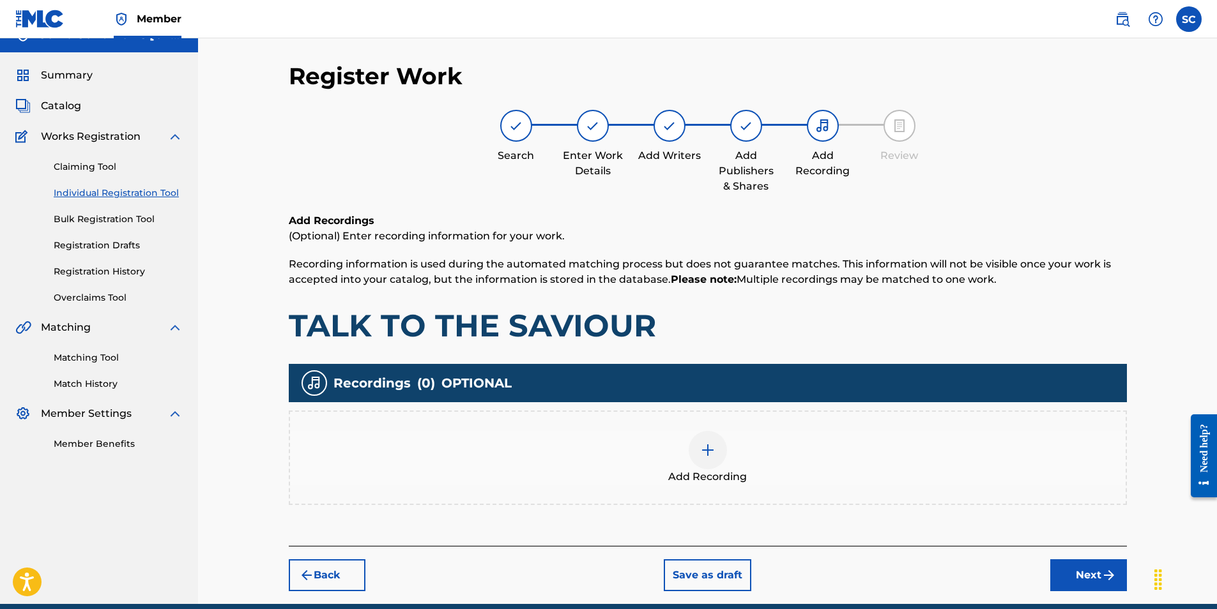
scroll to position [57, 0]
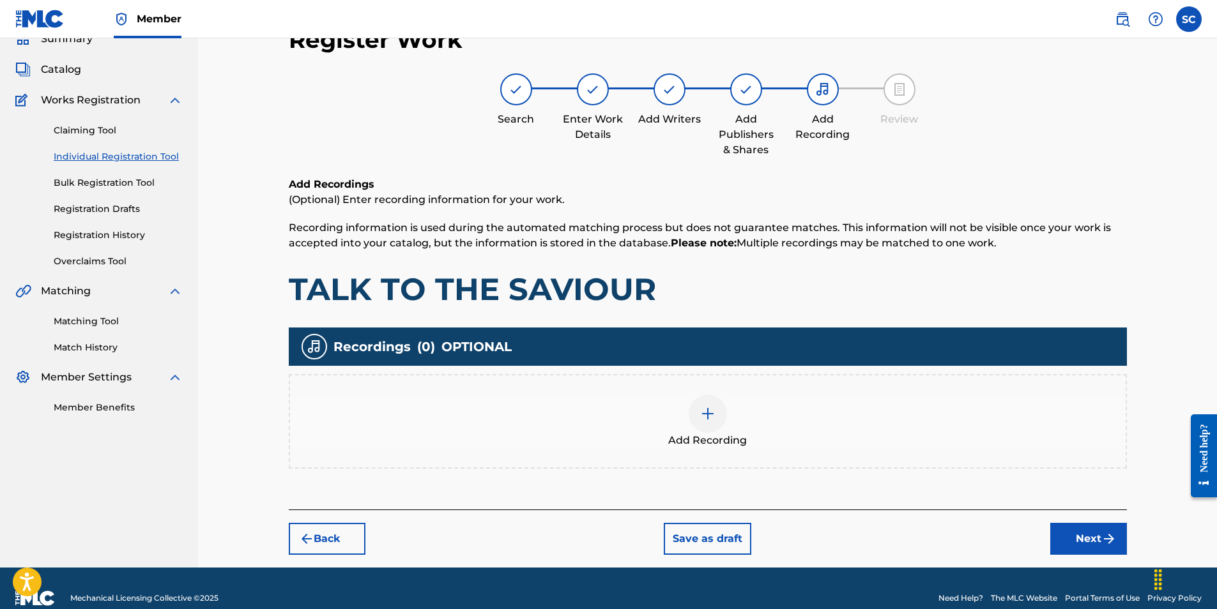
click at [708, 408] on img at bounding box center [707, 413] width 15 height 15
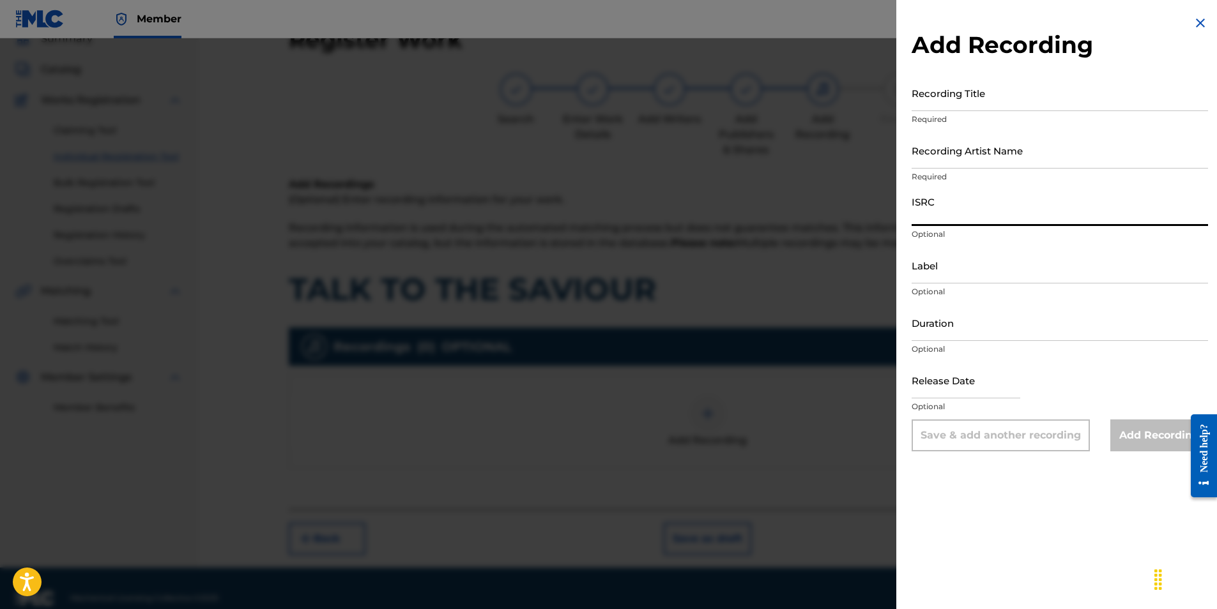
click at [949, 213] on input "ISRC" at bounding box center [1060, 208] width 296 height 36
paste input "GBDPR1302801"
click at [928, 98] on input "Recording Title" at bounding box center [1060, 93] width 296 height 36
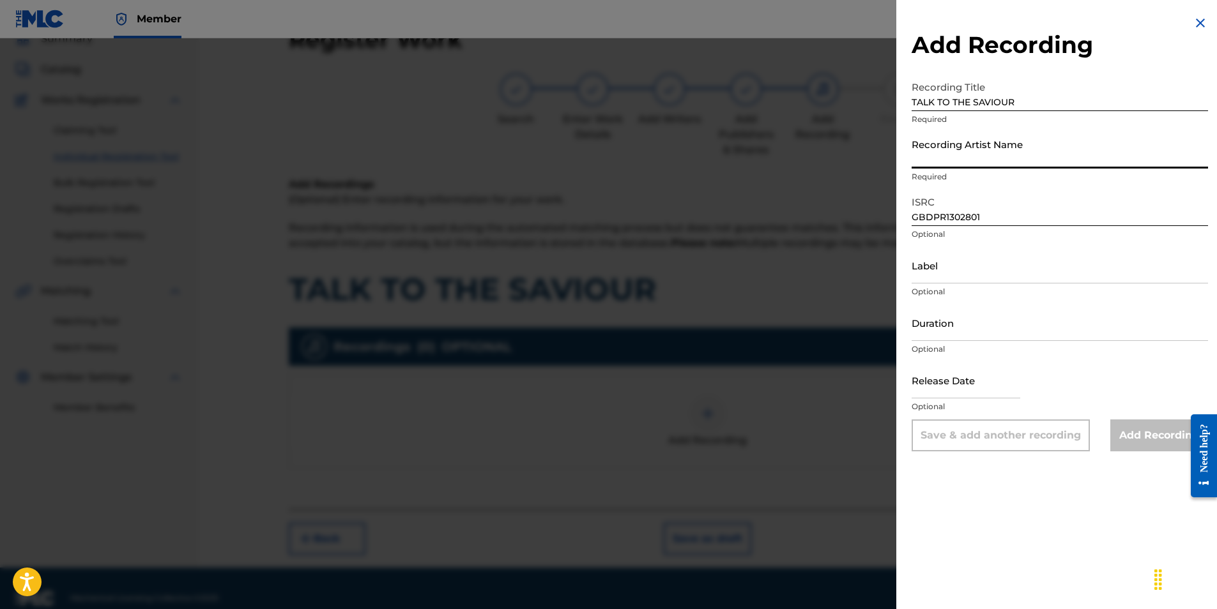
click at [938, 153] on input "Recording Artist Name" at bounding box center [1060, 150] width 296 height 36
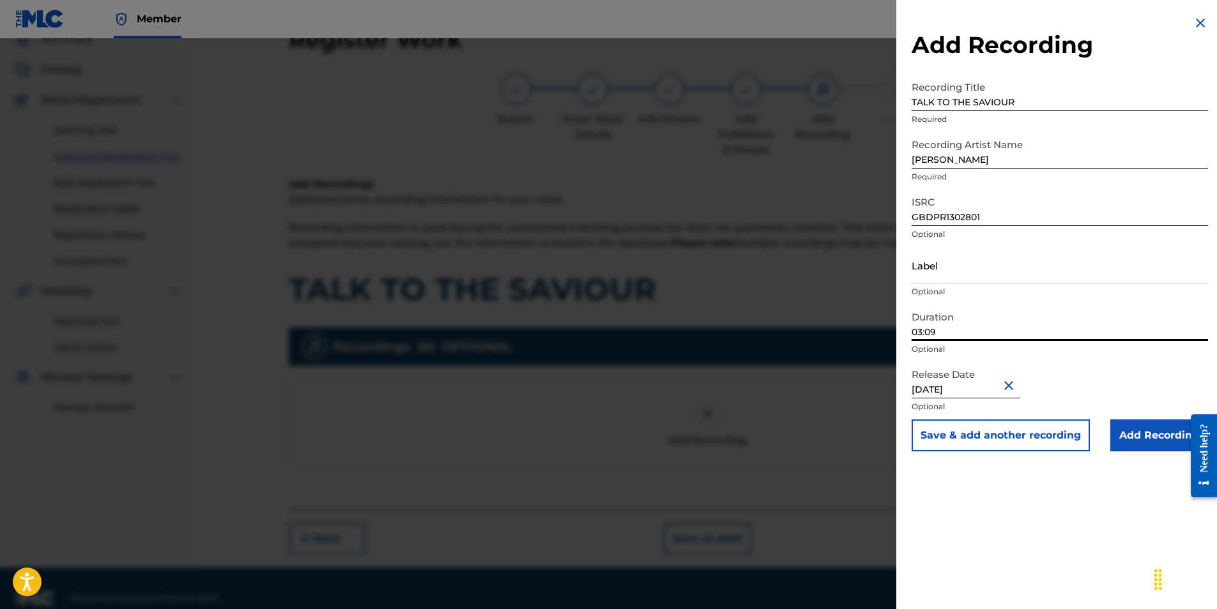
drag, startPoint x: 959, startPoint y: 332, endPoint x: 853, endPoint y: 318, distance: 106.9
click at [853, 318] on div "Add Recording Recording Title TALK TO THE SAVIOUR Required Recording Artist Nam…" at bounding box center [608, 323] width 1217 height 571
click at [1145, 438] on input "Add Recording" at bounding box center [1159, 436] width 98 height 32
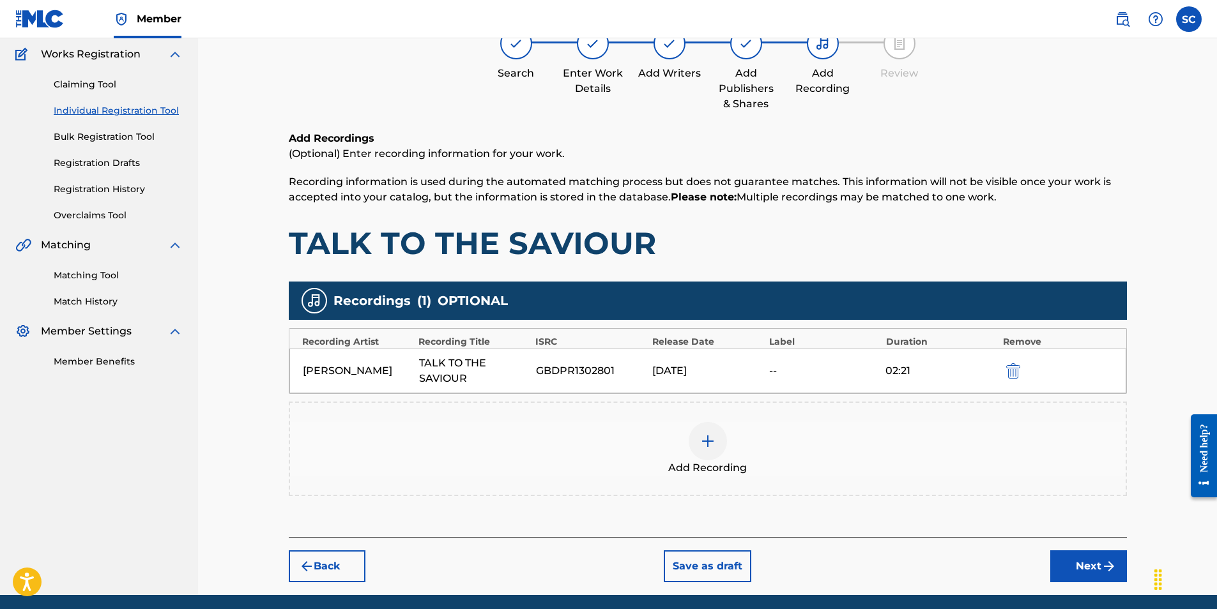
scroll to position [151, 0]
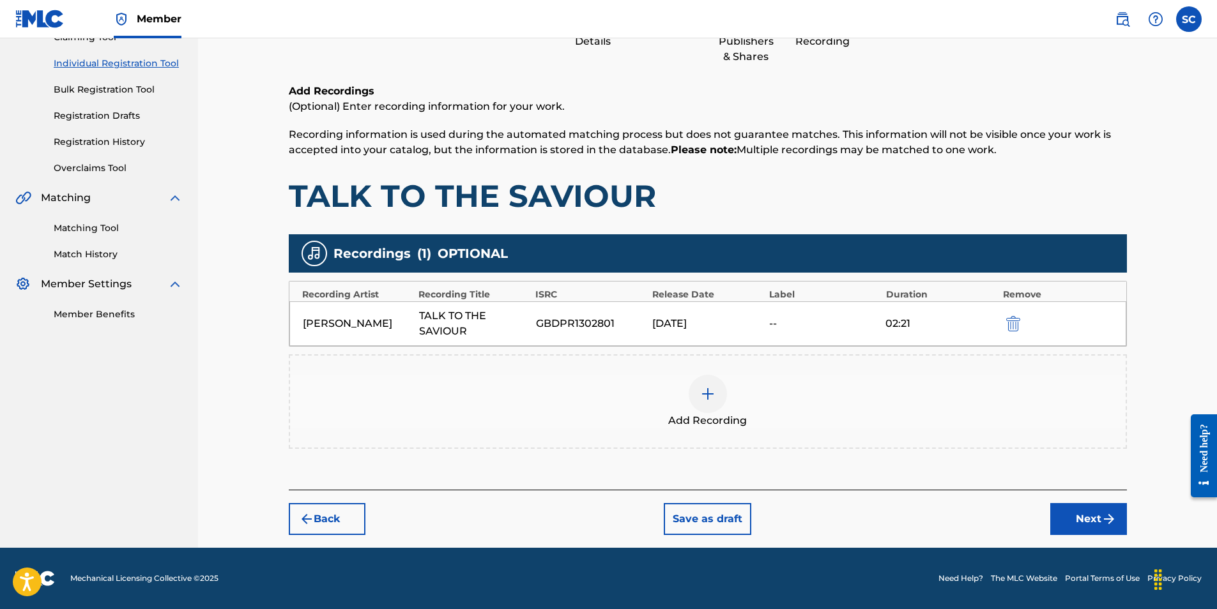
click at [1085, 514] on button "Next" at bounding box center [1088, 519] width 77 height 32
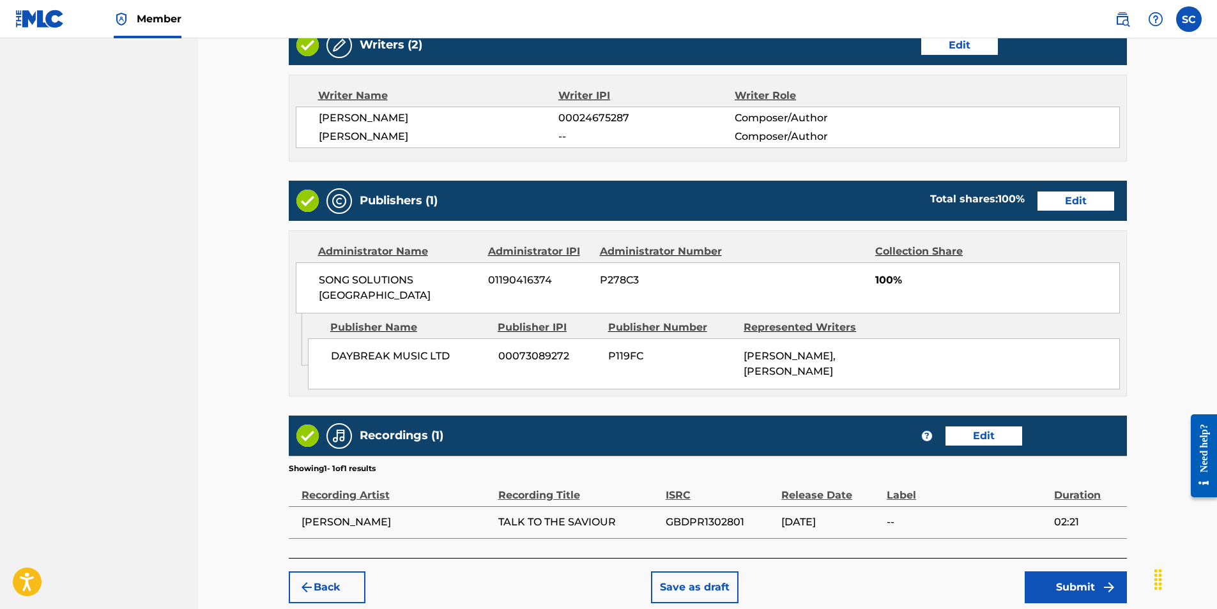
scroll to position [576, 0]
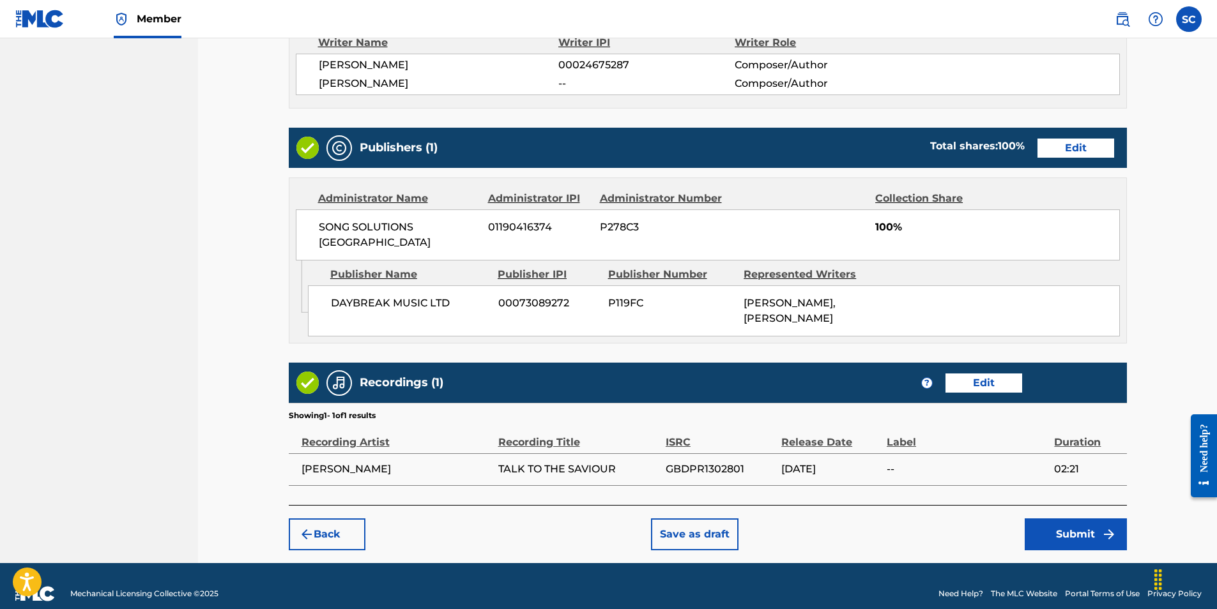
click at [1082, 520] on button "Submit" at bounding box center [1076, 535] width 102 height 32
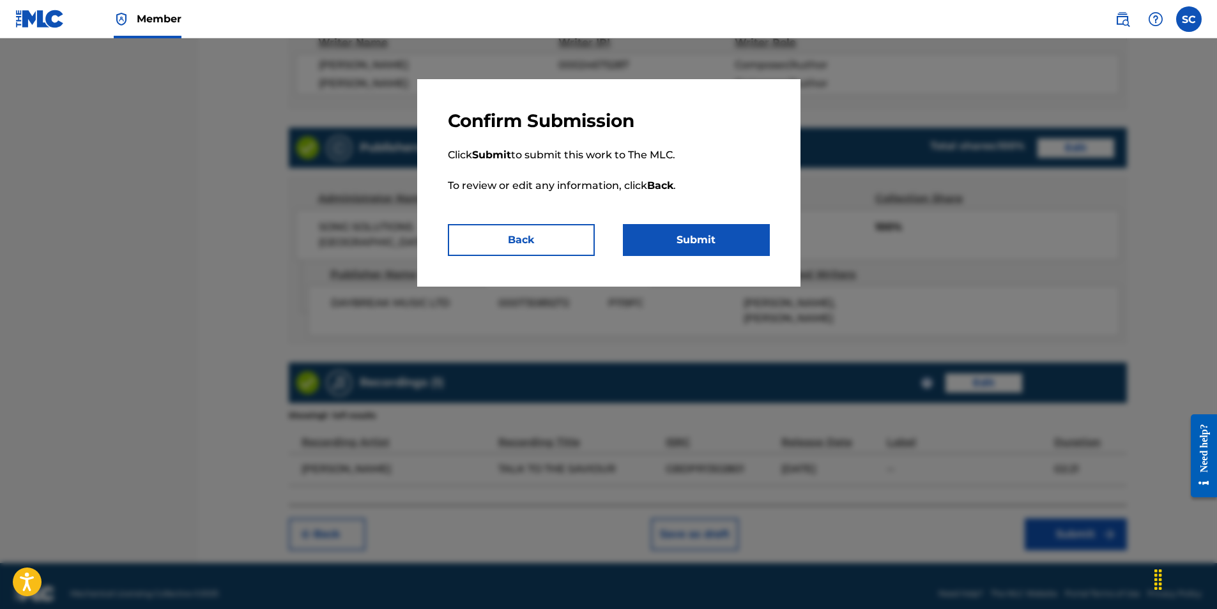
click at [696, 245] on button "Submit" at bounding box center [696, 240] width 147 height 32
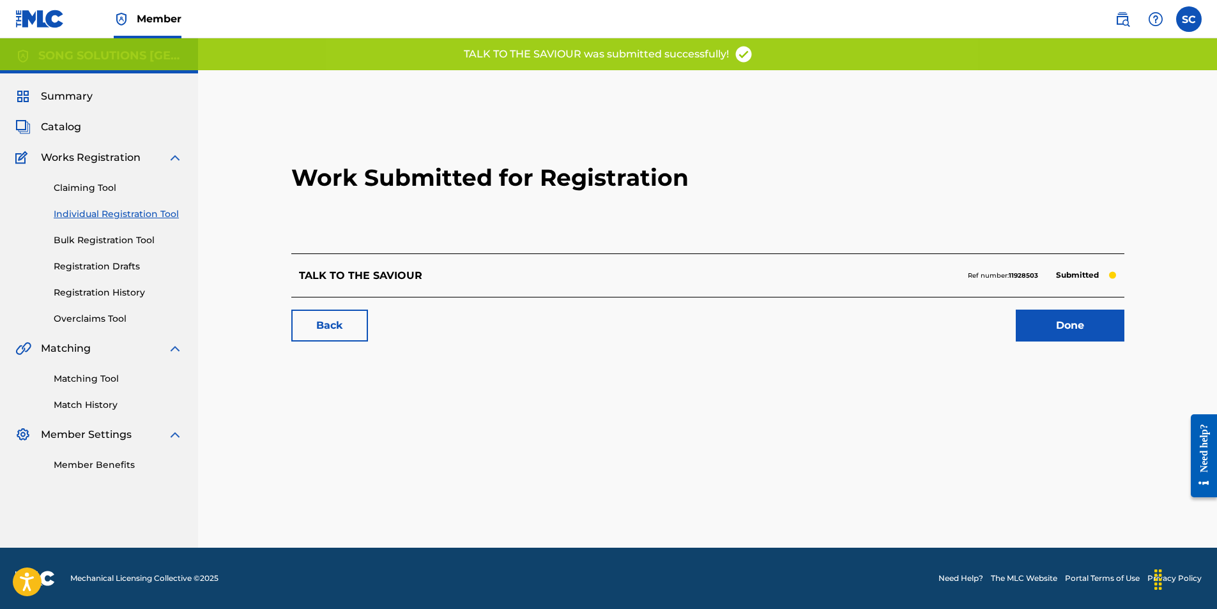
click at [1085, 321] on link "Done" at bounding box center [1070, 326] width 109 height 32
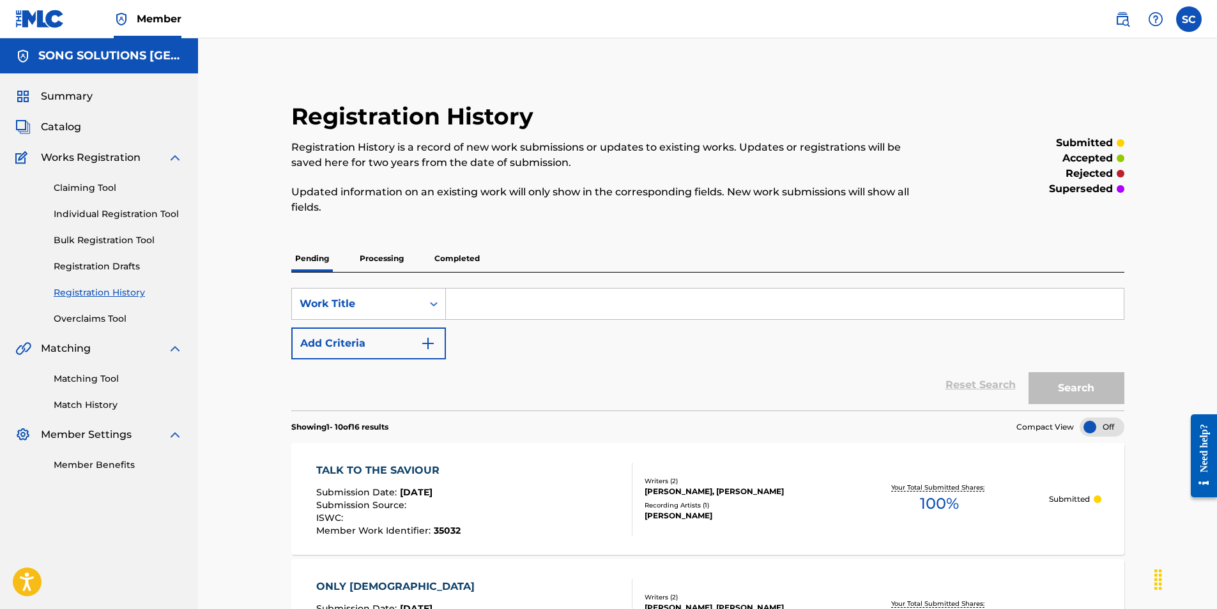
click at [95, 212] on link "Individual Registration Tool" at bounding box center [118, 214] width 129 height 13
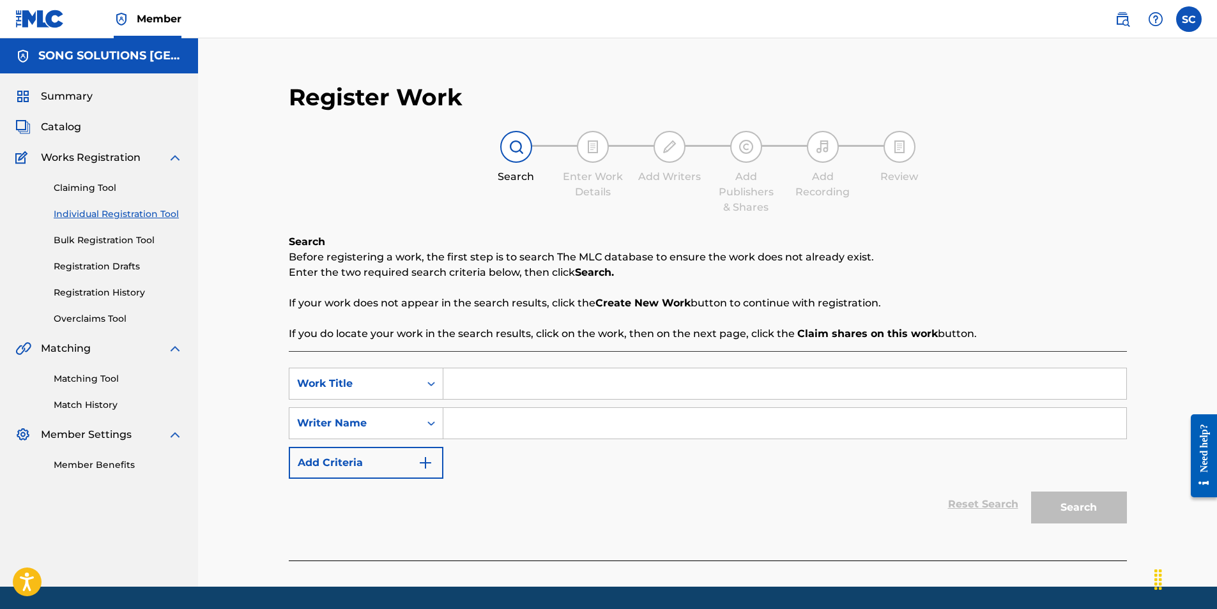
click at [489, 379] on input "Search Form" at bounding box center [784, 384] width 683 height 31
click at [514, 422] on input "Search Form" at bounding box center [784, 423] width 683 height 31
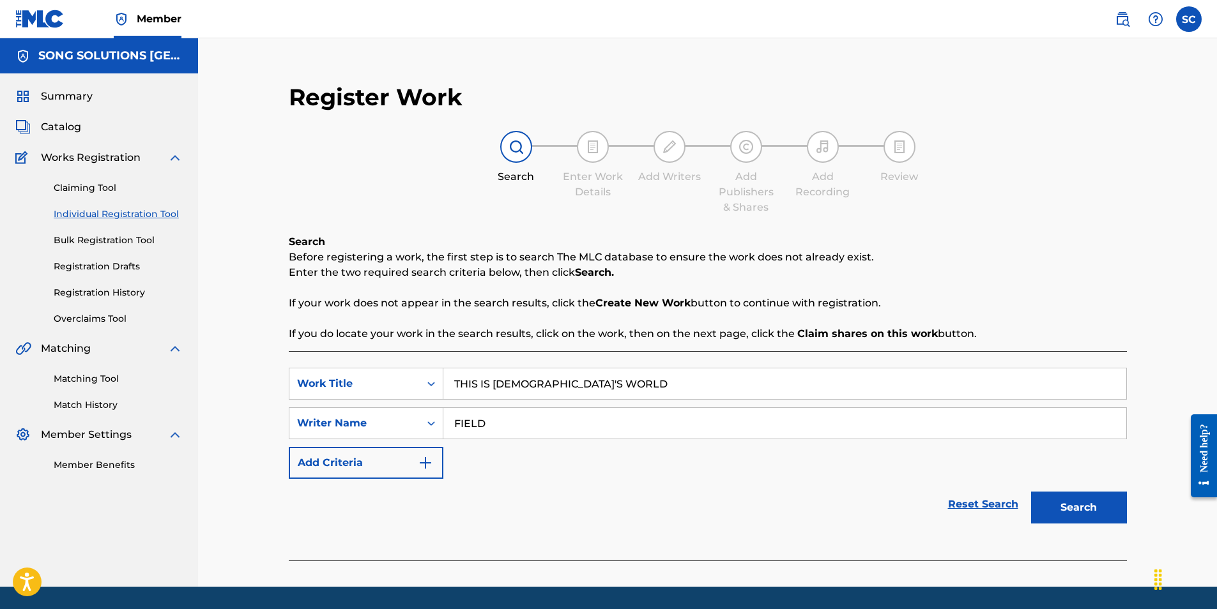
click at [1031, 492] on button "Search" at bounding box center [1079, 508] width 96 height 32
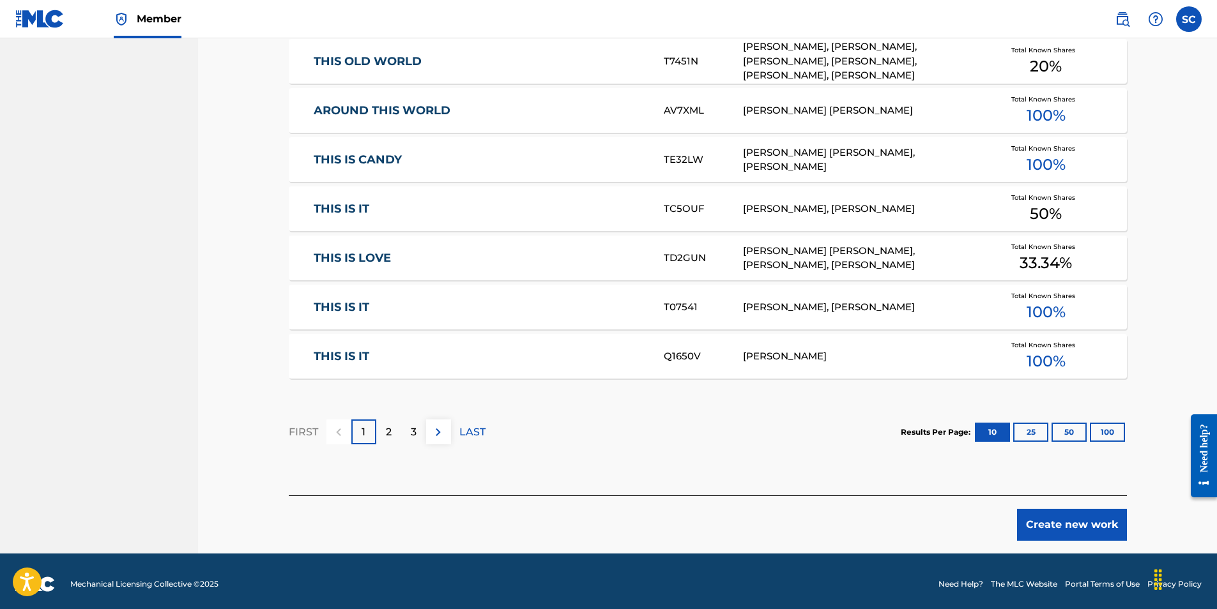
scroll to position [724, 0]
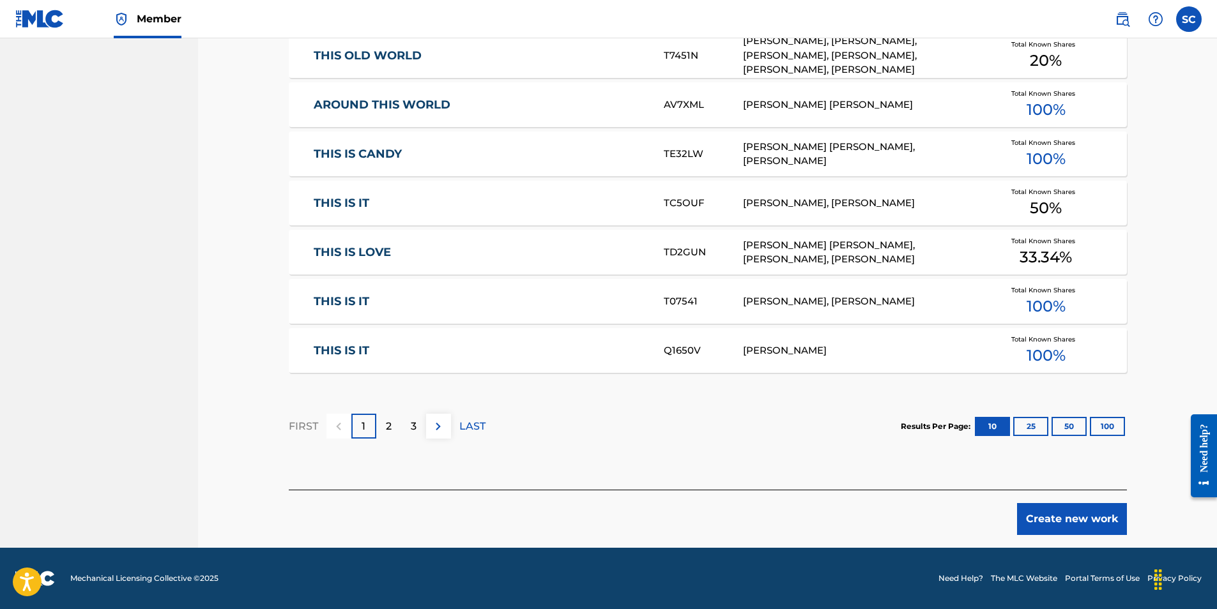
click at [1093, 521] on button "Create new work" at bounding box center [1072, 519] width 110 height 32
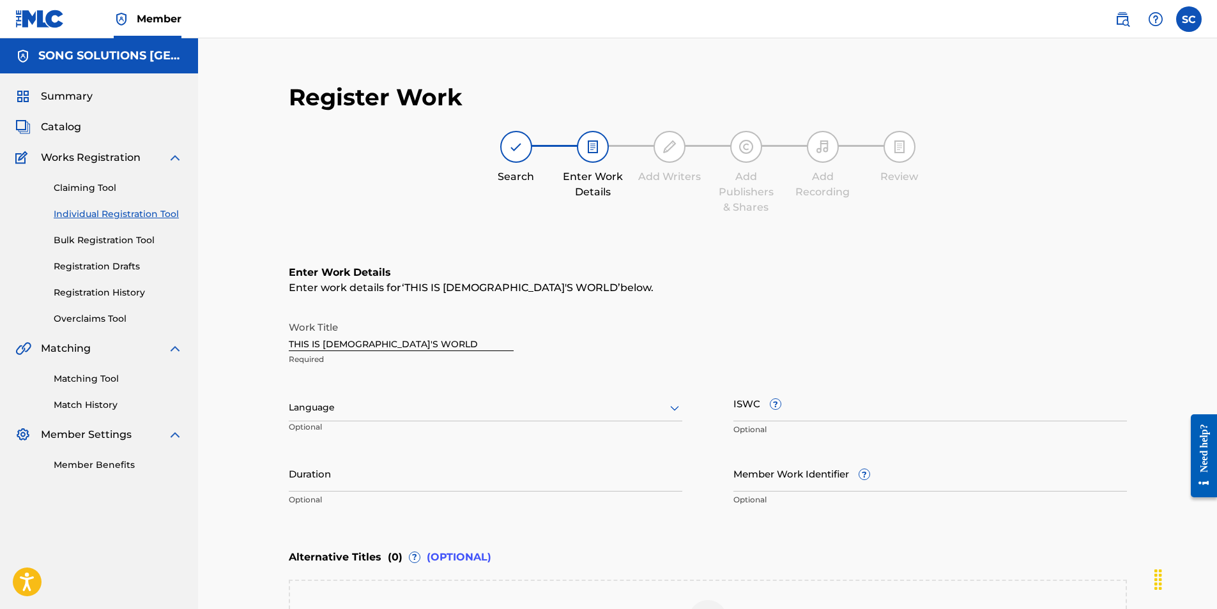
click at [774, 484] on input "Member Work Identifier ?" at bounding box center [930, 474] width 394 height 36
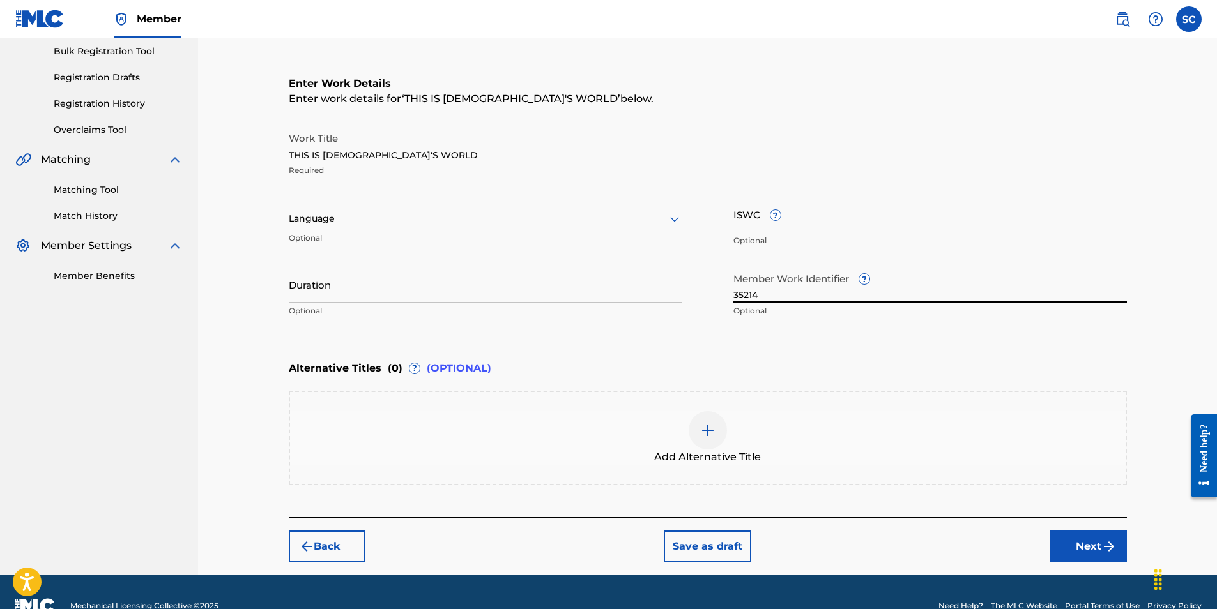
scroll to position [192, 0]
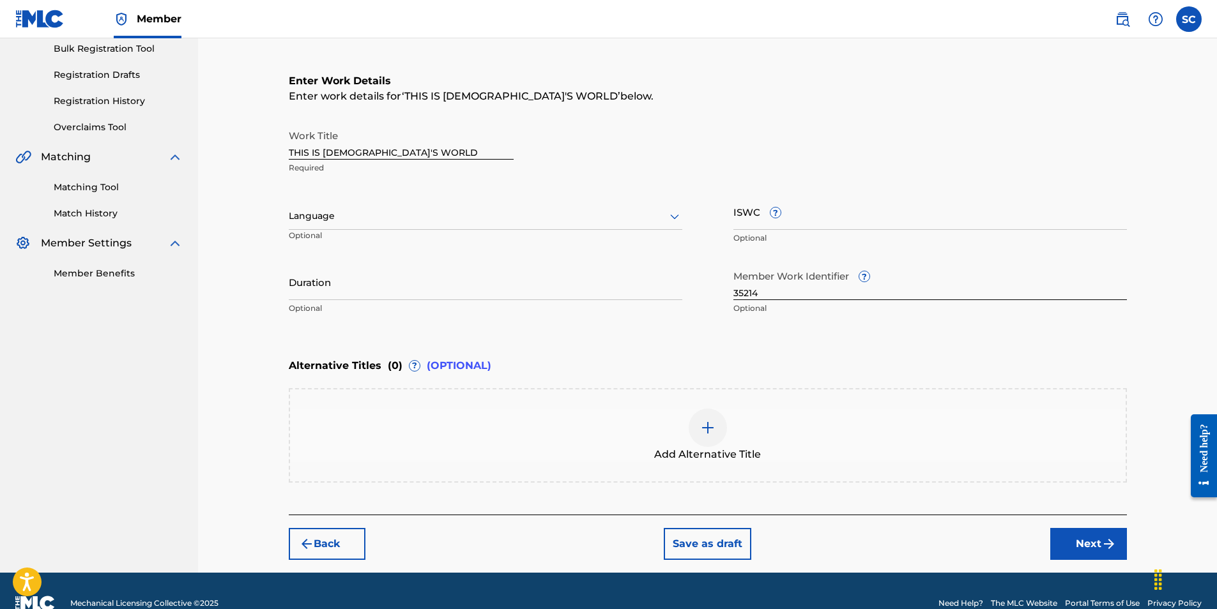
click at [1105, 538] on img "submit" at bounding box center [1108, 544] width 15 height 15
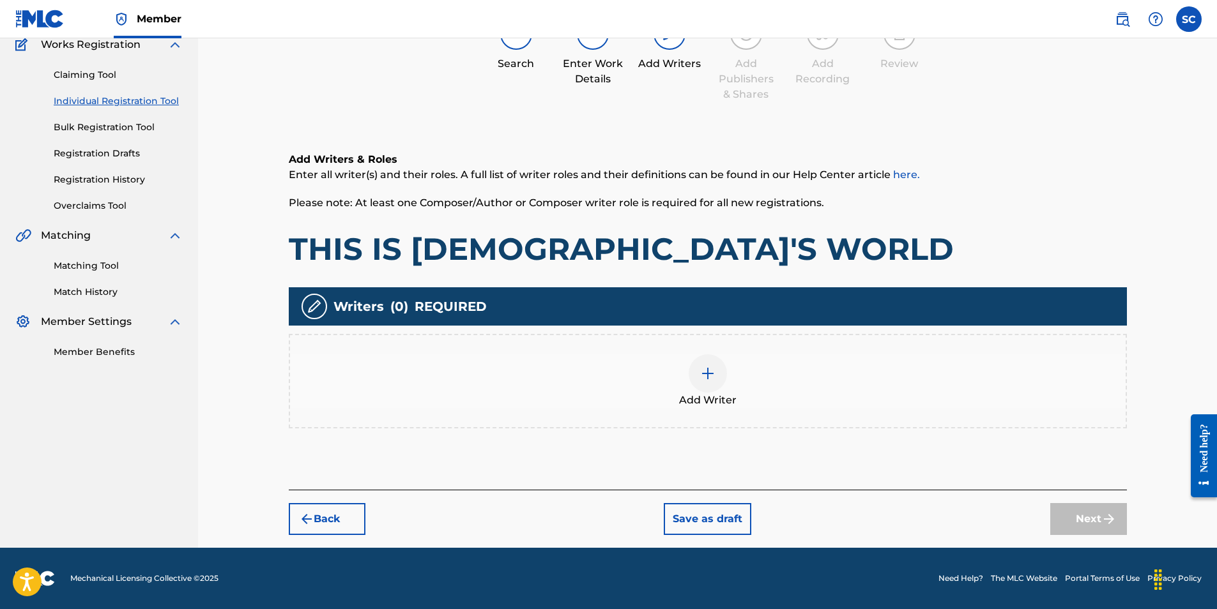
scroll to position [57, 0]
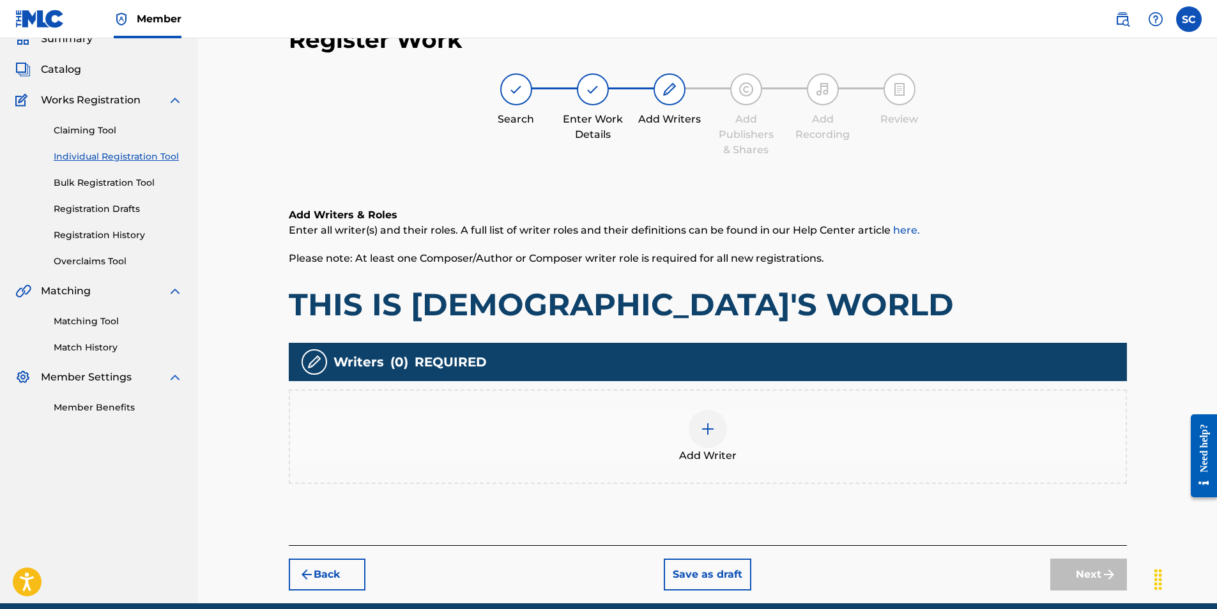
click at [708, 428] on img at bounding box center [707, 429] width 15 height 15
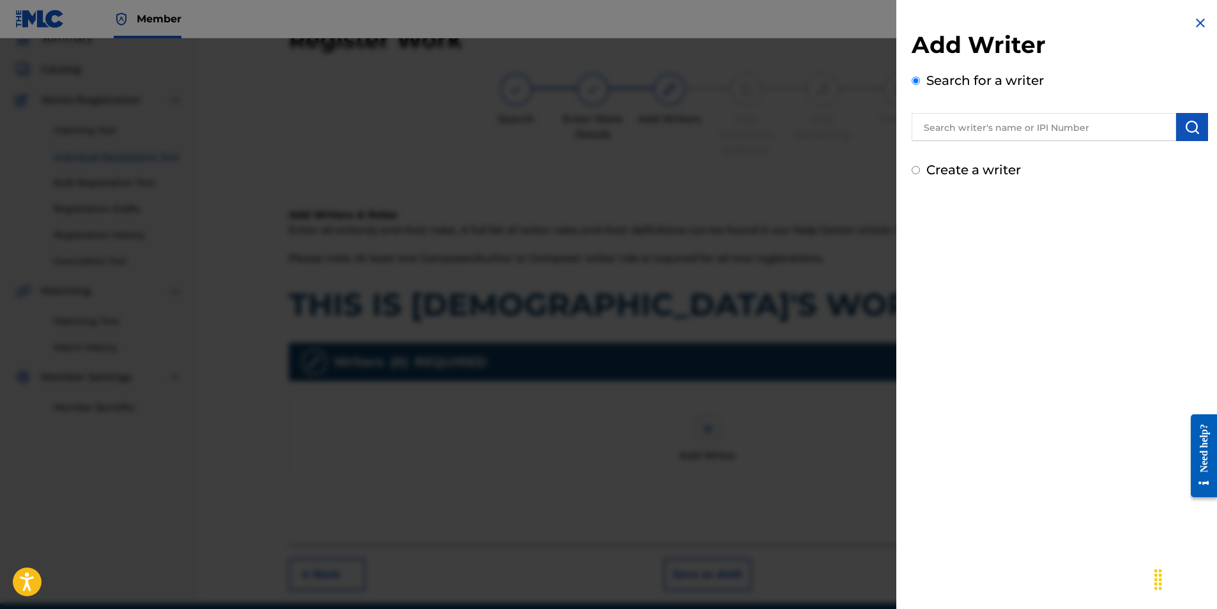
click at [985, 126] on input "text" at bounding box center [1044, 127] width 264 height 28
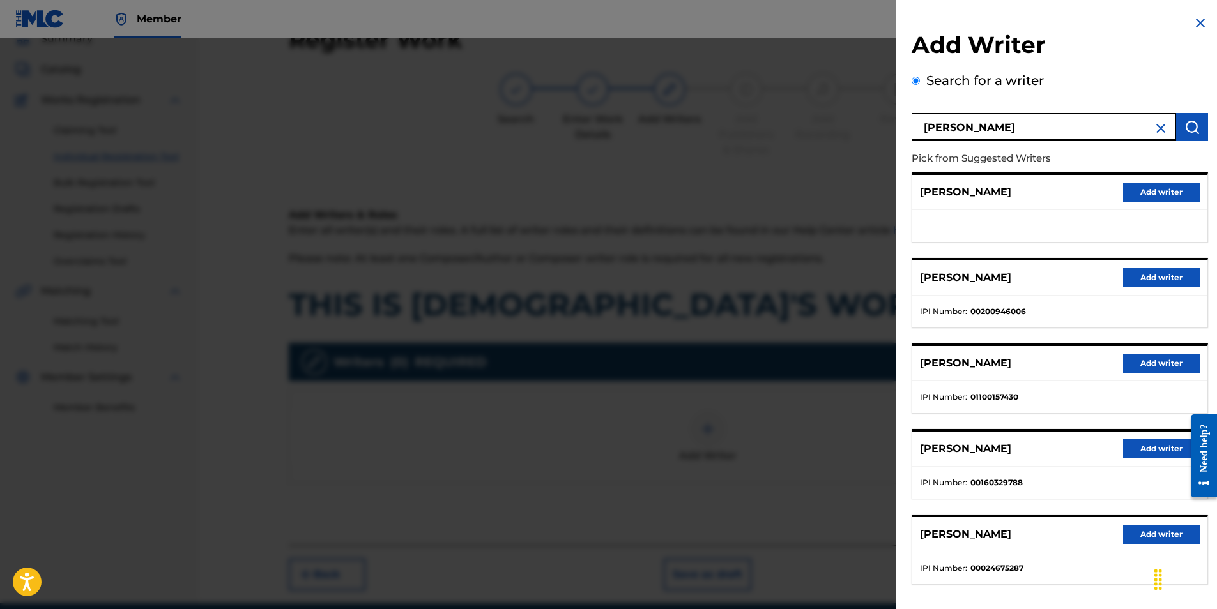
click at [1139, 535] on button "Add writer" at bounding box center [1161, 534] width 77 height 19
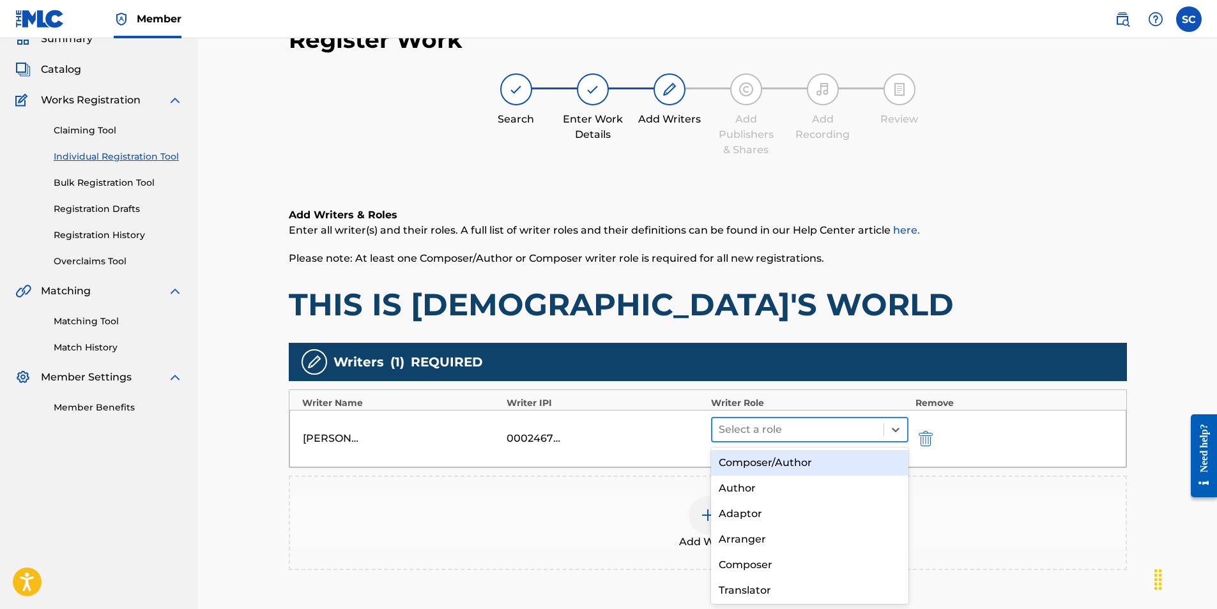
click at [733, 432] on div at bounding box center [798, 430] width 159 height 18
click at [750, 460] on div "Composer/Author" at bounding box center [810, 463] width 198 height 26
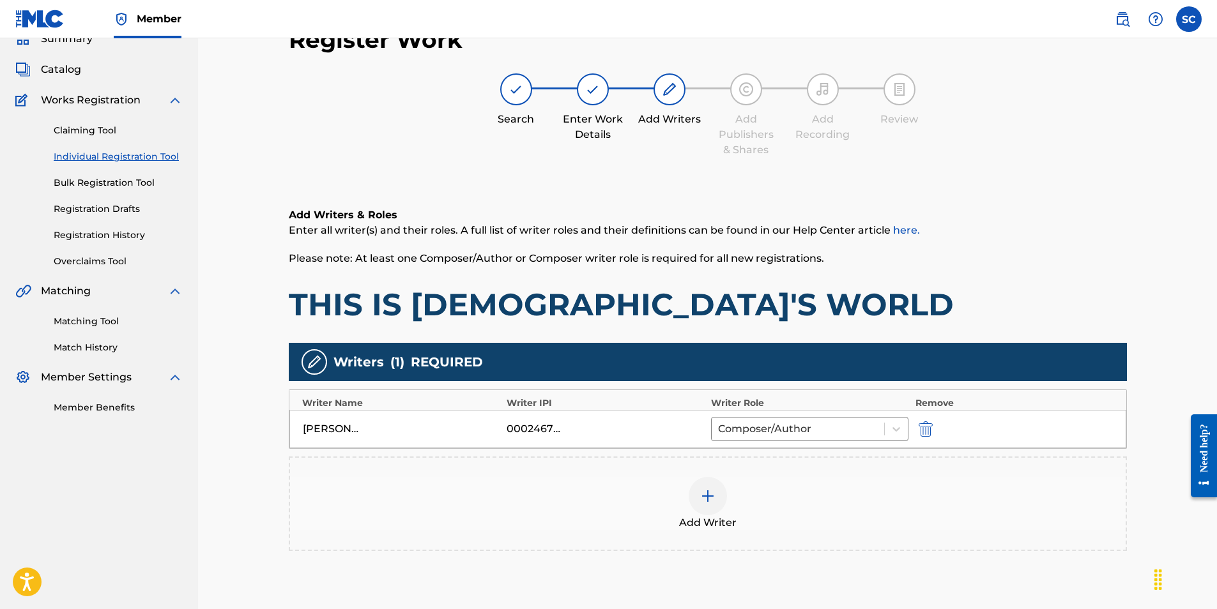
click at [707, 499] on img at bounding box center [707, 496] width 15 height 15
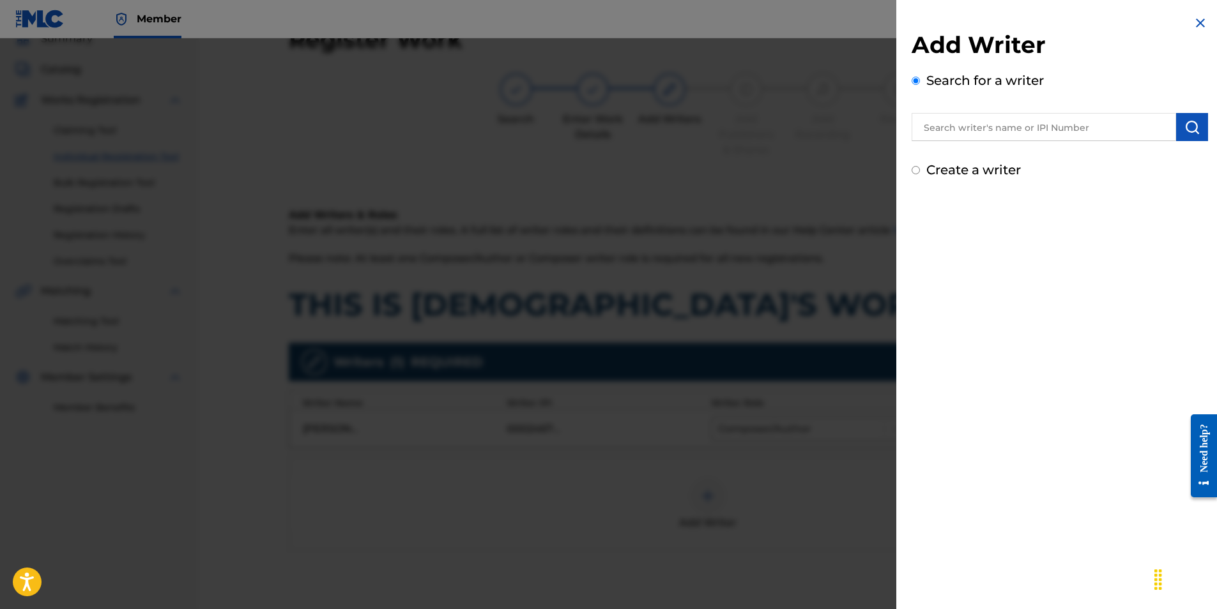
click at [969, 174] on label "Create a writer" at bounding box center [973, 169] width 95 height 15
click at [920, 174] on input "Create a writer" at bounding box center [916, 170] width 8 height 8
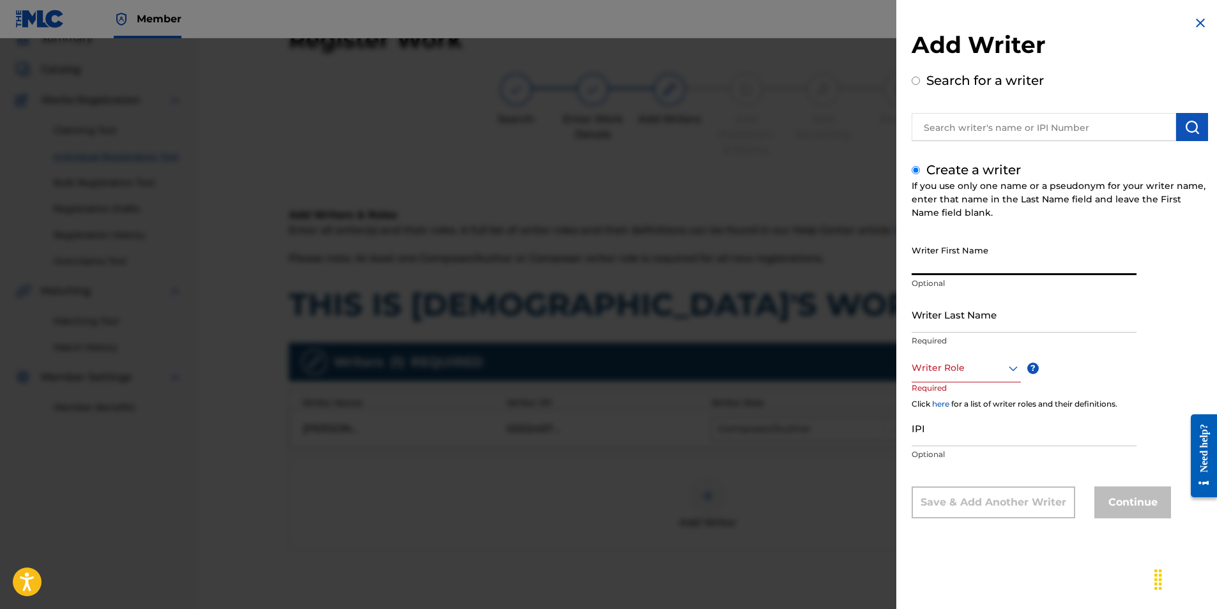
click at [941, 263] on input "Writer First Name" at bounding box center [1024, 257] width 225 height 36
click at [949, 309] on input "Writer Last Name" at bounding box center [1024, 314] width 225 height 36
click at [942, 370] on div at bounding box center [966, 368] width 109 height 16
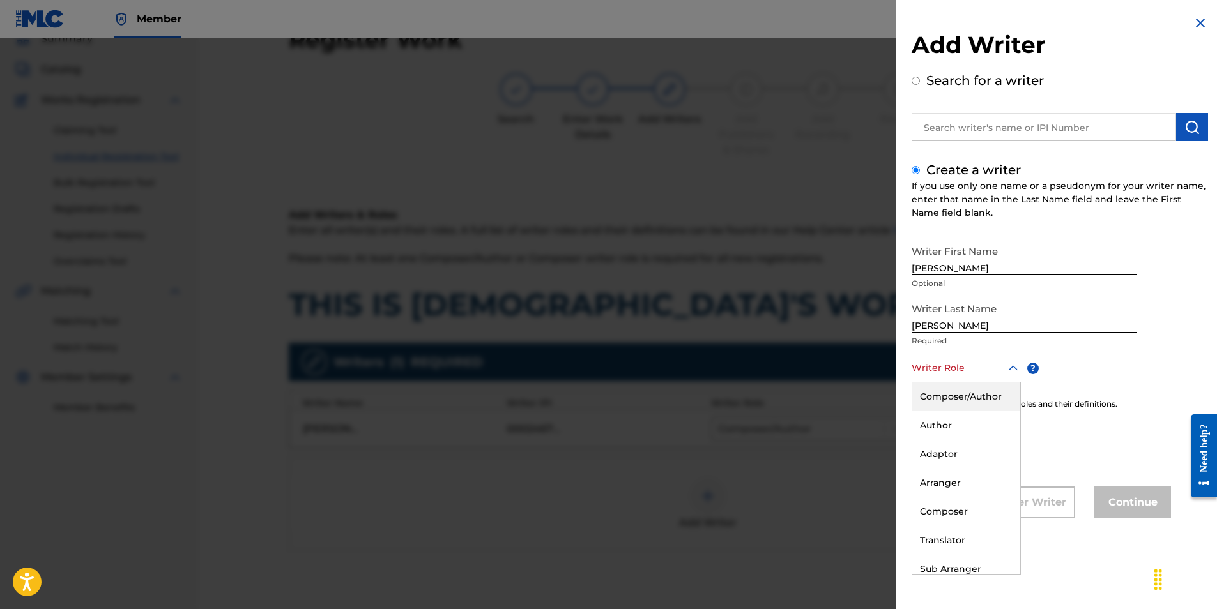
click at [941, 399] on div "Composer/Author" at bounding box center [966, 397] width 108 height 29
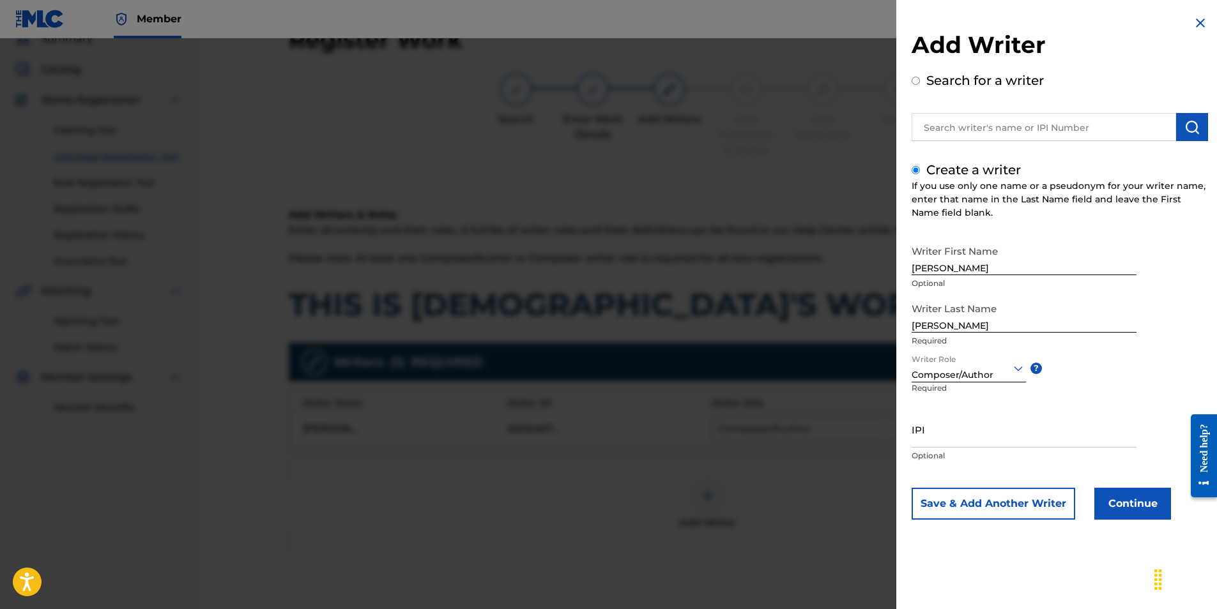
click at [1106, 505] on button "Continue" at bounding box center [1132, 504] width 77 height 32
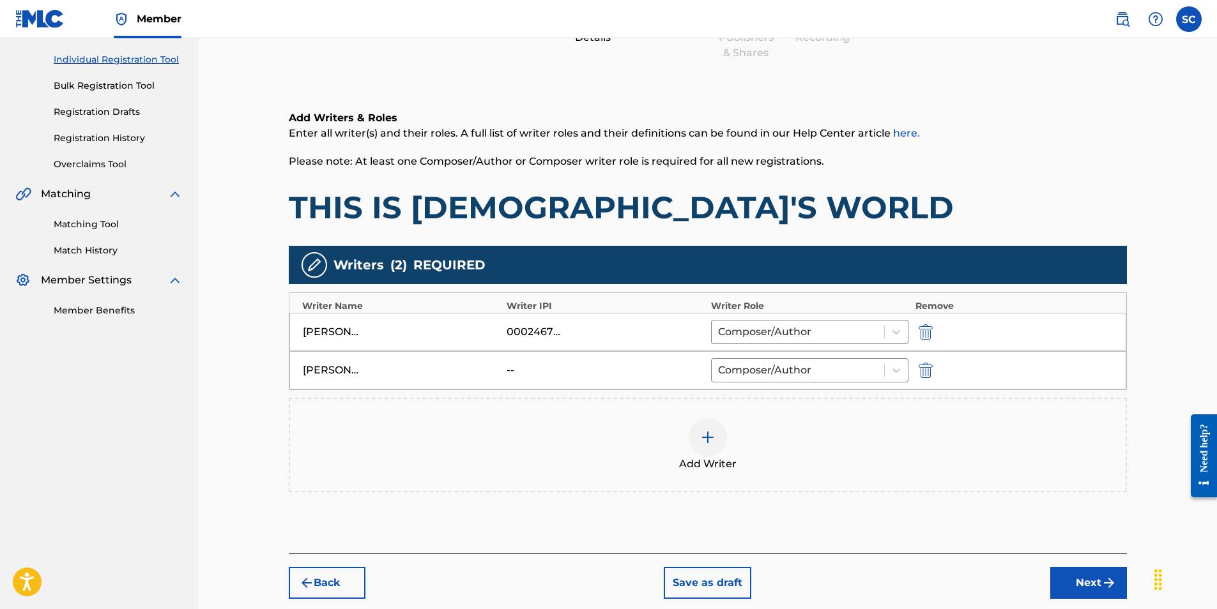
click at [1086, 579] on button "Next" at bounding box center [1088, 583] width 77 height 32
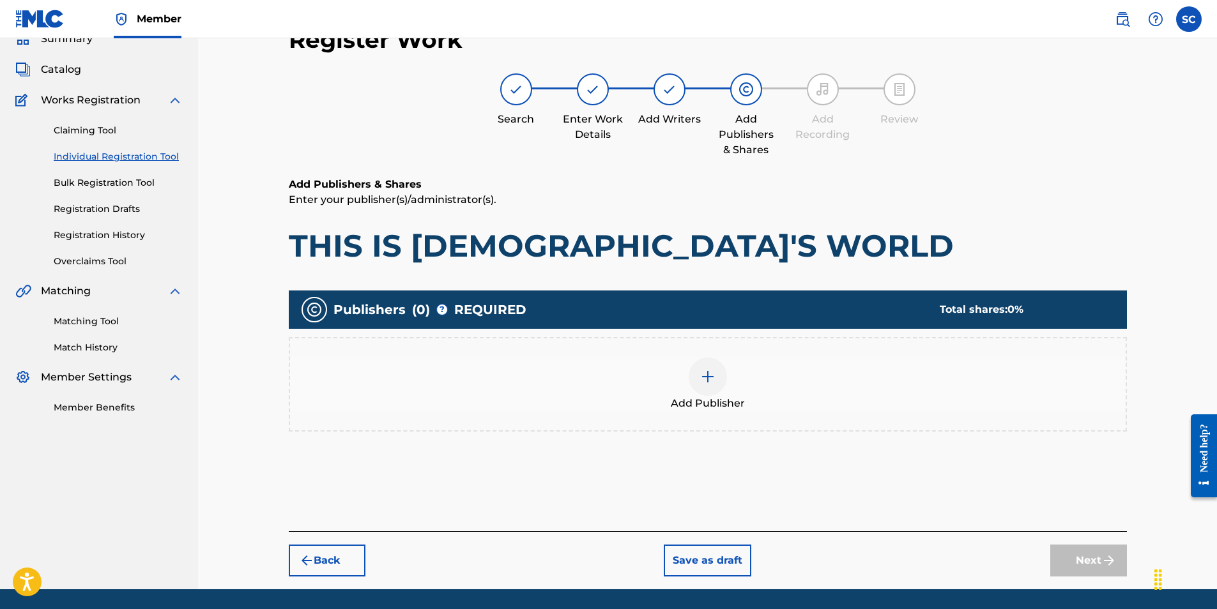
click at [706, 376] on img at bounding box center [707, 376] width 15 height 15
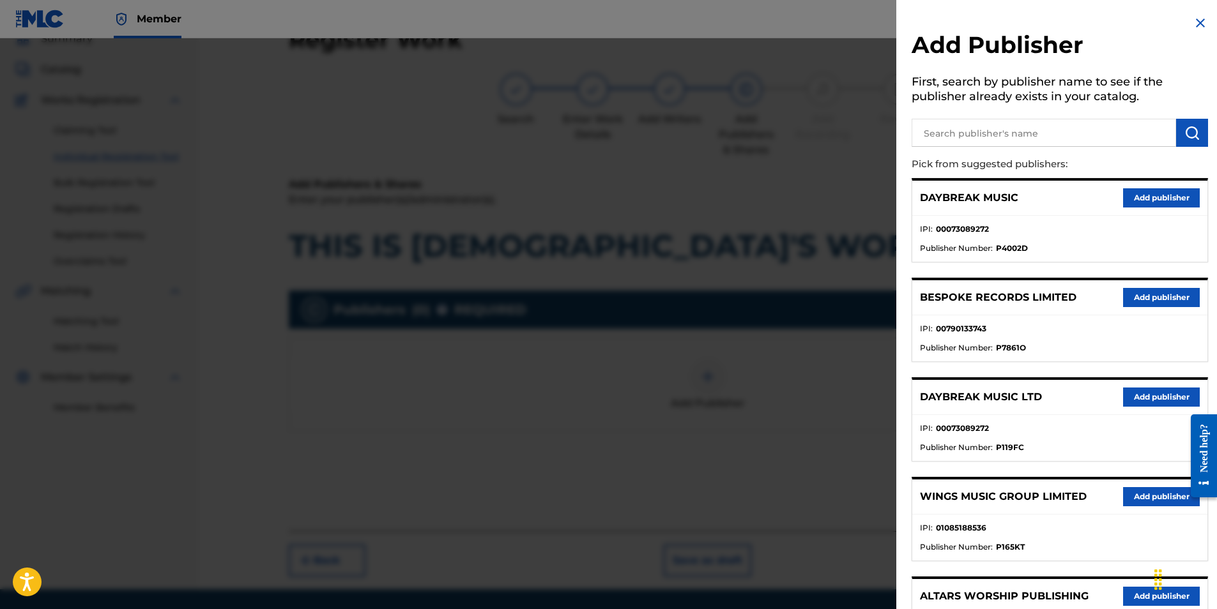
click at [1126, 397] on button "Add publisher" at bounding box center [1161, 397] width 77 height 19
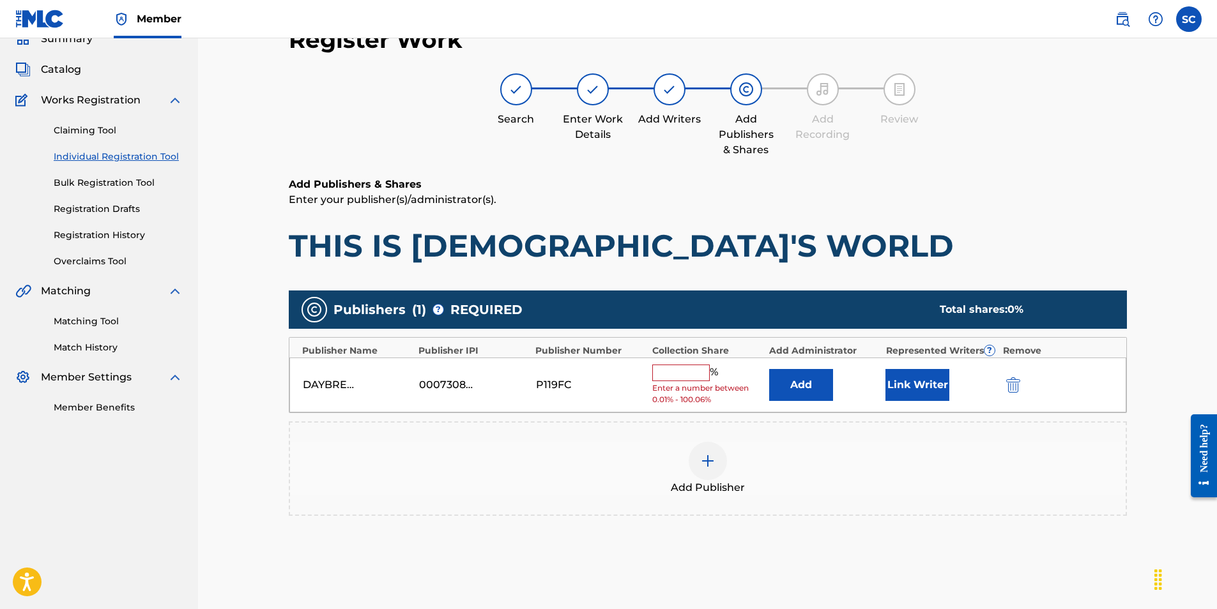
click at [662, 371] on input "text" at bounding box center [680, 373] width 57 height 17
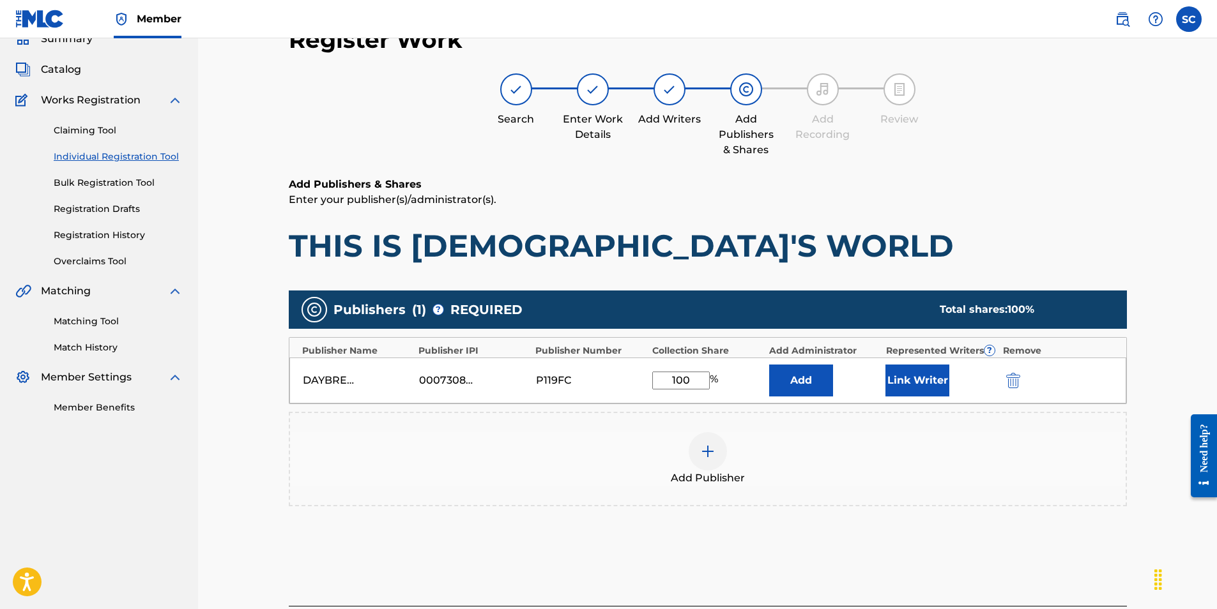
click at [797, 373] on button "Add" at bounding box center [801, 381] width 64 height 32
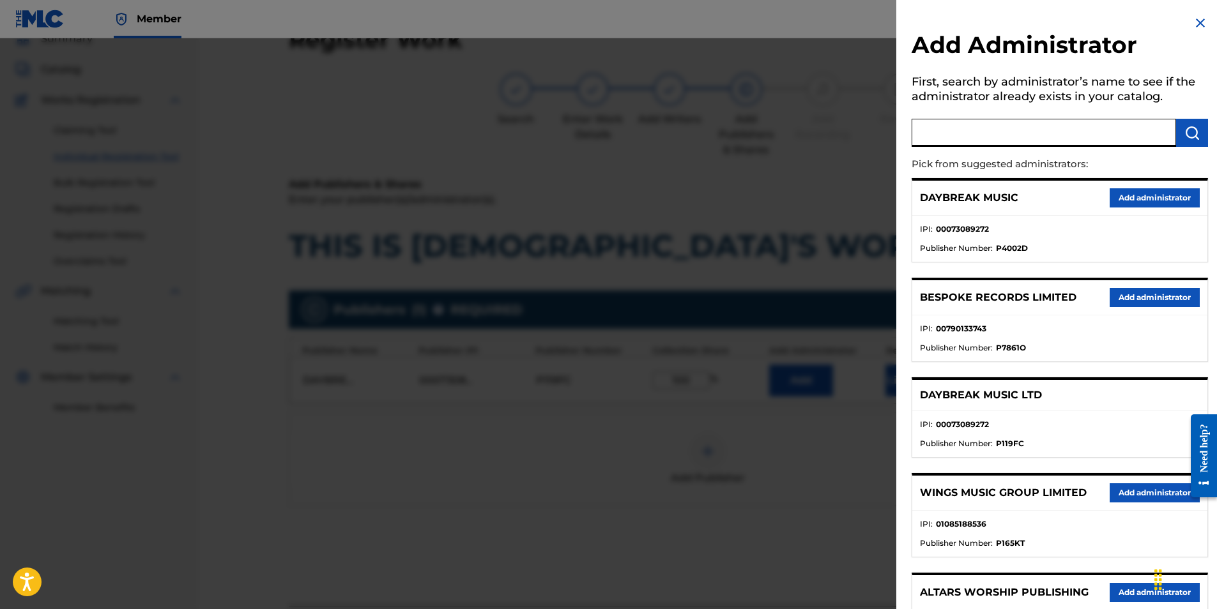
click at [966, 139] on input "text" at bounding box center [1044, 133] width 264 height 28
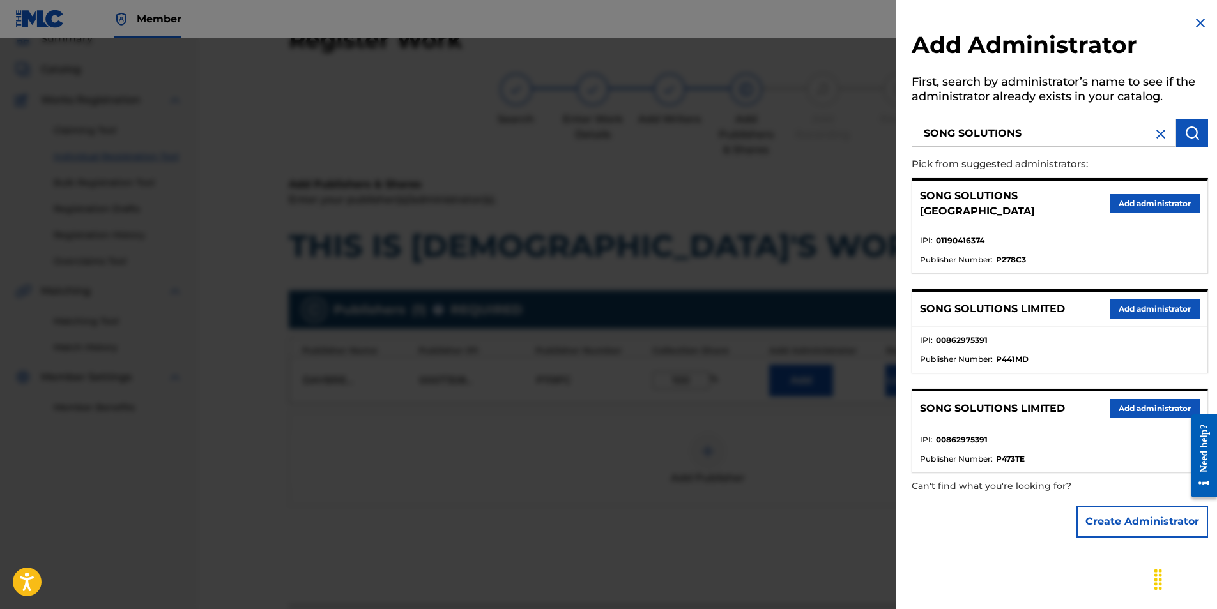
click at [1140, 198] on button "Add administrator" at bounding box center [1155, 203] width 90 height 19
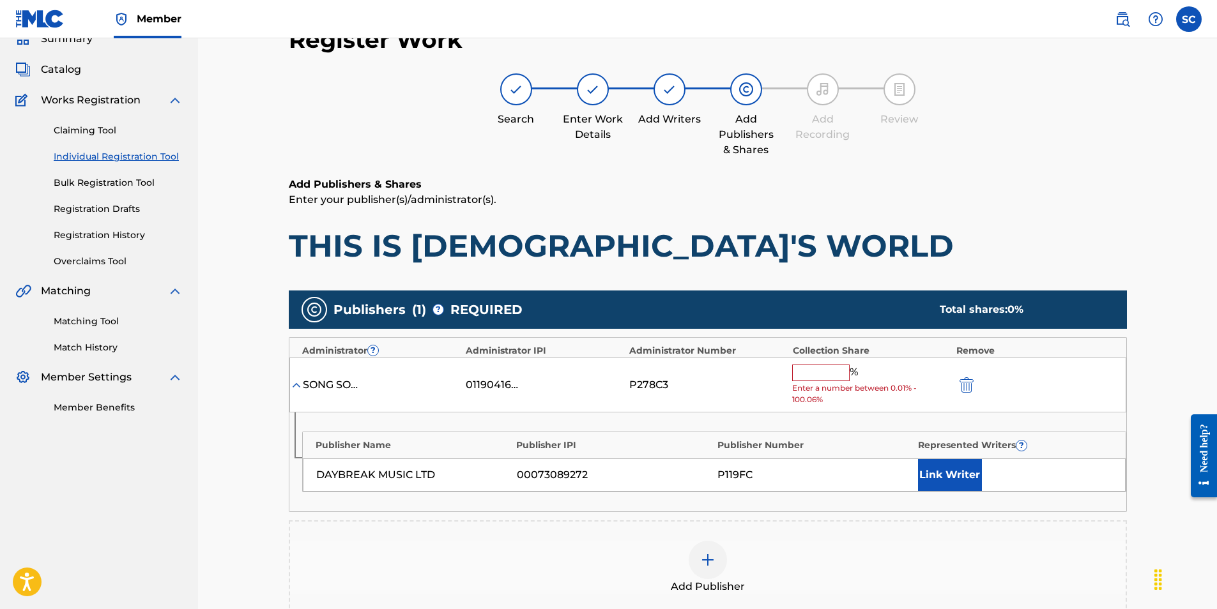
click at [813, 369] on input "text" at bounding box center [820, 373] width 57 height 17
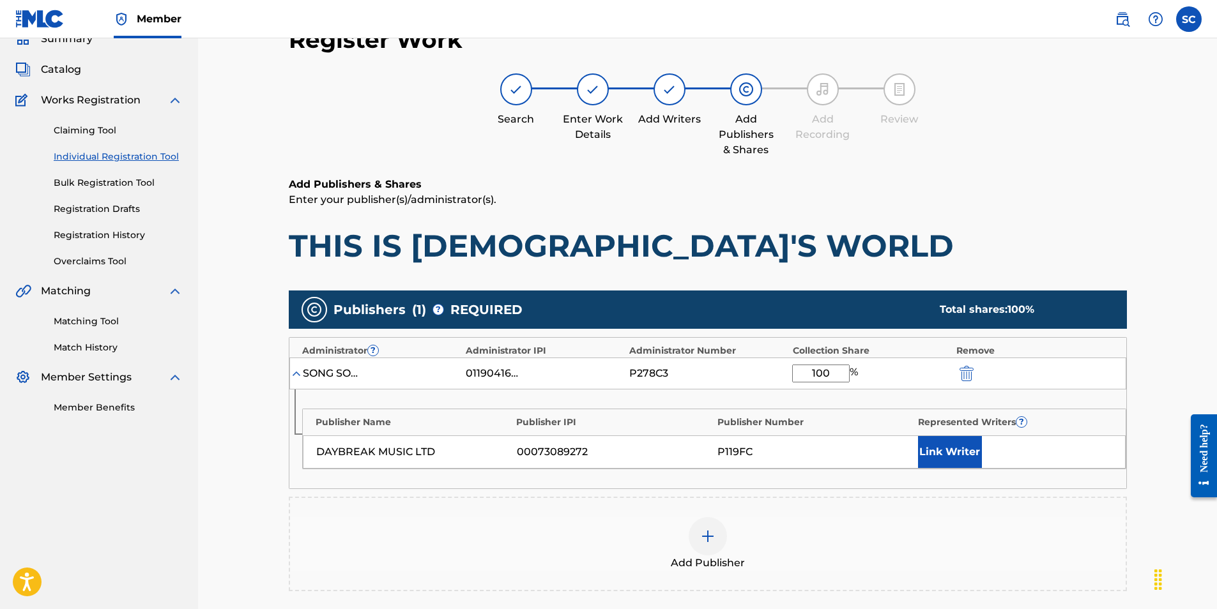
click at [947, 449] on button "Link Writer" at bounding box center [950, 452] width 64 height 32
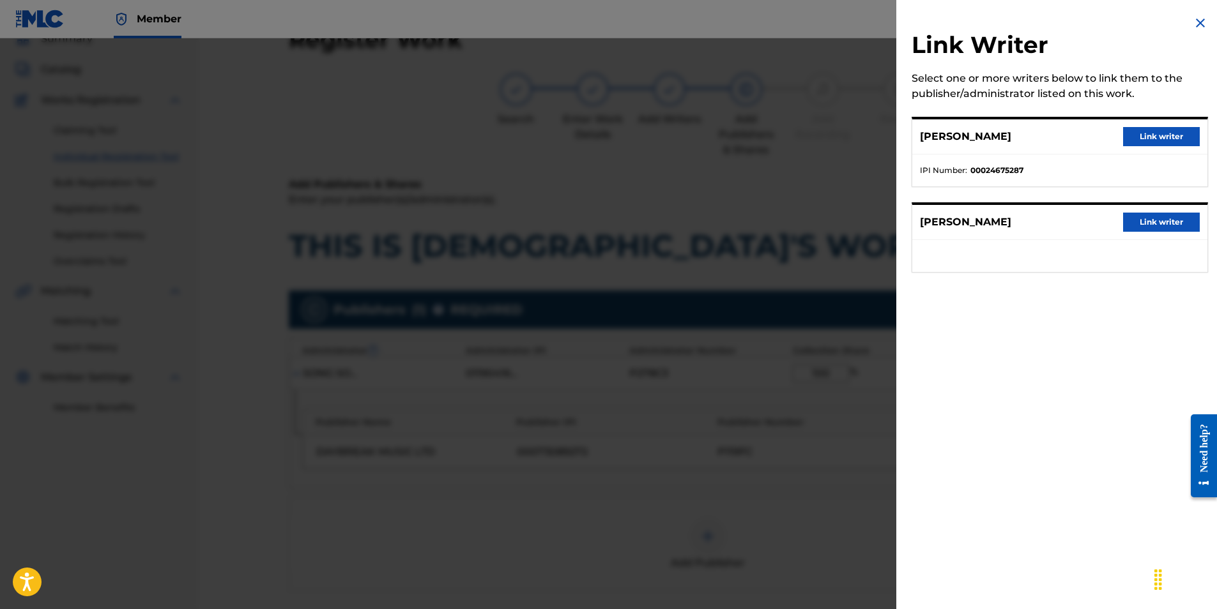
click at [1140, 126] on div "[PERSON_NAME] Link writer" at bounding box center [1059, 136] width 295 height 35
click at [1144, 135] on button "Link writer" at bounding box center [1161, 136] width 77 height 19
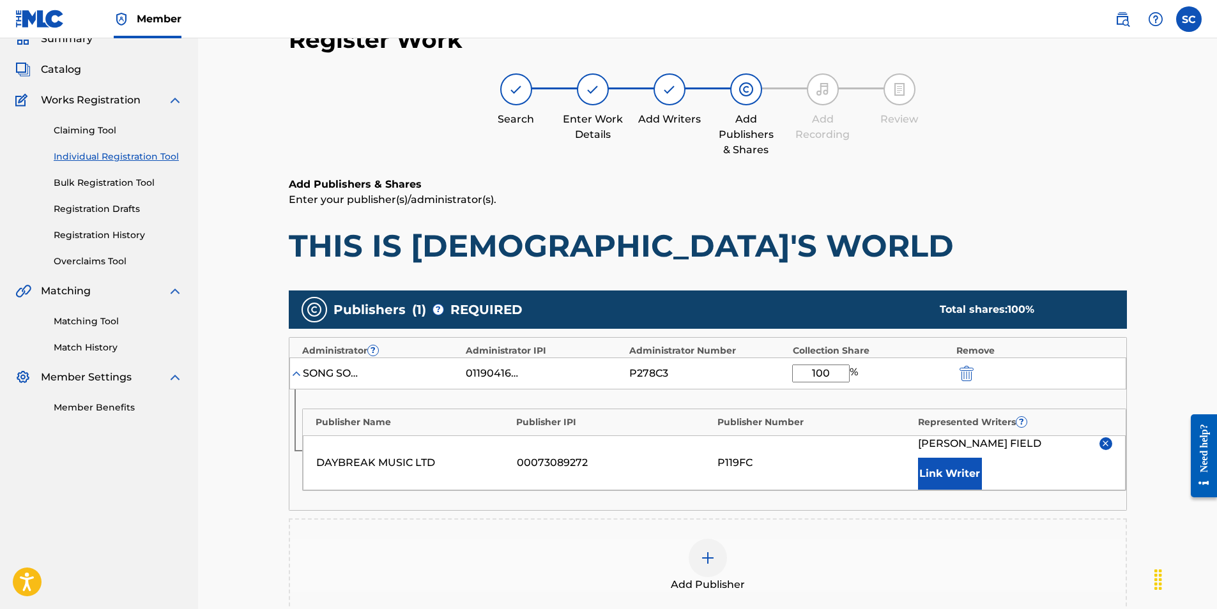
click at [947, 477] on button "Link Writer" at bounding box center [950, 474] width 64 height 32
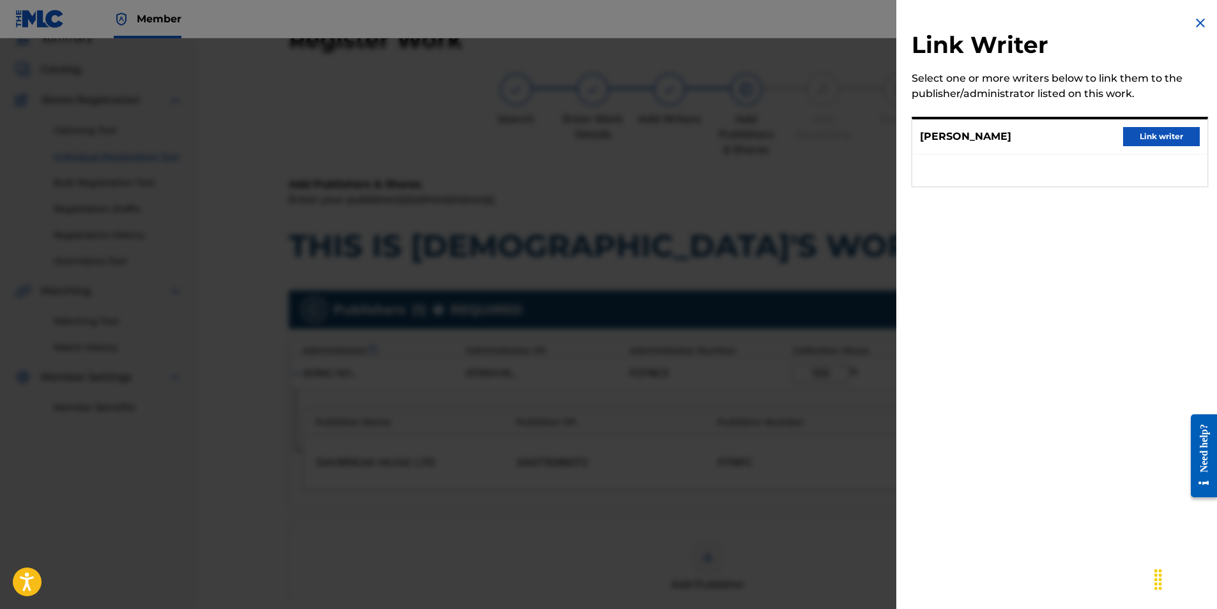
drag, startPoint x: 1157, startPoint y: 134, endPoint x: 877, endPoint y: 385, distance: 375.9
click at [1151, 139] on button "Link writer" at bounding box center [1161, 136] width 77 height 19
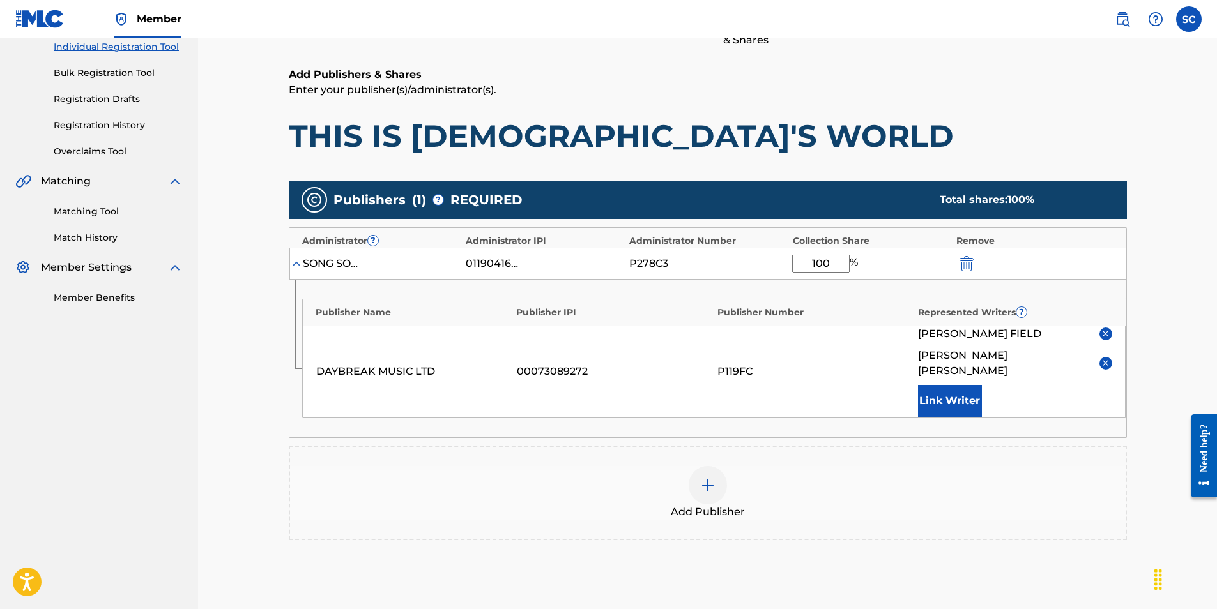
scroll to position [302, 0]
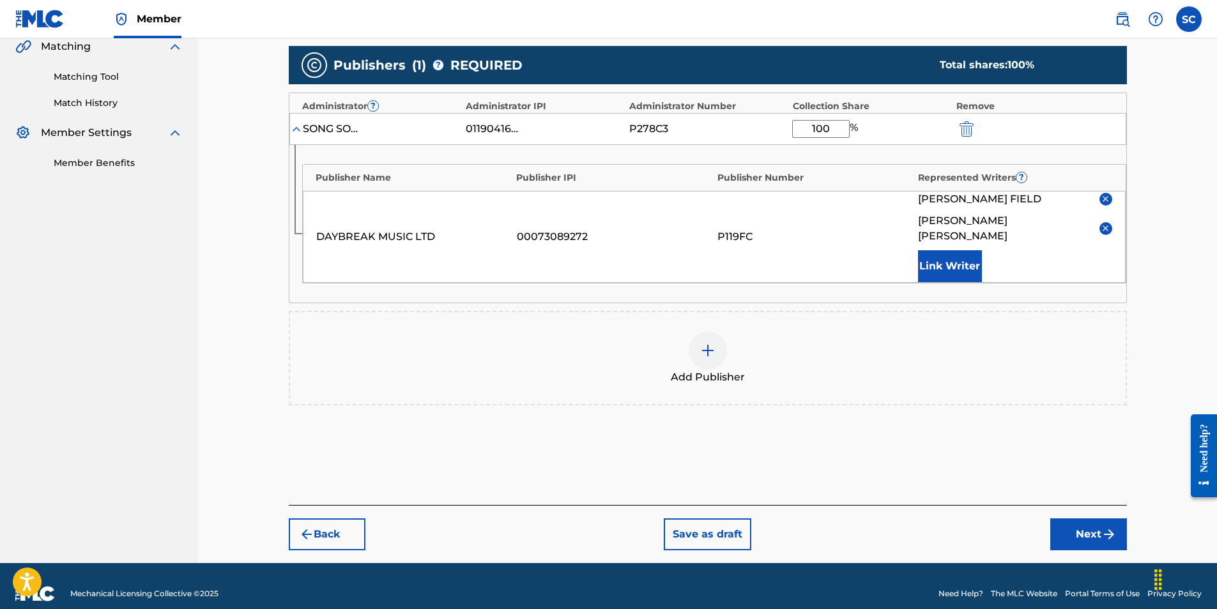
click at [1071, 519] on button "Next" at bounding box center [1088, 535] width 77 height 32
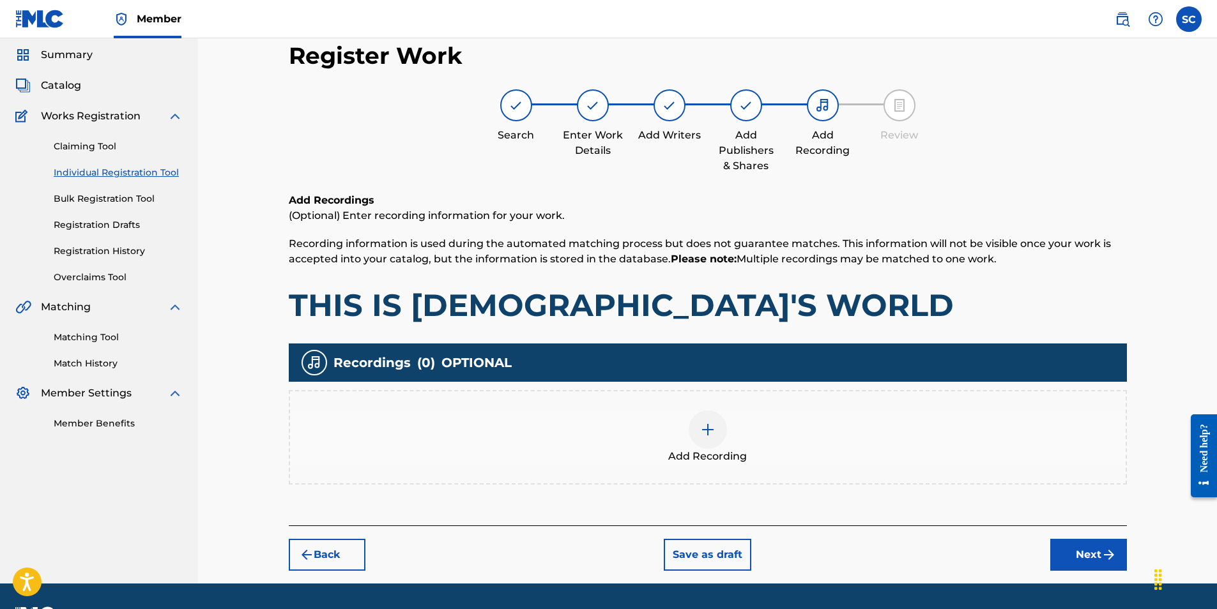
scroll to position [57, 0]
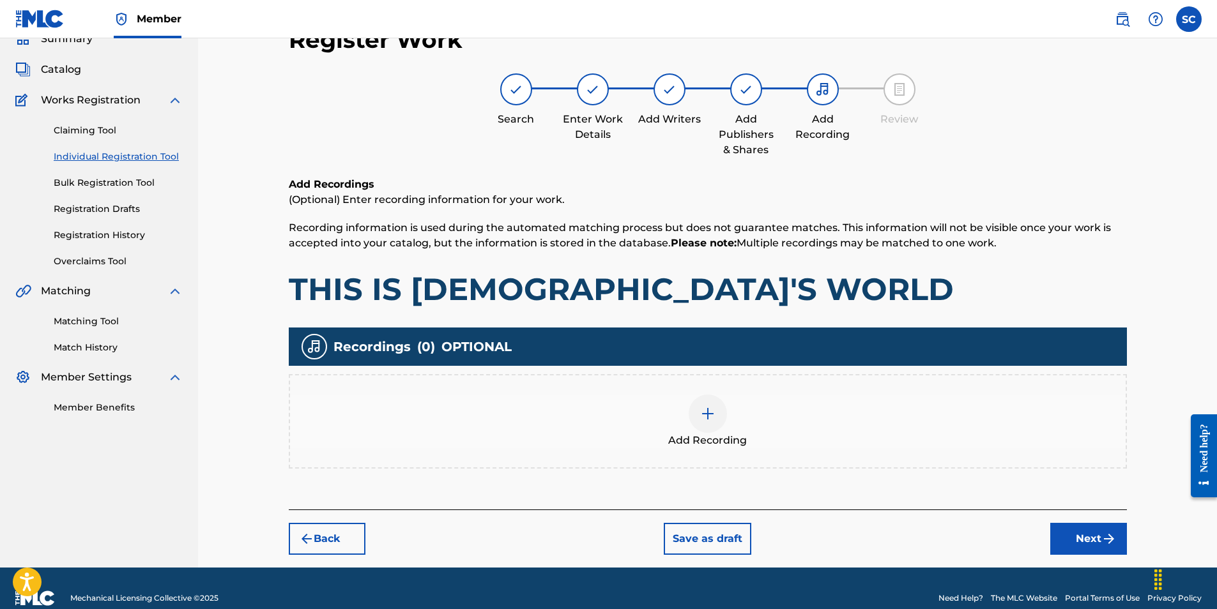
click at [705, 410] on img at bounding box center [707, 413] width 15 height 15
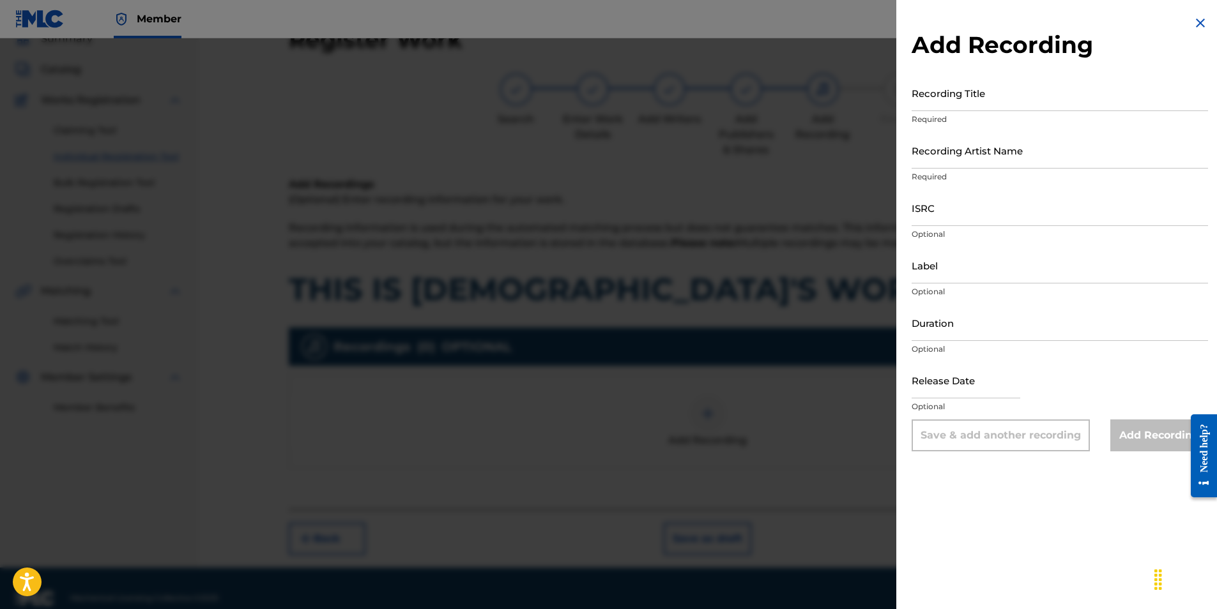
click at [928, 206] on input "ISRC" at bounding box center [1060, 208] width 296 height 36
paste input "GBDPR1302805"
click at [936, 98] on input "Recording Title" at bounding box center [1060, 93] width 296 height 36
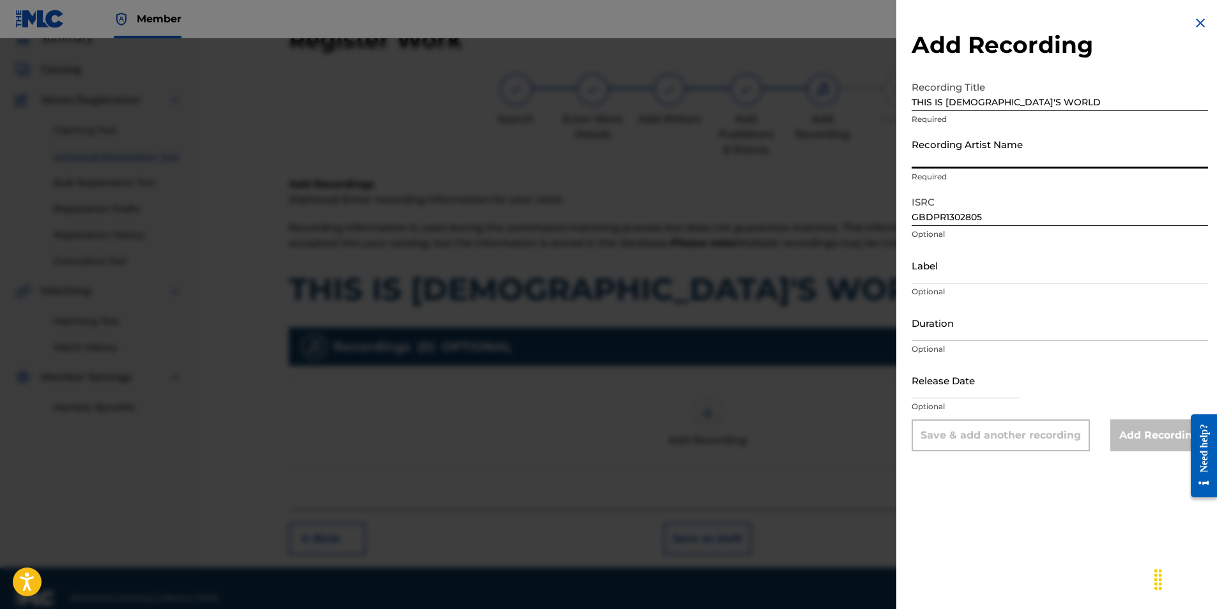
click at [949, 153] on input "Recording Artist Name" at bounding box center [1060, 150] width 296 height 36
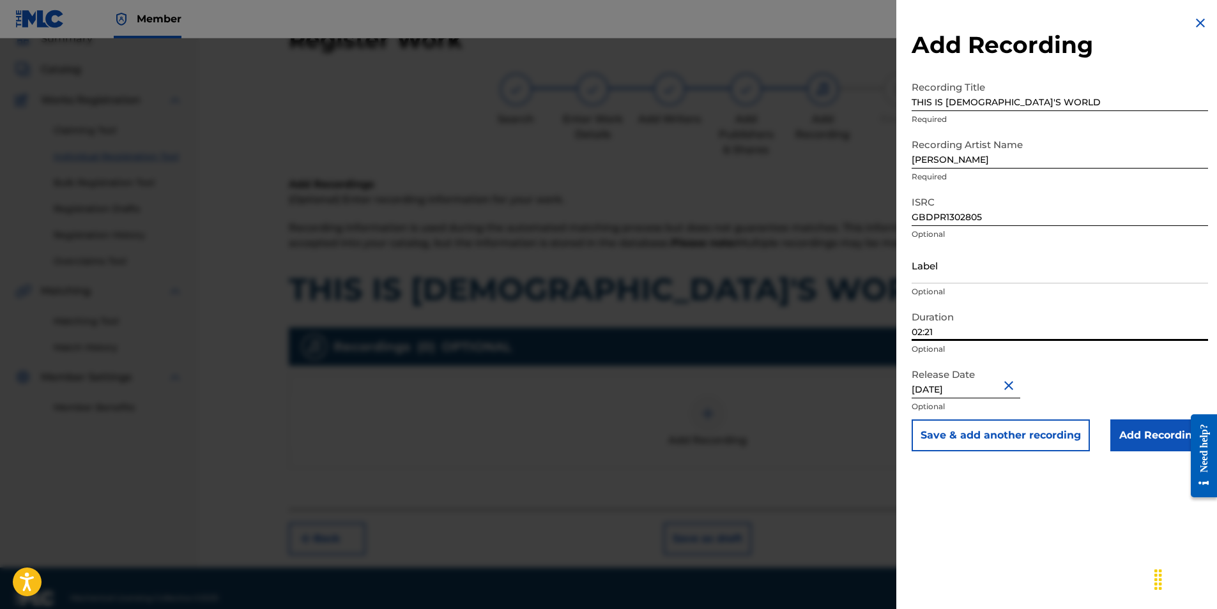
drag, startPoint x: 946, startPoint y: 335, endPoint x: 889, endPoint y: 327, distance: 57.5
click at [889, 327] on div "Add Recording Recording Title THIS IS GOD'S WORLD Required Recording Artist Nam…" at bounding box center [608, 323] width 1217 height 571
click at [984, 478] on div "Add Recording Recording Title THIS IS GOD'S WORLD Required Recording Artist Nam…" at bounding box center [1059, 304] width 327 height 609
click at [1126, 436] on input "Add Recording" at bounding box center [1159, 436] width 98 height 32
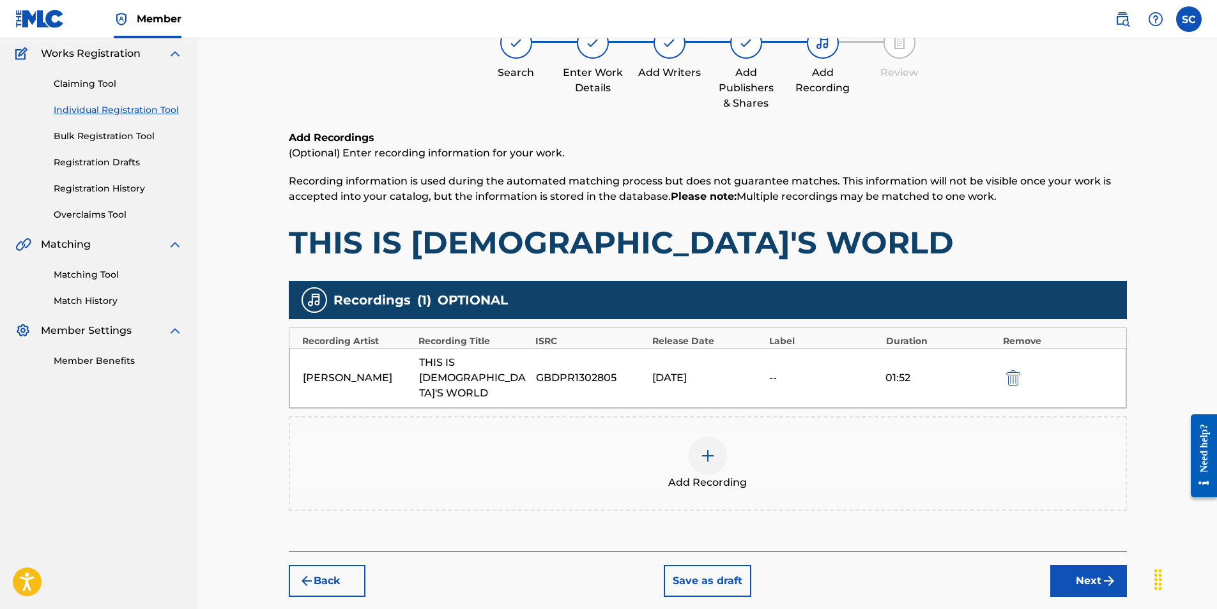
scroll to position [151, 0]
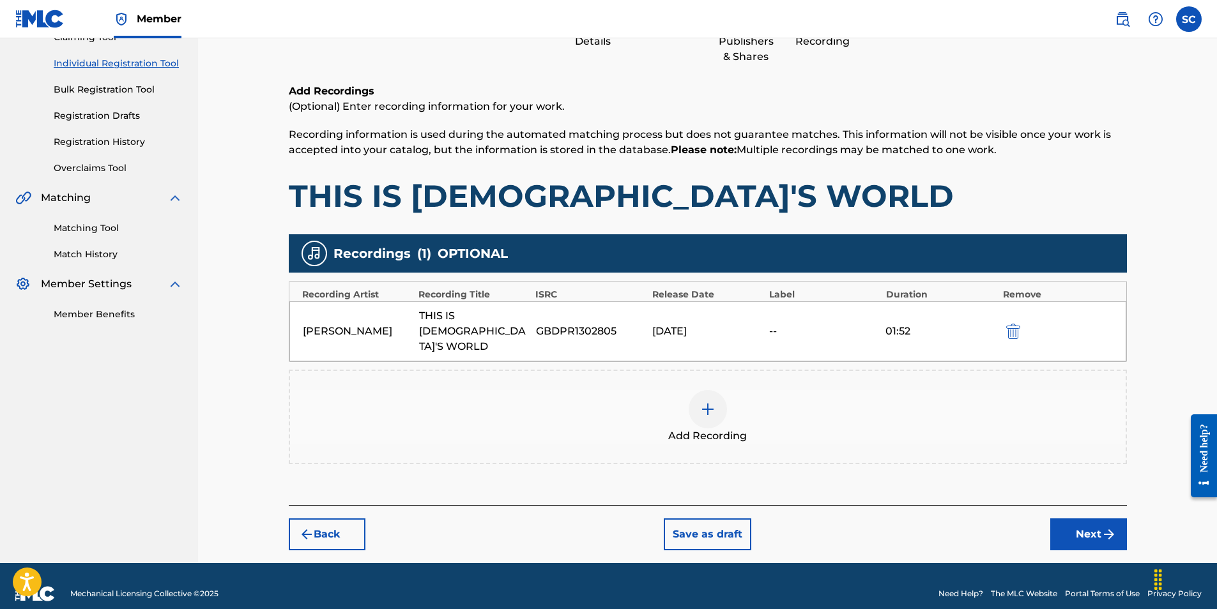
click at [1085, 519] on button "Next" at bounding box center [1088, 535] width 77 height 32
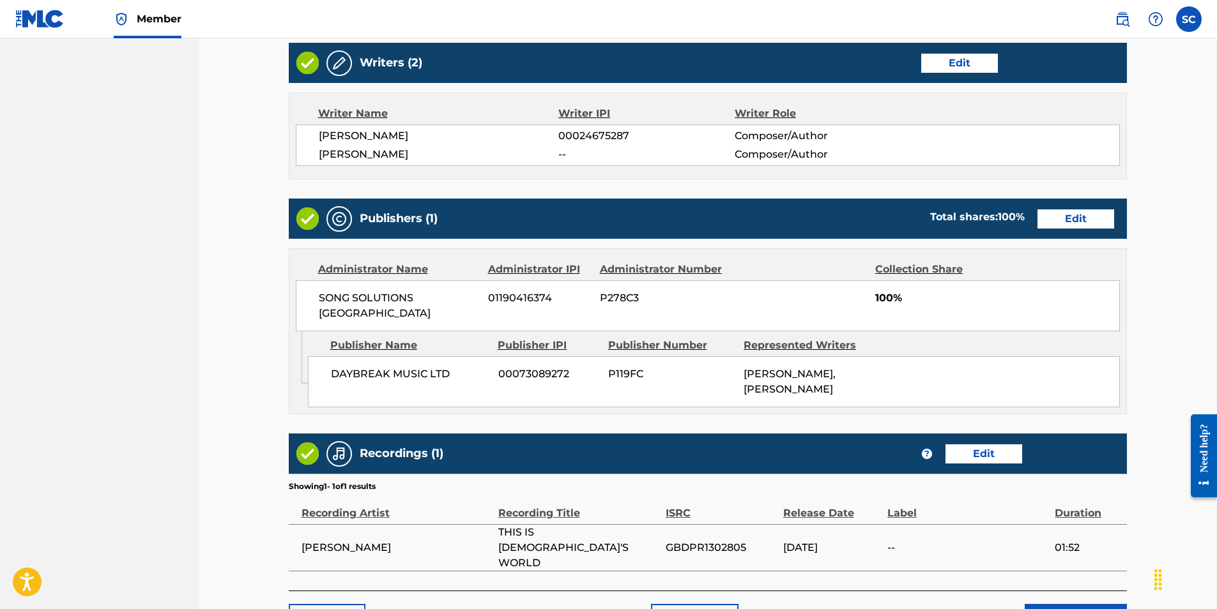
scroll to position [576, 0]
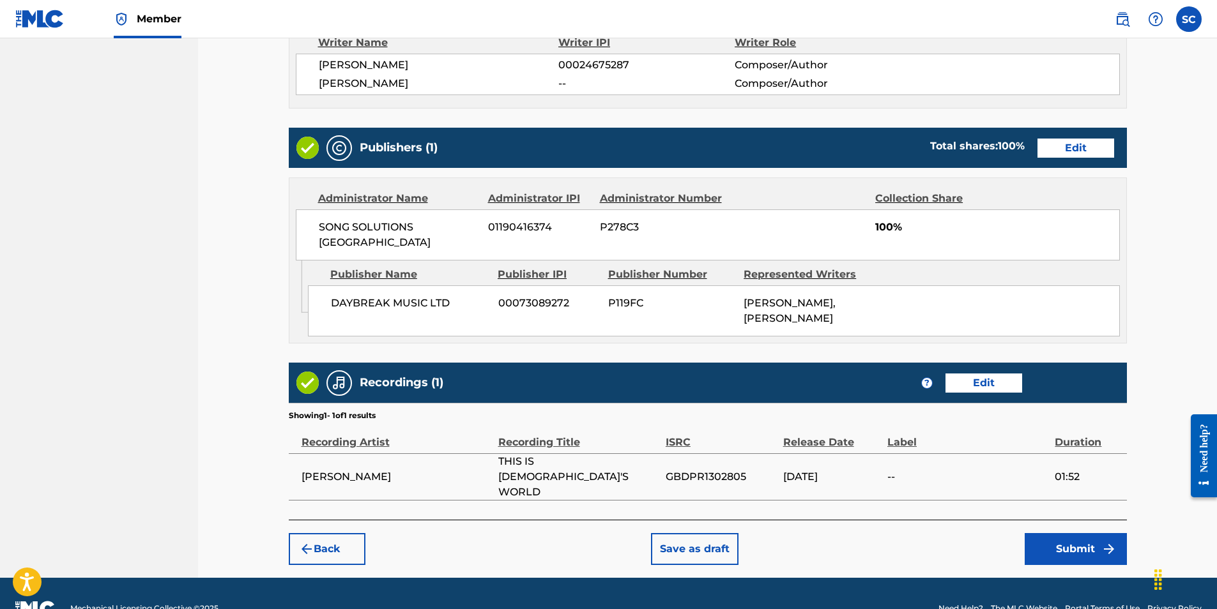
click at [1081, 533] on button "Submit" at bounding box center [1076, 549] width 102 height 32
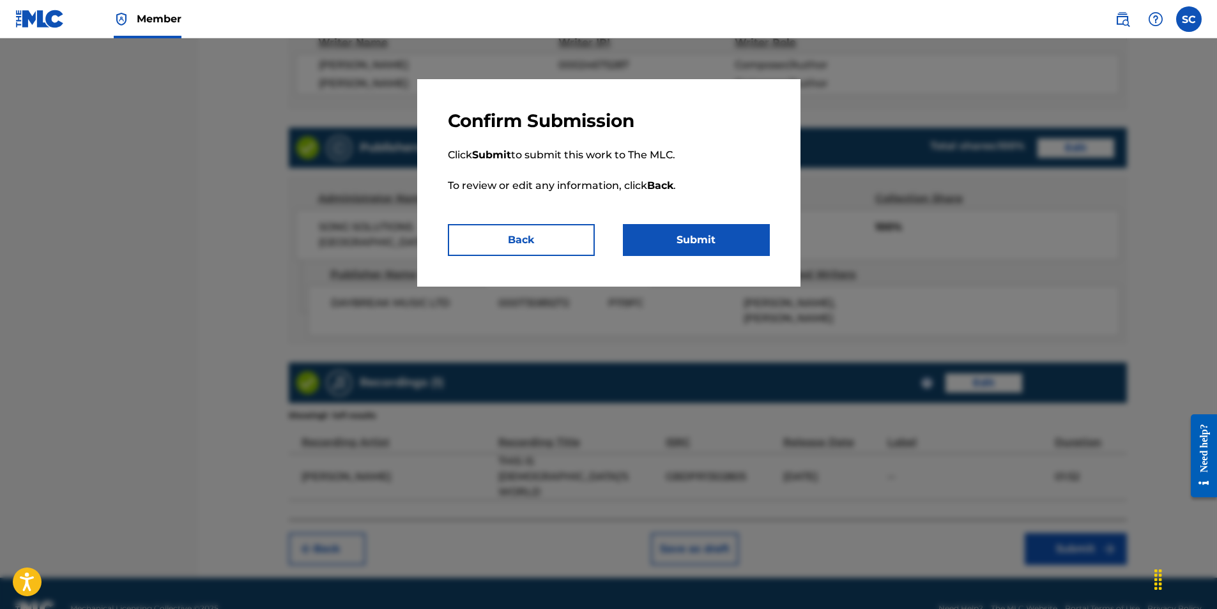
click at [689, 235] on button "Submit" at bounding box center [696, 240] width 147 height 32
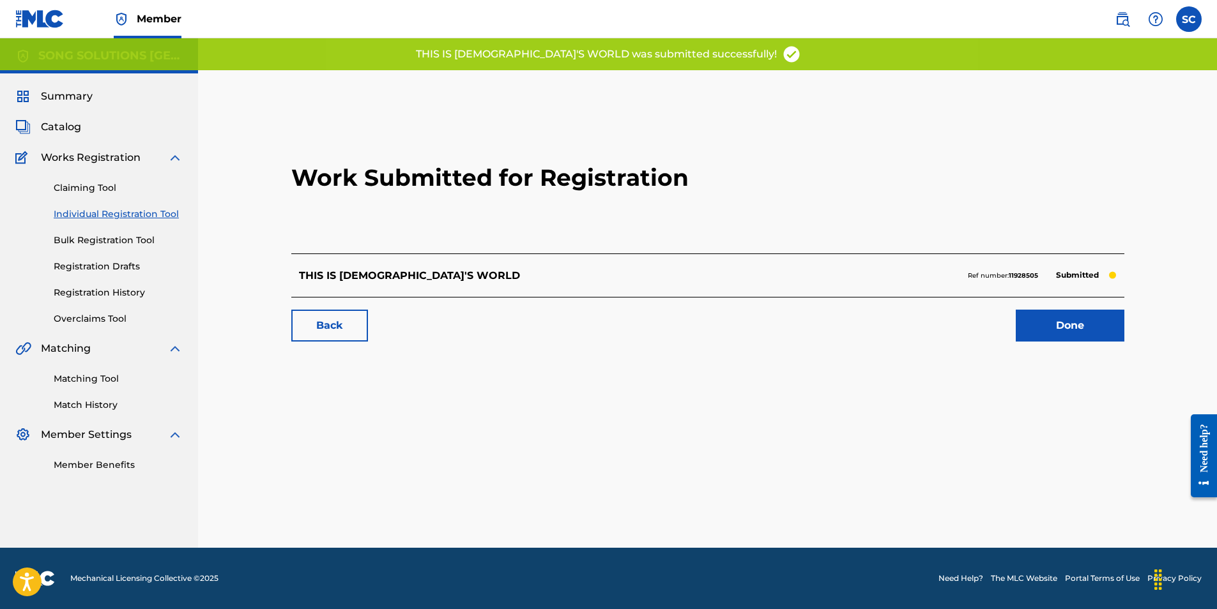
click at [1082, 323] on link "Done" at bounding box center [1070, 326] width 109 height 32
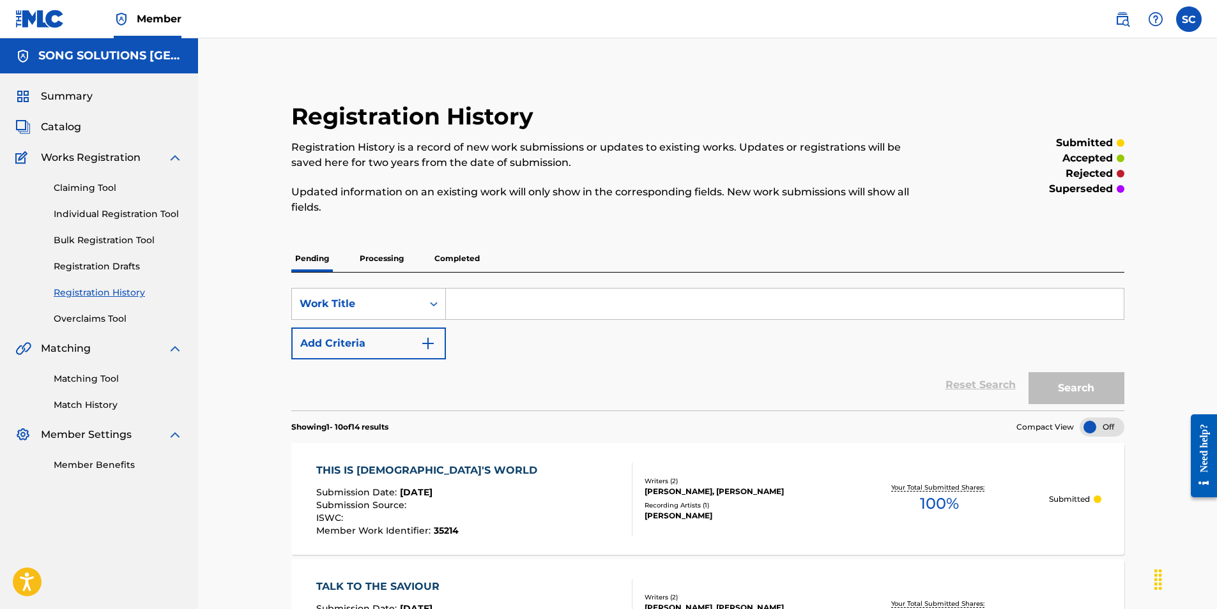
click at [112, 215] on link "Individual Registration Tool" at bounding box center [118, 214] width 129 height 13
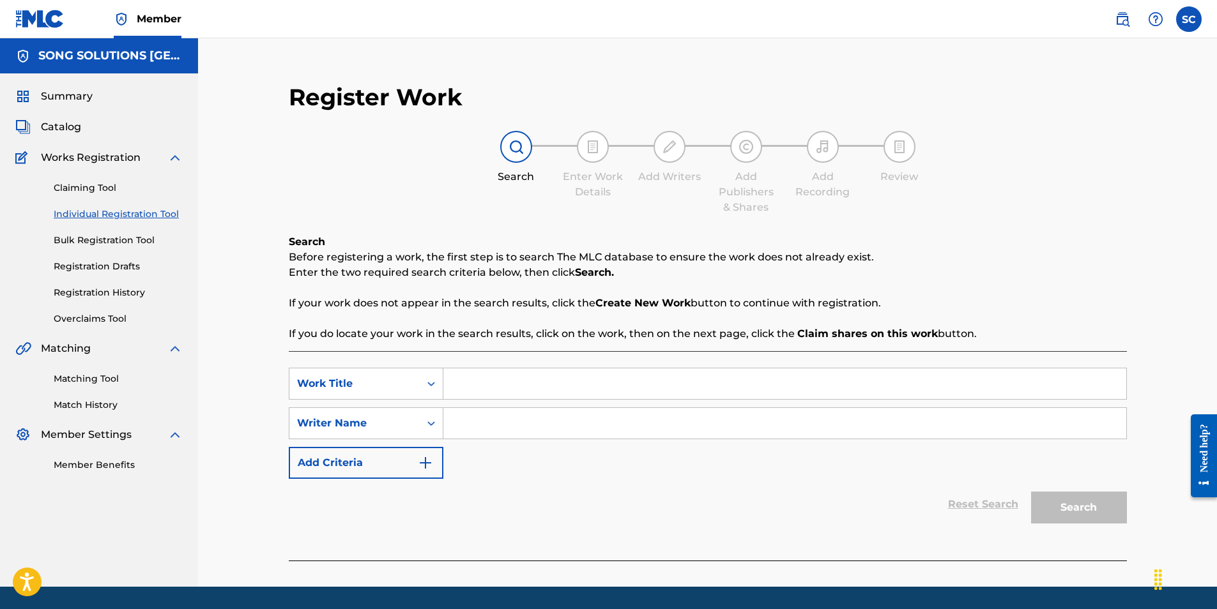
click at [511, 384] on input "Search Form" at bounding box center [784, 384] width 683 height 31
click at [548, 423] on input "Search Form" at bounding box center [784, 423] width 683 height 31
click at [1031, 492] on button "Search" at bounding box center [1079, 508] width 96 height 32
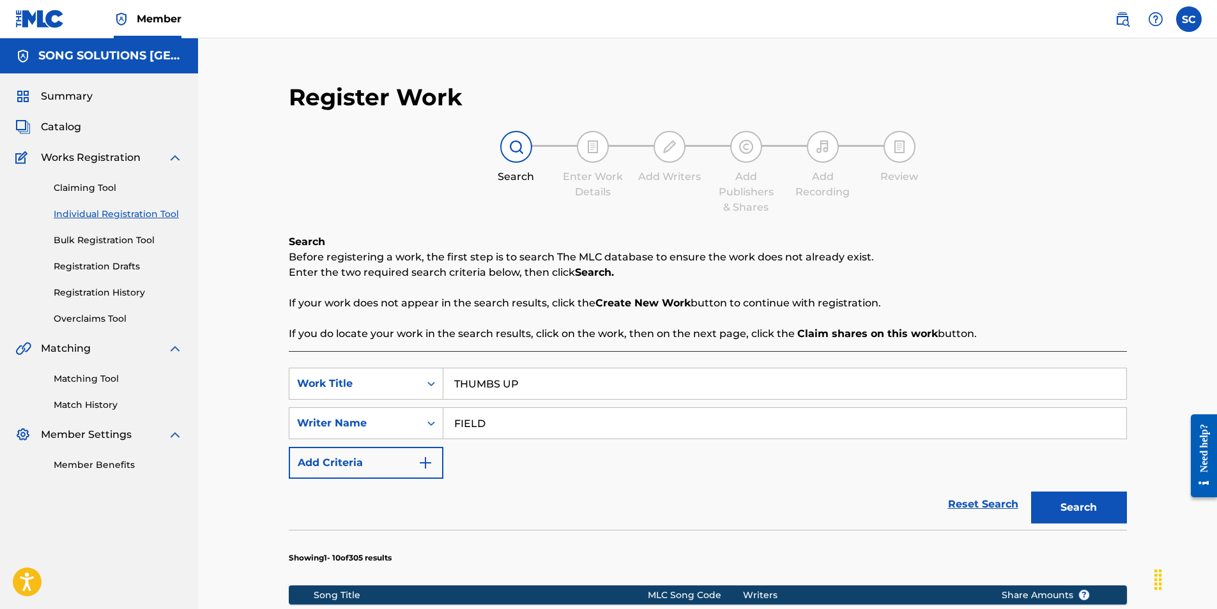
click at [1089, 503] on button "Search" at bounding box center [1079, 508] width 96 height 32
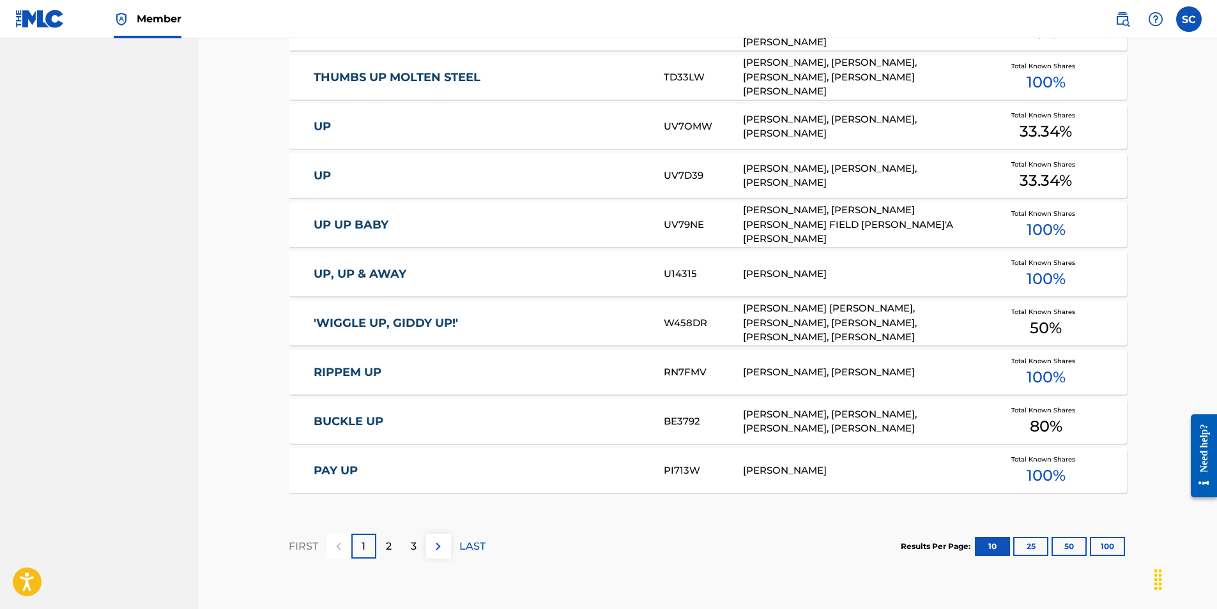
scroll to position [724, 0]
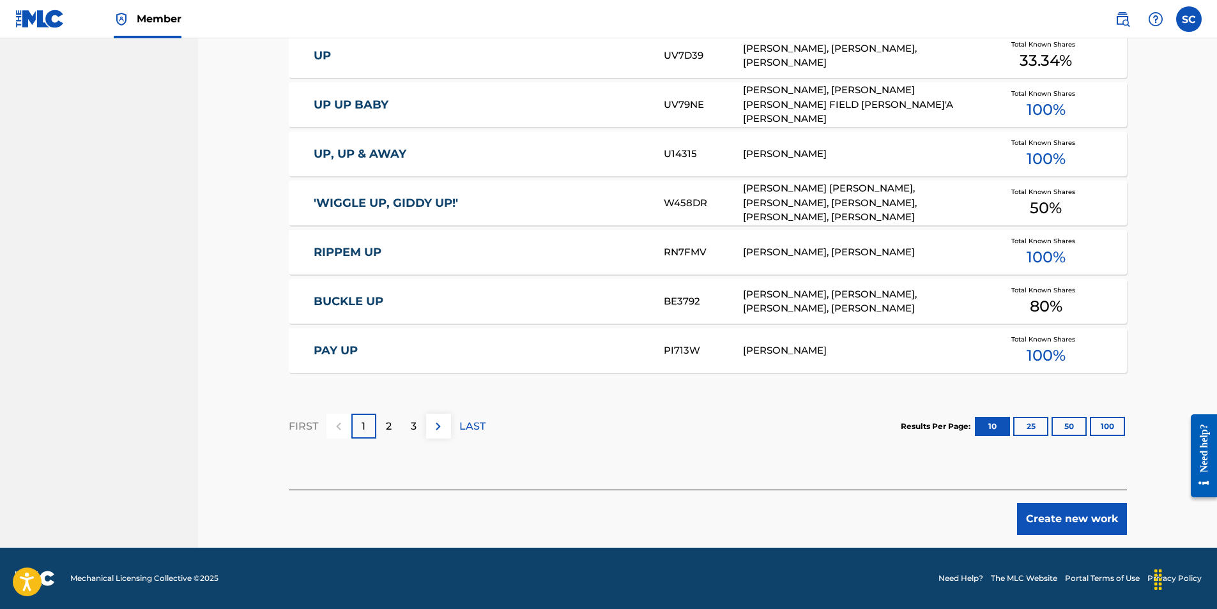
click at [1084, 520] on button "Create new work" at bounding box center [1072, 519] width 110 height 32
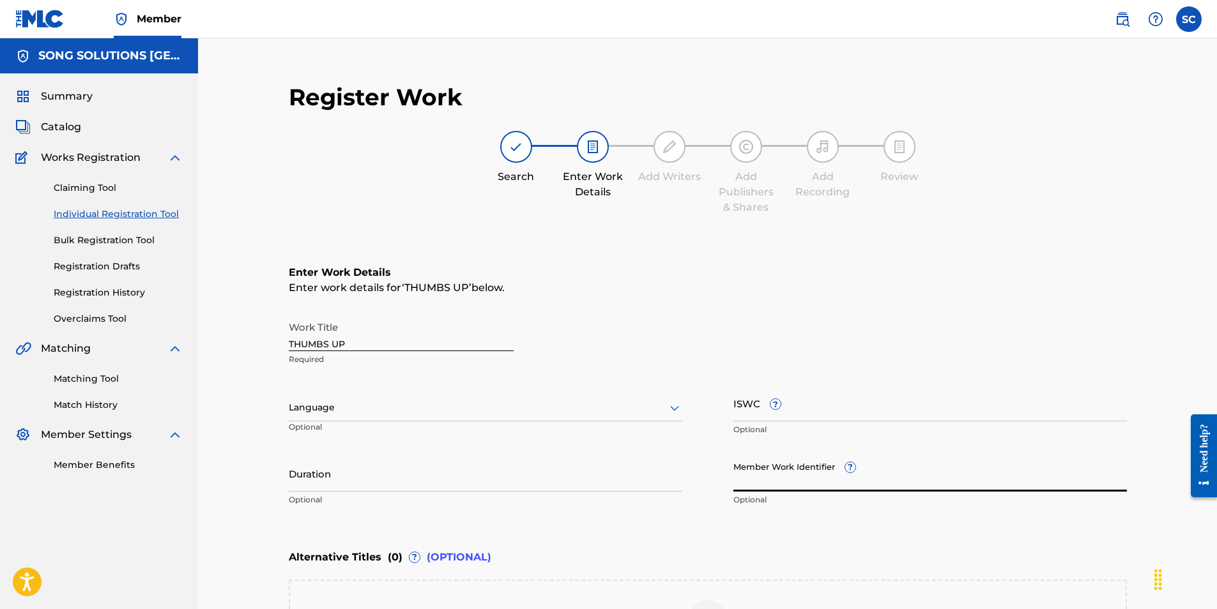
click at [765, 482] on input "Member Work Identifier ?" at bounding box center [930, 474] width 394 height 36
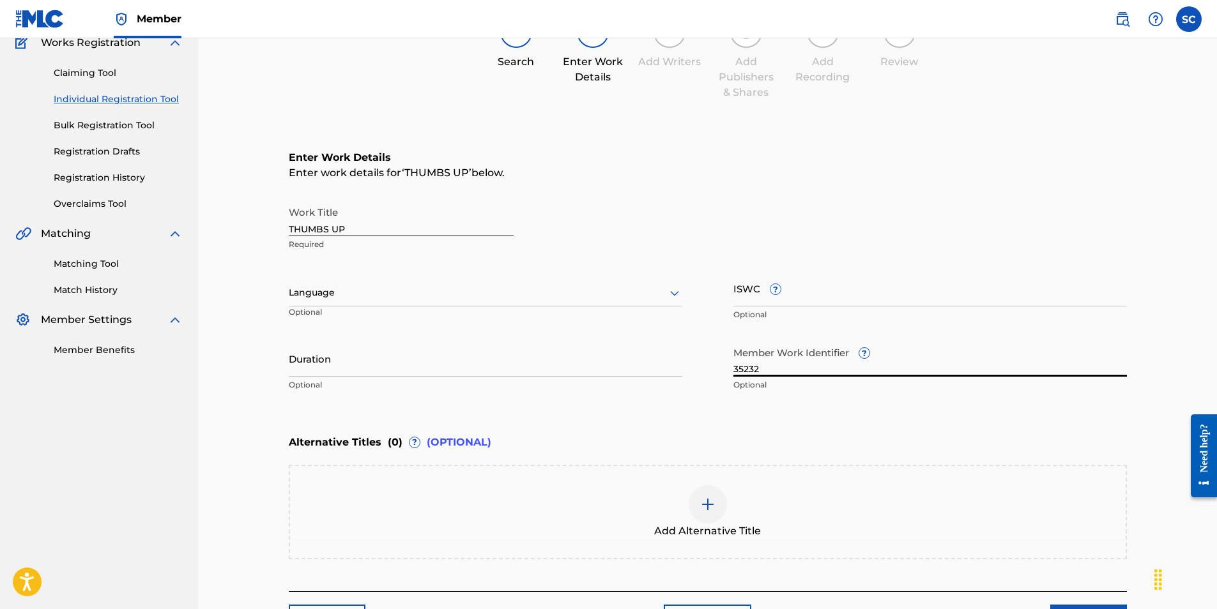
scroll to position [217, 0]
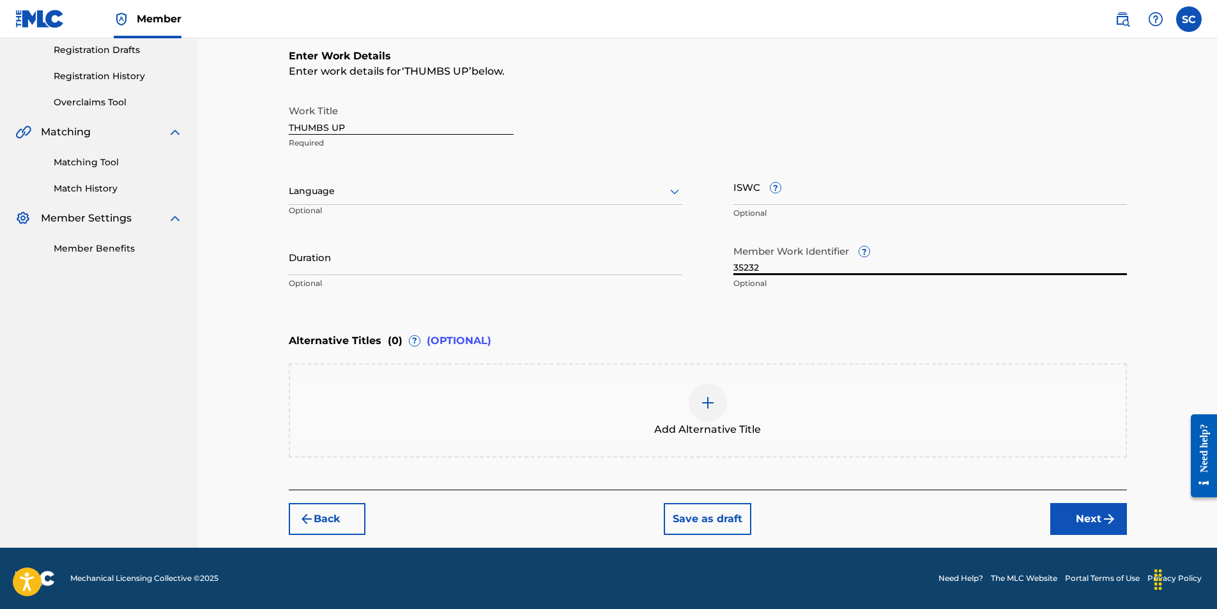
click at [1108, 516] on img "submit" at bounding box center [1108, 519] width 15 height 15
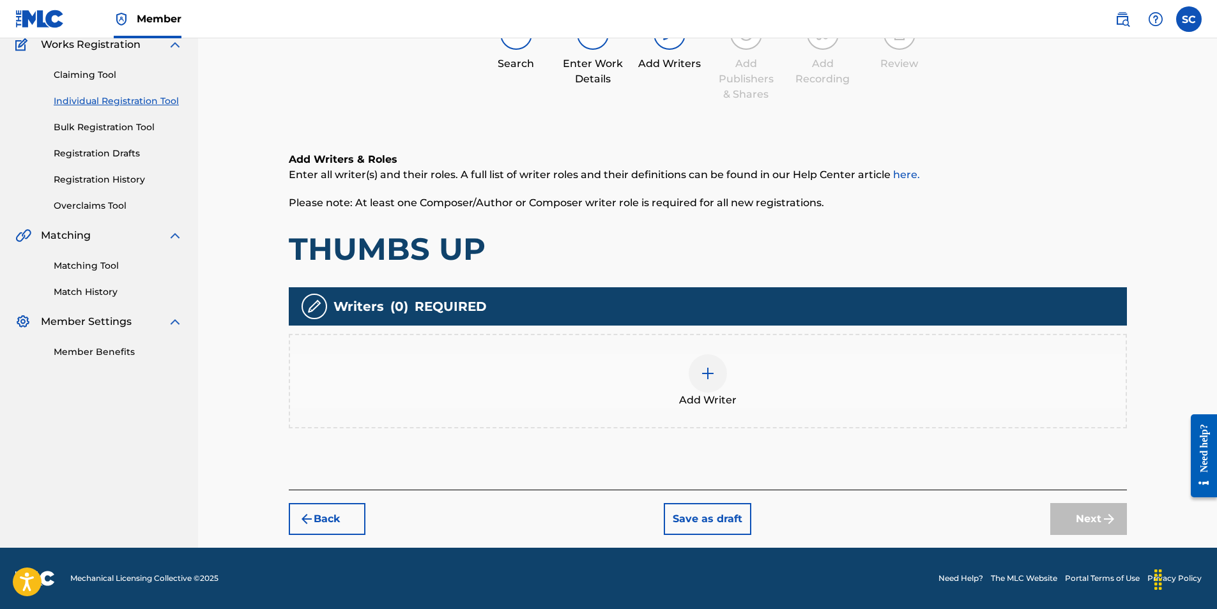
scroll to position [57, 0]
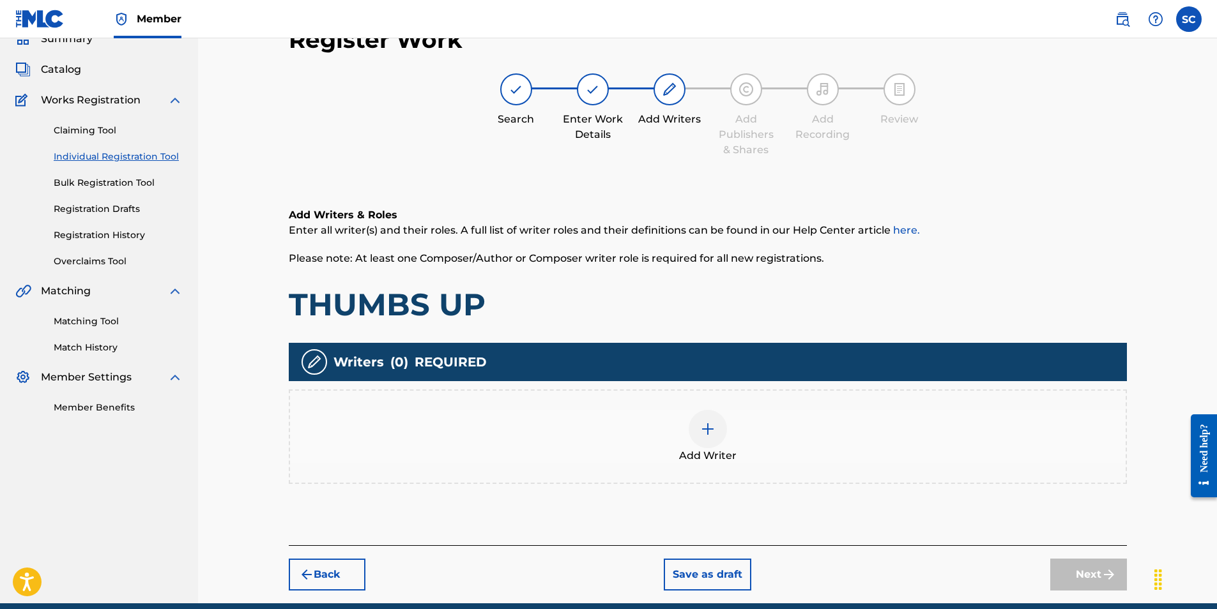
click at [712, 429] on img at bounding box center [707, 429] width 15 height 15
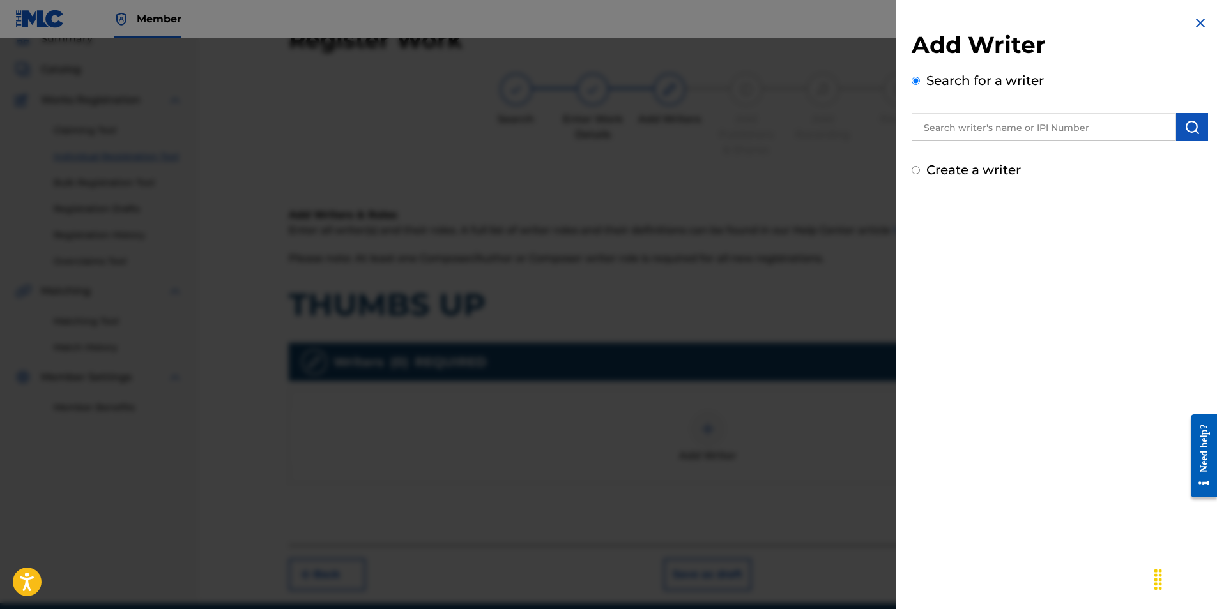
click at [961, 123] on input "text" at bounding box center [1044, 127] width 264 height 28
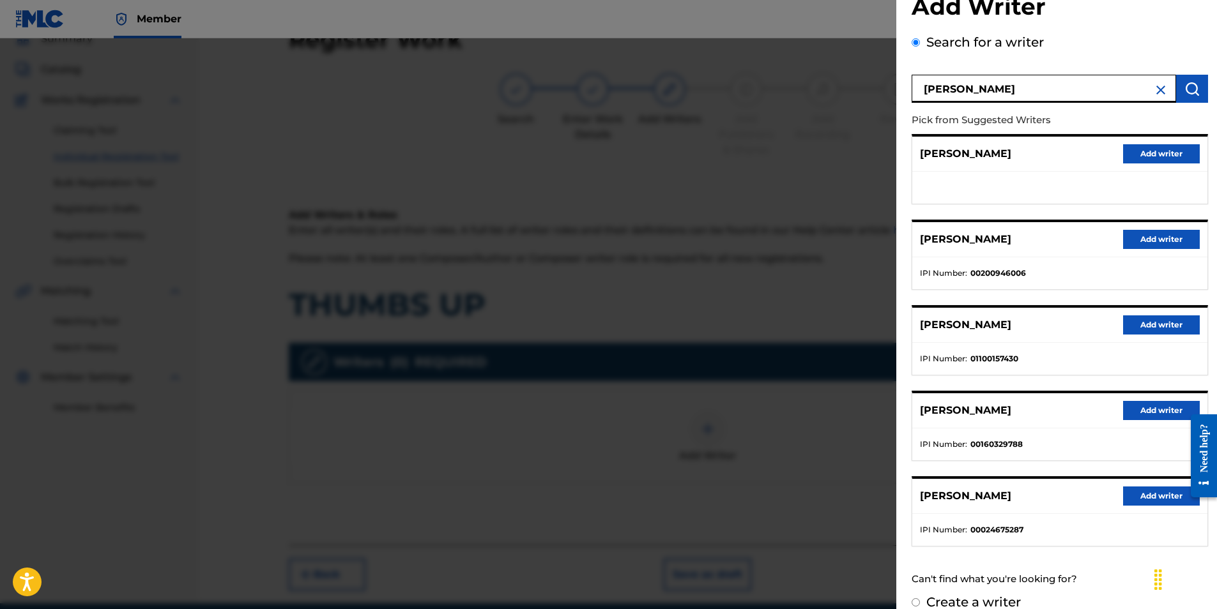
scroll to position [56, 0]
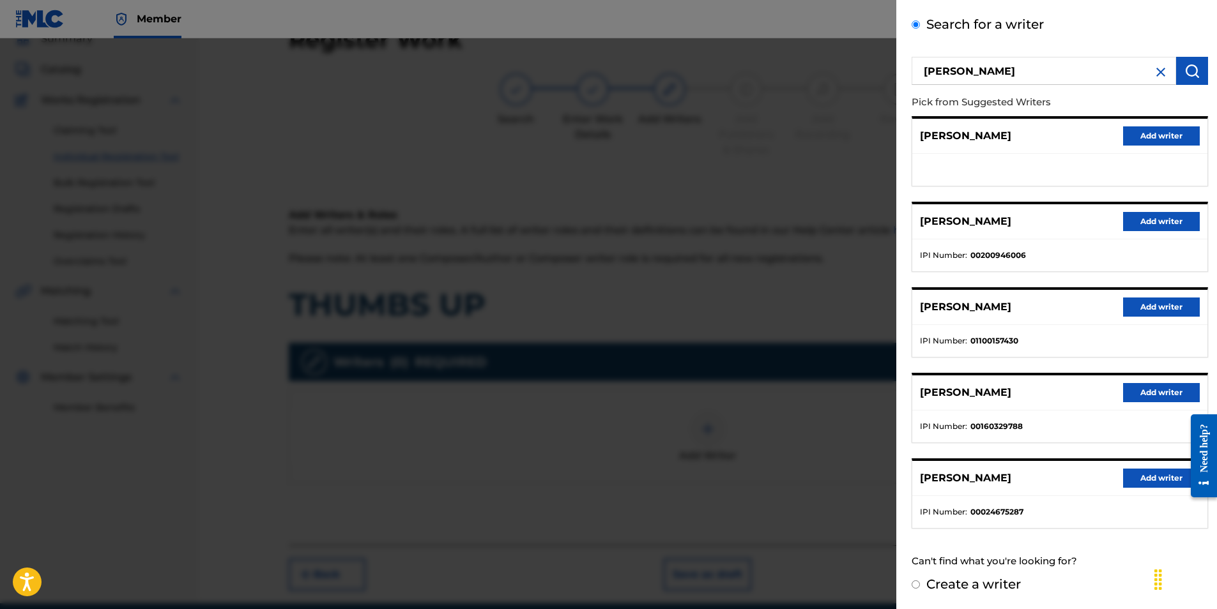
click at [1152, 482] on button "Add writer" at bounding box center [1161, 478] width 77 height 19
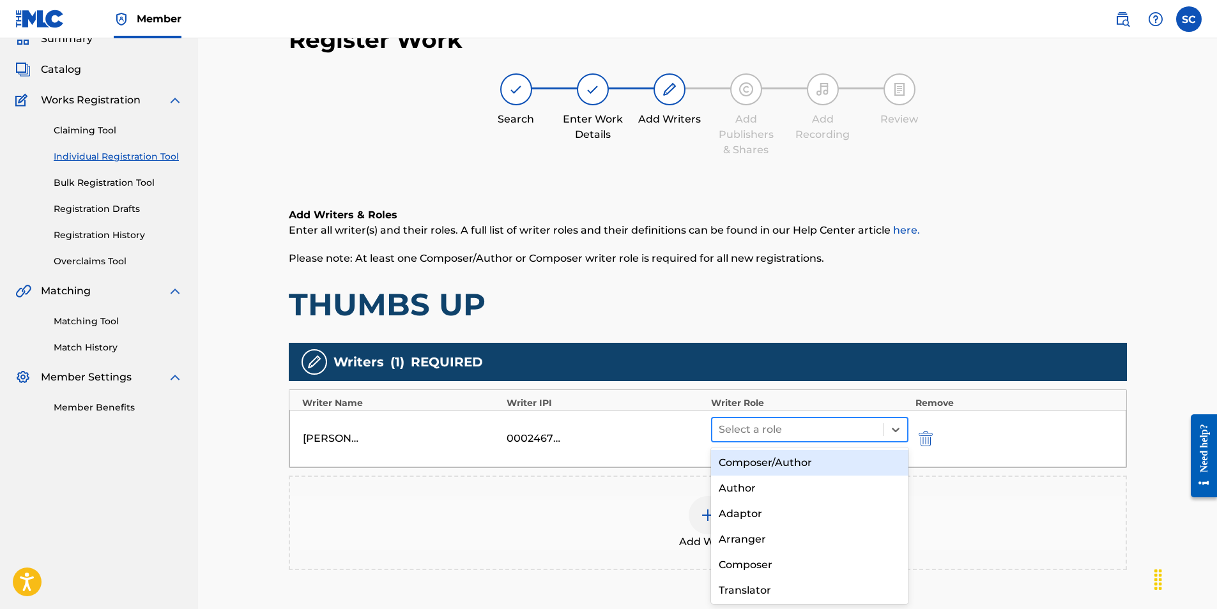
click at [737, 432] on div at bounding box center [798, 430] width 159 height 18
click at [754, 461] on div "Composer/Author" at bounding box center [810, 463] width 198 height 26
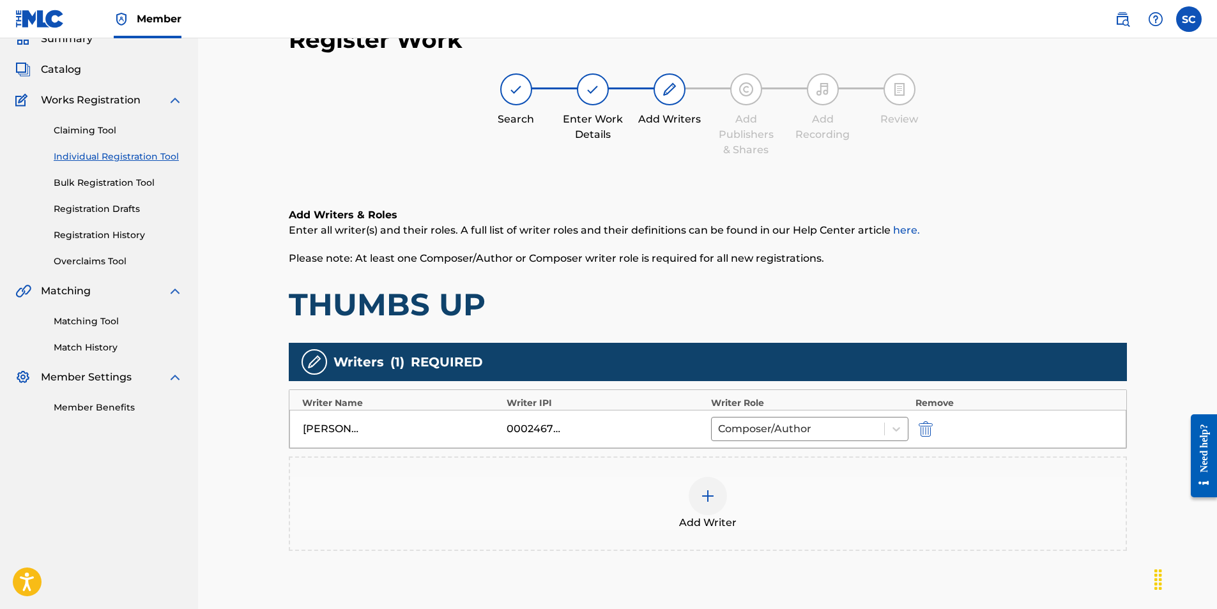
click at [707, 498] on img at bounding box center [707, 496] width 15 height 15
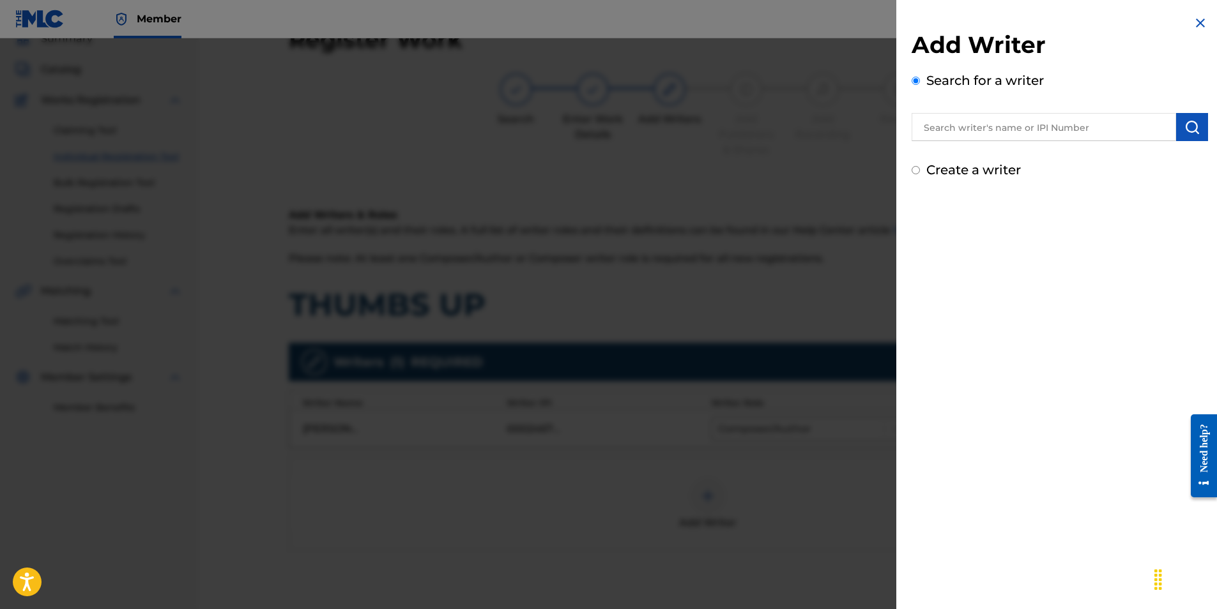
click at [948, 165] on label "Create a writer" at bounding box center [973, 169] width 95 height 15
click at [920, 166] on input "Create a writer" at bounding box center [916, 170] width 8 height 8
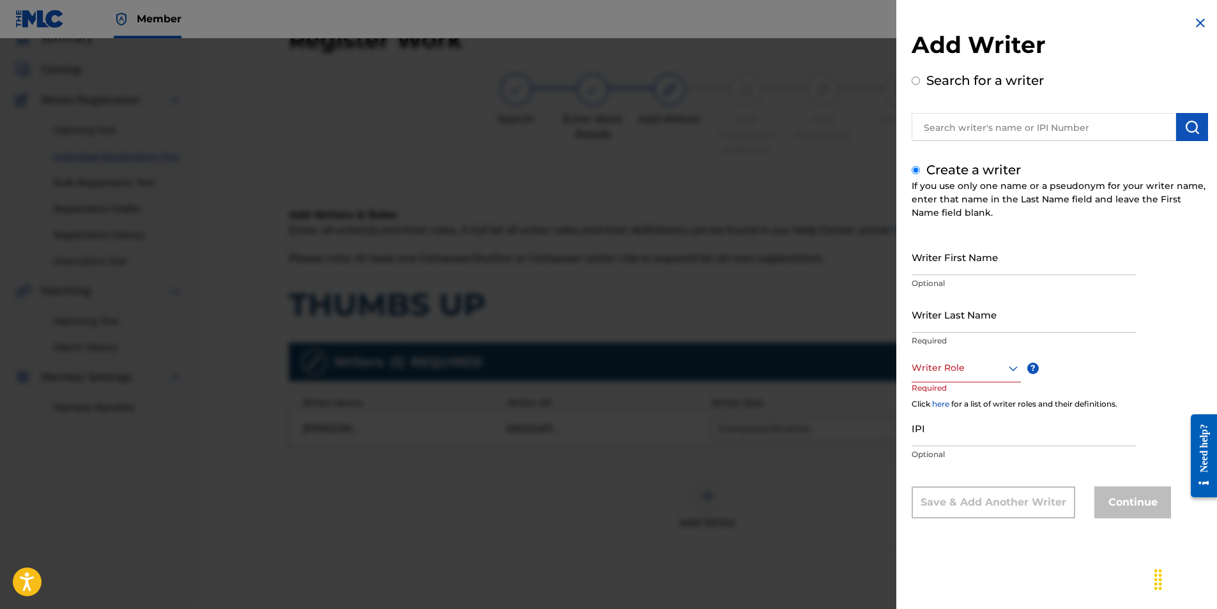
click at [927, 259] on input "Writer First Name" at bounding box center [1024, 257] width 225 height 36
click at [931, 315] on input "Writer Last Name" at bounding box center [1024, 314] width 225 height 36
click at [942, 364] on div at bounding box center [966, 368] width 109 height 16
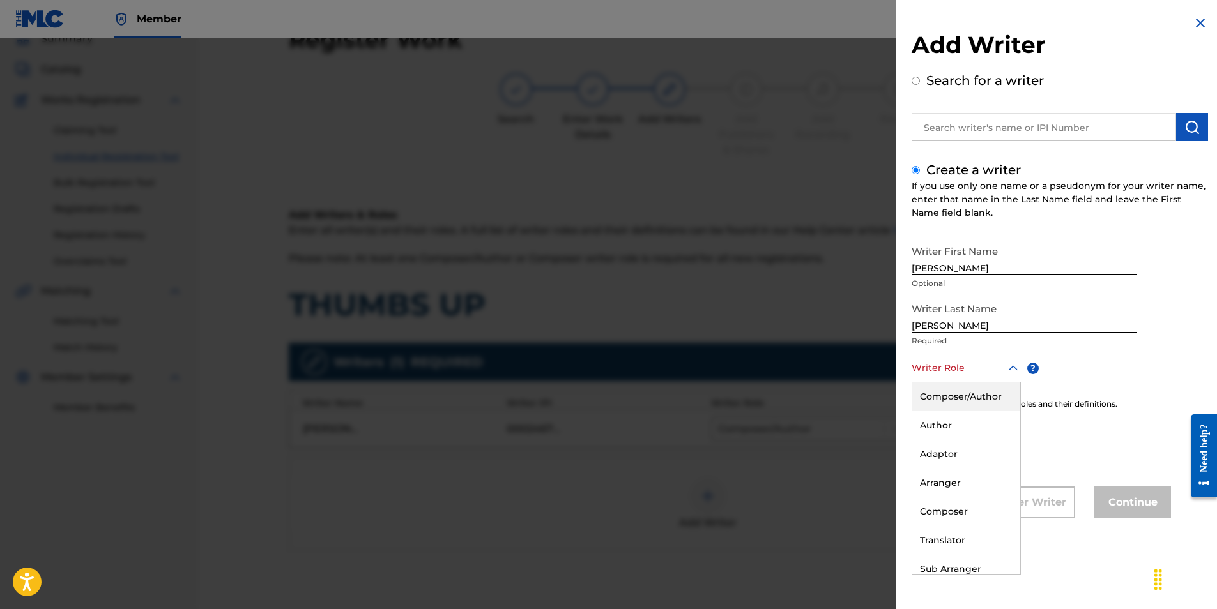
click at [942, 390] on div "Composer/Author" at bounding box center [966, 397] width 108 height 29
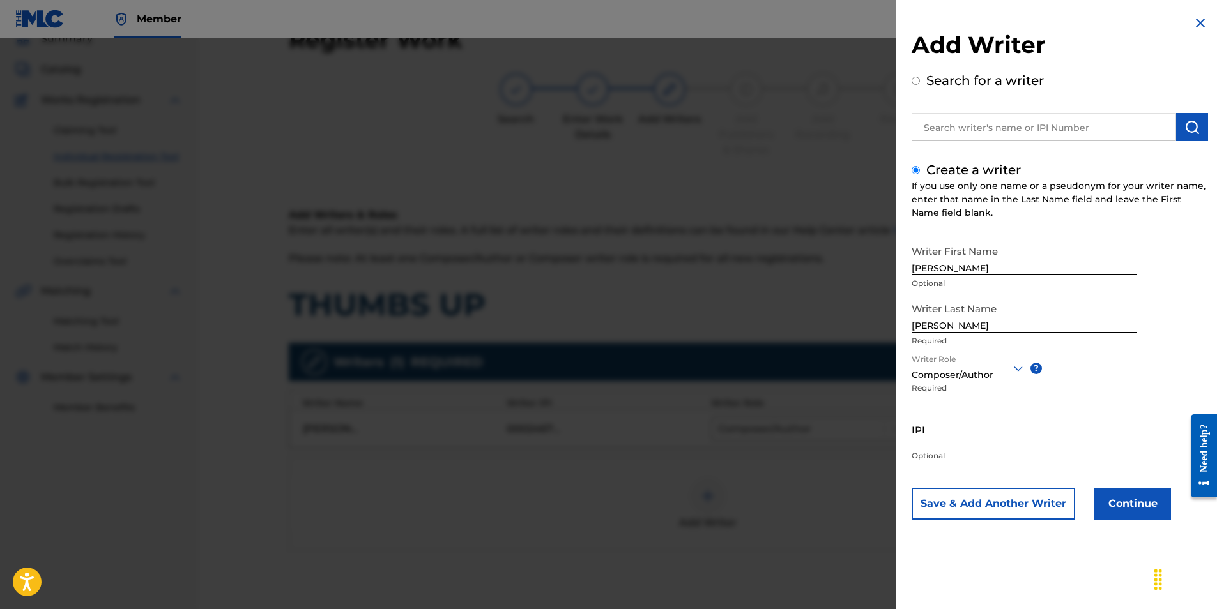
click at [1121, 505] on button "Continue" at bounding box center [1132, 504] width 77 height 32
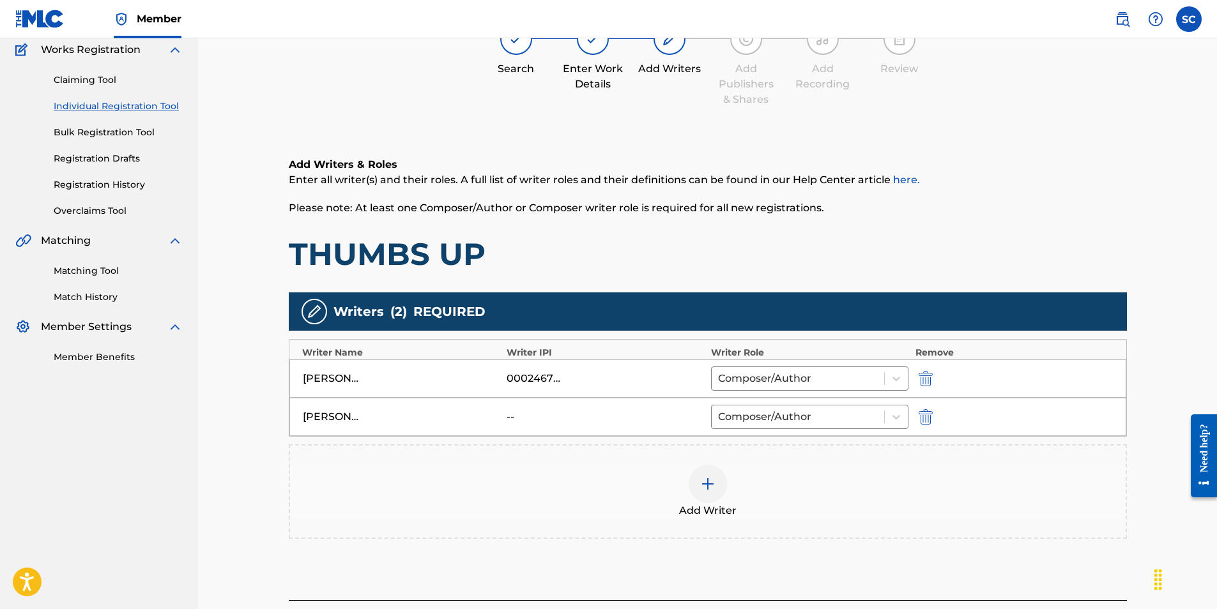
scroll to position [218, 0]
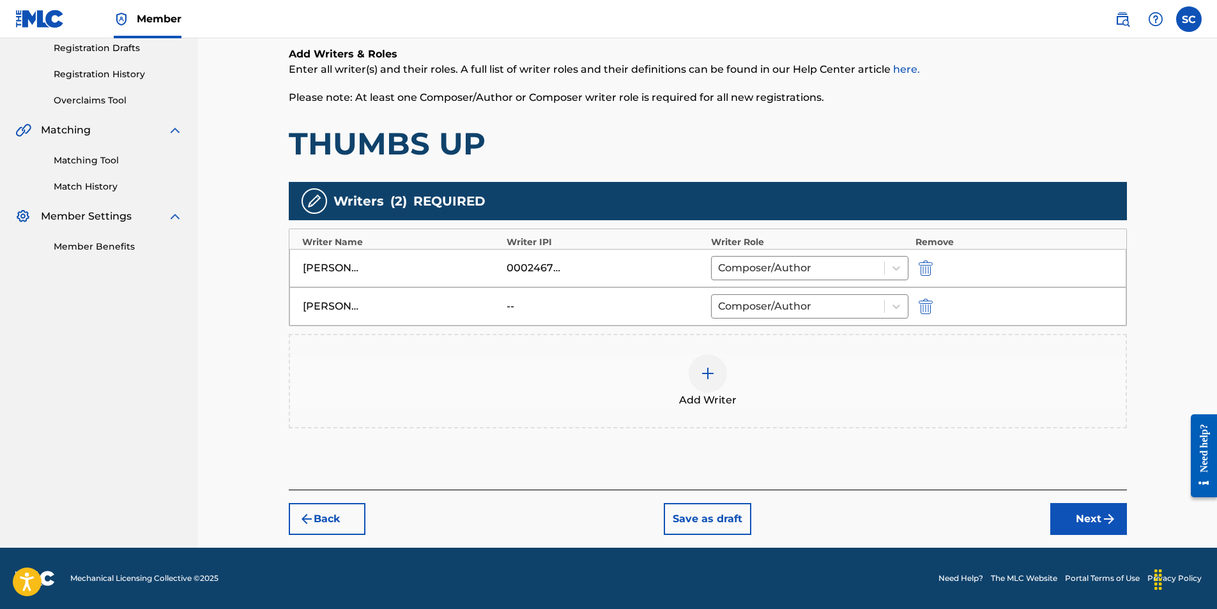
click at [1091, 519] on button "Next" at bounding box center [1088, 519] width 77 height 32
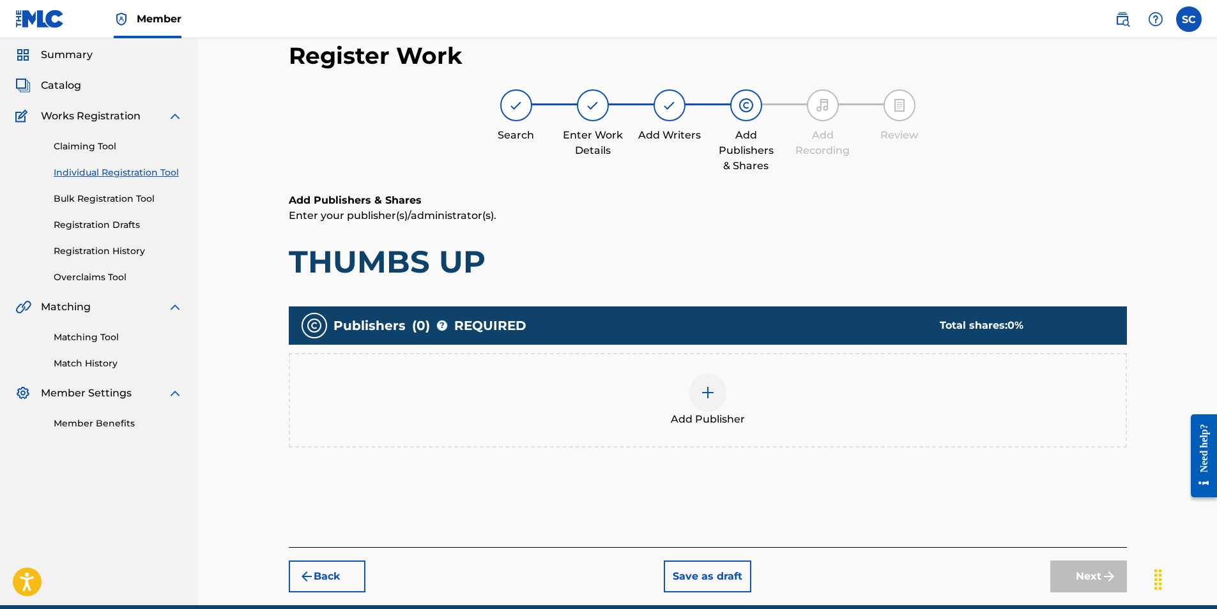
scroll to position [57, 0]
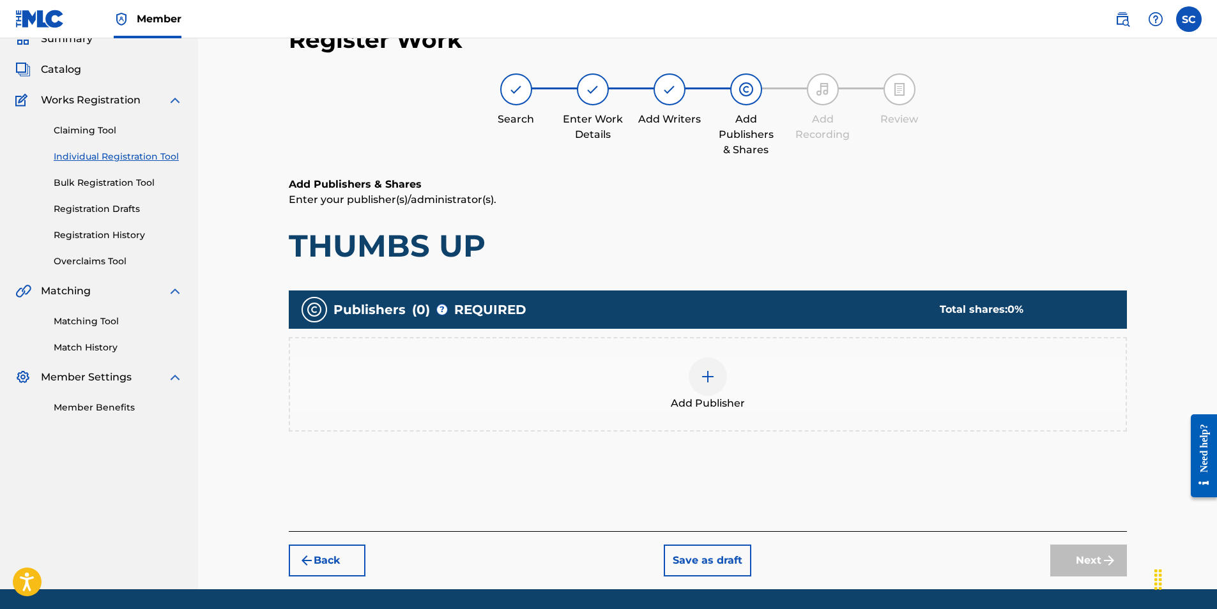
click at [707, 379] on img at bounding box center [707, 376] width 15 height 15
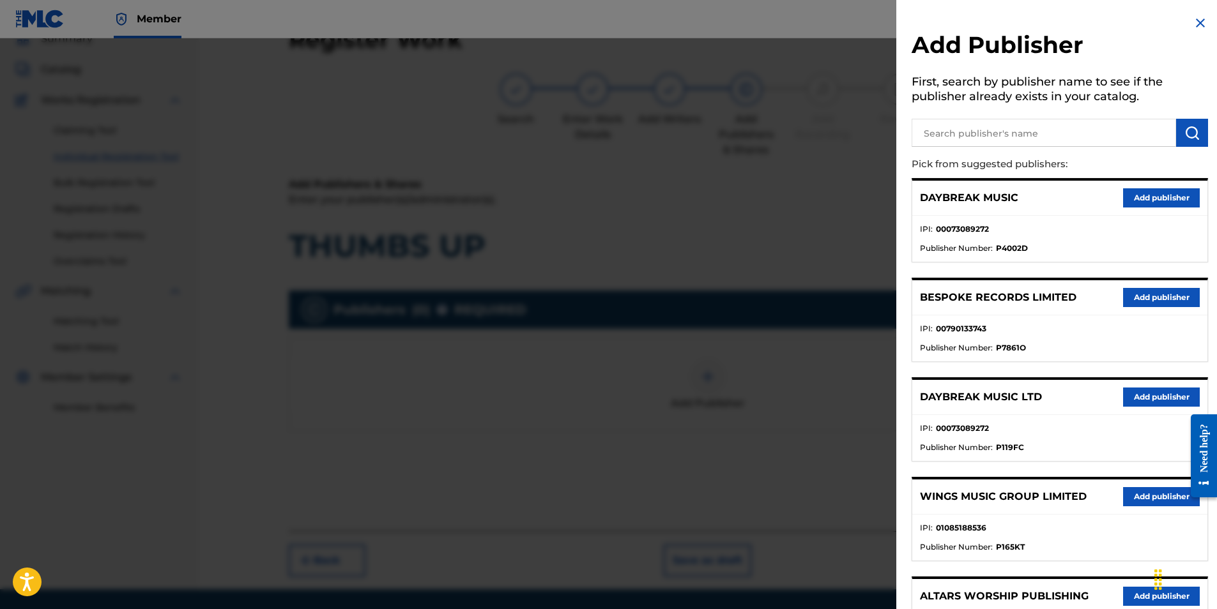
click at [1156, 394] on button "Add publisher" at bounding box center [1161, 397] width 77 height 19
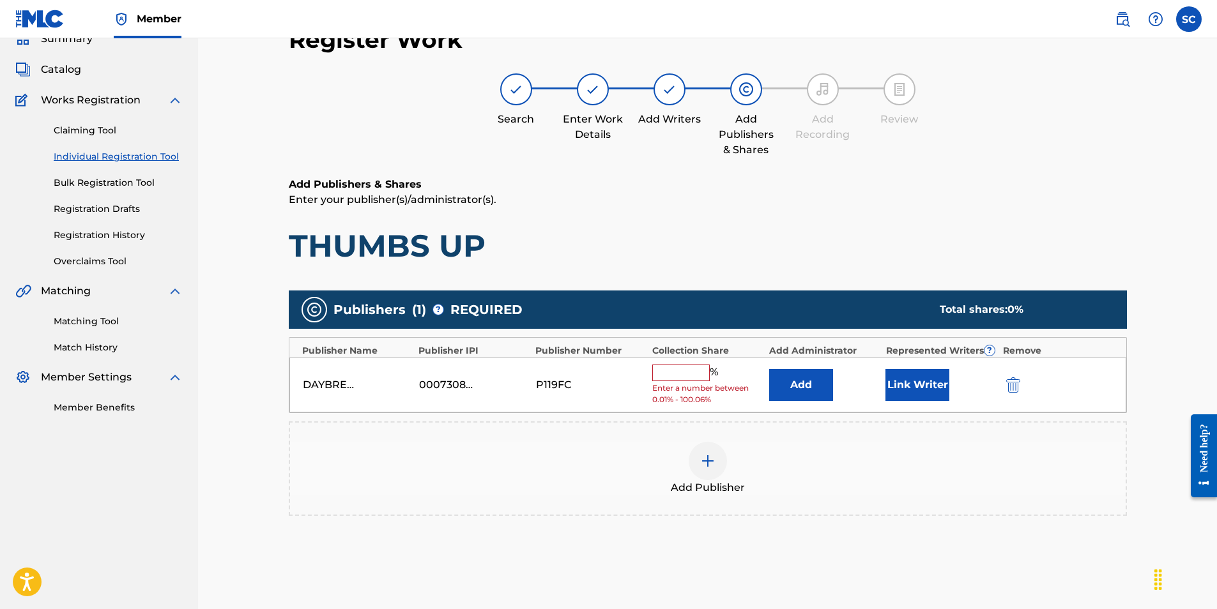
click at [672, 374] on input "text" at bounding box center [680, 373] width 57 height 17
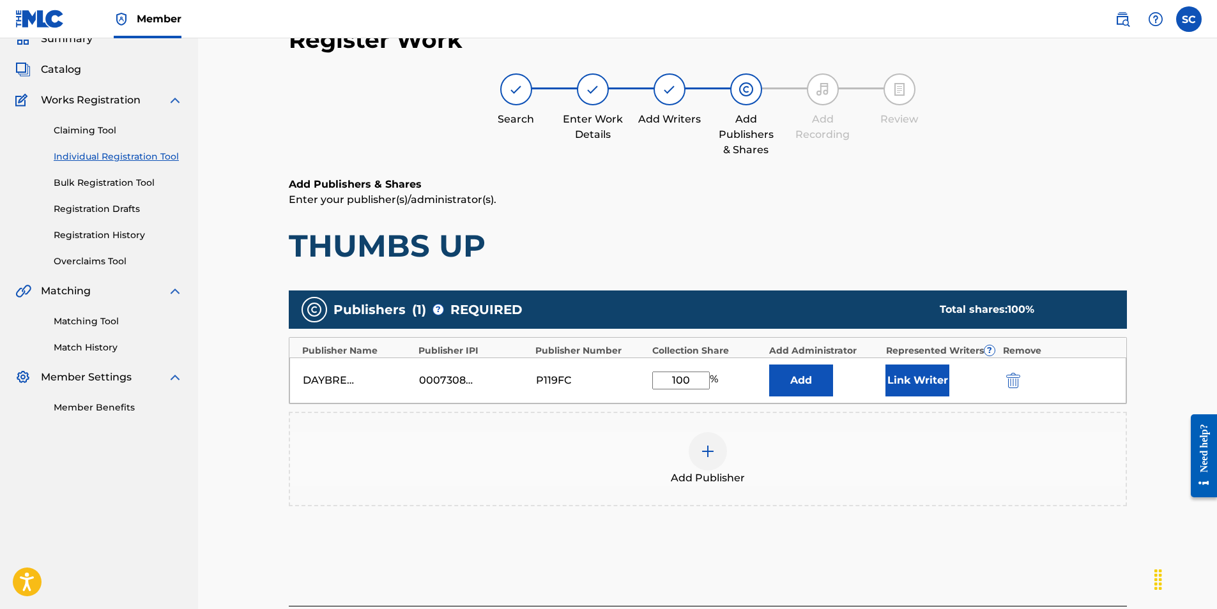
click at [809, 379] on button "Add" at bounding box center [801, 381] width 64 height 32
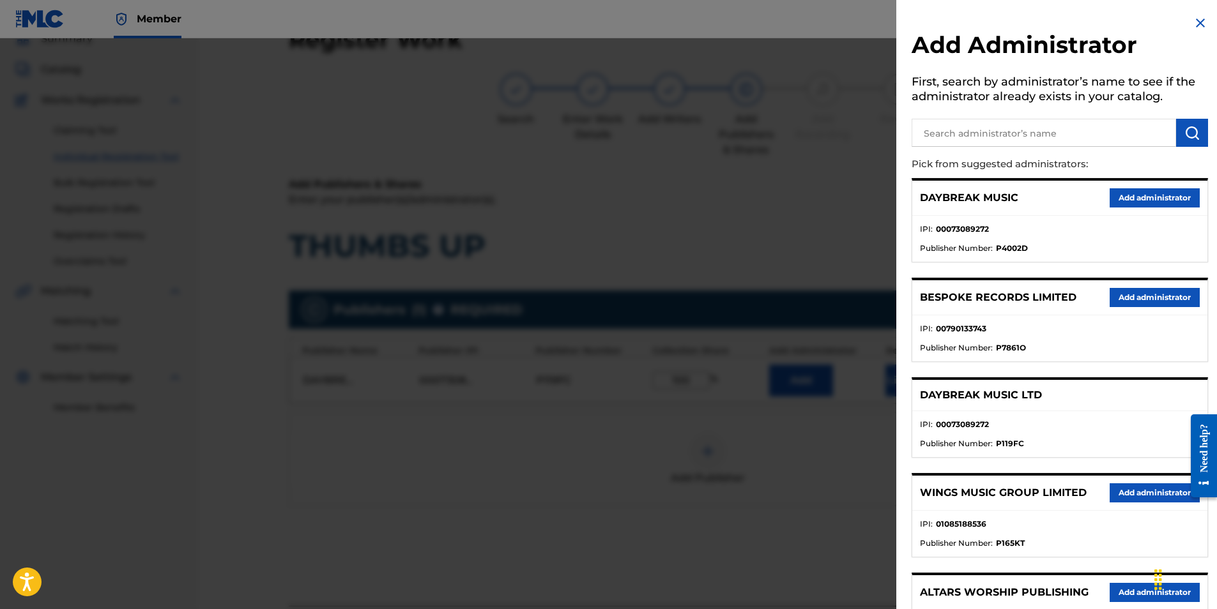
click at [969, 135] on input "text" at bounding box center [1044, 133] width 264 height 28
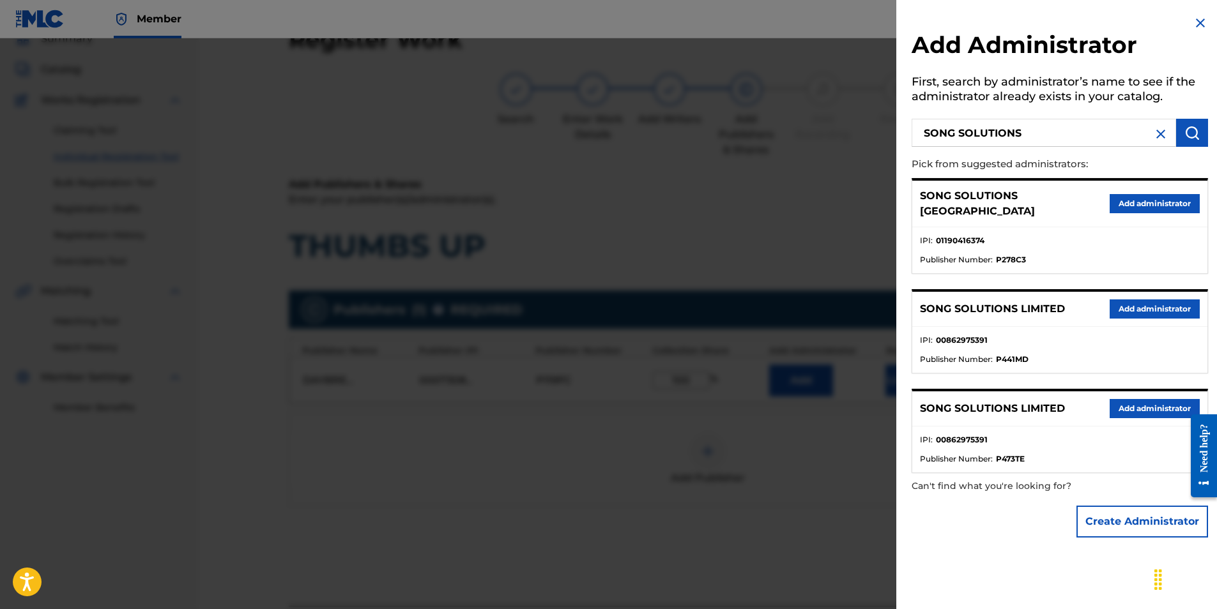
click at [1139, 197] on button "Add administrator" at bounding box center [1155, 203] width 90 height 19
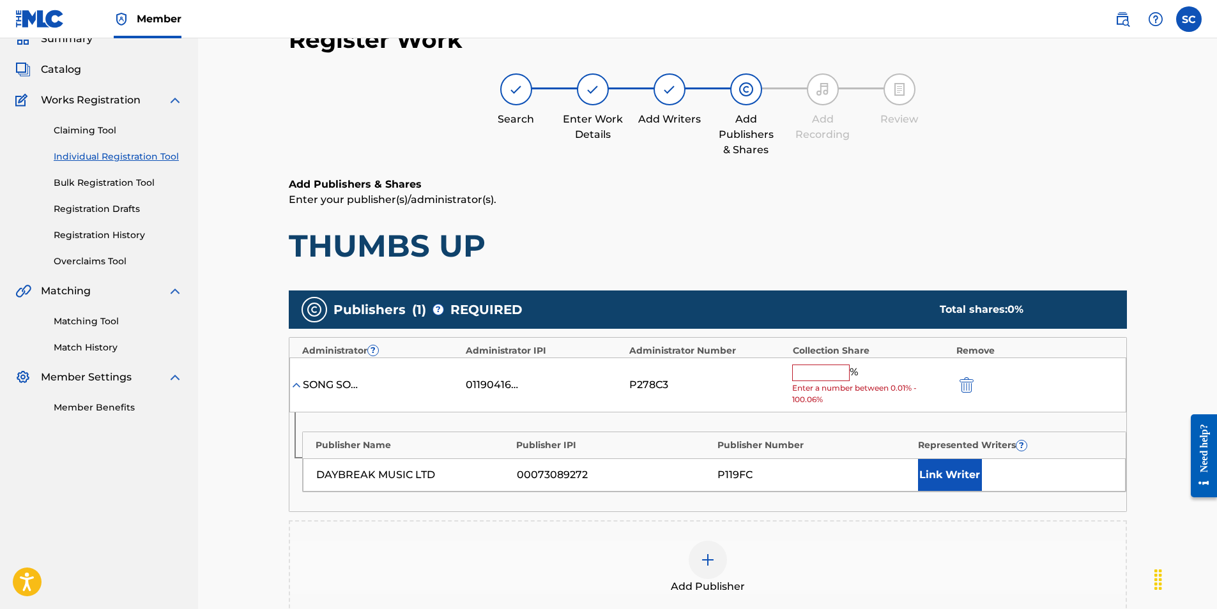
click at [810, 372] on input "text" at bounding box center [820, 373] width 57 height 17
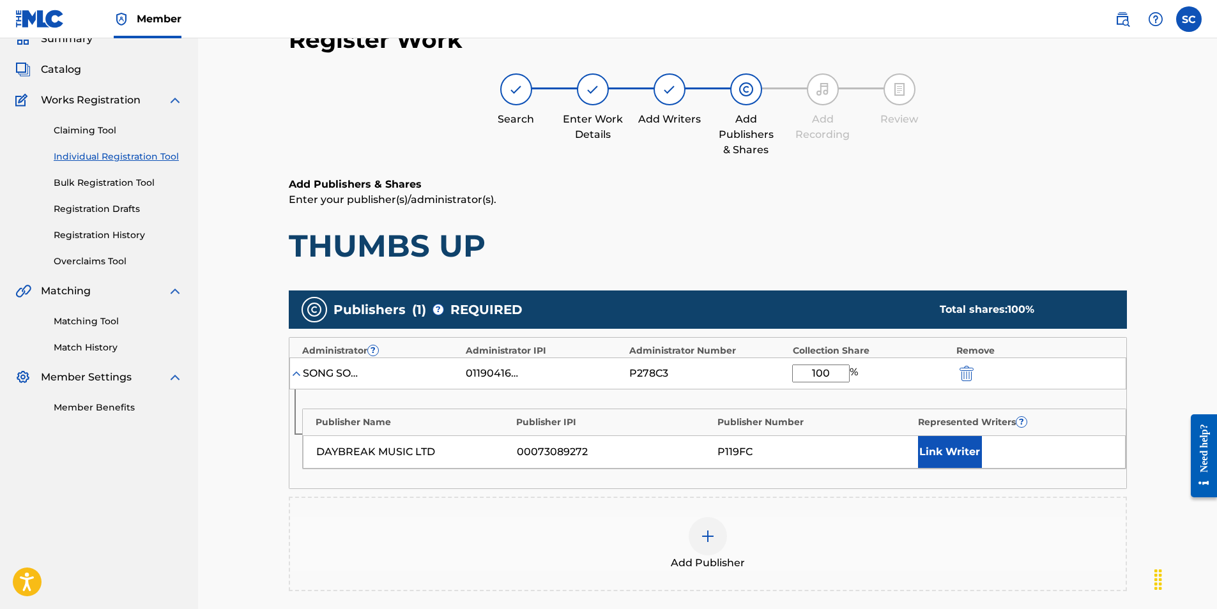
click at [941, 454] on button "Link Writer" at bounding box center [950, 452] width 64 height 32
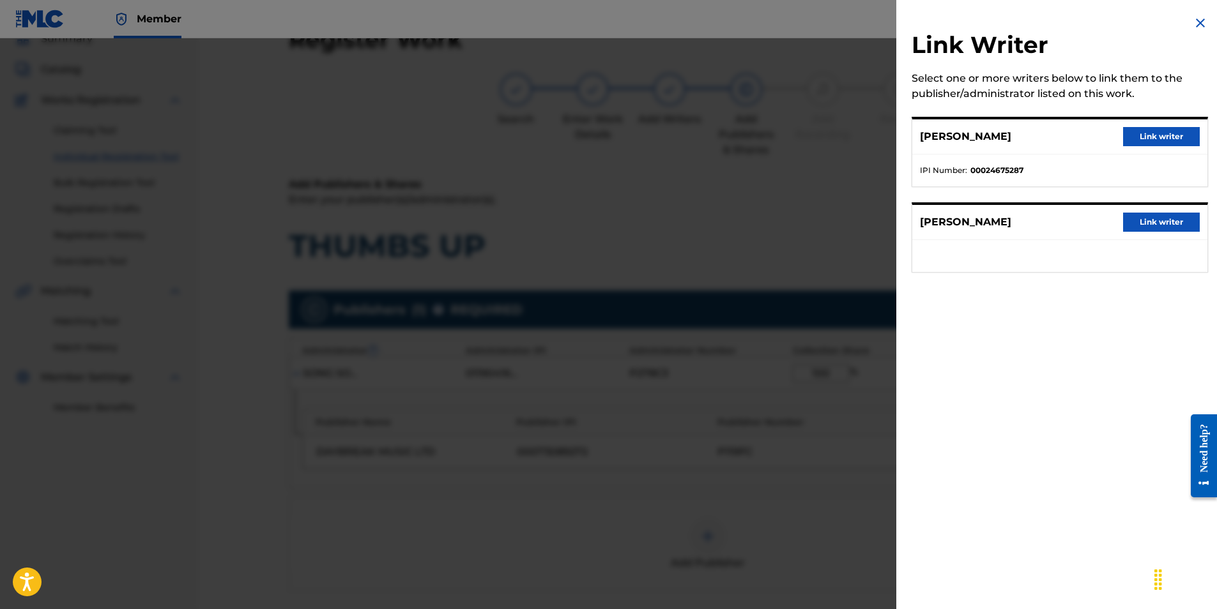
click at [1150, 133] on button "Link writer" at bounding box center [1161, 136] width 77 height 19
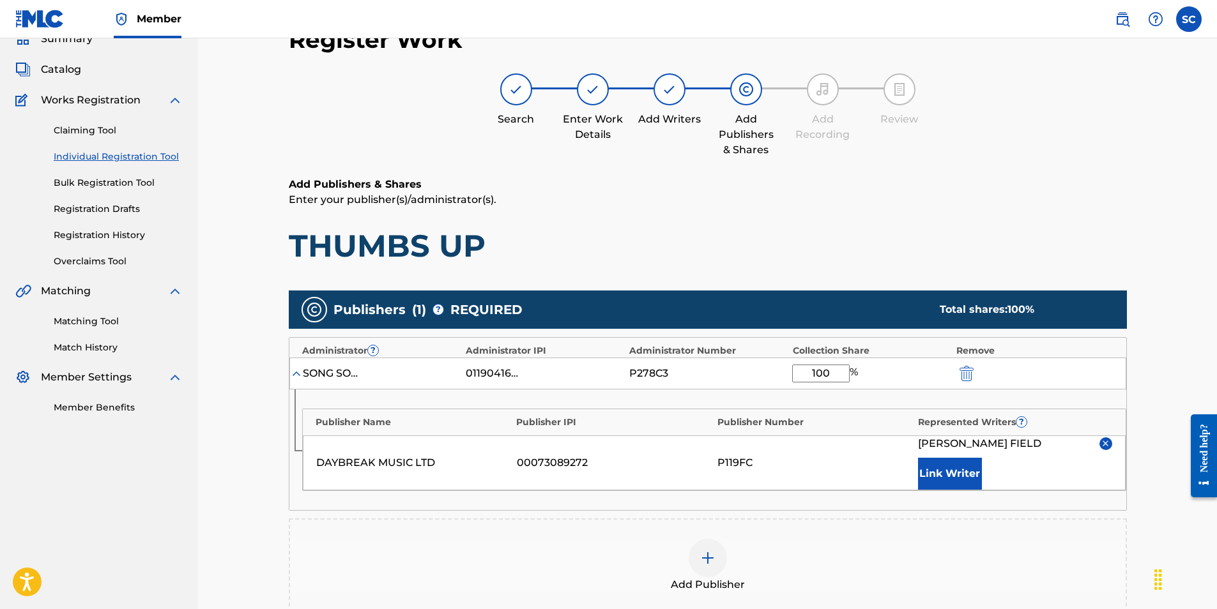
click at [951, 468] on button "Link Writer" at bounding box center [950, 474] width 64 height 32
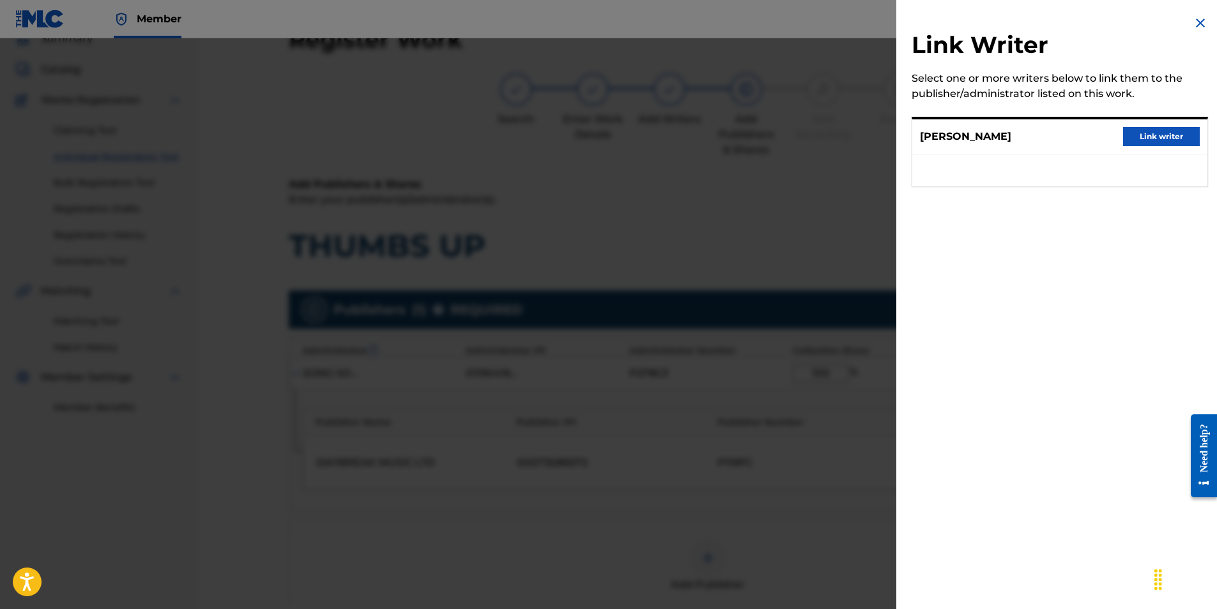
click at [1146, 132] on button "Link writer" at bounding box center [1161, 136] width 77 height 19
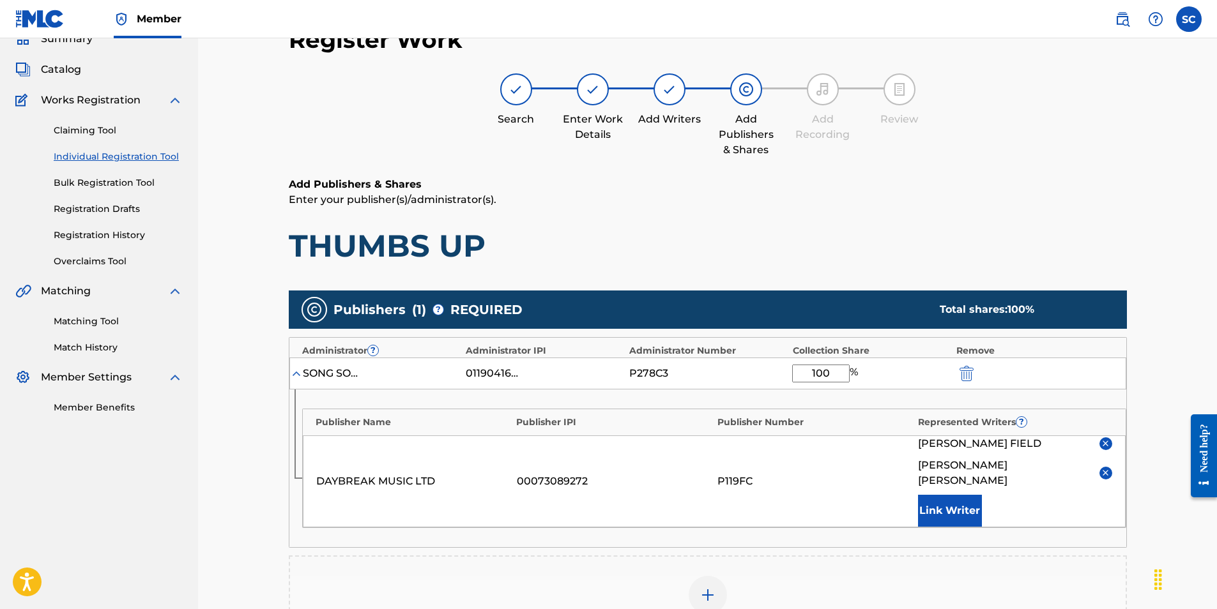
click at [969, 498] on button "Link Writer" at bounding box center [950, 511] width 64 height 32
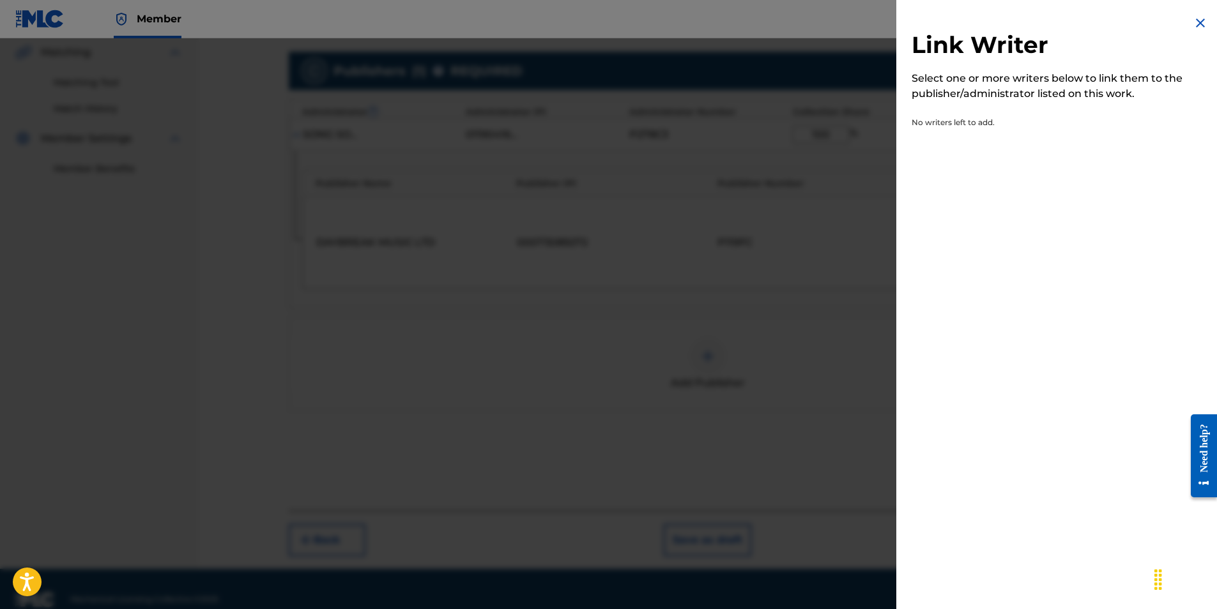
scroll to position [302, 0]
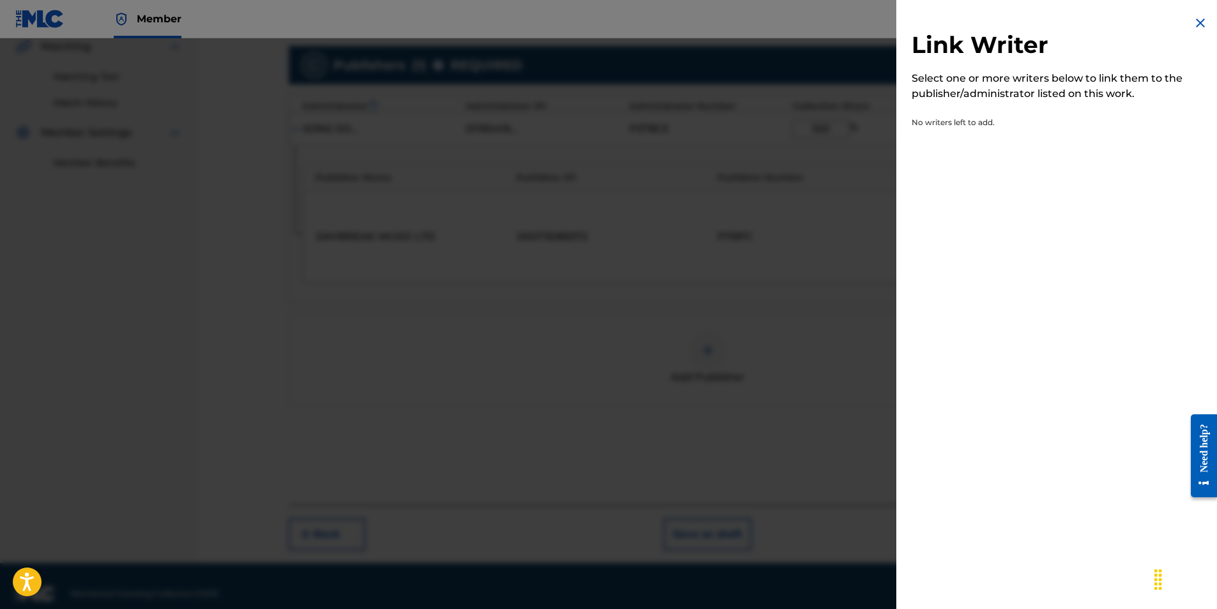
click at [1195, 21] on img at bounding box center [1200, 22] width 15 height 15
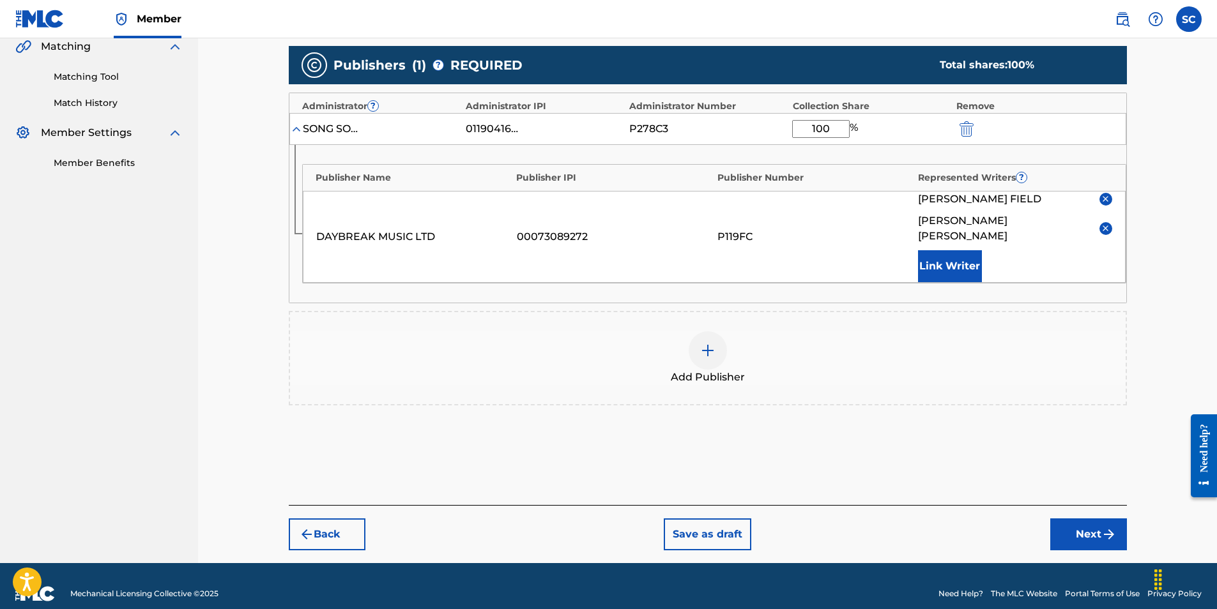
click at [1077, 519] on button "Next" at bounding box center [1088, 535] width 77 height 32
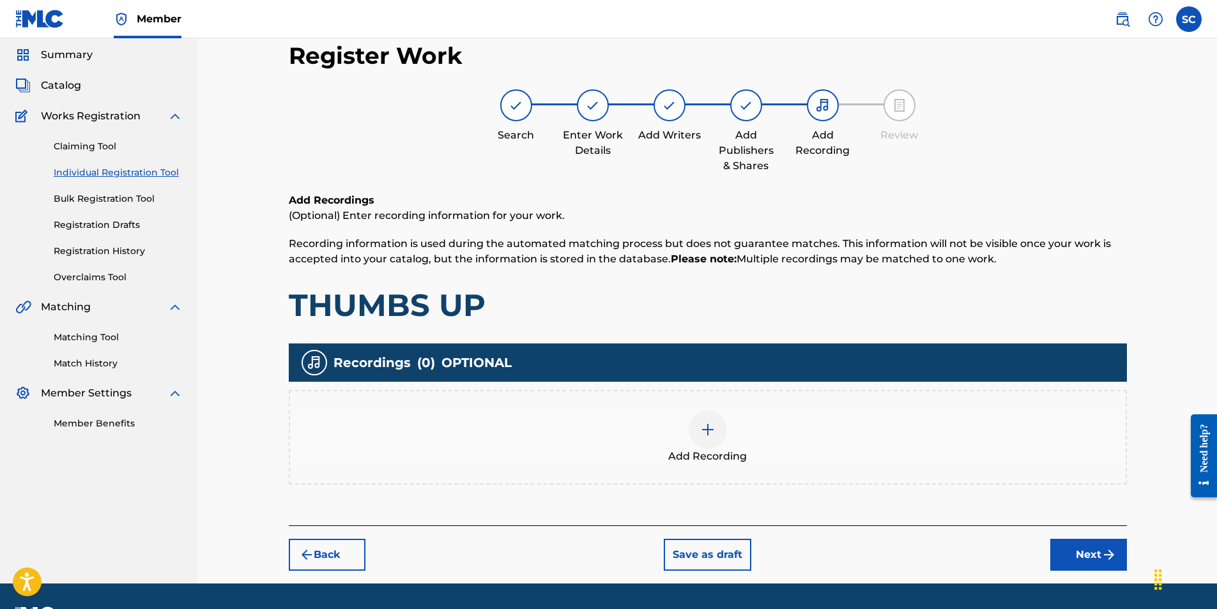
scroll to position [57, 0]
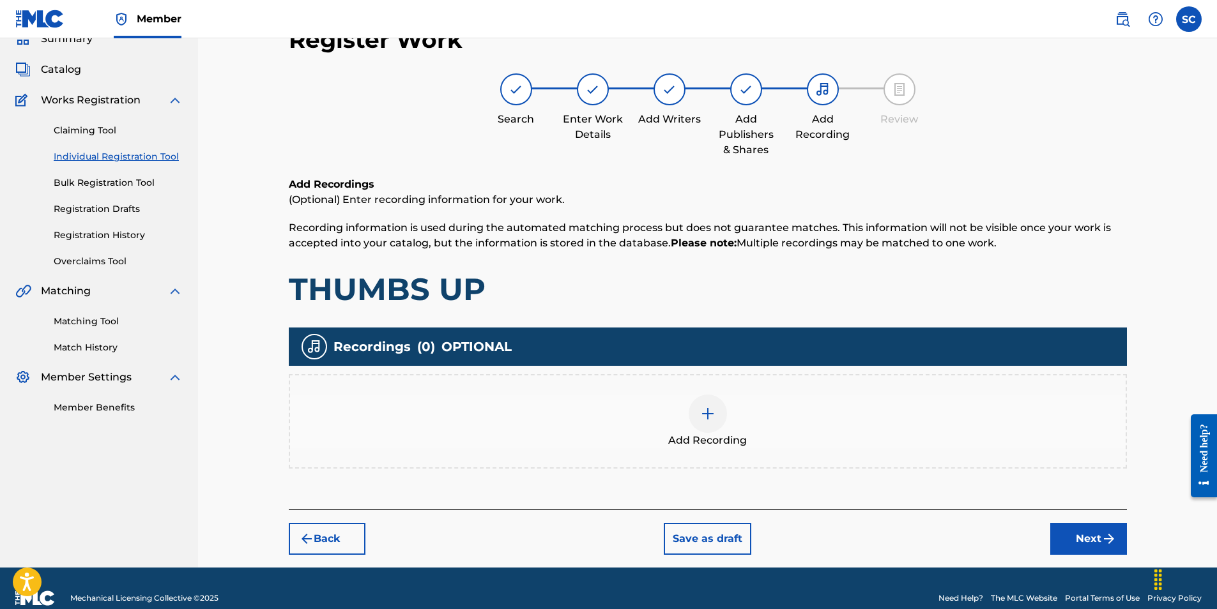
click at [706, 417] on img at bounding box center [707, 413] width 15 height 15
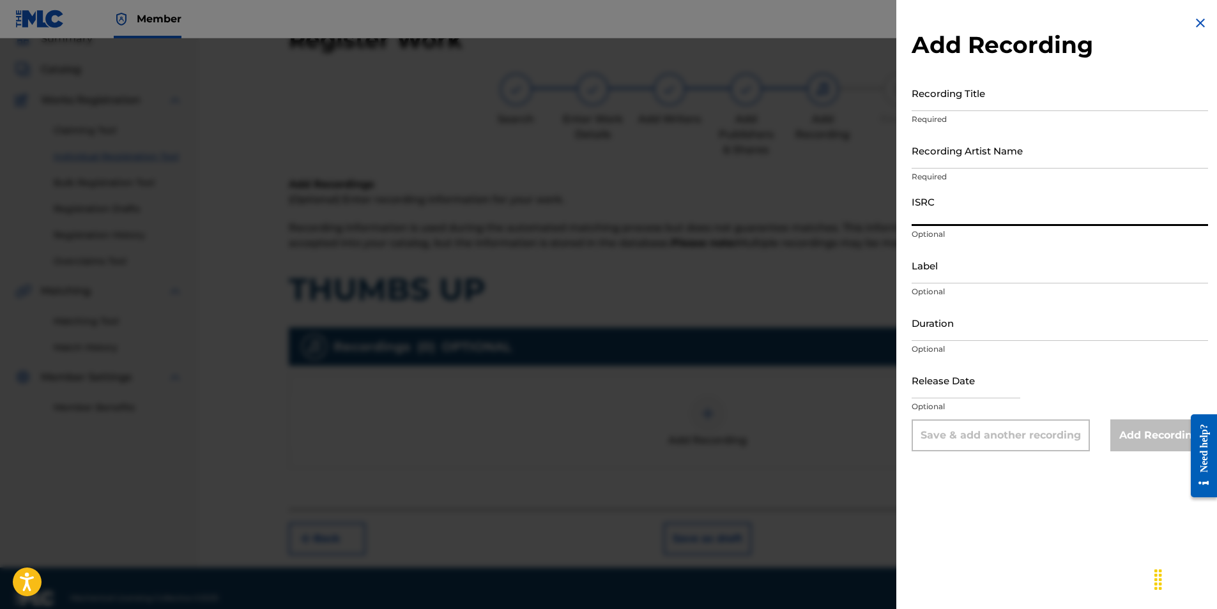
click at [931, 206] on input "ISRC" at bounding box center [1060, 208] width 296 height 36
paste input "GBDPR1302806"
click at [940, 91] on input "Recording Title" at bounding box center [1060, 93] width 296 height 36
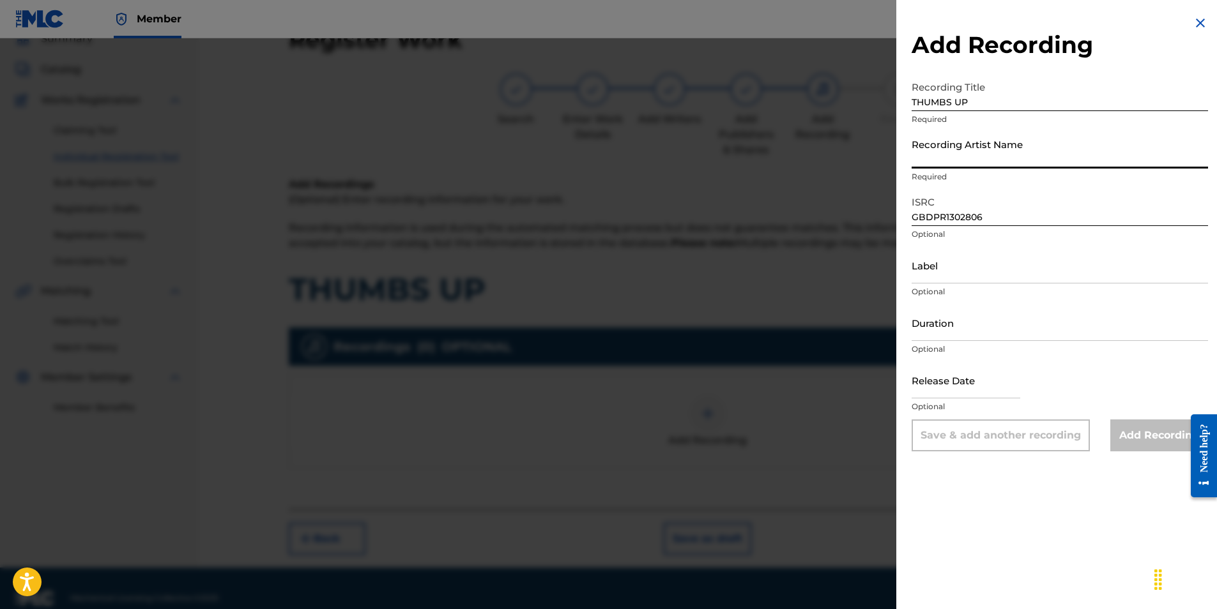
click at [935, 145] on input "Recording Artist Name" at bounding box center [1060, 150] width 296 height 36
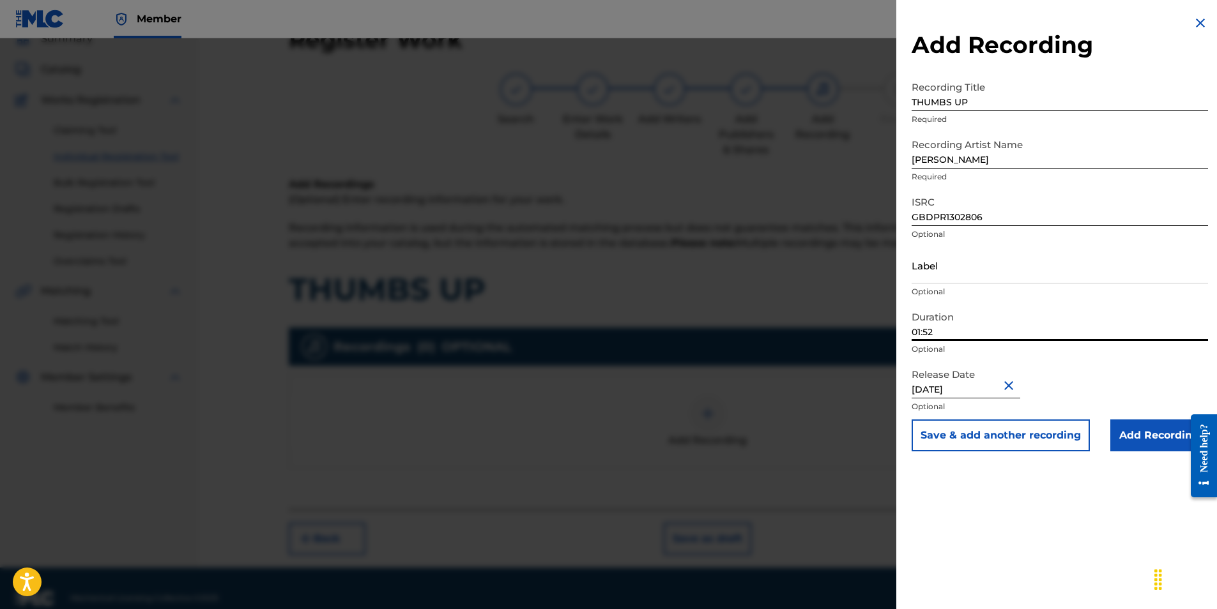
drag, startPoint x: 953, startPoint y: 330, endPoint x: 894, endPoint y: 332, distance: 58.8
click at [894, 332] on div "Add Recording Recording Title THUMBS UP Required Recording Artist Name [PERSON_…" at bounding box center [608, 323] width 1217 height 571
click at [1144, 434] on input "Add Recording" at bounding box center [1159, 436] width 98 height 32
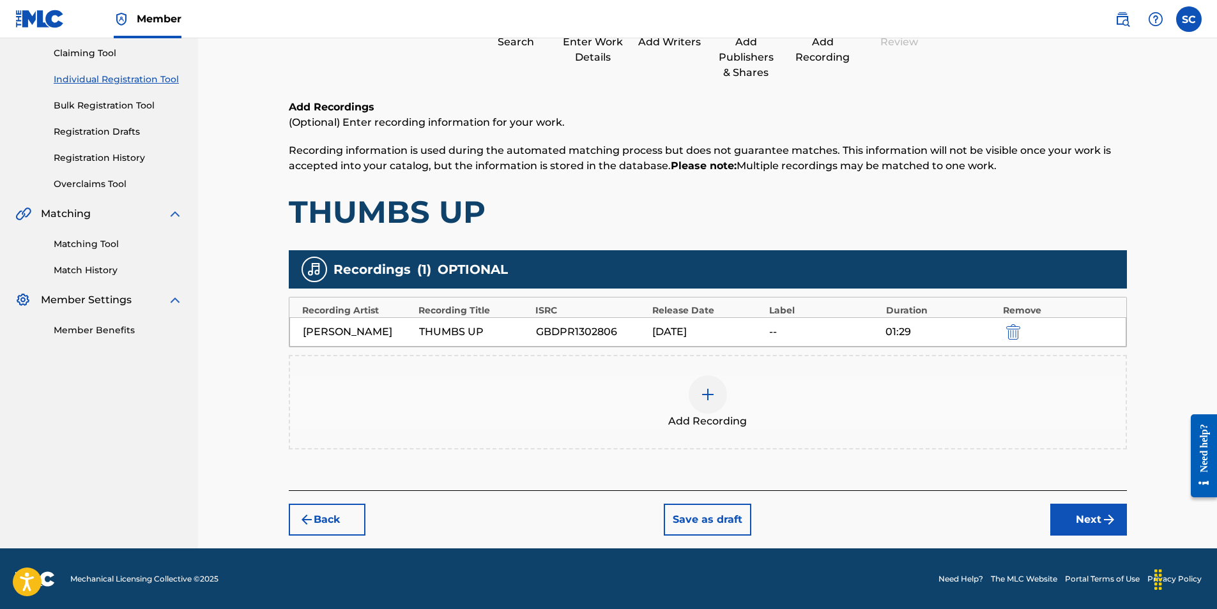
scroll to position [135, 0]
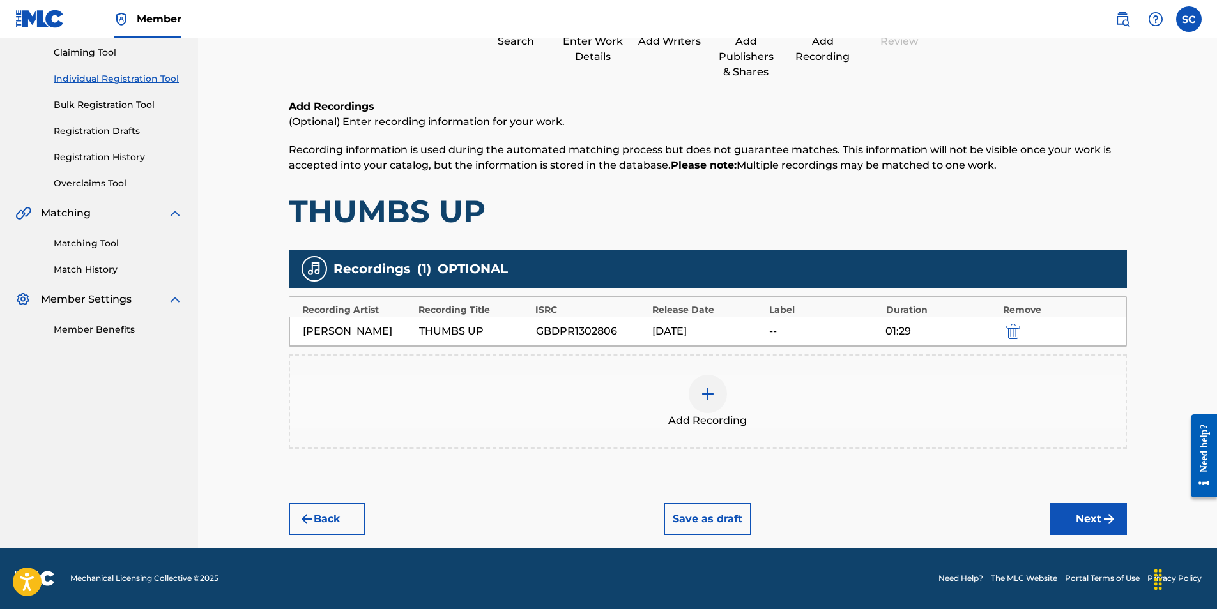
click at [1091, 519] on button "Next" at bounding box center [1088, 519] width 77 height 32
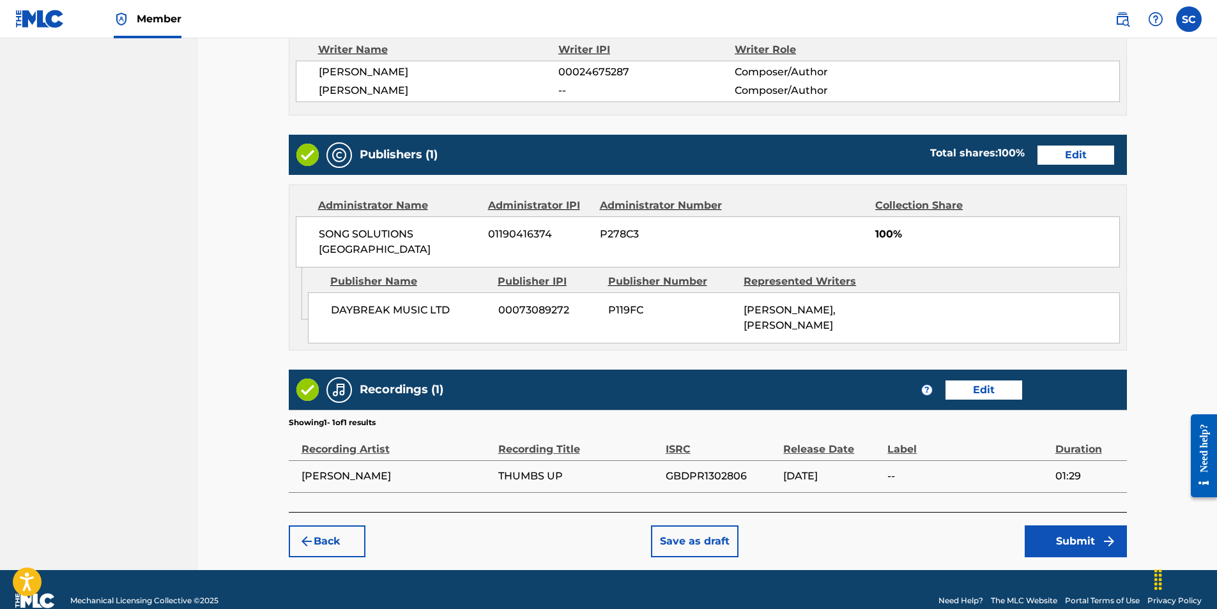
scroll to position [576, 0]
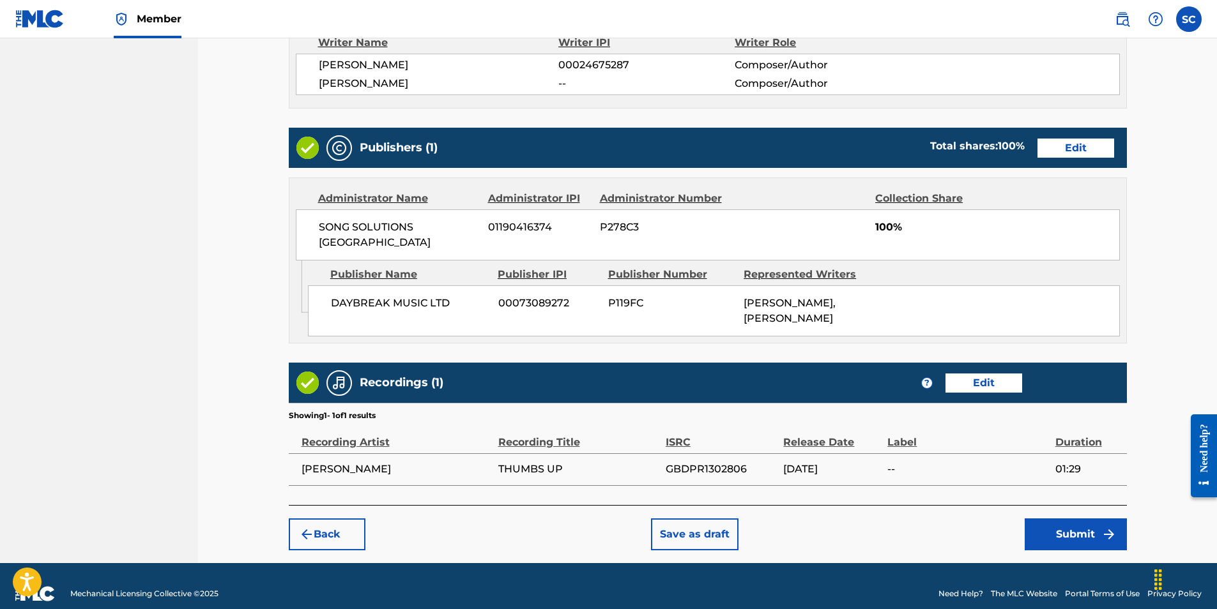
click at [1061, 519] on button "Submit" at bounding box center [1076, 535] width 102 height 32
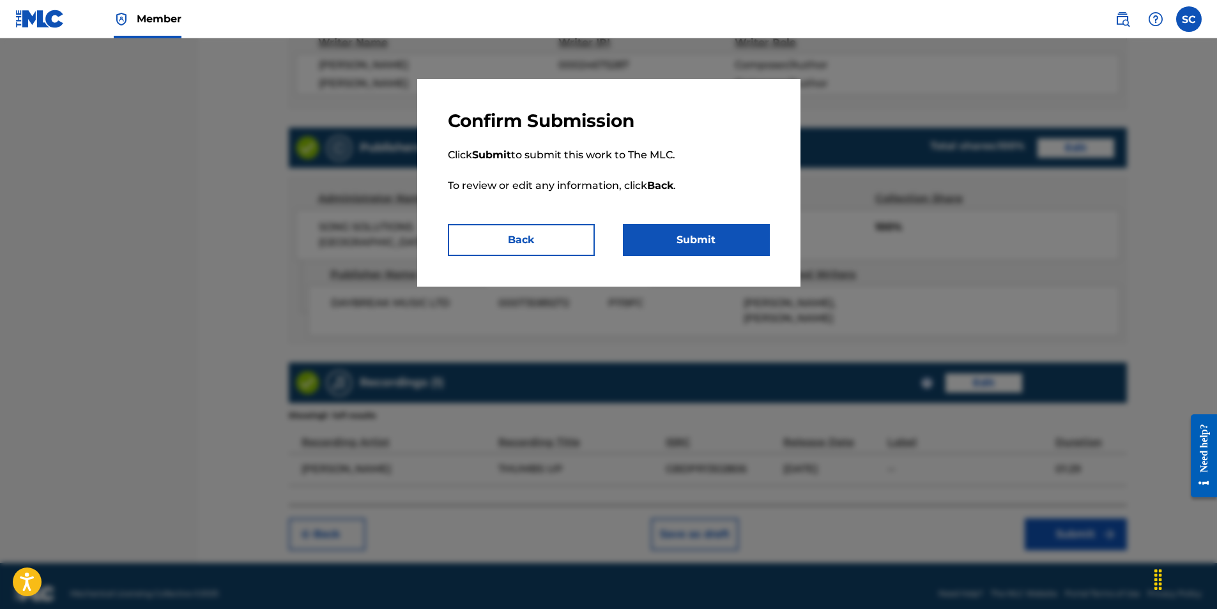
click at [682, 240] on button "Submit" at bounding box center [696, 240] width 147 height 32
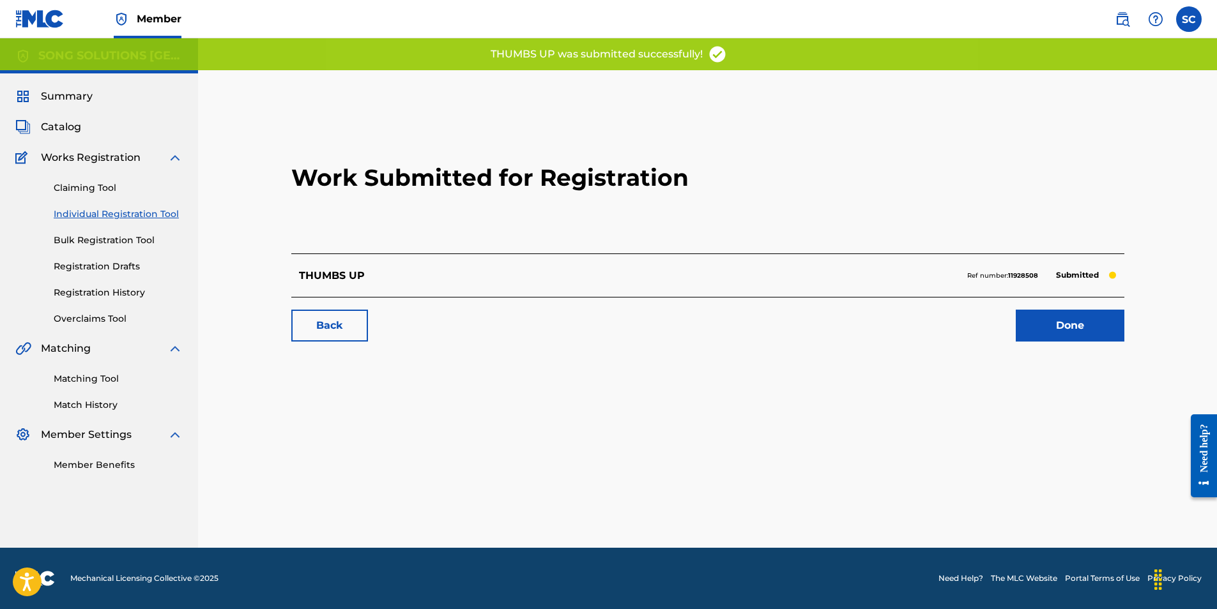
click at [1048, 326] on link "Done" at bounding box center [1070, 326] width 109 height 32
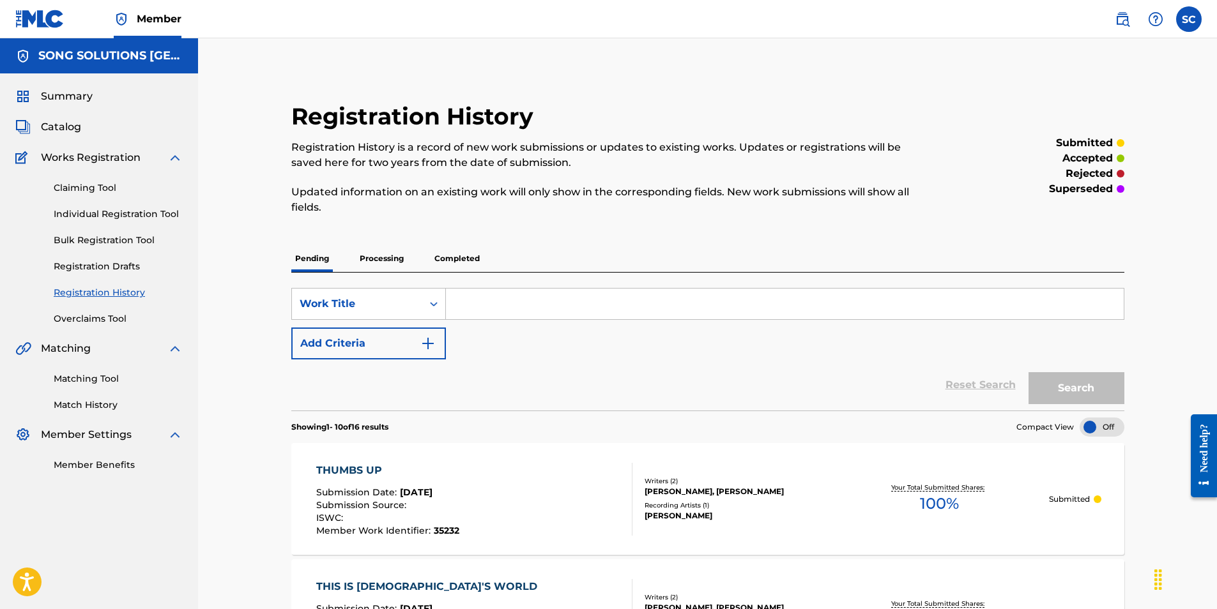
click at [505, 310] on input "Search Form" at bounding box center [785, 304] width 678 height 31
click at [107, 213] on link "Individual Registration Tool" at bounding box center [118, 214] width 129 height 13
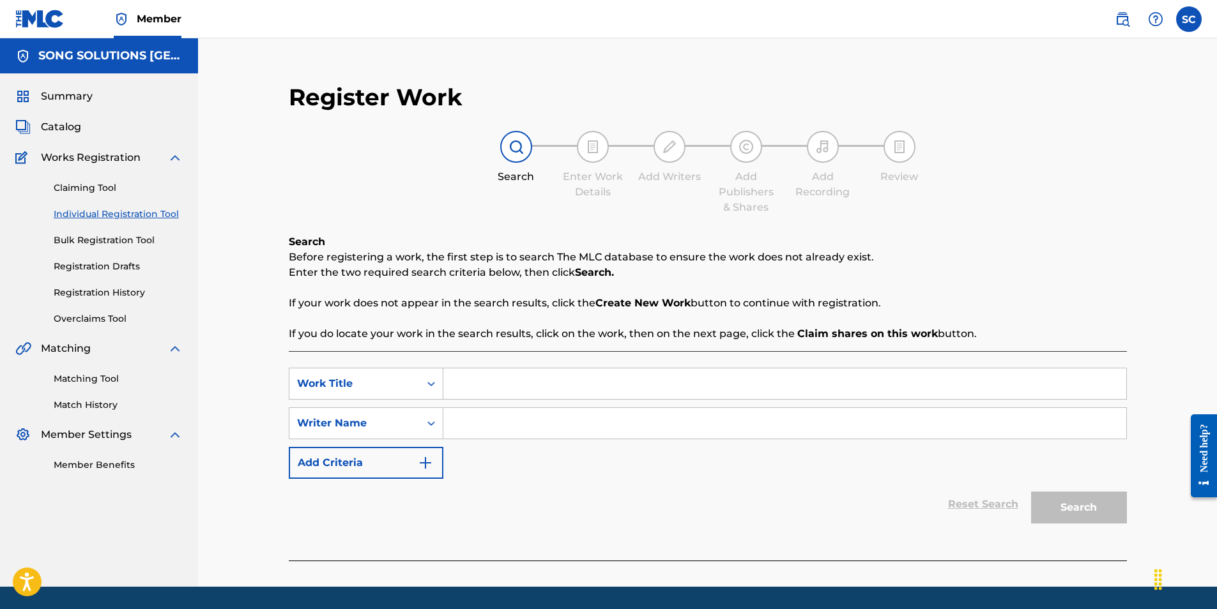
click at [480, 383] on input "Search Form" at bounding box center [784, 384] width 683 height 31
click at [498, 414] on input "Search Form" at bounding box center [784, 423] width 683 height 31
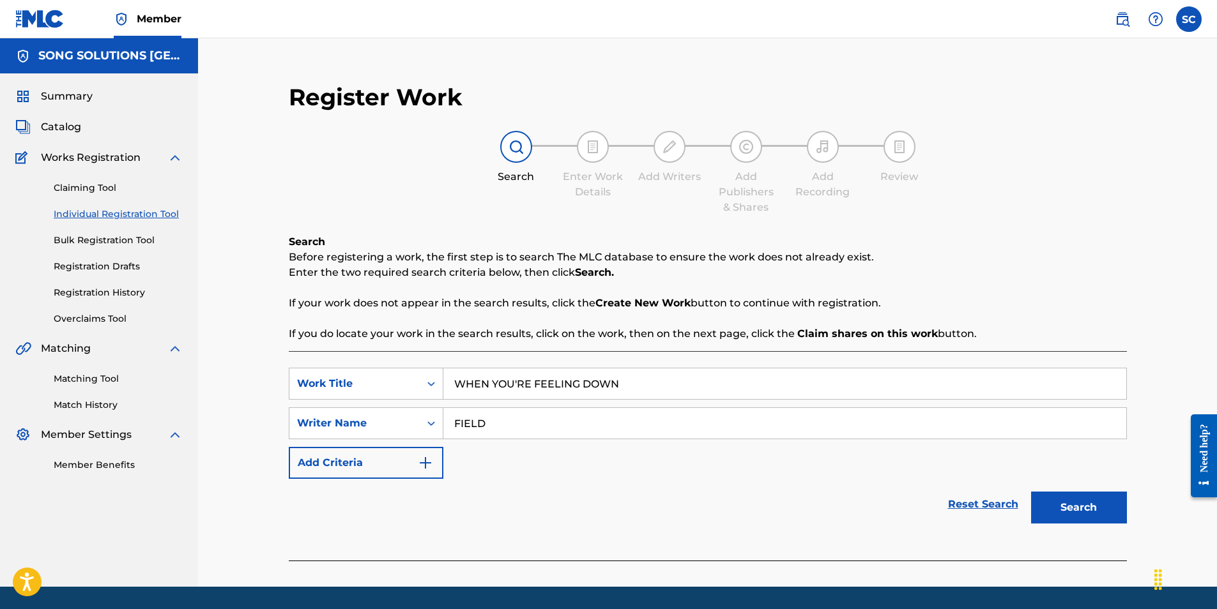
click at [1031, 492] on button "Search" at bounding box center [1079, 508] width 96 height 32
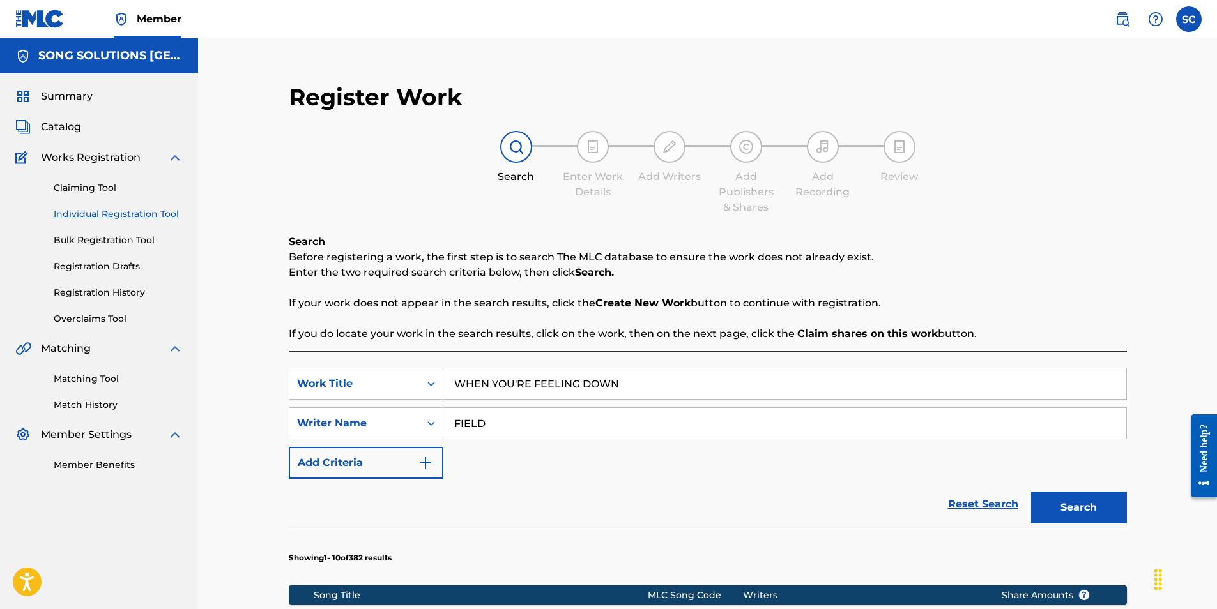
drag, startPoint x: 1070, startPoint y: 510, endPoint x: 839, endPoint y: 508, distance: 231.3
click at [1068, 510] on button "Search" at bounding box center [1079, 508] width 96 height 32
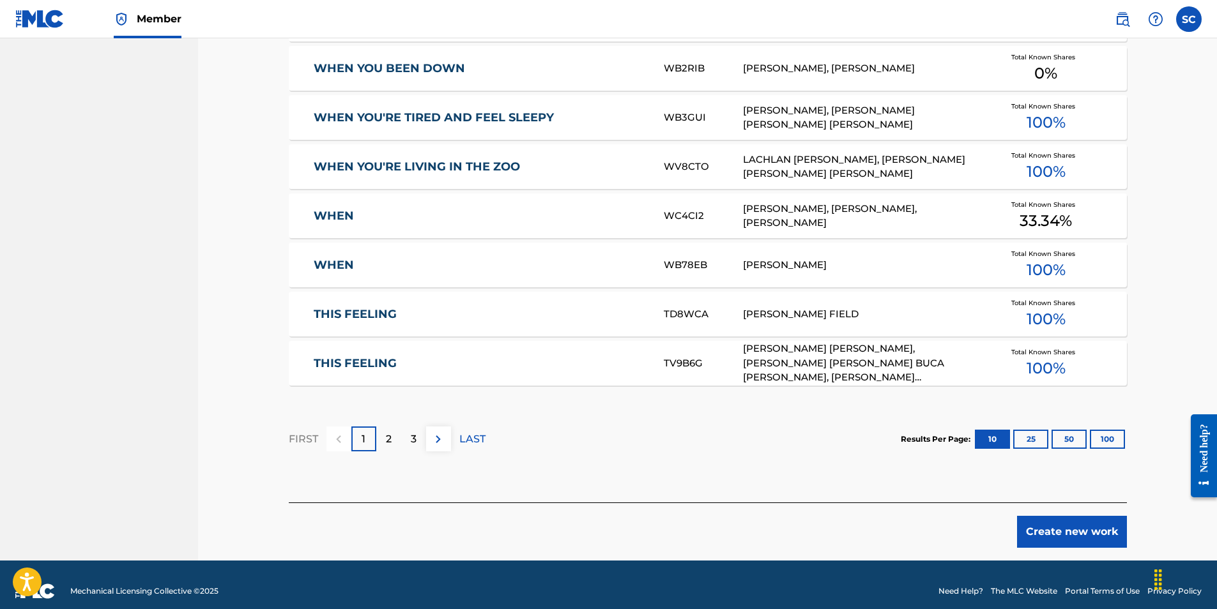
scroll to position [724, 0]
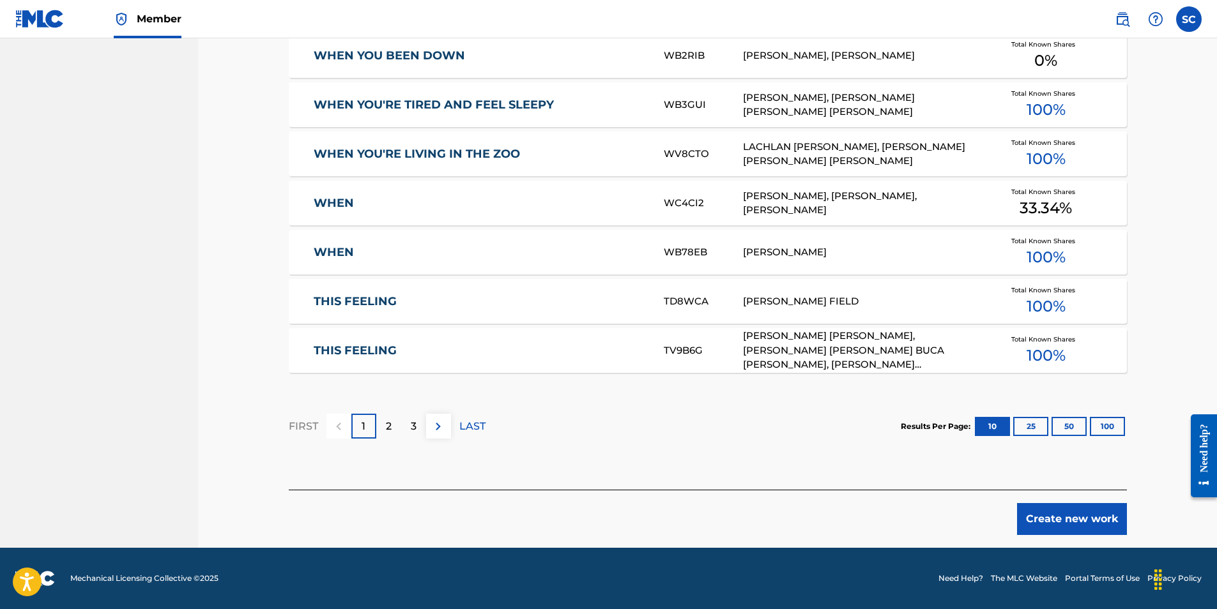
click at [1069, 526] on button "Create new work" at bounding box center [1072, 519] width 110 height 32
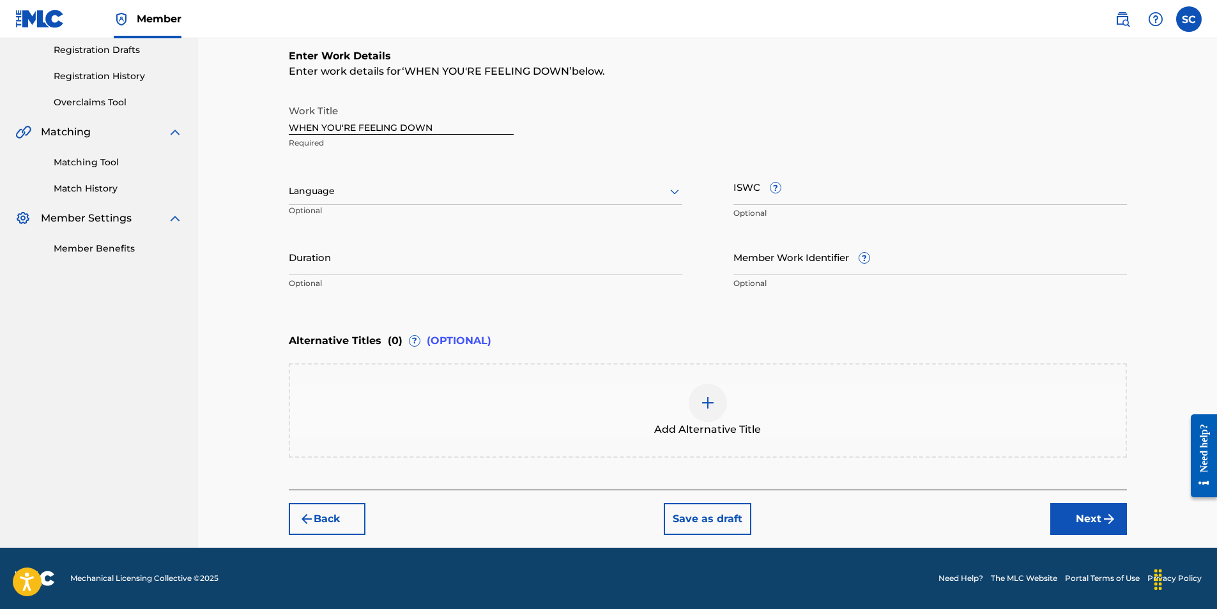
scroll to position [0, 0]
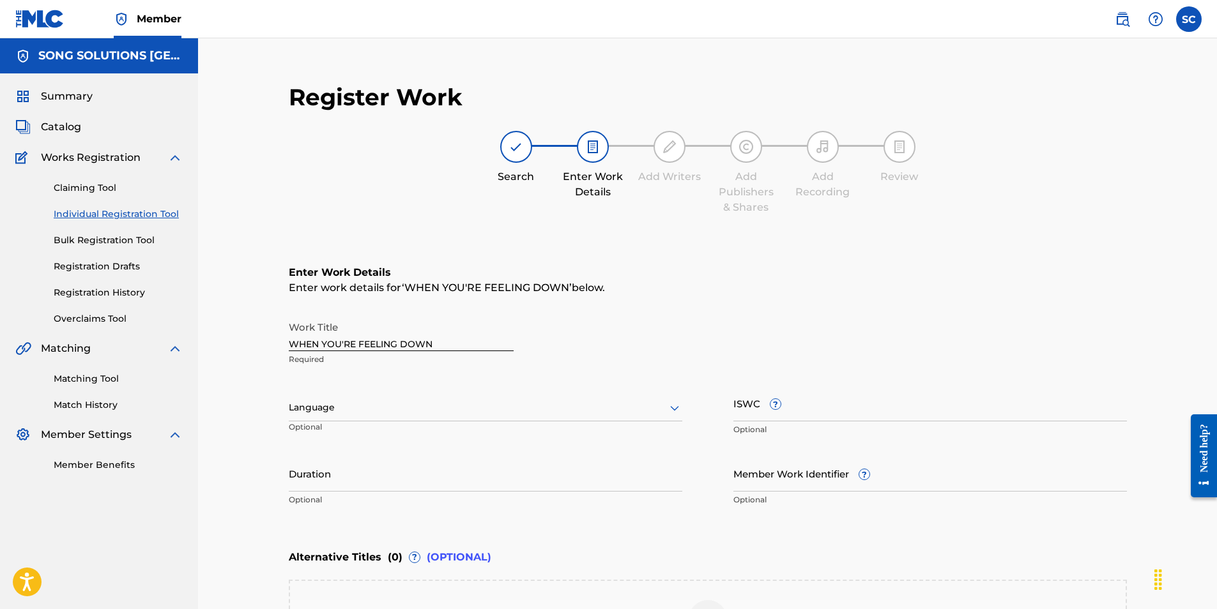
click at [767, 479] on input "Member Work Identifier ?" at bounding box center [930, 474] width 394 height 36
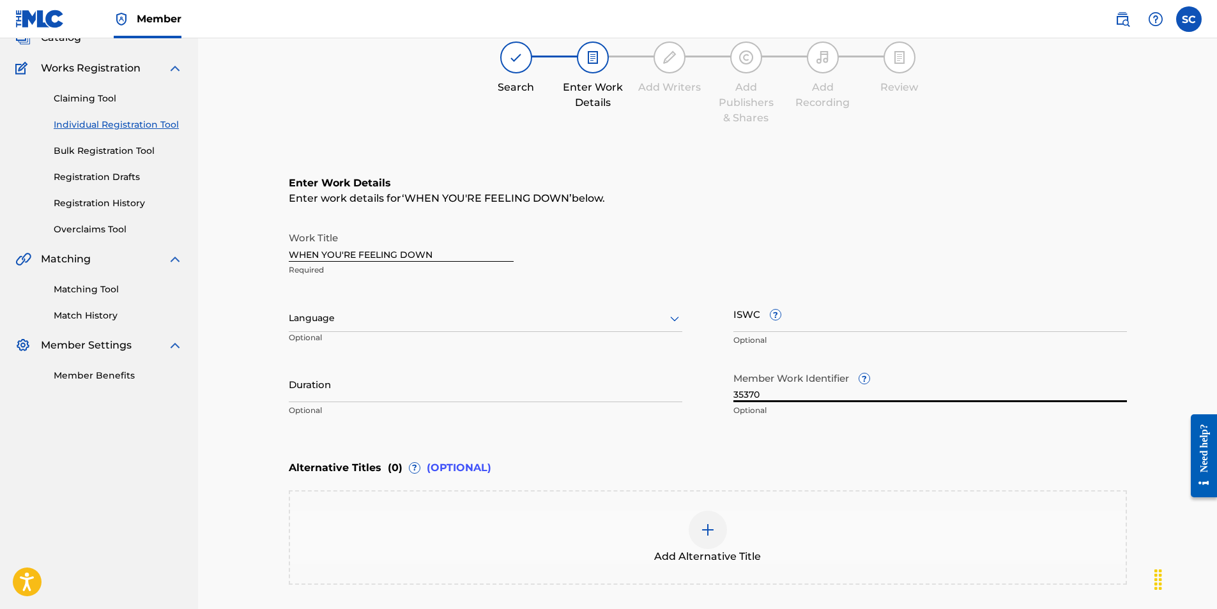
scroll to position [217, 0]
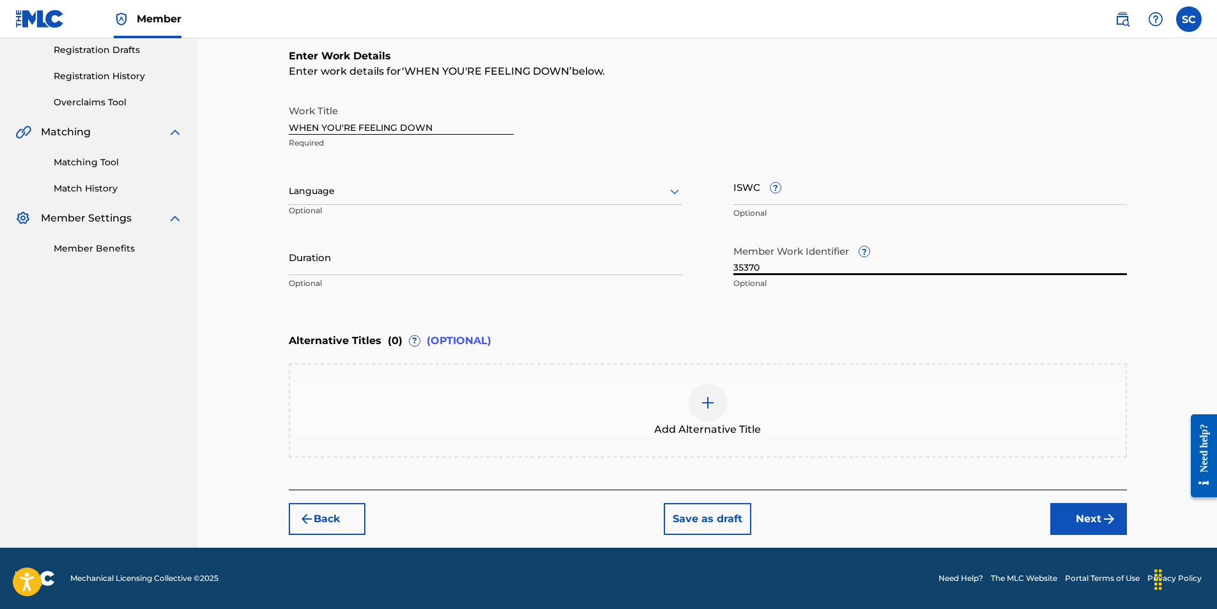
click at [1080, 516] on button "Next" at bounding box center [1088, 519] width 77 height 32
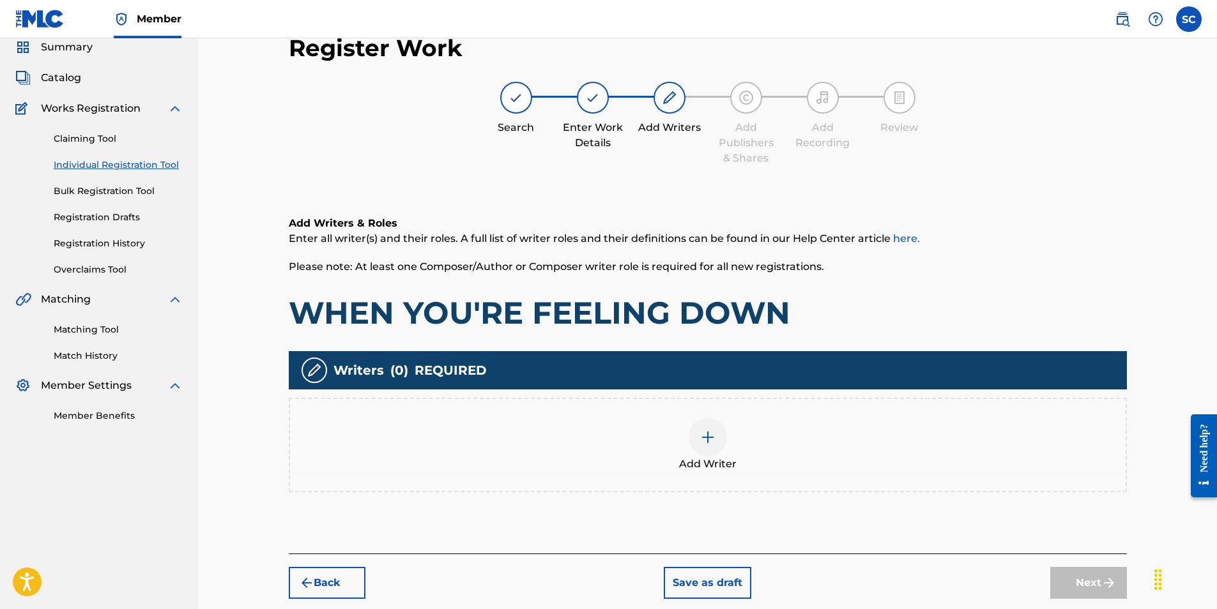
scroll to position [57, 0]
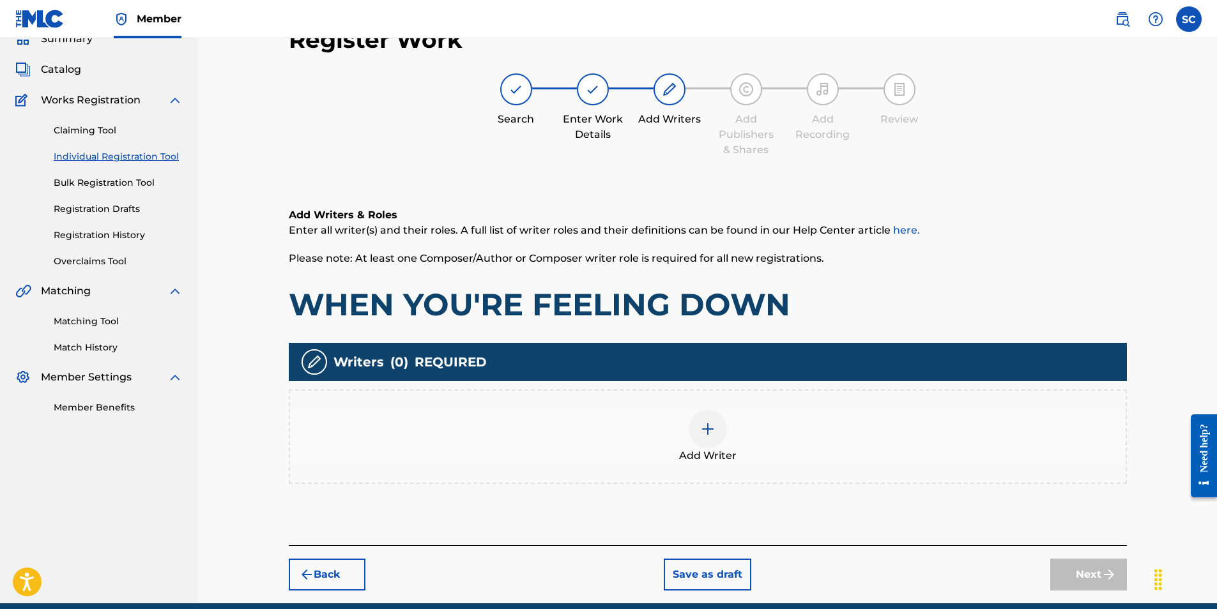
click at [707, 431] on img at bounding box center [707, 429] width 15 height 15
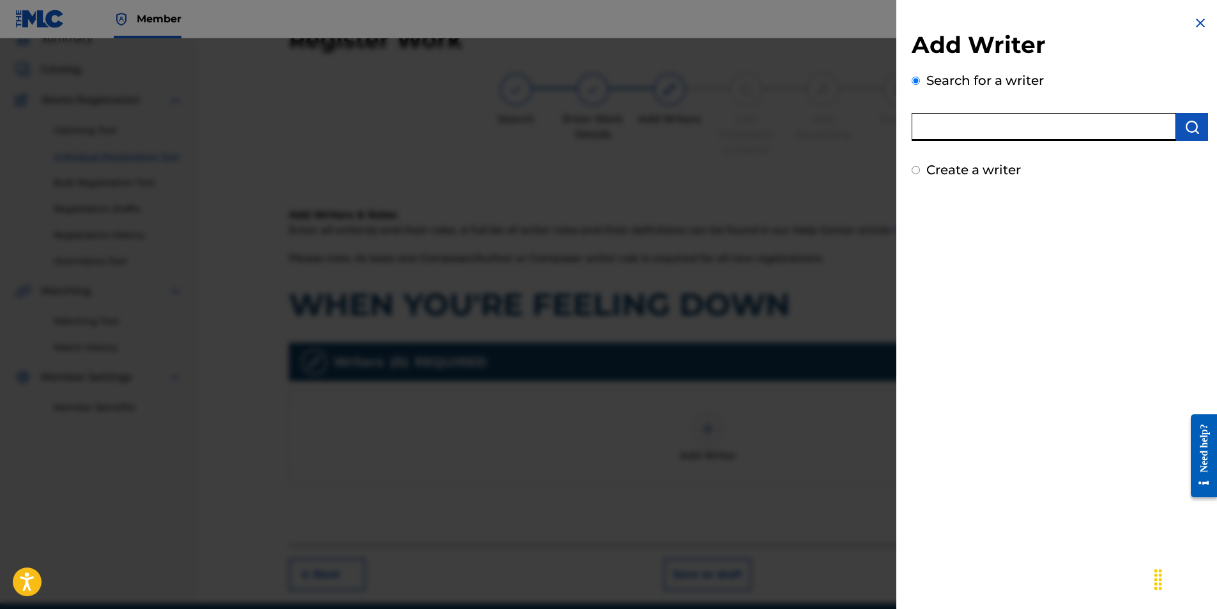
click at [963, 134] on input "text" at bounding box center [1044, 127] width 264 height 28
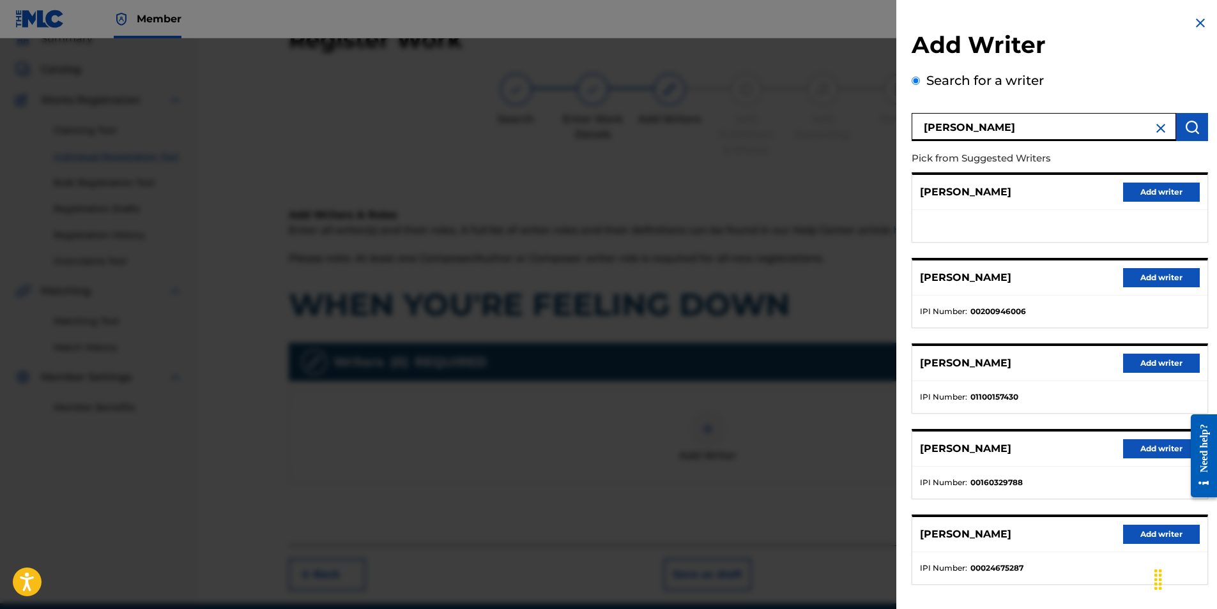
click at [1142, 530] on button "Add writer" at bounding box center [1161, 534] width 77 height 19
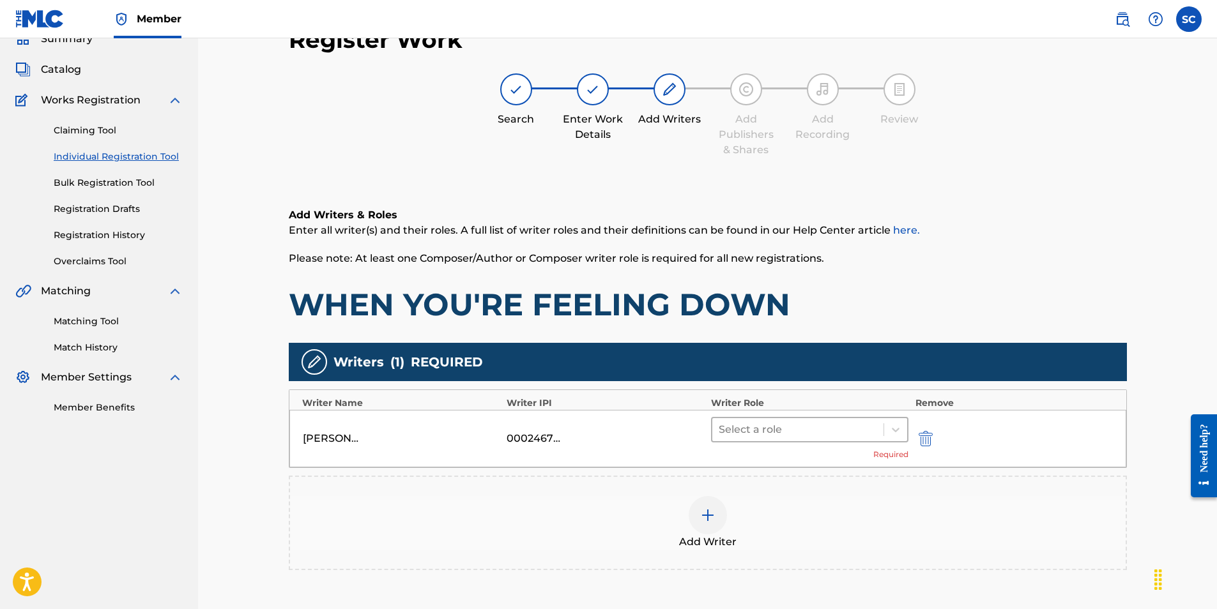
click at [762, 440] on div "Select a role" at bounding box center [798, 429] width 172 height 23
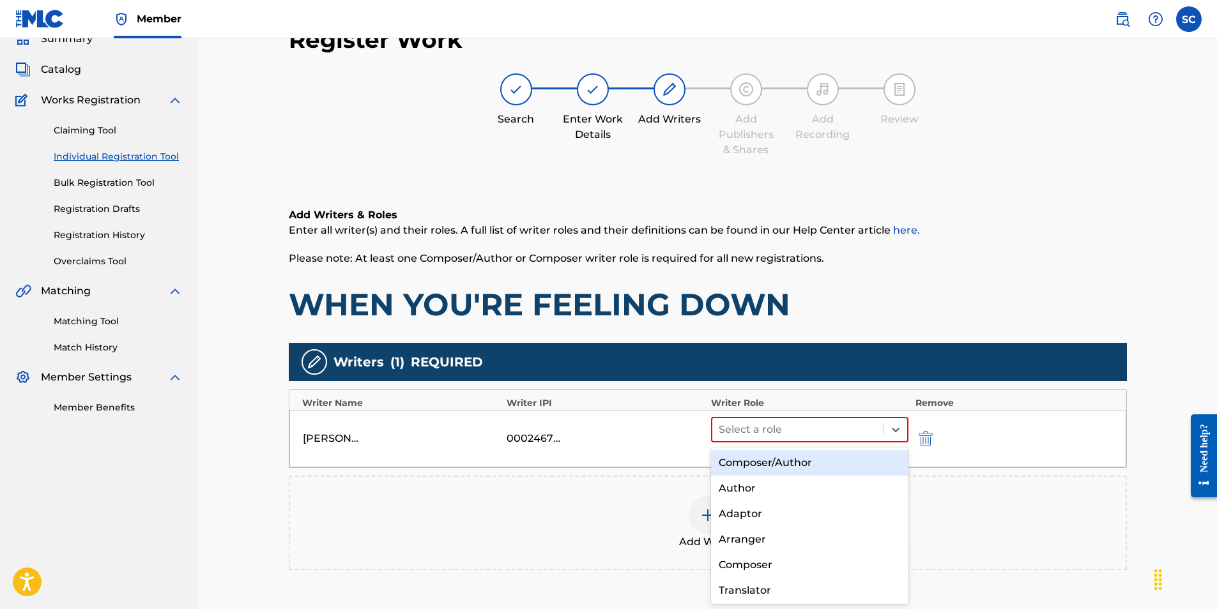
click at [757, 460] on div "Composer/Author" at bounding box center [810, 463] width 198 height 26
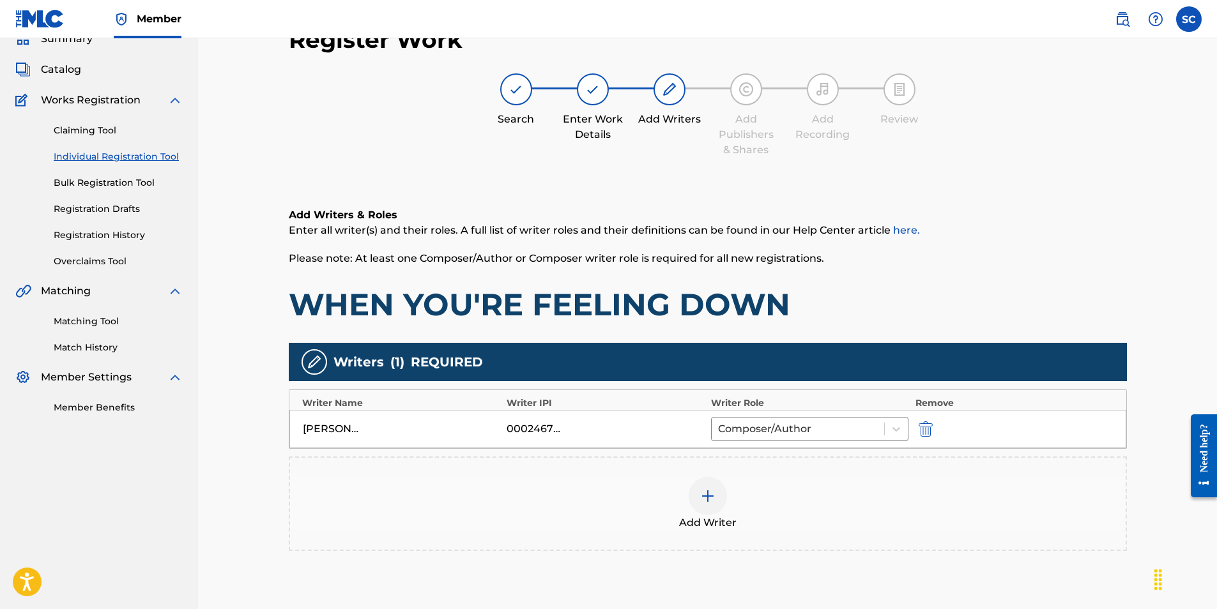
click at [701, 493] on img at bounding box center [707, 496] width 15 height 15
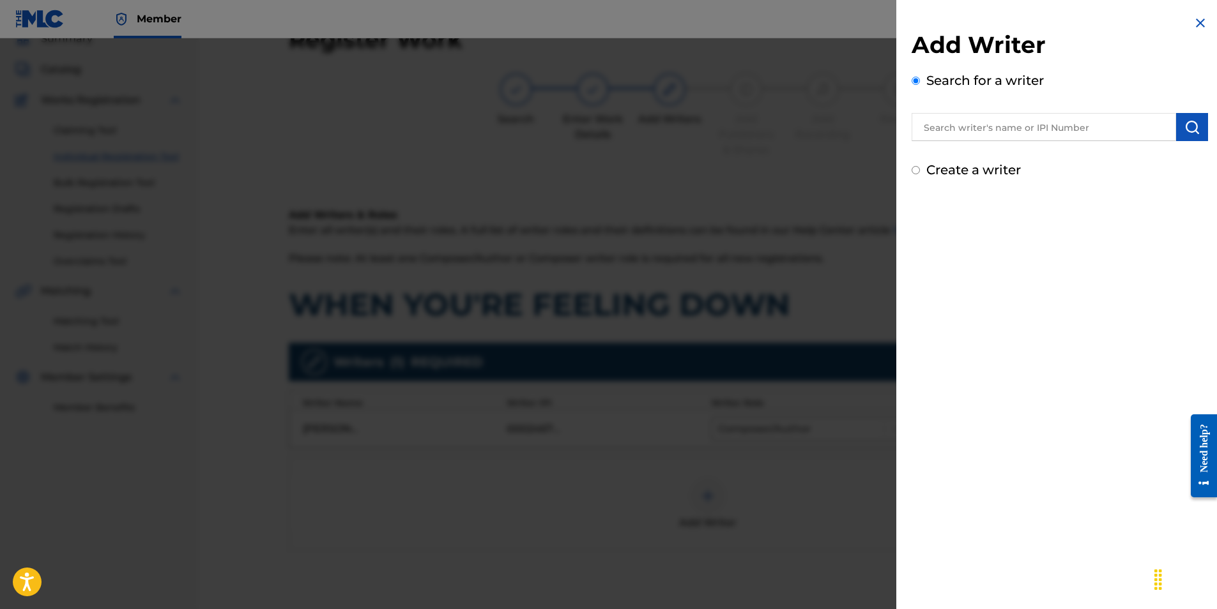
click at [990, 167] on label "Create a writer" at bounding box center [973, 169] width 95 height 15
click at [920, 167] on input "Create a writer" at bounding box center [916, 170] width 8 height 8
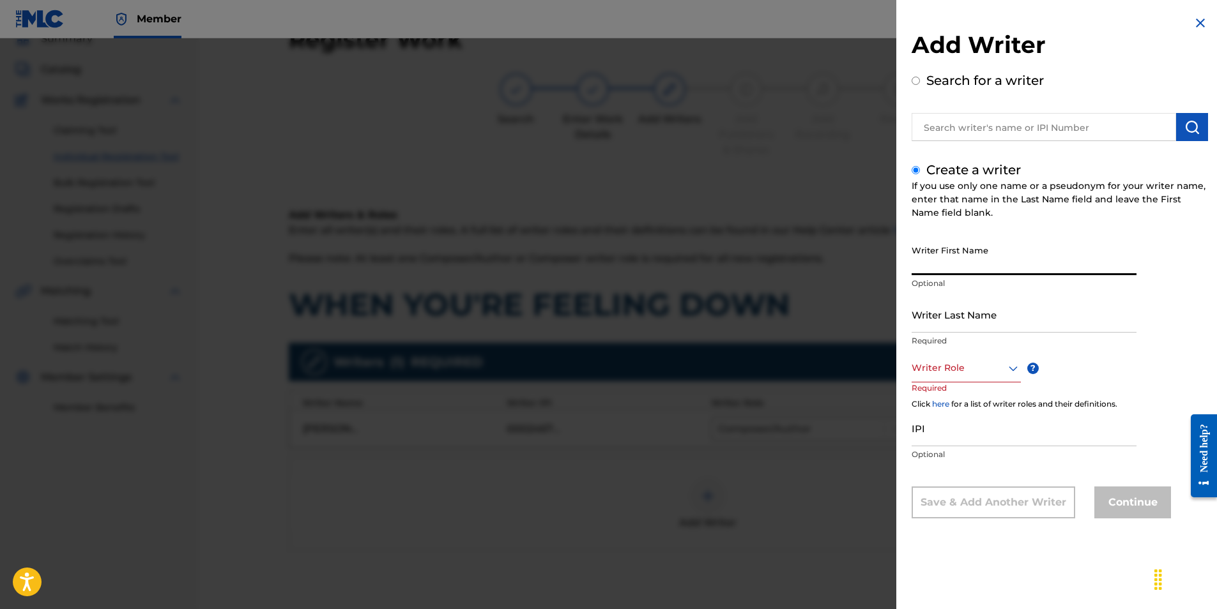
drag, startPoint x: 957, startPoint y: 266, endPoint x: 974, endPoint y: 261, distance: 17.4
click at [957, 267] on input "Writer First Name" at bounding box center [1024, 257] width 225 height 36
click at [1002, 316] on input "Writer Last Name" at bounding box center [1024, 314] width 225 height 36
click at [939, 379] on div "Writer Role" at bounding box center [966, 368] width 109 height 29
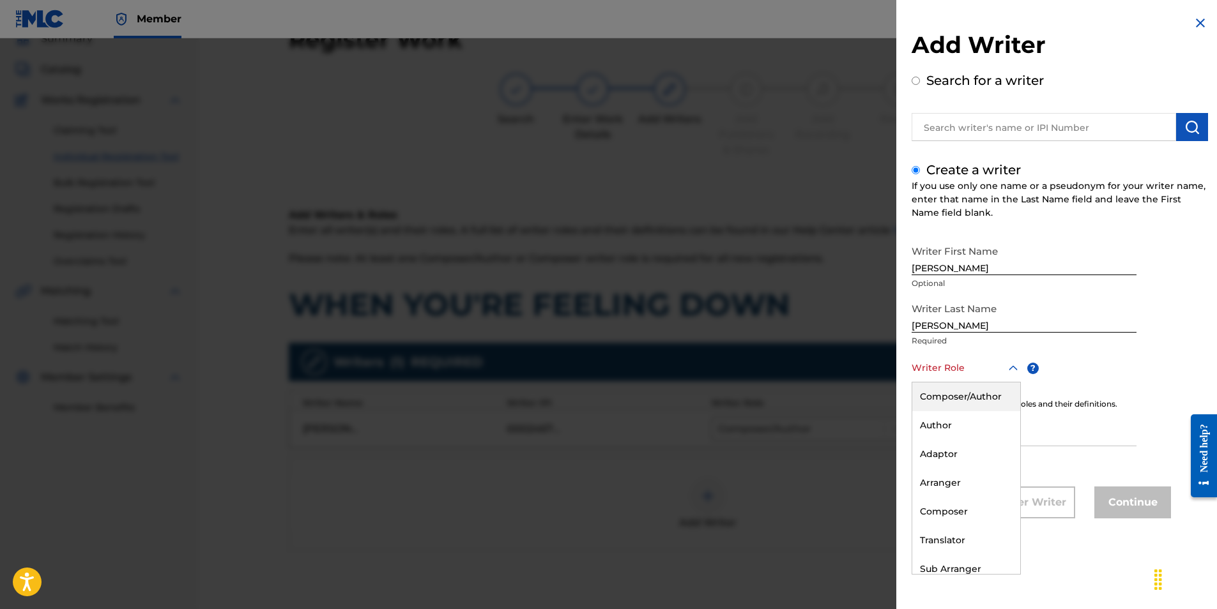
click at [944, 394] on div "Composer/Author" at bounding box center [966, 397] width 108 height 29
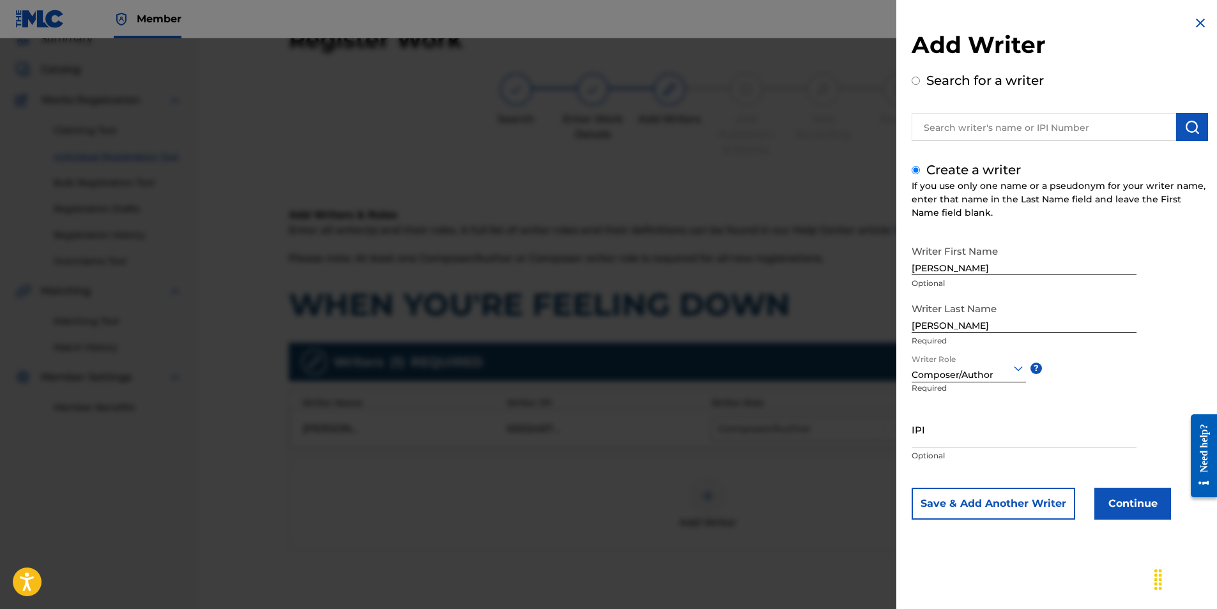
click at [1119, 507] on button "Continue" at bounding box center [1132, 504] width 77 height 32
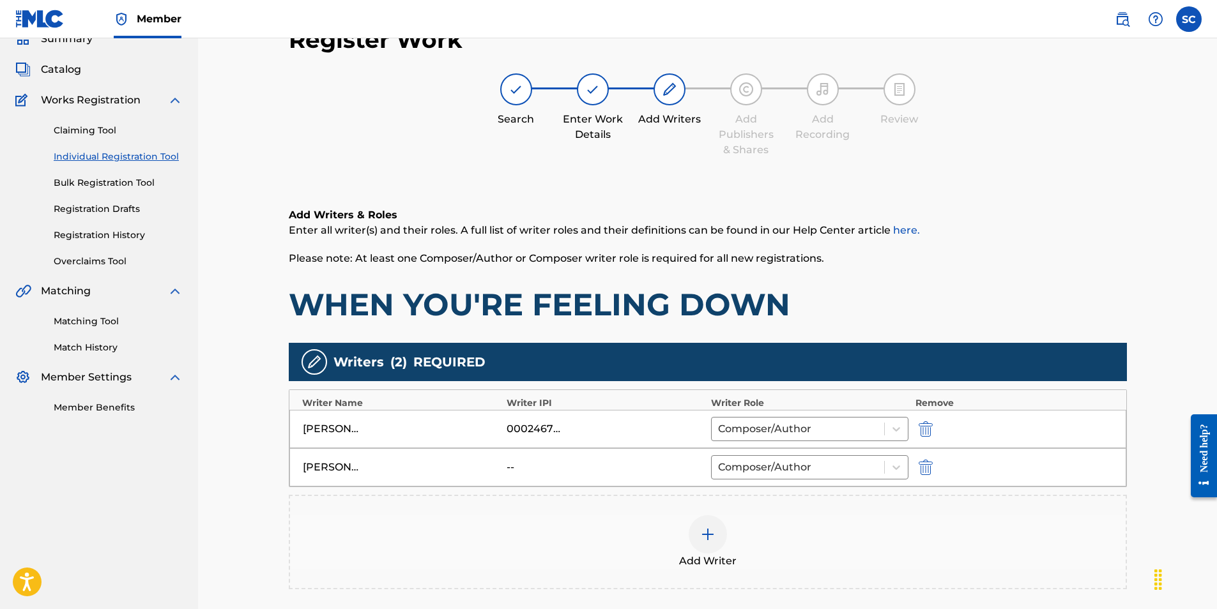
scroll to position [218, 0]
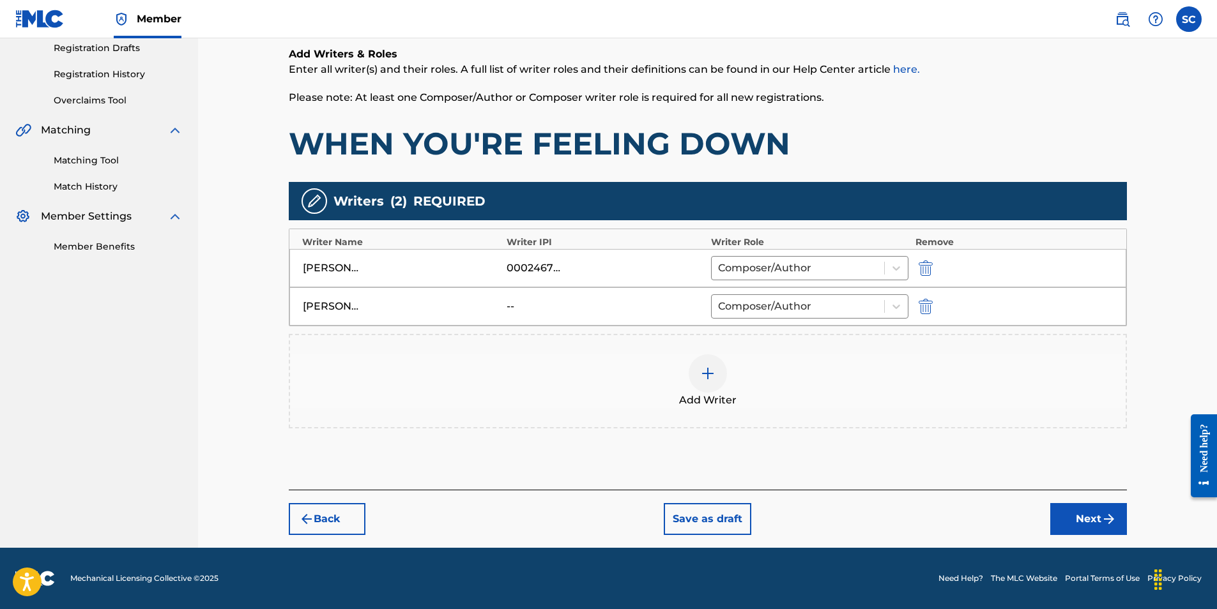
click at [1087, 518] on button "Next" at bounding box center [1088, 519] width 77 height 32
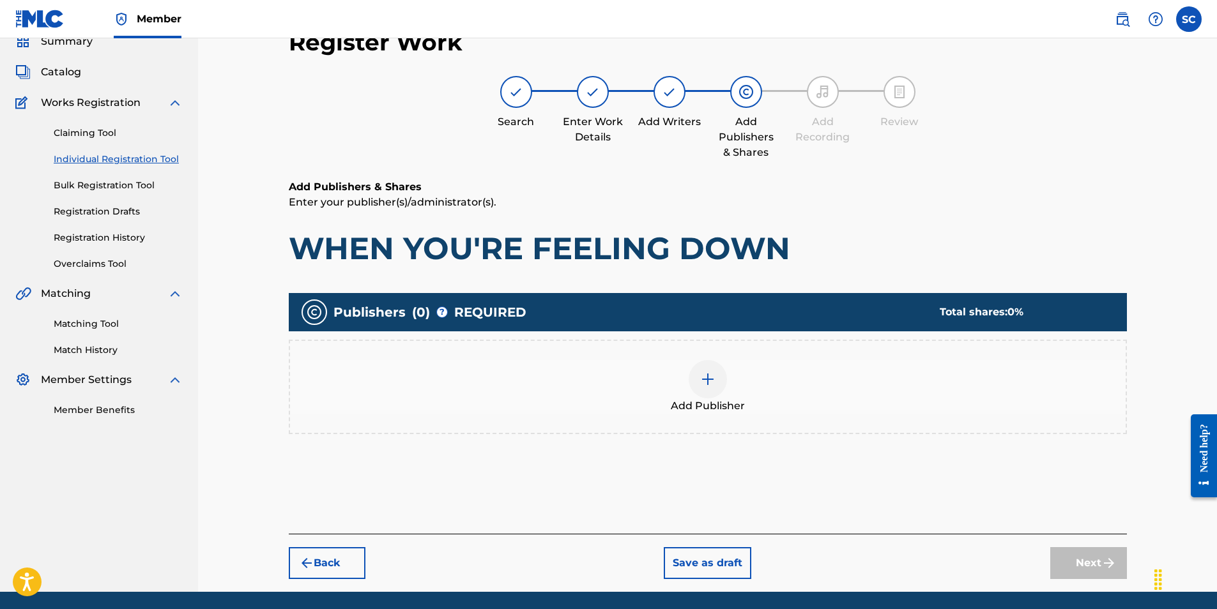
scroll to position [57, 0]
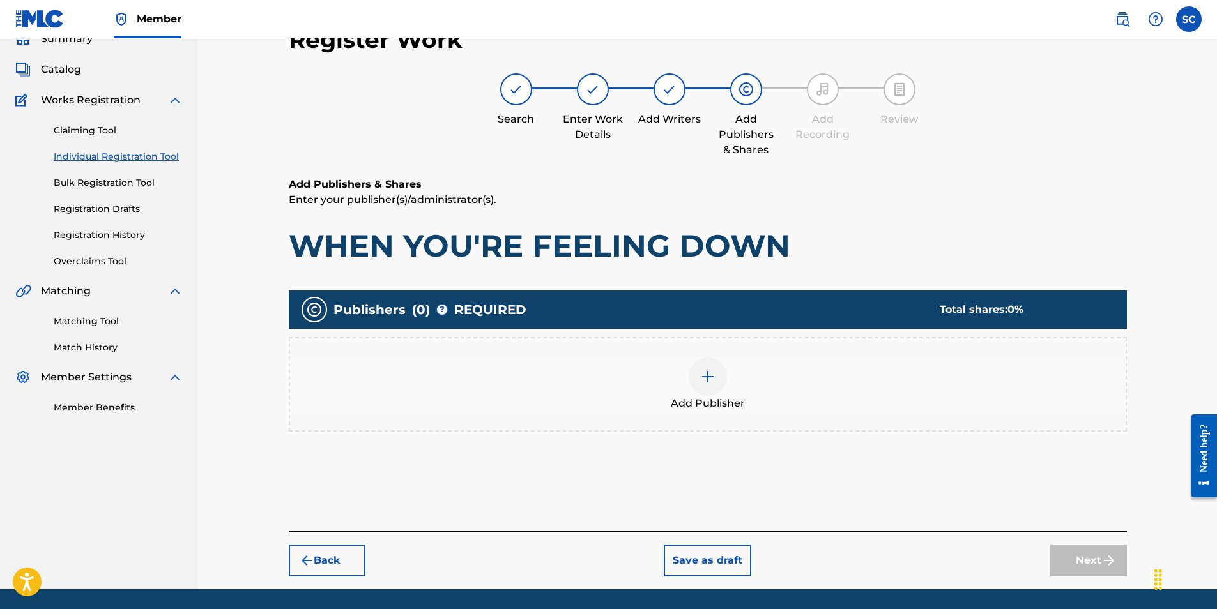
click at [707, 375] on img at bounding box center [707, 376] width 15 height 15
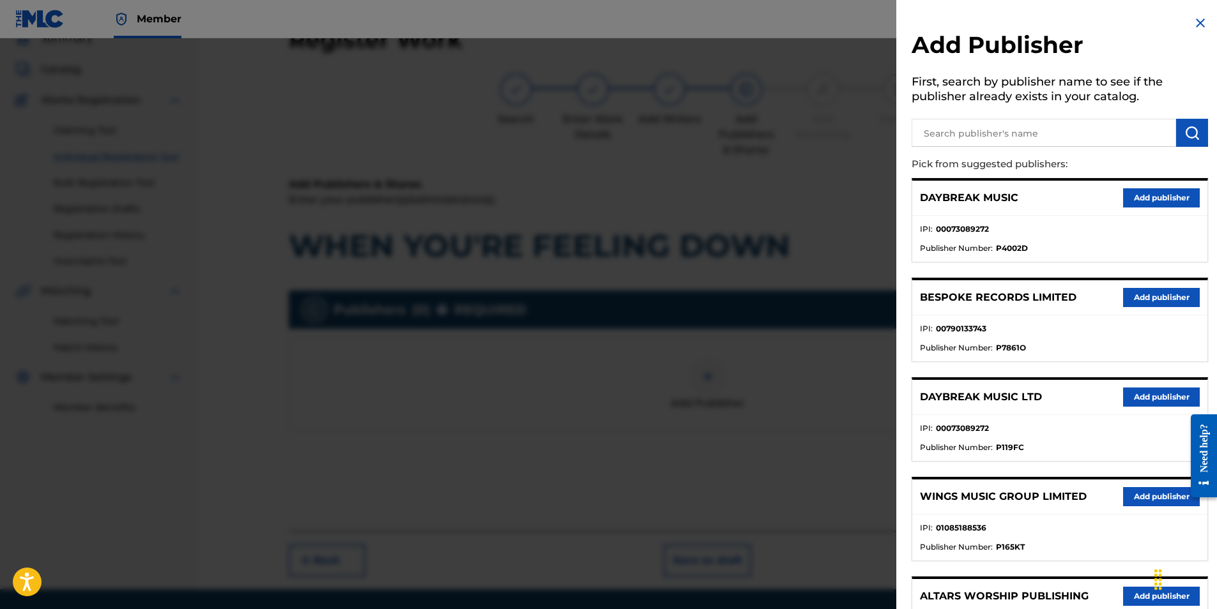
click at [1148, 395] on button "Add publisher" at bounding box center [1161, 397] width 77 height 19
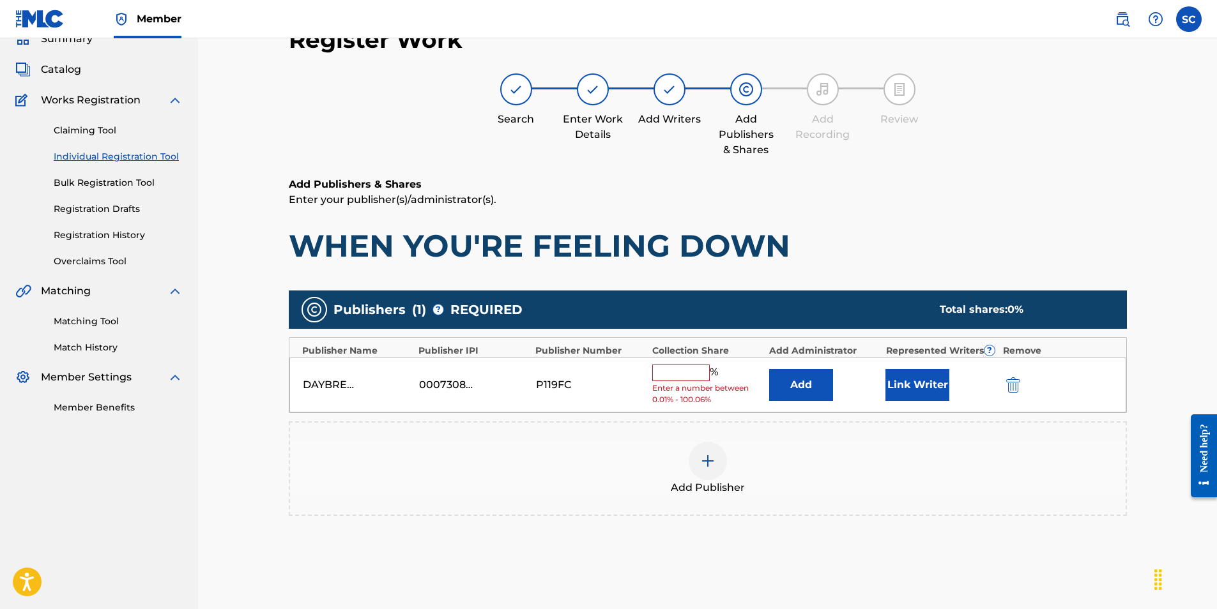
click at [683, 377] on input "text" at bounding box center [680, 373] width 57 height 17
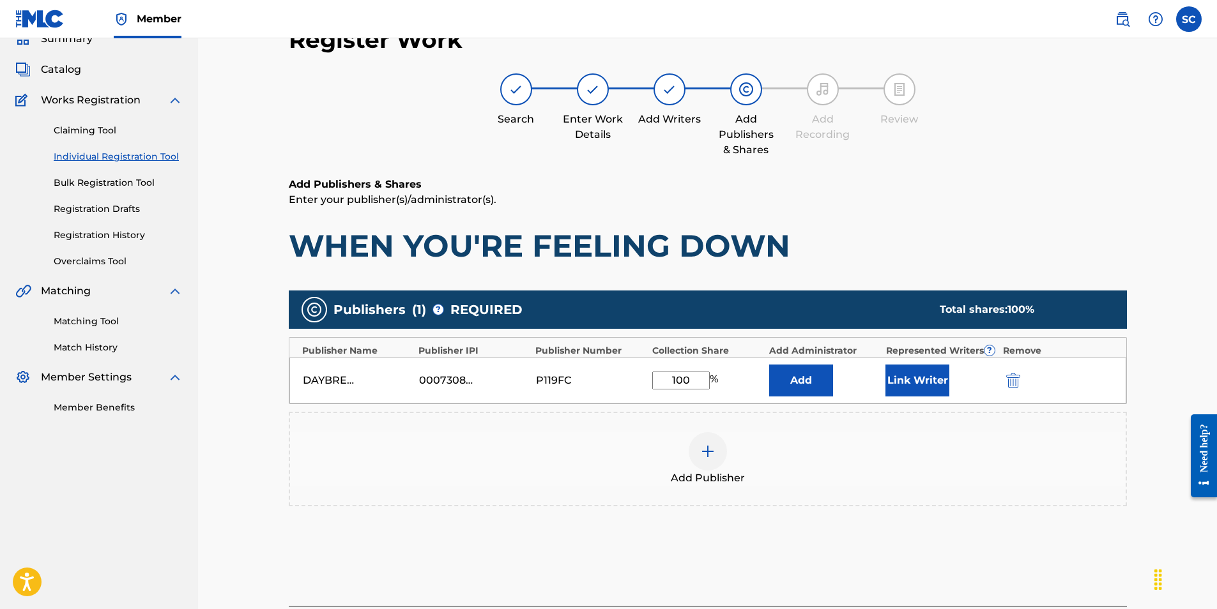
click at [779, 379] on button "Add" at bounding box center [801, 381] width 64 height 32
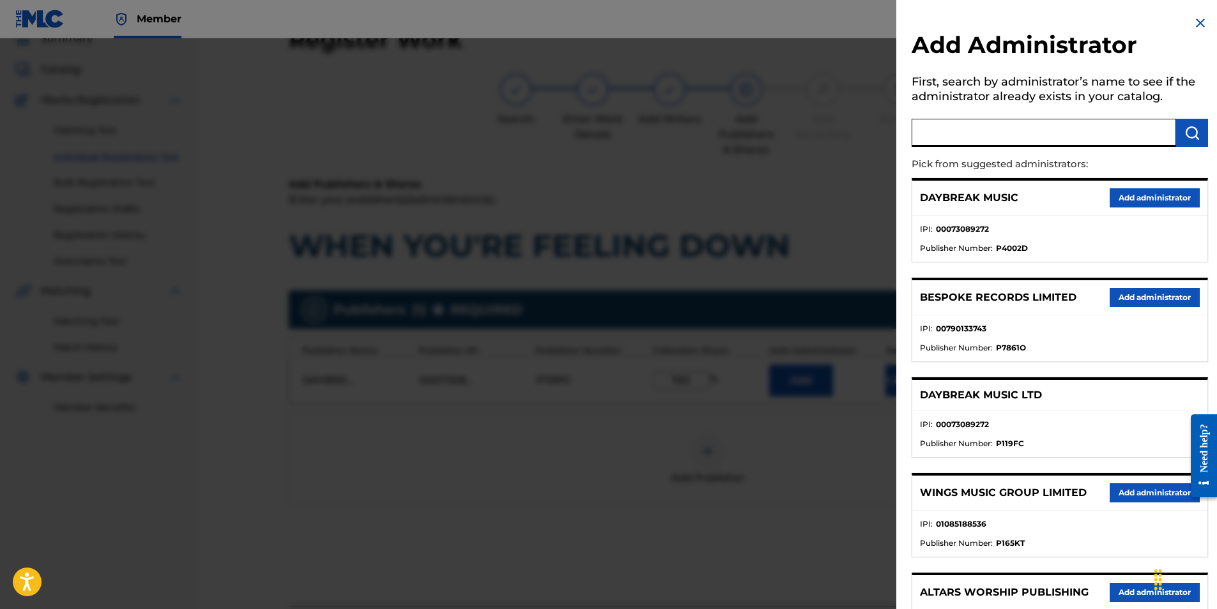
click at [970, 135] on input "text" at bounding box center [1044, 133] width 264 height 28
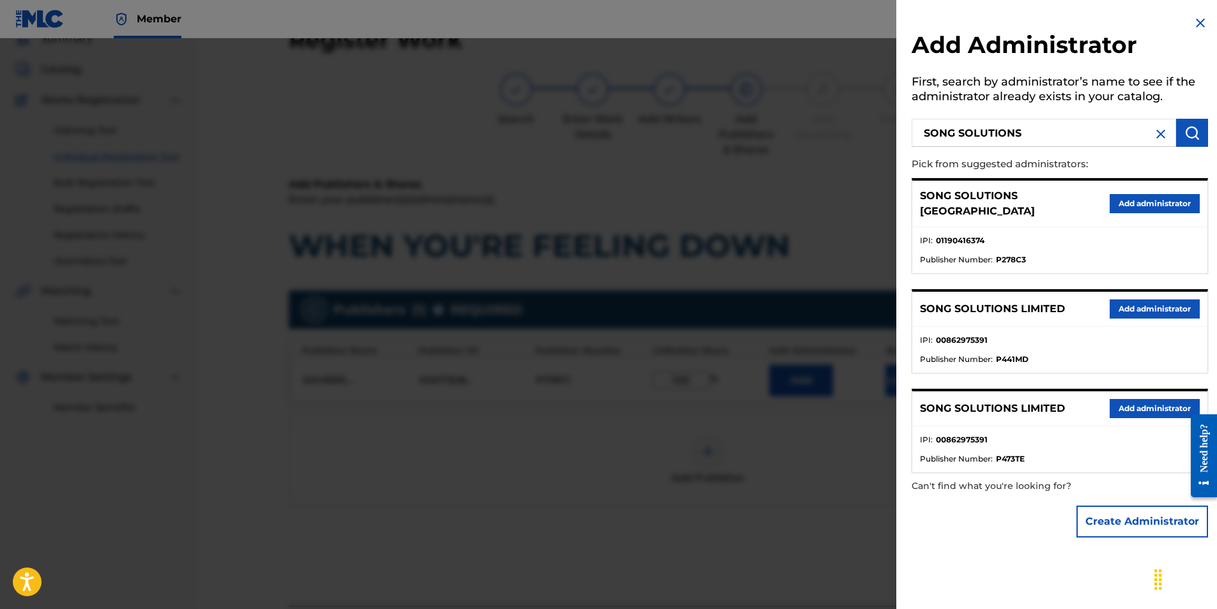
click at [1172, 195] on button "Add administrator" at bounding box center [1155, 203] width 90 height 19
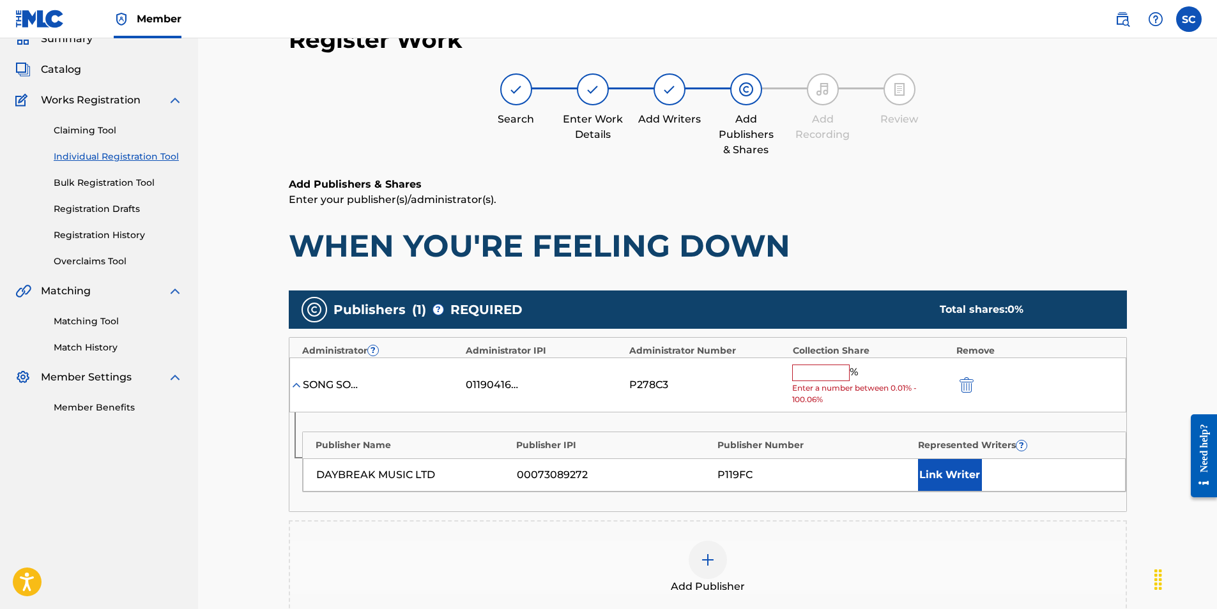
click at [815, 378] on input "text" at bounding box center [820, 373] width 57 height 17
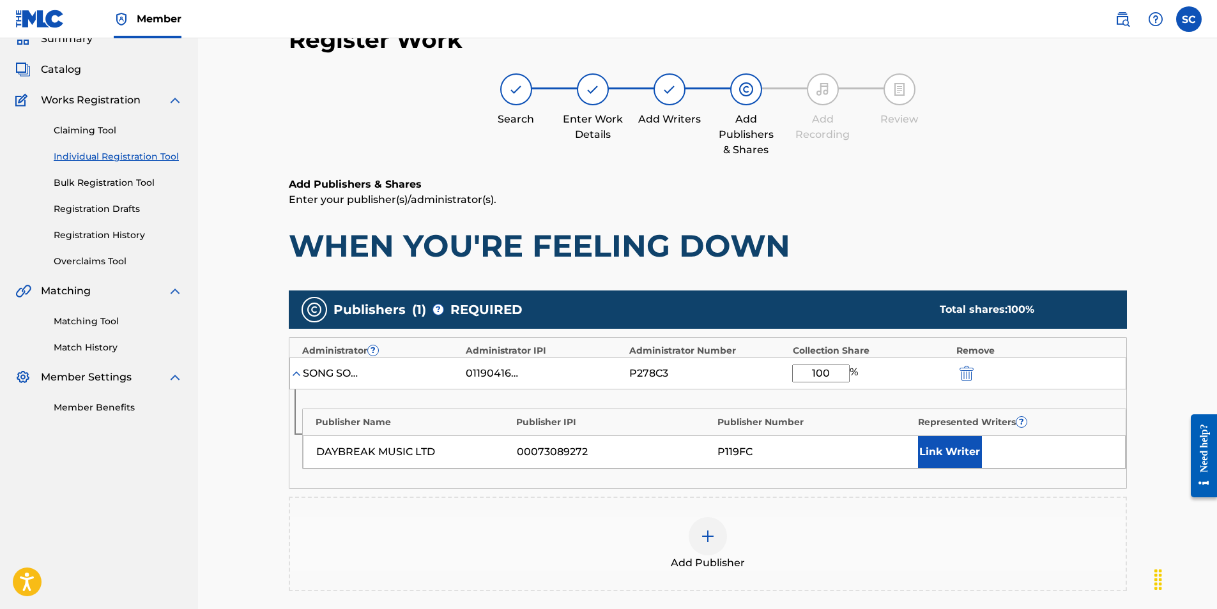
click at [960, 458] on button "Link Writer" at bounding box center [950, 452] width 64 height 32
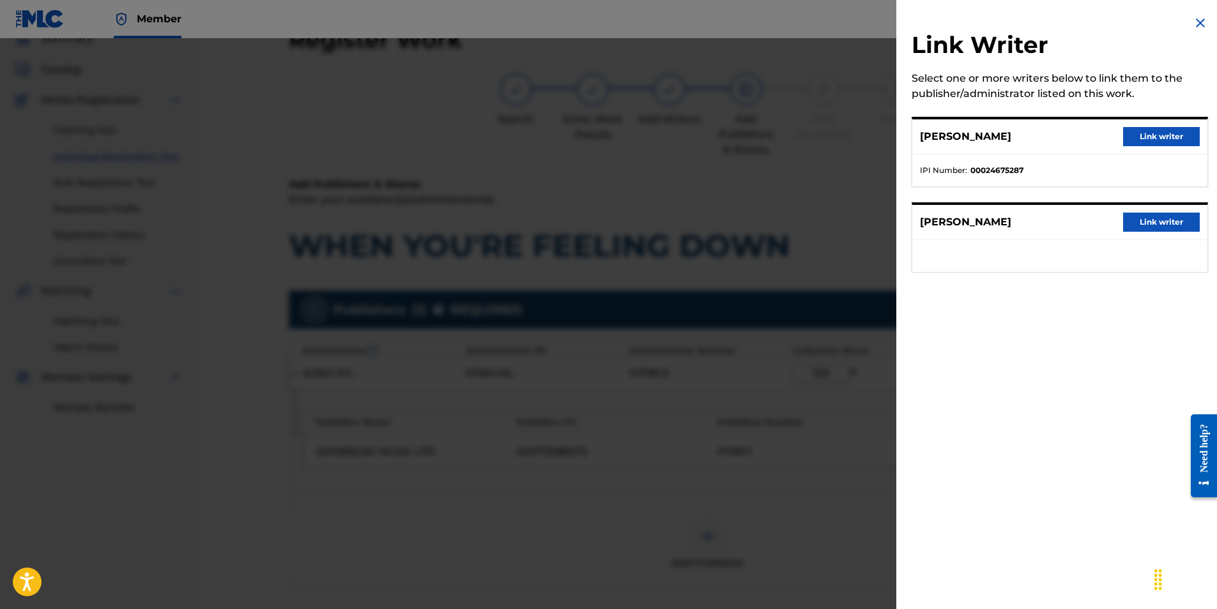
click at [1170, 139] on button "Link writer" at bounding box center [1161, 136] width 77 height 19
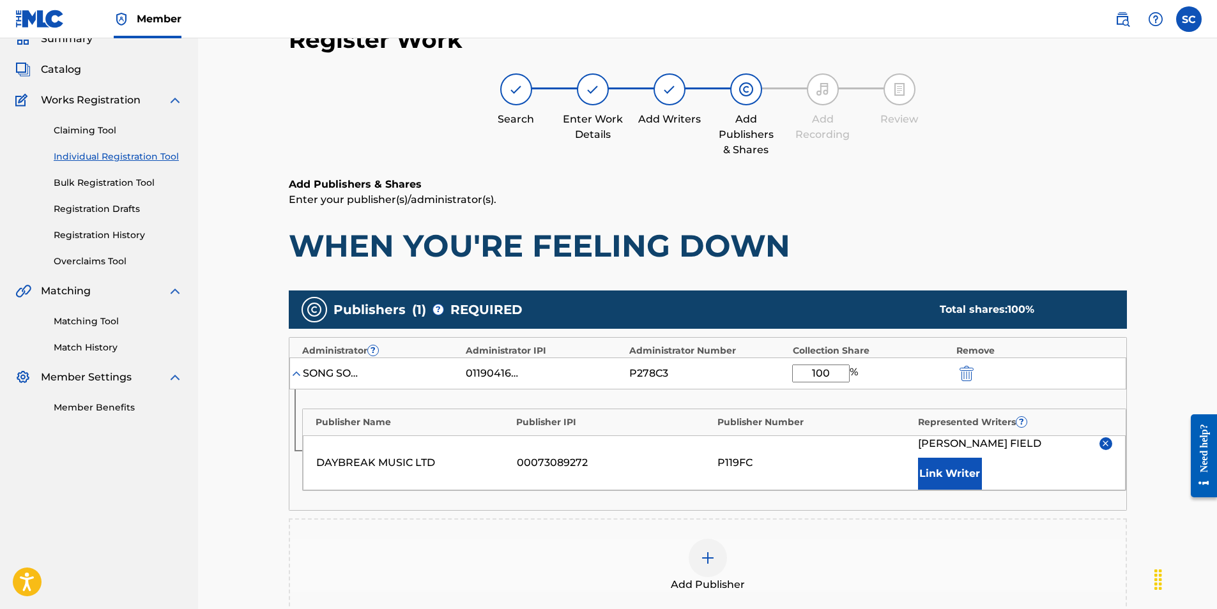
click at [965, 472] on button "Link Writer" at bounding box center [950, 474] width 64 height 32
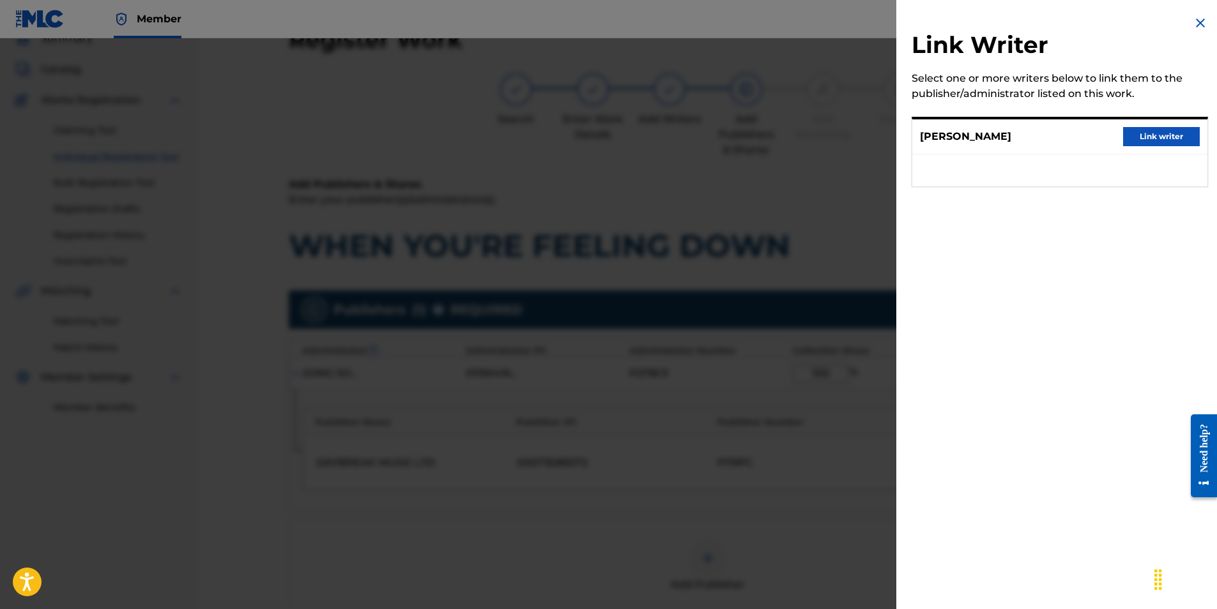
click at [1153, 130] on button "Link writer" at bounding box center [1161, 136] width 77 height 19
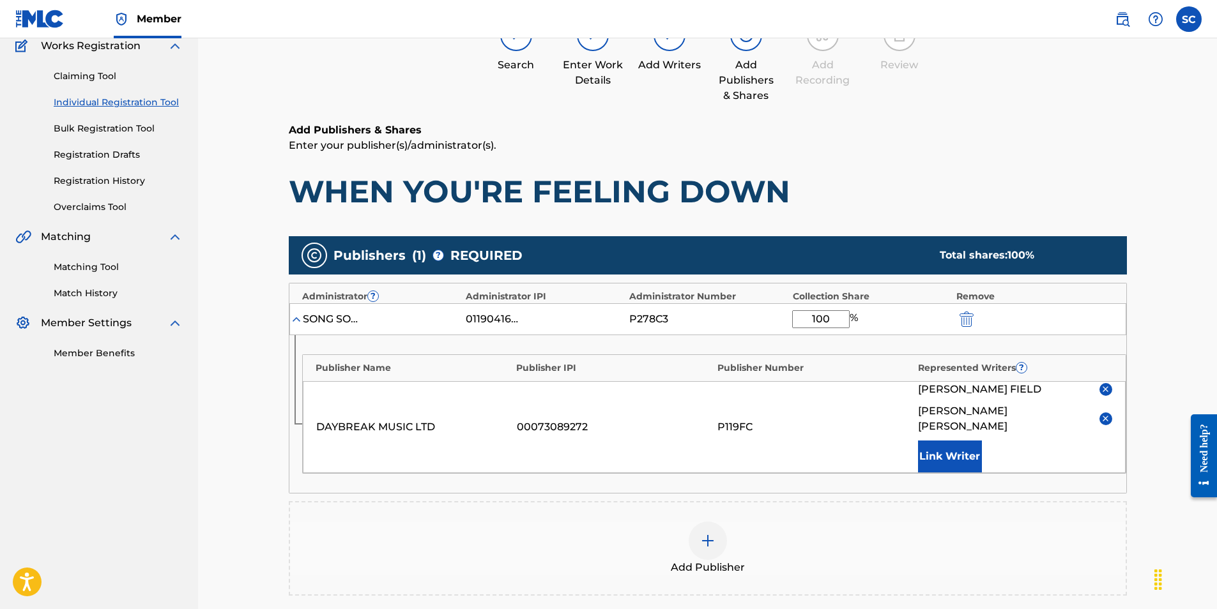
scroll to position [302, 0]
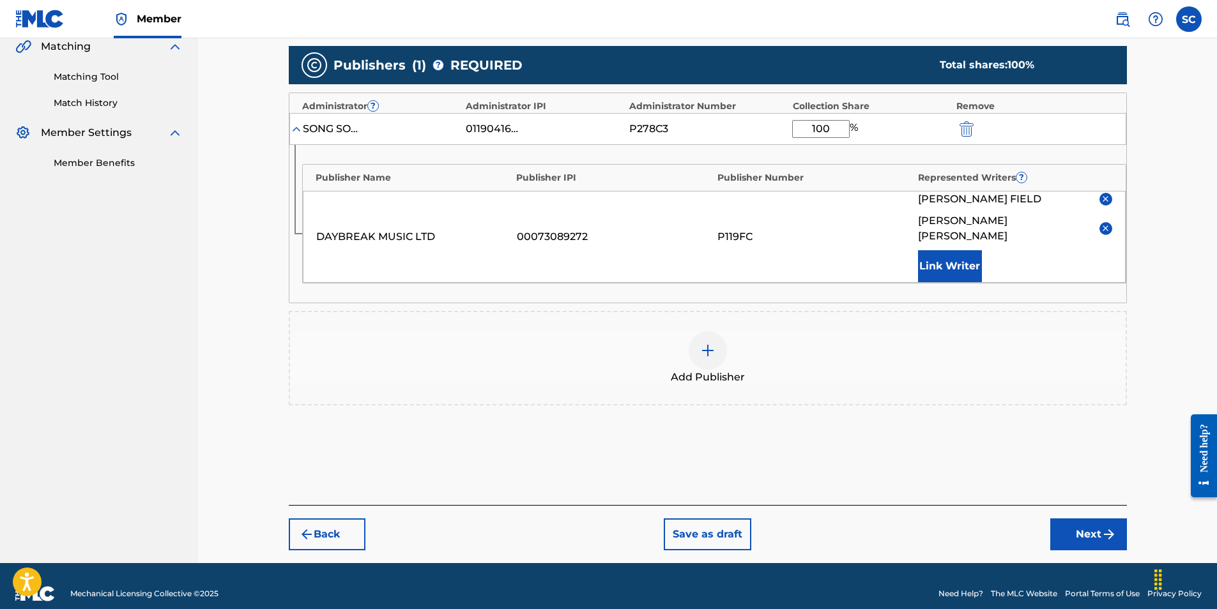
click at [1090, 519] on button "Next" at bounding box center [1088, 535] width 77 height 32
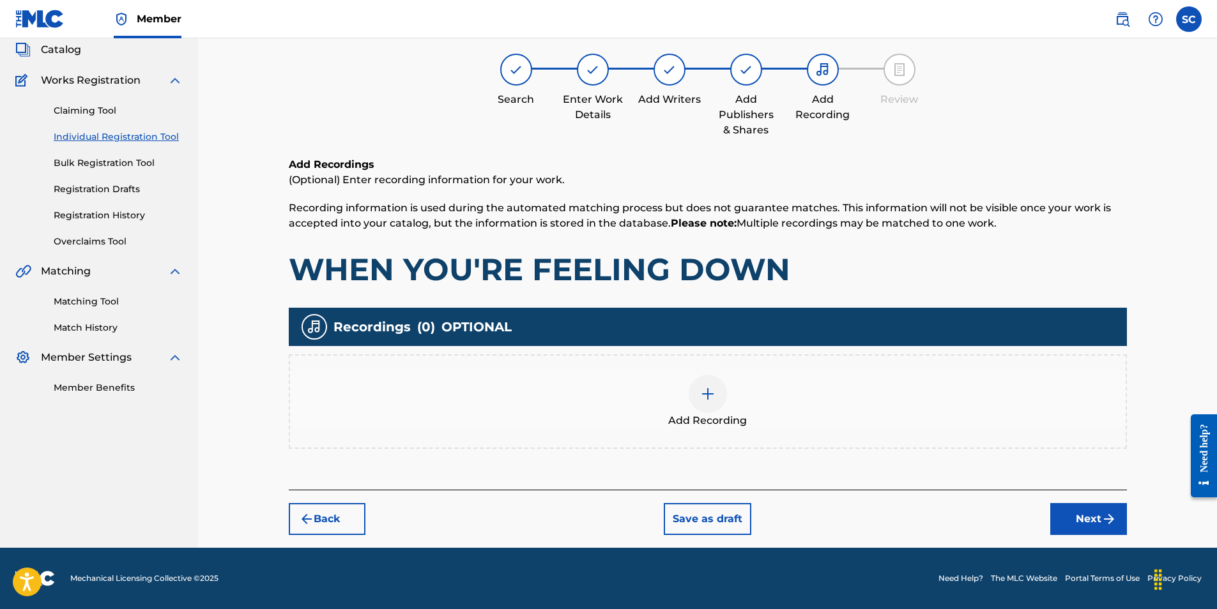
scroll to position [57, 0]
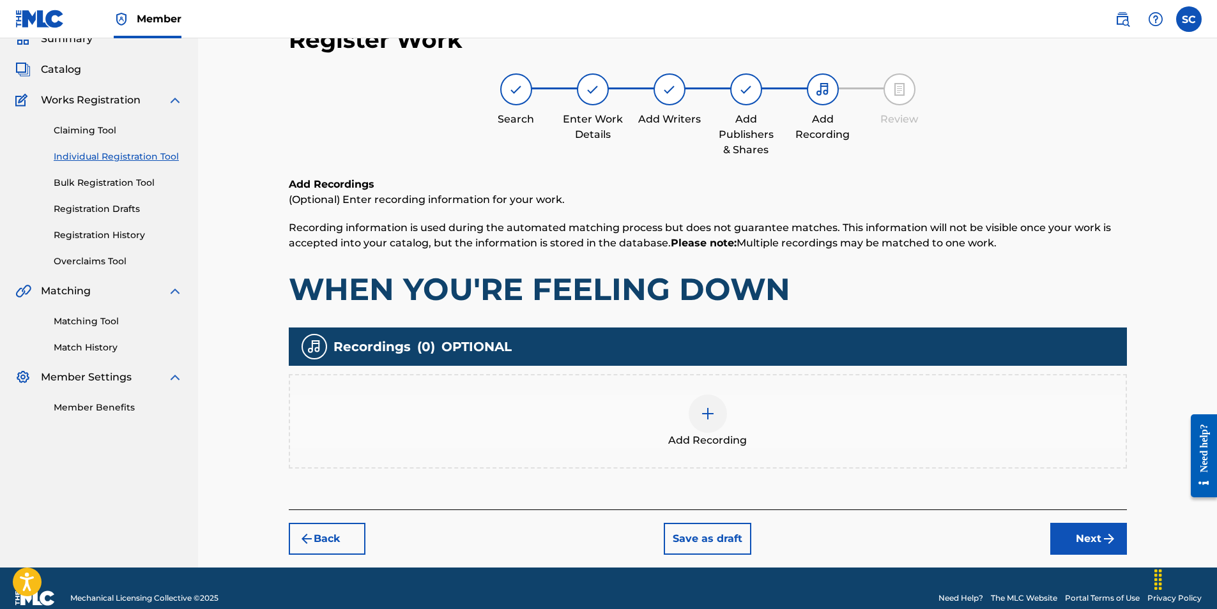
click at [702, 415] on img at bounding box center [707, 413] width 15 height 15
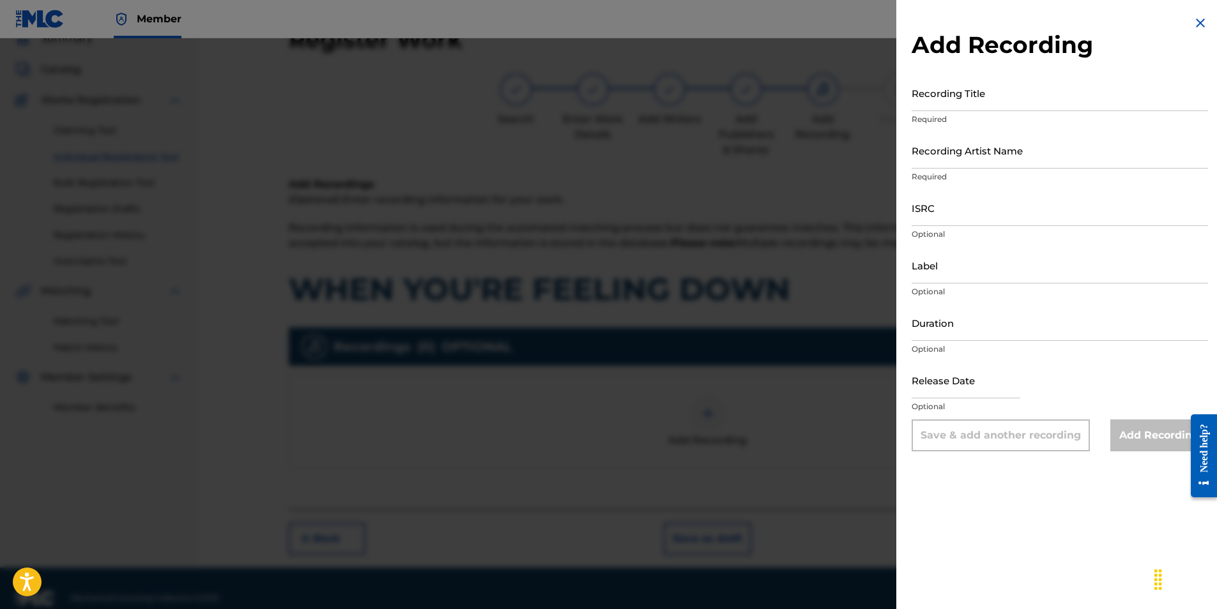
click at [948, 205] on input "ISRC" at bounding box center [1060, 208] width 296 height 36
paste input "GBDPR1302808"
click at [949, 99] on input "Recording Title" at bounding box center [1060, 93] width 296 height 36
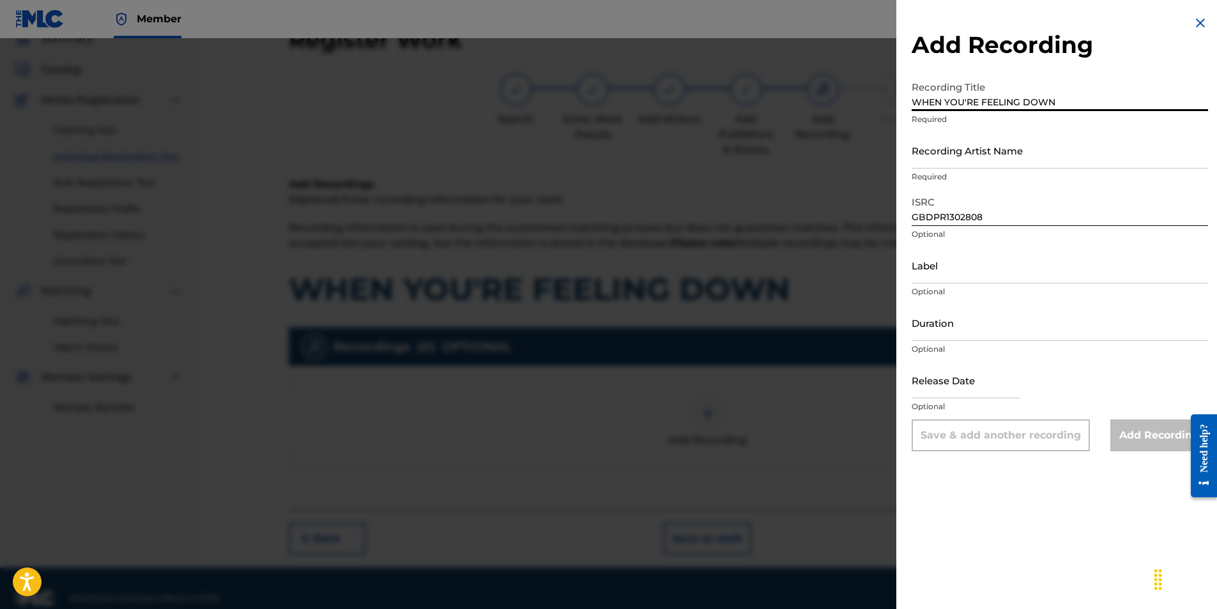
click at [936, 158] on input "Recording Artist Name" at bounding box center [1060, 150] width 296 height 36
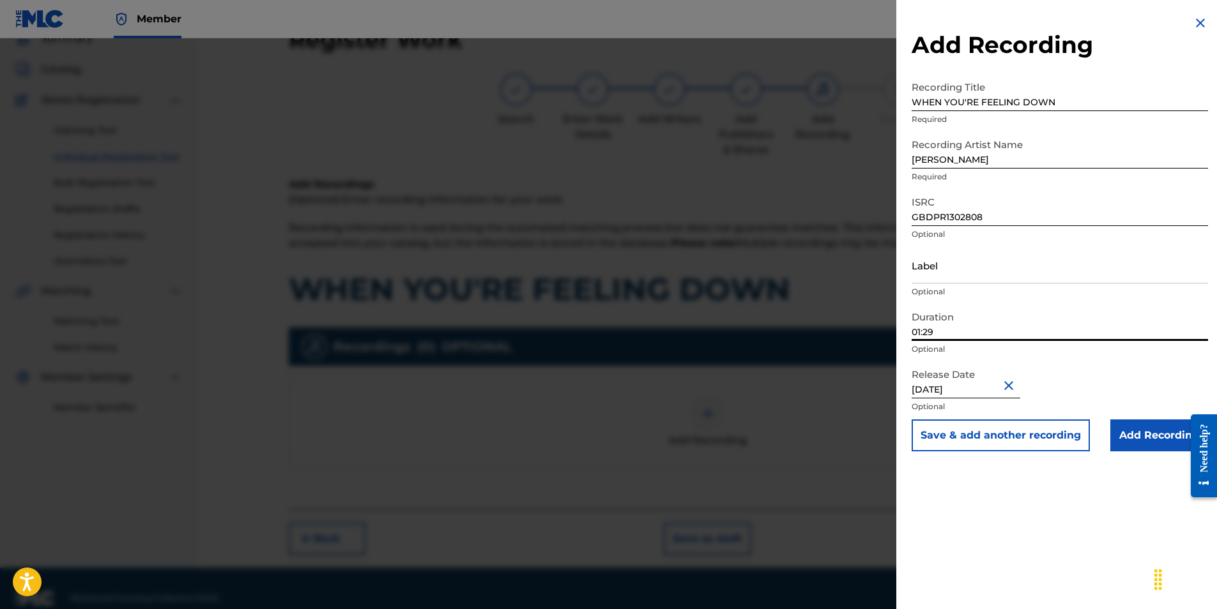
drag, startPoint x: 943, startPoint y: 332, endPoint x: 861, endPoint y: 325, distance: 82.0
click at [861, 325] on div "Add Recording Recording Title WHEN YOU'RE FEELING DOWN Required Recording Artis…" at bounding box center [608, 323] width 1217 height 571
click at [1135, 427] on input "Add Recording" at bounding box center [1159, 436] width 98 height 32
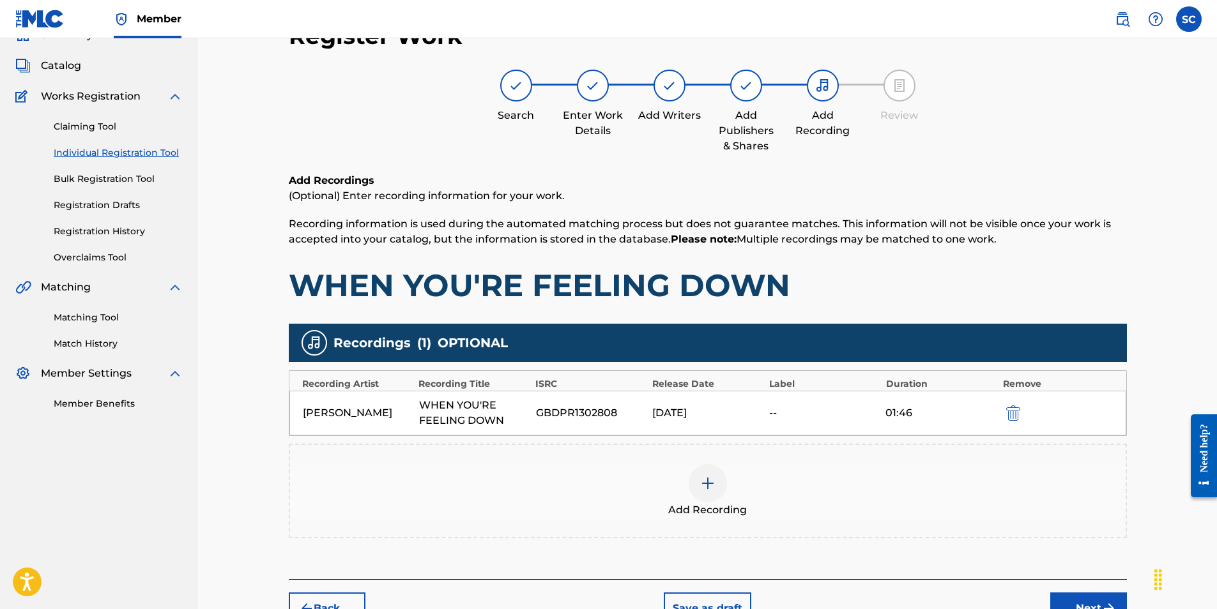
scroll to position [151, 0]
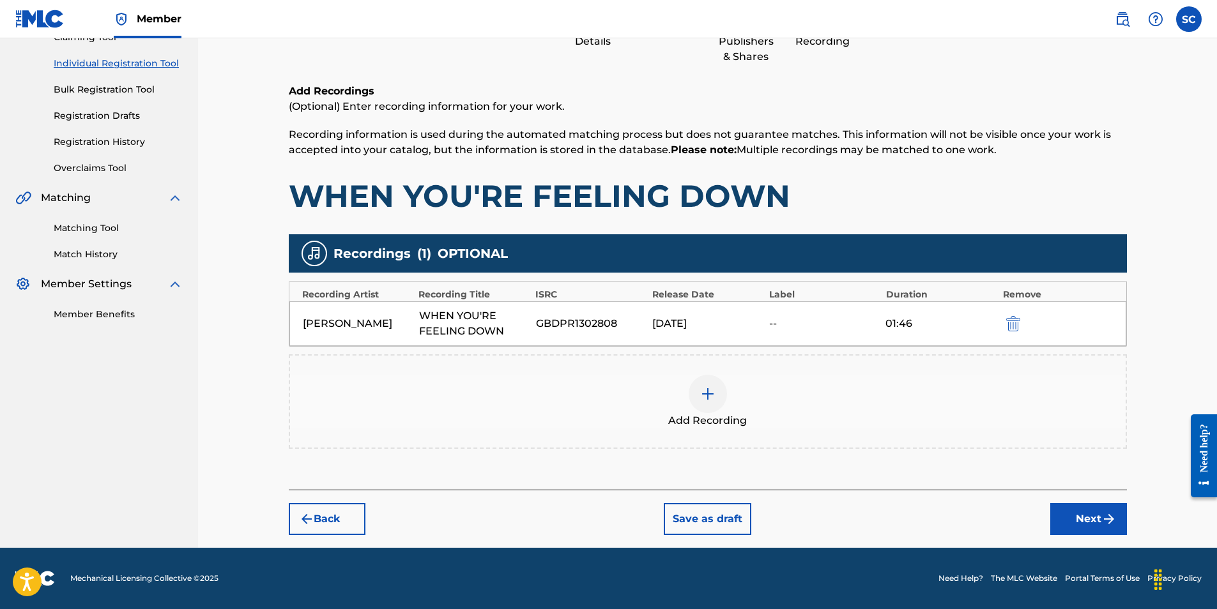
click at [1087, 521] on button "Next" at bounding box center [1088, 519] width 77 height 32
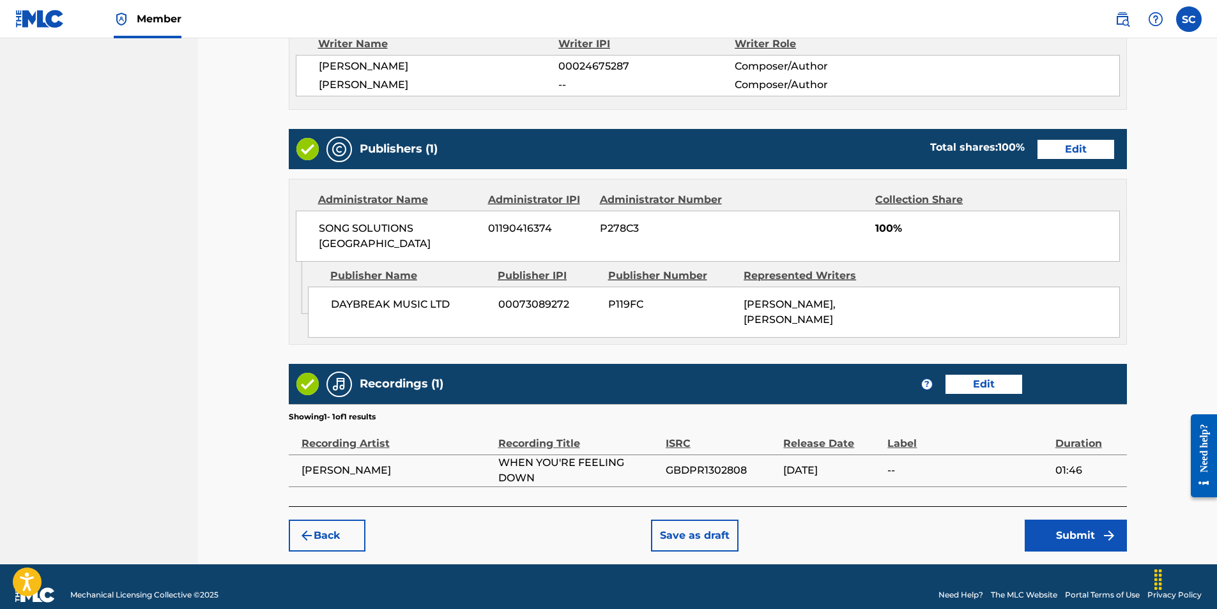
scroll to position [576, 0]
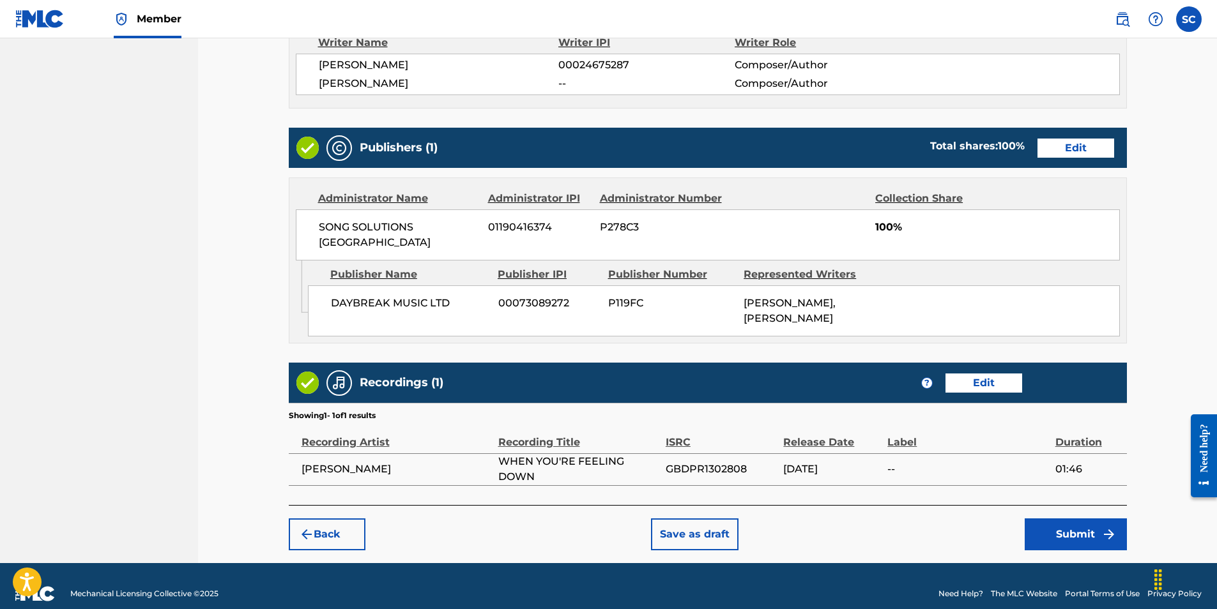
click at [1064, 520] on button "Submit" at bounding box center [1076, 535] width 102 height 32
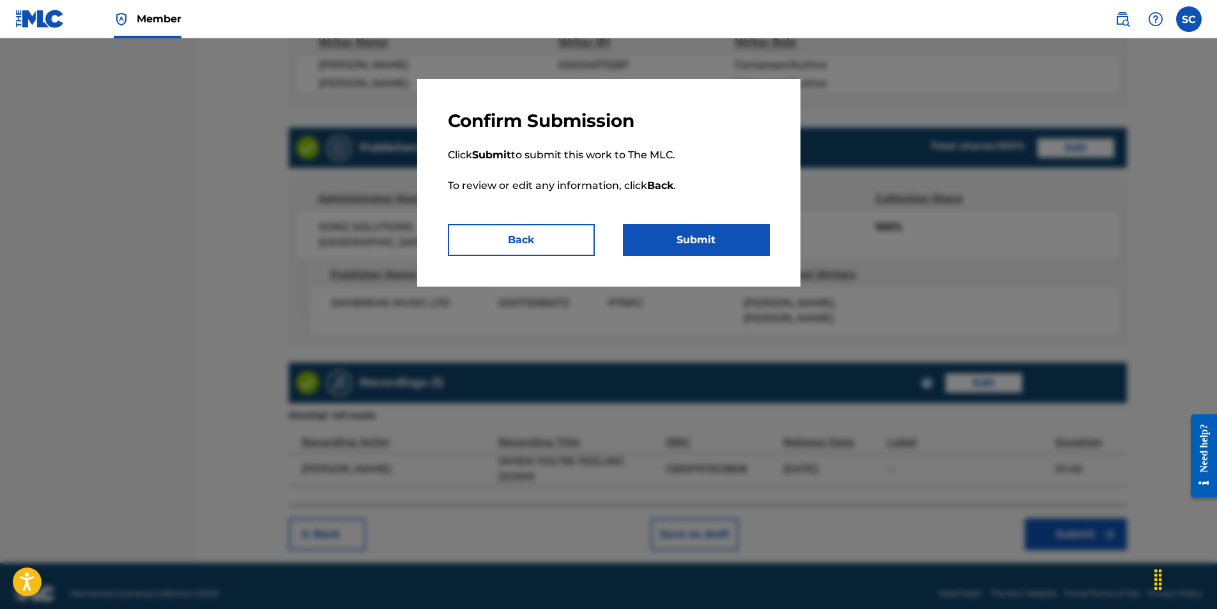
click at [708, 240] on button "Submit" at bounding box center [696, 240] width 147 height 32
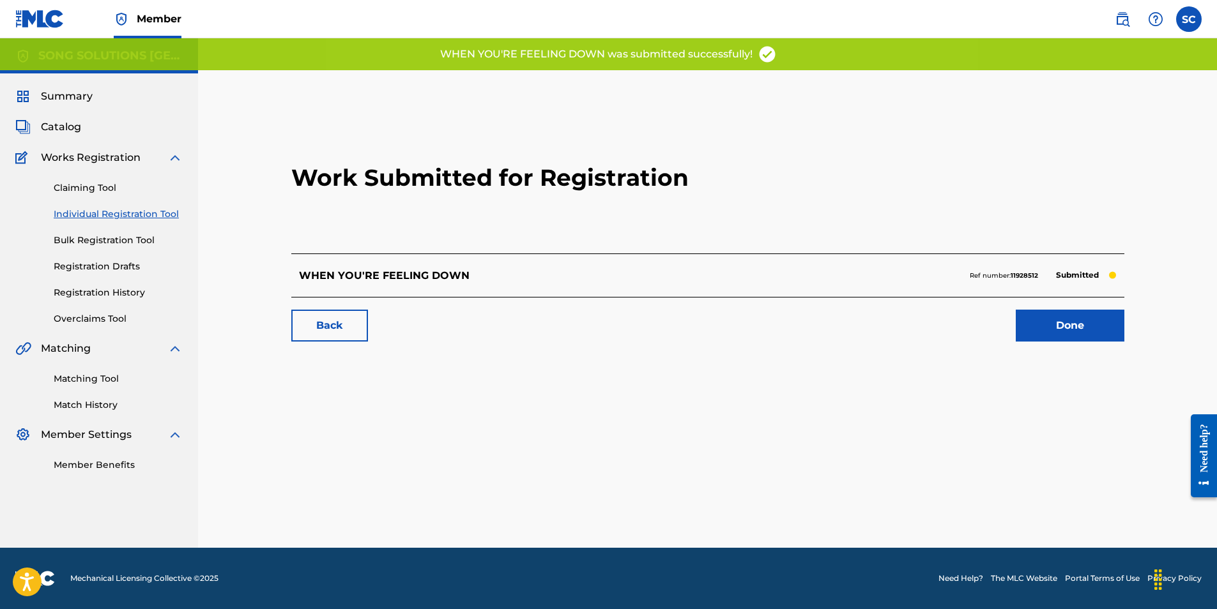
click at [1069, 327] on link "Done" at bounding box center [1070, 326] width 109 height 32
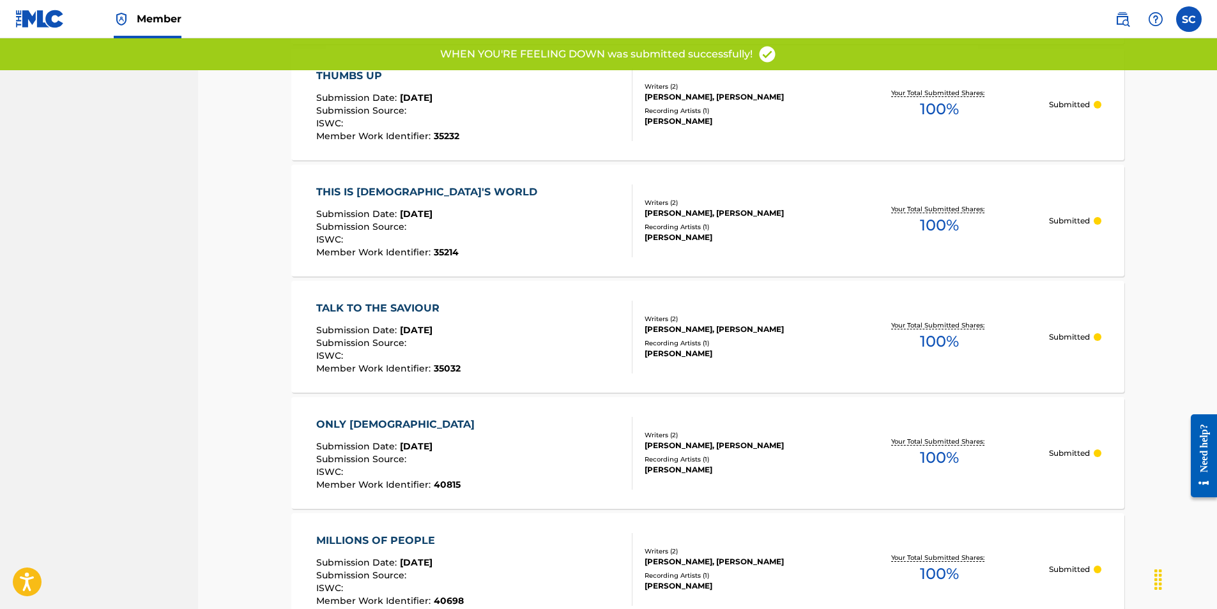
scroll to position [64, 0]
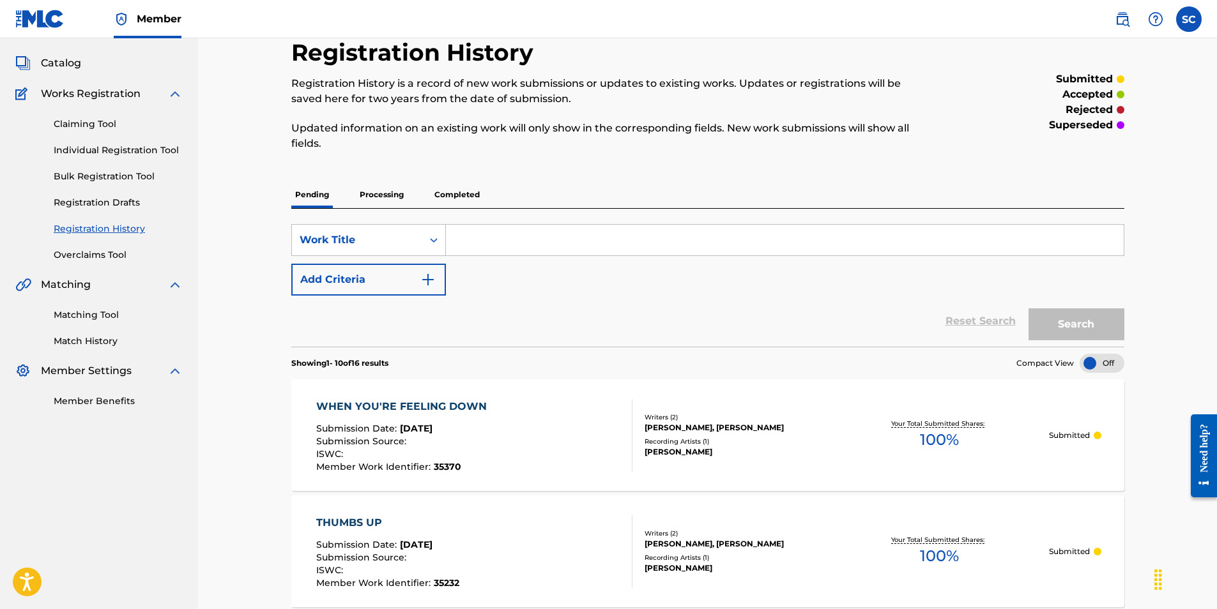
click at [80, 152] on link "Individual Registration Tool" at bounding box center [118, 150] width 129 height 13
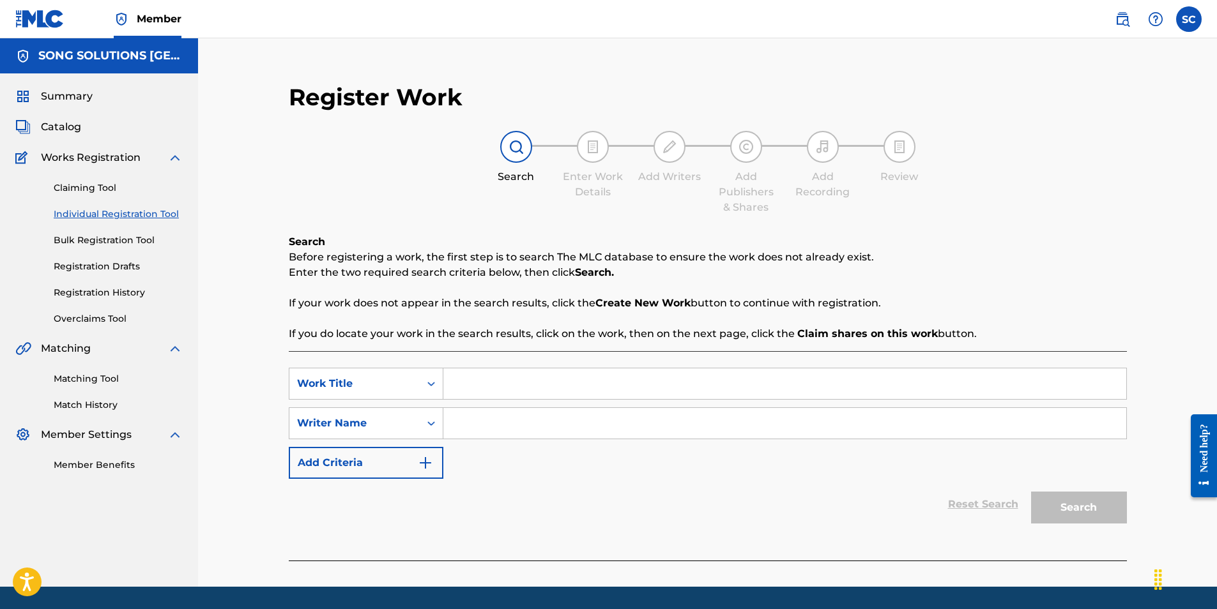
click at [507, 386] on input "Search Form" at bounding box center [784, 384] width 683 height 31
click at [491, 424] on input "Search Form" at bounding box center [784, 423] width 683 height 31
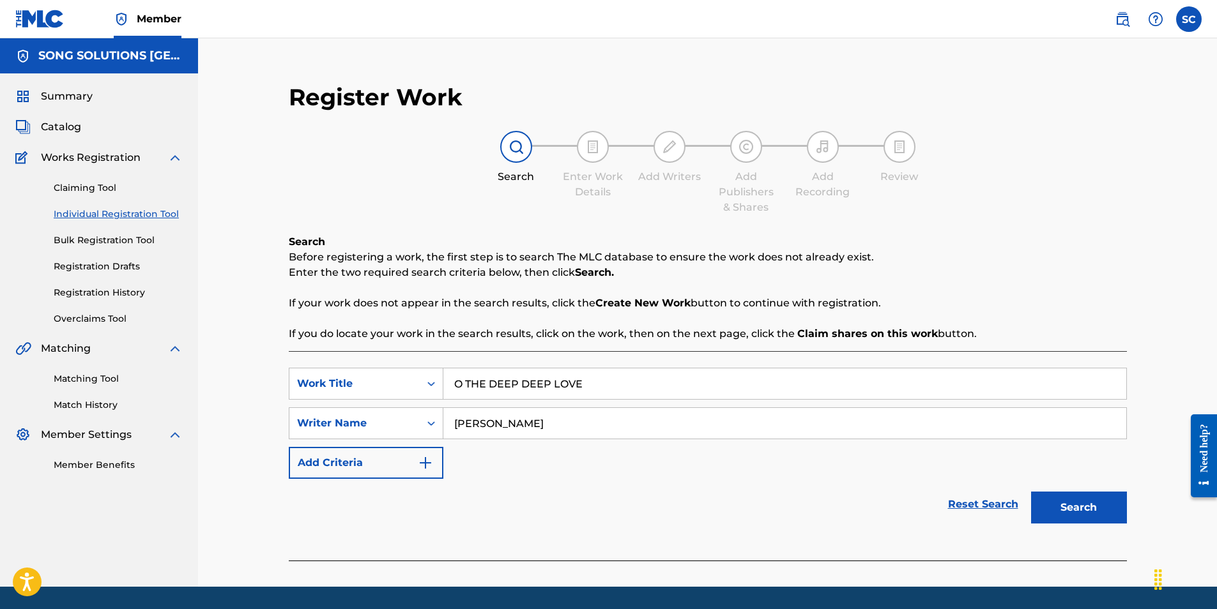
click at [1031, 492] on button "Search" at bounding box center [1079, 508] width 96 height 32
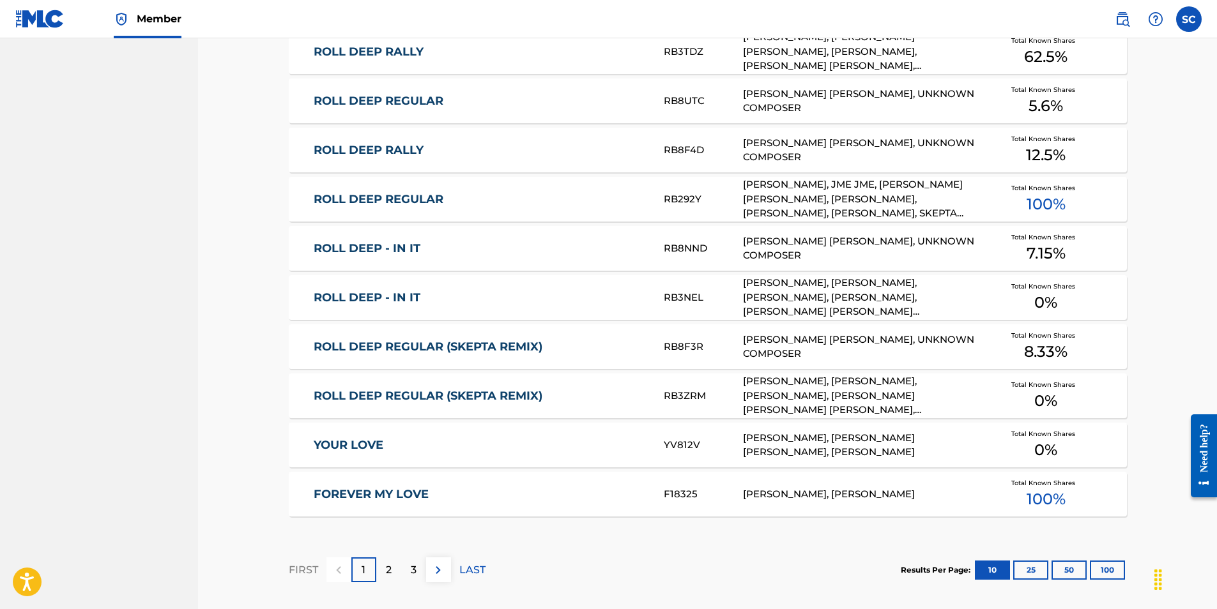
scroll to position [724, 0]
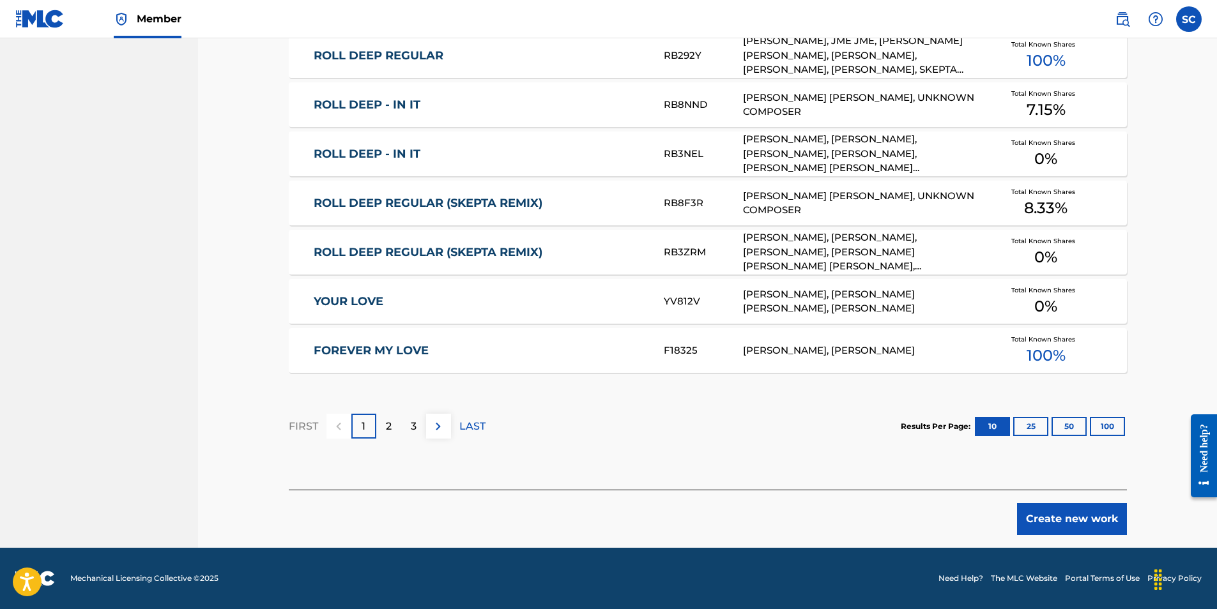
click at [1072, 516] on button "Create new work" at bounding box center [1072, 519] width 110 height 32
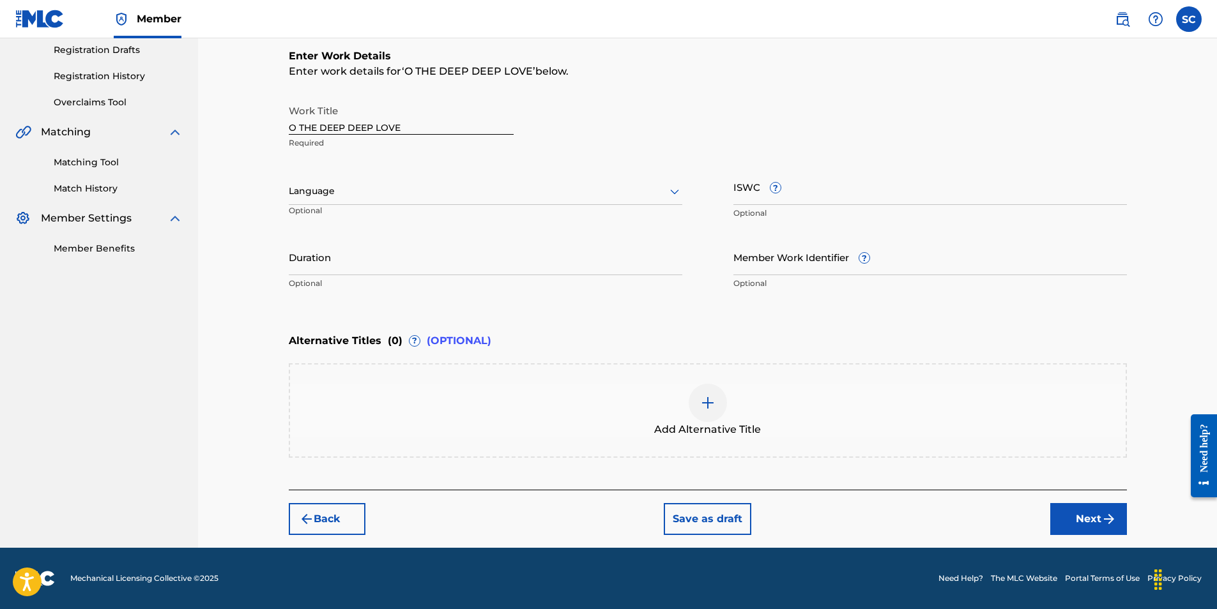
scroll to position [0, 0]
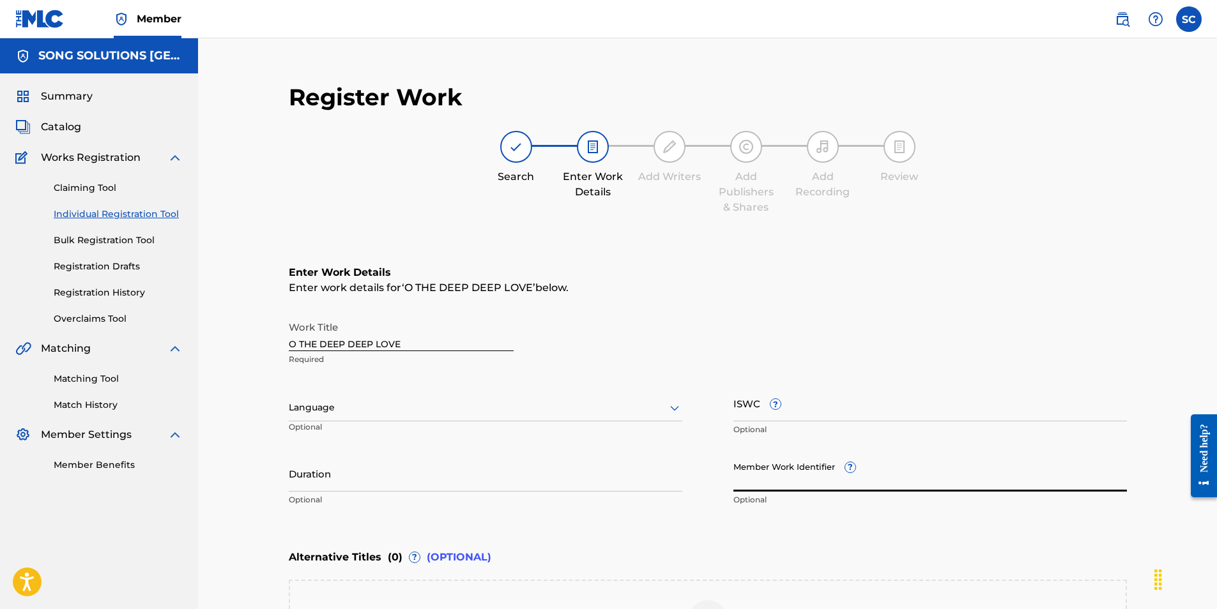
click at [745, 480] on input "Member Work Identifier ?" at bounding box center [930, 474] width 394 height 36
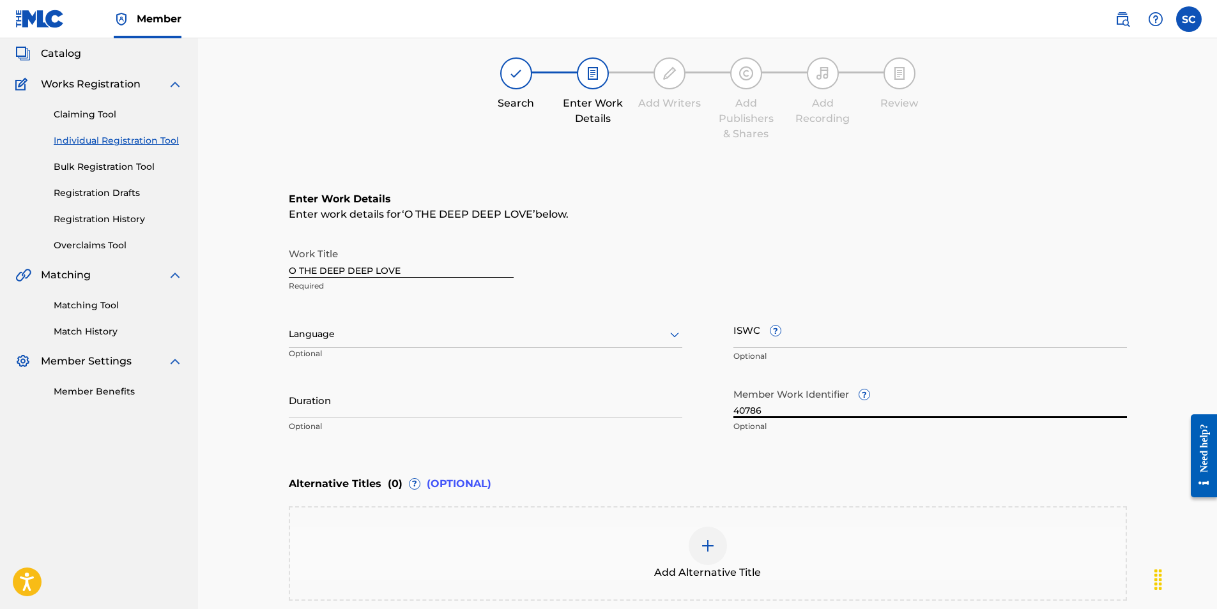
scroll to position [192, 0]
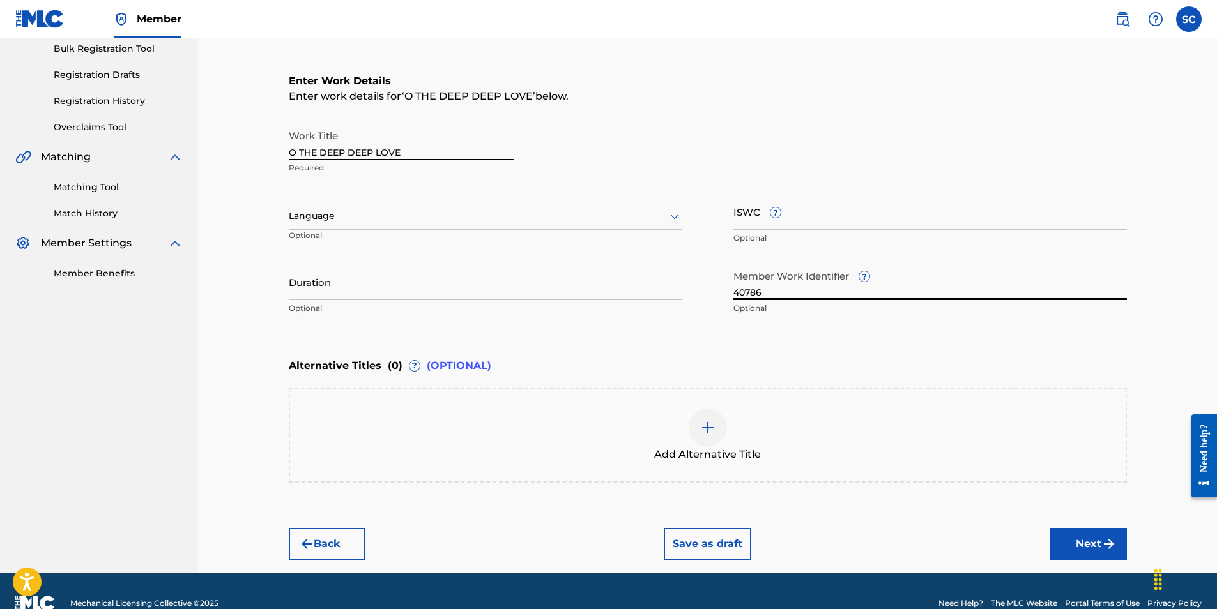
click at [1077, 544] on button "Next" at bounding box center [1088, 544] width 77 height 32
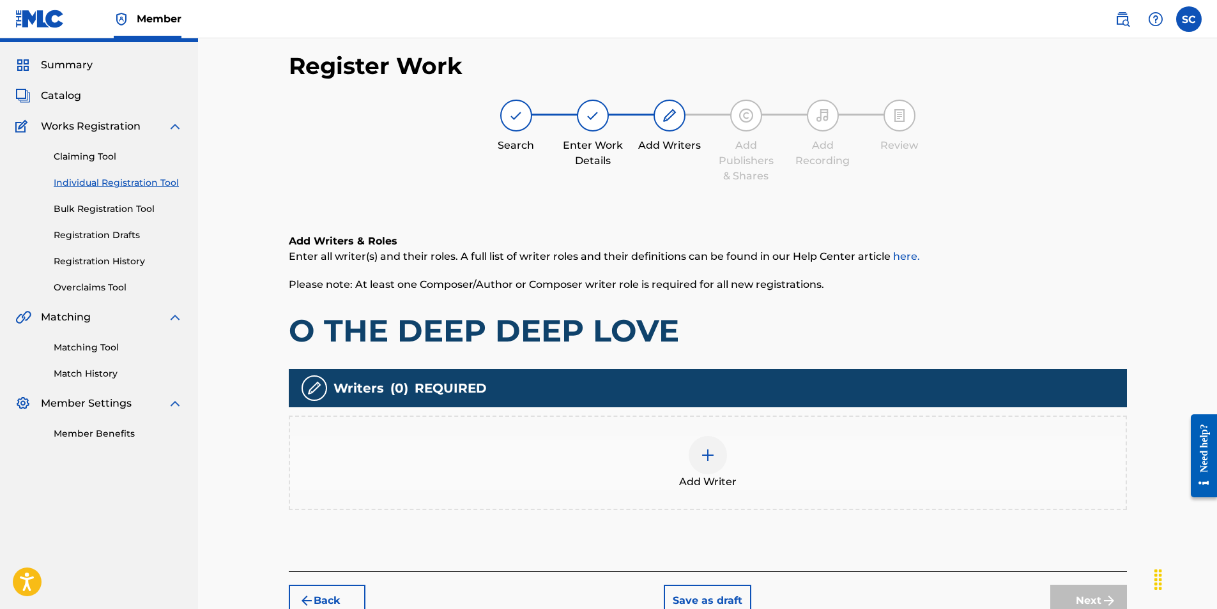
scroll to position [57, 0]
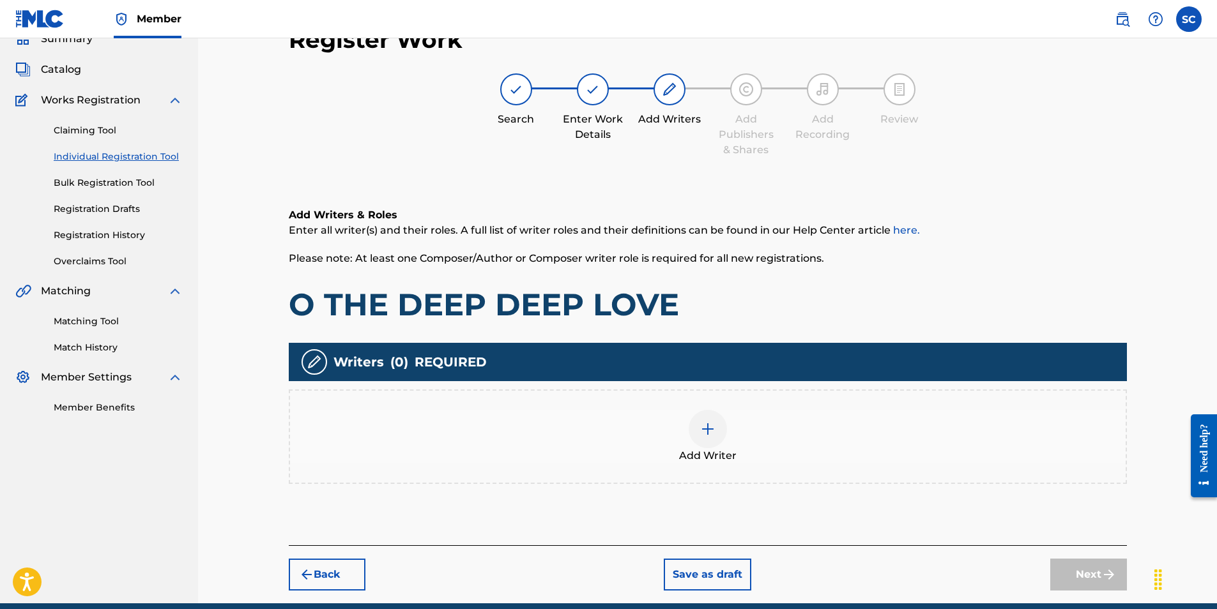
click at [703, 431] on img at bounding box center [707, 429] width 15 height 15
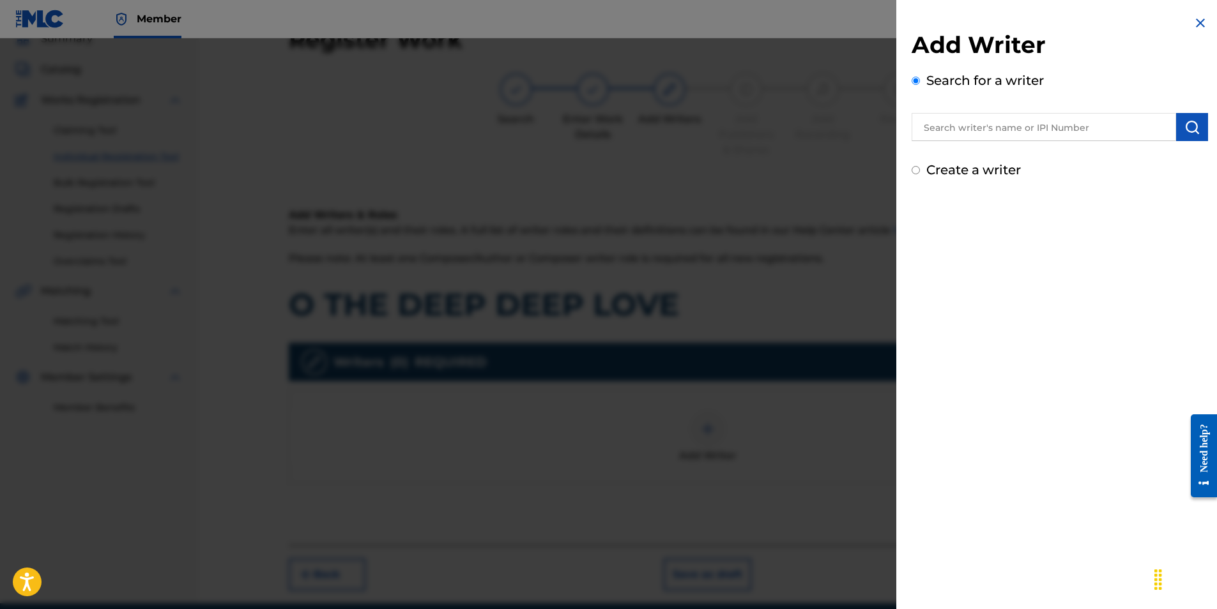
click at [948, 128] on input "text" at bounding box center [1044, 127] width 264 height 28
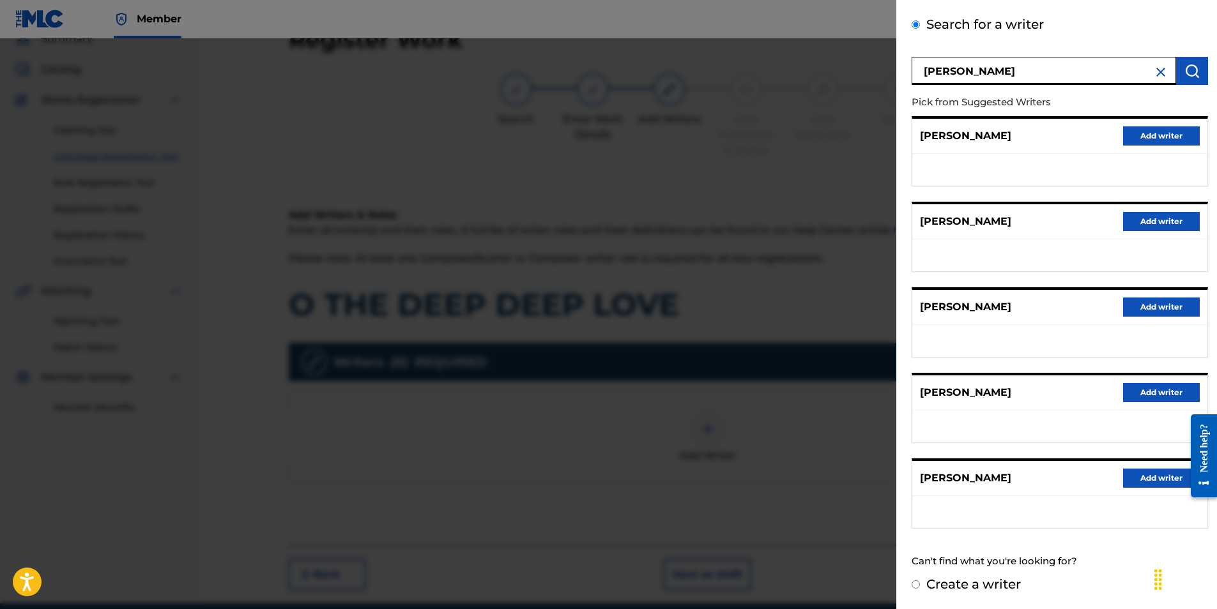
scroll to position [0, 0]
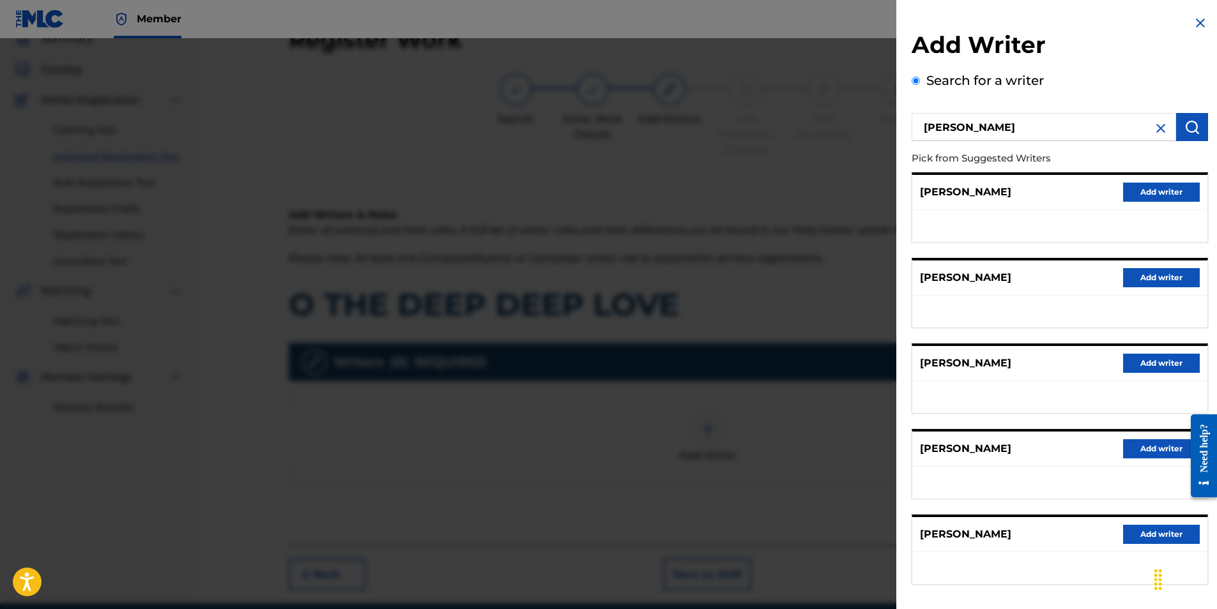
click at [1163, 365] on button "Add writer" at bounding box center [1161, 363] width 77 height 19
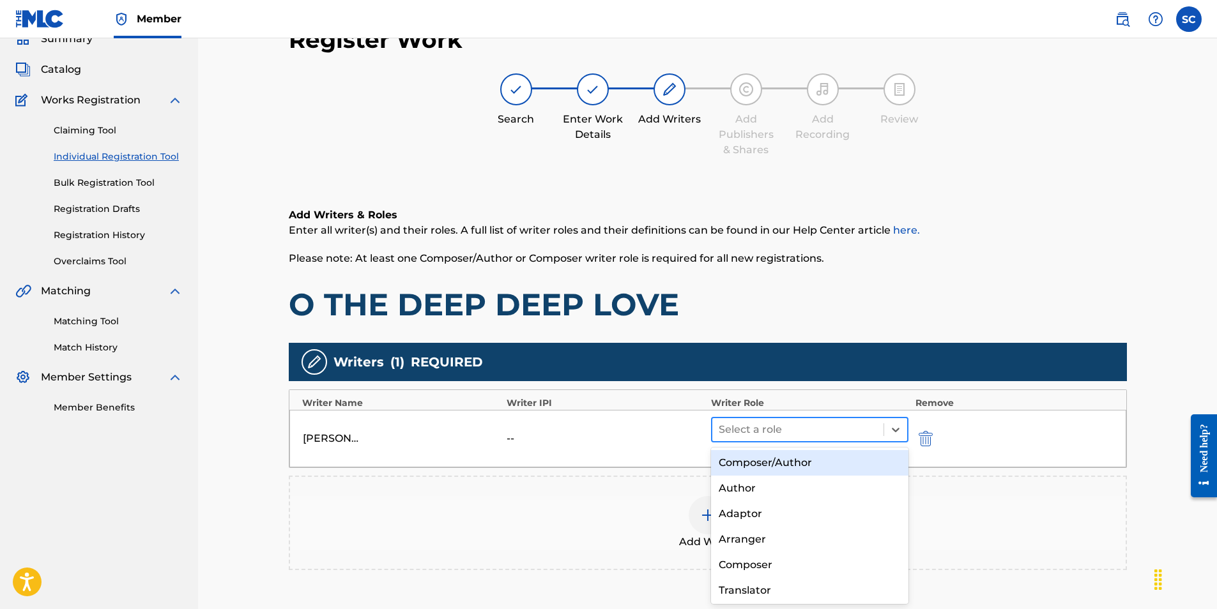
click at [797, 435] on div at bounding box center [798, 430] width 159 height 18
click at [776, 456] on div "Composer/Author" at bounding box center [810, 463] width 198 height 26
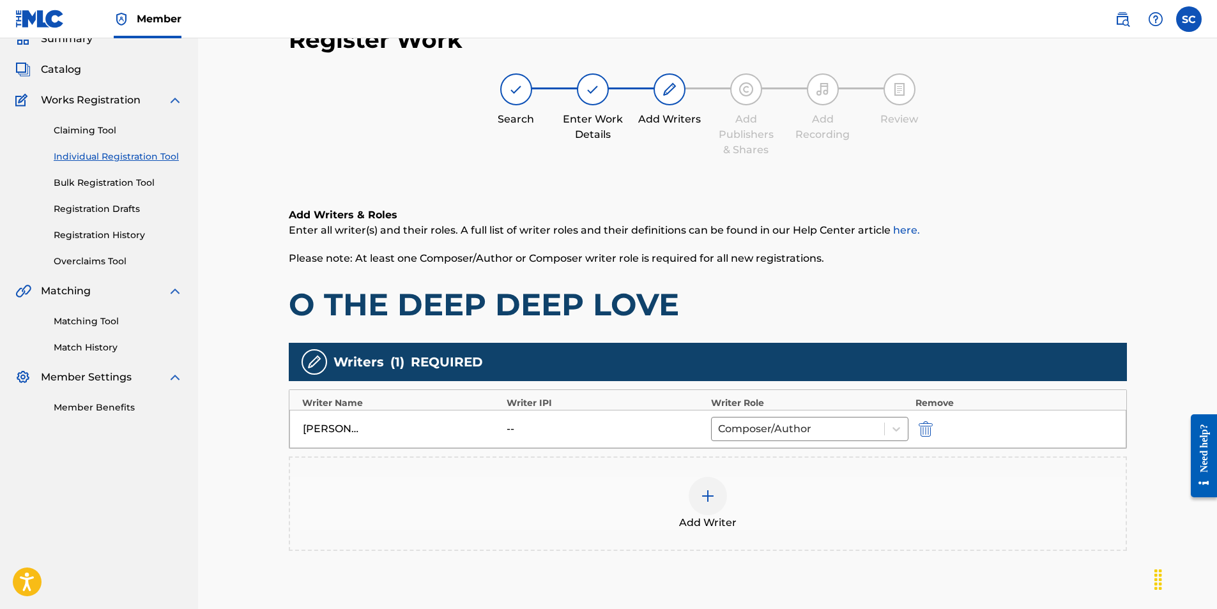
click at [710, 496] on img at bounding box center [707, 496] width 15 height 15
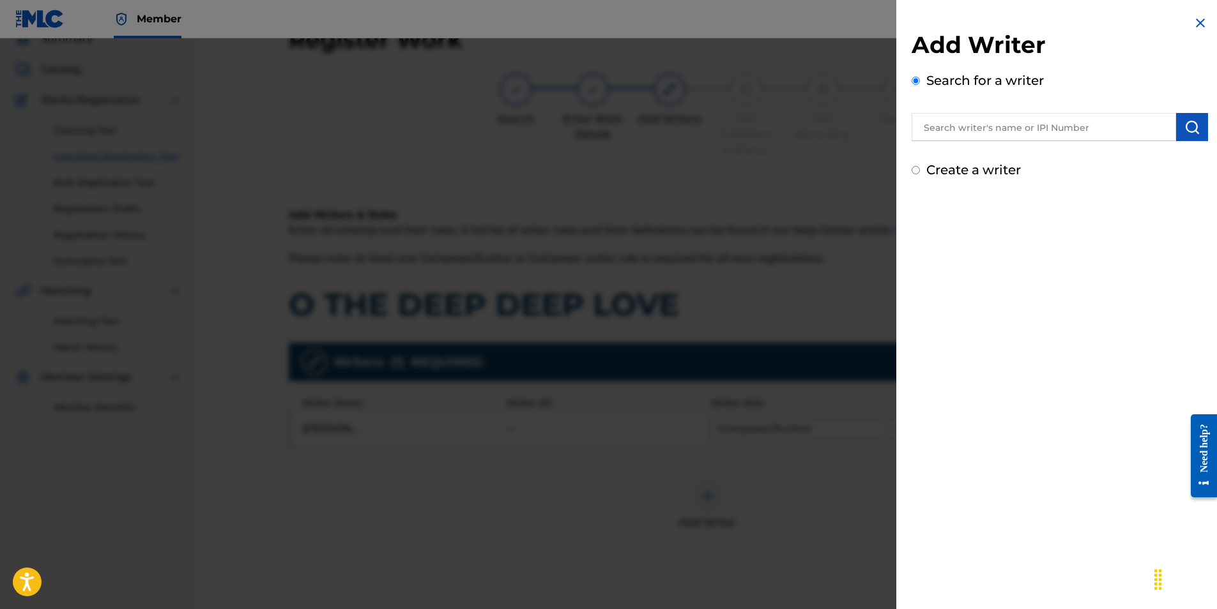
click at [1017, 129] on input "text" at bounding box center [1044, 127] width 264 height 28
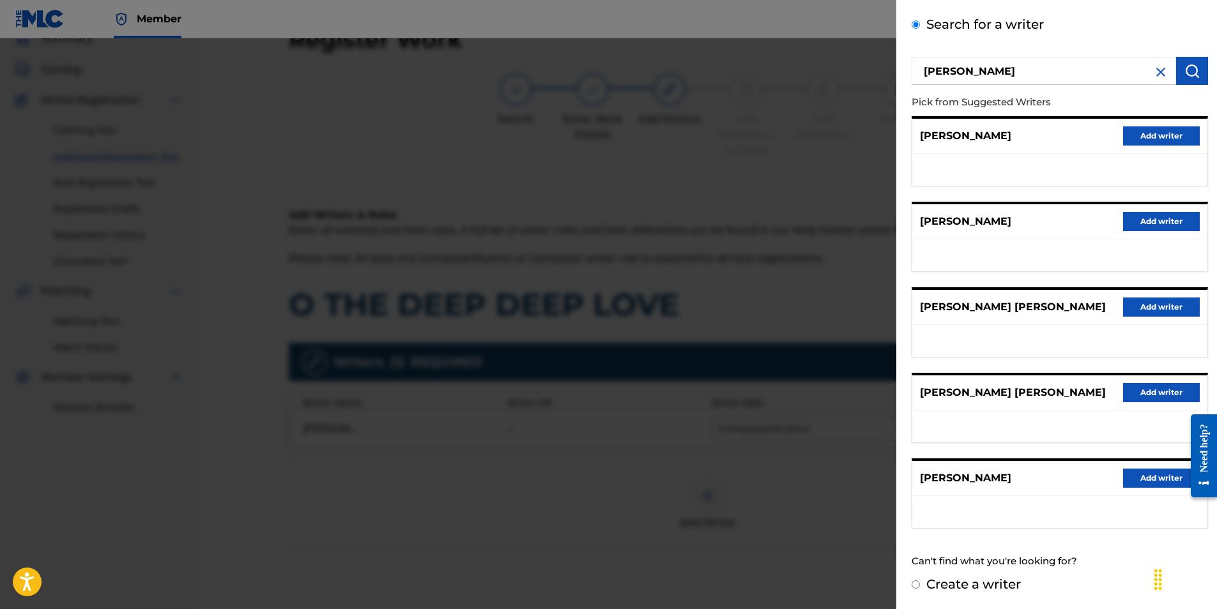
scroll to position [180, 0]
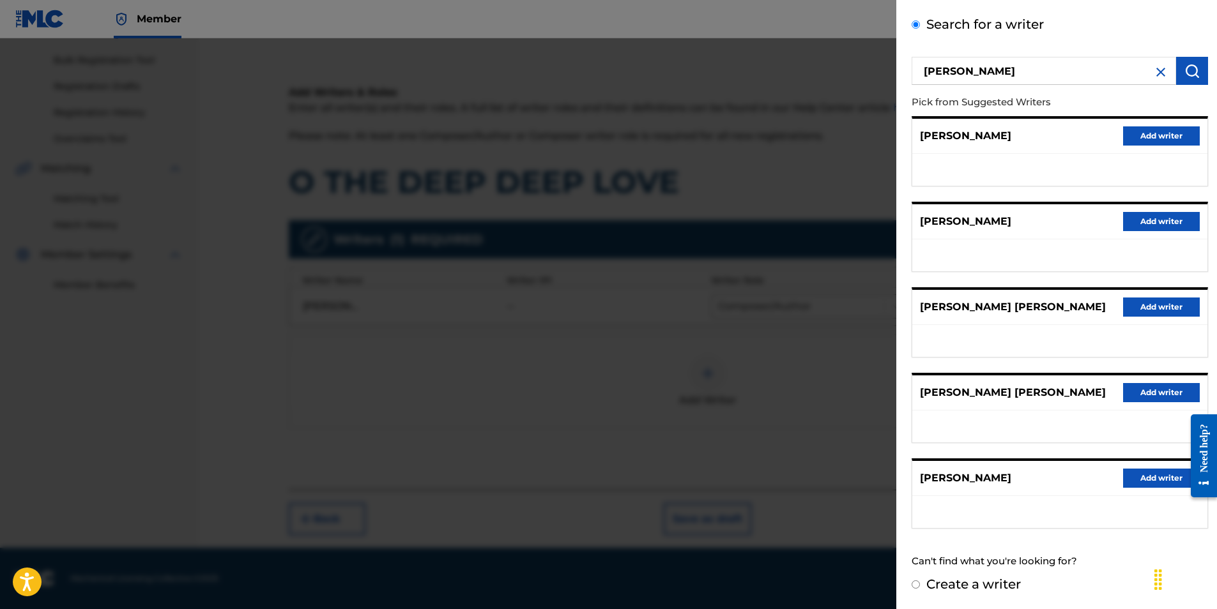
click at [983, 584] on label "Create a writer" at bounding box center [973, 584] width 95 height 15
click at [920, 584] on input "Create a writer" at bounding box center [916, 585] width 8 height 8
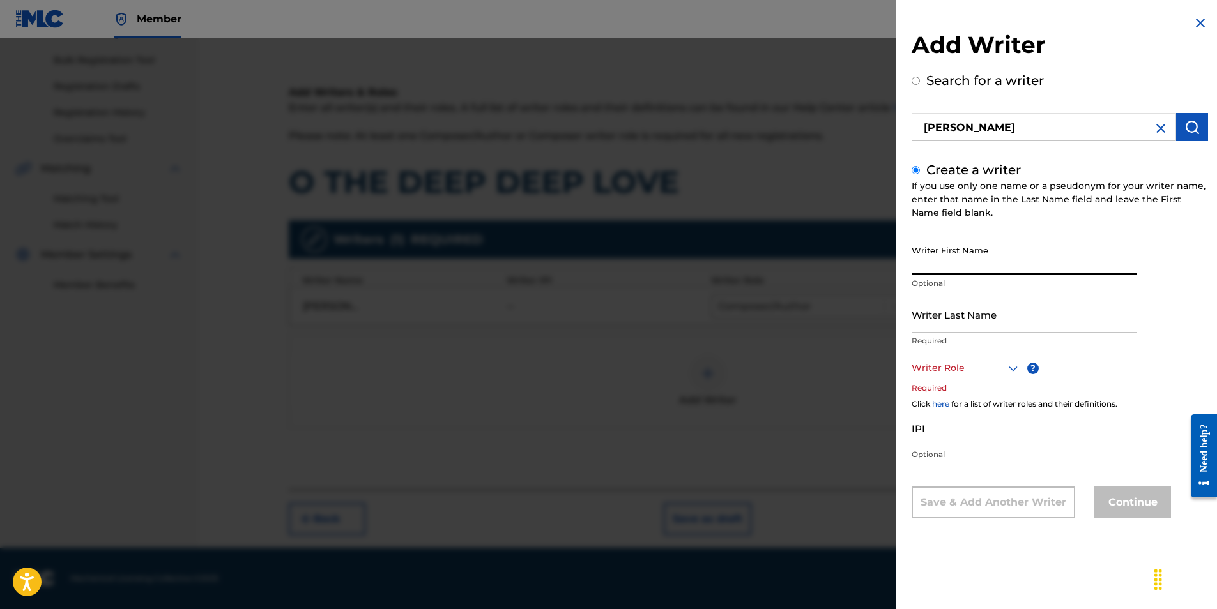
click at [947, 263] on input "Writer First Name" at bounding box center [1024, 257] width 225 height 36
click at [933, 322] on input "Writer Last Name" at bounding box center [1024, 314] width 225 height 36
click at [965, 266] on input "[PERSON_NAME]" at bounding box center [1024, 257] width 225 height 36
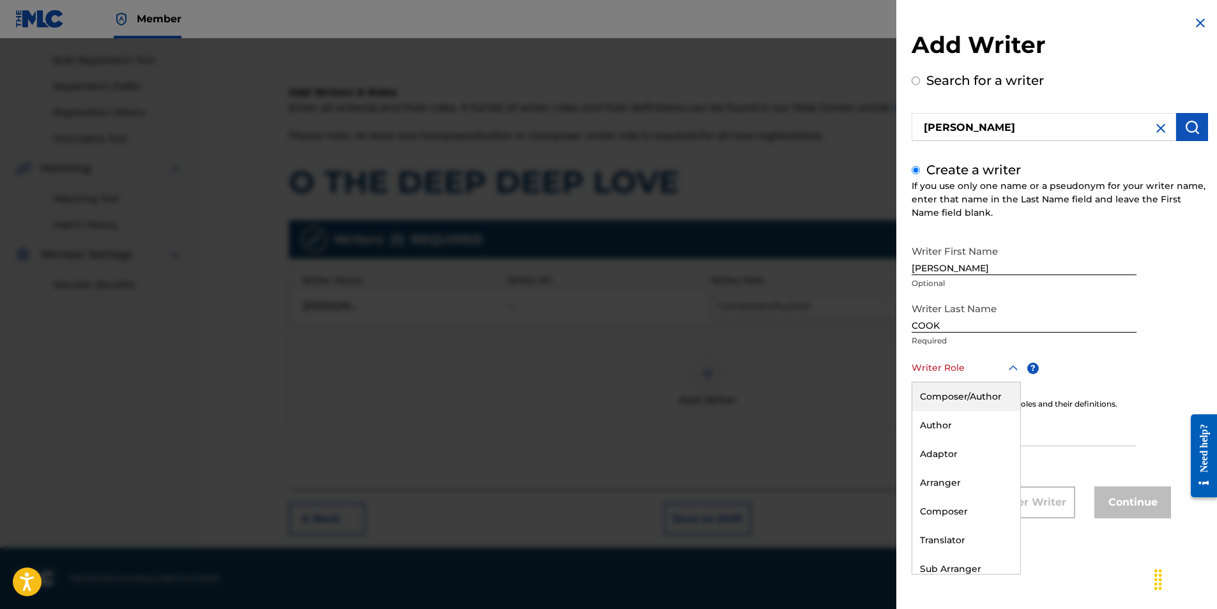
click at [921, 371] on div at bounding box center [966, 368] width 109 height 16
click at [937, 391] on div "Composer/Author" at bounding box center [966, 397] width 108 height 29
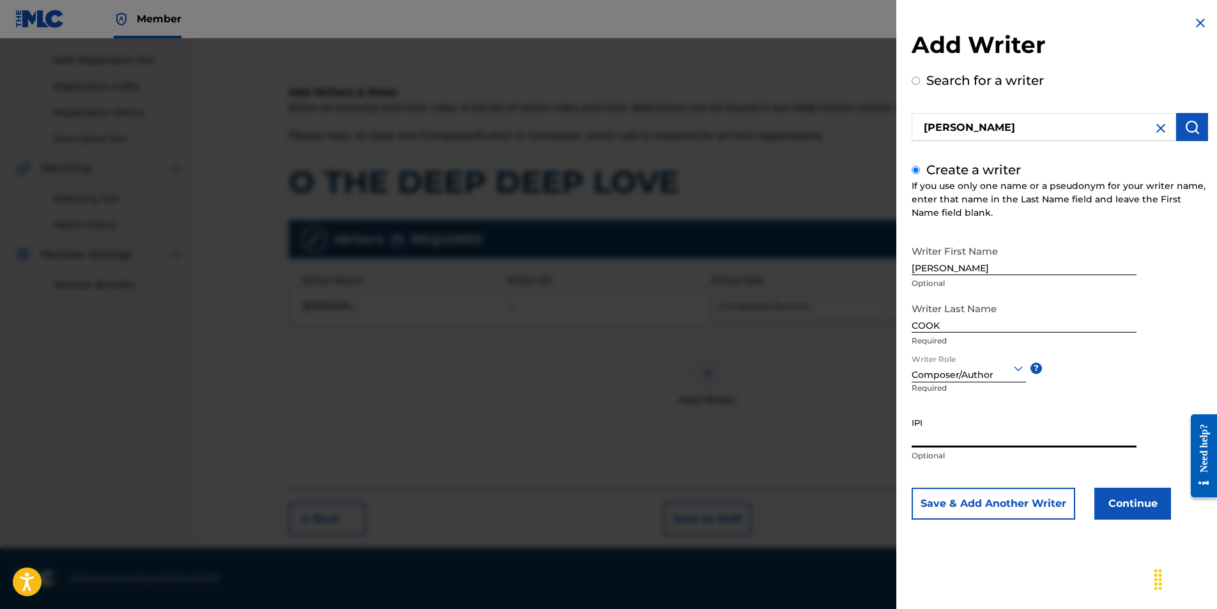
click at [936, 432] on input "IPI" at bounding box center [1024, 429] width 225 height 36
paste input "00070171800"
click at [1131, 505] on button "Continue" at bounding box center [1132, 504] width 77 height 32
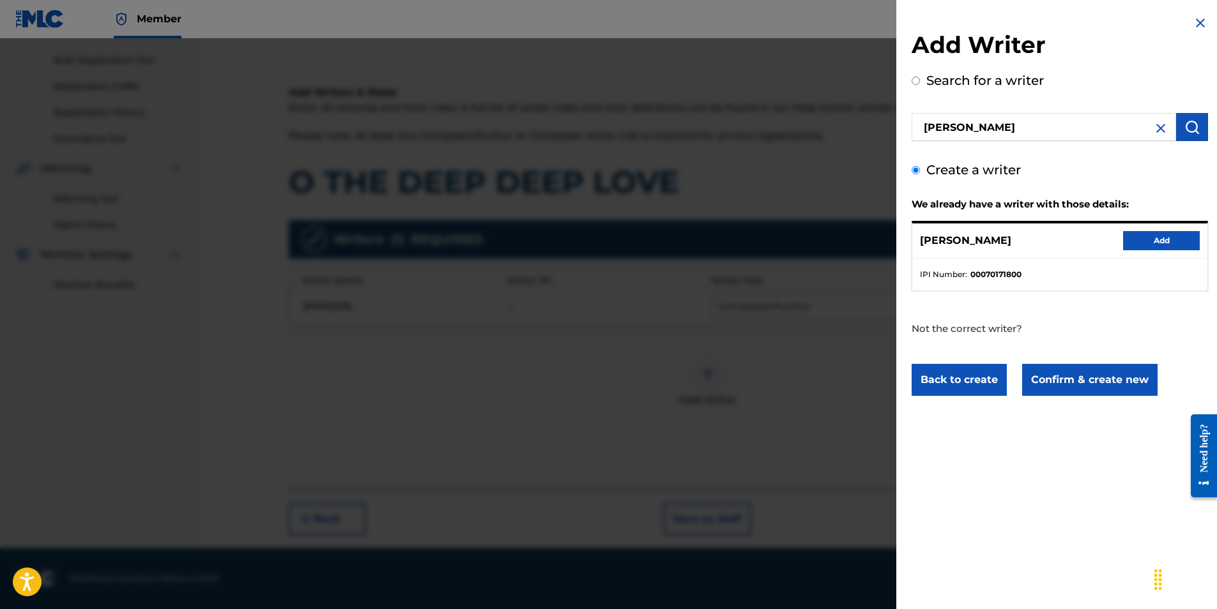
click at [1158, 239] on button "Add" at bounding box center [1161, 240] width 77 height 19
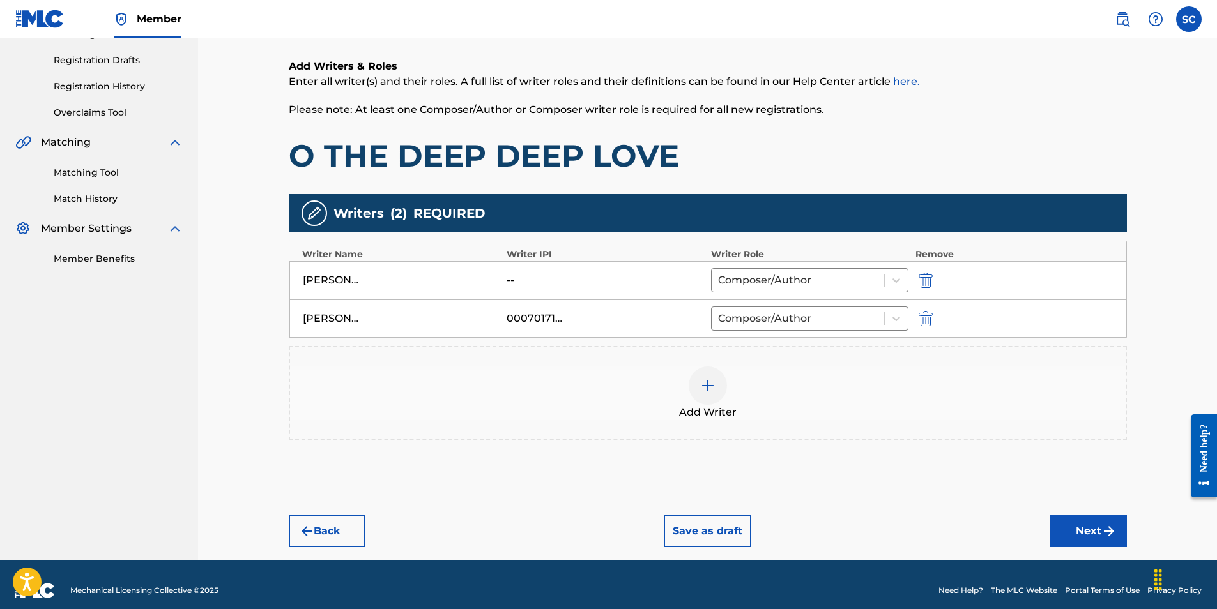
scroll to position [218, 0]
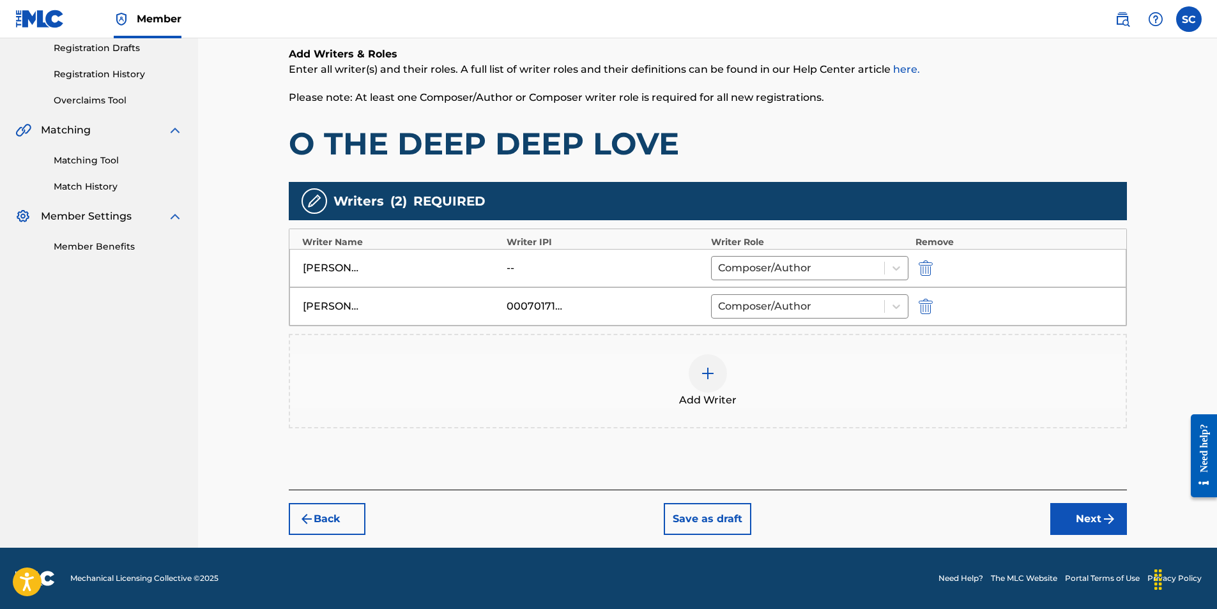
click at [1085, 512] on button "Next" at bounding box center [1088, 519] width 77 height 32
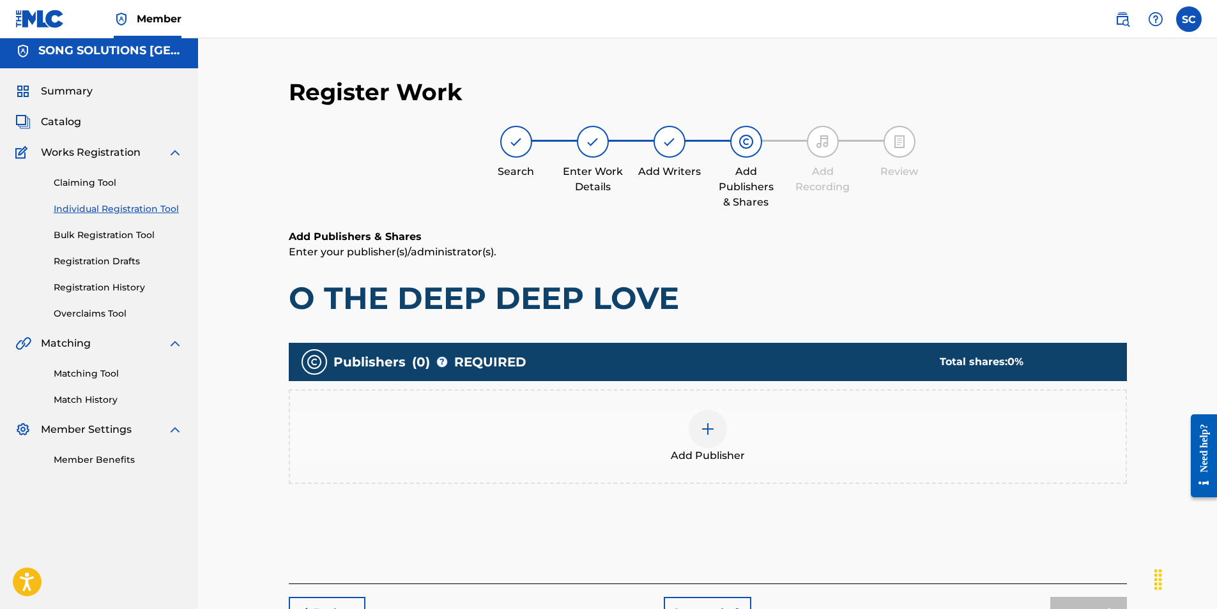
scroll to position [57, 0]
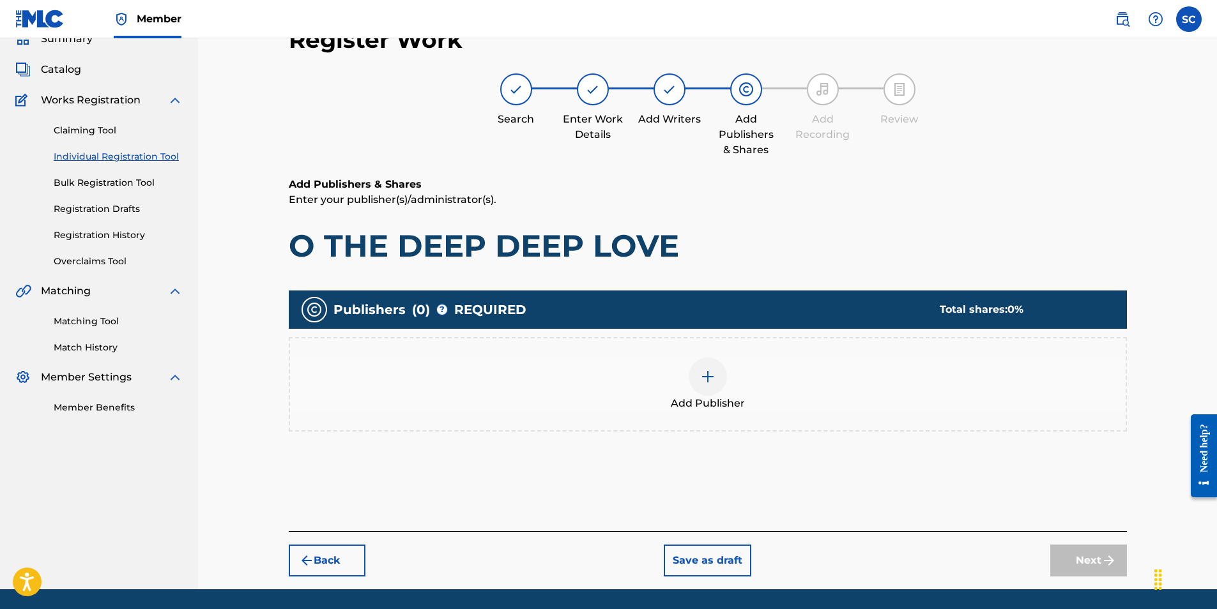
click at [706, 378] on img at bounding box center [707, 376] width 15 height 15
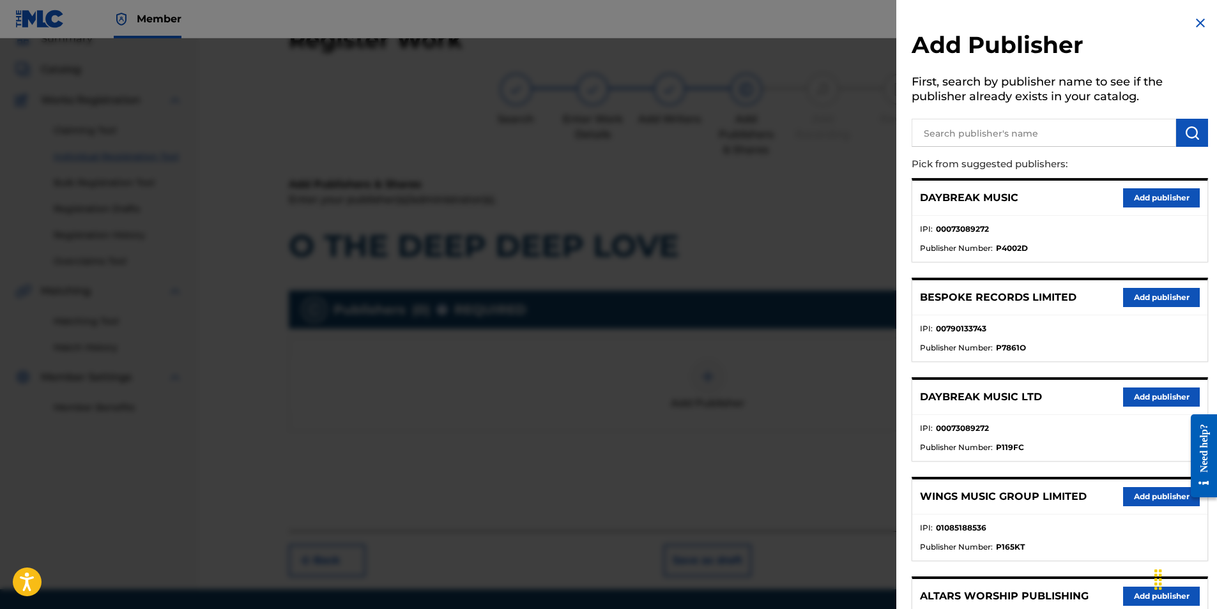
click at [1133, 400] on button "Add publisher" at bounding box center [1161, 397] width 77 height 19
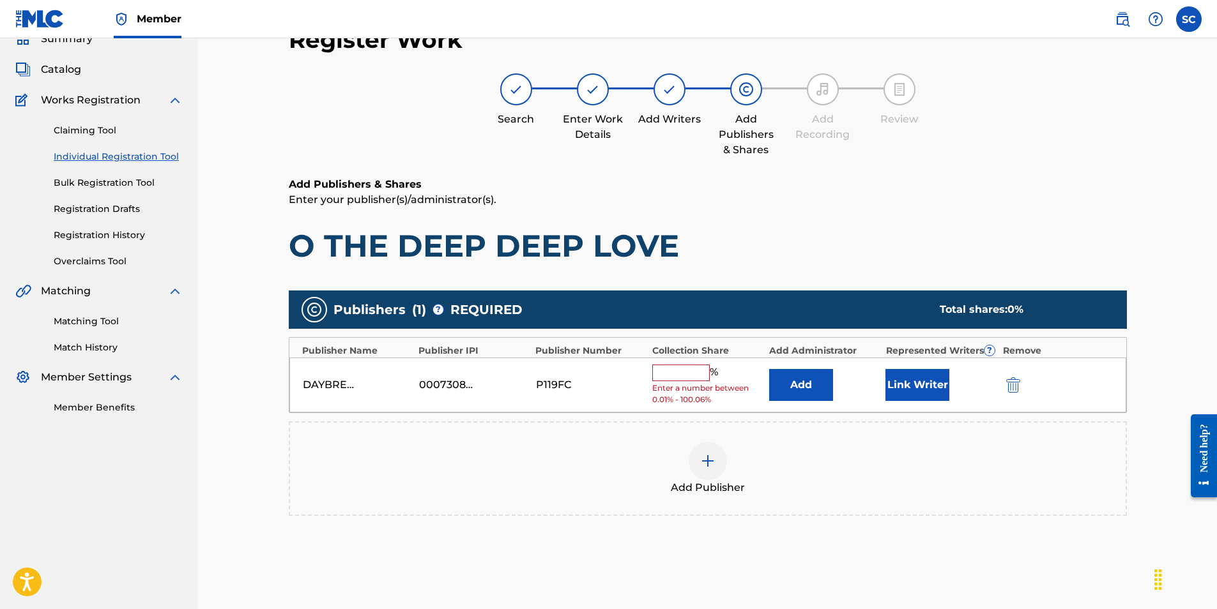
click at [671, 375] on input "text" at bounding box center [680, 373] width 57 height 17
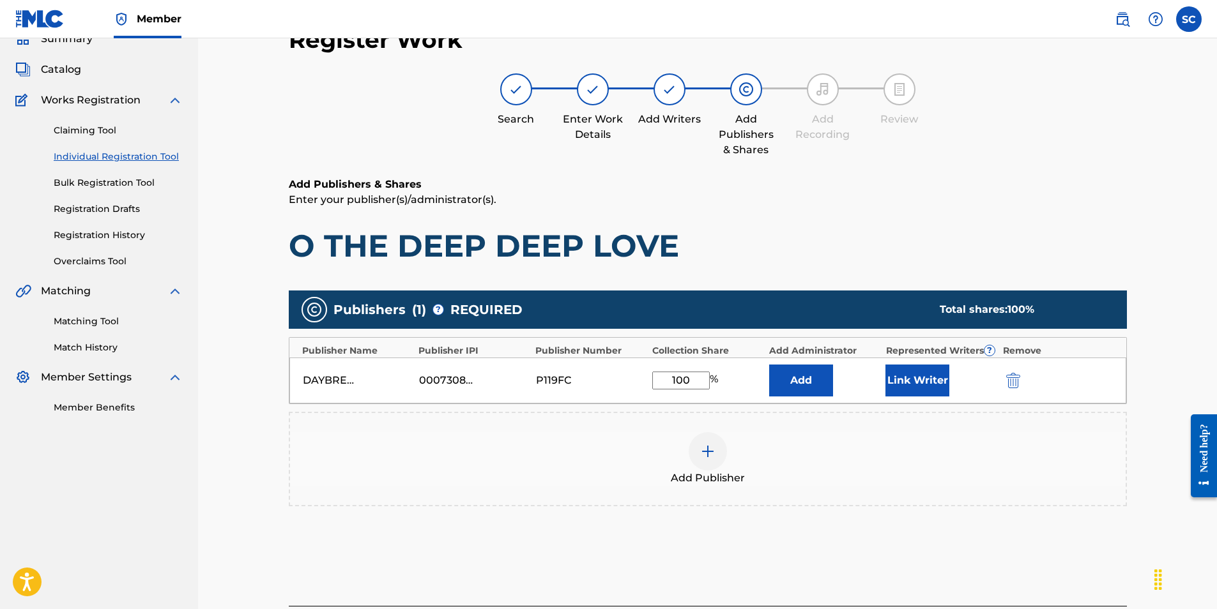
click at [791, 372] on button "Add" at bounding box center [801, 381] width 64 height 32
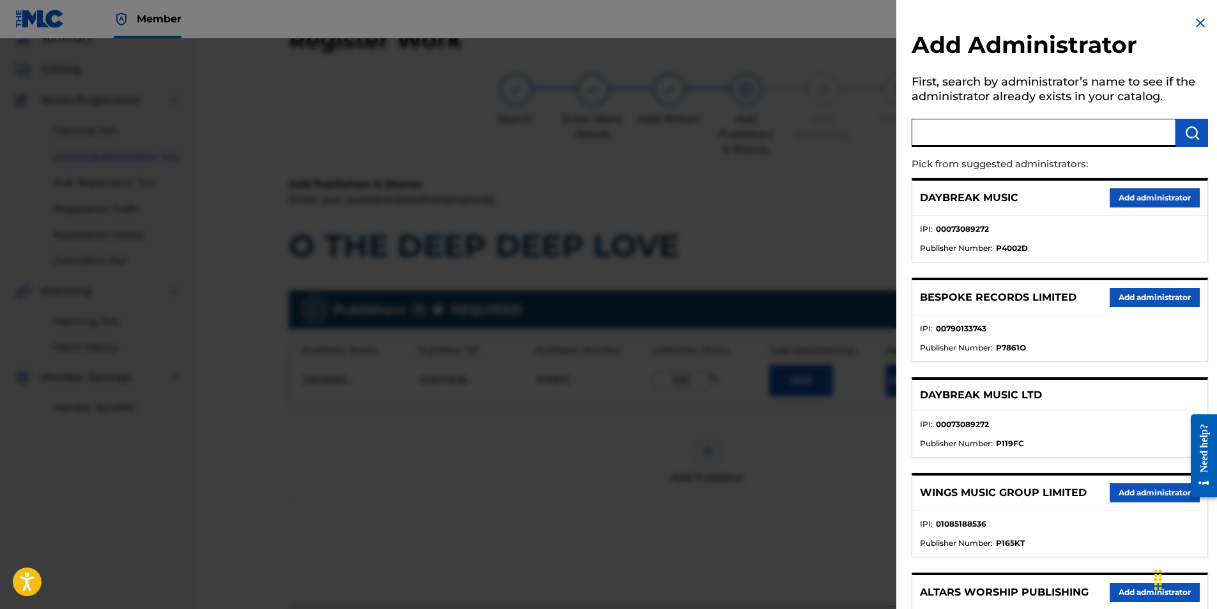
click at [966, 134] on input "text" at bounding box center [1044, 133] width 264 height 28
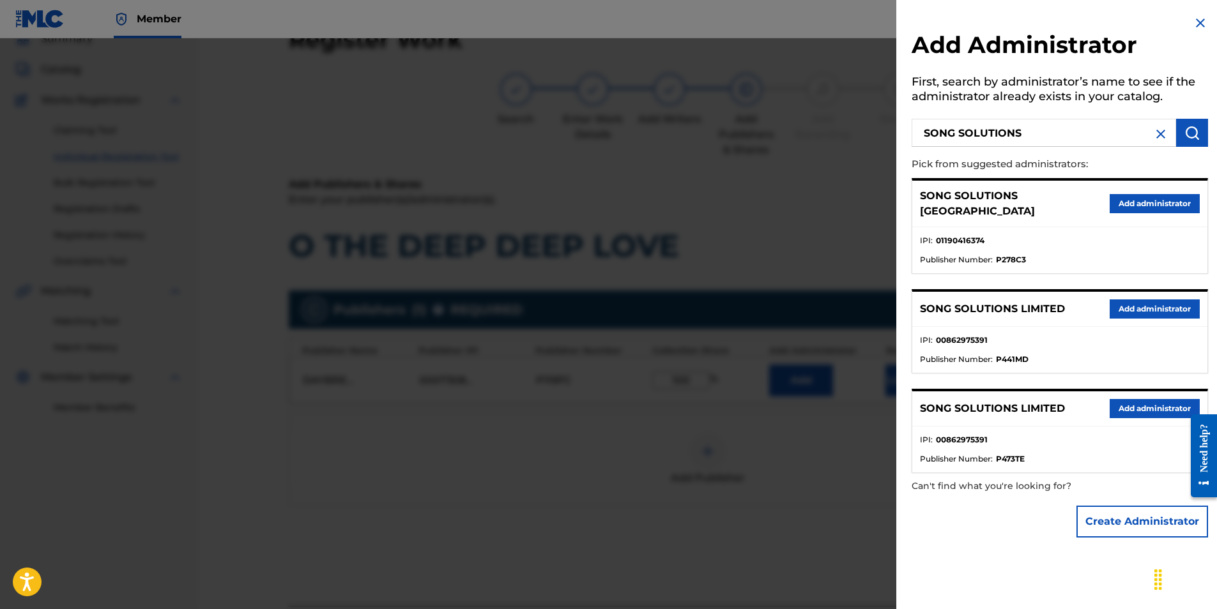
click at [1140, 201] on button "Add administrator" at bounding box center [1155, 203] width 90 height 19
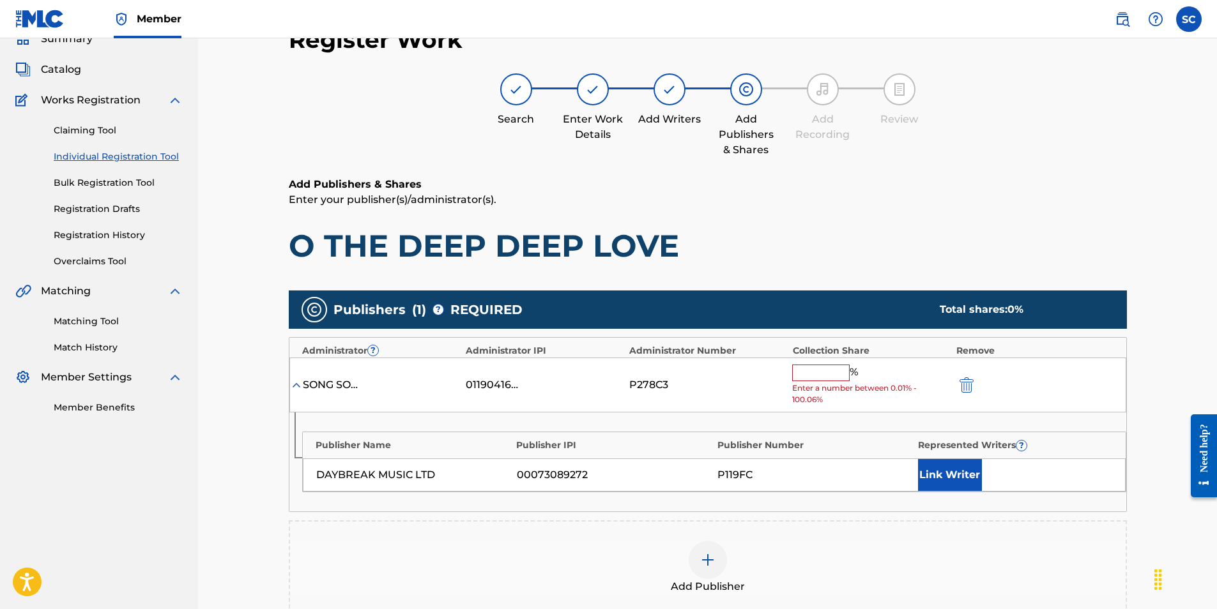
click at [816, 369] on input "text" at bounding box center [820, 373] width 57 height 17
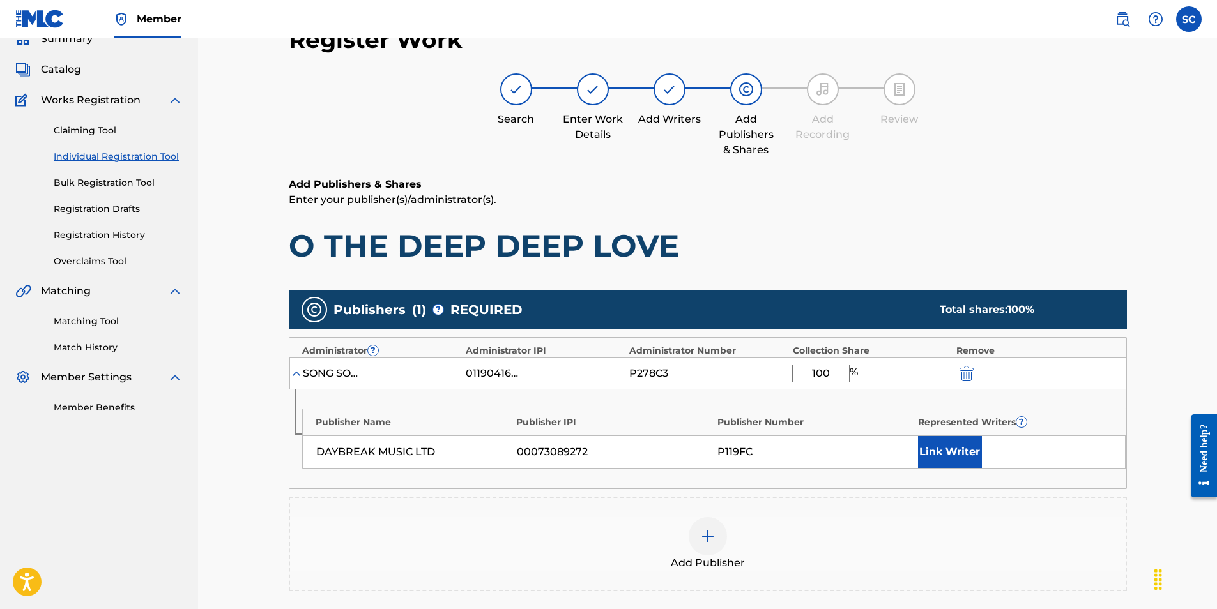
click at [934, 457] on button "Link Writer" at bounding box center [950, 452] width 64 height 32
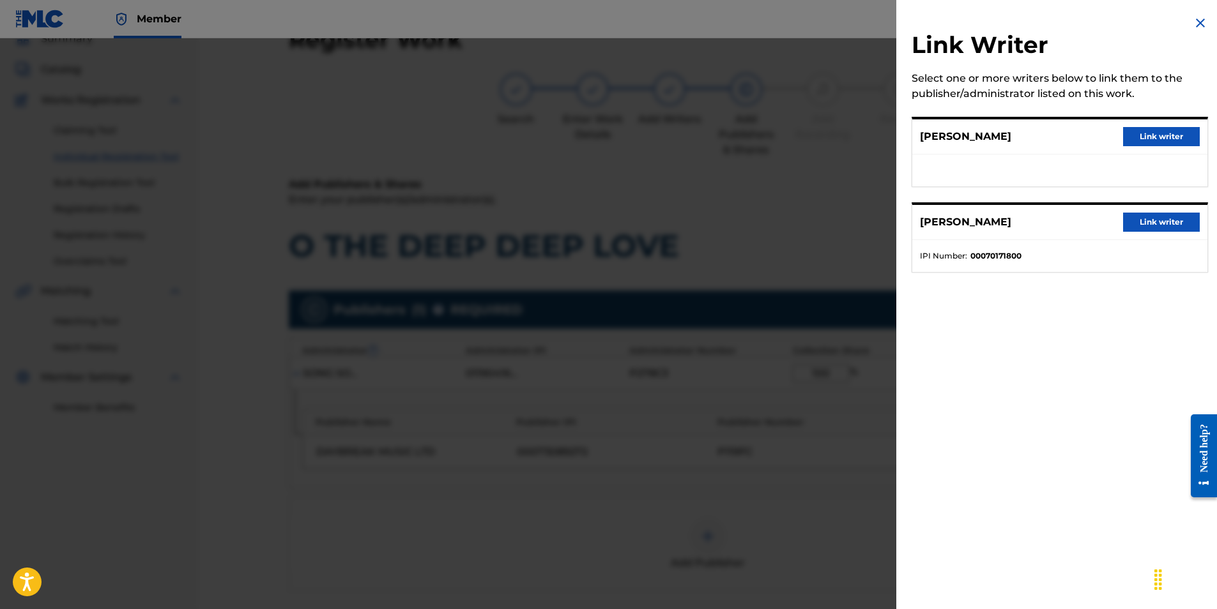
click at [1154, 137] on button "Link writer" at bounding box center [1161, 136] width 77 height 19
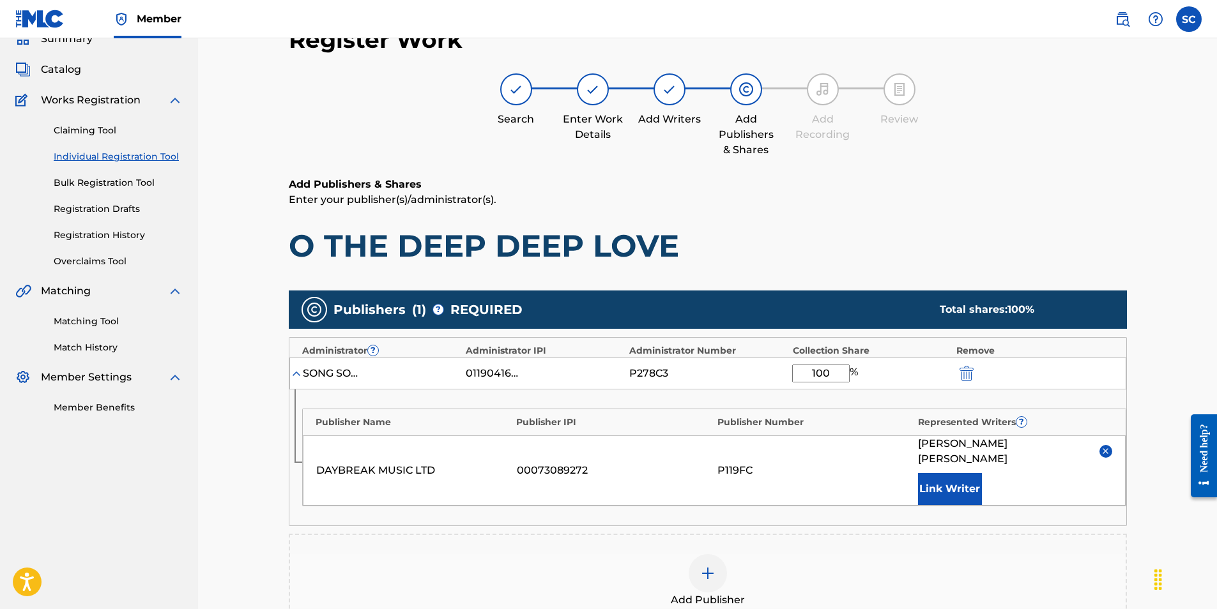
click at [966, 481] on button "Link Writer" at bounding box center [950, 489] width 64 height 32
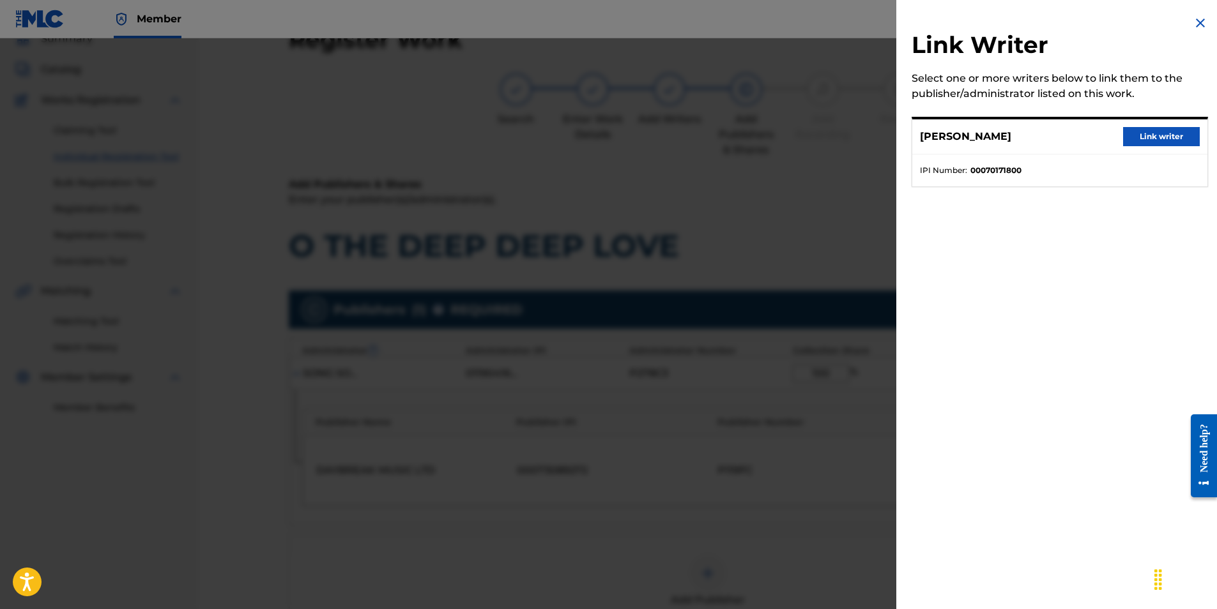
click at [1138, 132] on button "Link writer" at bounding box center [1161, 136] width 77 height 19
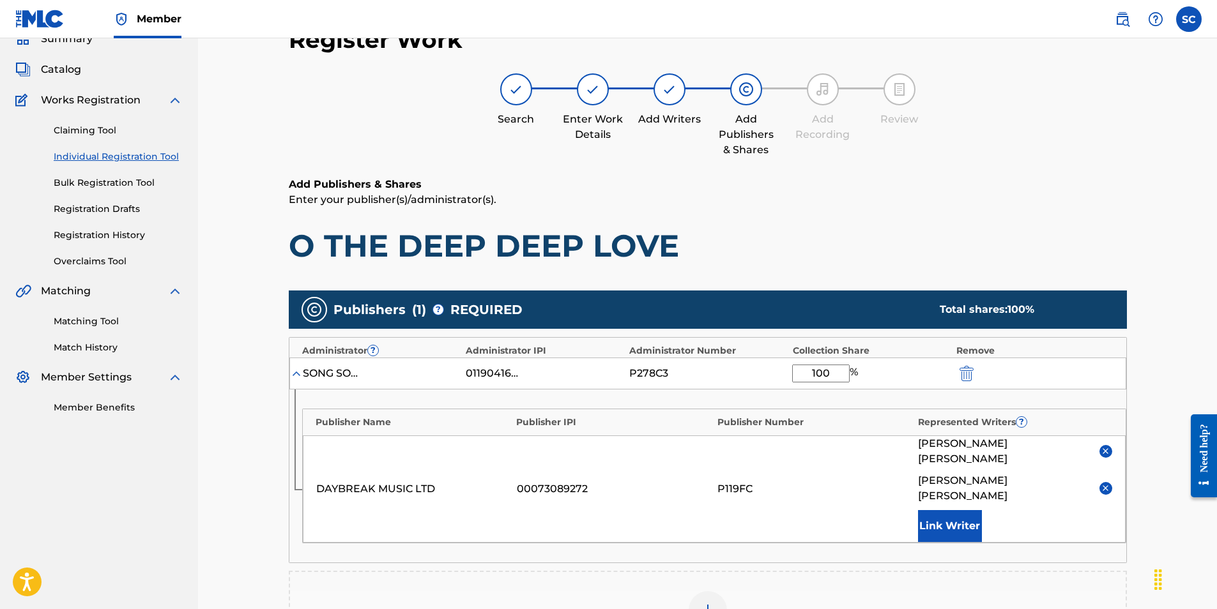
click at [926, 510] on button "Link Writer" at bounding box center [950, 526] width 64 height 32
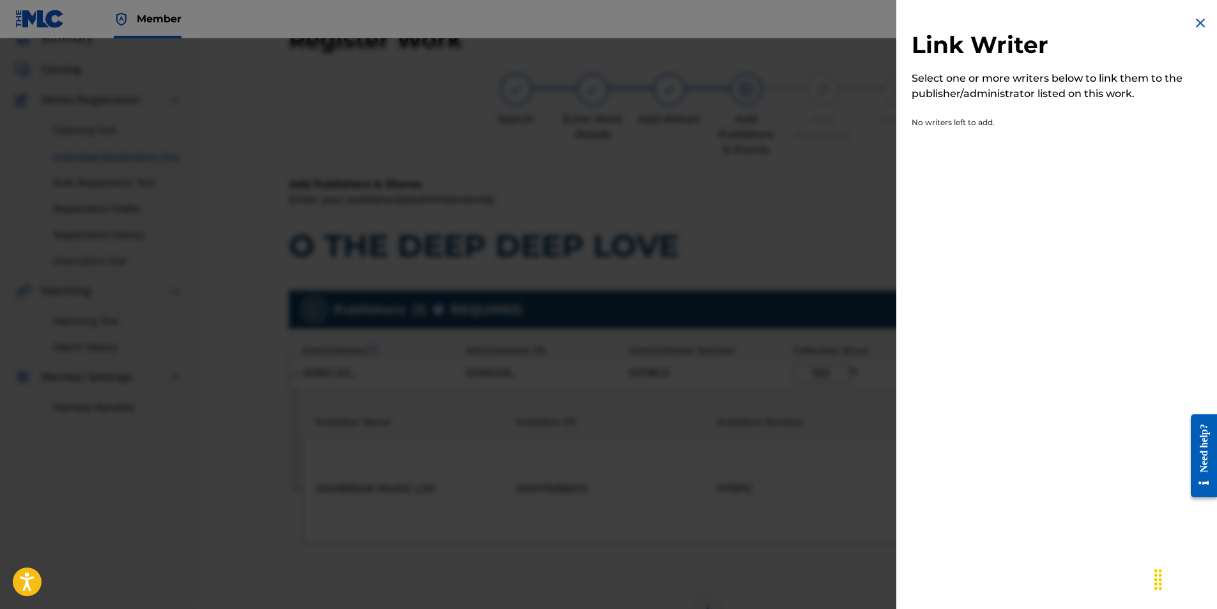
click at [1193, 24] on img at bounding box center [1200, 22] width 15 height 15
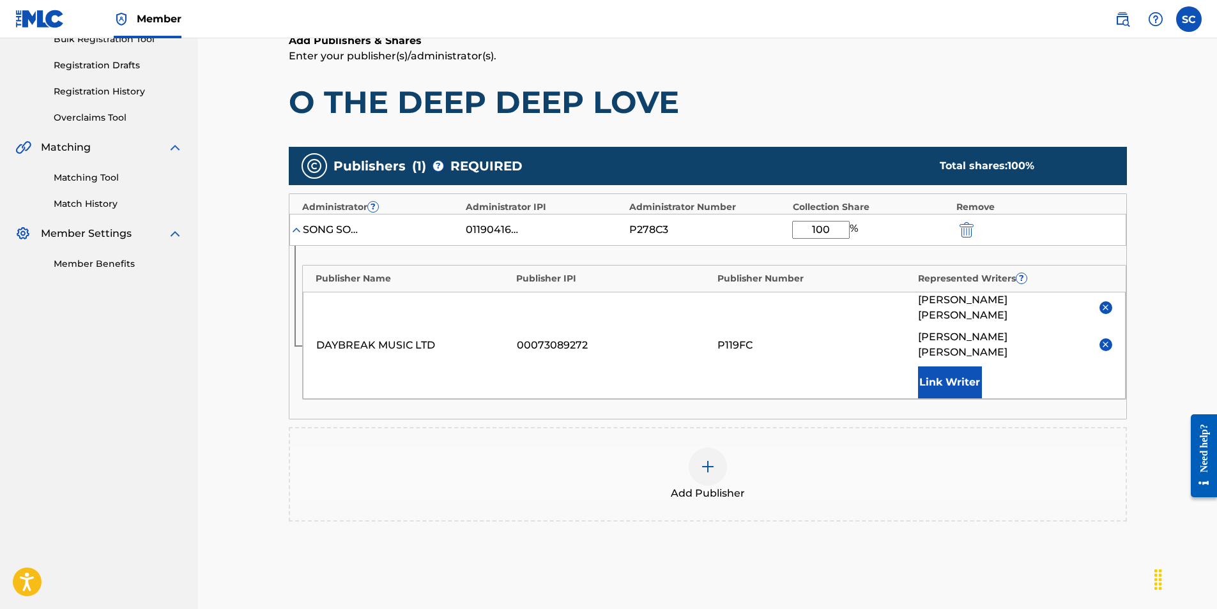
scroll to position [302, 0]
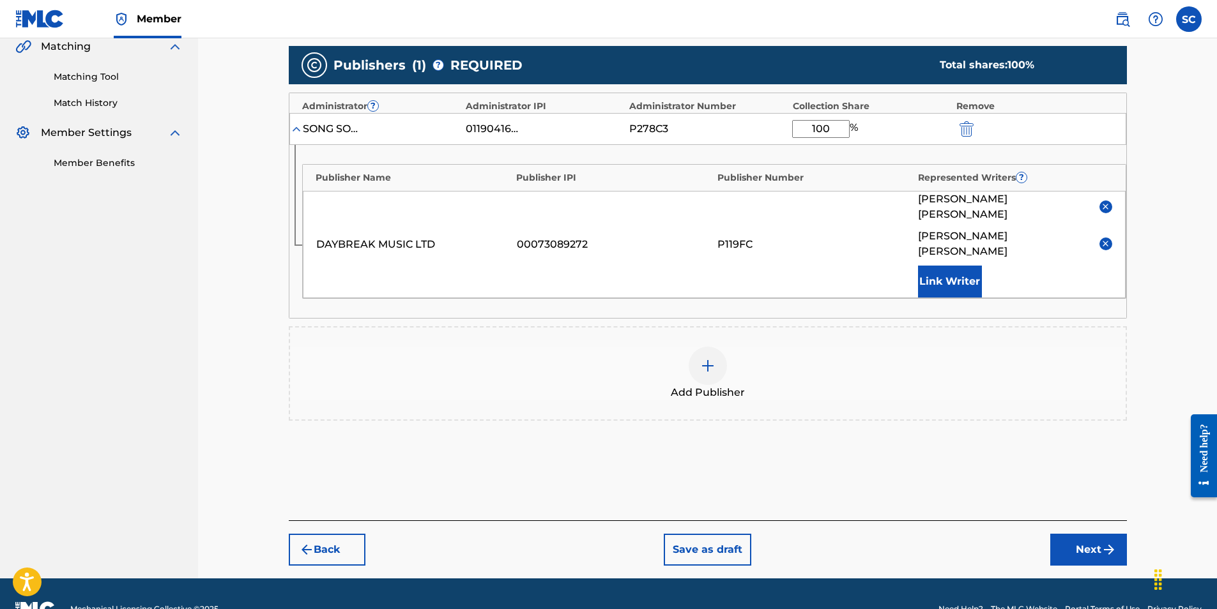
click at [1073, 534] on button "Next" at bounding box center [1088, 550] width 77 height 32
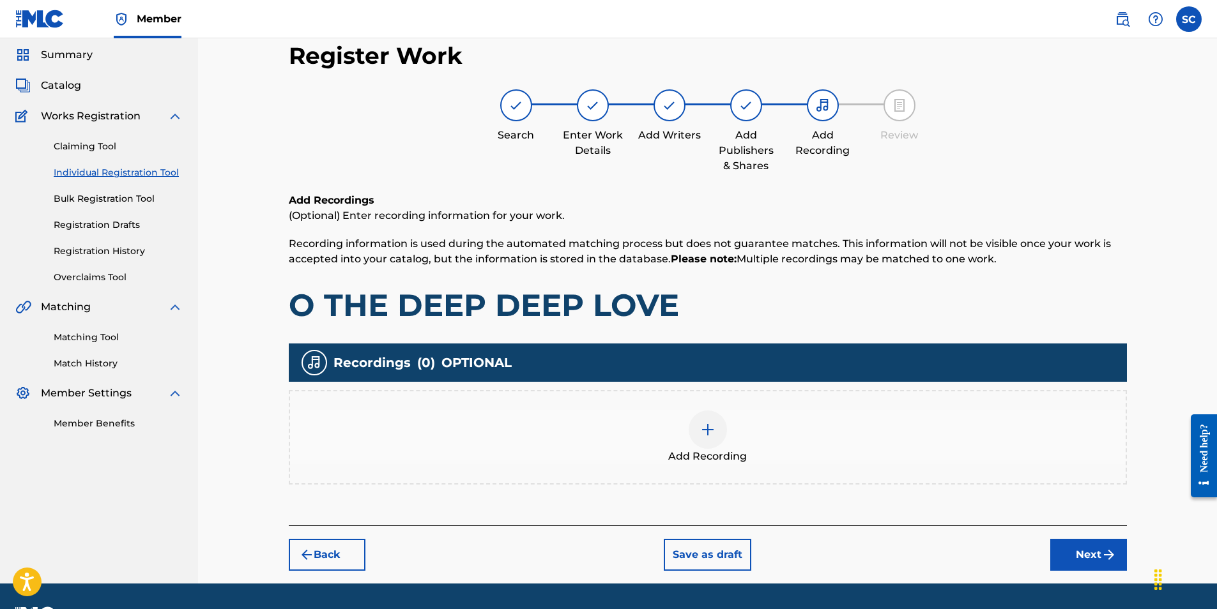
scroll to position [57, 0]
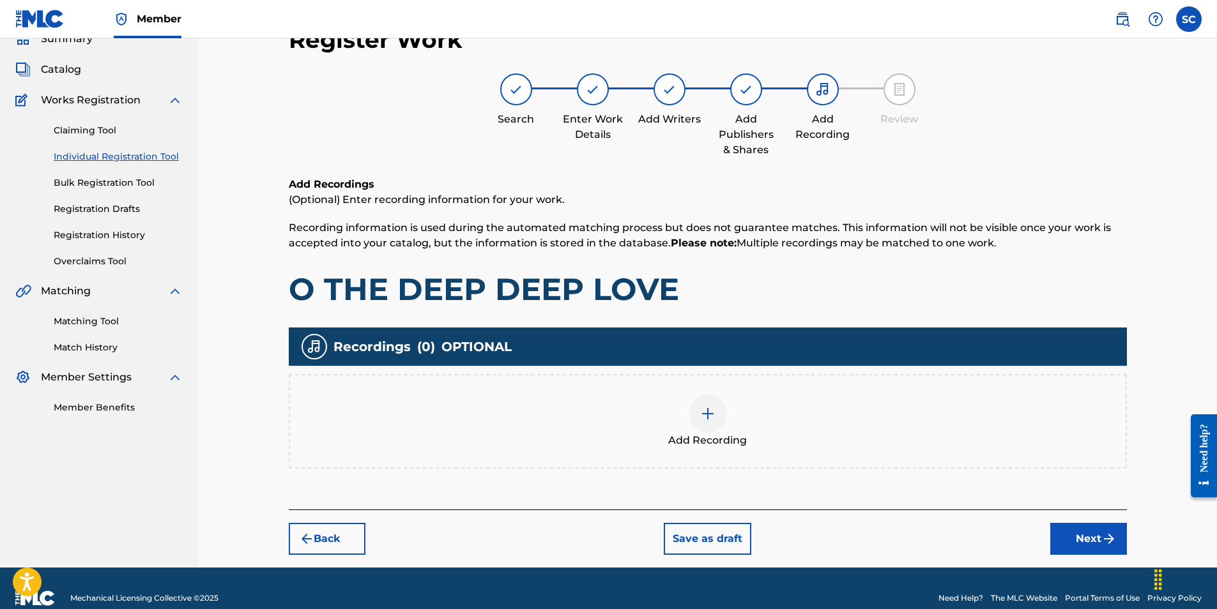
click at [705, 414] on img at bounding box center [707, 413] width 15 height 15
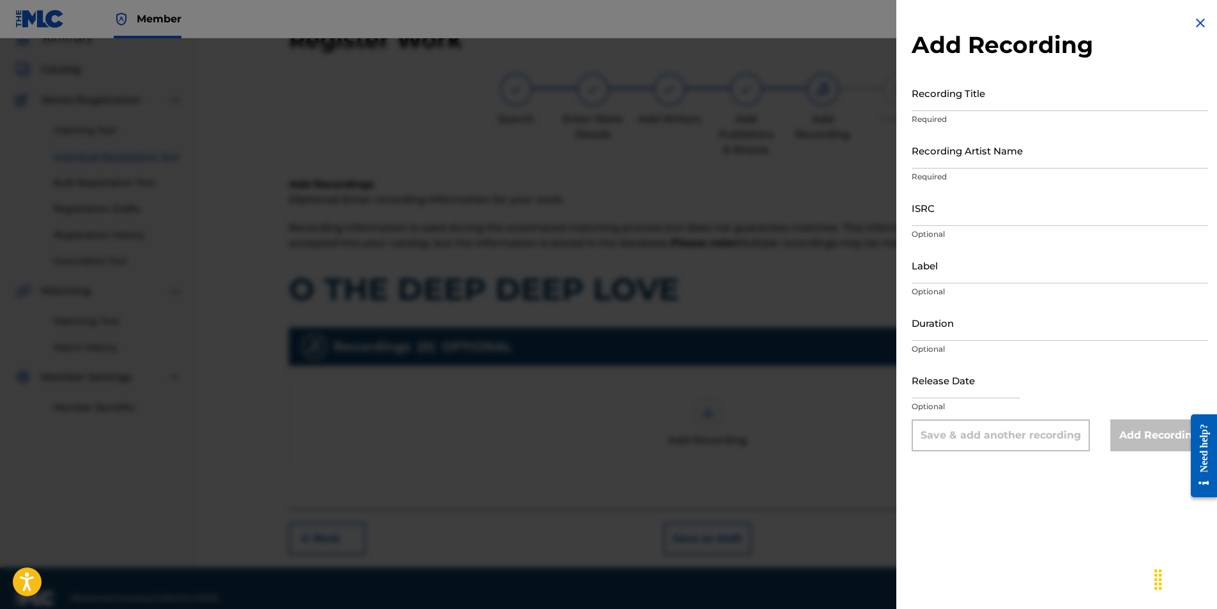
click at [937, 214] on input "ISRC" at bounding box center [1060, 208] width 296 height 36
paste input "GBDPR0154501"
click at [928, 96] on input "Recording Title" at bounding box center [1060, 93] width 296 height 36
click at [951, 146] on input "Recording Artist Name" at bounding box center [1060, 150] width 296 height 36
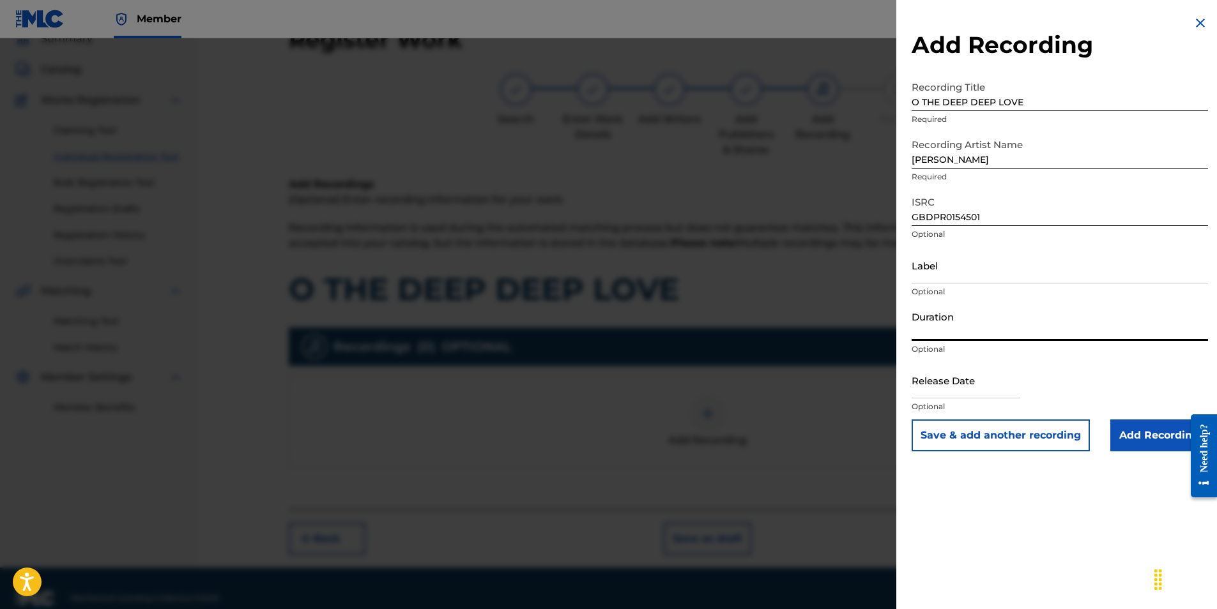
click at [937, 316] on input "Duration" at bounding box center [1060, 323] width 296 height 36
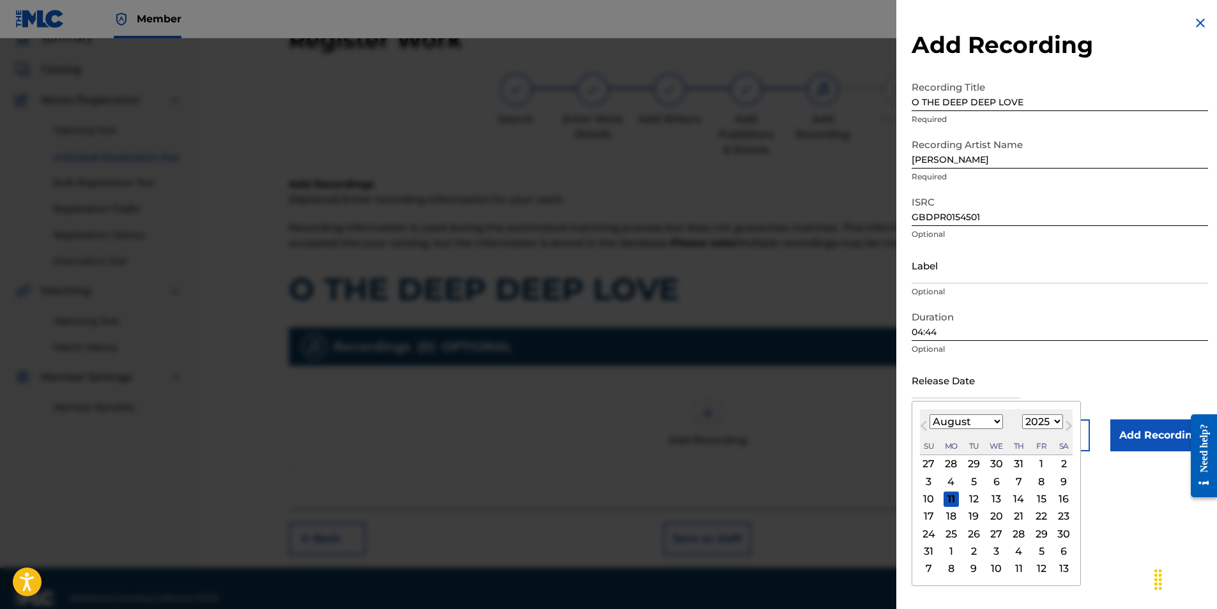
click at [946, 382] on input "text" at bounding box center [966, 380] width 109 height 36
click at [914, 408] on div "Previous Month Next Month August [DATE] February March April May June July Augu…" at bounding box center [996, 493] width 169 height 185
click at [1056, 422] on select "1900 1901 1902 1903 1904 1905 1906 1907 1908 1909 1910 1911 1912 1913 1914 1915…" at bounding box center [1042, 422] width 41 height 15
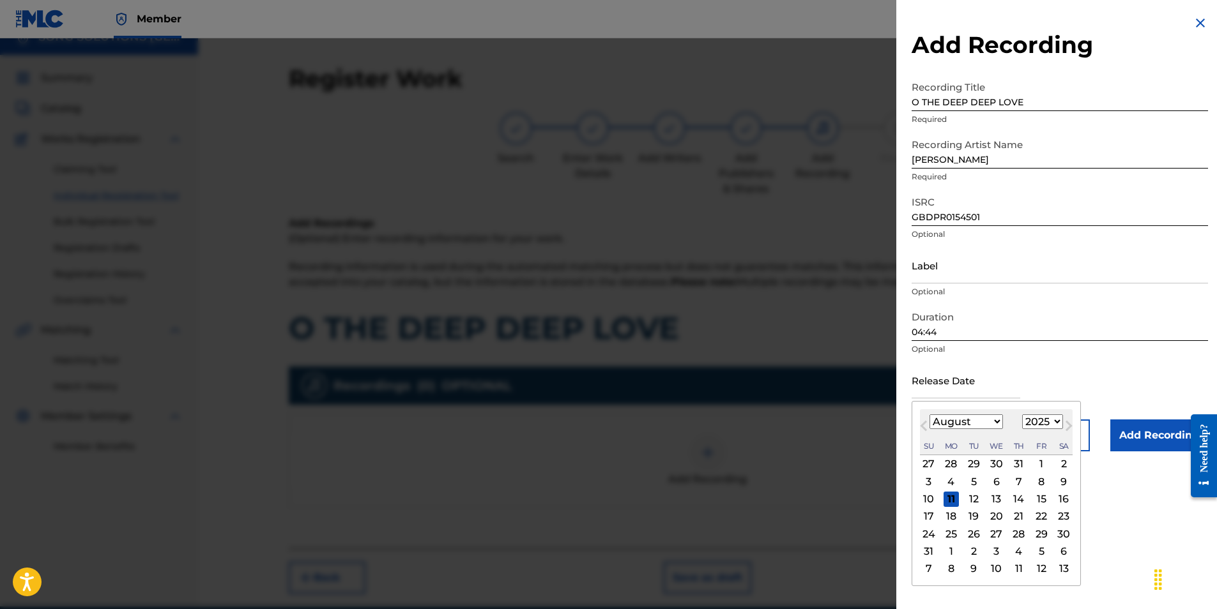
scroll to position [0, 0]
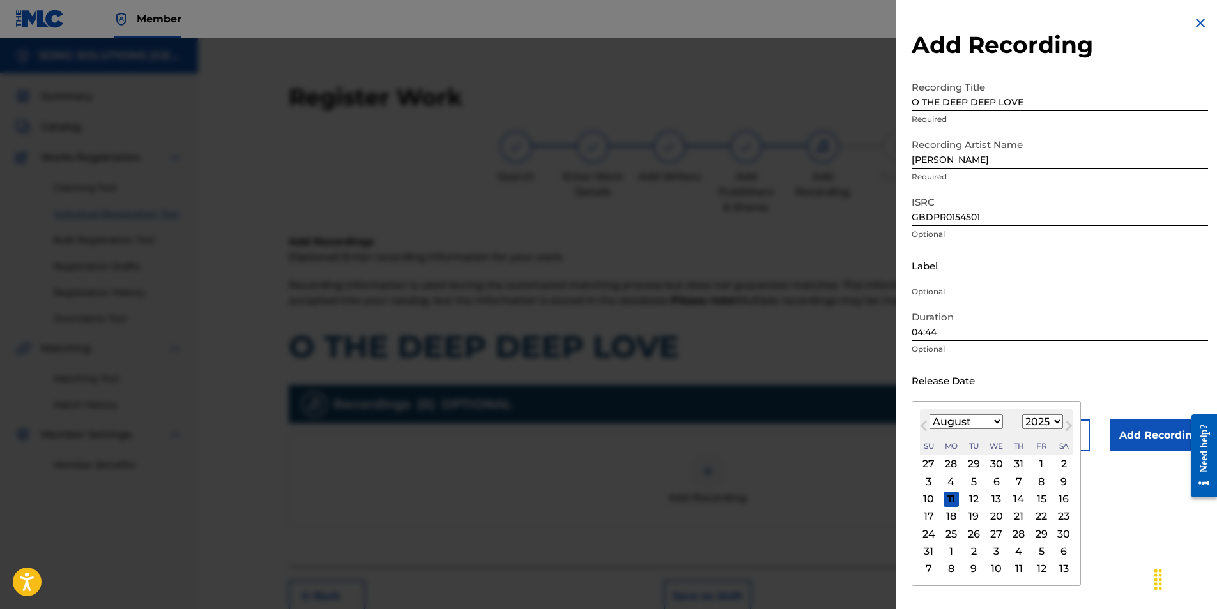
click at [1055, 420] on select "1900 1901 1902 1903 1904 1905 1906 1907 1908 1909 1910 1911 1912 1913 1914 1915…" at bounding box center [1042, 422] width 41 height 15
click at [1022, 415] on select "1900 1901 1902 1903 1904 1905 1906 1907 1908 1909 1910 1911 1912 1913 1914 1915…" at bounding box center [1042, 422] width 41 height 15
click at [995, 422] on select "January February March April May June July August September October November De…" at bounding box center [966, 422] width 73 height 15
click at [930, 415] on select "January February March April May June July August September October November De…" at bounding box center [966, 422] width 73 height 15
click at [952, 516] on div "21" at bounding box center [951, 516] width 15 height 15
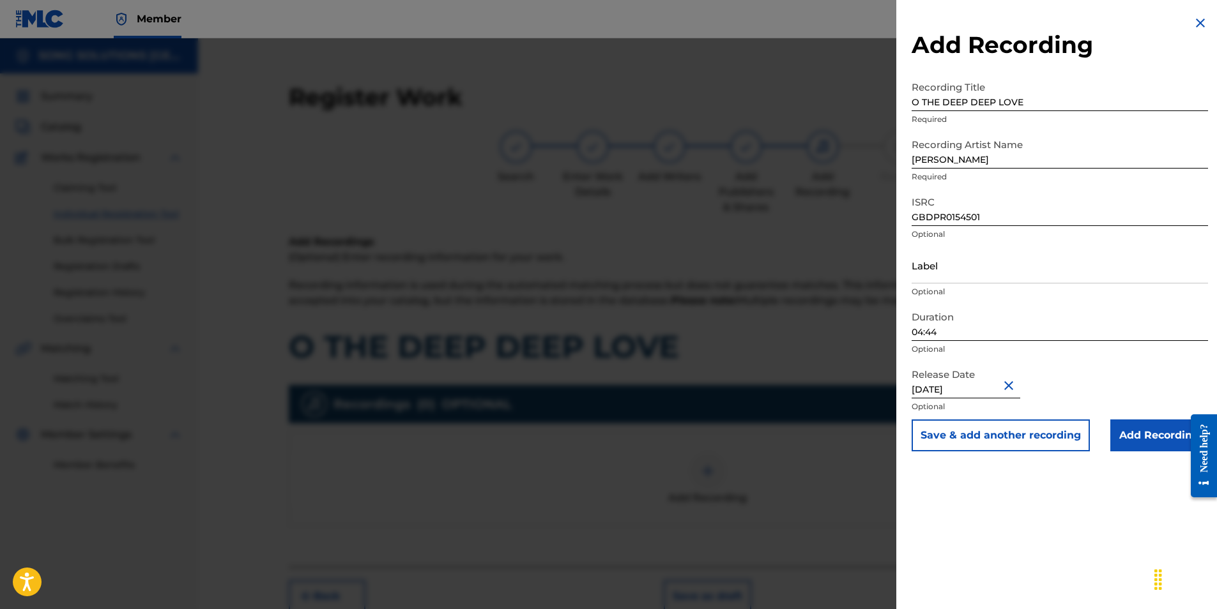
click at [1168, 438] on input "Add Recording" at bounding box center [1159, 436] width 98 height 32
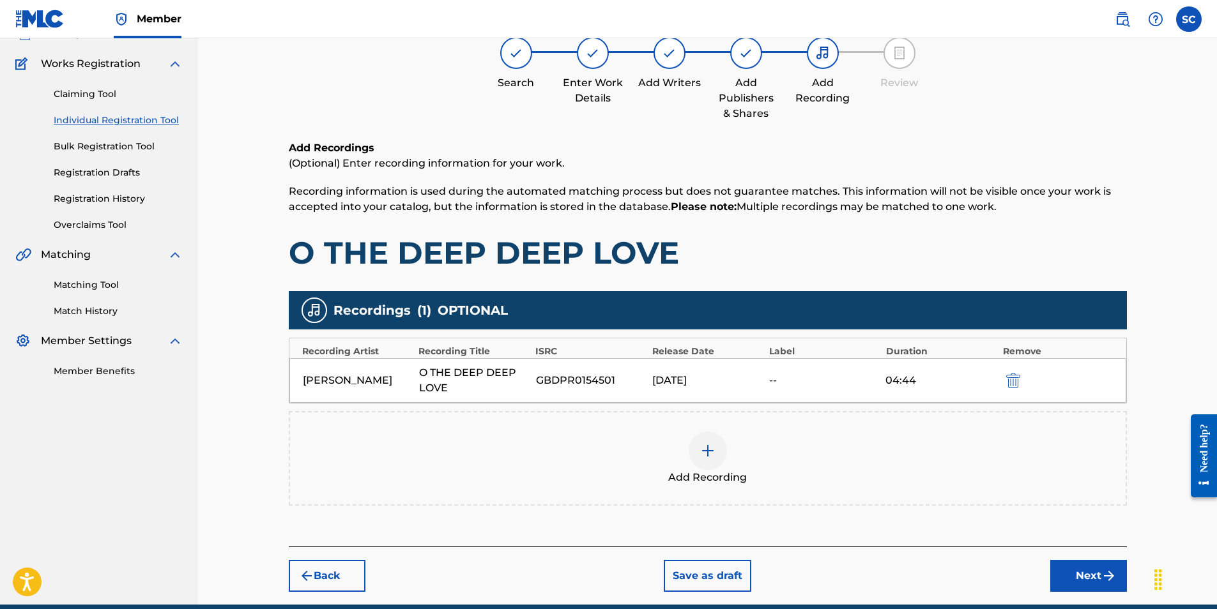
scroll to position [128, 0]
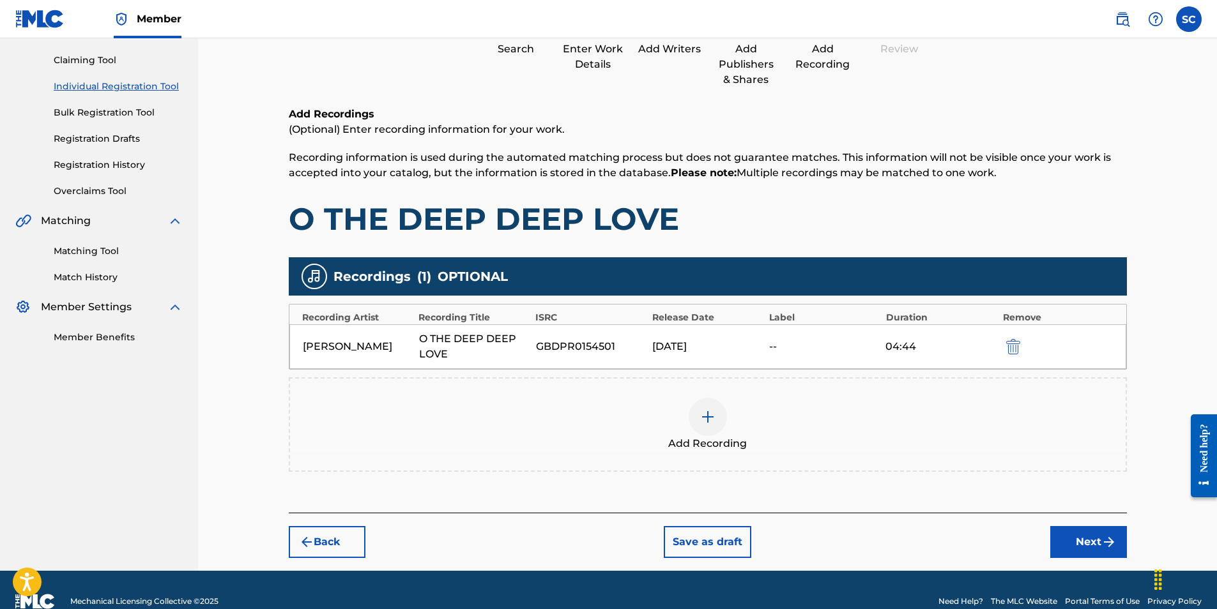
click at [1095, 545] on button "Next" at bounding box center [1088, 542] width 77 height 32
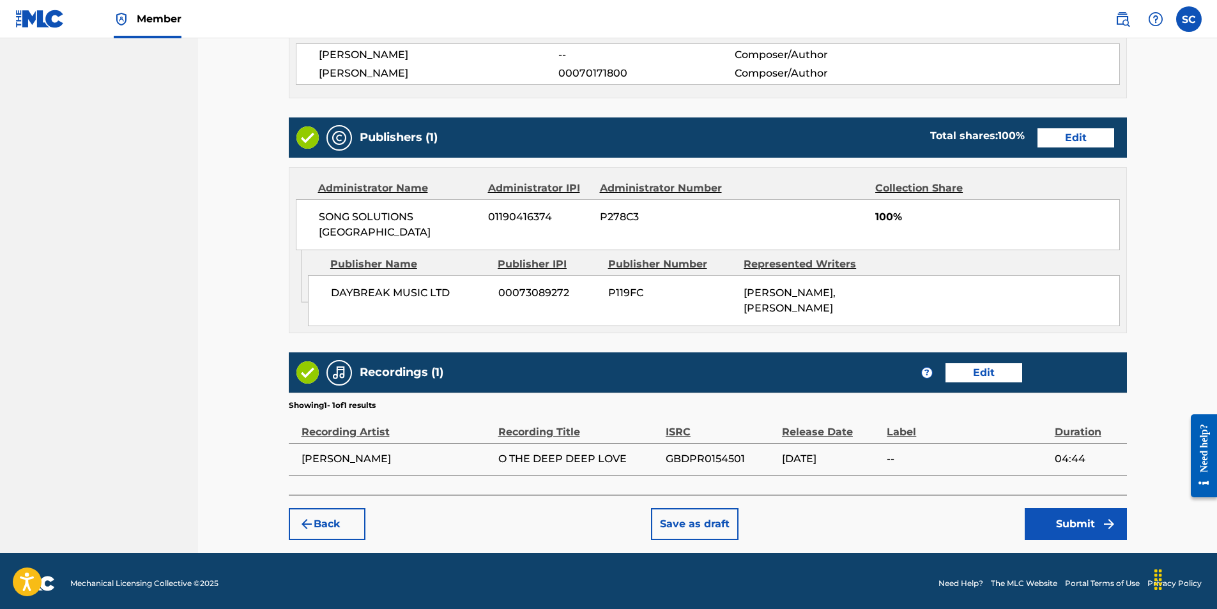
scroll to position [591, 0]
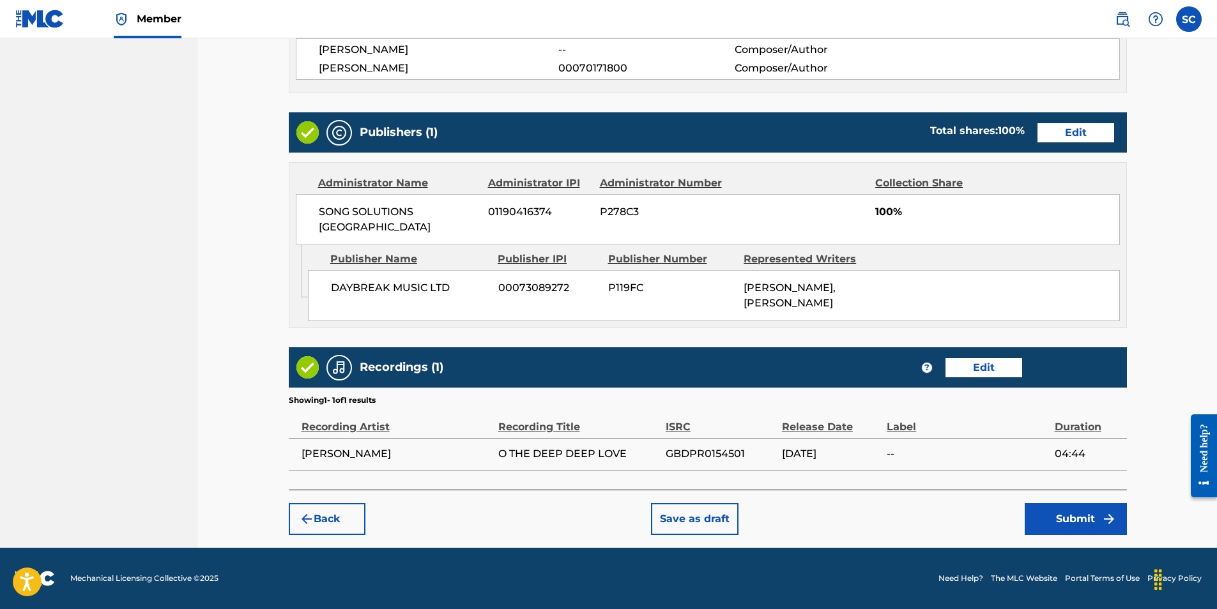
click at [1071, 518] on button "Submit" at bounding box center [1076, 519] width 102 height 32
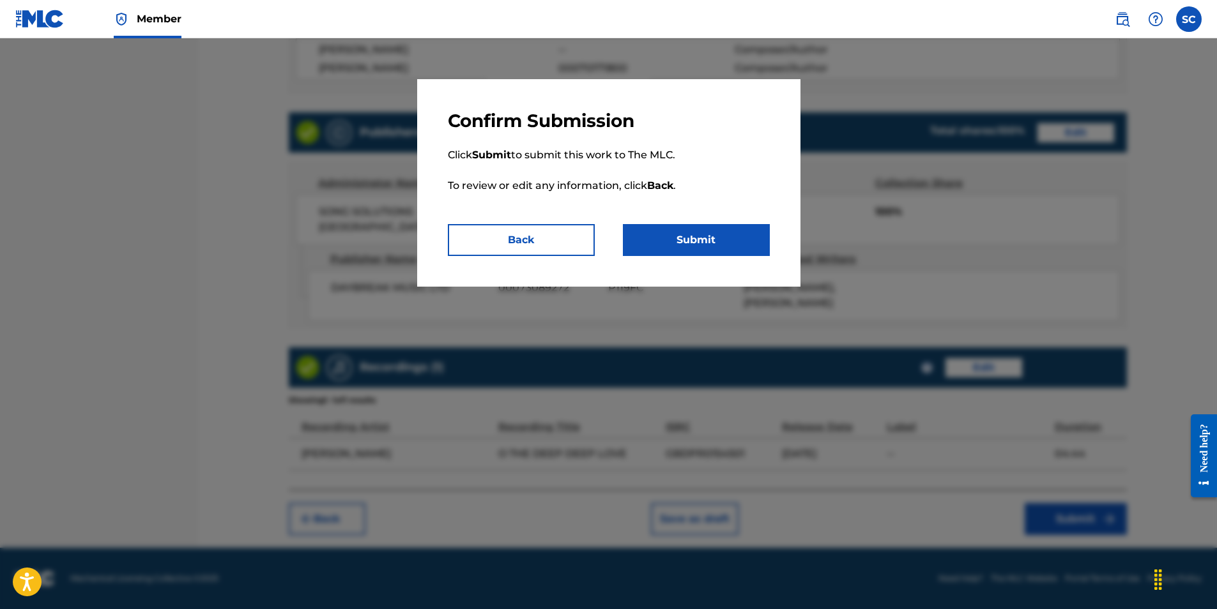
click at [685, 243] on button "Submit" at bounding box center [696, 240] width 147 height 32
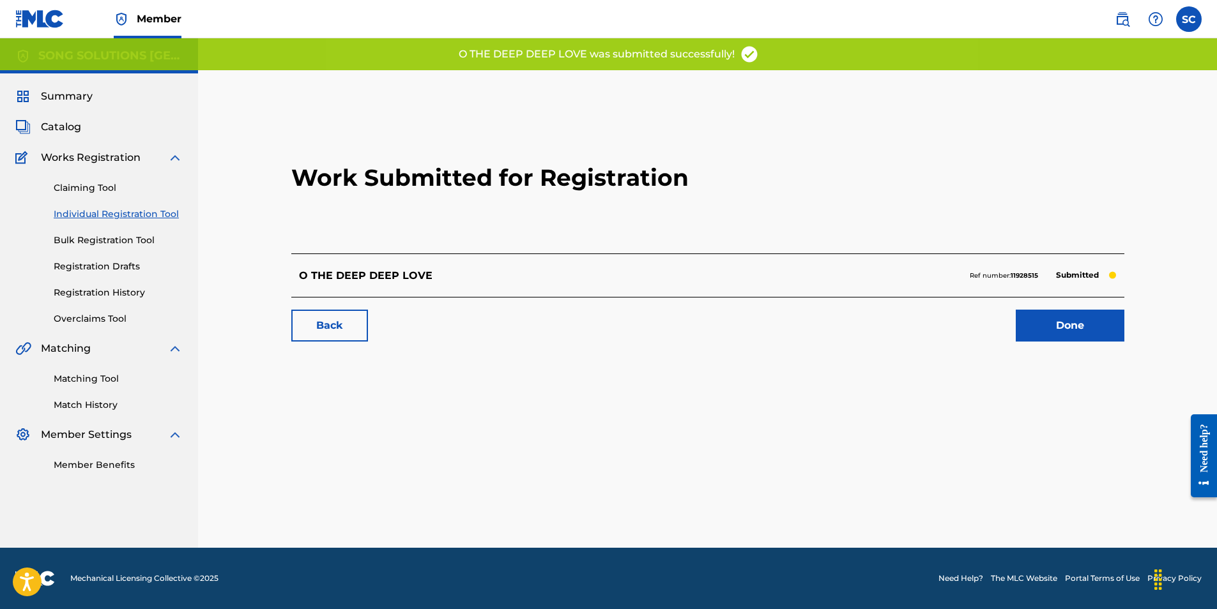
click at [1060, 321] on link "Done" at bounding box center [1070, 326] width 109 height 32
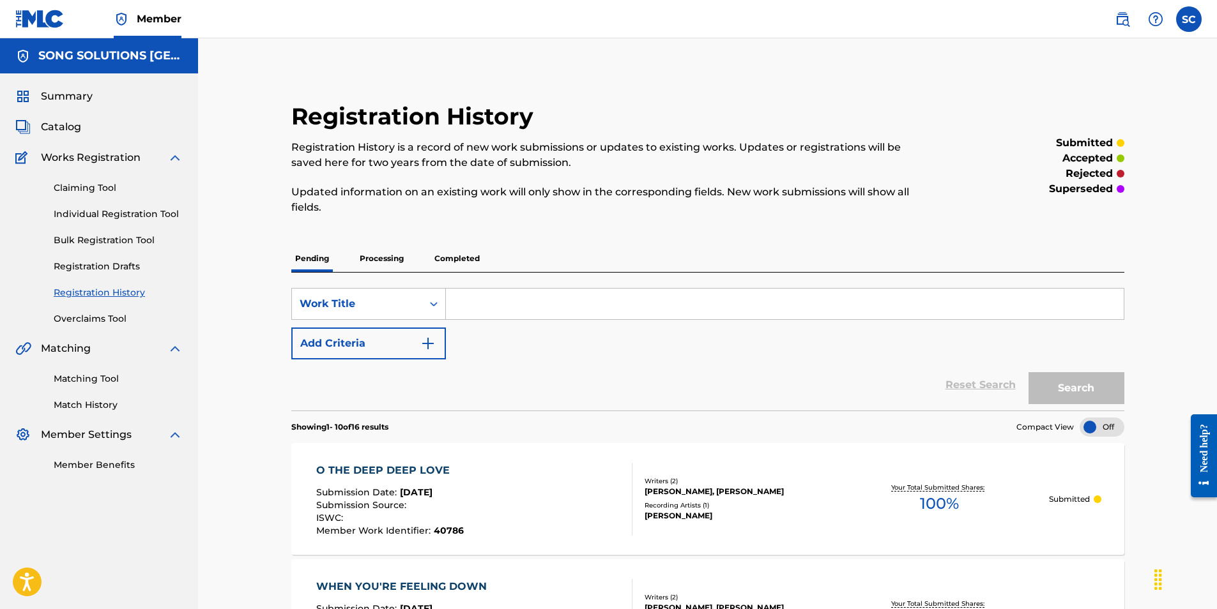
click at [532, 305] on input "Search Form" at bounding box center [785, 304] width 678 height 31
click at [91, 214] on link "Individual Registration Tool" at bounding box center [118, 214] width 129 height 13
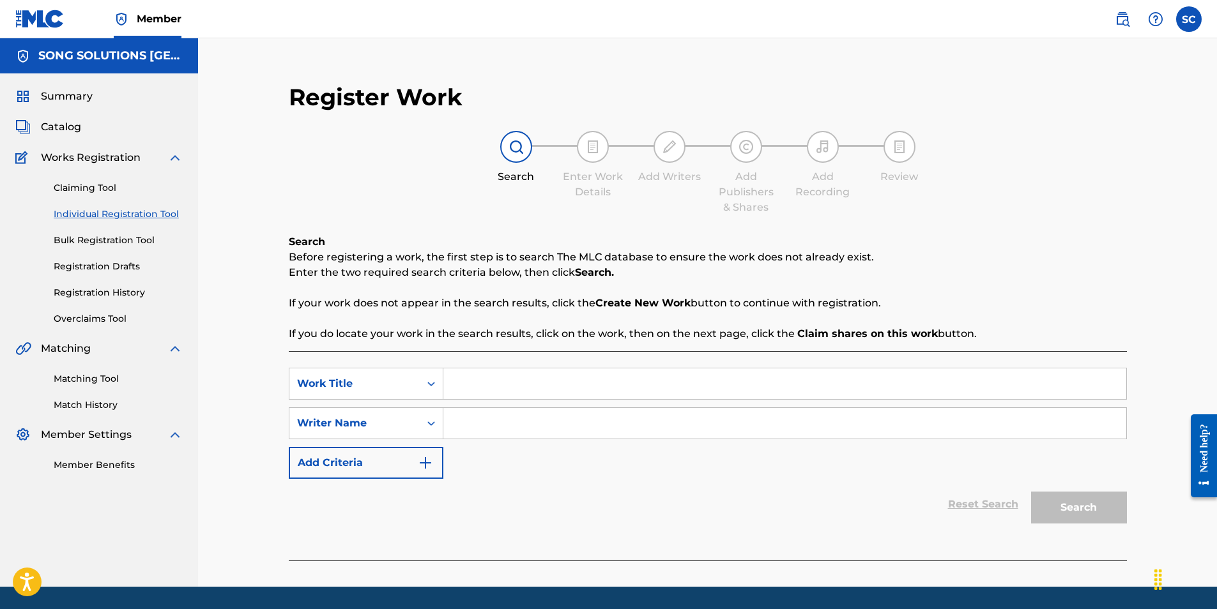
click at [525, 379] on input "Search Form" at bounding box center [784, 384] width 683 height 31
click at [483, 426] on input "Search Form" at bounding box center [784, 423] width 683 height 31
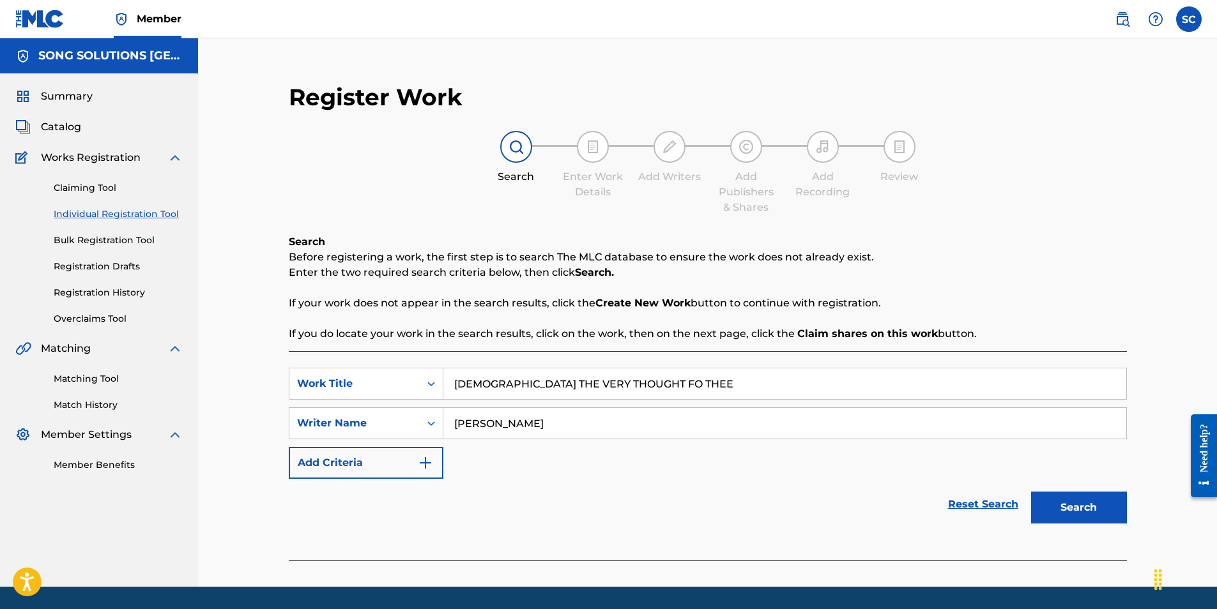
click at [1031, 492] on button "Search" at bounding box center [1079, 508] width 96 height 32
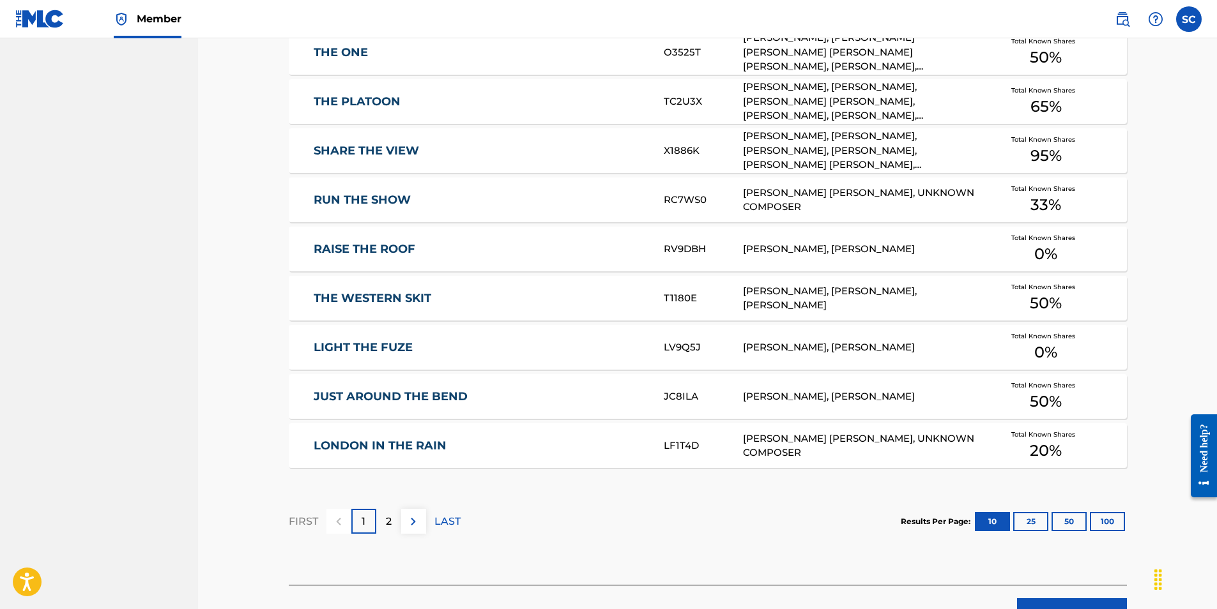
scroll to position [703, 0]
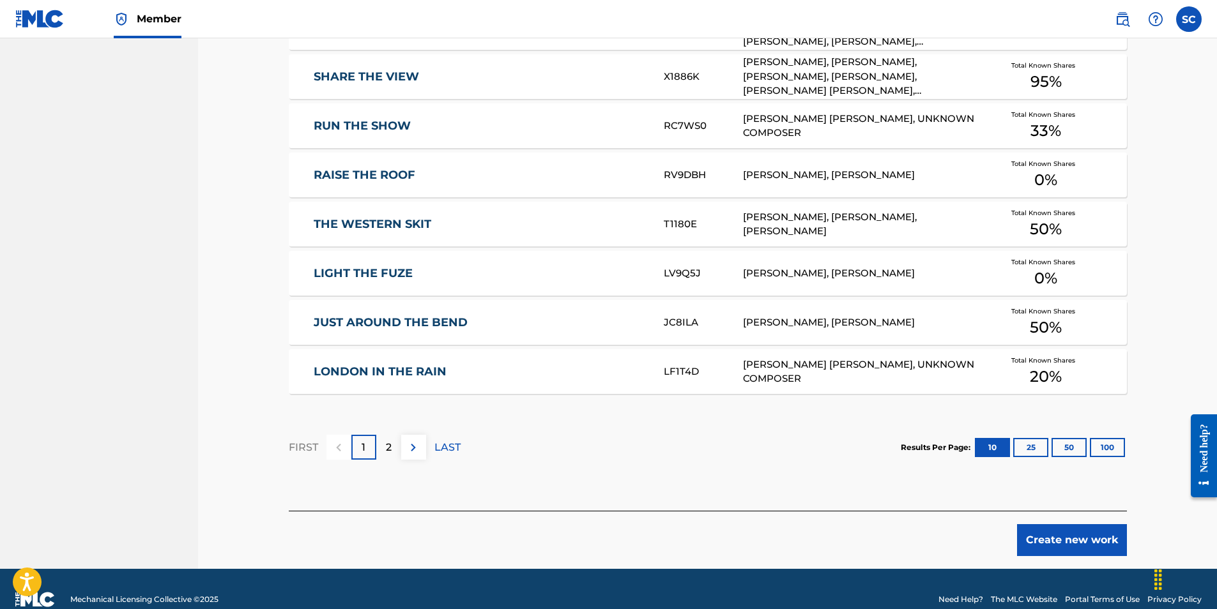
click at [1070, 539] on button "Create new work" at bounding box center [1072, 541] width 110 height 32
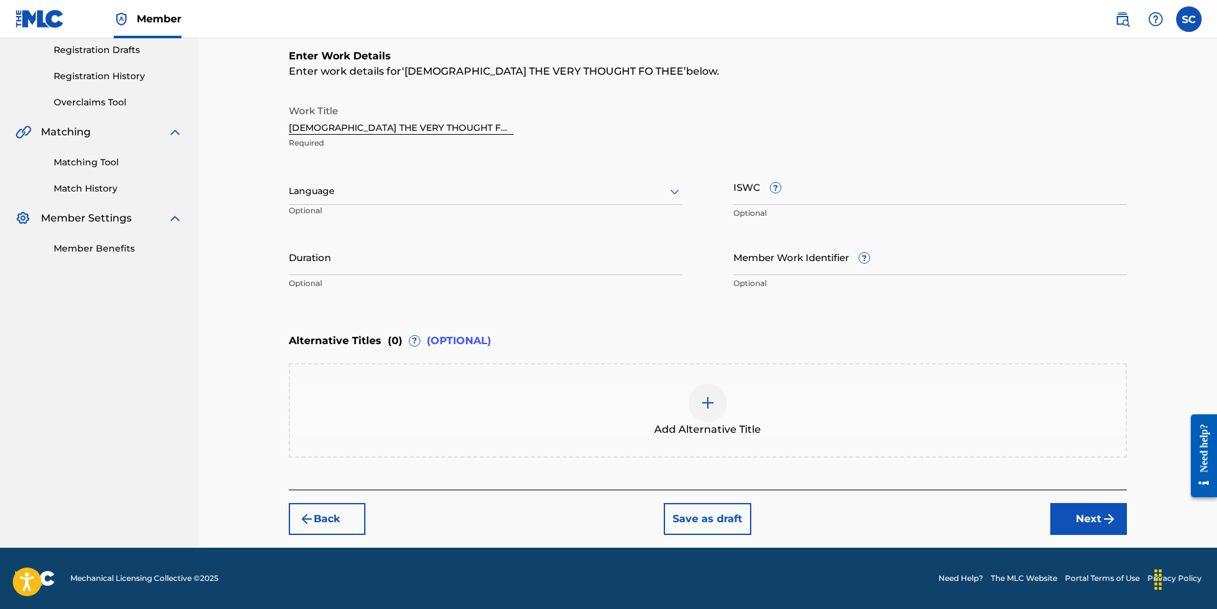
scroll to position [0, 0]
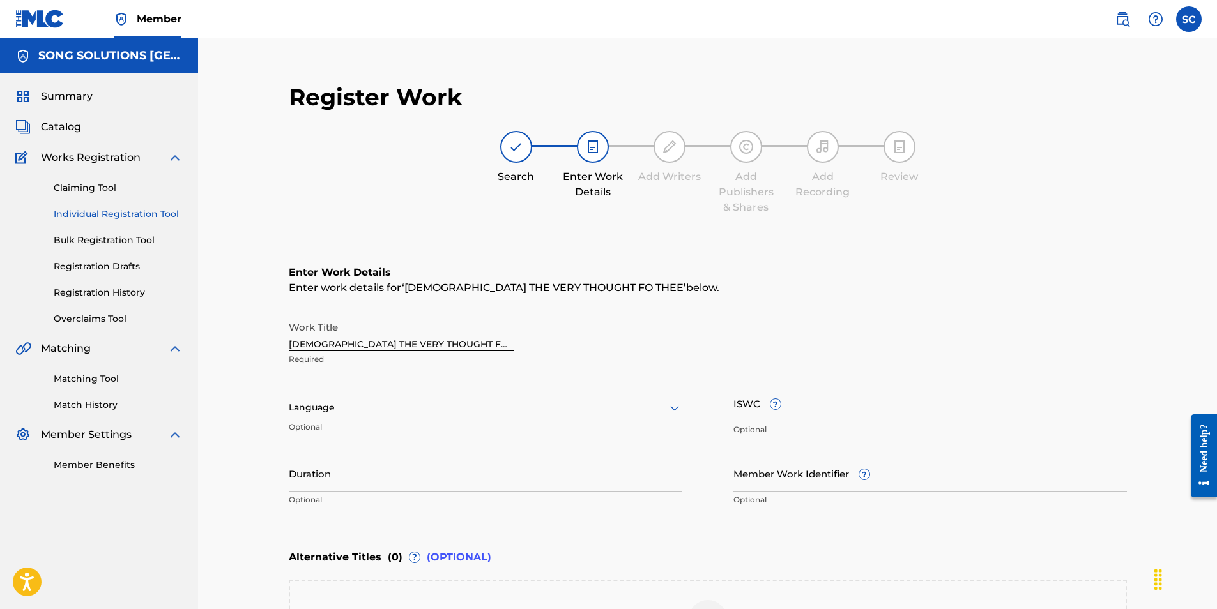
click at [743, 487] on input "Member Work Identifier ?" at bounding box center [930, 474] width 394 height 36
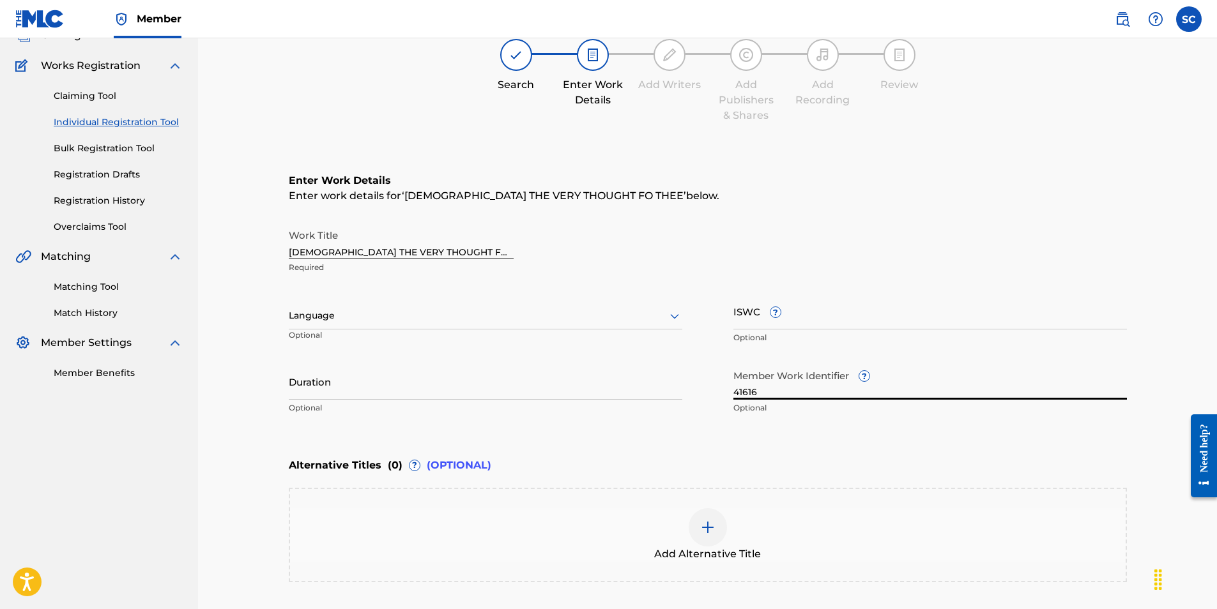
scroll to position [217, 0]
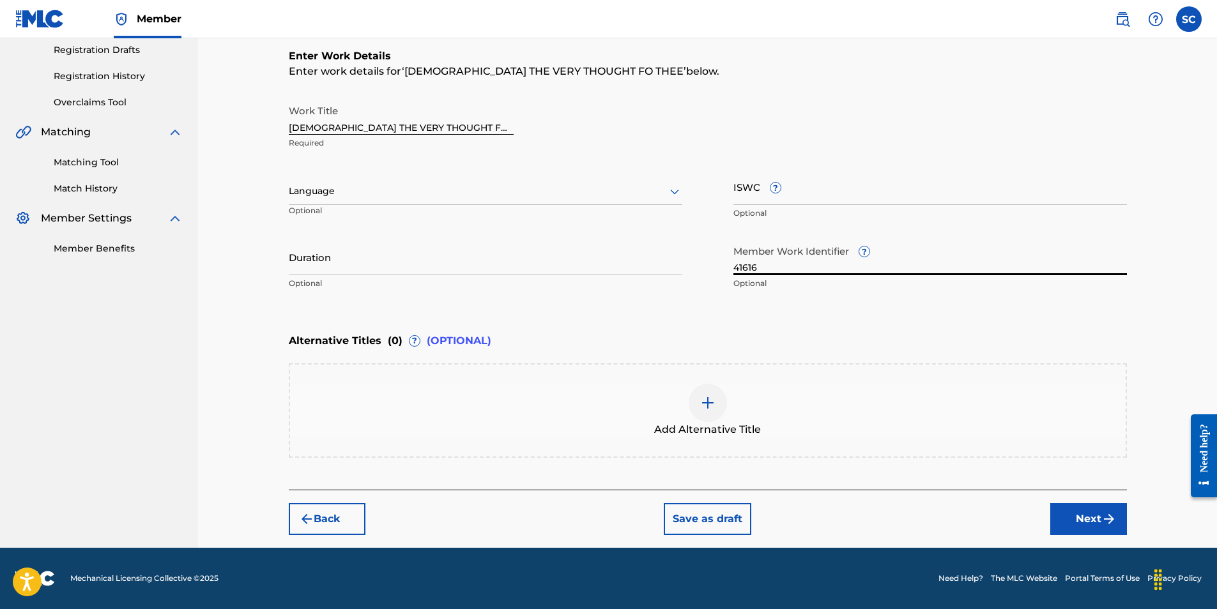
click at [1064, 514] on button "Next" at bounding box center [1088, 519] width 77 height 32
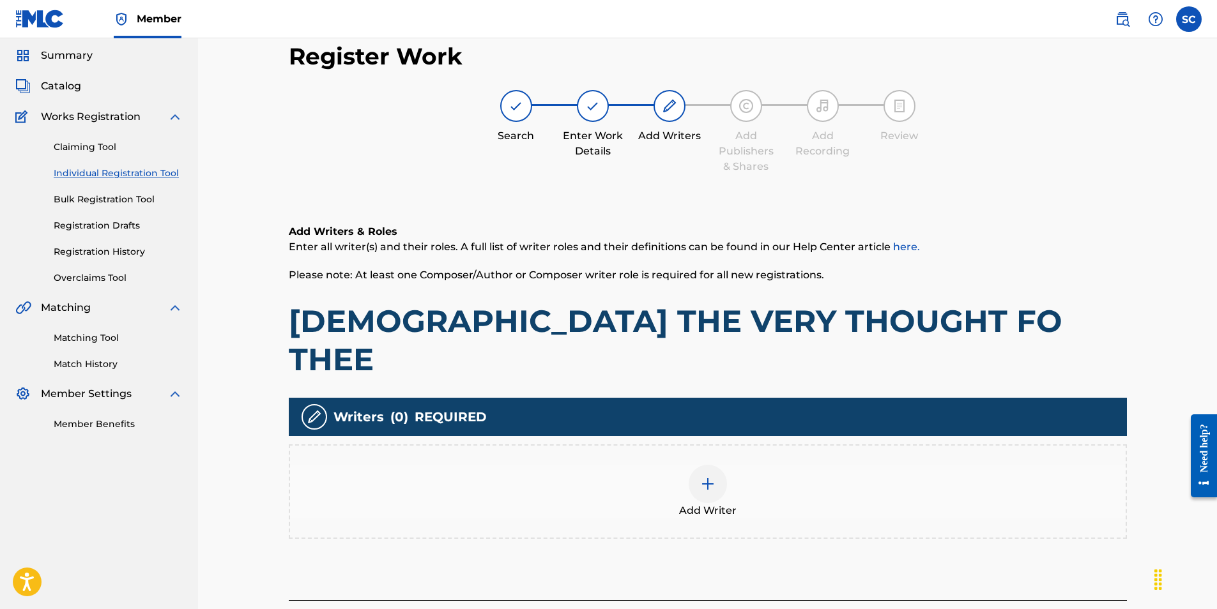
scroll to position [57, 0]
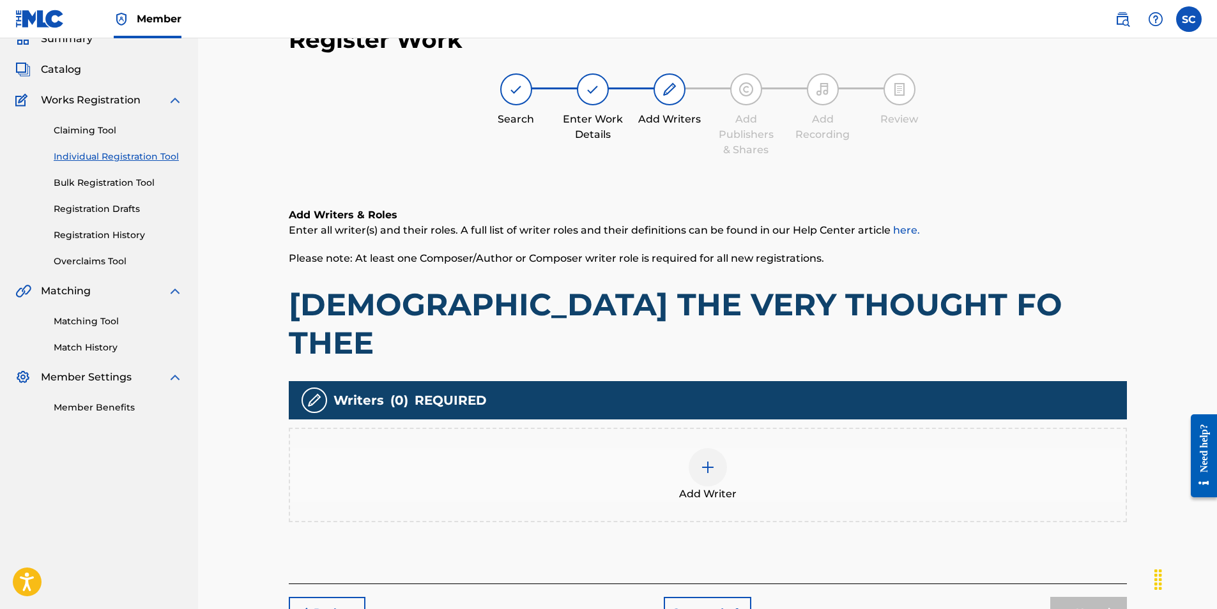
click at [703, 460] on img at bounding box center [707, 467] width 15 height 15
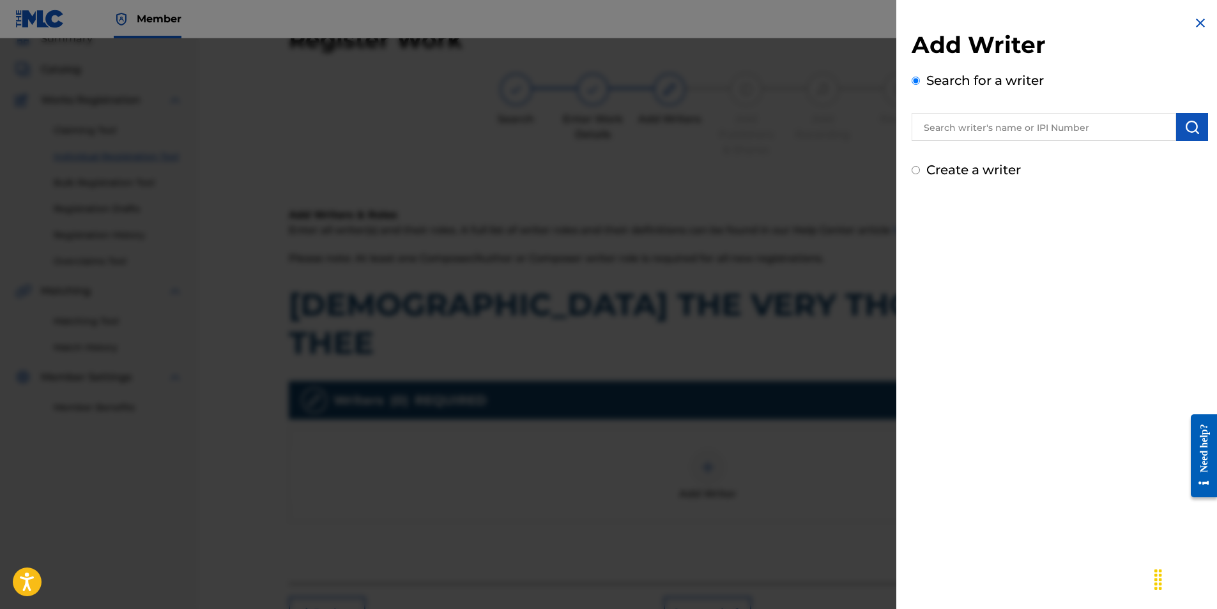
click at [982, 132] on input "text" at bounding box center [1044, 127] width 264 height 28
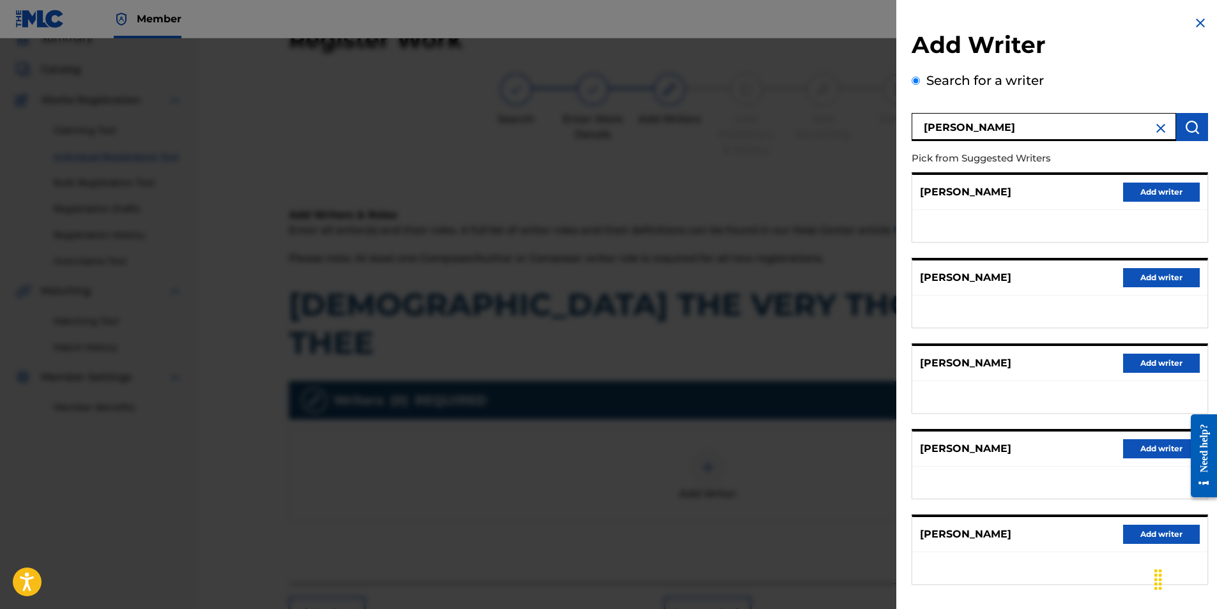
click at [1144, 362] on button "Add writer" at bounding box center [1161, 363] width 77 height 19
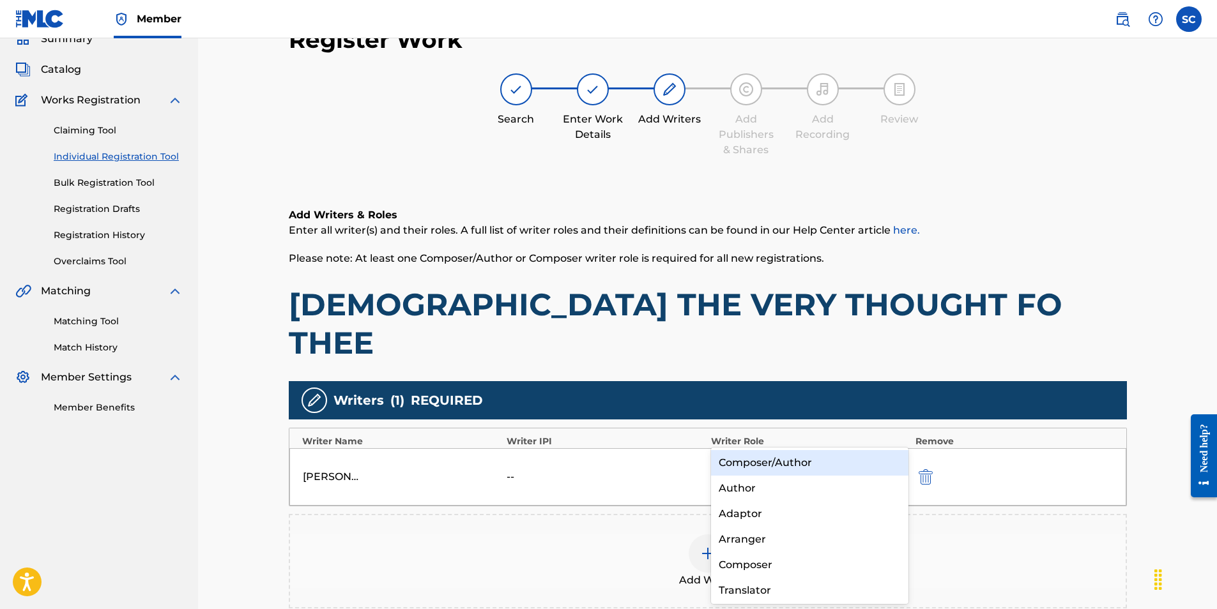
click at [740, 459] on div at bounding box center [798, 468] width 159 height 18
click at [763, 466] on div "Composer/Author" at bounding box center [810, 463] width 198 height 26
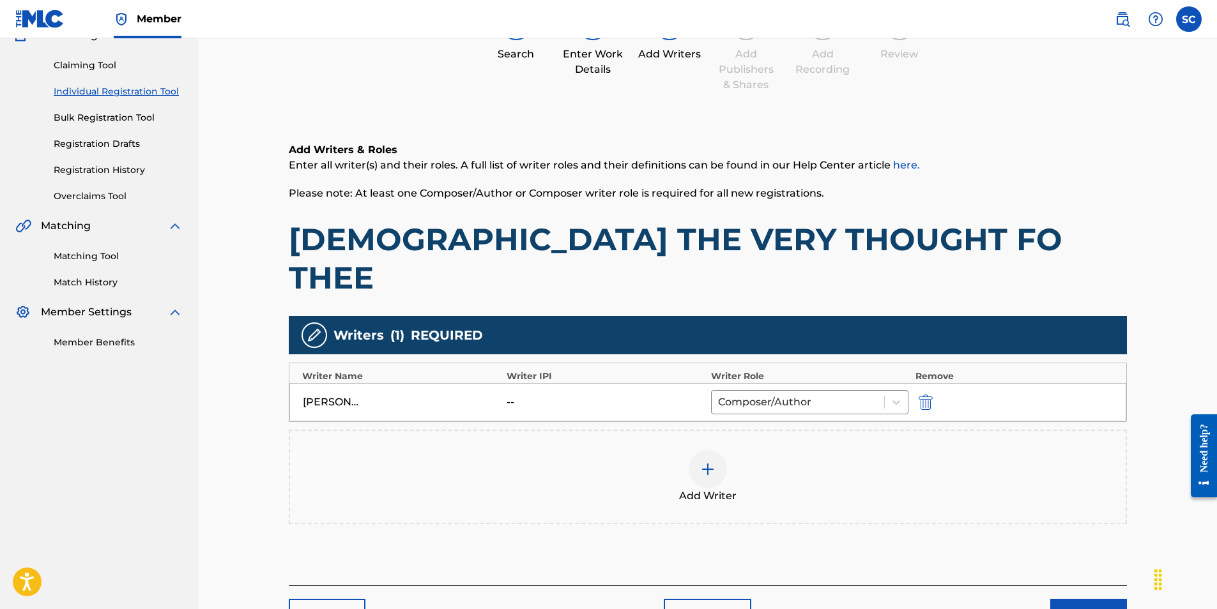
scroll to position [180, 0]
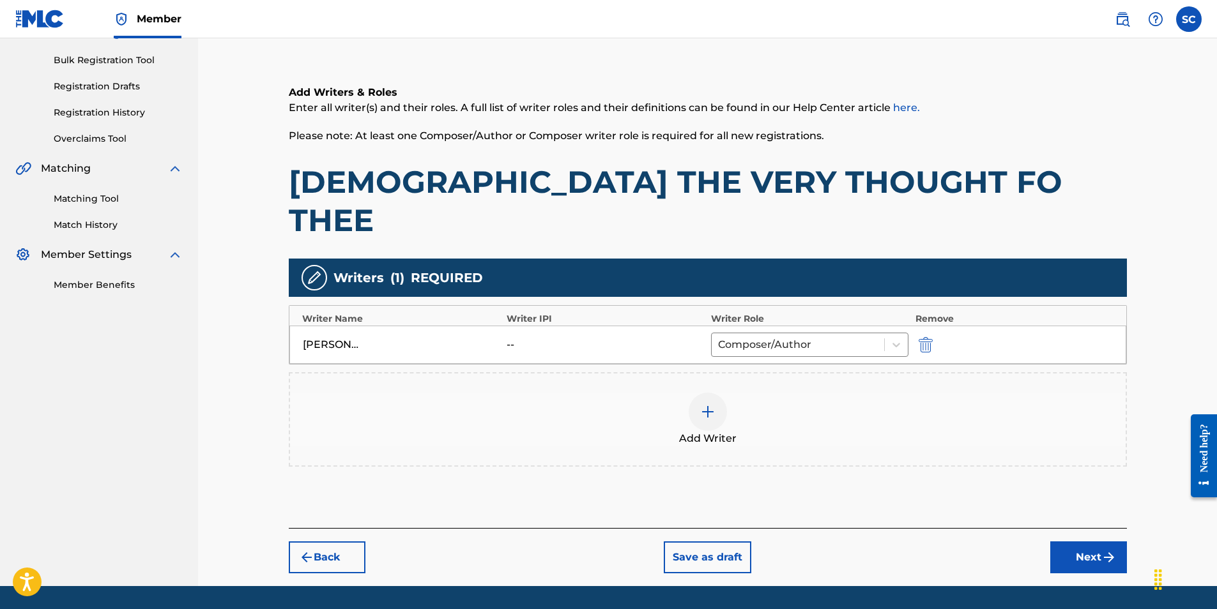
click at [708, 404] on img at bounding box center [707, 411] width 15 height 15
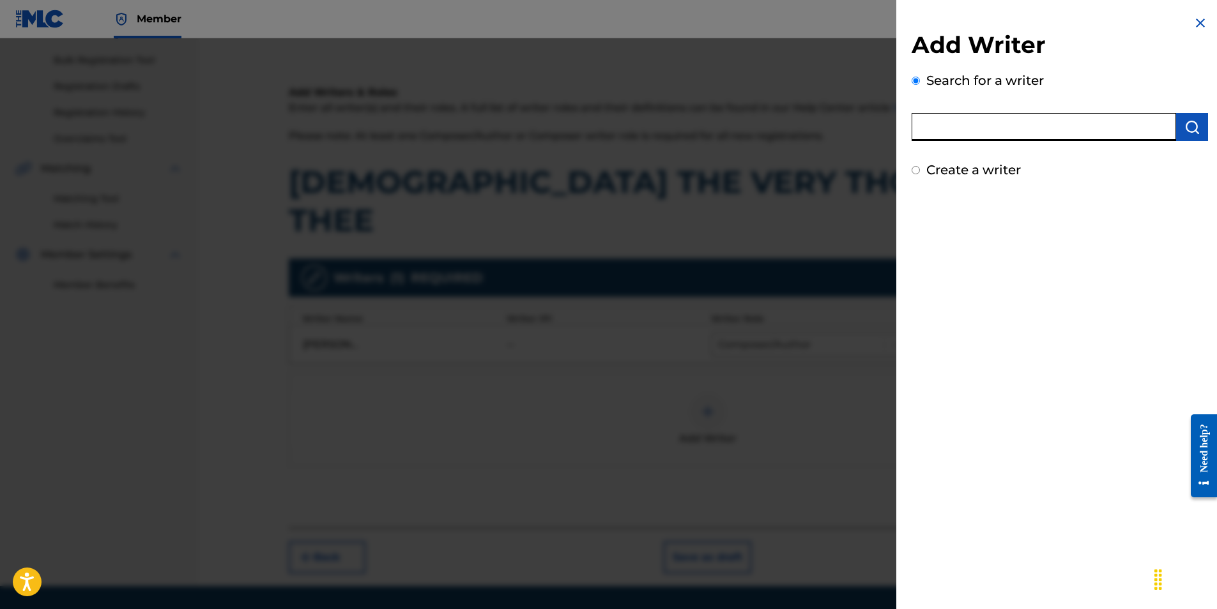
click at [956, 123] on input "text" at bounding box center [1044, 127] width 264 height 28
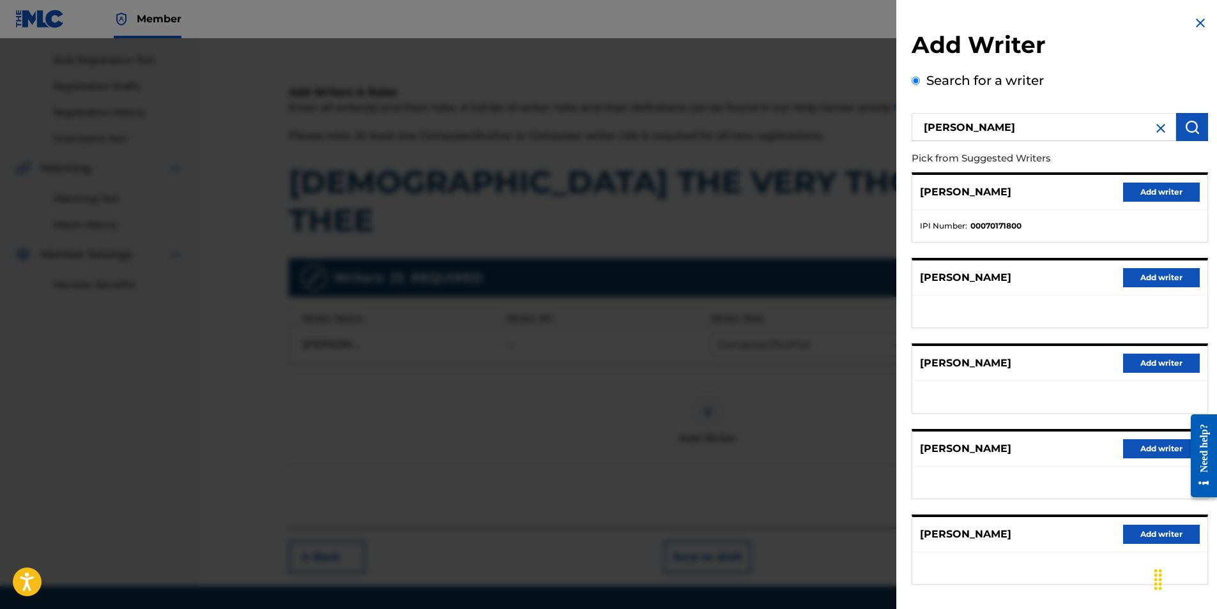
click at [1160, 196] on button "Add writer" at bounding box center [1161, 192] width 77 height 19
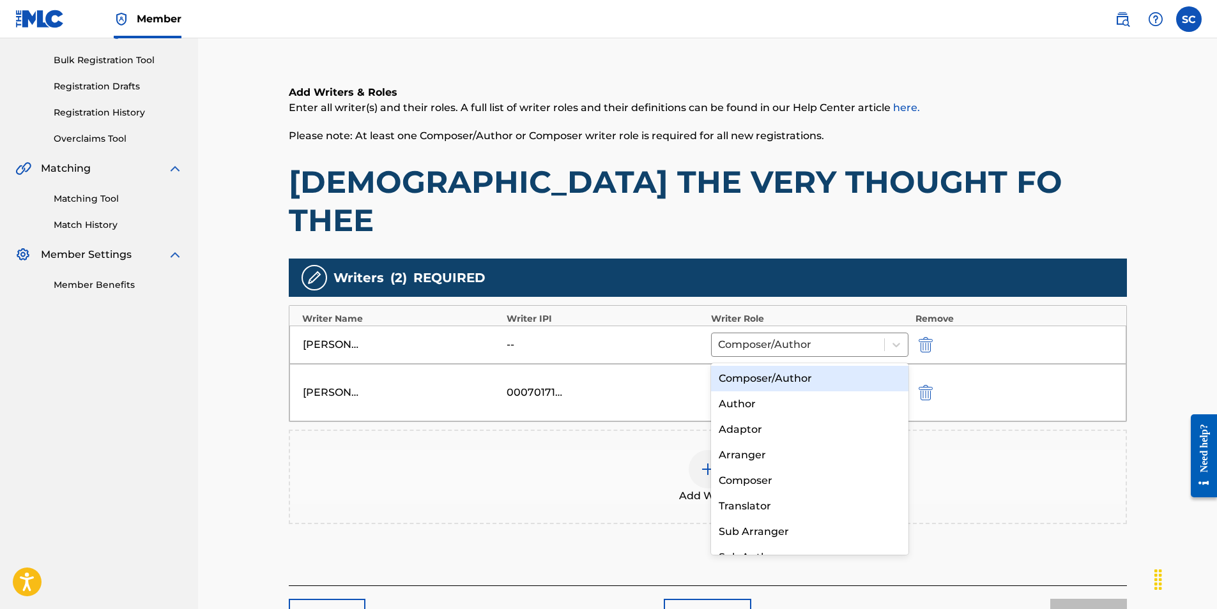
click at [781, 375] on div at bounding box center [798, 384] width 159 height 18
click at [786, 379] on div "Composer/Author" at bounding box center [810, 379] width 198 height 26
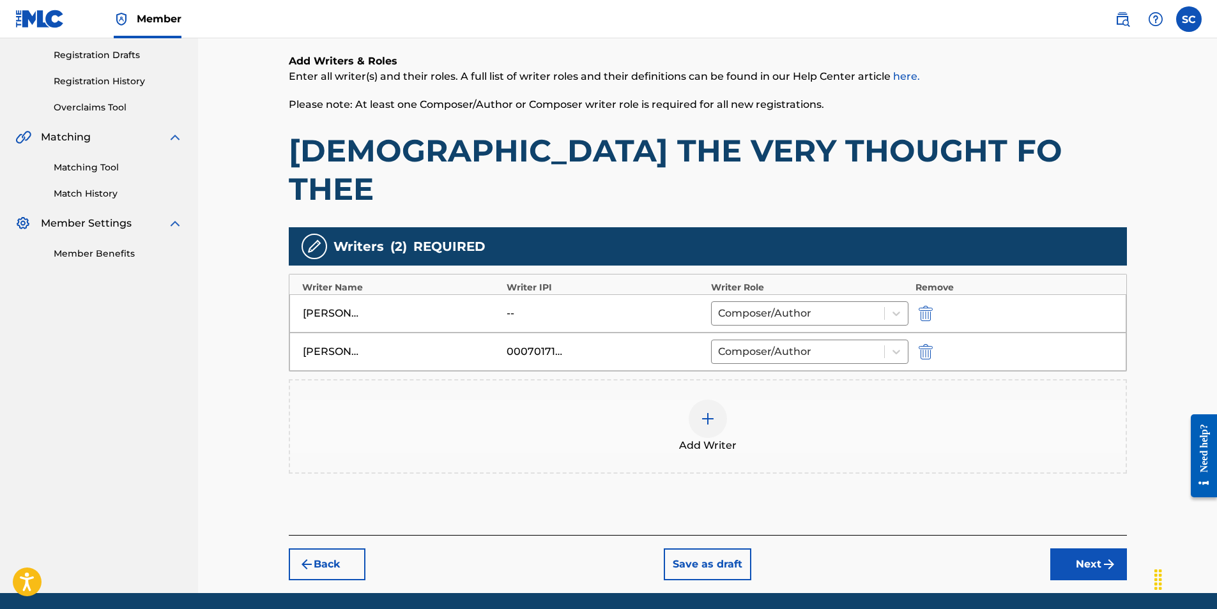
scroll to position [218, 0]
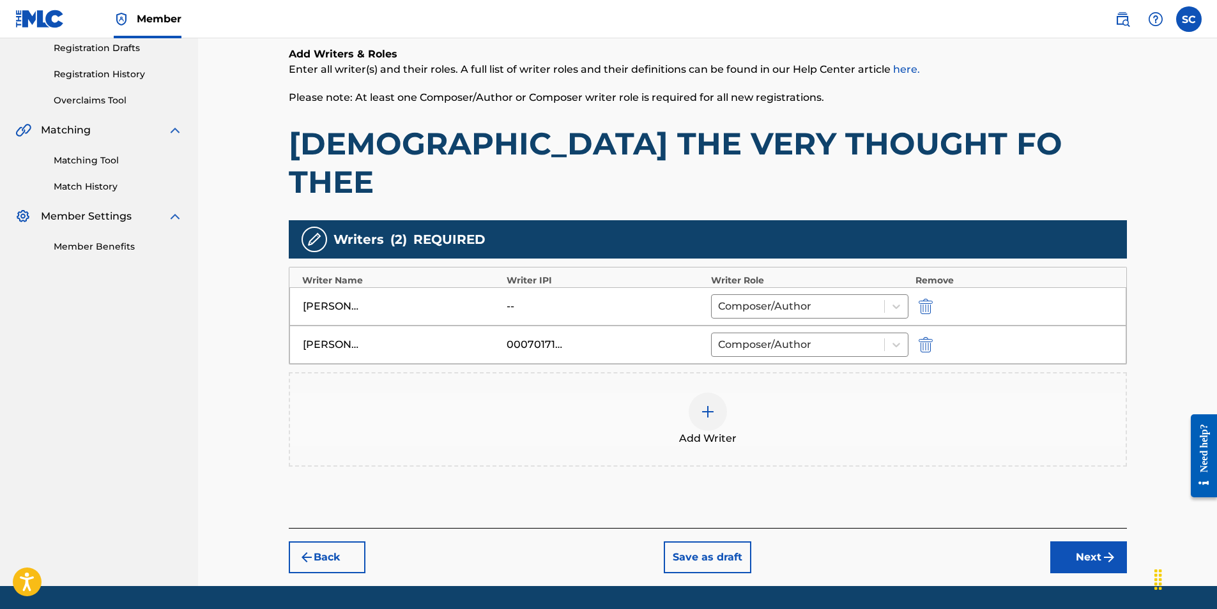
click at [1078, 542] on button "Next" at bounding box center [1088, 558] width 77 height 32
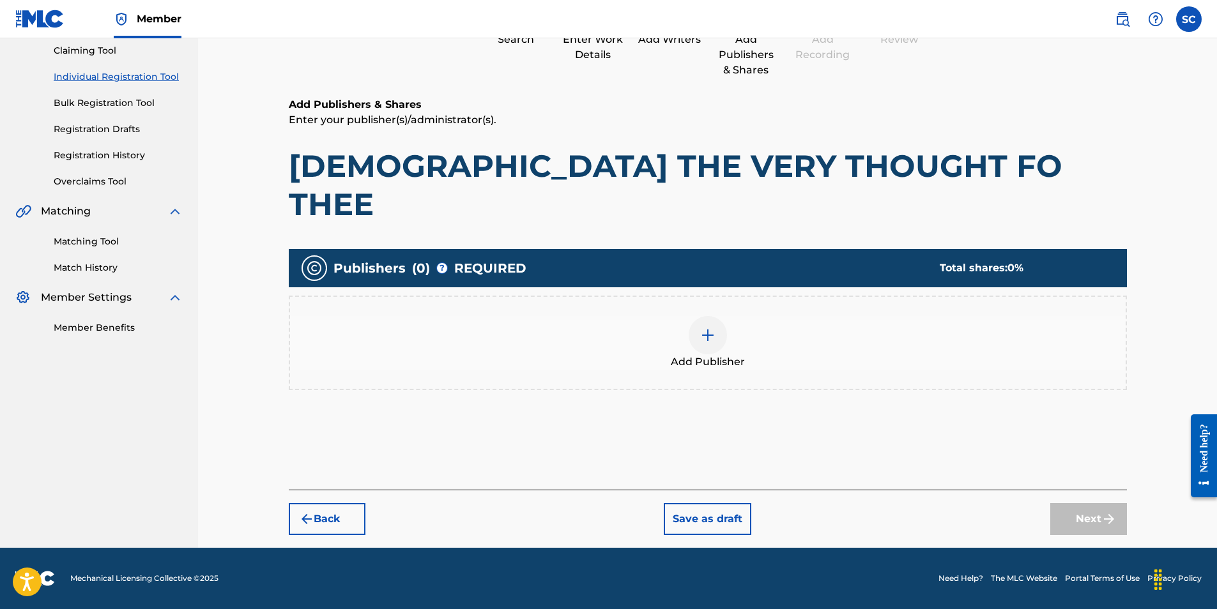
scroll to position [57, 0]
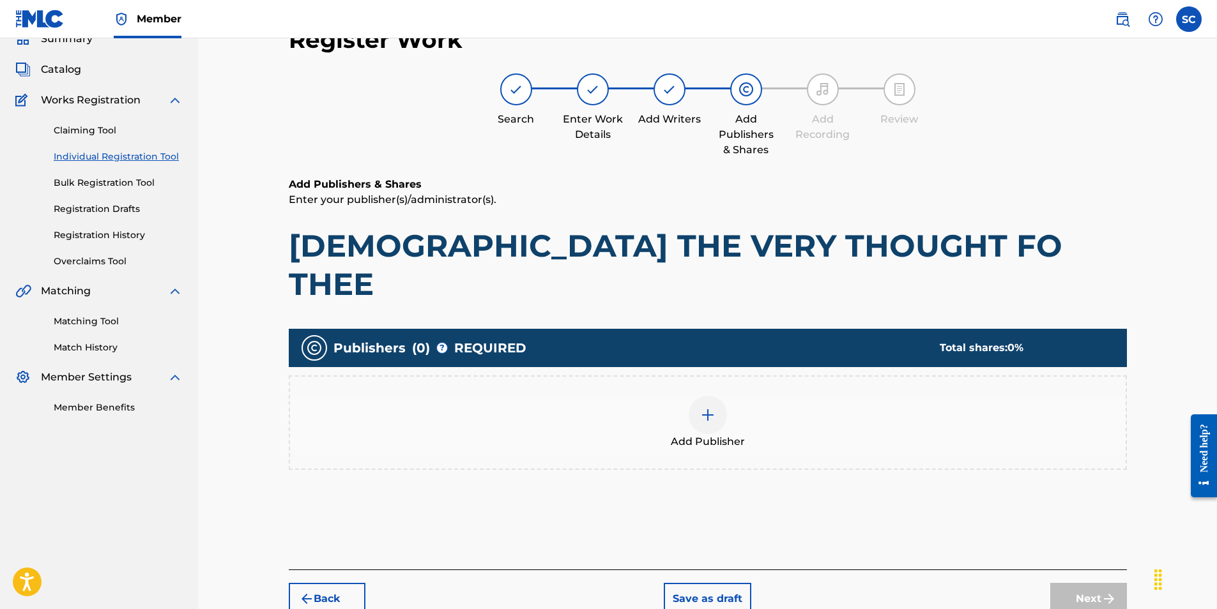
click at [708, 408] on img at bounding box center [707, 415] width 15 height 15
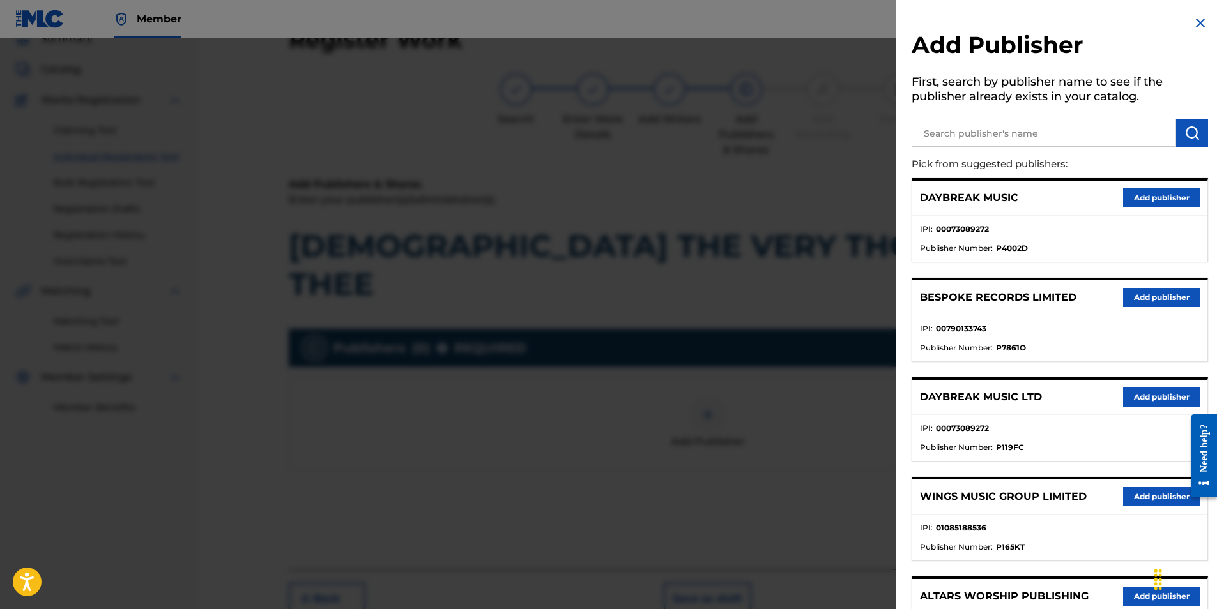
click at [1152, 395] on button "Add publisher" at bounding box center [1161, 397] width 77 height 19
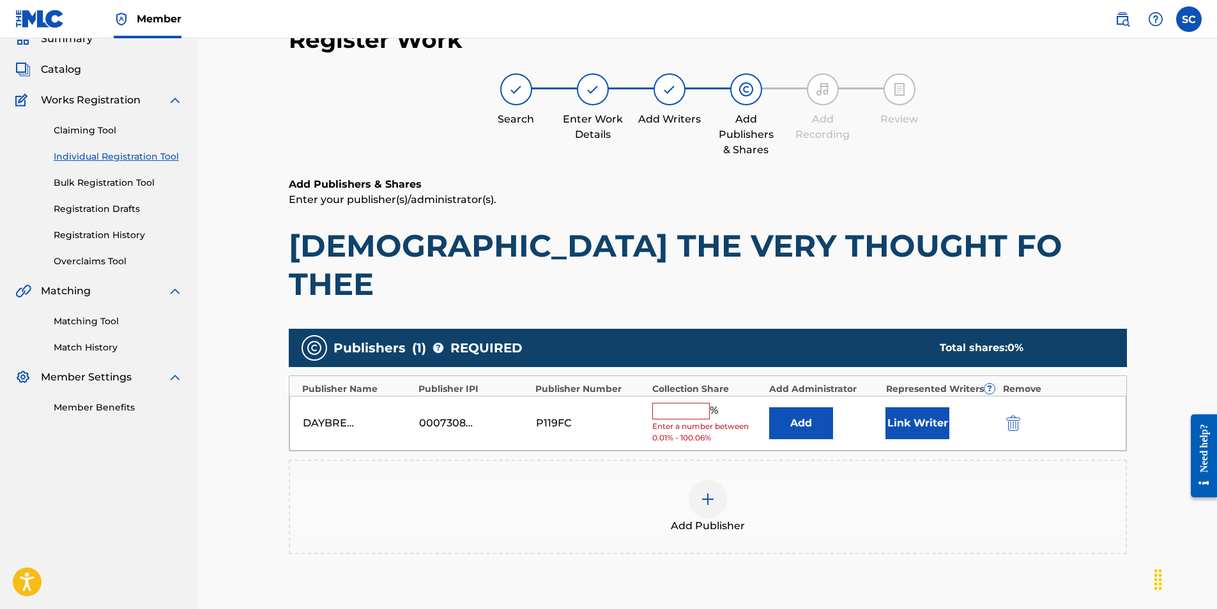
click at [682, 403] on input "text" at bounding box center [680, 411] width 57 height 17
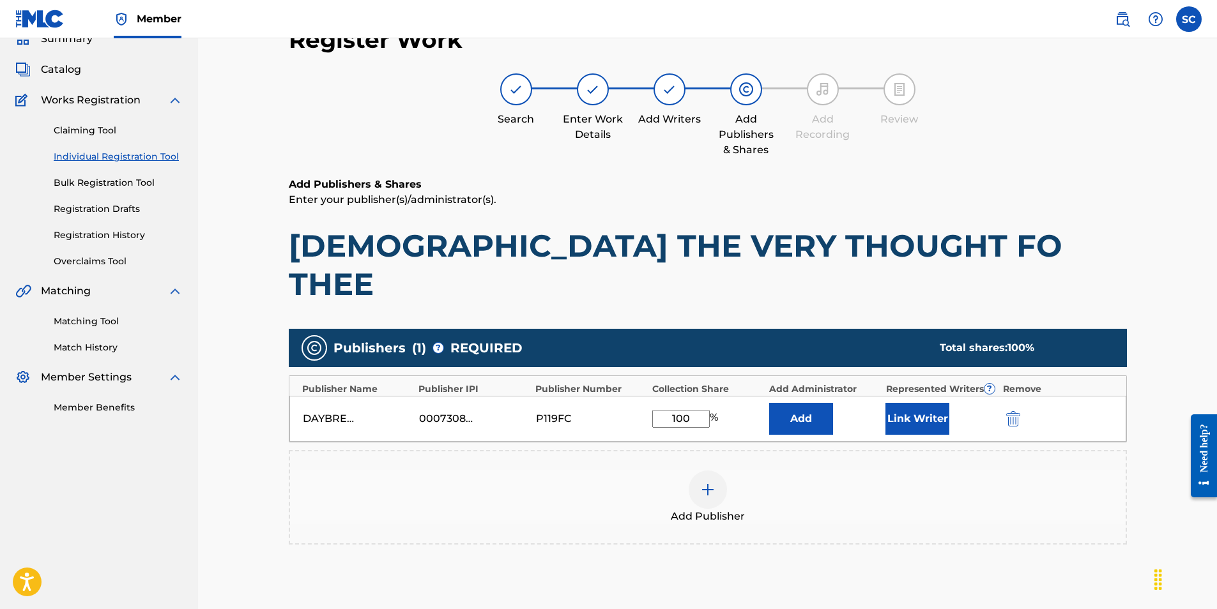
click at [809, 403] on button "Add" at bounding box center [801, 419] width 64 height 32
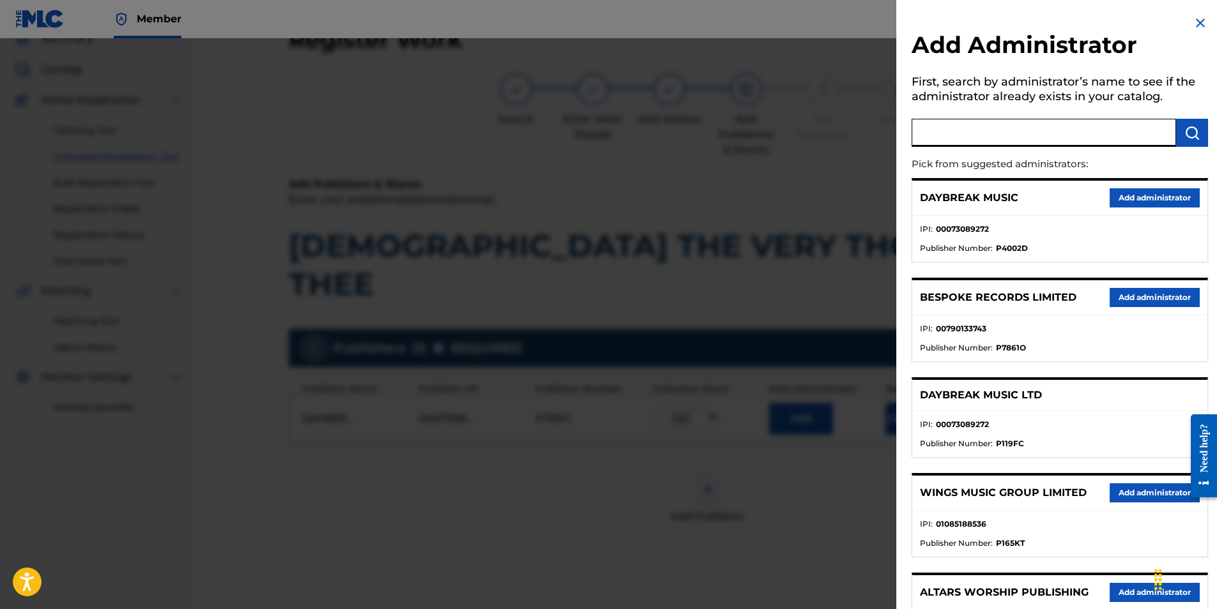
click at [975, 130] on input "text" at bounding box center [1044, 133] width 264 height 28
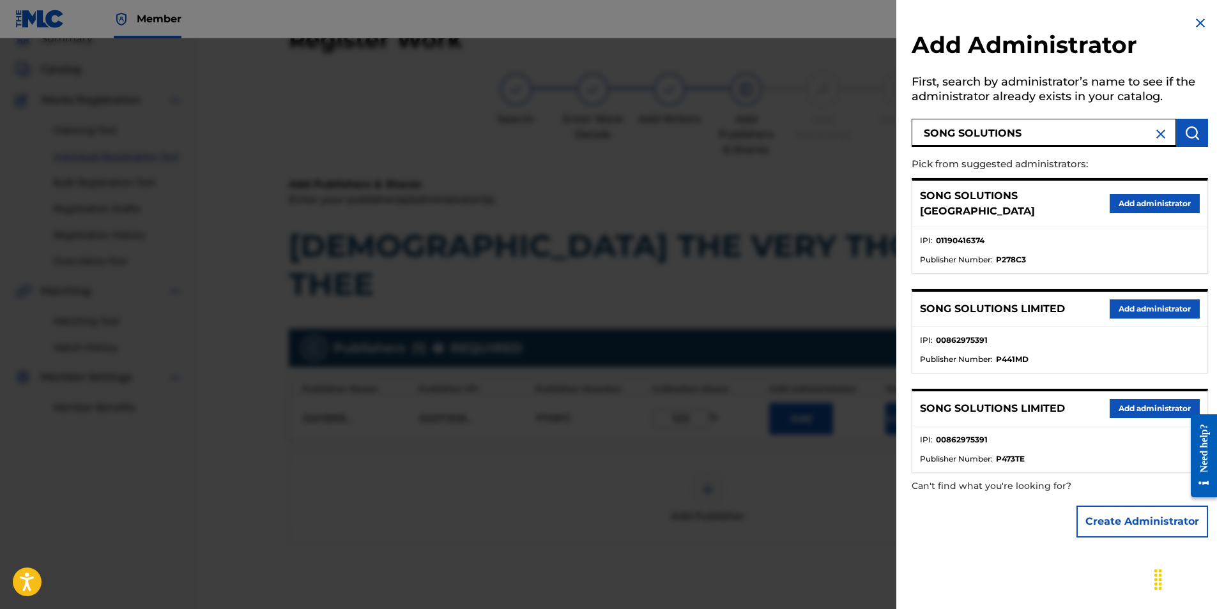
click at [1158, 199] on button "Add administrator" at bounding box center [1155, 203] width 90 height 19
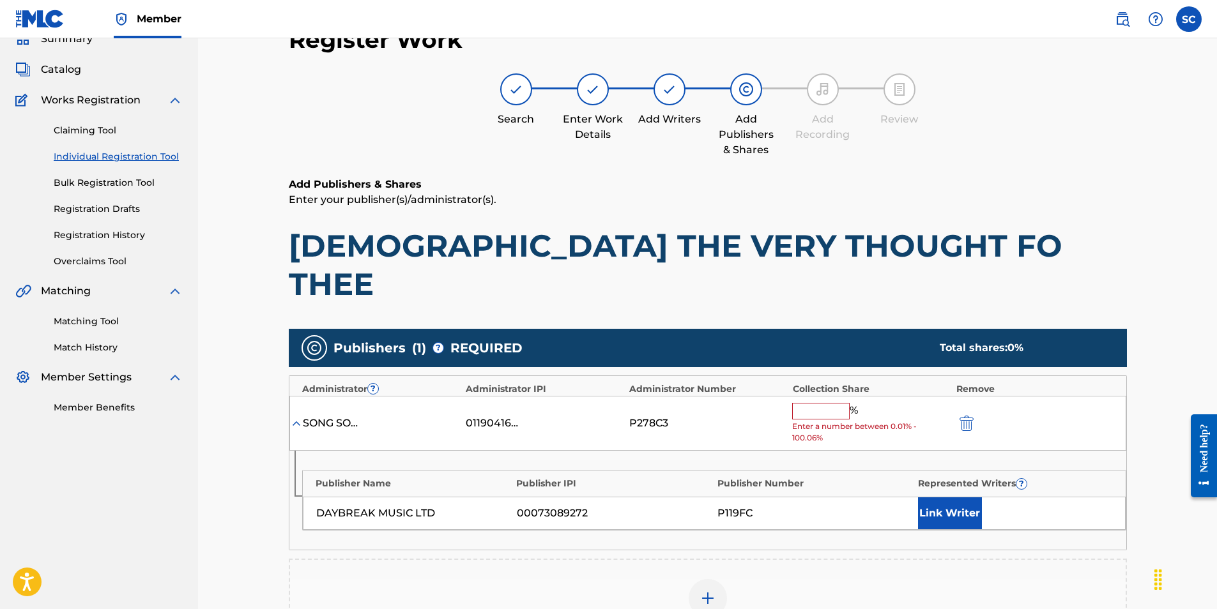
click at [816, 403] on input "text" at bounding box center [820, 411] width 57 height 17
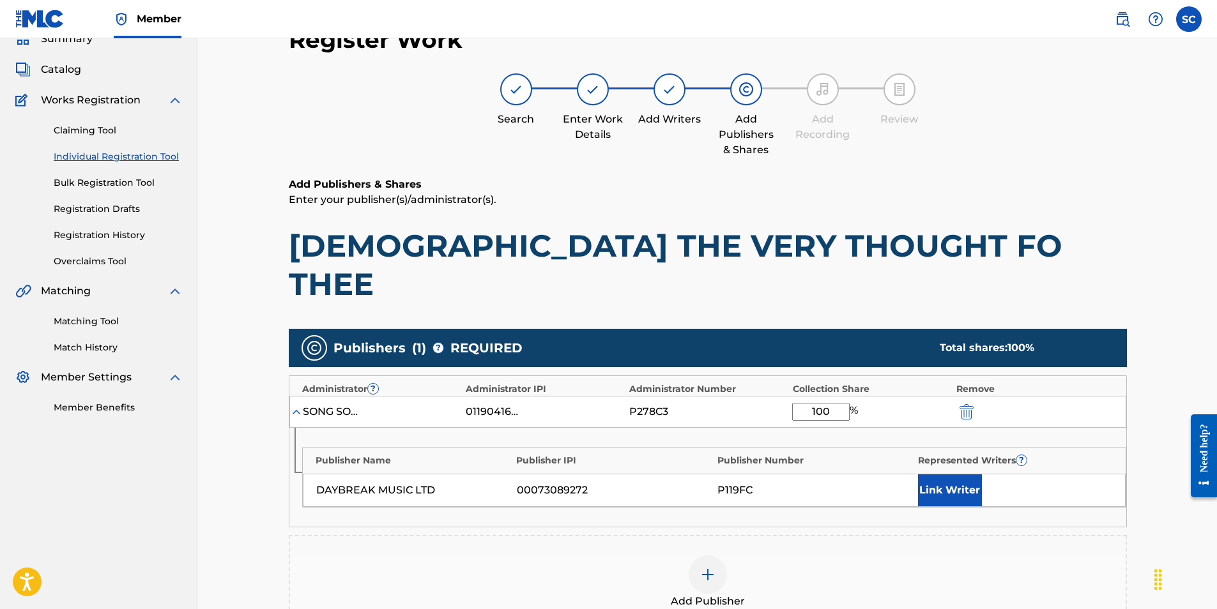
click at [942, 475] on button "Link Writer" at bounding box center [950, 491] width 64 height 32
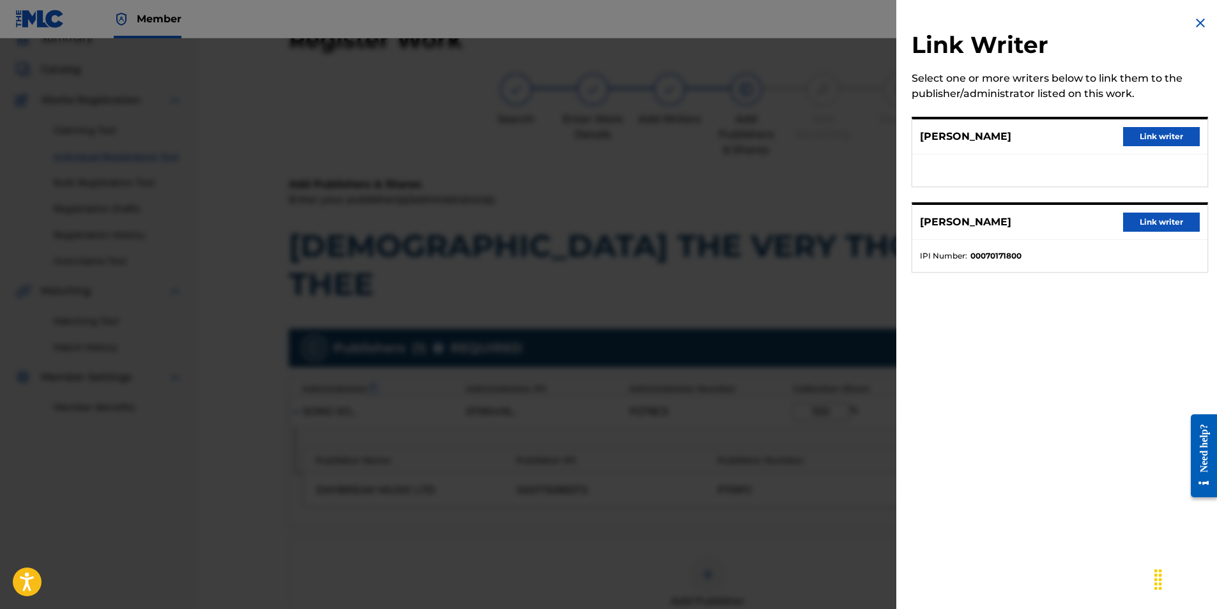
drag, startPoint x: 1138, startPoint y: 139, endPoint x: 1064, endPoint y: 254, distance: 137.7
click at [1129, 146] on div "[PERSON_NAME] Link writer" at bounding box center [1059, 136] width 295 height 35
click at [1145, 130] on button "Link writer" at bounding box center [1161, 136] width 77 height 19
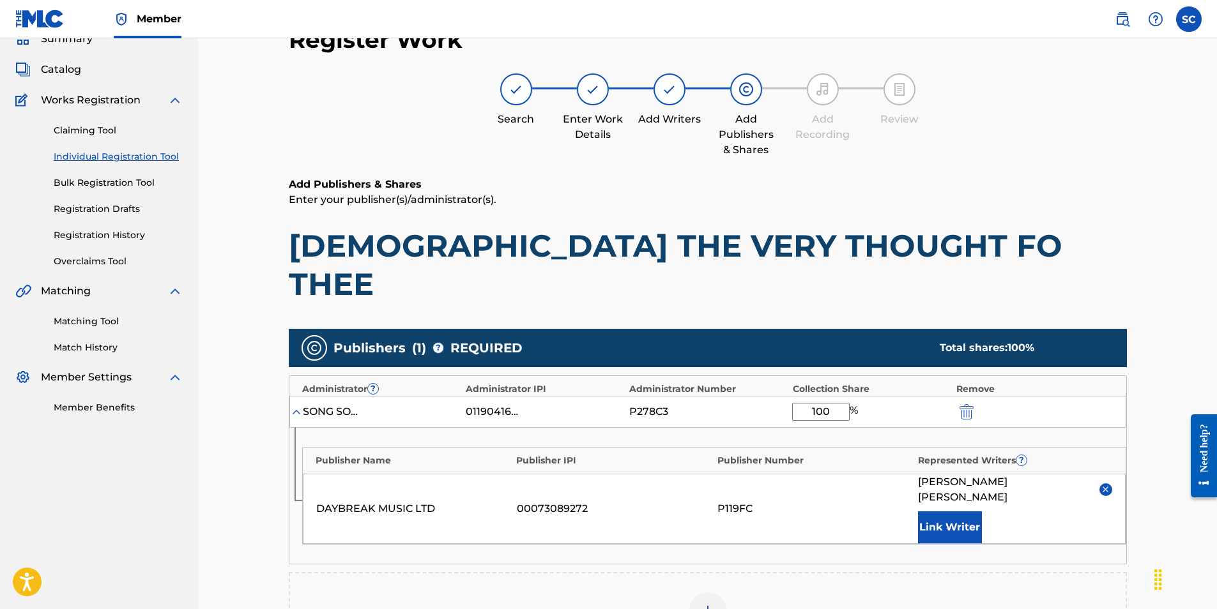
click at [956, 512] on button "Link Writer" at bounding box center [950, 528] width 64 height 32
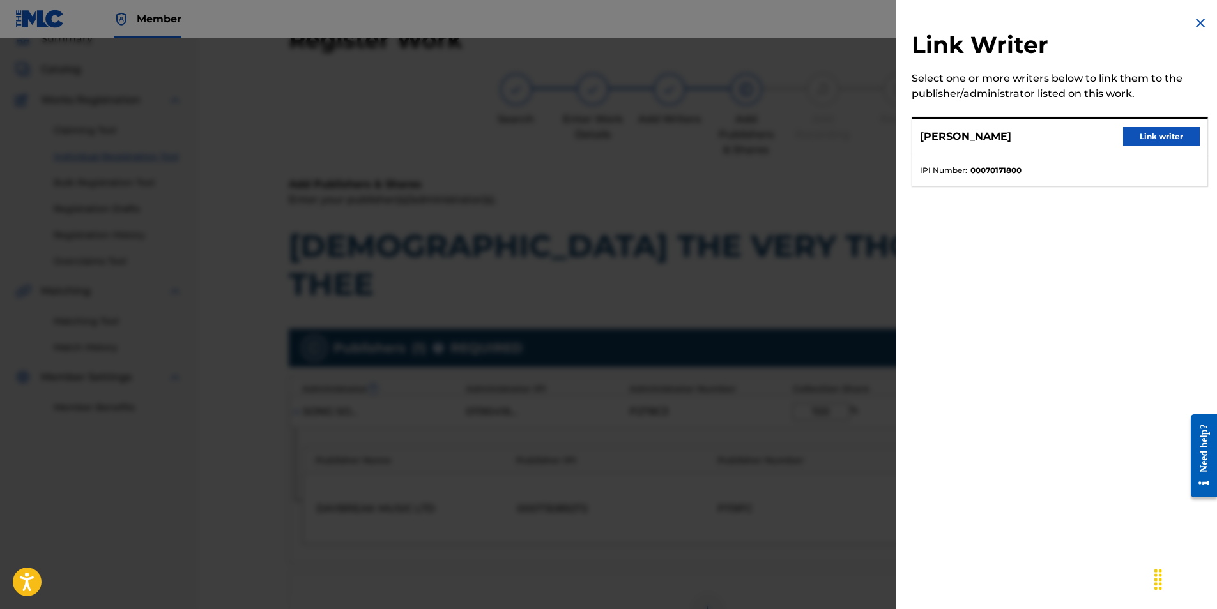
click at [1154, 141] on button "Link writer" at bounding box center [1161, 136] width 77 height 19
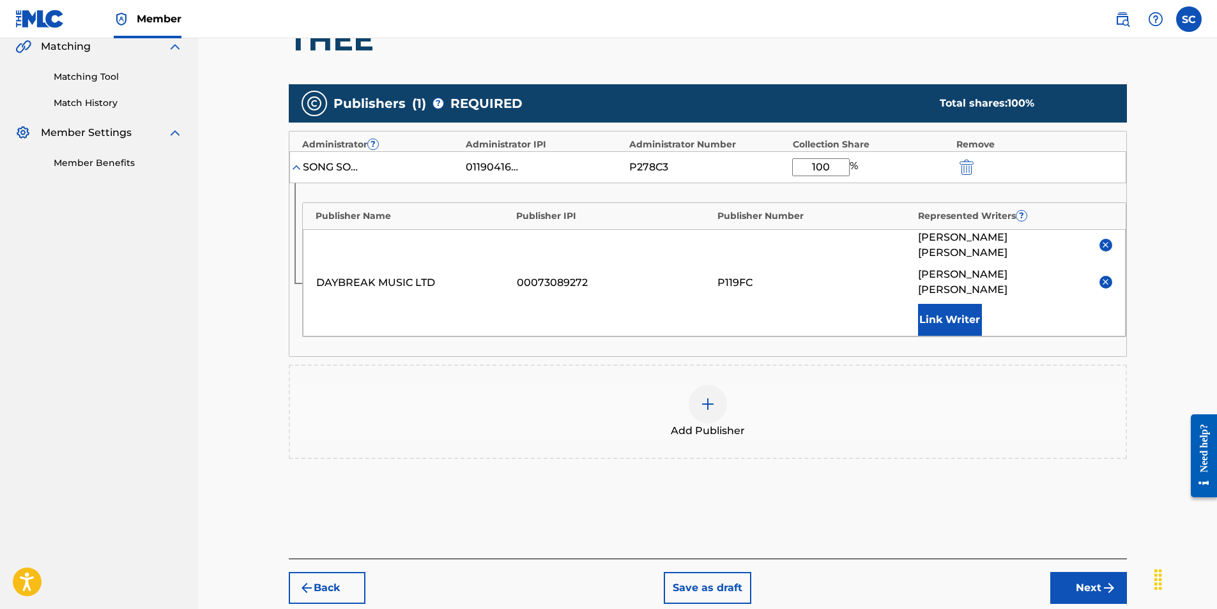
click at [1094, 572] on button "Next" at bounding box center [1088, 588] width 77 height 32
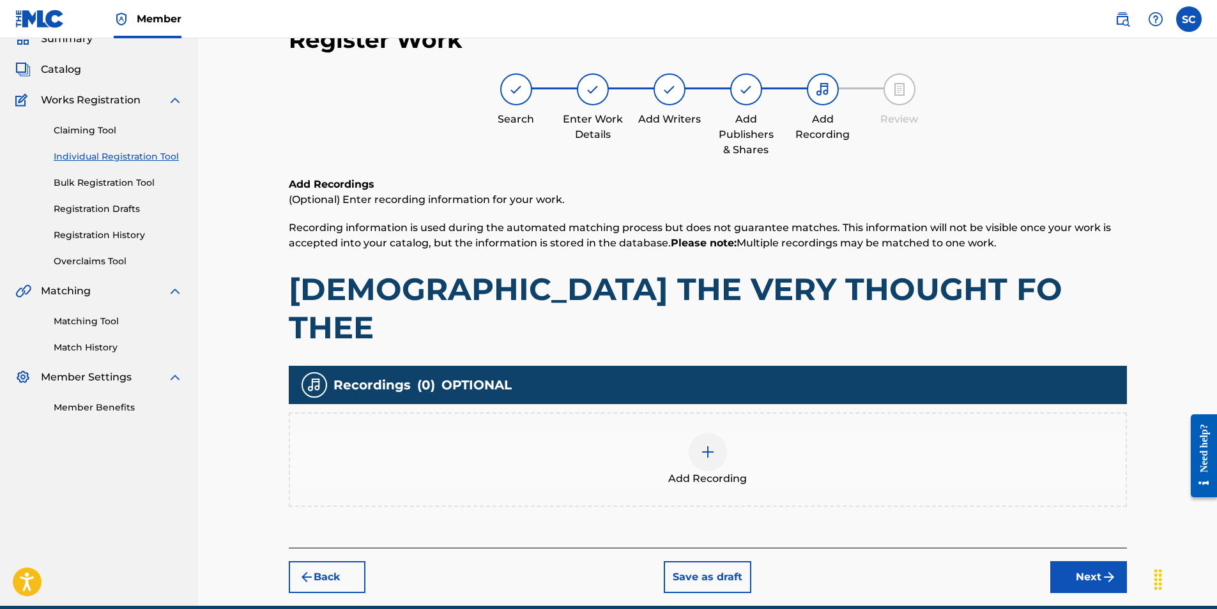
click at [707, 445] on img at bounding box center [707, 452] width 15 height 15
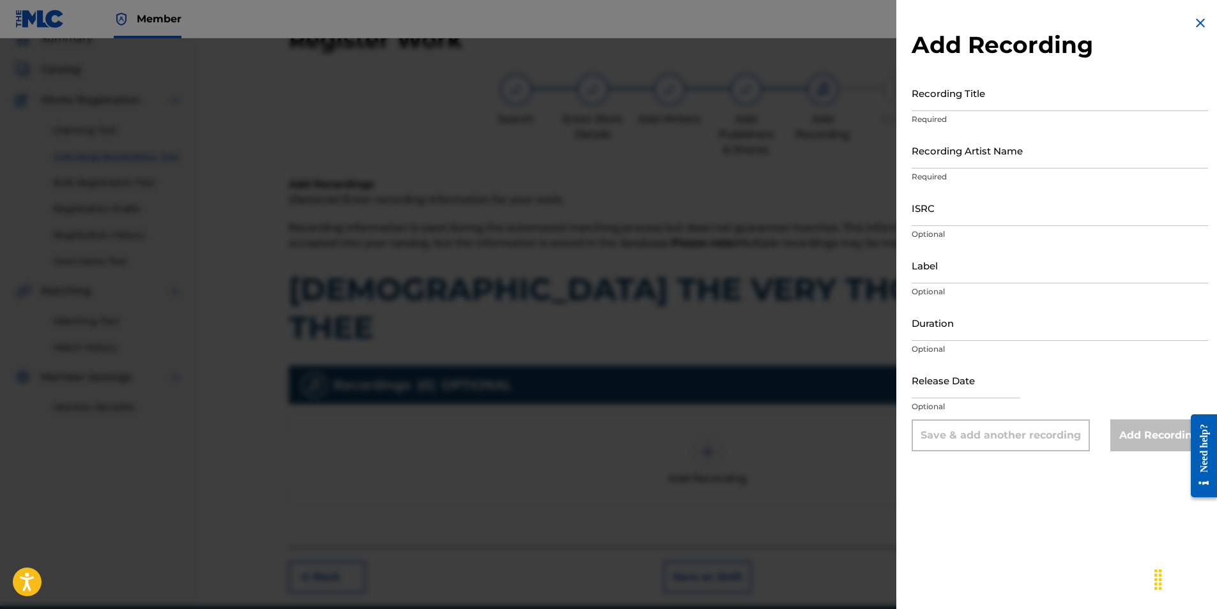
click at [931, 148] on input "Recording Artist Name" at bounding box center [1060, 150] width 296 height 36
paste input "GBDPR0154506"
click at [932, 212] on input "ISRC" at bounding box center [1060, 208] width 296 height 36
paste input "GBDPR0154506"
drag, startPoint x: 996, startPoint y: 159, endPoint x: 808, endPoint y: 156, distance: 187.9
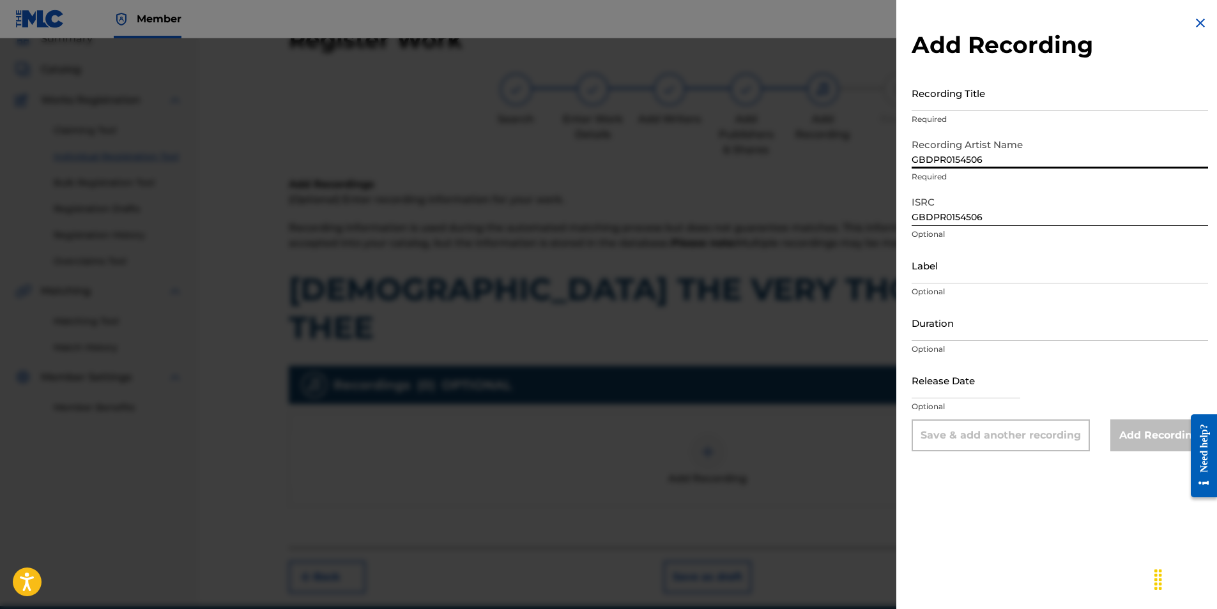
click at [808, 156] on div "Add Recording Recording Title Required Recording Artist Name GBDPR0154506 Requi…" at bounding box center [608, 323] width 1217 height 571
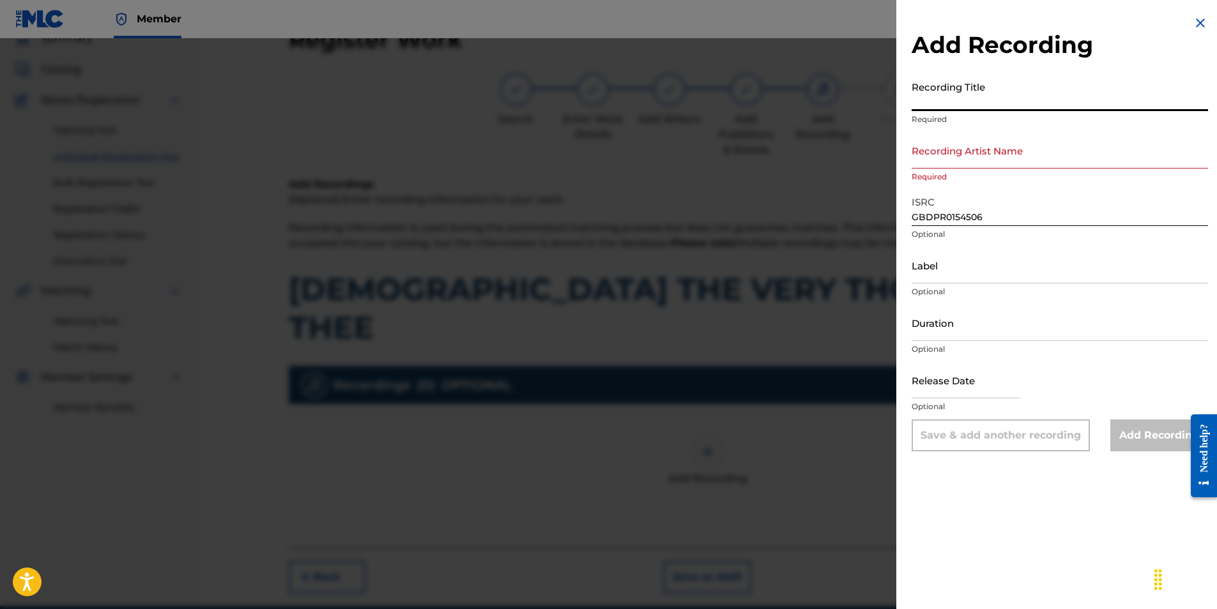
click at [959, 91] on input "Recording Title" at bounding box center [1060, 93] width 296 height 36
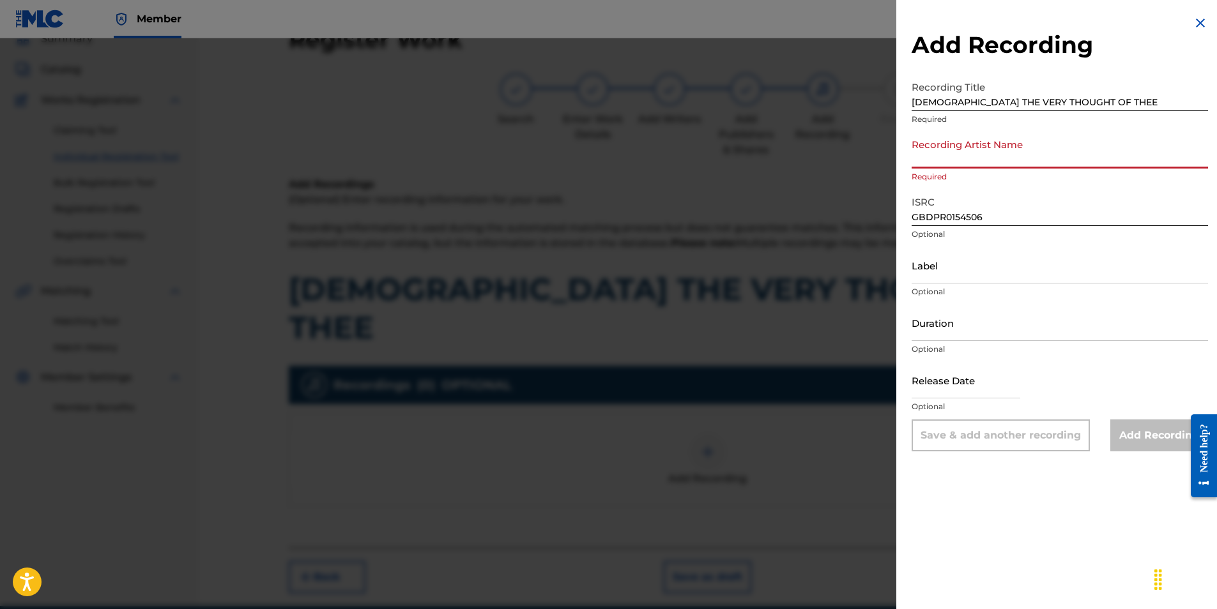
click at [960, 150] on input "Recording Artist Name" at bounding box center [1060, 150] width 296 height 36
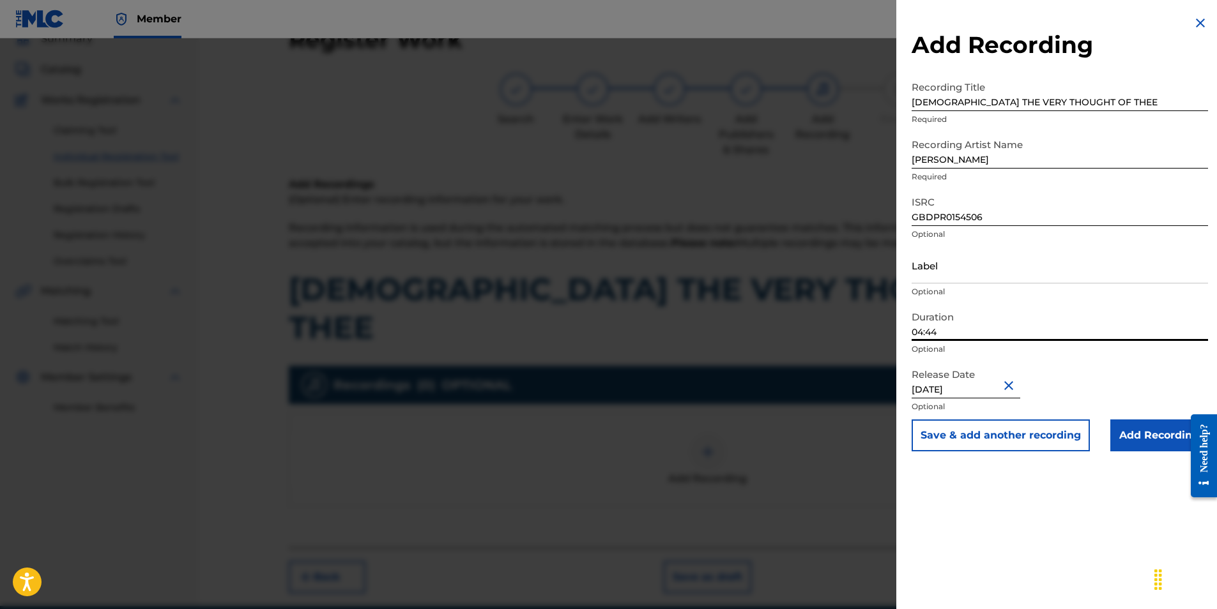
drag, startPoint x: 940, startPoint y: 334, endPoint x: 885, endPoint y: 333, distance: 54.9
click at [885, 333] on div "Add Recording Recording Title [DEMOGRAPHIC_DATA] THE VERY THOUGHT OF THEE Requi…" at bounding box center [608, 323] width 1217 height 571
click at [904, 359] on div "Add Recording Recording Title [DEMOGRAPHIC_DATA] THE VERY THOUGHT OF THEE Requi…" at bounding box center [1059, 233] width 327 height 467
click at [1121, 434] on input "Add Recording" at bounding box center [1159, 436] width 98 height 32
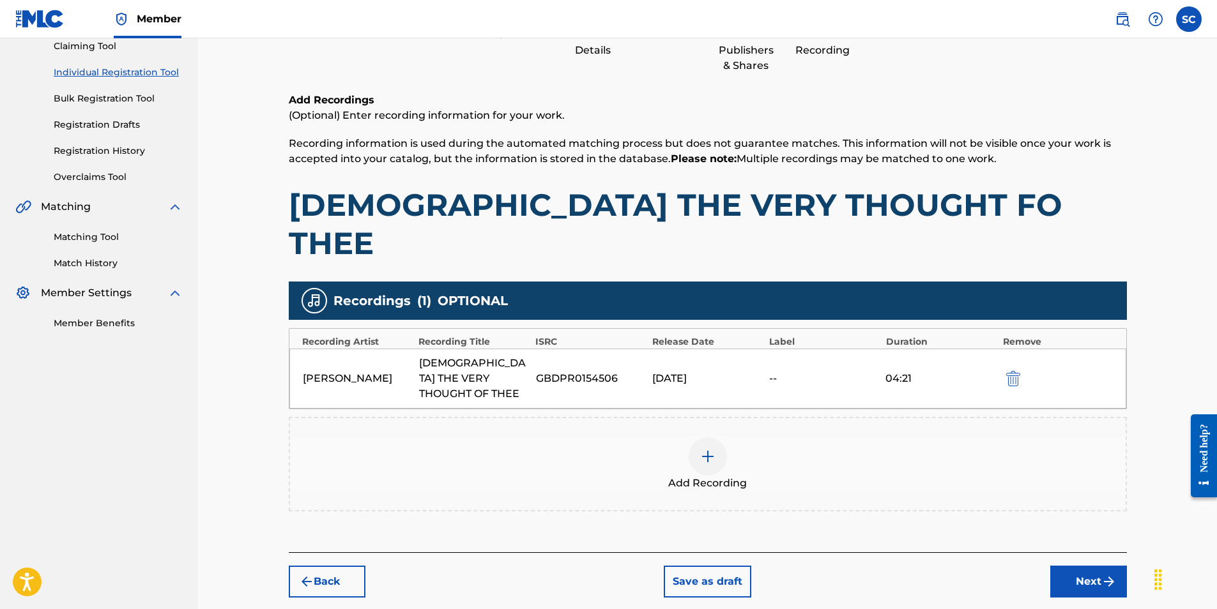
scroll to position [151, 0]
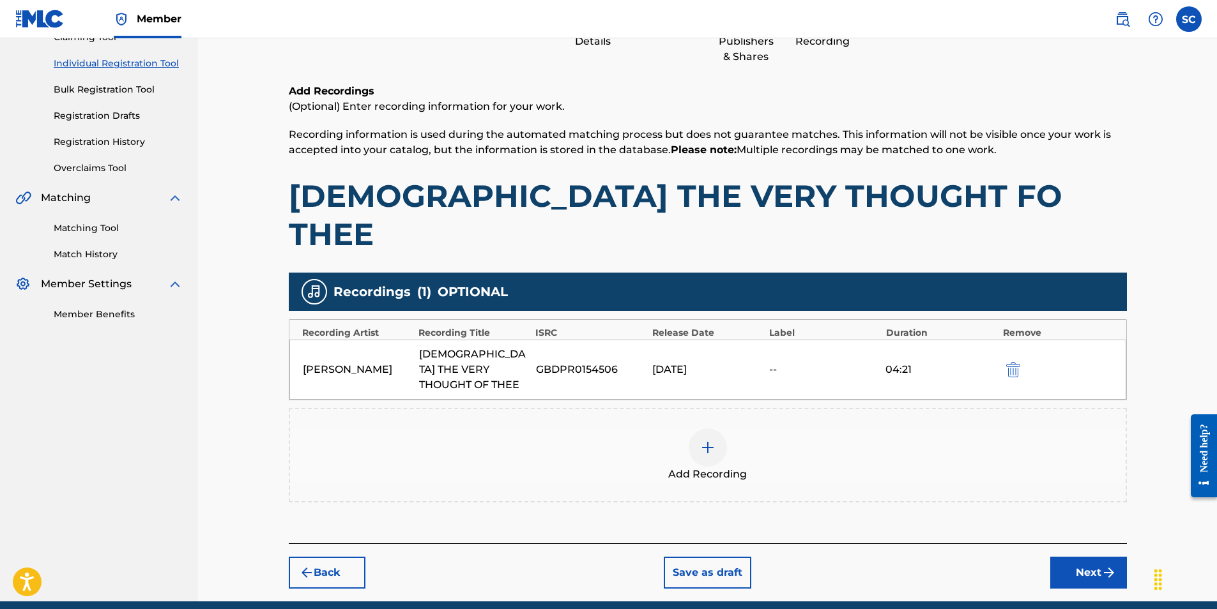
click at [1080, 557] on button "Next" at bounding box center [1088, 573] width 77 height 32
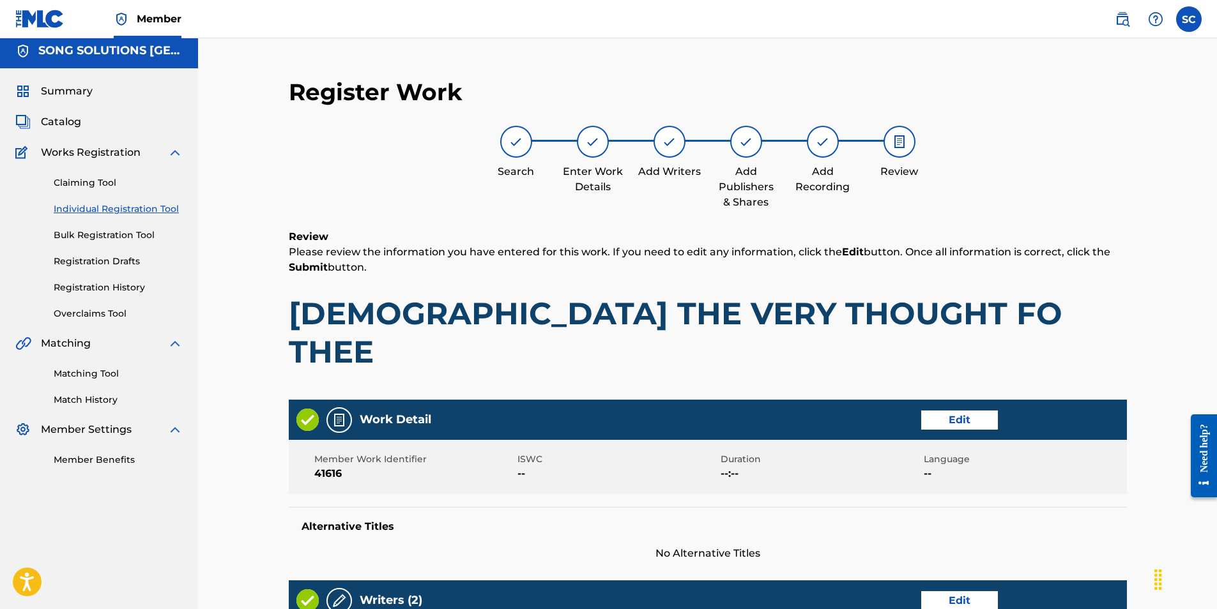
scroll to position [57, 0]
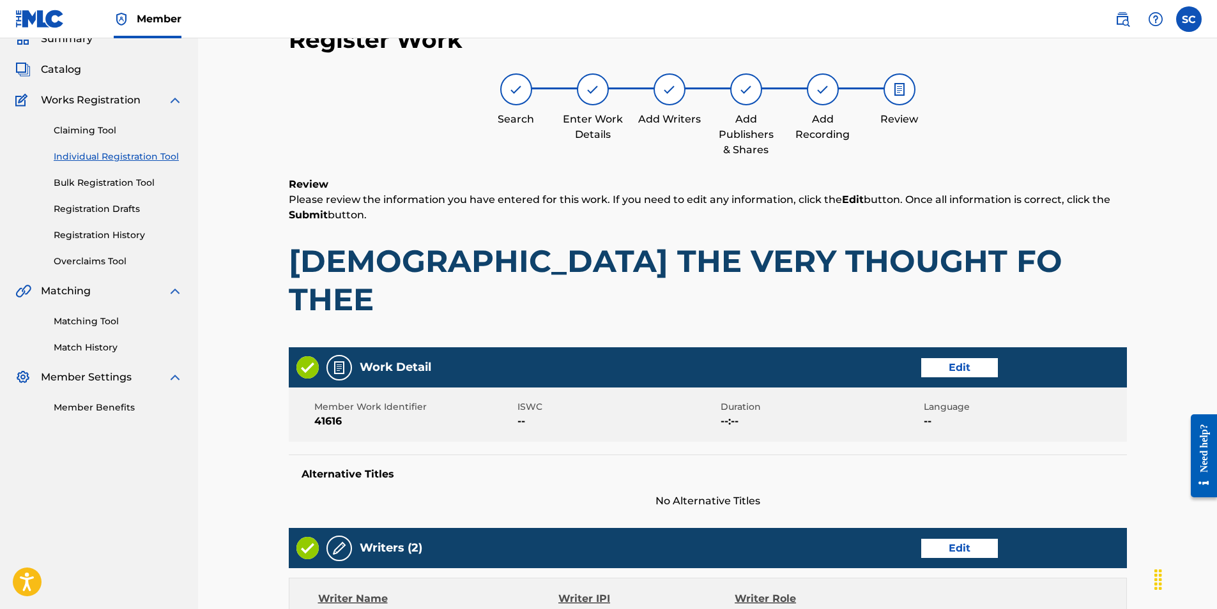
click at [956, 358] on button "Edit" at bounding box center [959, 367] width 77 height 19
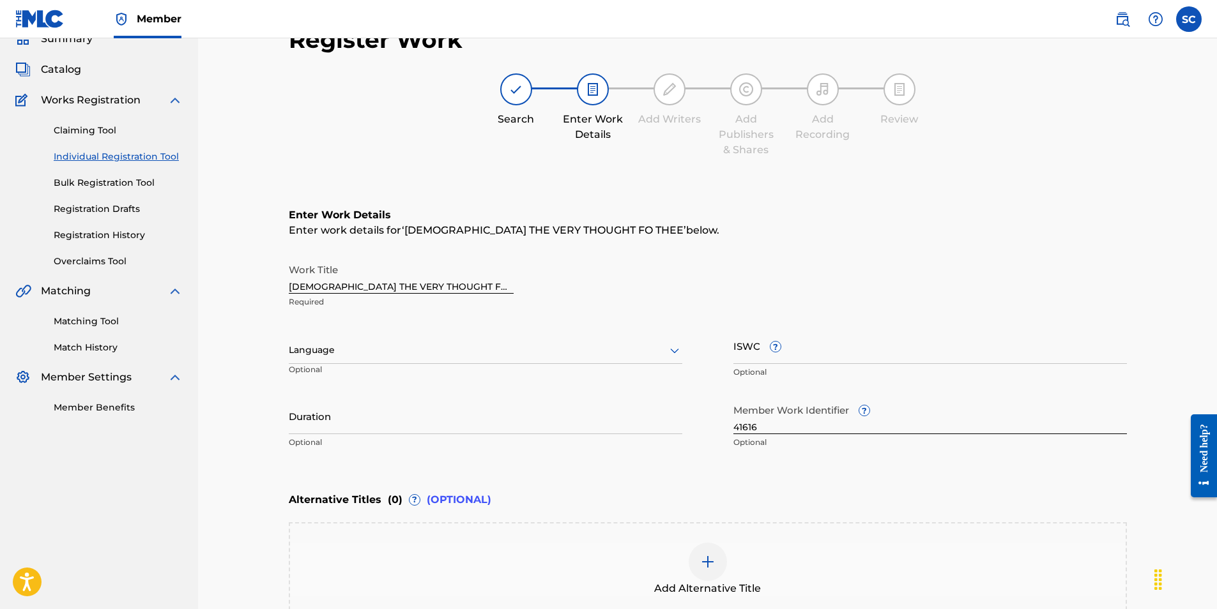
click at [428, 279] on input "[DEMOGRAPHIC_DATA] THE VERY THOUGHT FO THEE" at bounding box center [401, 275] width 225 height 36
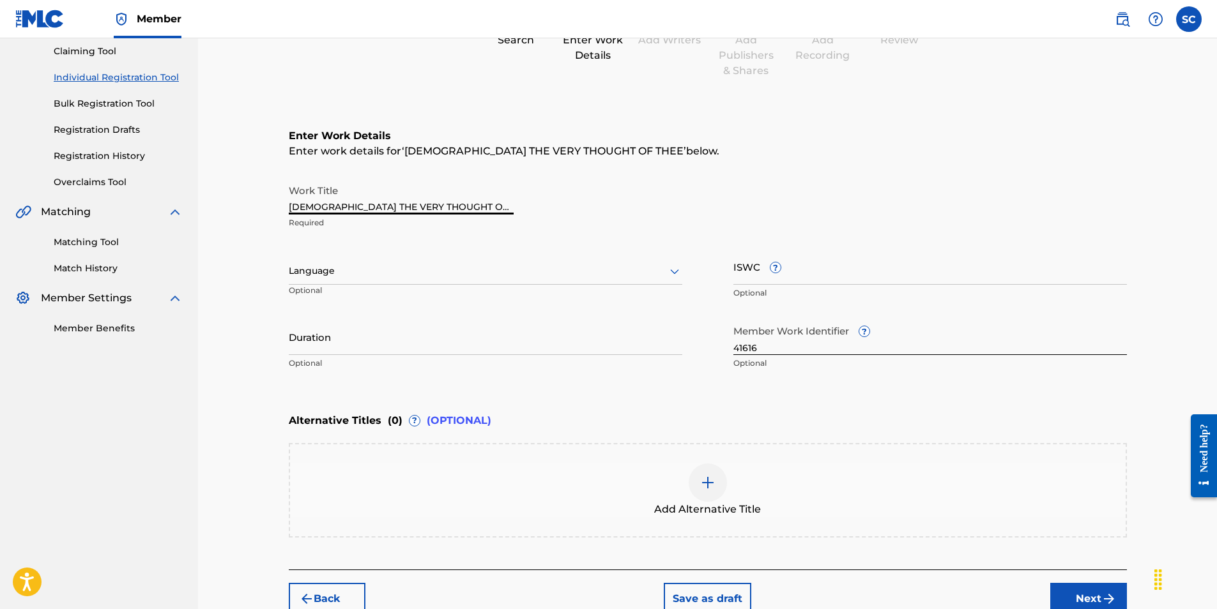
scroll to position [217, 0]
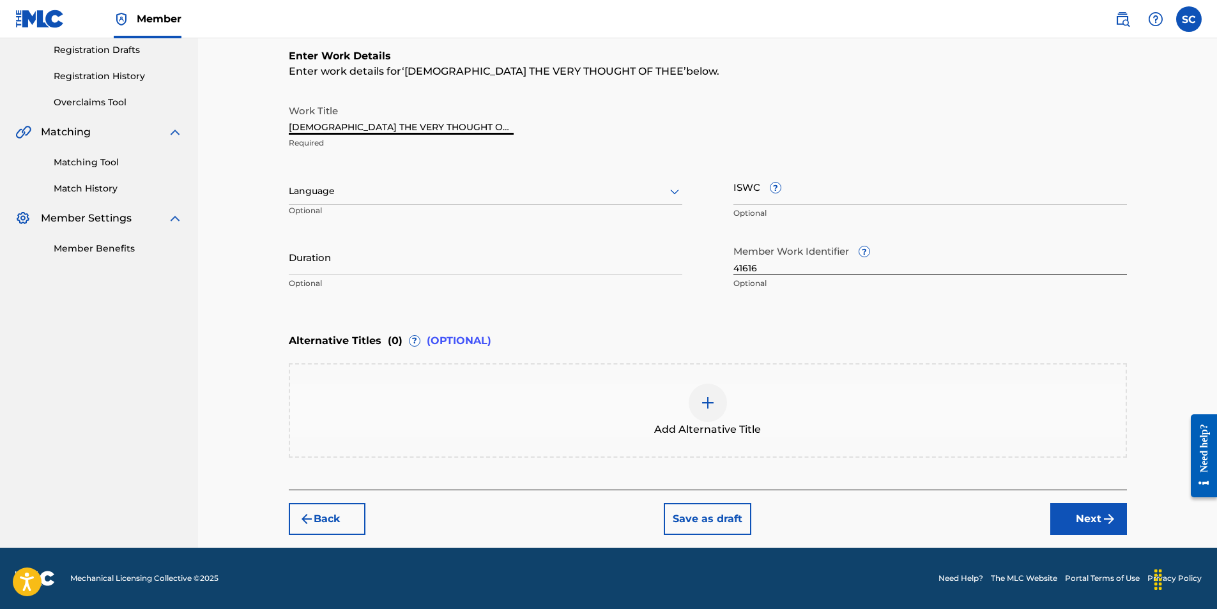
click at [1064, 521] on button "Next" at bounding box center [1088, 519] width 77 height 32
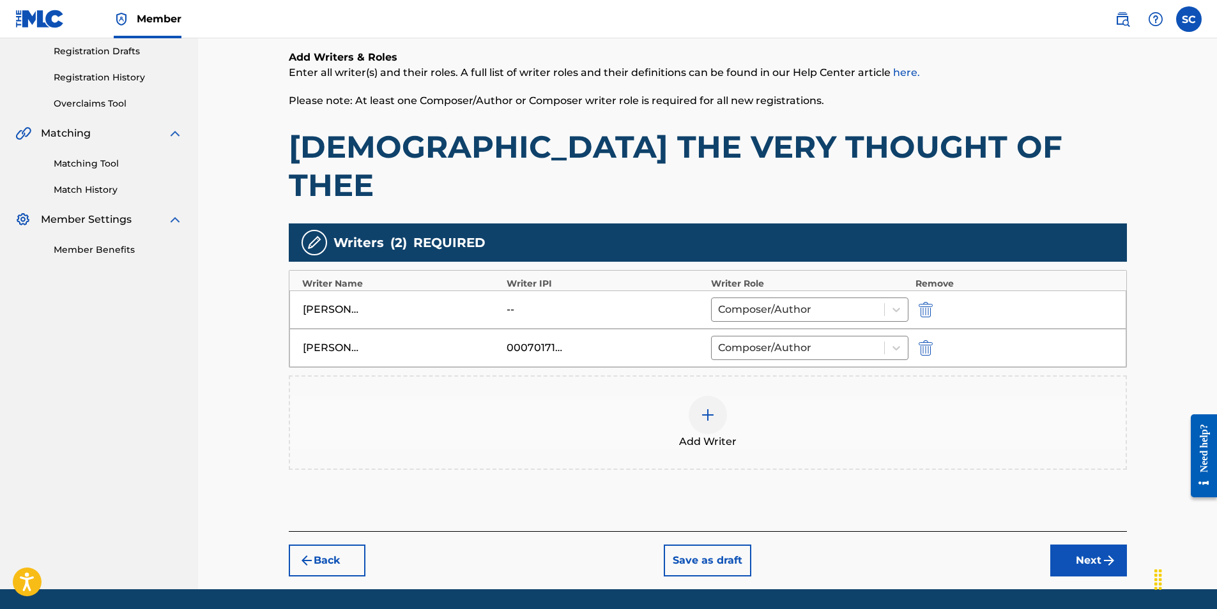
scroll to position [218, 0]
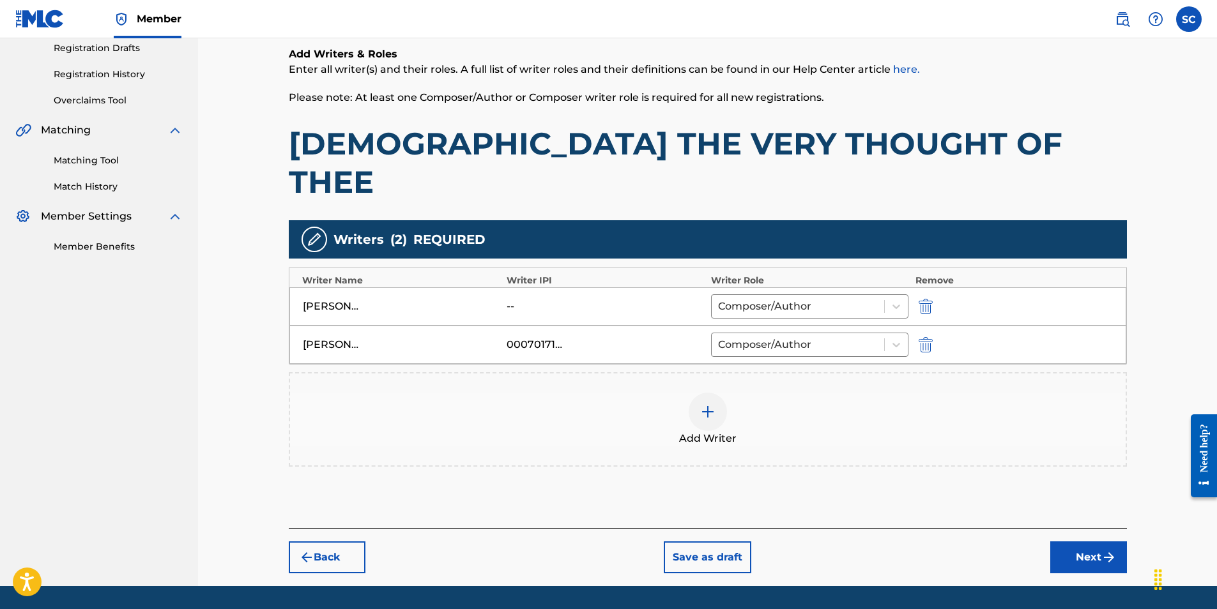
click at [1089, 542] on button "Next" at bounding box center [1088, 558] width 77 height 32
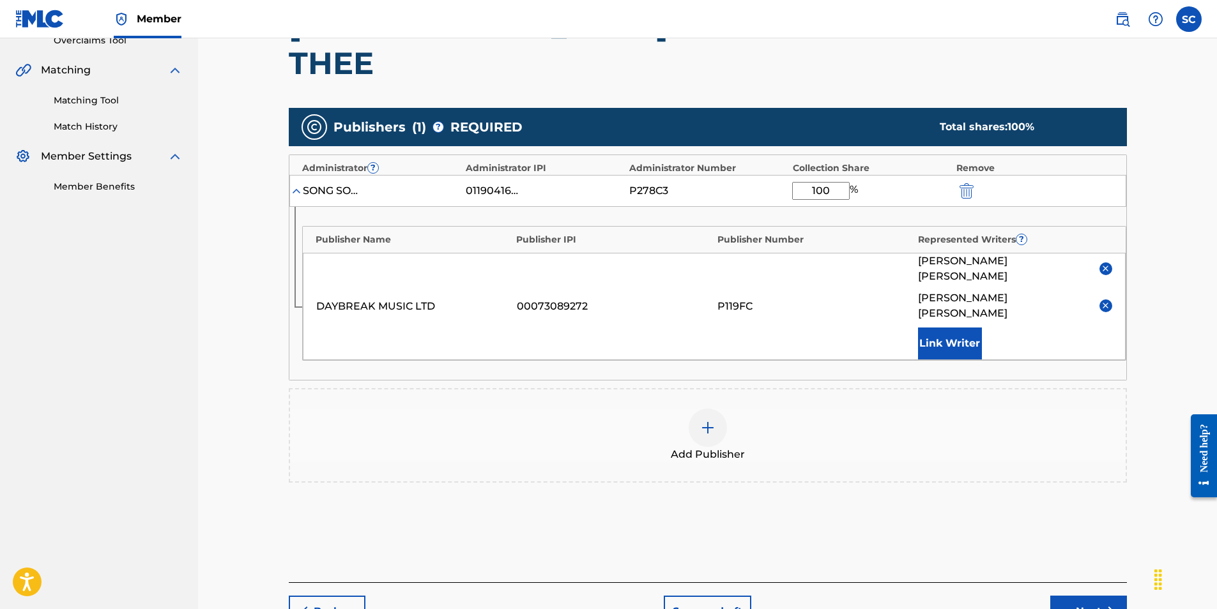
scroll to position [302, 0]
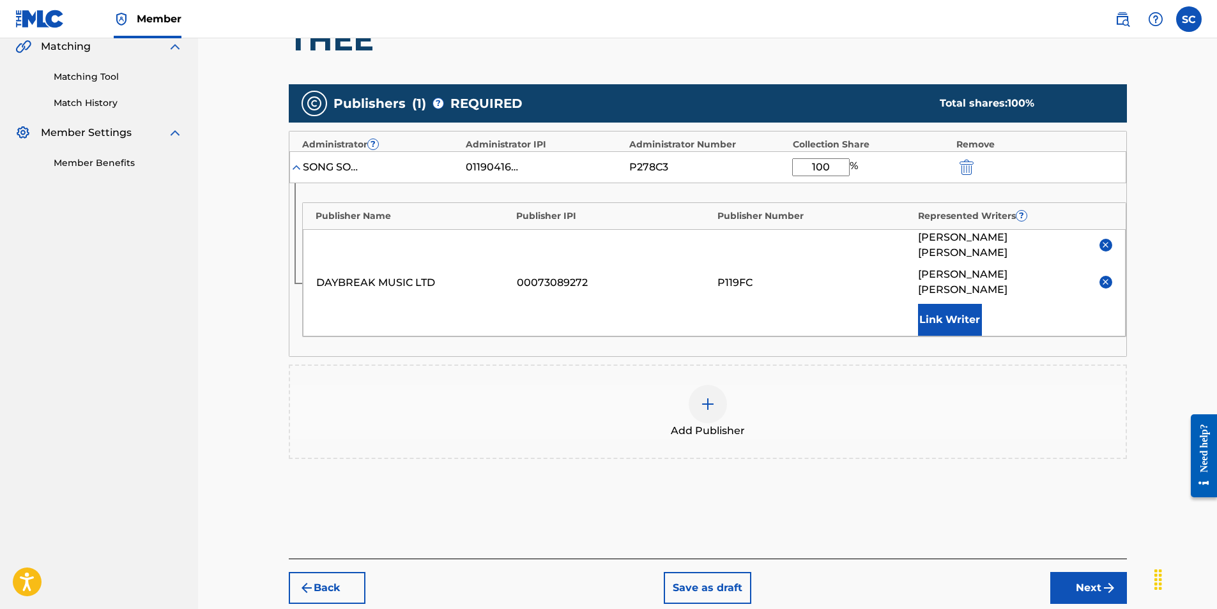
click at [1079, 572] on button "Next" at bounding box center [1088, 588] width 77 height 32
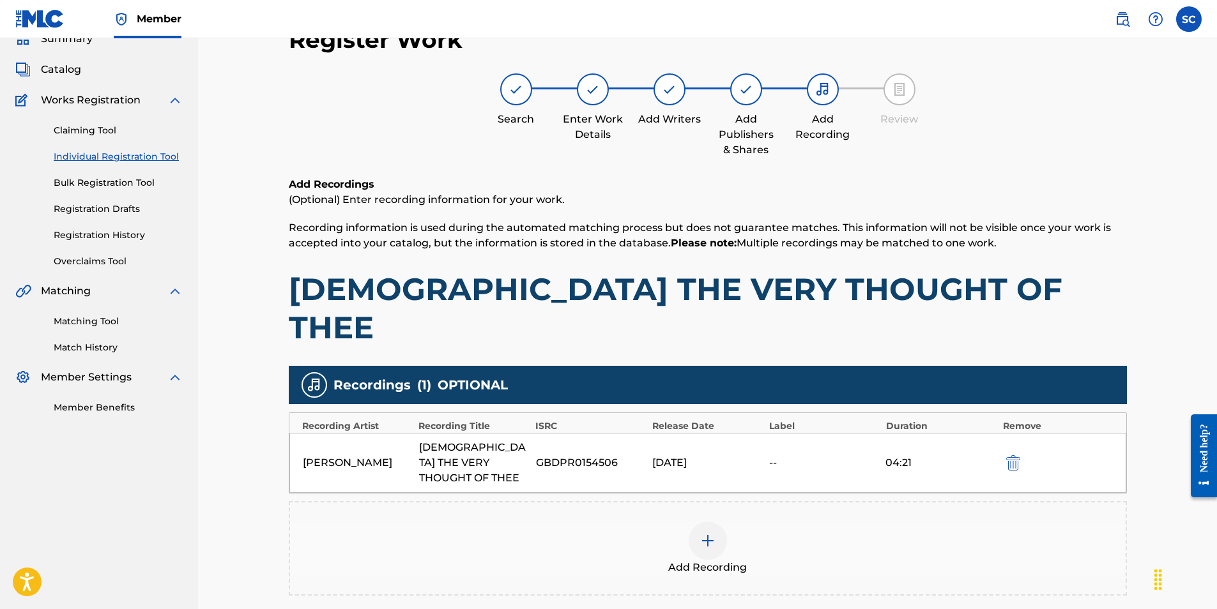
scroll to position [151, 0]
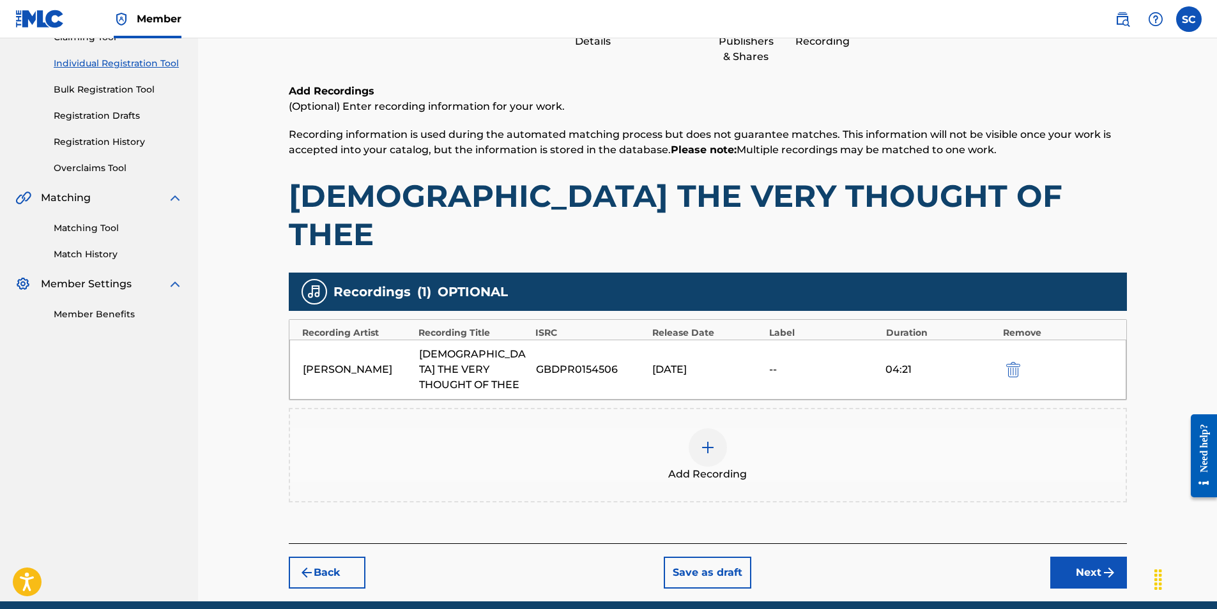
click at [1066, 557] on button "Next" at bounding box center [1088, 573] width 77 height 32
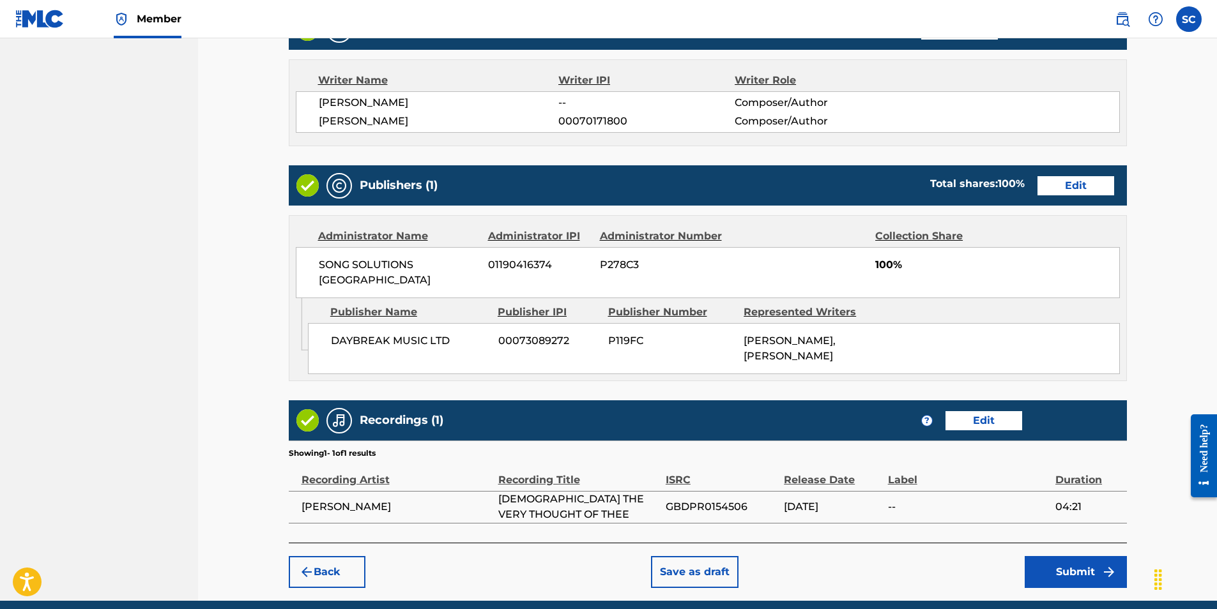
scroll to position [591, 0]
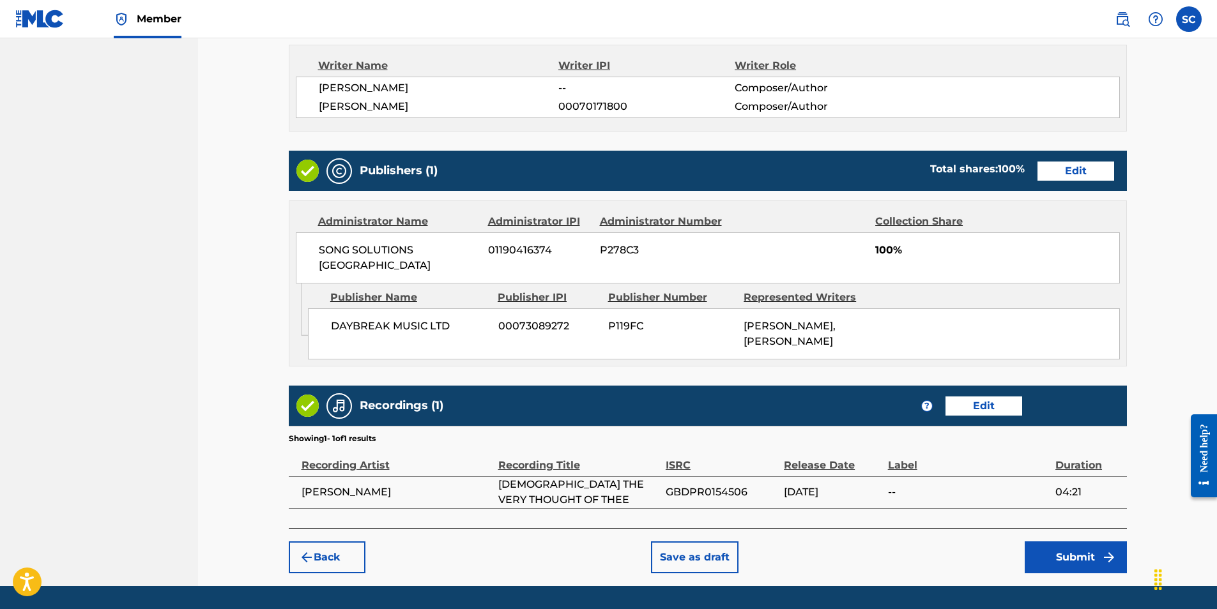
click at [1074, 542] on button "Submit" at bounding box center [1076, 558] width 102 height 32
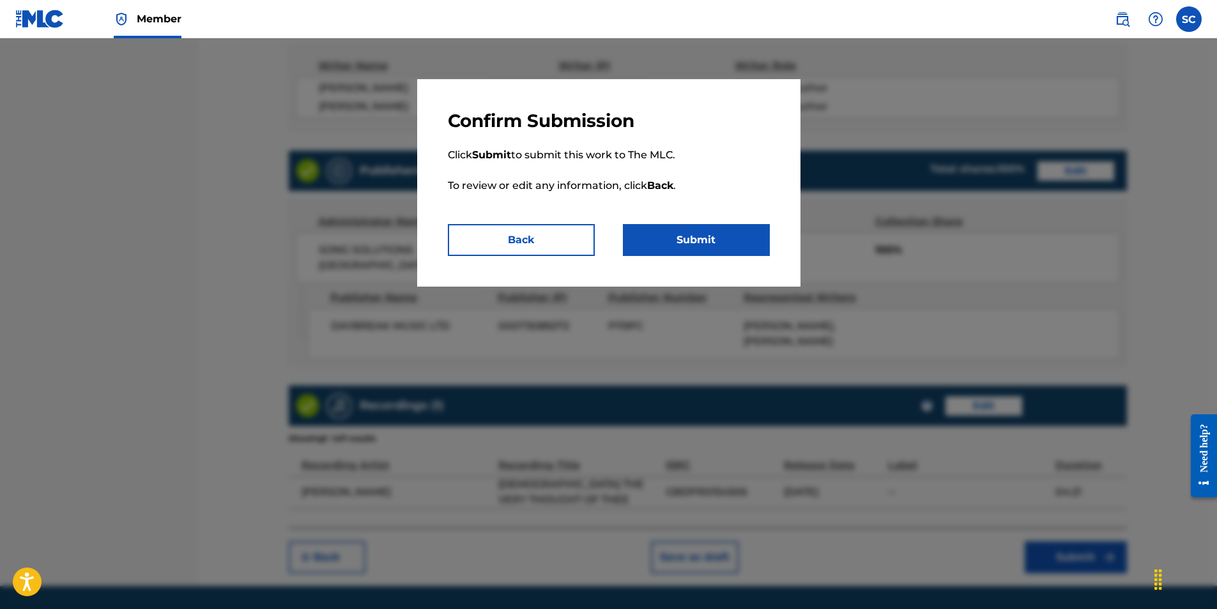
click at [715, 241] on button "Submit" at bounding box center [696, 240] width 147 height 32
